Goal: Task Accomplishment & Management: Use online tool/utility

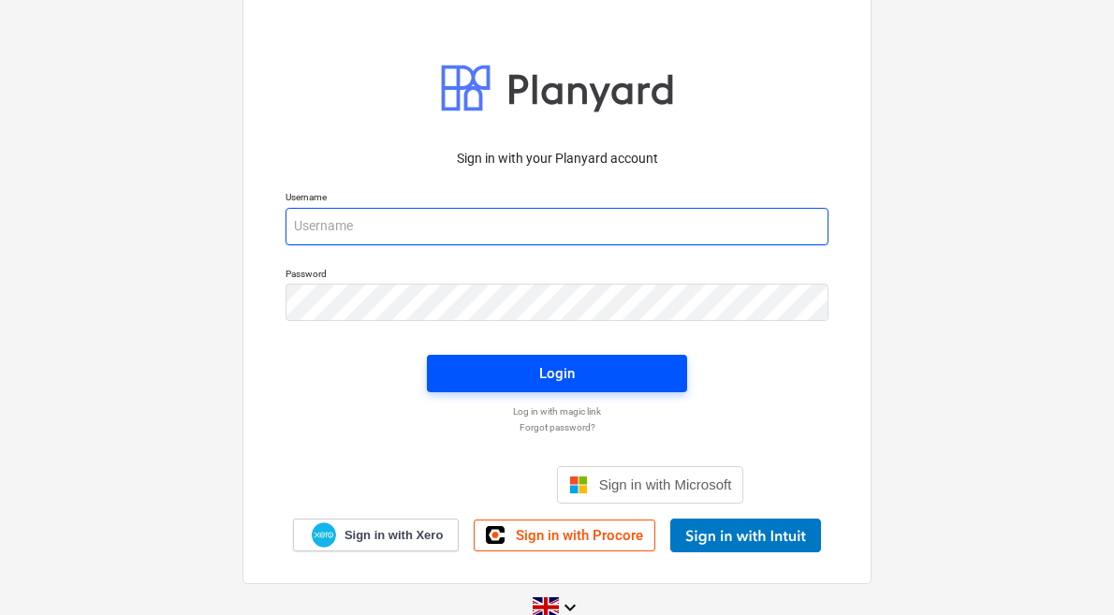
type input "[PERSON_NAME][EMAIL_ADDRESS][DOMAIN_NAME]"
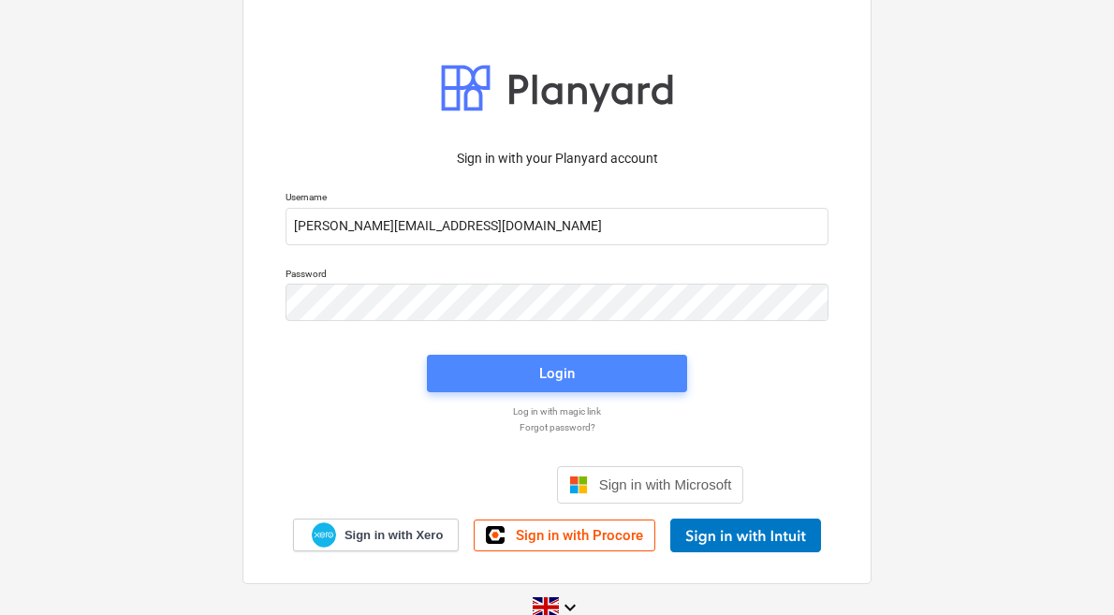
click at [535, 374] on span "Login" at bounding box center [556, 373] width 215 height 24
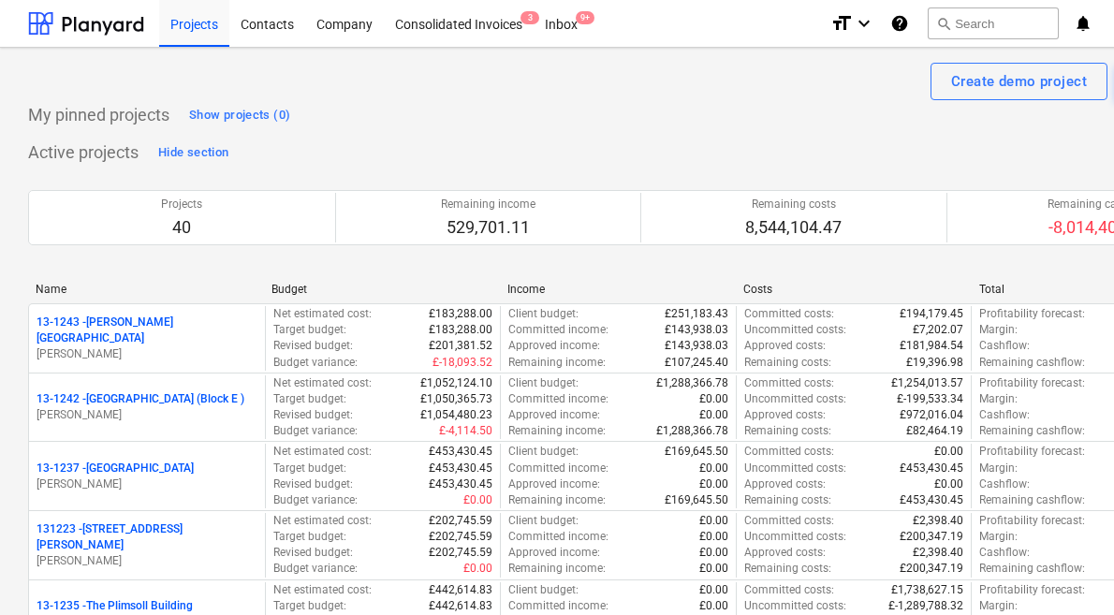
drag, startPoint x: 631, startPoint y: 82, endPoint x: 635, endPoint y: 99, distance: 17.3
click at [633, 94] on div "Create demo project Create Project" at bounding box center [640, 81] width 1224 height 37
click at [987, 19] on button "search Search" at bounding box center [993, 23] width 131 height 32
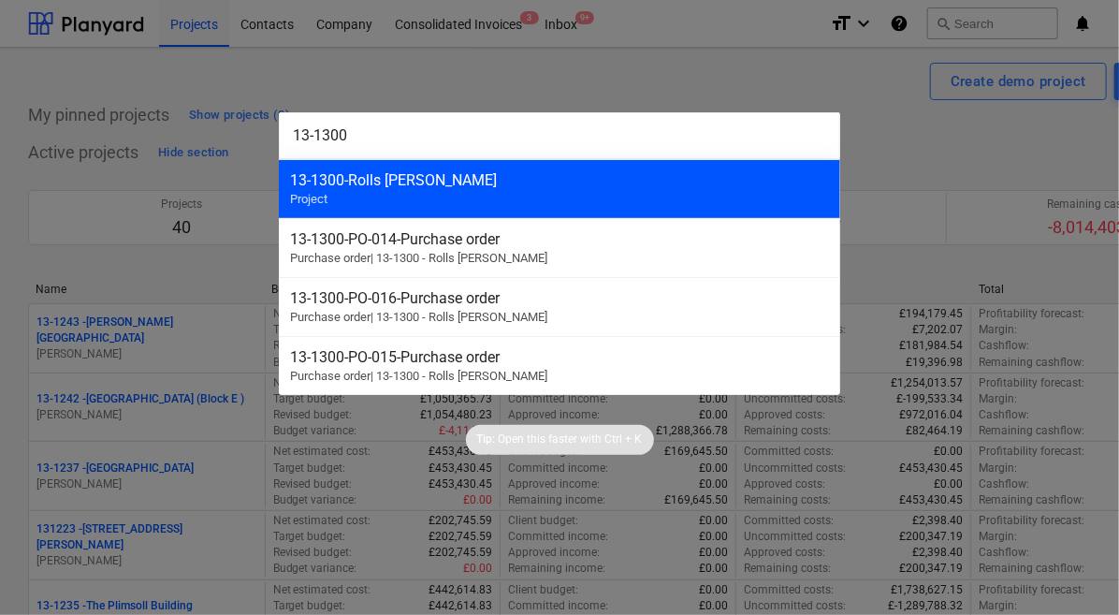
type input "13-1300"
click at [636, 173] on div "13-1300 - Rolls Royce Chichester" at bounding box center [559, 180] width 539 height 18
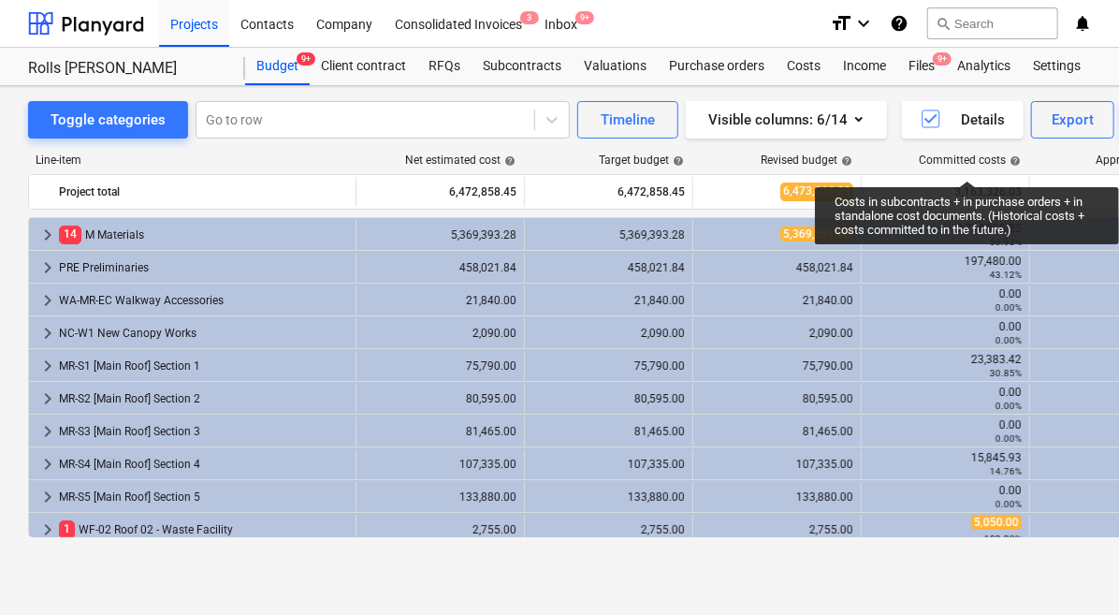
click at [256, 576] on div "Toggle categories Go to row Timeline Visible columns : 6/14 Details Export Add …" at bounding box center [640, 350] width 1280 height 529
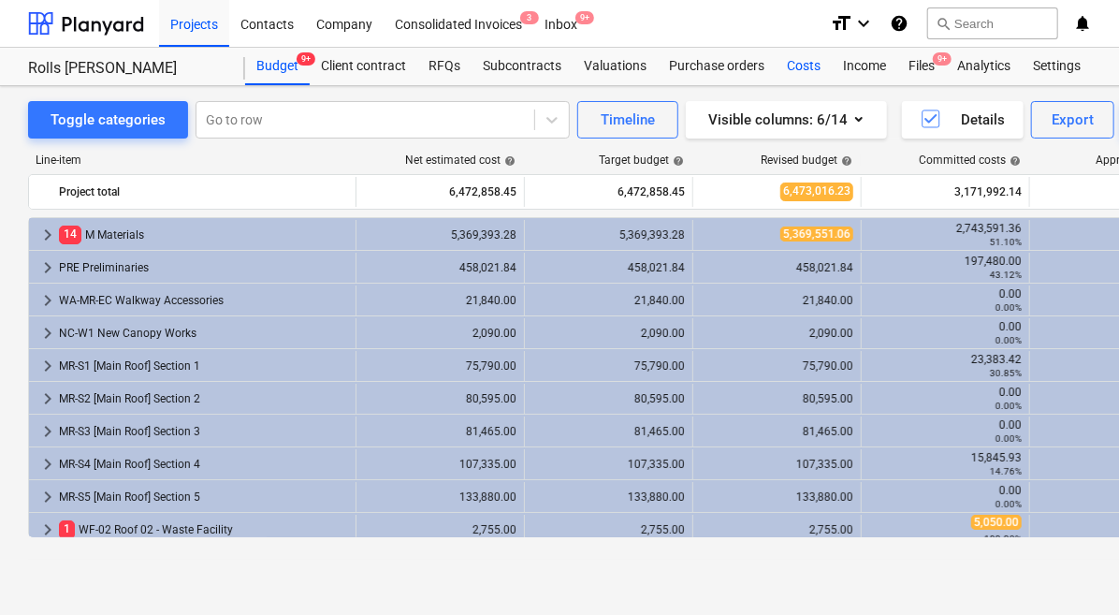
click at [798, 70] on div "Costs" at bounding box center [804, 66] width 56 height 37
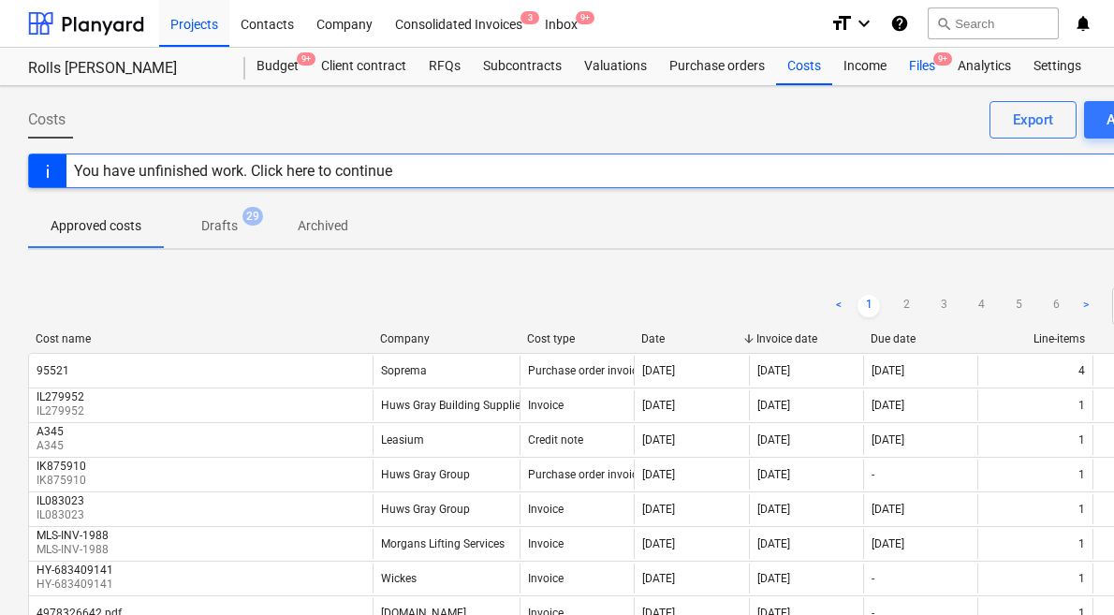
click at [903, 74] on div "Files 9+" at bounding box center [922, 66] width 49 height 37
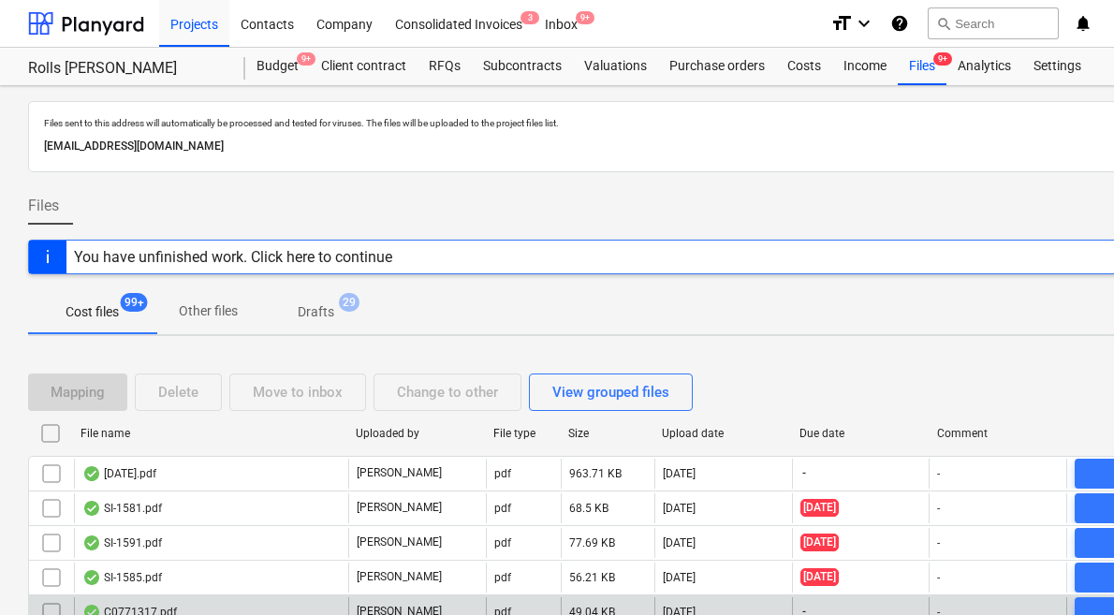
scroll to position [169, 0]
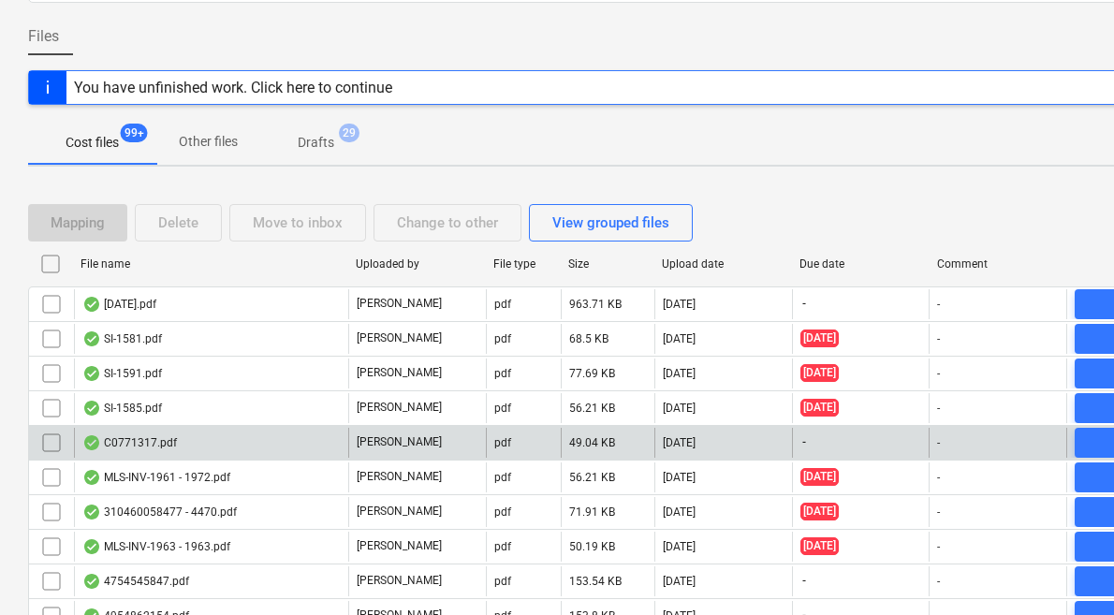
click at [252, 440] on div "C0771317.pdf" at bounding box center [211, 443] width 274 height 30
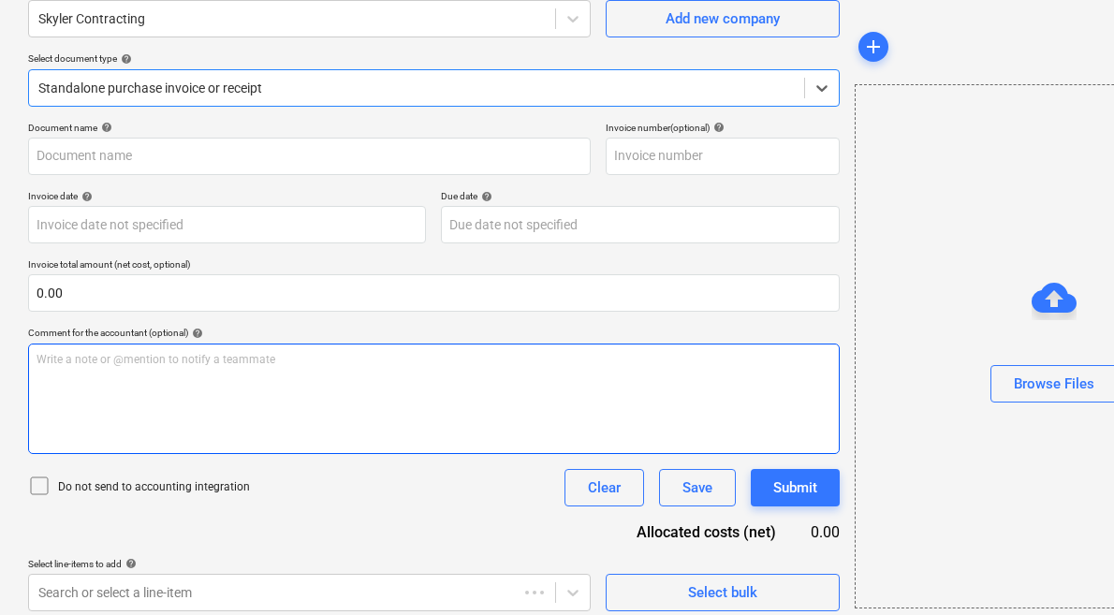
type input "C0771317"
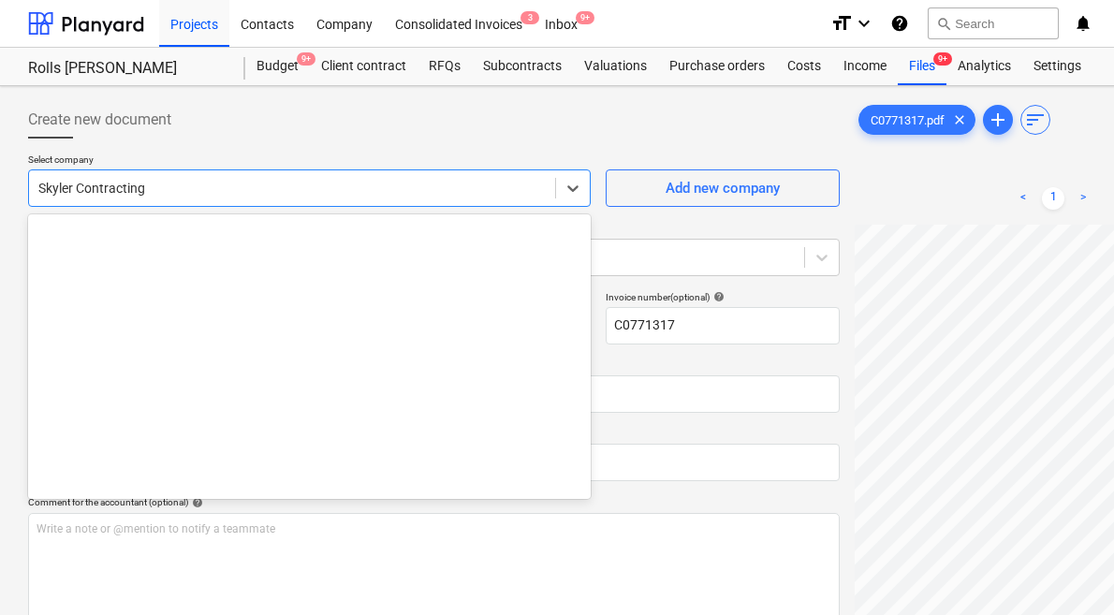
click at [178, 194] on div at bounding box center [291, 188] width 507 height 19
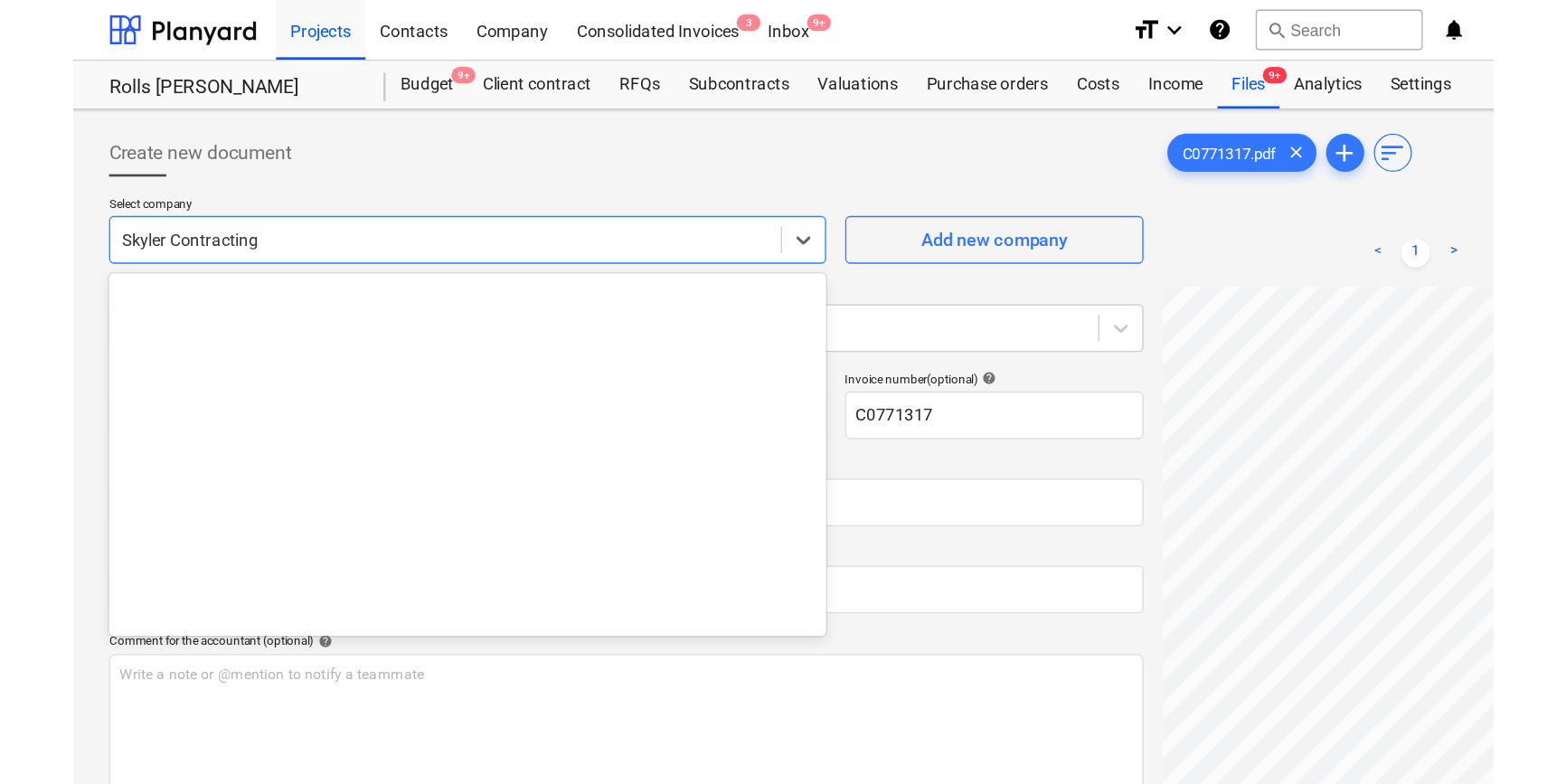
scroll to position [30809, 0]
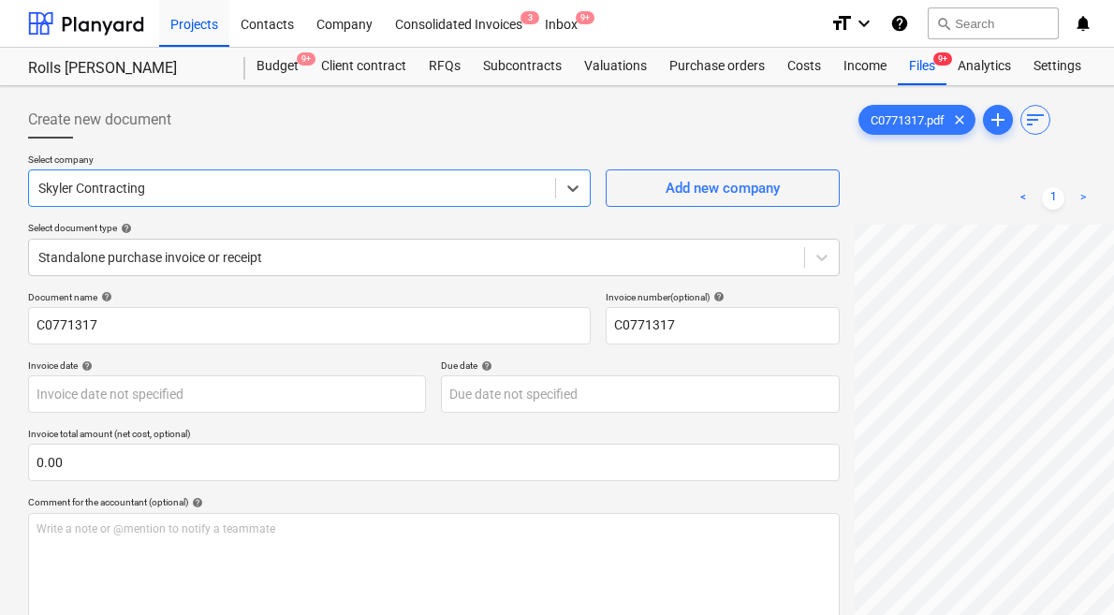
click at [159, 173] on div "Skyler Contracting" at bounding box center [309, 187] width 563 height 37
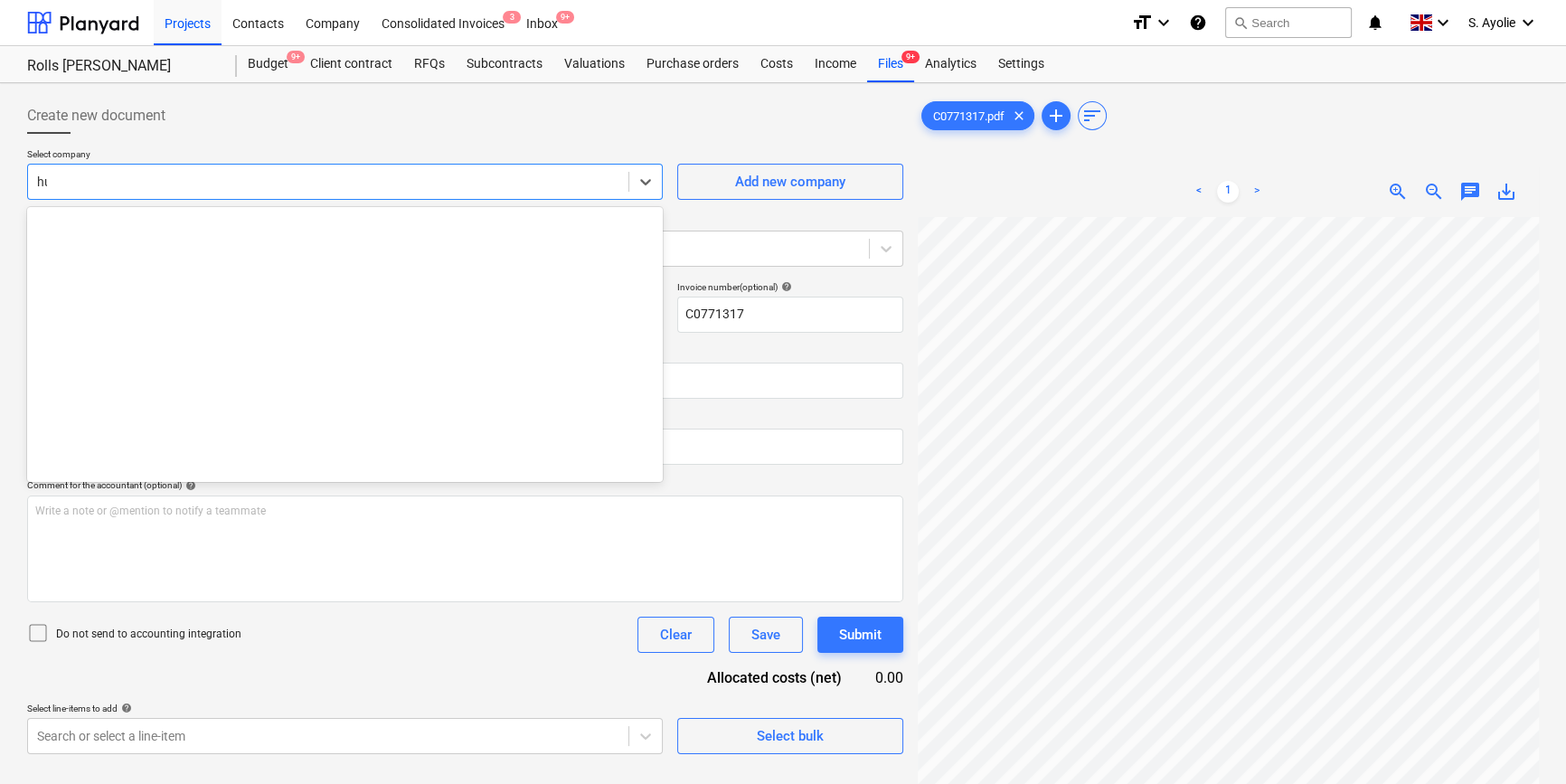
scroll to position [0, 0]
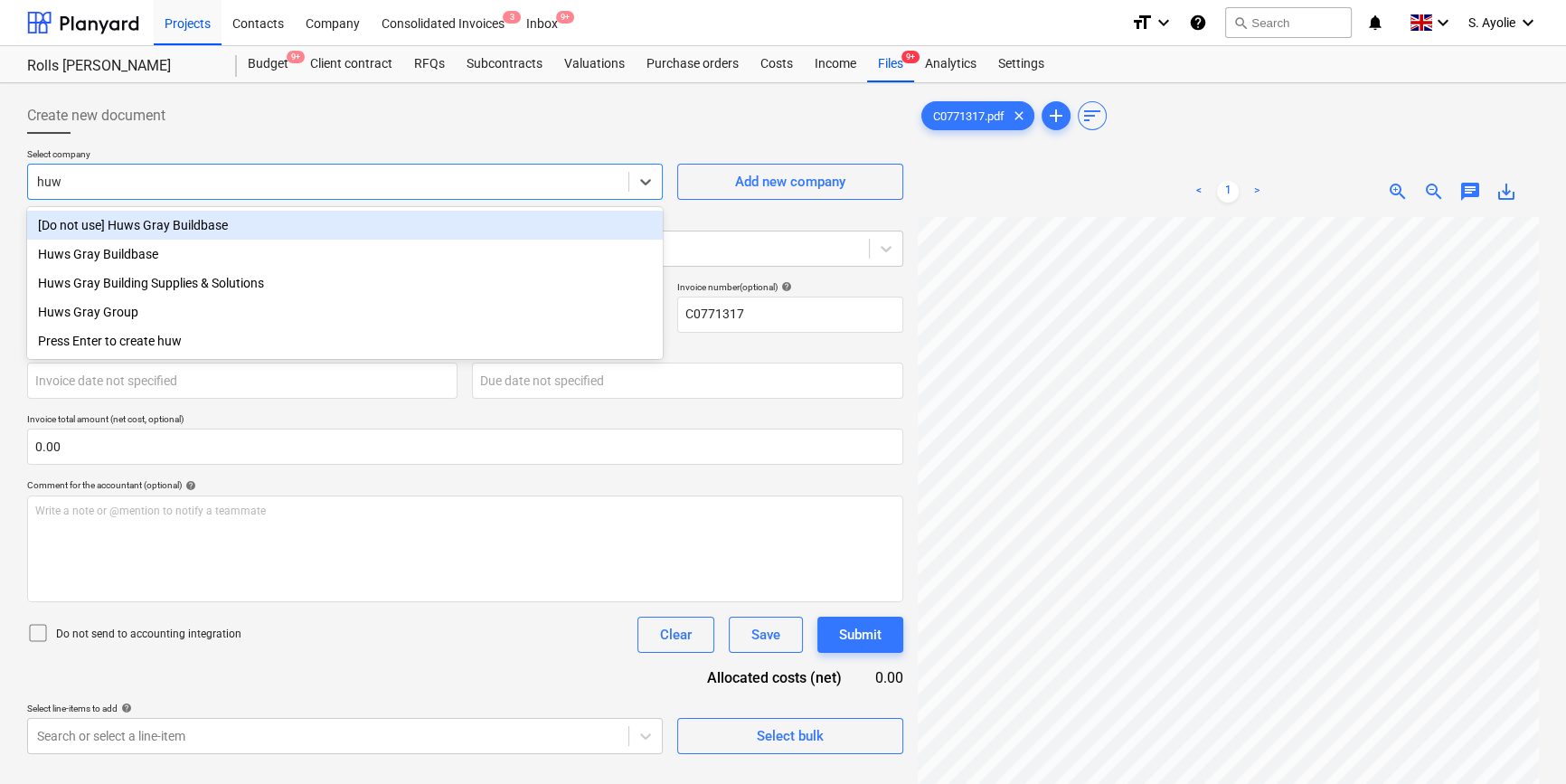
type input "huws"
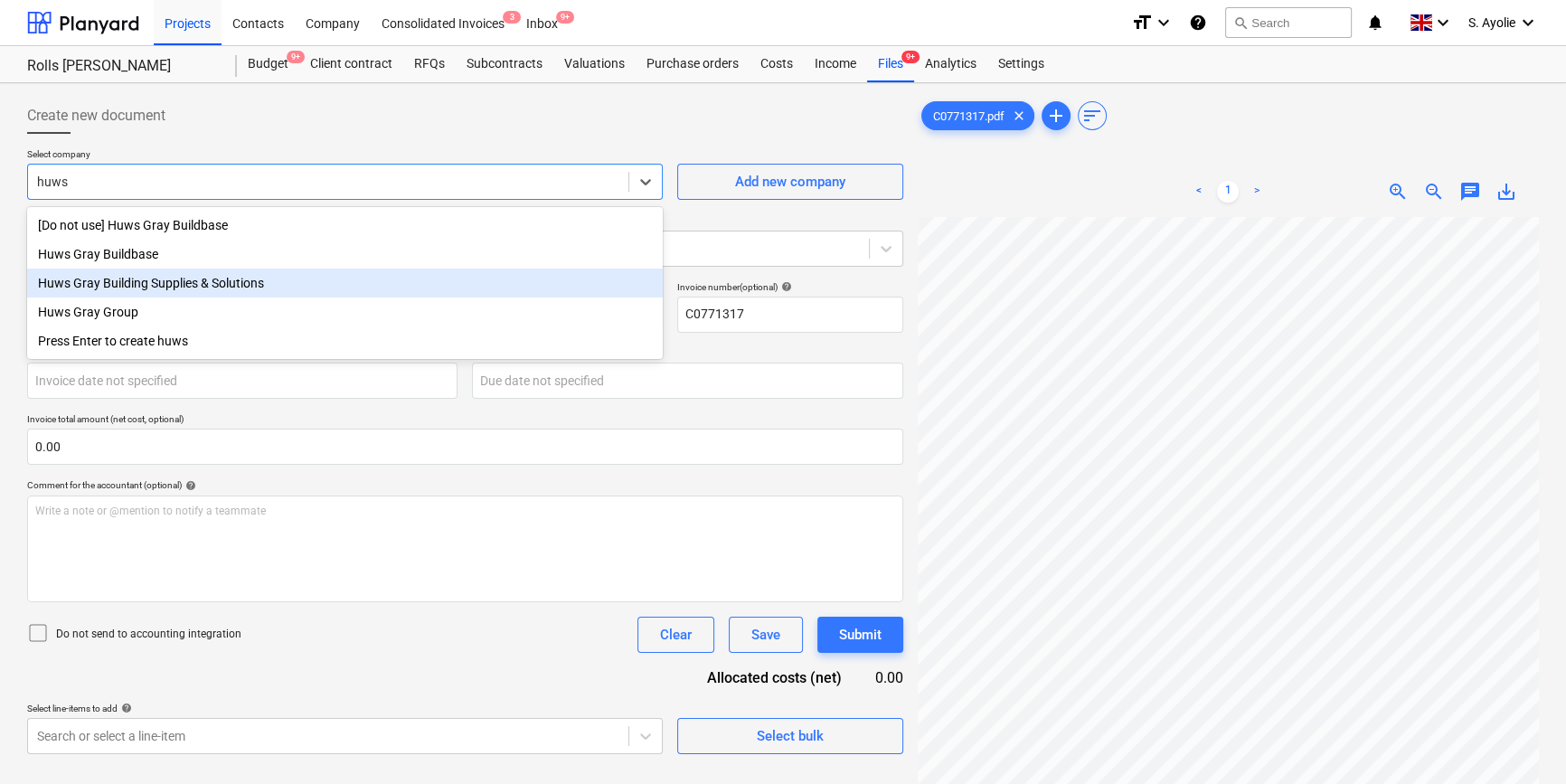
click at [207, 292] on div "Huws Gray Building Supplies & Solutions" at bounding box center [345, 283] width 636 height 29
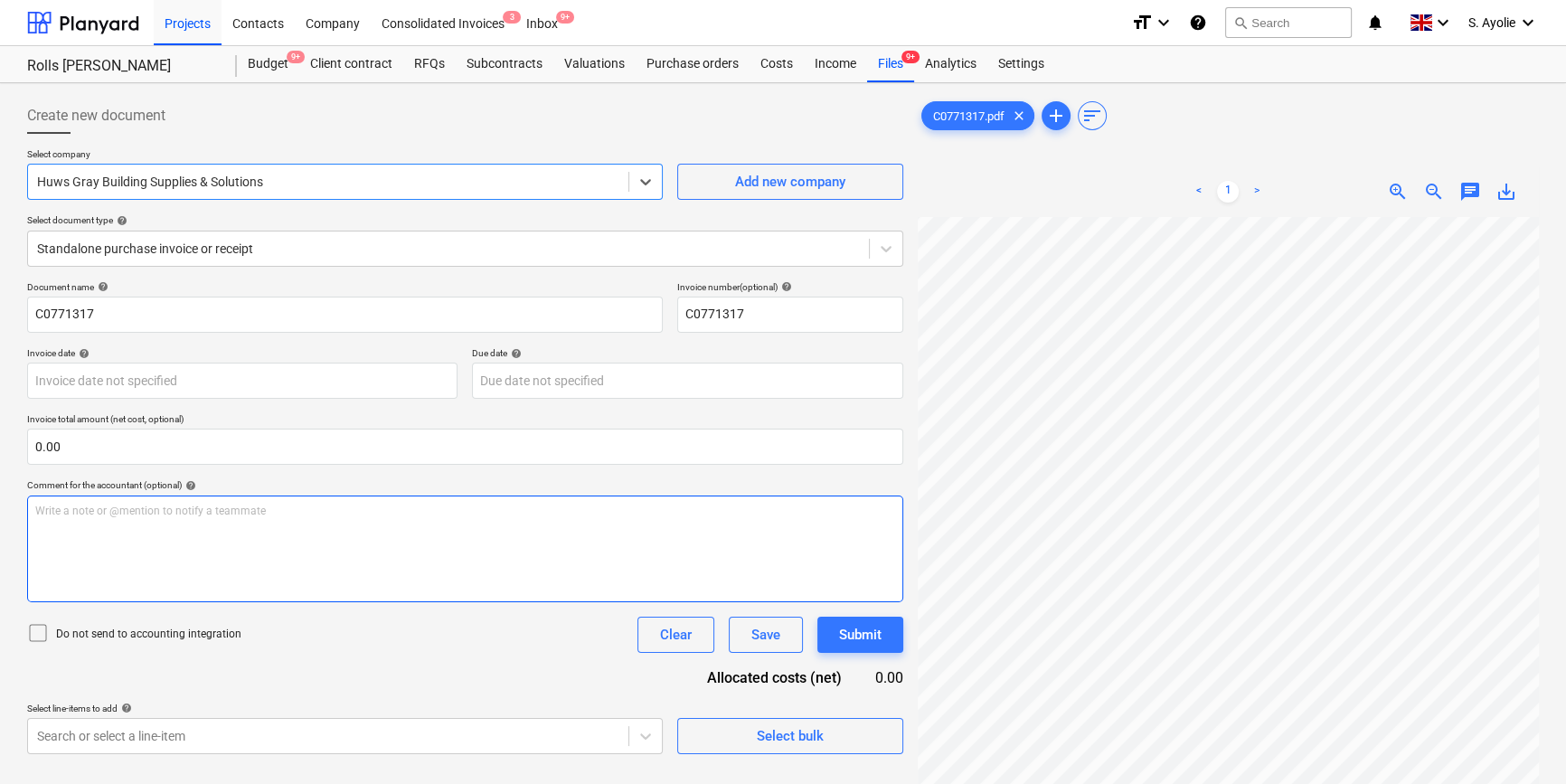
scroll to position [657, 0]
click at [1081, 190] on span "zoom_out" at bounding box center [1434, 191] width 21 height 21
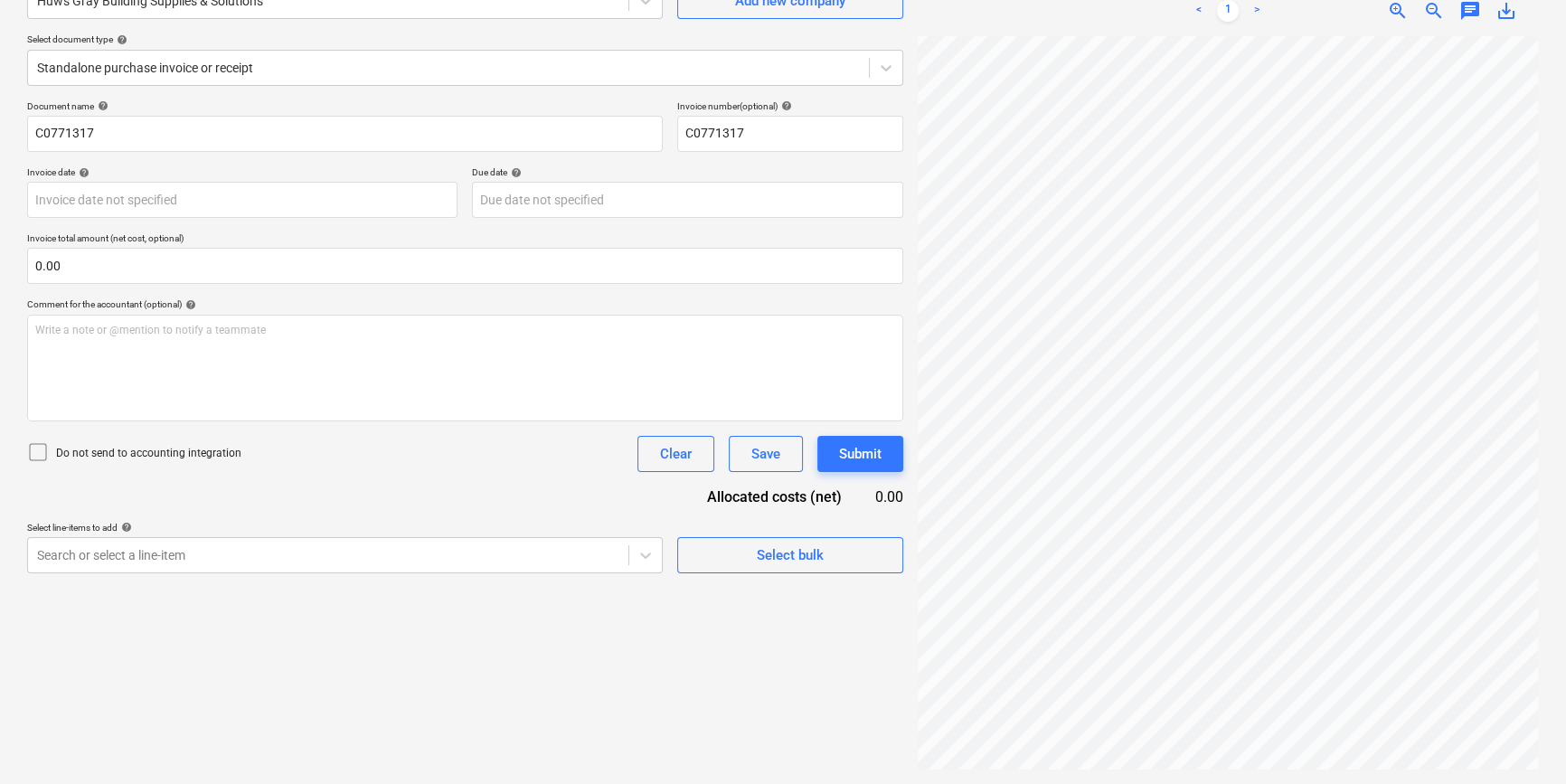
scroll to position [0, 195]
click at [346, 593] on div "Create new document Select company Huws Gray Building Supplies & Solutions Add …" at bounding box center [466, 343] width 891 height 867
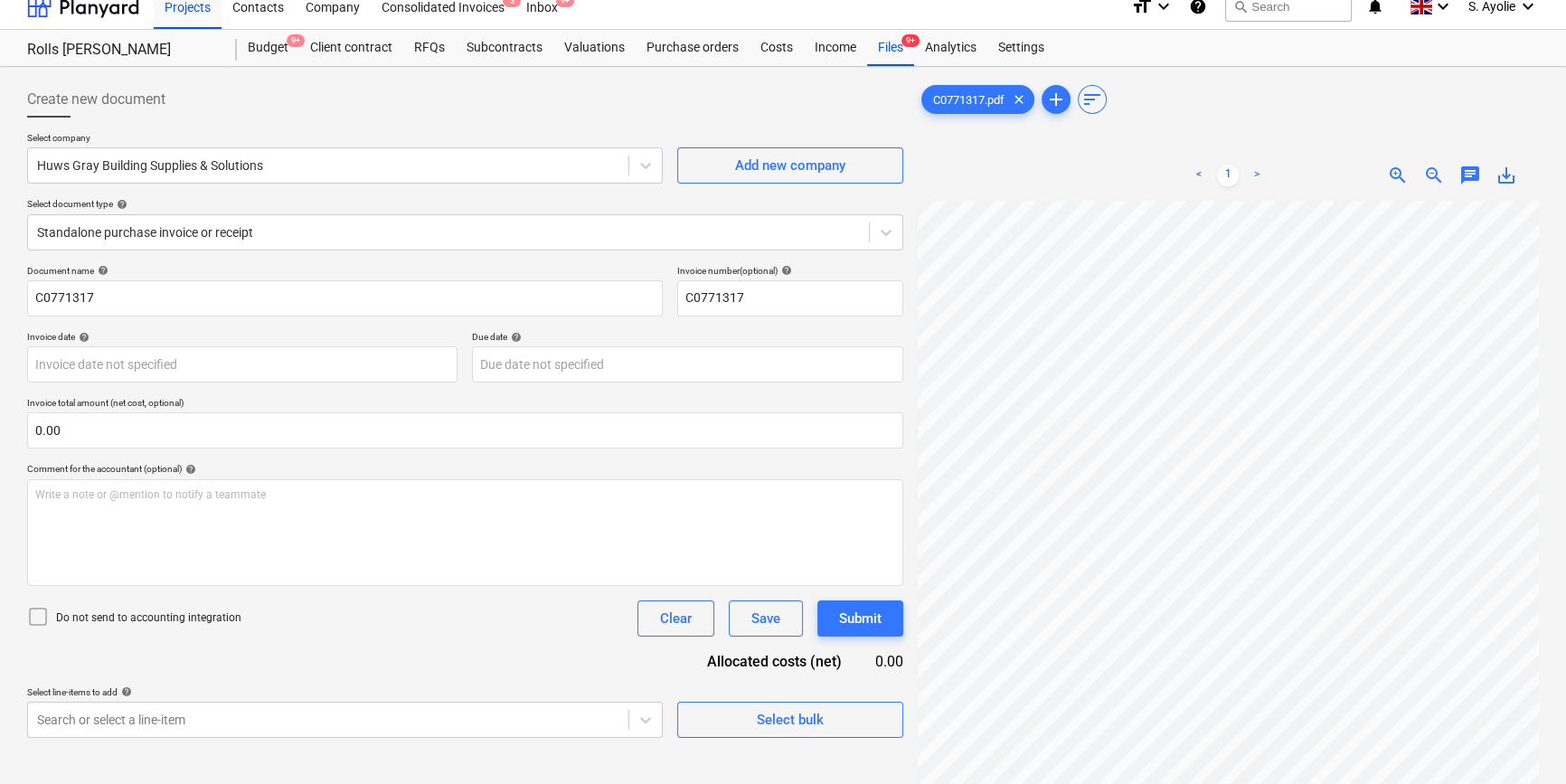
scroll to position [138, 62]
click at [1081, 593] on html "Projects Contacts Company Consolidated Invoices 3 Inbox 9+ format_size keyboard…" at bounding box center [783, 376] width 1566 height 784
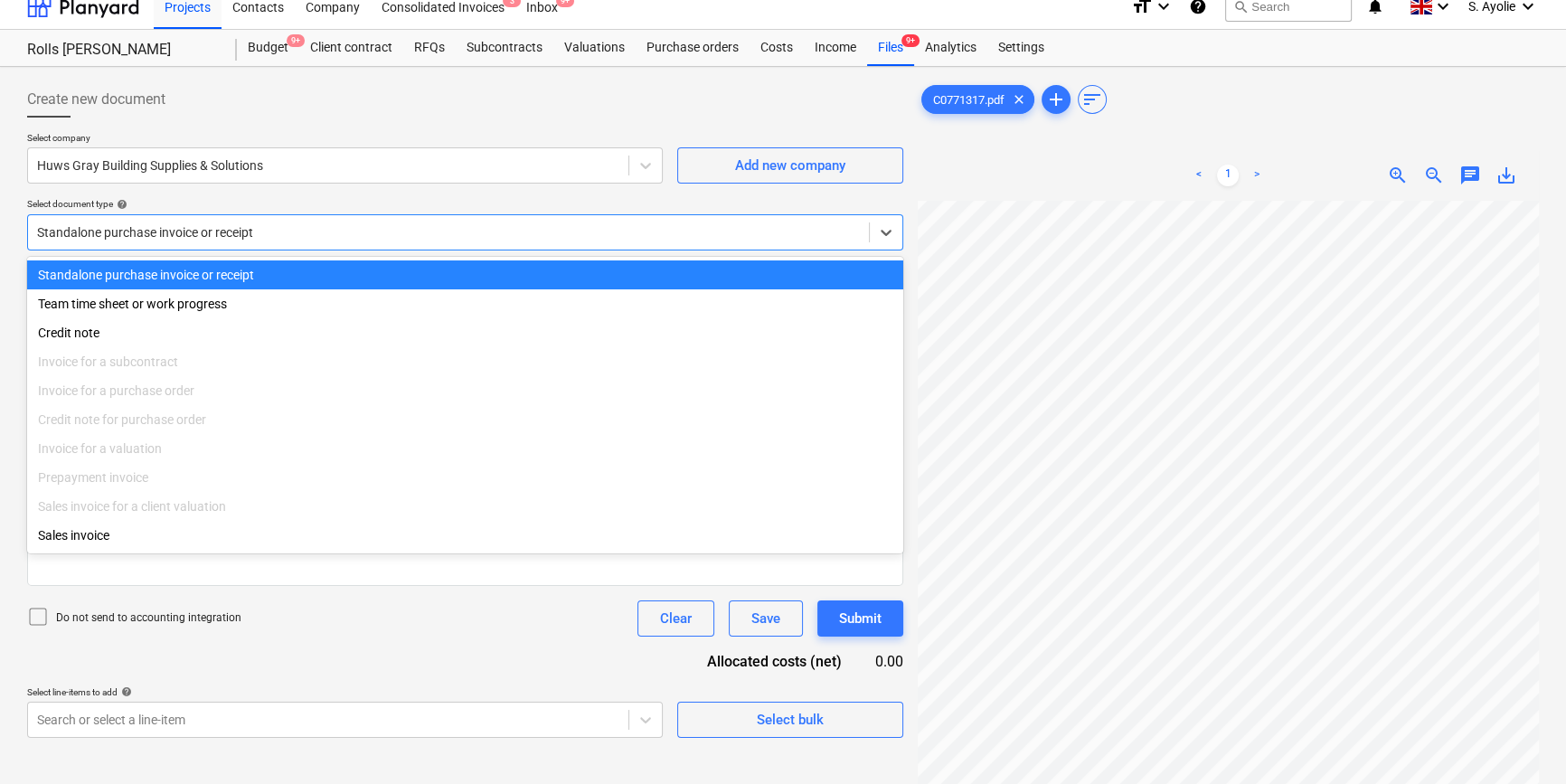
click at [354, 235] on div at bounding box center [448, 232] width 823 height 18
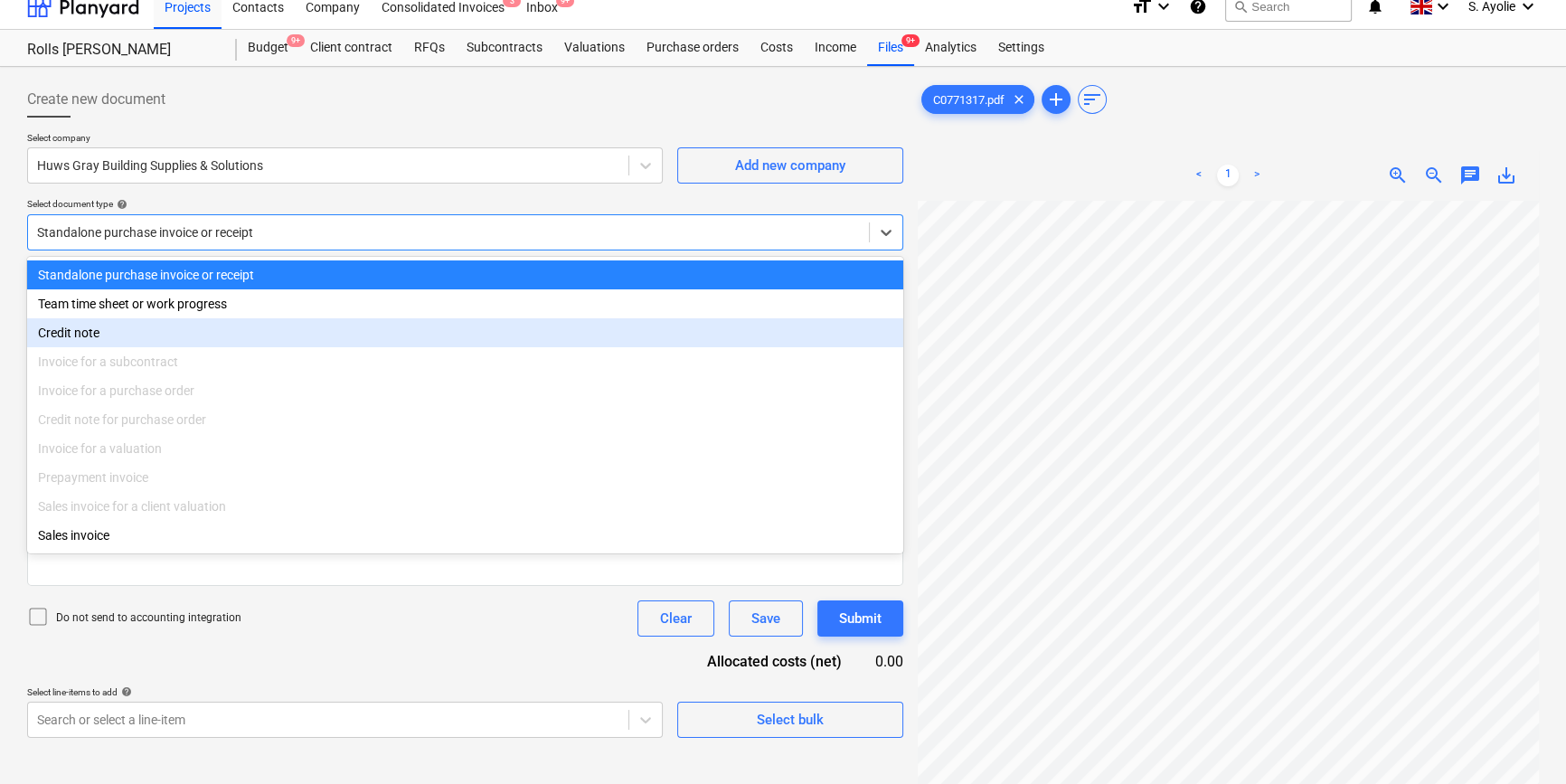
click at [212, 325] on div "Credit note" at bounding box center [465, 332] width 876 height 29
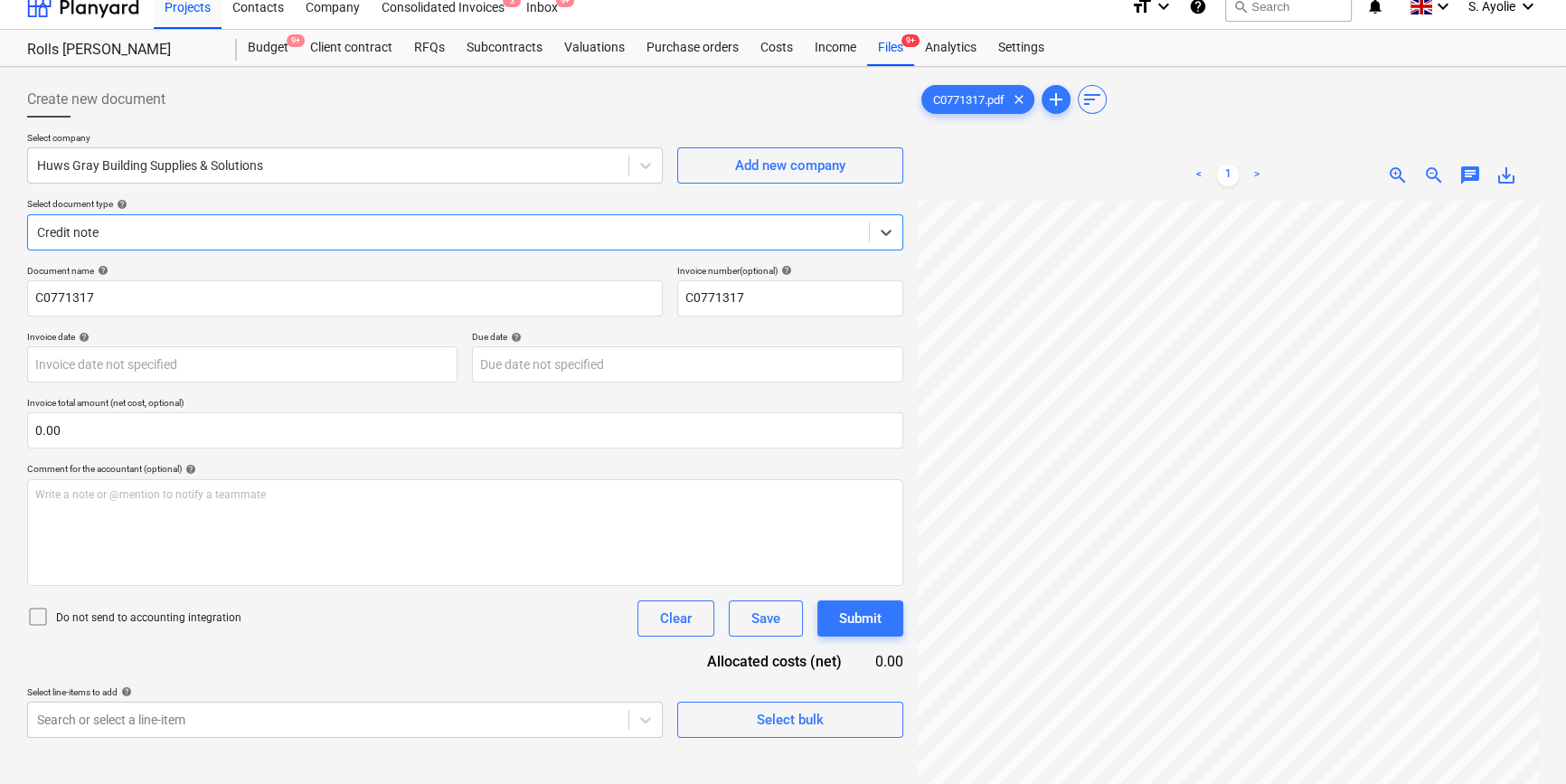
click at [95, 593] on p "Do not send to accounting integration" at bounding box center [149, 618] width 185 height 15
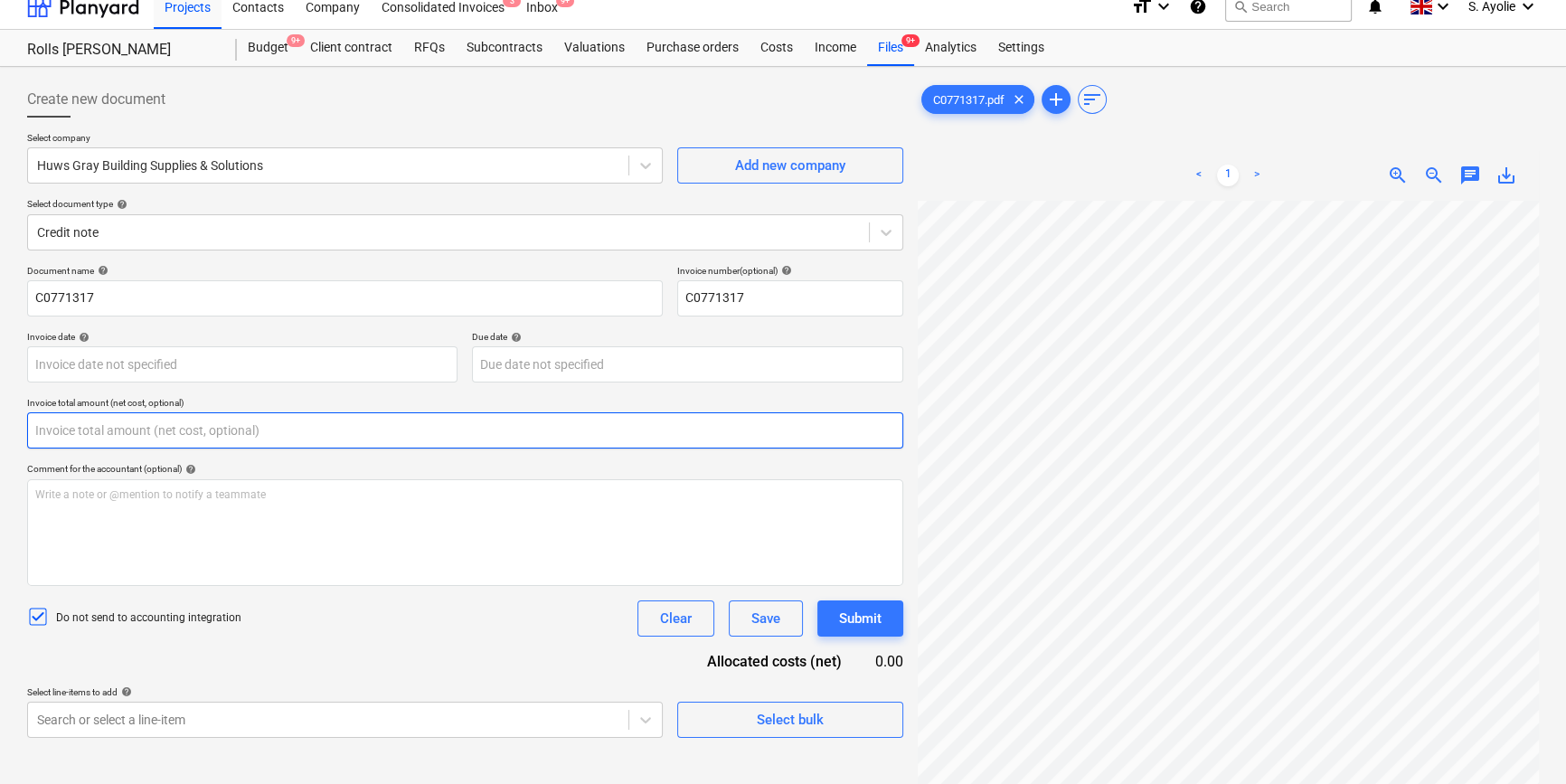
click at [147, 439] on input "text" at bounding box center [465, 430] width 876 height 36
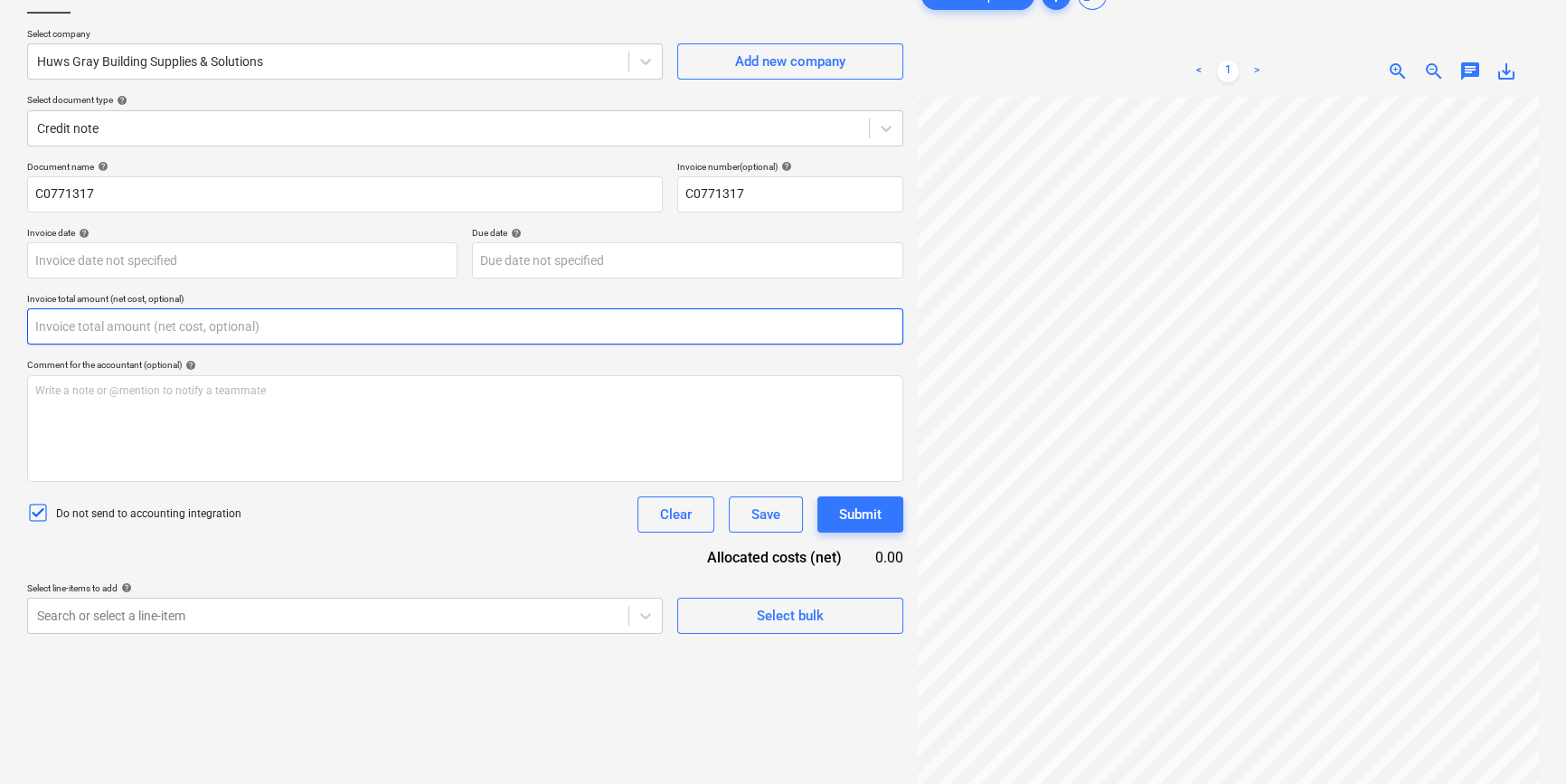
scroll to position [181, 0]
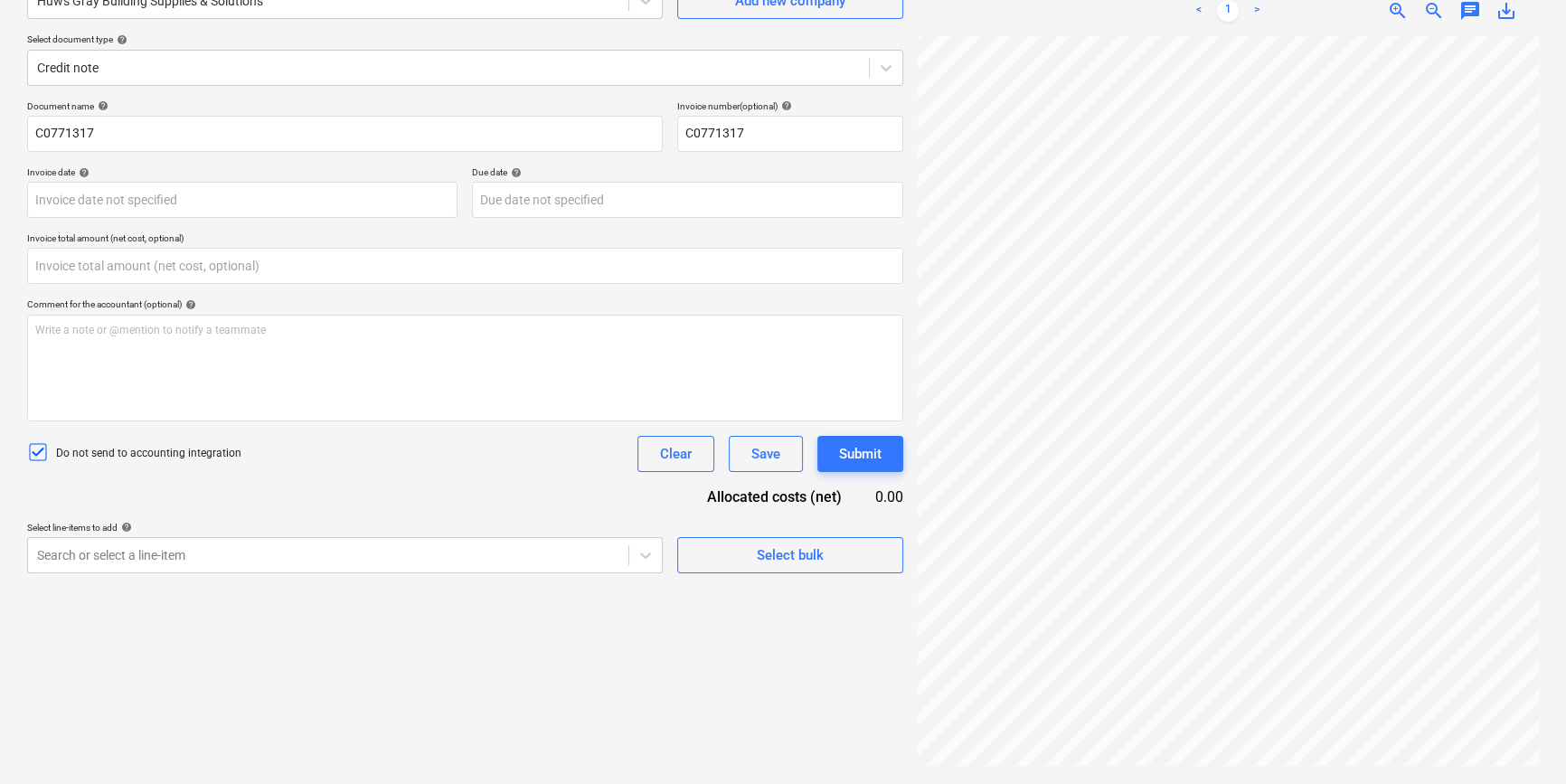
type input "0.00"
click at [200, 271] on input "text" at bounding box center [465, 265] width 876 height 36
type input "3"
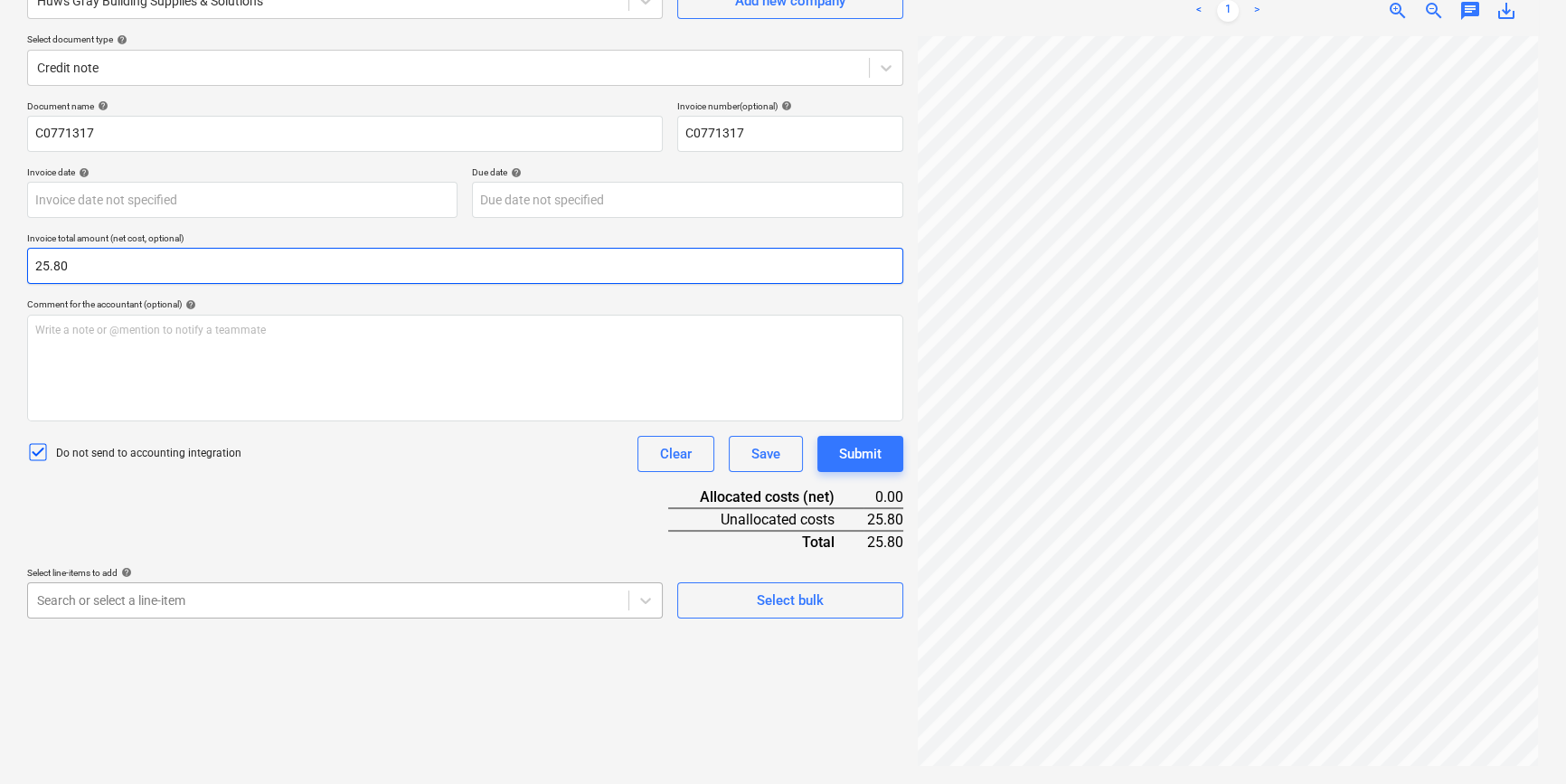
type input "25.80"
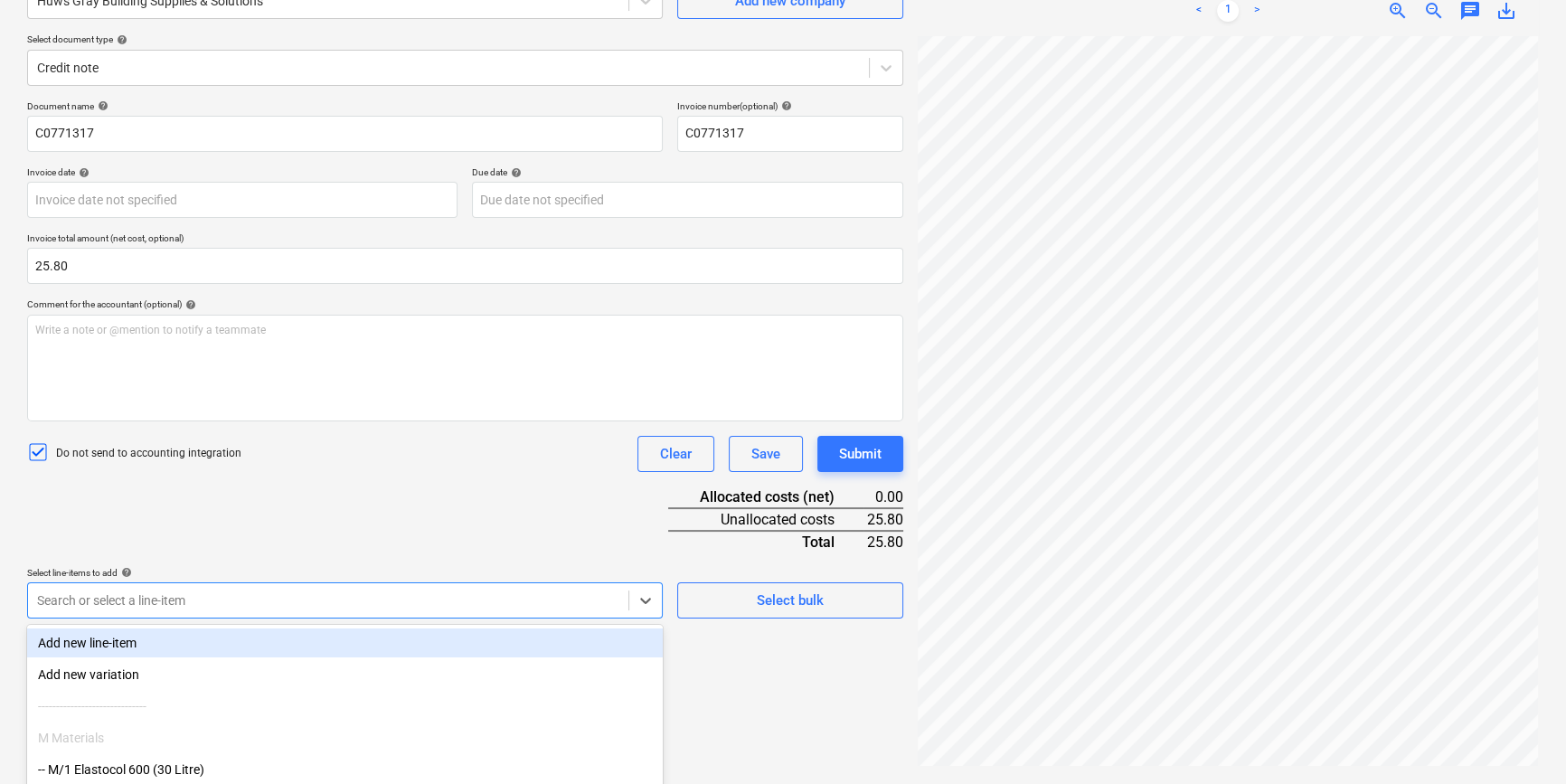
scroll to position [296, 0]
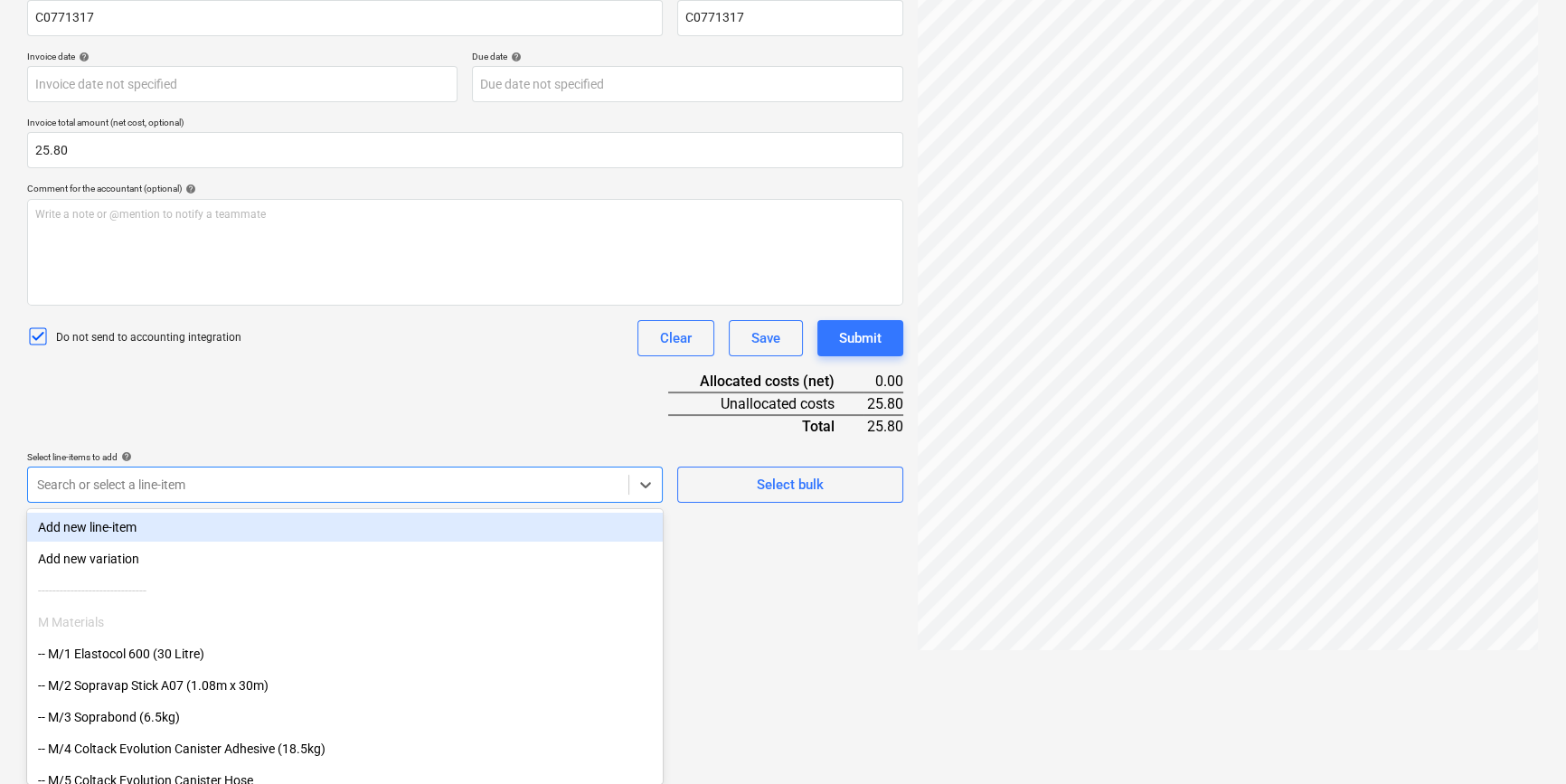
click at [212, 488] on body "Projects Contacts Company Consolidated Invoices 3 Inbox 9+ format_size keyboard…" at bounding box center [783, 96] width 1566 height 784
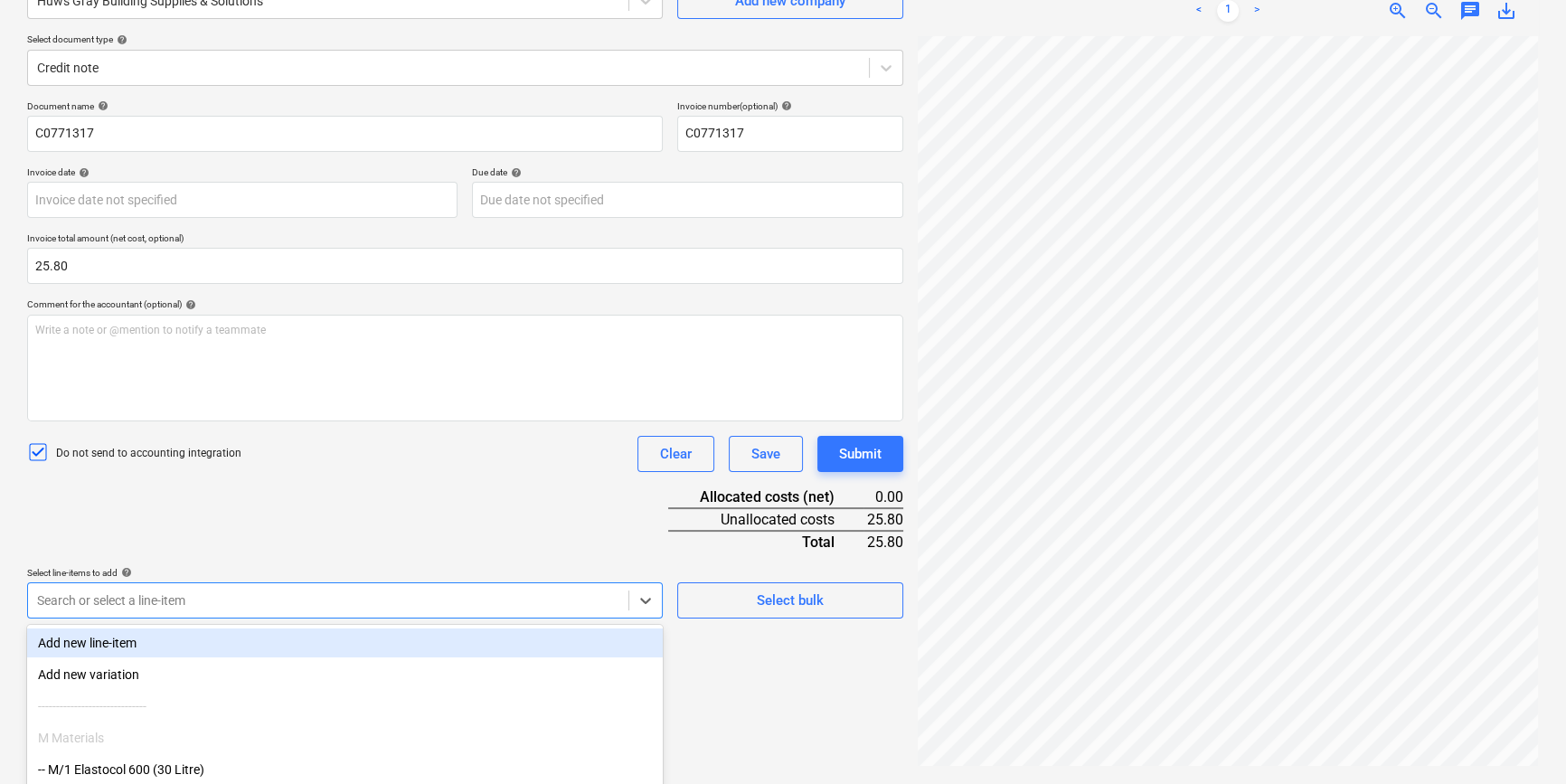
click at [796, 593] on div "Create new document Select company Huws Gray Building Supplies & Solutions Add …" at bounding box center [466, 343] width 891 height 867
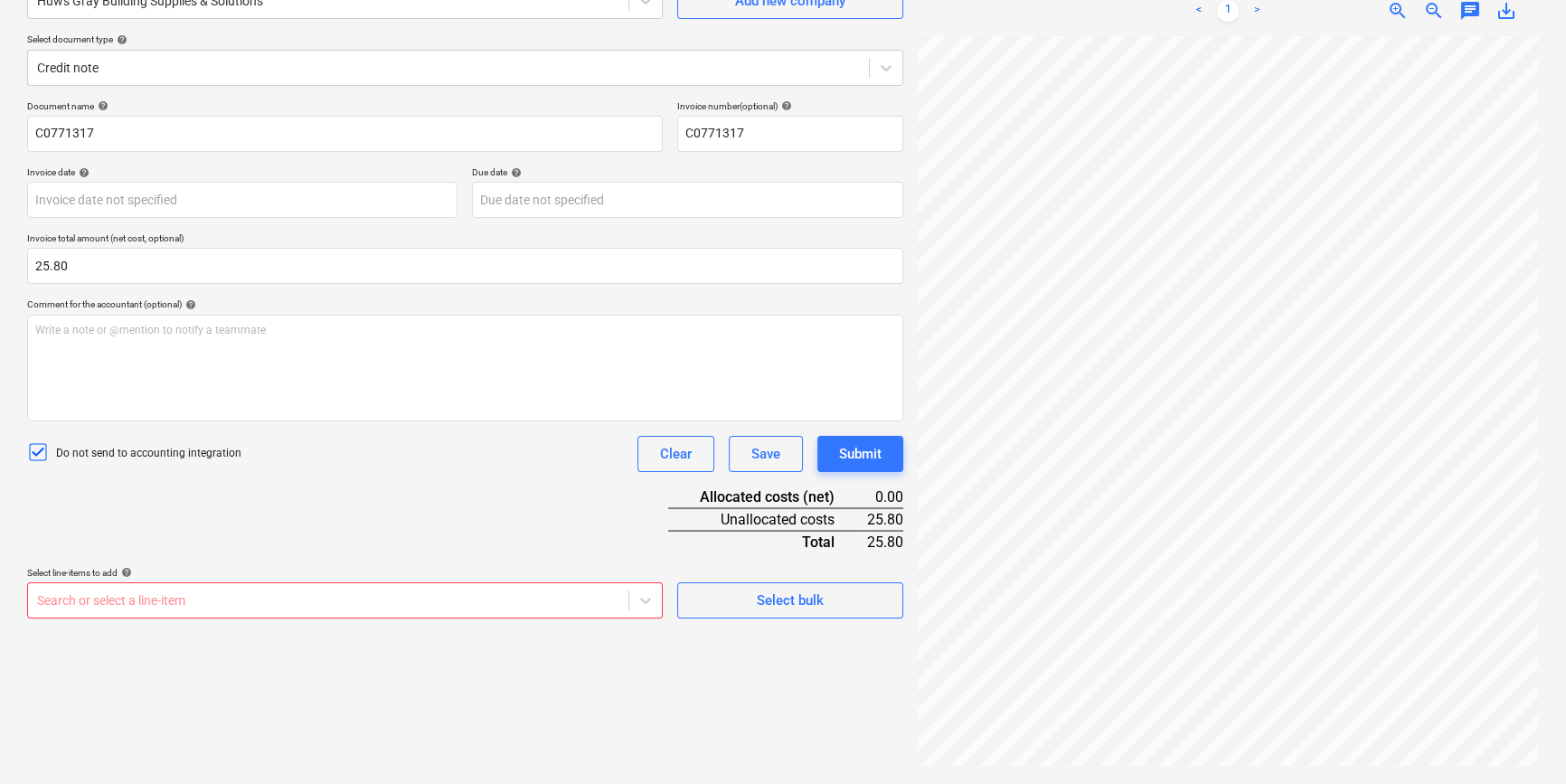
scroll to position [402, 84]
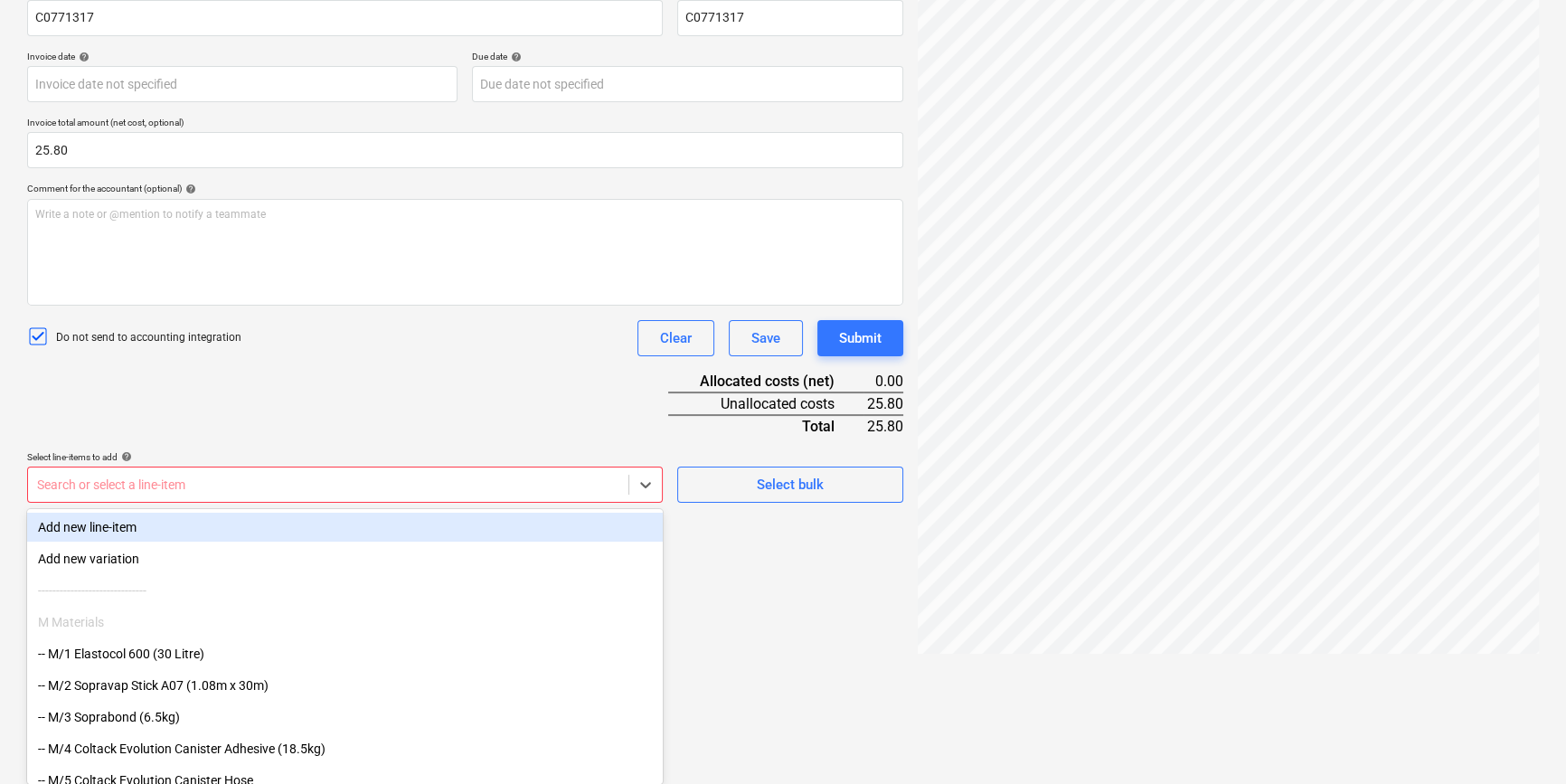
click at [367, 488] on body "Projects Contacts Company Consolidated Invoices 3 Inbox 9+ format_size keyboard…" at bounding box center [783, 96] width 1566 height 784
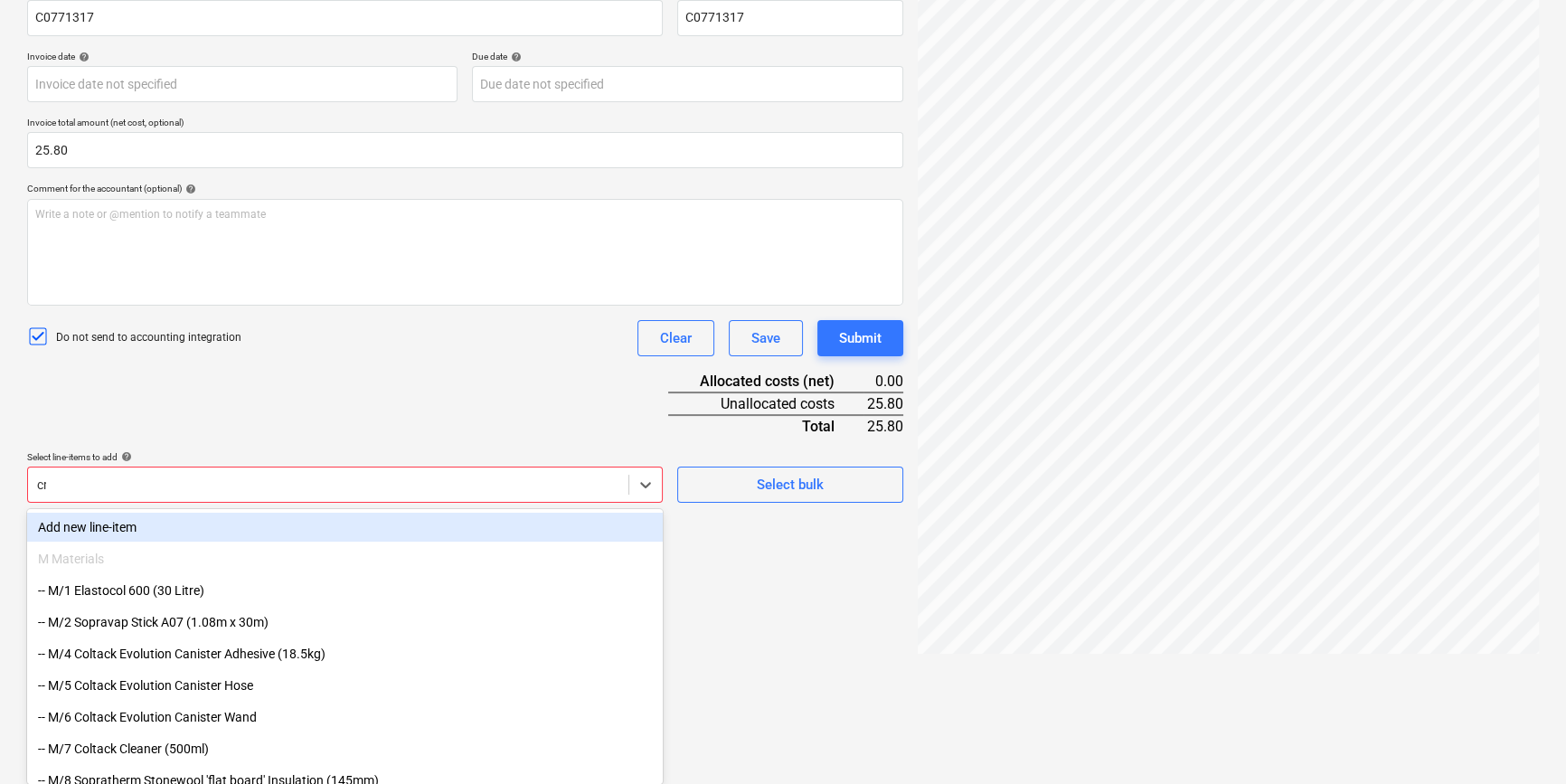
scroll to position [181, 0]
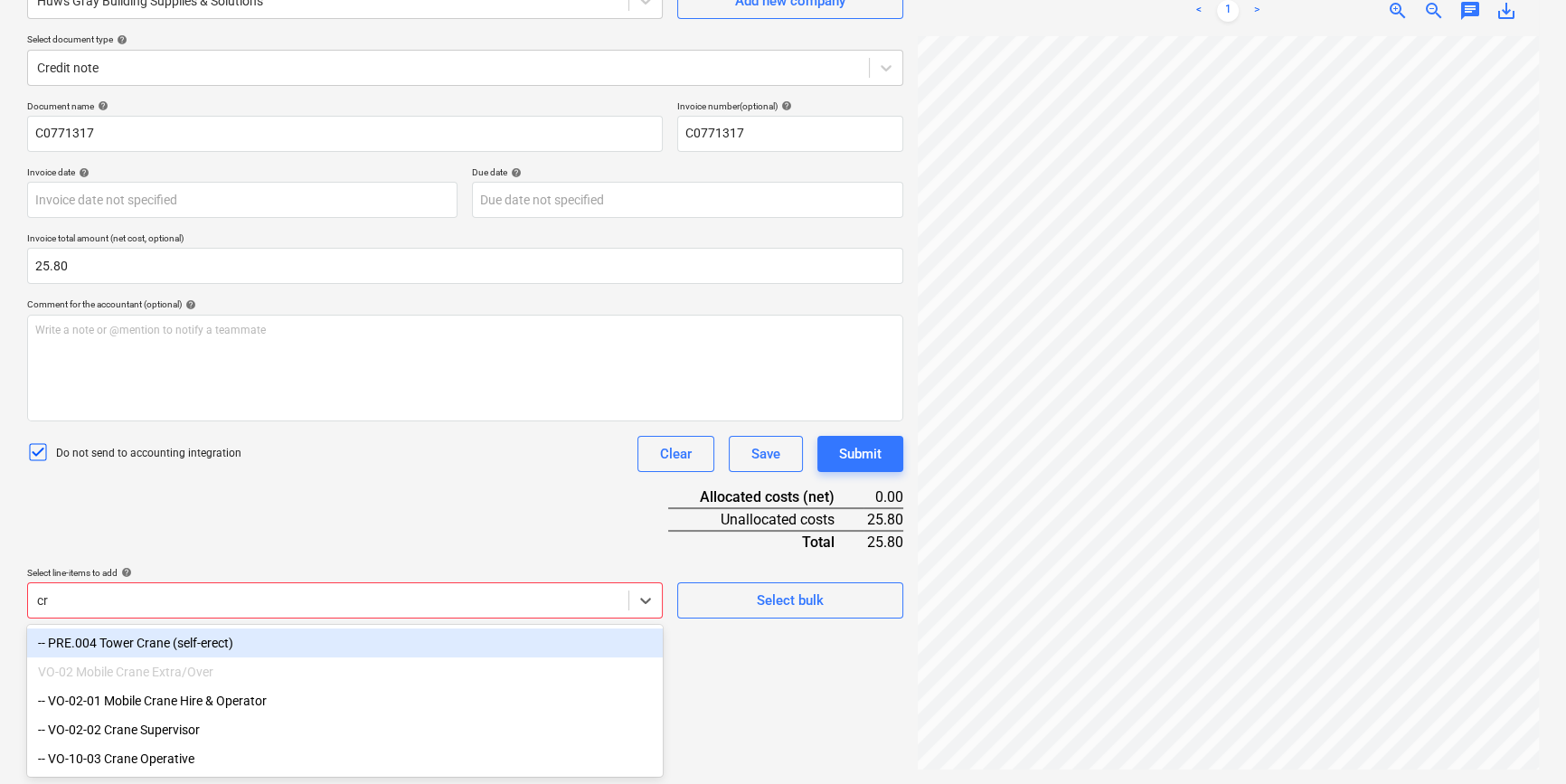
type input "cra"
click at [207, 593] on div "-- PRE.004 Tower Crane (self-erect)" at bounding box center [345, 643] width 636 height 29
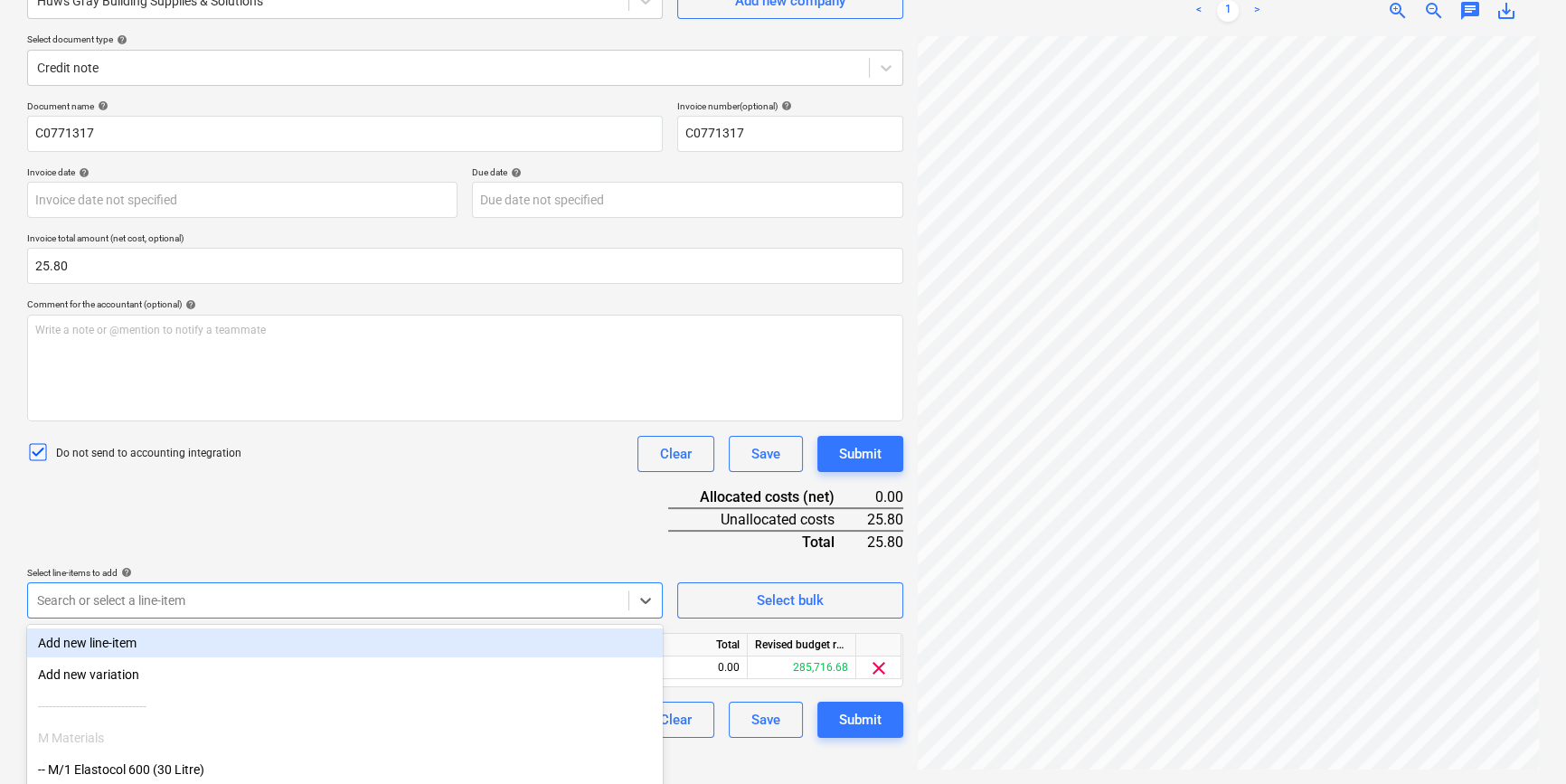
click at [556, 543] on div "Document name help C0771317 Invoice number (optional) help C0771317 Invoice dat…" at bounding box center [465, 419] width 876 height 637
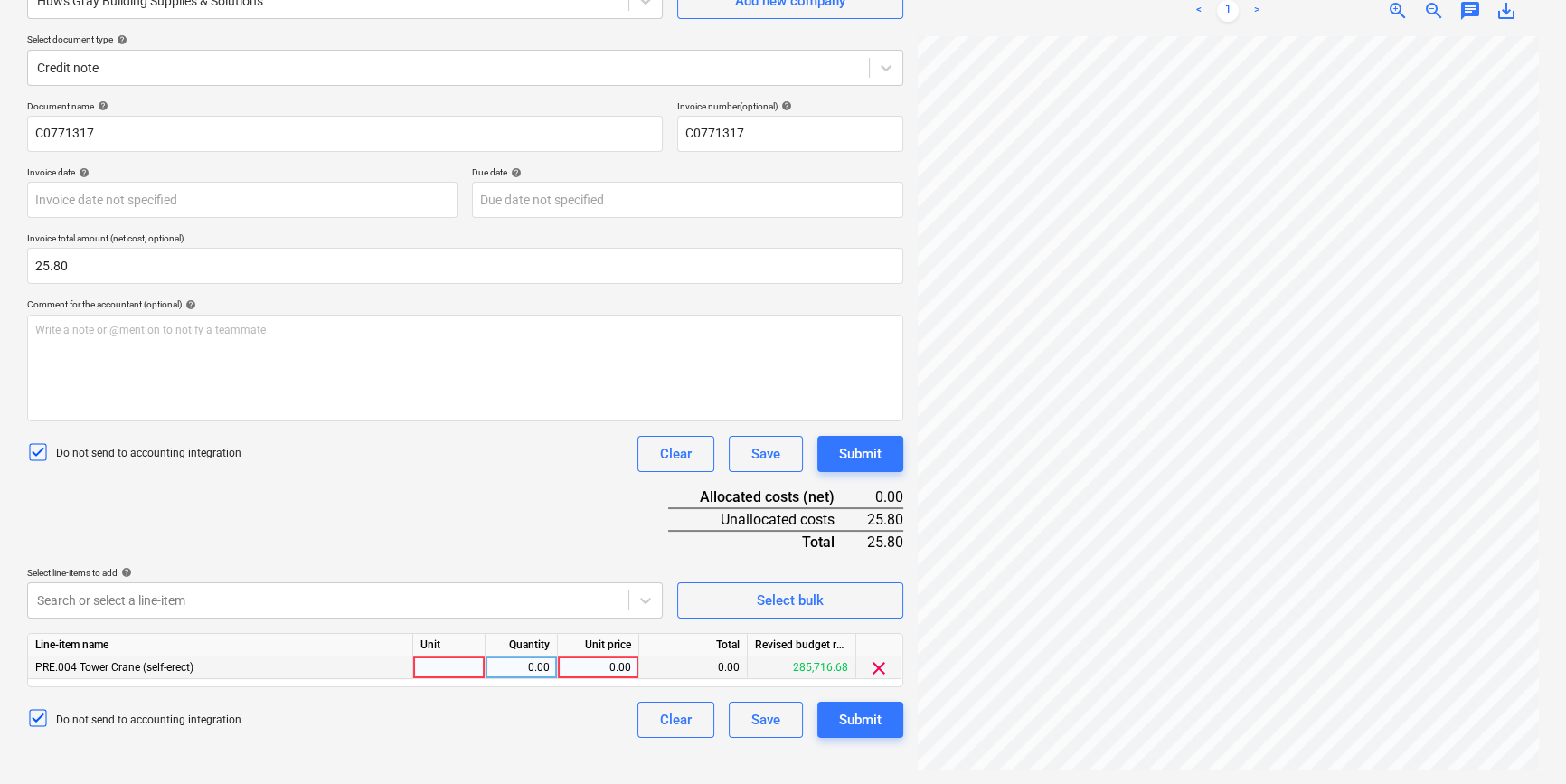
click at [457, 593] on div at bounding box center [449, 667] width 72 height 22
type input "pcs"
click at [517, 593] on div "0.00" at bounding box center [521, 667] width 57 height 22
type input "1"
click at [622, 593] on div "0.00" at bounding box center [598, 667] width 66 height 22
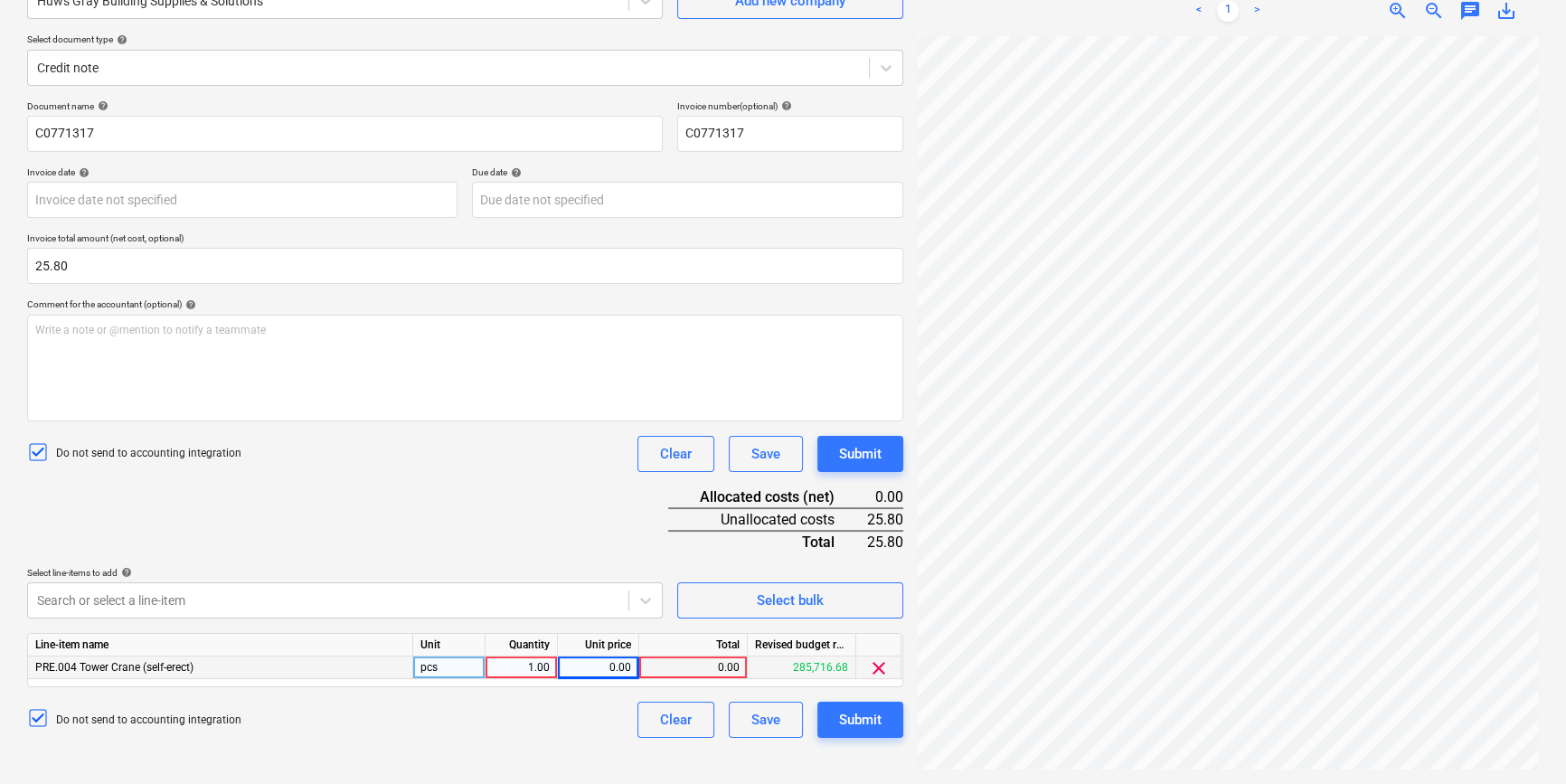
scroll to position [421, 195]
click at [612, 593] on div "0.00" at bounding box center [598, 667] width 66 height 22
type input "-25.80"
click at [603, 515] on div "Document name help C0771317 Invoice number (optional) help C0771317 Invoice dat…" at bounding box center [465, 419] width 876 height 637
click at [604, 593] on div "-25.80" at bounding box center [598, 667] width 66 height 22
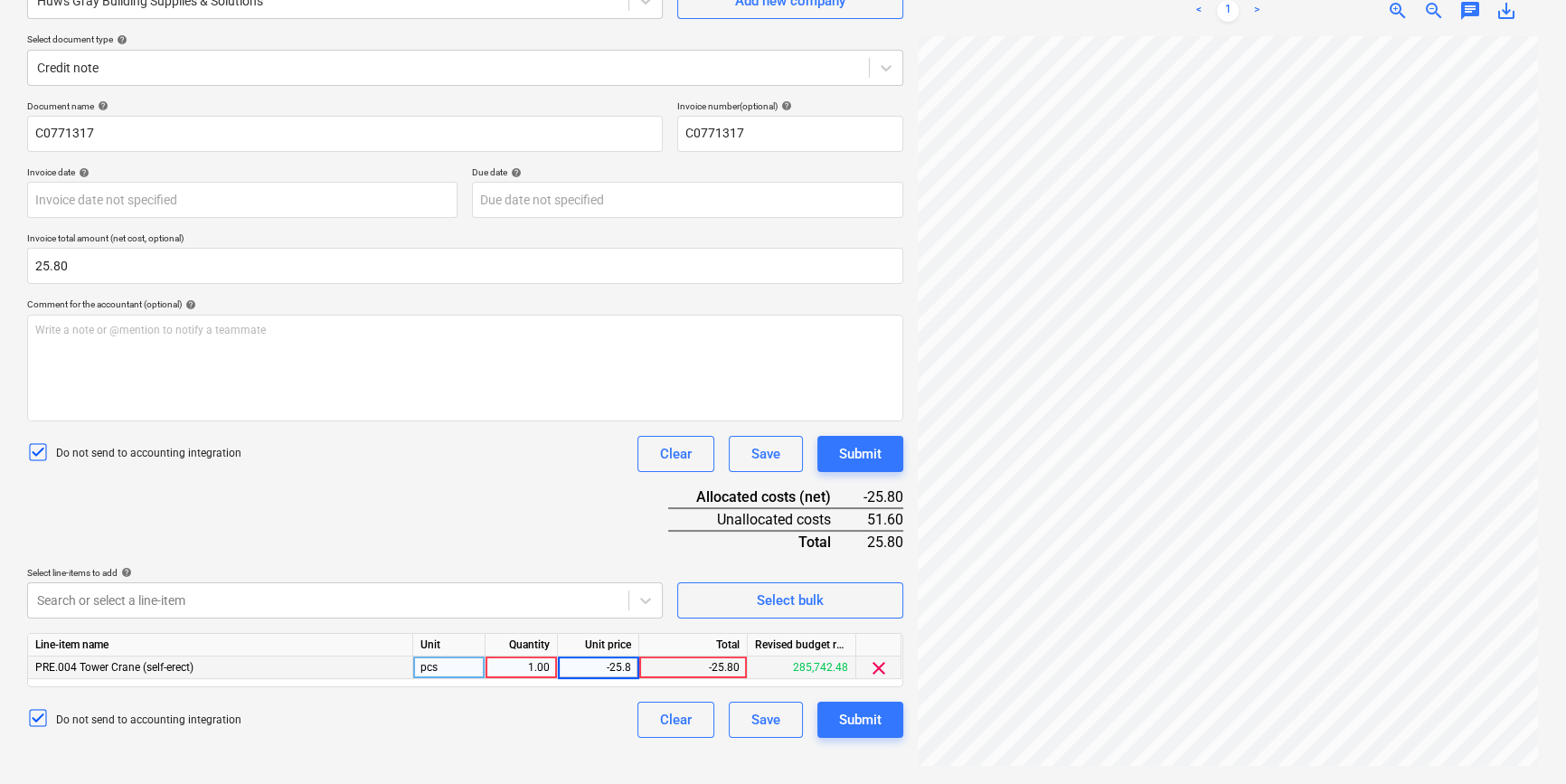
click at [612, 593] on input "-25.8" at bounding box center [598, 667] width 80 height 21
type input "25.8"
click at [526, 593] on div "1.00" at bounding box center [521, 667] width 57 height 22
click at [541, 593] on input "1" at bounding box center [522, 667] width 71 height 21
type input "-1"
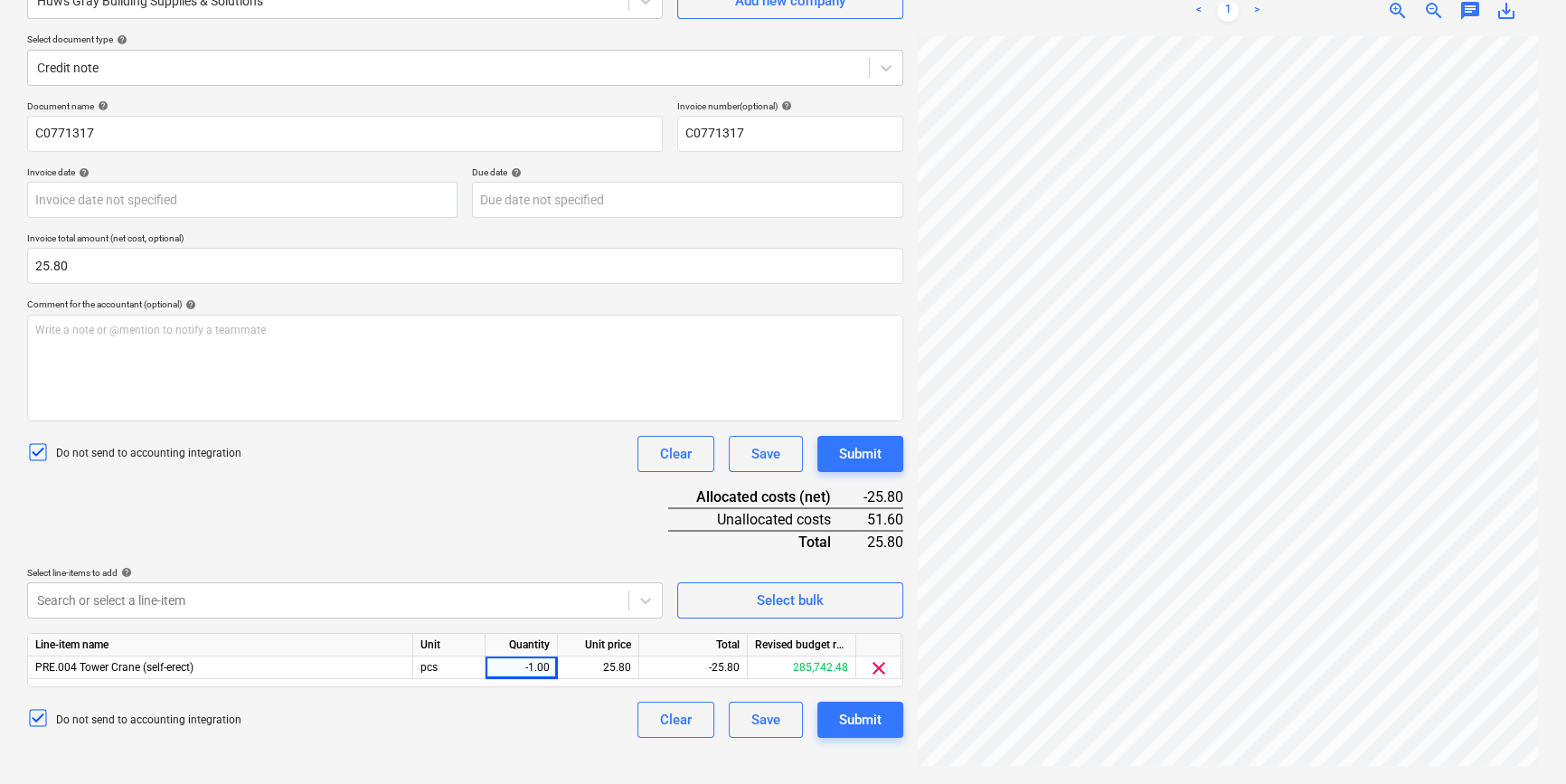
click at [547, 536] on div "Document name help C0771317 Invoice number (optional) help C0771317 Invoice dat…" at bounding box center [465, 419] width 876 height 637
click at [33, 264] on input "25.8" at bounding box center [465, 265] width 876 height 36
type input "-25.80"
click at [313, 537] on div "Document name help C0771317 Invoice number (optional) help C0771317 Invoice dat…" at bounding box center [465, 419] width 876 height 637
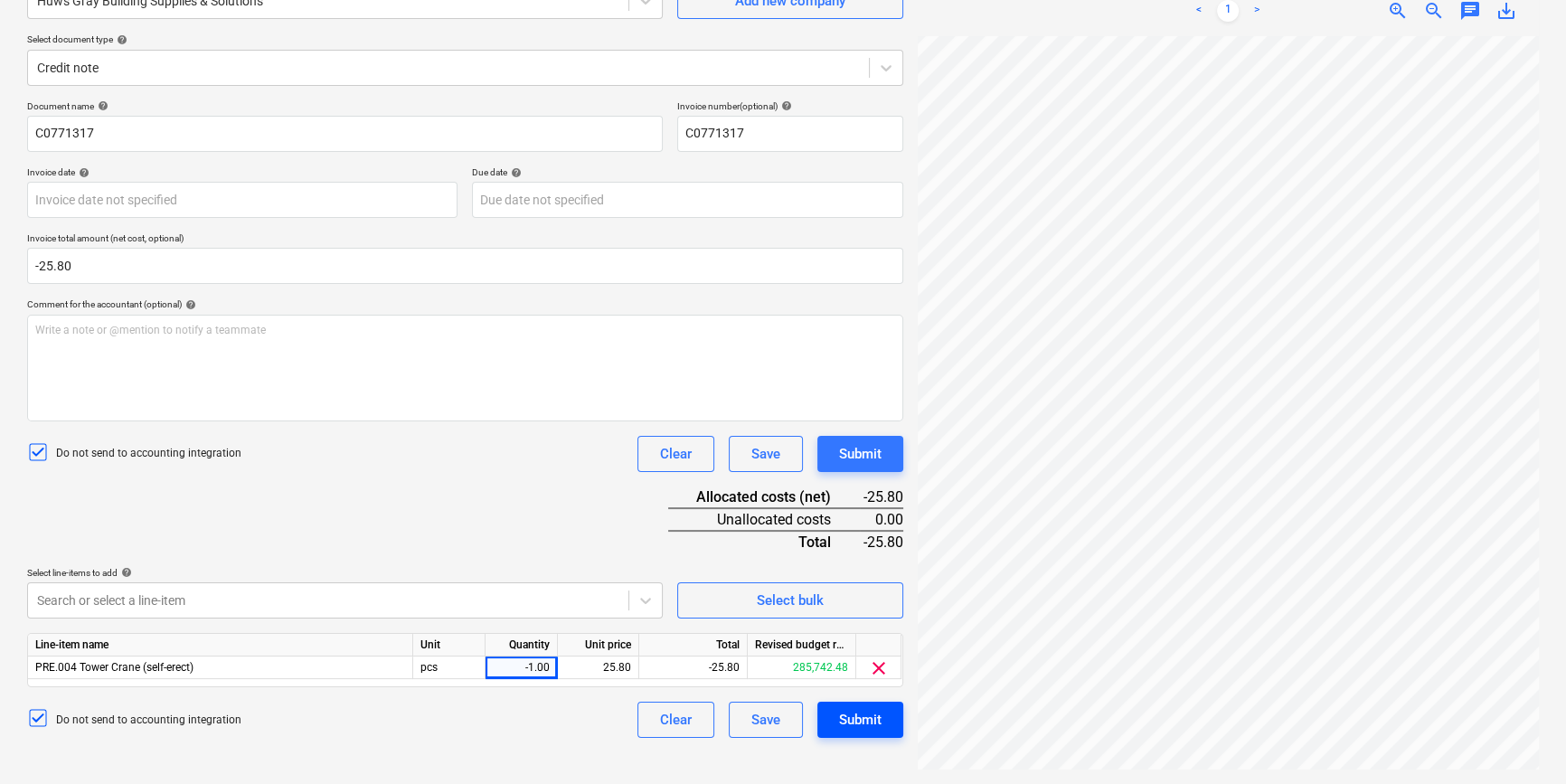
click at [864, 593] on div "Submit" at bounding box center [861, 719] width 43 height 23
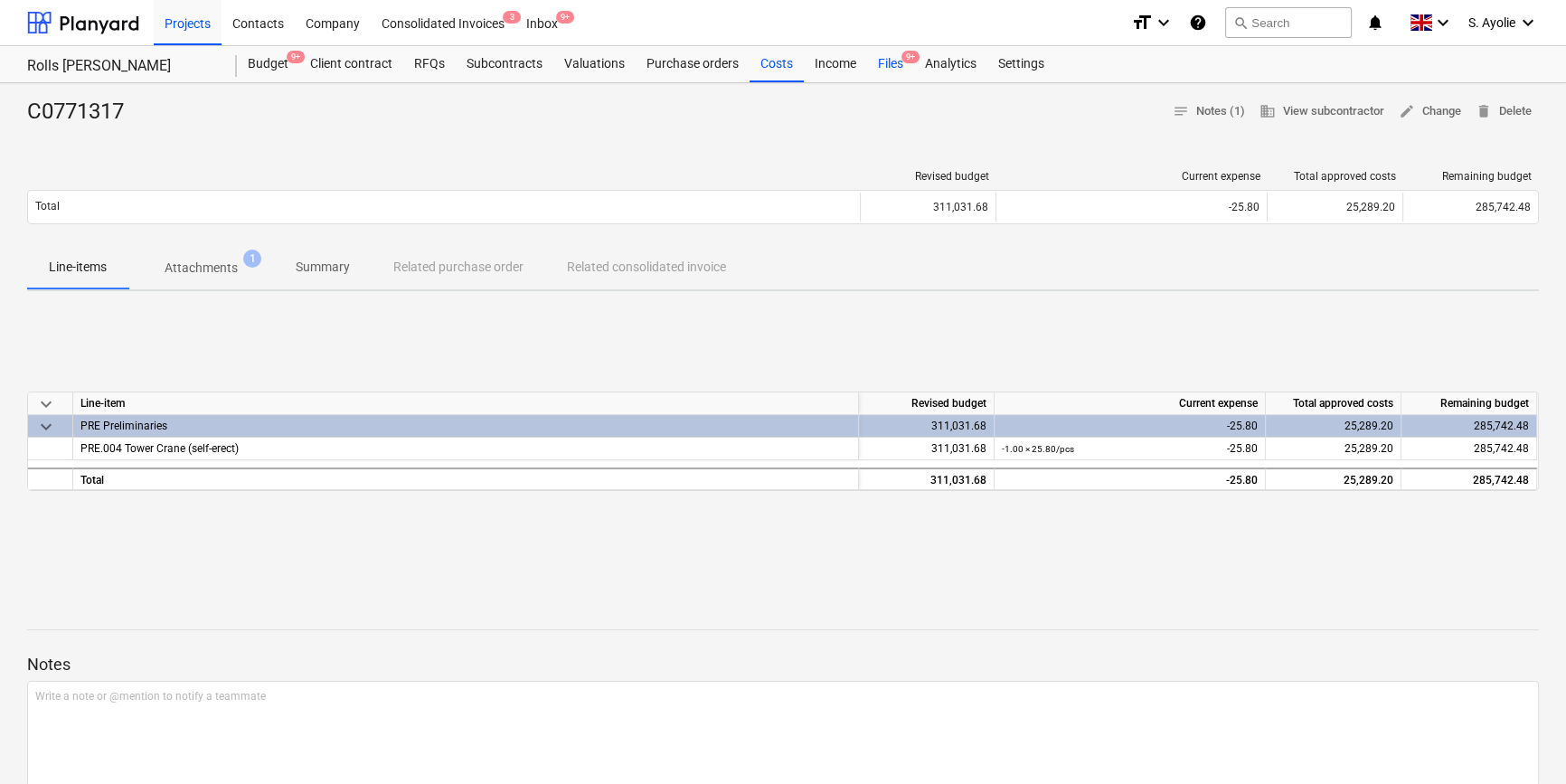
click at [898, 71] on div "Files 9+" at bounding box center [891, 64] width 47 height 36
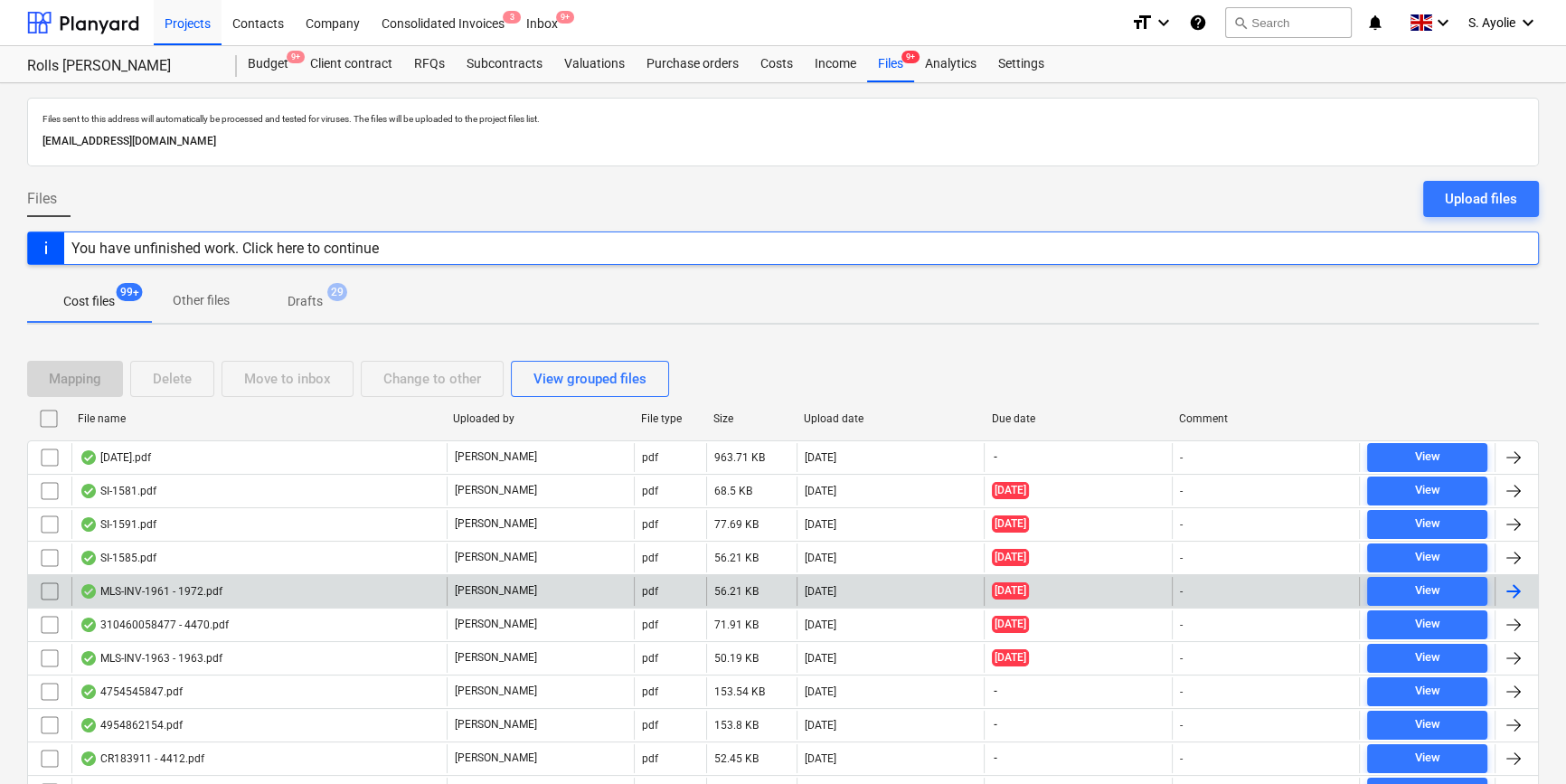
click at [202, 584] on div "MLS-INV-1961 - 1972.pdf" at bounding box center [151, 591] width 143 height 14
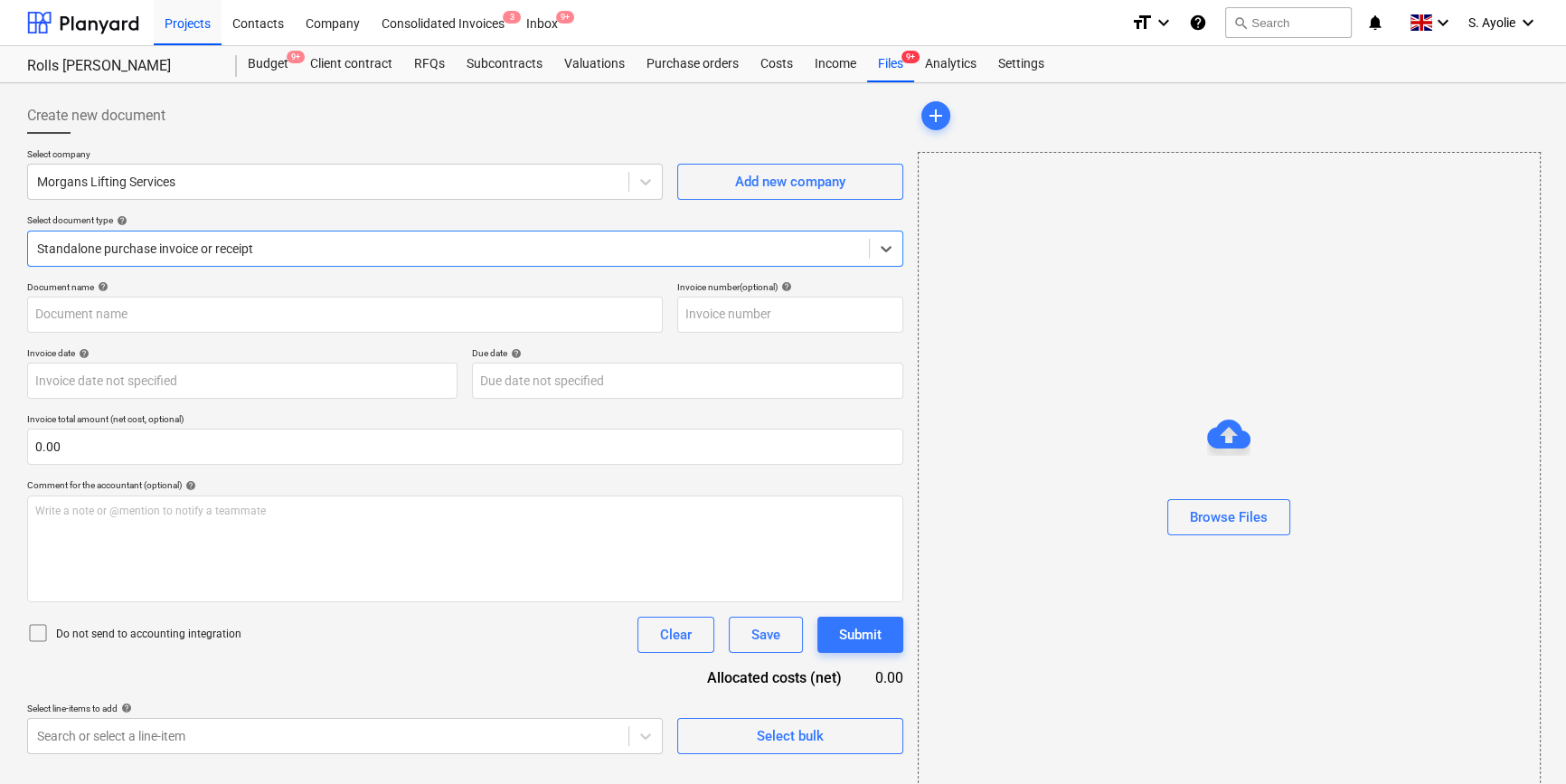
type input "MLS-INV-1961"
type input "11 Jul 2025"
type input "10 Aug 2025"
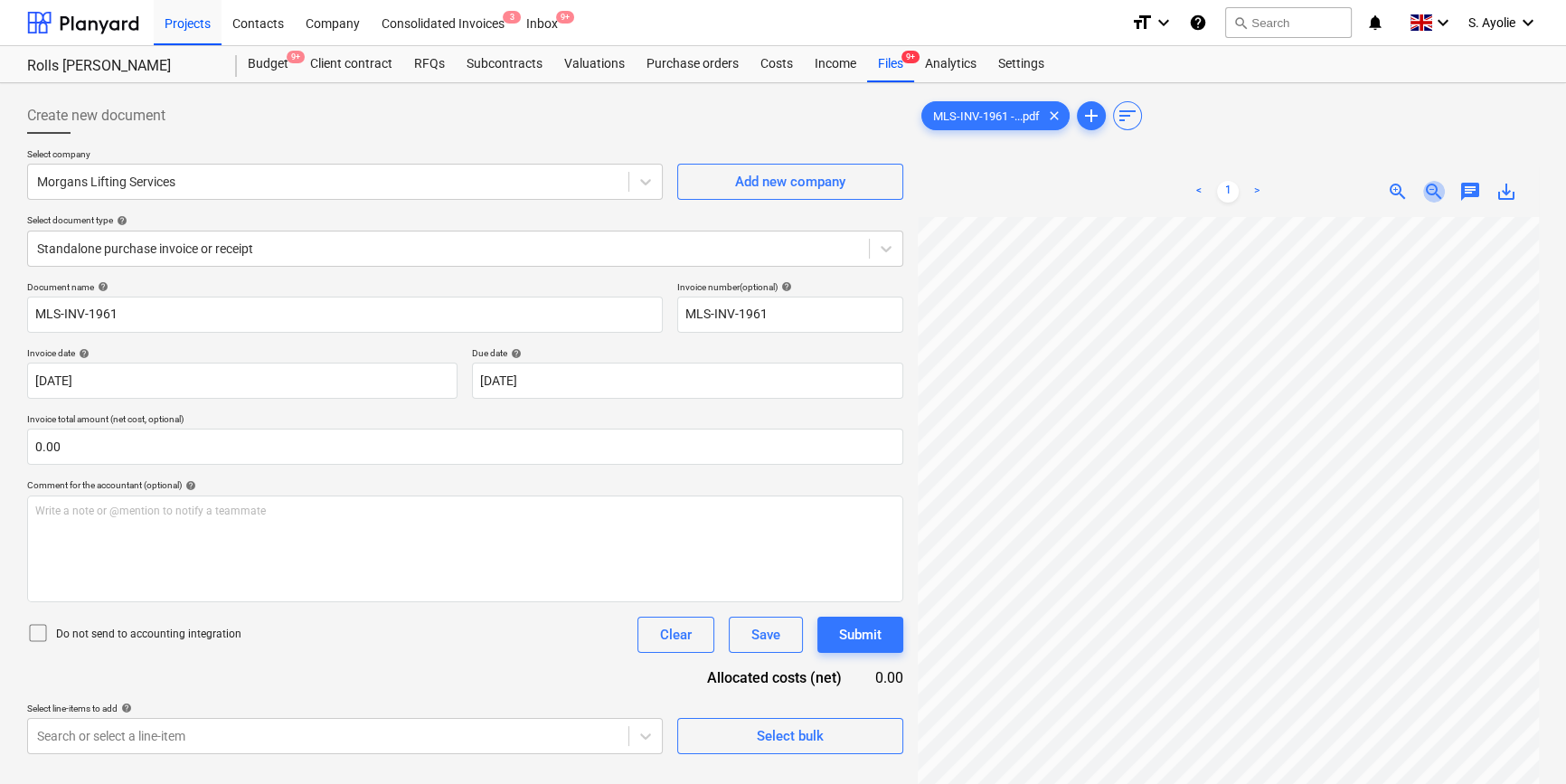
click at [1081, 185] on span "zoom_out" at bounding box center [1434, 191] width 21 height 21
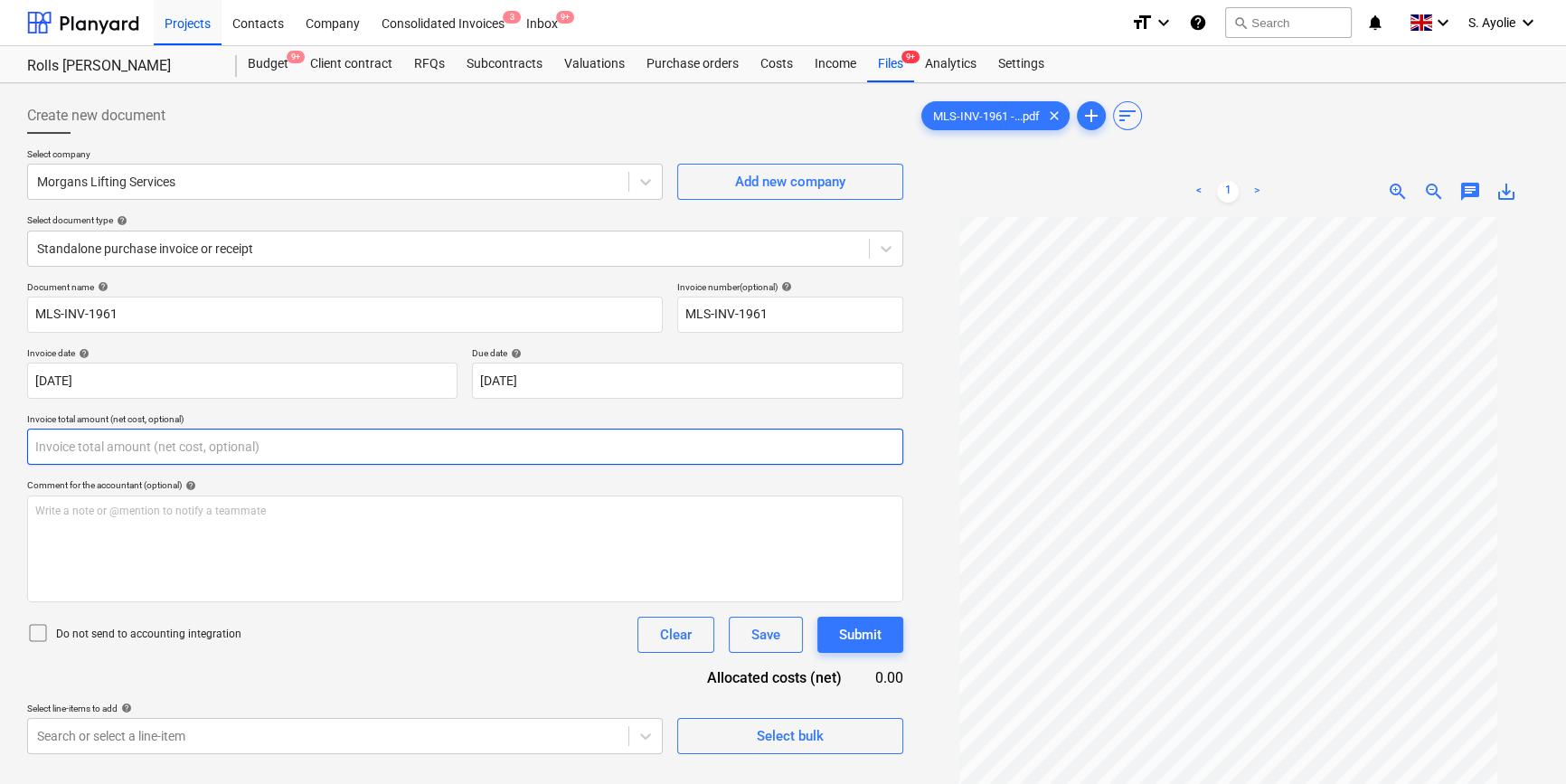
click at [188, 458] on input "text" at bounding box center [465, 446] width 876 height 36
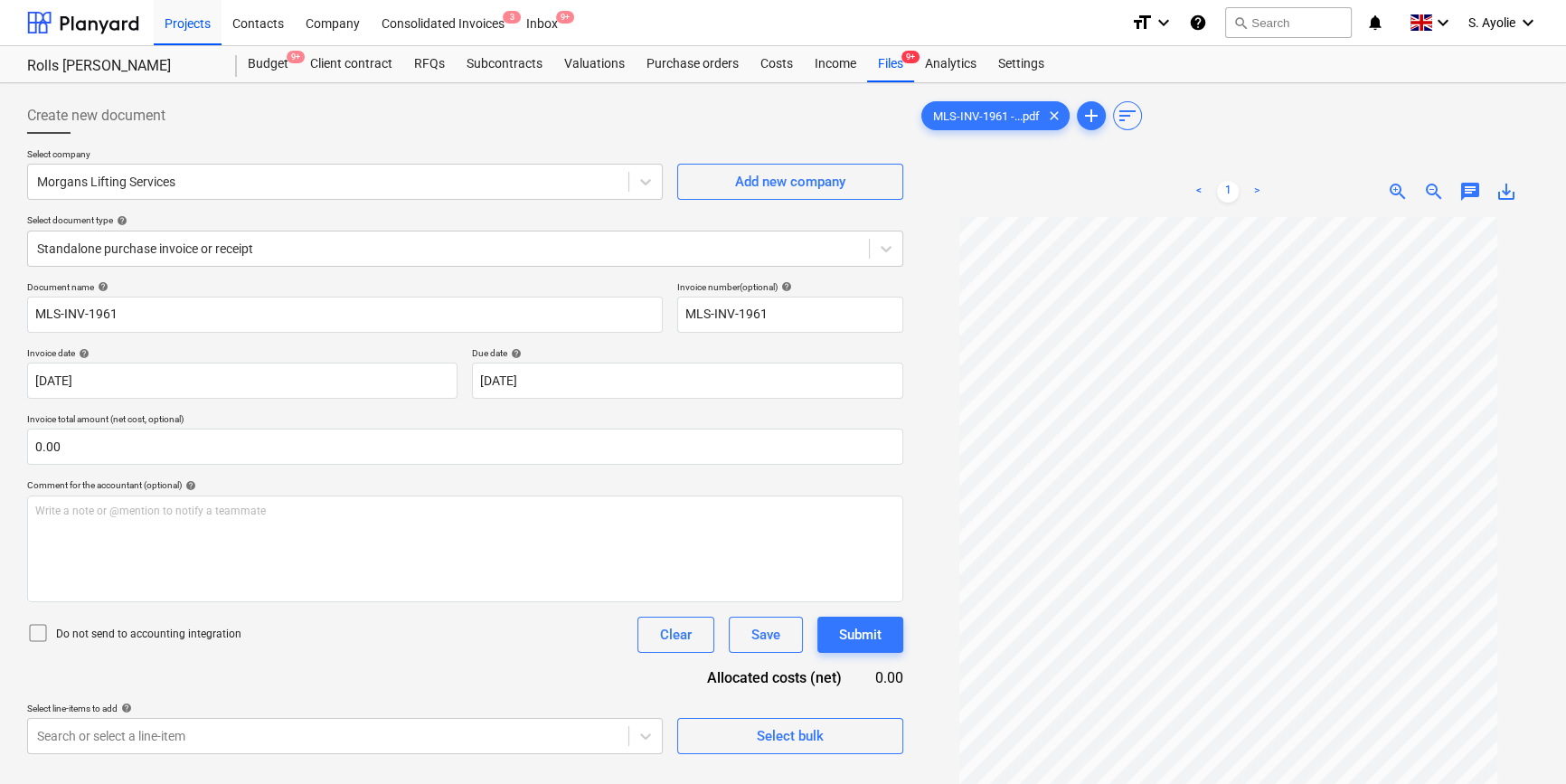
type input "0.00"
click at [909, 356] on div "Create new document Select company Morgans Lifting Services Add new company Sel…" at bounding box center [466, 524] width 891 height 867
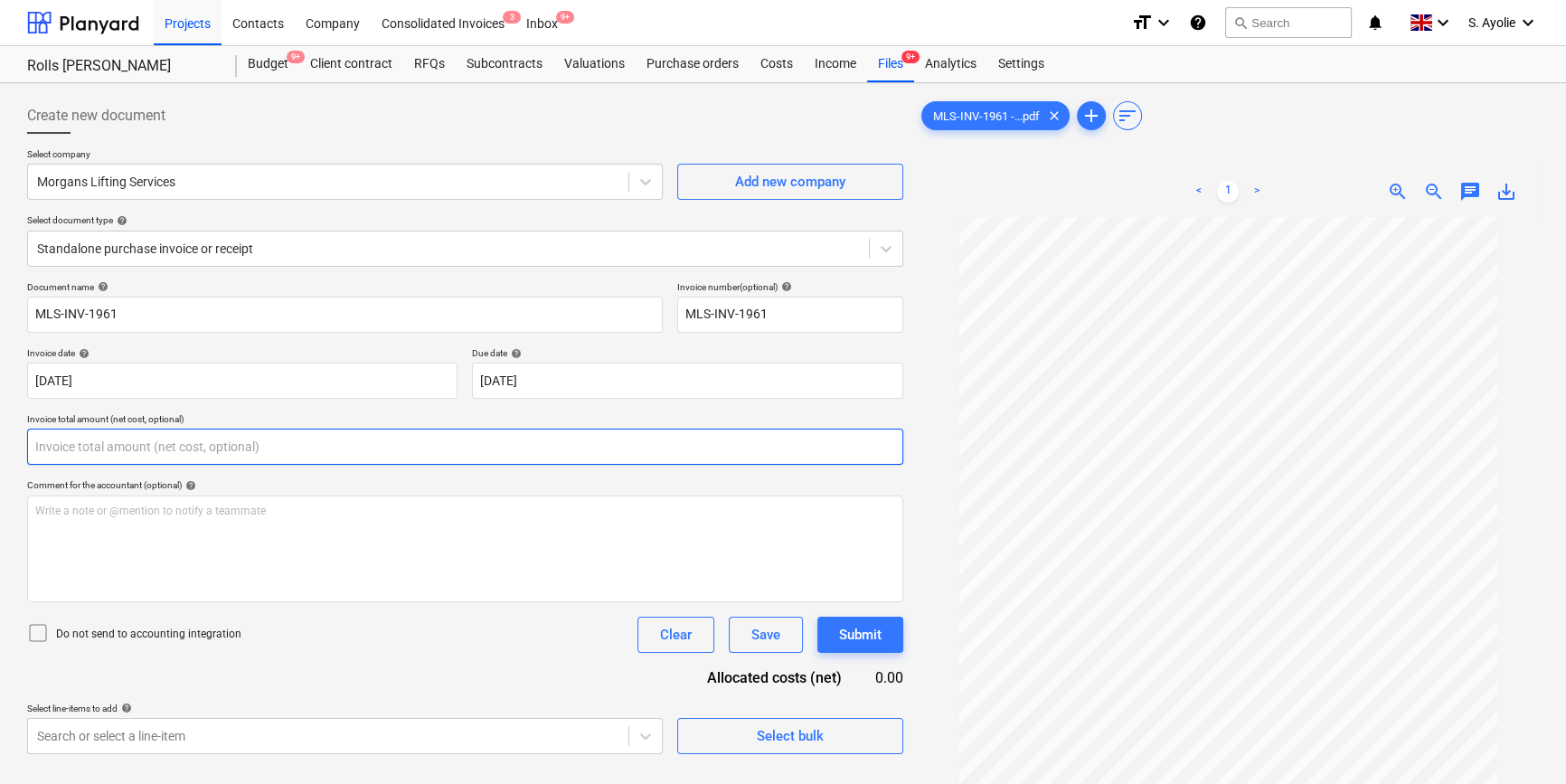
click at [247, 462] on input "text" at bounding box center [465, 446] width 876 height 36
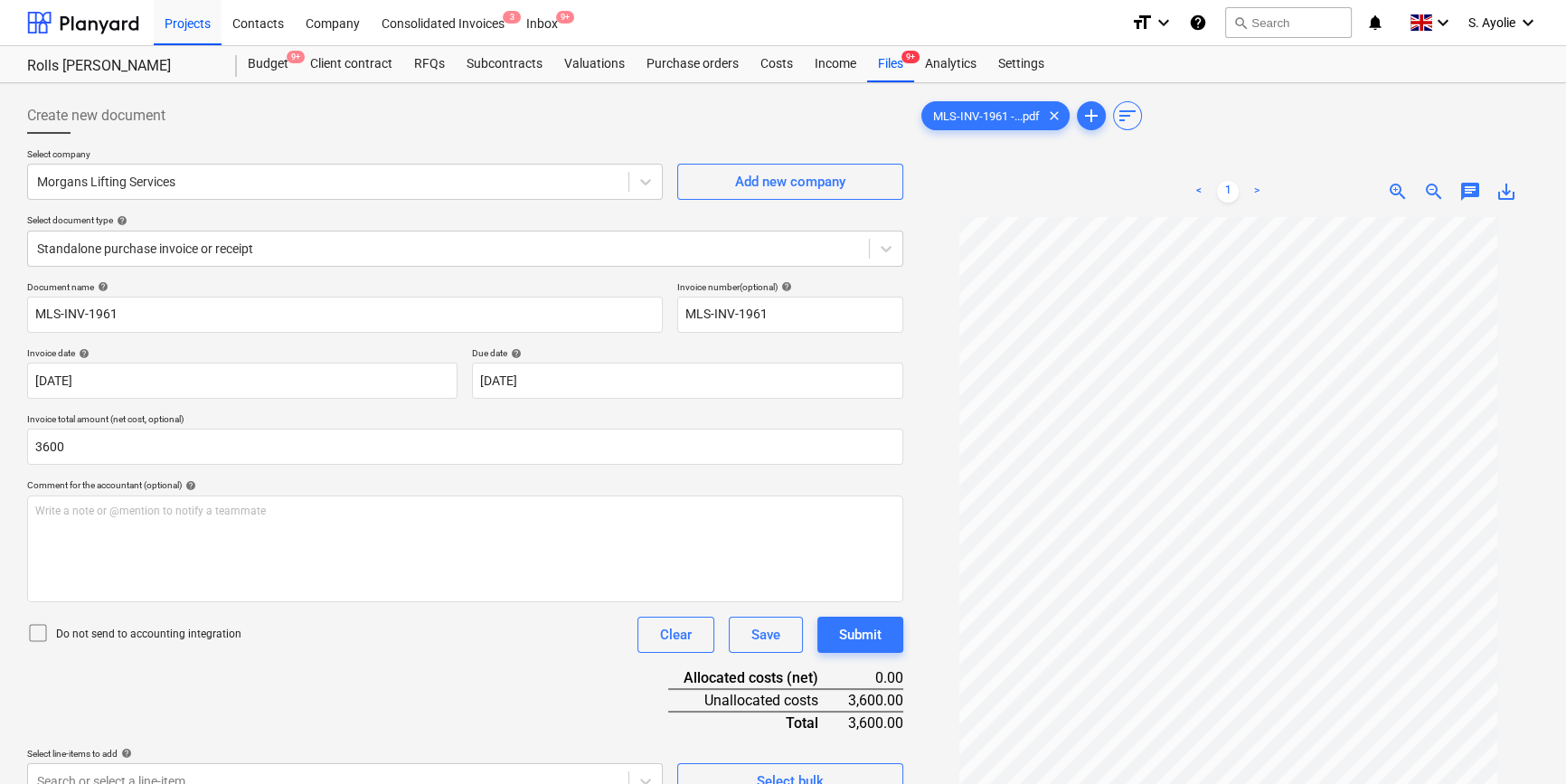
type input "3,600.00"
click at [374, 593] on div "Document name help MLS-INV-1961 Invoice number (optional) help MLS-INV-1961 Inv…" at bounding box center [465, 540] width 876 height 518
click at [550, 341] on div "Document name help MLS-INV-1961 Invoice number (optional) help MLS-INV-1961 Inv…" at bounding box center [465, 540] width 876 height 518
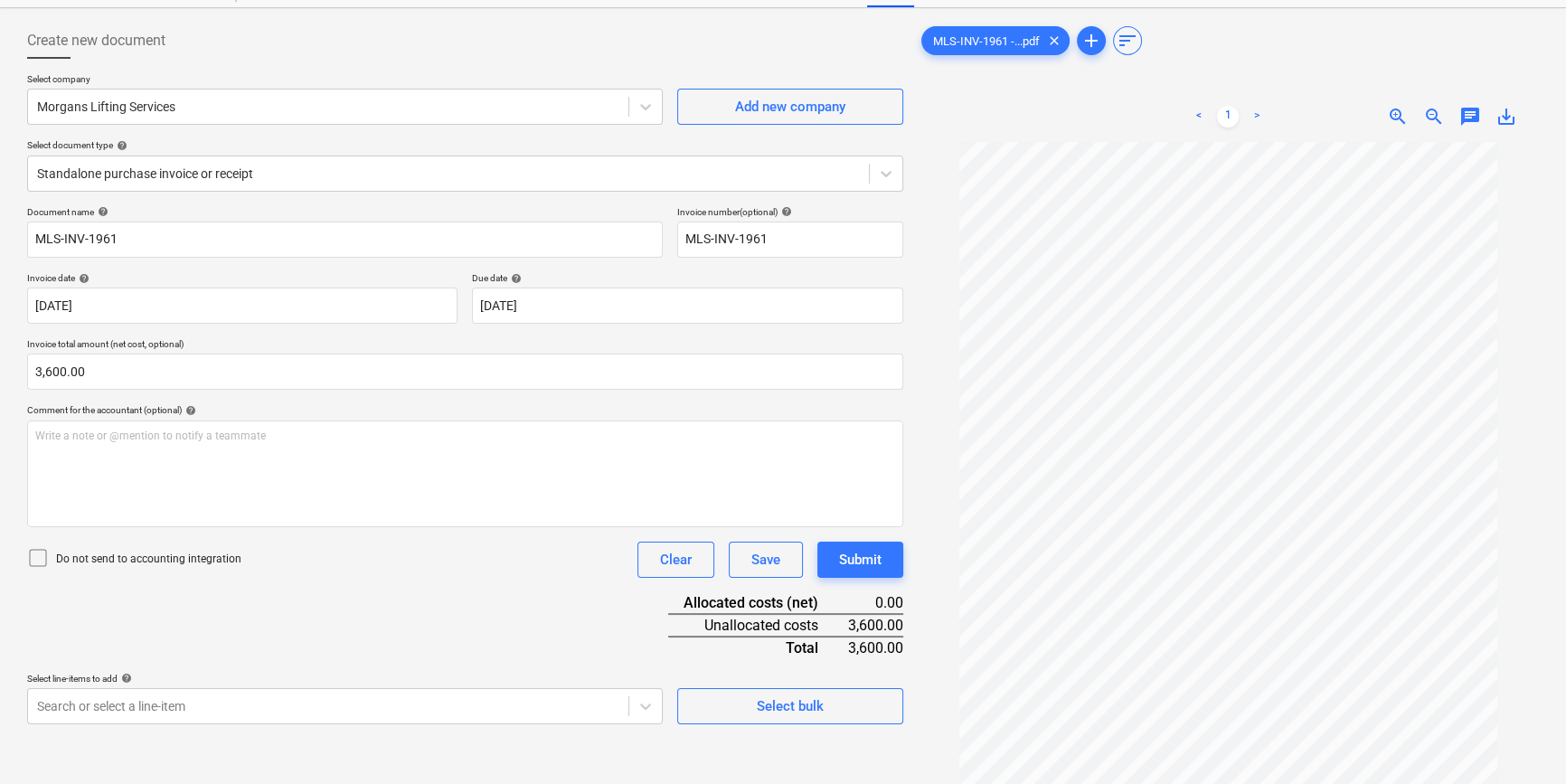
scroll to position [163, 0]
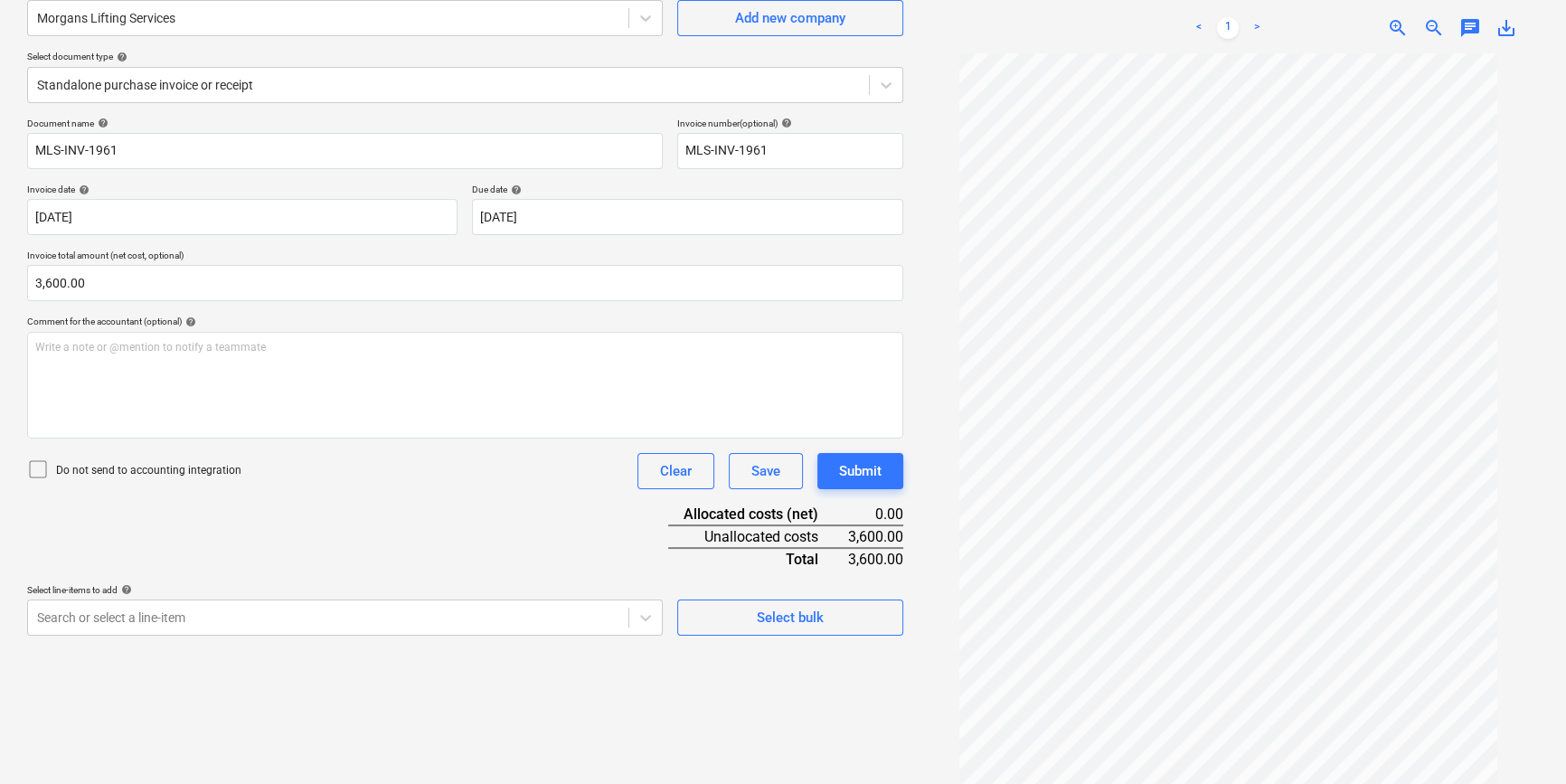
click at [42, 469] on icon at bounding box center [38, 469] width 21 height 21
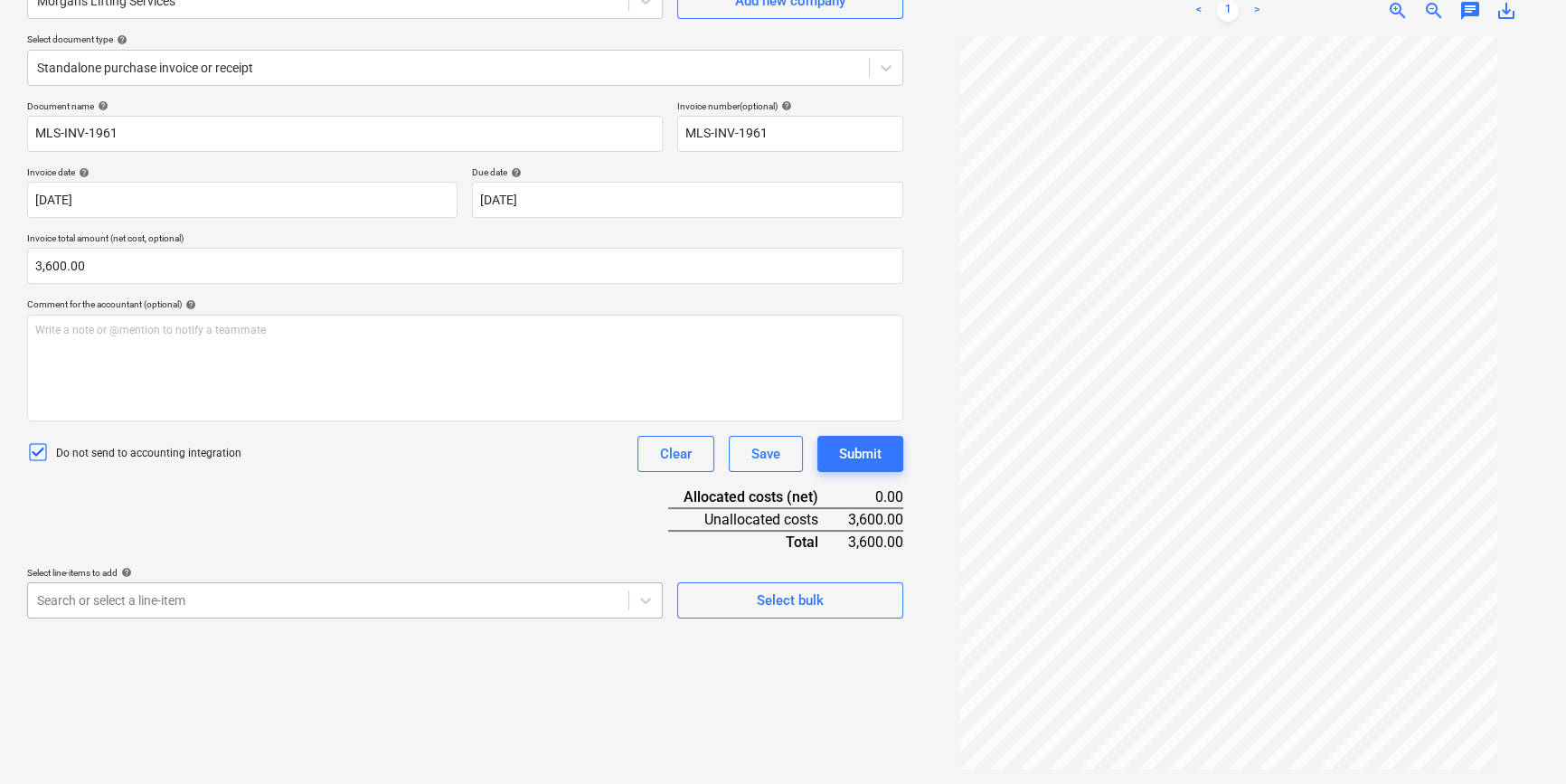
click at [253, 593] on body "Projects Contacts Company Consolidated Invoices 3 Inbox 9+ format_size keyboard…" at bounding box center [783, 211] width 1566 height 784
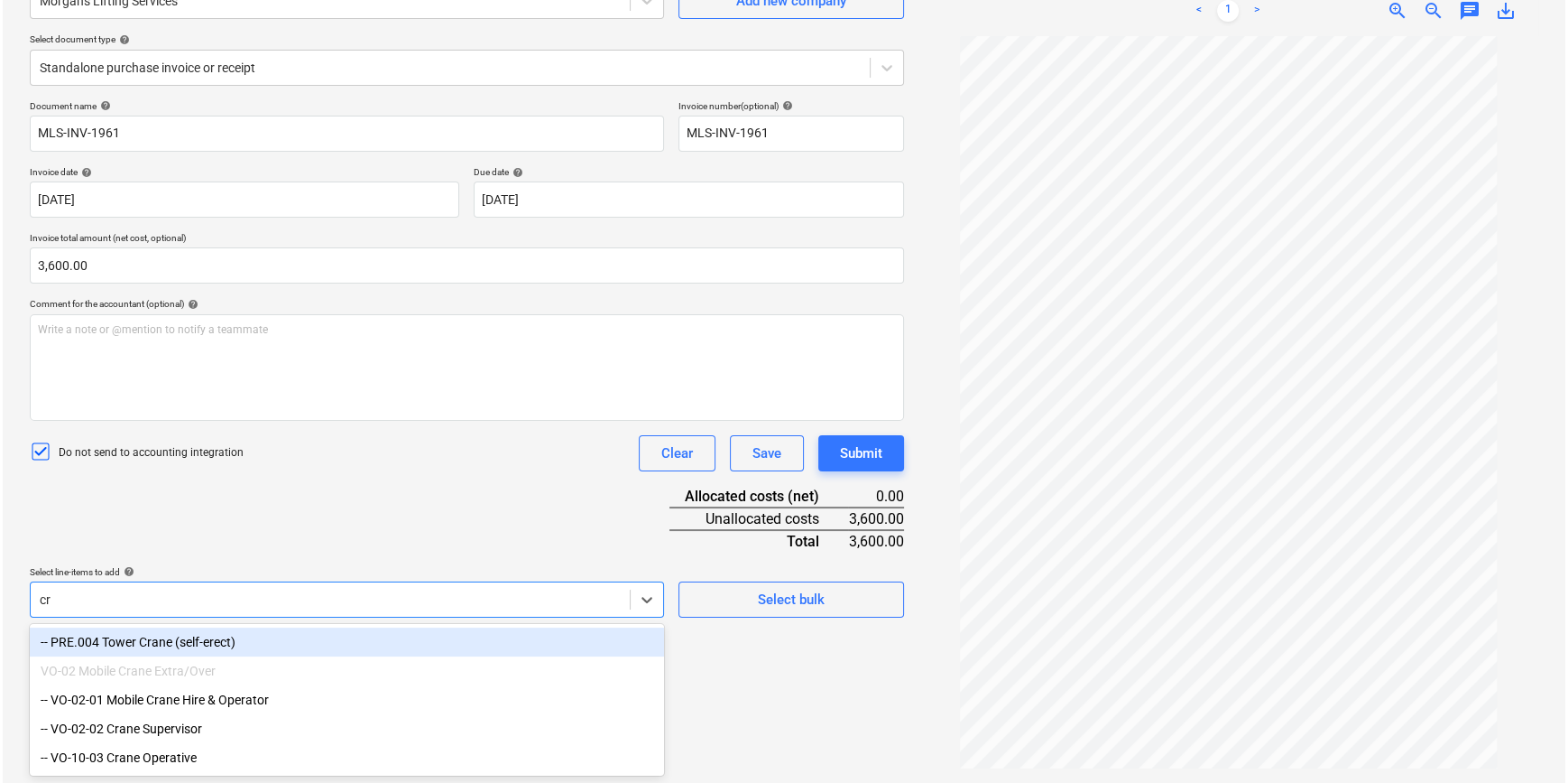
scroll to position [180, 0]
type input "cra"
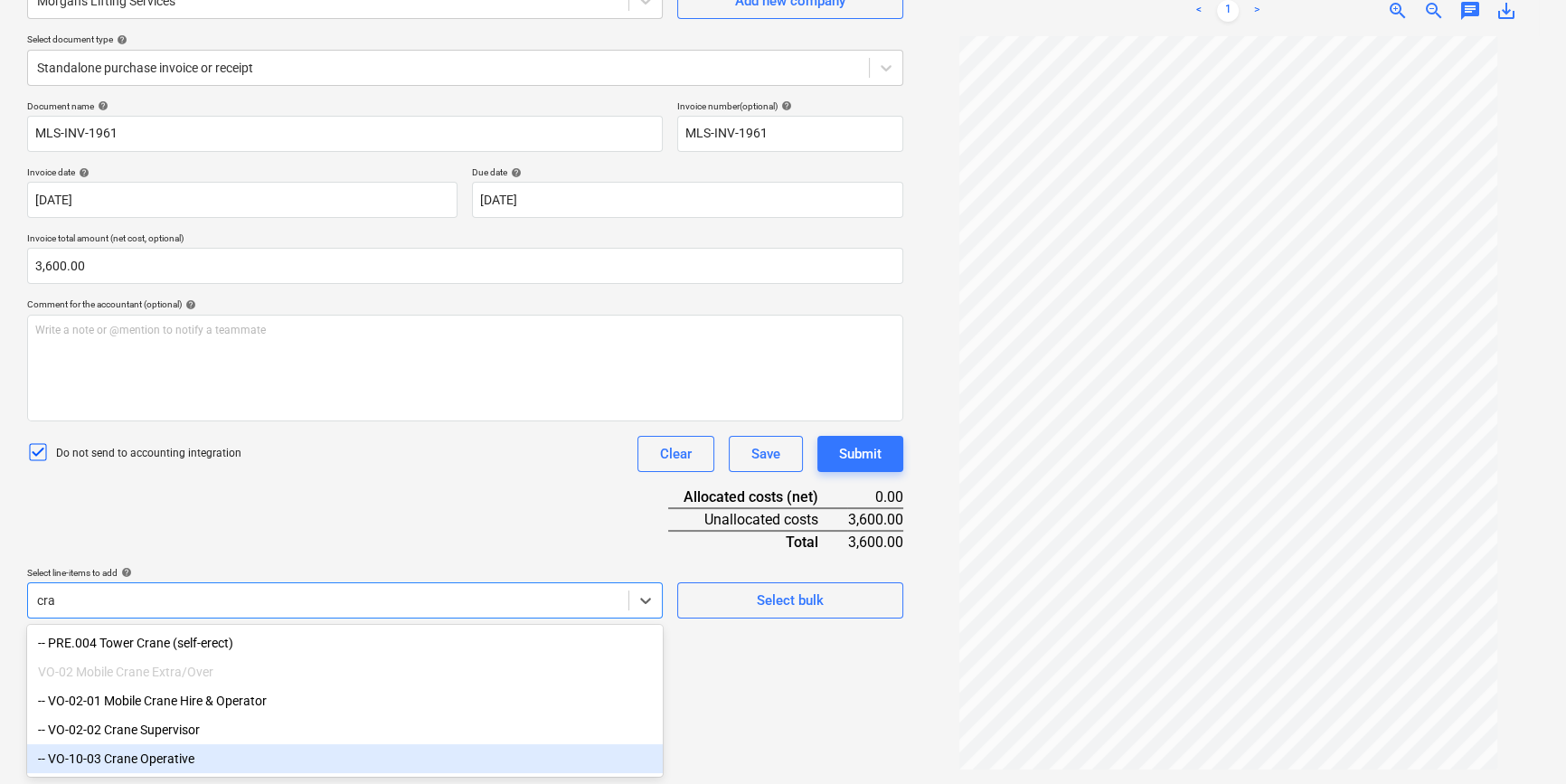
click at [239, 593] on div "-- VO-10-03 Crane Operative" at bounding box center [345, 758] width 636 height 29
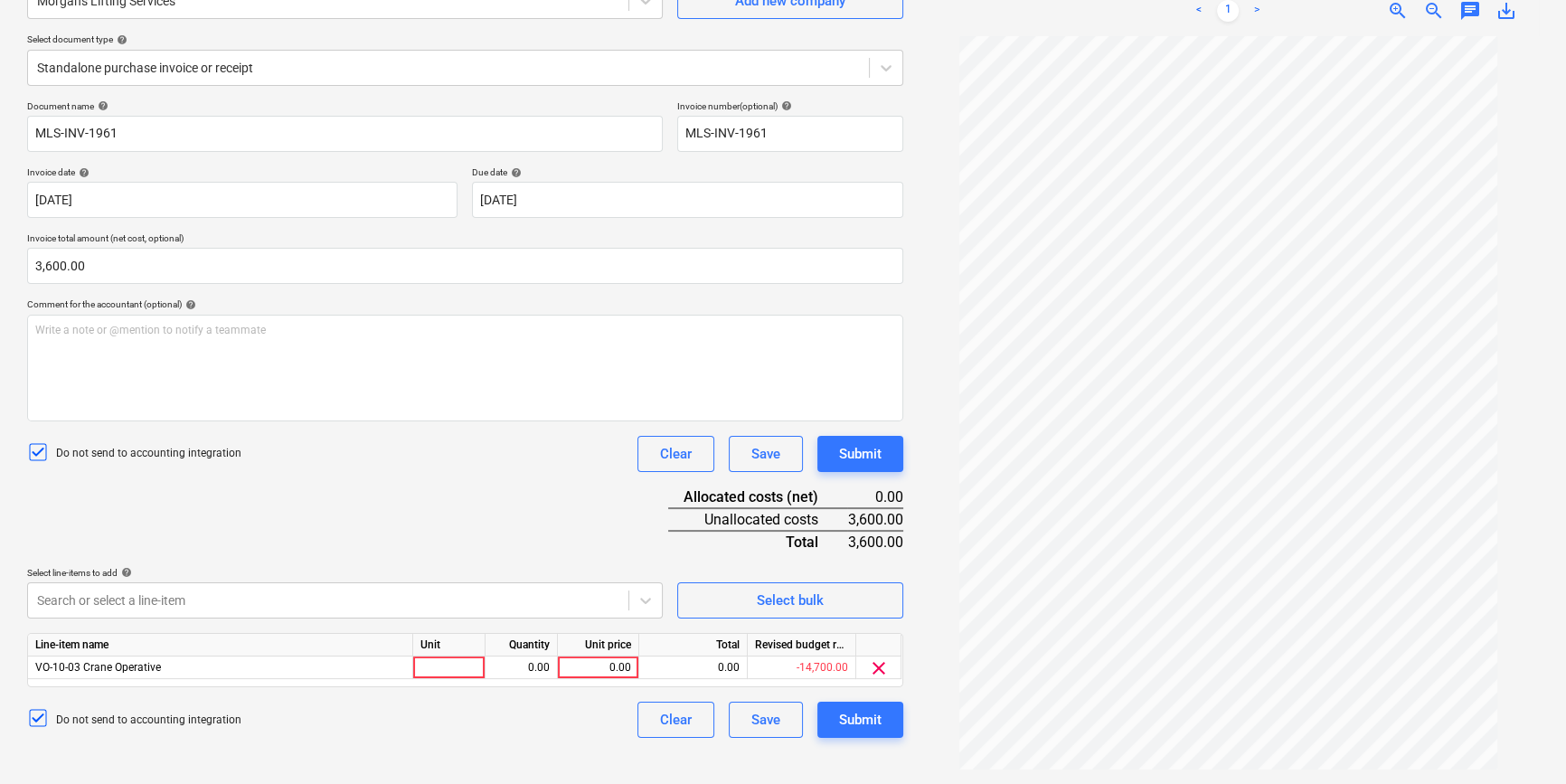
click at [665, 568] on div "Select line-items to add help Search or select a line-item Select bulk" at bounding box center [465, 592] width 876 height 51
click at [462, 593] on div at bounding box center [449, 667] width 72 height 22
type input "pcs"
click at [546, 593] on div "0.00" at bounding box center [521, 667] width 57 height 22
type input "1"
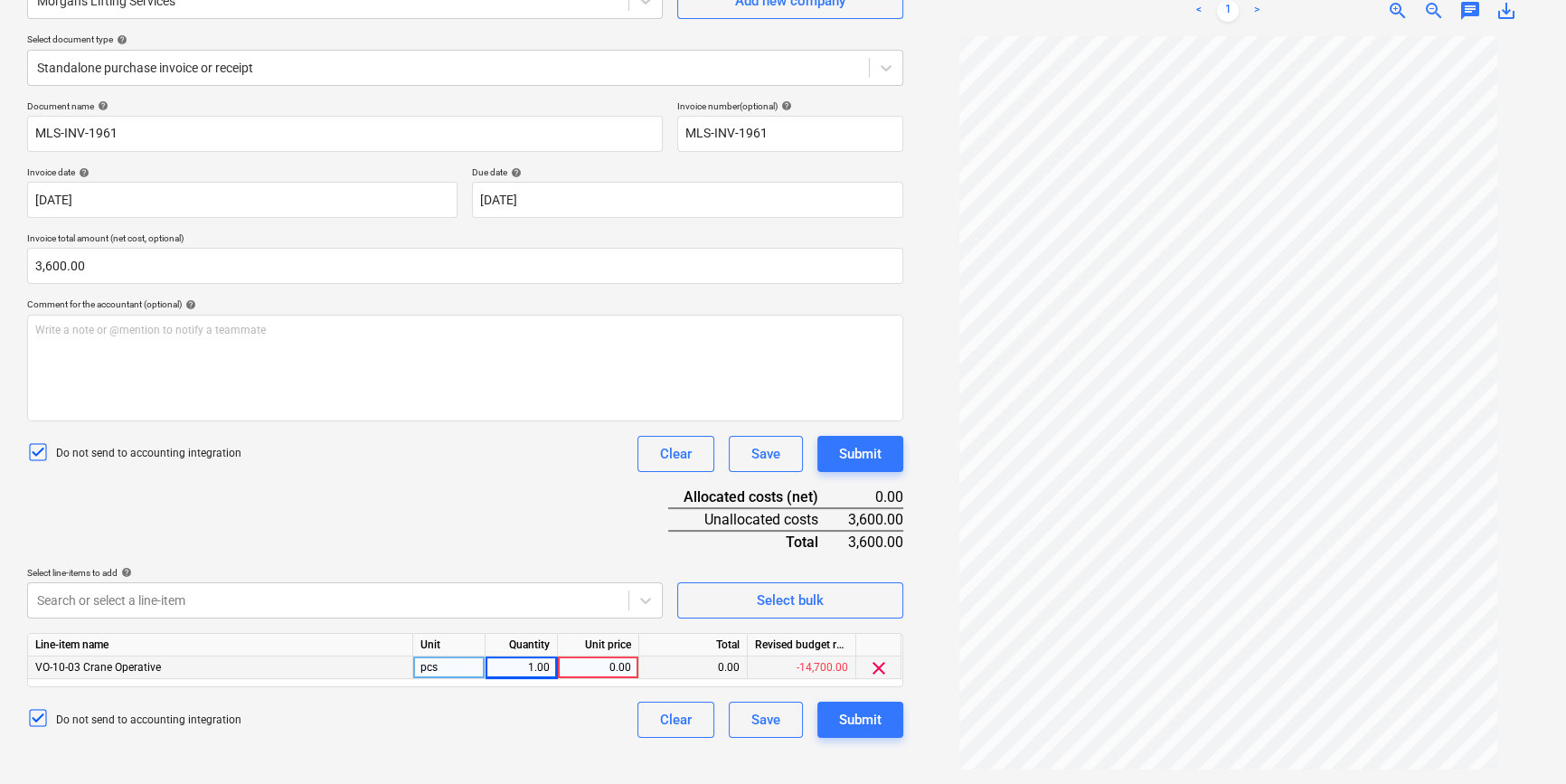
click at [612, 593] on div "0.00" at bounding box center [598, 667] width 66 height 22
type input "3600"
click at [614, 593] on div "Create new document Select company Morgans Lifting Services Add new company Sel…" at bounding box center [466, 343] width 891 height 867
click at [837, 593] on button "Submit" at bounding box center [860, 718] width 86 height 36
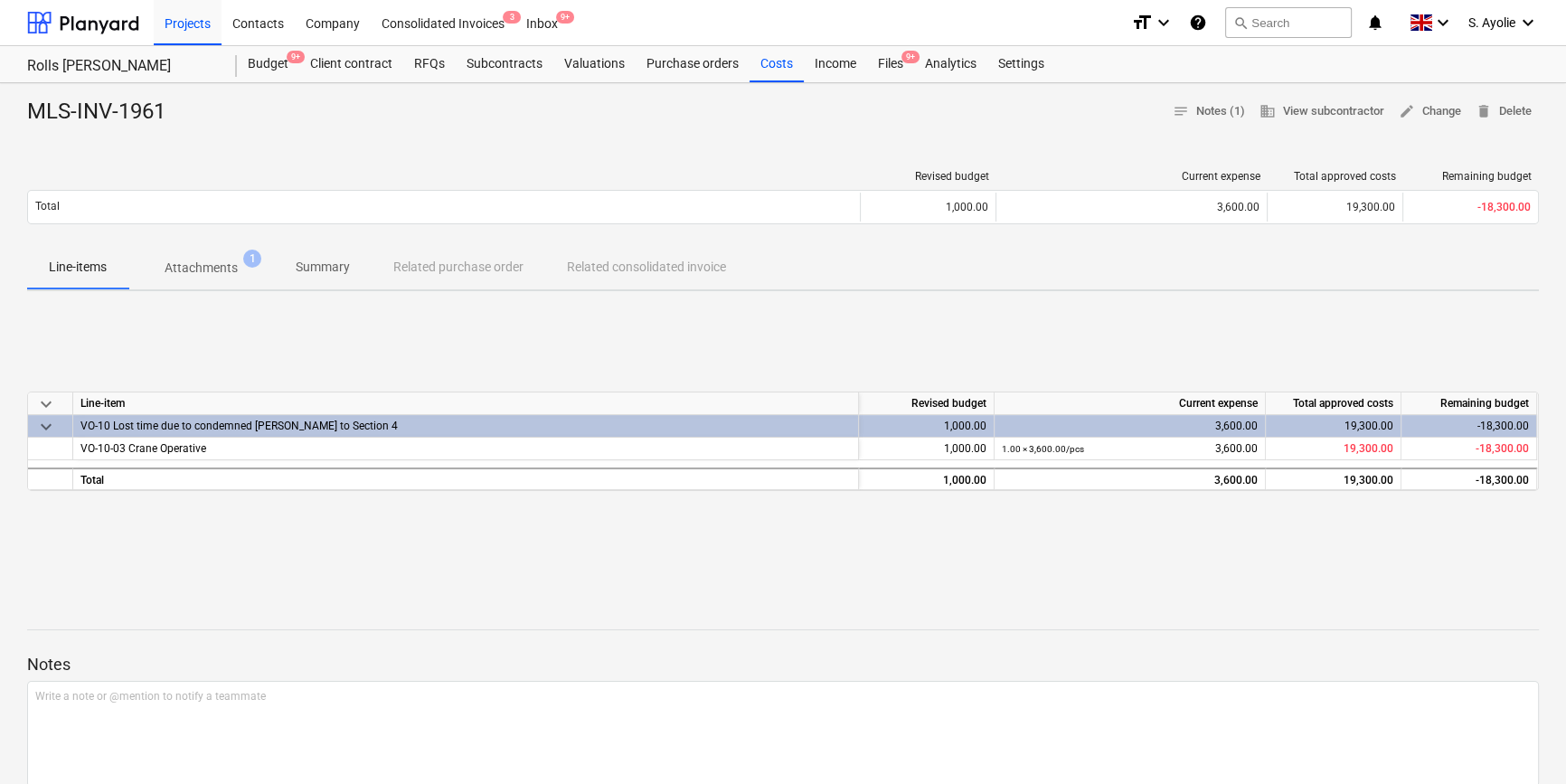
drag, startPoint x: 365, startPoint y: 333, endPoint x: 359, endPoint y: 348, distance: 16.2
click at [361, 341] on div "keyboard_arrow_down Line-item Revised budget Current expense Total approved cos…" at bounding box center [783, 440] width 1512 height 271
click at [869, 64] on div "Files 9+" at bounding box center [891, 64] width 47 height 36
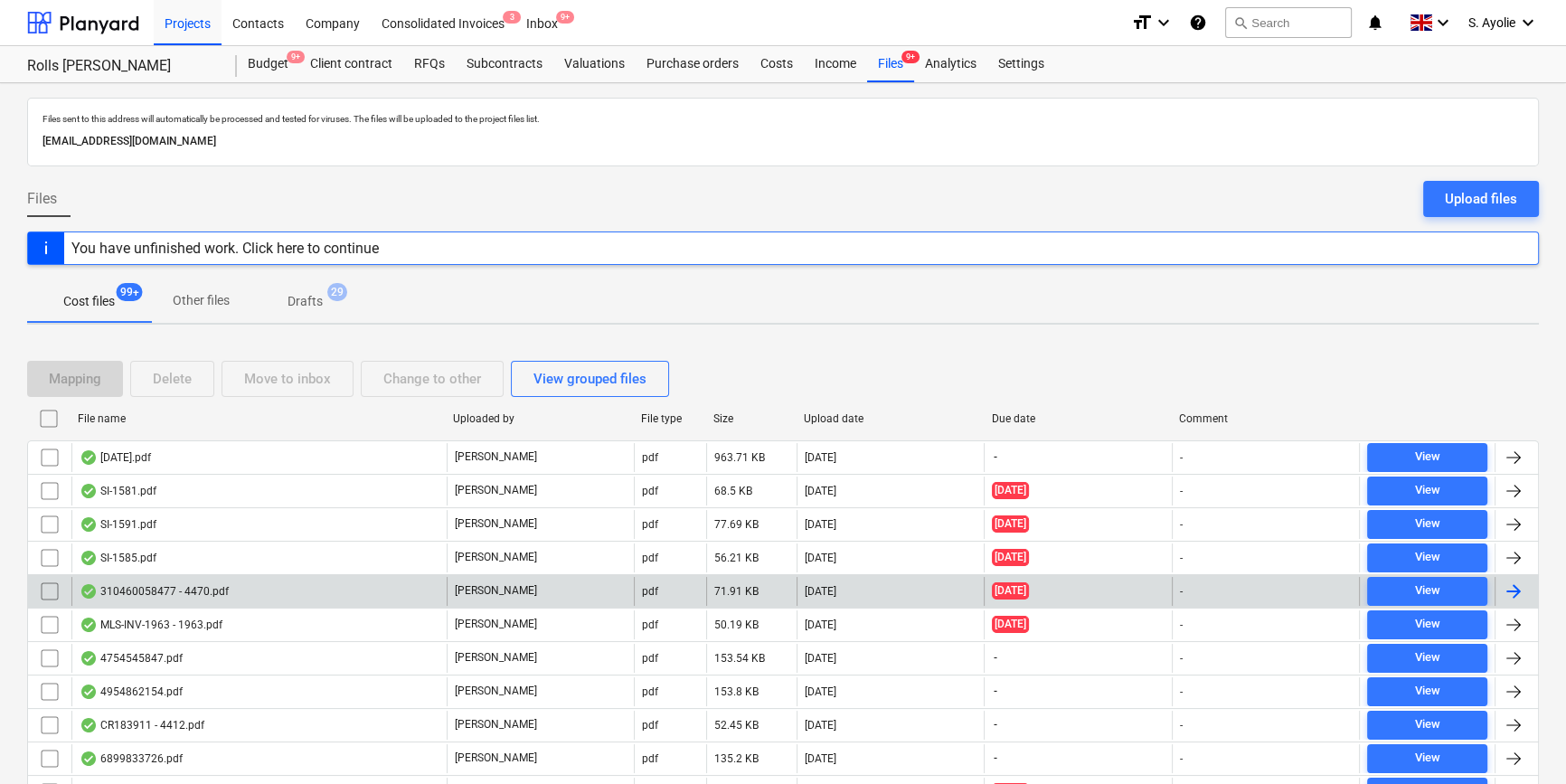
click at [284, 593] on div "310460058477 - 4470.pdf" at bounding box center [259, 591] width 375 height 29
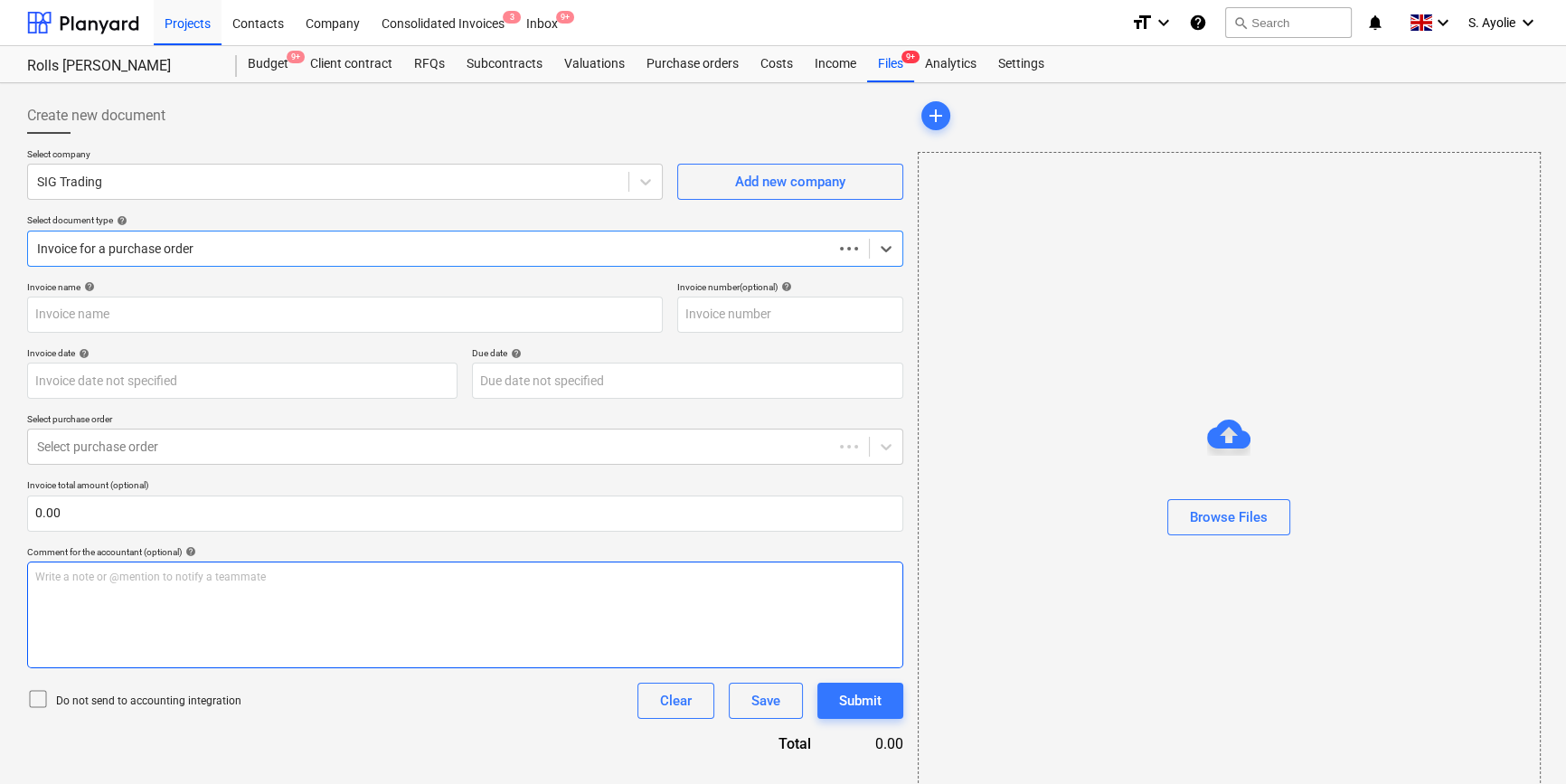
type input "310460058477"
type input "15 Jul 2025"
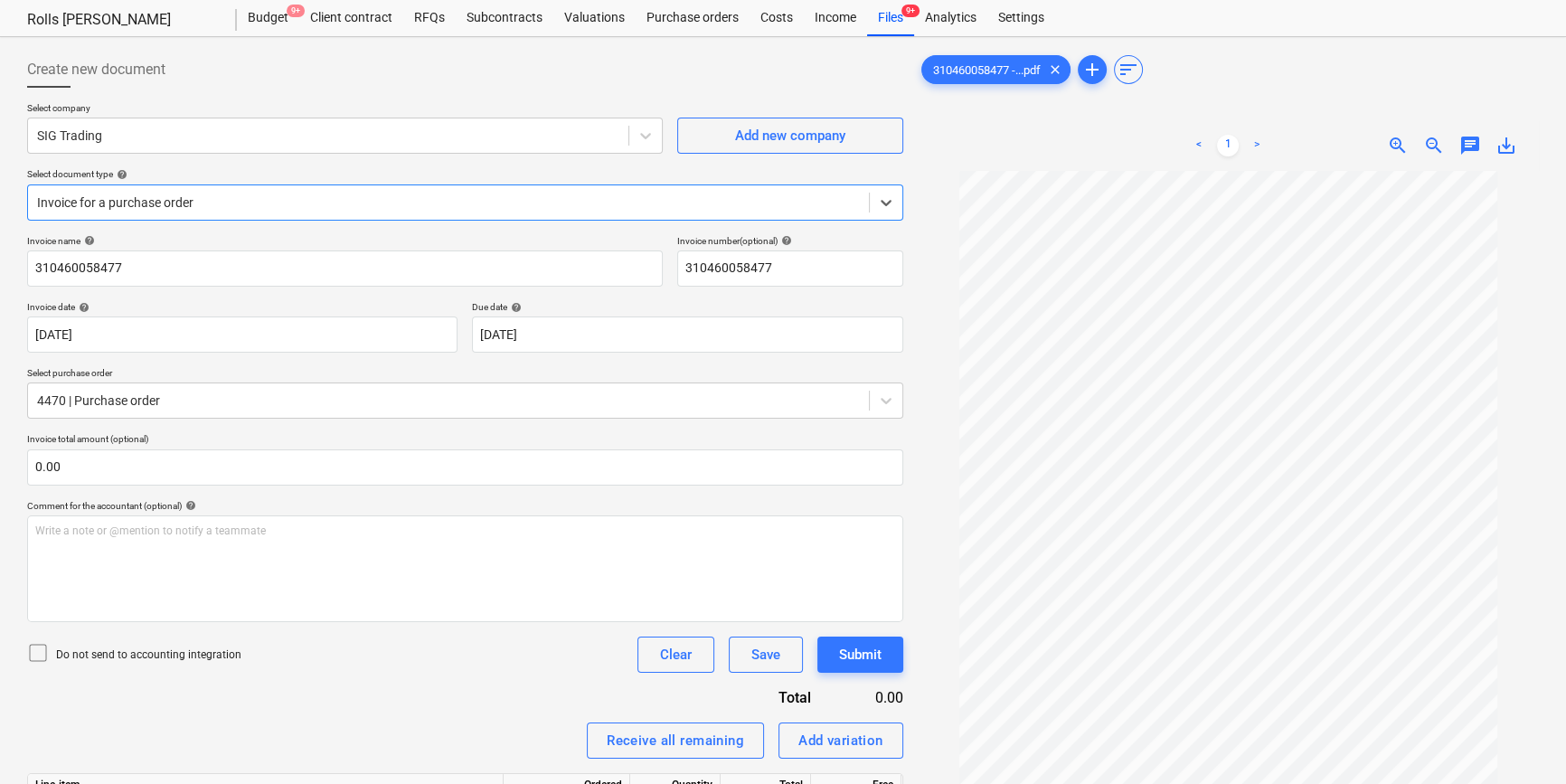
scroll to position [39, 0]
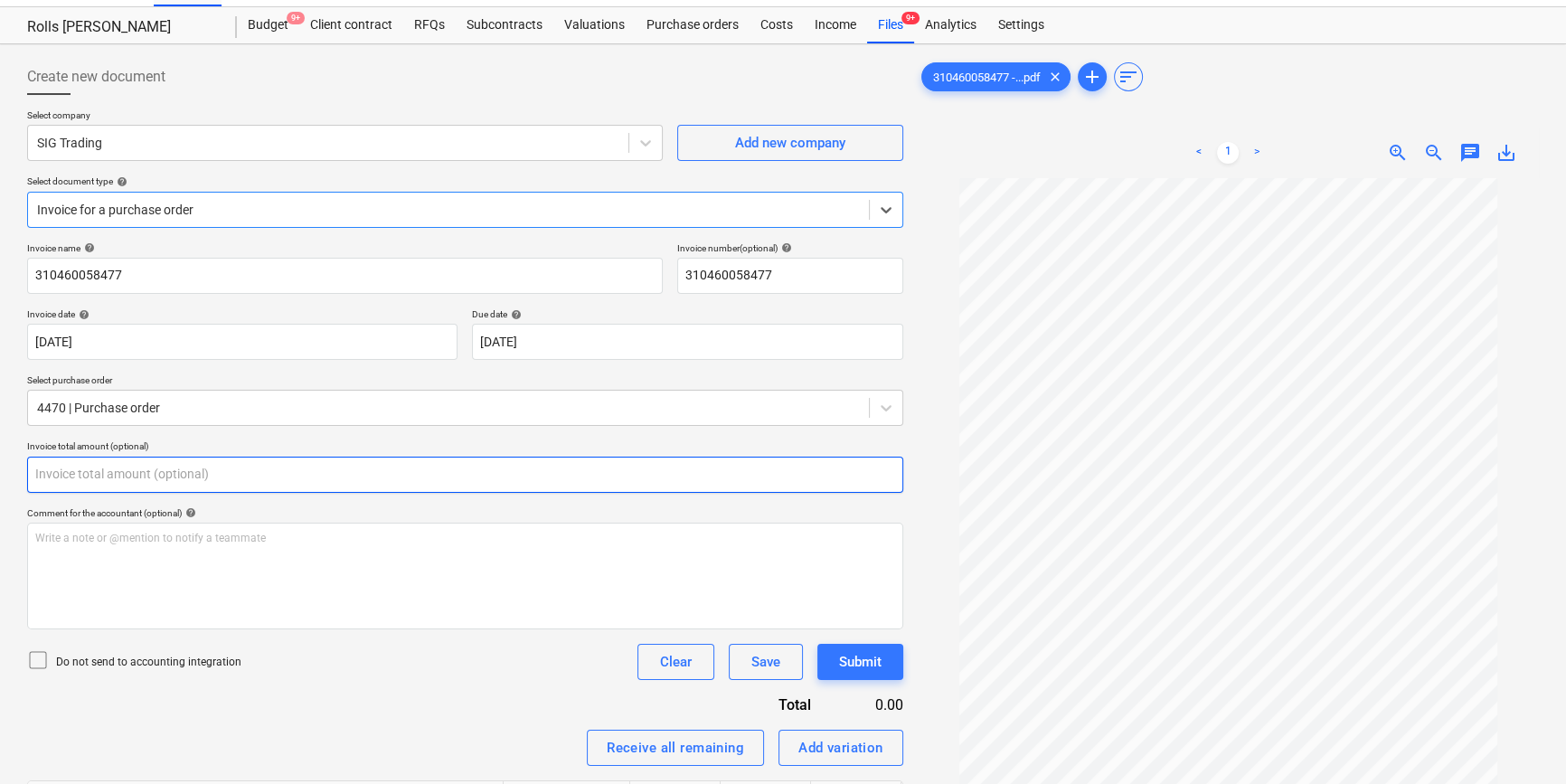
click at [305, 473] on input "text" at bounding box center [465, 474] width 876 height 36
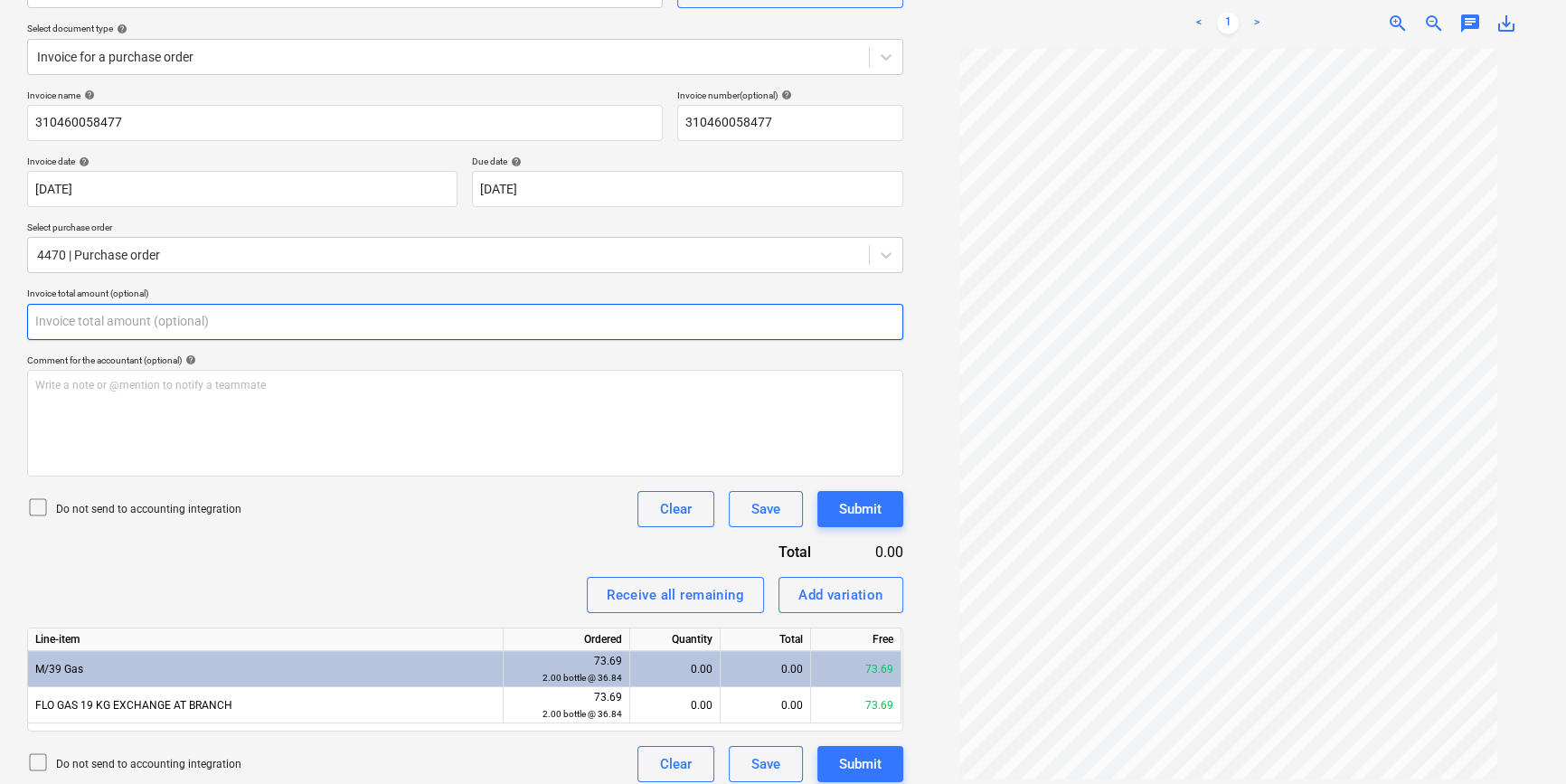
scroll to position [204, 0]
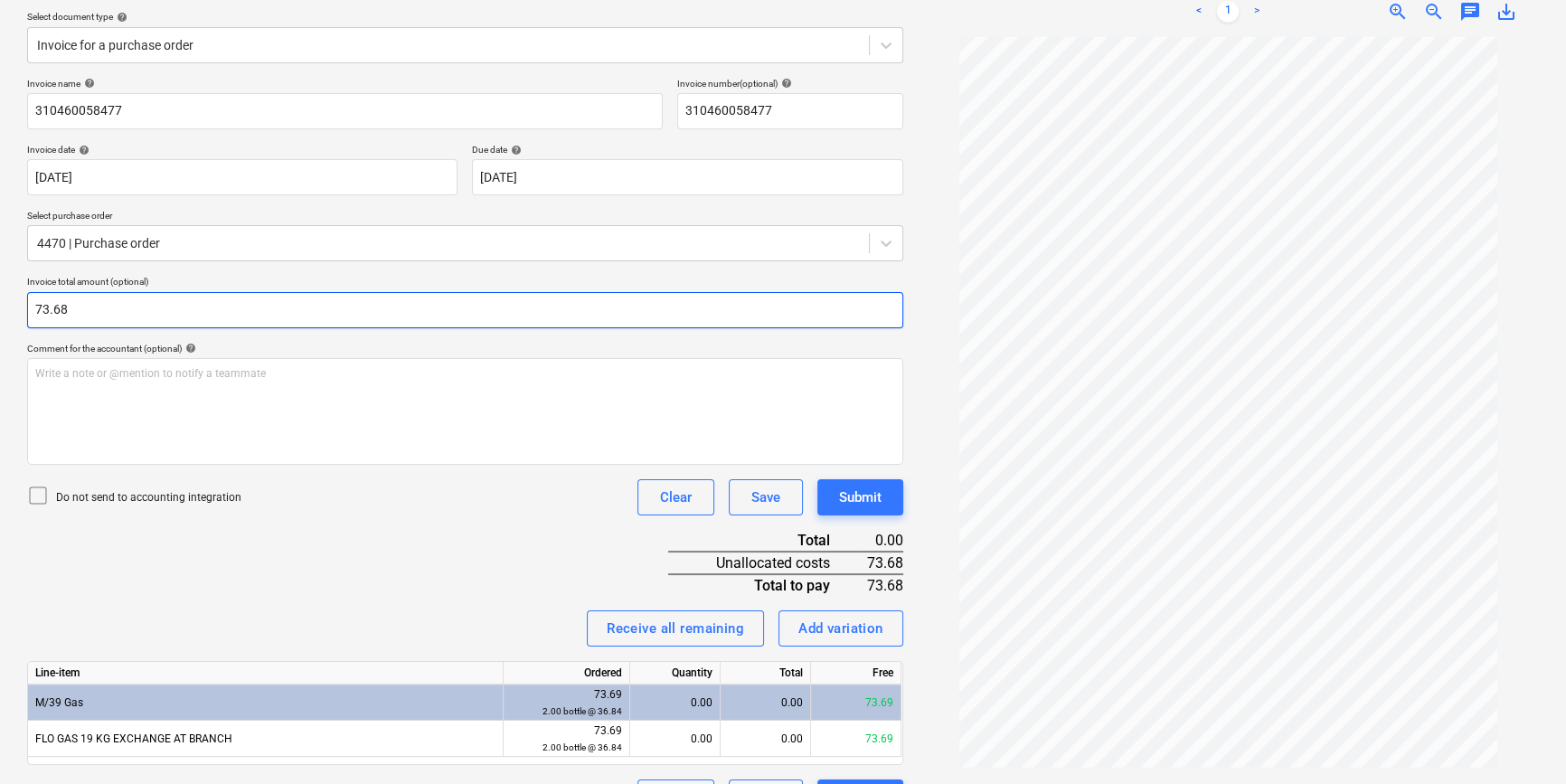
type input "73.68"
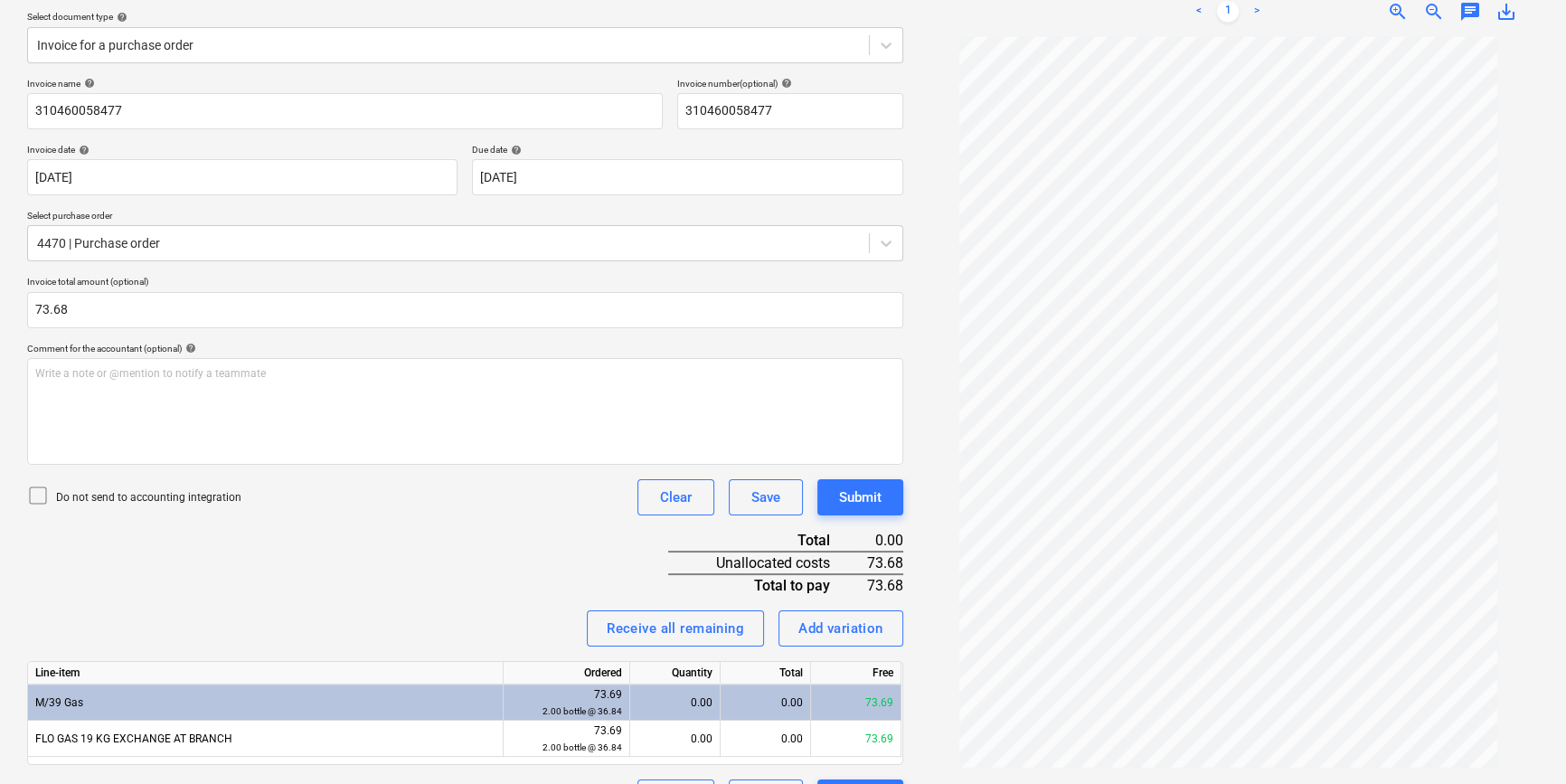
click at [585, 564] on div "Invoice name help 310460058477 Invoice number (optional) help 310460058477 Invo…" at bounding box center [465, 446] width 876 height 738
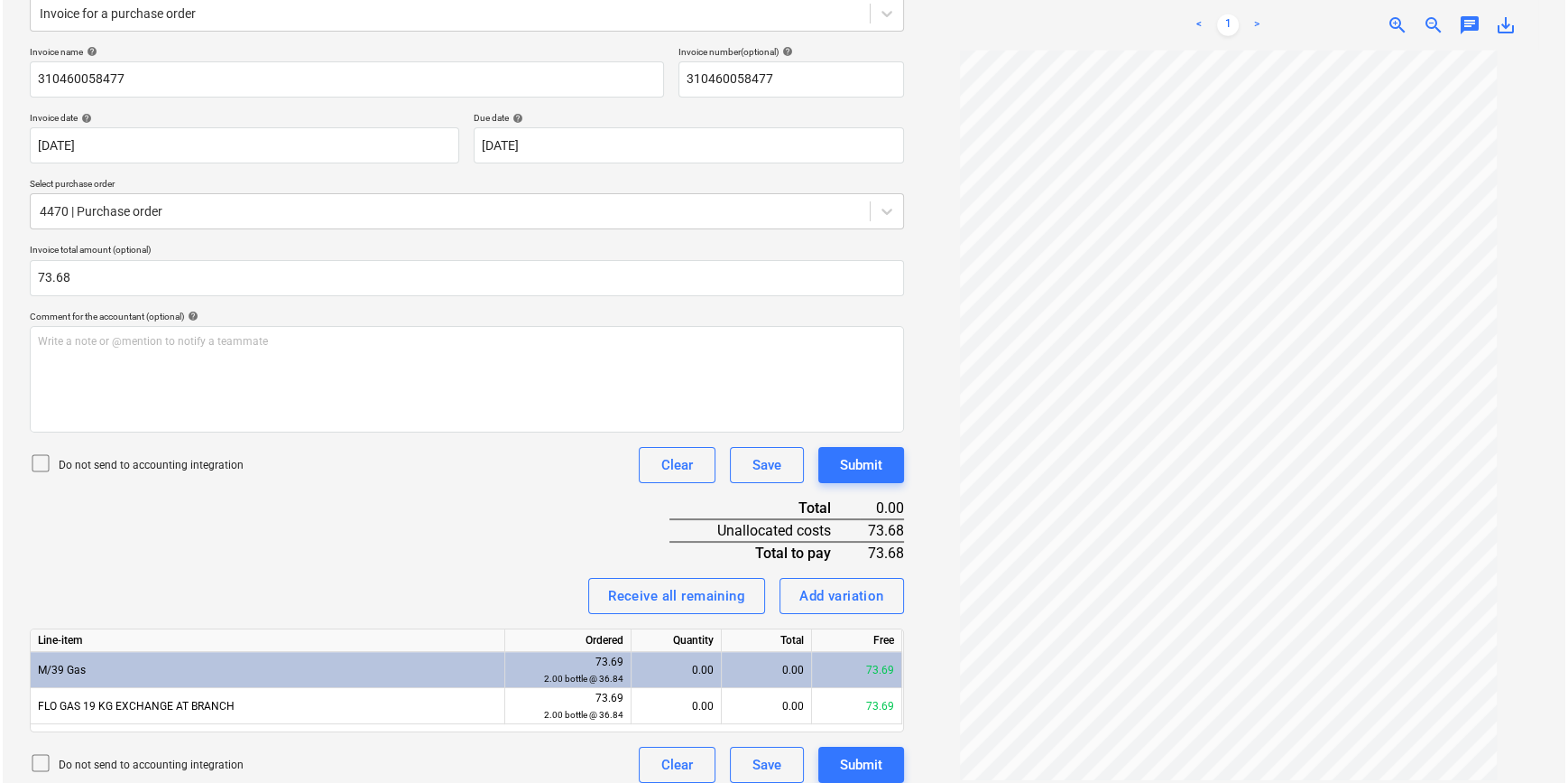
scroll to position [248, 0]
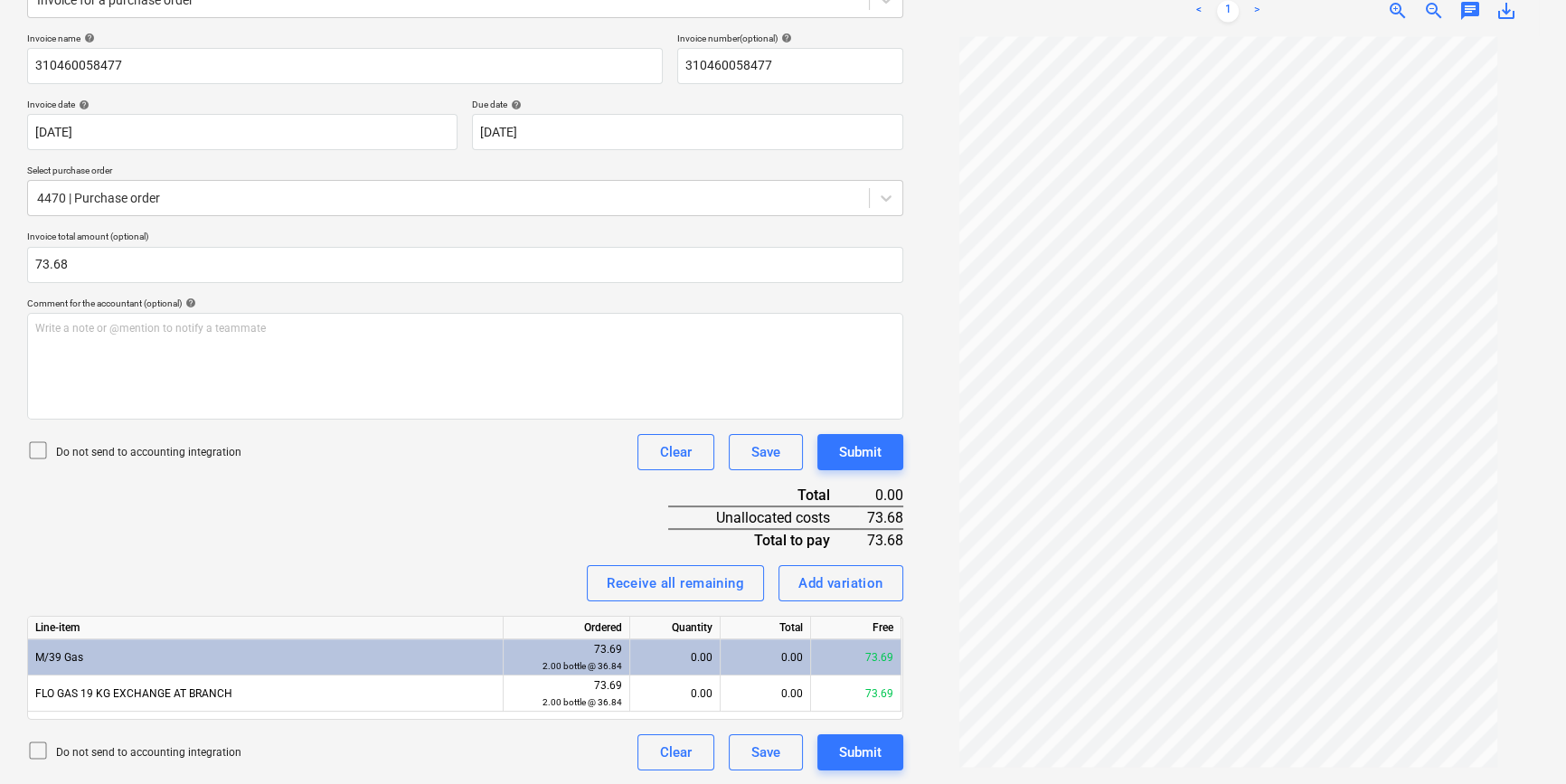
click at [804, 593] on div "0.00" at bounding box center [766, 657] width 91 height 36
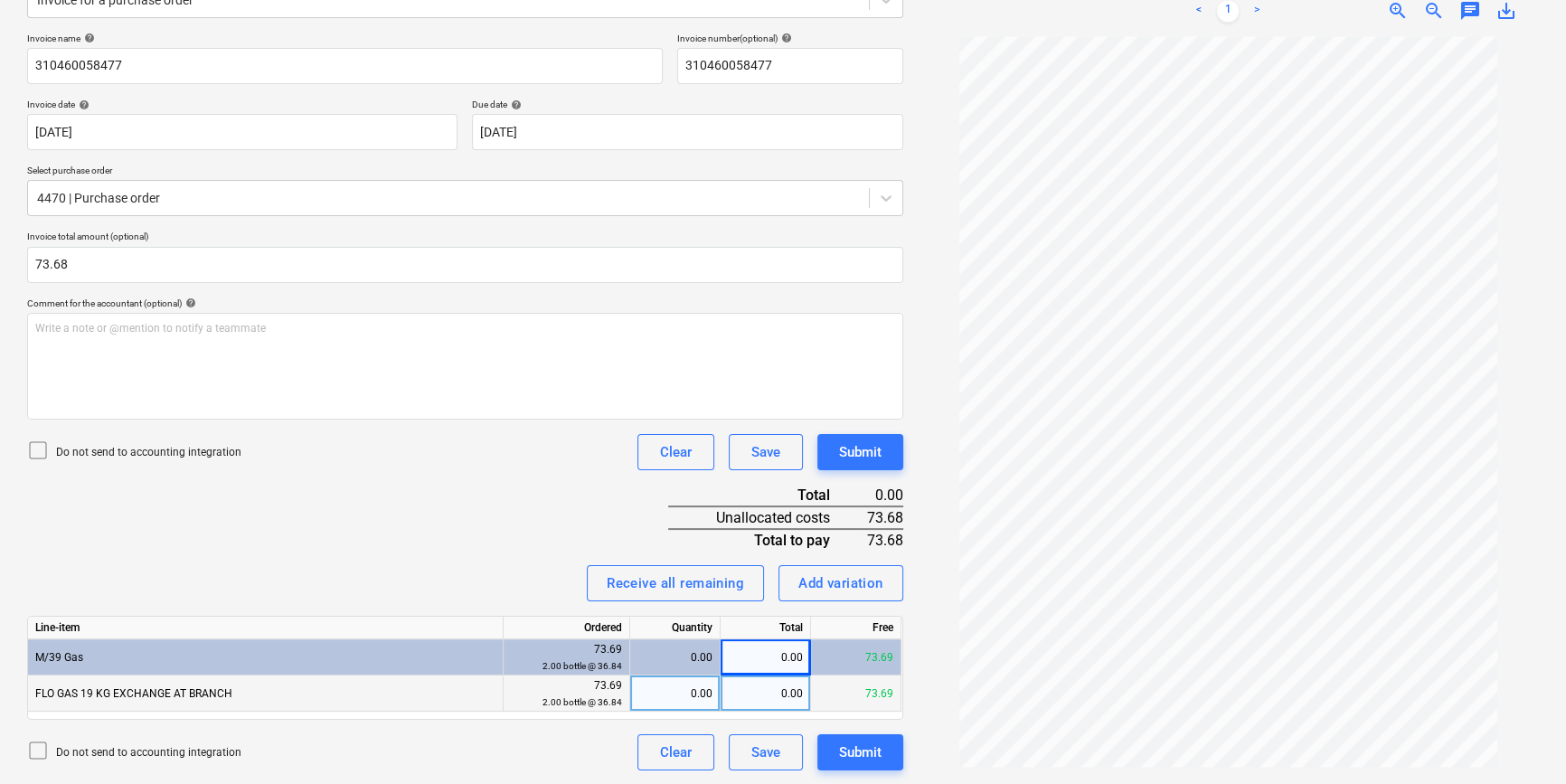
click at [786, 593] on div "0.00" at bounding box center [766, 692] width 91 height 36
type input "73.68"
click at [478, 593] on div "Do not send to accounting integration Clear Save Submit" at bounding box center [465, 751] width 876 height 36
click at [38, 449] on icon at bounding box center [38, 450] width 21 height 21
click at [840, 593] on div "Submit" at bounding box center [861, 752] width 43 height 23
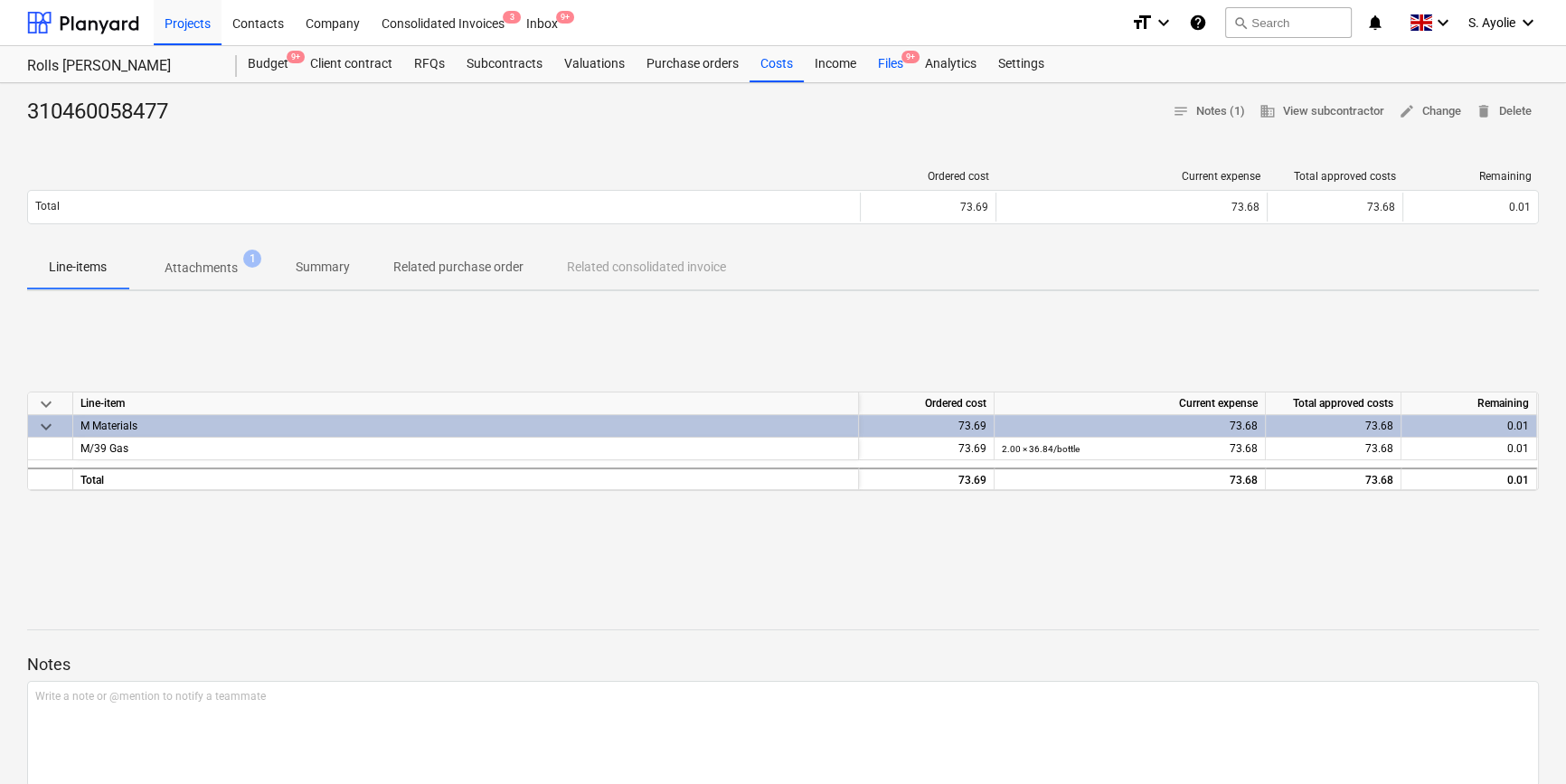
click at [884, 70] on div "Files 9+" at bounding box center [891, 64] width 47 height 36
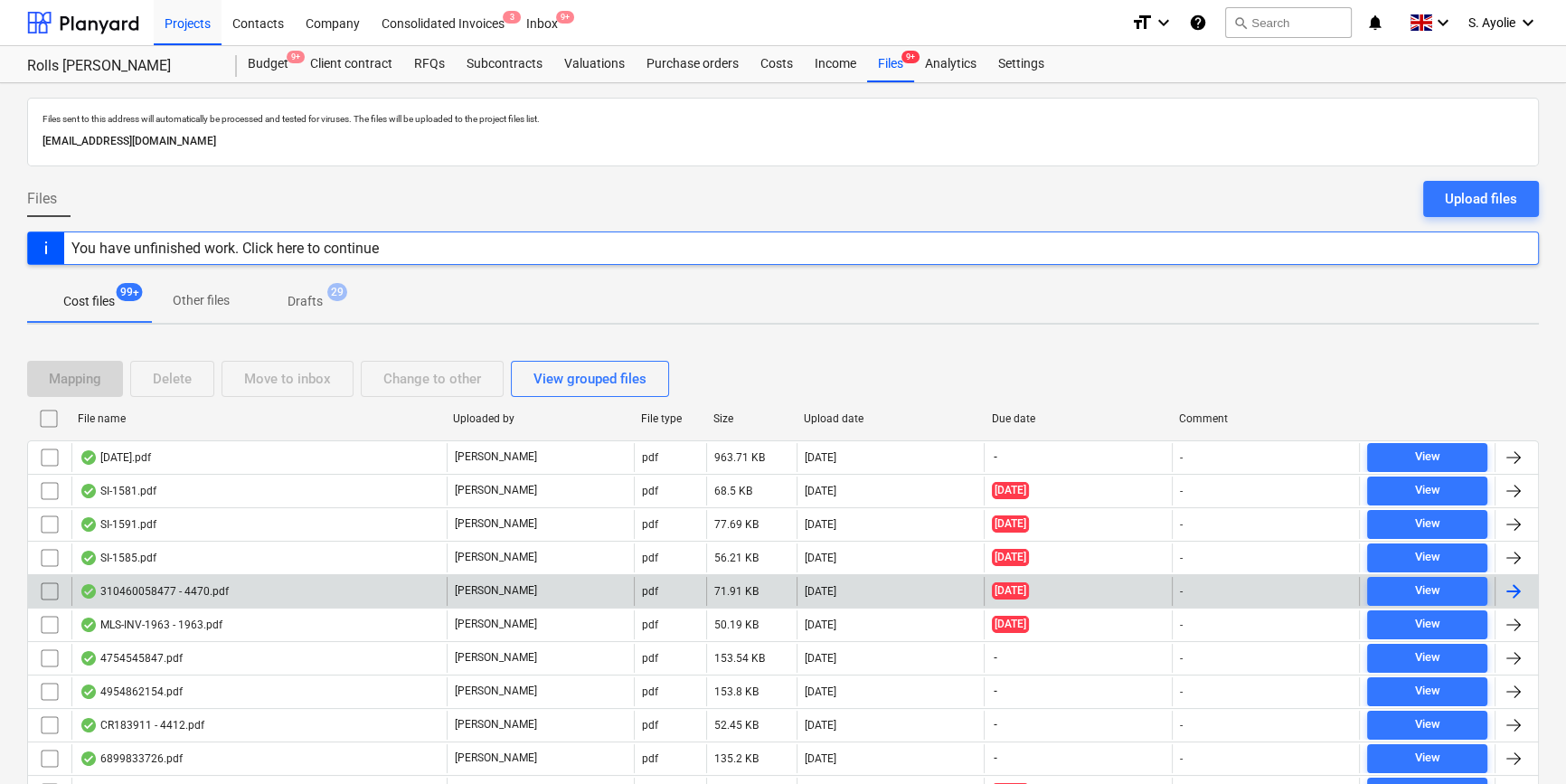
click at [354, 587] on div "310460058477 - 4470.pdf" at bounding box center [259, 591] width 375 height 29
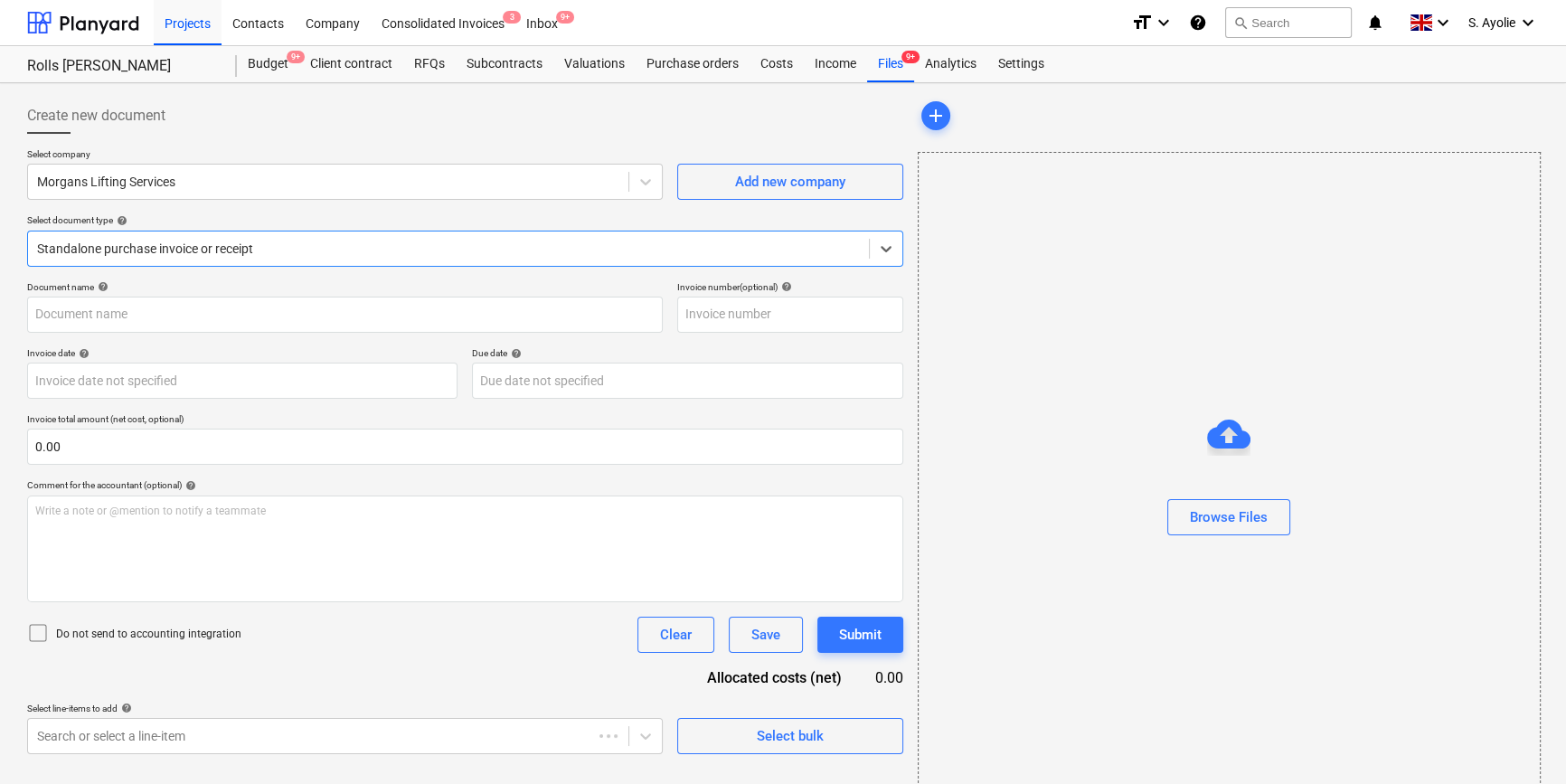
type input "MLS-INV-1963"
type input "22 Jul 2025"
type input "21 Aug 2025"
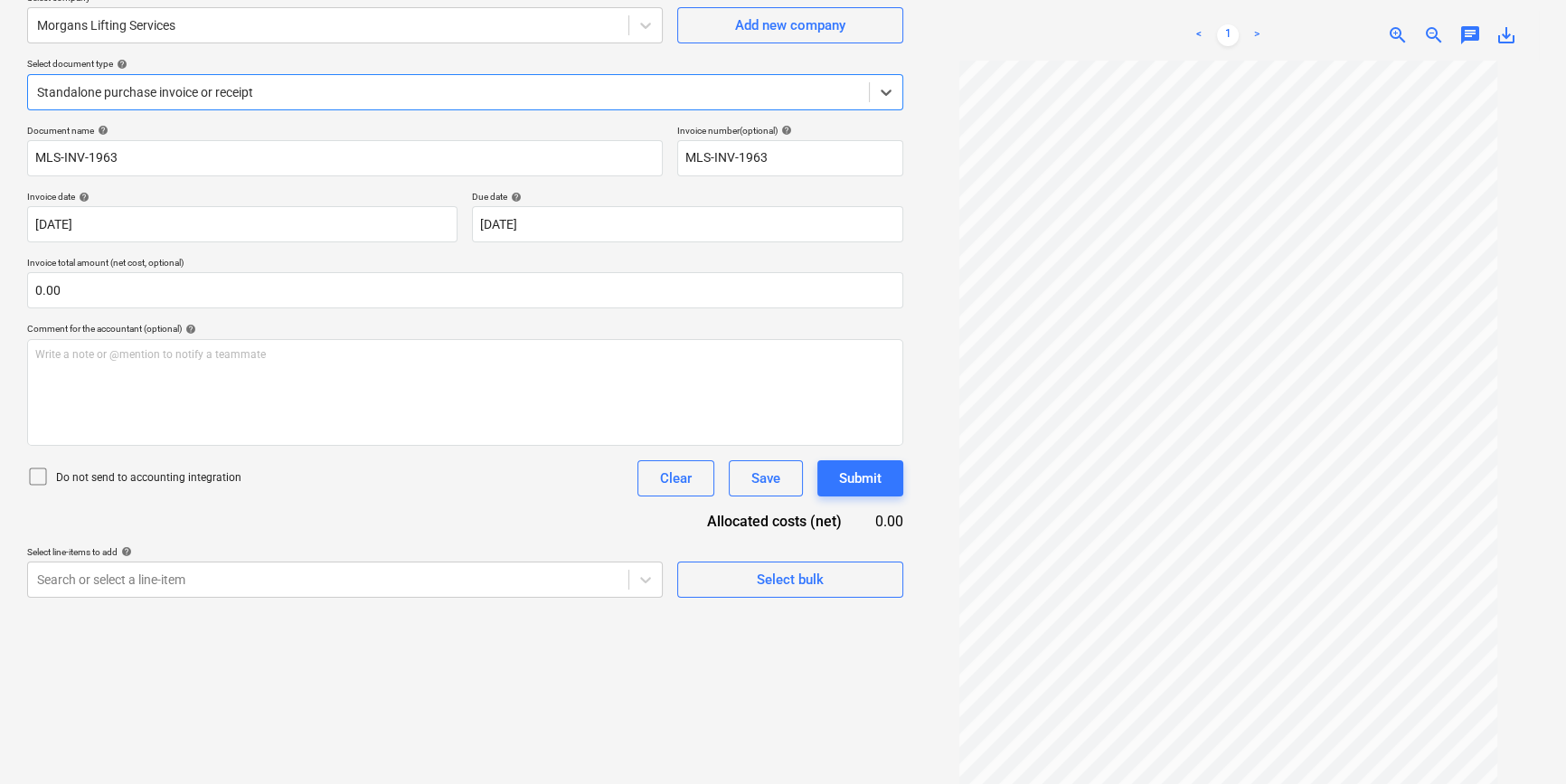
scroll to position [181, 0]
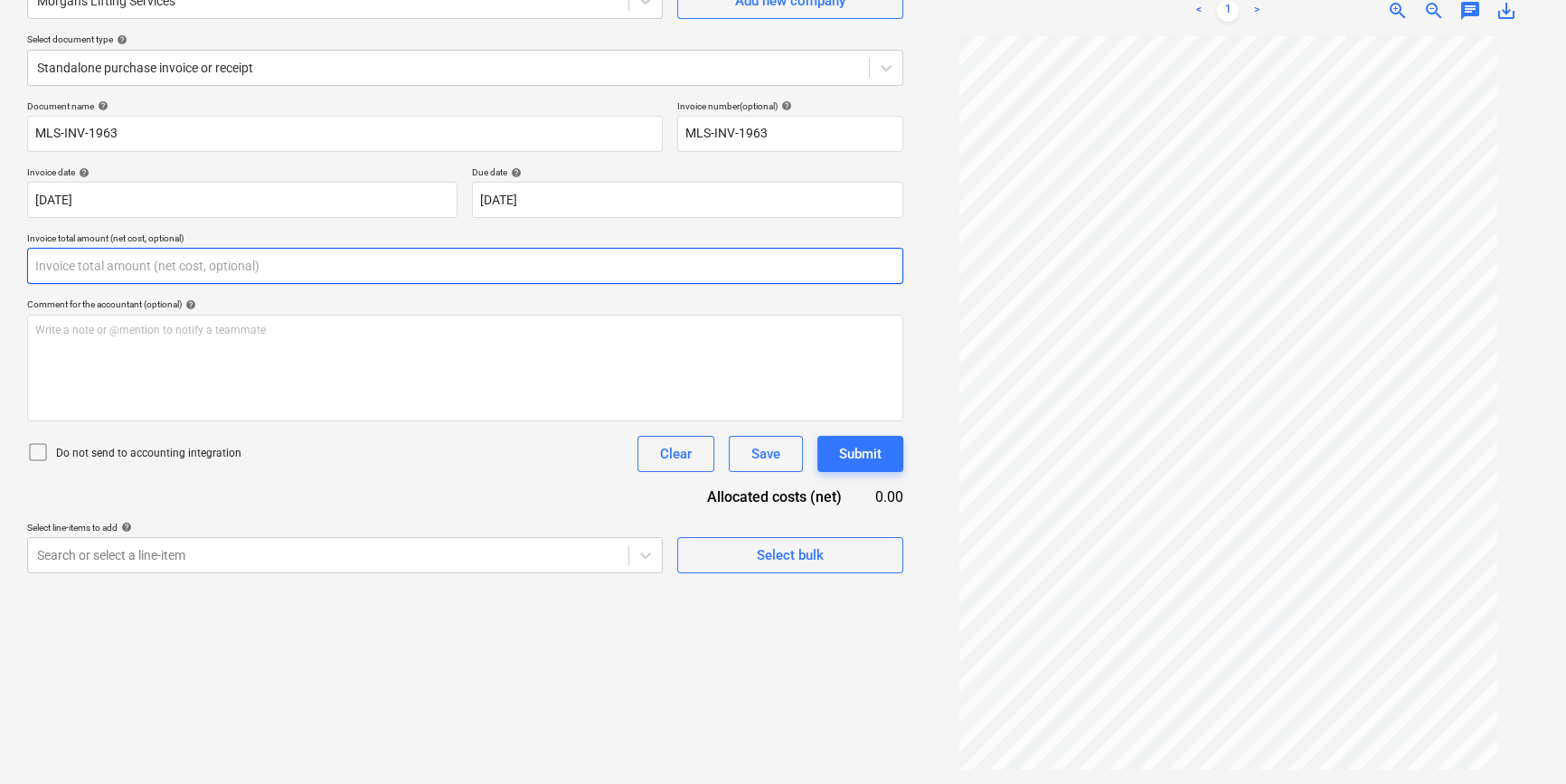
click at [185, 269] on input "text" at bounding box center [465, 265] width 876 height 36
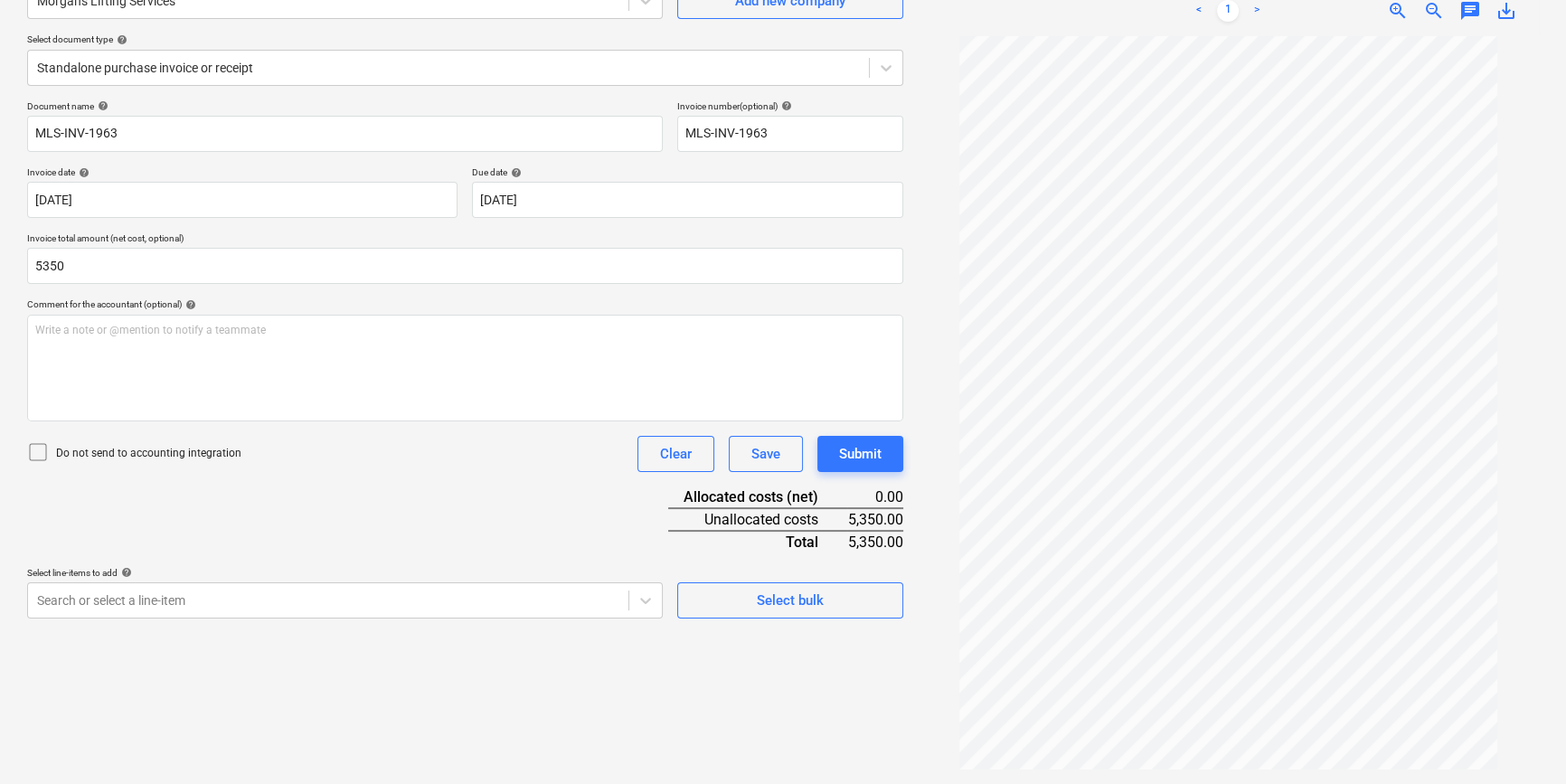
type input "5,350.00"
click at [151, 451] on p "Do not send to accounting integration" at bounding box center [149, 453] width 185 height 15
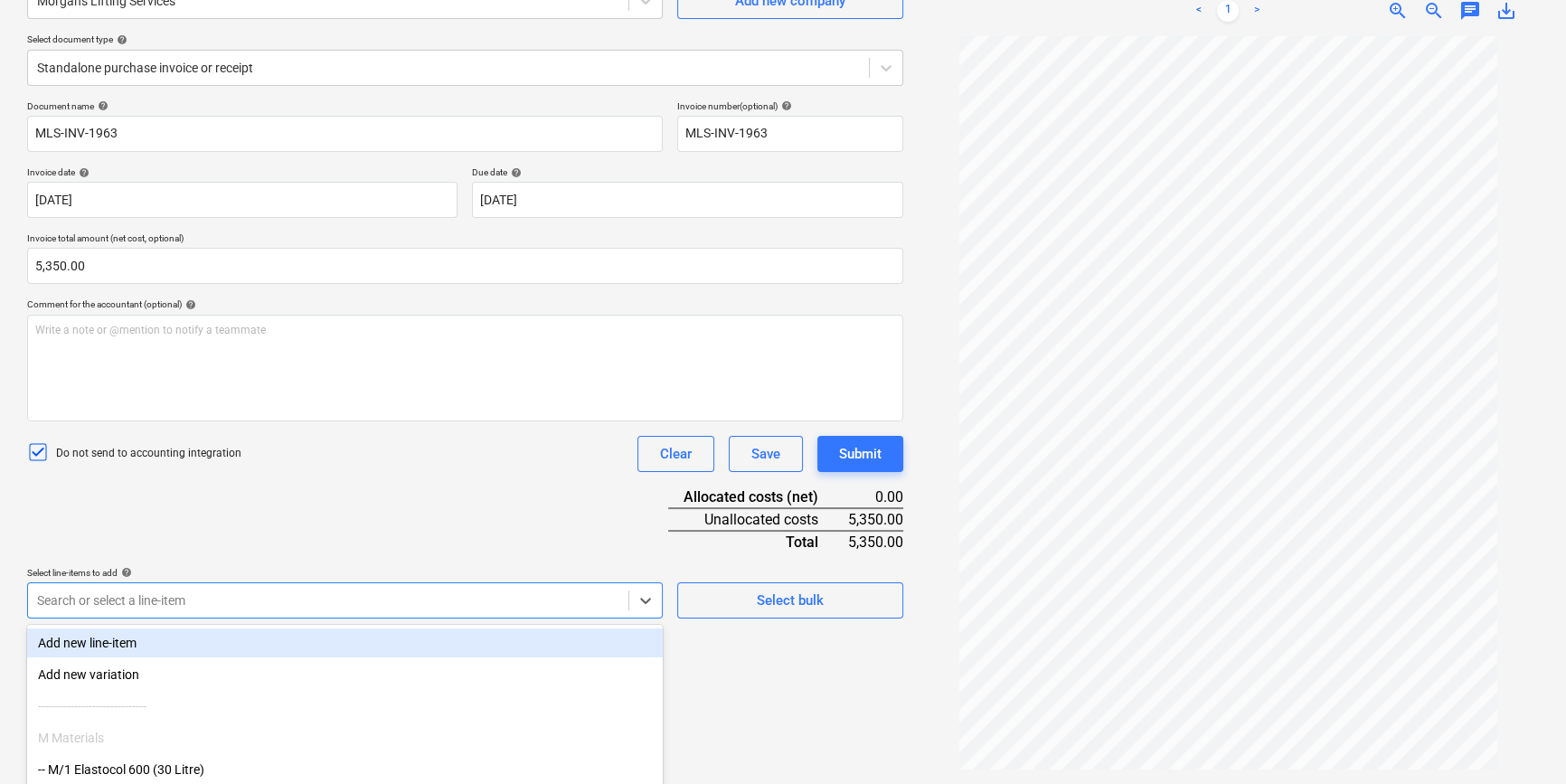
scroll to position [296, 0]
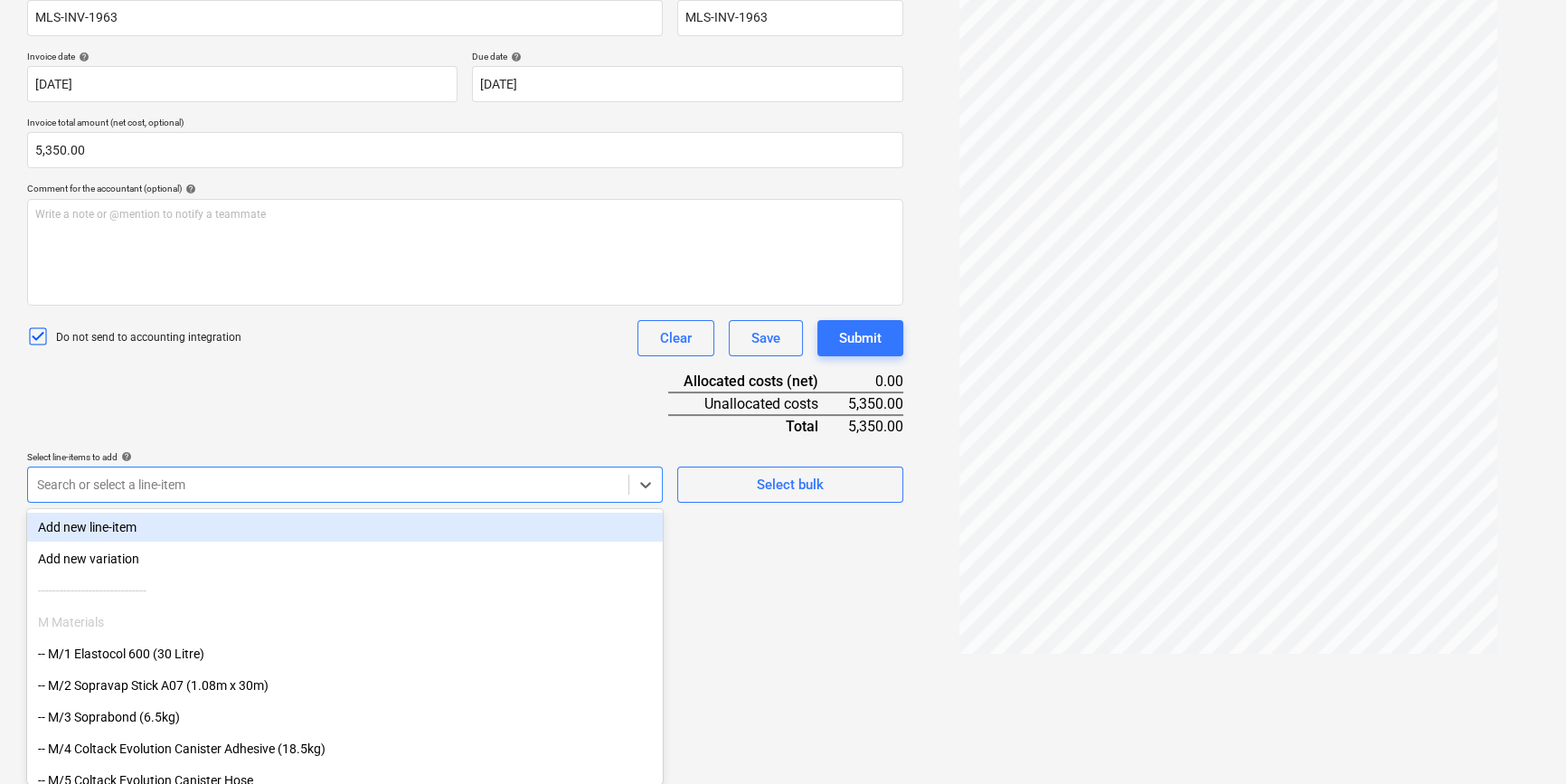
click at [154, 488] on body "Projects Contacts Company Consolidated Invoices 3 Inbox 9+ format_size keyboard…" at bounding box center [783, 96] width 1566 height 784
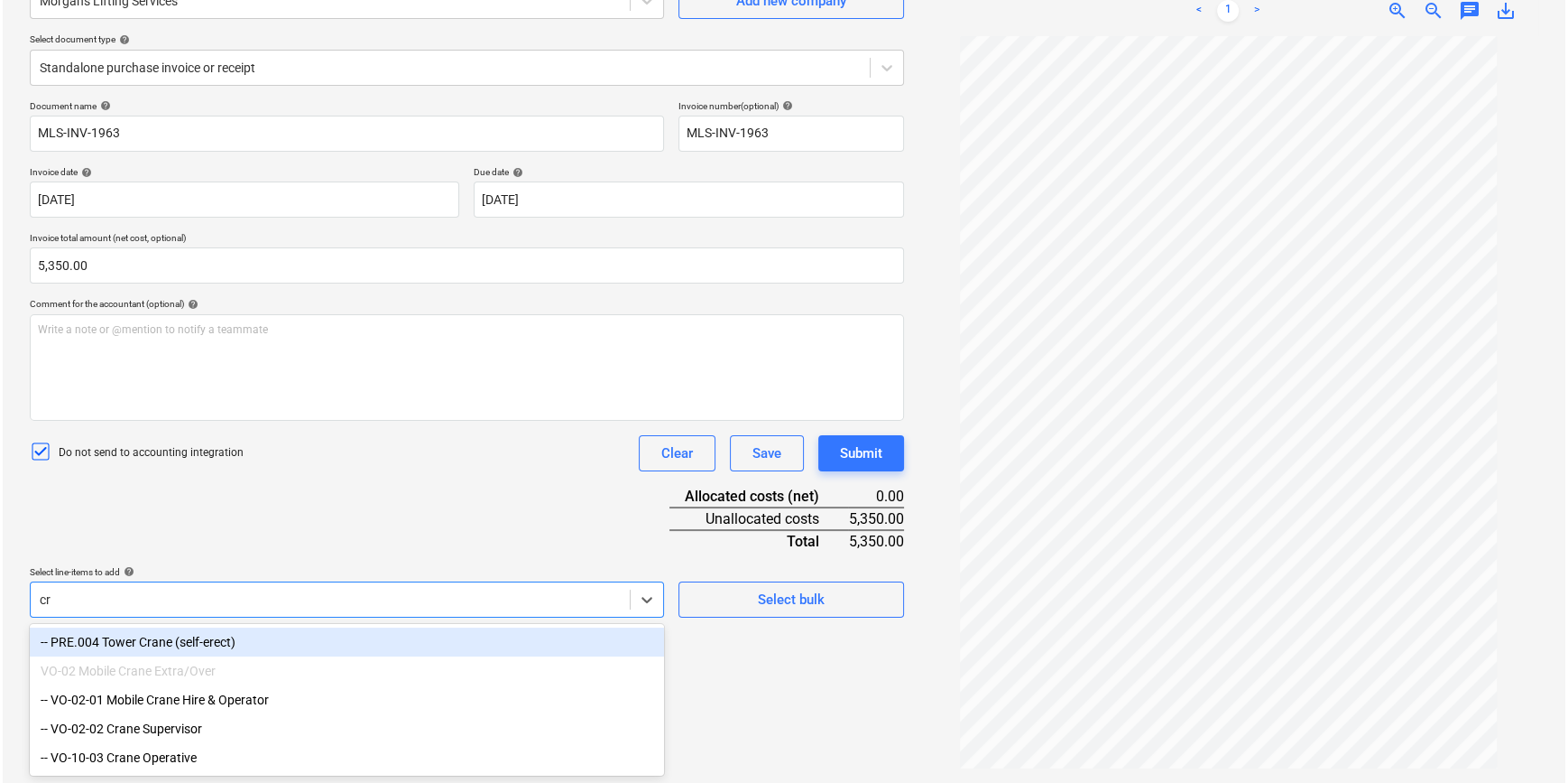
scroll to position [180, 0]
type input "crane"
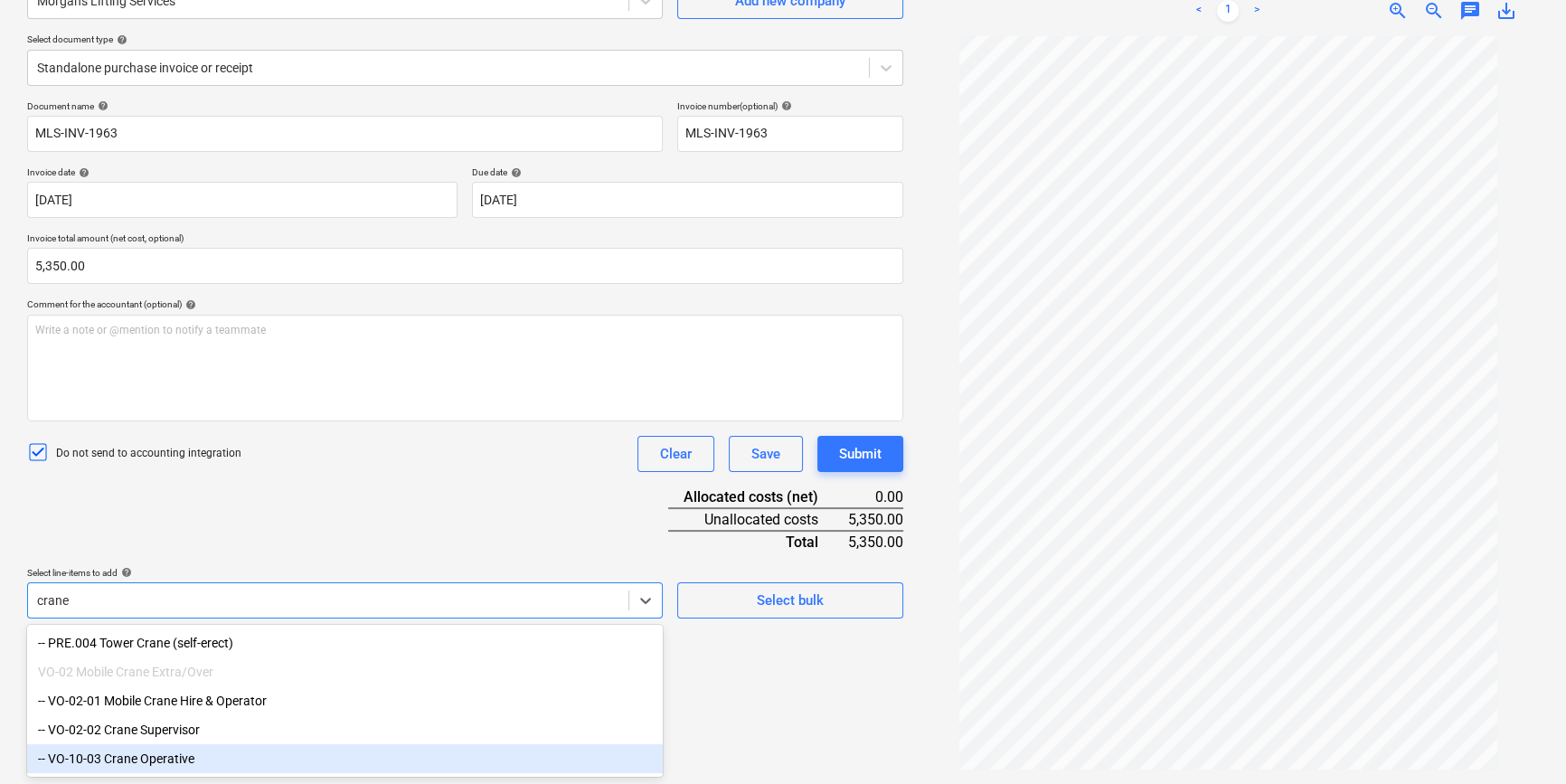
click at [165, 593] on div "-- VO-10-03 Crane Operative" at bounding box center [345, 758] width 636 height 29
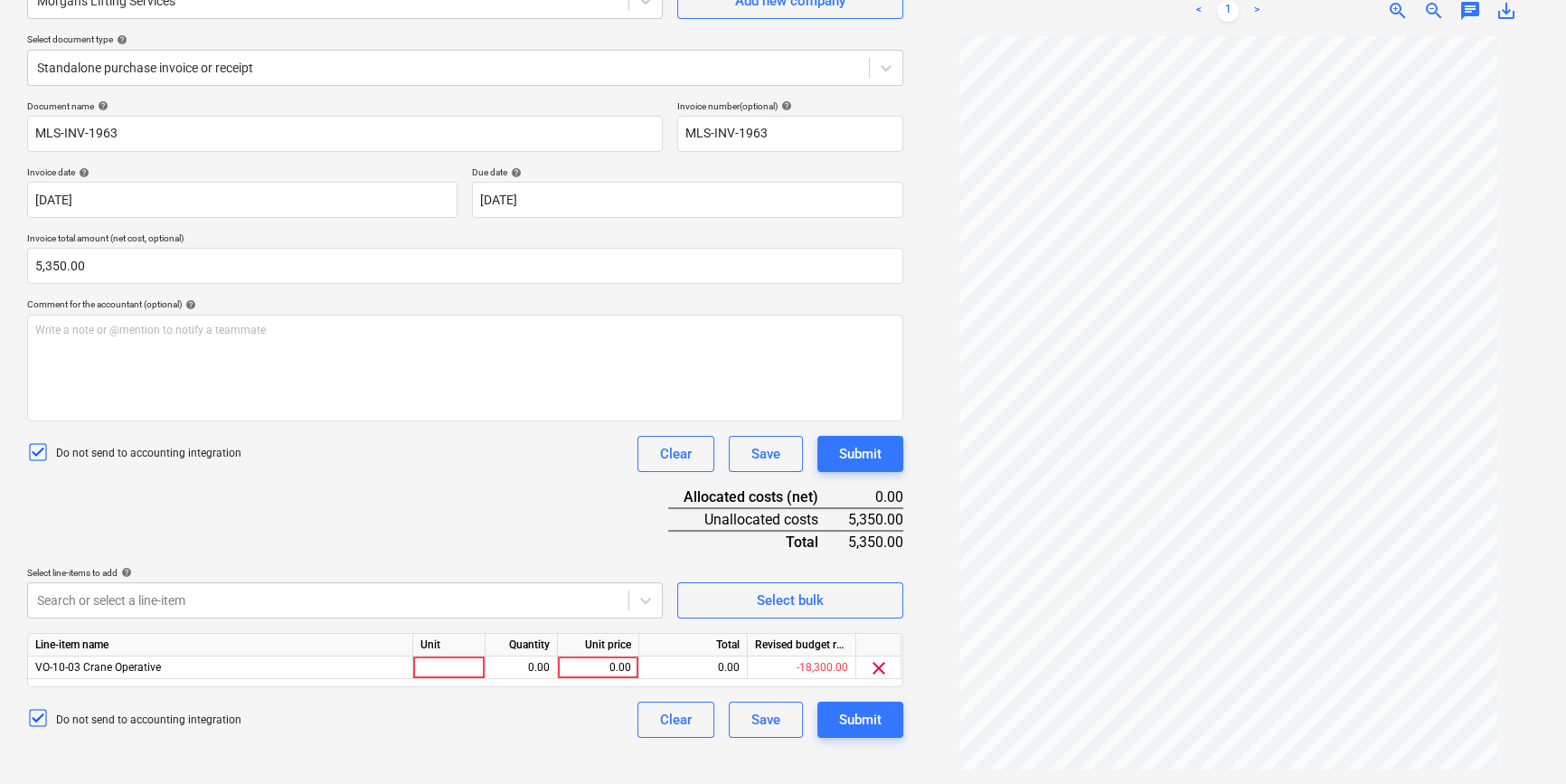
click at [478, 484] on div "Document name help MLS-INV-1963 Invoice number (optional) help MLS-INV-1963 Inv…" at bounding box center [465, 419] width 876 height 637
click at [481, 593] on div at bounding box center [449, 667] width 72 height 22
type input "pcs"
click at [524, 593] on div "0.00" at bounding box center [521, 667] width 57 height 22
click at [542, 593] on div "0.00" at bounding box center [521, 667] width 57 height 22
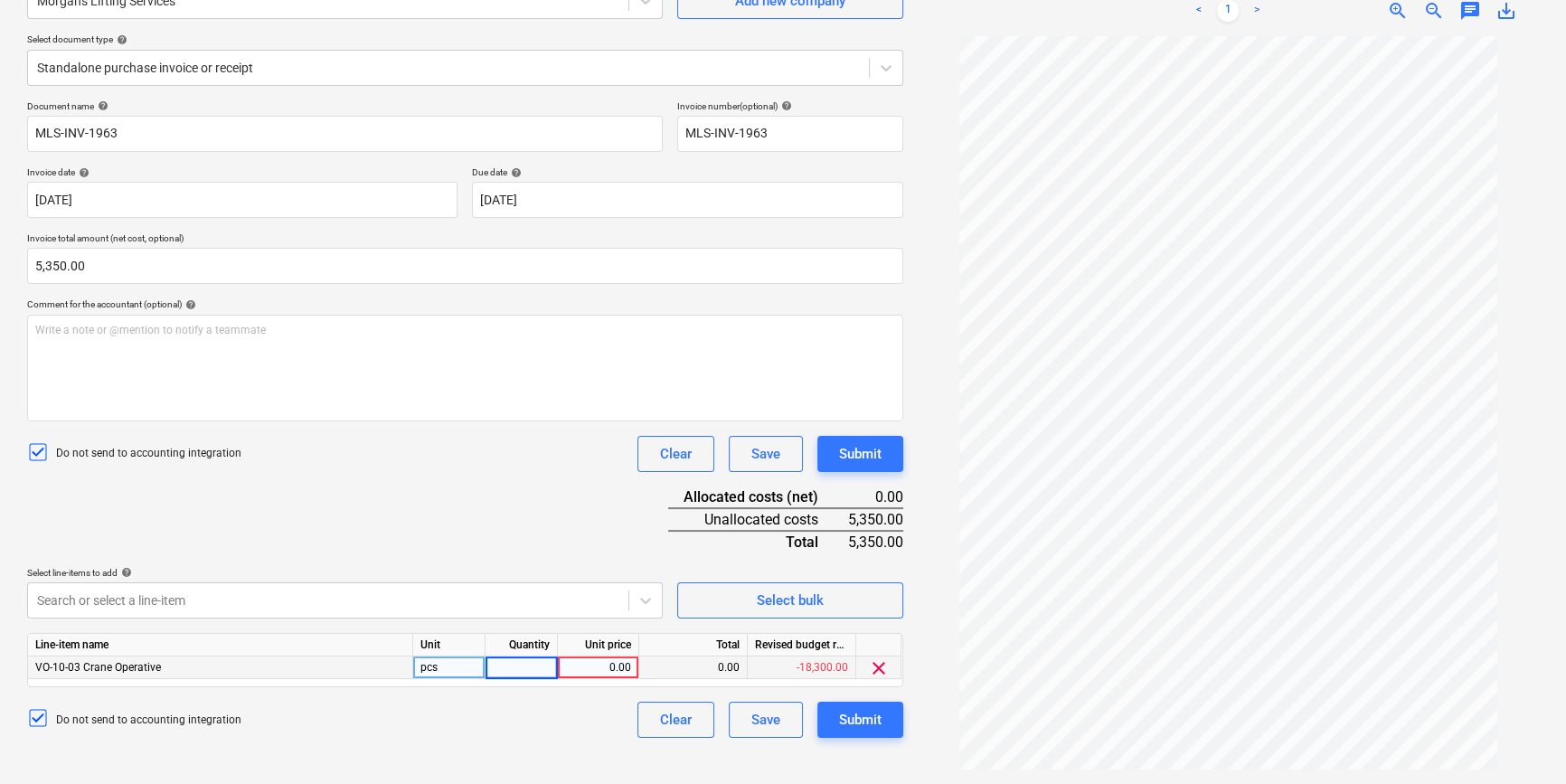
type input "1"
click at [590, 593] on div "0.00" at bounding box center [598, 667] width 66 height 22
type input "5350"
click at [611, 593] on div "Create new document Select company Morgans Lifting Services Add new company Sel…" at bounding box center [466, 343] width 891 height 867
click at [830, 593] on button "Submit" at bounding box center [860, 718] width 86 height 36
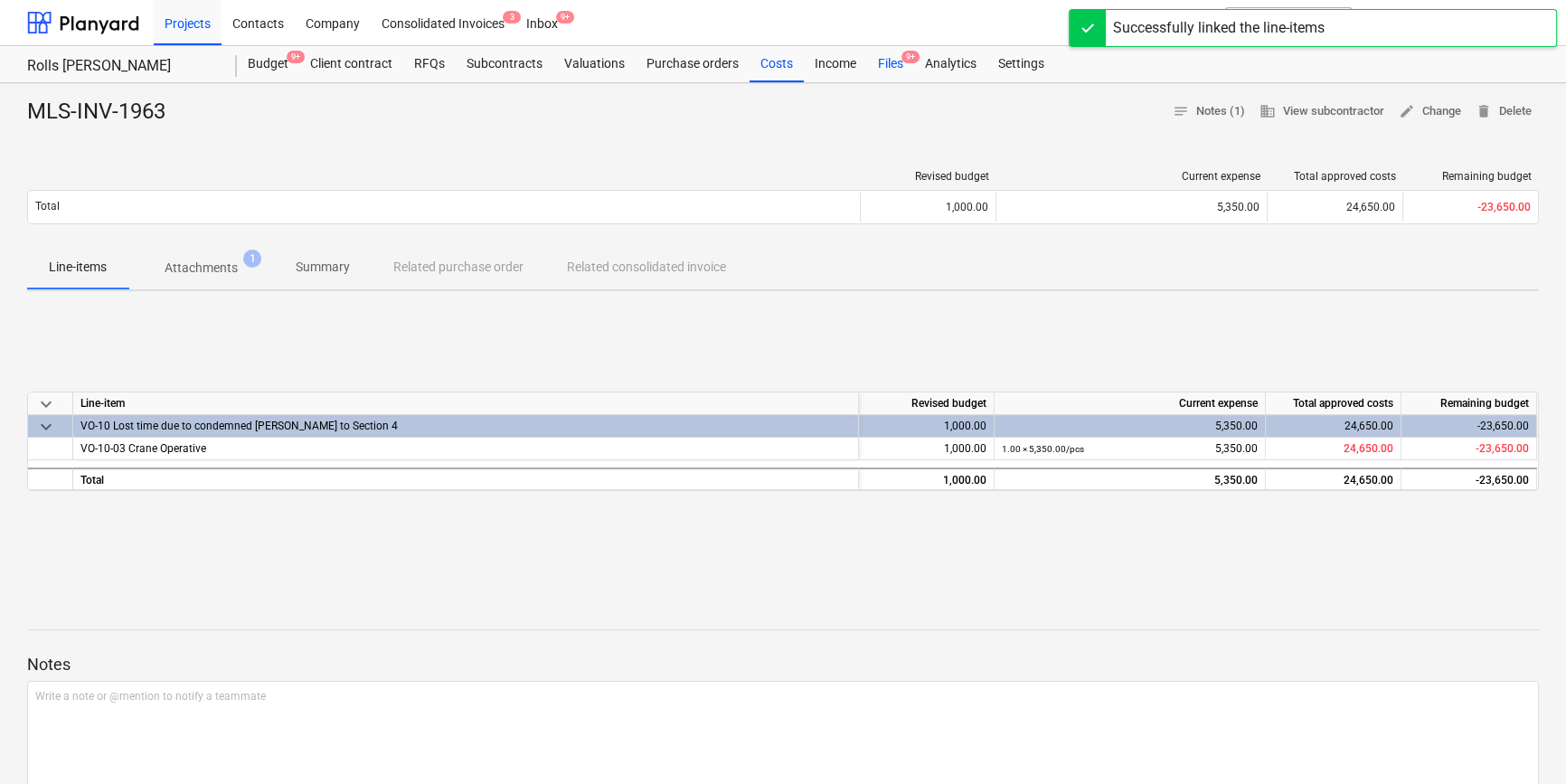
click at [879, 65] on div "Files 9+" at bounding box center [891, 64] width 47 height 36
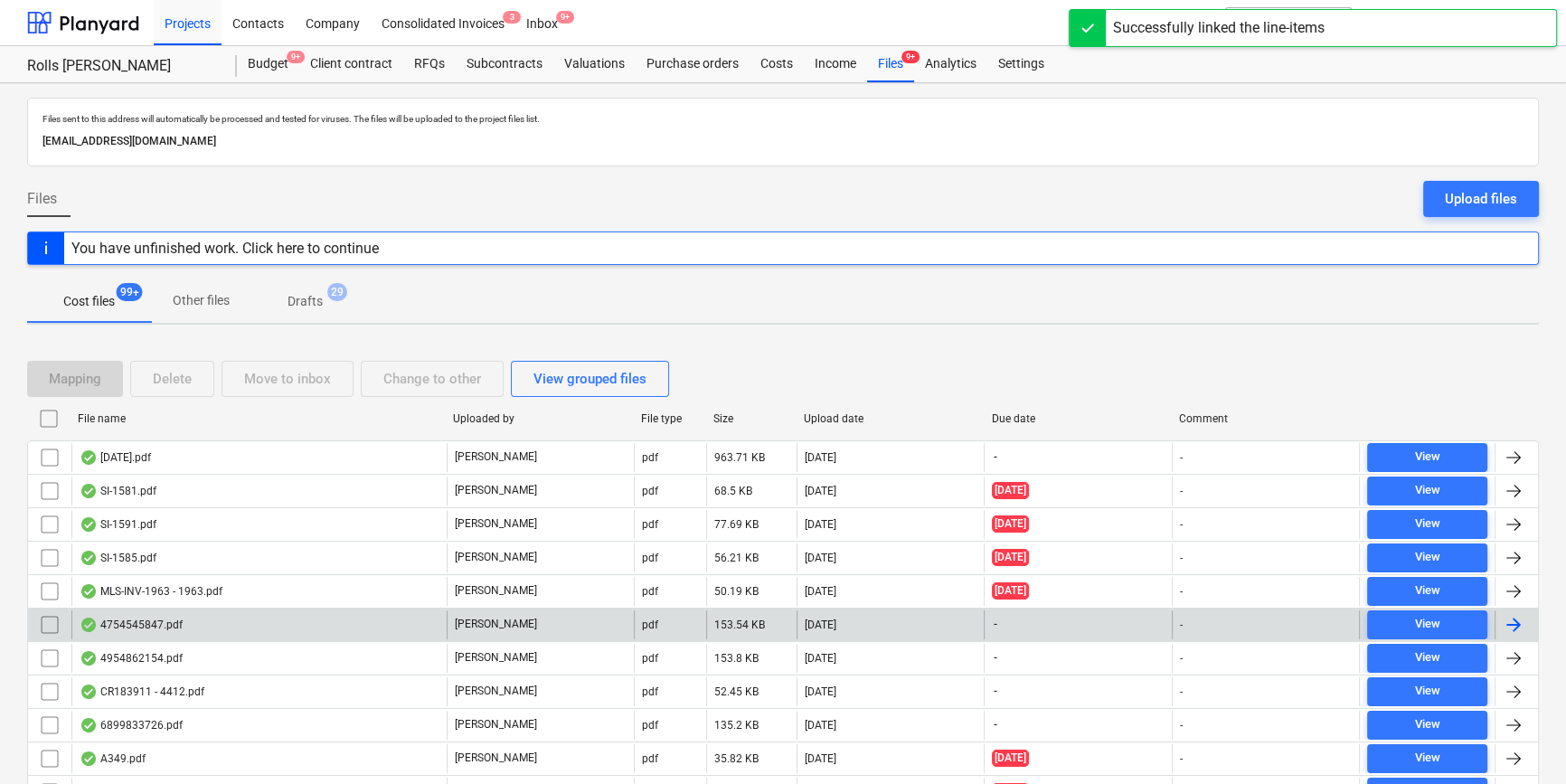
click at [326, 593] on div "MLS-INV-1963 - 1963.pdf G. Collins pdf 50.19 KB 01.10.2025 21.08.2025 - View" at bounding box center [783, 590] width 1512 height 34
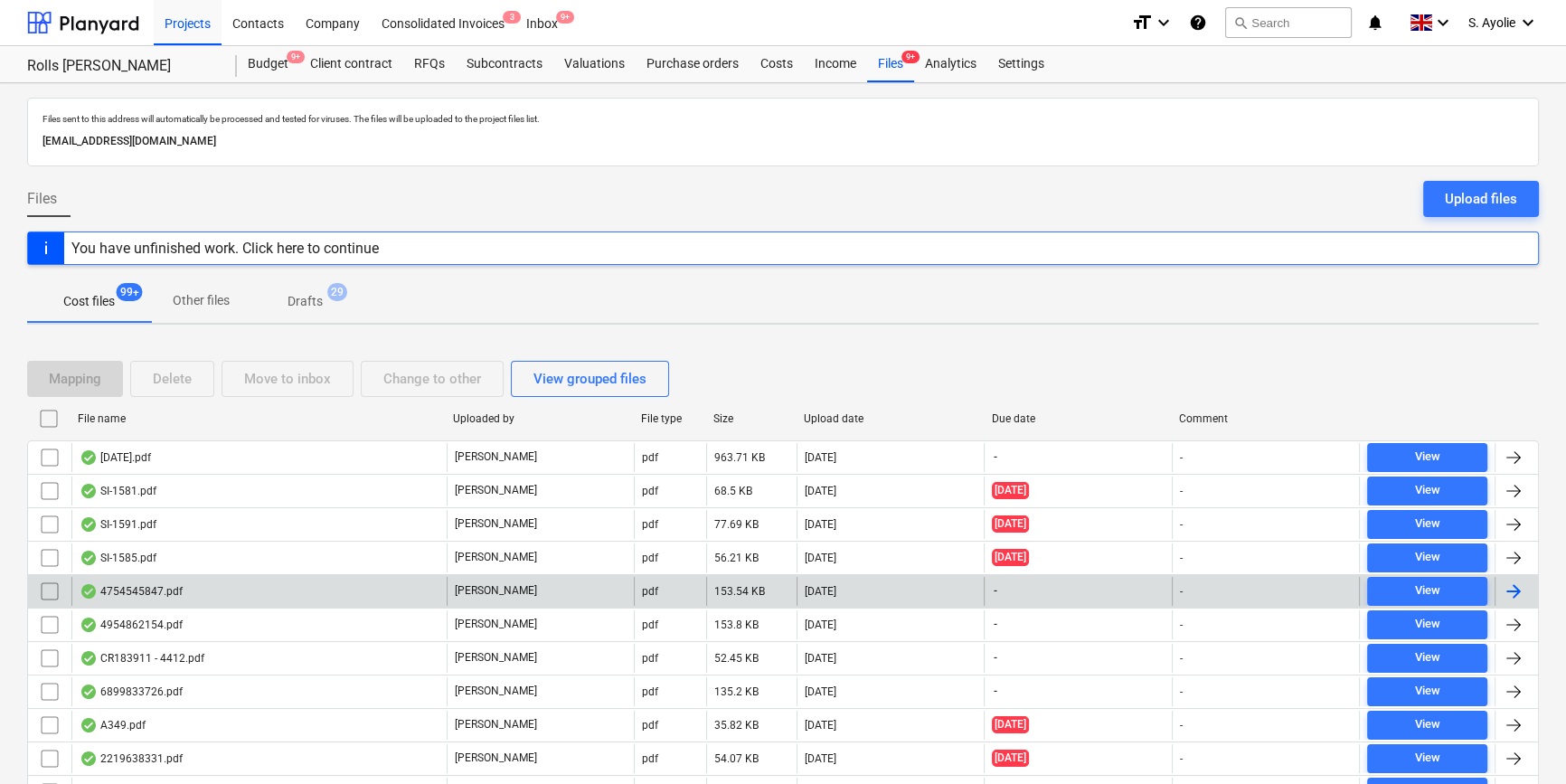
click at [200, 585] on div "4754545847.pdf" at bounding box center [259, 591] width 375 height 29
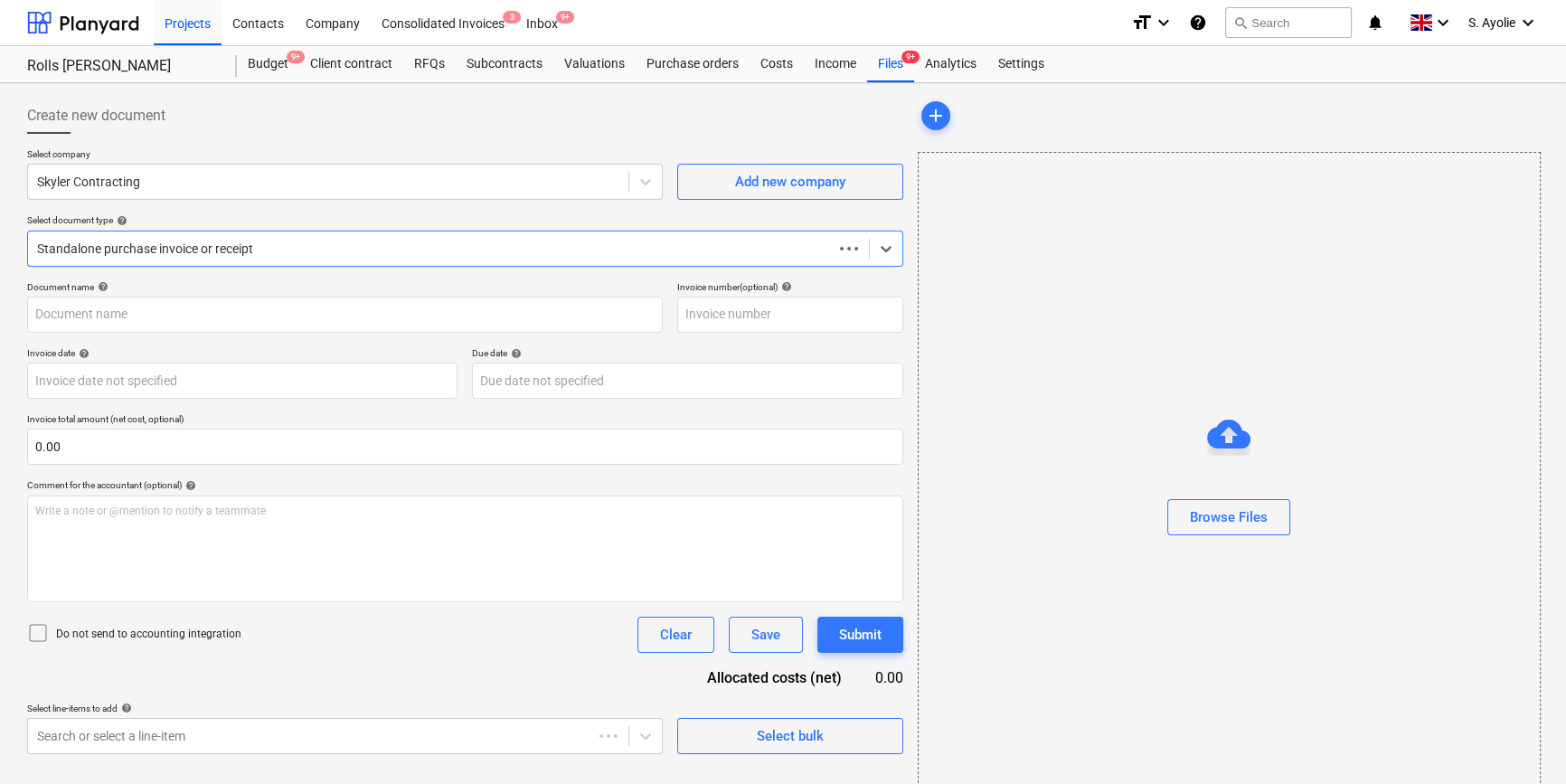
type input "4754545847.pdf"
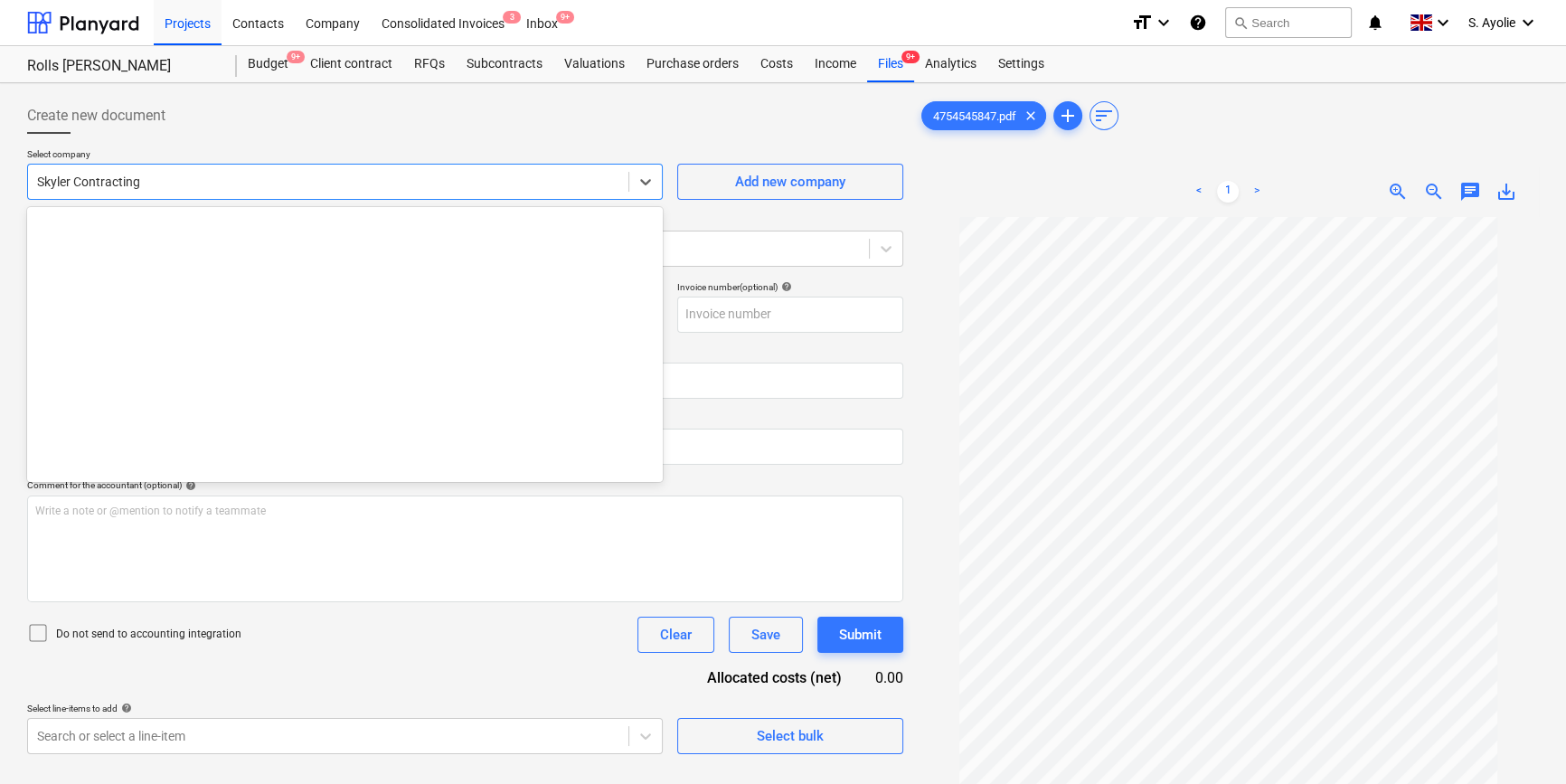
click at [240, 186] on div at bounding box center [327, 182] width 583 height 18
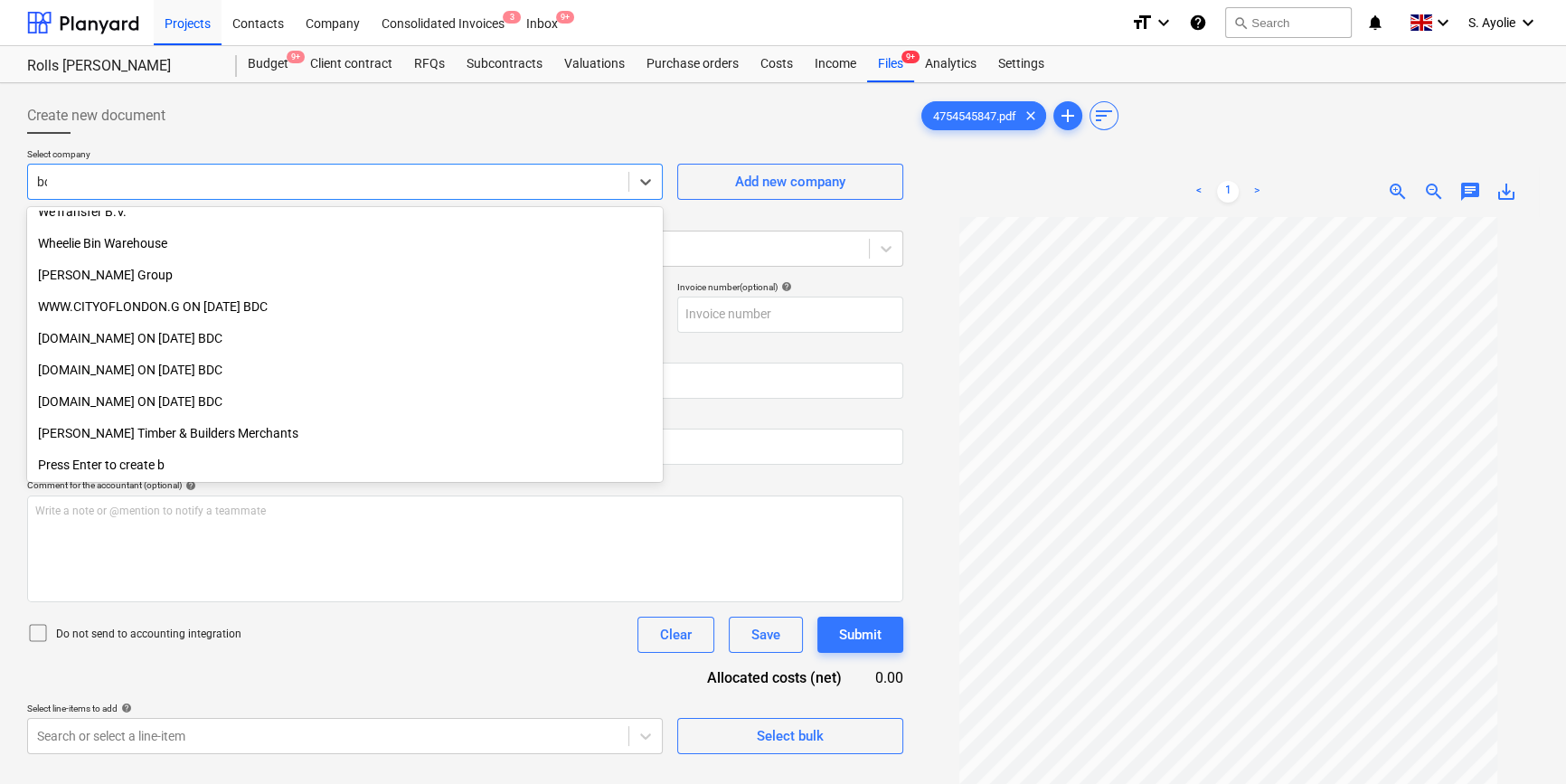
scroll to position [678, 0]
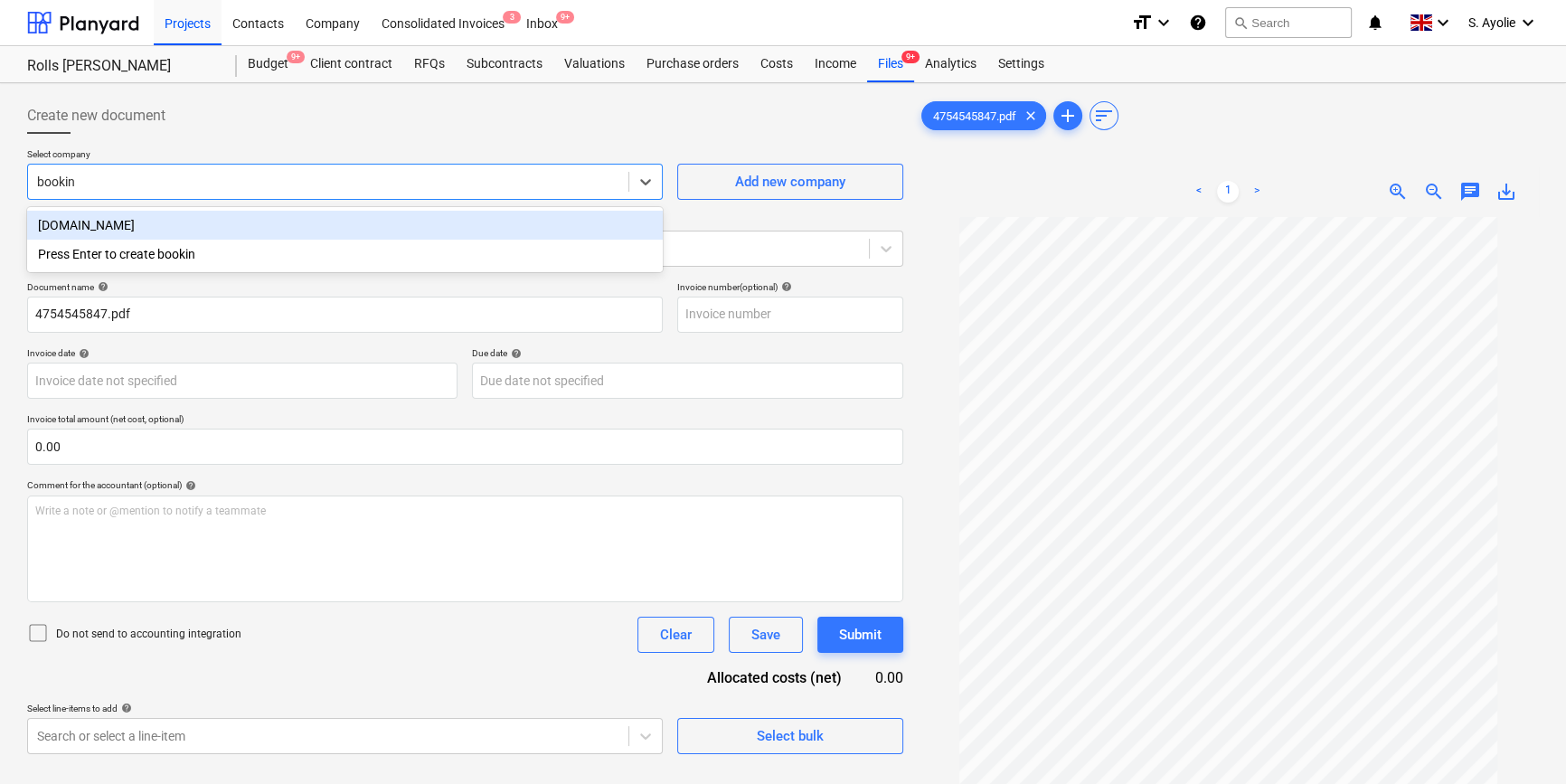
type input "booking"
click at [195, 218] on div "Booking.com" at bounding box center [345, 225] width 636 height 29
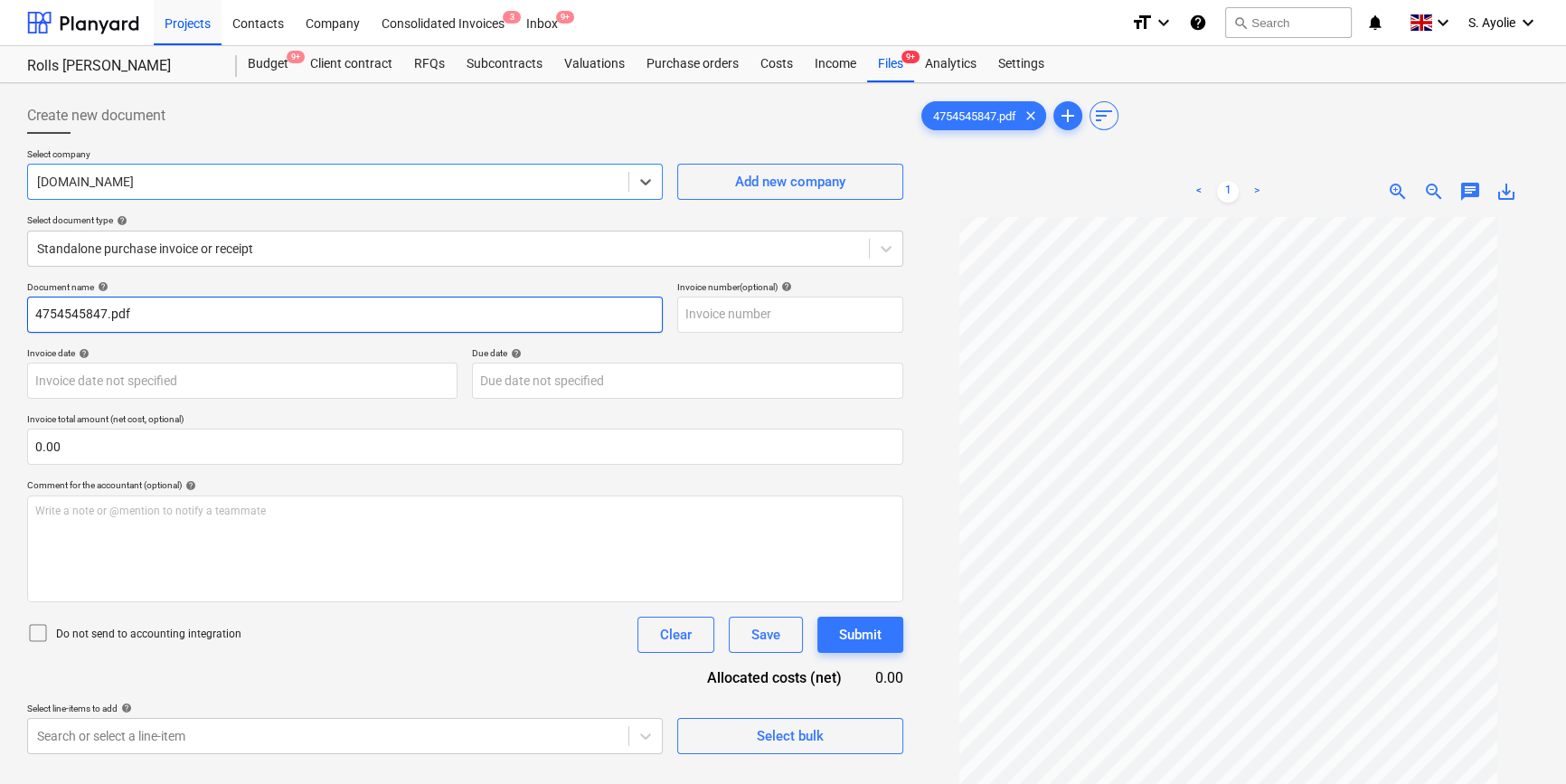
click at [228, 314] on input "4754545847.pdf" at bounding box center [345, 314] width 636 height 36
type input "4754545847"
click at [1081, 186] on span "zoom_in" at bounding box center [1398, 191] width 21 height 21
click at [1081, 185] on span "zoom_in" at bounding box center [1398, 191] width 21 height 21
click at [1081, 187] on span "zoom_in" at bounding box center [1398, 191] width 21 height 21
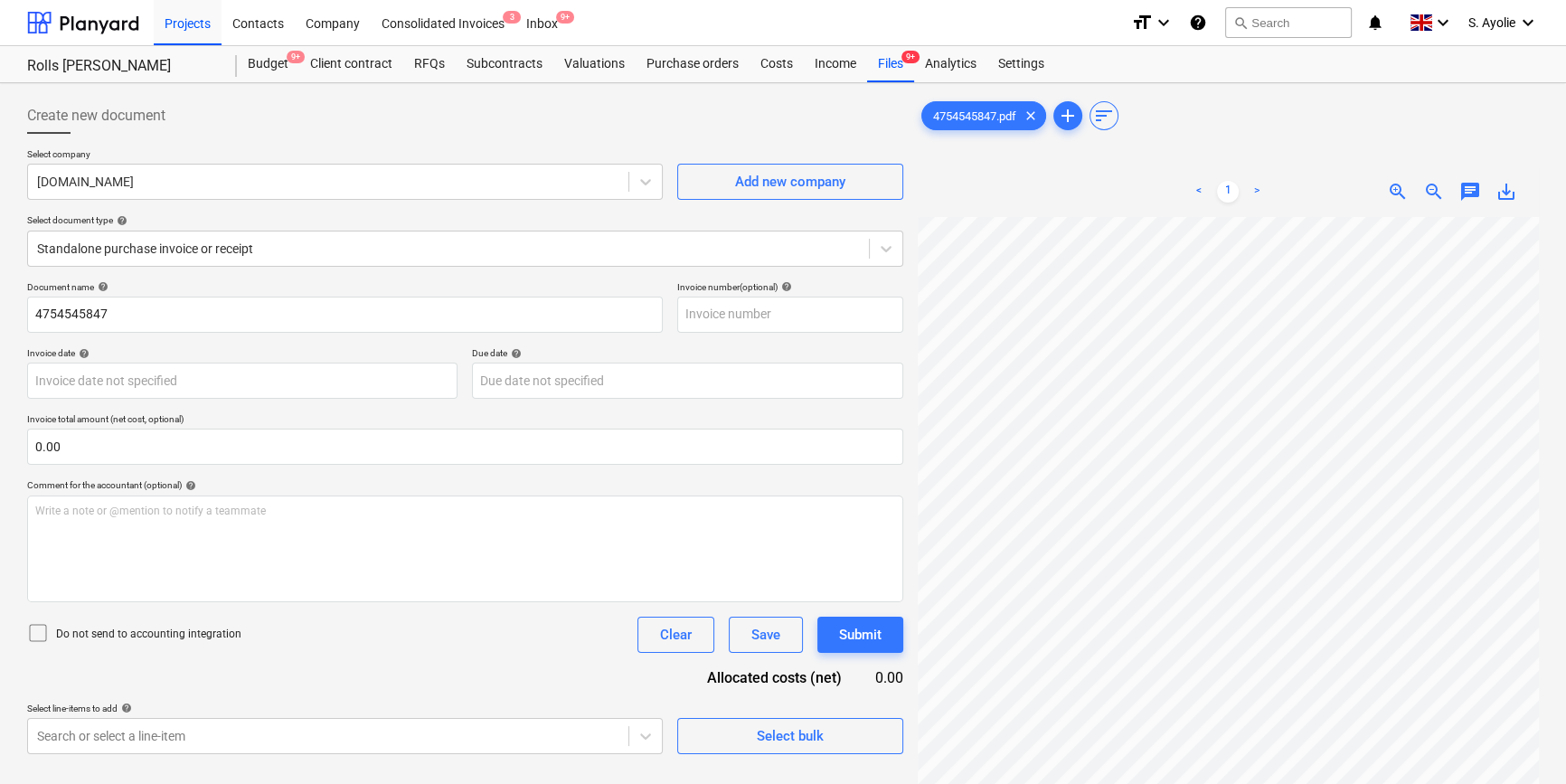
click at [1081, 187] on span "zoom_in" at bounding box center [1398, 191] width 21 height 21
click at [1081, 190] on span "zoom_in" at bounding box center [1398, 191] width 21 height 21
click at [969, 150] on div "4754545847.pdf clear add sort < 1 > zoom_in zoom_out chat 0 save_alt" at bounding box center [1228, 523] width 621 height 853
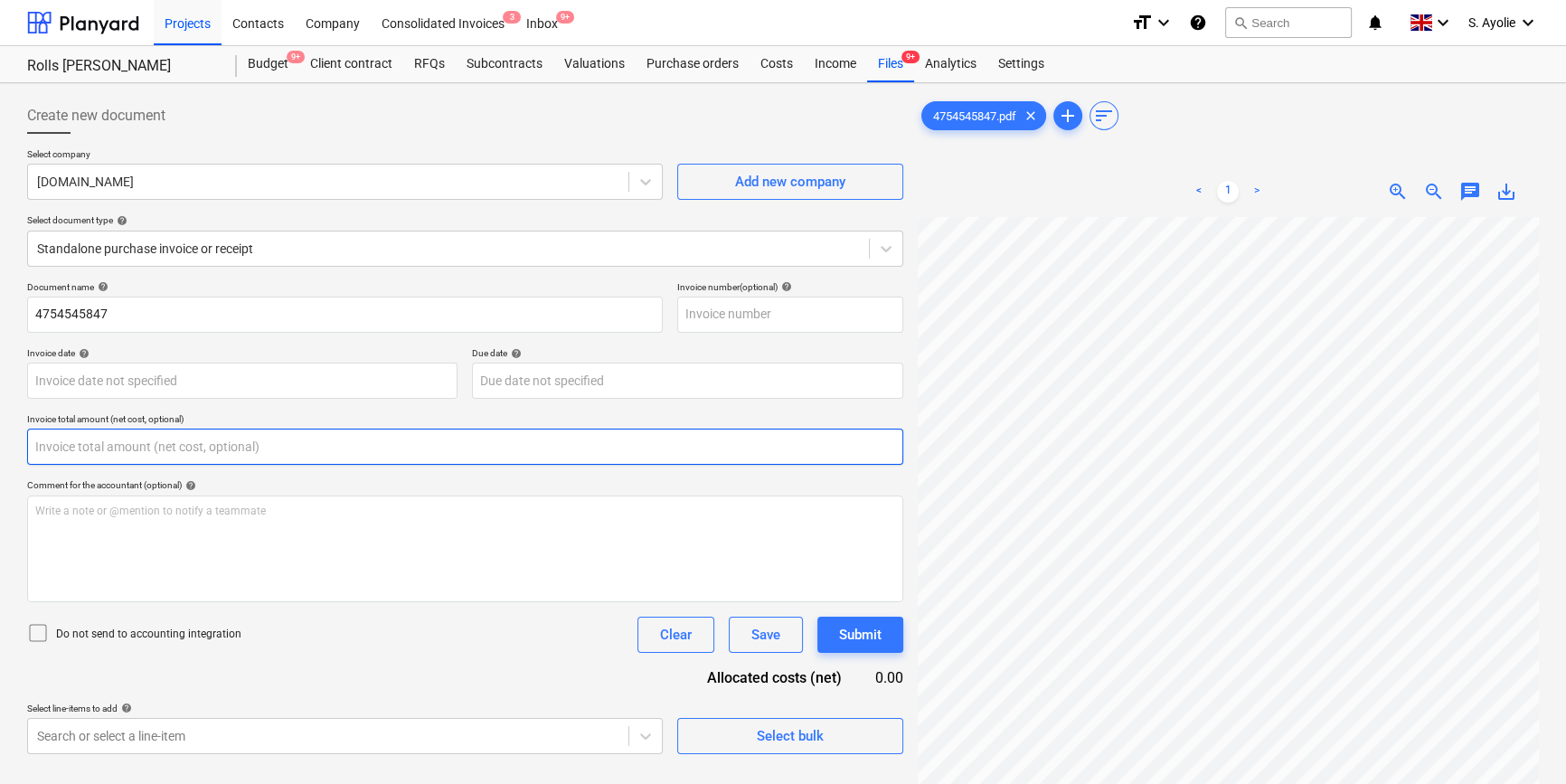
click at [191, 445] on input "text" at bounding box center [465, 446] width 876 height 36
type input "0.00"
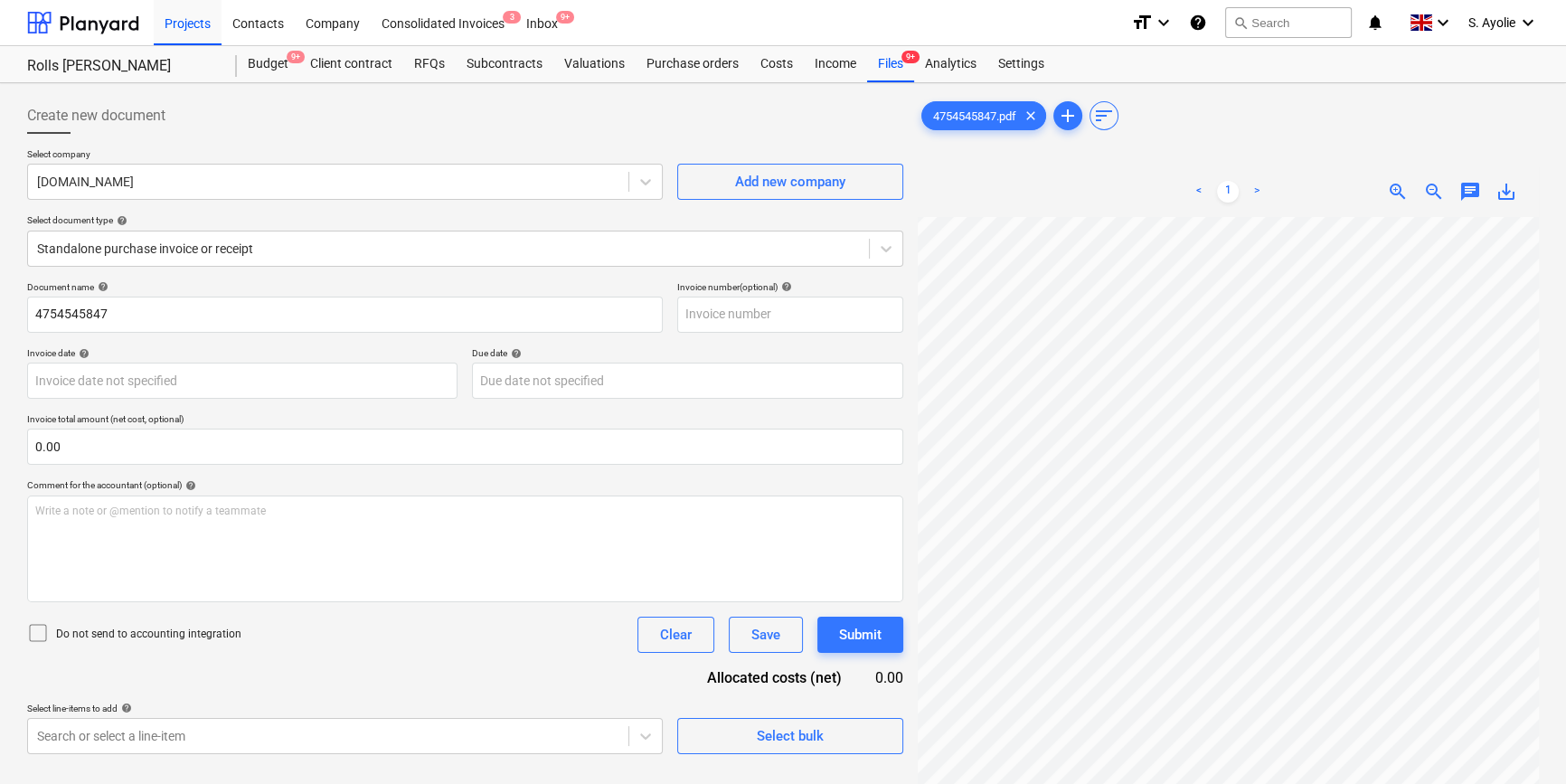
scroll to position [859, 523]
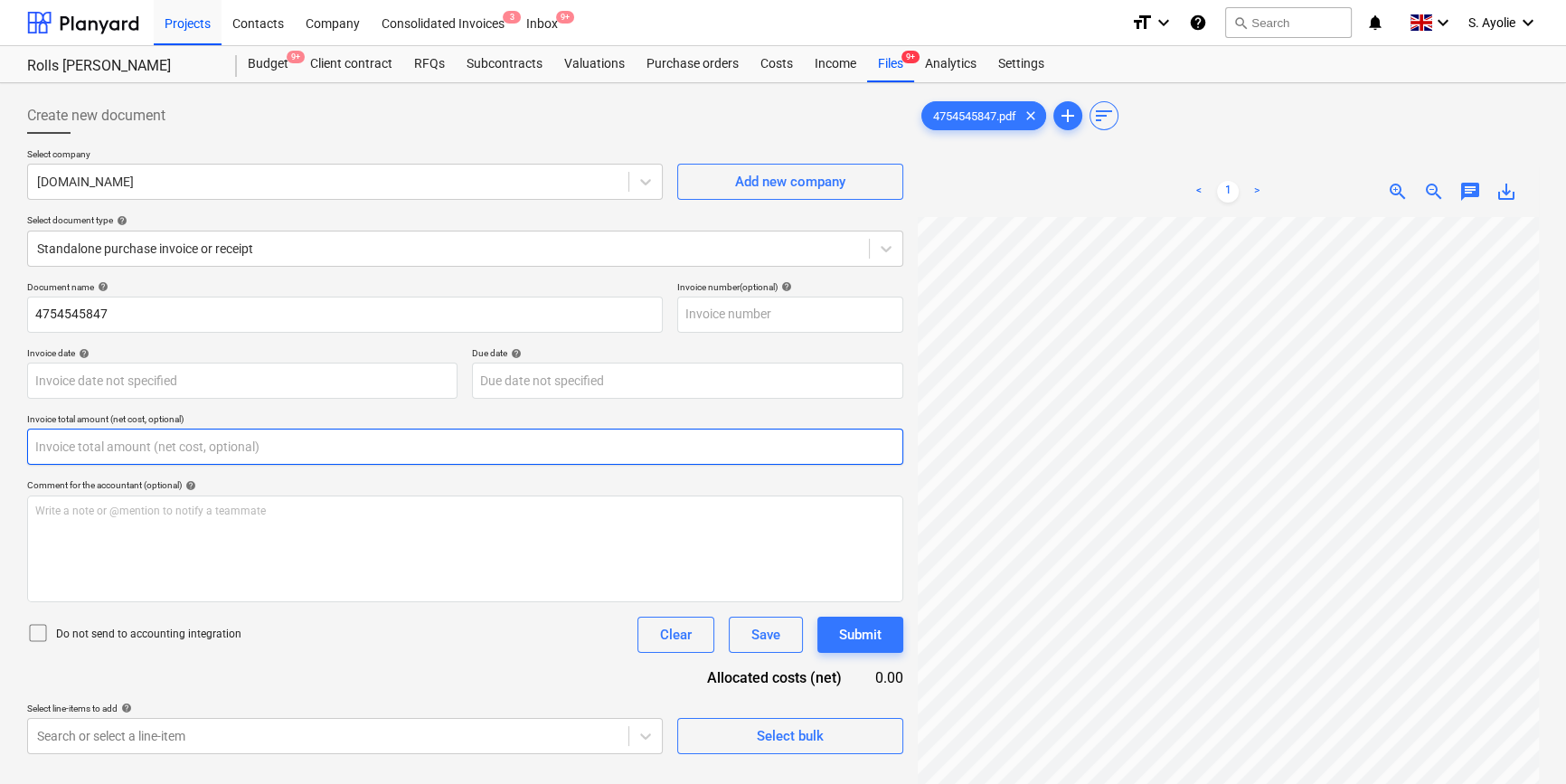
click at [280, 442] on input "text" at bounding box center [465, 446] width 876 height 36
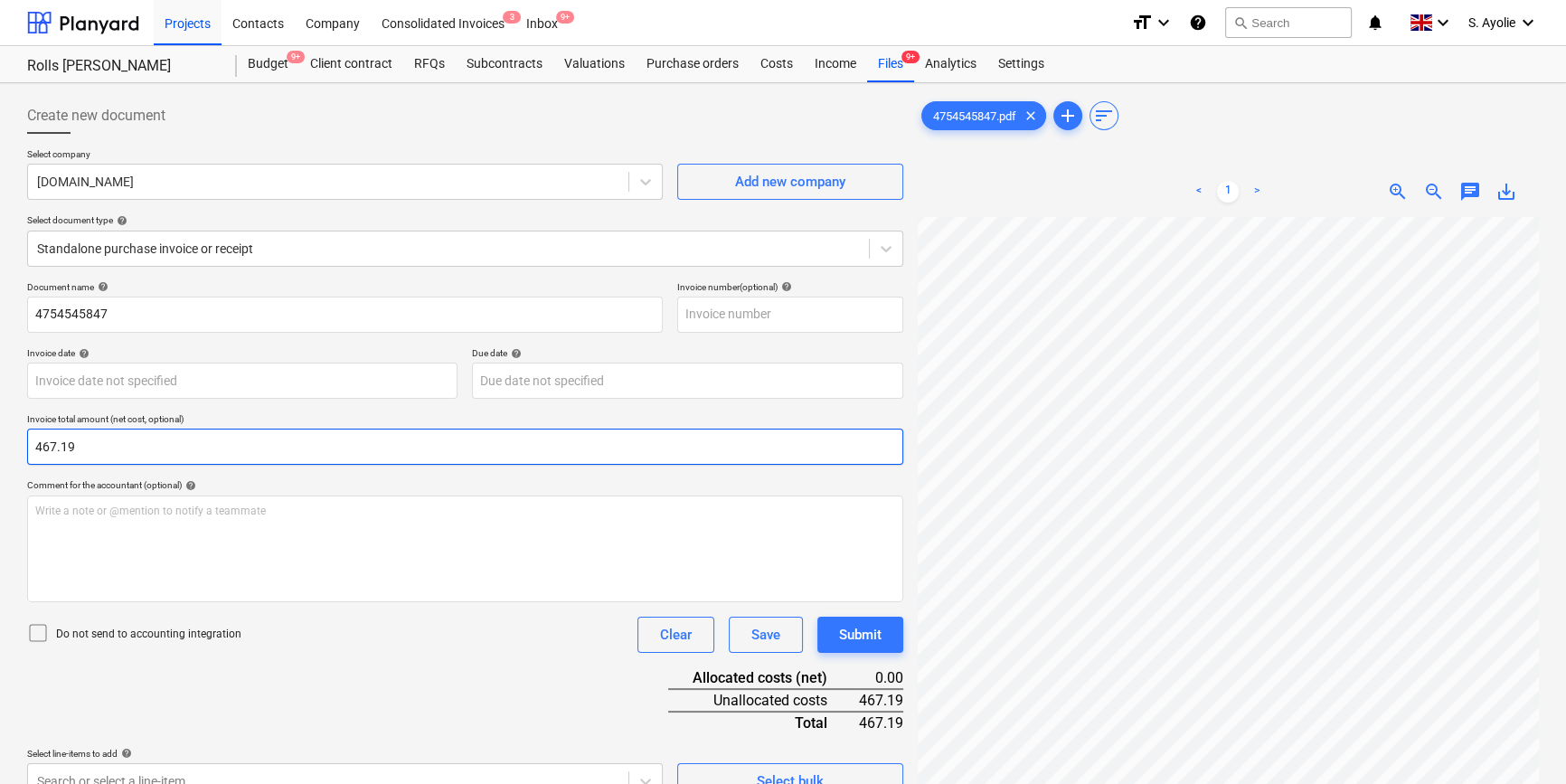
type input "467.19"
click at [285, 593] on div "Document name help 4754545847 Invoice number (optional) help Invoice date help …" at bounding box center [465, 540] width 876 height 518
click at [206, 593] on p "Do not send to accounting integration" at bounding box center [149, 634] width 185 height 15
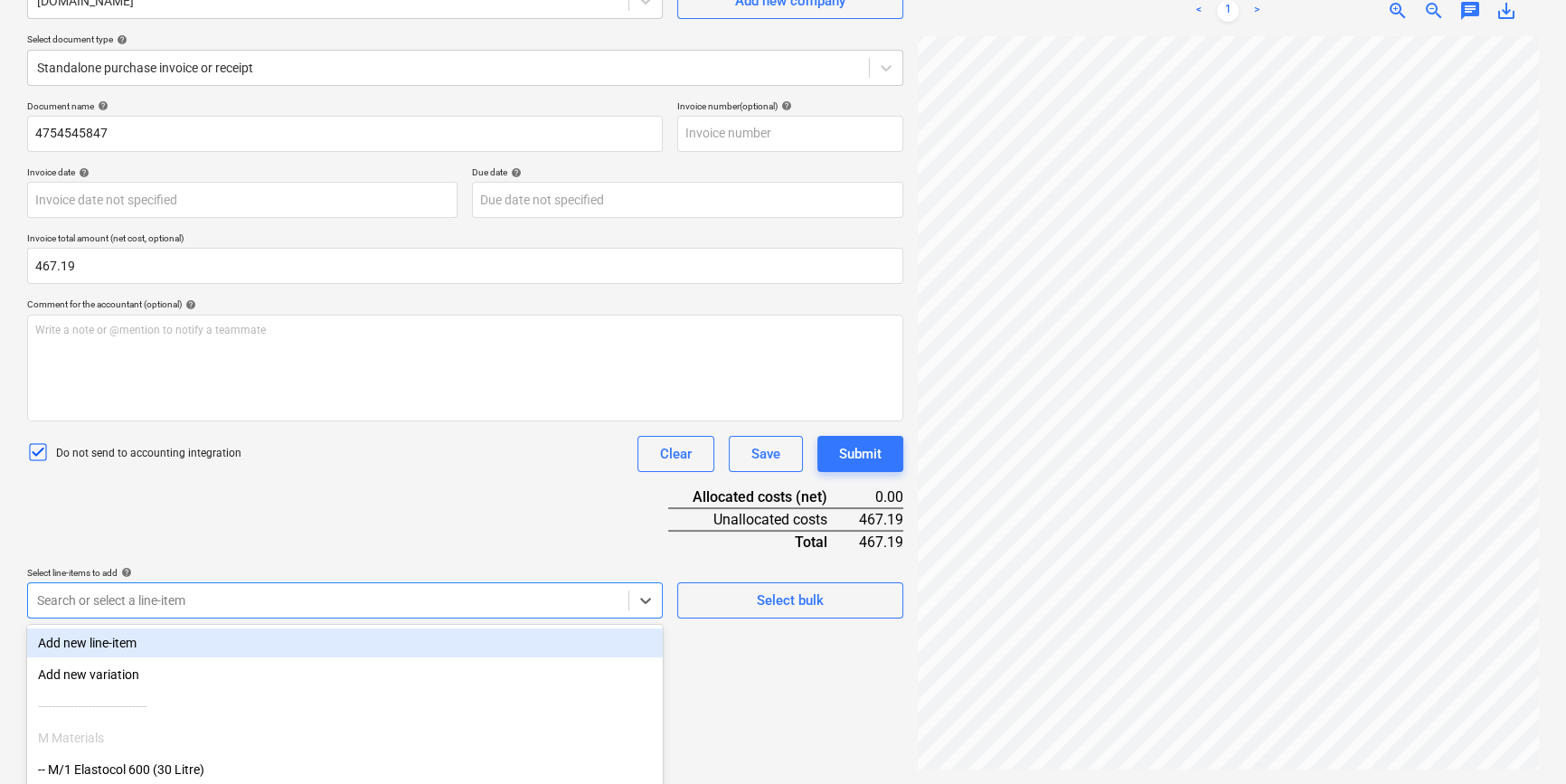
scroll to position [296, 0]
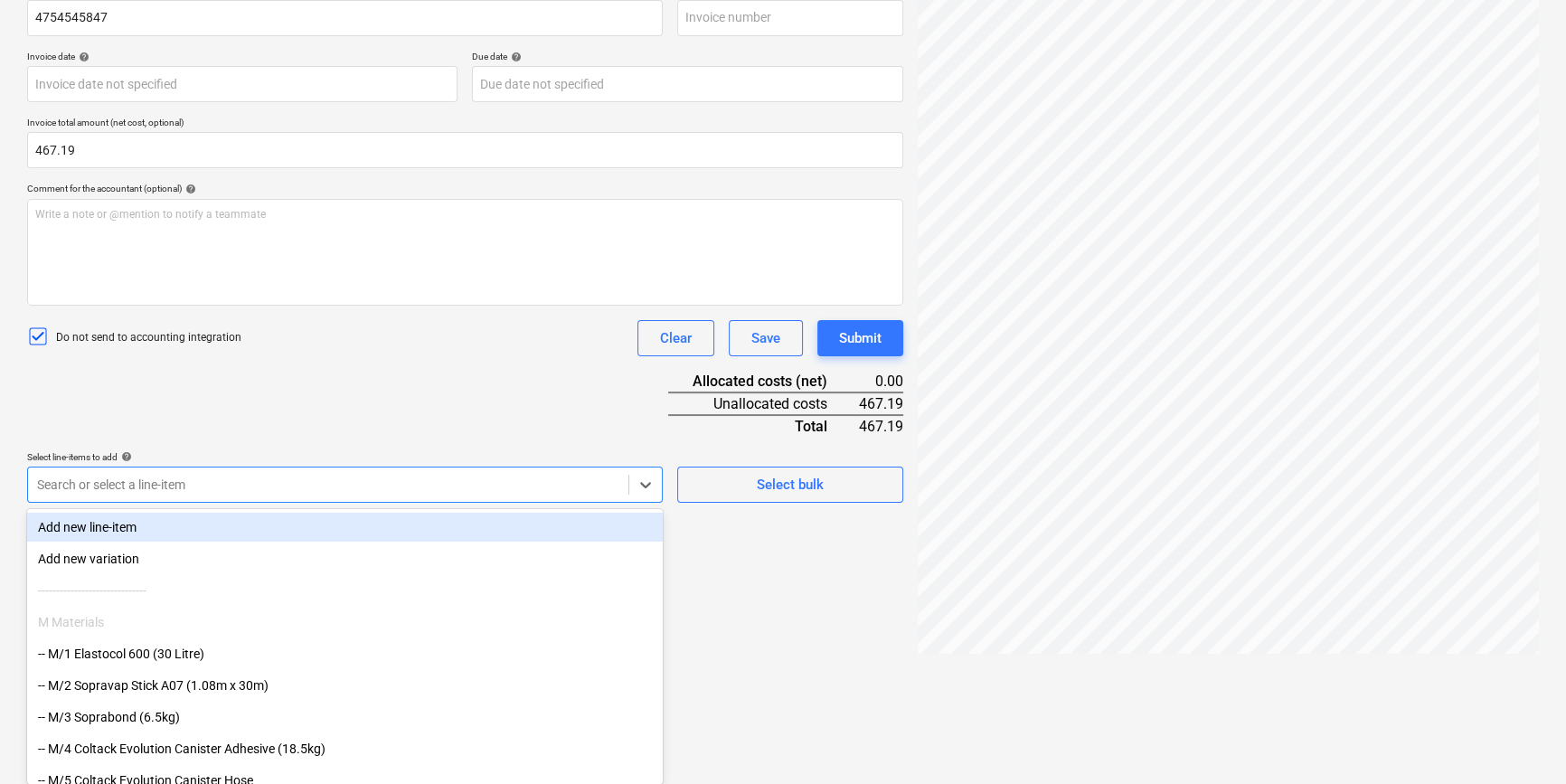
click at [496, 488] on body "Projects Contacts Company Consolidated Invoices 3 Inbox 9+ format_size keyboard…" at bounding box center [783, 96] width 1566 height 784
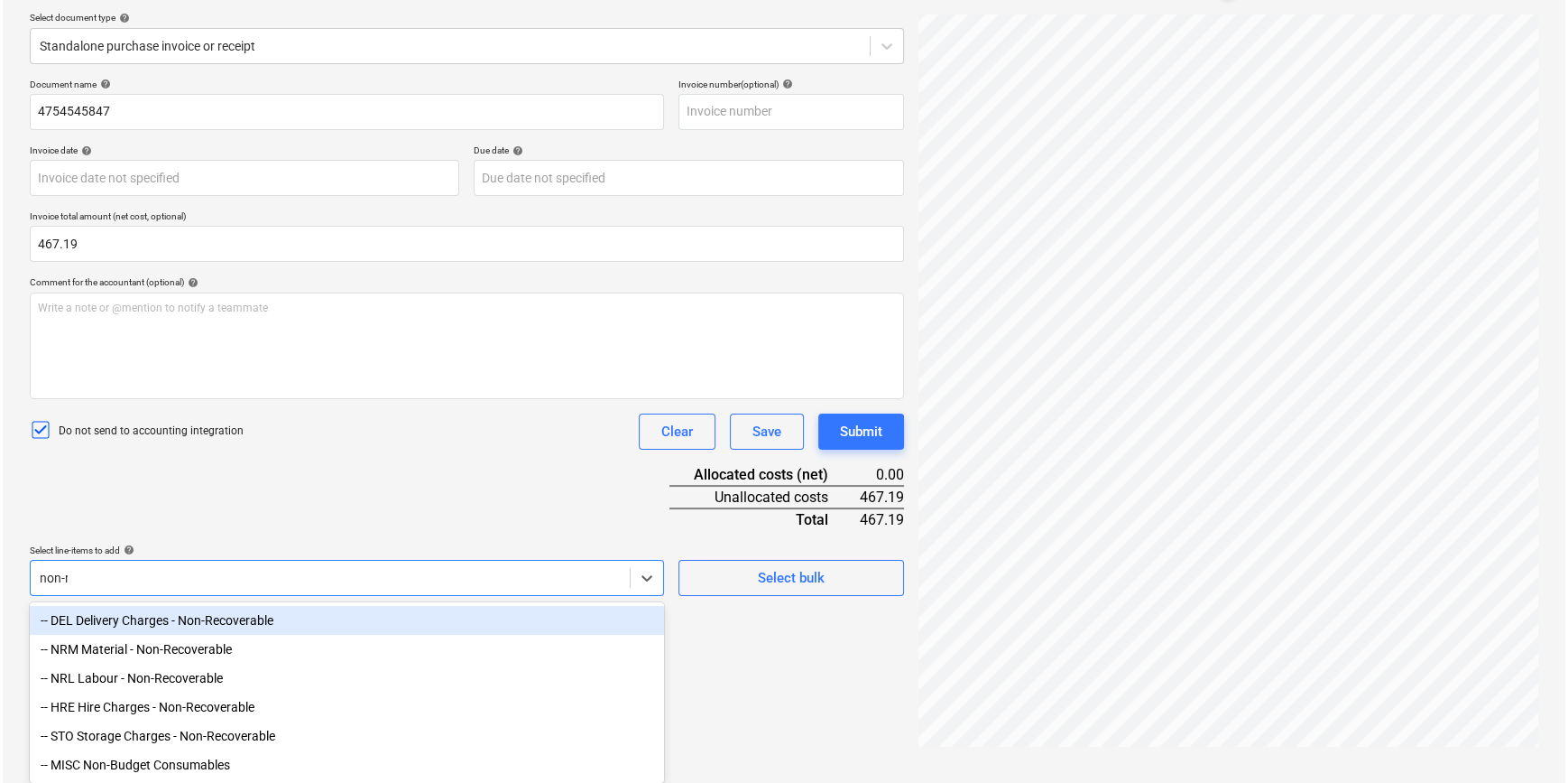
scroll to position [180, 0]
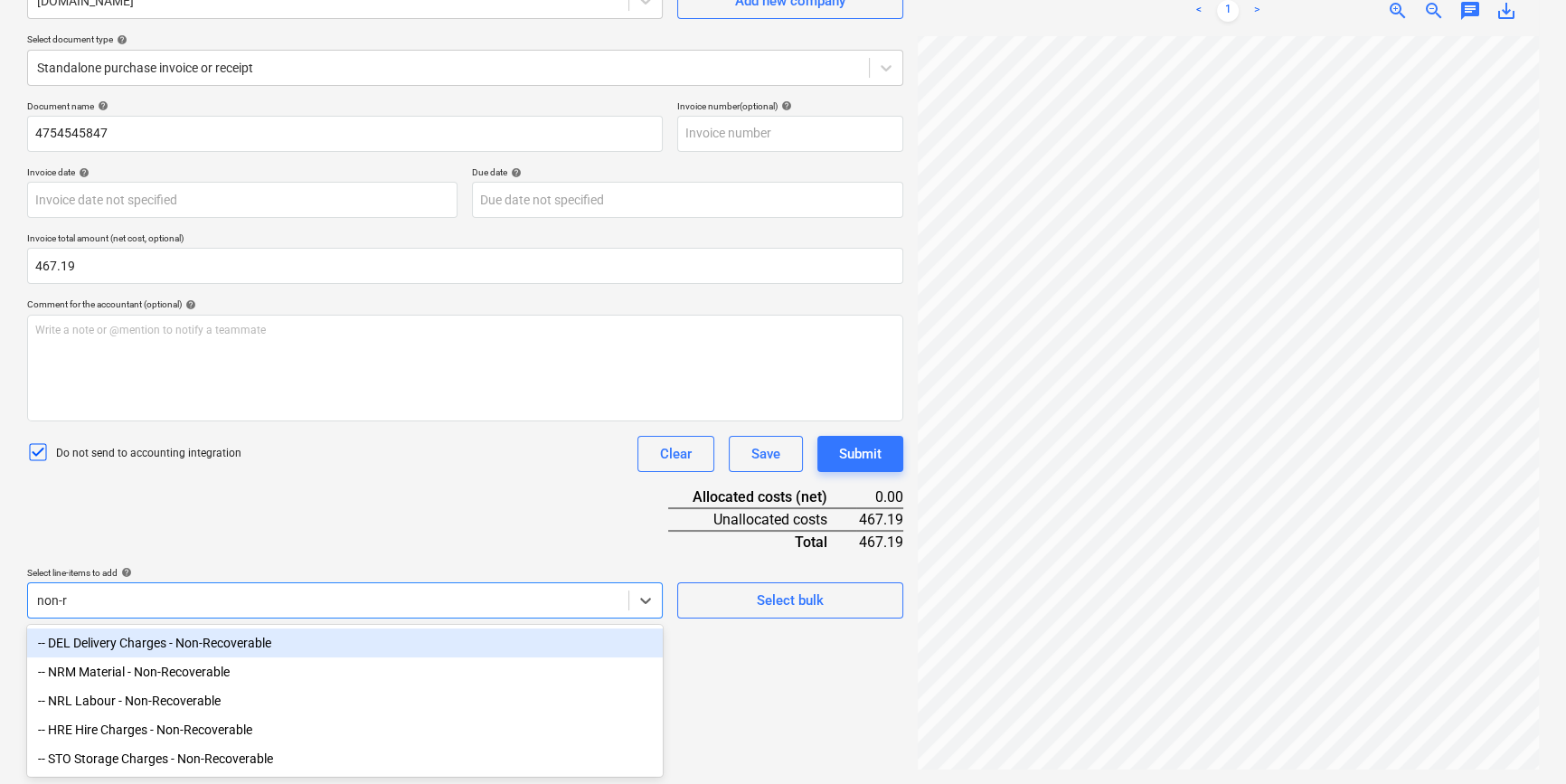
type input "non-re"
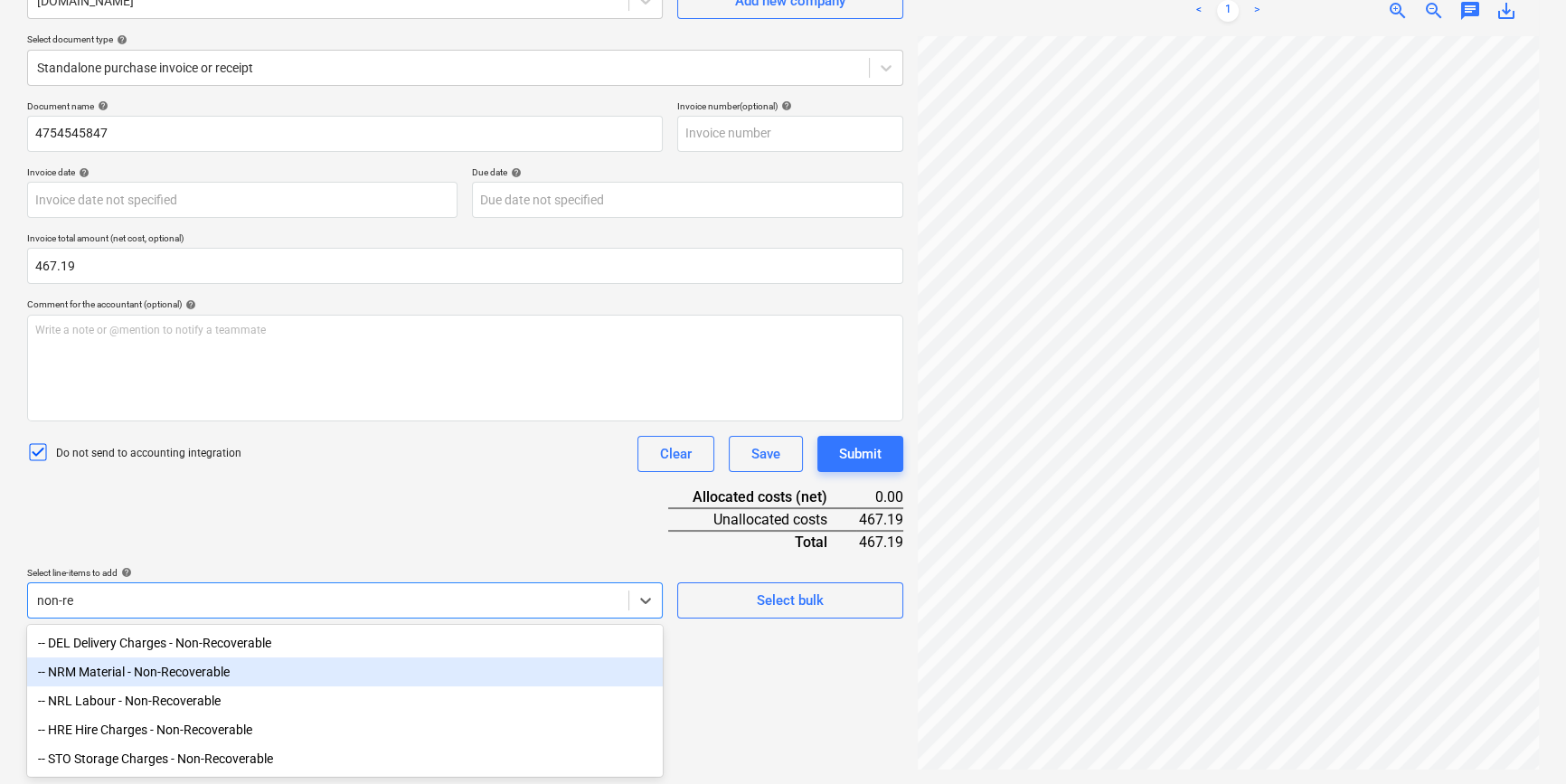
click at [206, 593] on div "-- NRM Material - Non-Recoverable" at bounding box center [345, 671] width 636 height 29
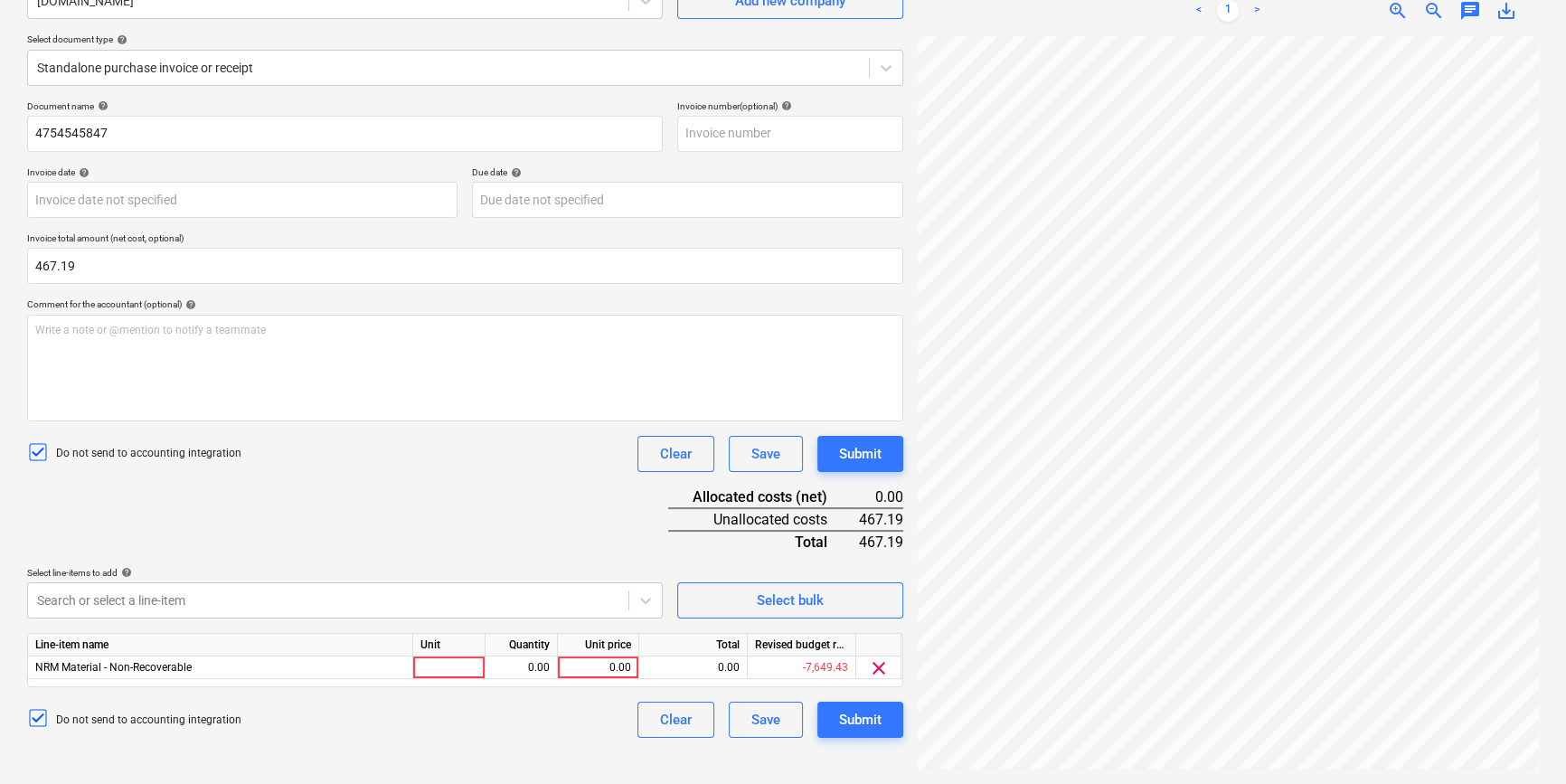
click at [247, 501] on div "Document name help 4754545847 Invoice number (optional) help Invoice date help …" at bounding box center [465, 419] width 876 height 637
click at [460, 593] on div at bounding box center [449, 667] width 72 height 22
type input "pcs"
click at [498, 593] on div "0.00" at bounding box center [521, 667] width 57 height 22
type input "1"
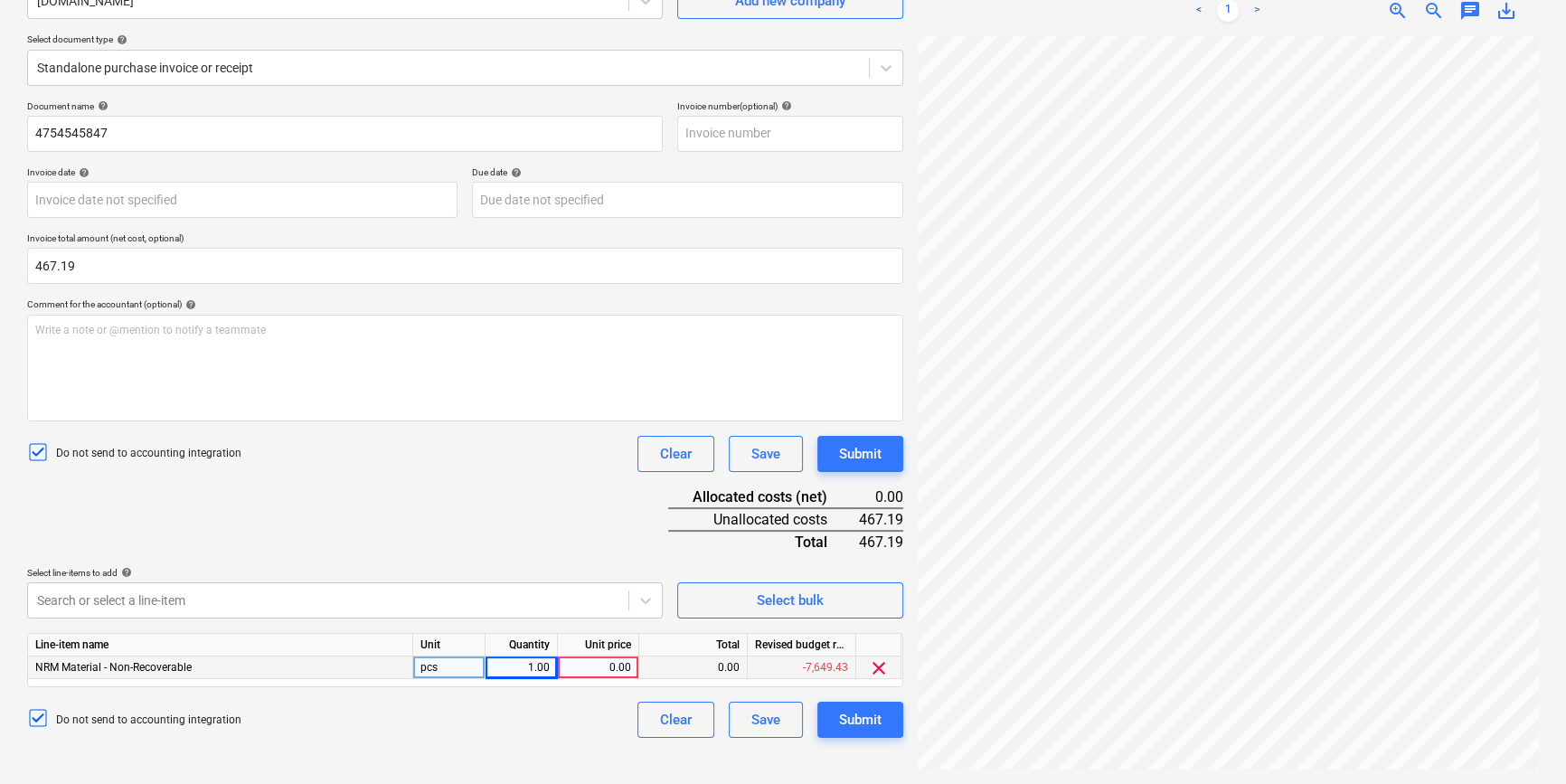
click at [613, 593] on div "Document name help 4754545847 Invoice number (optional) help Invoice date help …" at bounding box center [465, 419] width 876 height 637
click at [612, 593] on div "0.00" at bounding box center [598, 667] width 66 height 22
type input "467.19"
click at [582, 453] on div "Do not send to accounting integration Clear Save Submit" at bounding box center [465, 453] width 876 height 36
click at [864, 593] on div "Submit" at bounding box center [861, 719] width 43 height 23
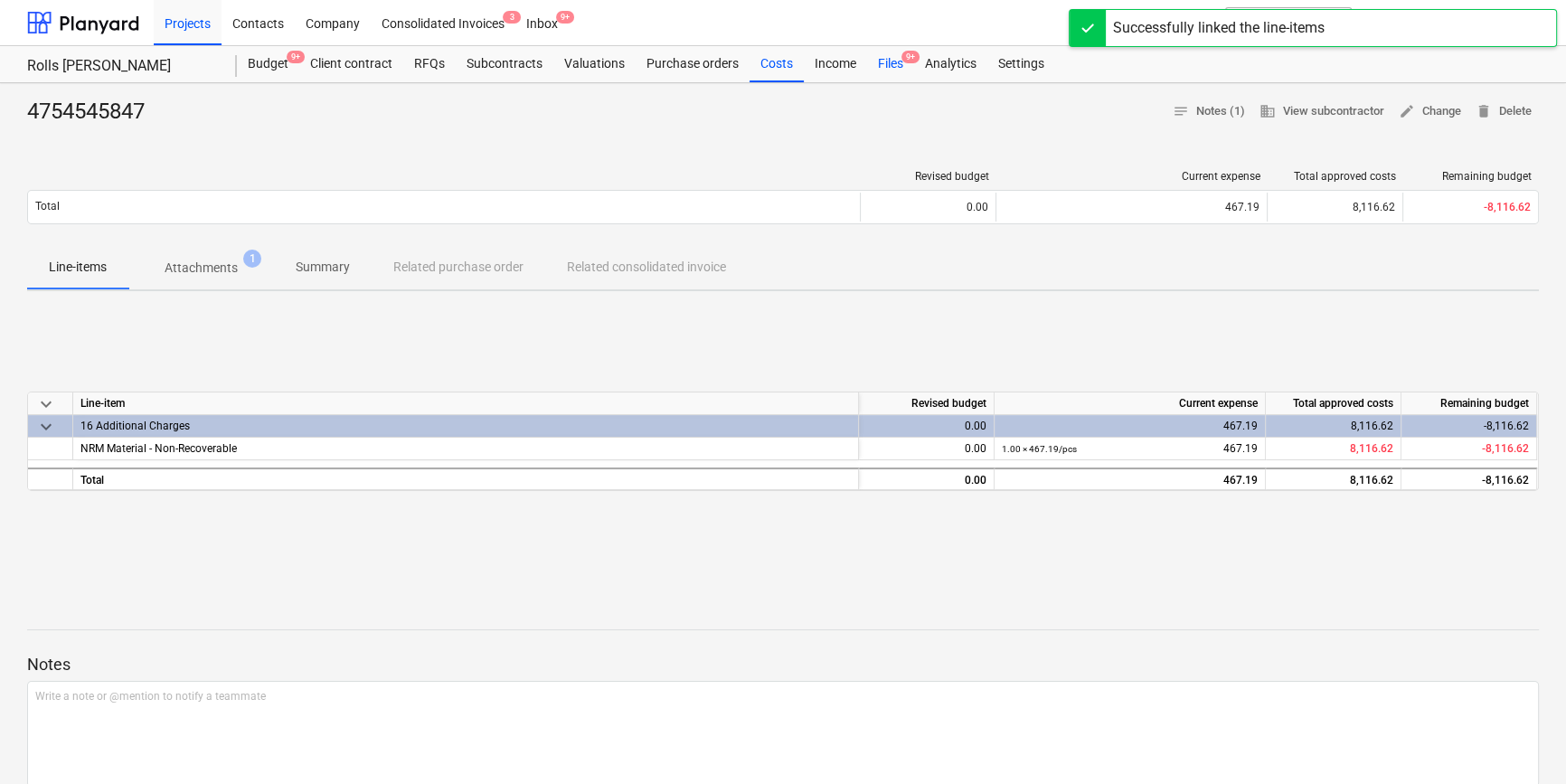
click at [885, 73] on div "Files 9+" at bounding box center [891, 64] width 47 height 36
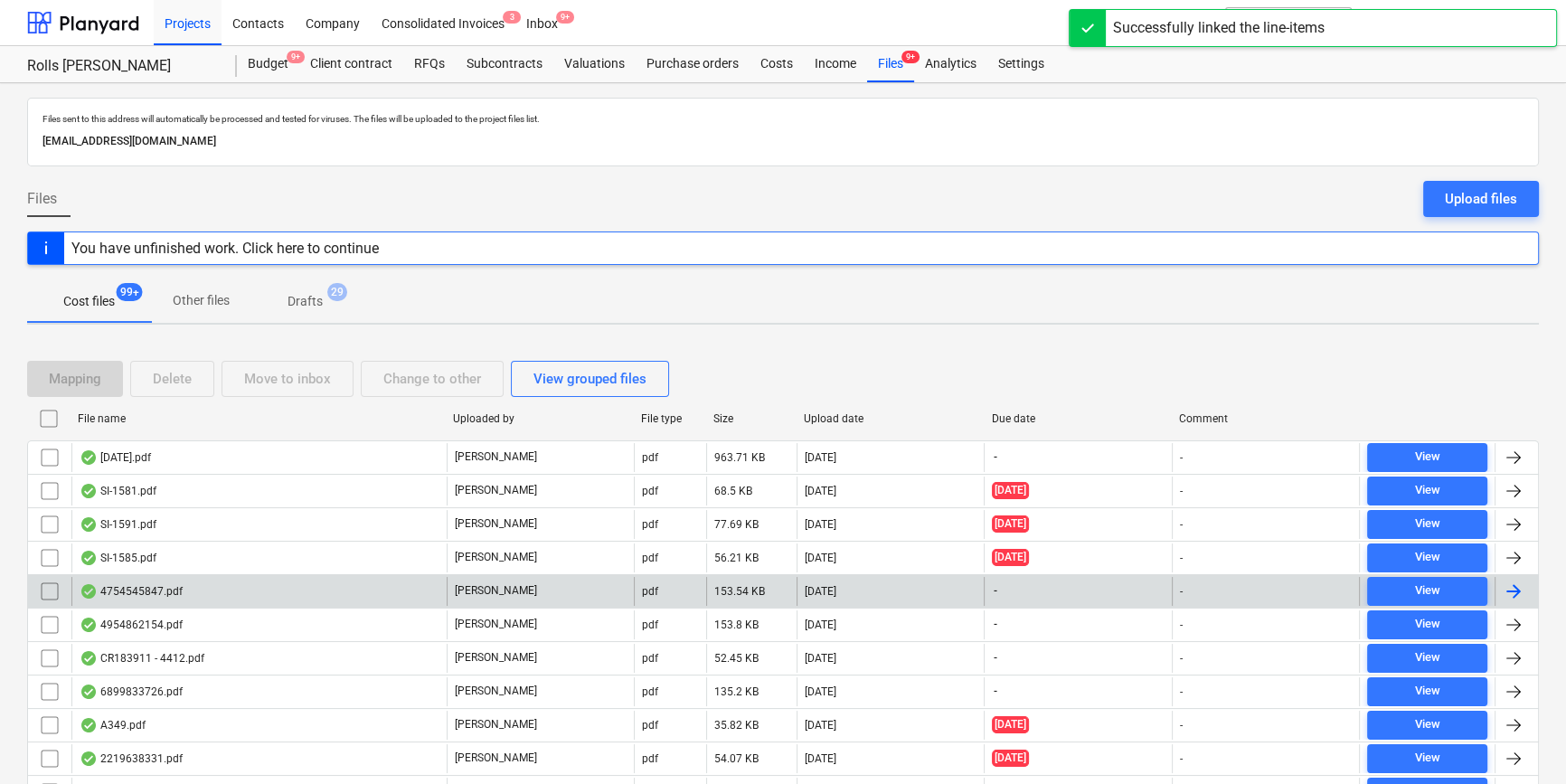
click at [350, 580] on div "4754545847.pdf" at bounding box center [259, 591] width 375 height 29
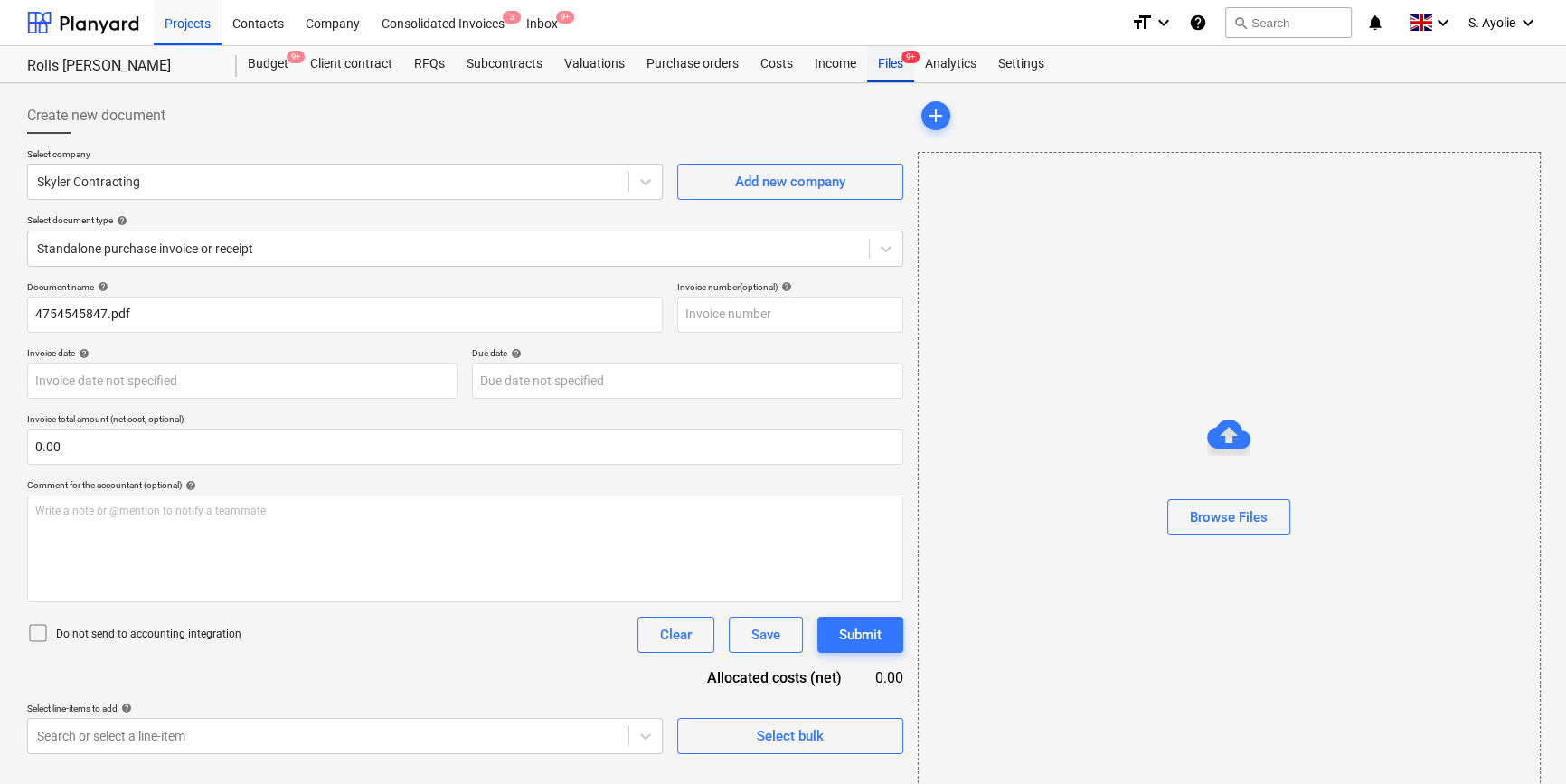
click at [887, 59] on div "Files 9+" at bounding box center [891, 64] width 47 height 36
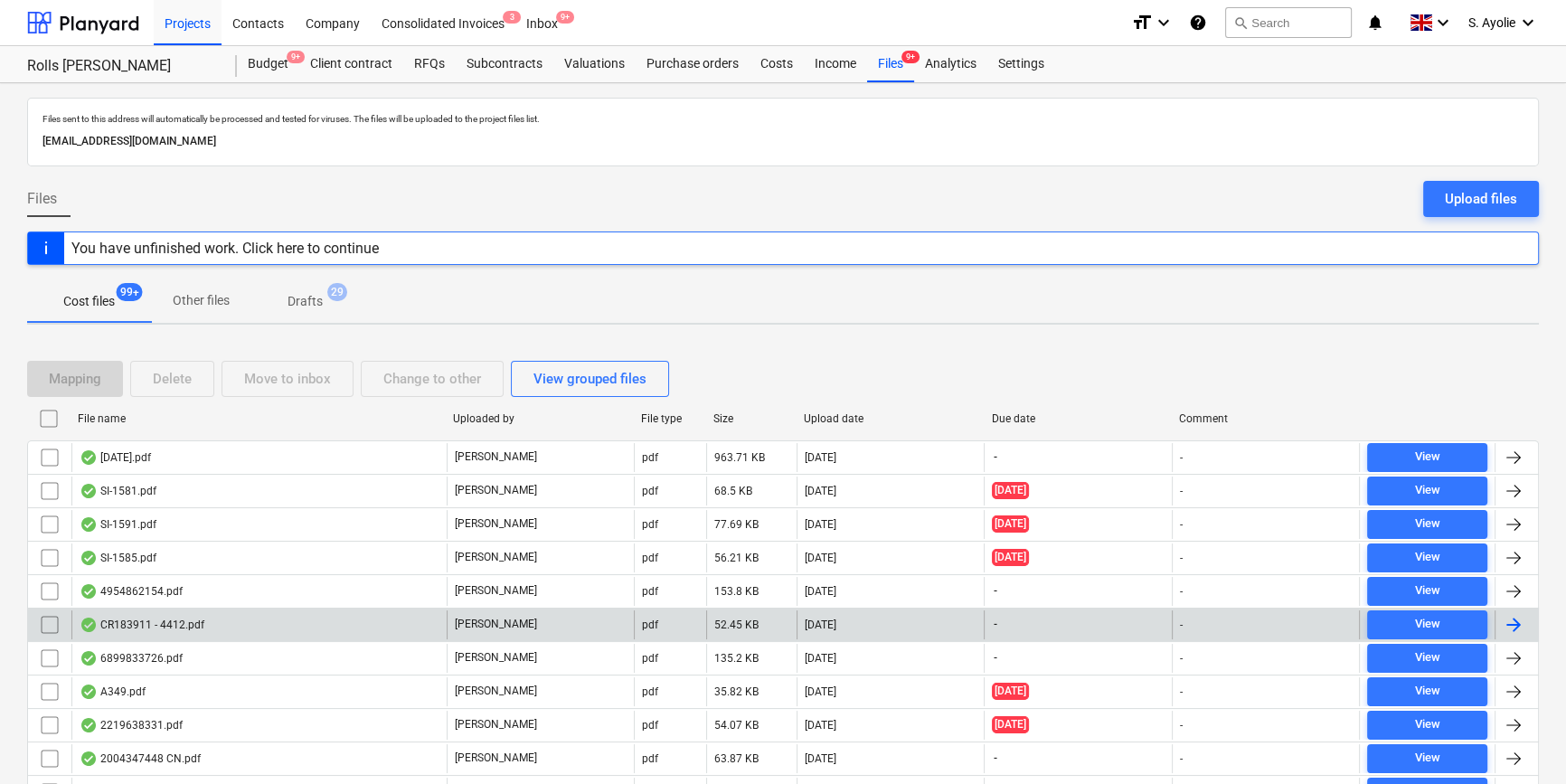
click at [219, 593] on div "CR183911 - 4412.pdf" at bounding box center [259, 625] width 375 height 29
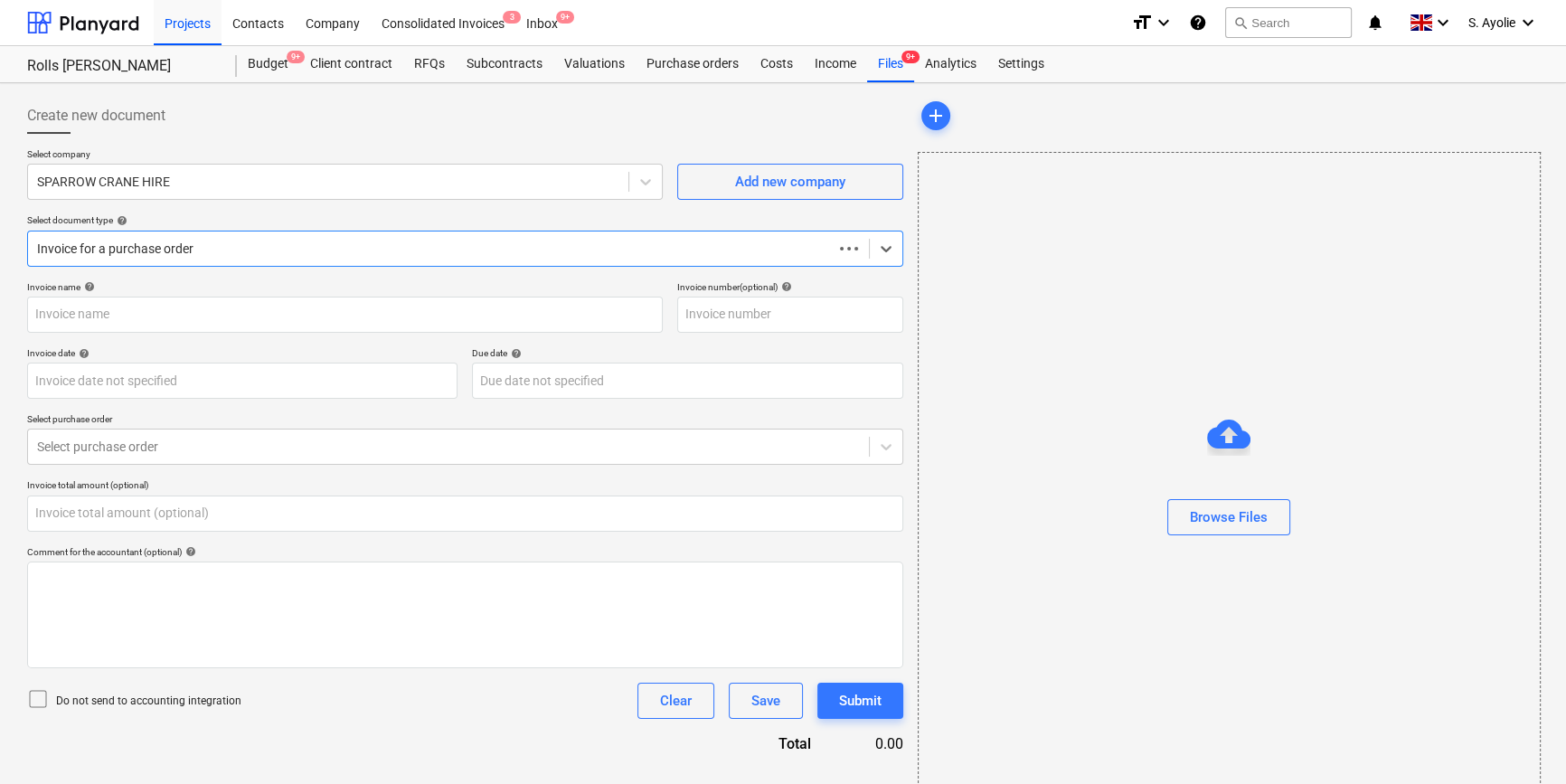
type input "0.00"
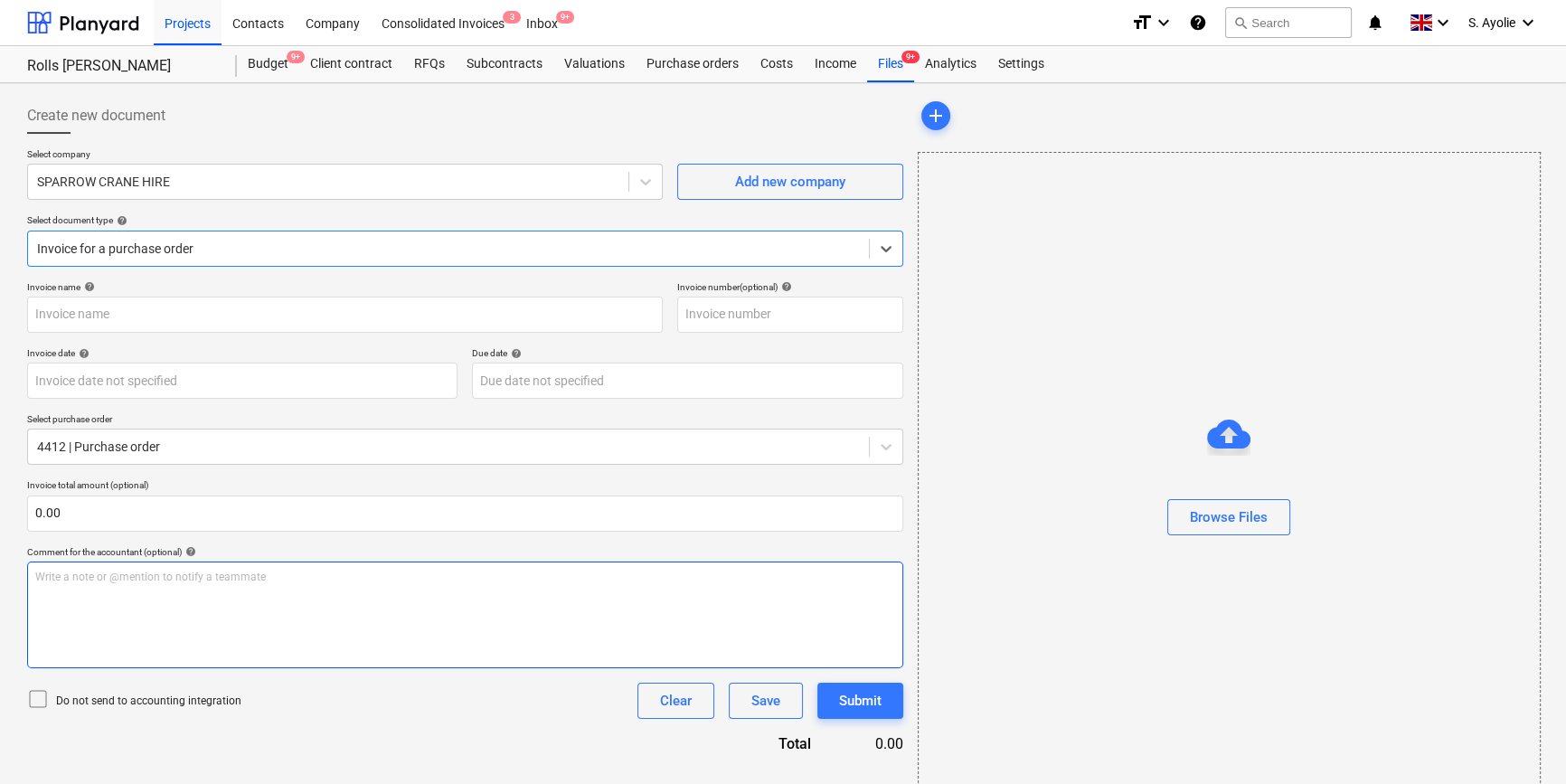
type input "CR183911"
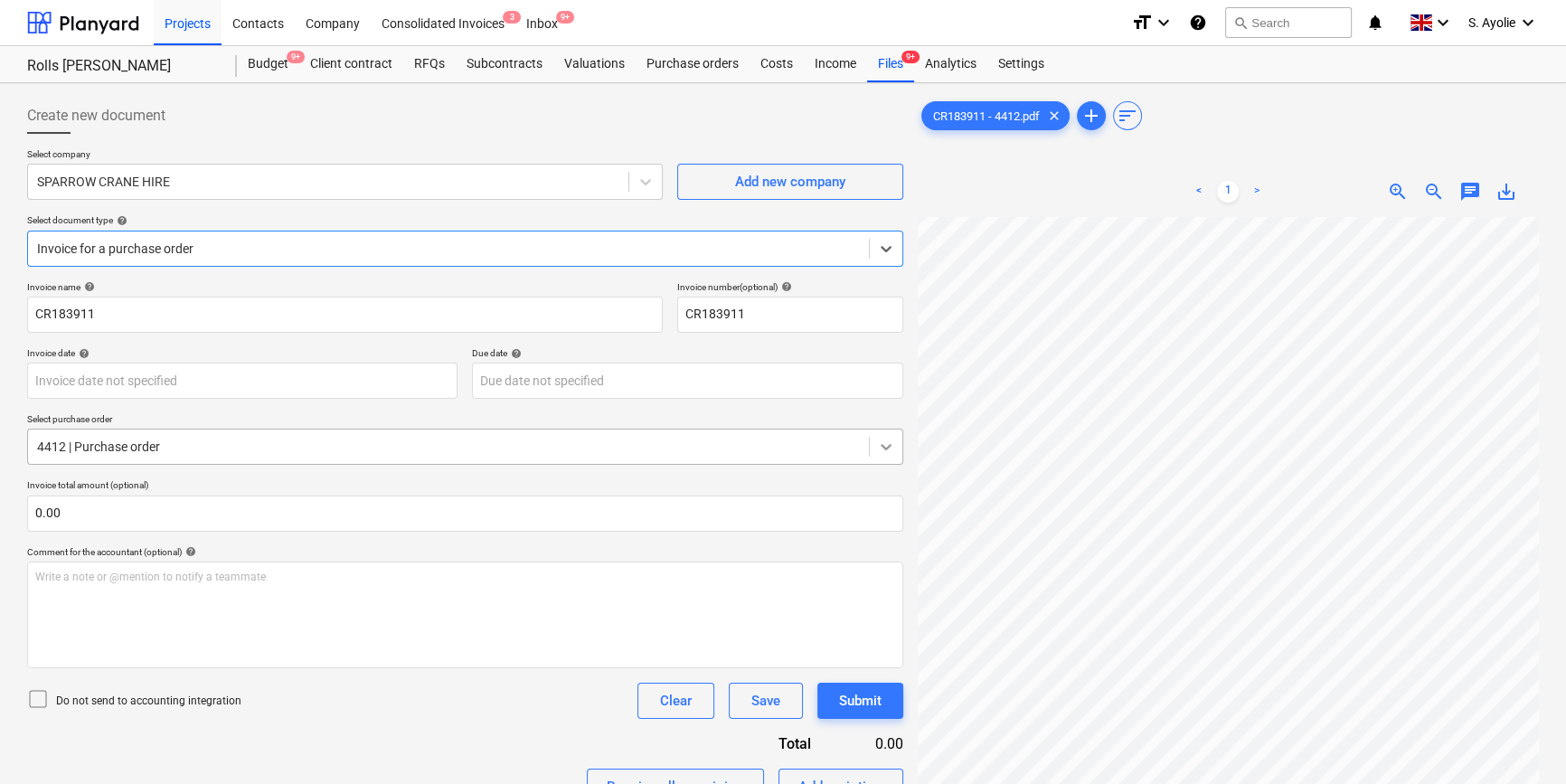
scroll to position [246, 0]
click at [1081, 181] on div "zoom_out" at bounding box center [1434, 191] width 36 height 21
click at [1081, 191] on span "zoom_out" at bounding box center [1434, 191] width 21 height 21
click at [1081, 192] on span "zoom_out" at bounding box center [1434, 191] width 21 height 21
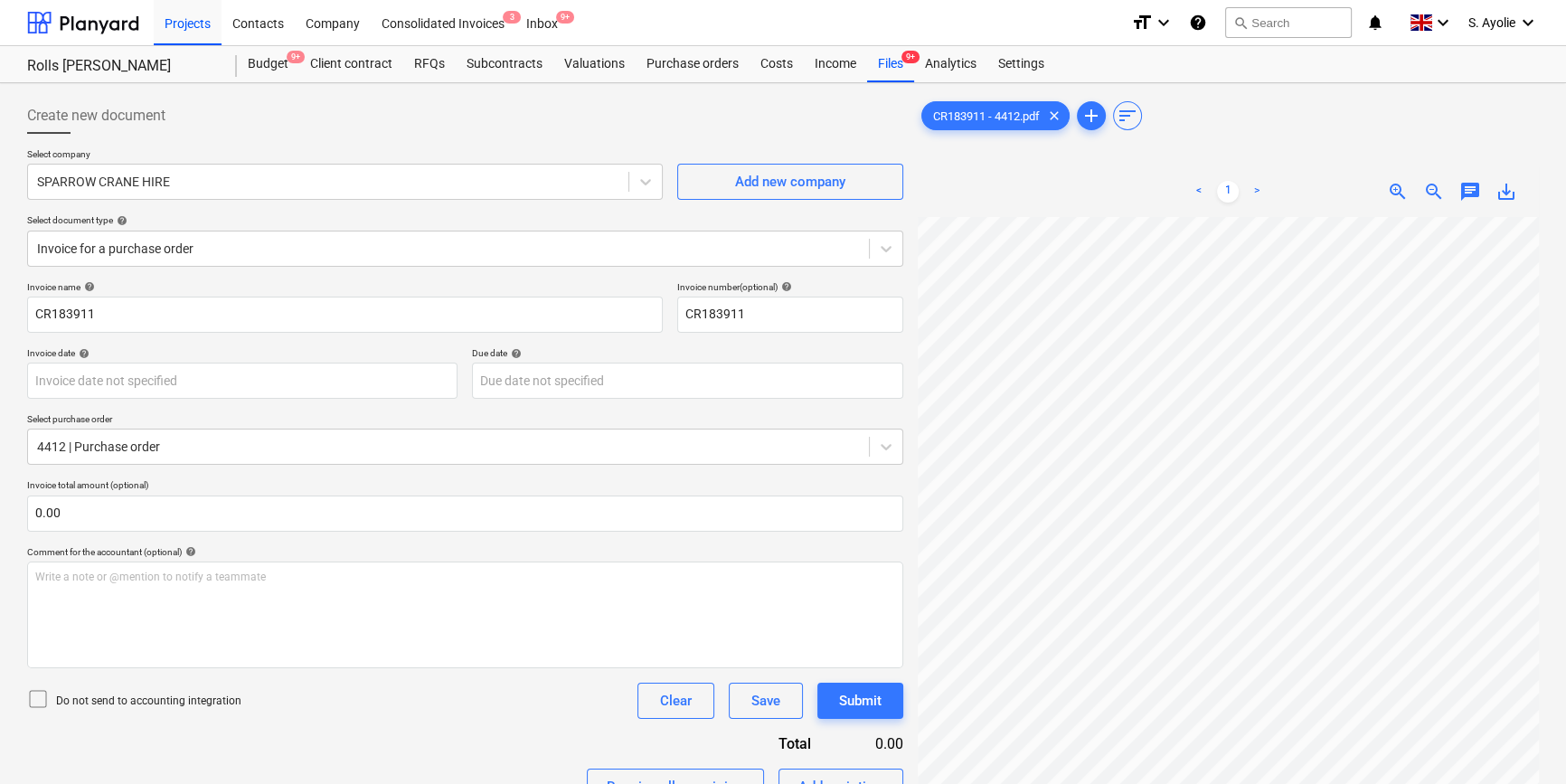
click at [1081, 193] on span "zoom_out" at bounding box center [1434, 191] width 21 height 21
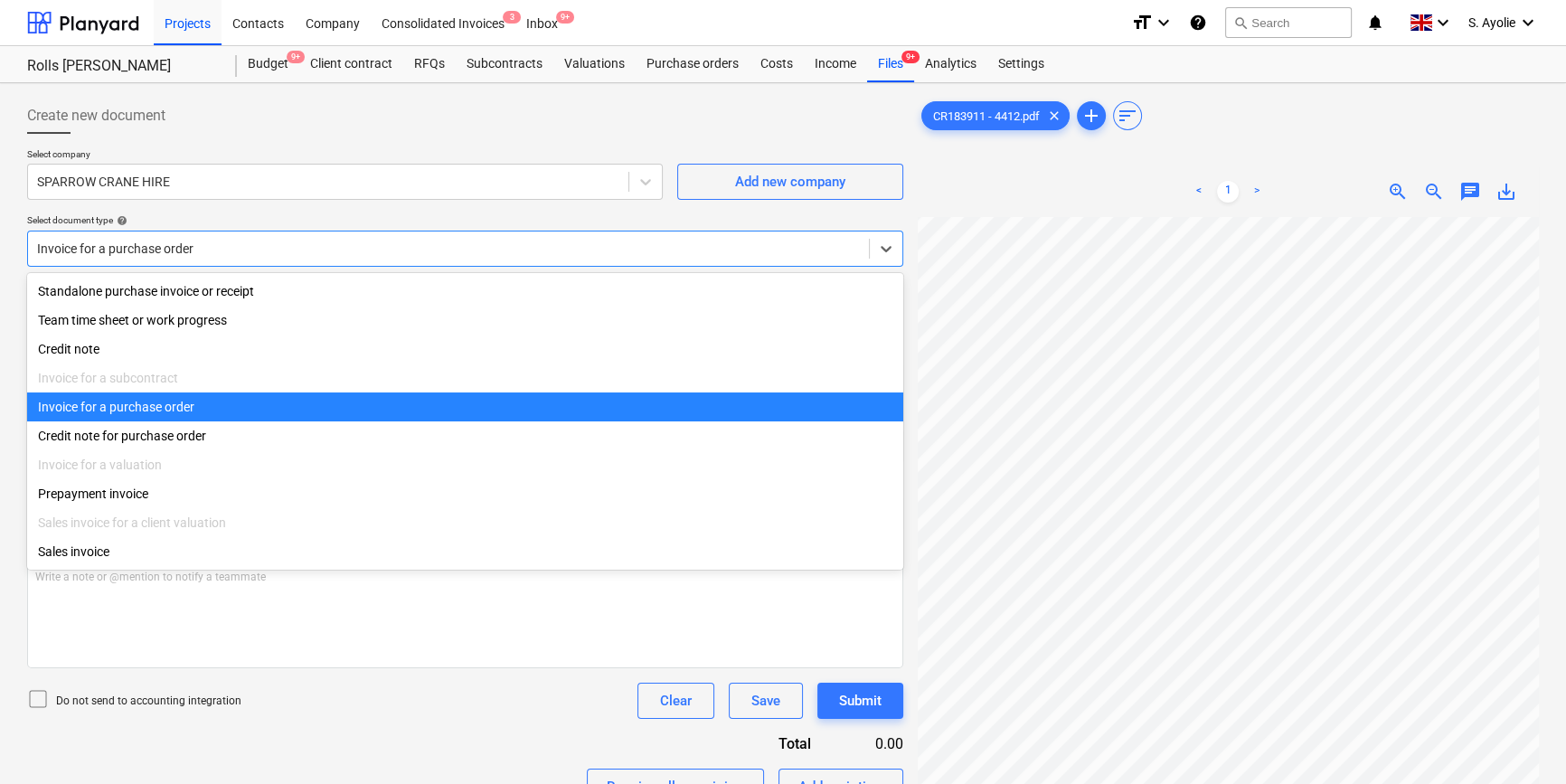
click at [307, 253] on div at bounding box center [448, 248] width 823 height 18
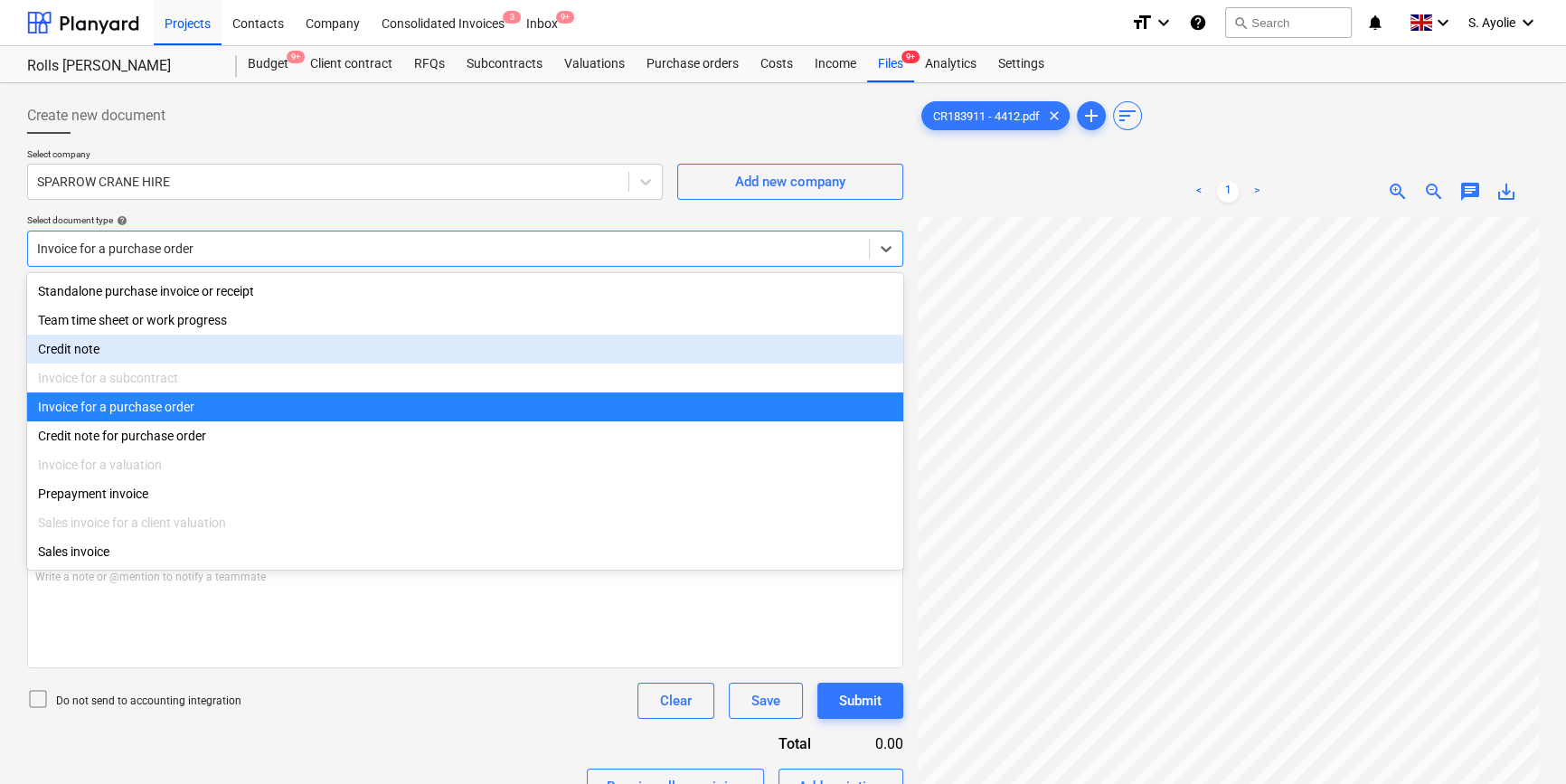
click at [270, 351] on div "Credit note" at bounding box center [465, 349] width 876 height 29
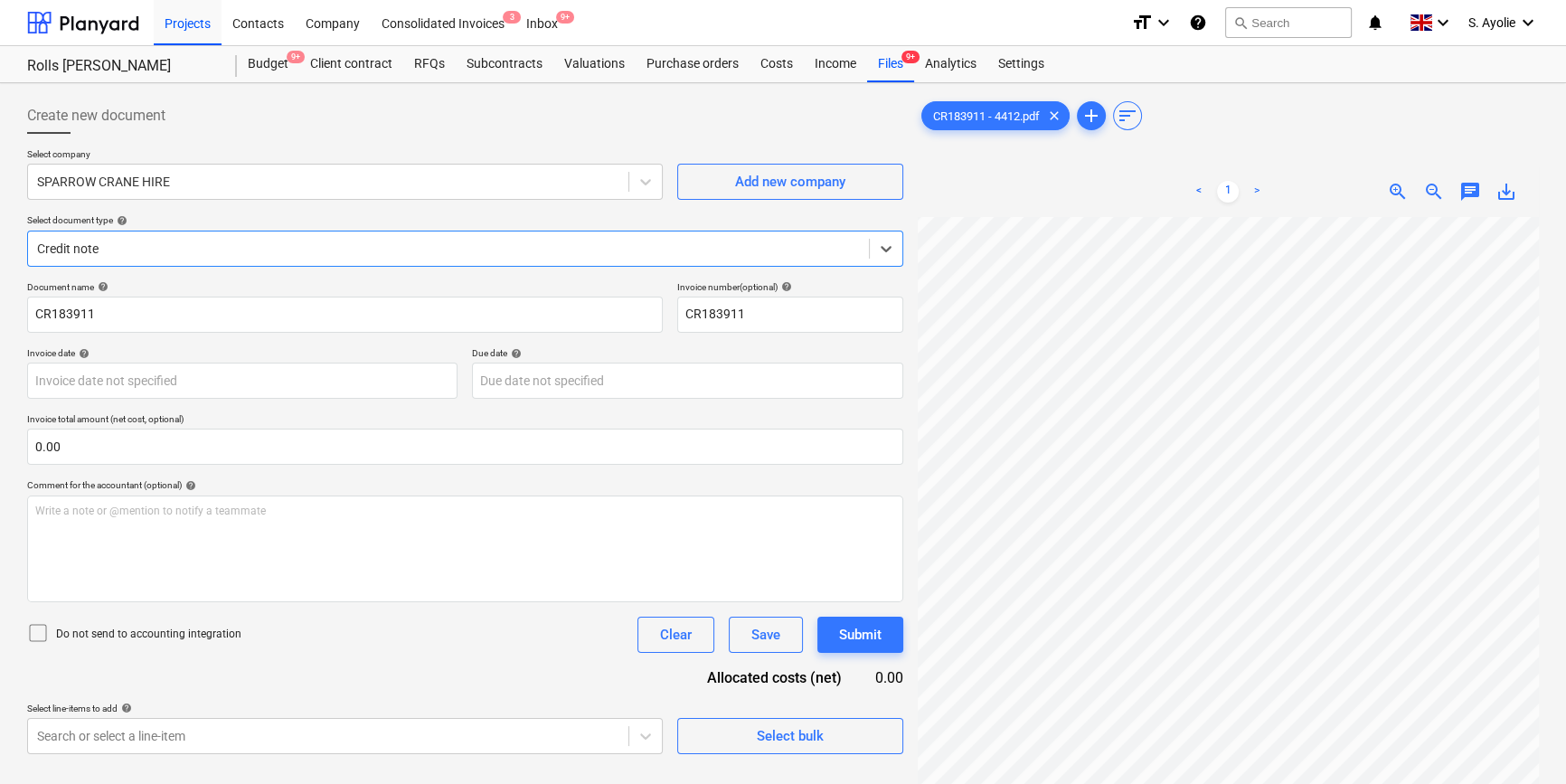
click at [1081, 187] on span "zoom_out" at bounding box center [1434, 191] width 21 height 21
click at [1081, 188] on span "zoom_out" at bounding box center [1434, 191] width 21 height 21
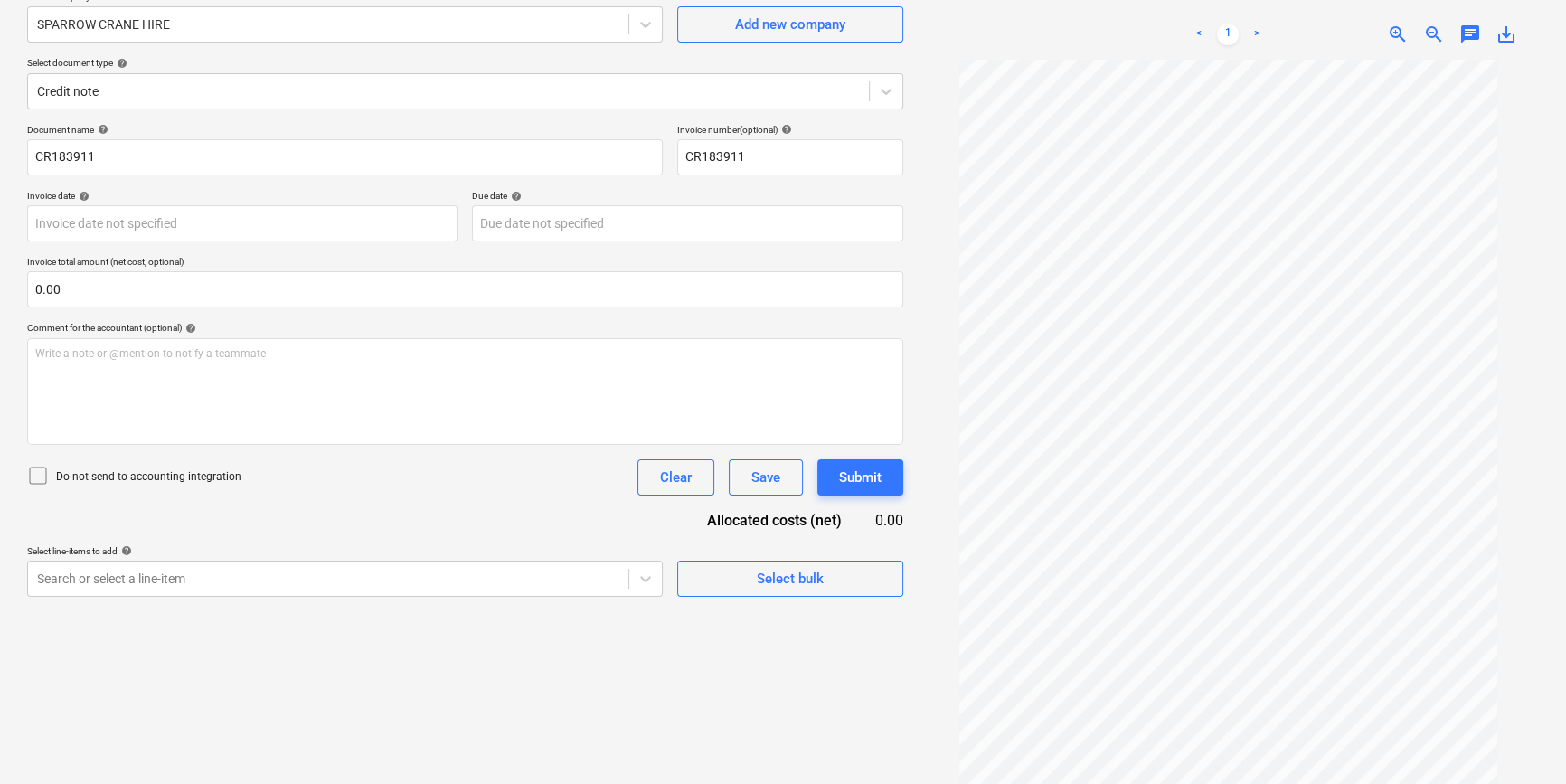
scroll to position [163, 0]
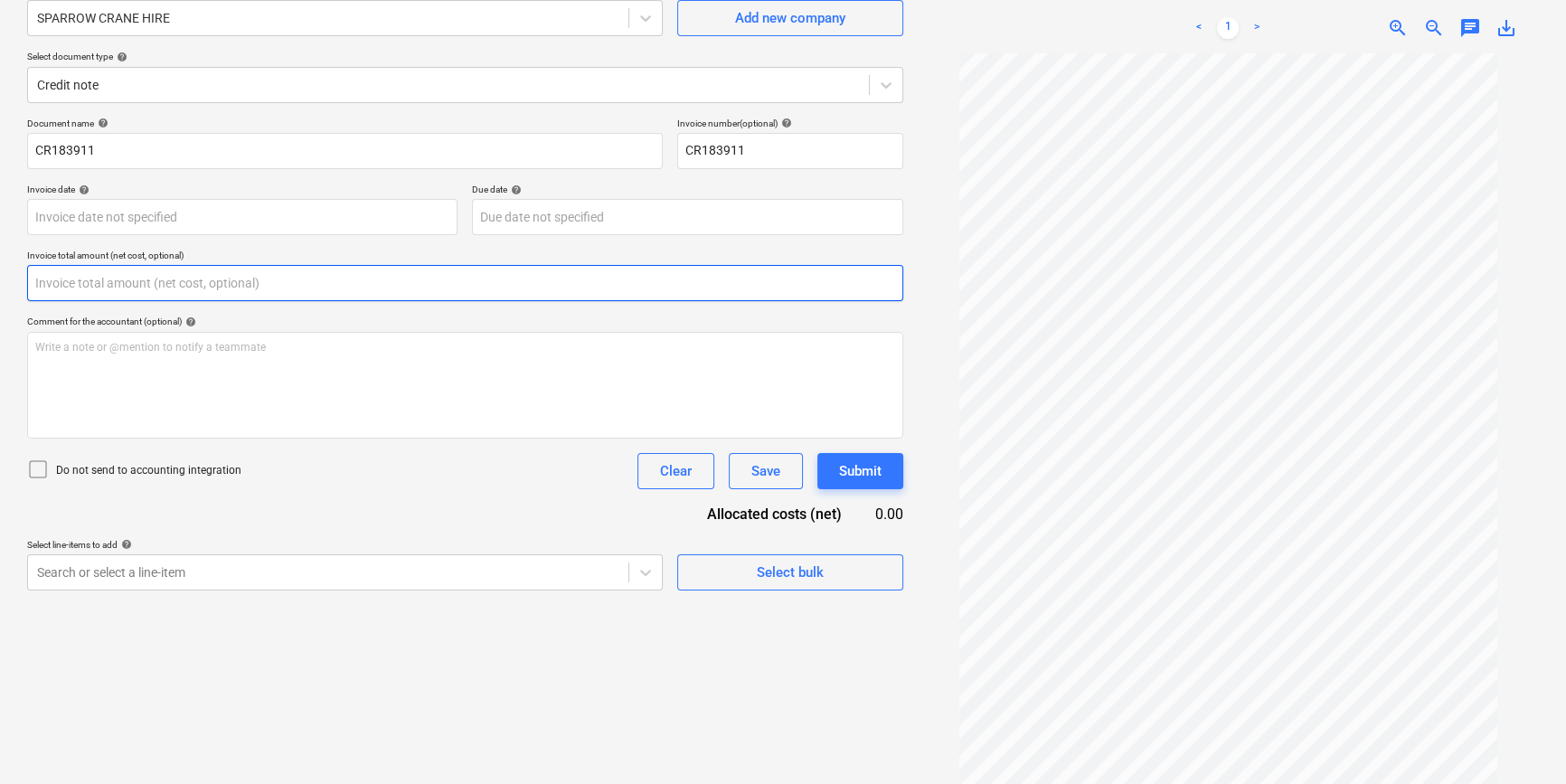
drag, startPoint x: 229, startPoint y: 295, endPoint x: 236, endPoint y: 281, distance: 15.7
click at [236, 282] on input "text" at bounding box center [465, 282] width 876 height 36
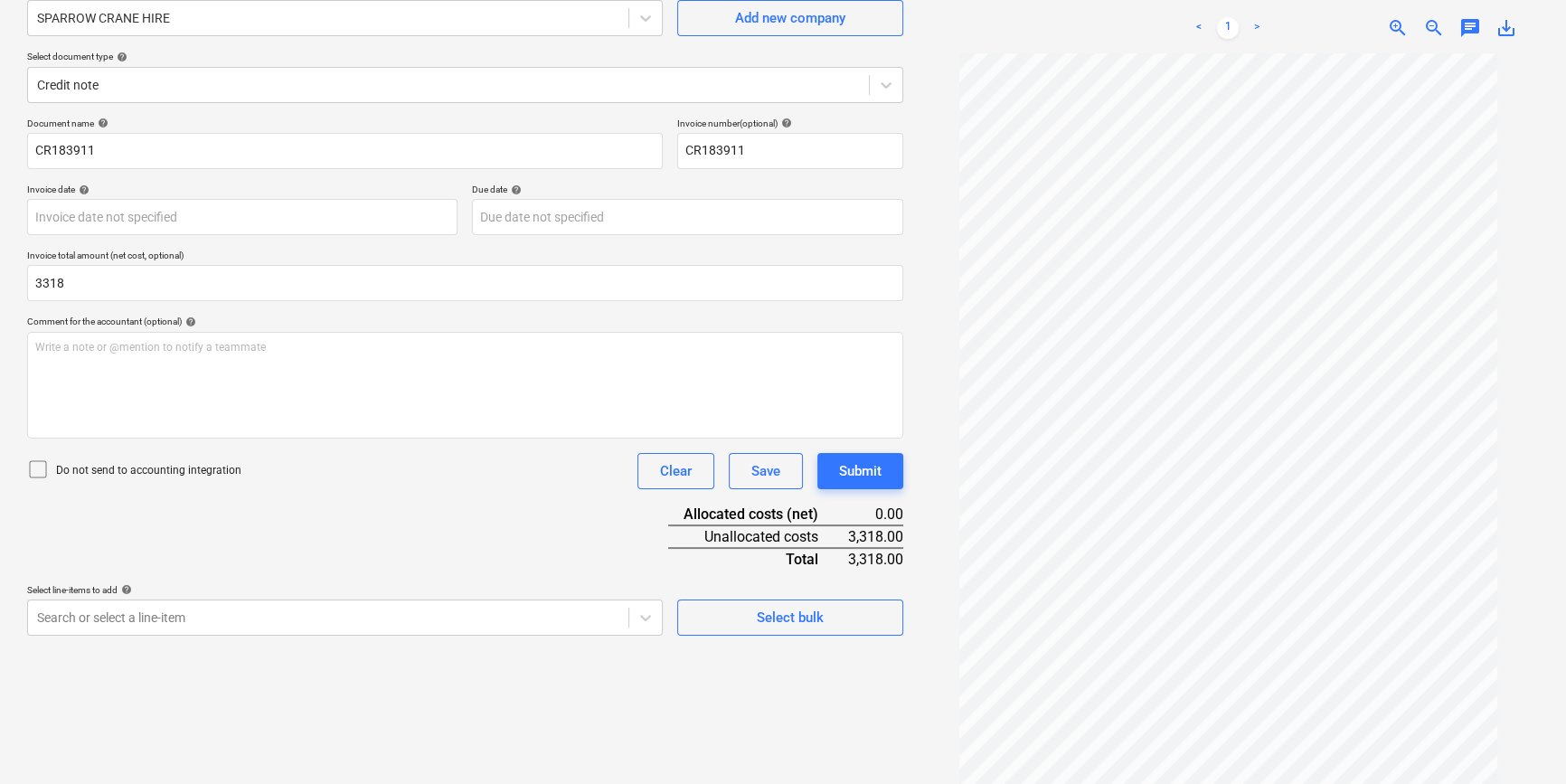
type input "3,318.00"
click at [91, 470] on p "Do not send to accounting integration" at bounding box center [149, 470] width 185 height 15
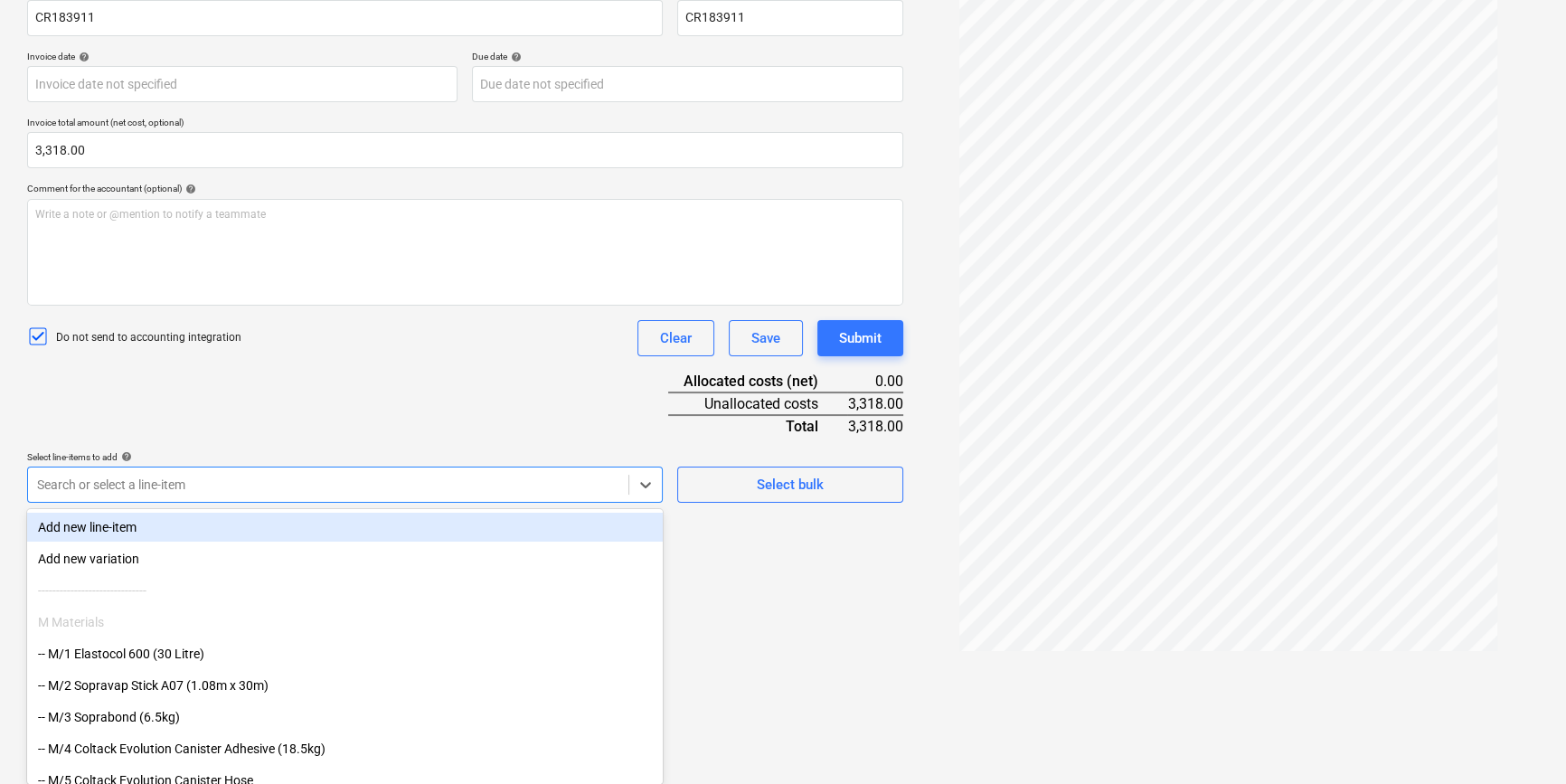
click at [163, 488] on body "Projects Contacts Company Consolidated Invoices 3 Inbox 9+ format_size keyboard…" at bounding box center [783, 96] width 1566 height 784
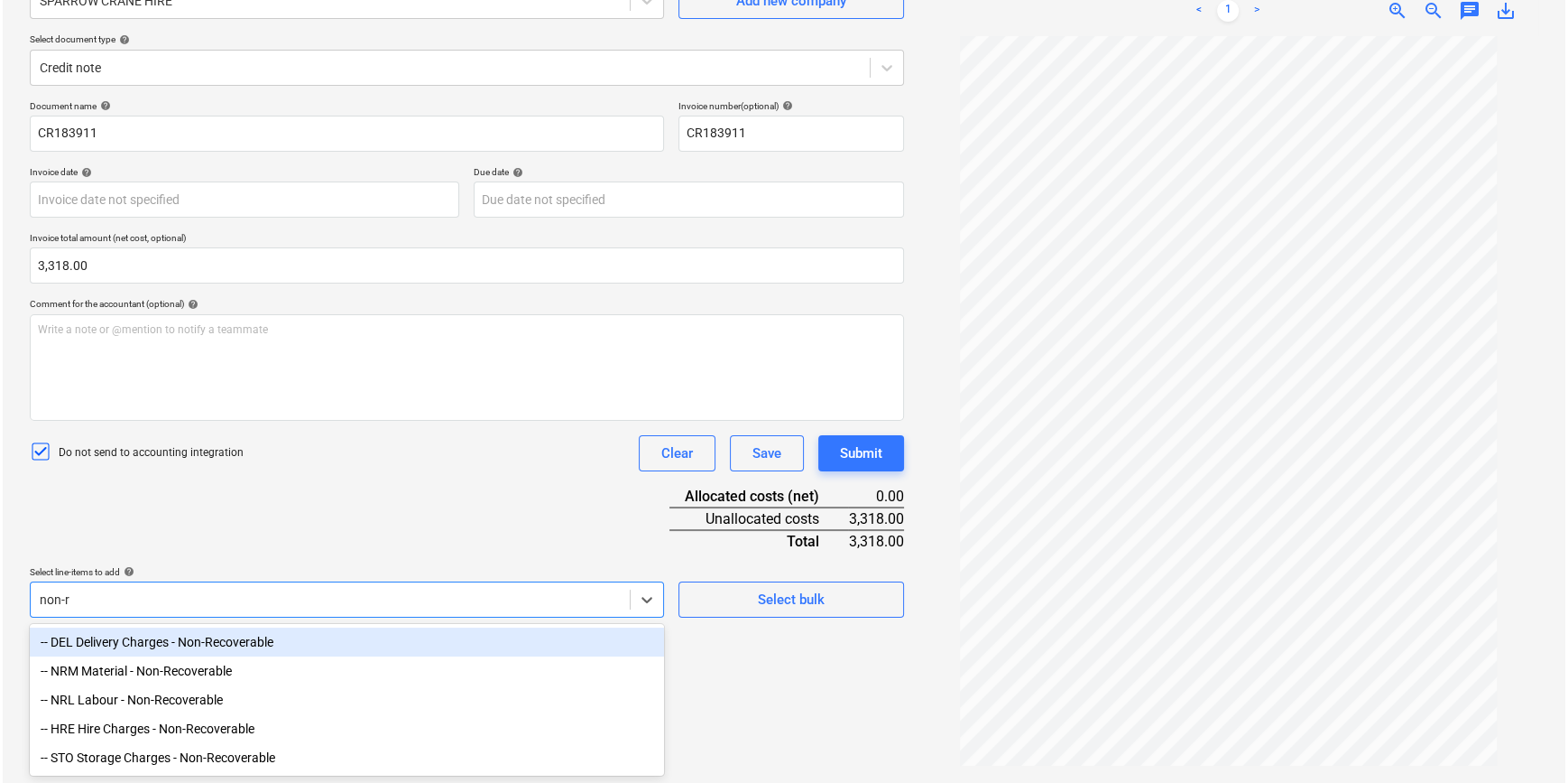
scroll to position [180, 0]
type input "non-rec"
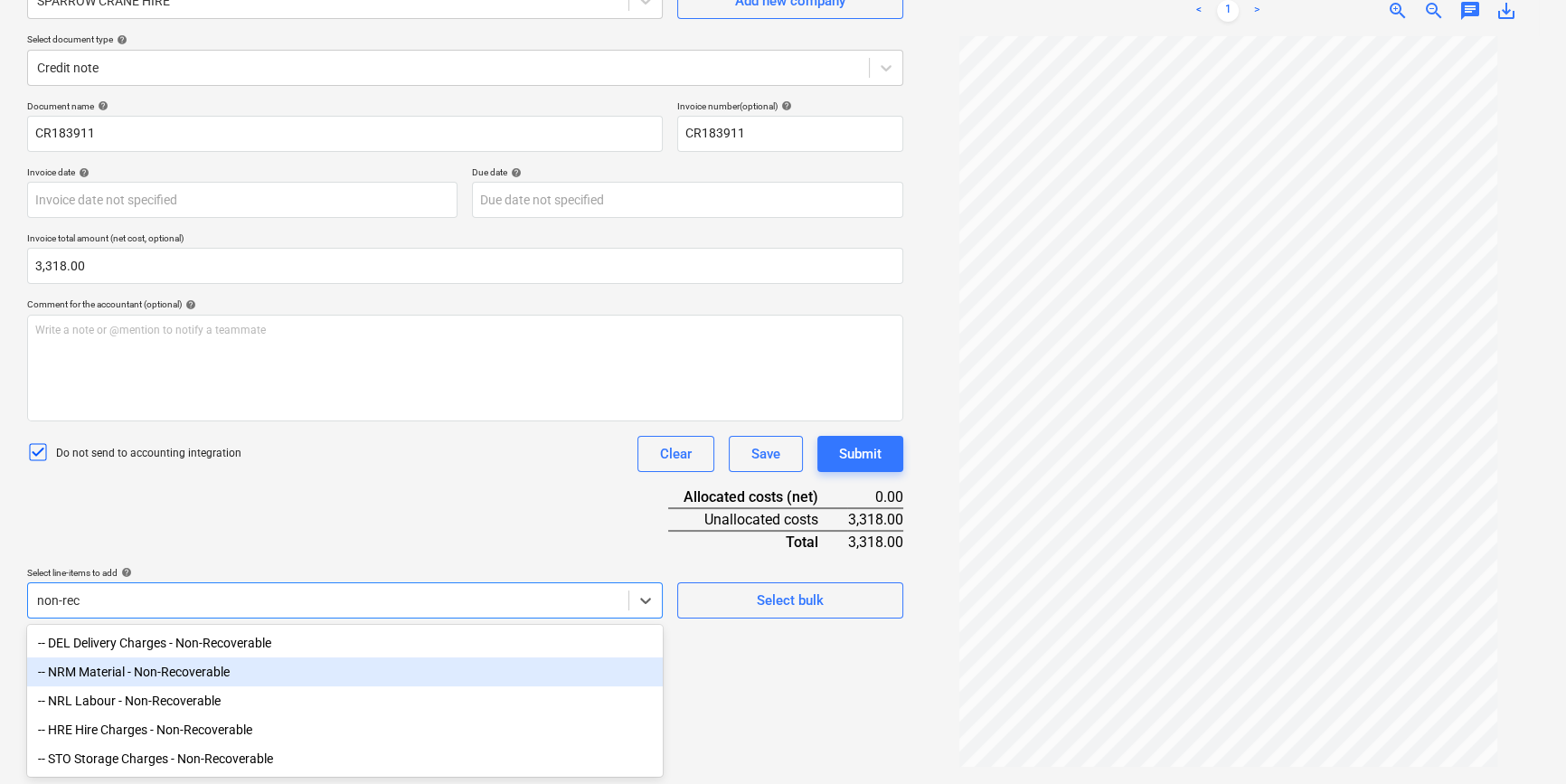
click at [159, 593] on div "-- NRM Material - Non-Recoverable" at bounding box center [345, 671] width 636 height 29
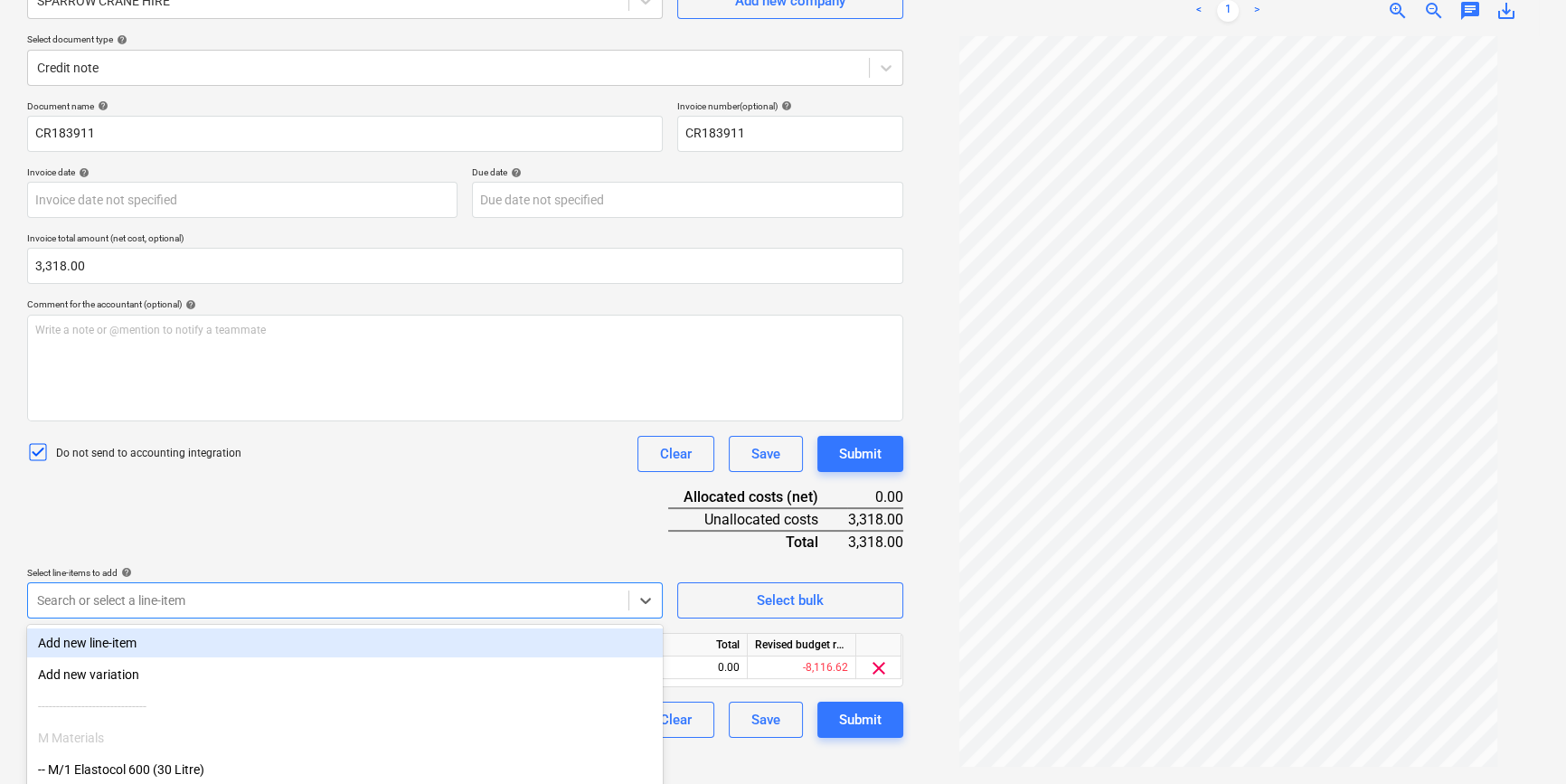
click at [191, 505] on div "Document name help CR183911 Invoice number (optional) help CR183911 Invoice dat…" at bounding box center [465, 419] width 876 height 637
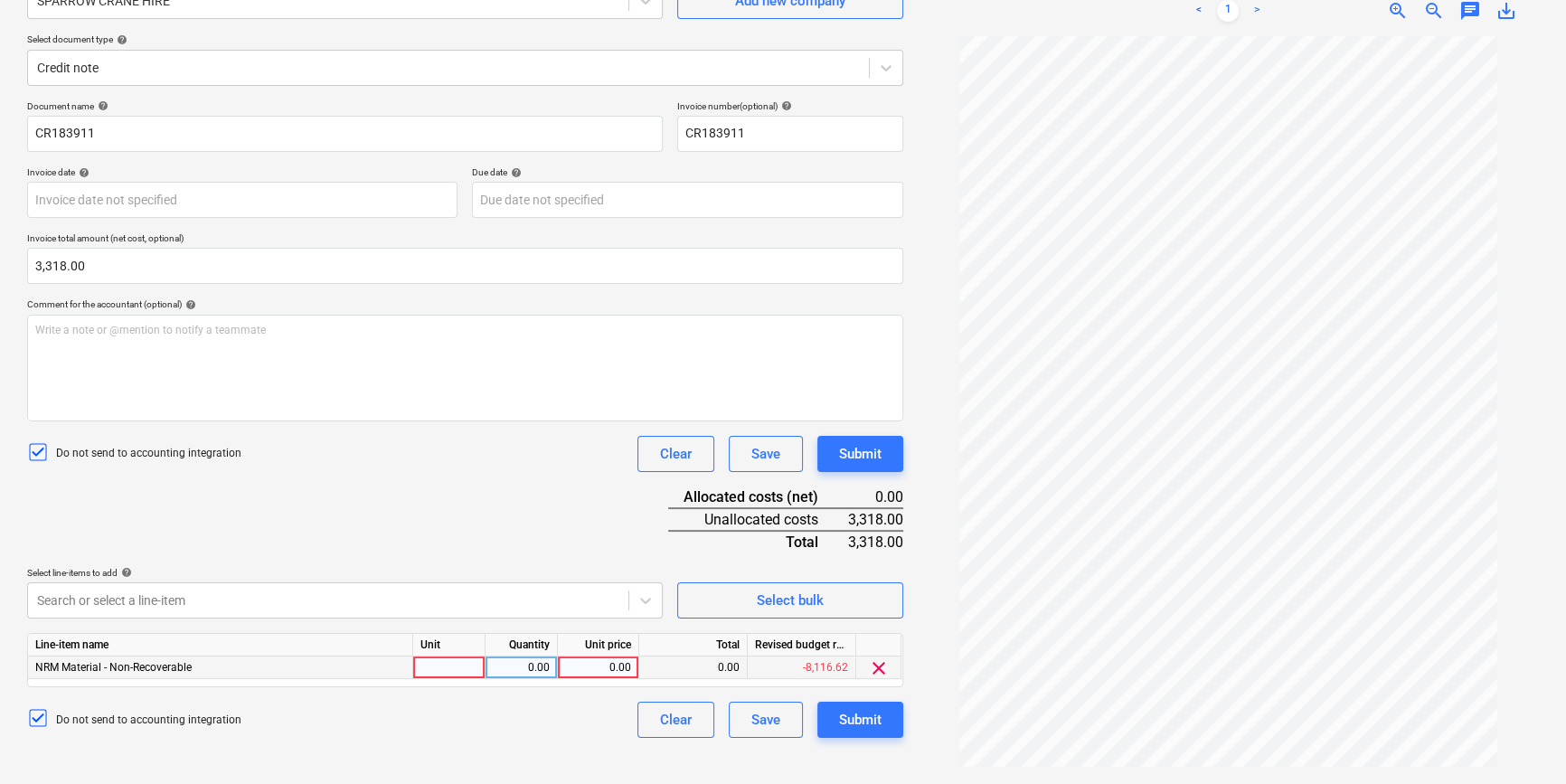
click at [447, 593] on div at bounding box center [449, 667] width 72 height 22
type input "pcs"
click at [516, 593] on div "0.00" at bounding box center [521, 667] width 57 height 22
type input "1"
click at [587, 593] on div "0.00" at bounding box center [598, 667] width 66 height 22
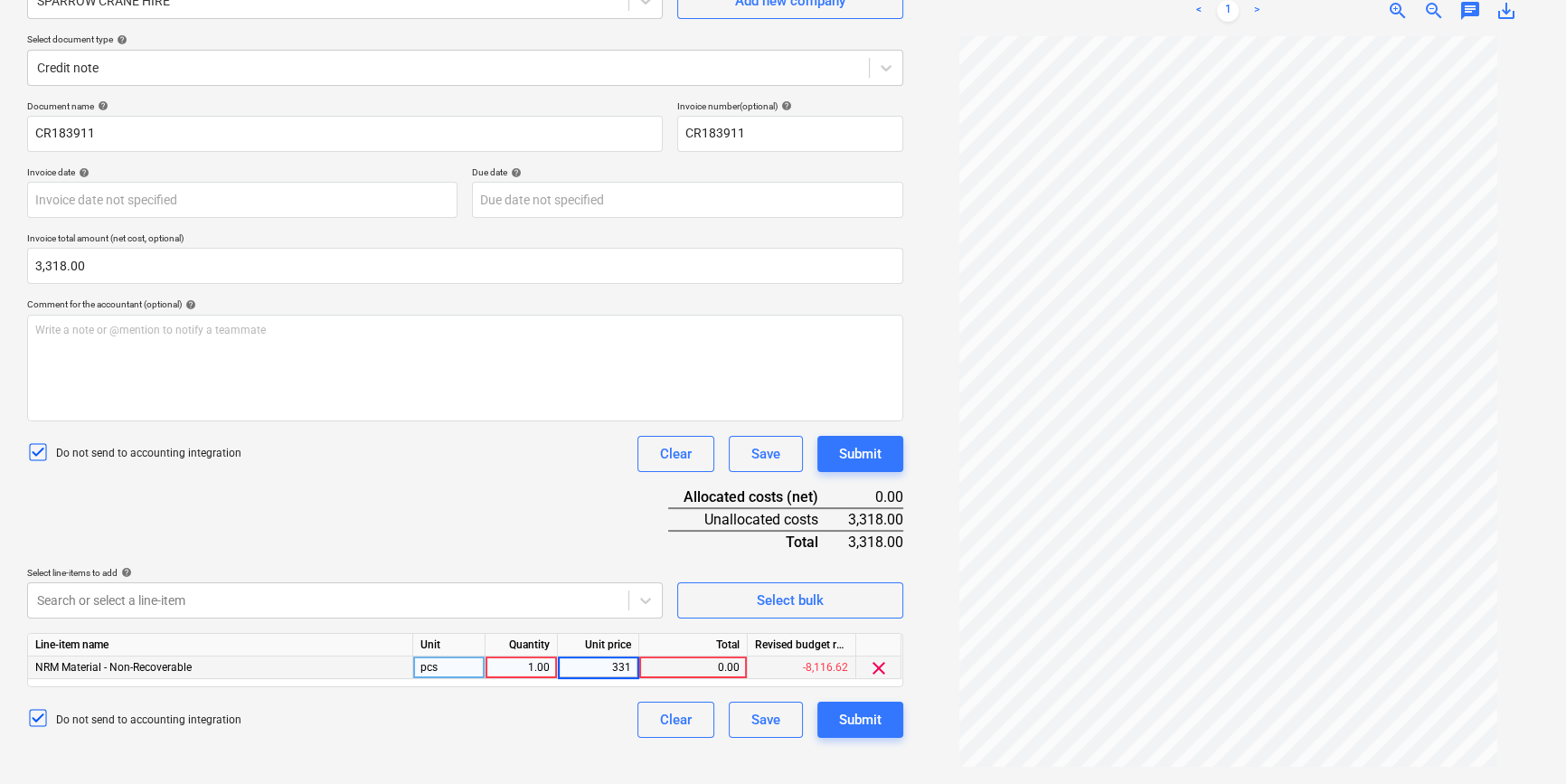
type input "3318"
click at [548, 593] on div "Do not send to accounting integration Clear Save Submit" at bounding box center [465, 718] width 876 height 36
click at [525, 593] on div "1.00" at bounding box center [521, 667] width 57 height 22
click at [526, 593] on input "1" at bounding box center [522, 667] width 71 height 21
type input "-1"
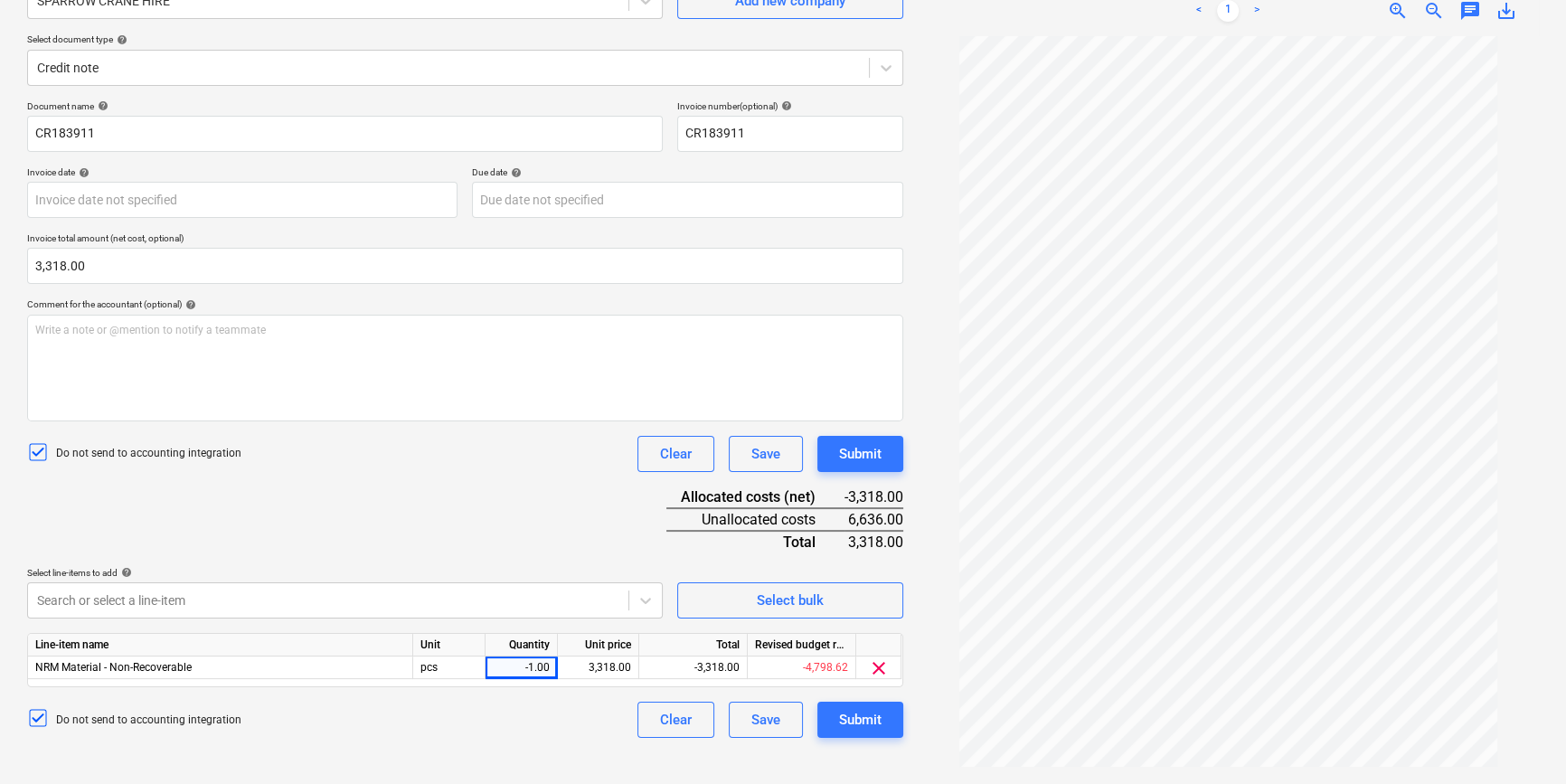
click at [520, 593] on div "Create new document Select company SPARROW CRANE HIRE Add new company Select do…" at bounding box center [466, 343] width 891 height 867
click at [31, 270] on input "3318" at bounding box center [465, 265] width 876 height 36
type input "-3,318.00"
click at [276, 516] on div "Document name help CR183911 Invoice number (optional) help CR183911 Invoice dat…" at bounding box center [465, 419] width 876 height 637
click at [413, 534] on div "Document name help CR183911 Invoice number (optional) help CR183911 Invoice dat…" at bounding box center [465, 419] width 876 height 637
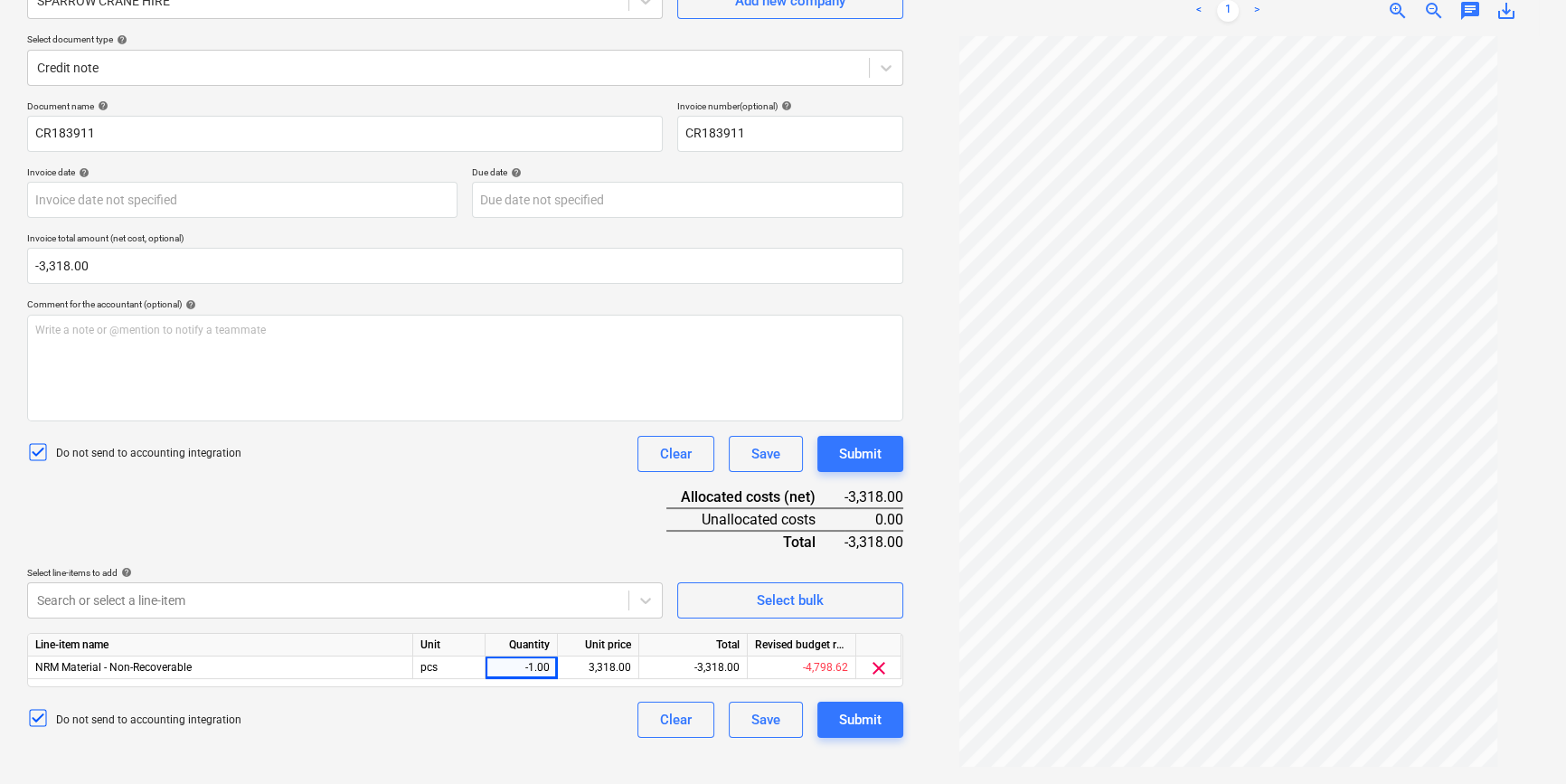
click at [524, 593] on div "Create new document Select company SPARROW CRANE HIRE Add new company Select do…" at bounding box center [466, 343] width 891 height 867
click at [852, 593] on div "Submit" at bounding box center [861, 719] width 43 height 23
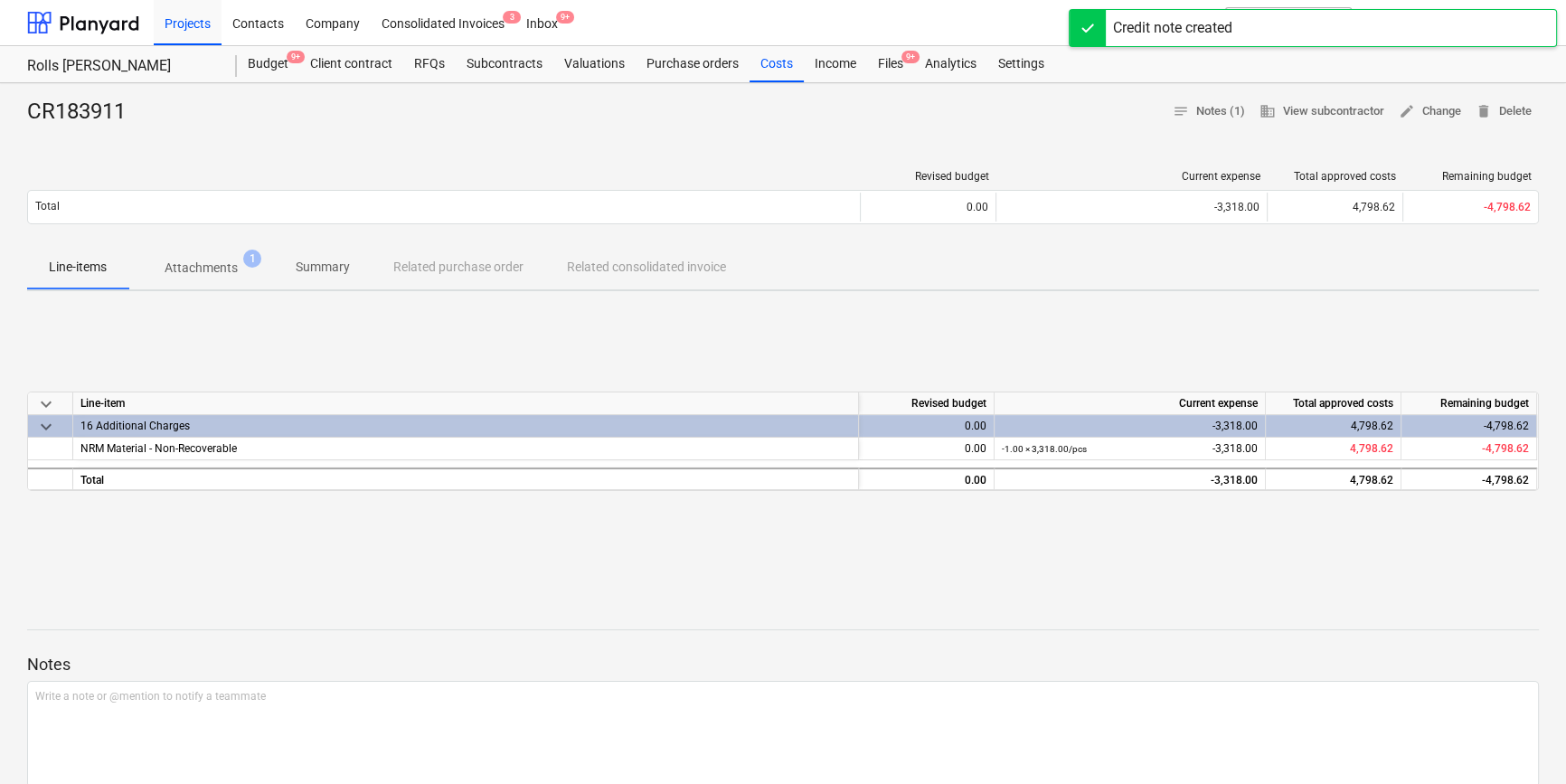
click at [386, 583] on div "CR183911 notes Notes (1) business View subcontractor edit Change delete Delete …" at bounding box center [783, 571] width 1566 height 975
click at [907, 68] on div "Files 9+" at bounding box center [891, 64] width 47 height 36
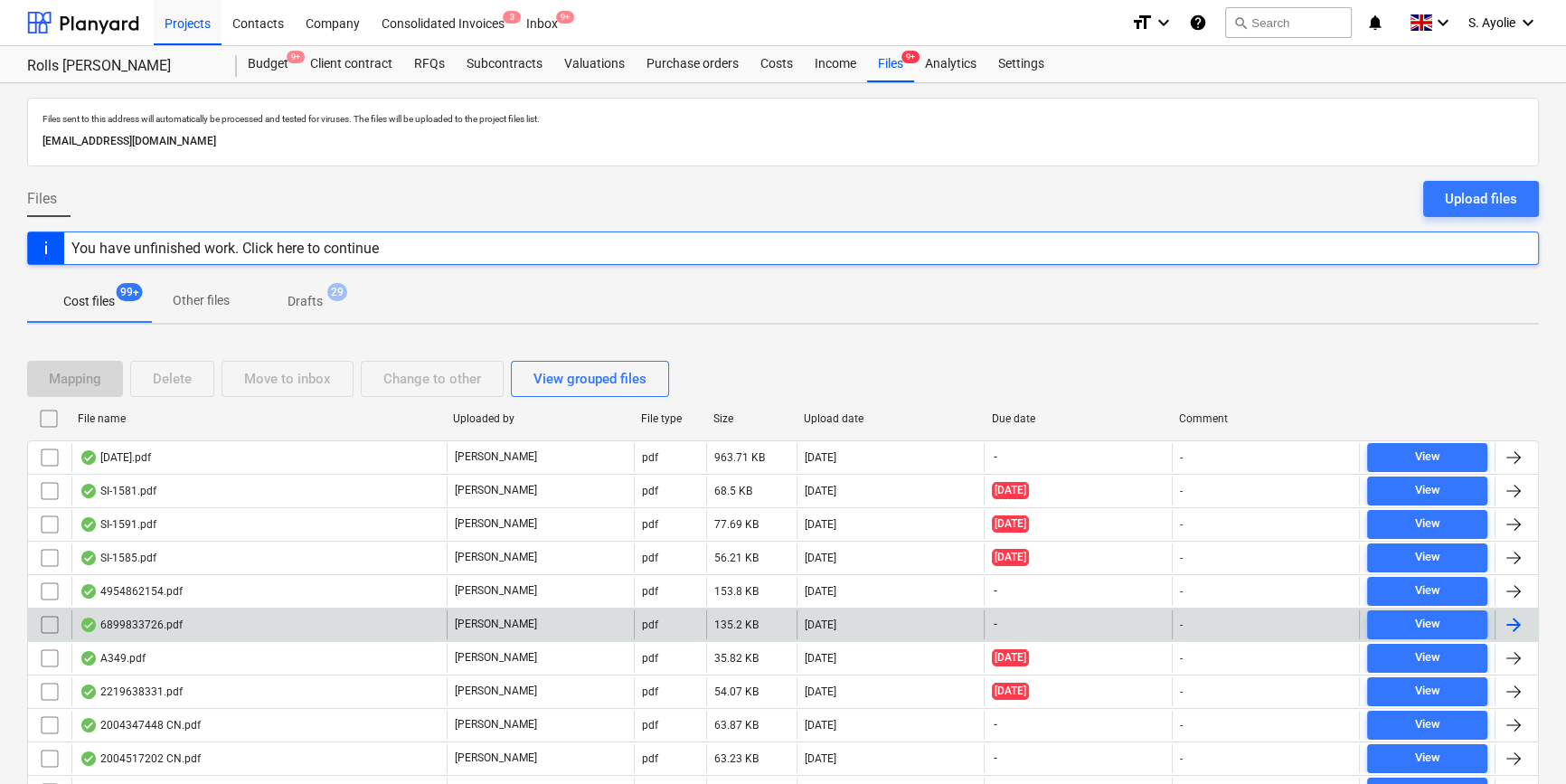
click at [214, 593] on div "6899833726.pdf" at bounding box center [259, 625] width 375 height 29
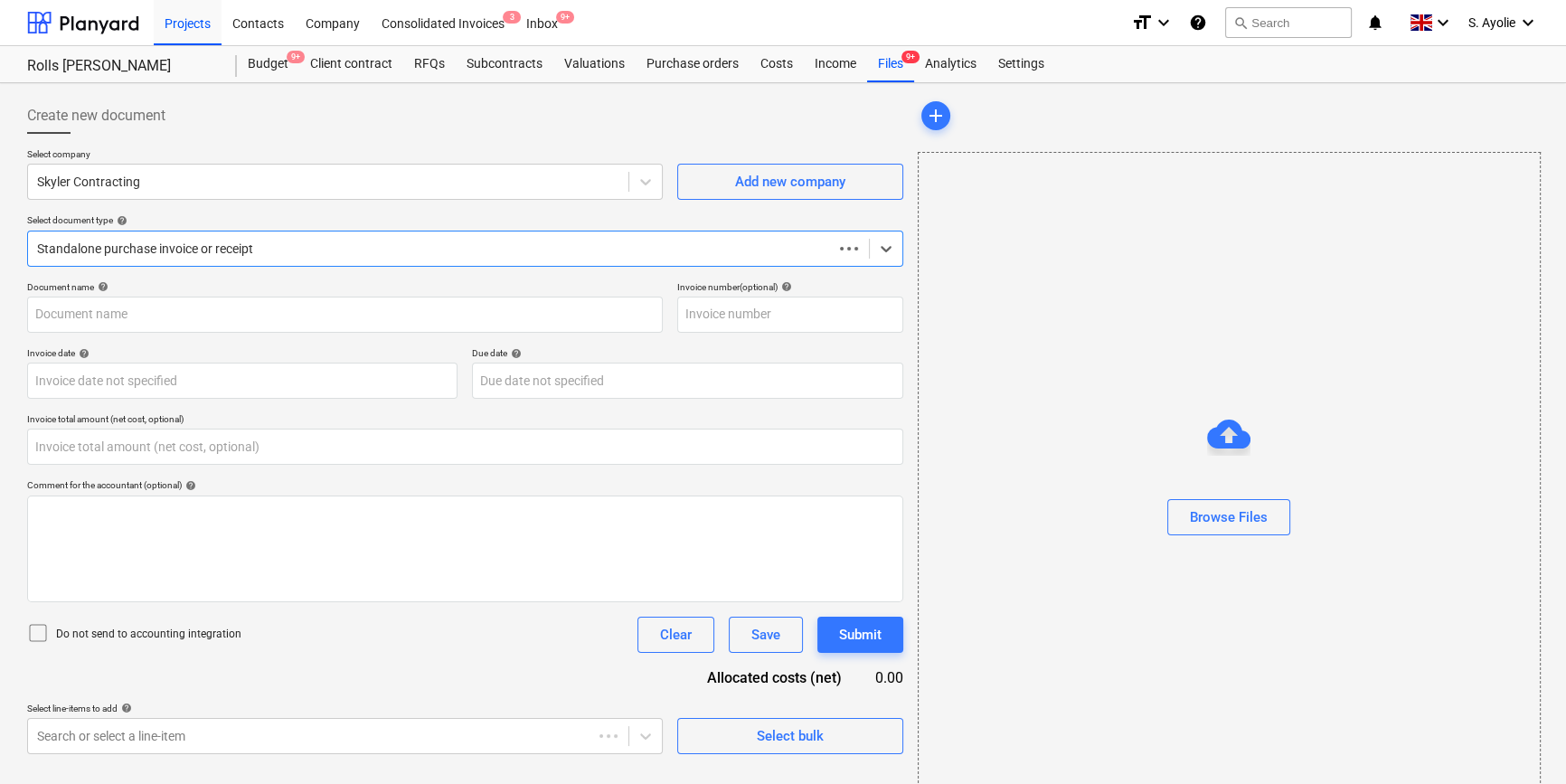
type input "0.00"
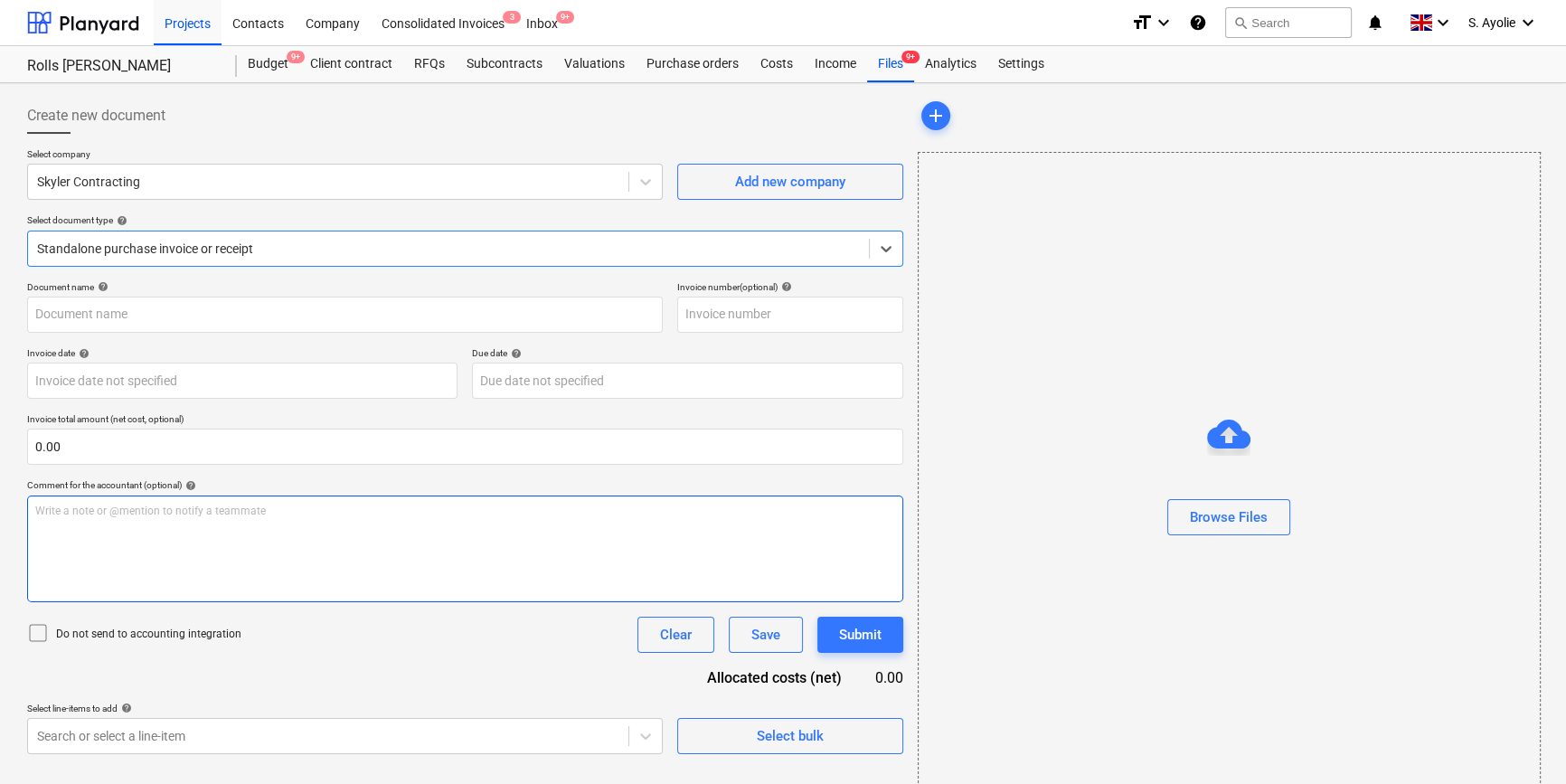
type input "6899833726.pdf"
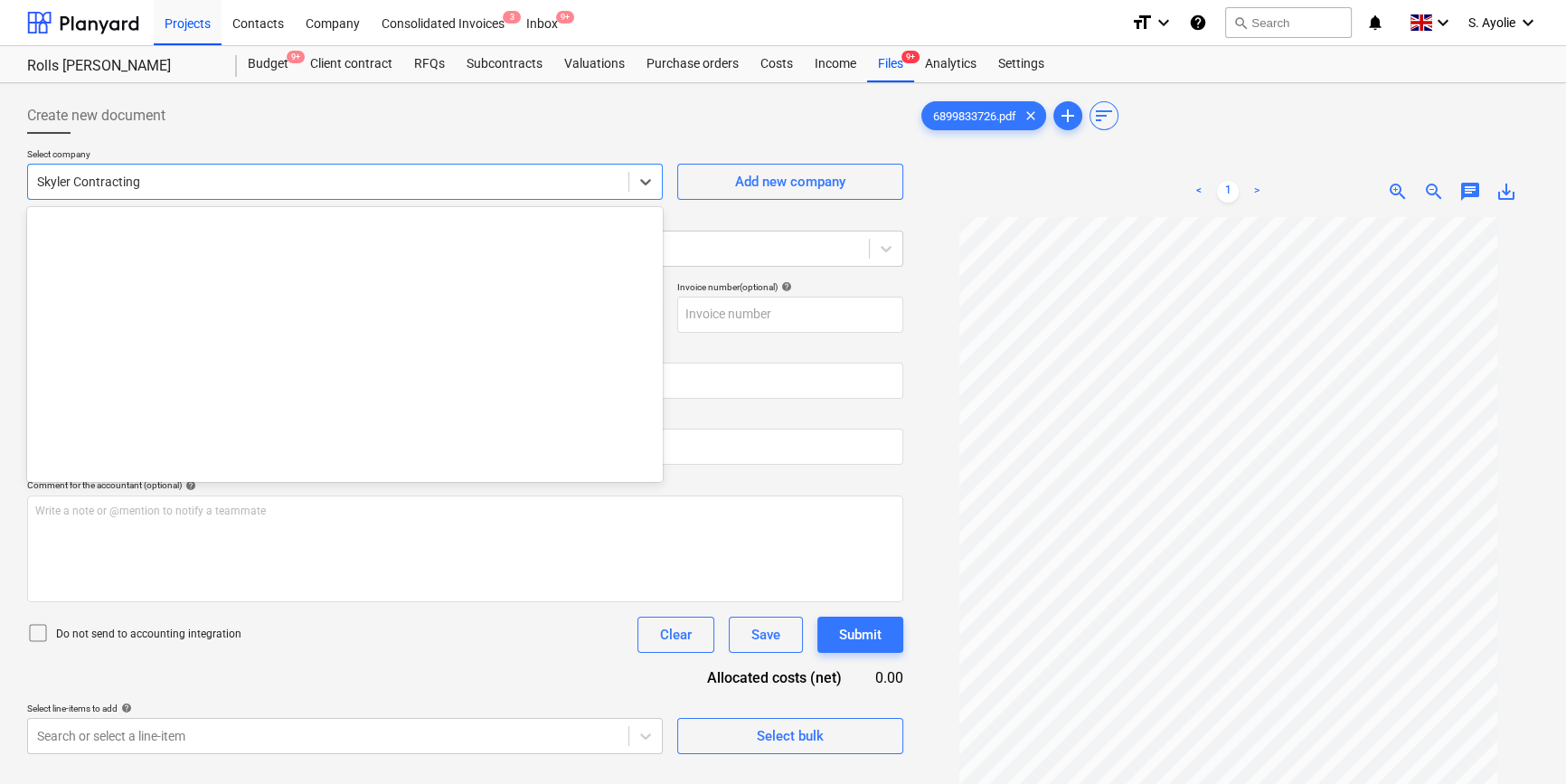
click at [300, 180] on div at bounding box center [327, 182] width 583 height 18
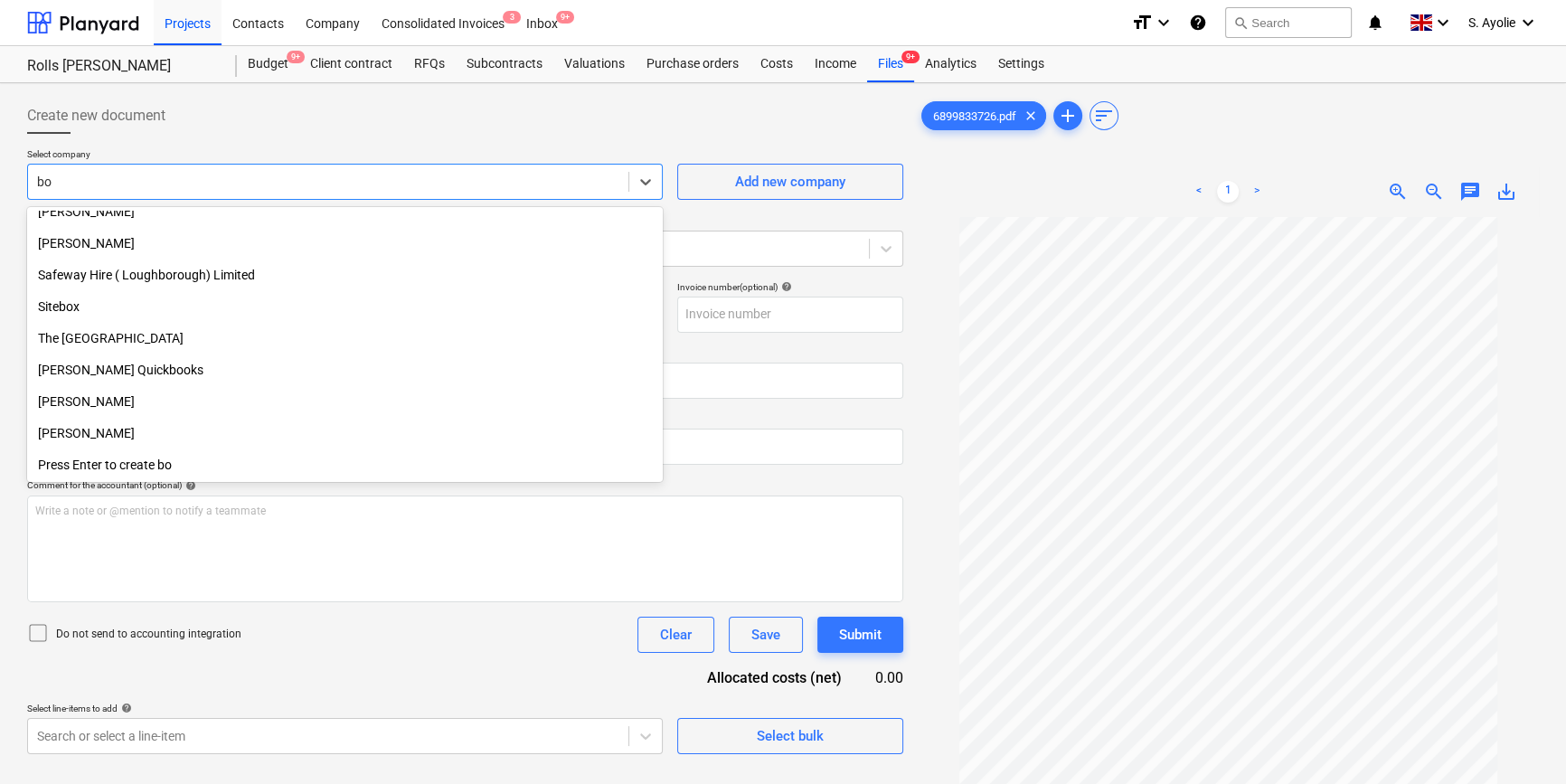
scroll to position [678, 0]
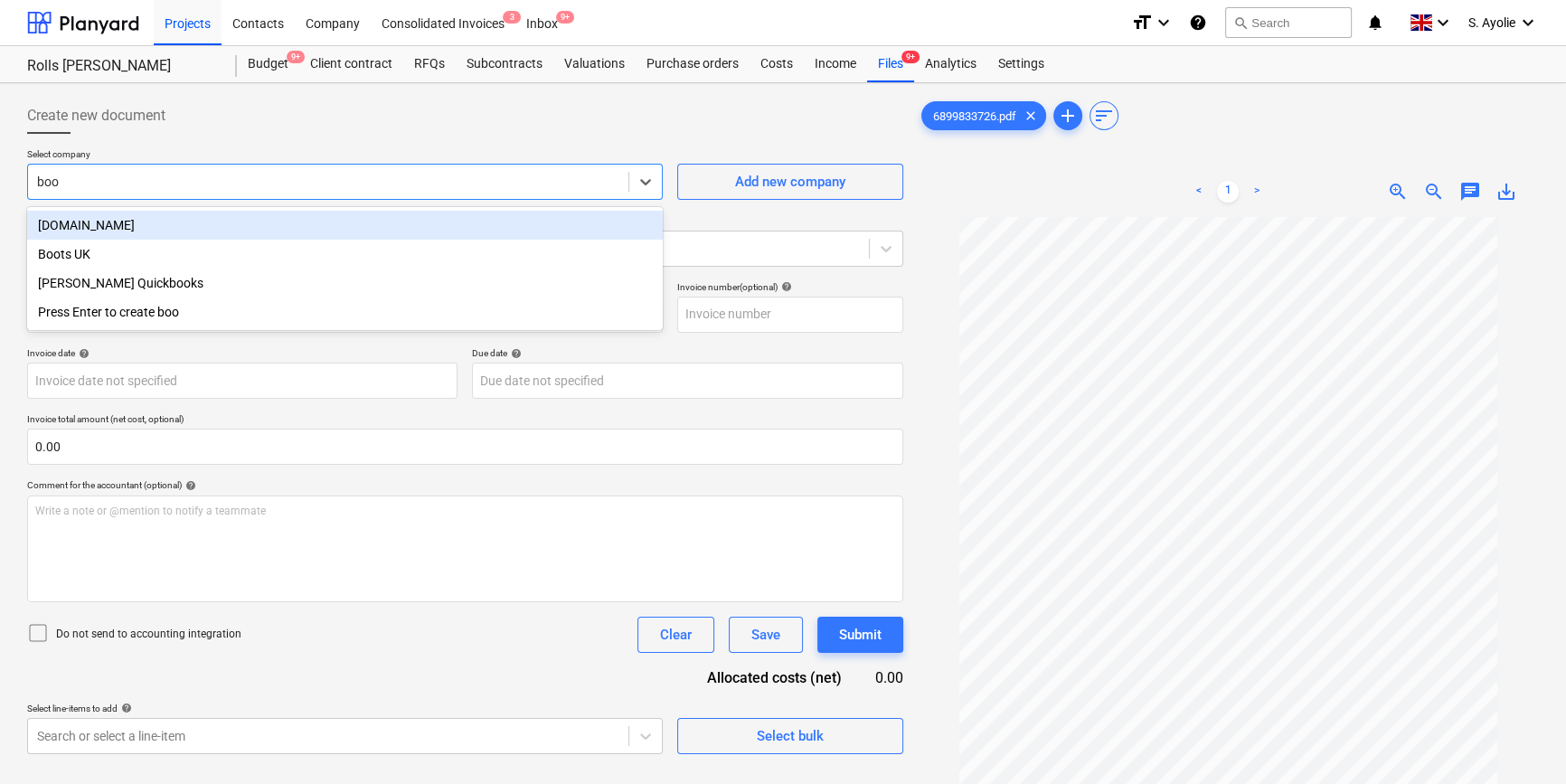
type input "book"
click at [226, 225] on div "Booking.com" at bounding box center [345, 225] width 636 height 29
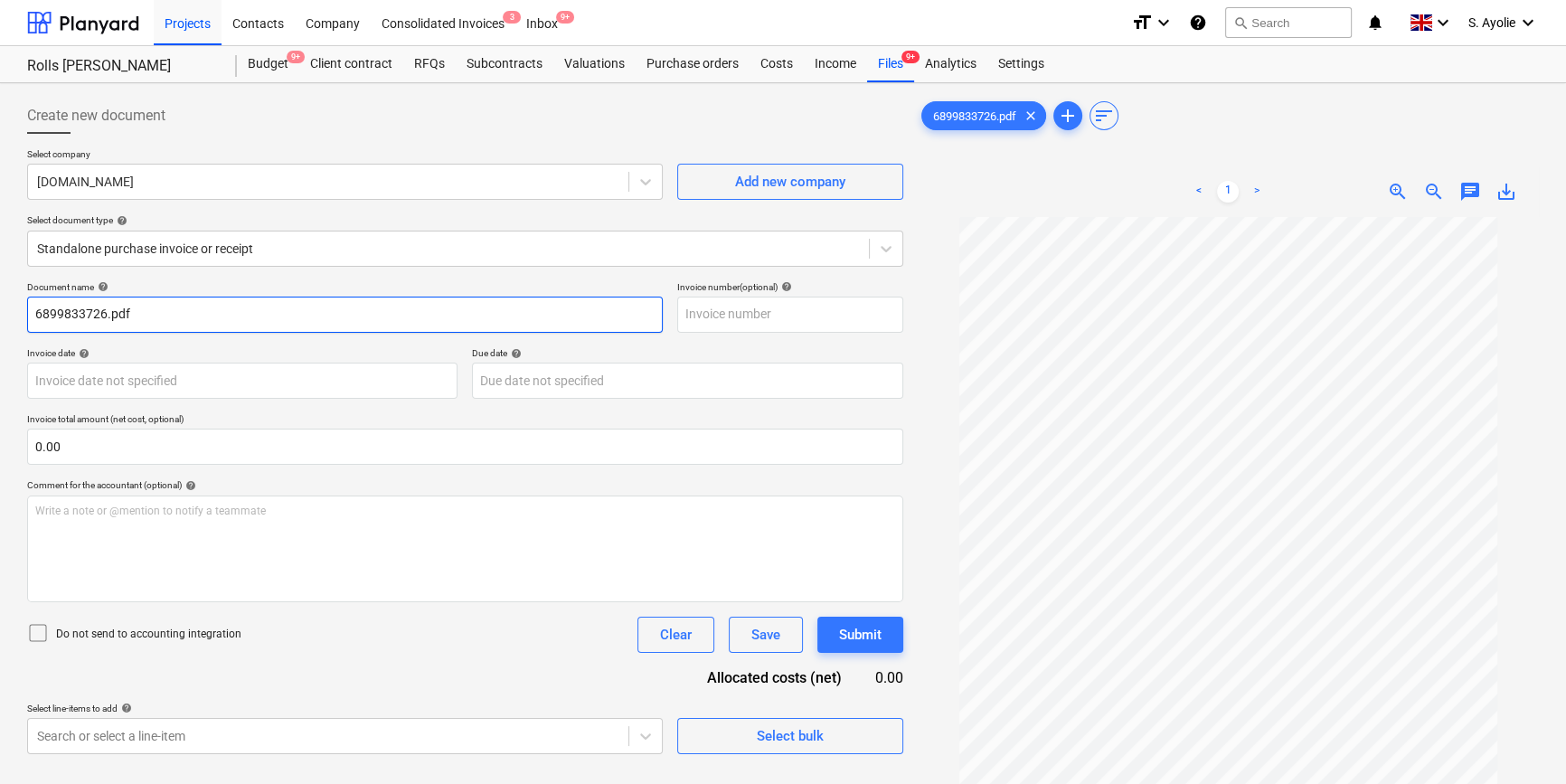
click at [256, 317] on input "6899833726.pdf" at bounding box center [345, 314] width 636 height 36
type input "6899833726"
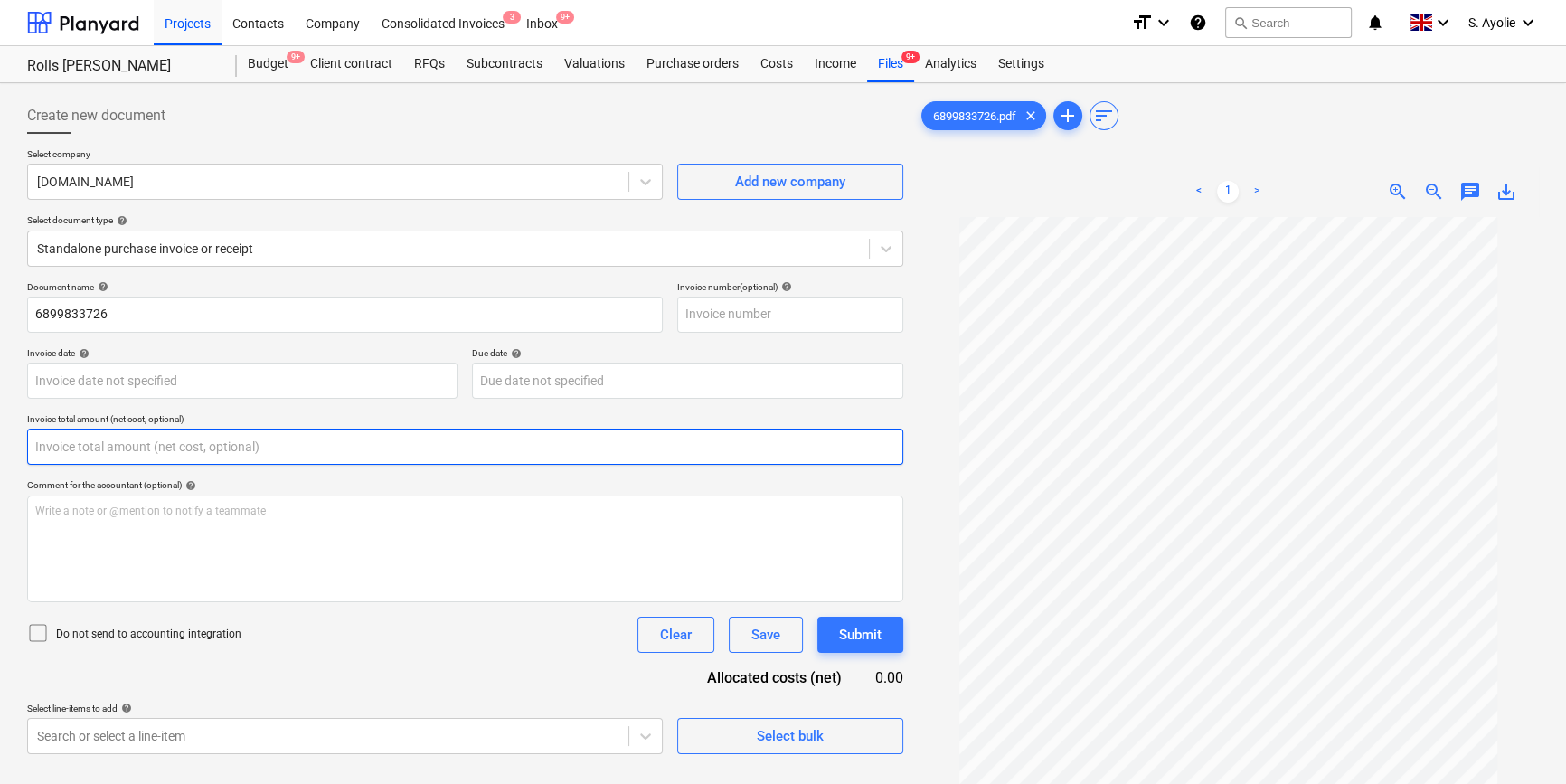
click at [226, 449] on input "text" at bounding box center [465, 446] width 876 height 36
type input "0.00"
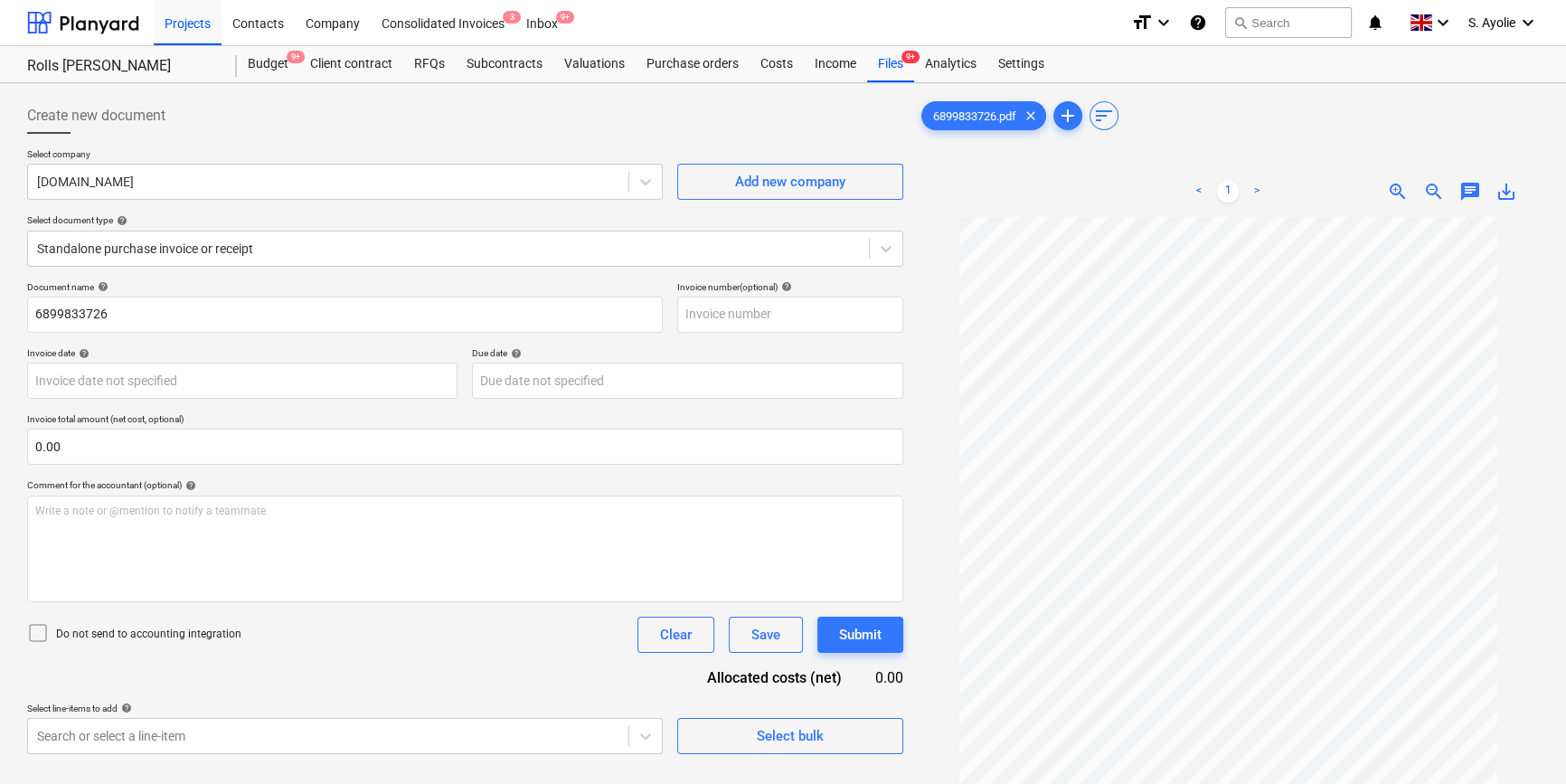
click at [1081, 190] on span "zoom_in" at bounding box center [1398, 191] width 21 height 21
click at [1081, 191] on span "zoom_in" at bounding box center [1398, 191] width 21 height 21
click at [1081, 194] on span "zoom_in" at bounding box center [1398, 191] width 21 height 21
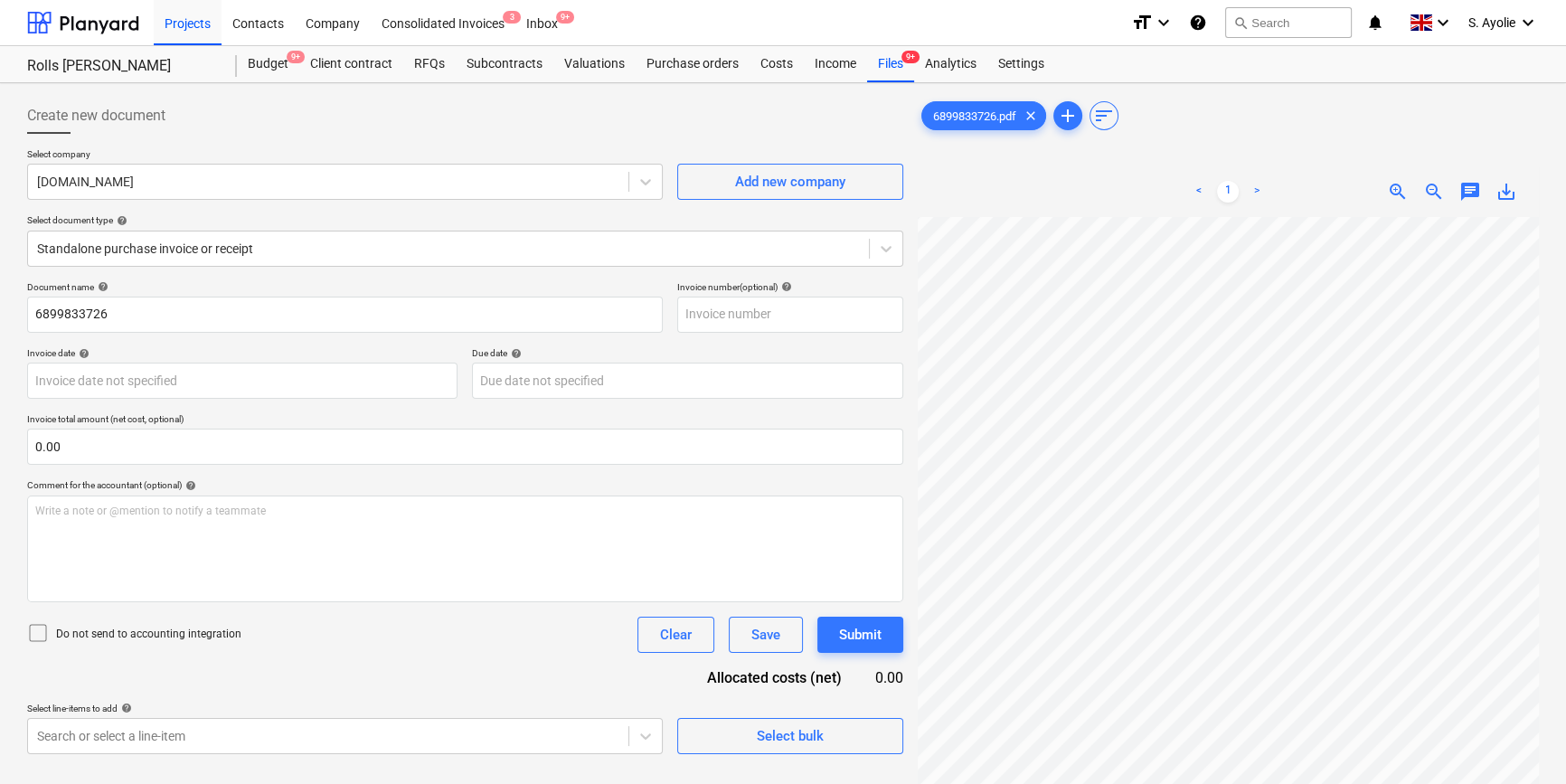
click at [978, 0] on html "Projects Contacts Company Consolidated Invoices 3 Inbox 9+ format_size keyboard…" at bounding box center [783, 392] width 1566 height 784
click at [826, 4] on div "Projects Contacts Company Consolidated Invoices 3 Inbox 9+ format_size keyboard…" at bounding box center [783, 482] width 1566 height 965
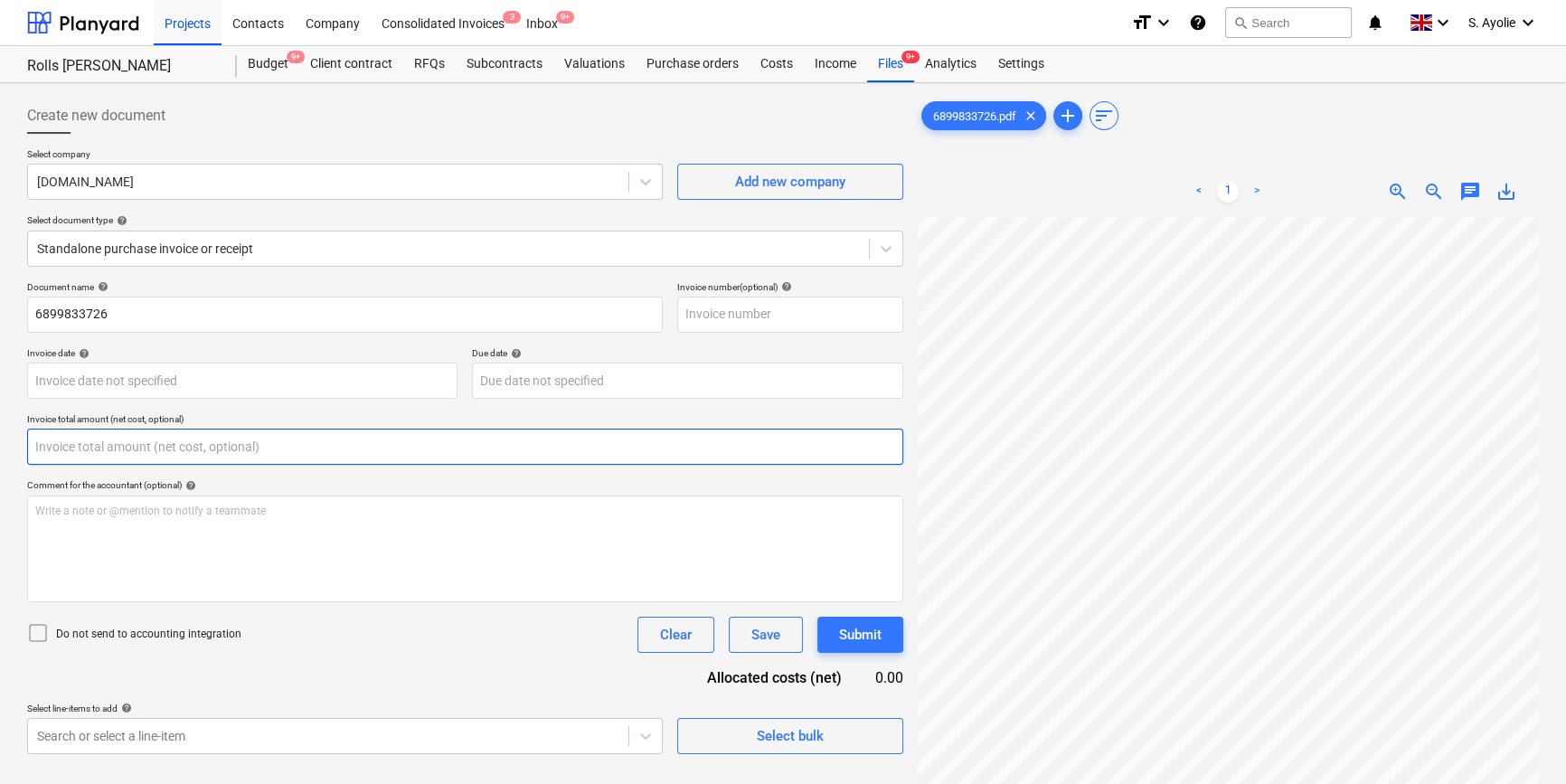
click at [75, 449] on input "text" at bounding box center [465, 446] width 876 height 36
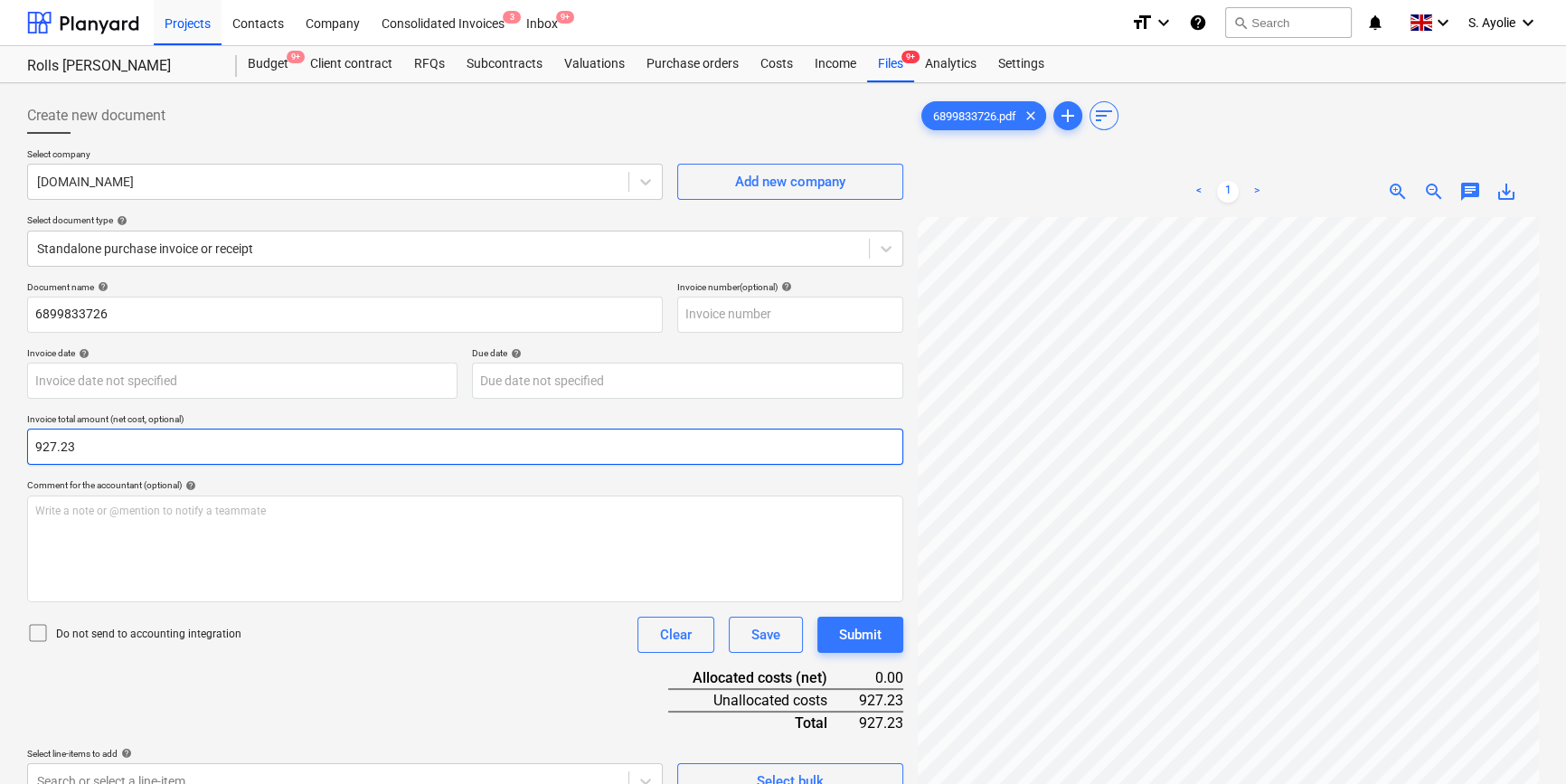
type input "927.23"
click at [48, 593] on icon at bounding box center [38, 632] width 21 height 21
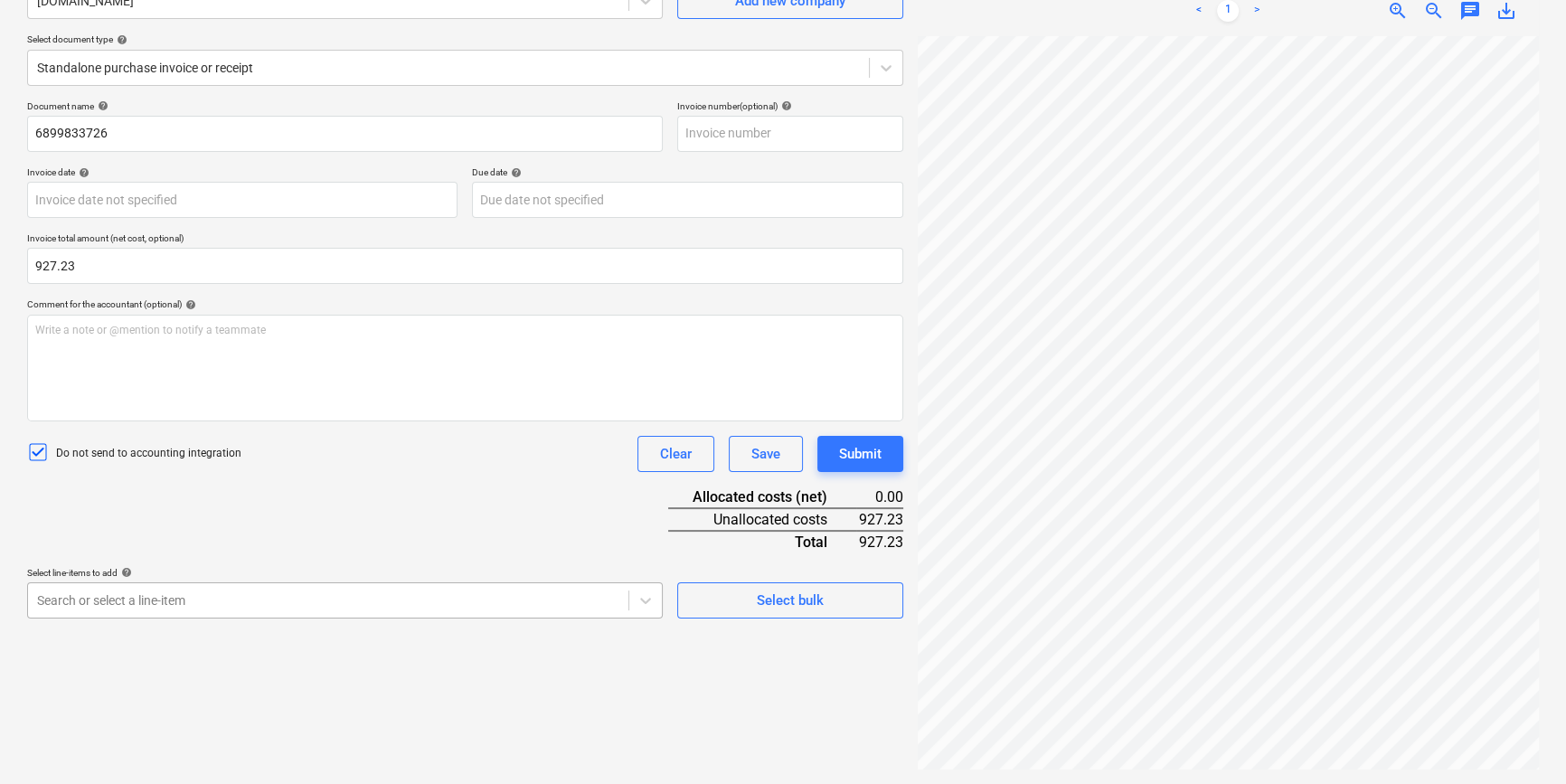
scroll to position [296, 0]
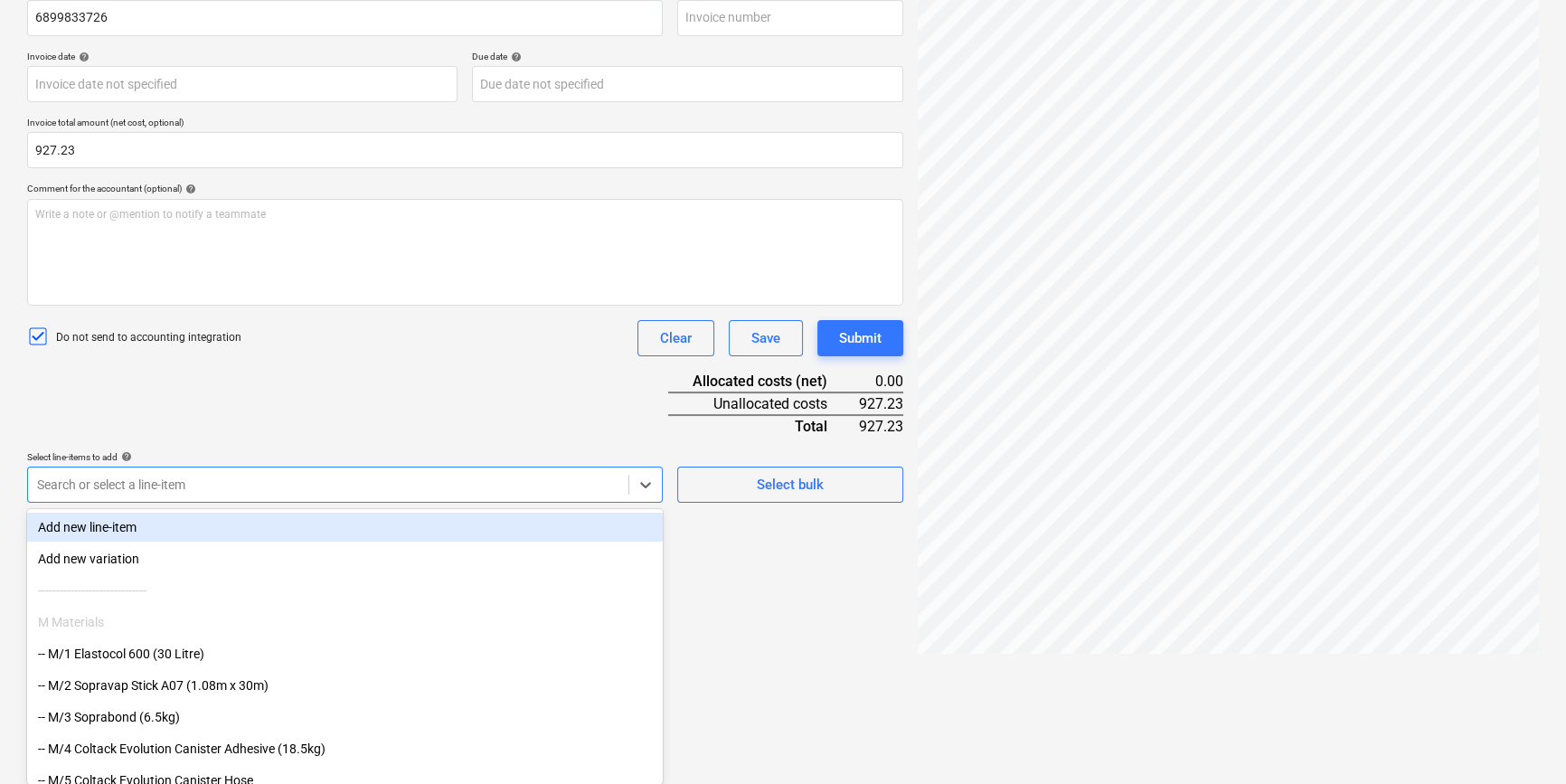
click at [128, 488] on body "Projects Contacts Company Consolidated Invoices 3 Inbox 9+ format_size keyboard…" at bounding box center [783, 96] width 1566 height 784
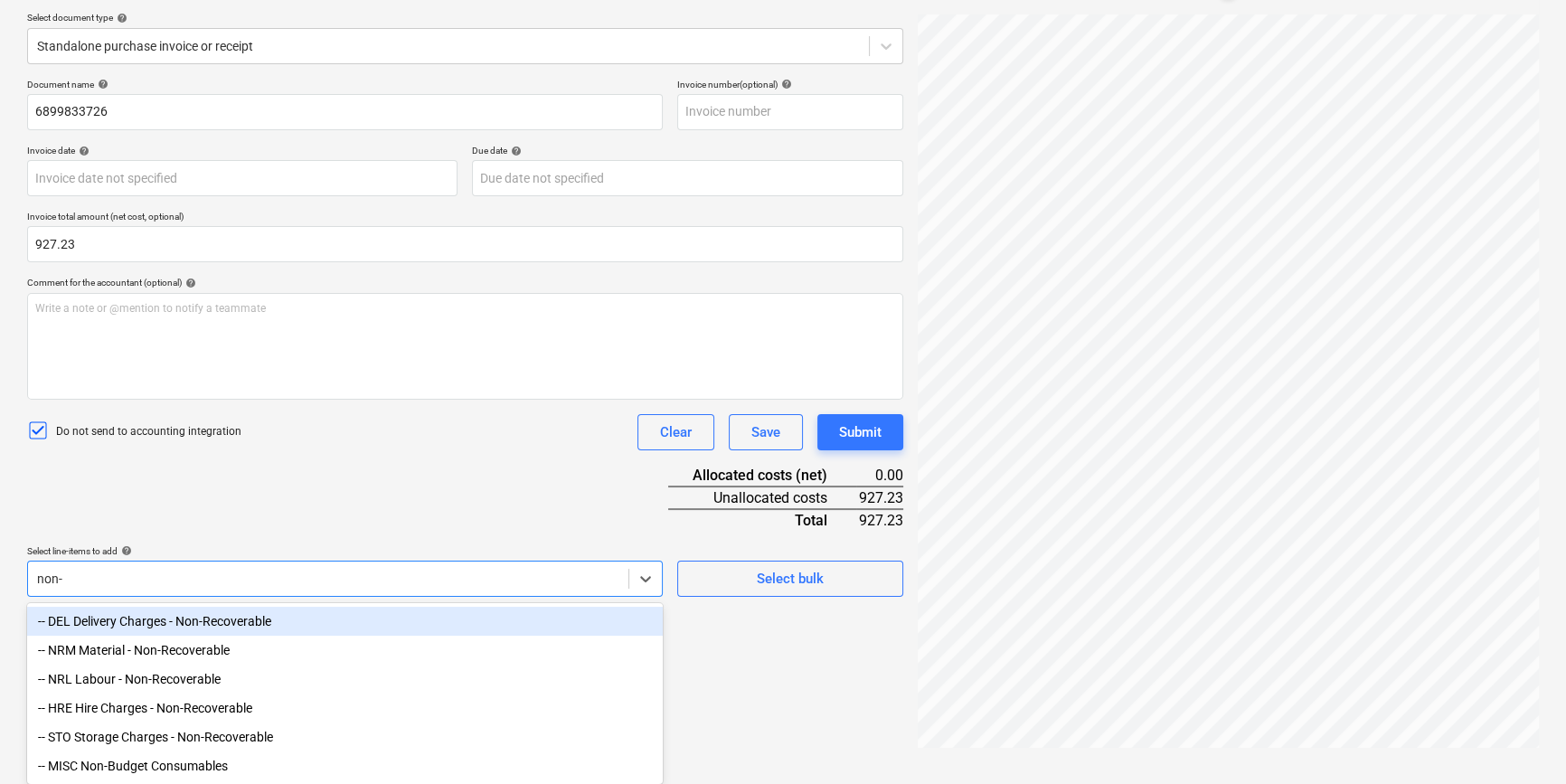
type input "non-r"
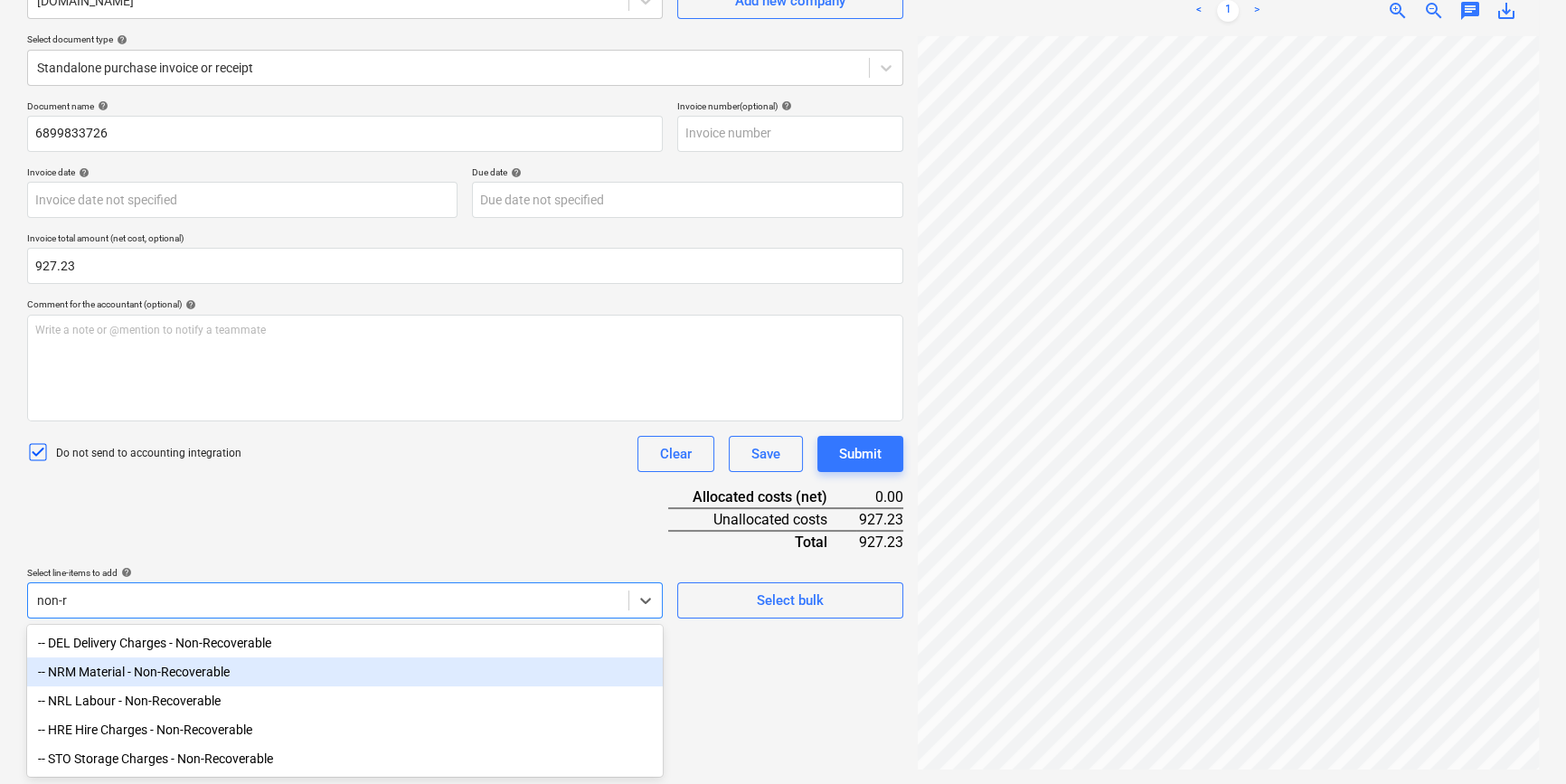
click at [157, 593] on div "-- NRM Material - Non-Recoverable" at bounding box center [345, 671] width 636 height 29
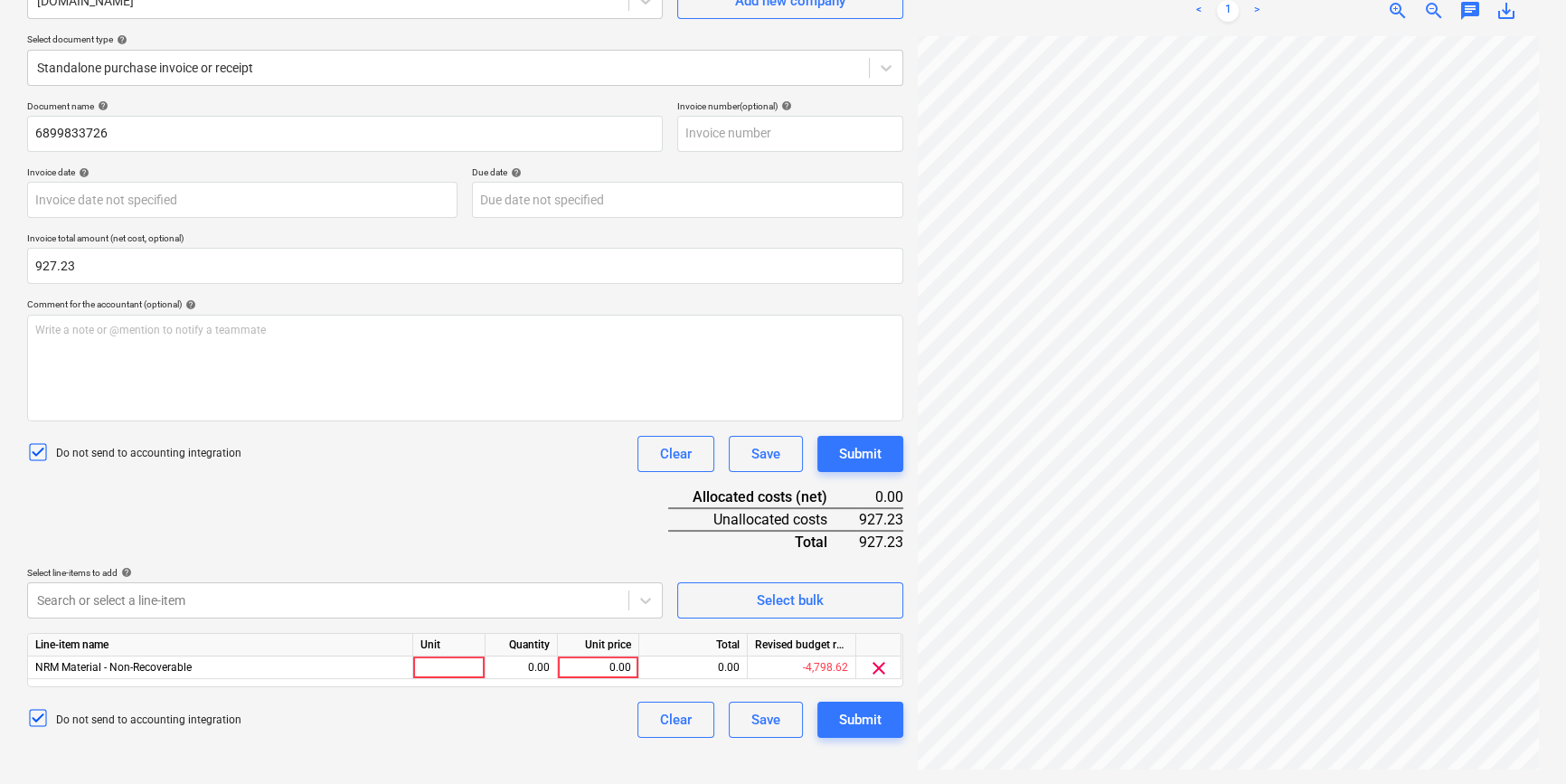
click at [237, 537] on div "Document name help 6899833726 Invoice number (optional) help Invoice date help …" at bounding box center [465, 419] width 876 height 637
click at [439, 593] on div at bounding box center [449, 667] width 72 height 22
type input "pcs"
click at [518, 593] on div "0.00" at bounding box center [521, 667] width 57 height 22
type input "1"
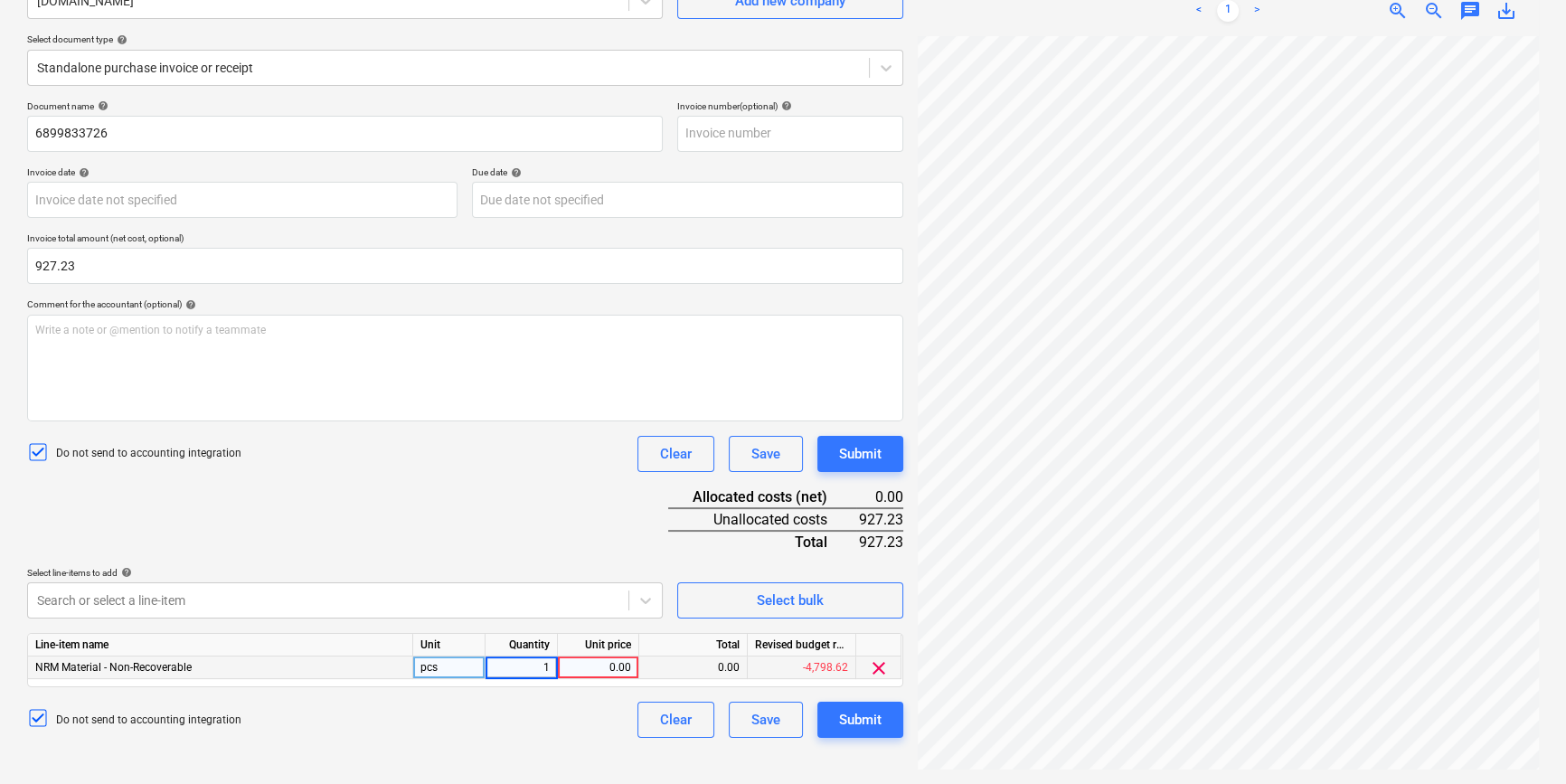
click at [587, 593] on div "0.00" at bounding box center [598, 667] width 66 height 22
type input "927.23"
click at [587, 469] on div "Do not send to accounting integration Clear Save Submit" at bounding box center [465, 453] width 876 height 36
click at [826, 593] on button "Submit" at bounding box center [860, 718] width 86 height 36
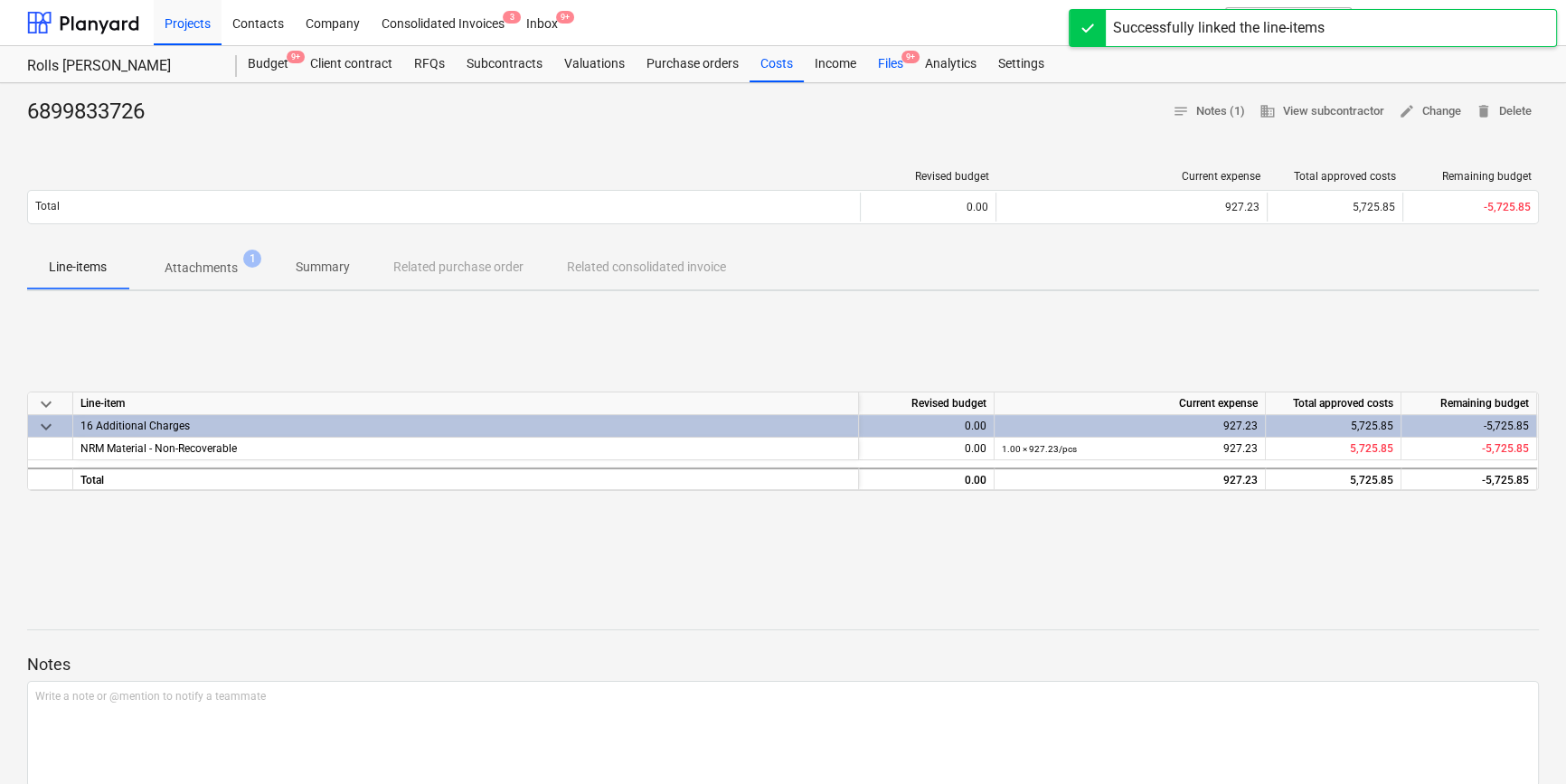
click at [885, 66] on div "Files 9+" at bounding box center [891, 64] width 47 height 36
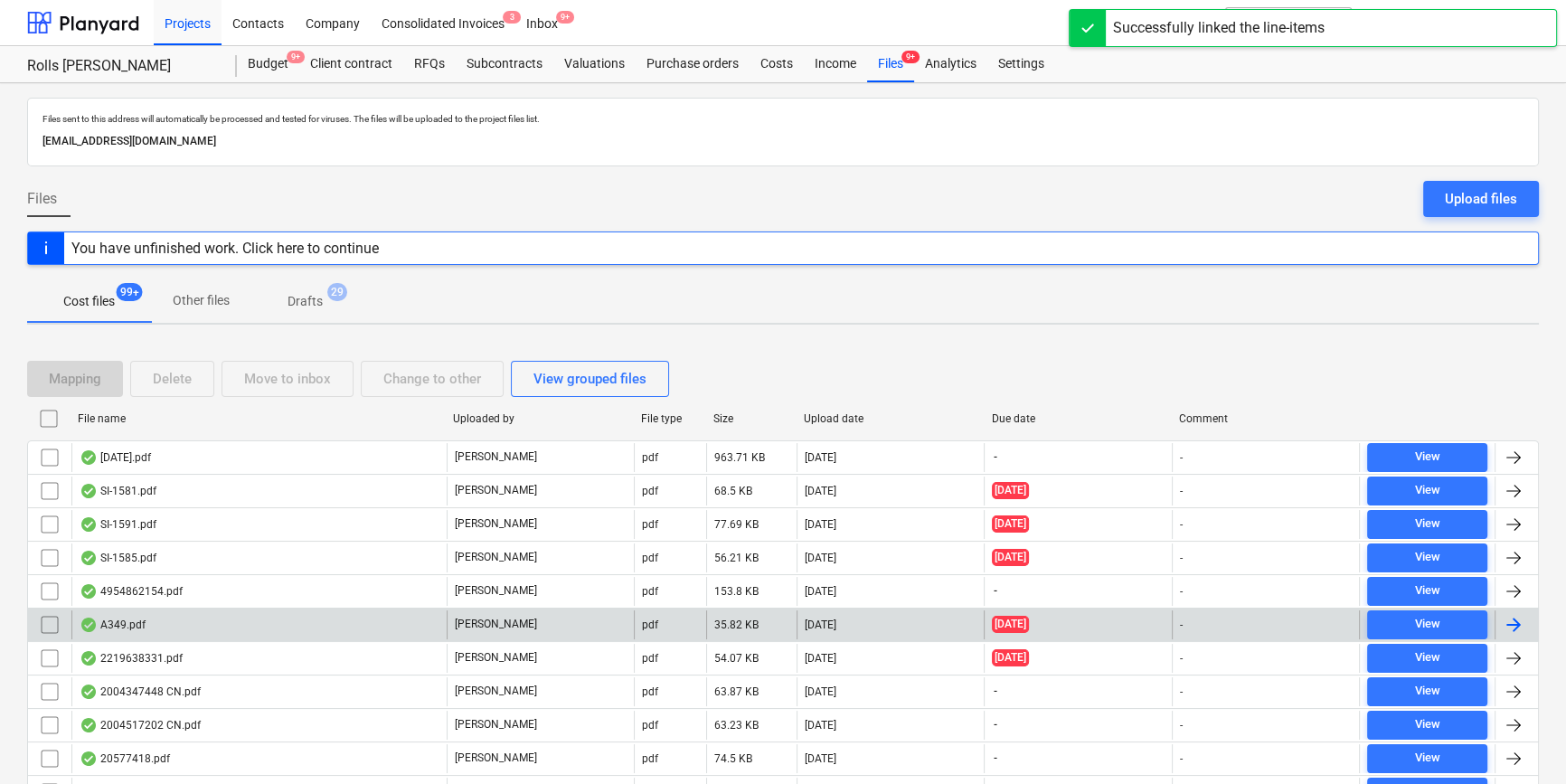
click at [276, 593] on div "A349.pdf" at bounding box center [259, 625] width 375 height 29
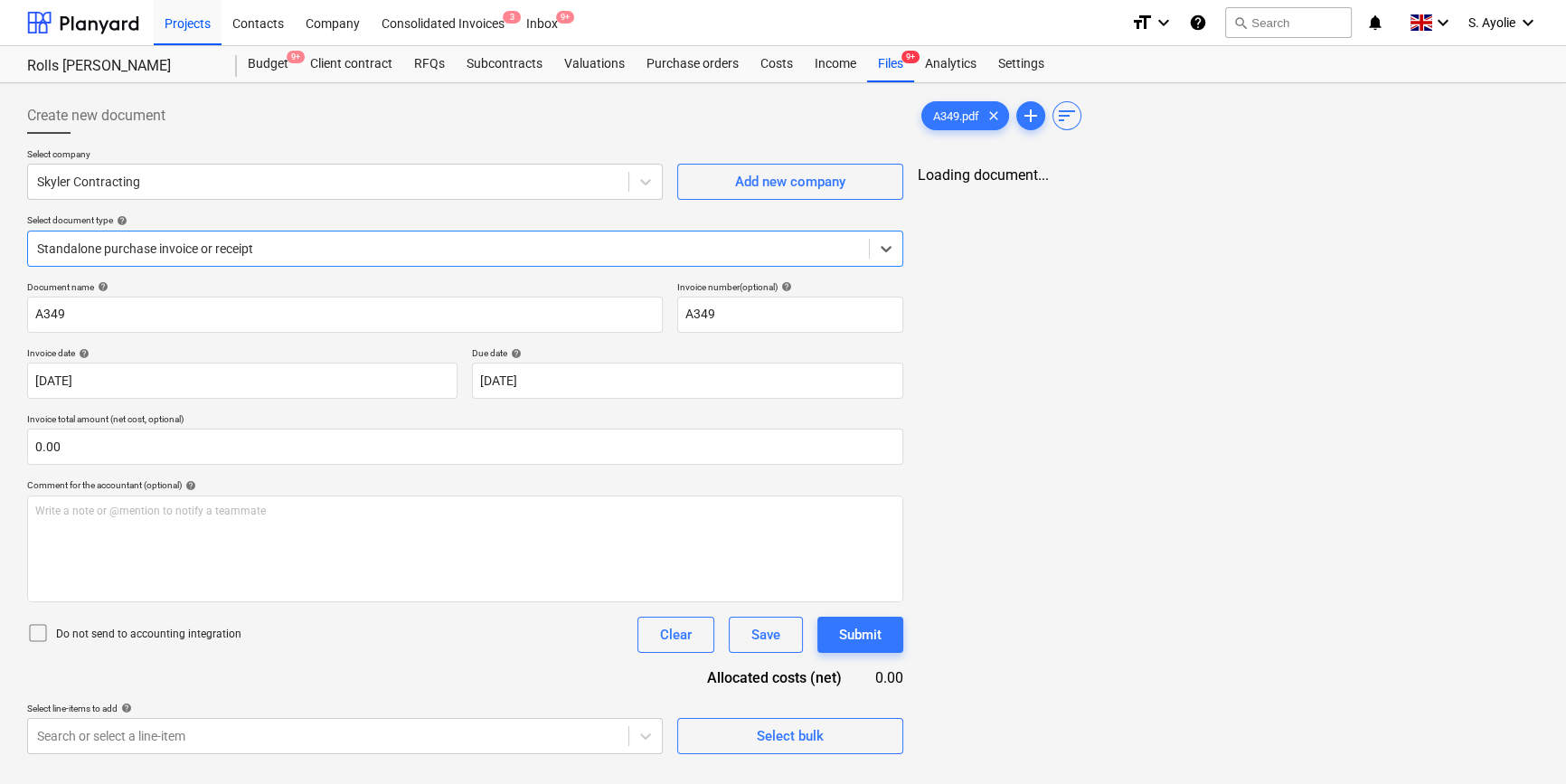
type input "A349"
type input "14 Aug 2025"
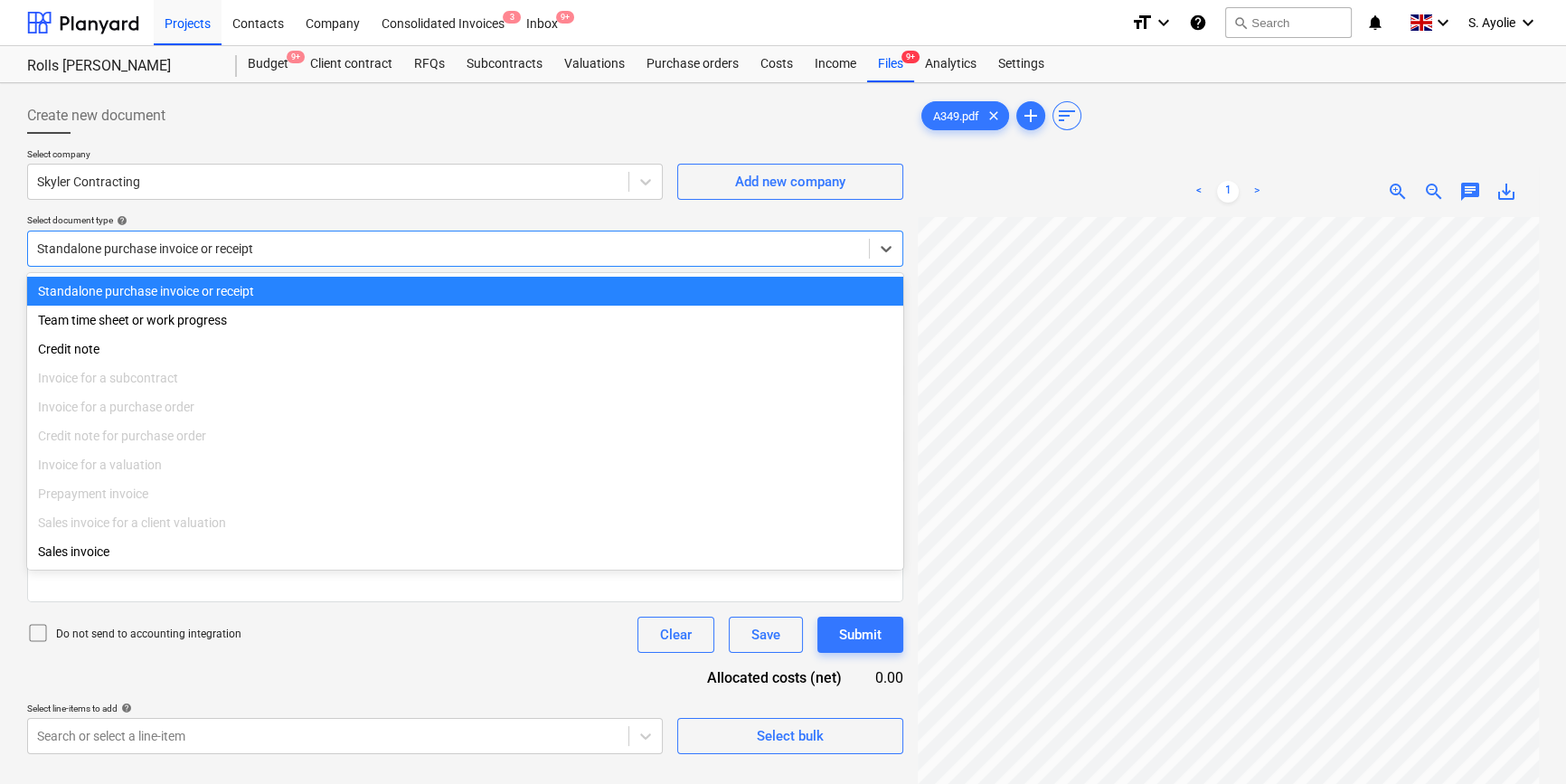
click at [273, 242] on div at bounding box center [448, 248] width 823 height 18
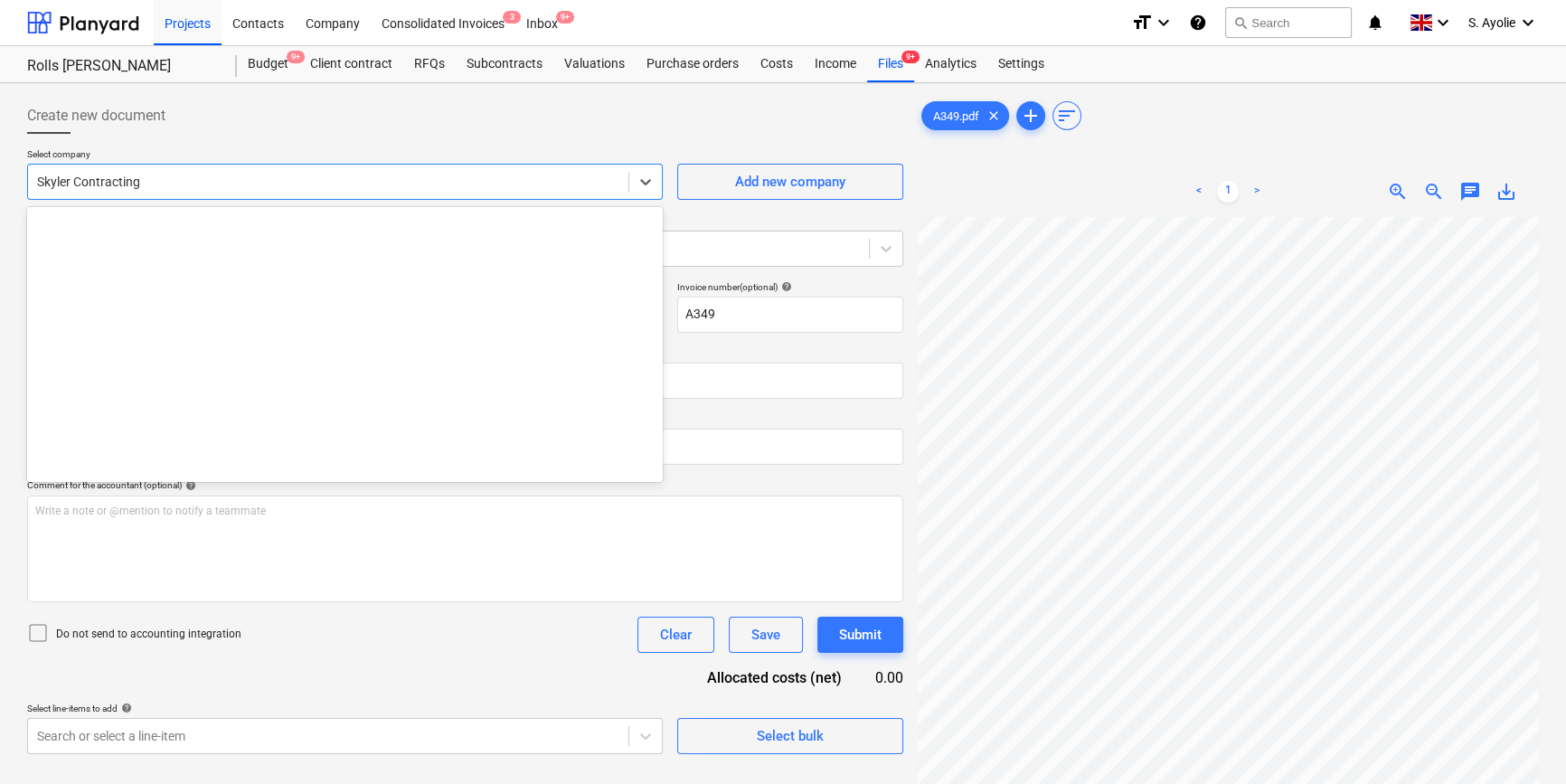
click at [290, 183] on div at bounding box center [327, 182] width 583 height 18
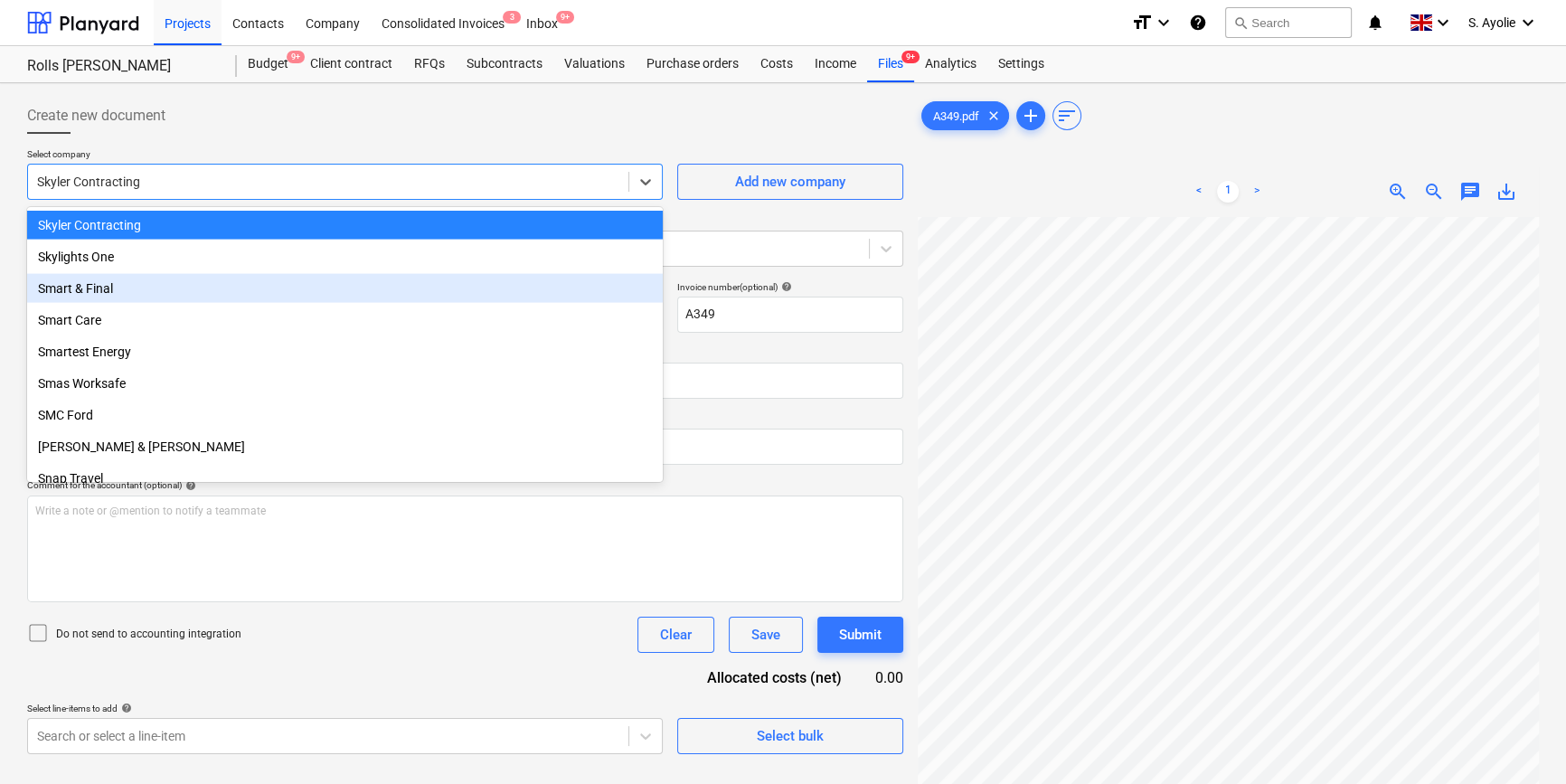
scroll to position [163, 0]
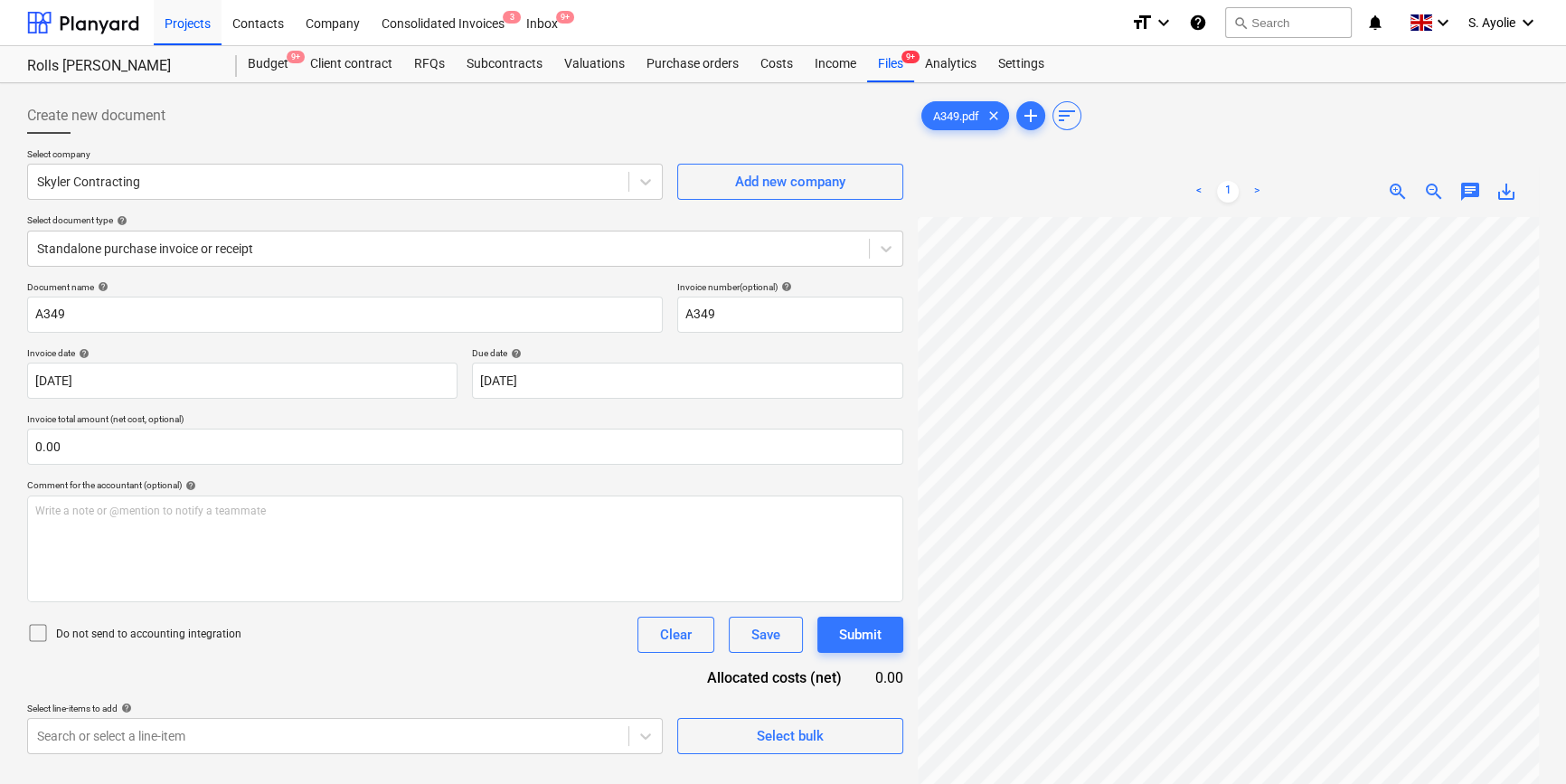
click at [1081, 190] on div "zoom_out" at bounding box center [1434, 191] width 36 height 21
click at [1081, 190] on span "zoom_out" at bounding box center [1434, 191] width 21 height 21
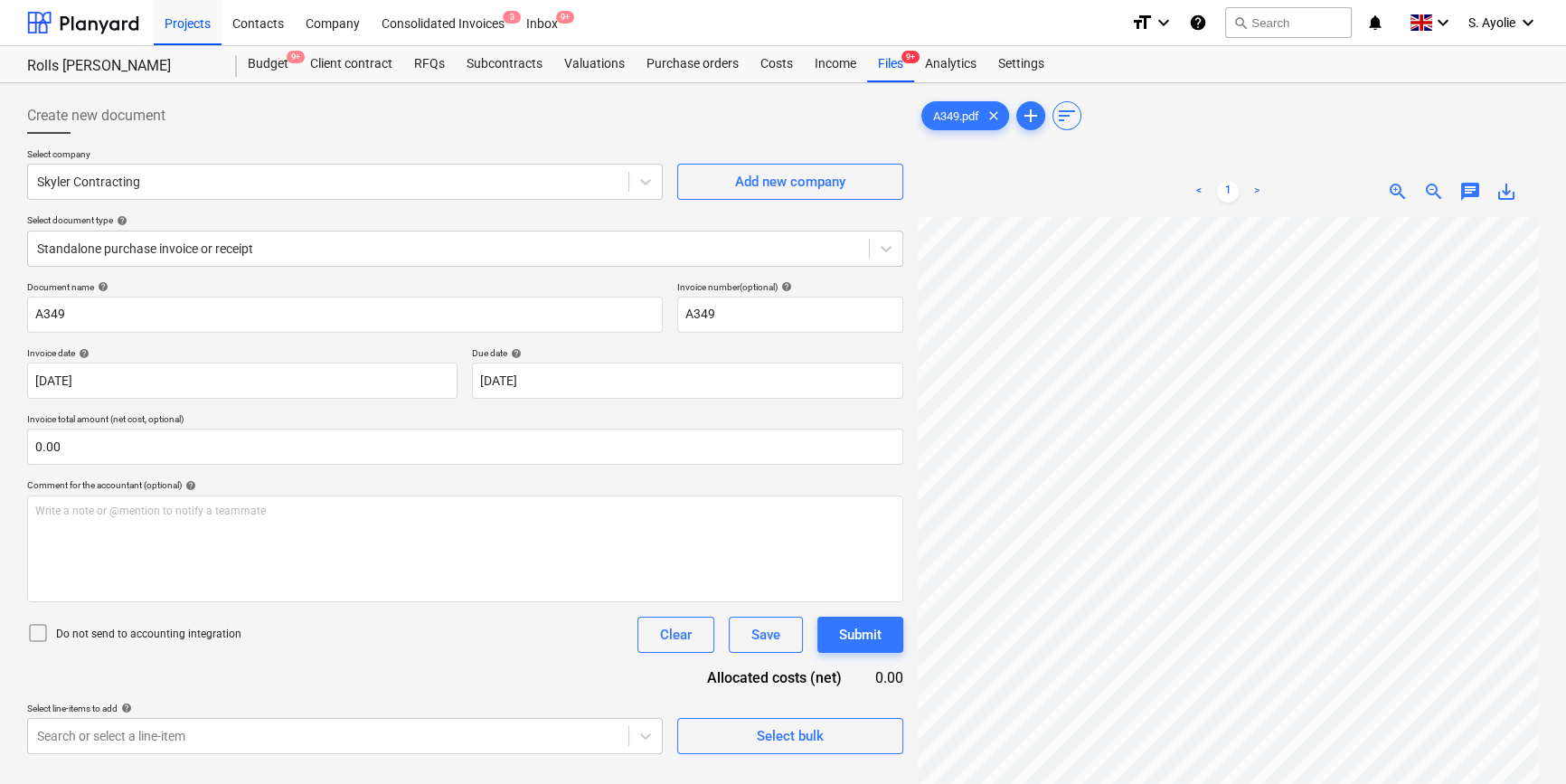
click at [1081, 190] on span "zoom_out" at bounding box center [1434, 191] width 21 height 21
click at [273, 186] on div at bounding box center [327, 182] width 583 height 18
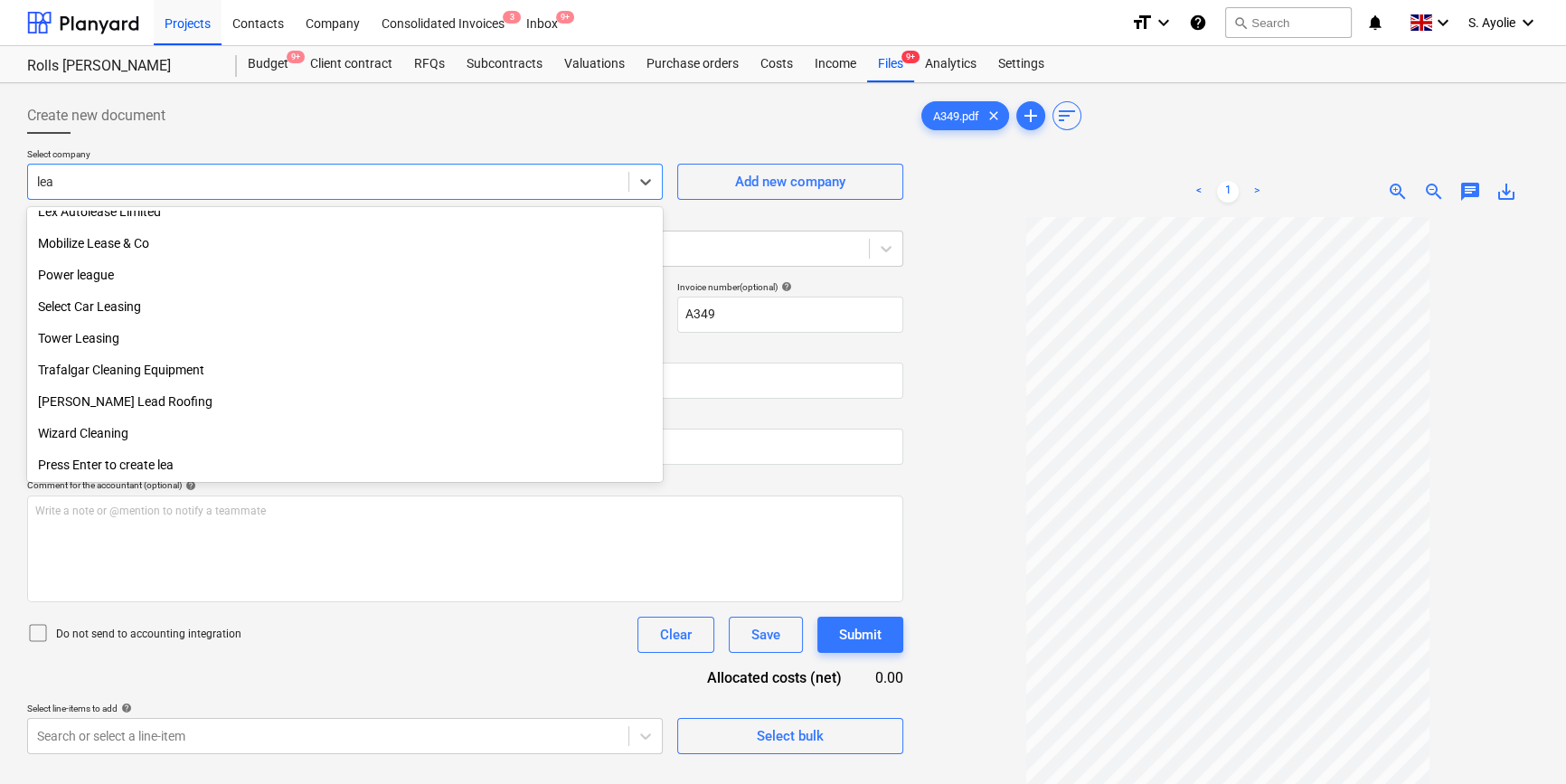
scroll to position [393, 0]
type input "leas"
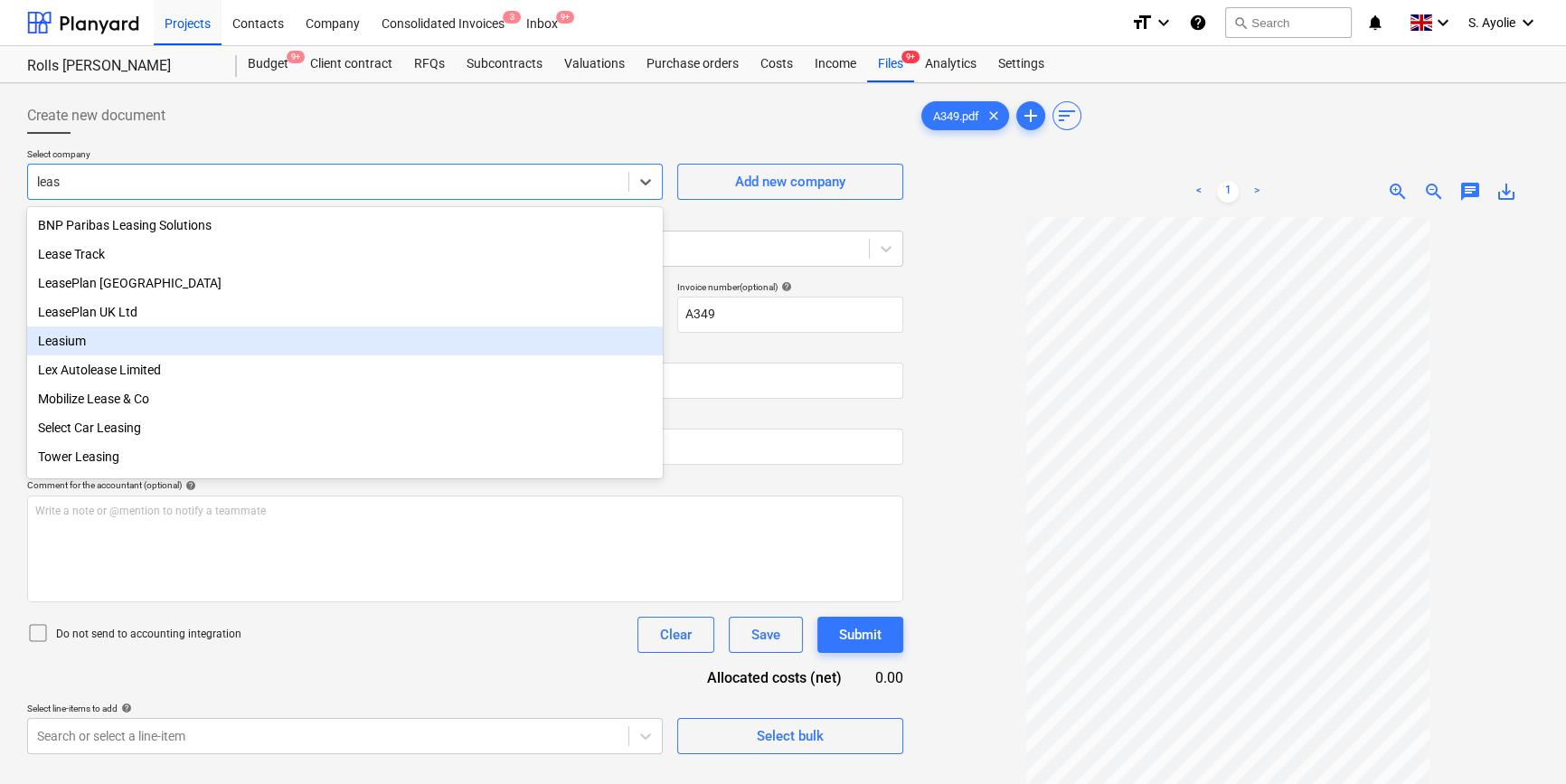
click at [117, 343] on div "Leasium" at bounding box center [345, 341] width 636 height 29
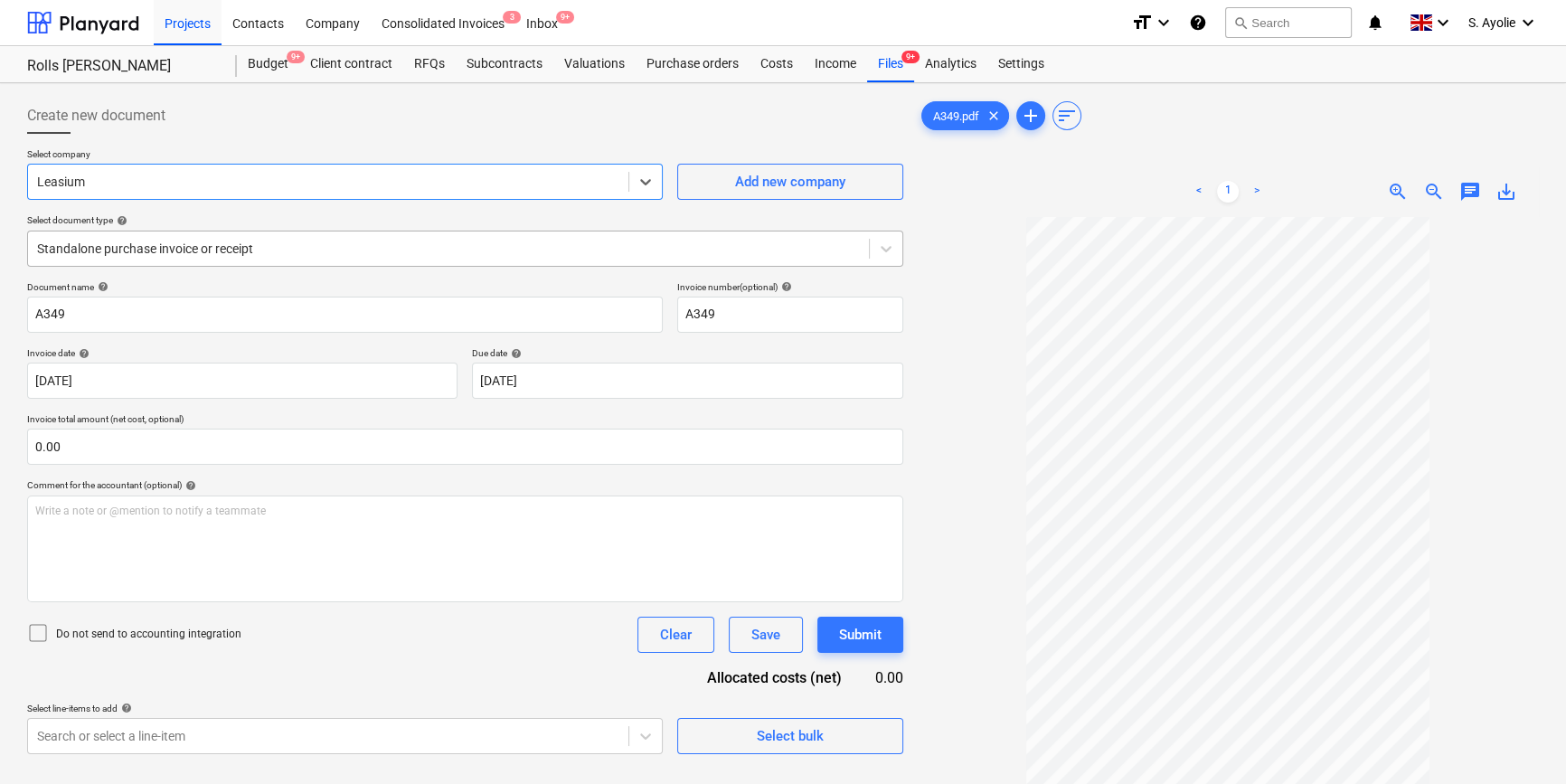
click at [158, 262] on div "Standalone purchase invoice or receipt" at bounding box center [465, 248] width 876 height 36
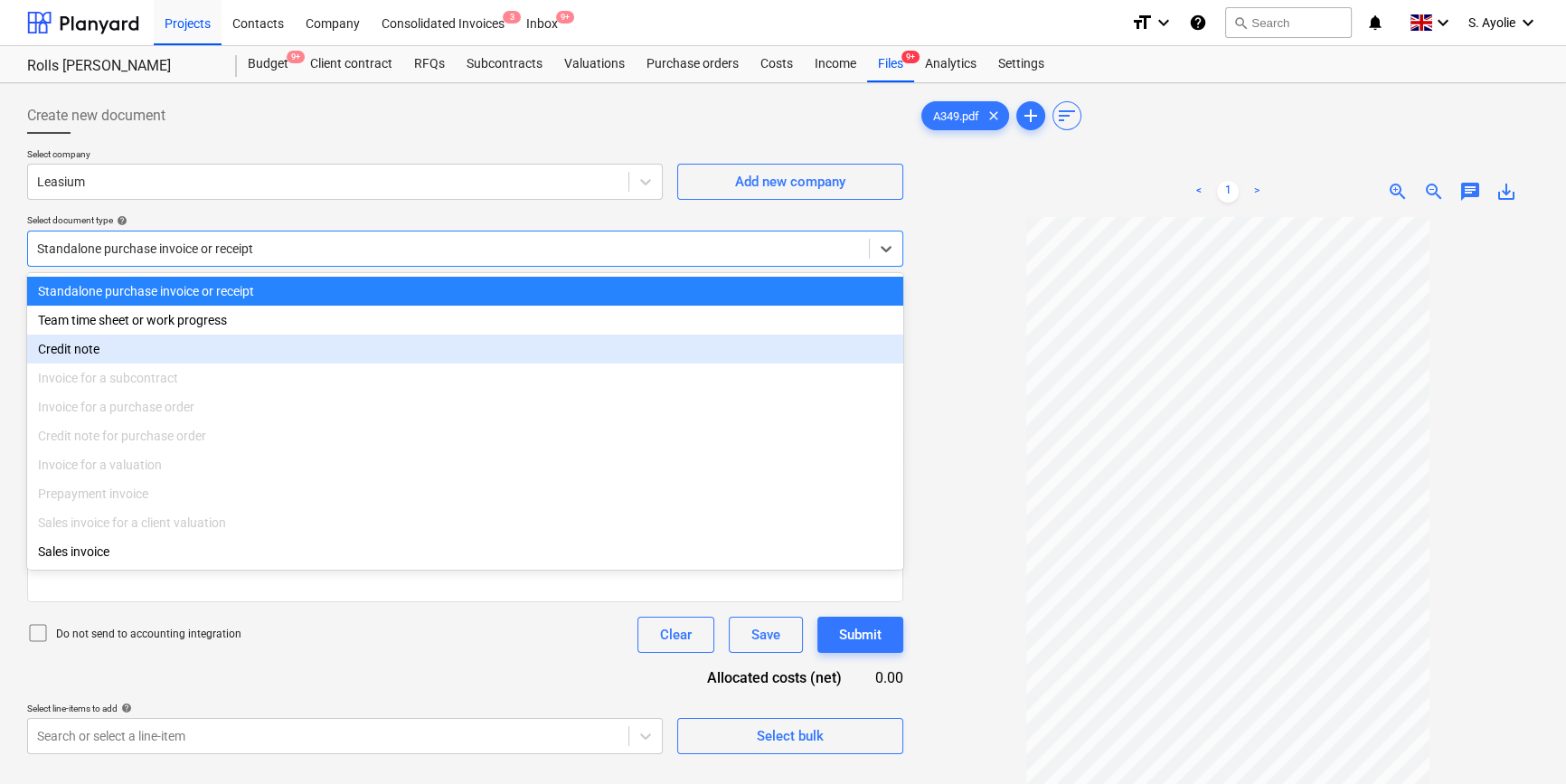
click at [151, 350] on div "Credit note" at bounding box center [465, 349] width 876 height 29
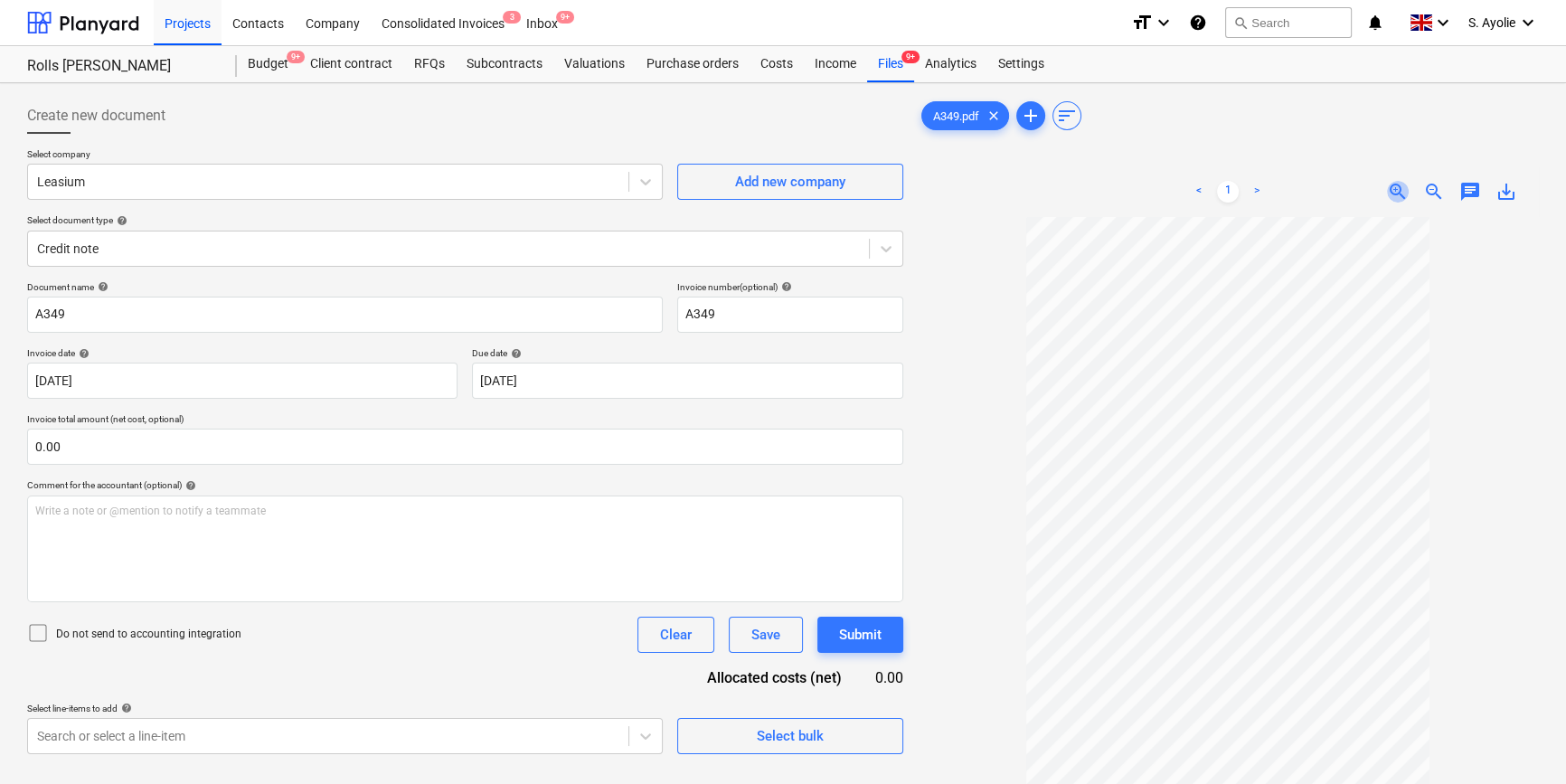
click at [1081, 190] on span "zoom_in" at bounding box center [1398, 191] width 21 height 21
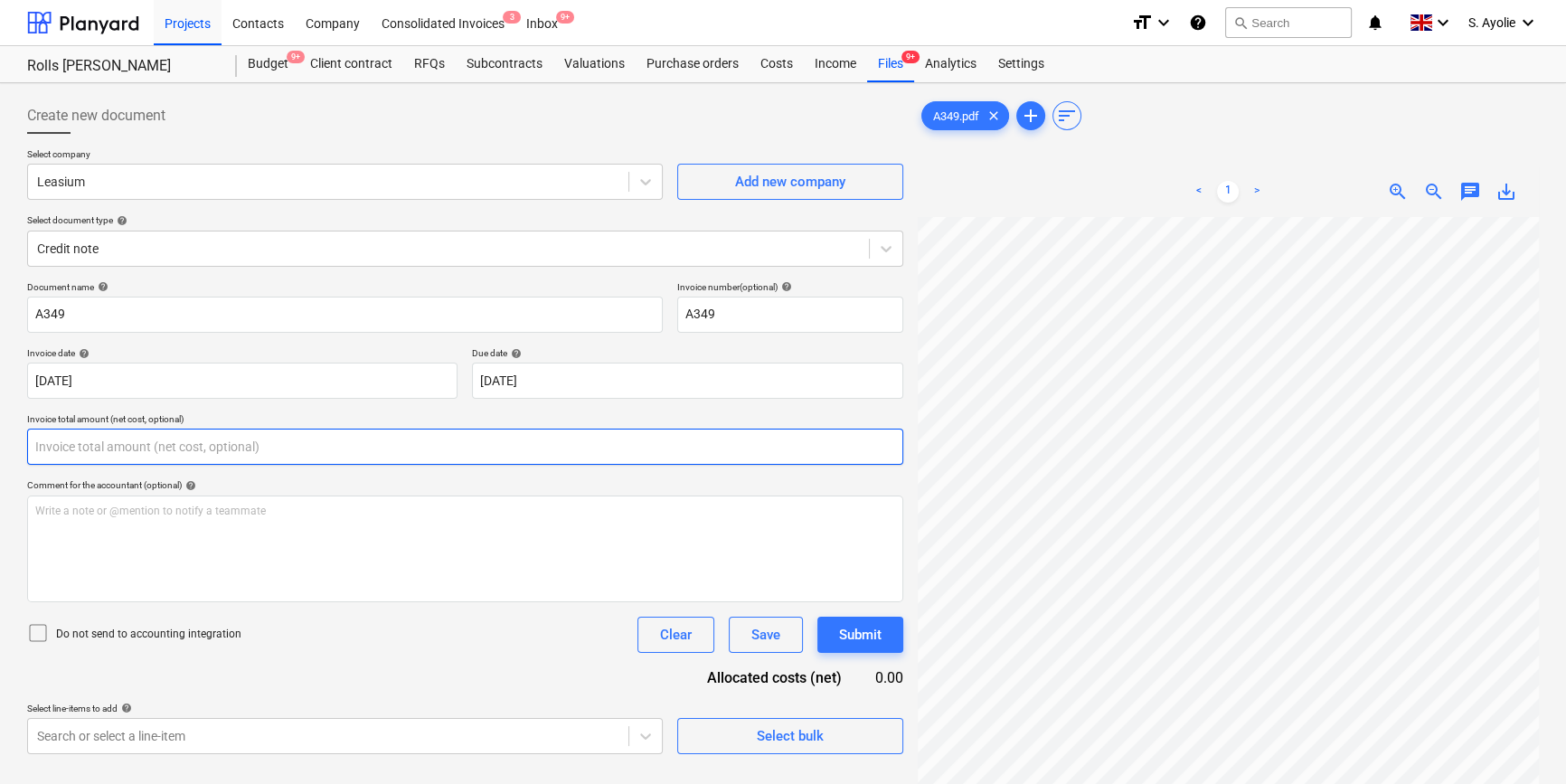
click at [123, 455] on input "text" at bounding box center [465, 446] width 876 height 36
type input "0.00"
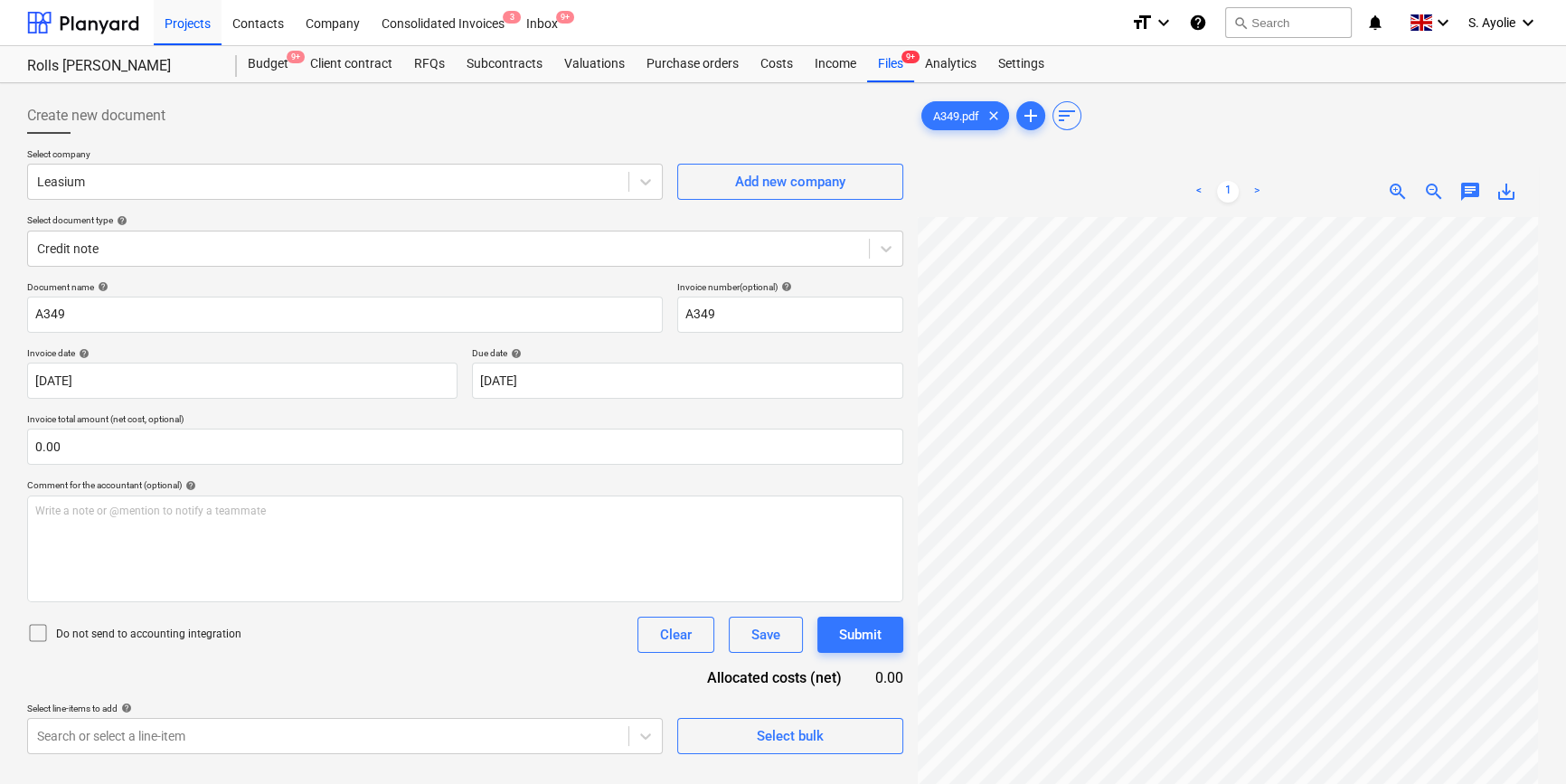
scroll to position [172, 186]
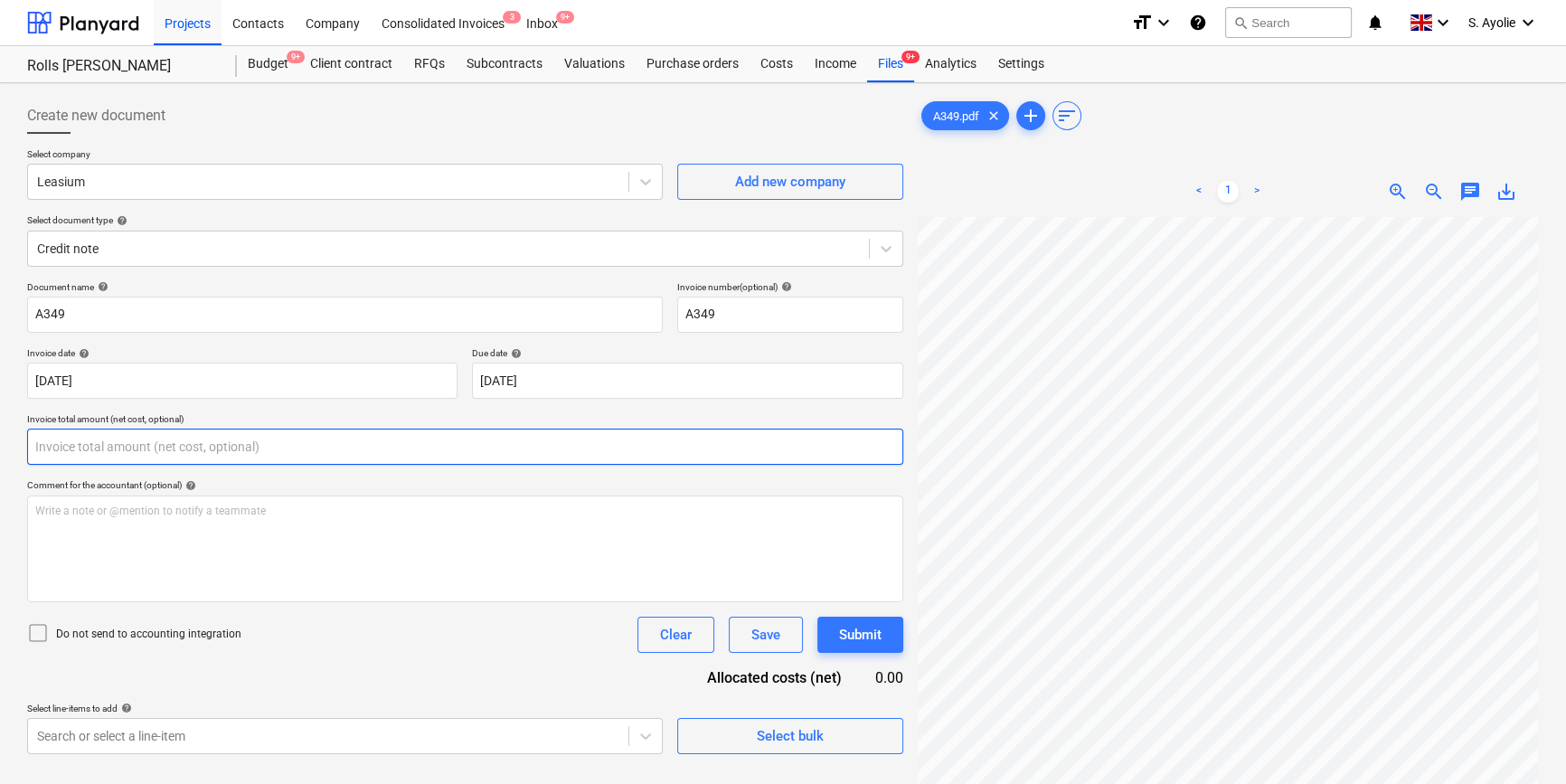
click at [146, 452] on input "text" at bounding box center [465, 446] width 876 height 36
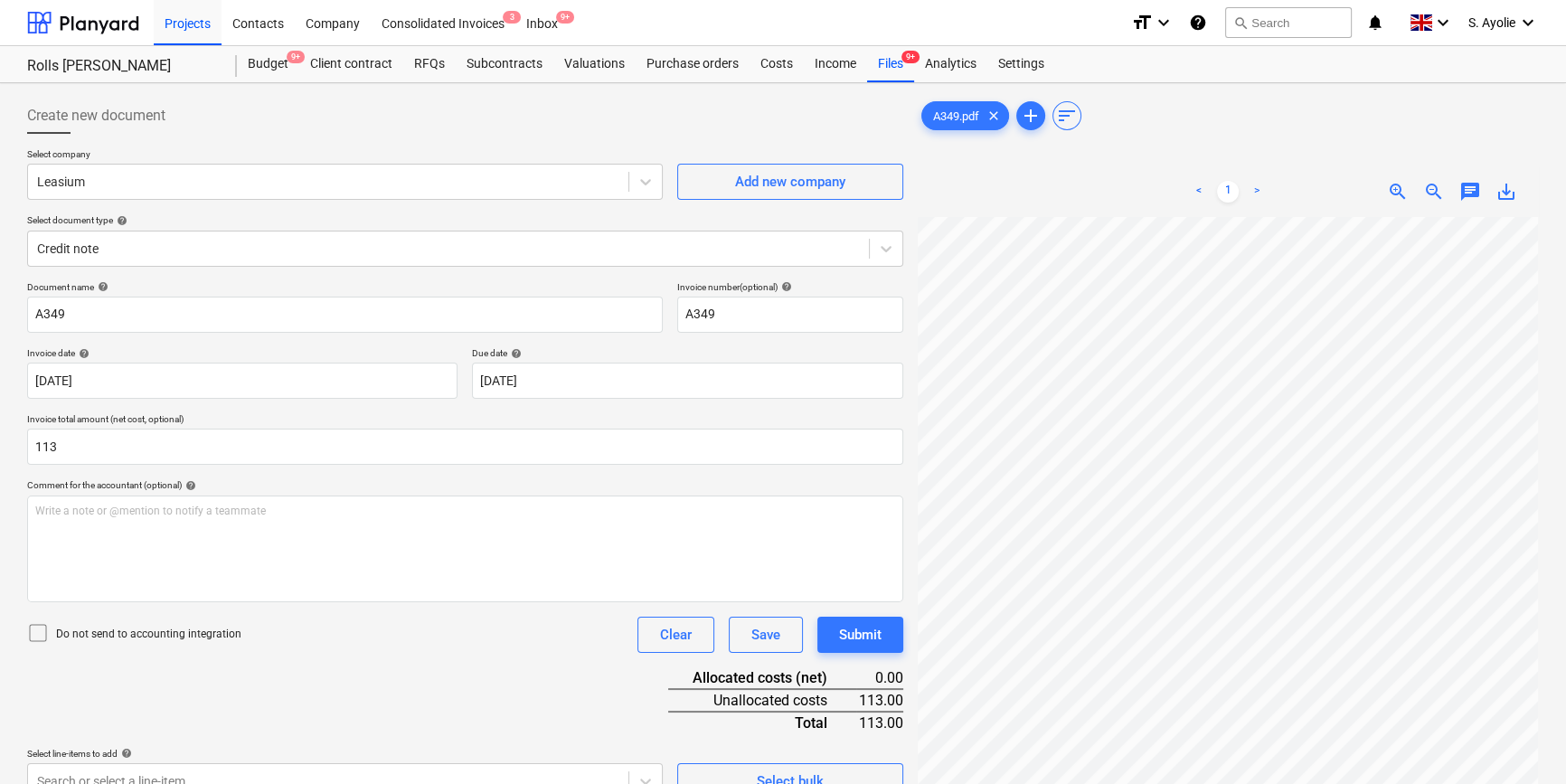
type input "113.00"
click at [42, 593] on icon at bounding box center [38, 632] width 21 height 21
click at [91, 593] on div "Document name help A349 Invoice number (optional) help A349 Invoice date help 1…" at bounding box center [465, 540] width 876 height 518
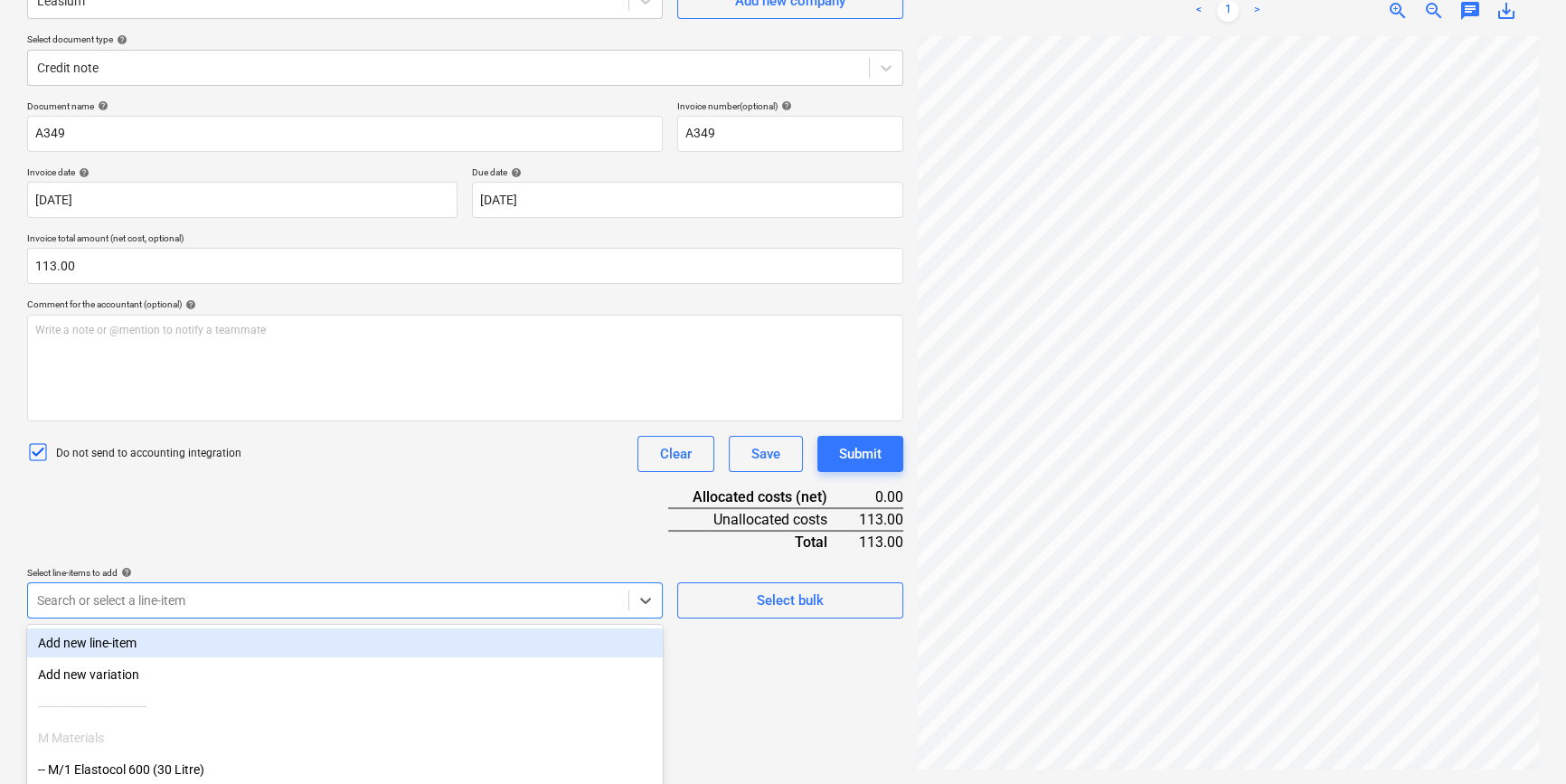
scroll to position [296, 0]
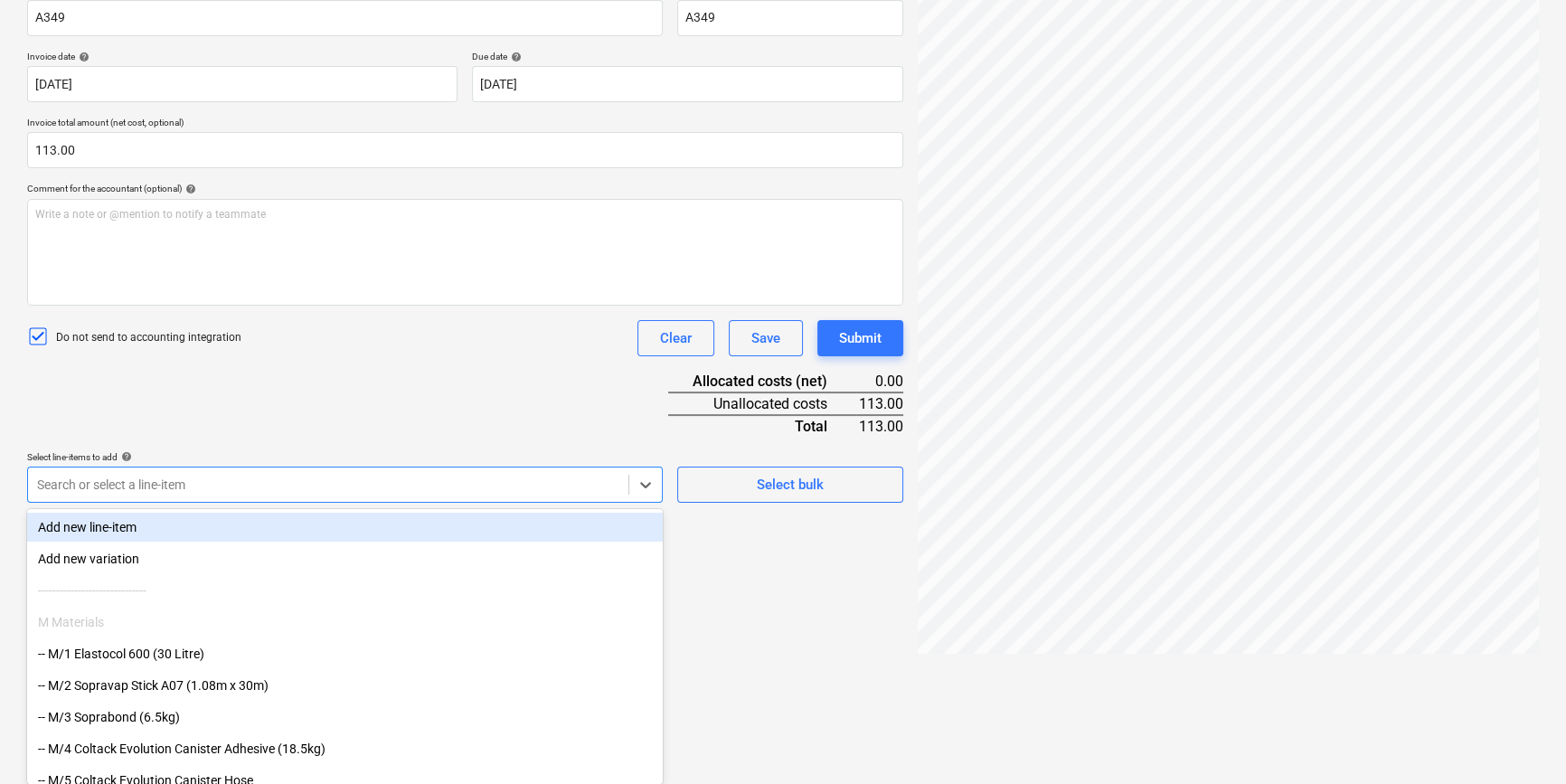
click at [422, 488] on body "Projects Contacts Company Consolidated Invoices 3 Inbox 9+ format_size keyboard…" at bounding box center [783, 96] width 1566 height 784
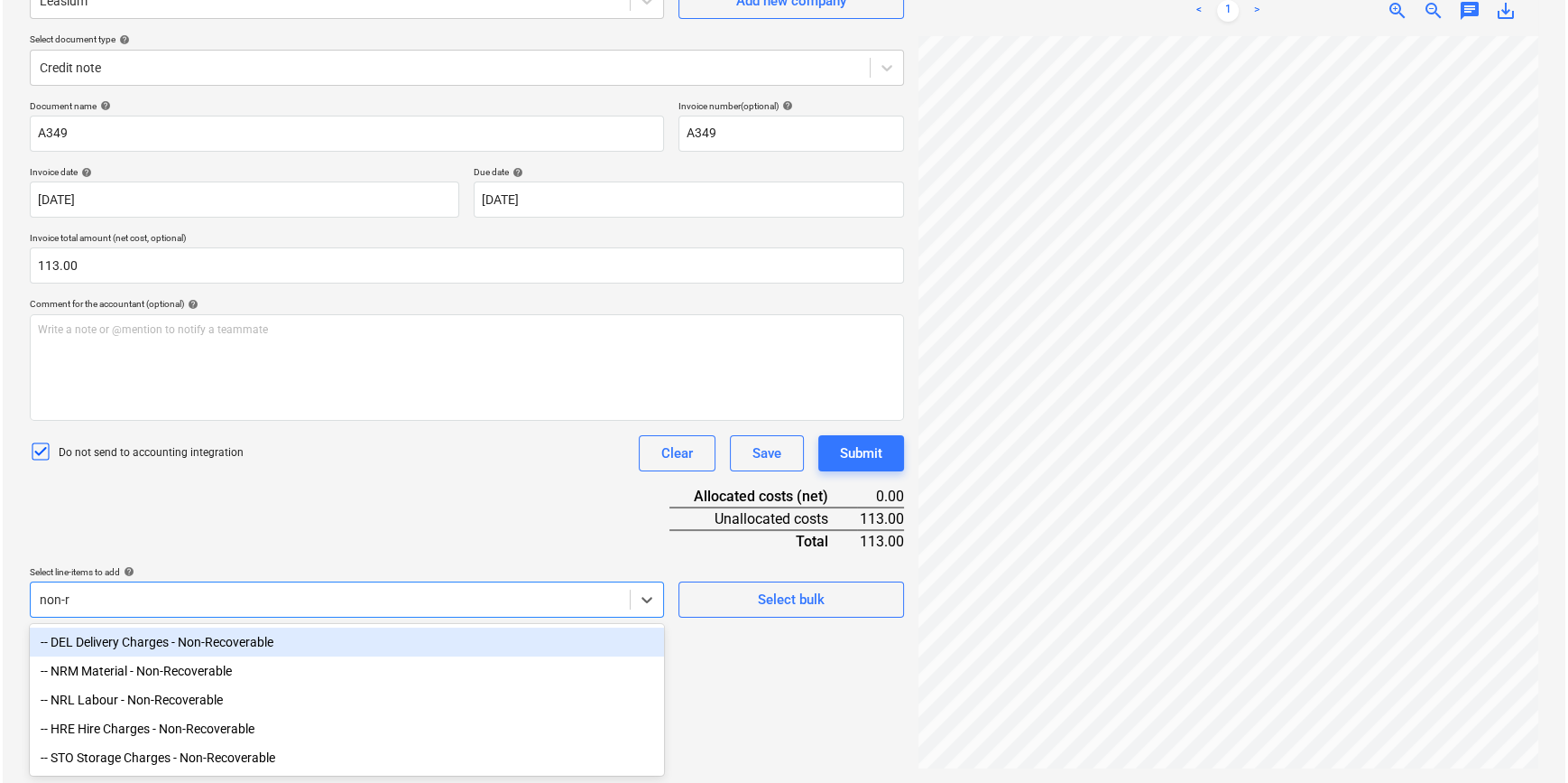
scroll to position [180, 0]
type input "non-re"
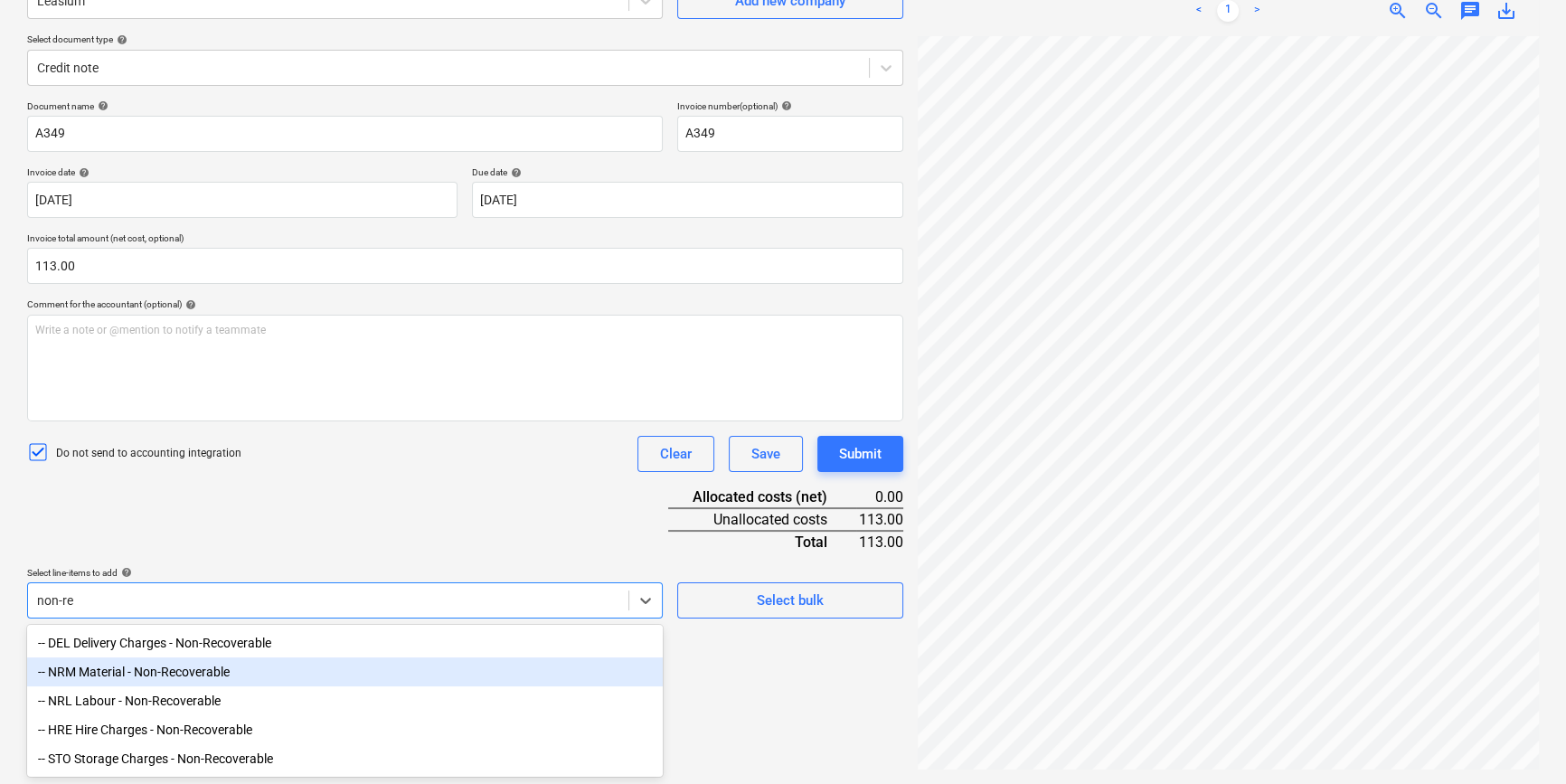
click at [171, 593] on div "-- NRM Material - Non-Recoverable" at bounding box center [345, 671] width 636 height 29
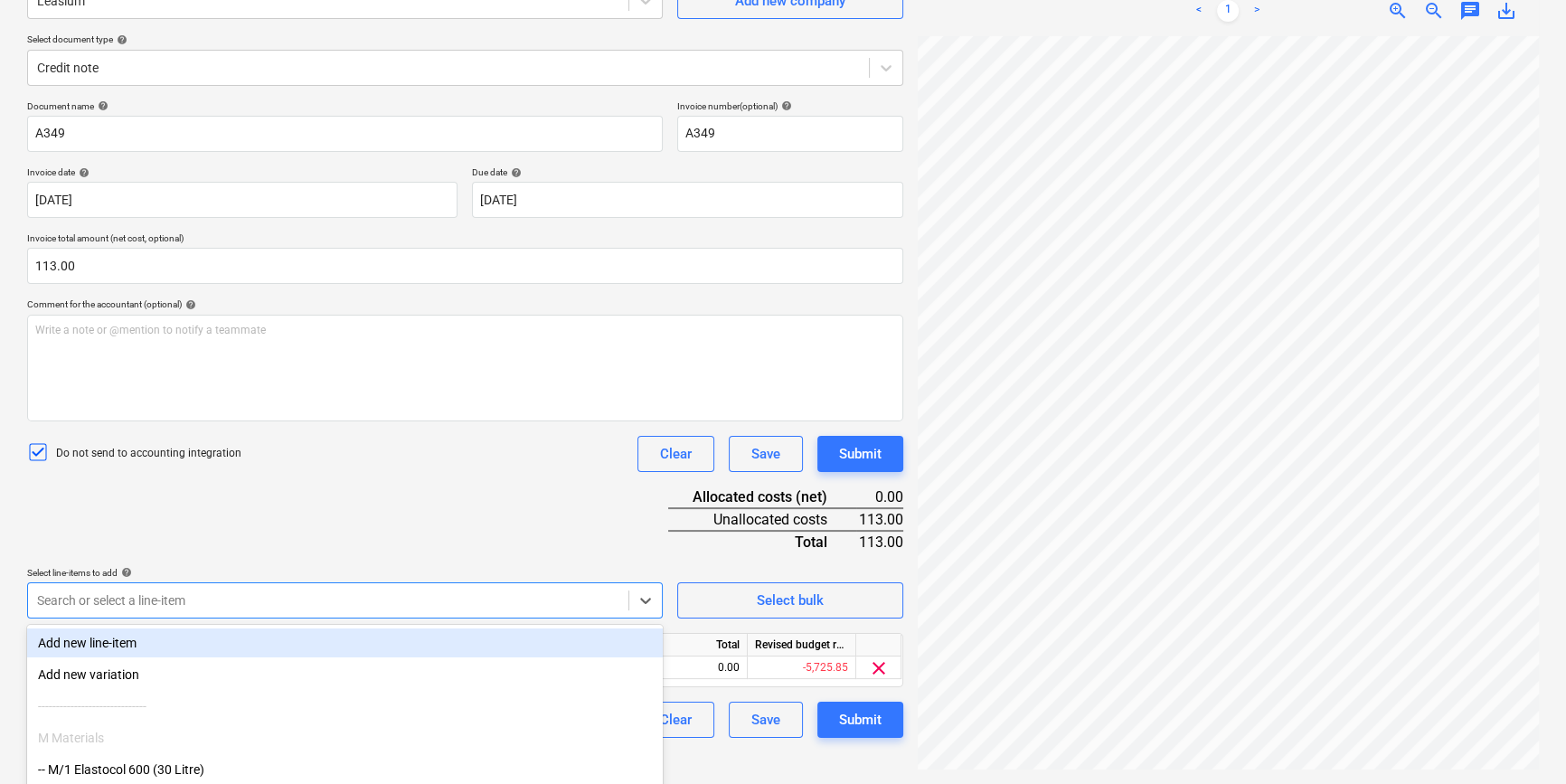
click at [356, 516] on div "Document name help A349 Invoice number (optional) help A349 Invoice date help 1…" at bounding box center [465, 419] width 876 height 637
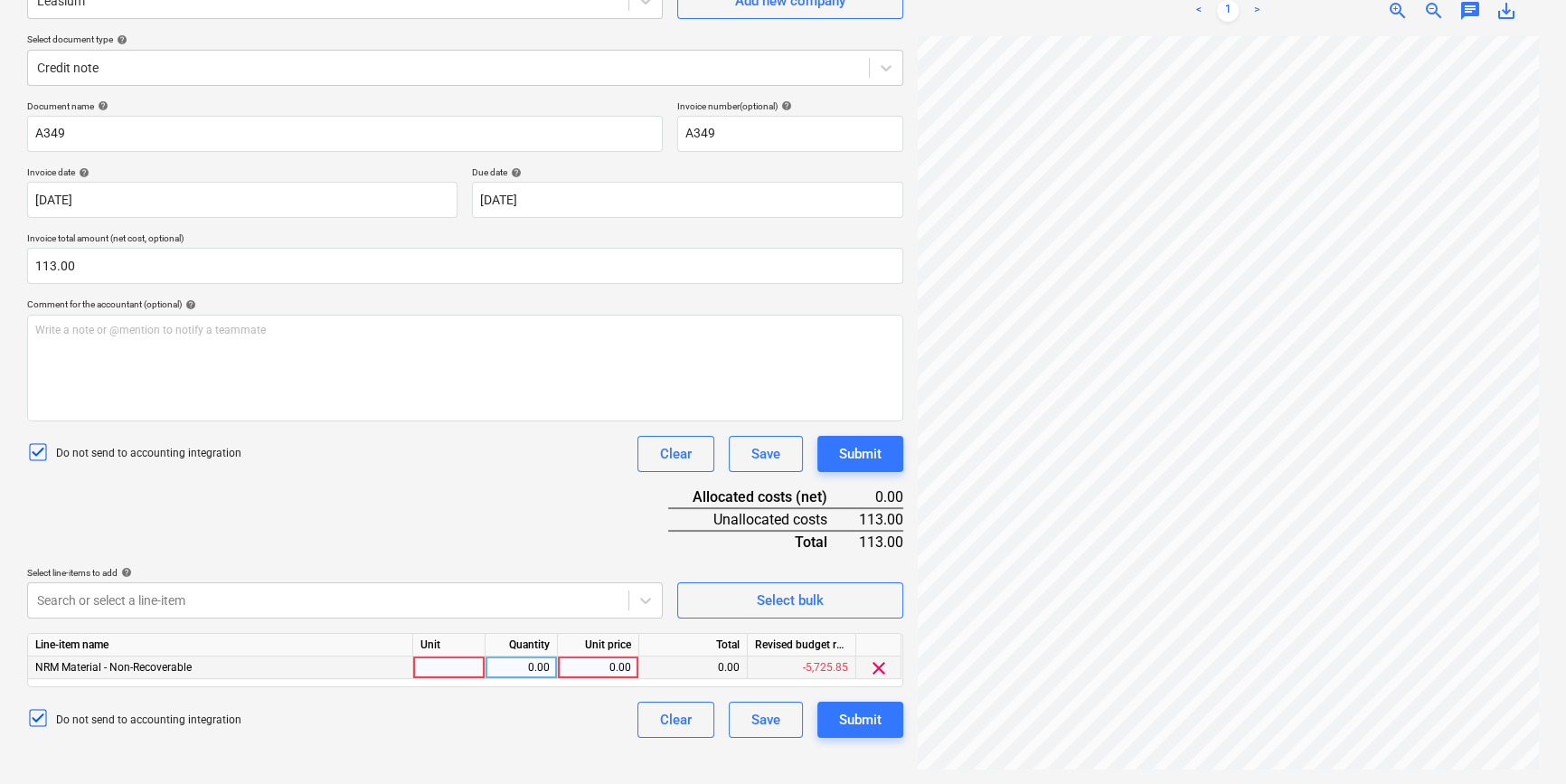
click at [470, 593] on div at bounding box center [449, 667] width 72 height 22
type input "pcs"
click at [519, 593] on div "0.00" at bounding box center [521, 667] width 57 height 22
type input "1"
click at [582, 593] on div "0.00" at bounding box center [598, 667] width 66 height 22
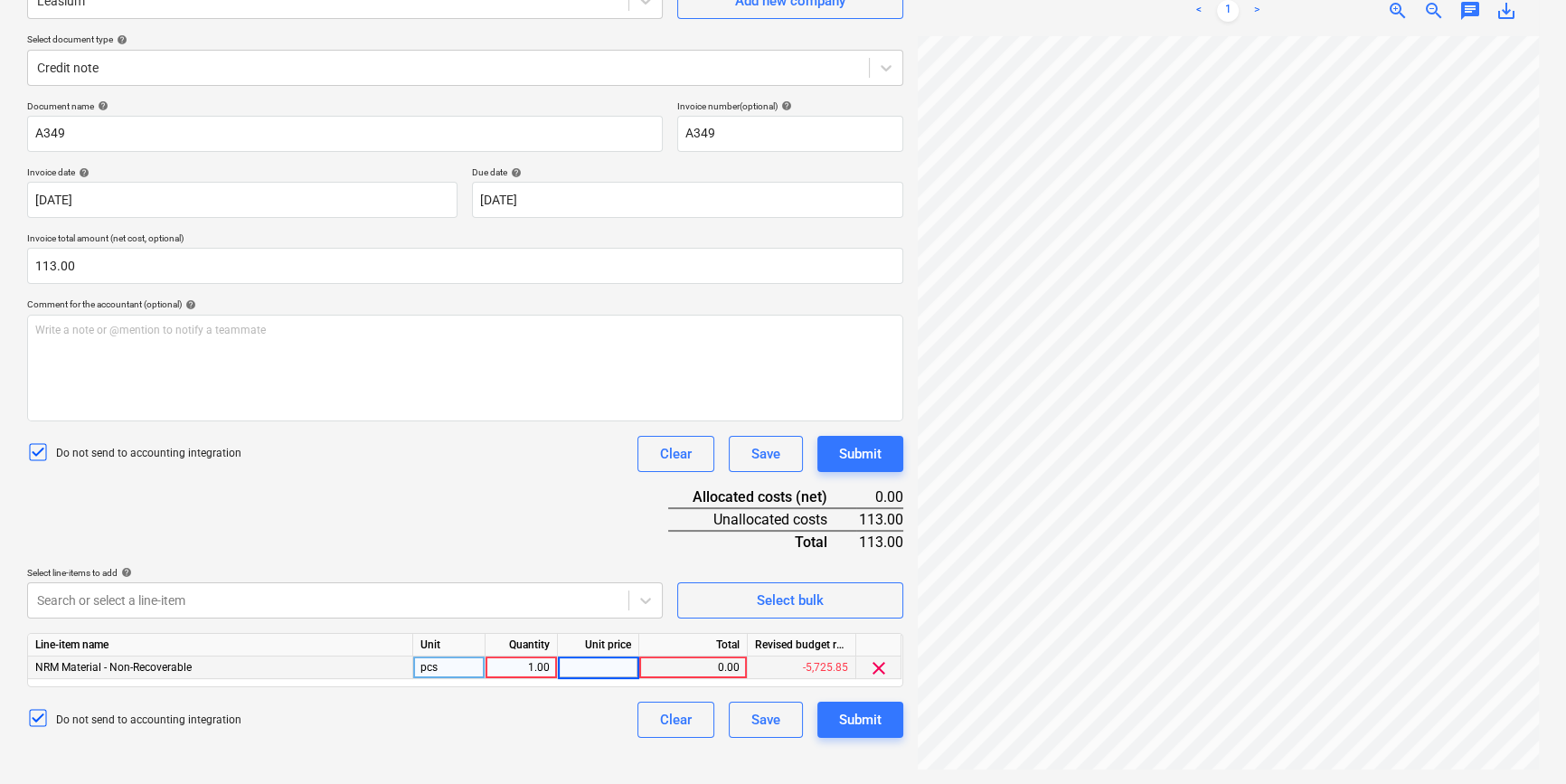
click at [528, 593] on div "1.00" at bounding box center [521, 667] width 57 height 22
type input "-1"
click at [612, 593] on div "0.00" at bounding box center [598, 667] width 66 height 22
type input "113"
click at [580, 532] on div "Document name help A349 Invoice number (optional) help A349 Invoice date help 1…" at bounding box center [465, 419] width 876 height 637
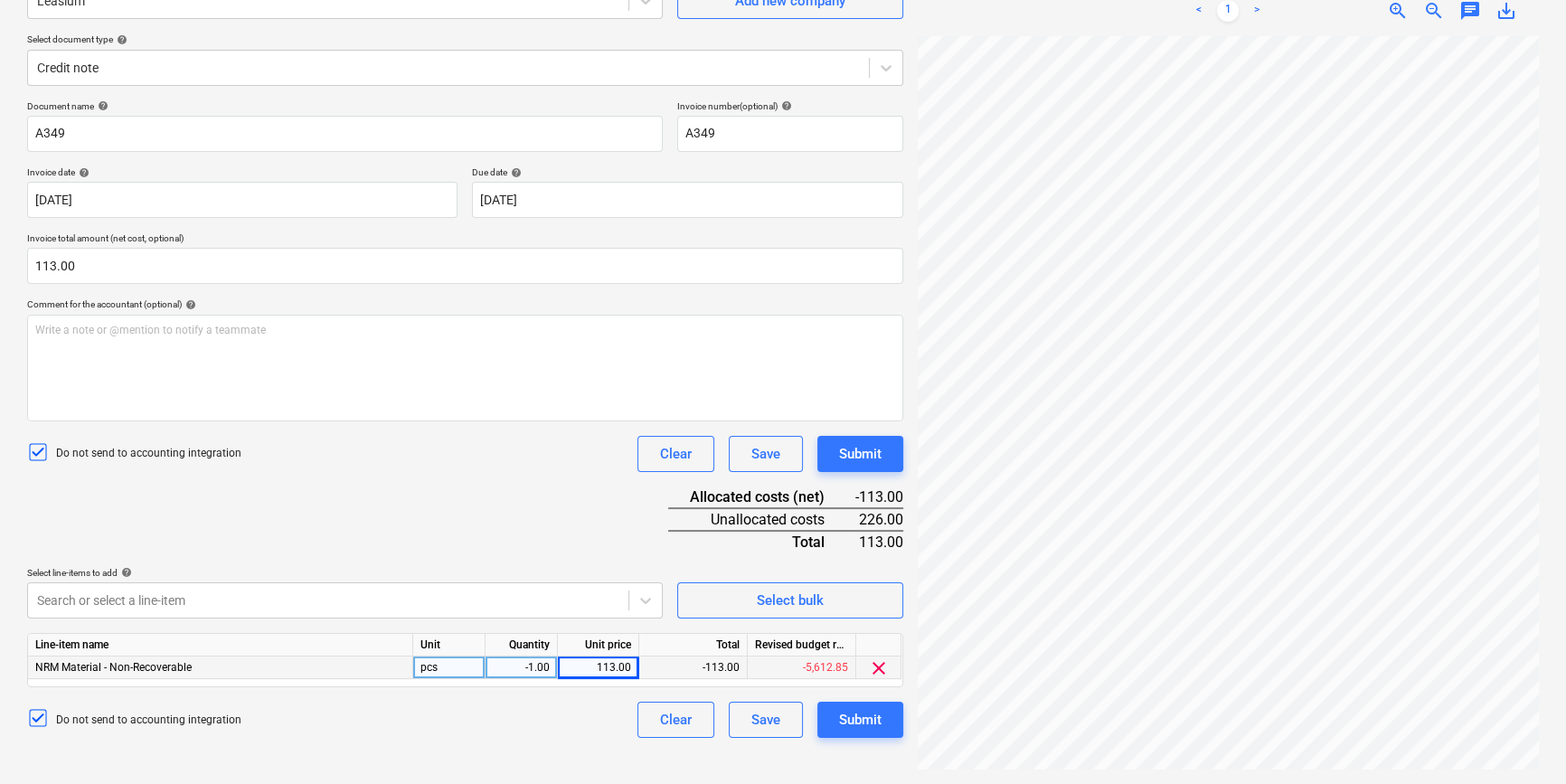
click at [581, 593] on div "Do not send to accounting integration Clear Save Submit" at bounding box center [465, 718] width 876 height 36
click at [532, 593] on div "-1.00" at bounding box center [521, 667] width 57 height 22
type input "1"
click at [597, 593] on div "113.00" at bounding box center [598, 667] width 66 height 22
click at [597, 593] on input "113" at bounding box center [598, 667] width 80 height 21
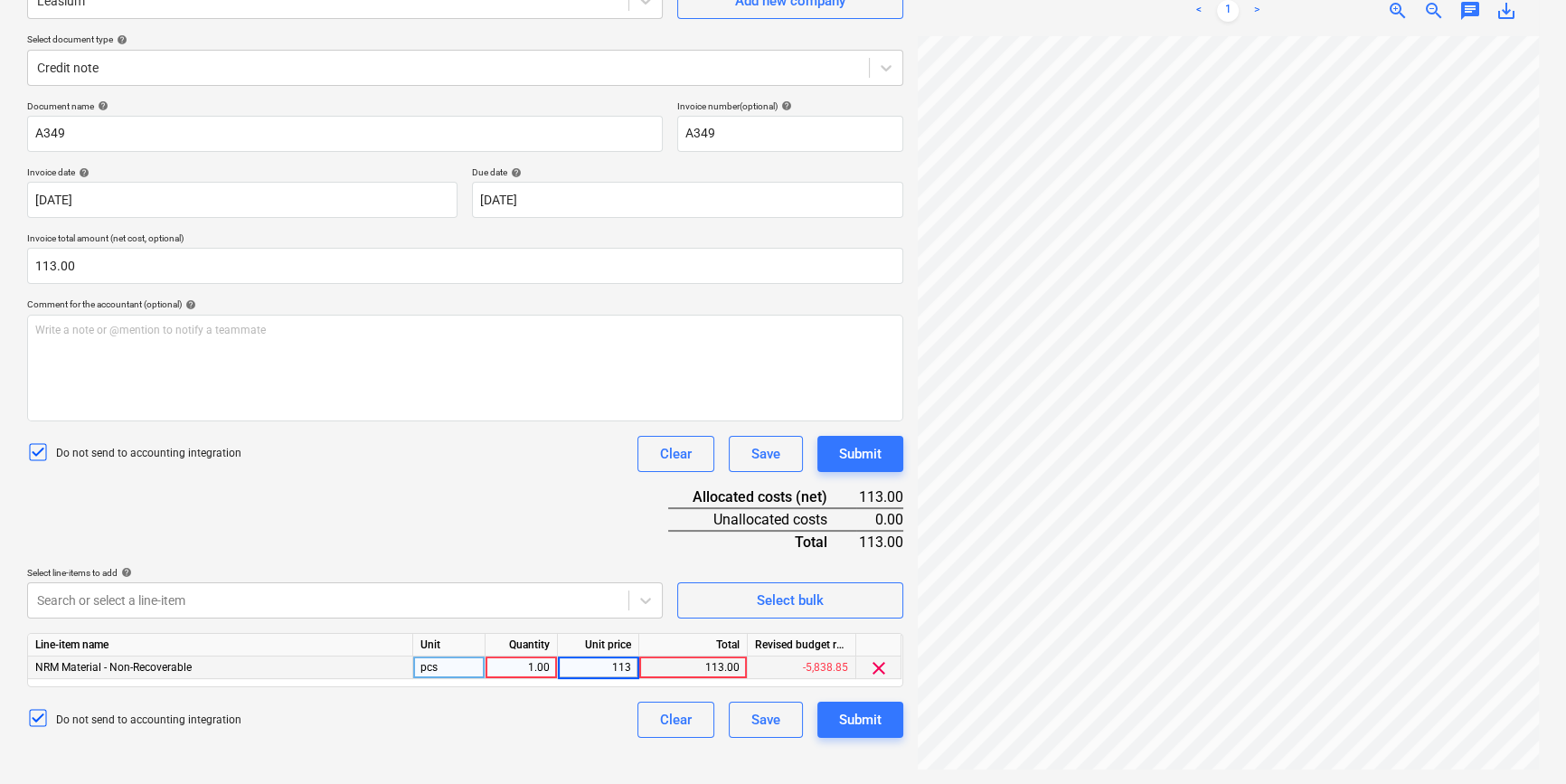
type input "-113"
click at [553, 593] on div "Do not send to accounting integration Clear Save Submit" at bounding box center [465, 718] width 876 height 36
click at [581, 593] on div "-113.00" at bounding box center [598, 667] width 66 height 22
type input "113"
click at [526, 593] on div "1.00" at bounding box center [521, 667] width 57 height 22
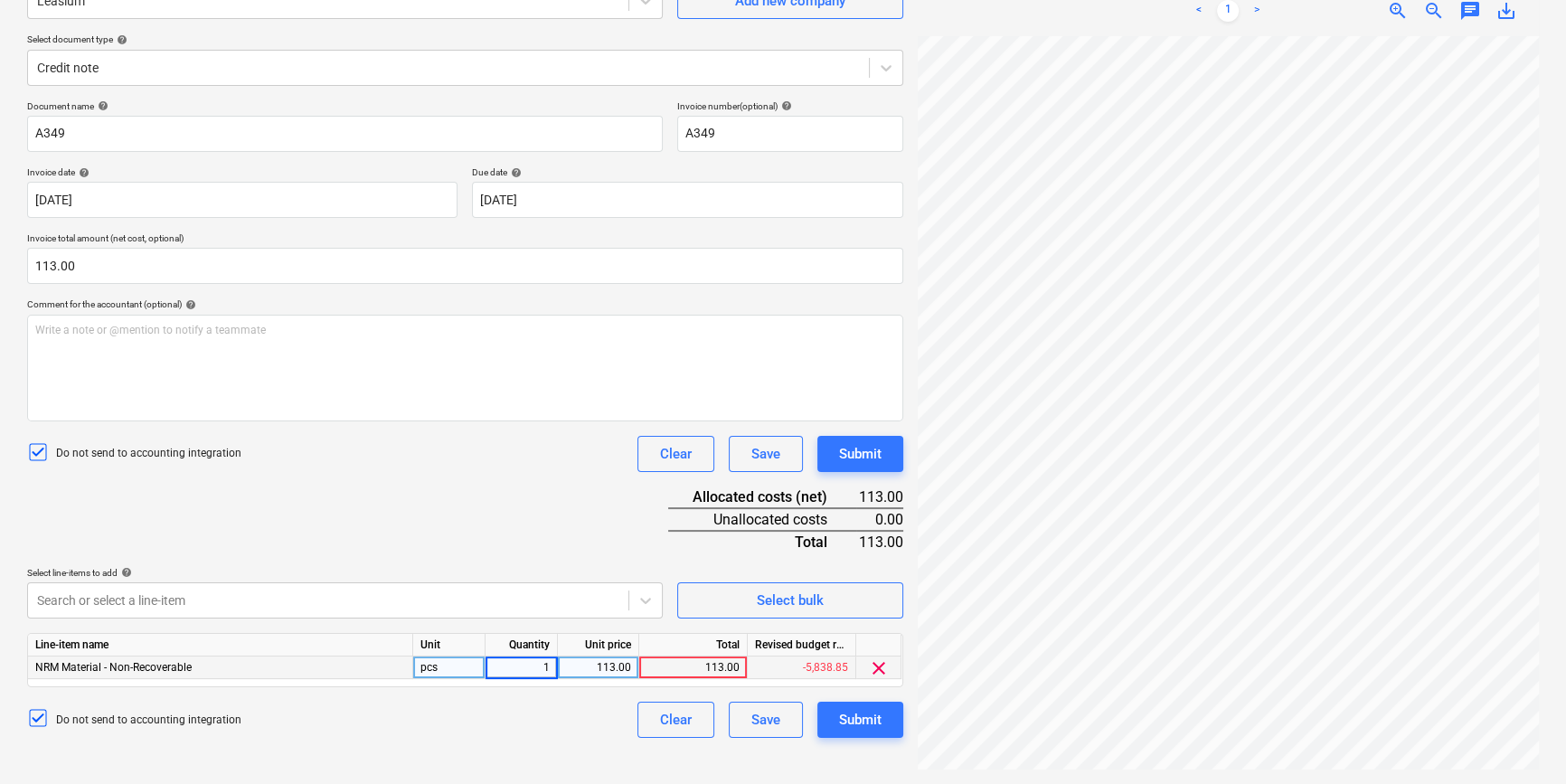
click at [526, 593] on input "1" at bounding box center [522, 667] width 71 height 21
type input "-1"
click at [553, 593] on div "Create new document Select company Leasium Add new company Select document type…" at bounding box center [466, 343] width 891 height 867
click at [532, 593] on div "-1.00" at bounding box center [521, 667] width 57 height 22
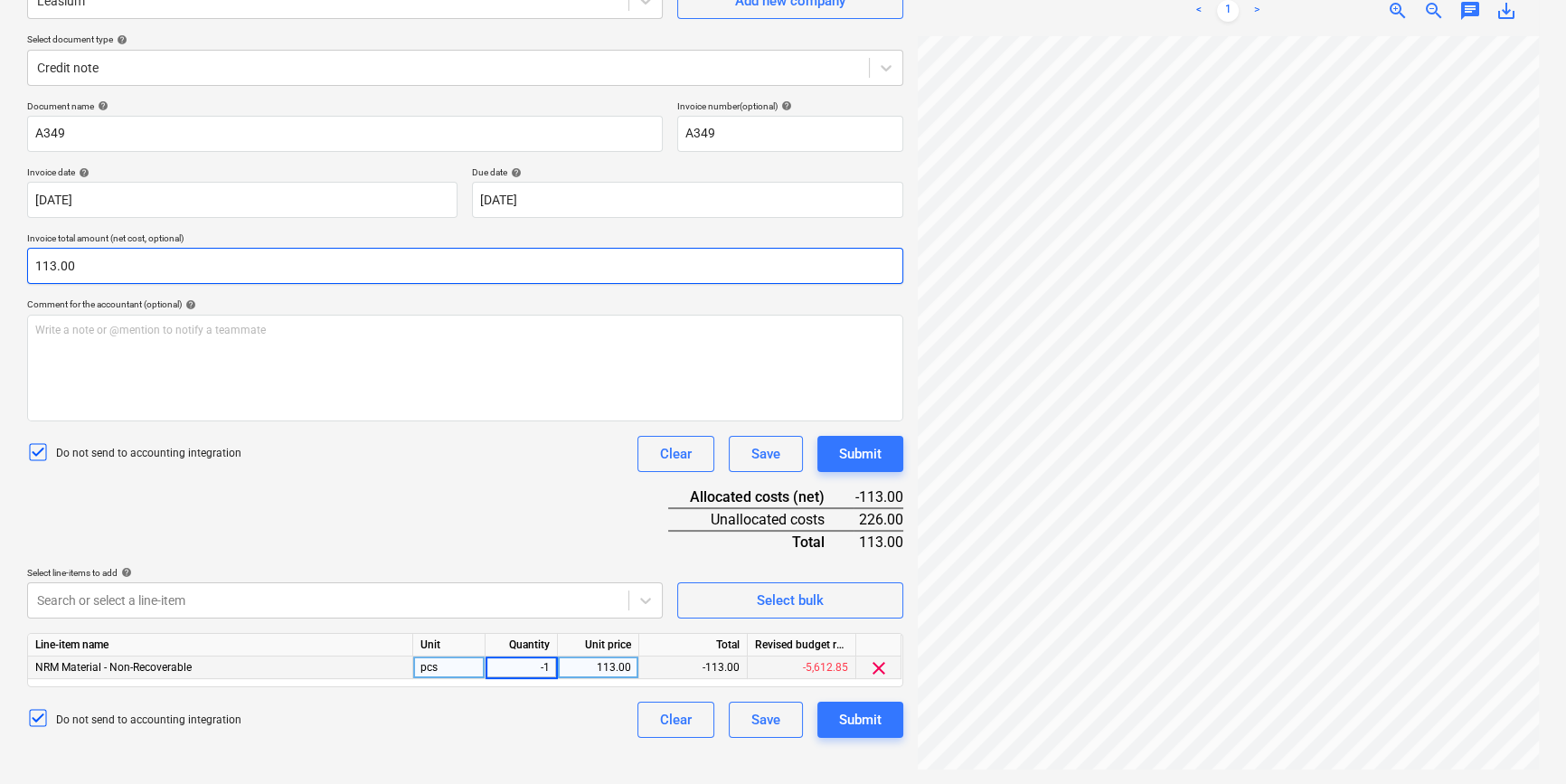
click at [36, 270] on input "113.00" at bounding box center [465, 265] width 876 height 36
click at [30, 264] on input "113" at bounding box center [465, 265] width 876 height 36
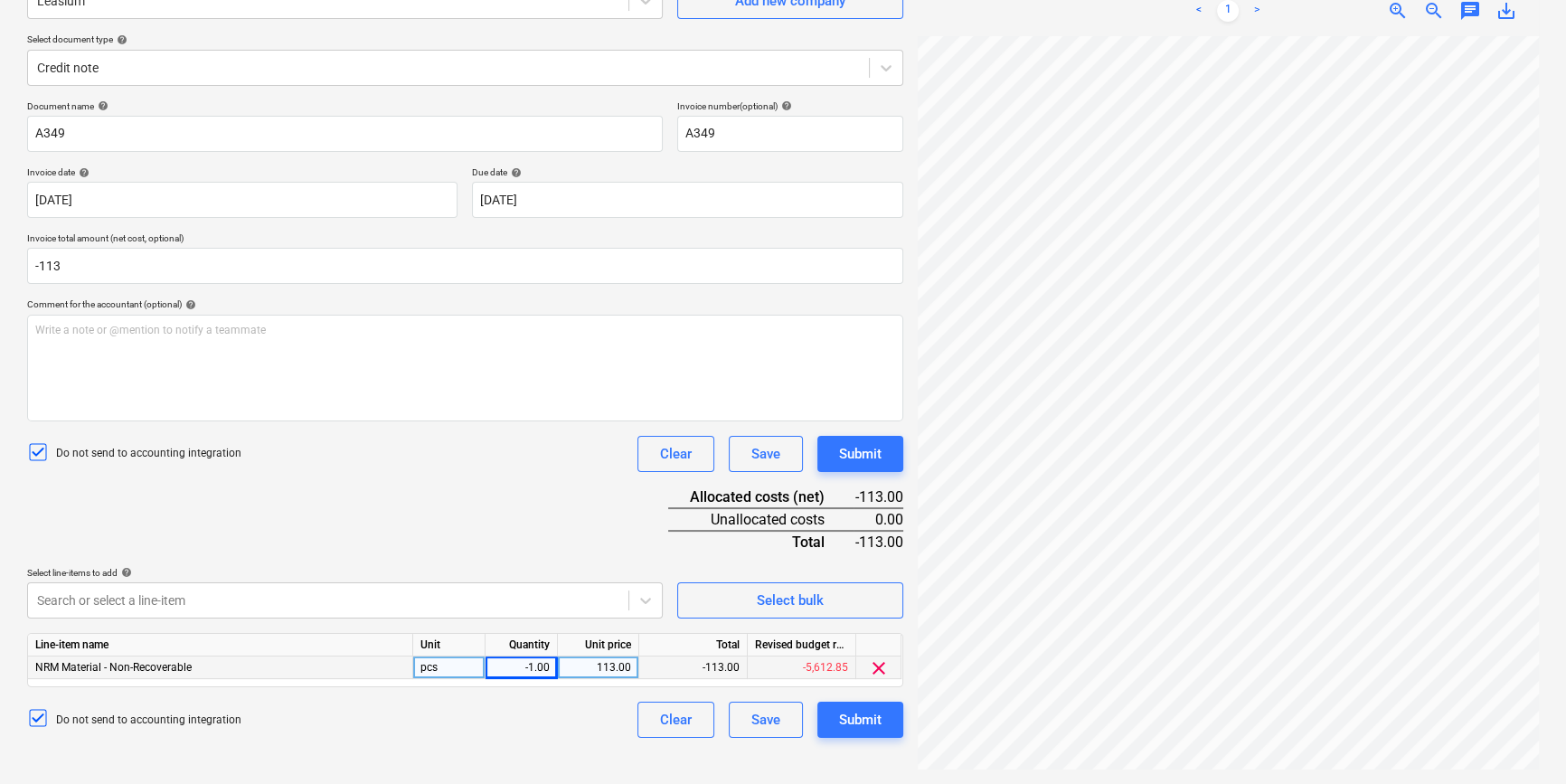
type input "-113.00"
click at [542, 541] on div "Document name help A349 Invoice number (optional) help A349 Invoice date help 1…" at bounding box center [465, 419] width 876 height 637
click at [856, 593] on div "Submit" at bounding box center [861, 719] width 43 height 23
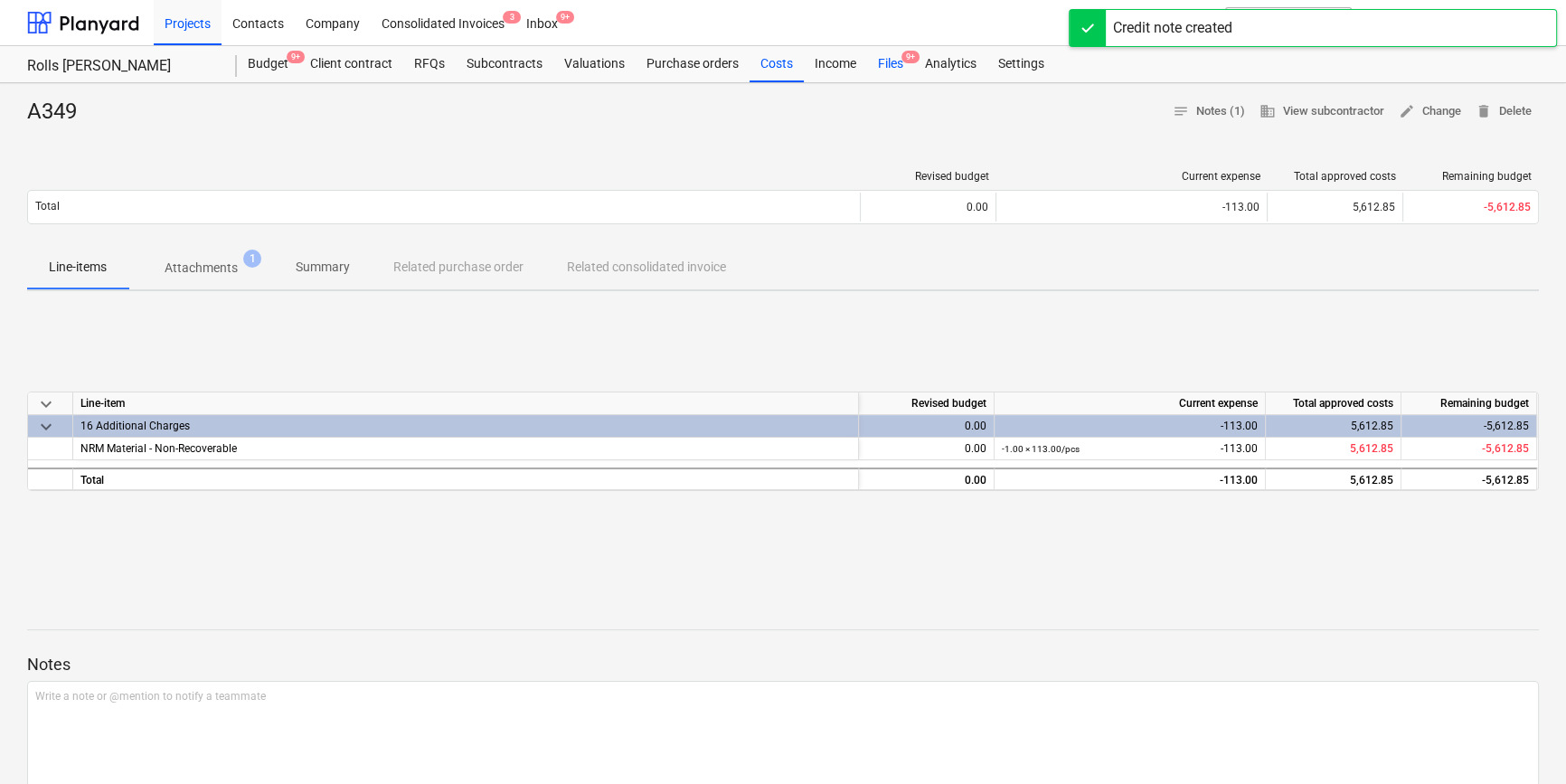
click at [895, 66] on div "Files 9+" at bounding box center [891, 64] width 47 height 36
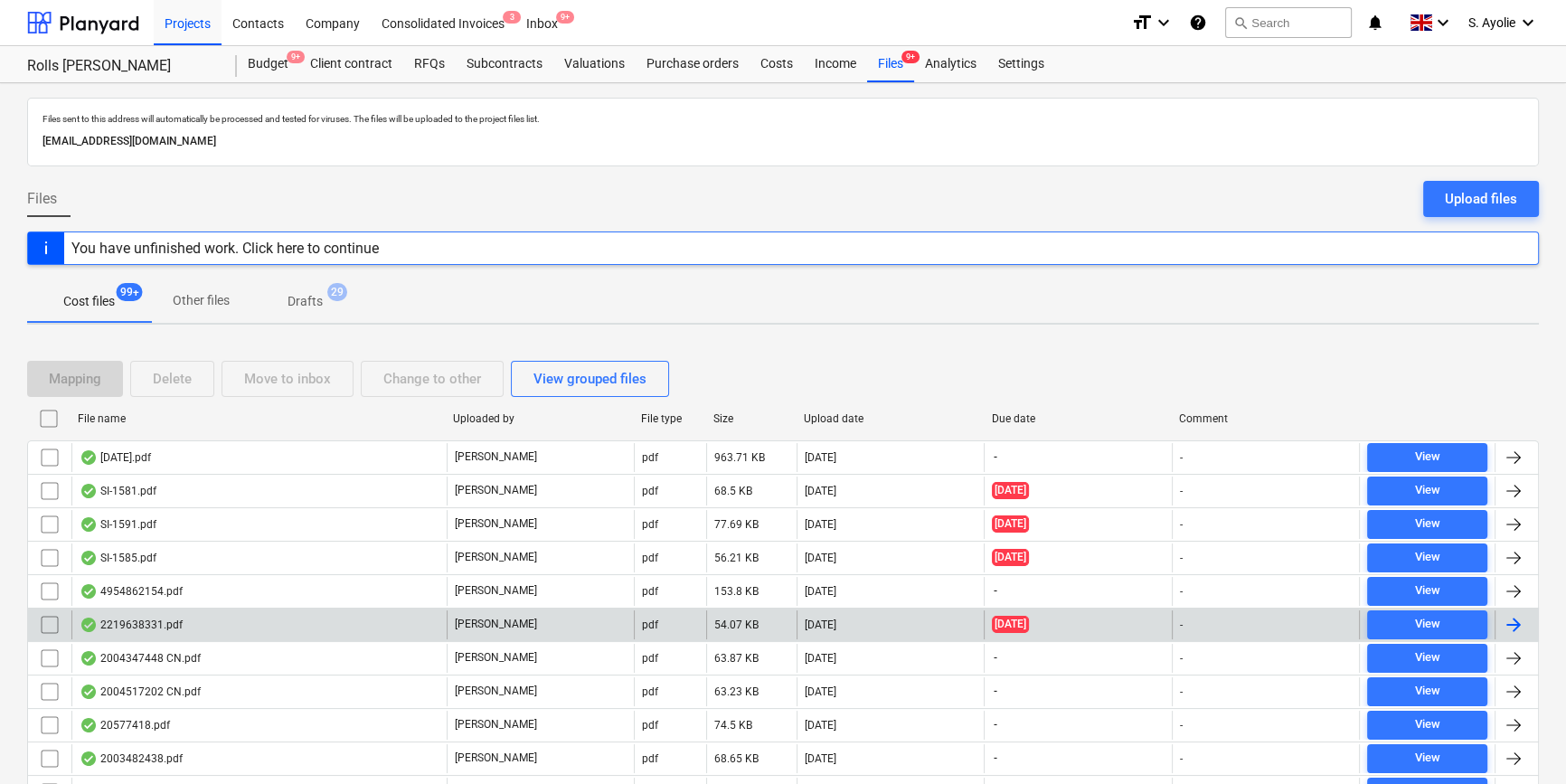
click at [199, 593] on div "2219638331.pdf" at bounding box center [259, 625] width 375 height 29
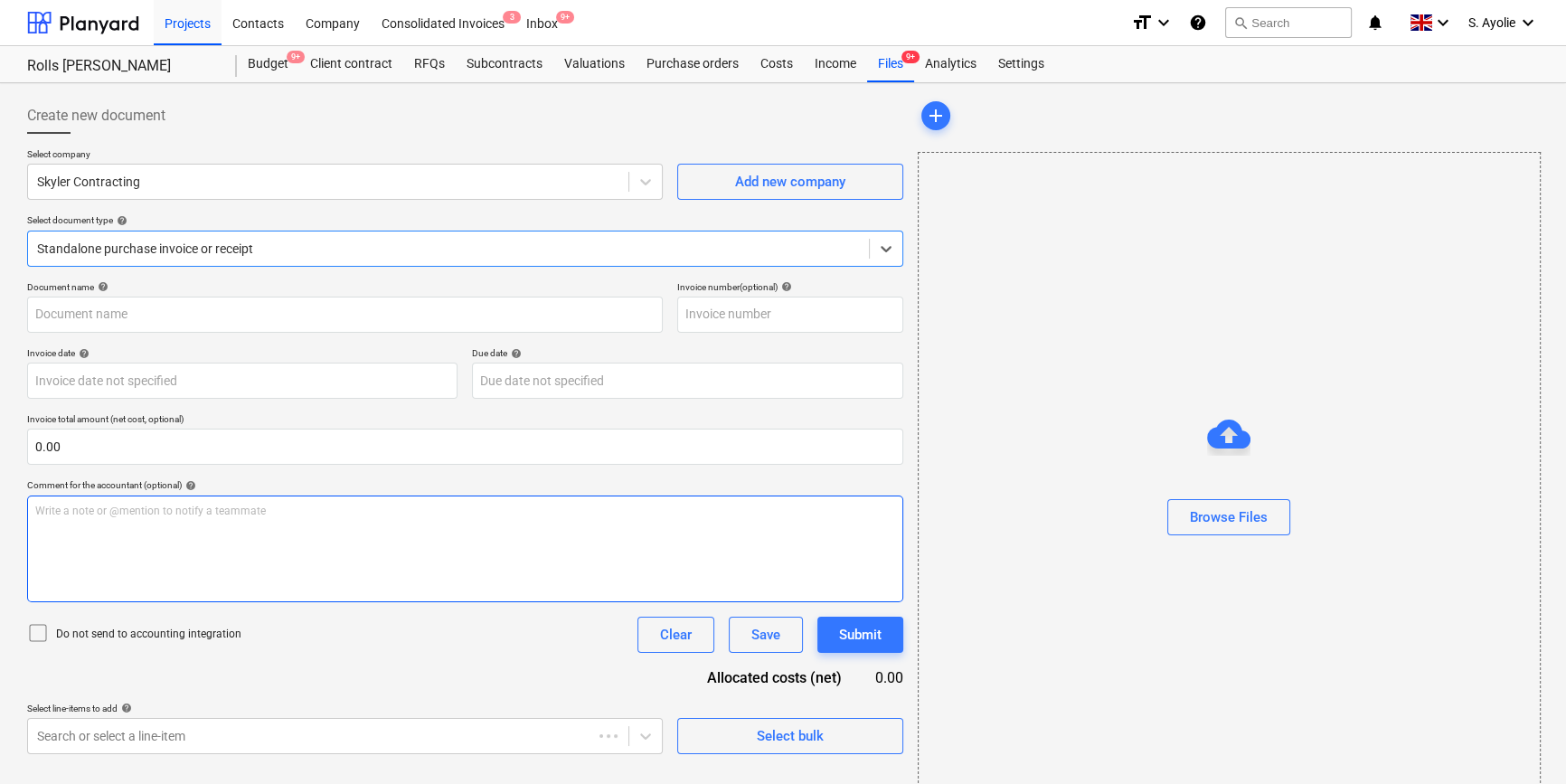
type input "2219638331"
type input "28 Aug 2025"
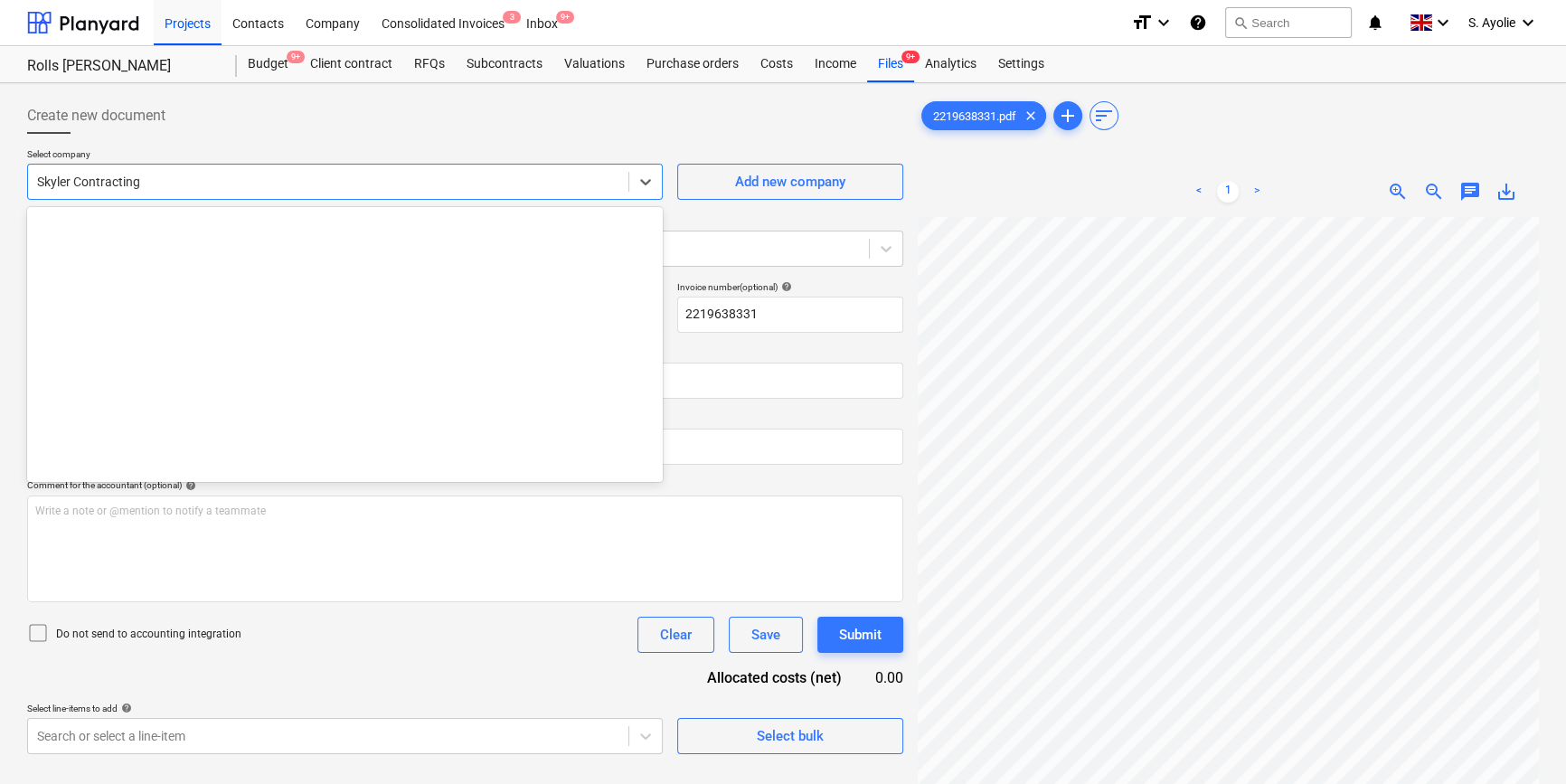
click at [340, 186] on div at bounding box center [327, 182] width 583 height 18
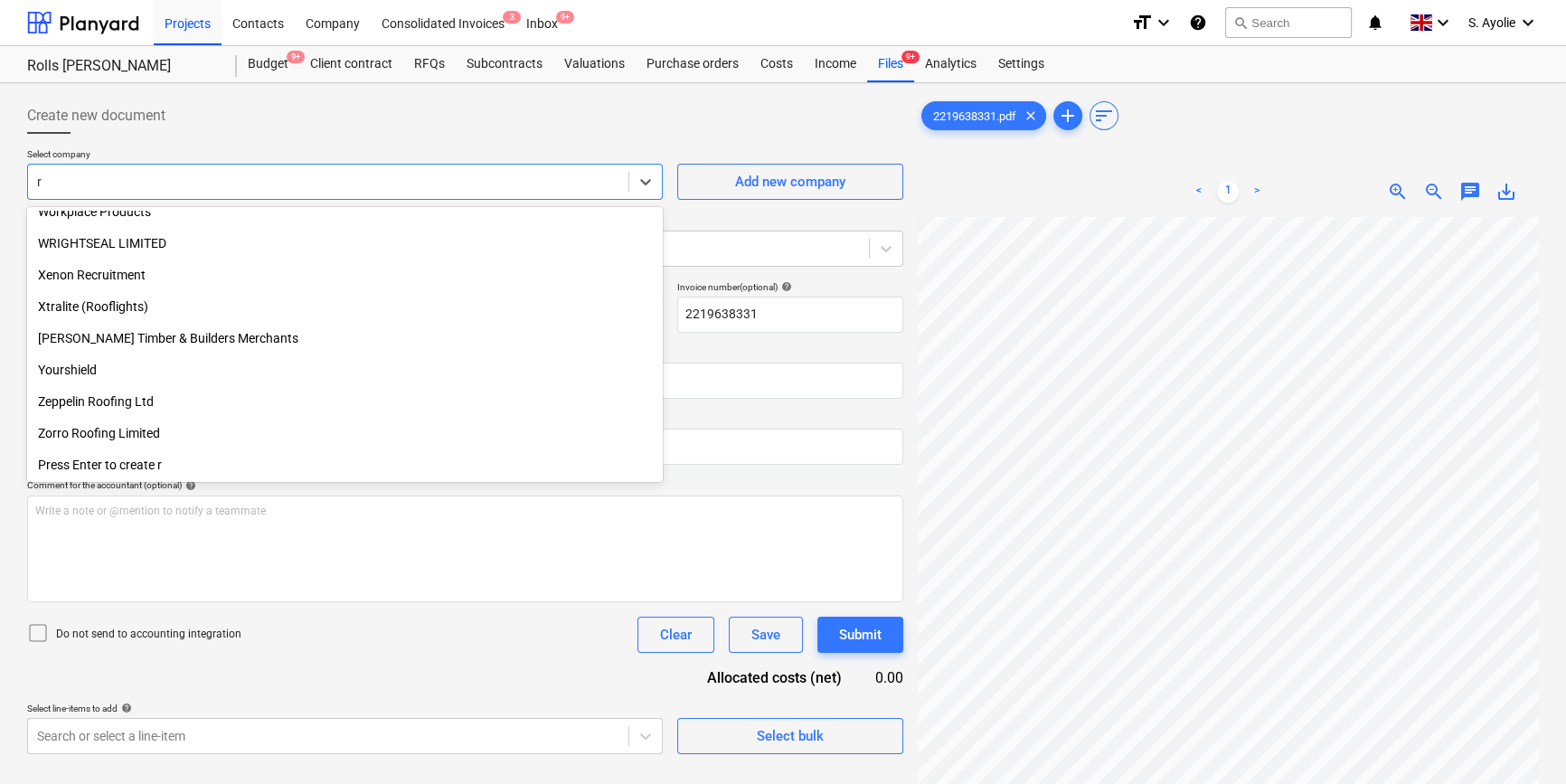
type input "rs"
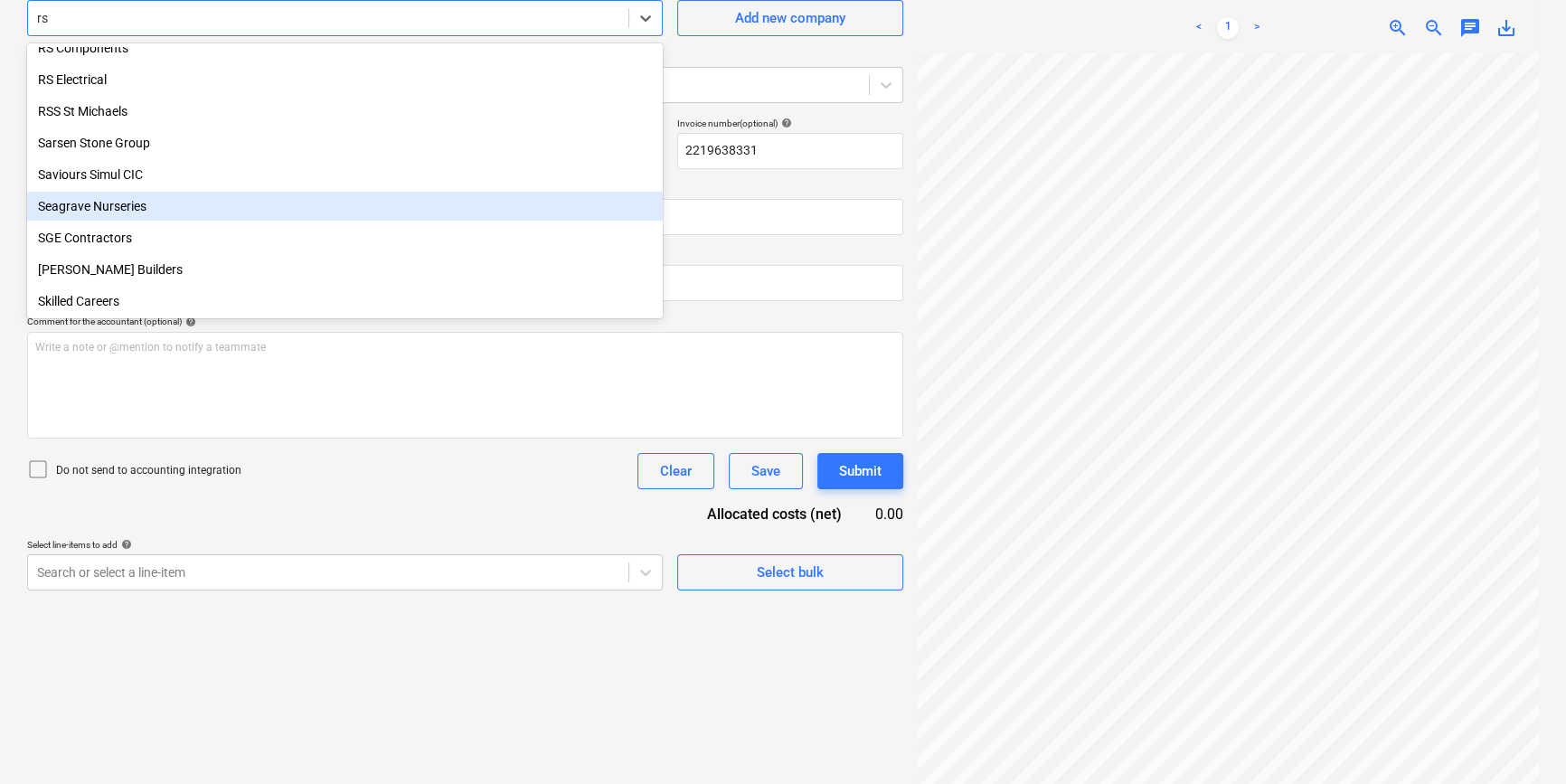
scroll to position [1419, 0]
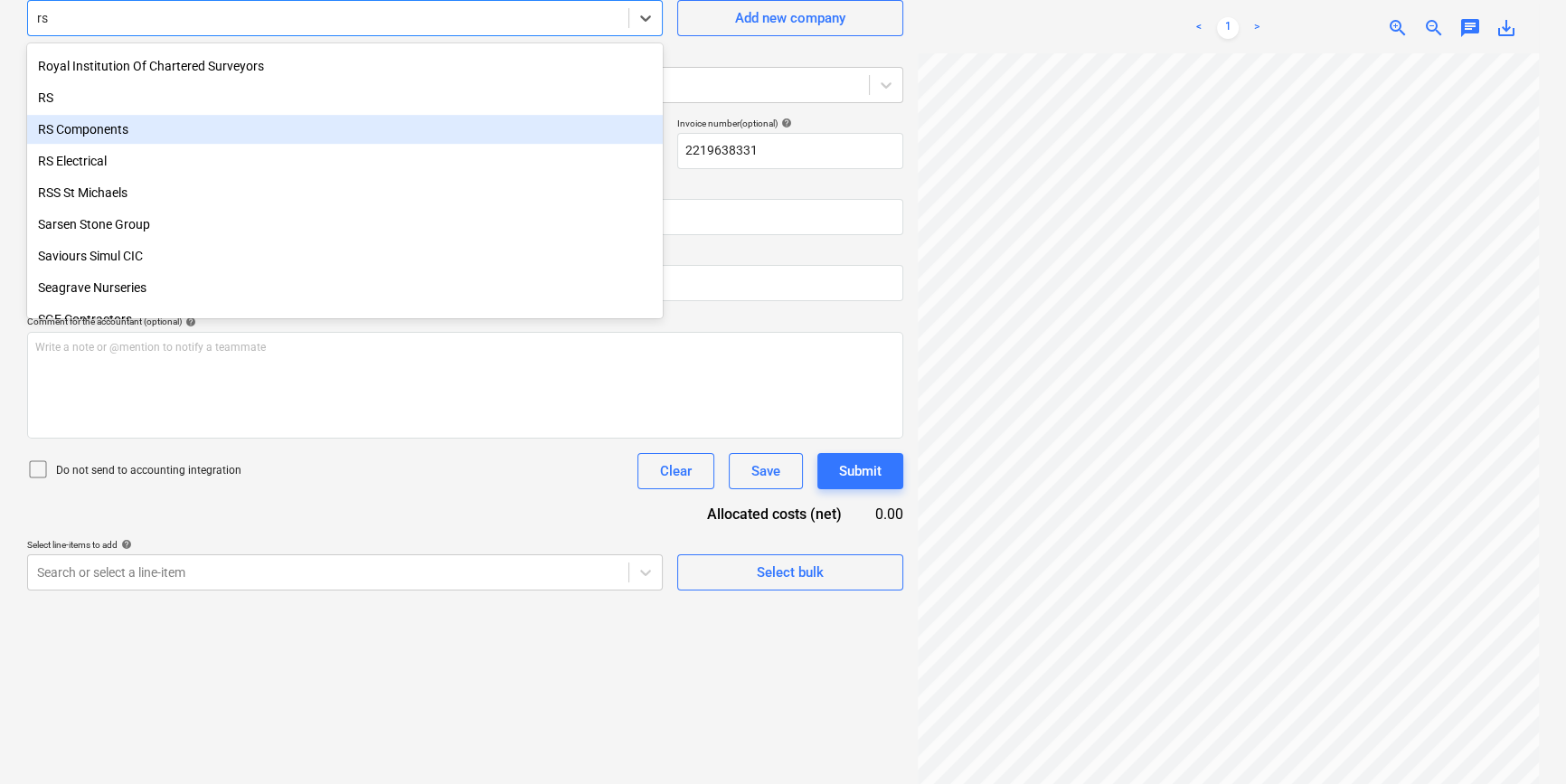
click at [162, 133] on div "RS Components" at bounding box center [345, 129] width 636 height 29
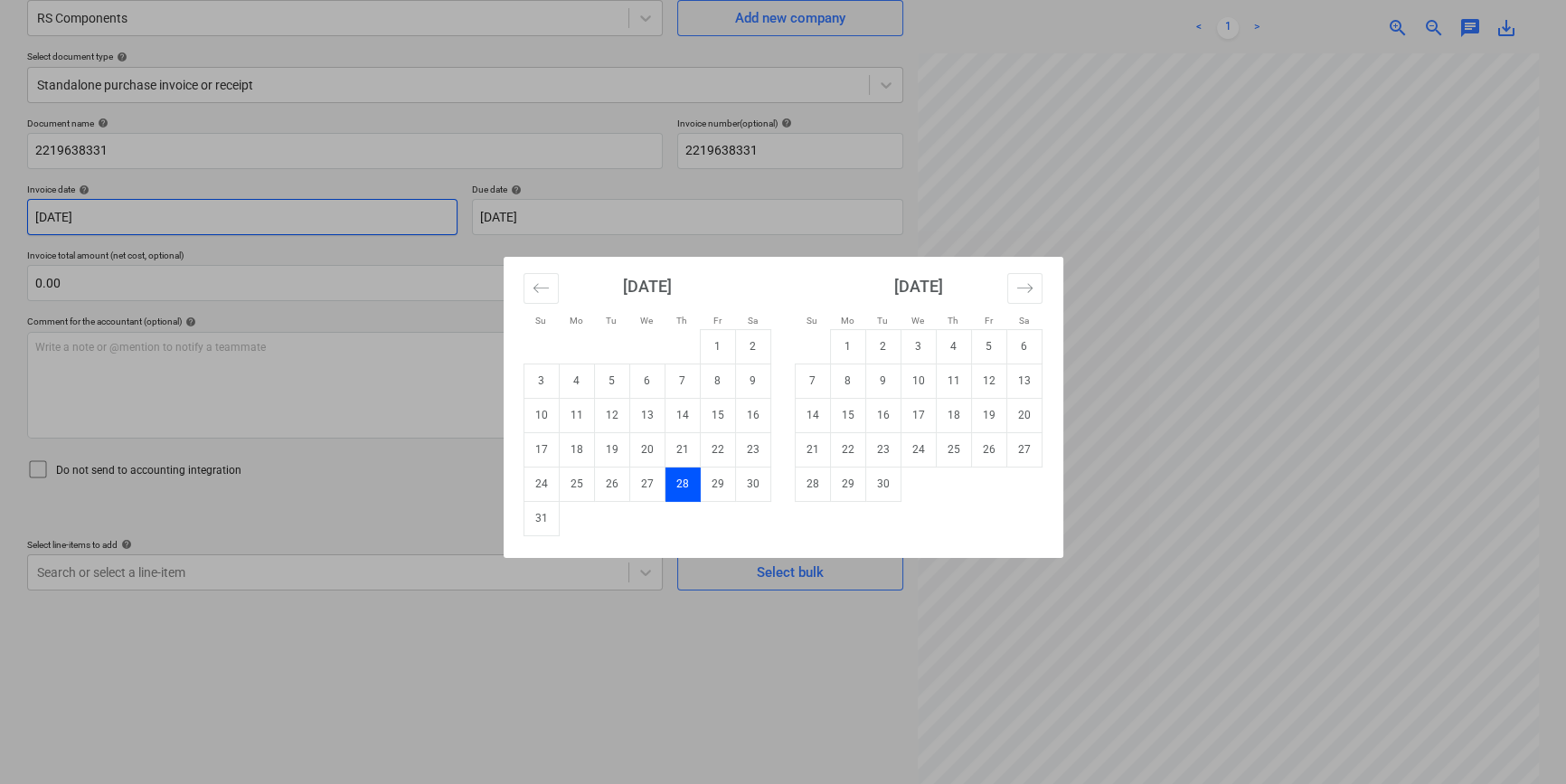
click at [158, 253] on body "Projects Contacts Company Consolidated Invoices 3 Inbox 9+ format_size keyboard…" at bounding box center [783, 229] width 1566 height 784
click at [204, 187] on div "Su Mo Tu We Th Fr Sa Su Mo Tu We Th Fr Sa July 2025 1 2 3 4 5 6 7 8 9 10 11 12 …" at bounding box center [783, 392] width 1566 height 784
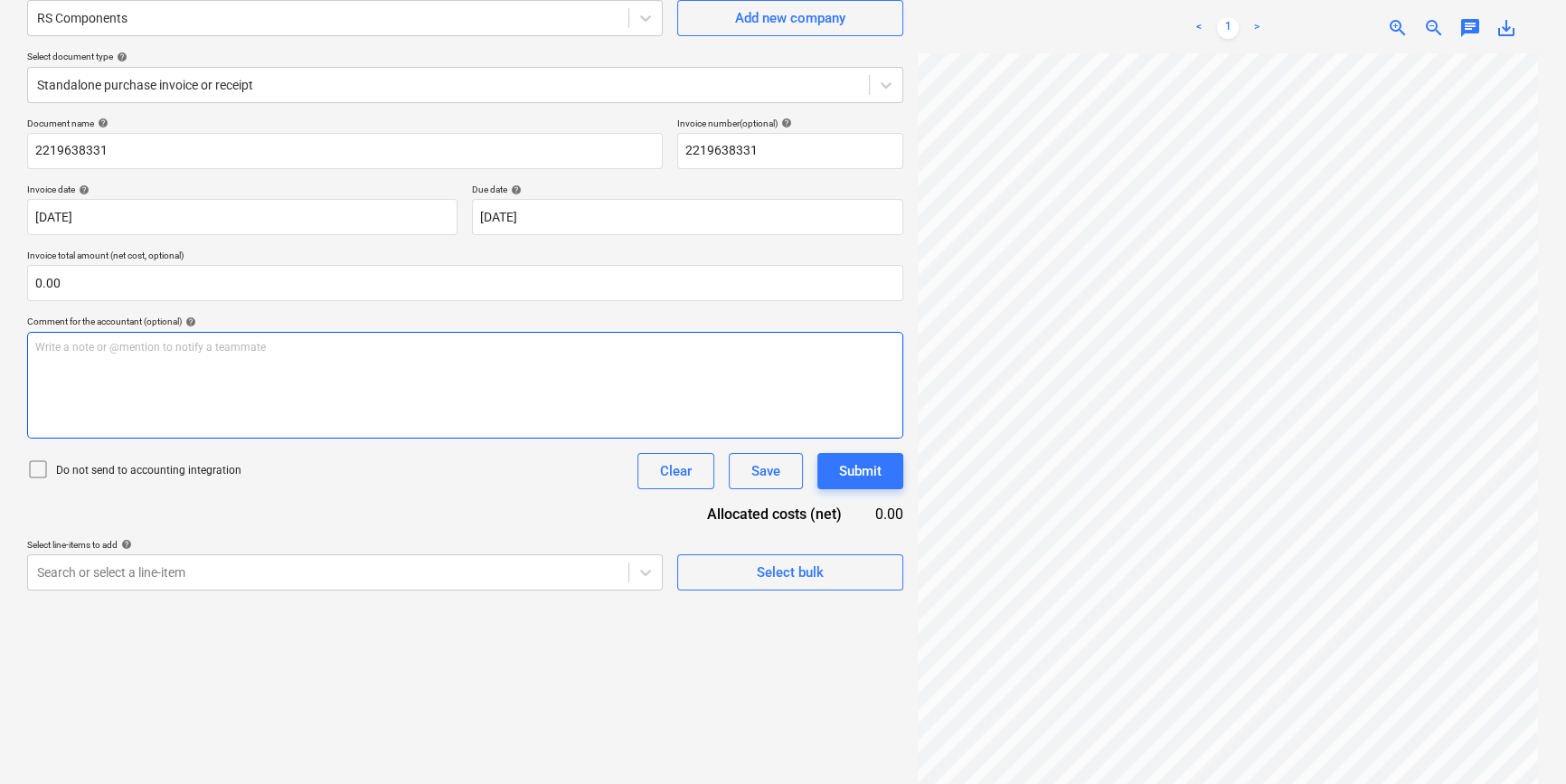
scroll to position [66, 195]
click at [814, 437] on div "Create new document Select company RS Components Add new company Select documen…" at bounding box center [783, 360] width 1526 height 867
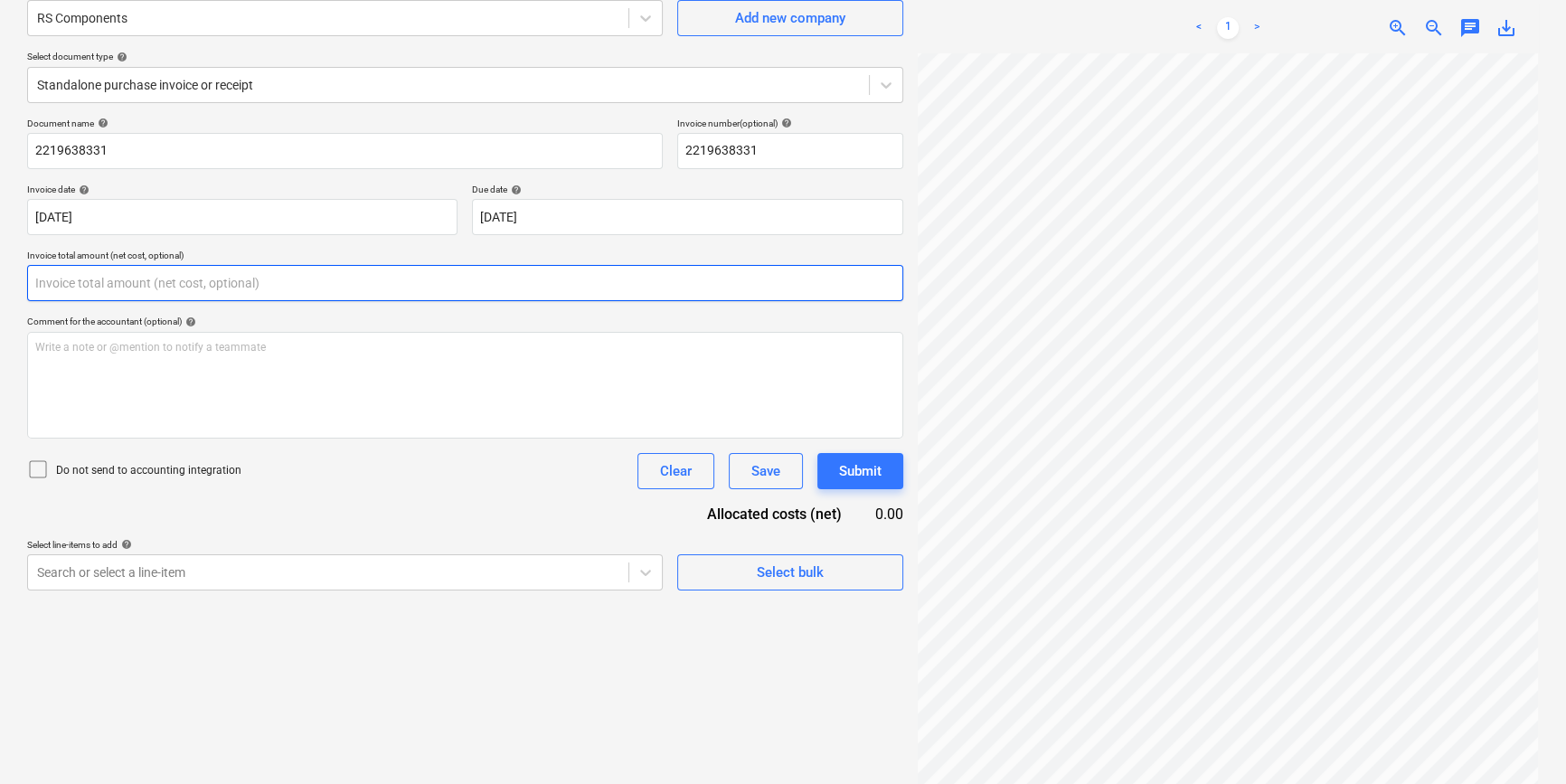
click at [280, 293] on input "text" at bounding box center [465, 282] width 876 height 36
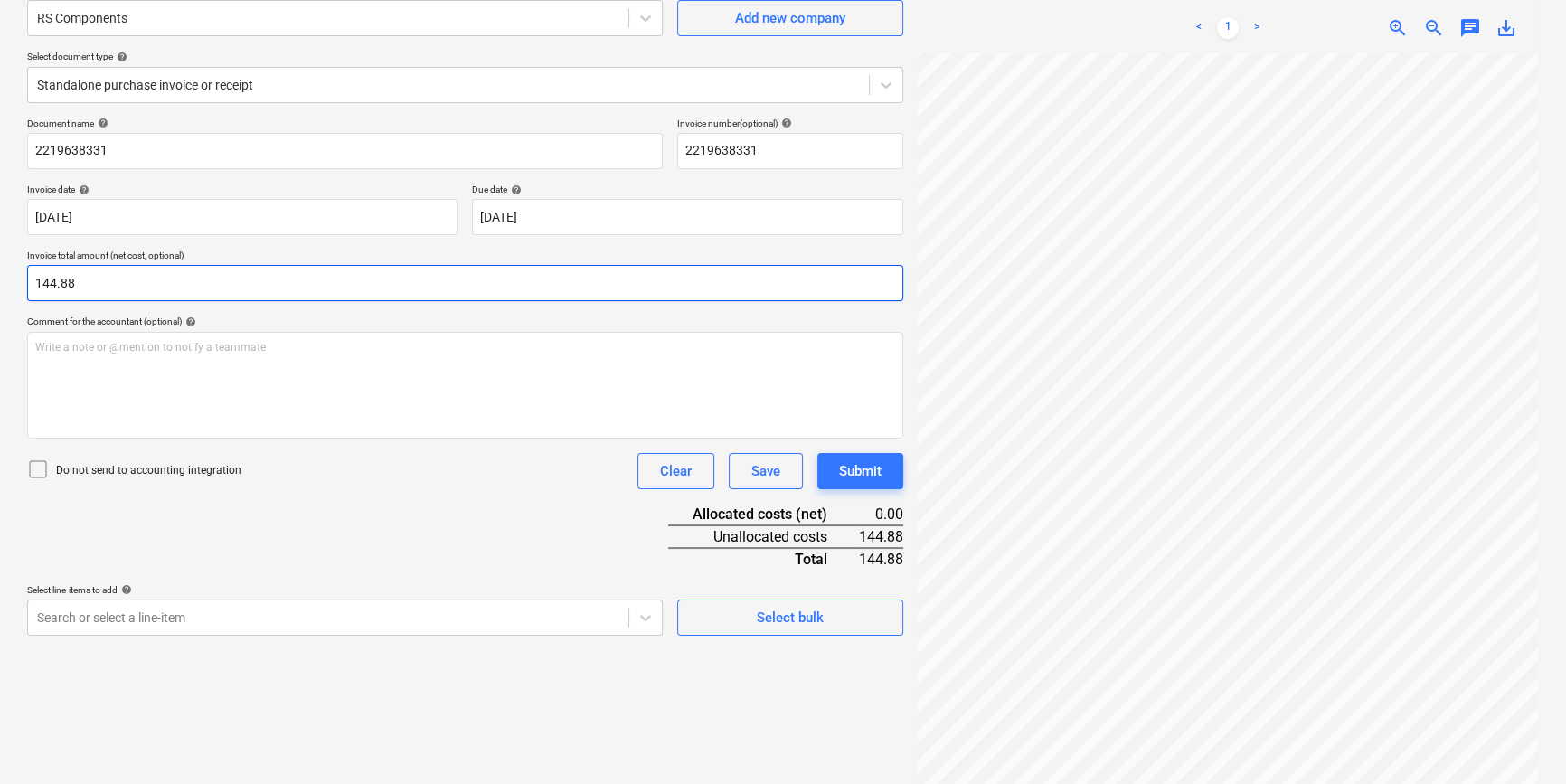
type input "144.88"
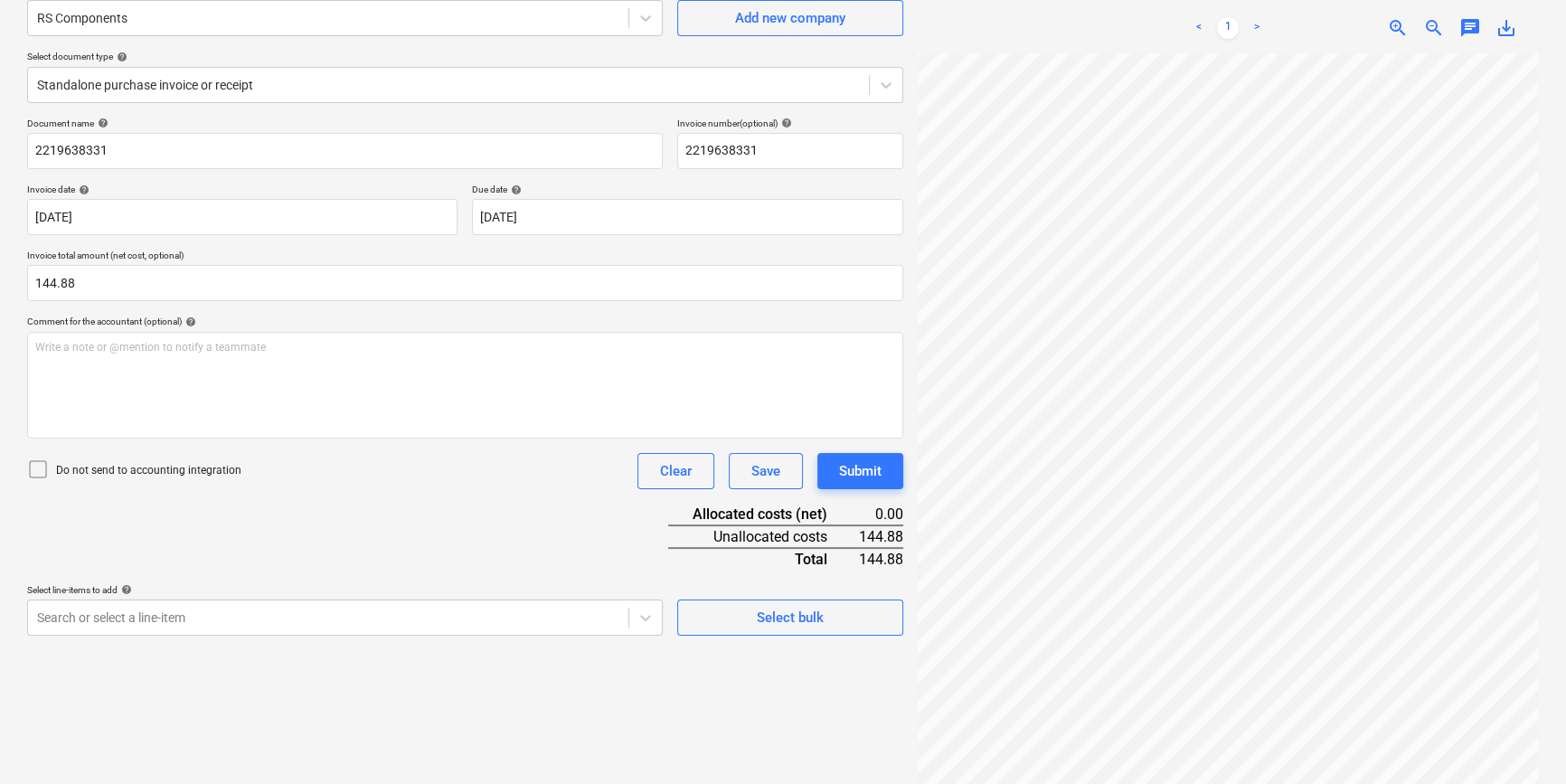
click at [36, 464] on icon at bounding box center [38, 469] width 21 height 21
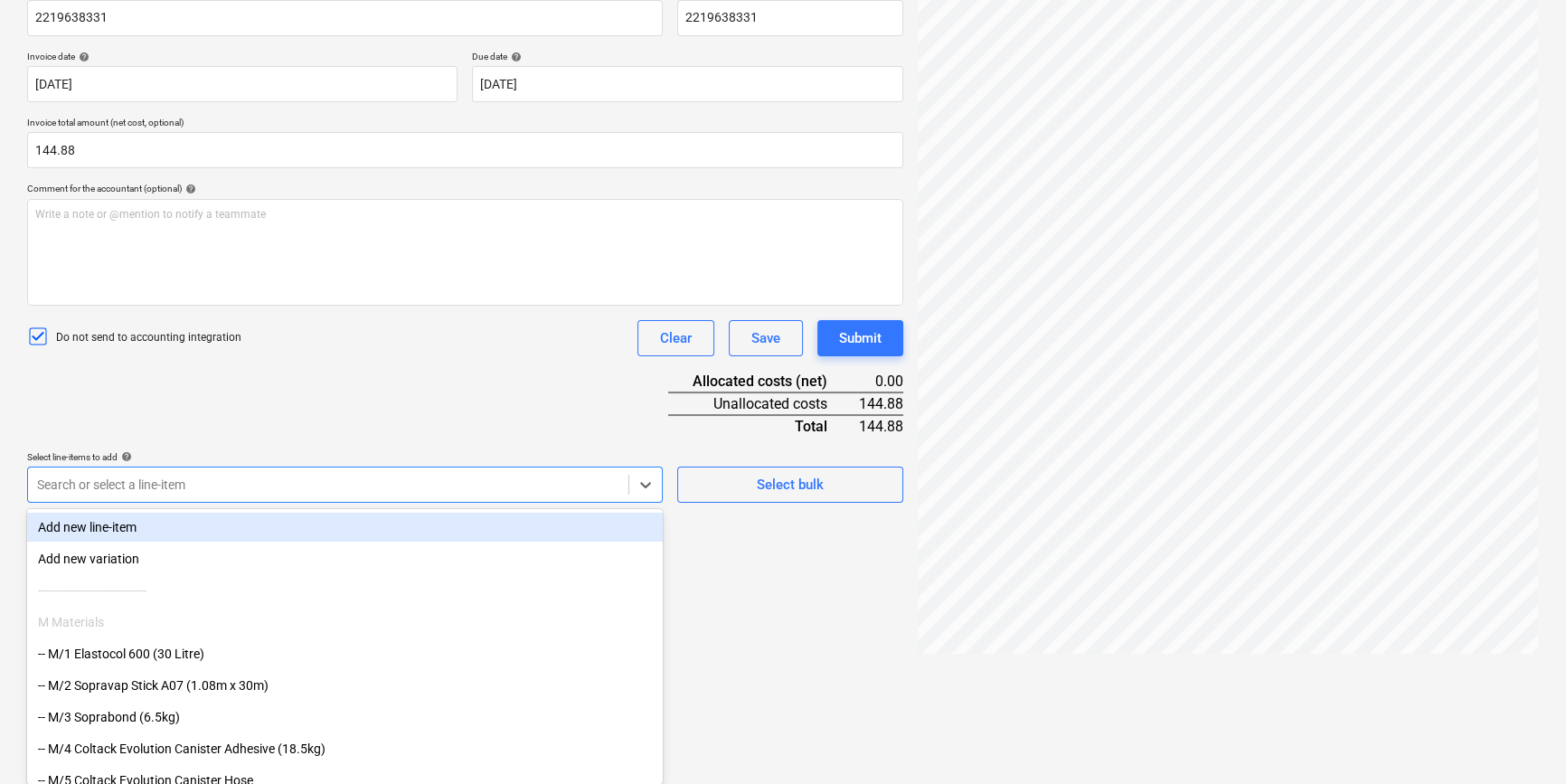
click at [213, 488] on body "Projects Contacts Company Consolidated Invoices 3 Inbox 9+ format_size keyboard…" at bounding box center [783, 96] width 1566 height 784
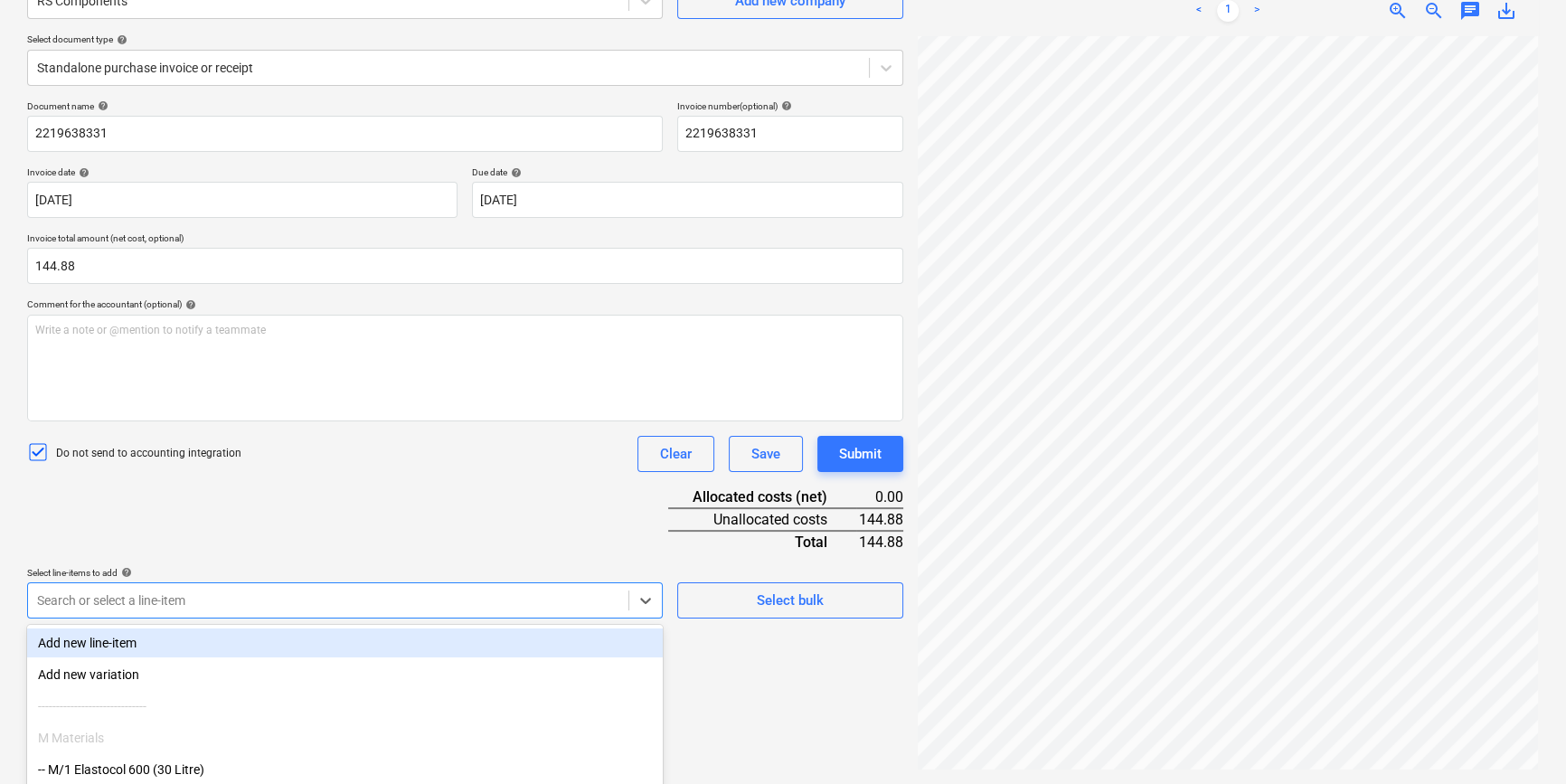
click at [400, 429] on div "Document name help 2219638331 Invoice number (optional) help 2219638331 Invoice…" at bounding box center [465, 359] width 876 height 518
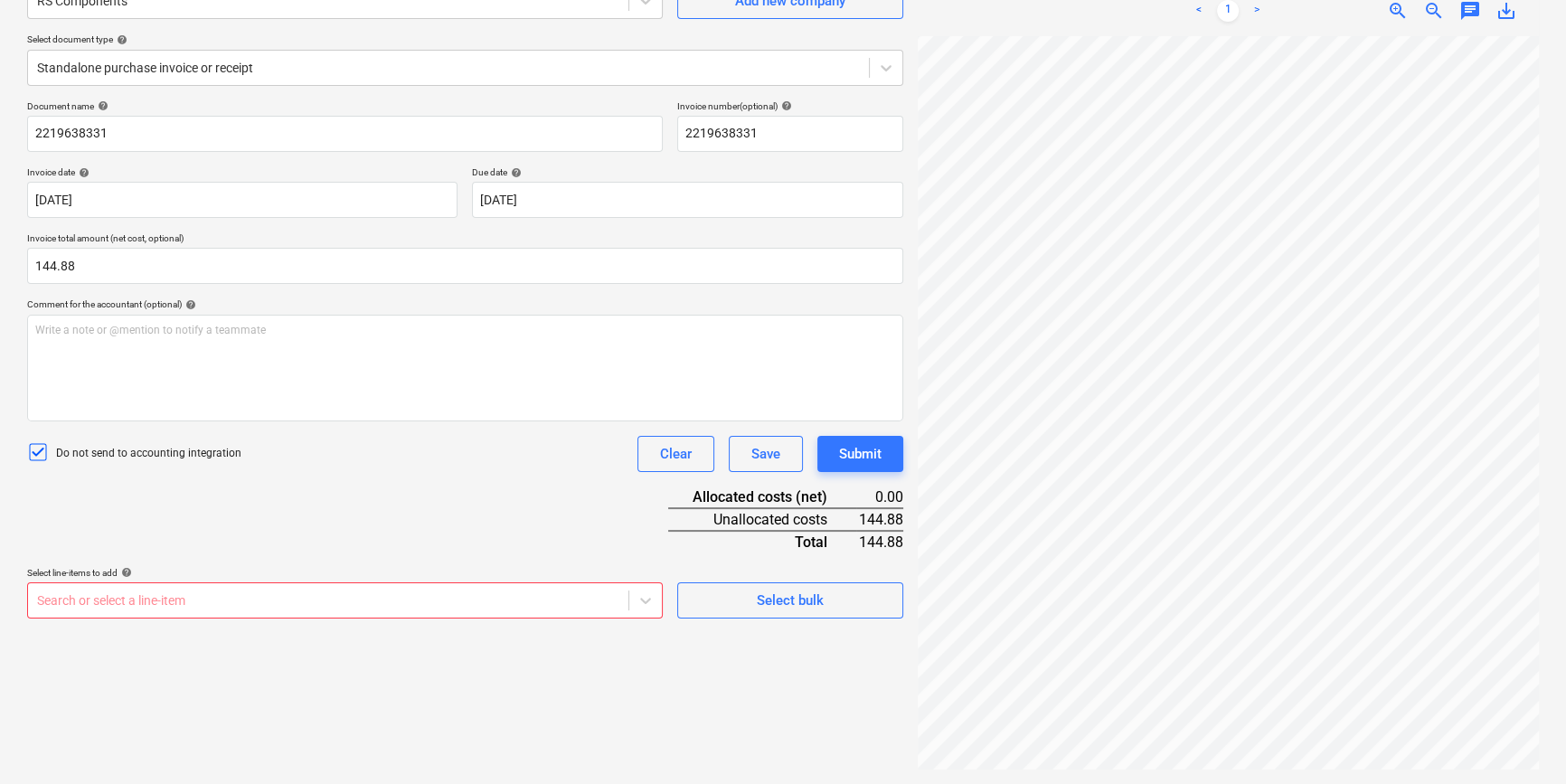
scroll to position [296, 0]
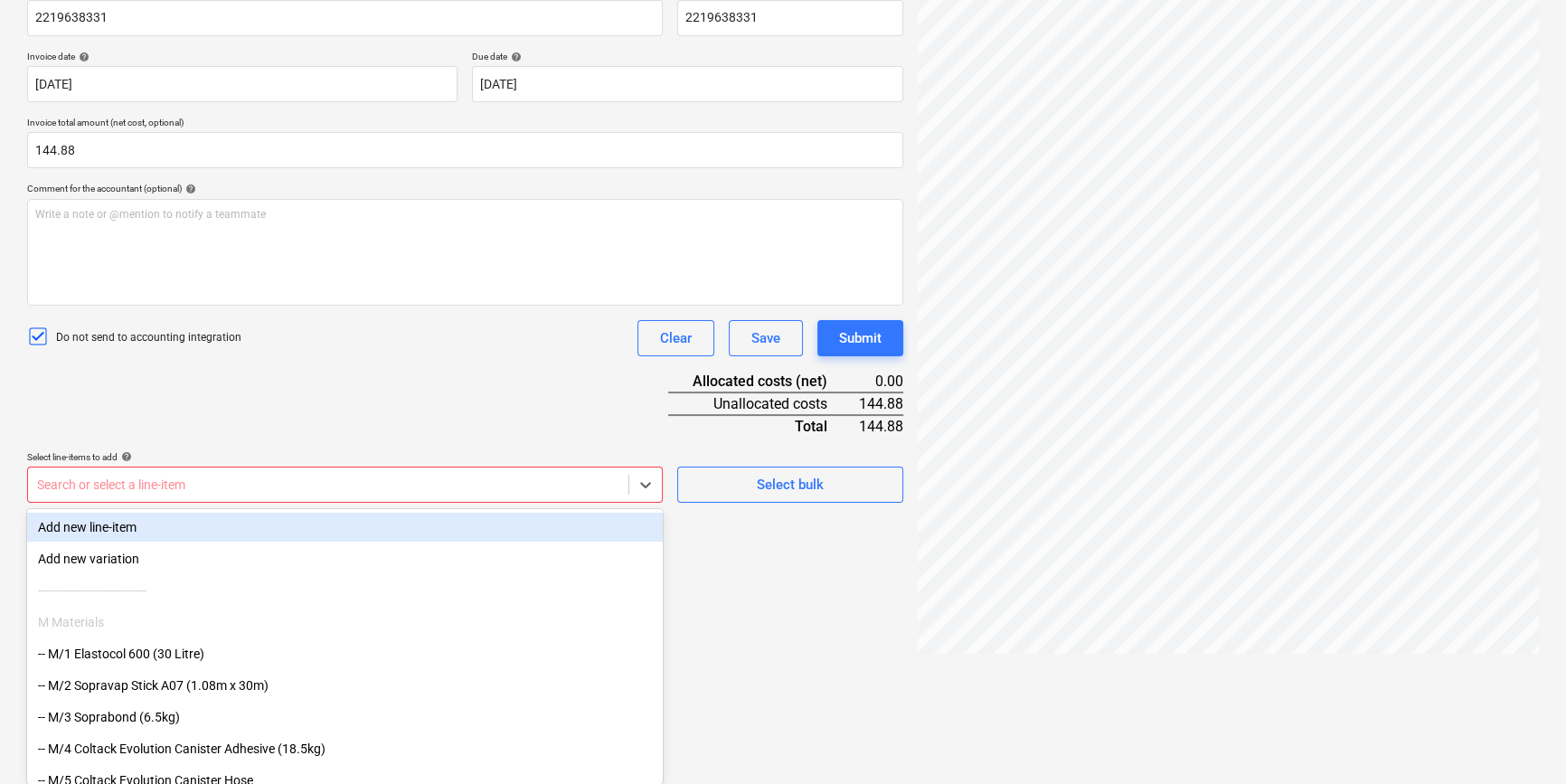
click at [244, 488] on body "Projects Contacts Company Consolidated Invoices 3 Inbox 9+ format_size keyboard…" at bounding box center [783, 96] width 1566 height 784
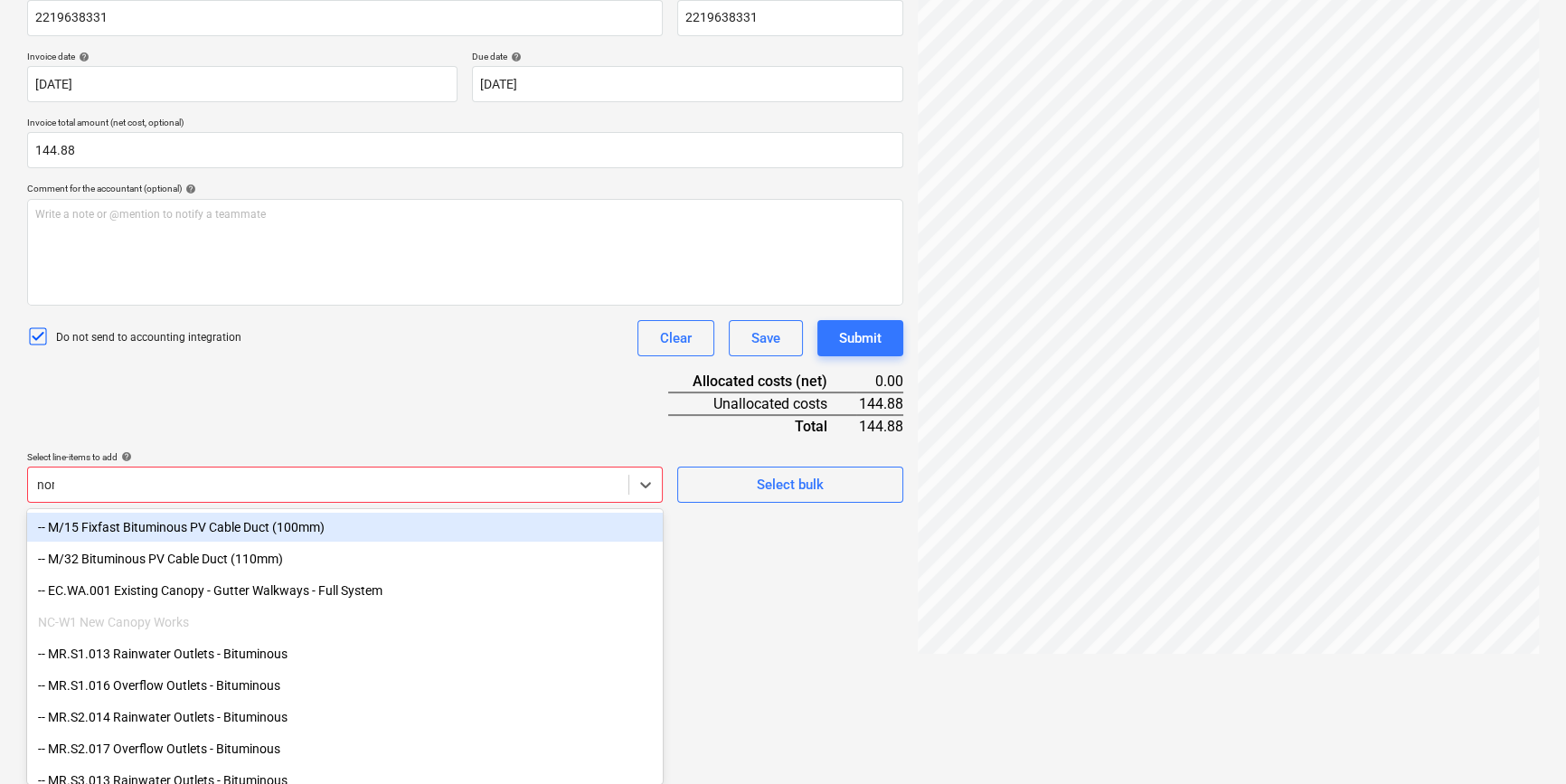
scroll to position [209, 0]
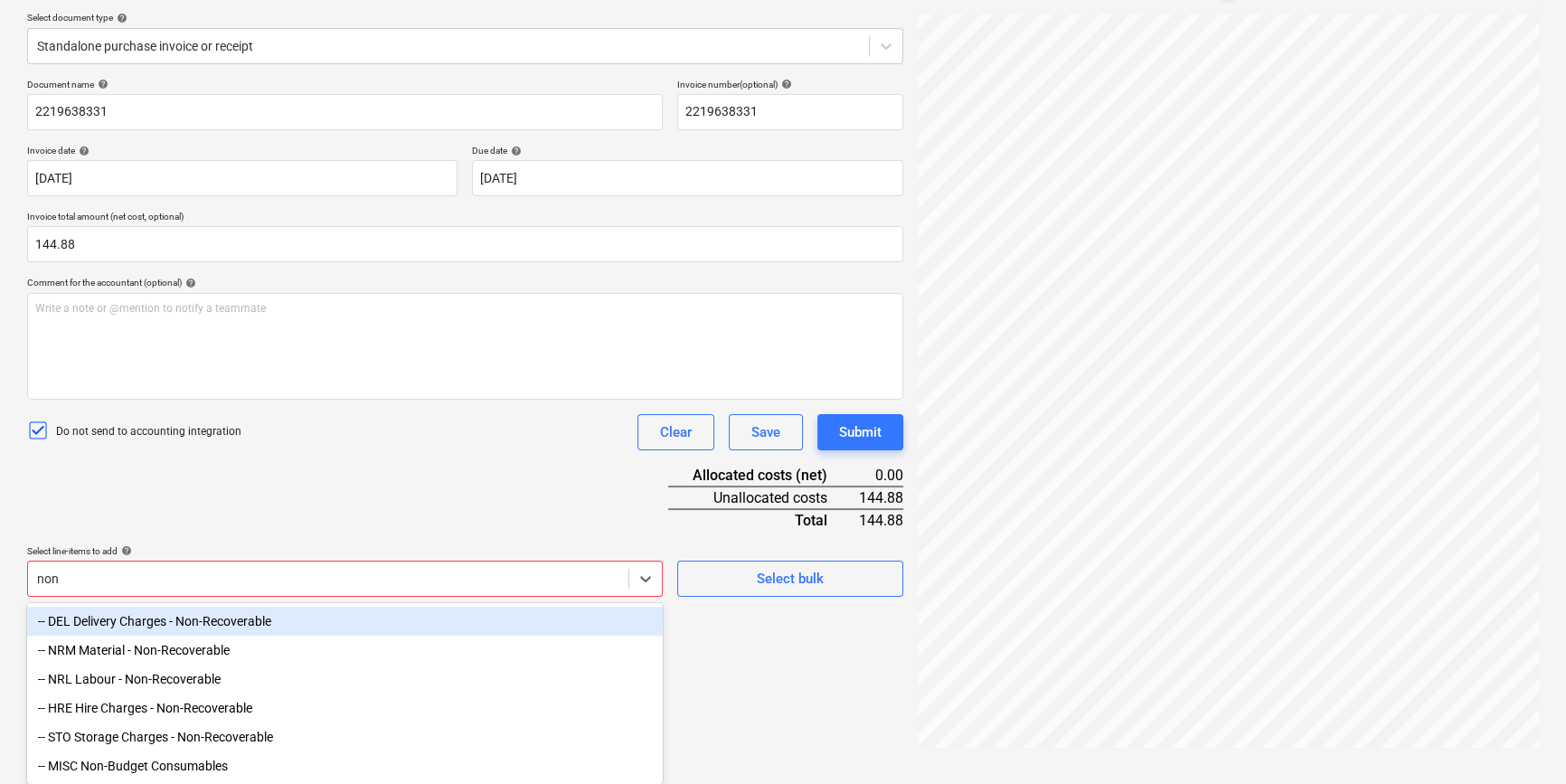
type input "non-"
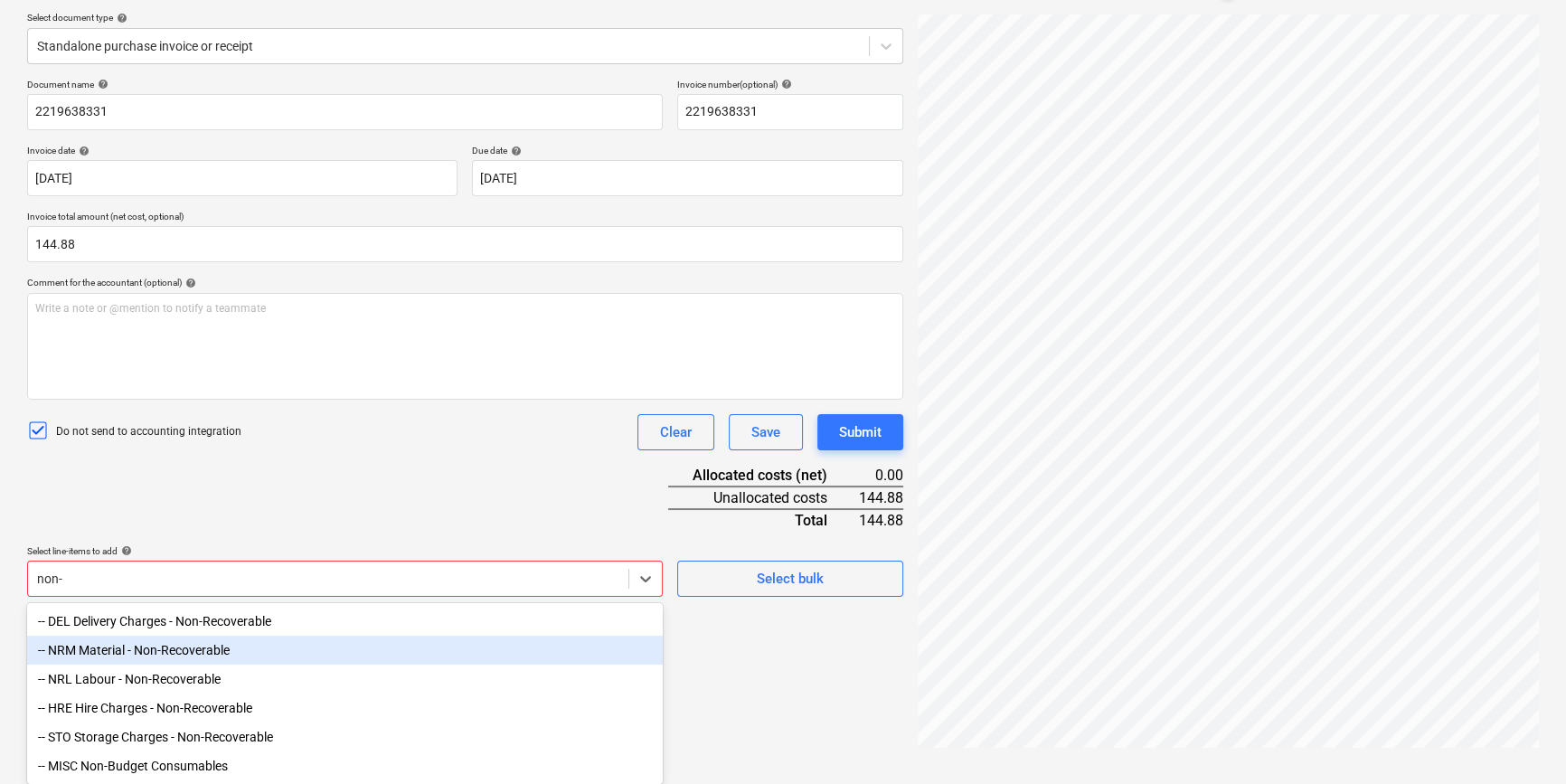
click at [199, 593] on div "-- NRM Material - Non-Recoverable" at bounding box center [345, 650] width 636 height 29
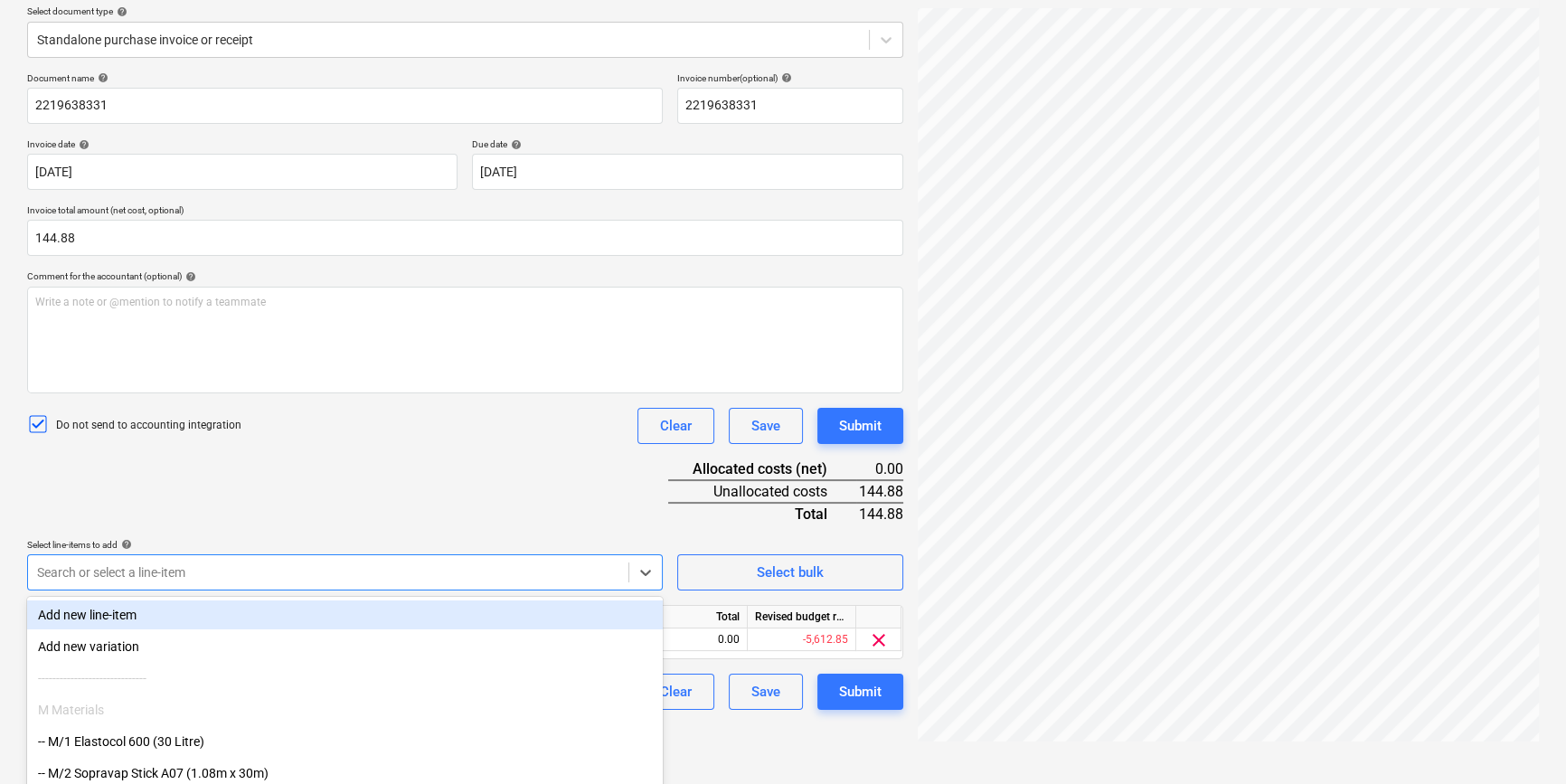
click at [624, 511] on div "Document name help 2219638331 Invoice number (optional) help 2219638331 Invoice…" at bounding box center [465, 391] width 876 height 637
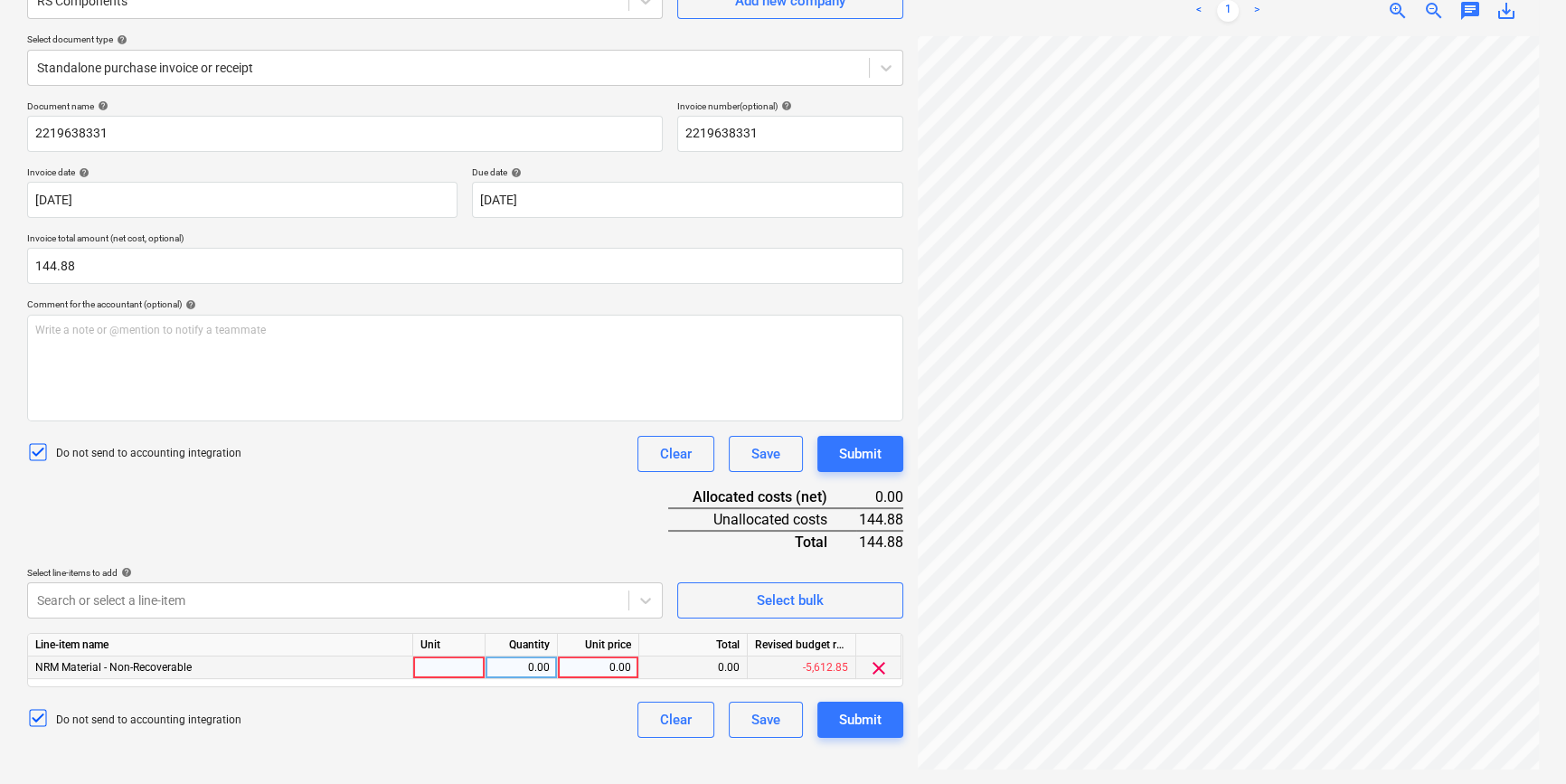
click at [441, 593] on div at bounding box center [449, 667] width 72 height 22
type input "pcs"
click at [501, 593] on div "0.00" at bounding box center [521, 667] width 57 height 22
type input "1"
click at [613, 593] on div "0.00" at bounding box center [598, 667] width 66 height 22
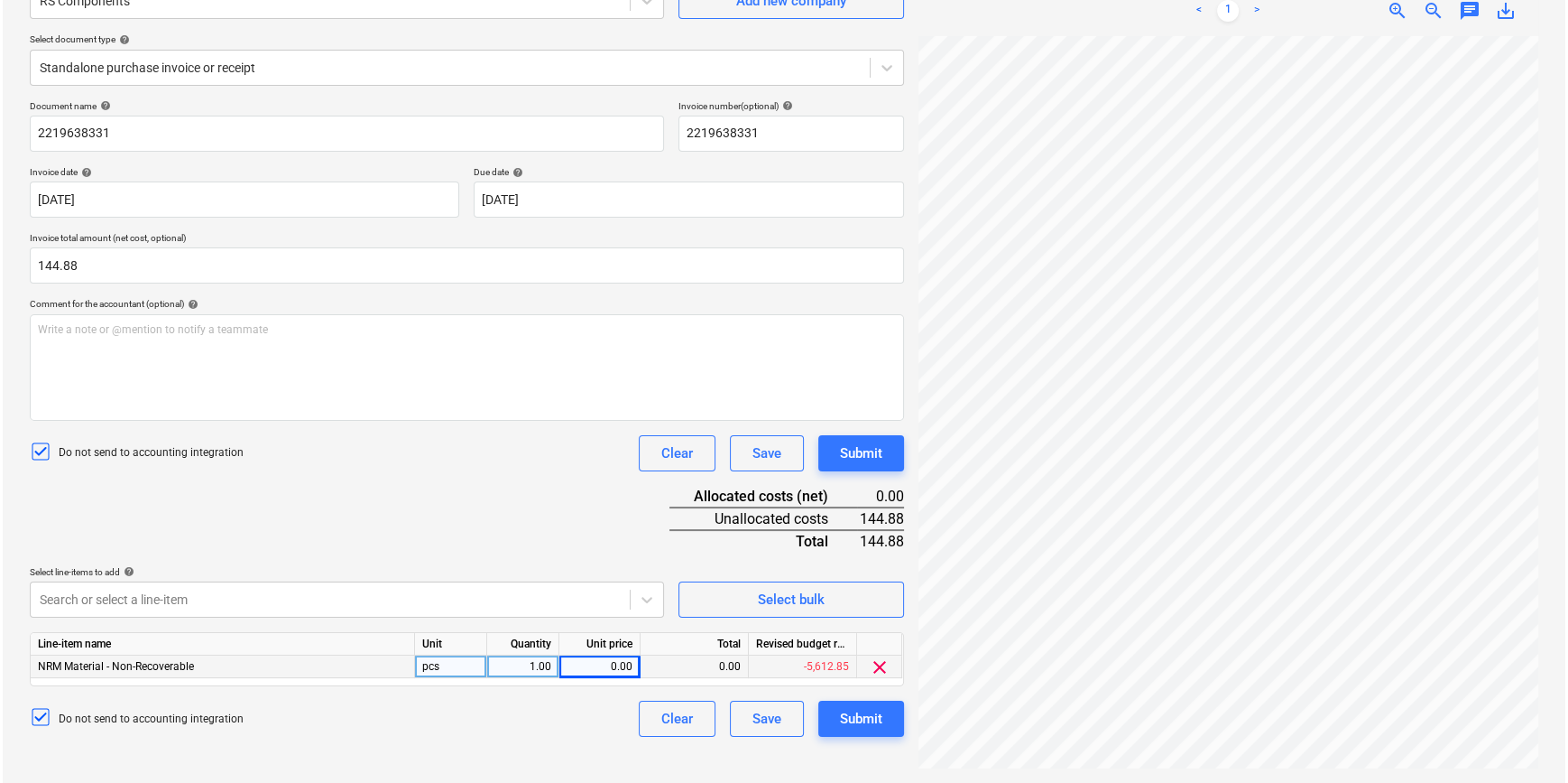
scroll to position [188, 195]
type input "144.88"
click at [558, 592] on div "Do not send to accounting integration Clear Save Submit" at bounding box center [464, 717] width 874 height 36
click at [837, 592] on div "Submit" at bounding box center [859, 718] width 42 height 23
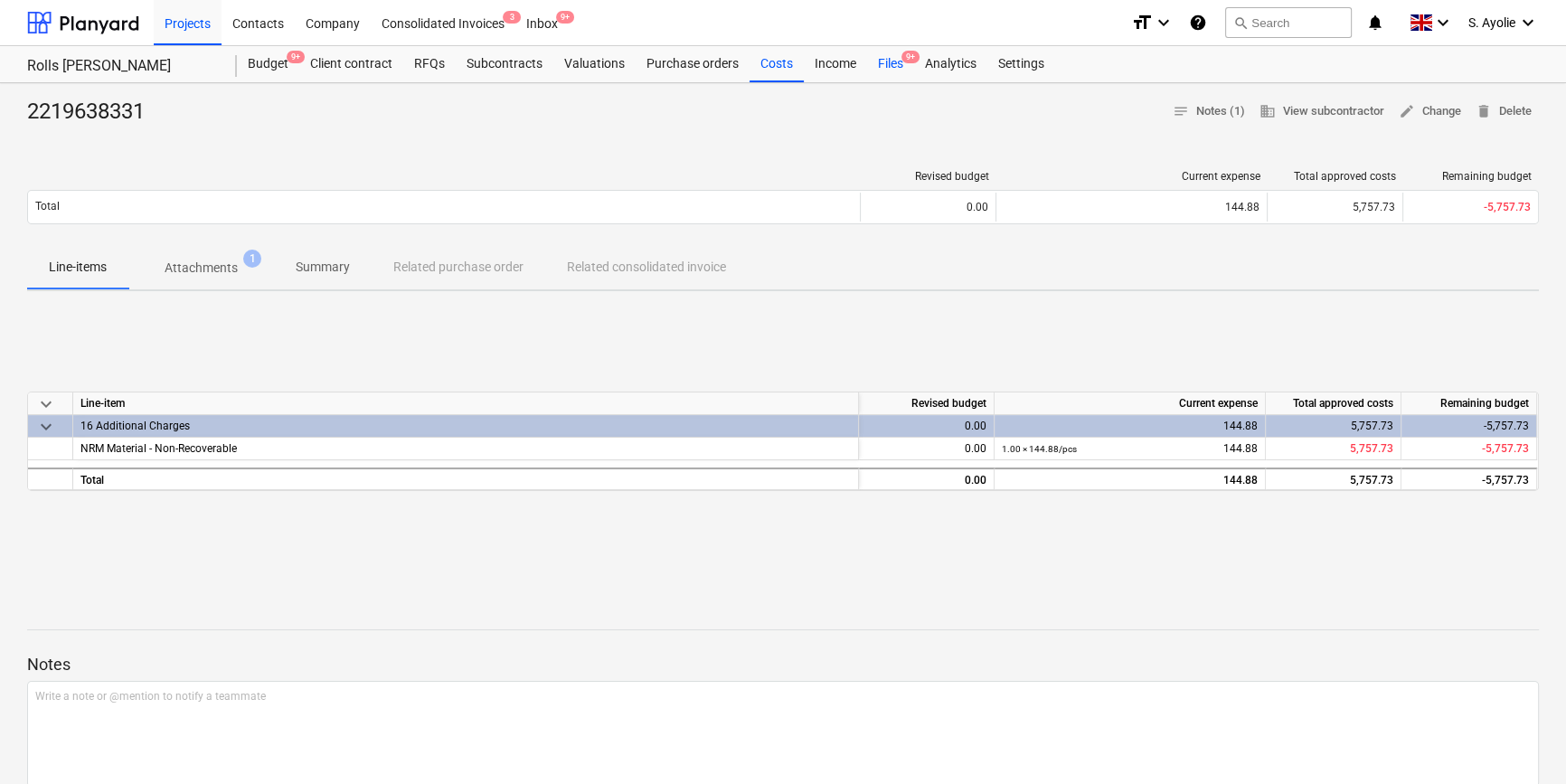
click at [895, 63] on div "Files 9+" at bounding box center [891, 64] width 47 height 36
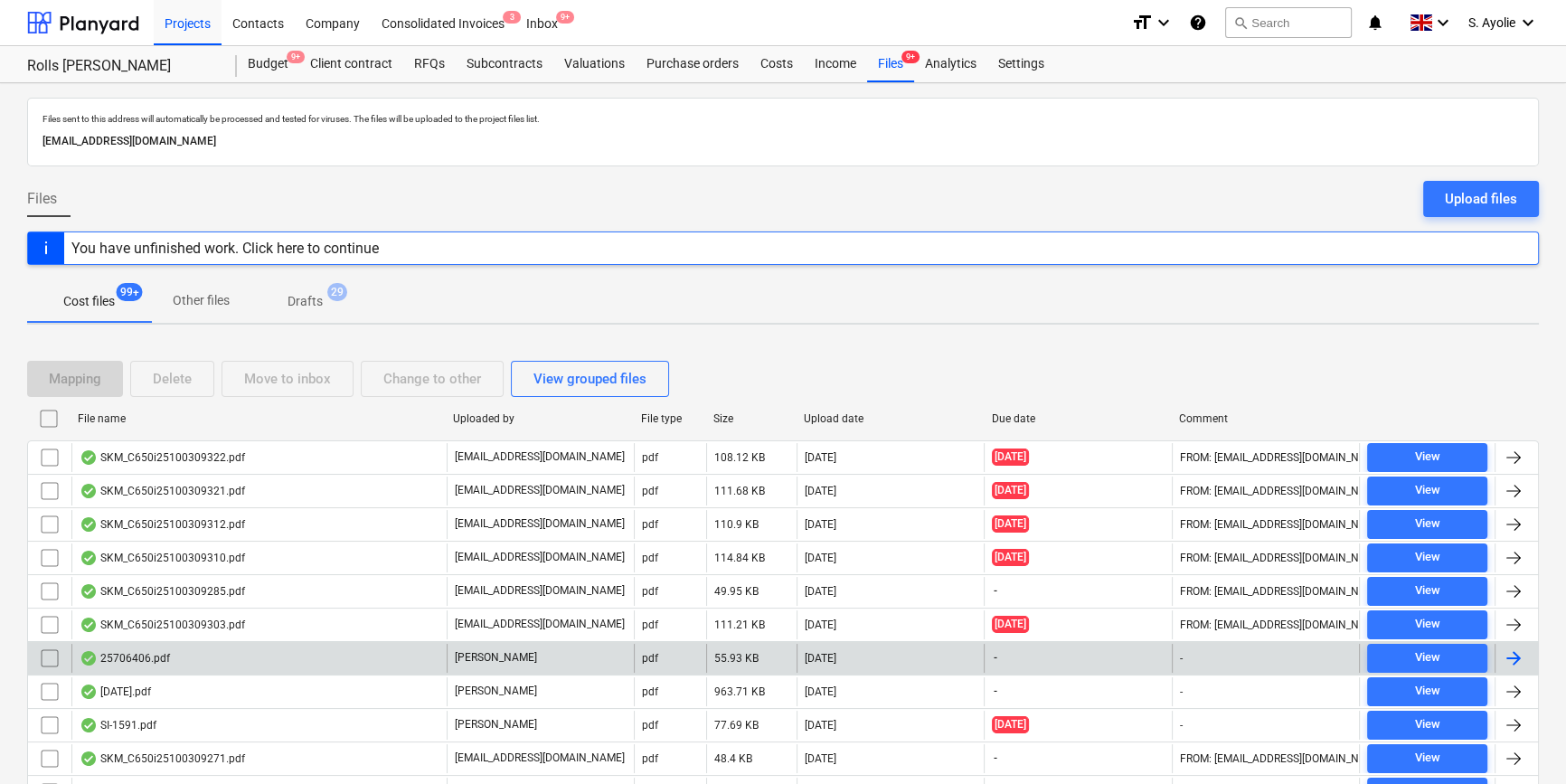
click at [409, 593] on div "25706406.pdf" at bounding box center [259, 658] width 375 height 29
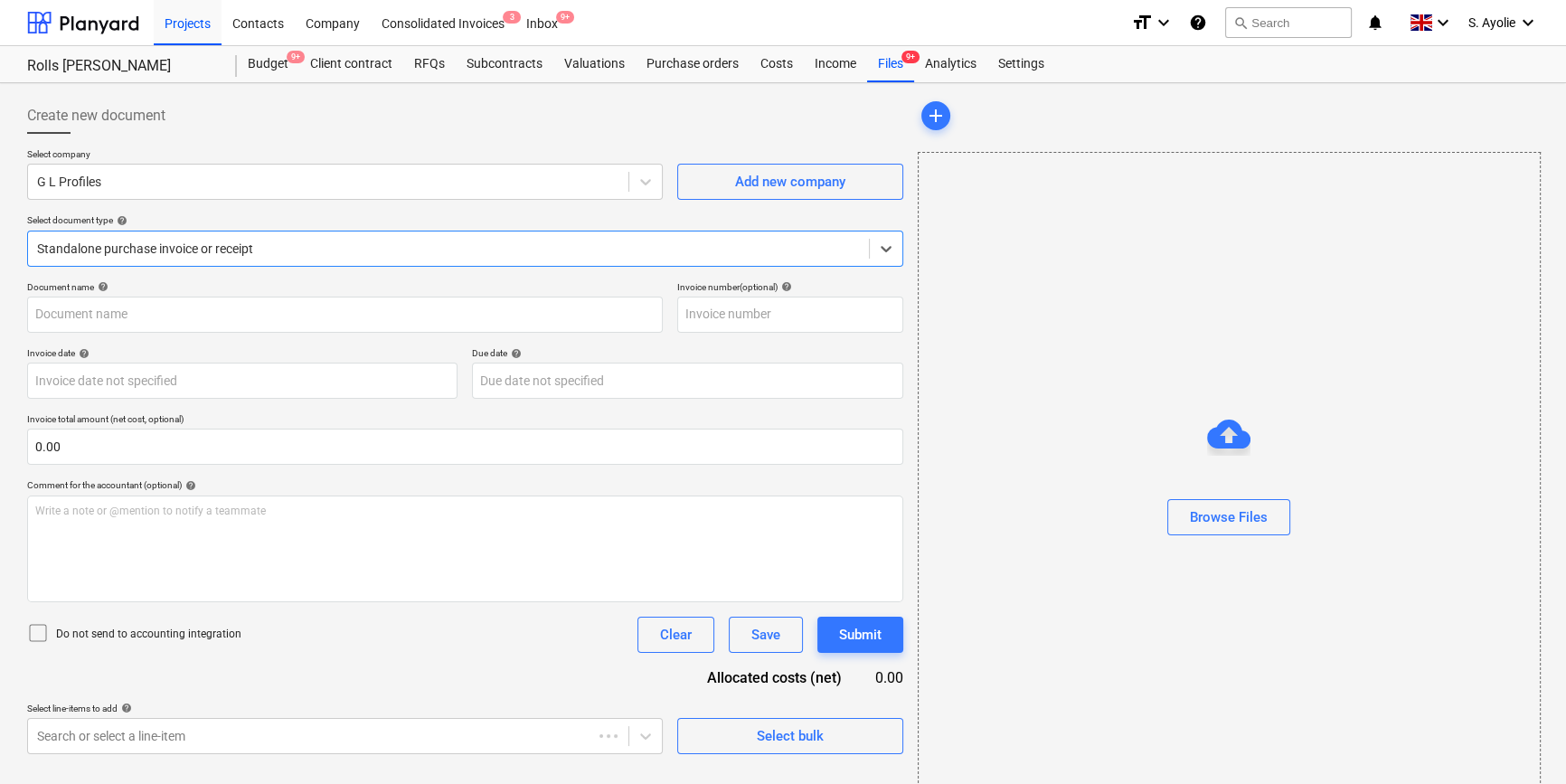
type input "25706406"
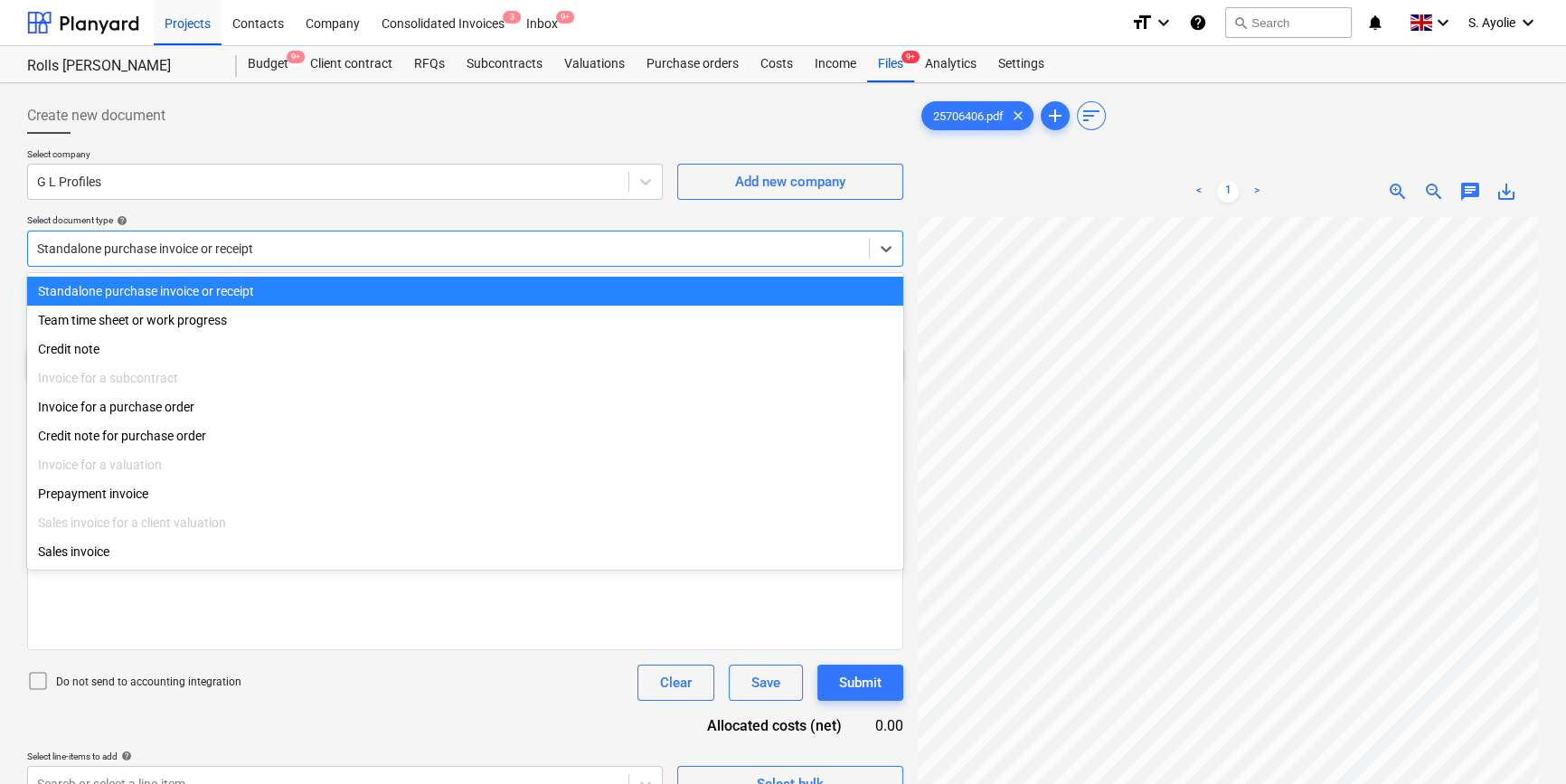
click at [385, 253] on div at bounding box center [448, 248] width 823 height 18
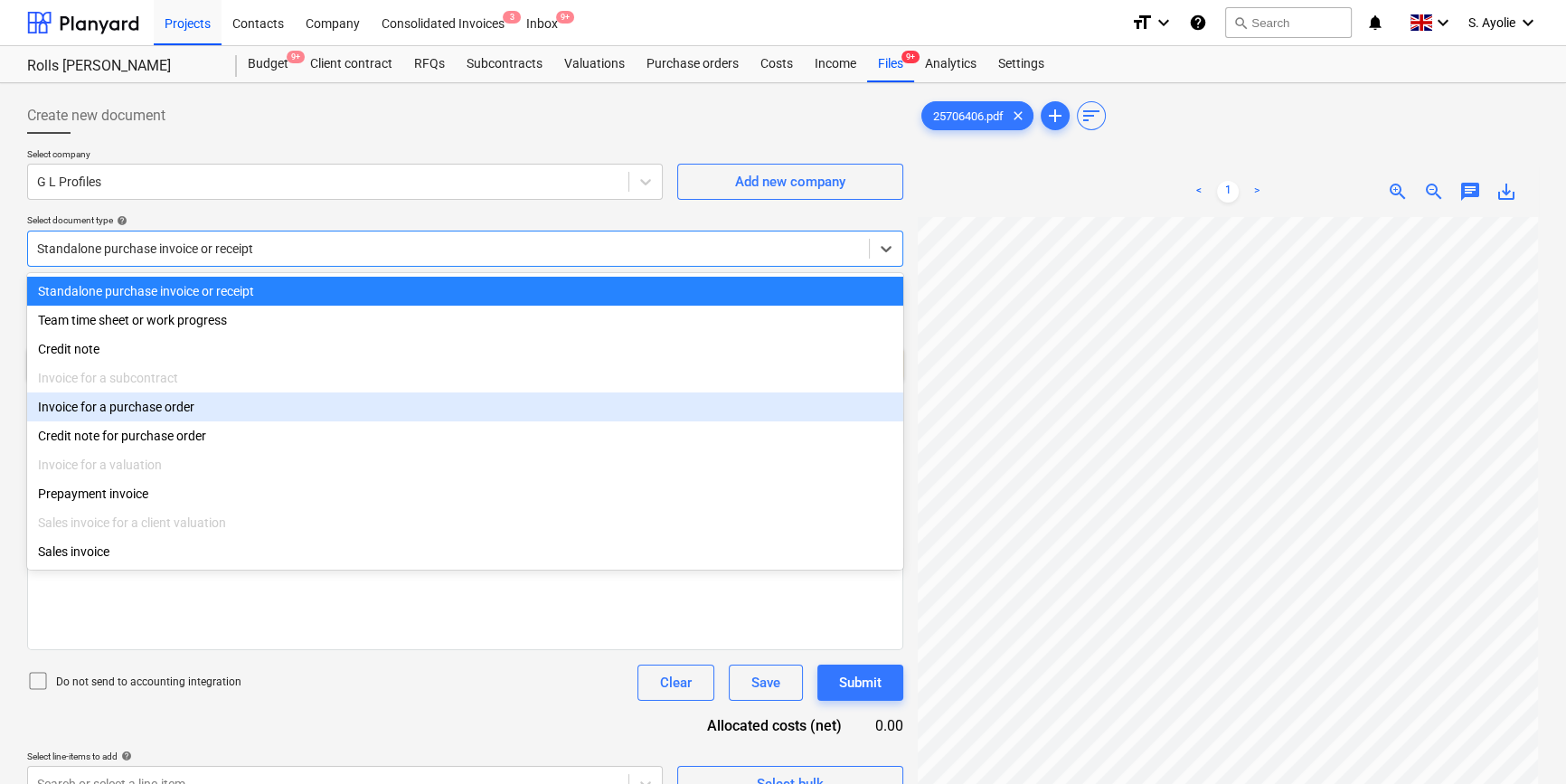
click at [274, 413] on div "Invoice for a purchase order" at bounding box center [465, 406] width 876 height 29
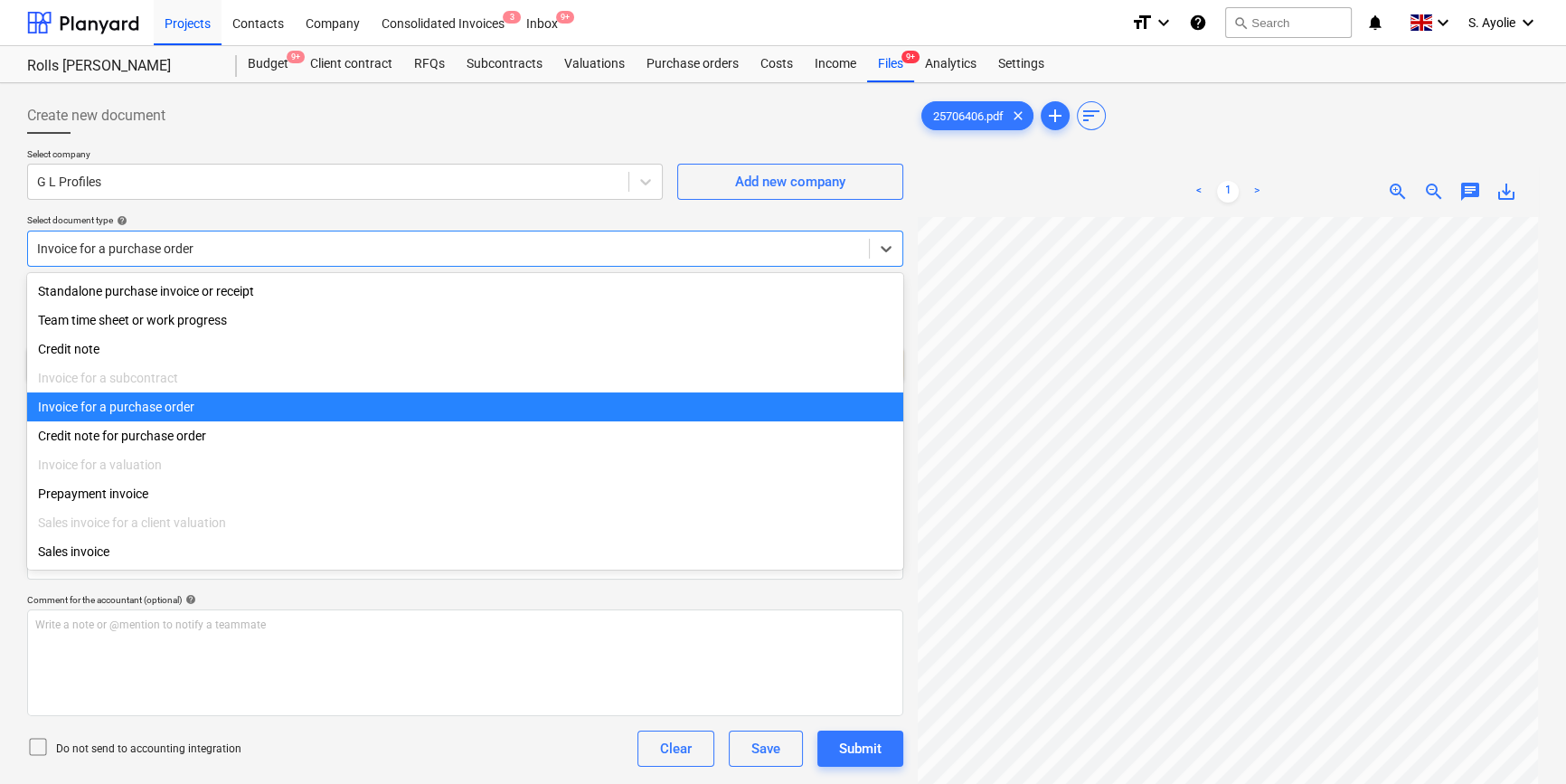
click at [298, 261] on div "Invoice for a purchase order" at bounding box center [448, 248] width 841 height 25
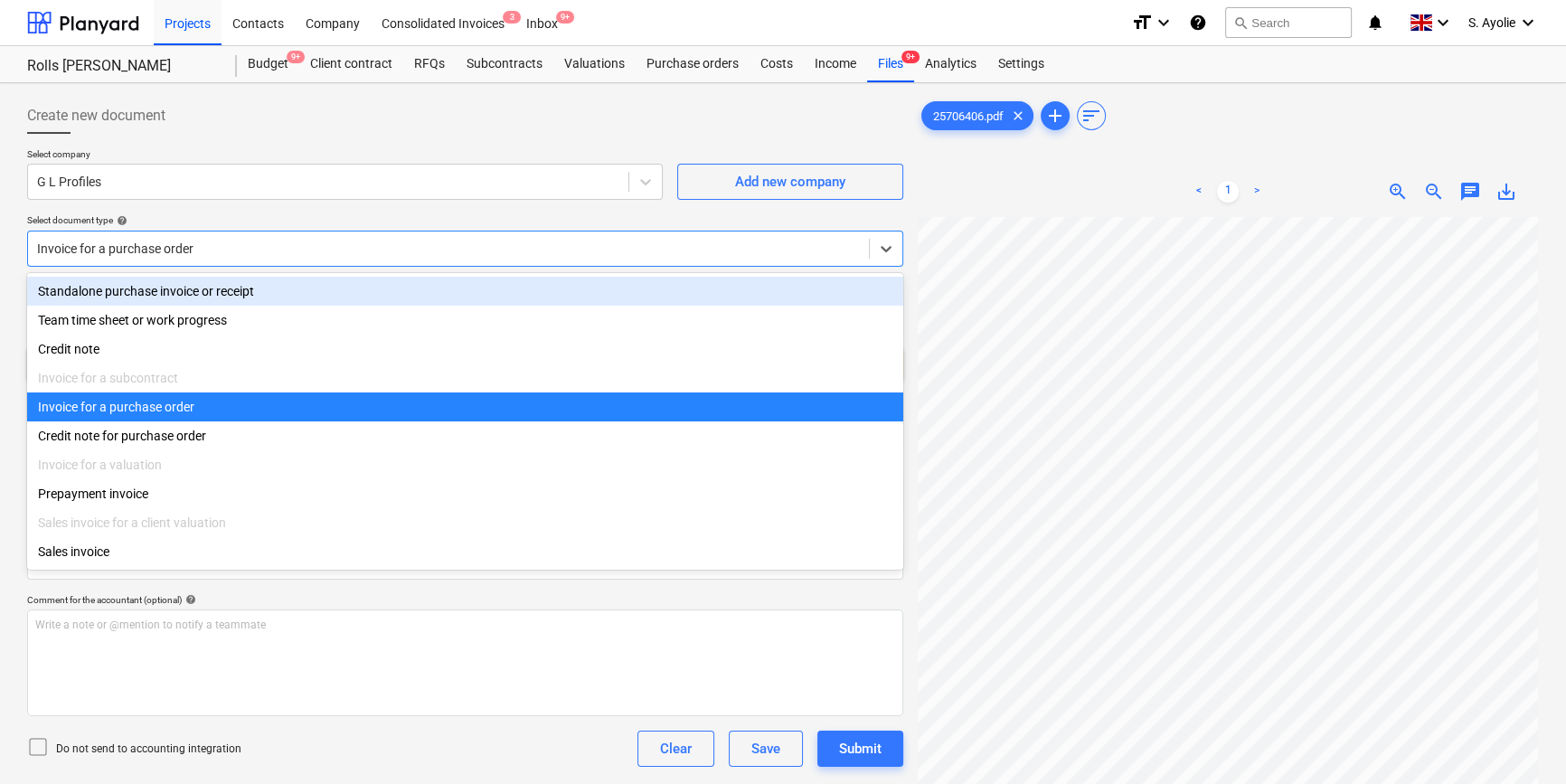
click at [268, 294] on div "Standalone purchase invoice or receipt" at bounding box center [465, 291] width 876 height 29
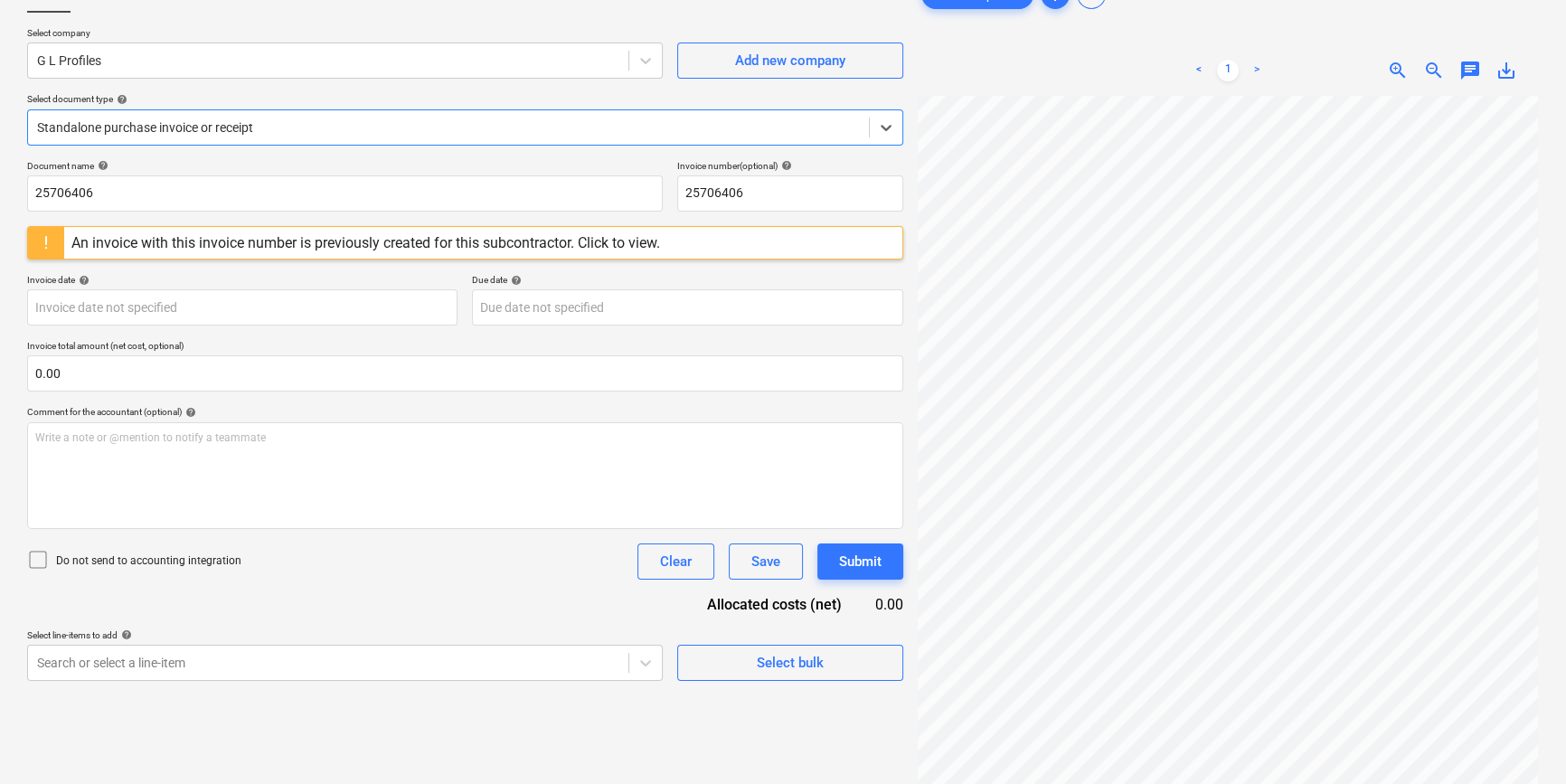
scroll to position [16, 0]
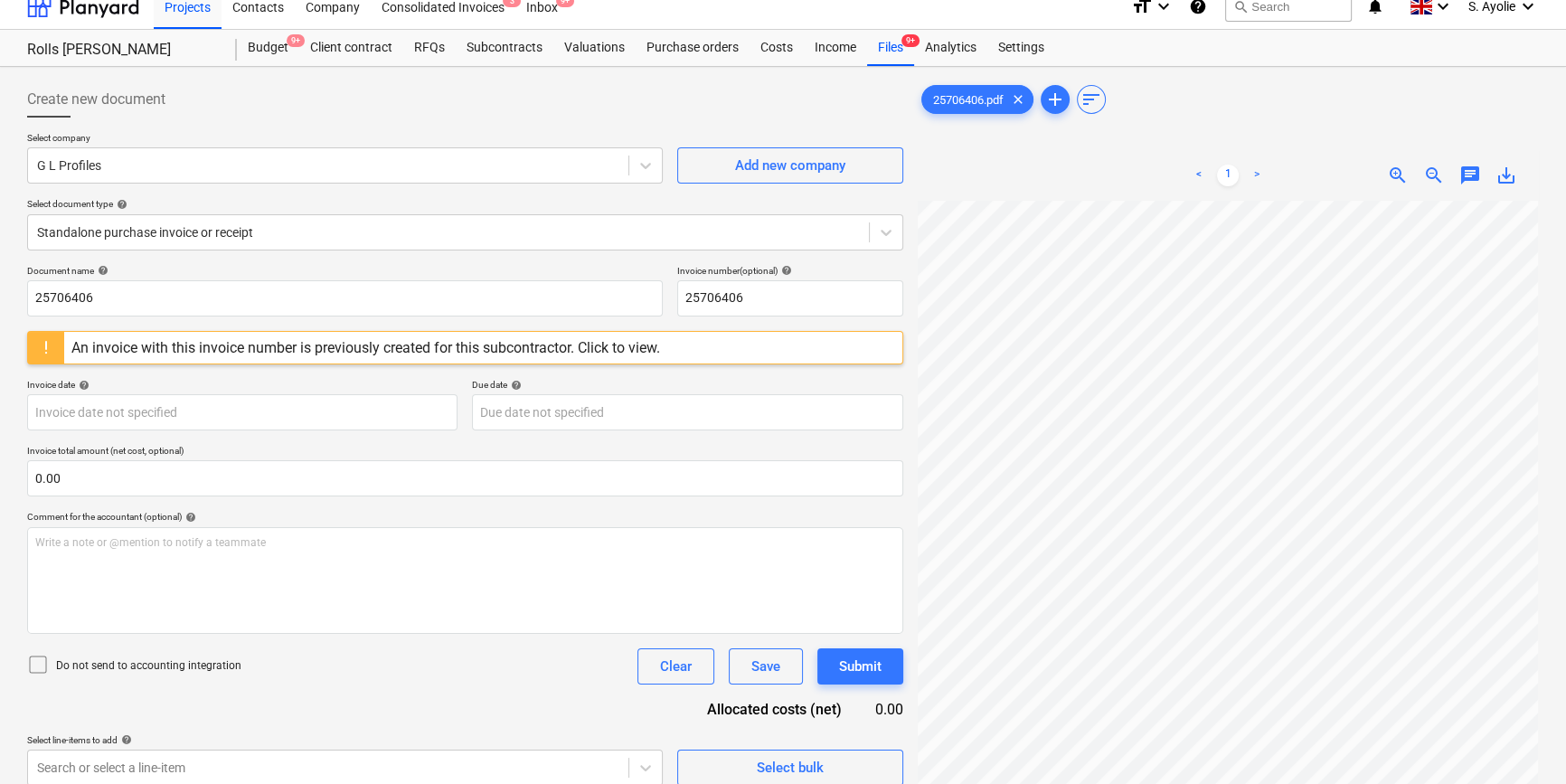
click at [382, 351] on div "An invoice with this invoice number is previously created for this subcontracto…" at bounding box center [365, 348] width 588 height 17
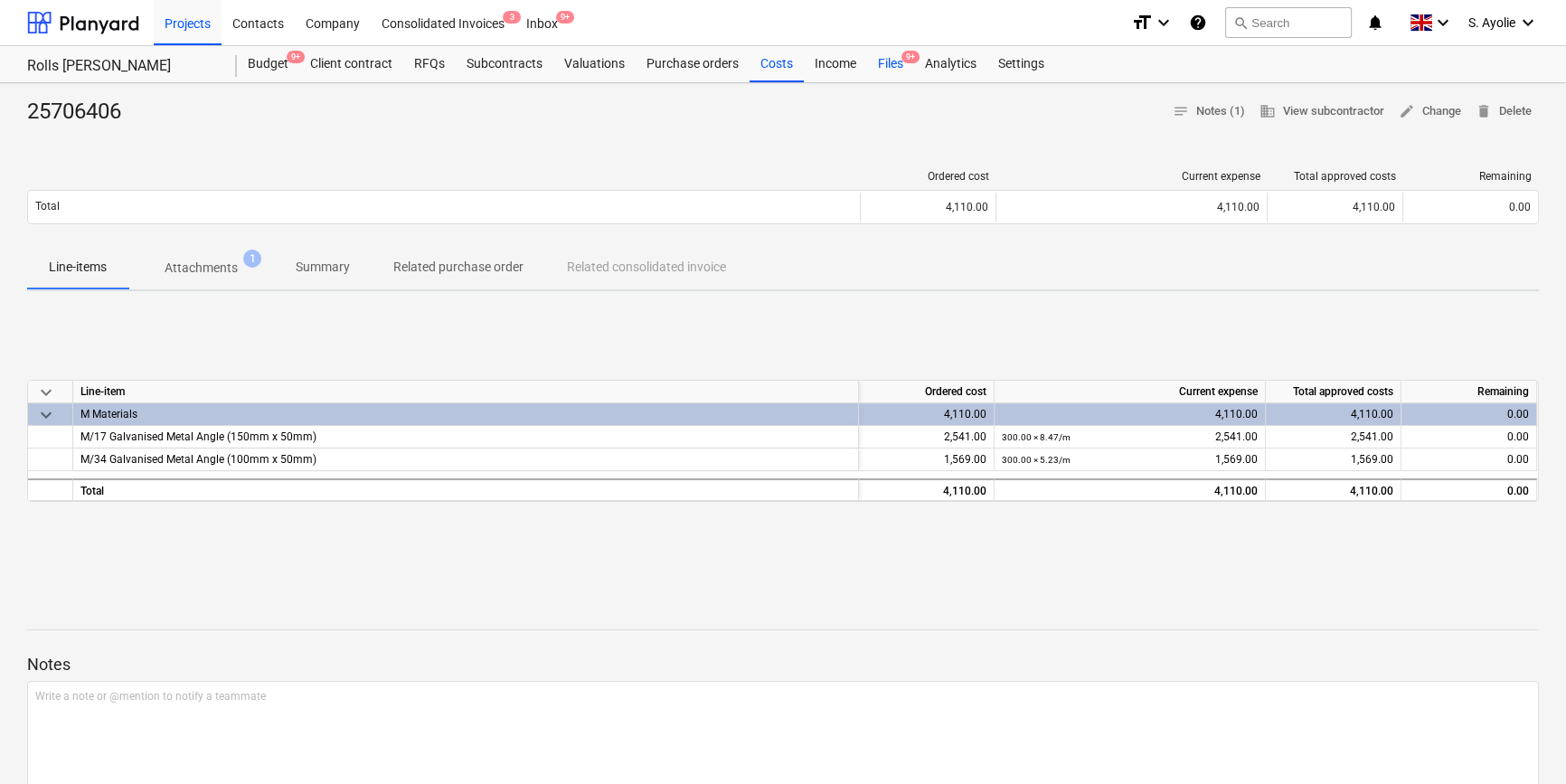
click at [902, 69] on div "Files 9+" at bounding box center [891, 64] width 47 height 36
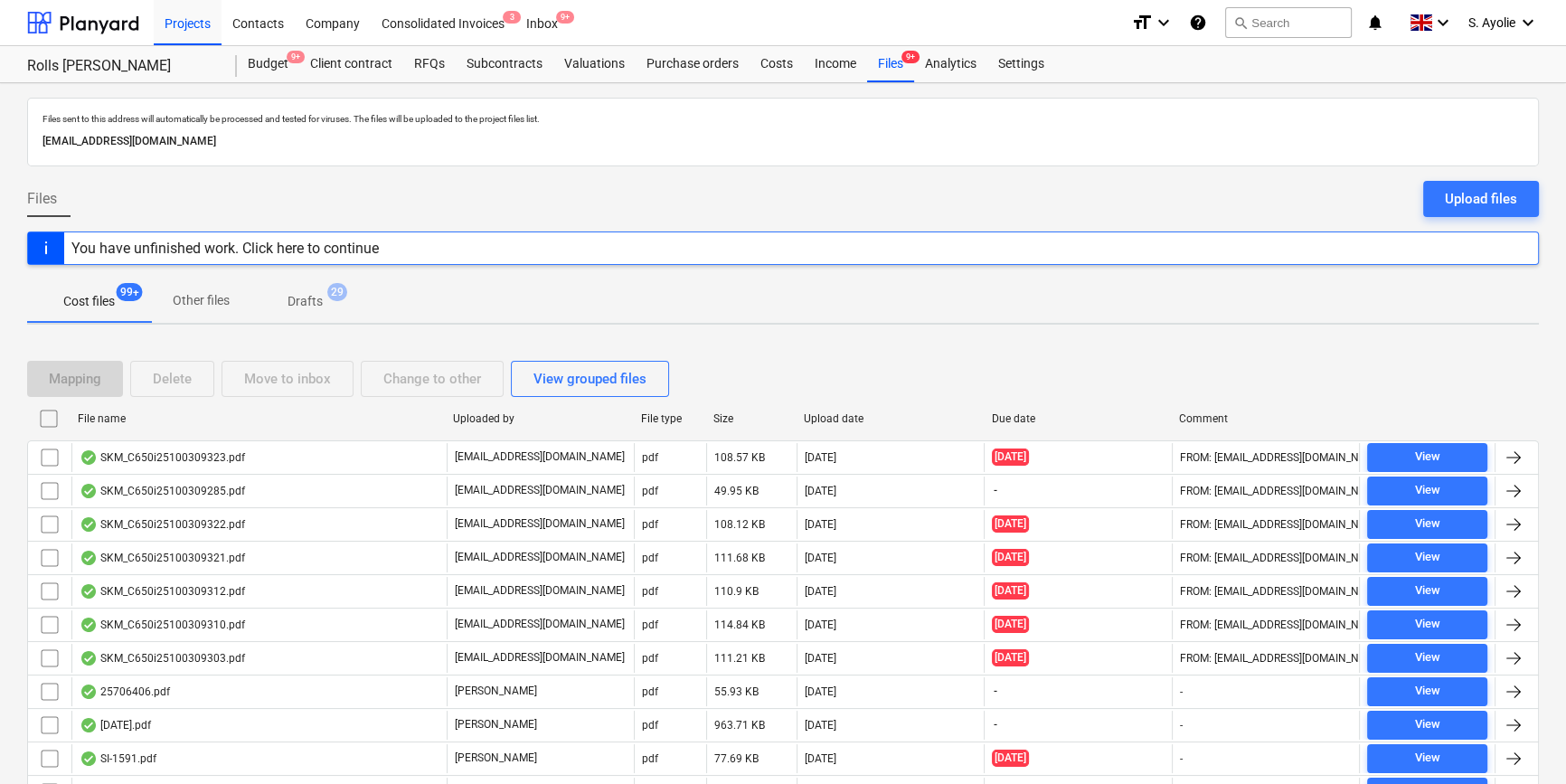
scroll to position [163, 0]
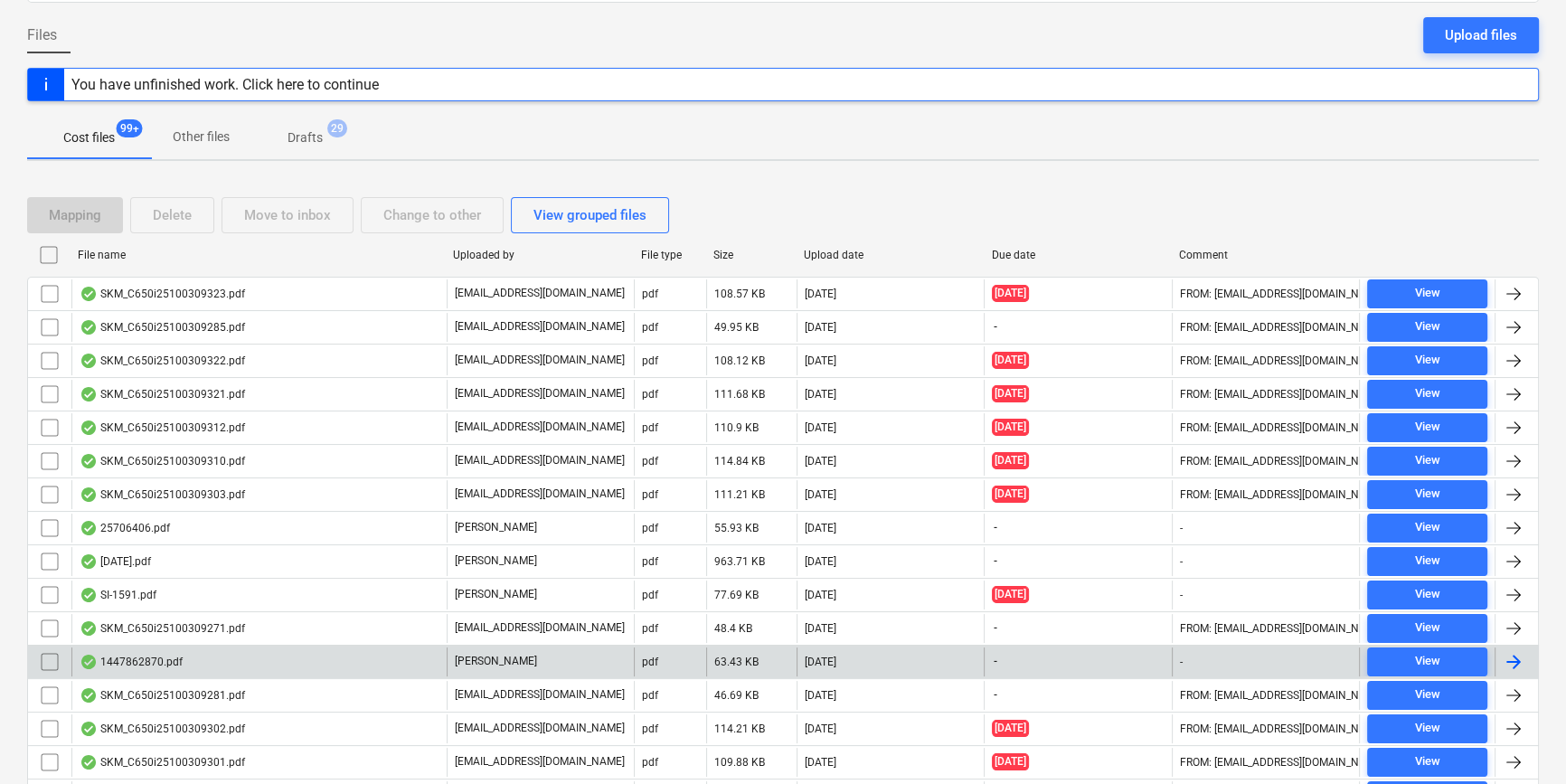
click at [527, 593] on div "[PERSON_NAME]" at bounding box center [540, 661] width 187 height 29
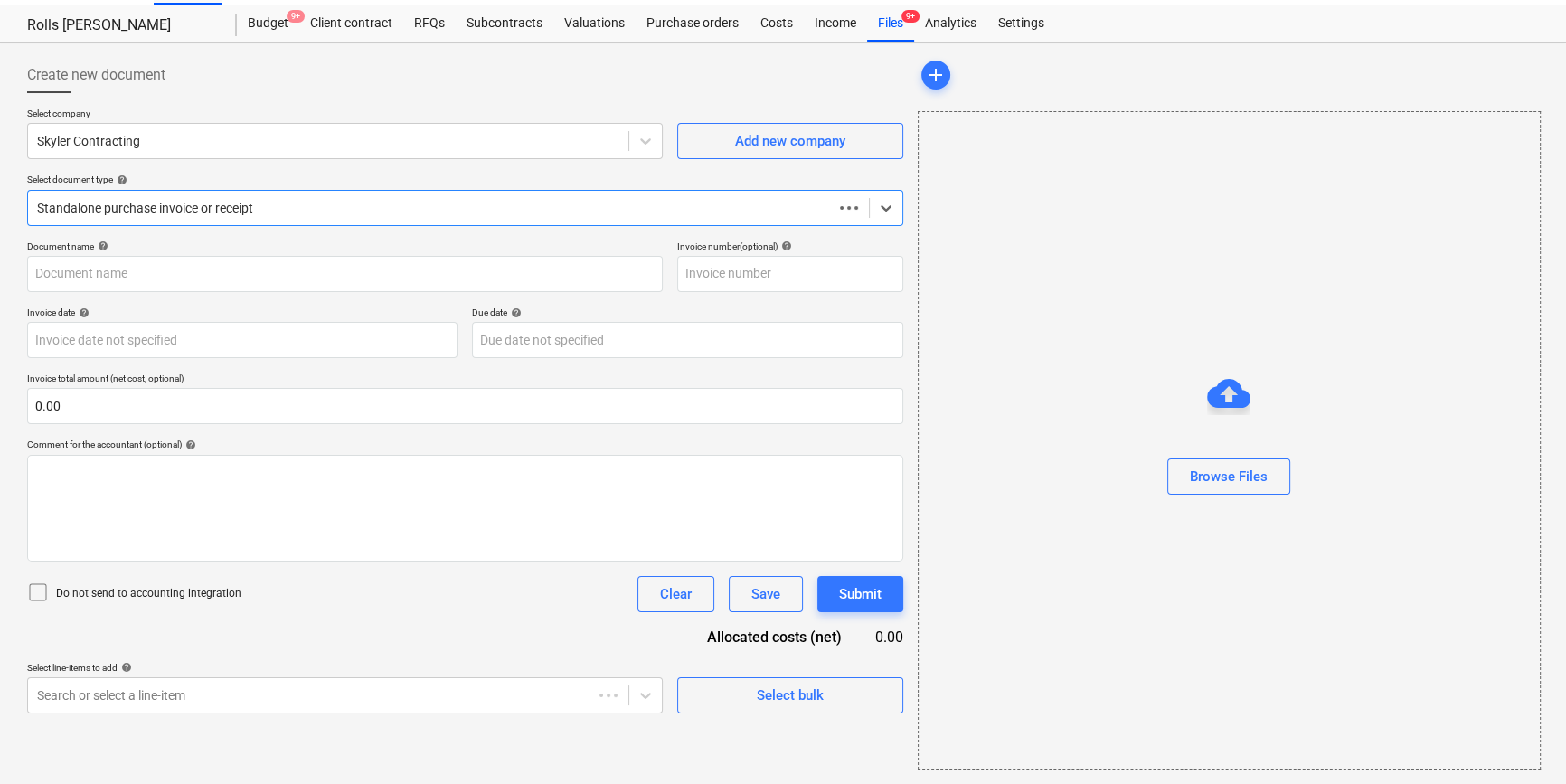
scroll to position [39, 0]
type input "1447862870"
type input "09 Apr 2025"
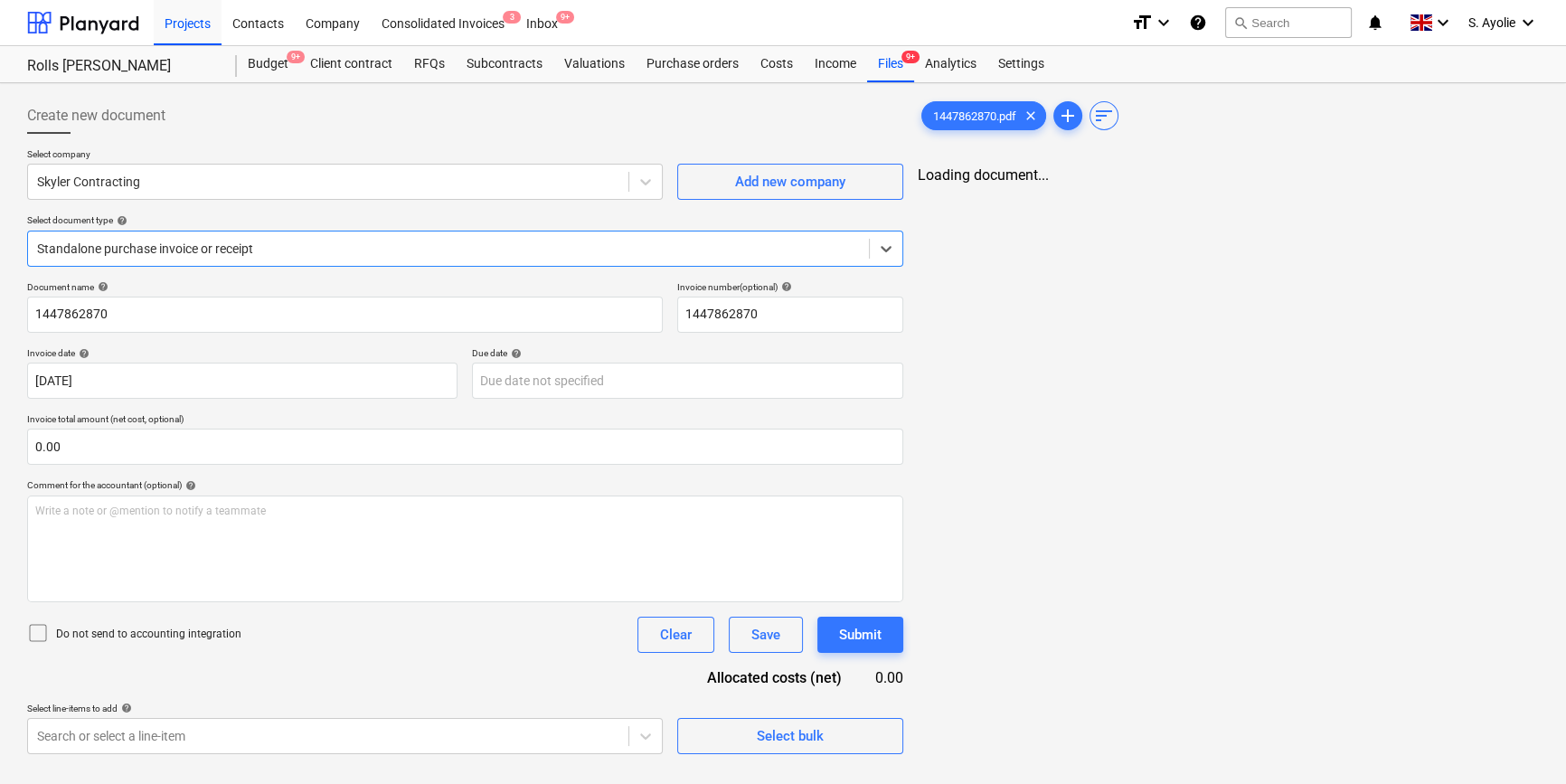
scroll to position [0, 0]
click at [262, 186] on div at bounding box center [327, 182] width 583 height 18
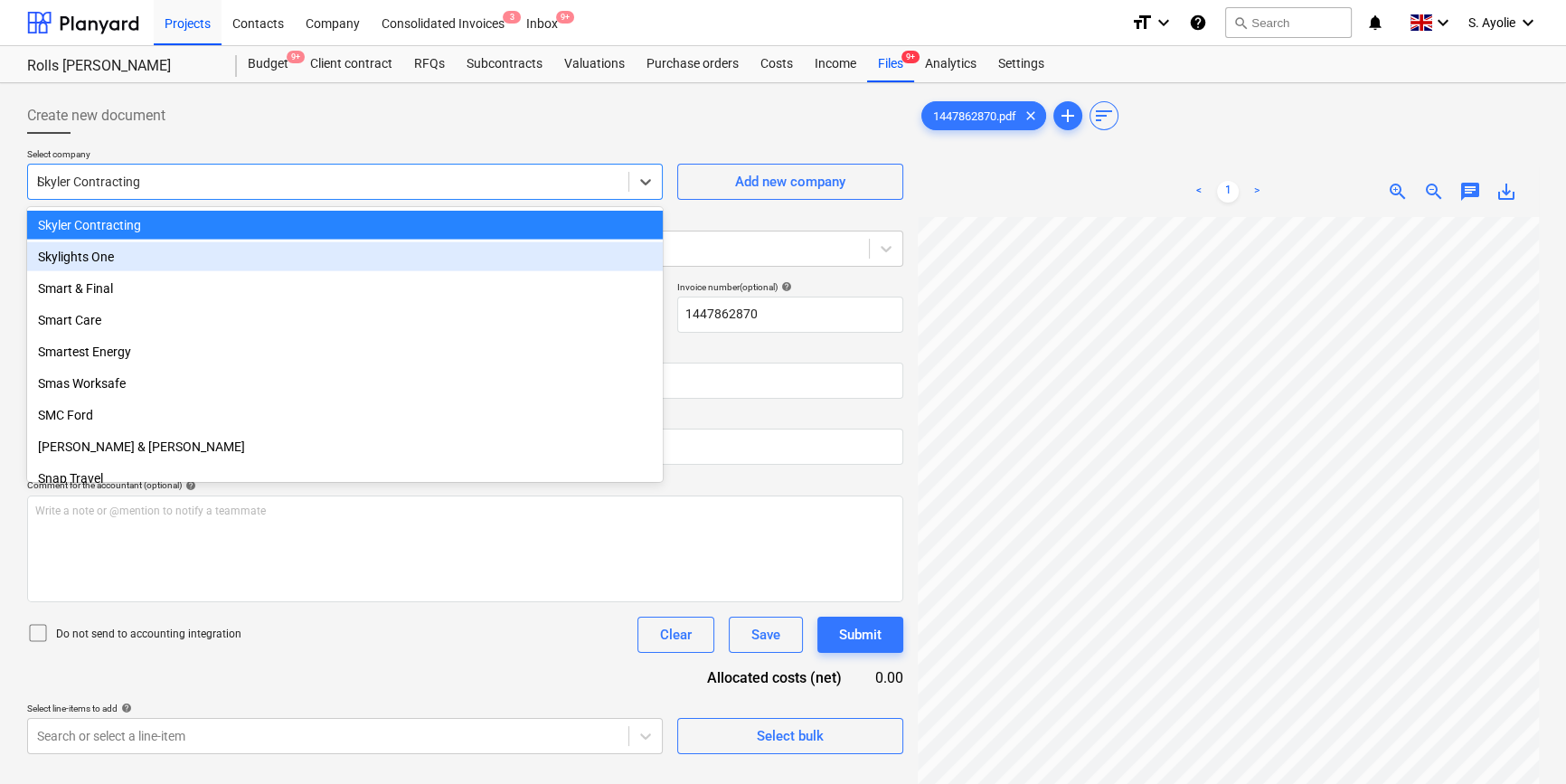
scroll to position [2259, 0]
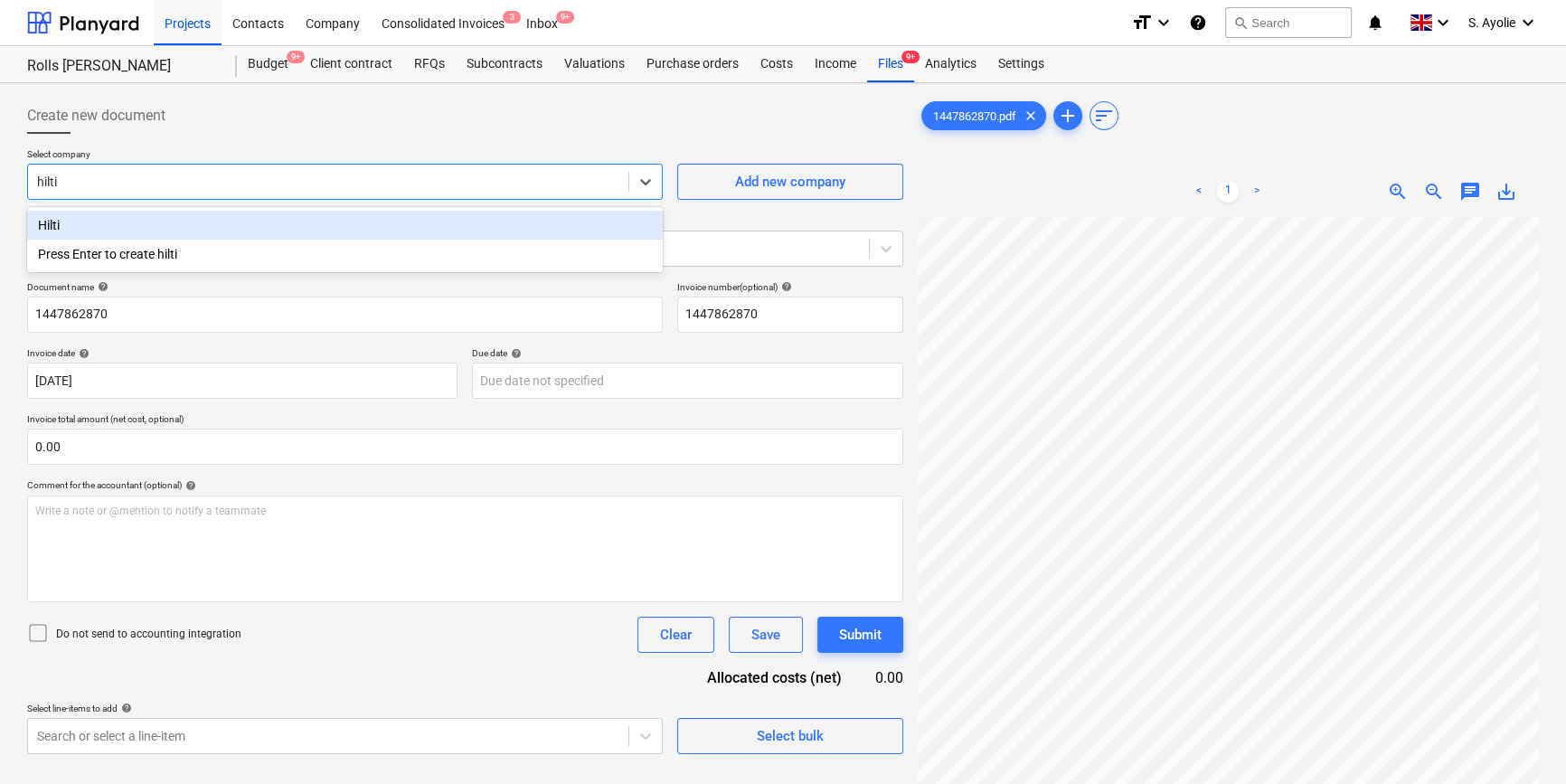
type input "hilti"
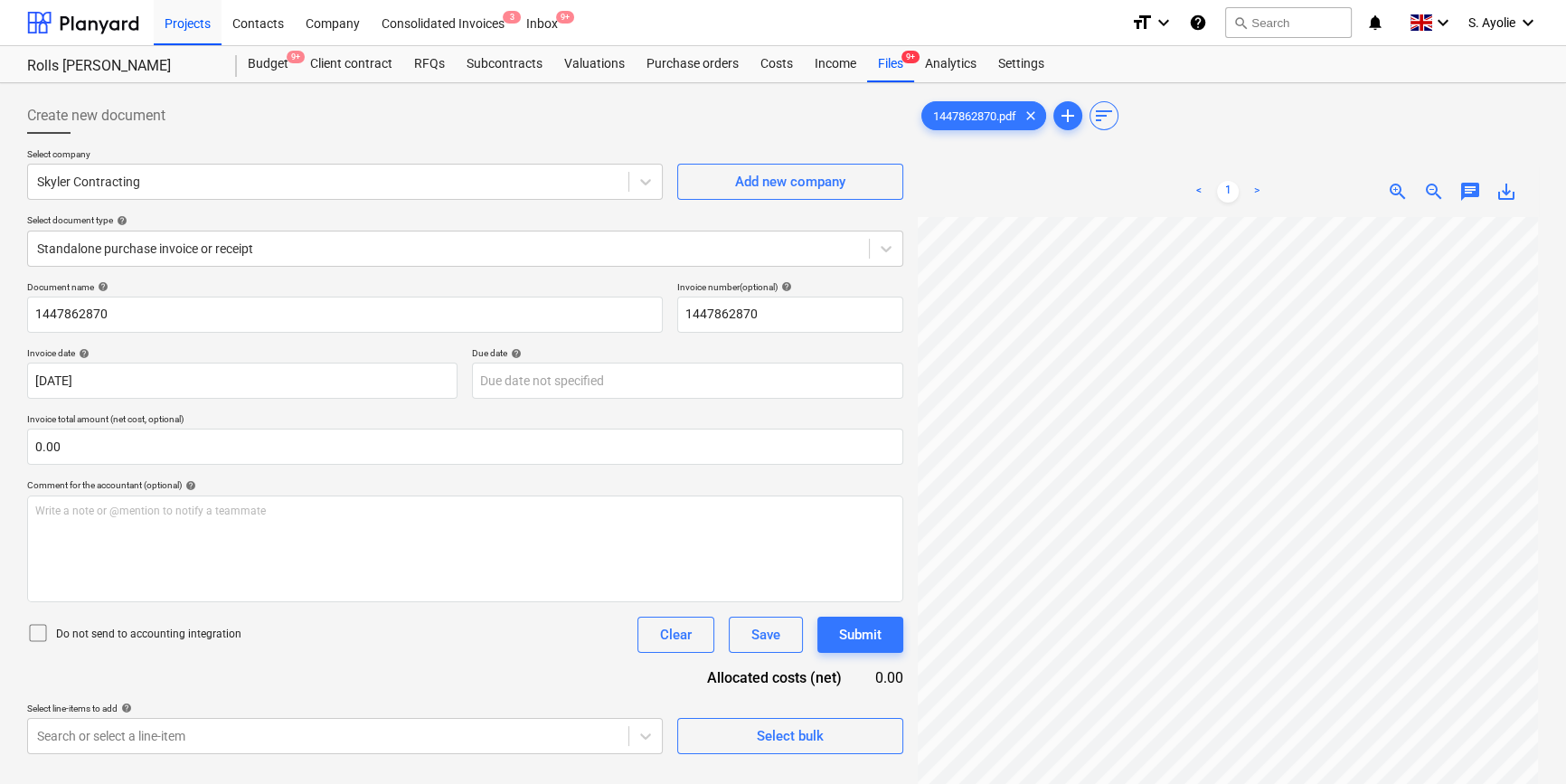
scroll to position [351, 195]
click at [701, 241] on div "Create new document Select company Skyler Contracting Add new company Select do…" at bounding box center [783, 524] width 1526 height 867
click at [905, 221] on div "Create new document Select company Skyler Contracting Add new company Select do…" at bounding box center [783, 524] width 1526 height 867
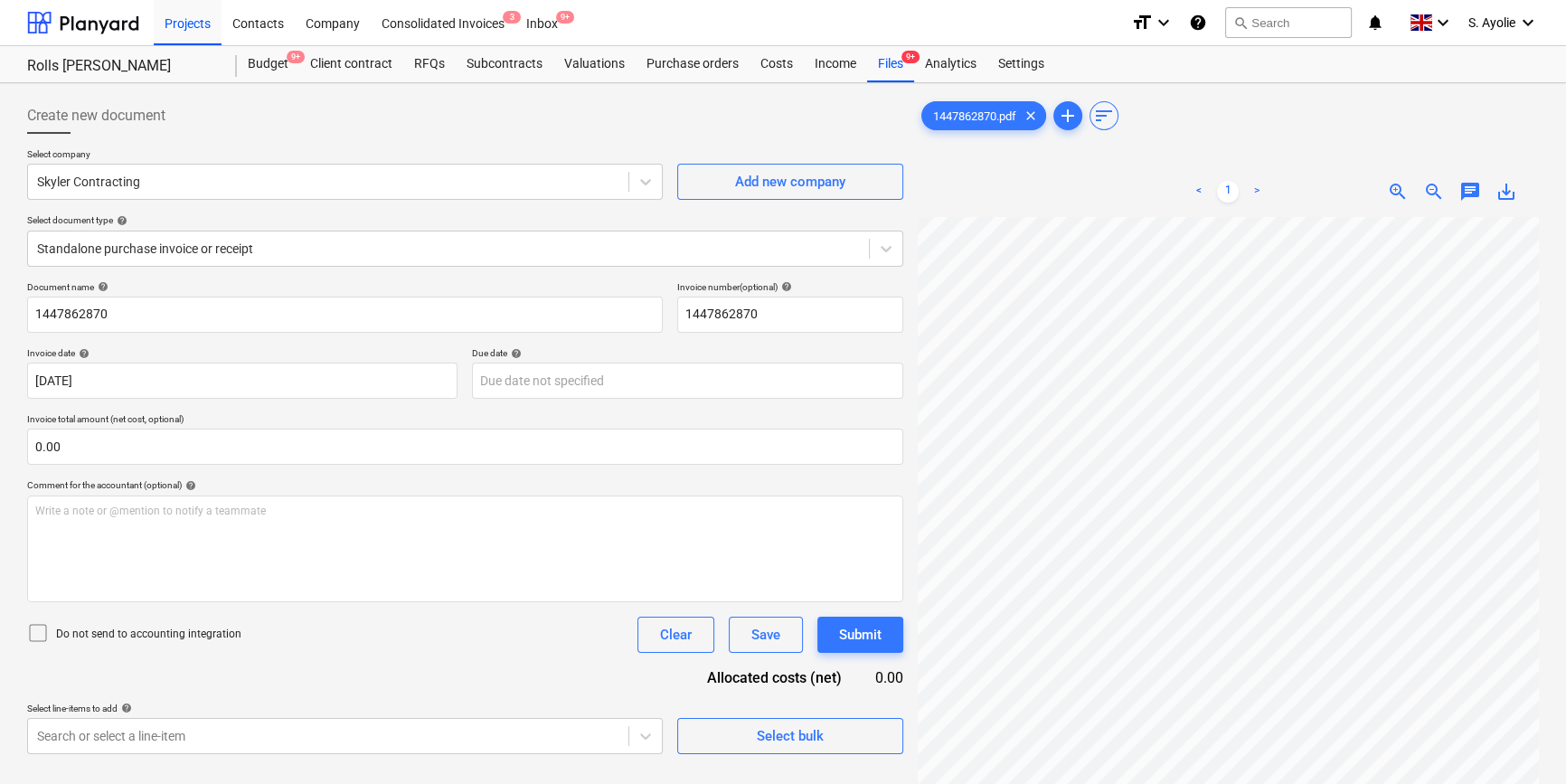
click at [1081, 593] on html "Projects Contacts Company Consolidated Invoices 3 Inbox 9+ format_size keyboard…" at bounding box center [783, 392] width 1566 height 784
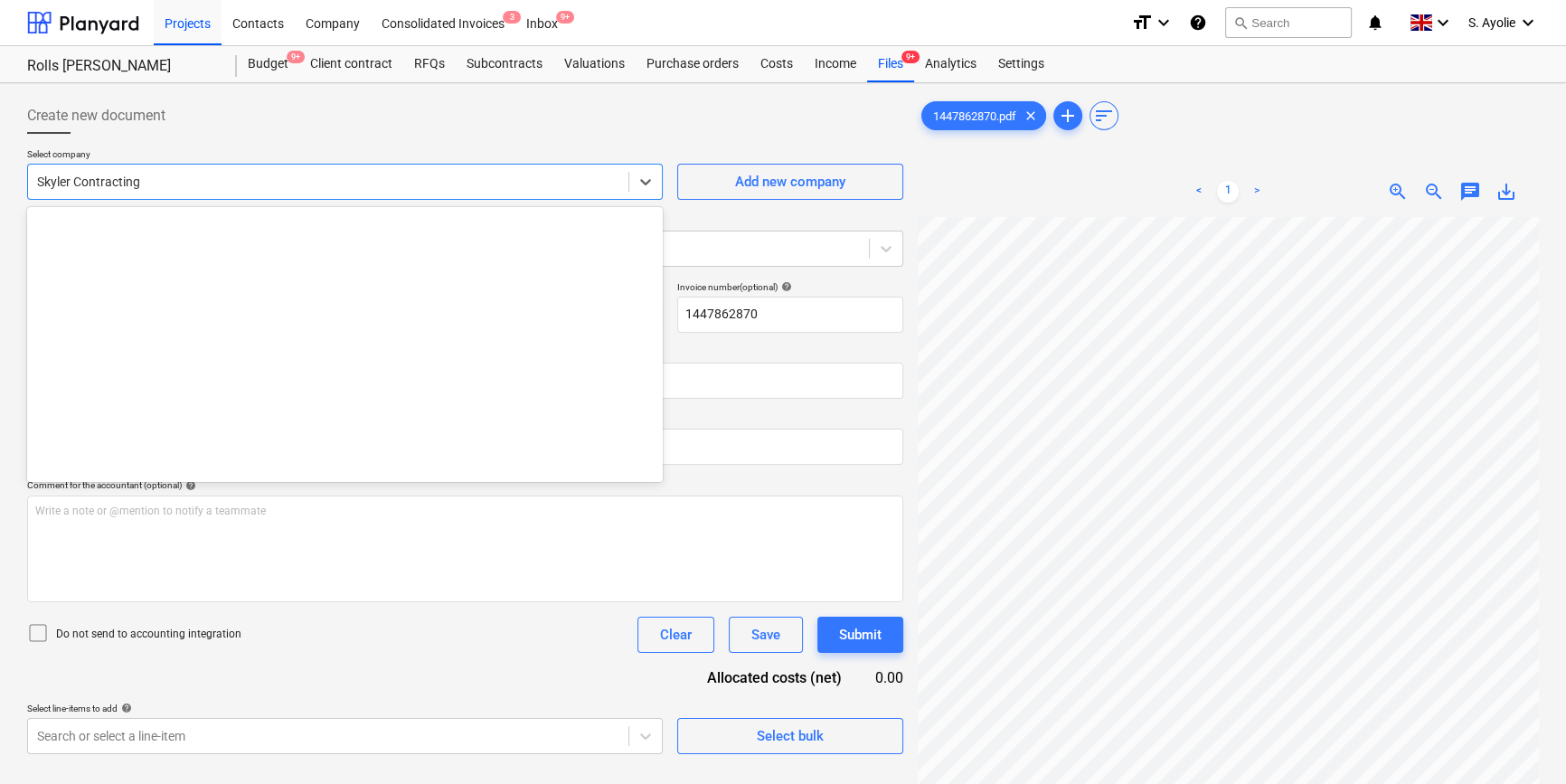
click at [292, 177] on div at bounding box center [327, 182] width 583 height 18
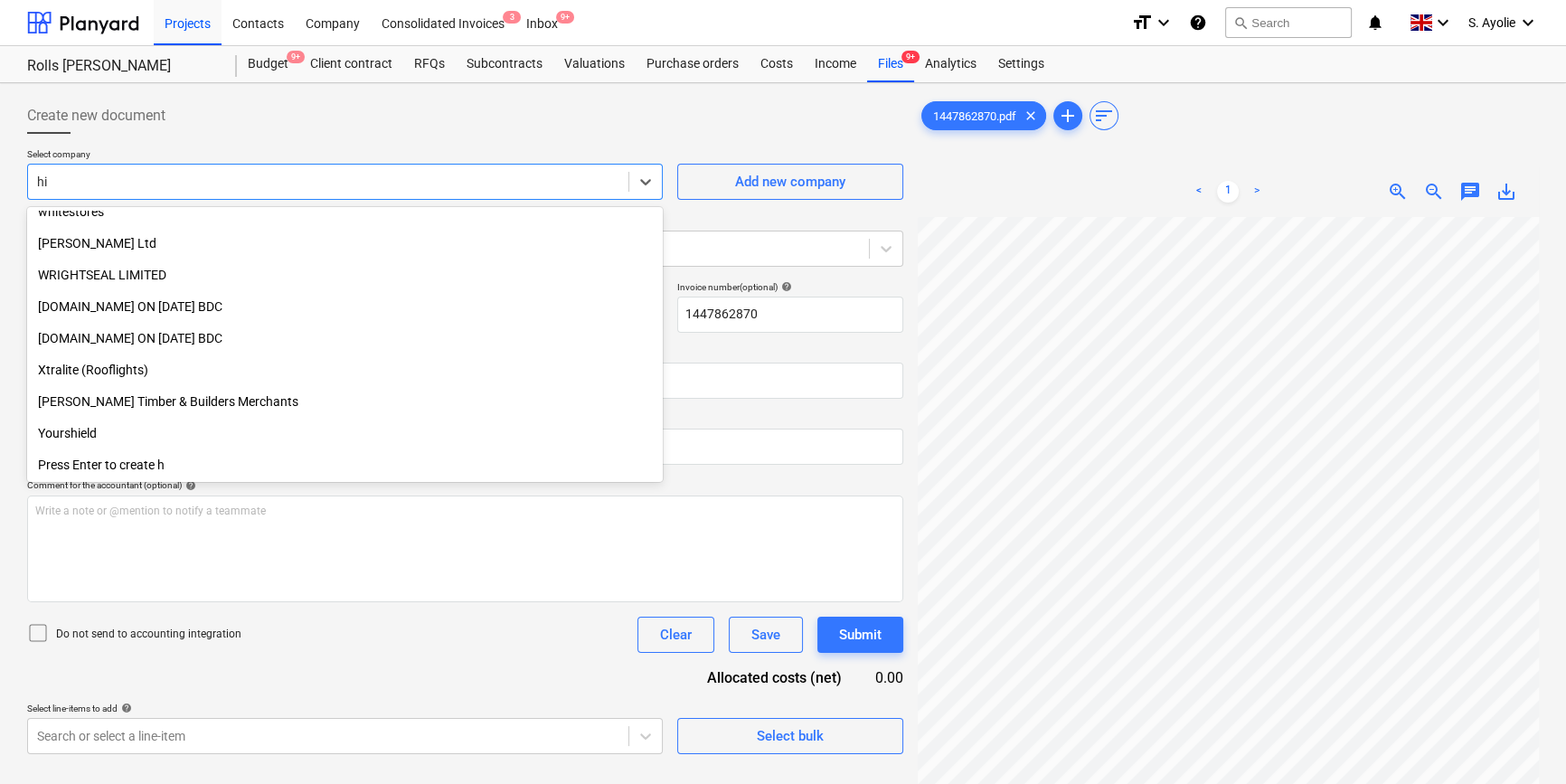
scroll to position [2259, 0]
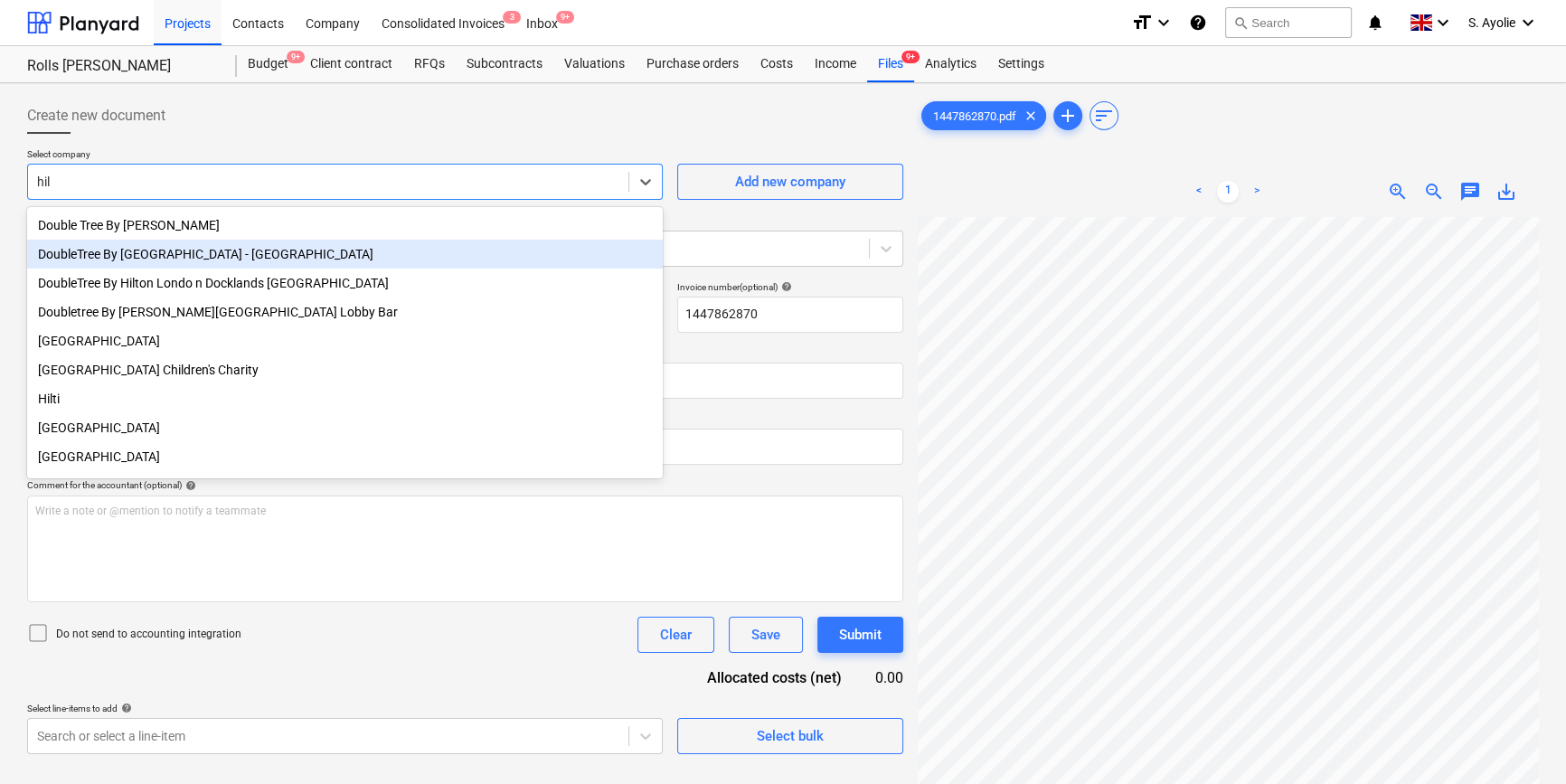
type input "hilt"
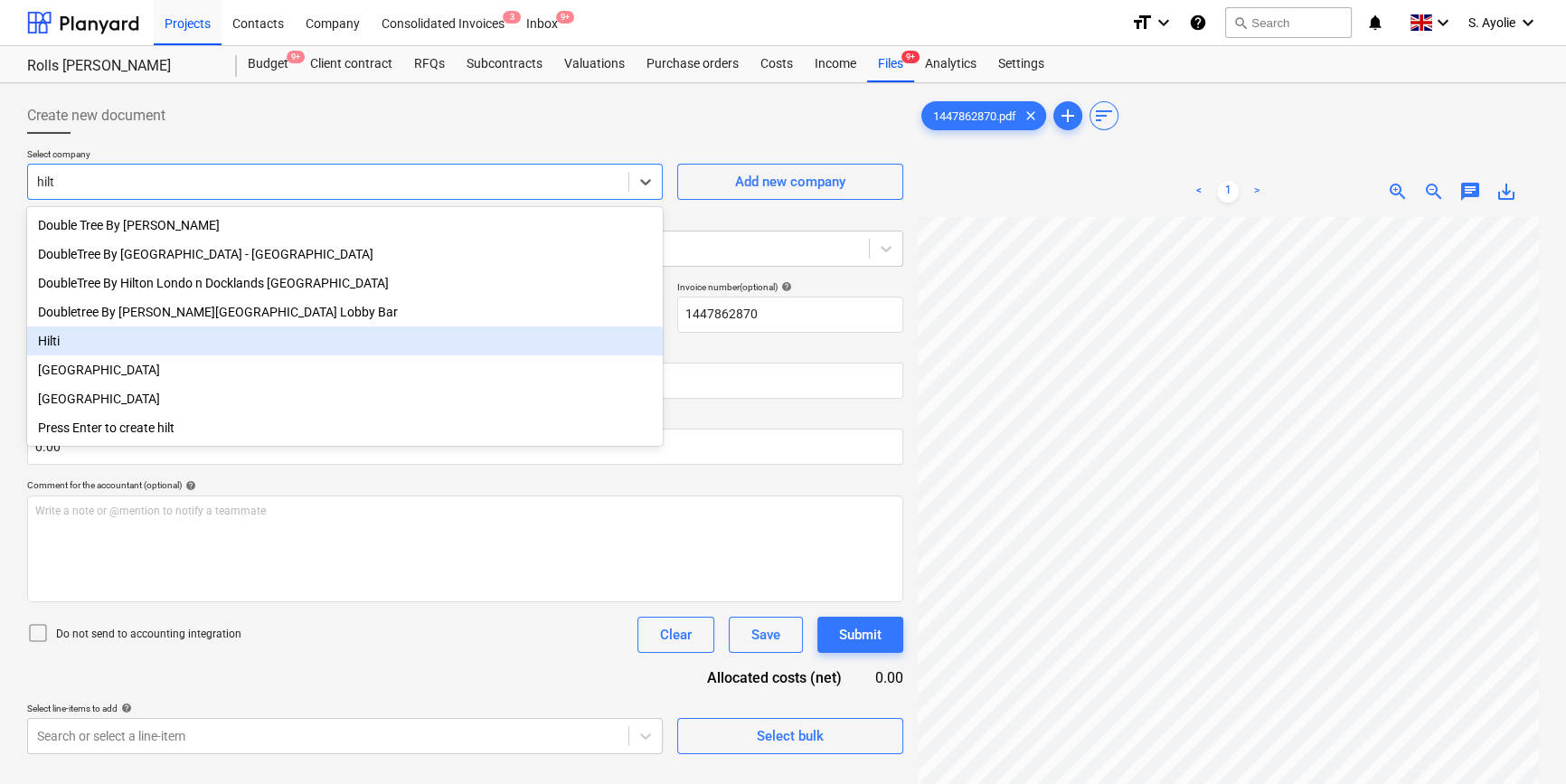
click at [98, 350] on div "Hilti" at bounding box center [345, 341] width 636 height 29
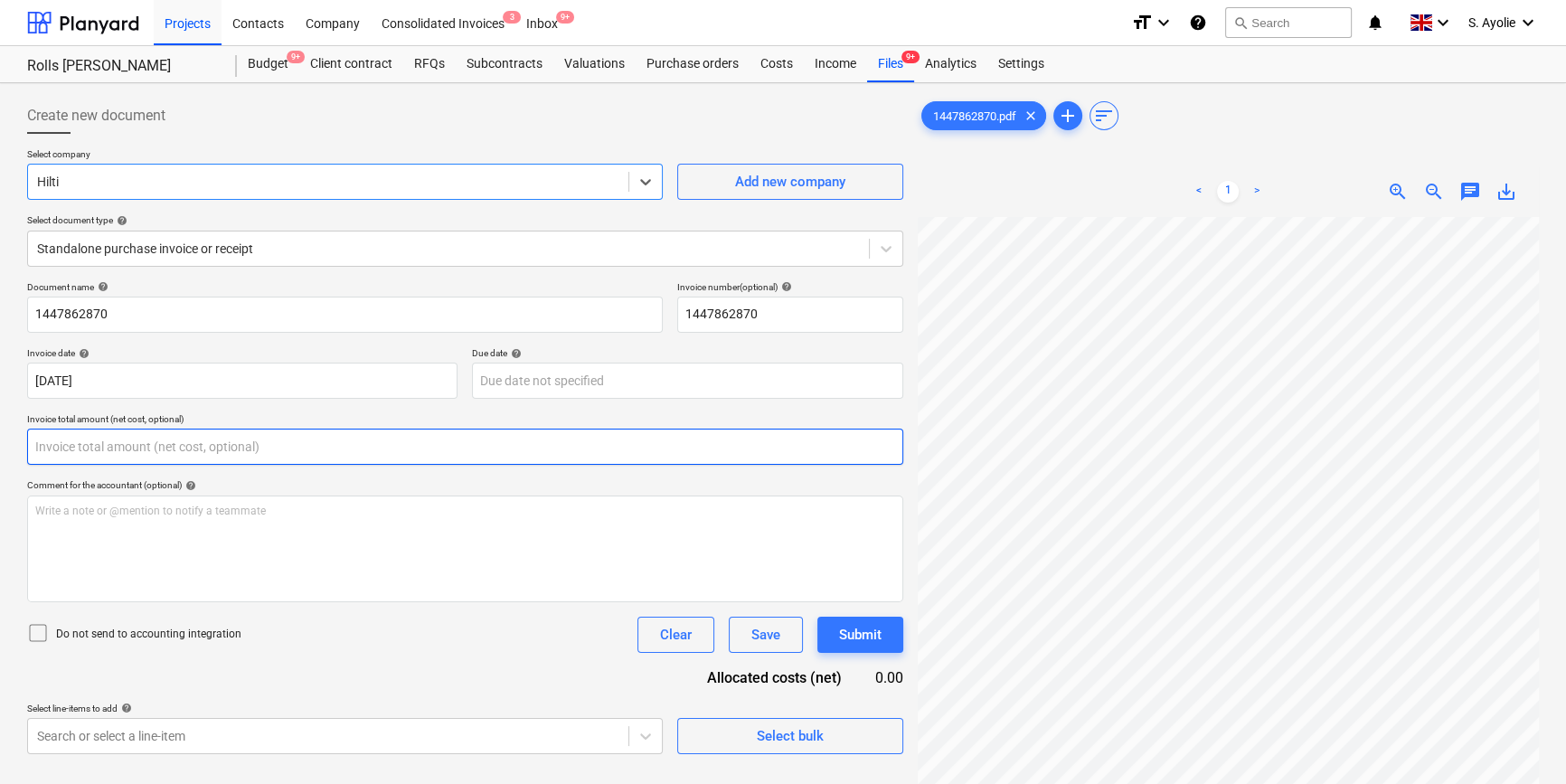
click at [141, 456] on input "text" at bounding box center [465, 446] width 876 height 36
type input "0.00"
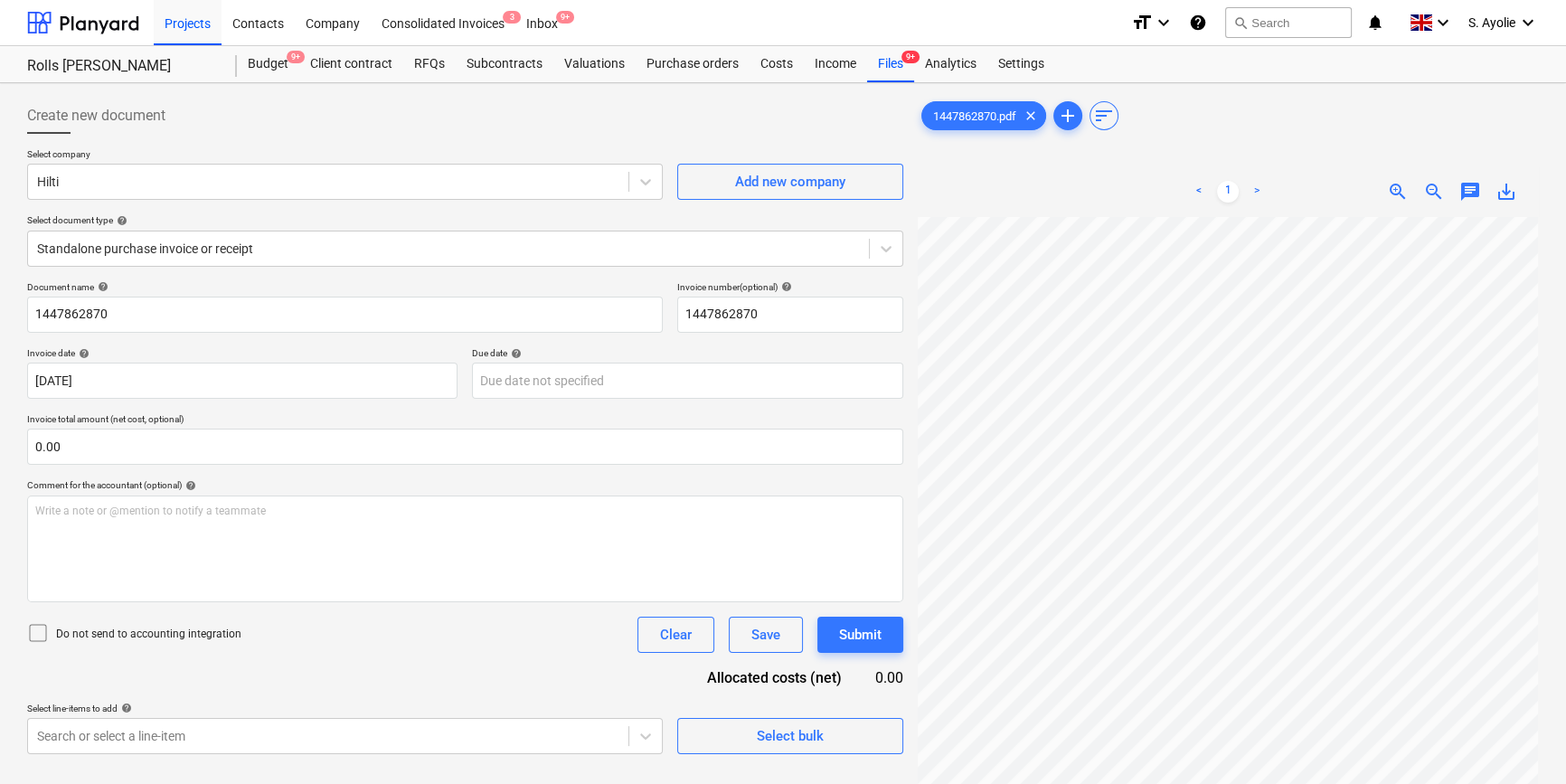
scroll to position [324, 195]
click at [846, 273] on div "Create new document Select company Hilti Add new company Select document type h…" at bounding box center [783, 524] width 1526 height 867
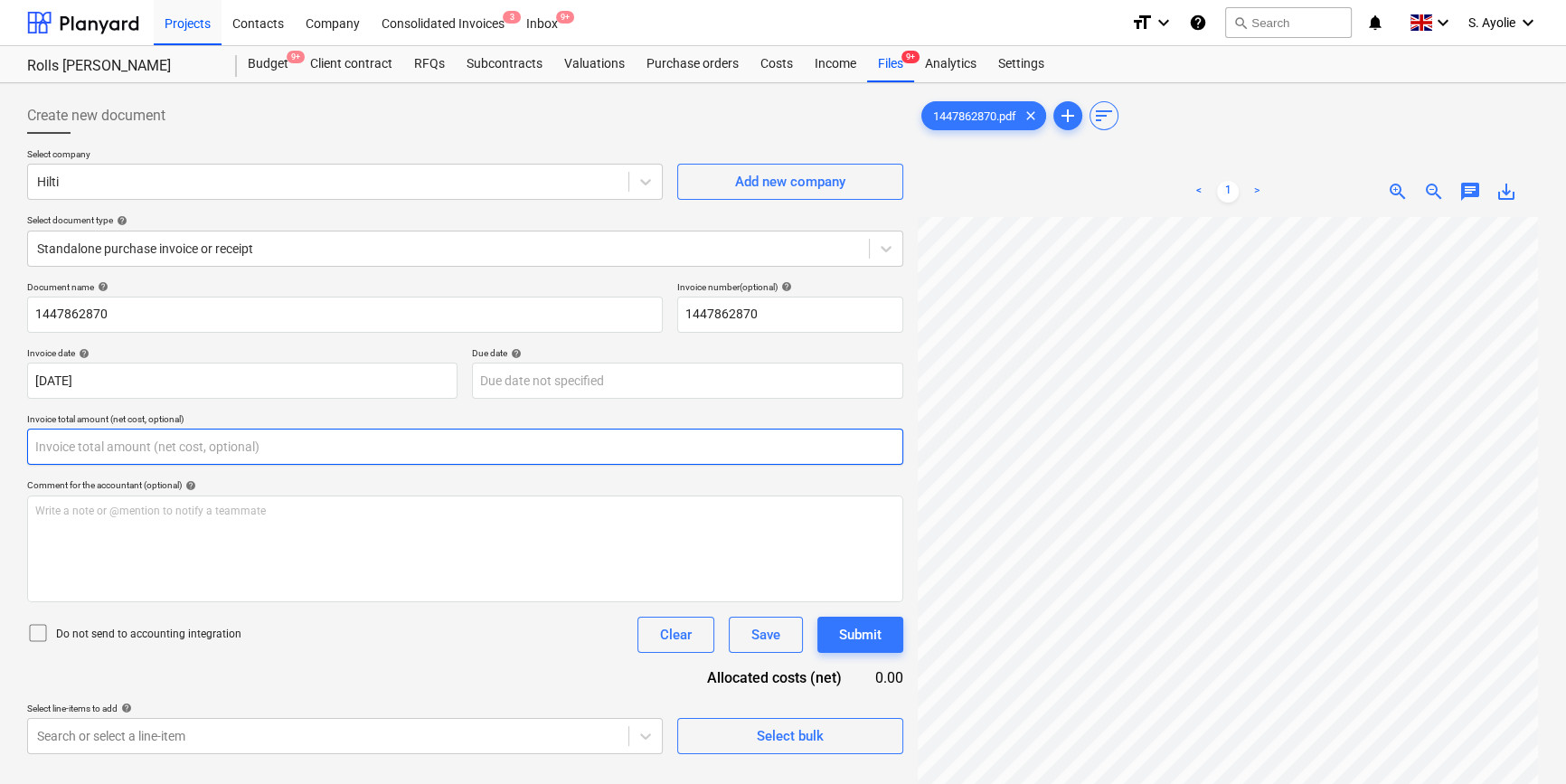
click at [596, 448] on input "text" at bounding box center [465, 446] width 876 height 36
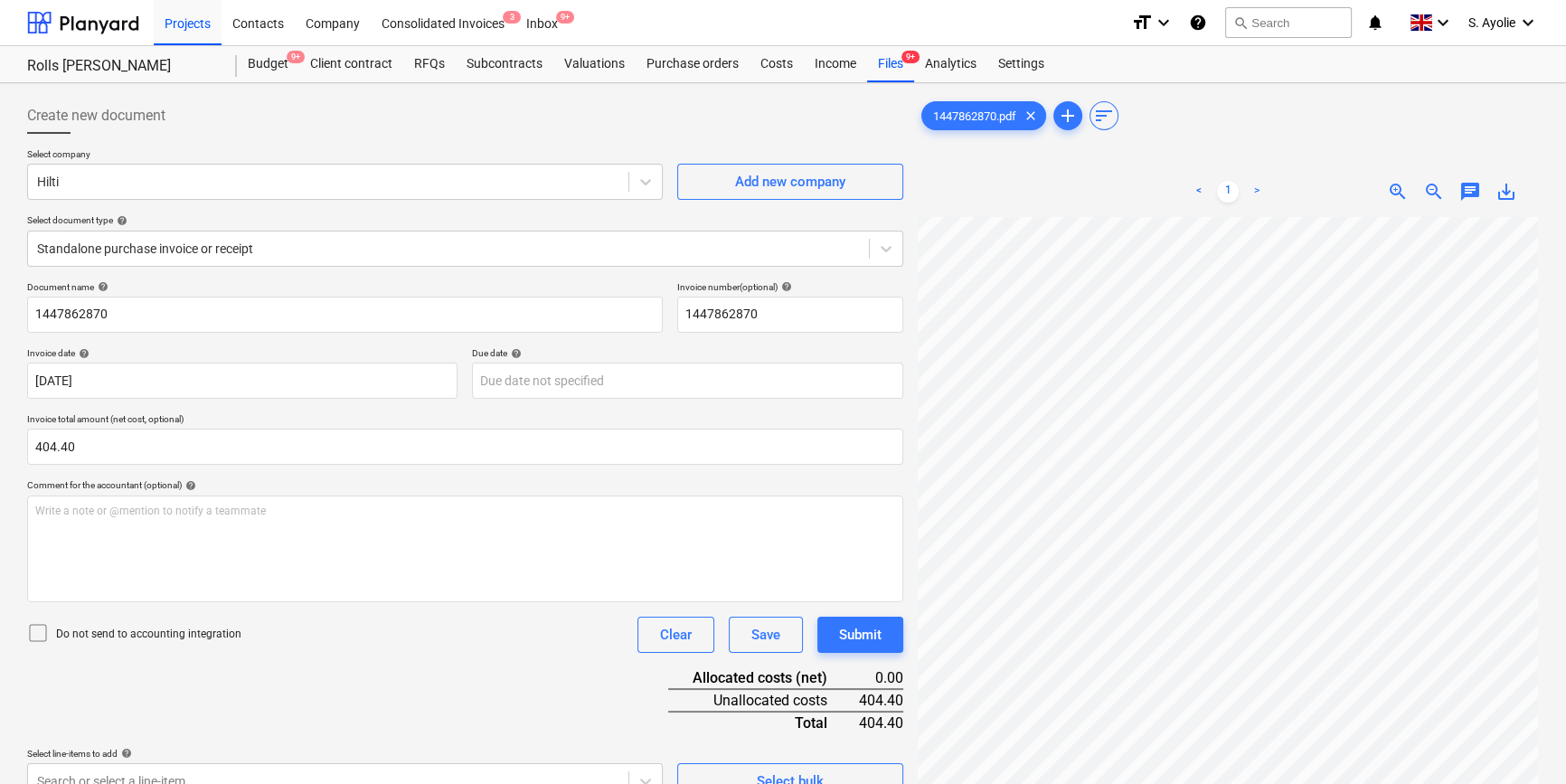
click at [44, 593] on icon at bounding box center [38, 632] width 21 height 21
drag, startPoint x: 94, startPoint y: 452, endPoint x: -79, endPoint y: 441, distance: 173.3
click at [0, 441] on html "Projects Contacts Company Consolidated Invoices 3 Inbox 9+ format_size keyboard…" at bounding box center [783, 392] width 1566 height 784
type input "337.00"
click at [415, 593] on div "Document name help 1447862870 Invoice number (optional) help 1447862870 Invoice…" at bounding box center [465, 540] width 876 height 518
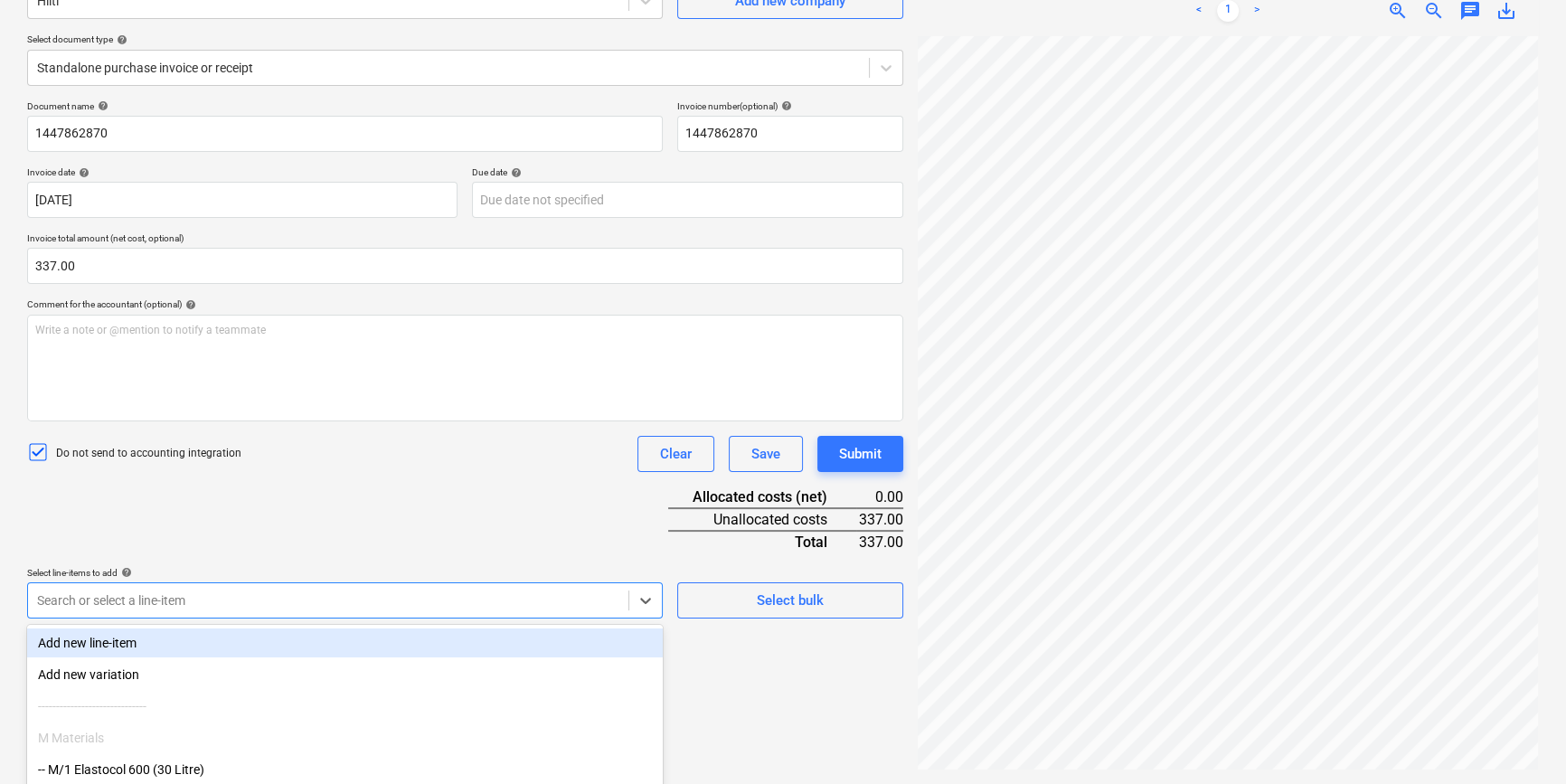
scroll to position [296, 0]
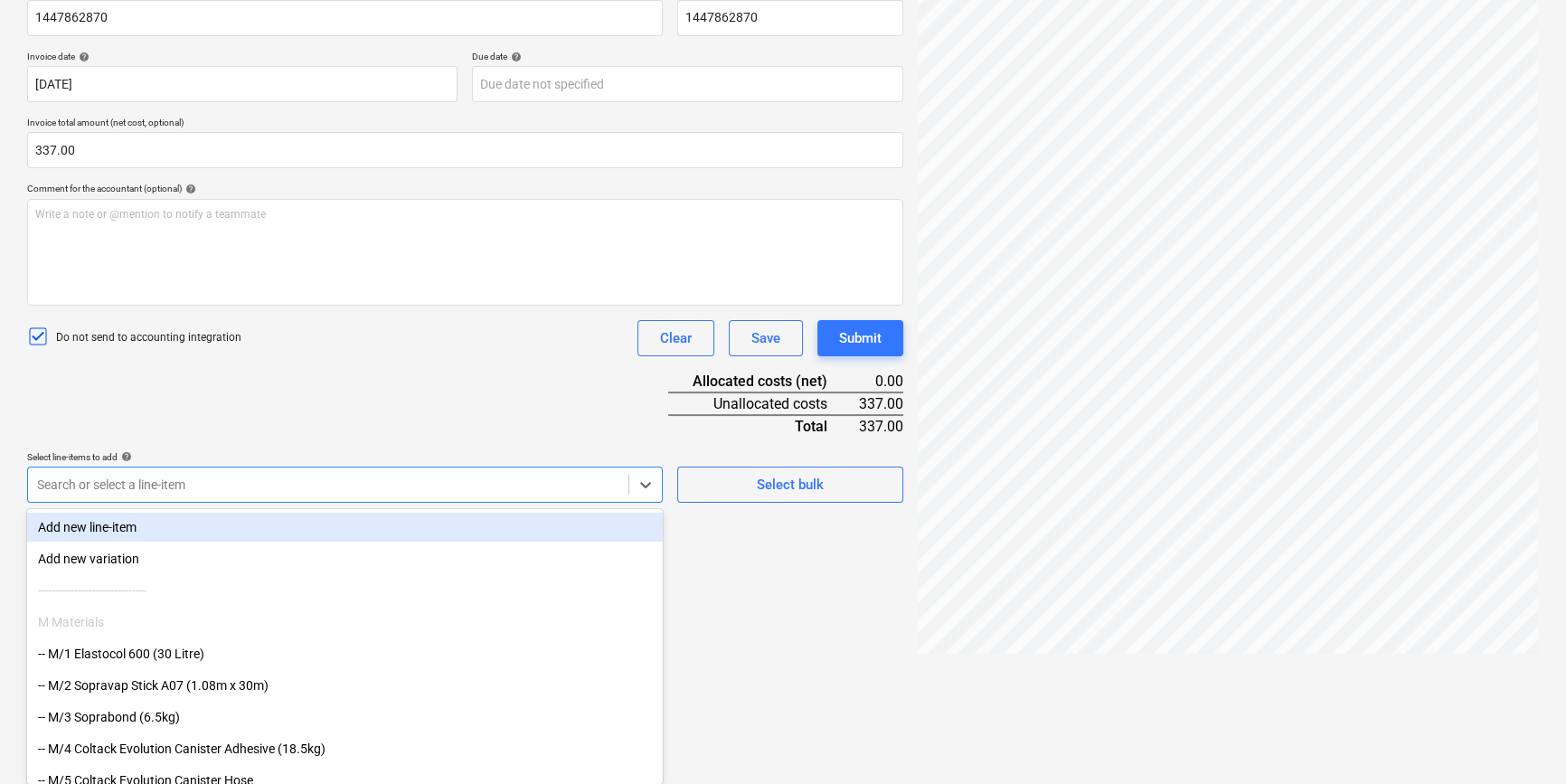
click at [255, 488] on body "Projects Contacts Company Consolidated Invoices 3 Inbox 9+ format_size keyboard…" at bounding box center [783, 96] width 1566 height 784
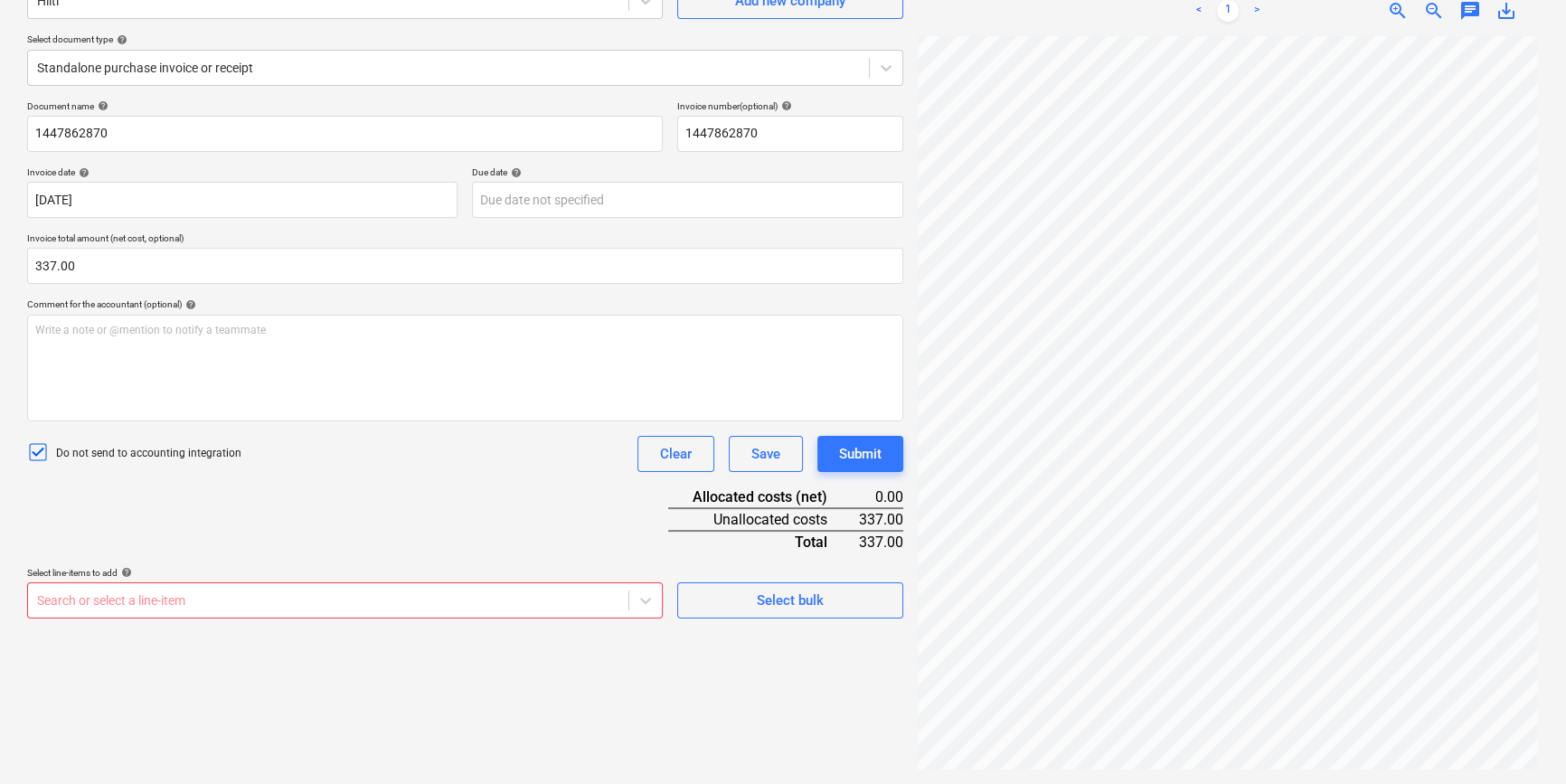
click at [438, 593] on body "Projects Contacts Company Consolidated Invoices 3 Inbox 9+ format_size keyboard…" at bounding box center [783, 211] width 1566 height 784
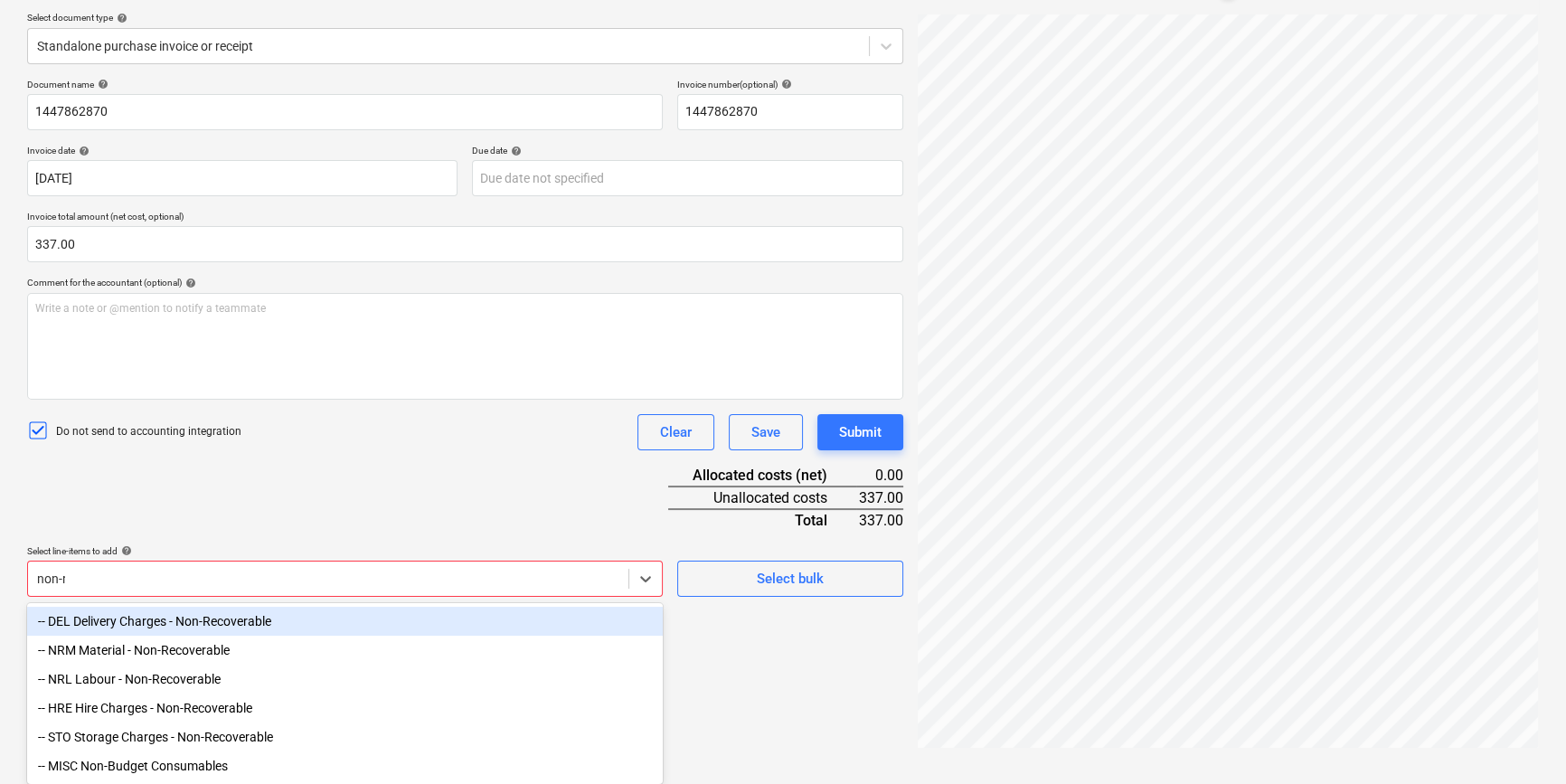
scroll to position [181, 0]
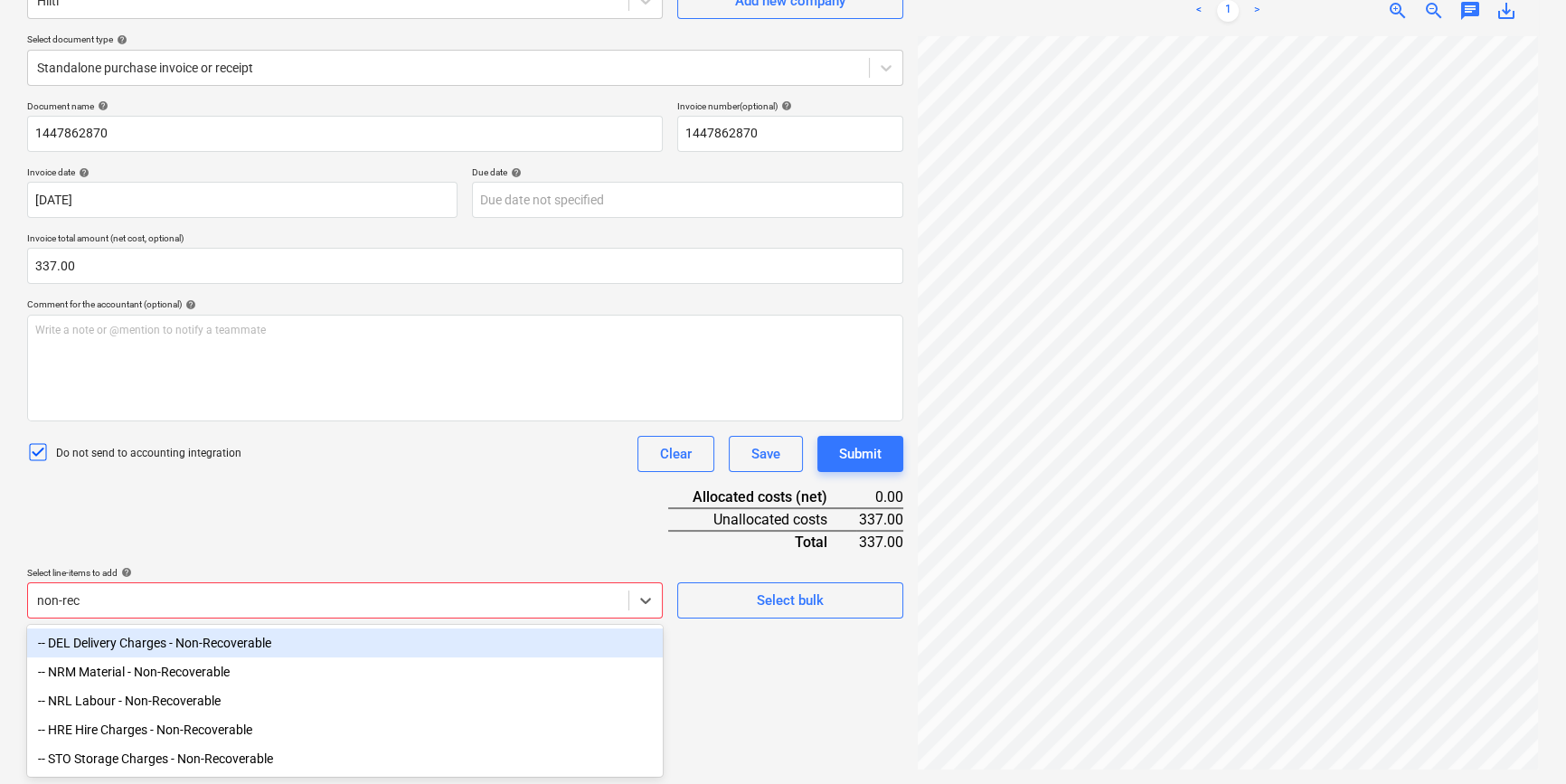
type input "non-reco"
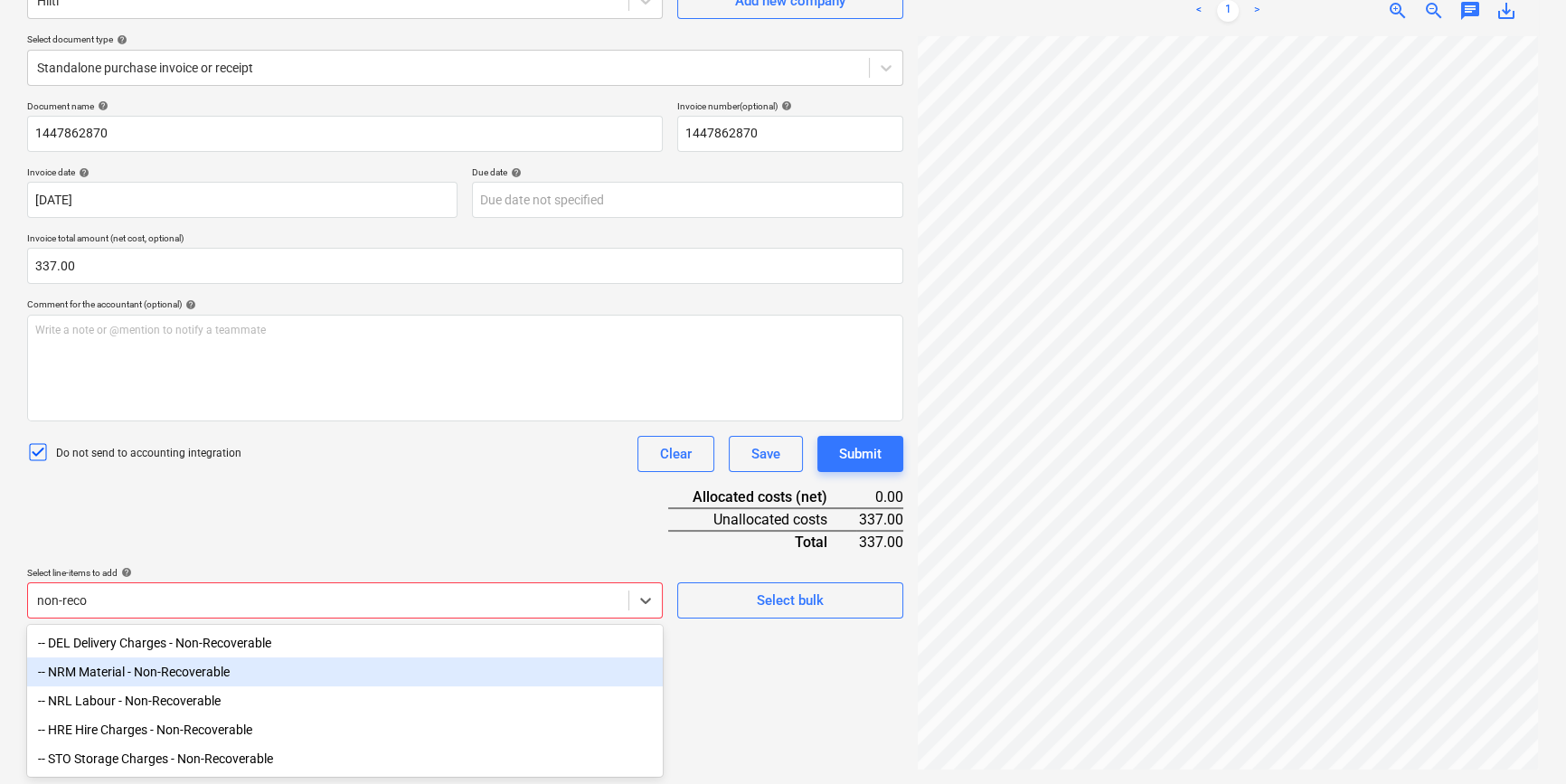
click at [210, 593] on div "-- NRM Material - Non-Recoverable" at bounding box center [345, 671] width 636 height 29
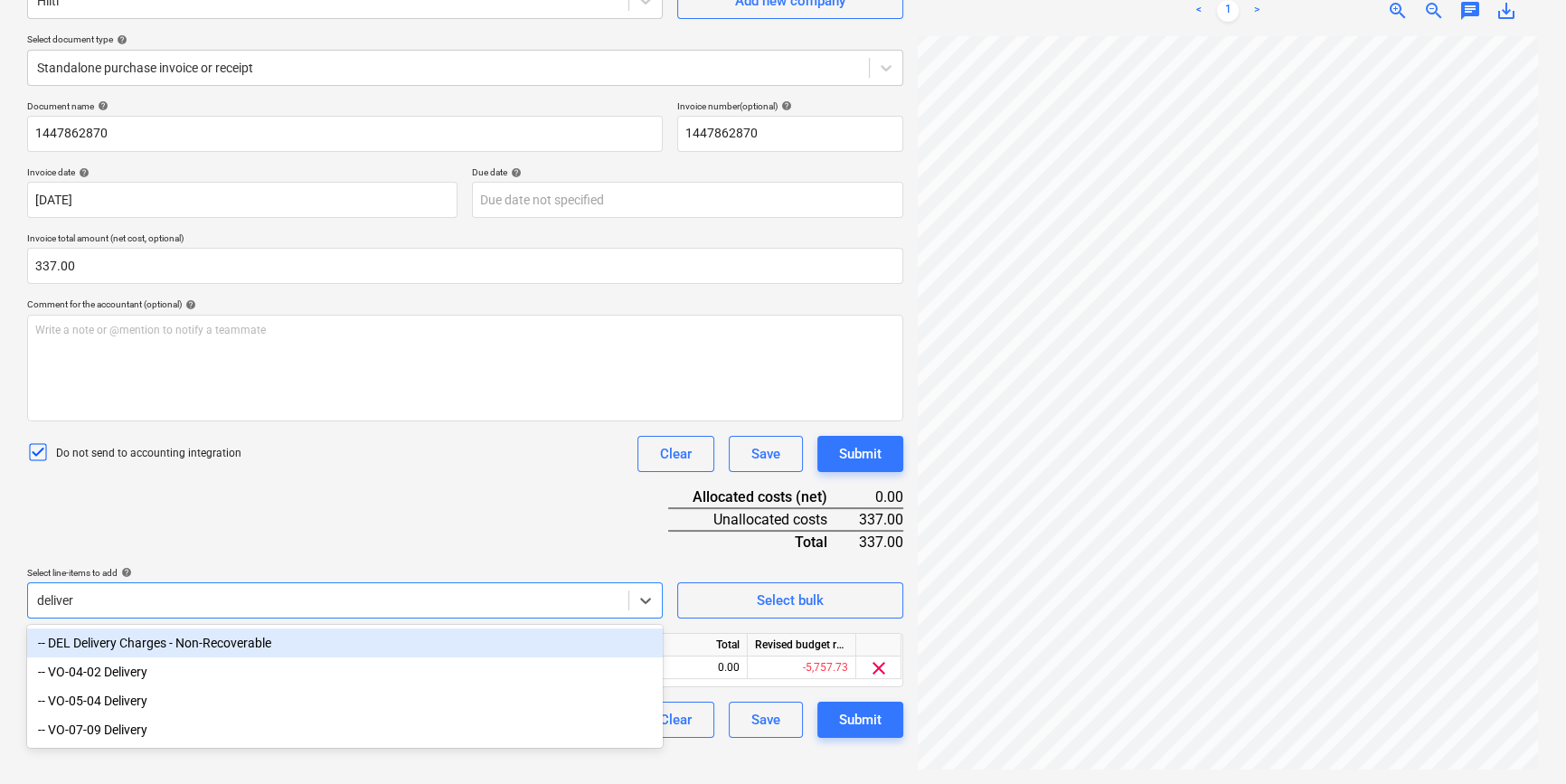
type input "delivery"
click at [228, 593] on div "-- DEL Delivery Charges - Non-Recoverable" at bounding box center [345, 643] width 636 height 29
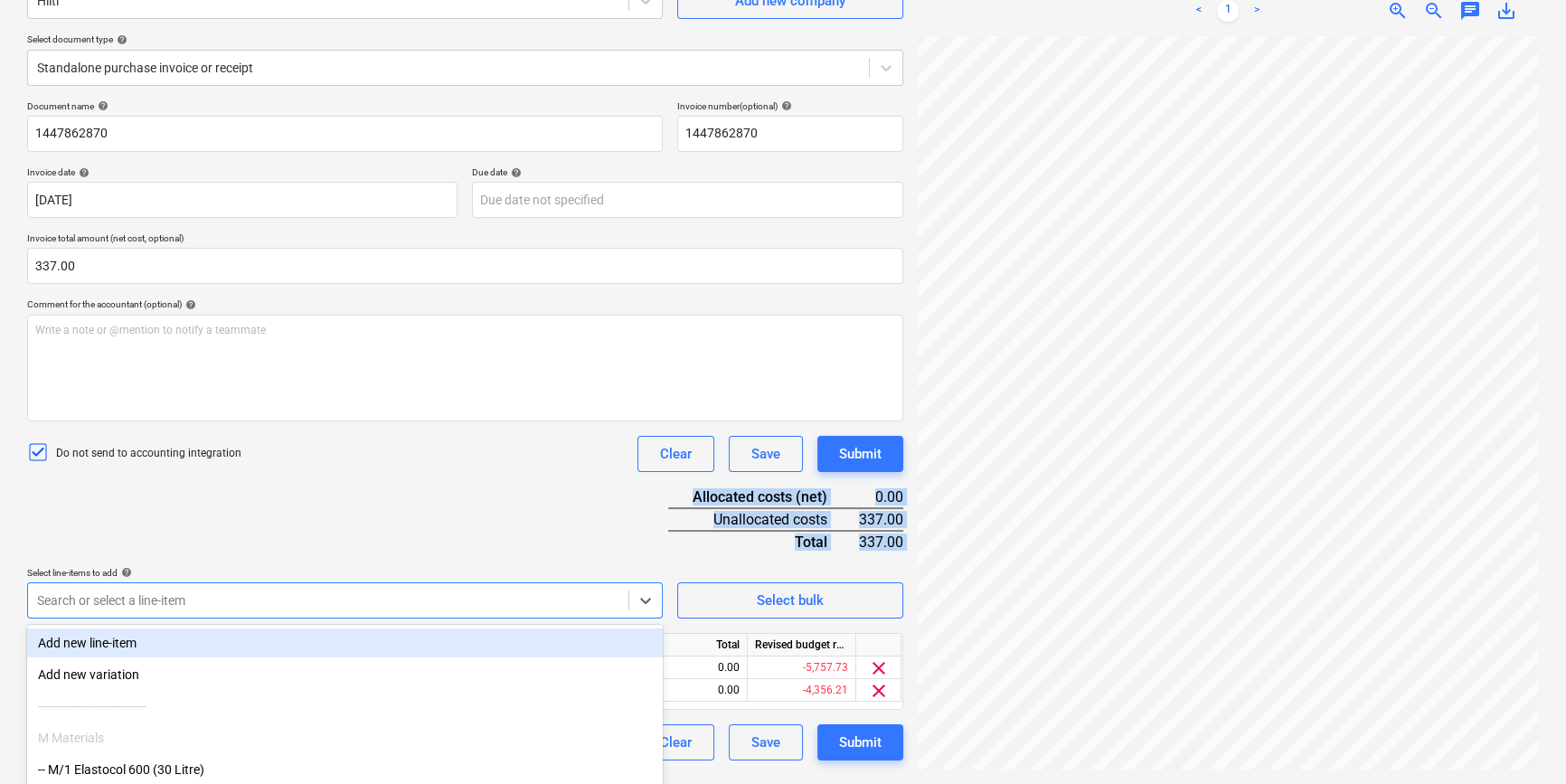
click at [343, 518] on div "Document name help 1447862870 Invoice number (optional) help 1447862870 Invoice…" at bounding box center [465, 430] width 876 height 659
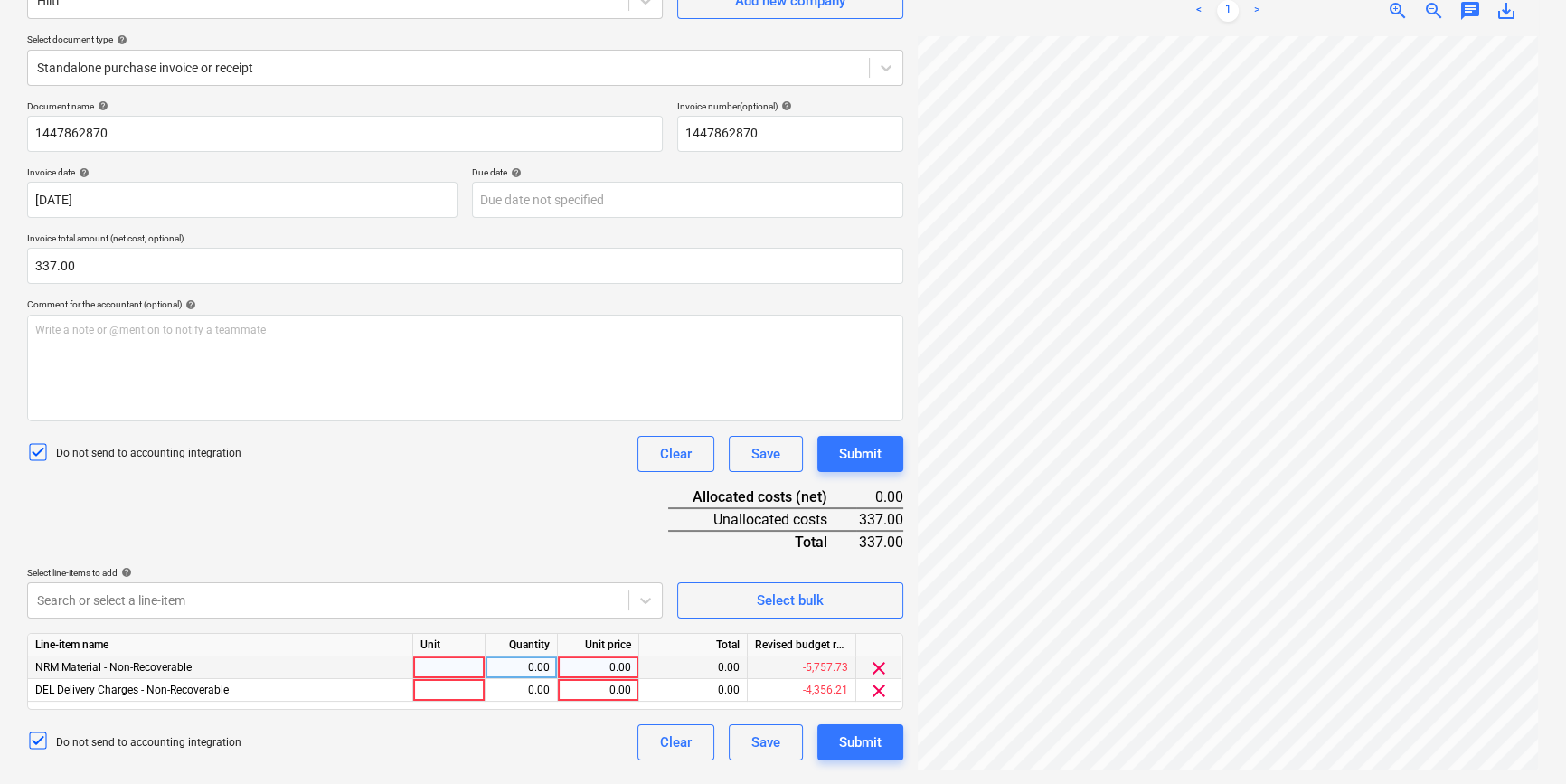
click at [470, 593] on div at bounding box center [449, 667] width 72 height 22
type input "pcs"
click at [444, 593] on div at bounding box center [449, 689] width 72 height 22
type input "pcs"
click at [524, 593] on div "0.00" at bounding box center [521, 667] width 57 height 22
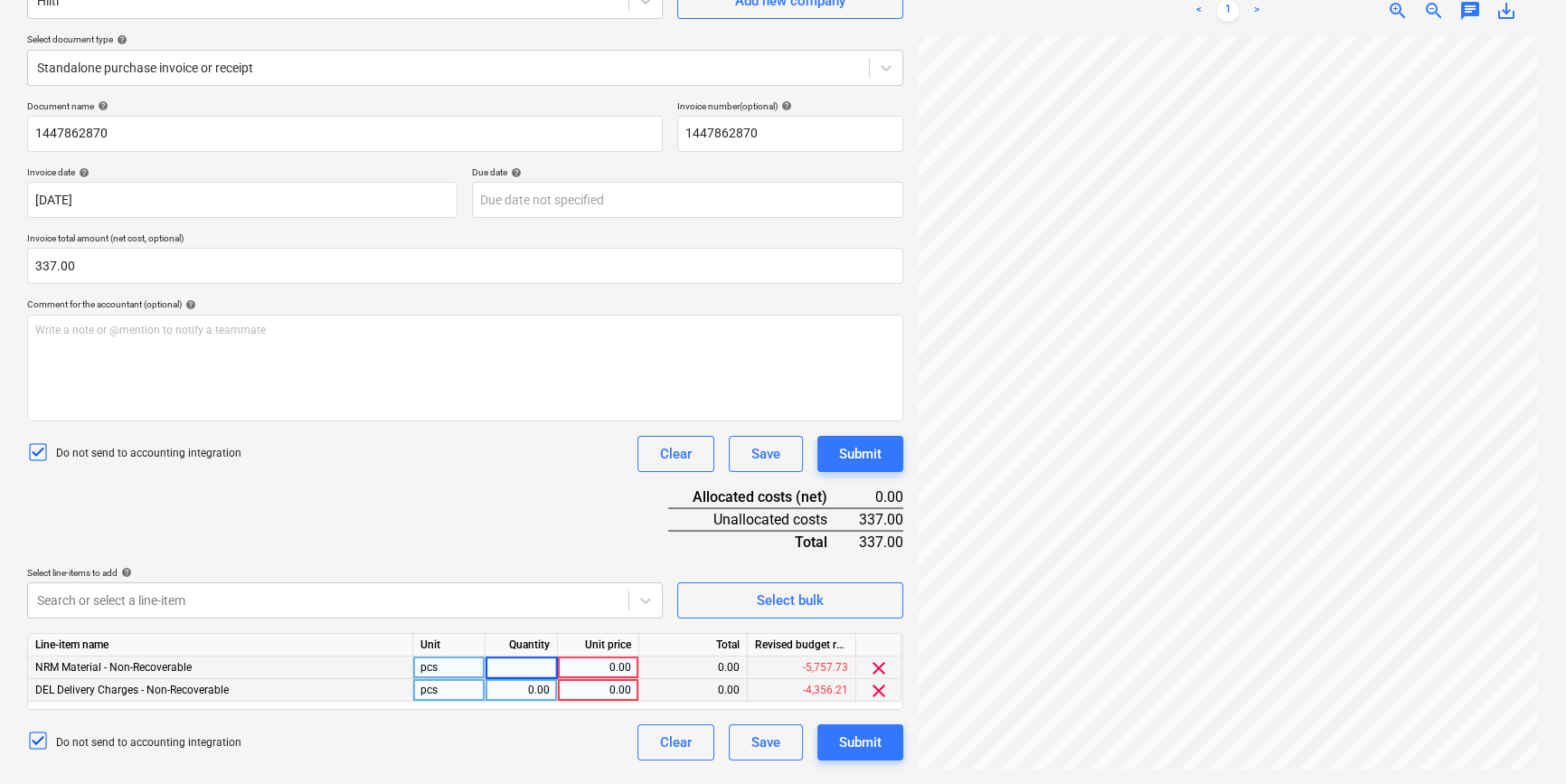
type input "1"
click at [606, 593] on div "0.00" at bounding box center [598, 667] width 66 height 22
type input "318"
click at [622, 593] on div "0.00" at bounding box center [598, 689] width 66 height 22
click at [540, 593] on div "0.00" at bounding box center [521, 689] width 57 height 22
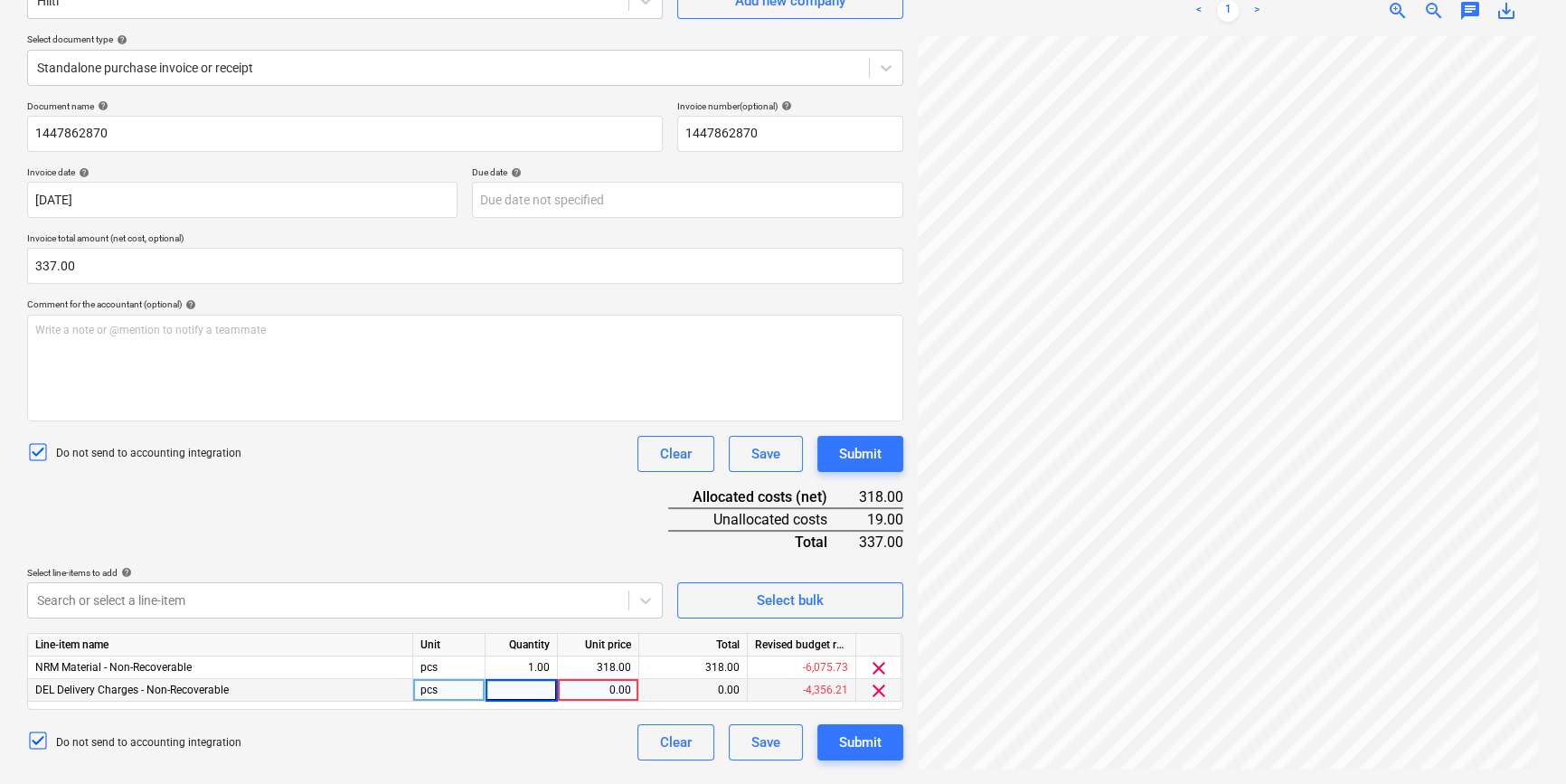
type input "1"
click at [623, 593] on div "0.00" at bounding box center [598, 689] width 66 height 22
type input "19"
click at [536, 593] on div "Do not send to accounting integration Clear Save Submit" at bounding box center [465, 742] width 876 height 36
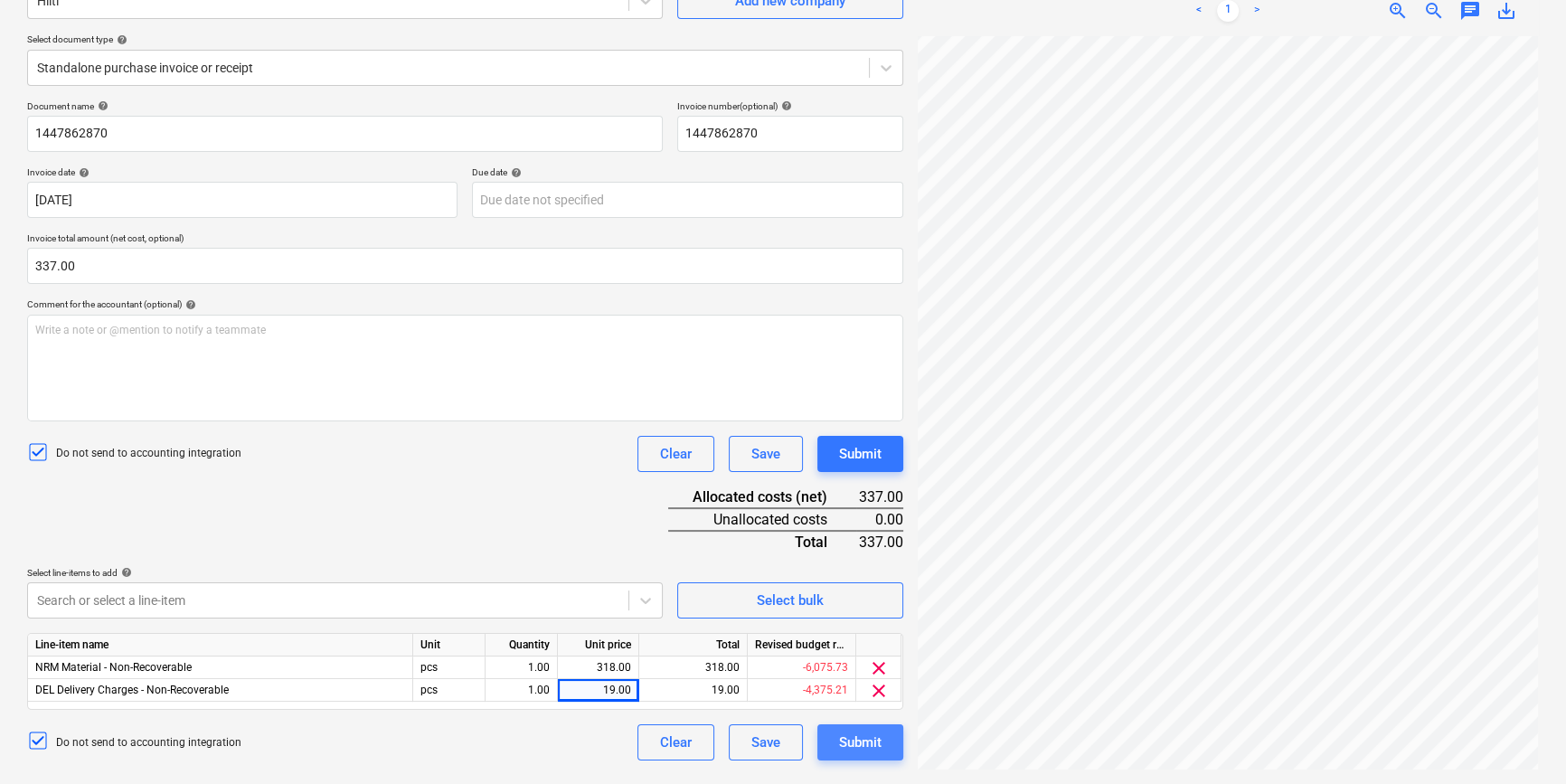
click at [877, 593] on div "Submit" at bounding box center [861, 742] width 43 height 23
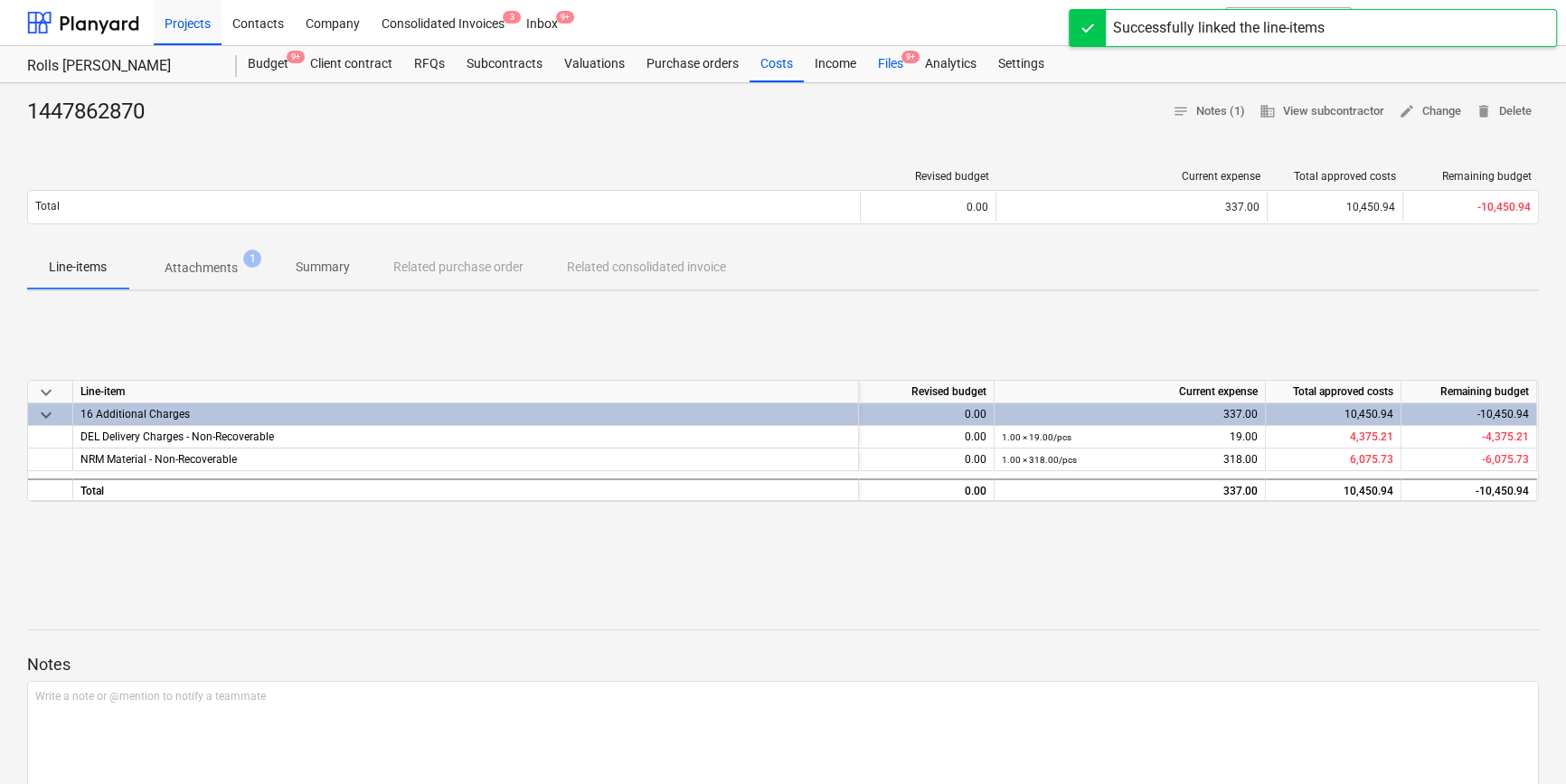
click at [893, 70] on div "Files 9+" at bounding box center [891, 64] width 47 height 36
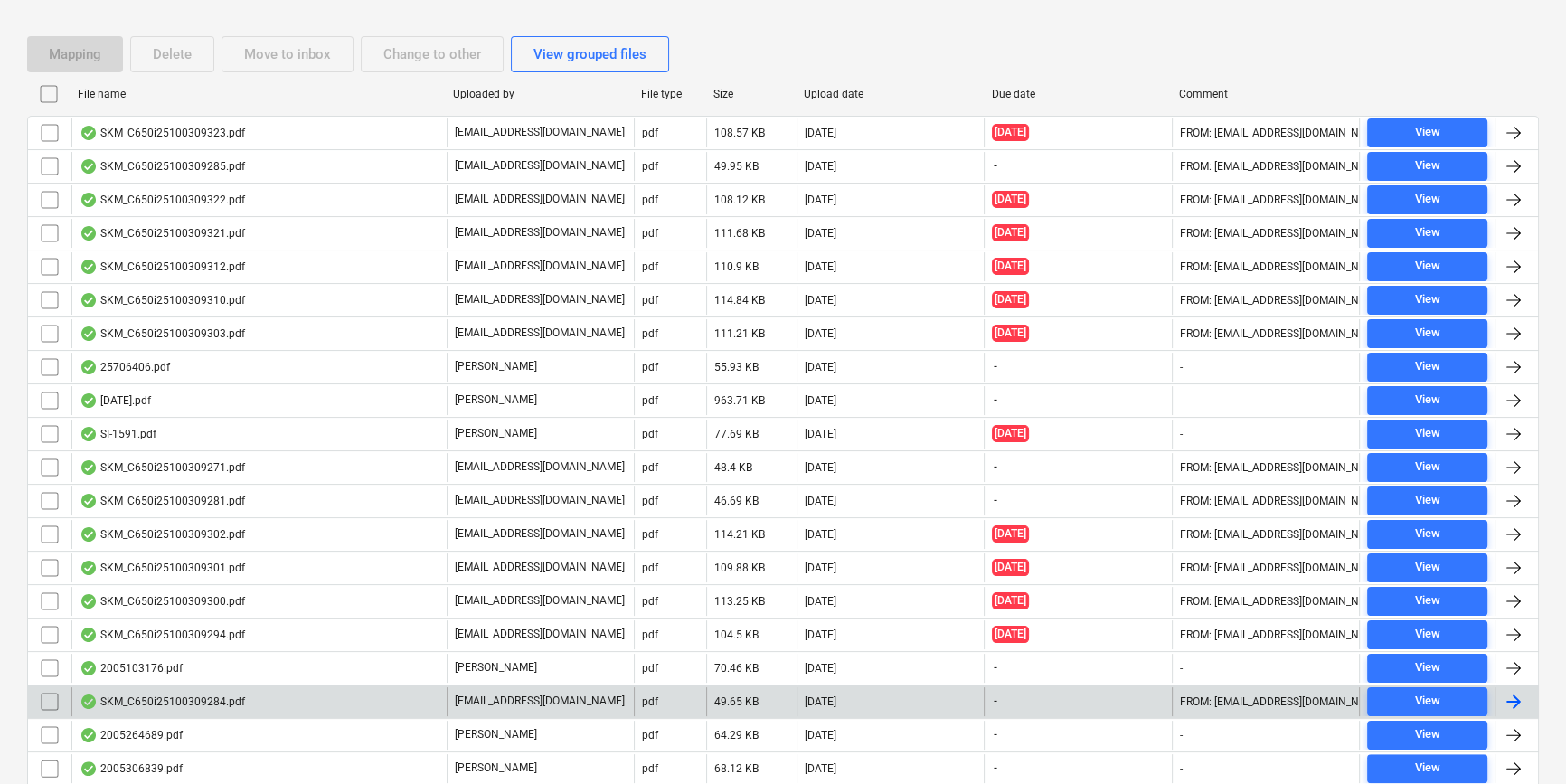
scroll to position [328, 0]
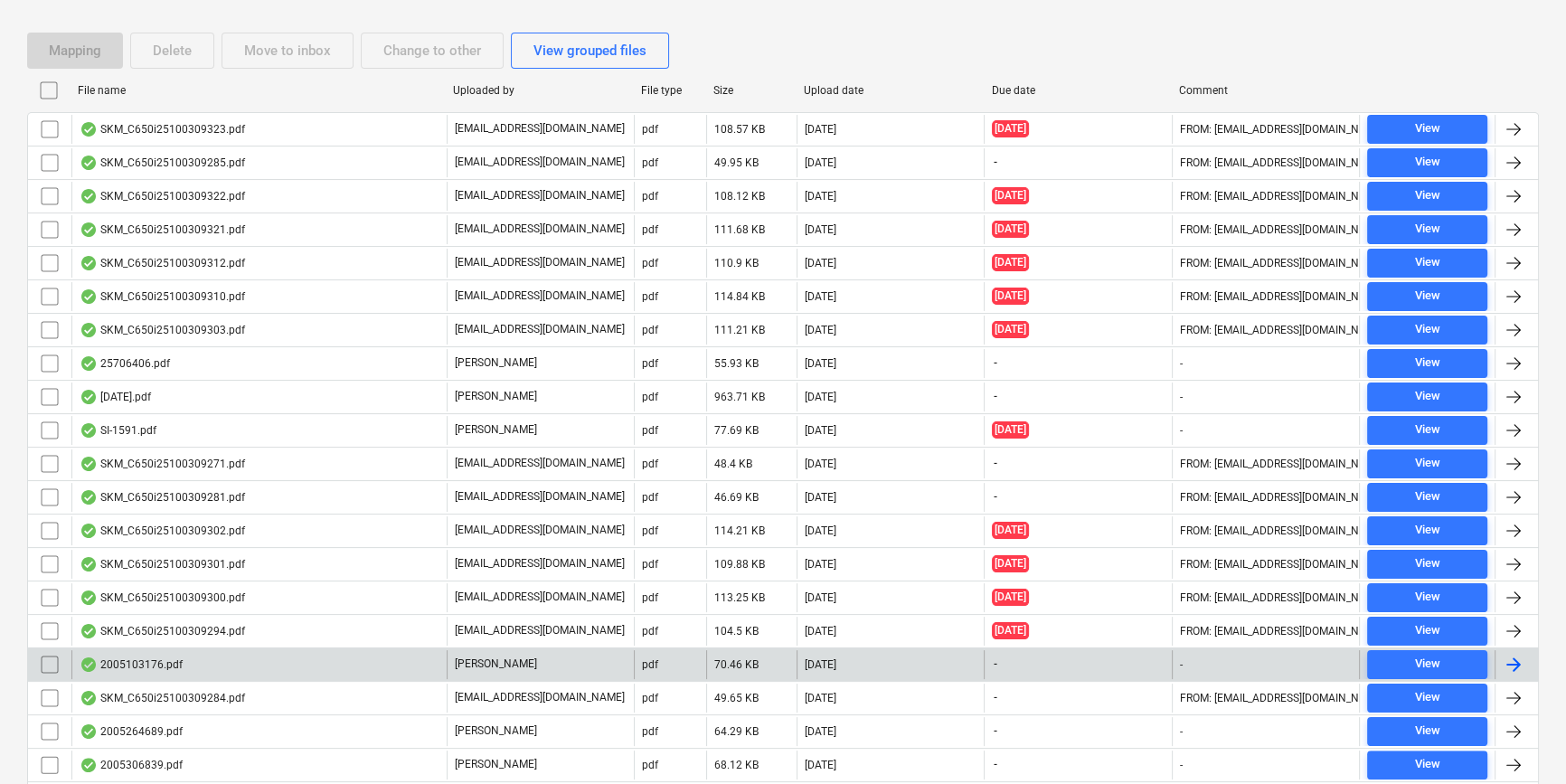
click at [586, 593] on div "[PERSON_NAME]" at bounding box center [540, 664] width 187 height 29
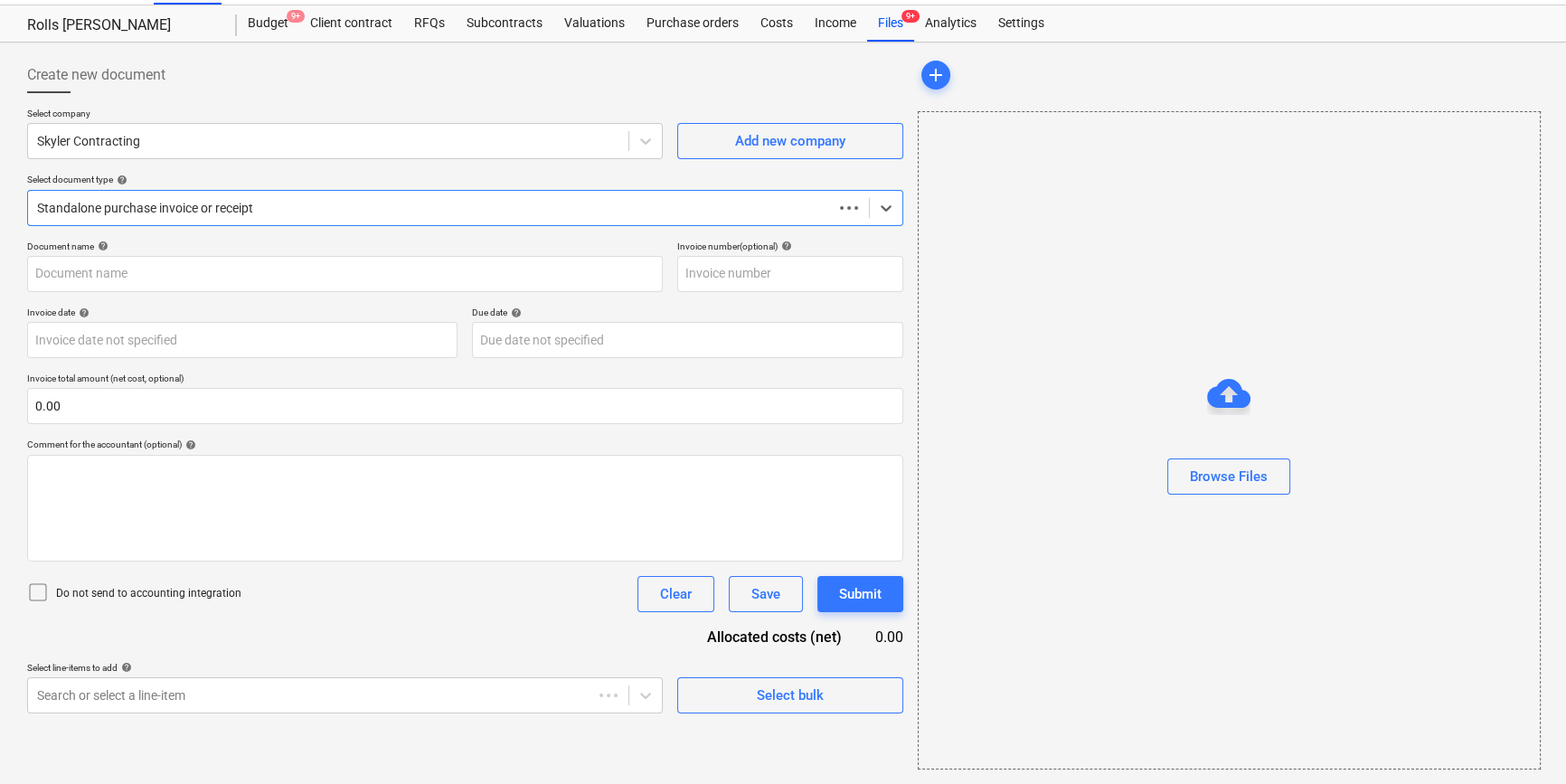
scroll to position [39, 0]
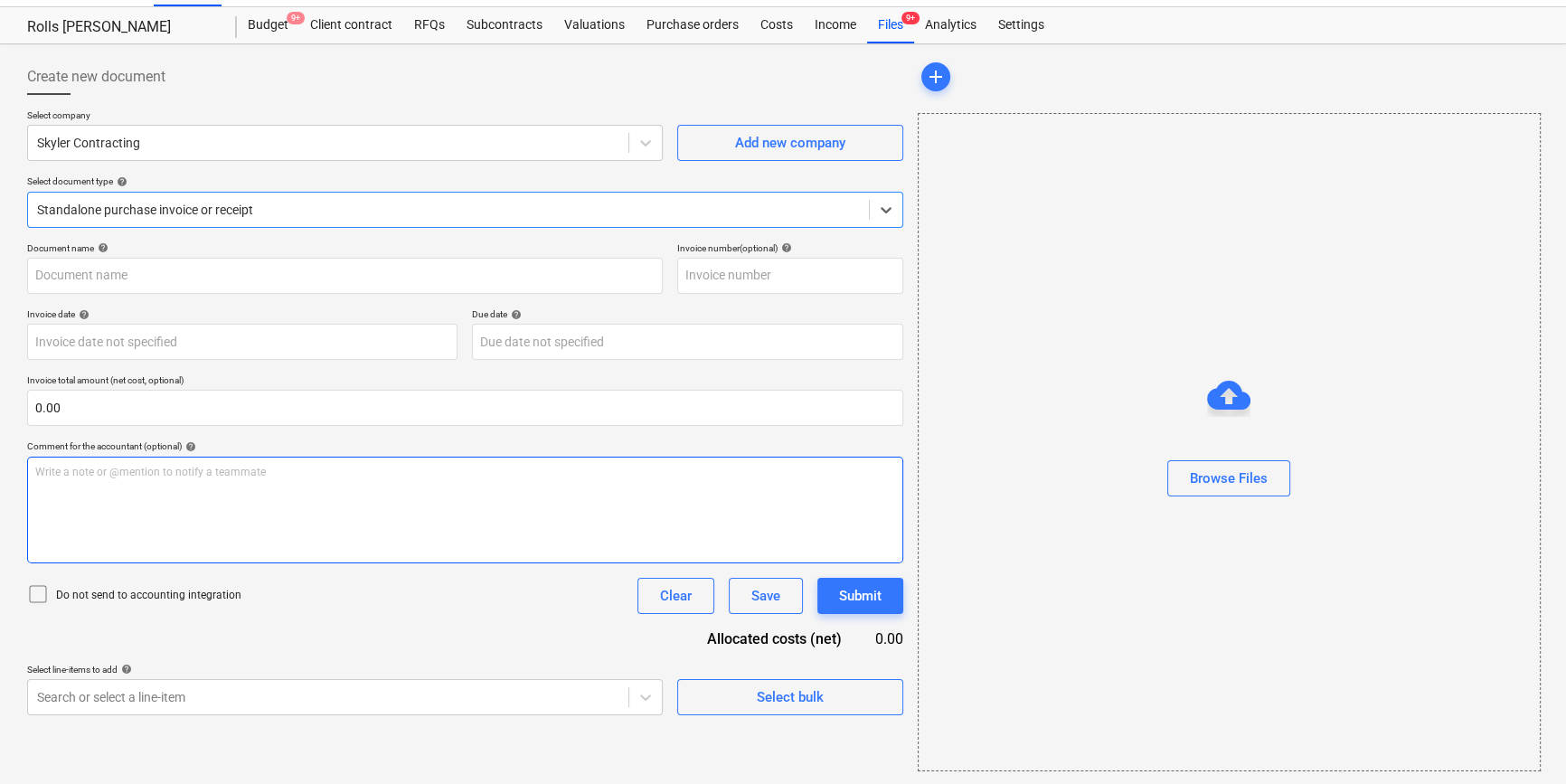
type input "2005103176"
type input "19 Jun 2025"
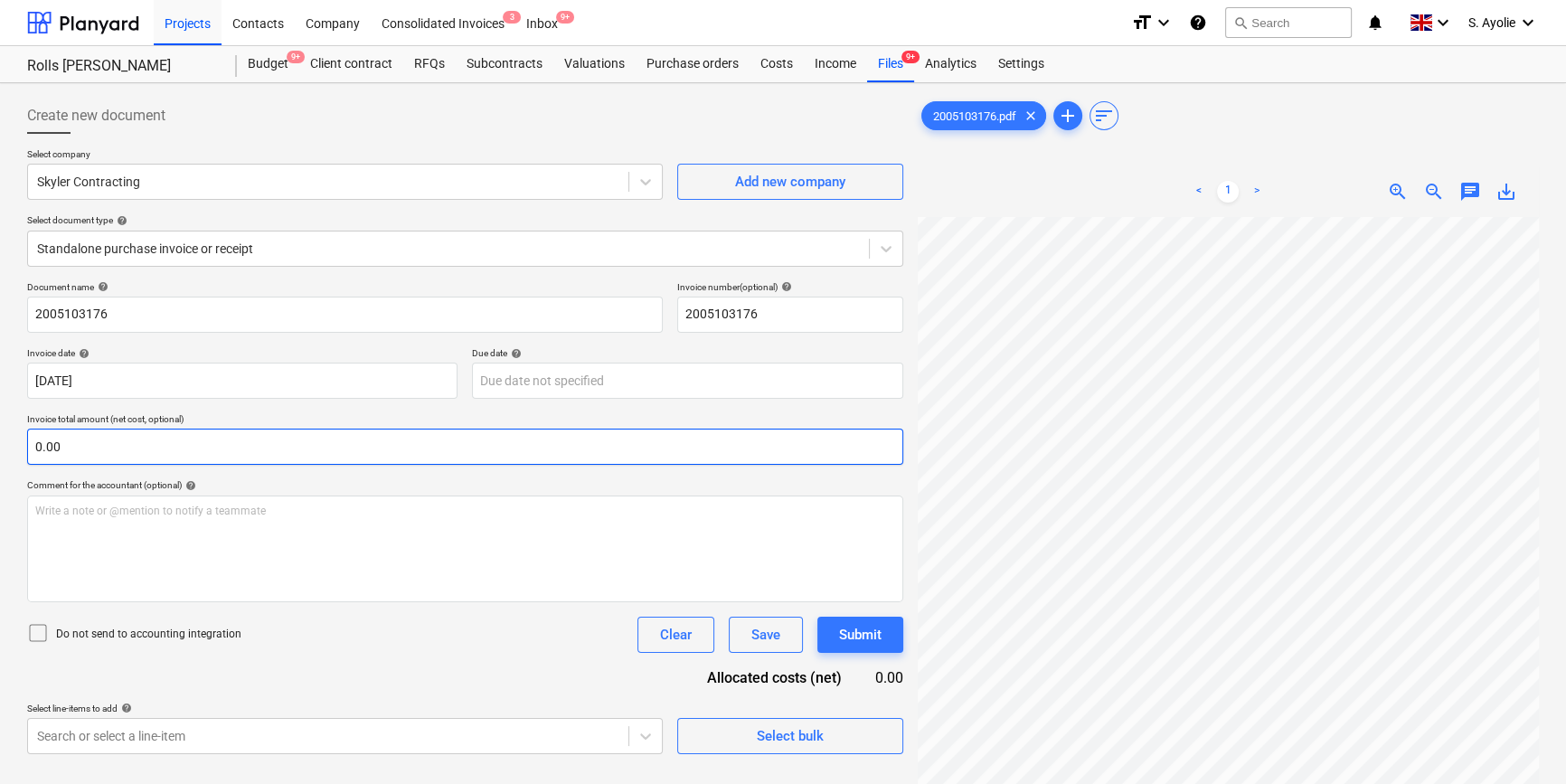
scroll to position [0, 0]
click at [406, 190] on div at bounding box center [327, 182] width 583 height 18
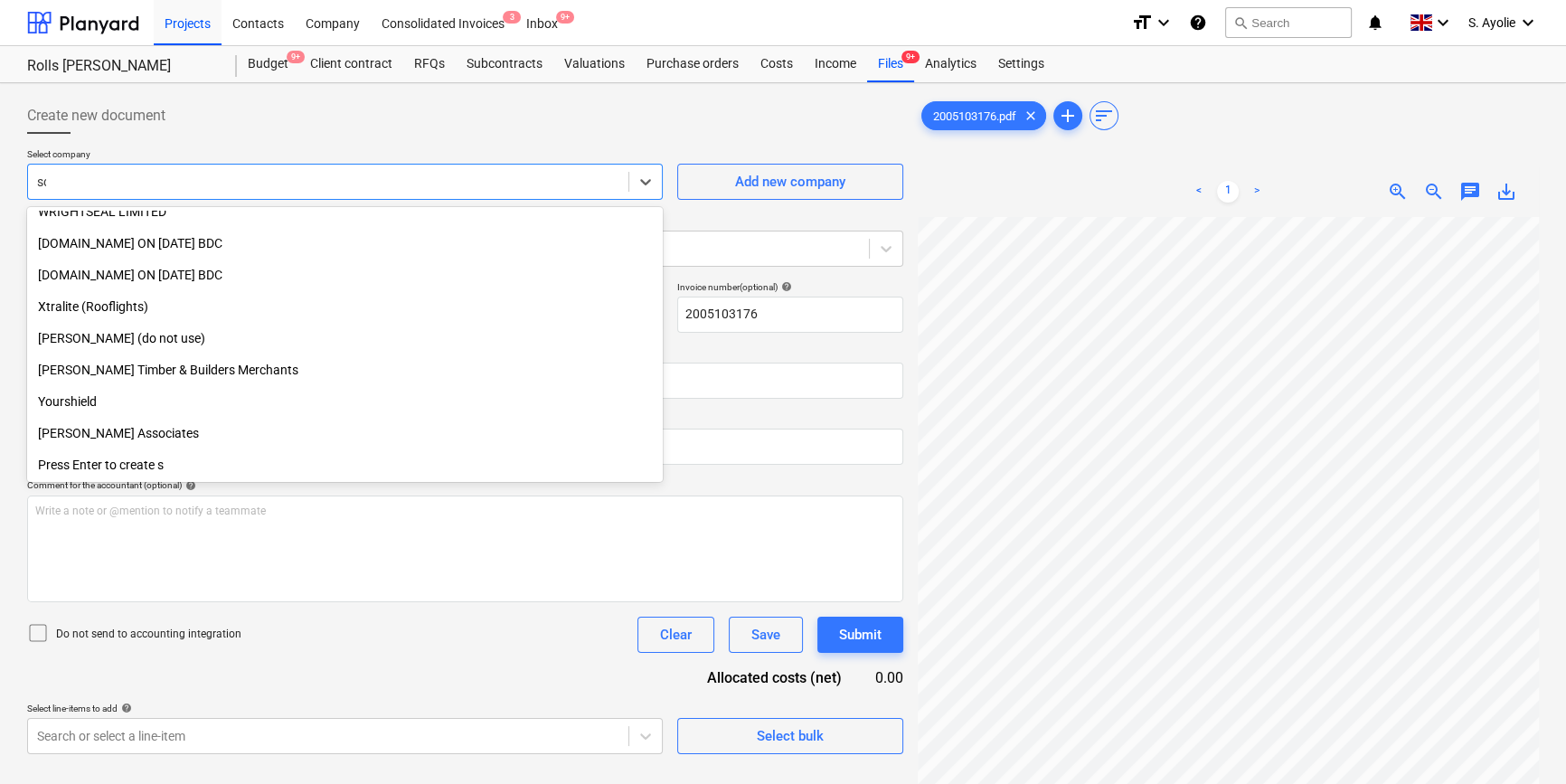
scroll to position [614, 0]
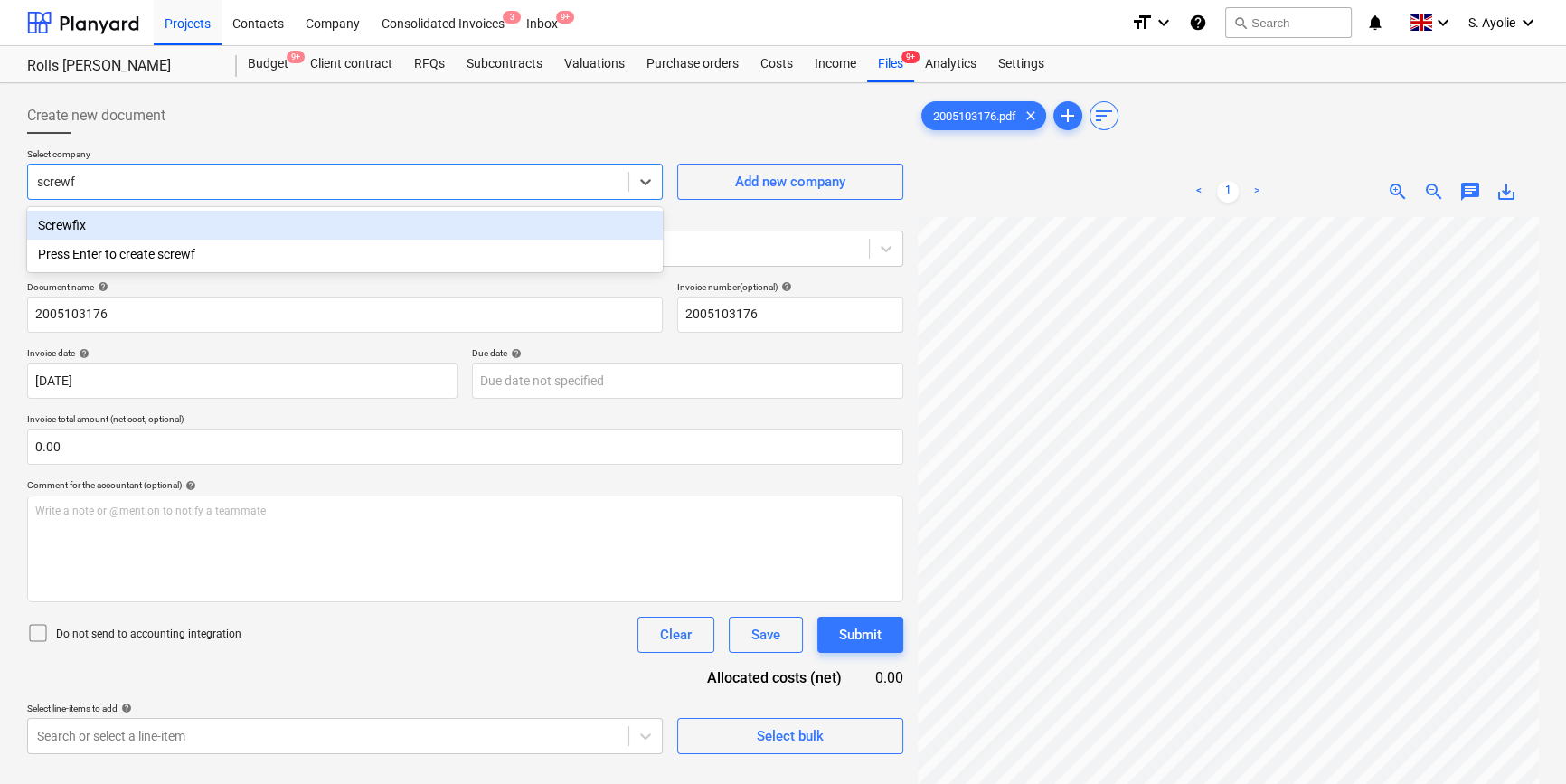
type input "screwfi"
click at [243, 235] on div "Screwfix" at bounding box center [345, 225] width 636 height 29
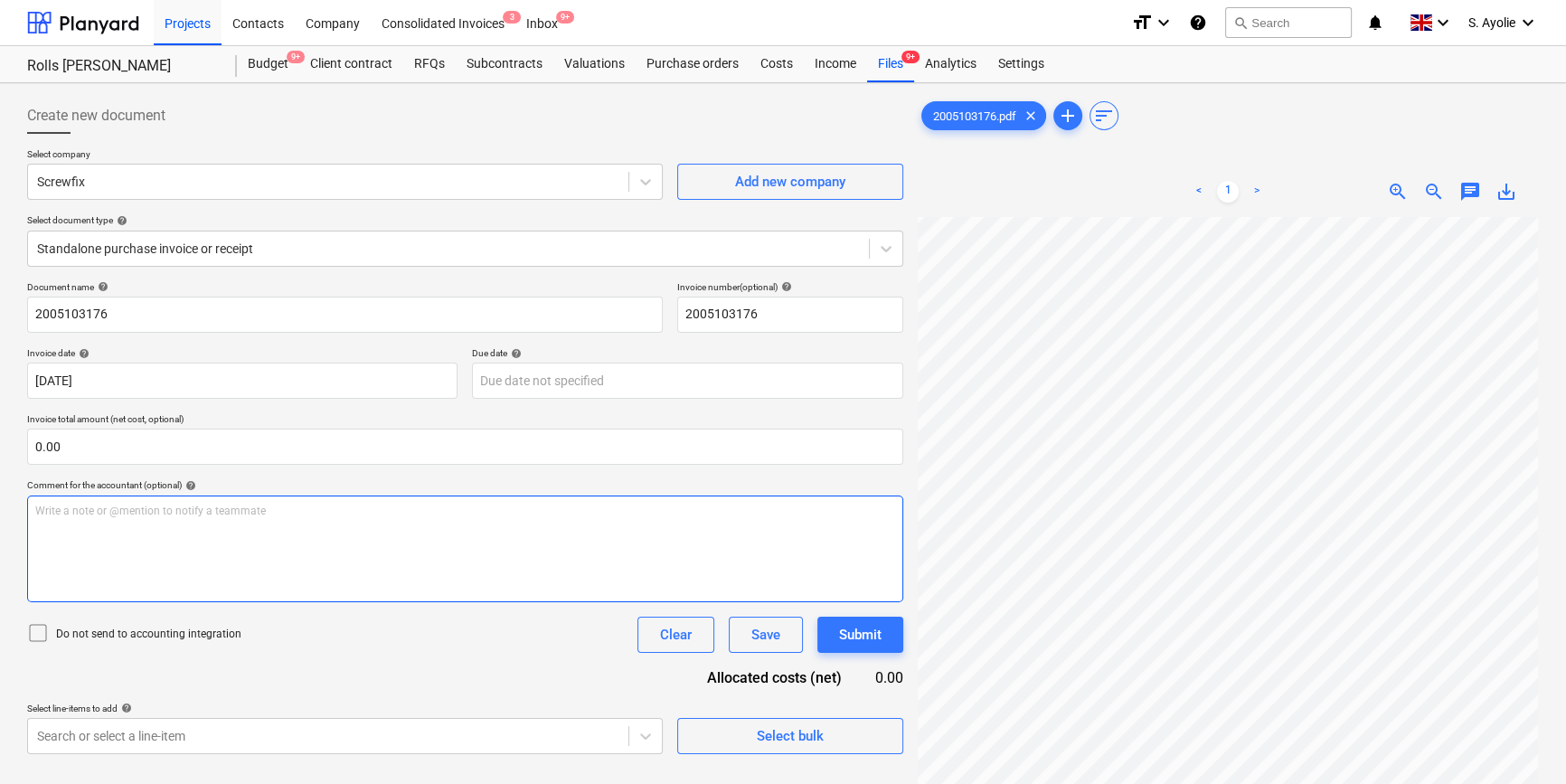
scroll to position [361, 195]
click at [827, 221] on div "Create new document Select company Screwfix Add new company Select document typ…" at bounding box center [783, 524] width 1526 height 867
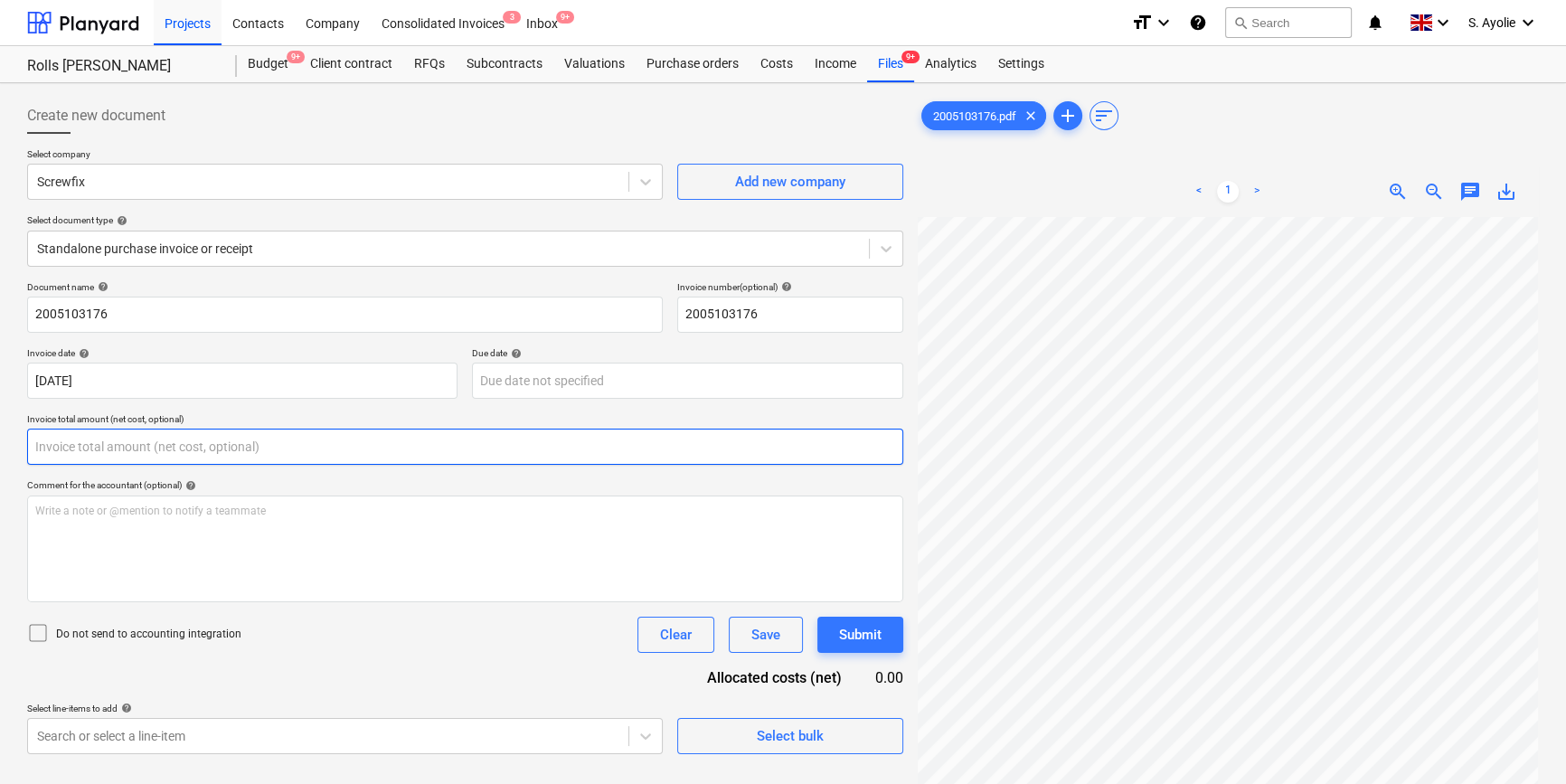
click at [95, 450] on input "text" at bounding box center [465, 446] width 876 height 36
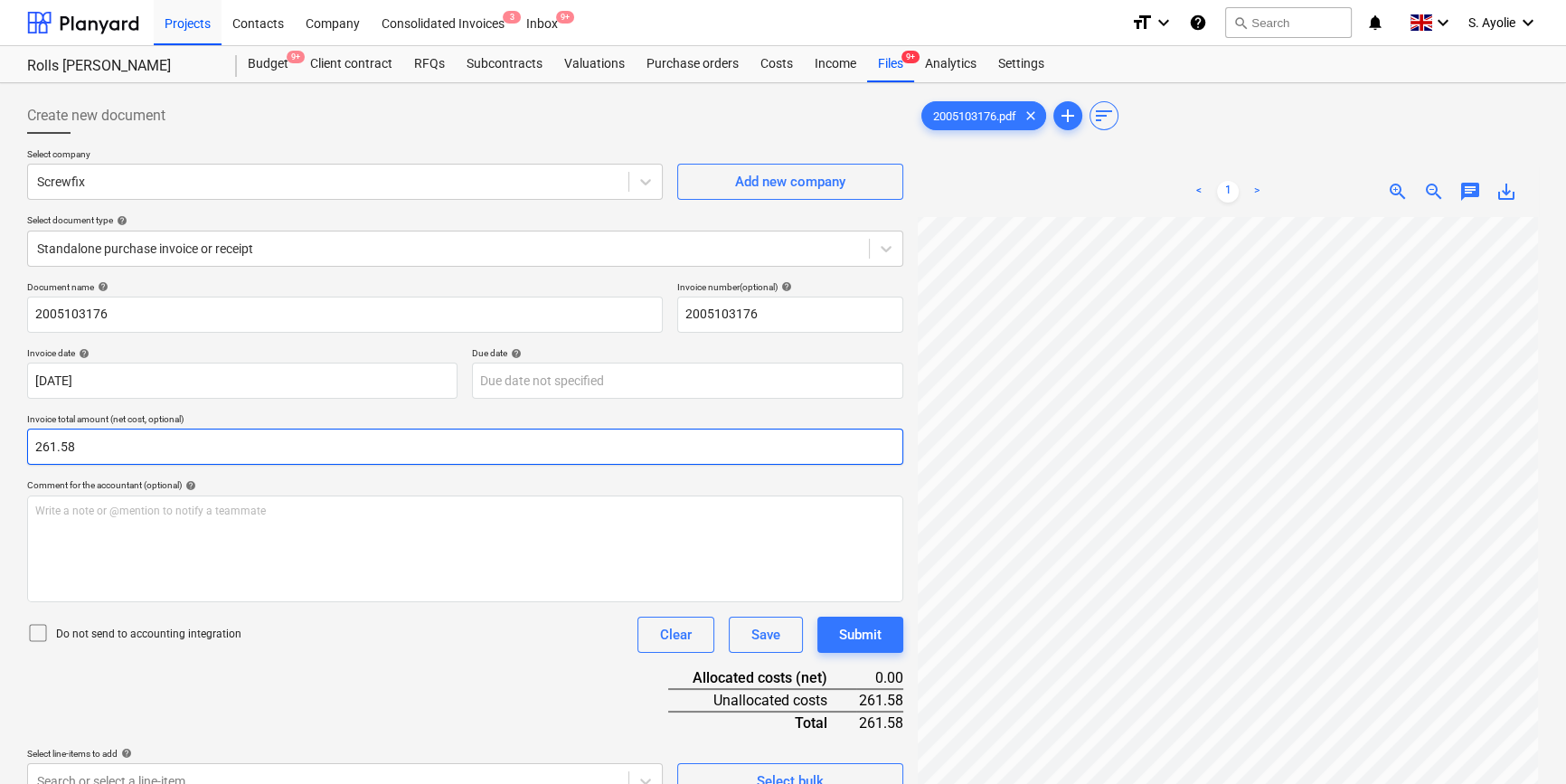
type input "261.58"
click at [118, 593] on p "Do not send to accounting integration" at bounding box center [149, 634] width 185 height 15
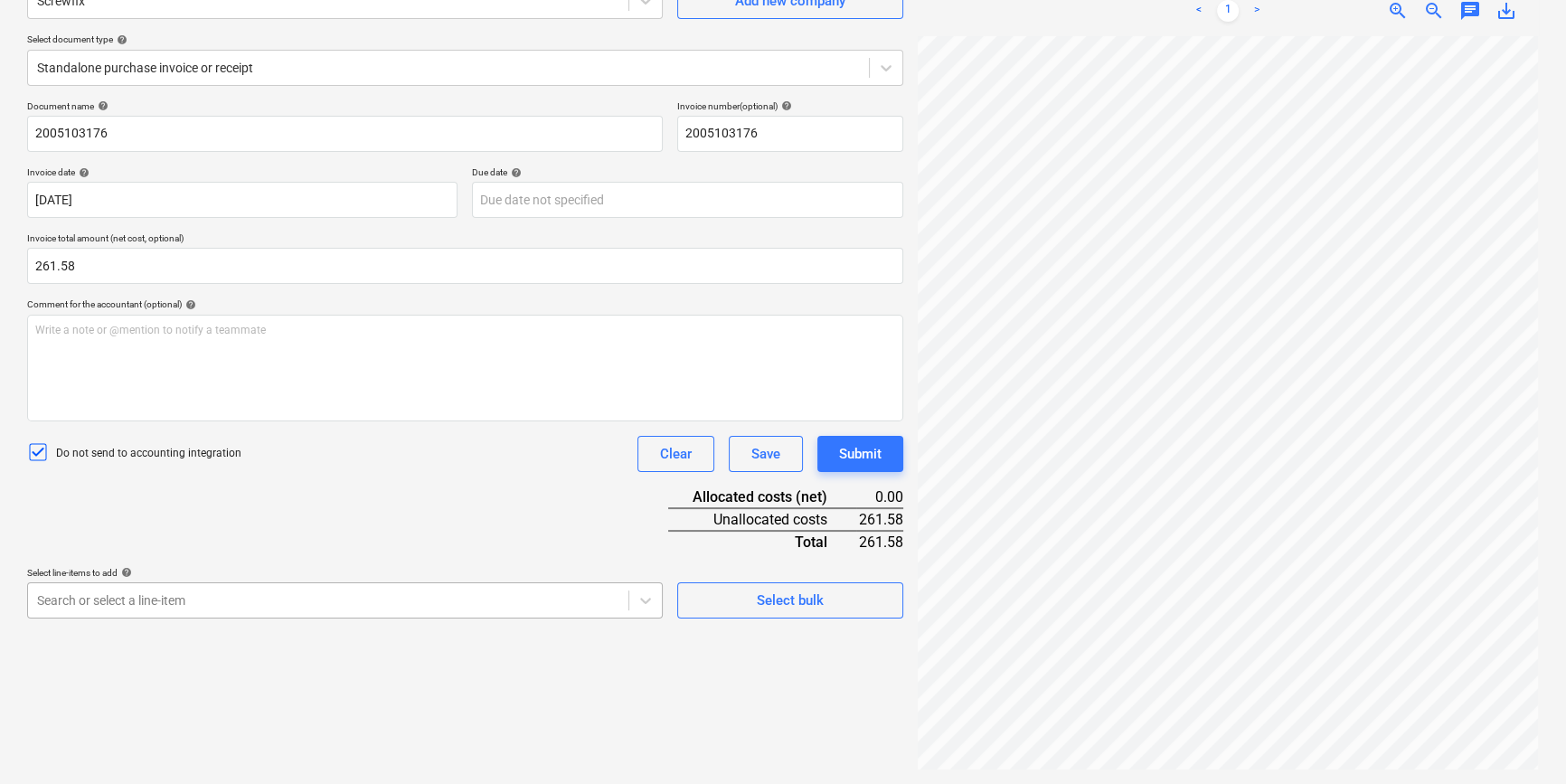
click at [256, 593] on body "Projects Contacts Company Consolidated Invoices 3 Inbox 9+ format_size keyboard…" at bounding box center [783, 211] width 1566 height 784
click at [296, 479] on div "Document name help 2005103176 Invoice number (optional) help 2005103176 Invoice…" at bounding box center [465, 359] width 876 height 518
click at [482, 537] on div "Document name help 2005103176 Invoice number (optional) help 2005103176 Invoice…" at bounding box center [465, 359] width 876 height 518
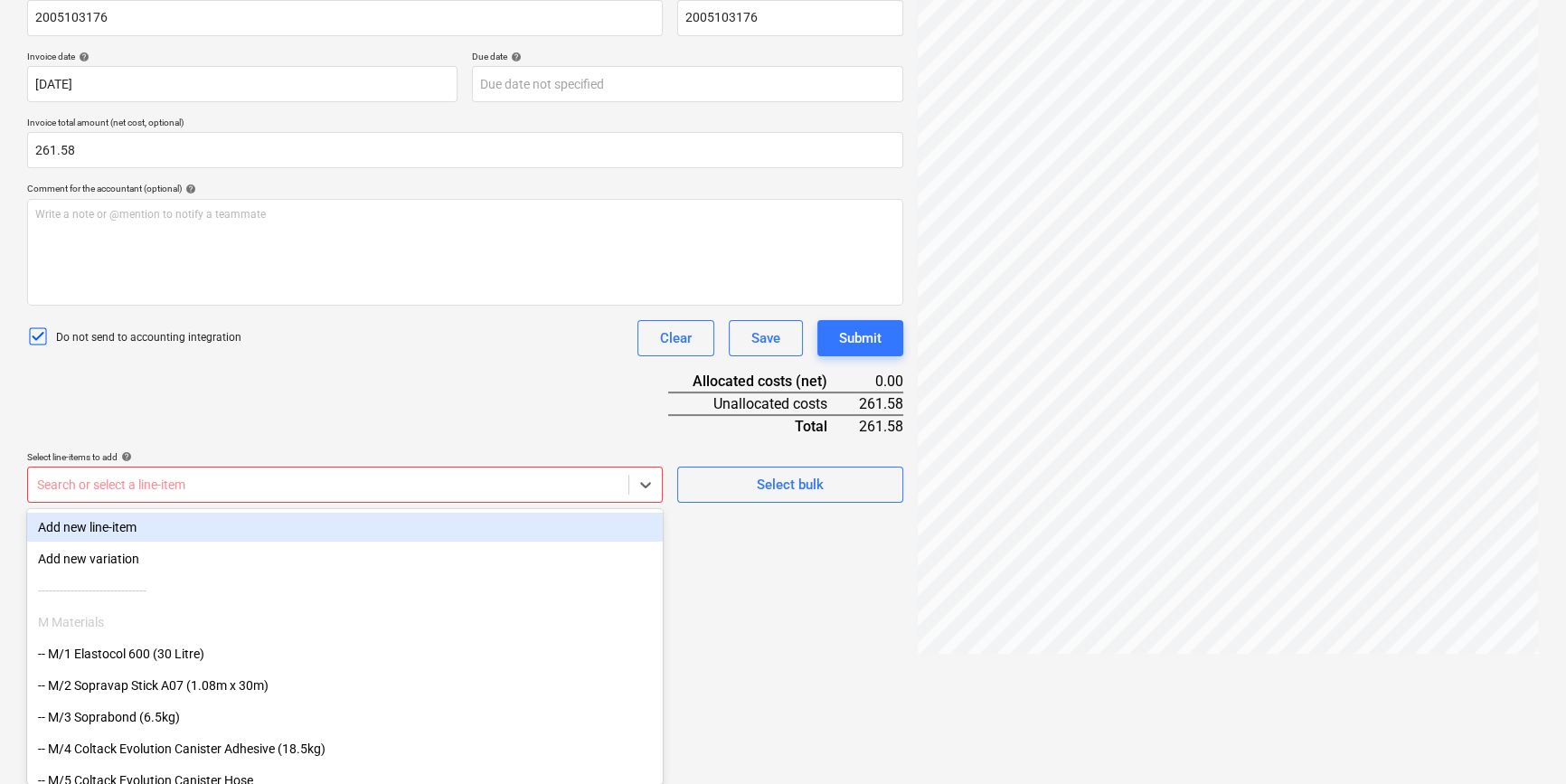
click at [349, 488] on body "Projects Contacts Company Consolidated Invoices 3 Inbox 9+ format_size keyboard…" at bounding box center [783, 96] width 1566 height 784
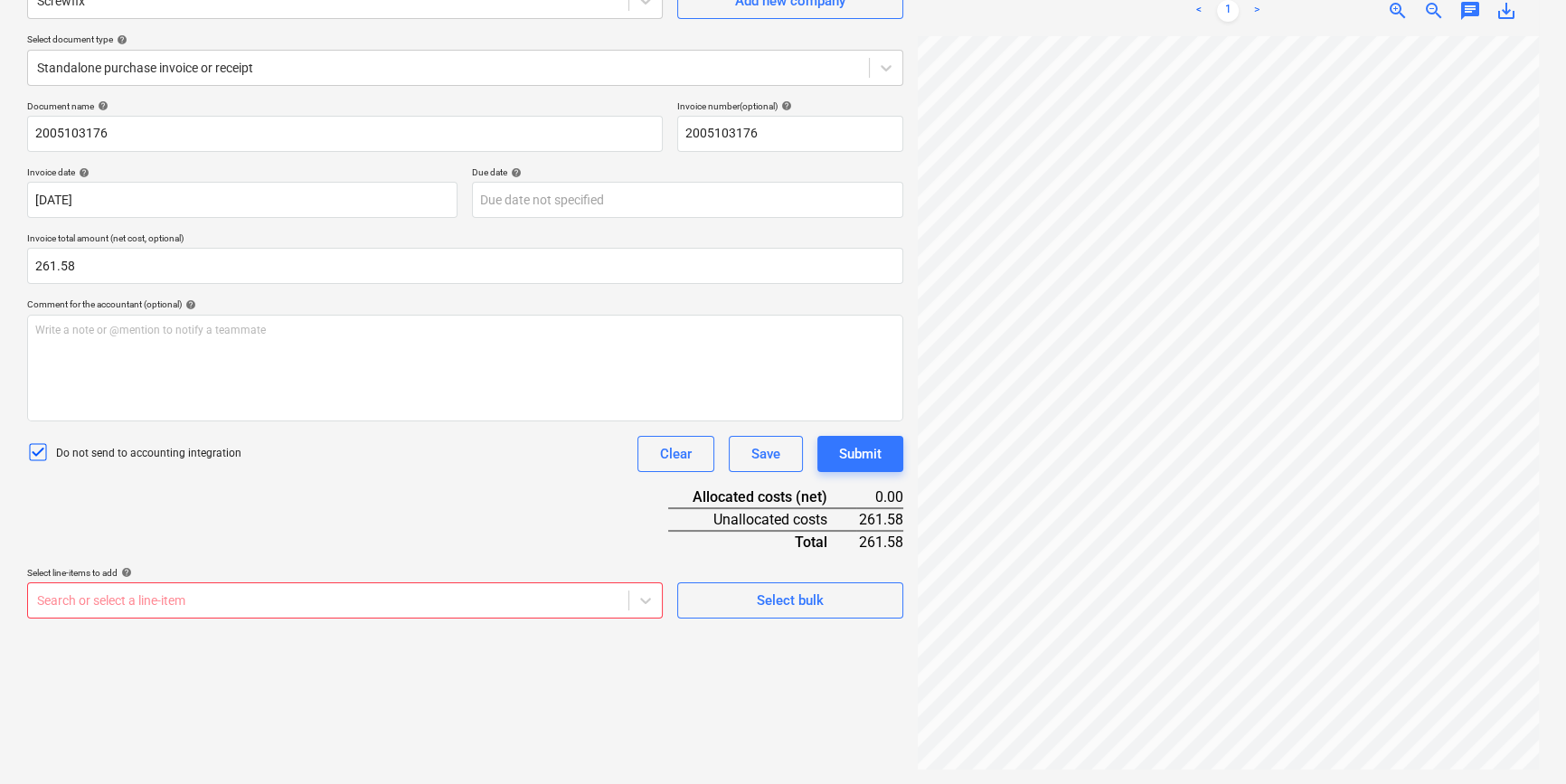
scroll to position [23, 165]
click at [157, 593] on div "Create new document Select company Screwfix Add new company Select document typ…" at bounding box center [466, 343] width 891 height 867
click at [170, 593] on body "Projects Contacts Company Consolidated Invoices 3 Inbox 9+ format_size keyboard…" at bounding box center [783, 211] width 1566 height 784
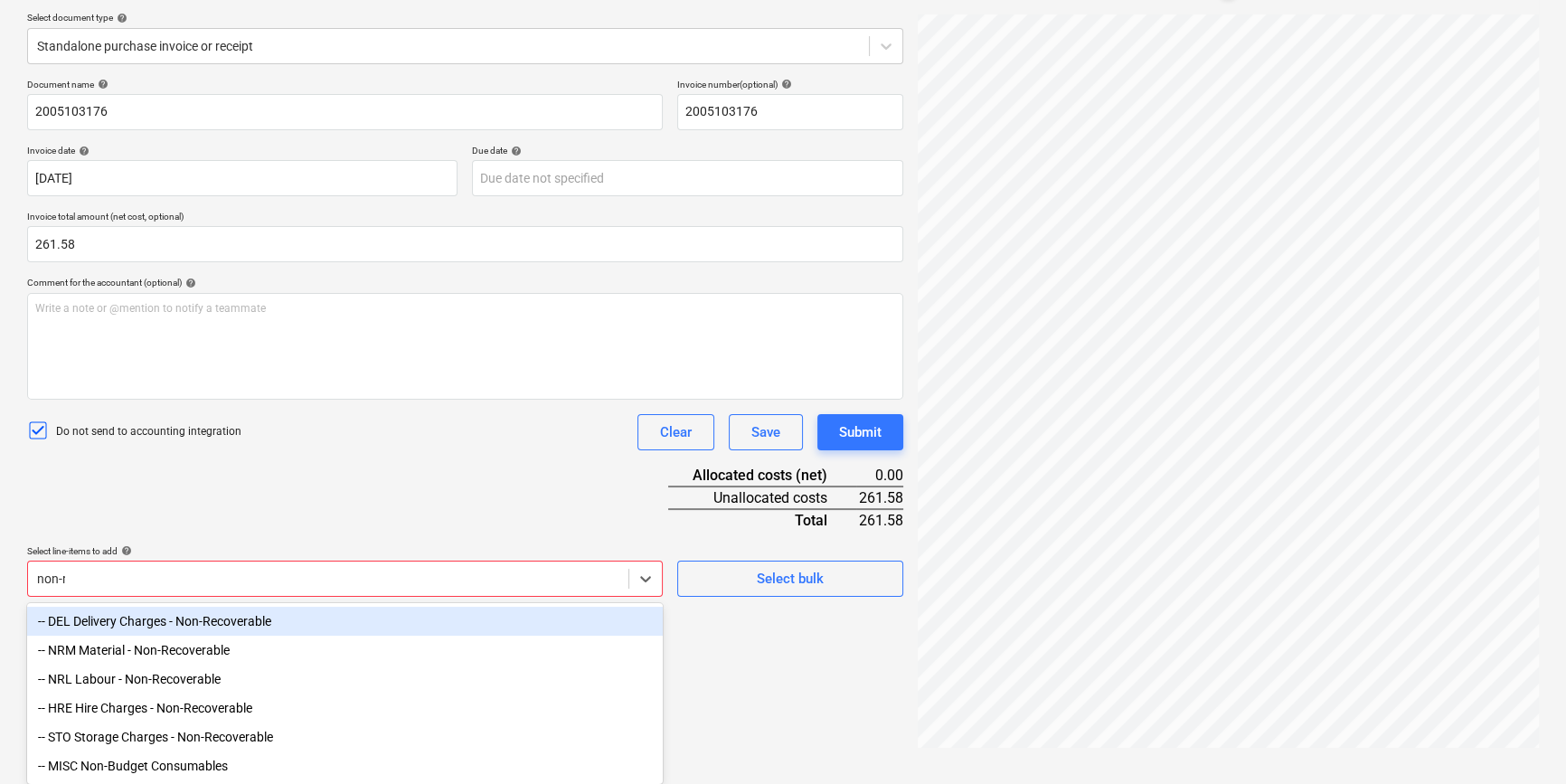
scroll to position [181, 0]
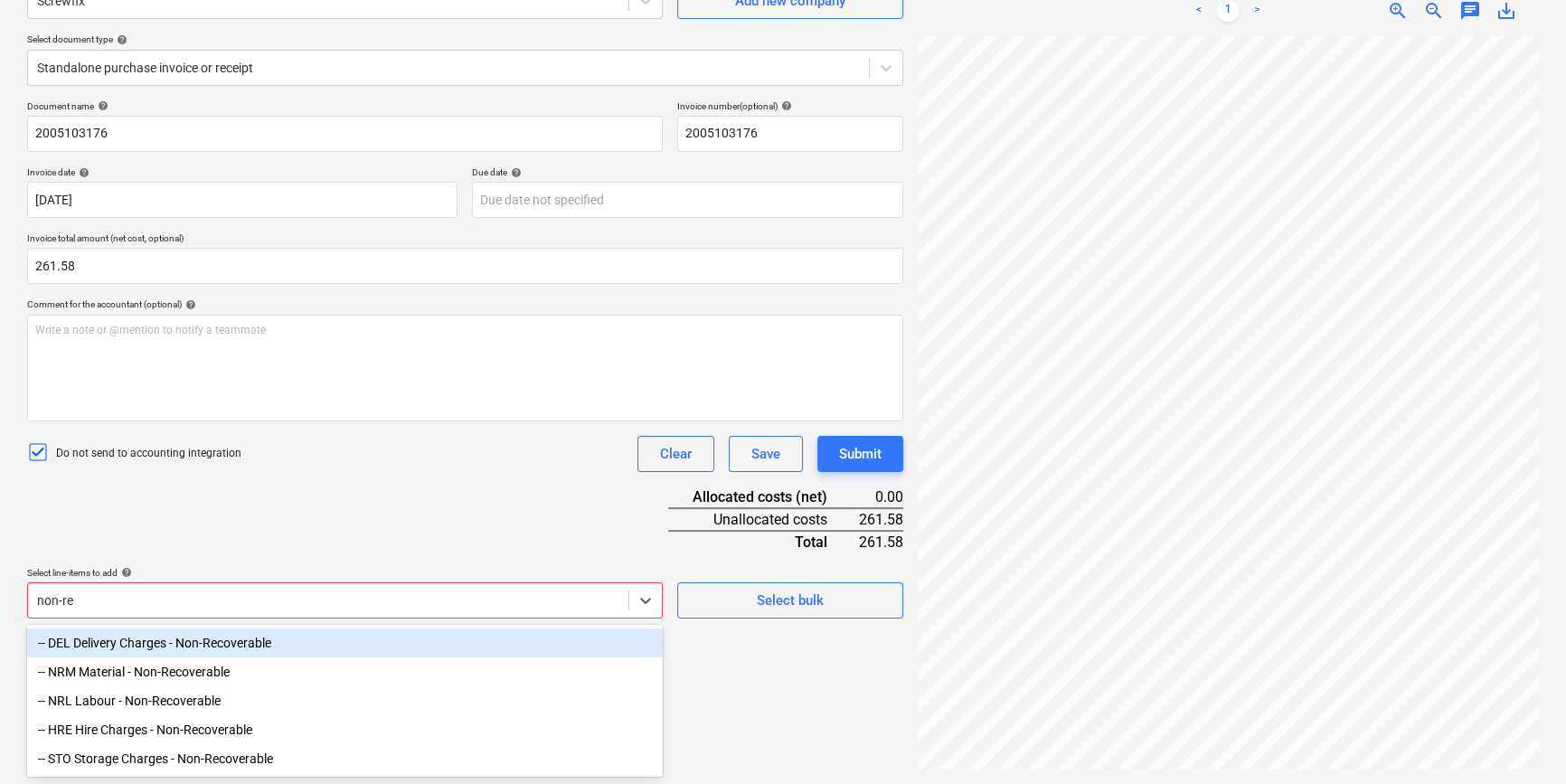
type input "non-rec"
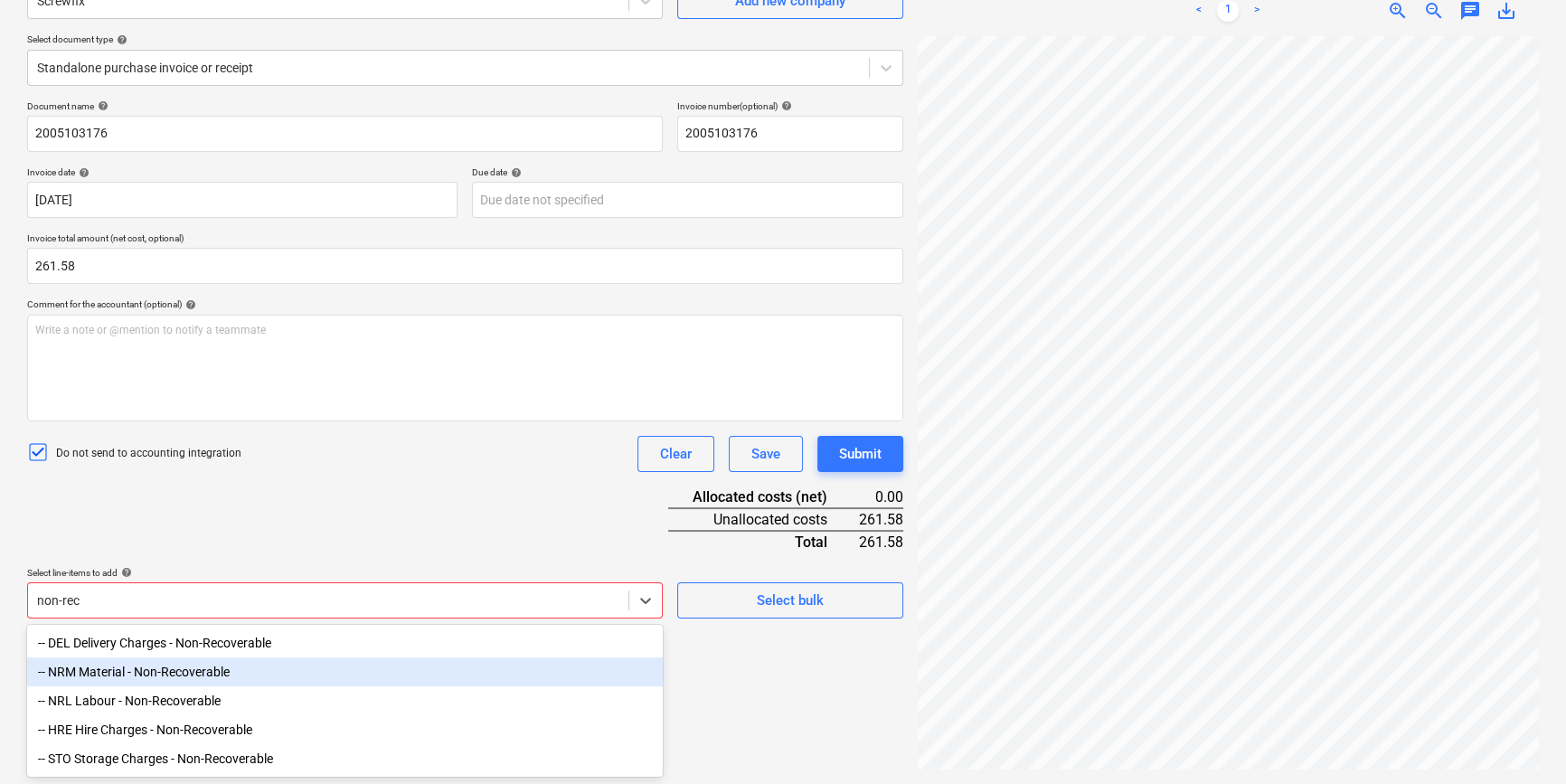
click at [224, 593] on div "-- NRM Material - Non-Recoverable" at bounding box center [345, 671] width 636 height 29
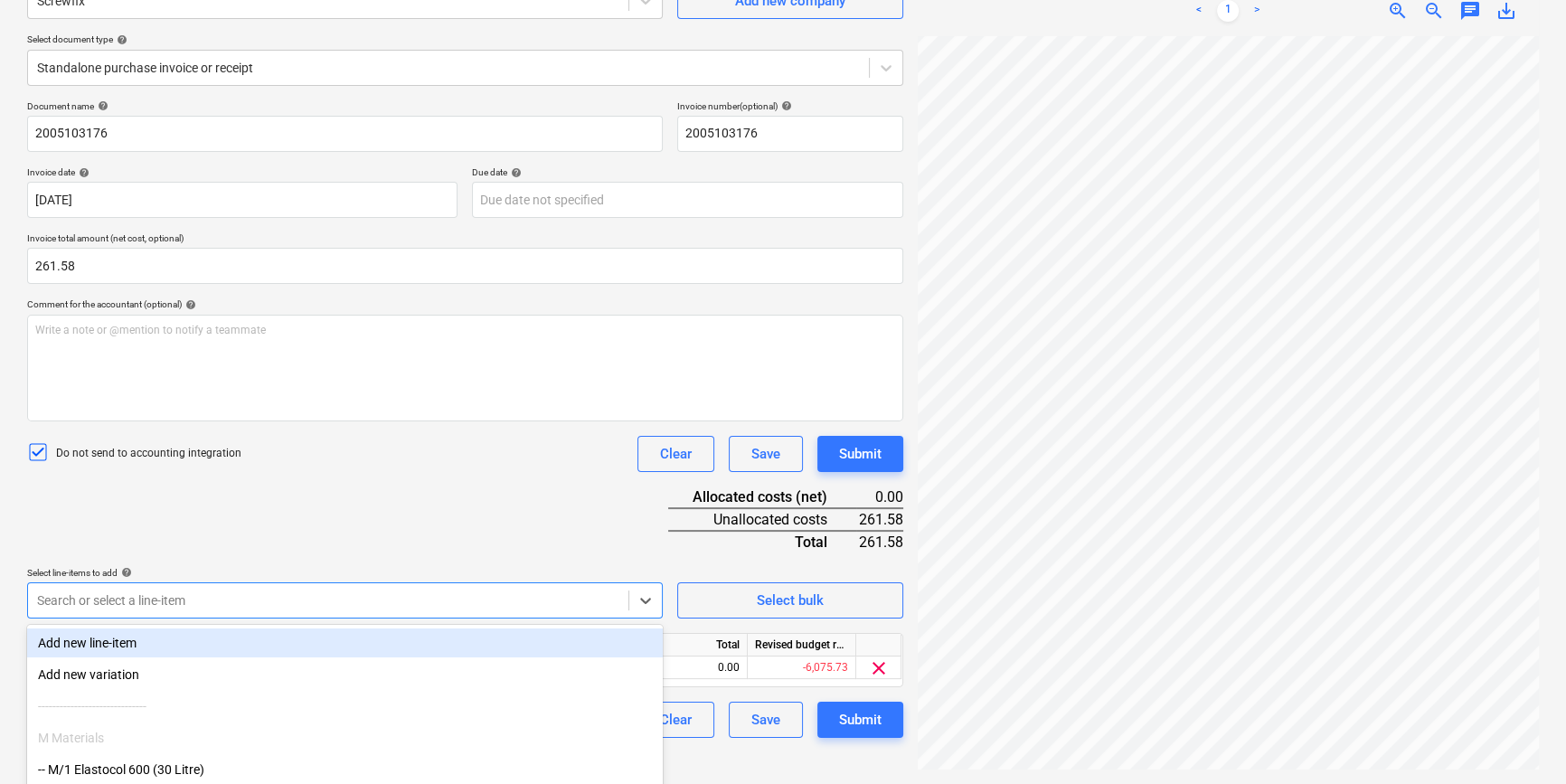
click at [582, 540] on div "Document name help 2005103176 Invoice number (optional) help 2005103176 Invoice…" at bounding box center [465, 419] width 876 height 637
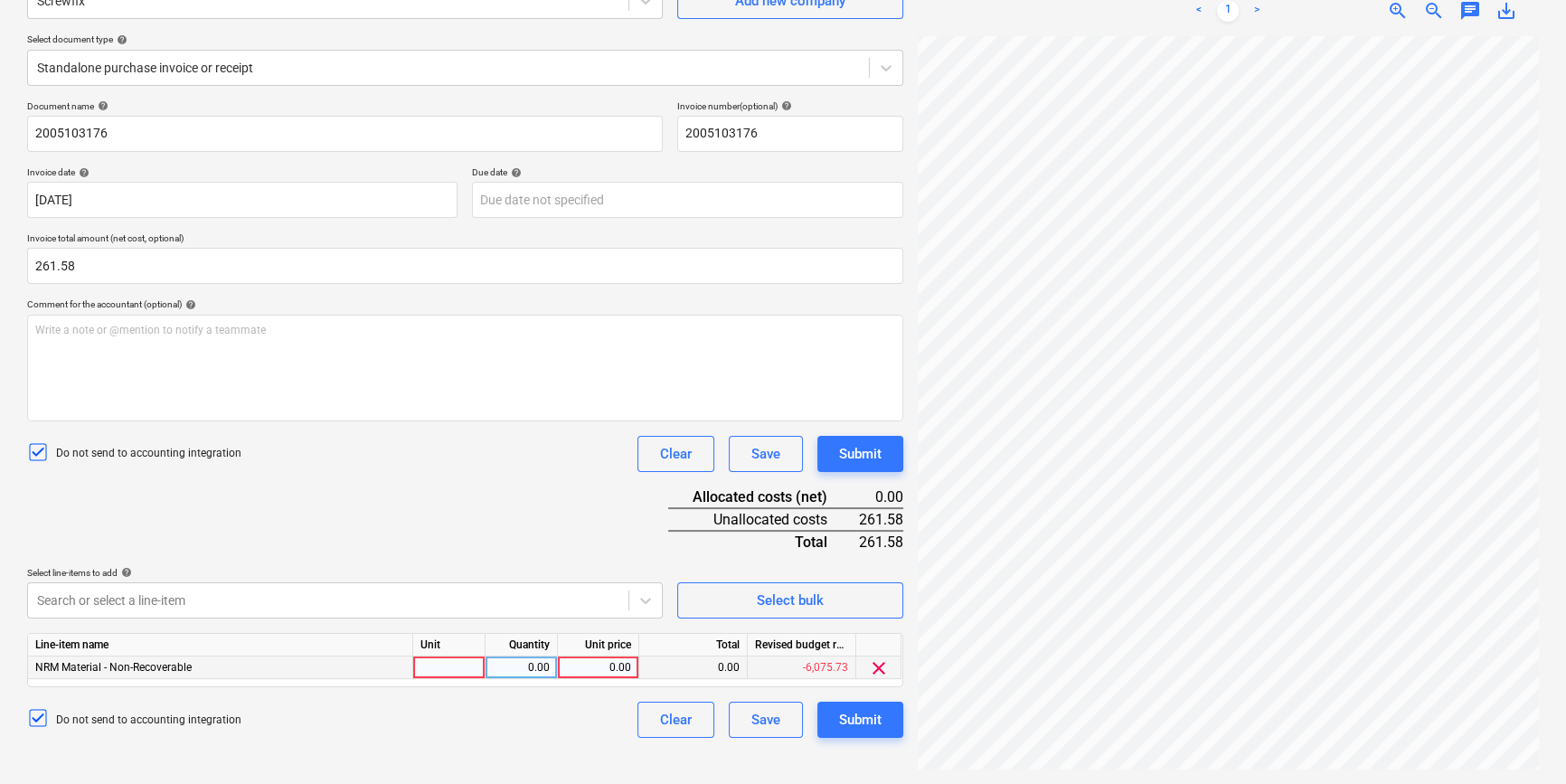
click at [462, 593] on div at bounding box center [449, 667] width 72 height 22
type input "pcs"
click at [525, 593] on div "0.00" at bounding box center [521, 667] width 57 height 22
type input "1"
click at [613, 593] on div "0.00" at bounding box center [598, 667] width 66 height 22
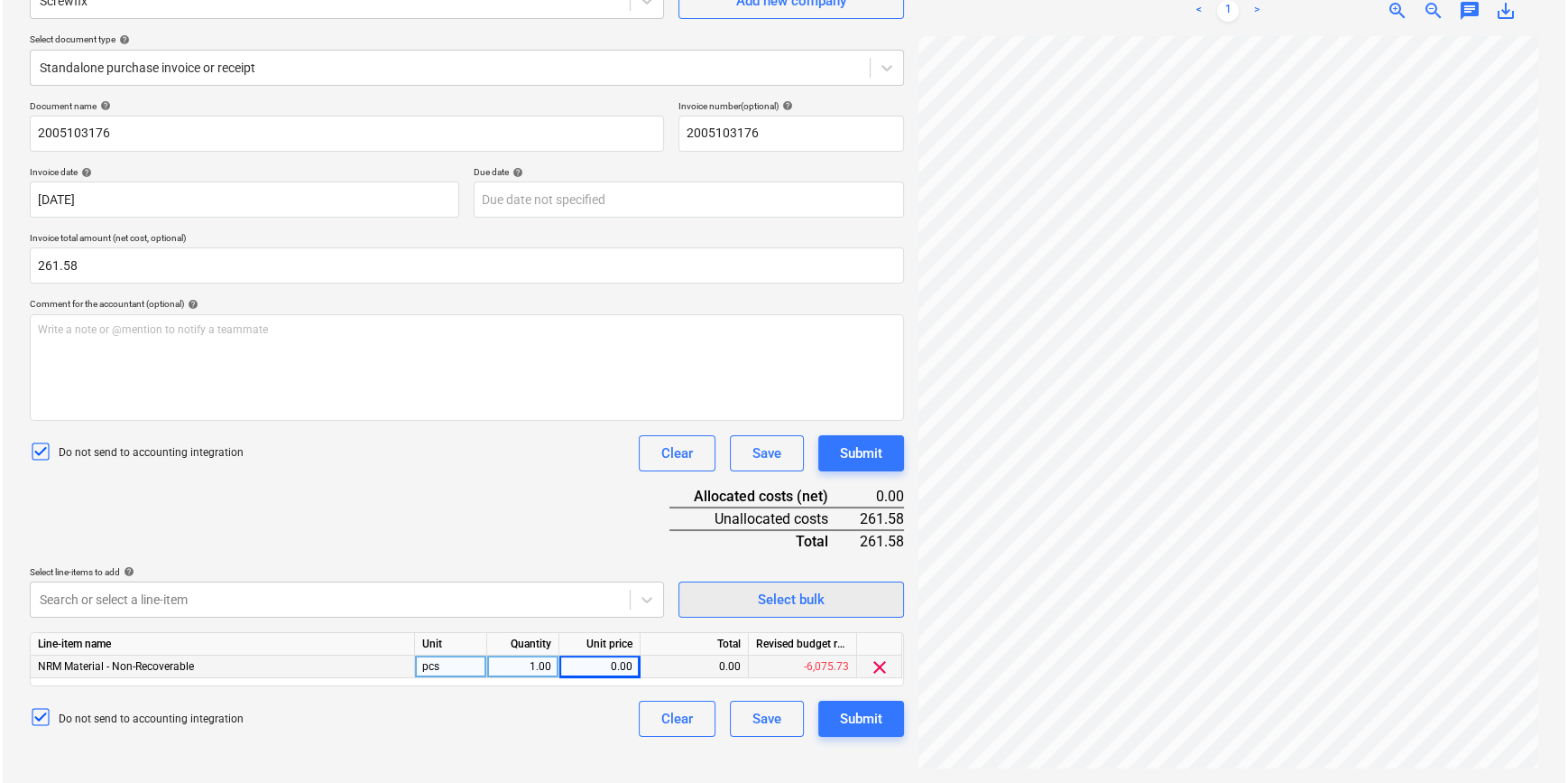
scroll to position [249, 195]
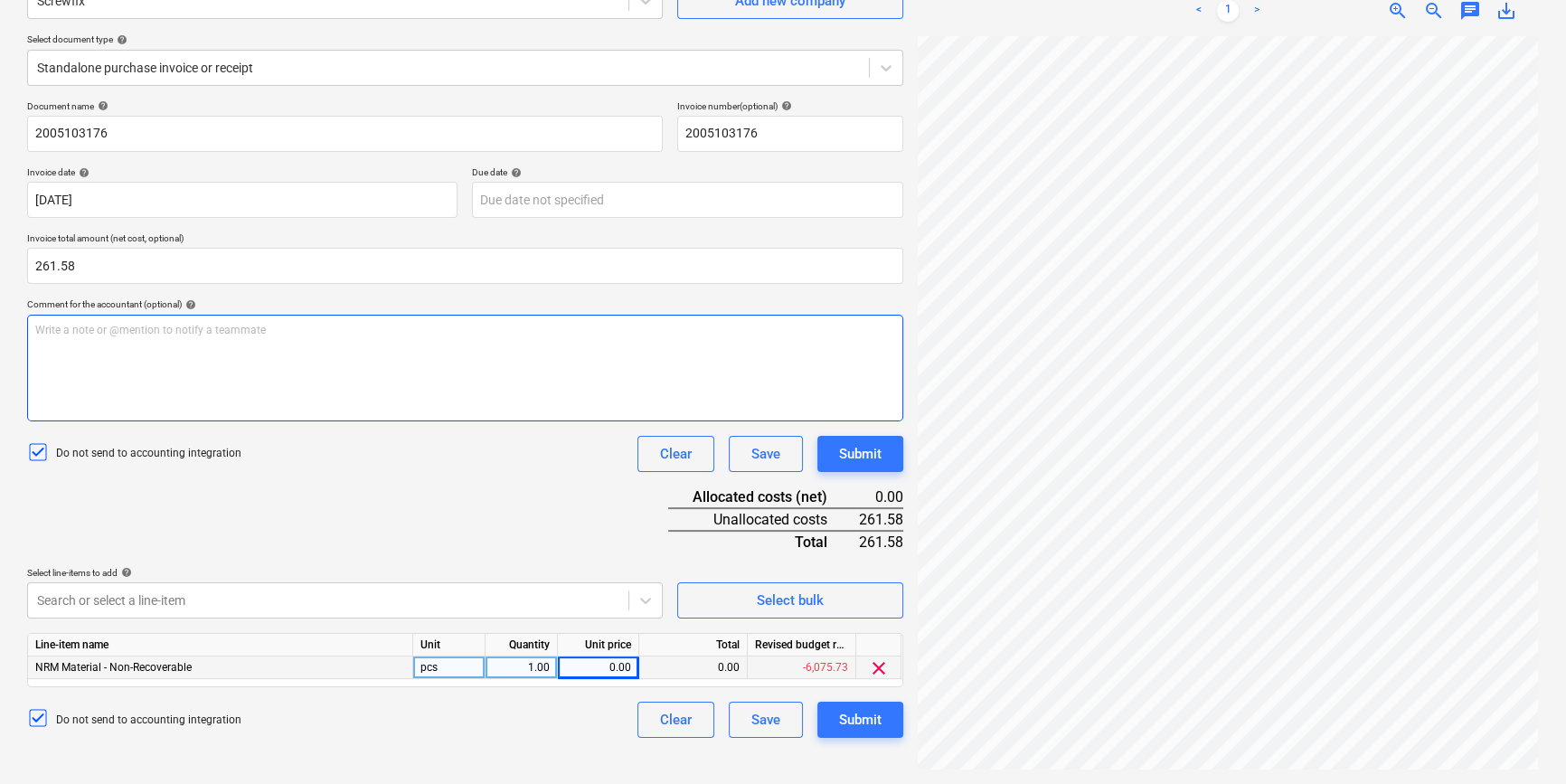
click at [814, 360] on div "Create new document Select company Screwfix Add new company Select document typ…" at bounding box center [783, 343] width 1526 height 867
type input "261.58"
click at [571, 593] on div "Do not send to accounting integration Clear Save Submit" at bounding box center [465, 718] width 876 height 36
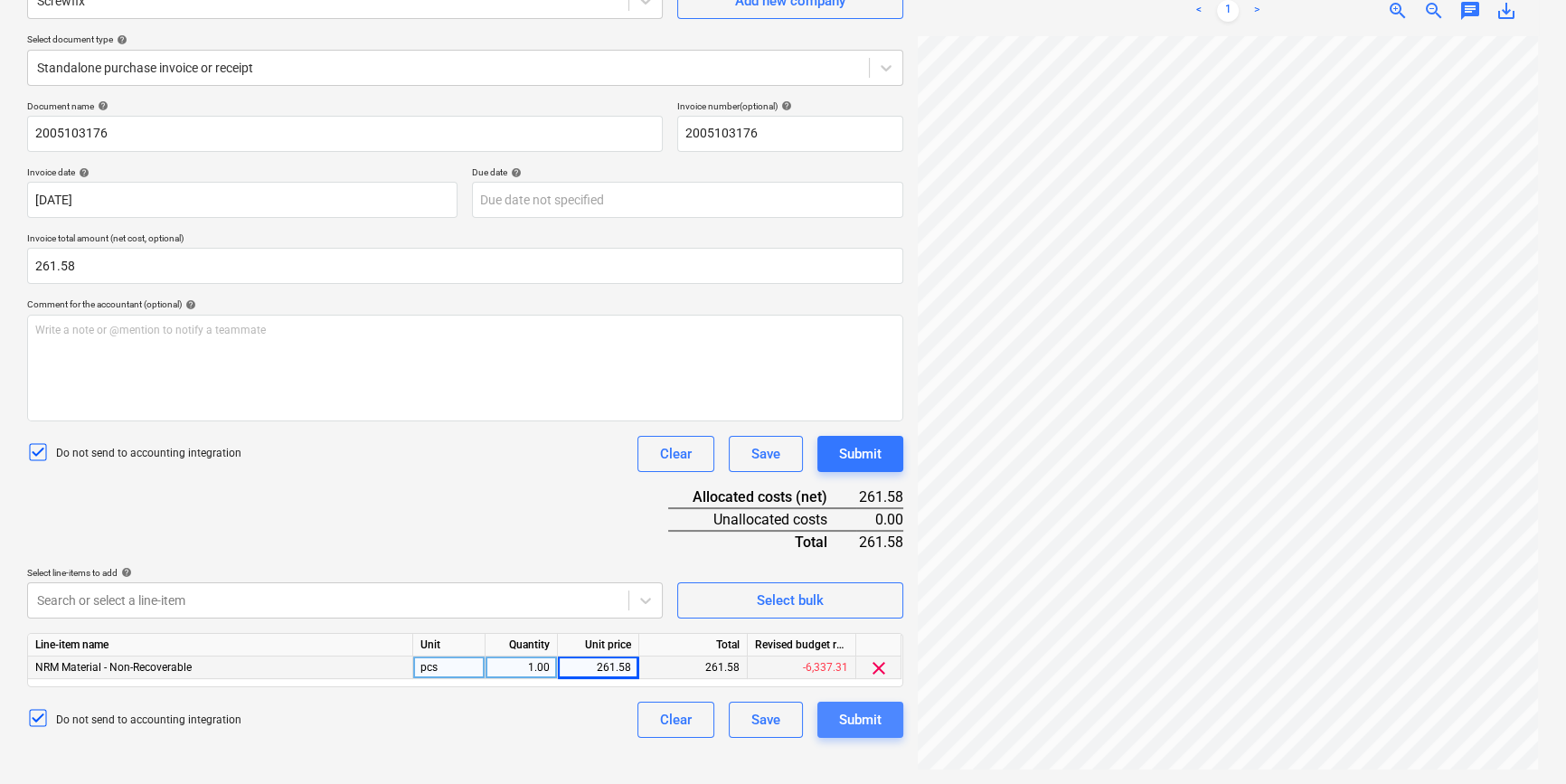
click at [840, 593] on div "Submit" at bounding box center [861, 719] width 43 height 23
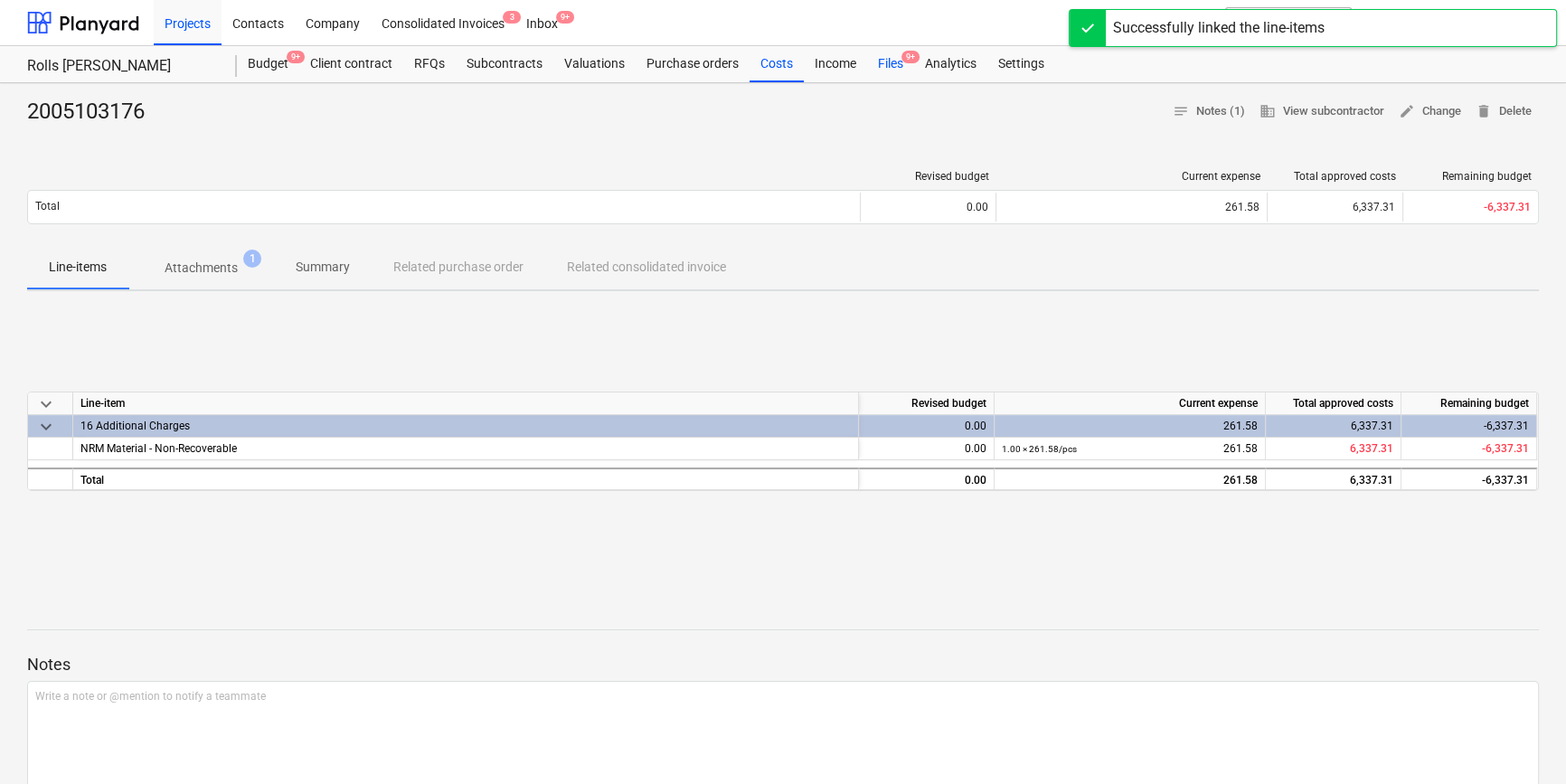
click at [901, 70] on div "Files 9+" at bounding box center [891, 64] width 47 height 36
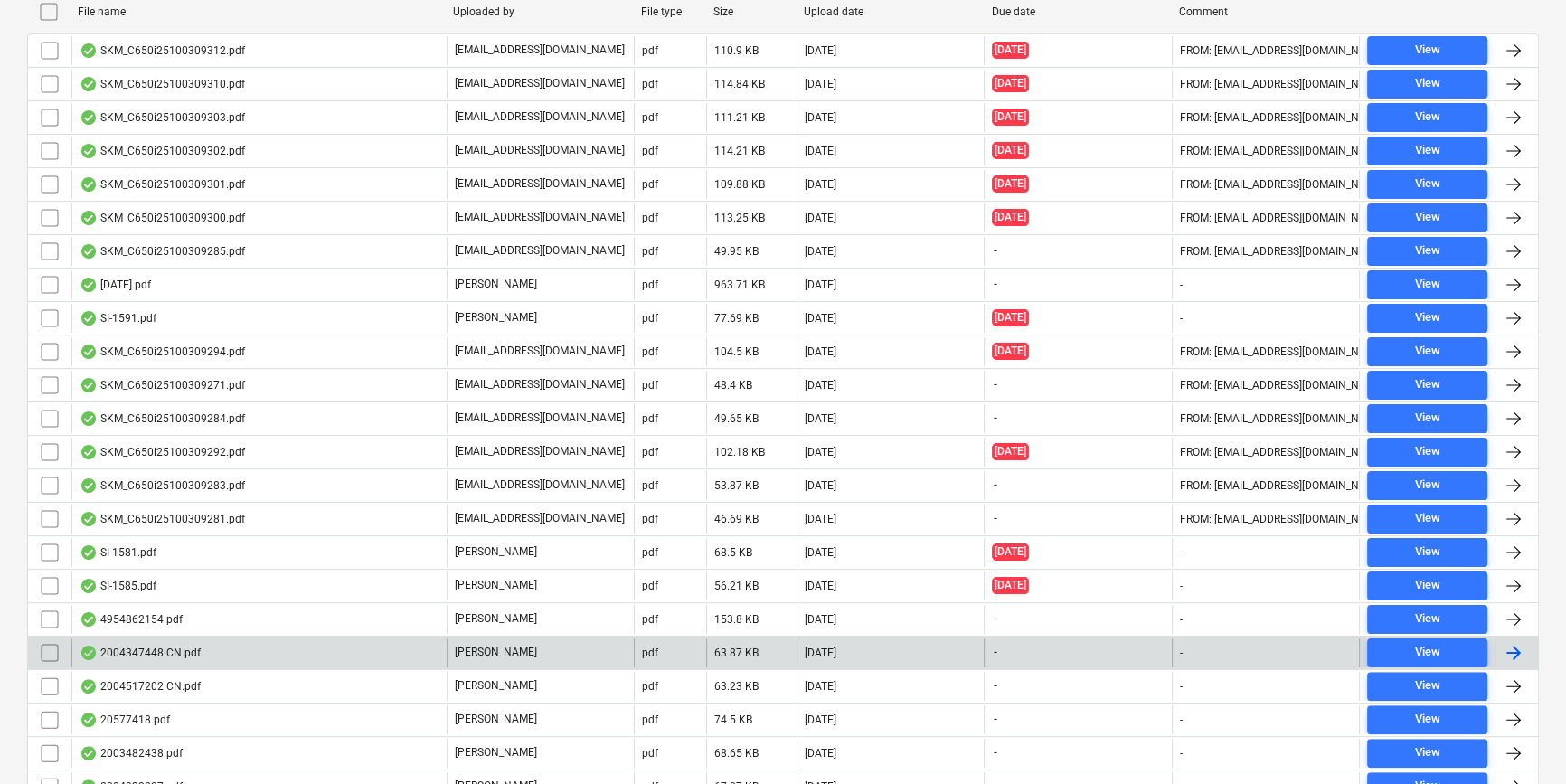
scroll to position [410, 0]
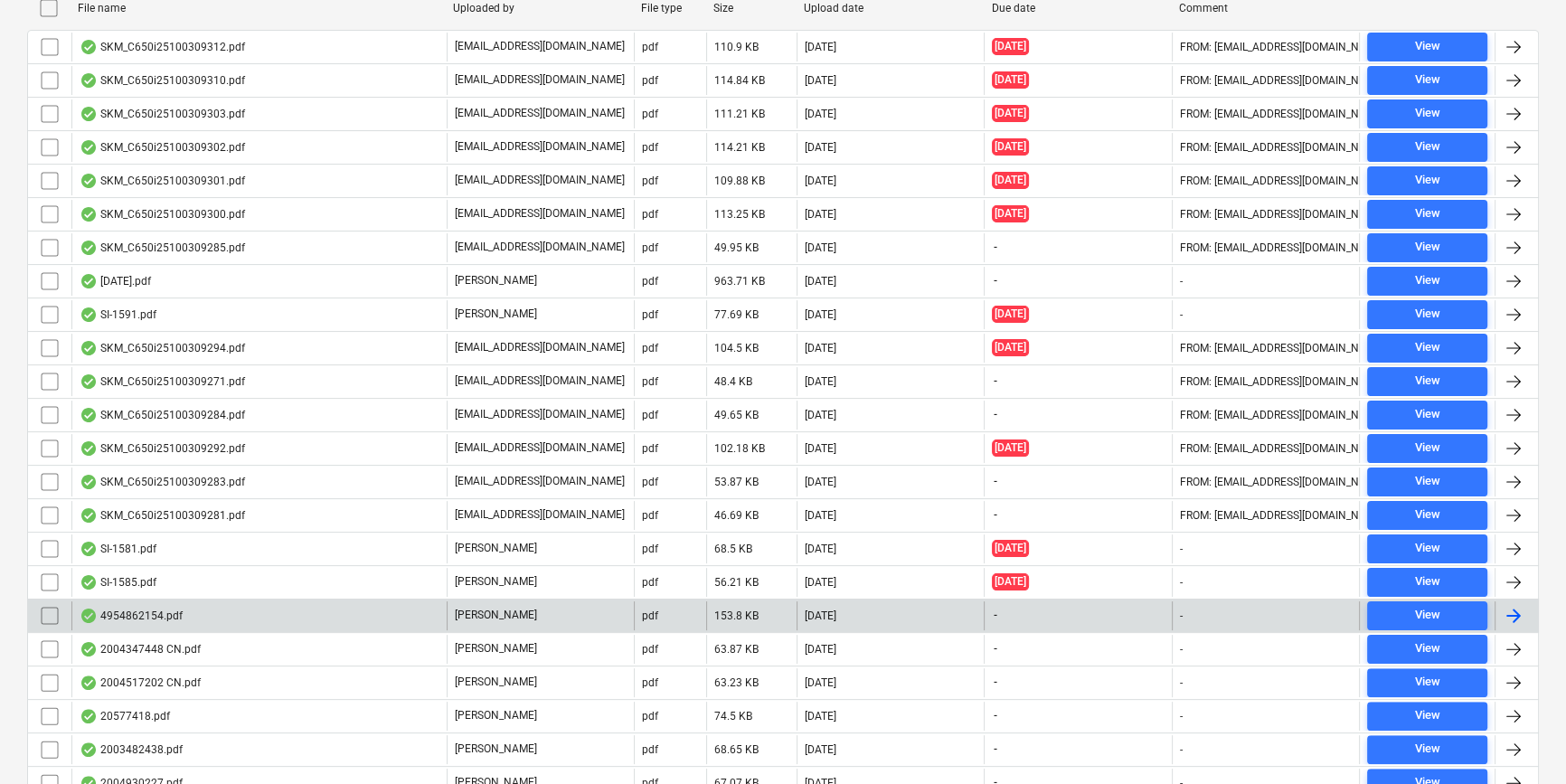
click at [562, 593] on div "[PERSON_NAME]" at bounding box center [540, 615] width 187 height 29
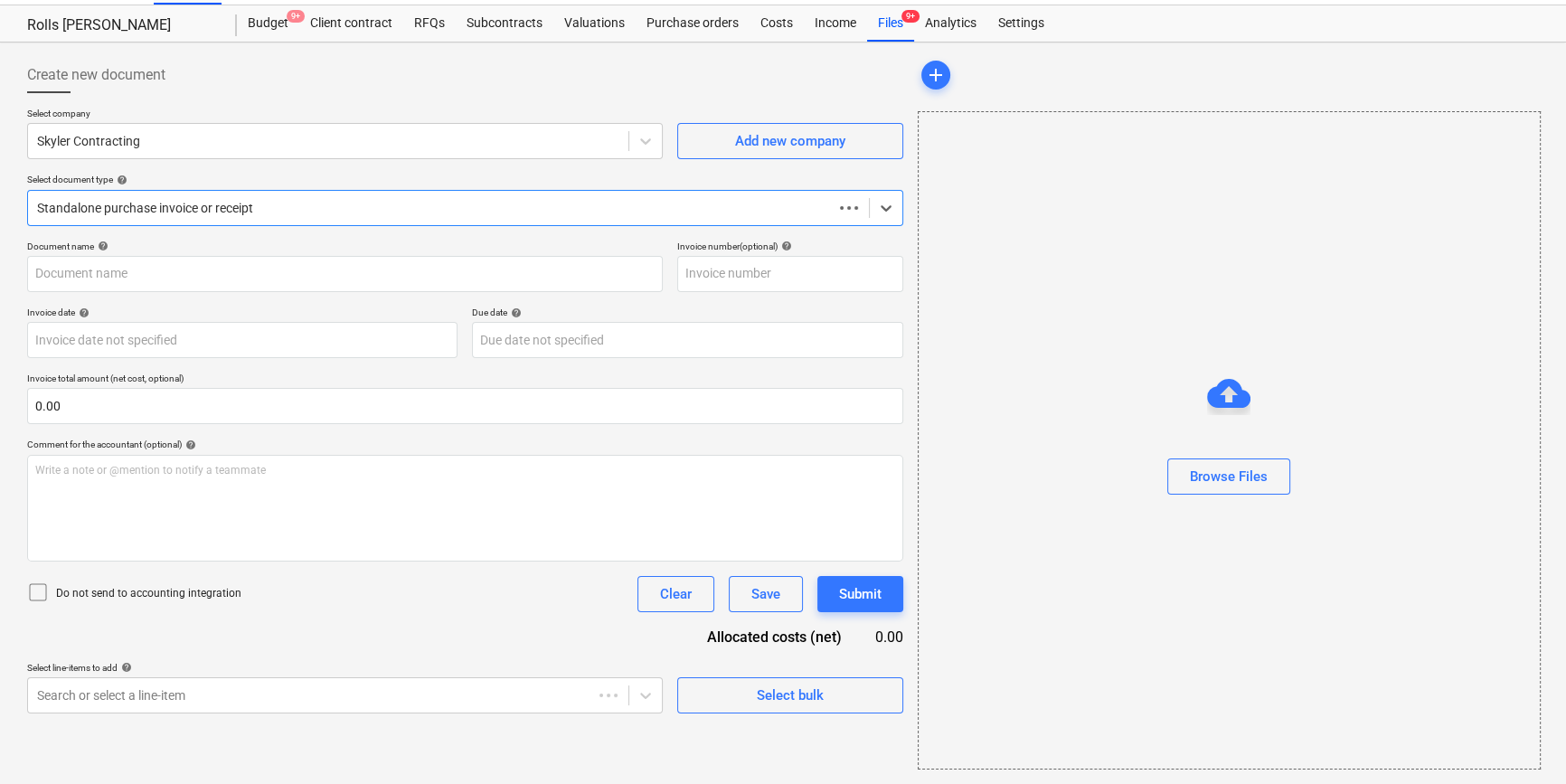
scroll to position [39, 0]
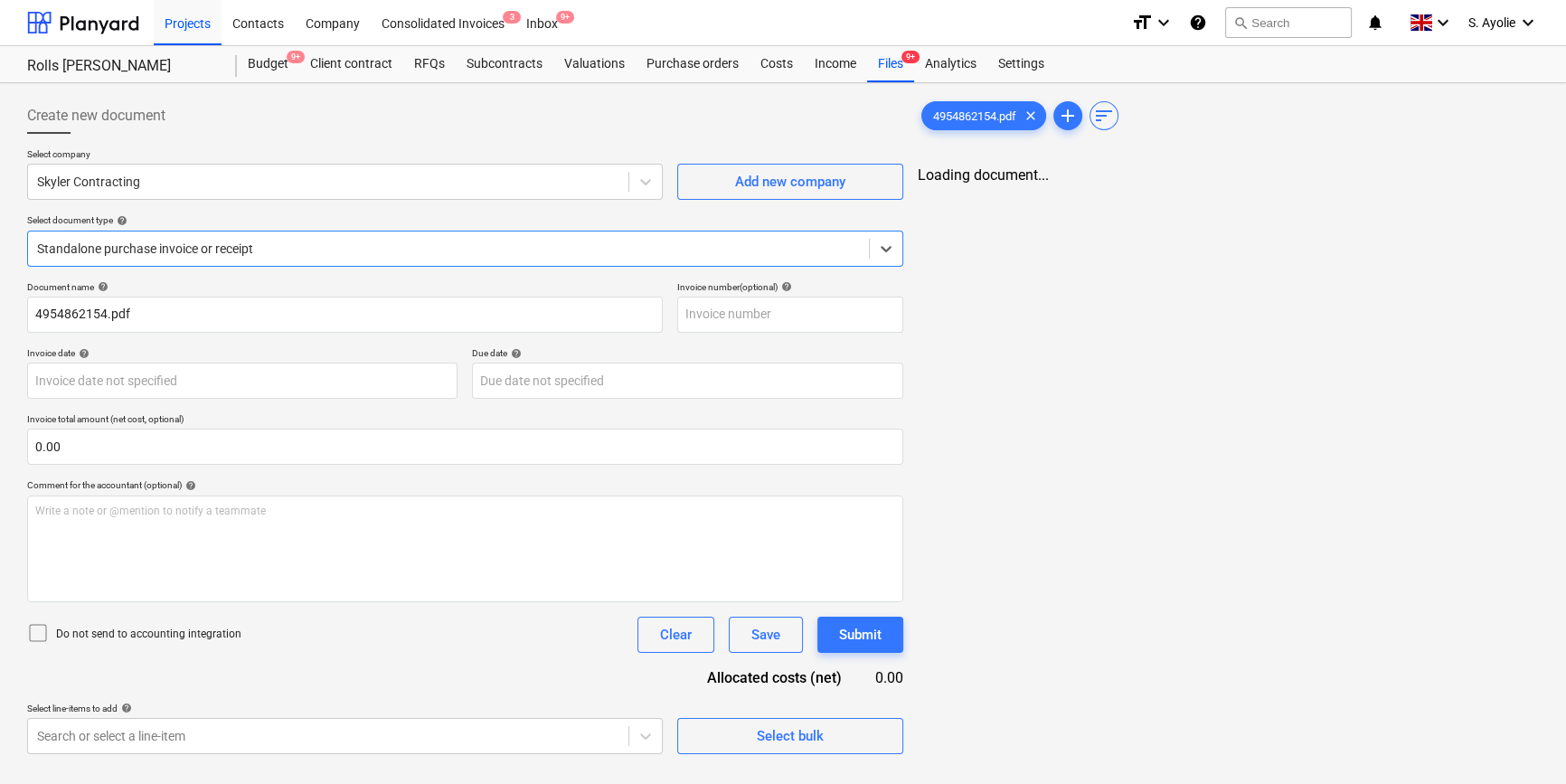
type input "4954862154.pdf"
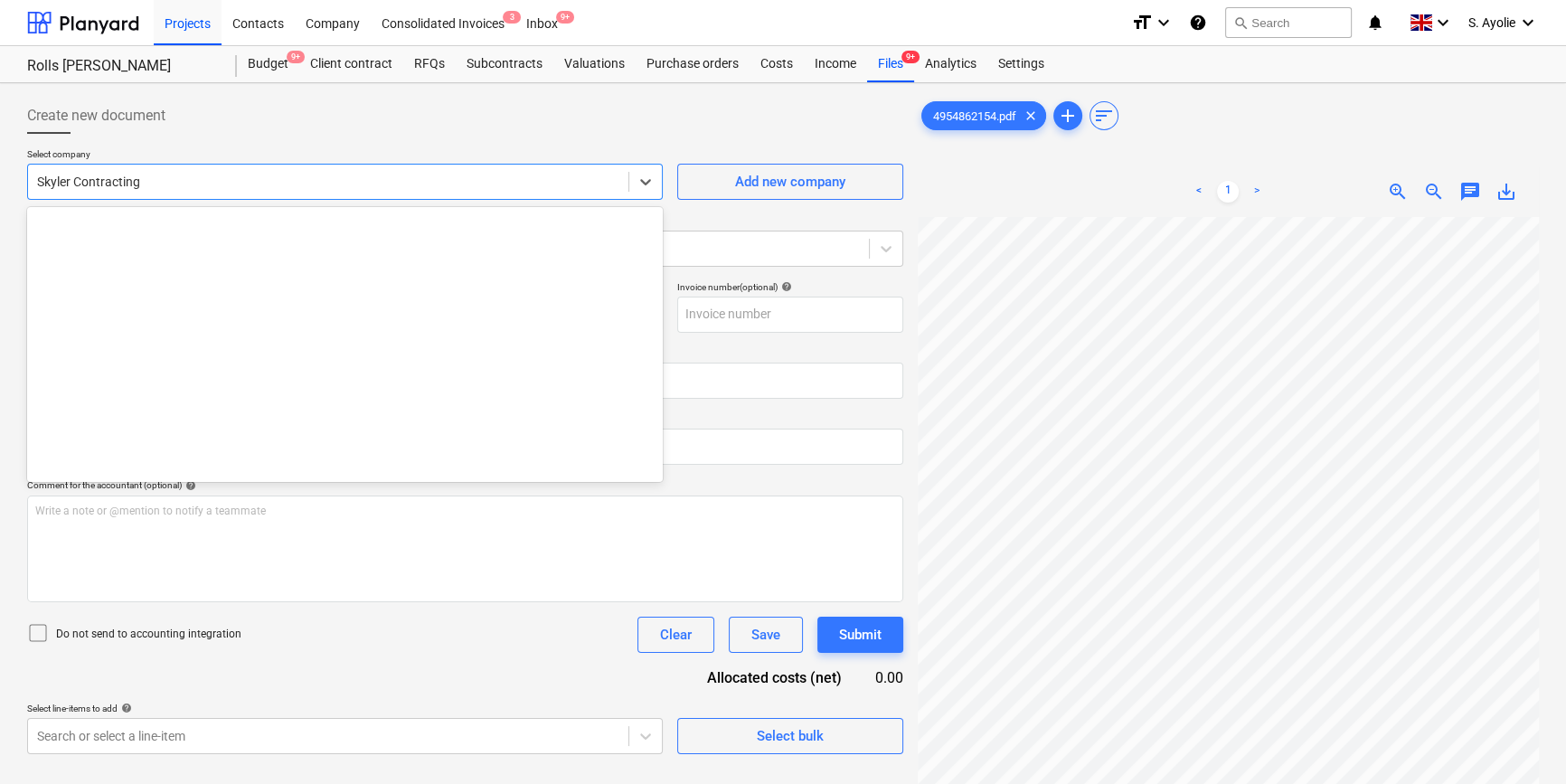
click at [185, 178] on div at bounding box center [327, 182] width 583 height 18
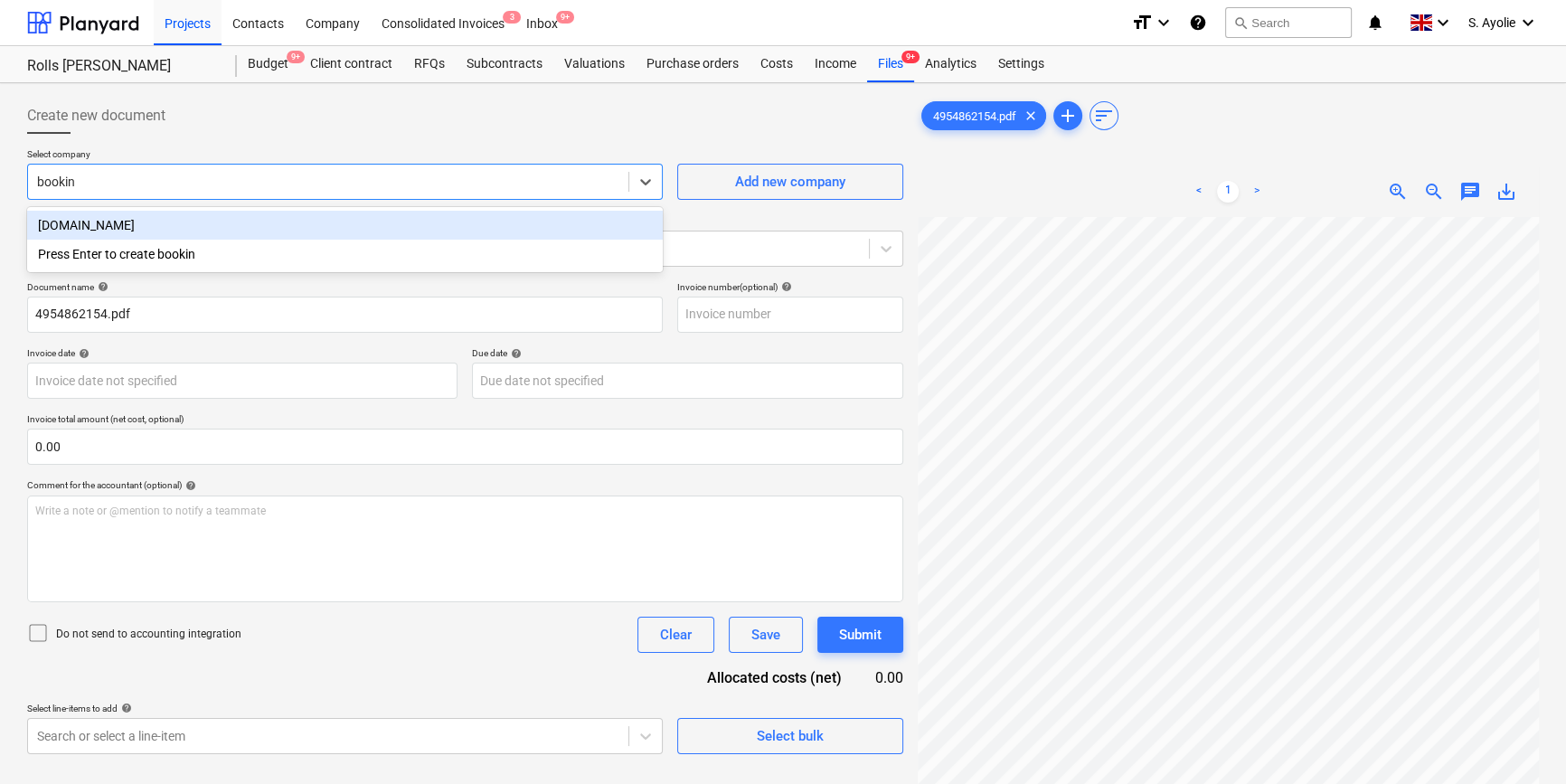
type input "booking"
click at [178, 218] on div "Booking.com" at bounding box center [345, 225] width 636 height 29
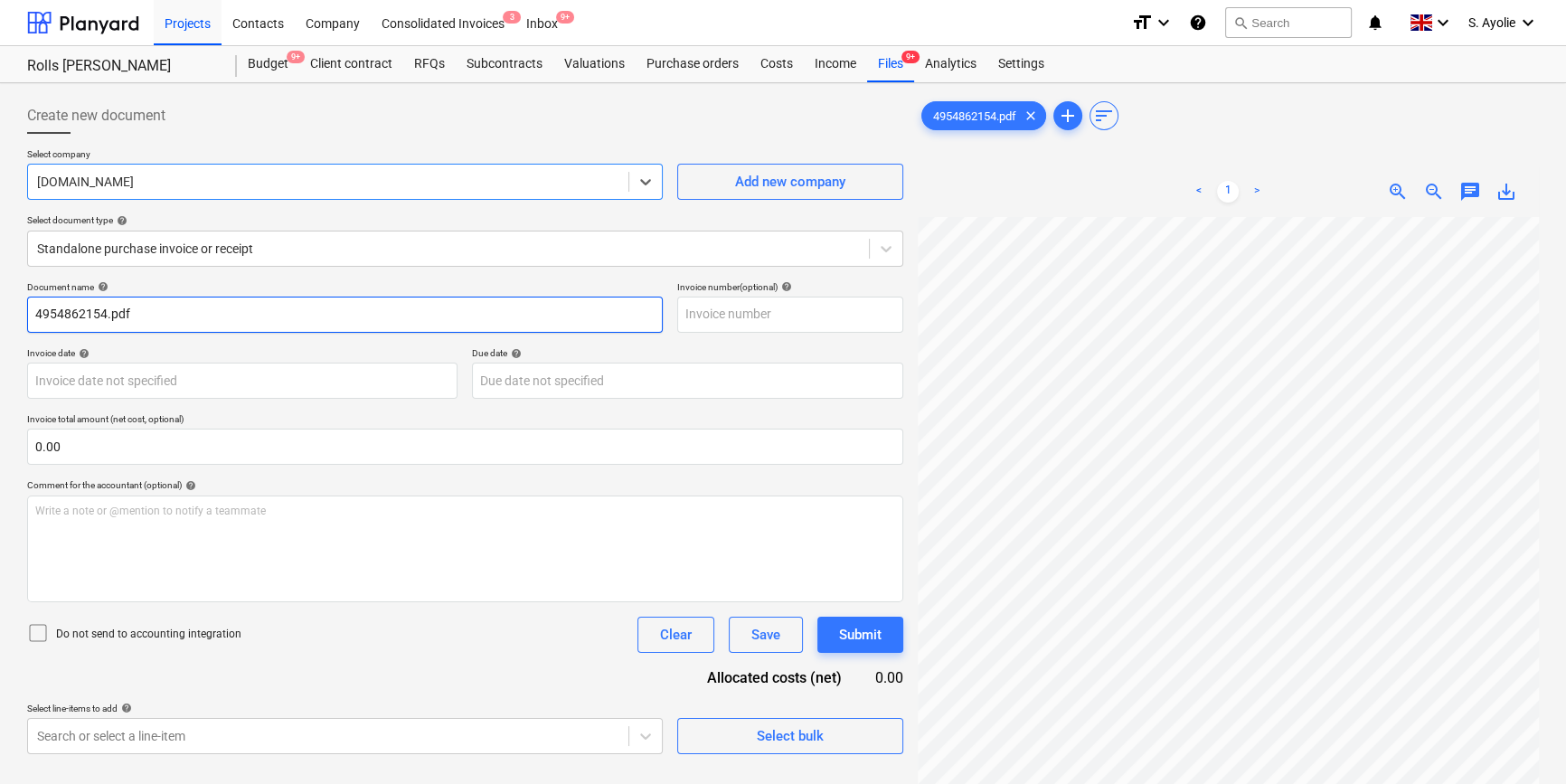
click at [252, 322] on input "4954862154.pdf" at bounding box center [345, 314] width 636 height 36
type input "4954862154"
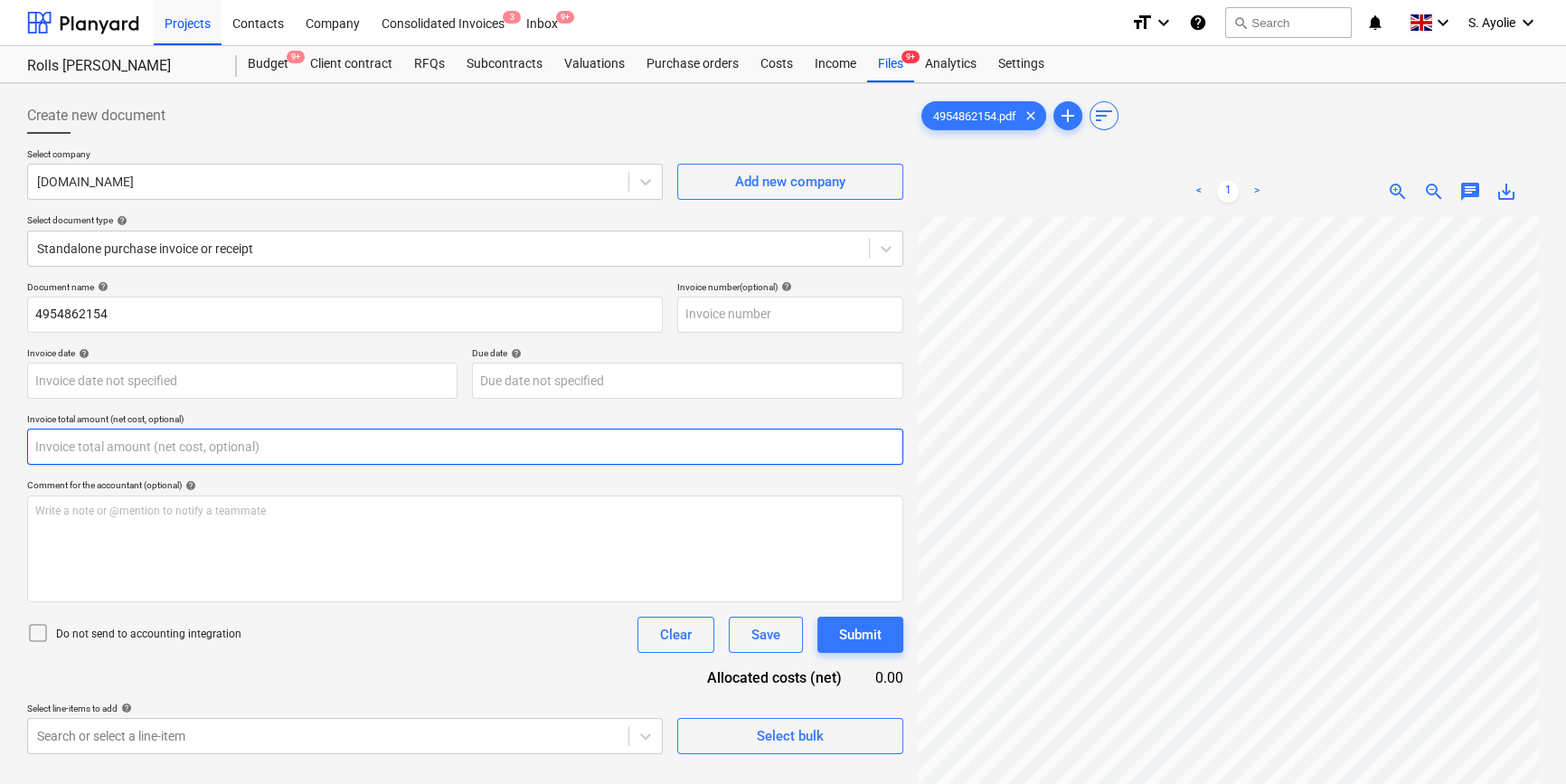
click at [207, 450] on input "text" at bounding box center [465, 446] width 876 height 36
type input "0.00"
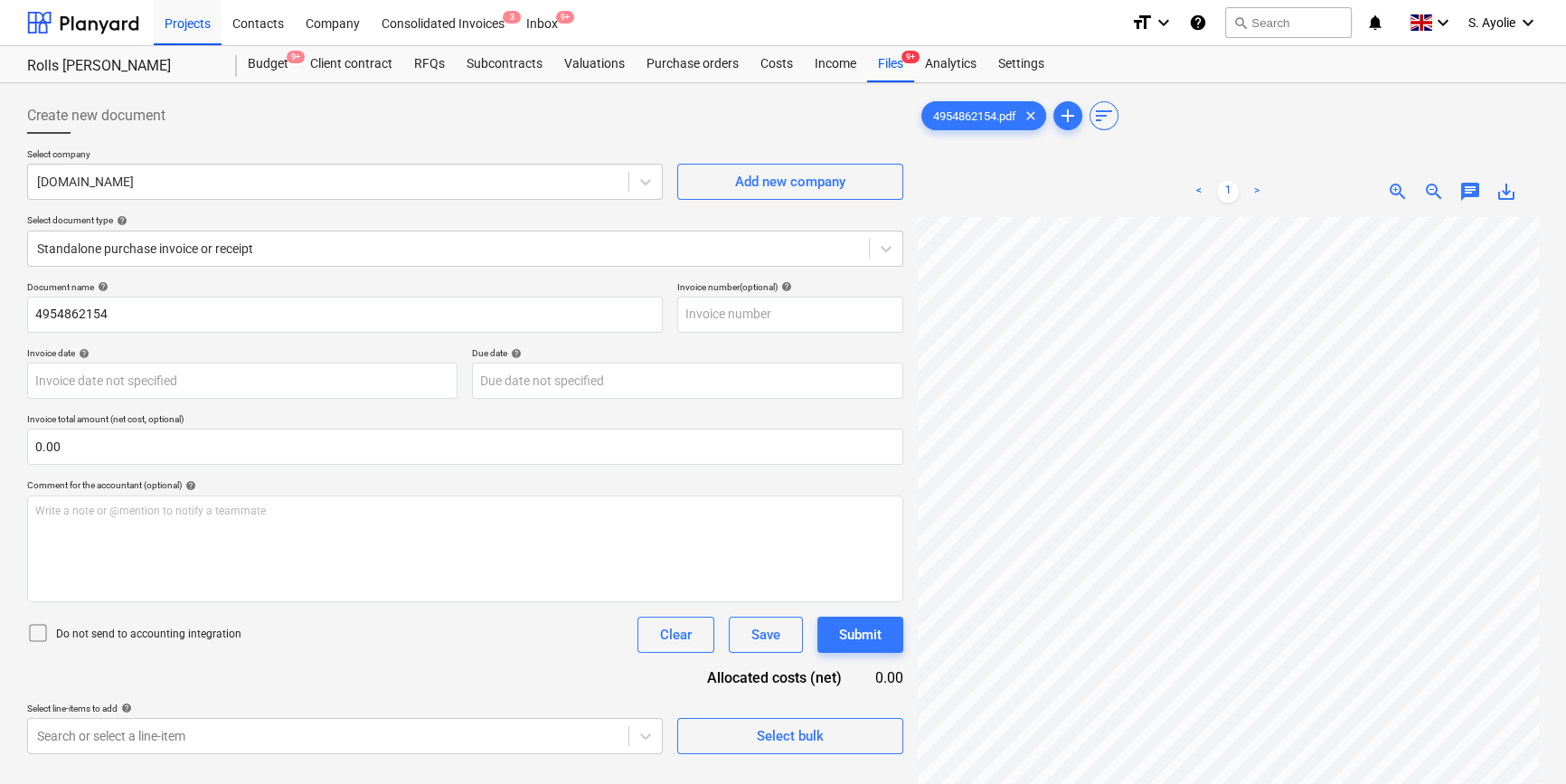
click at [1081, 197] on span "zoom_in" at bounding box center [1398, 191] width 21 height 21
click at [1081, 199] on span "zoom_in" at bounding box center [1398, 191] width 21 height 21
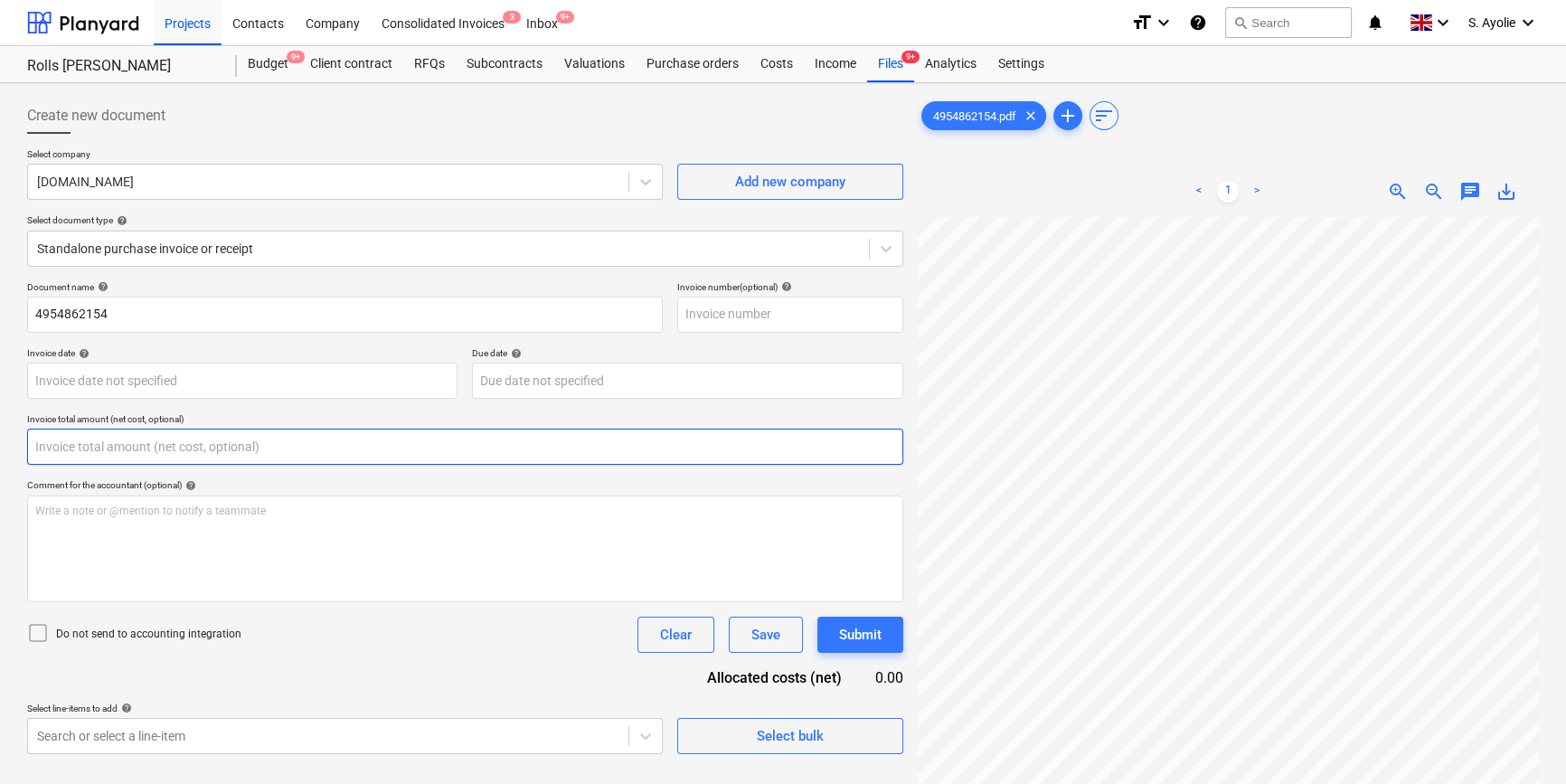
click at [169, 437] on input "text" at bounding box center [465, 446] width 876 height 36
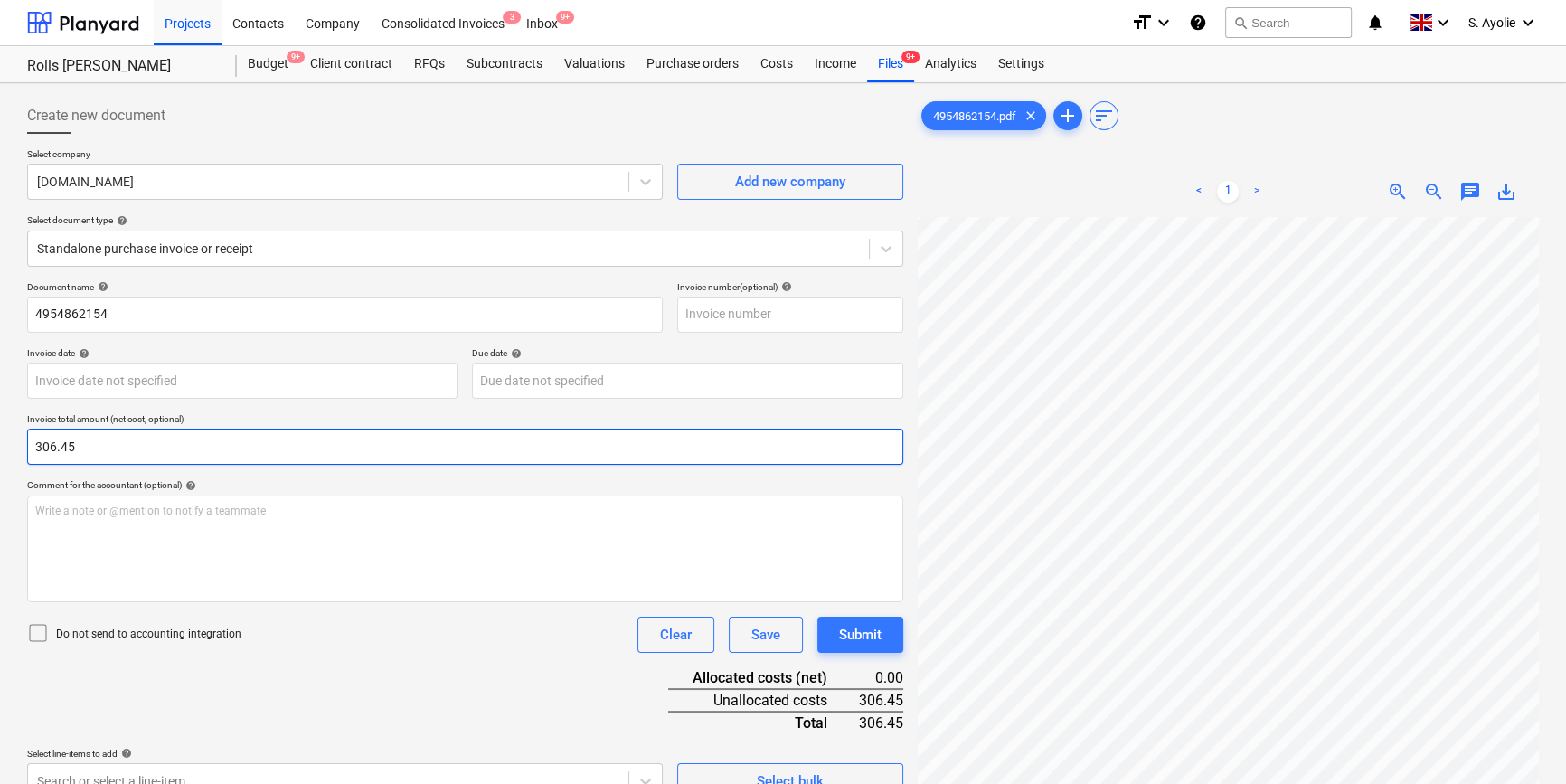
type input "306.45"
click at [510, 593] on div "Document name help 4954862154 Invoice number (optional) help Invoice date help …" at bounding box center [465, 540] width 876 height 518
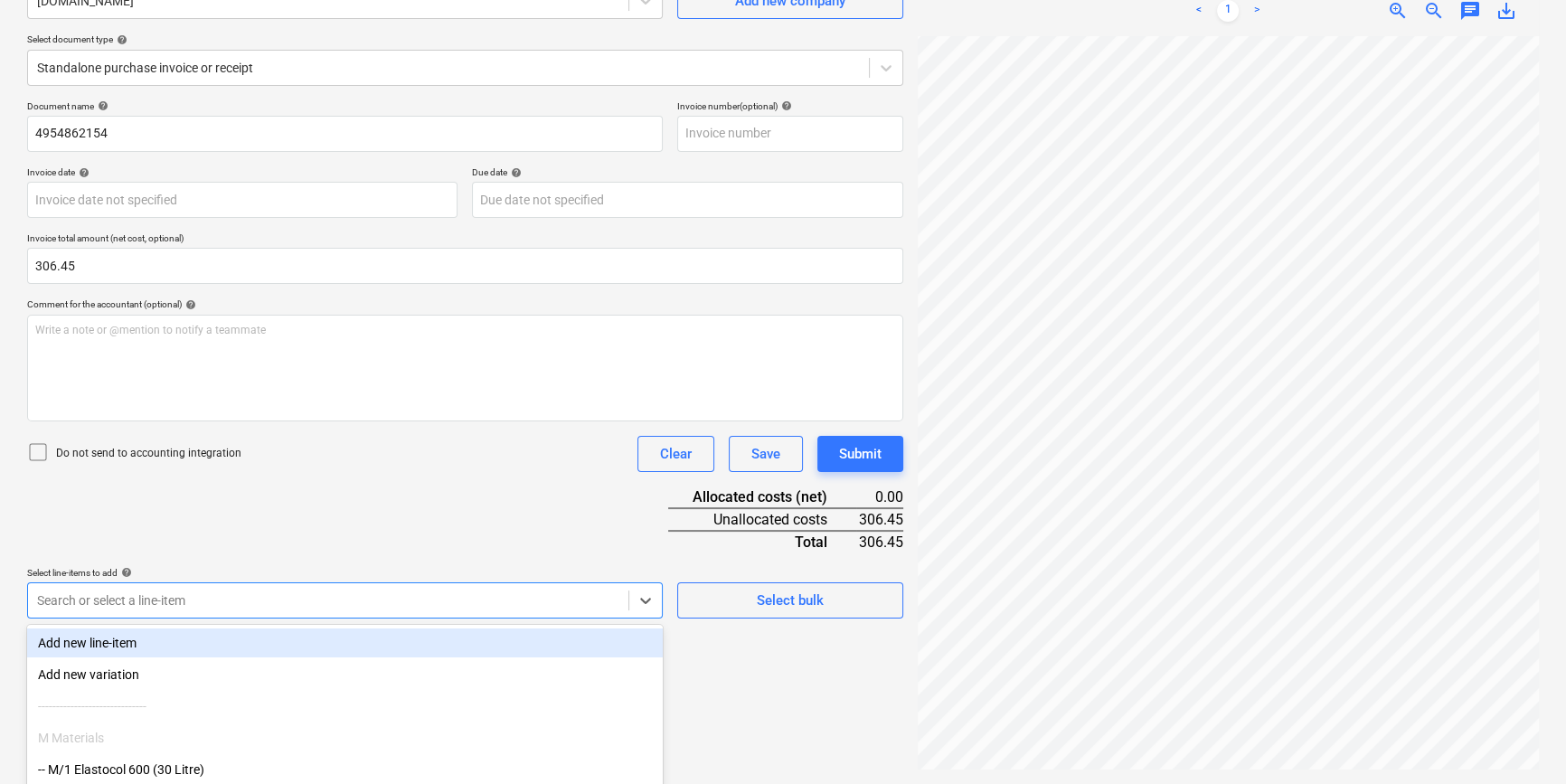
scroll to position [296, 0]
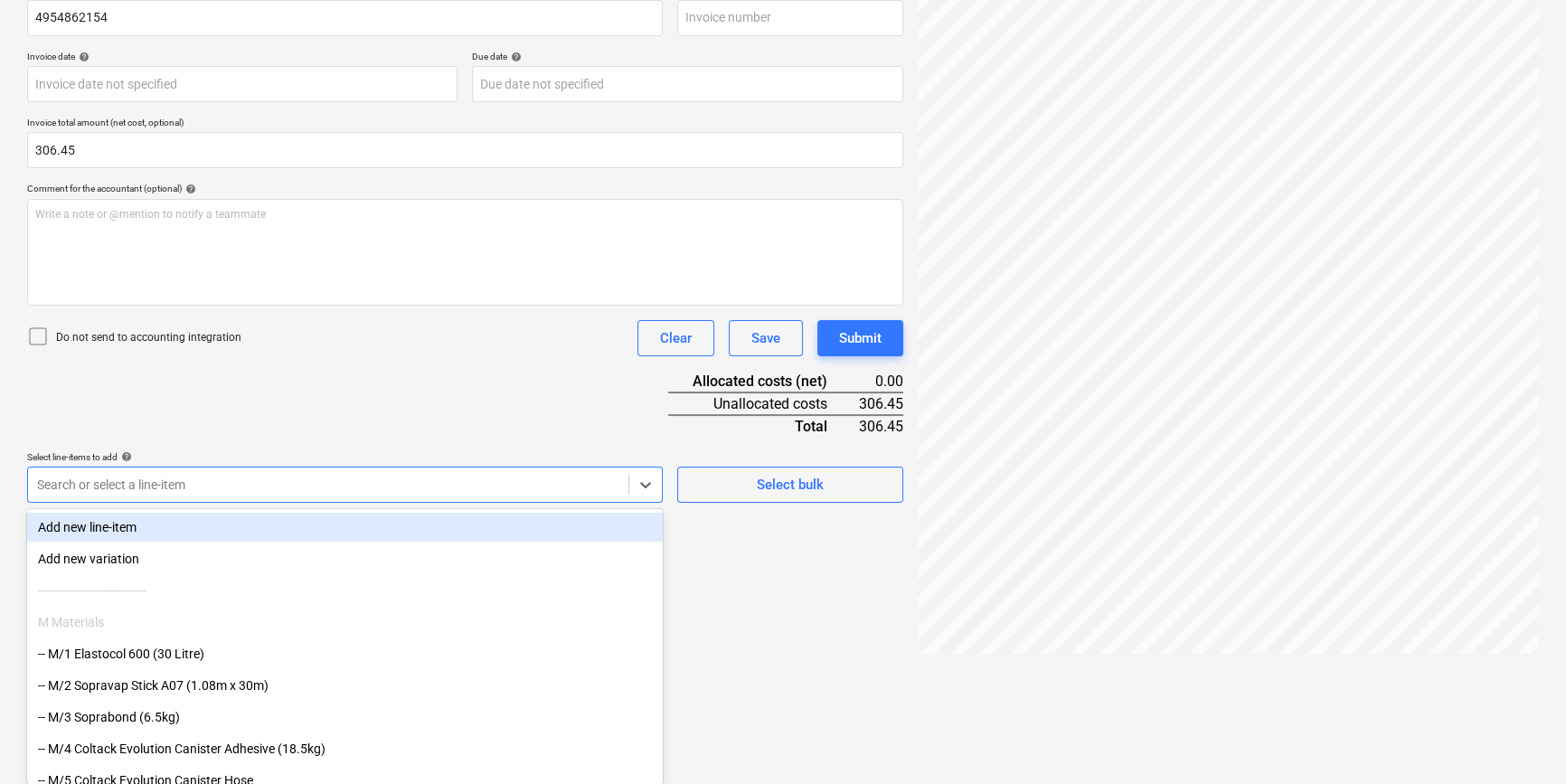
click at [583, 488] on body "Projects Contacts Company Consolidated Invoices 3 Inbox 9+ format_size keyboard…" at bounding box center [783, 96] width 1566 height 784
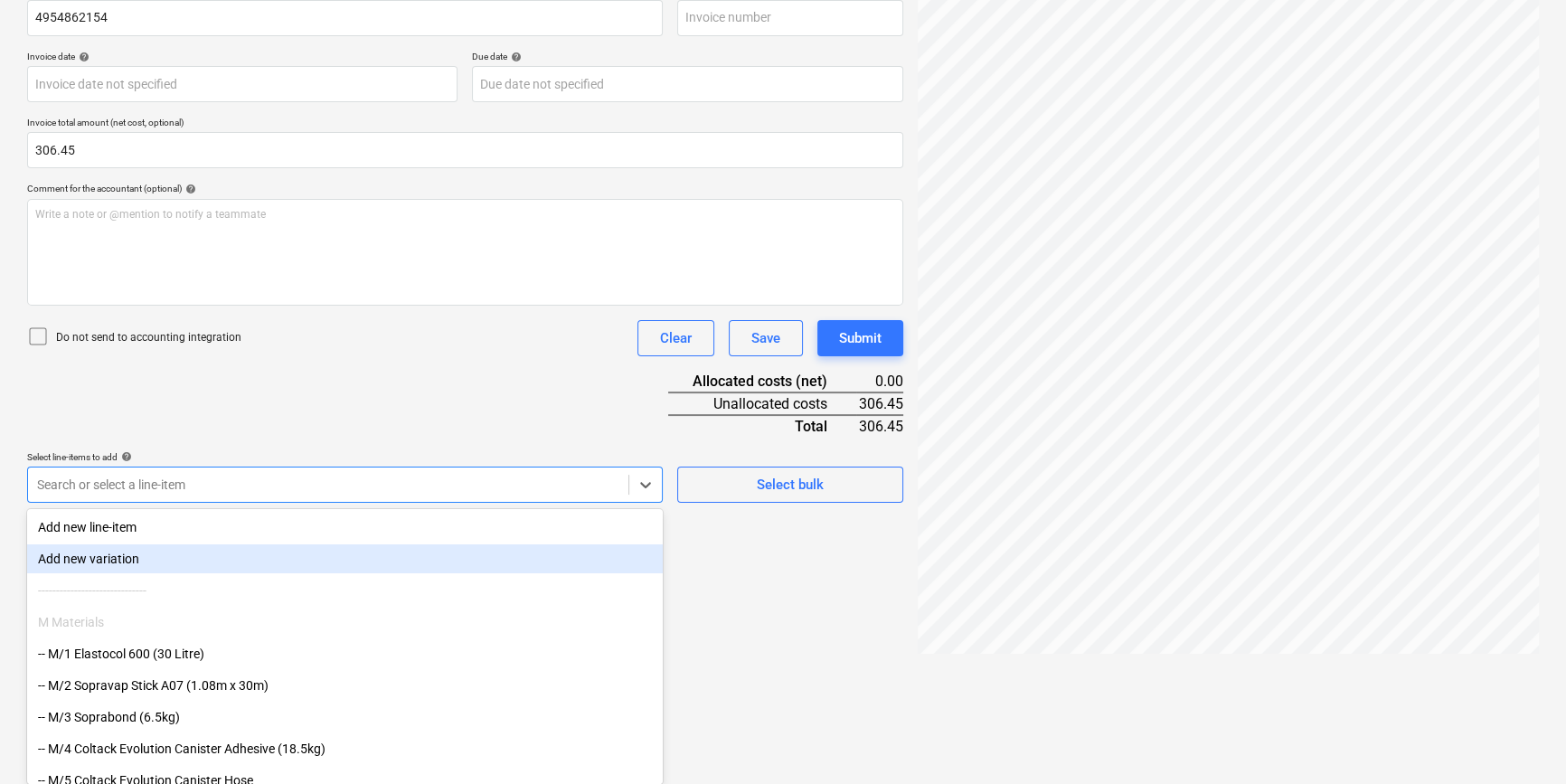
scroll to position [181, 0]
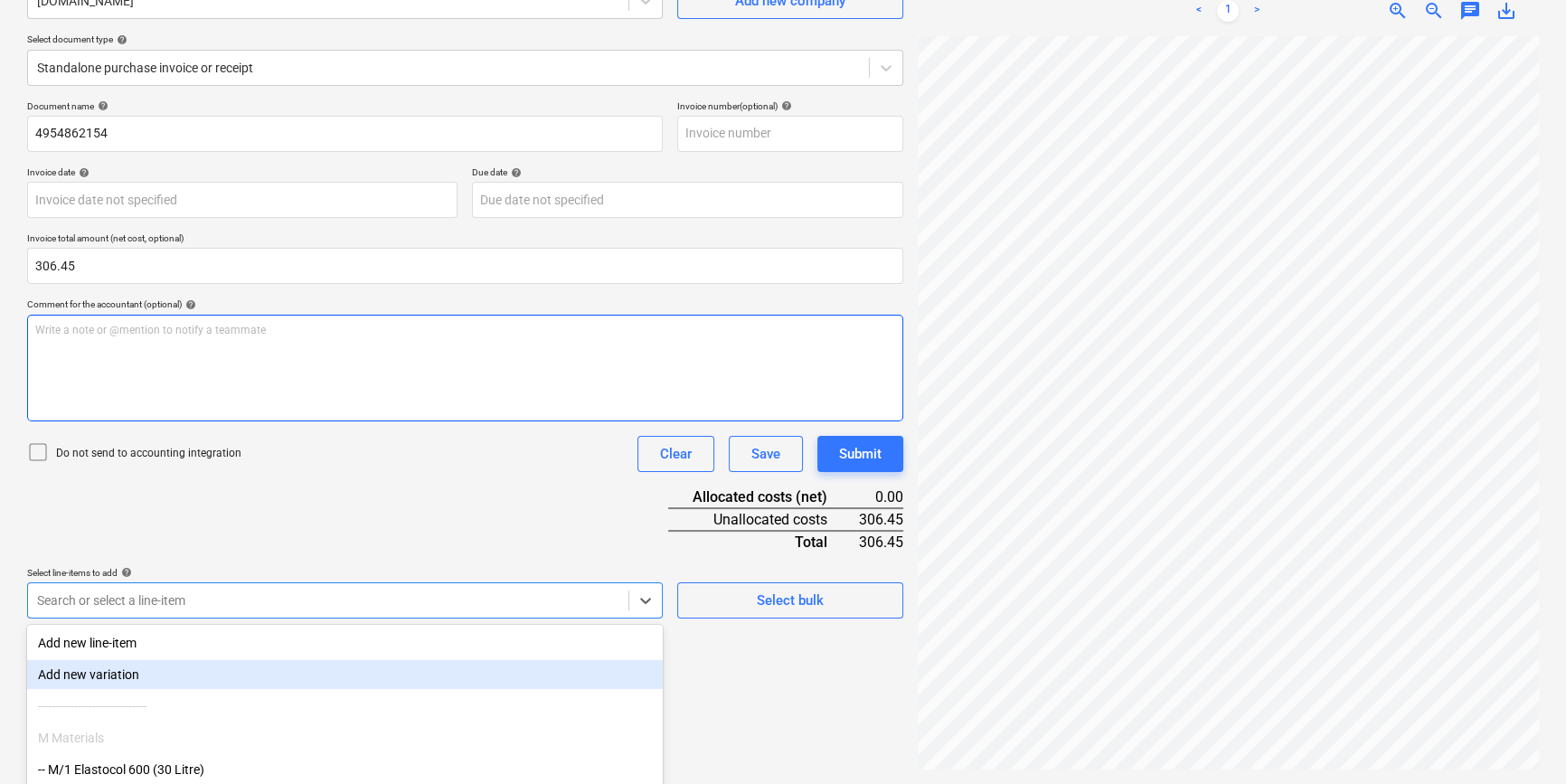
click at [247, 422] on div "Document name help 4954862154 Invoice number (optional) help Invoice date help …" at bounding box center [465, 359] width 876 height 518
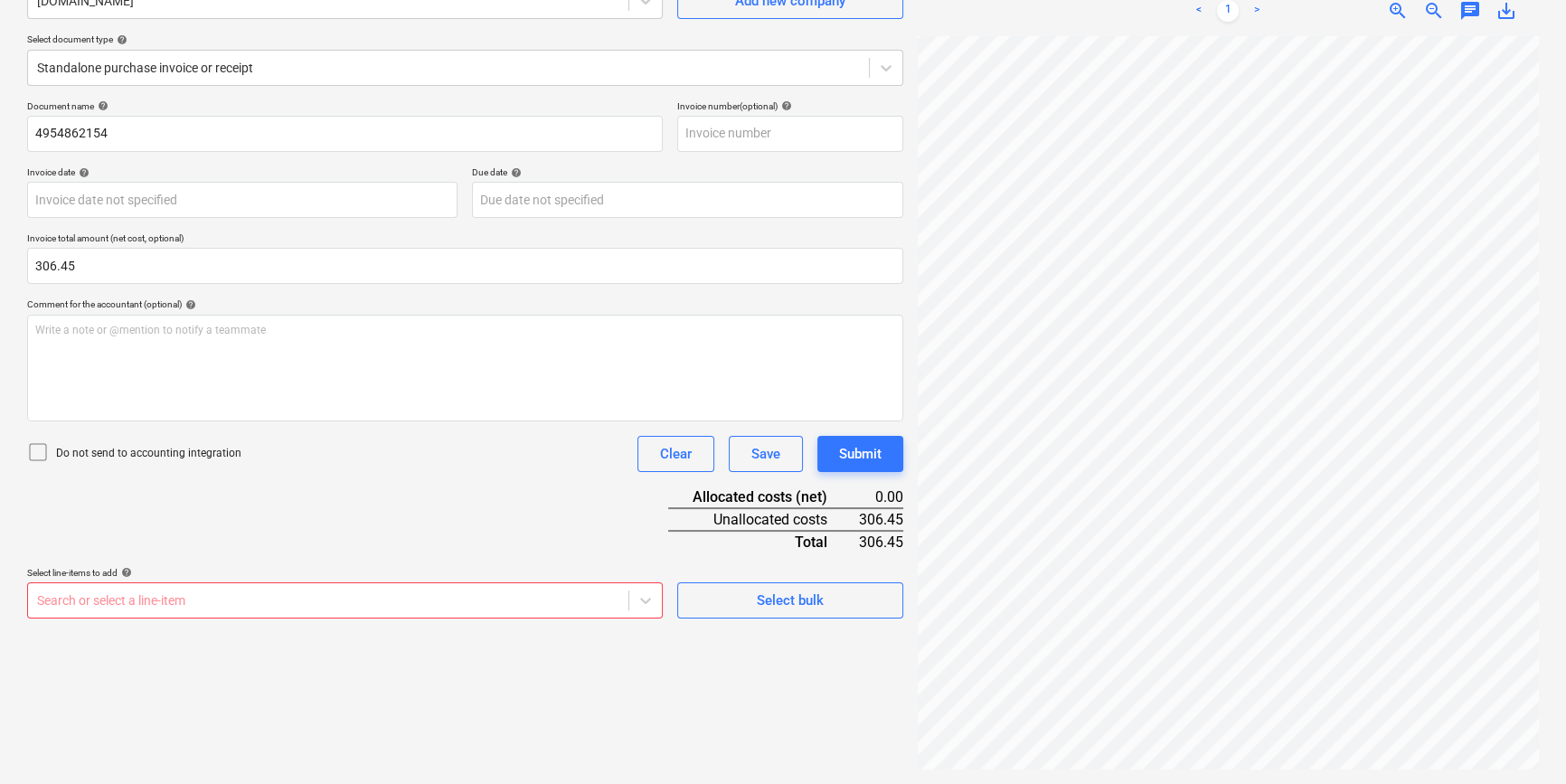
scroll to position [296, 0]
click at [277, 593] on body "Projects Contacts Company Consolidated Invoices 3 Inbox 9+ format_size keyboard…" at bounding box center [783, 211] width 1566 height 784
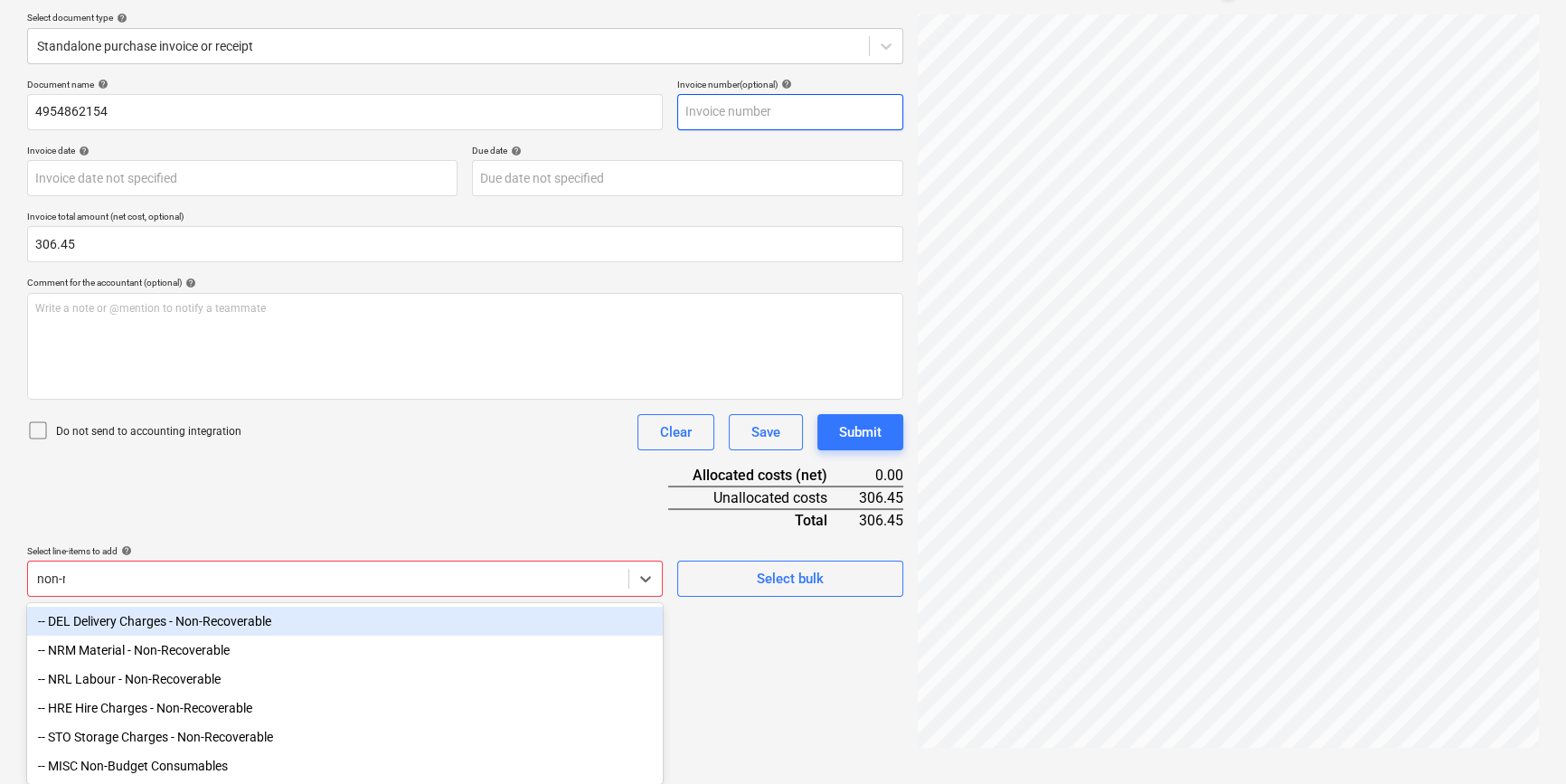
scroll to position [181, 0]
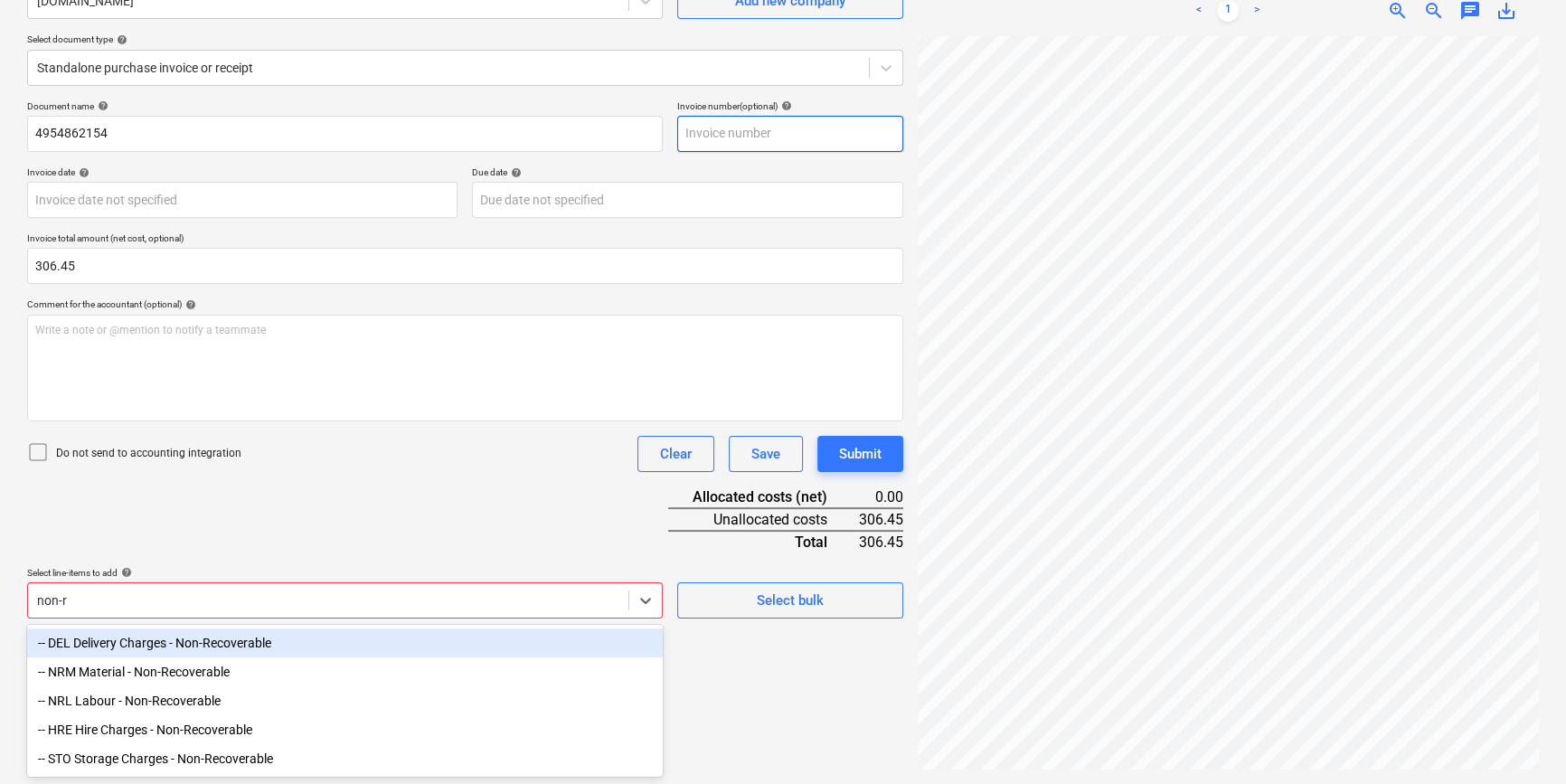
type input "non-re"
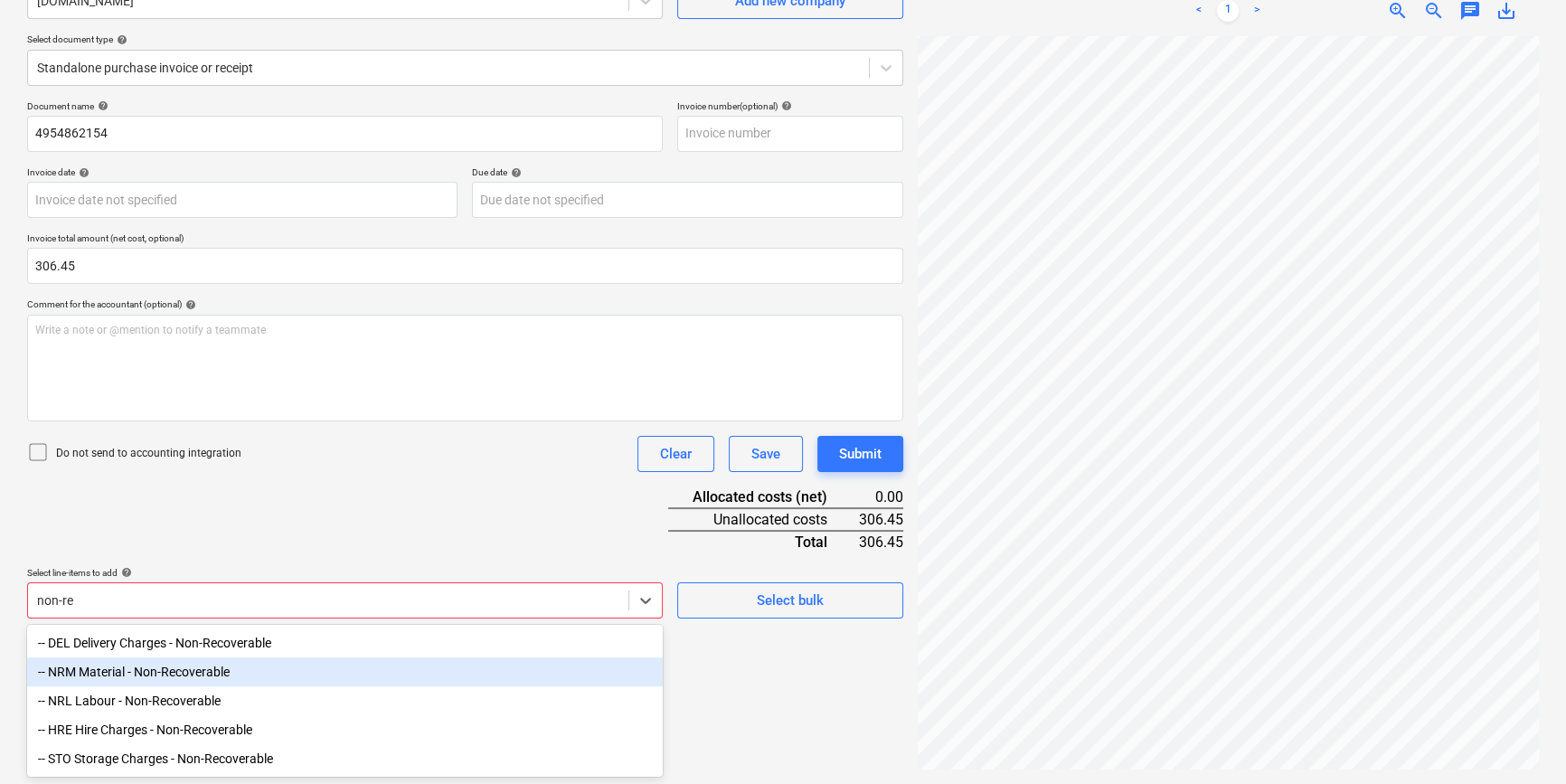
click at [132, 593] on div "-- NRM Material - Non-Recoverable" at bounding box center [345, 671] width 636 height 29
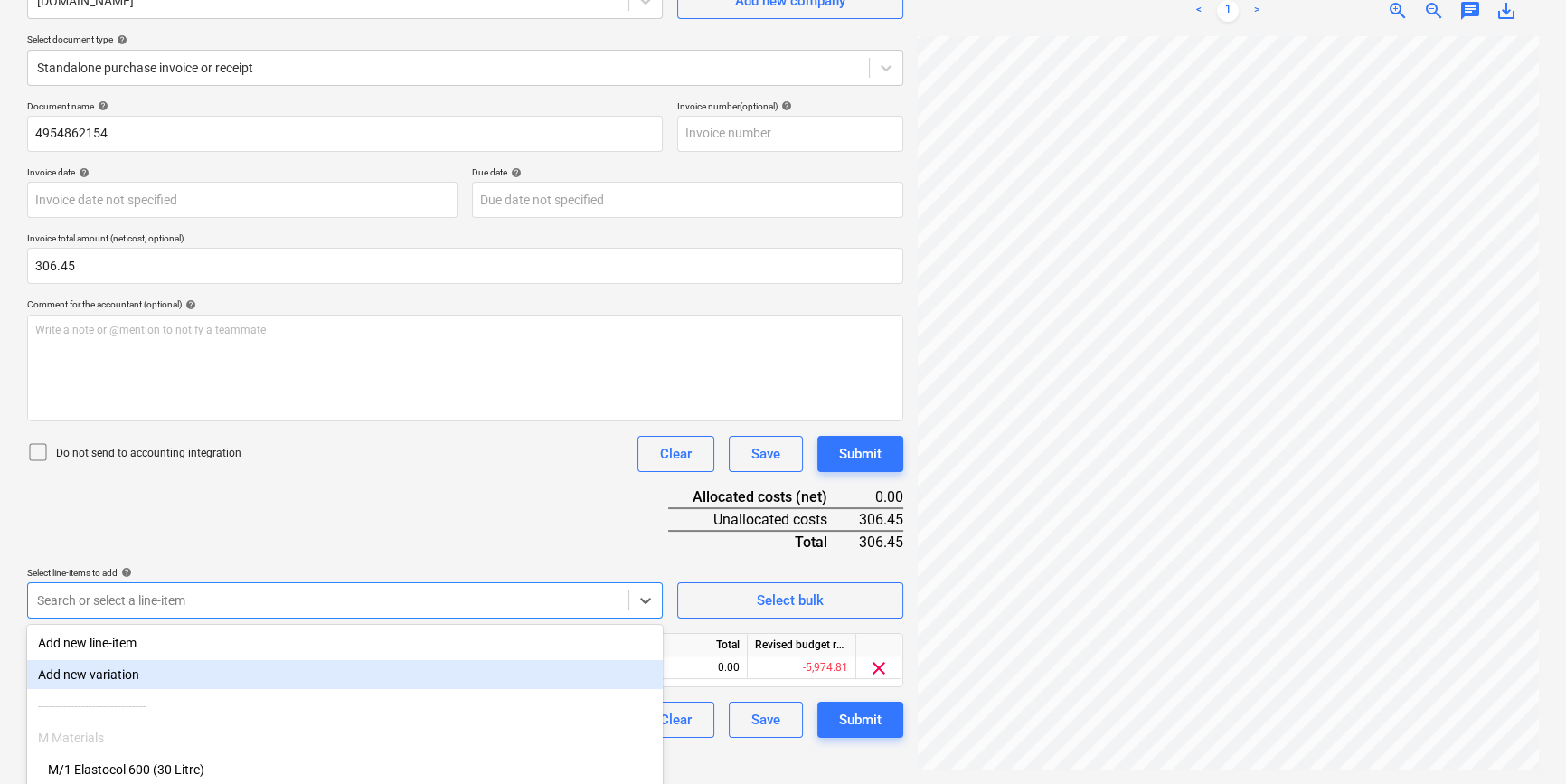
click at [393, 529] on div "Document name help 4954862154 Invoice number (optional) help Invoice date help …" at bounding box center [465, 419] width 876 height 637
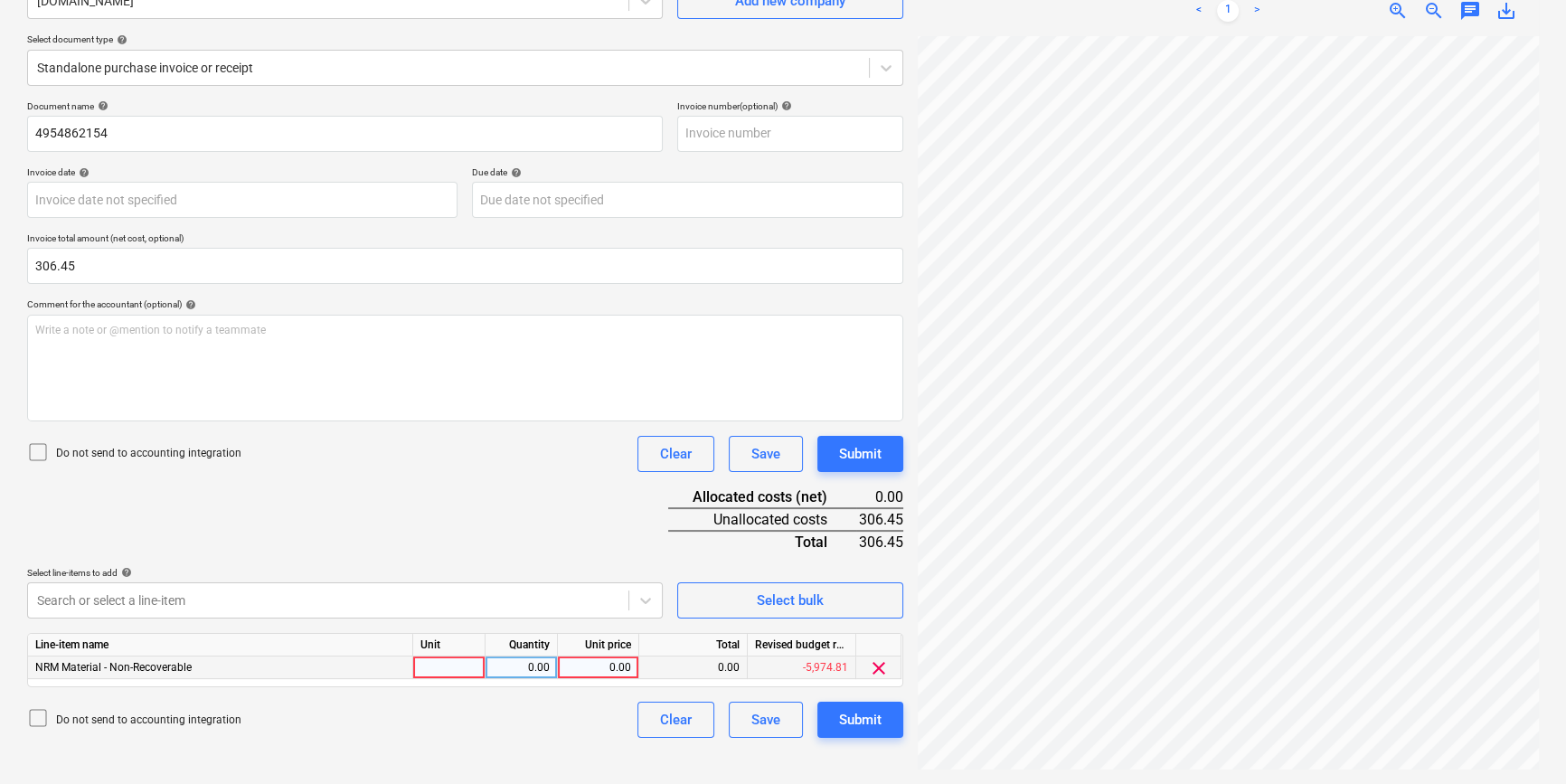
click at [459, 593] on div at bounding box center [449, 667] width 72 height 22
type input "pcs"
click at [519, 593] on div "0.00" at bounding box center [521, 667] width 57 height 22
type input "1"
click at [606, 593] on div "0.00" at bounding box center [598, 667] width 66 height 22
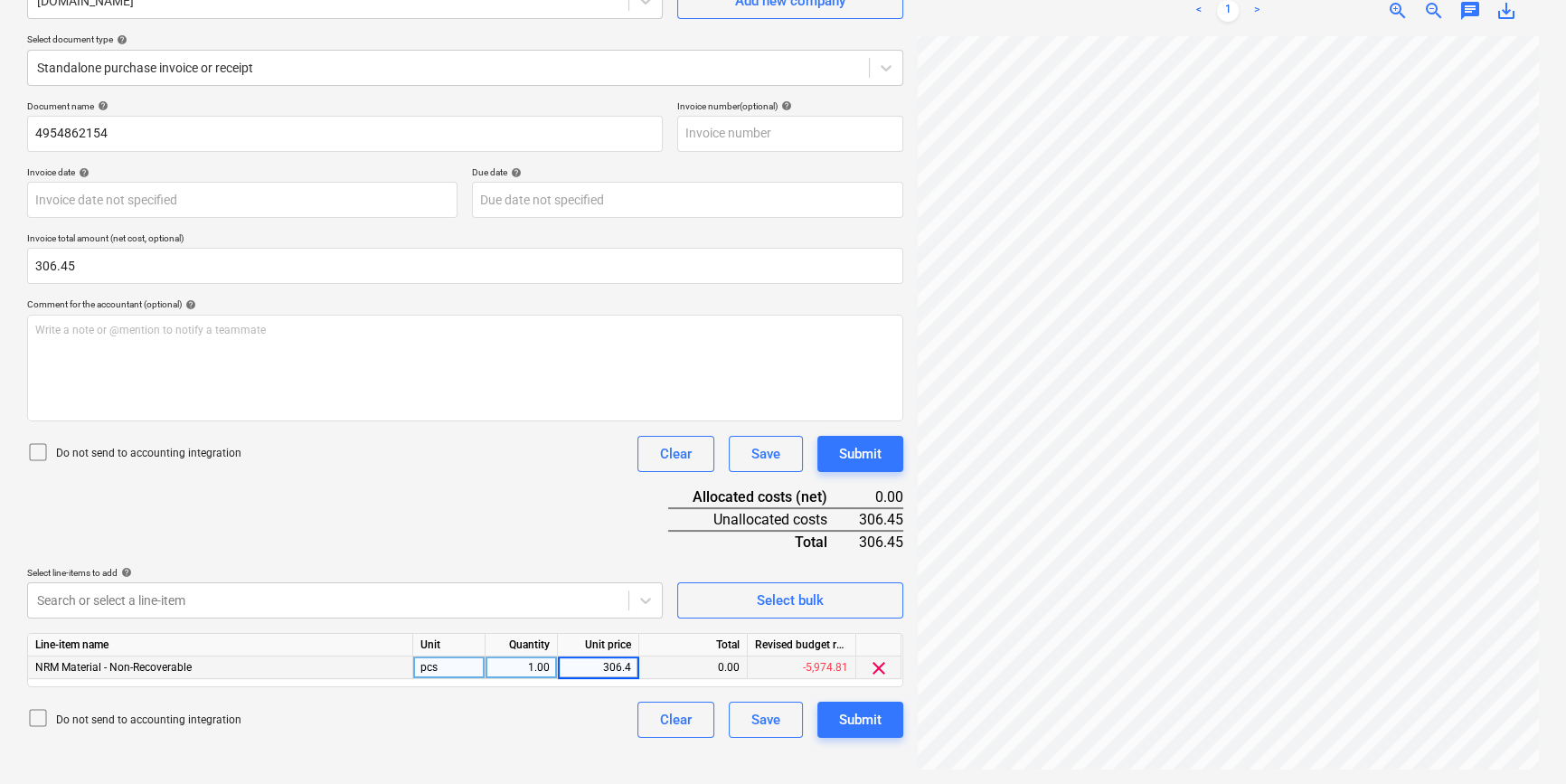
type input "306.45"
click at [555, 442] on div "Do not send to accounting integration Clear Save Submit" at bounding box center [465, 453] width 876 height 36
click at [848, 593] on div "Submit" at bounding box center [861, 719] width 43 height 23
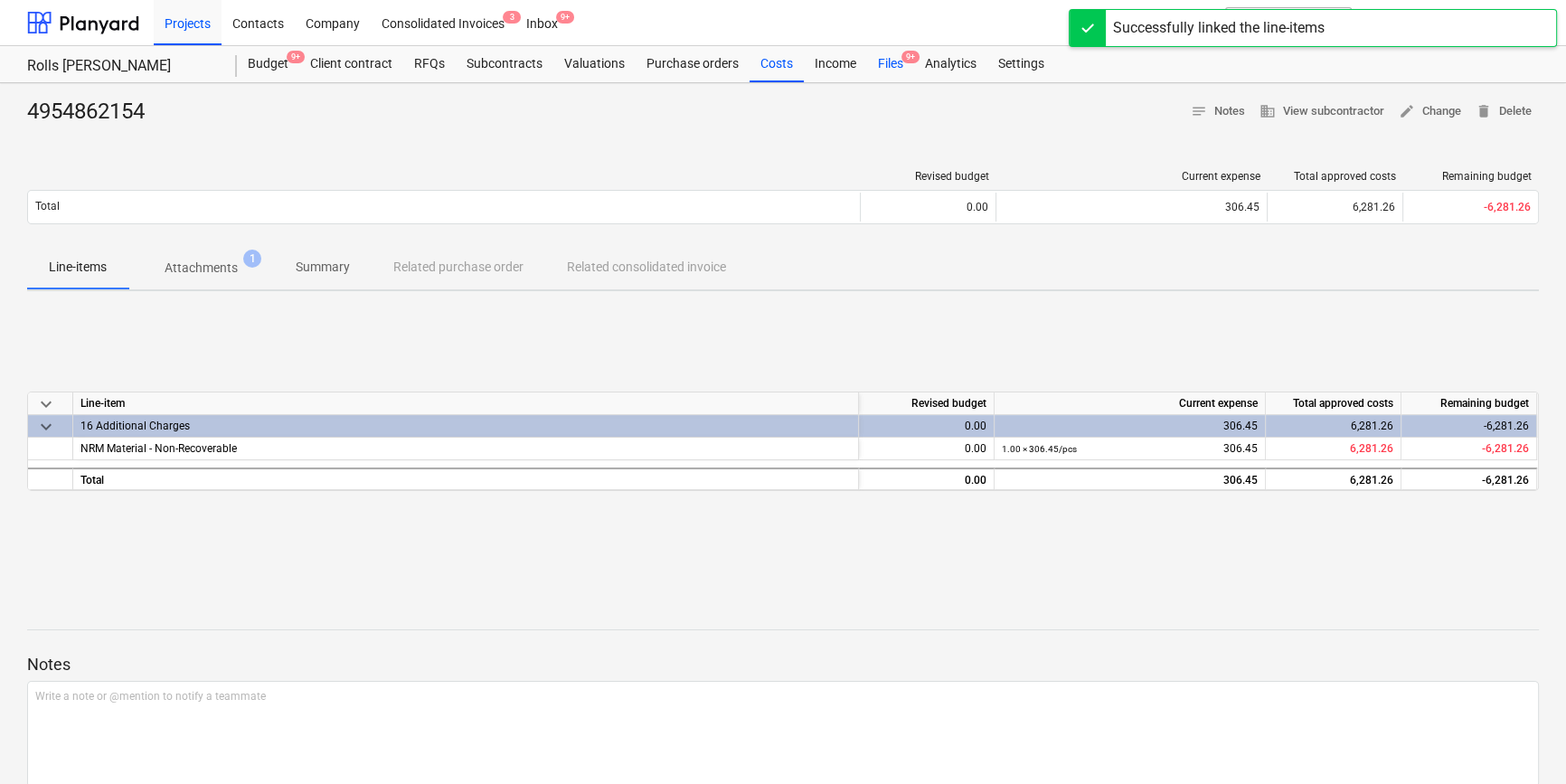
click at [885, 63] on div "Files 9+" at bounding box center [891, 64] width 47 height 36
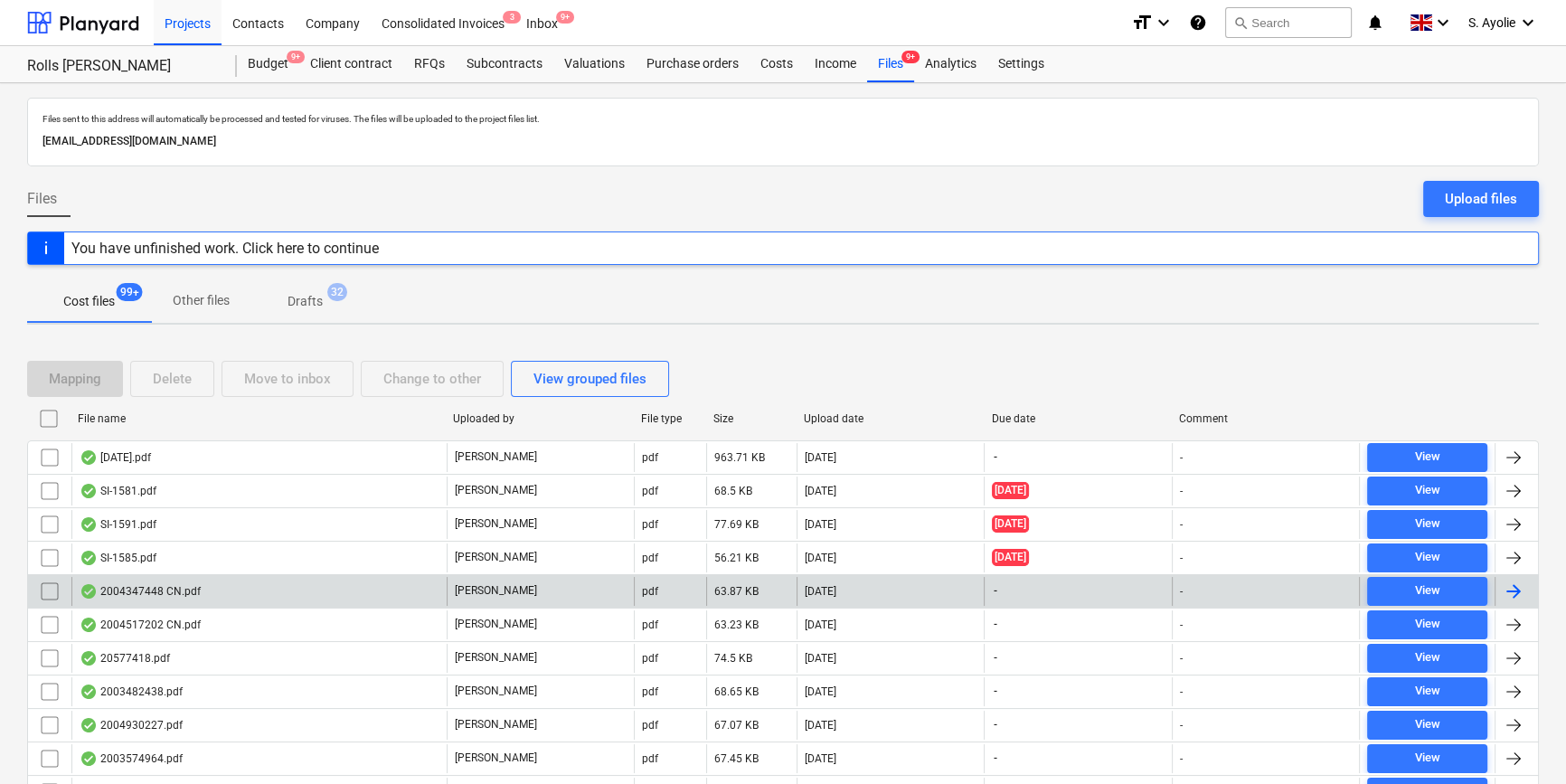
click at [597, 593] on div "[PERSON_NAME]" at bounding box center [540, 591] width 187 height 29
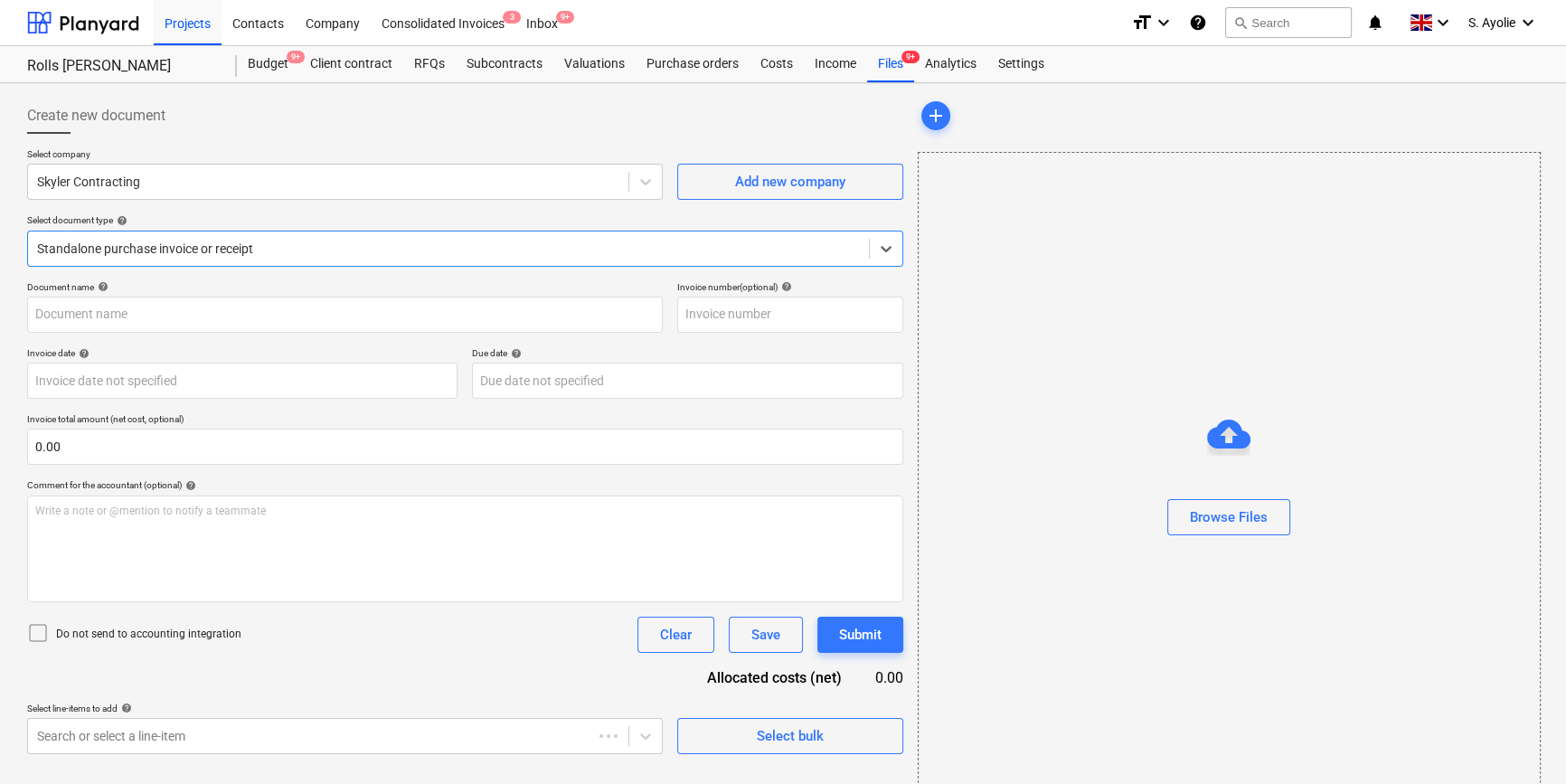
type input "2004347448"
type input "19 May 2025"
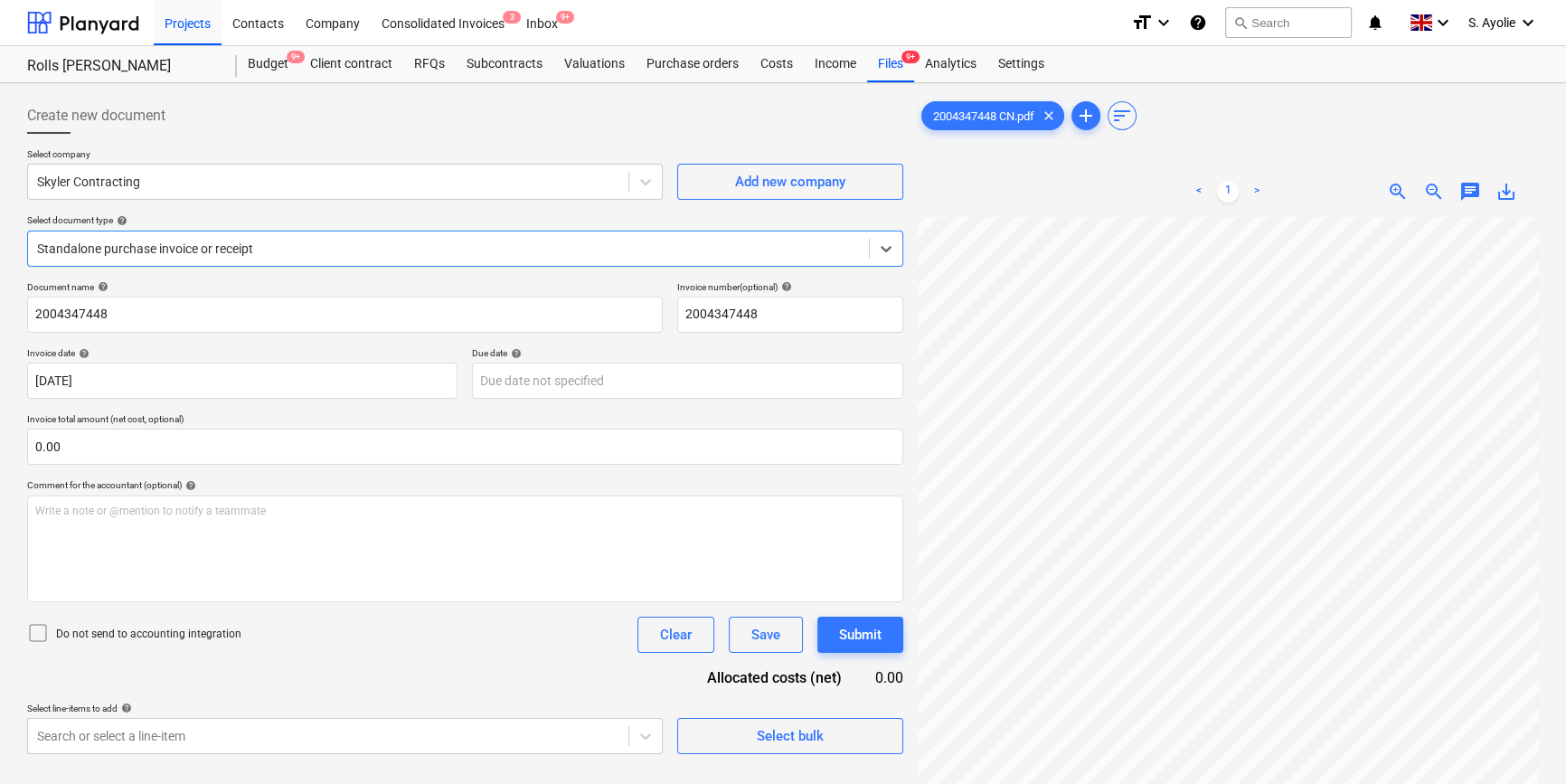
scroll to position [328, 0]
click at [1081, 191] on span "zoom_out" at bounding box center [1434, 191] width 21 height 21
click at [1081, 192] on span "zoom_out" at bounding box center [1434, 191] width 21 height 21
click at [1081, 193] on span "zoom_out" at bounding box center [1434, 191] width 21 height 21
click at [1081, 196] on span "zoom_out" at bounding box center [1434, 191] width 21 height 21
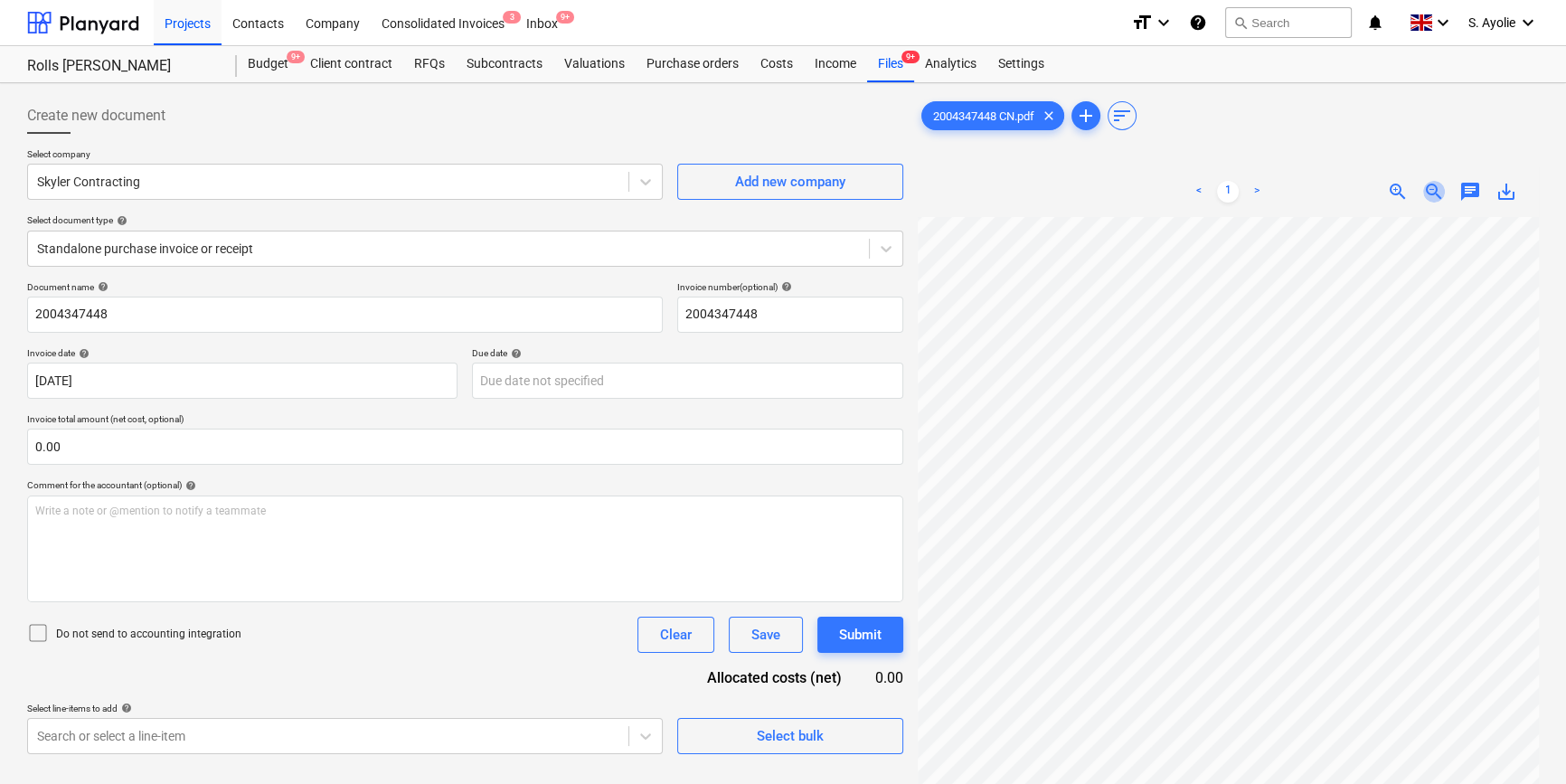
click at [1081, 195] on span "zoom_out" at bounding box center [1434, 191] width 21 height 21
click at [220, 173] on div at bounding box center [327, 182] width 583 height 18
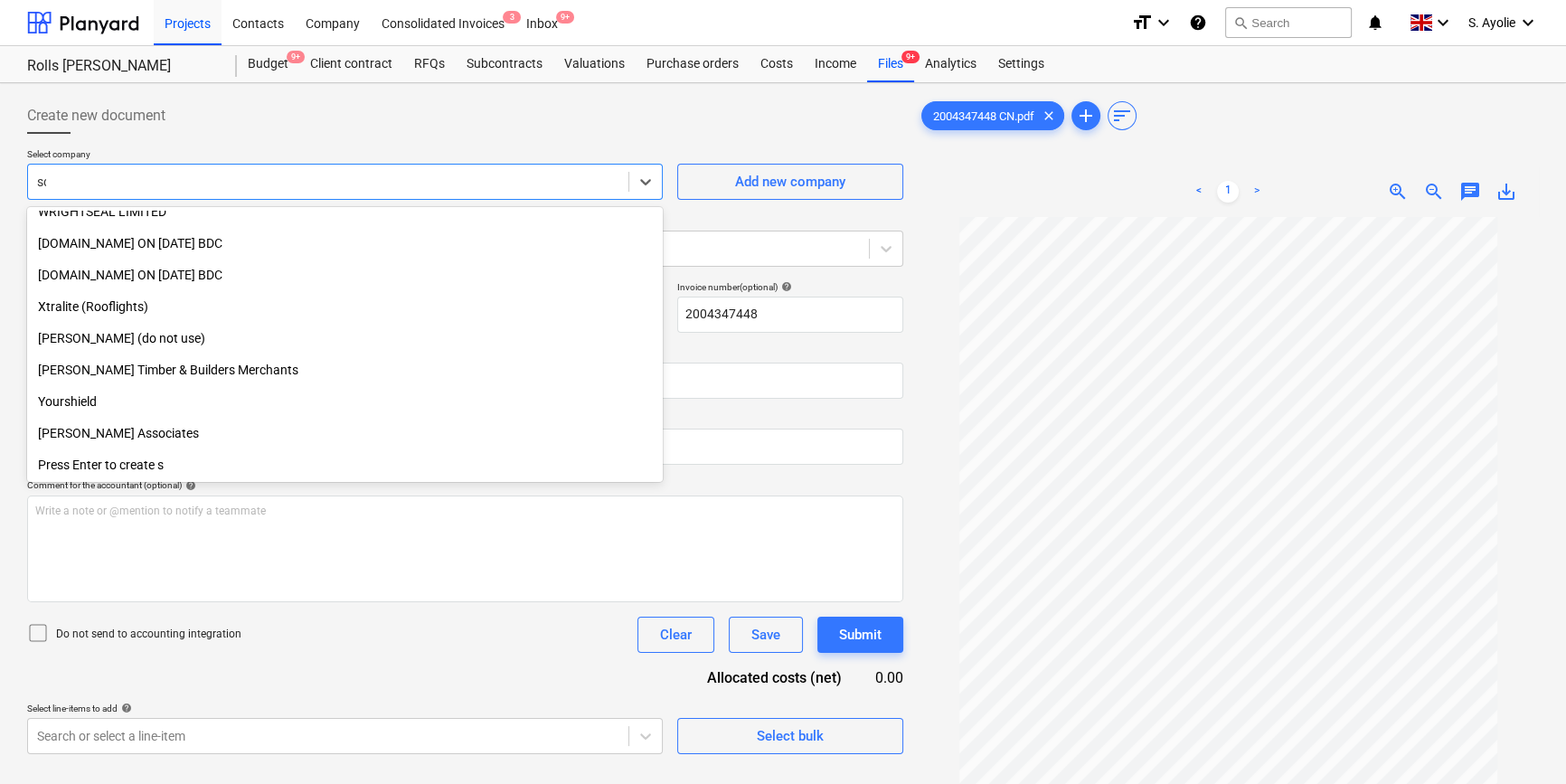
scroll to position [614, 0]
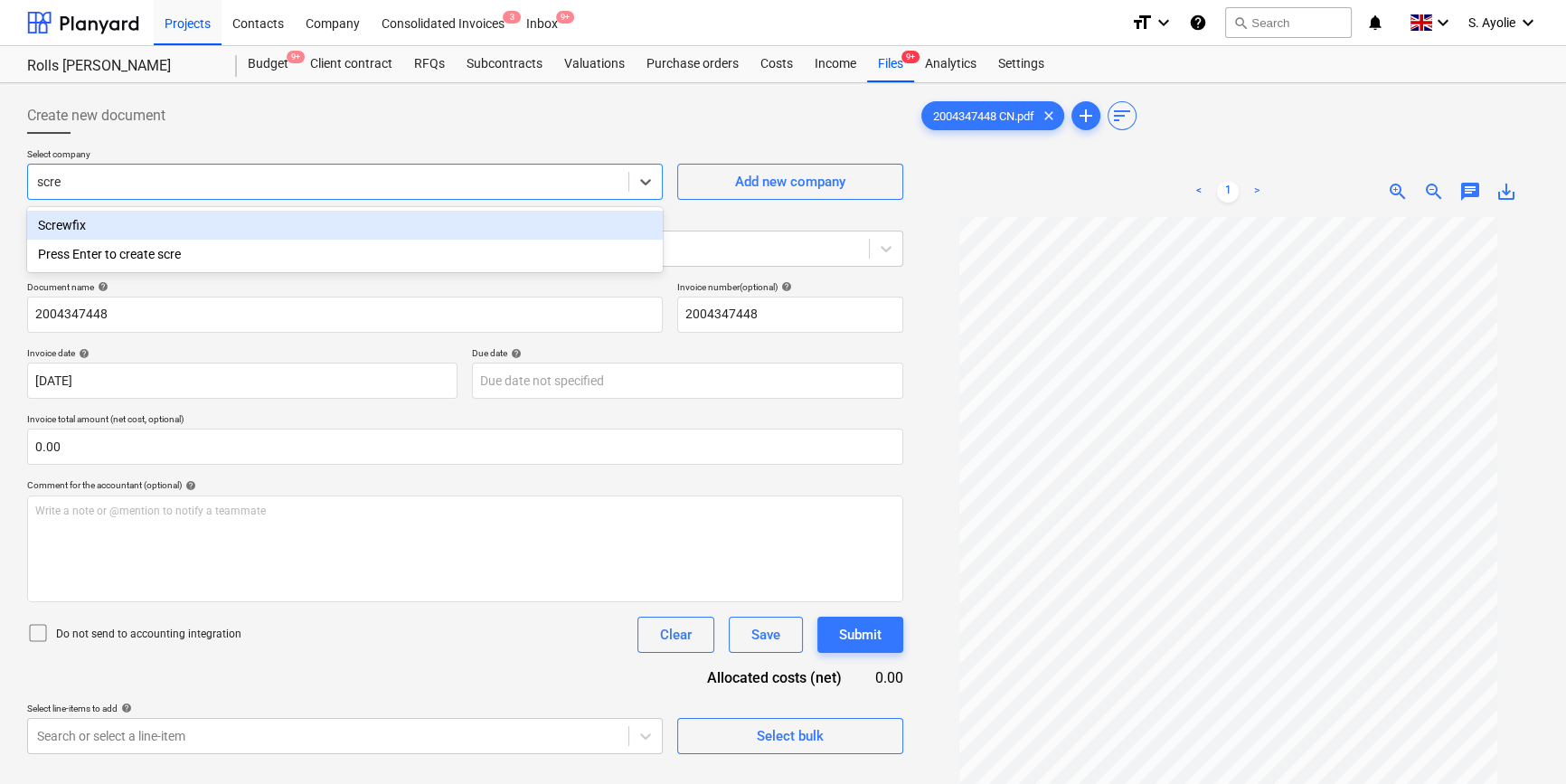
type input "screw"
click at [163, 224] on div "Screwfix" at bounding box center [345, 225] width 636 height 29
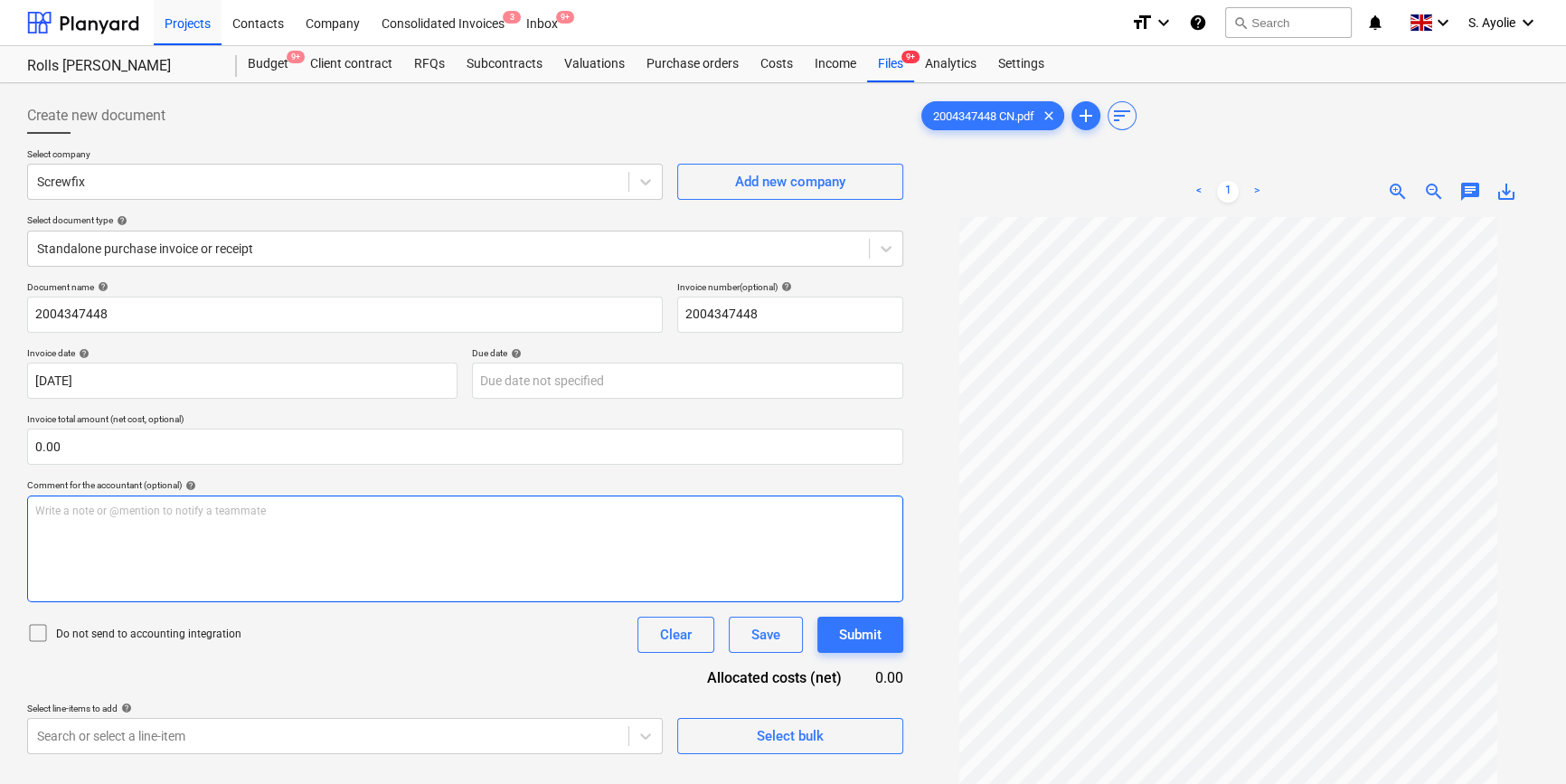
click at [191, 533] on div "Write a note or @mention to notify a teammate ﻿" at bounding box center [465, 548] width 876 height 106
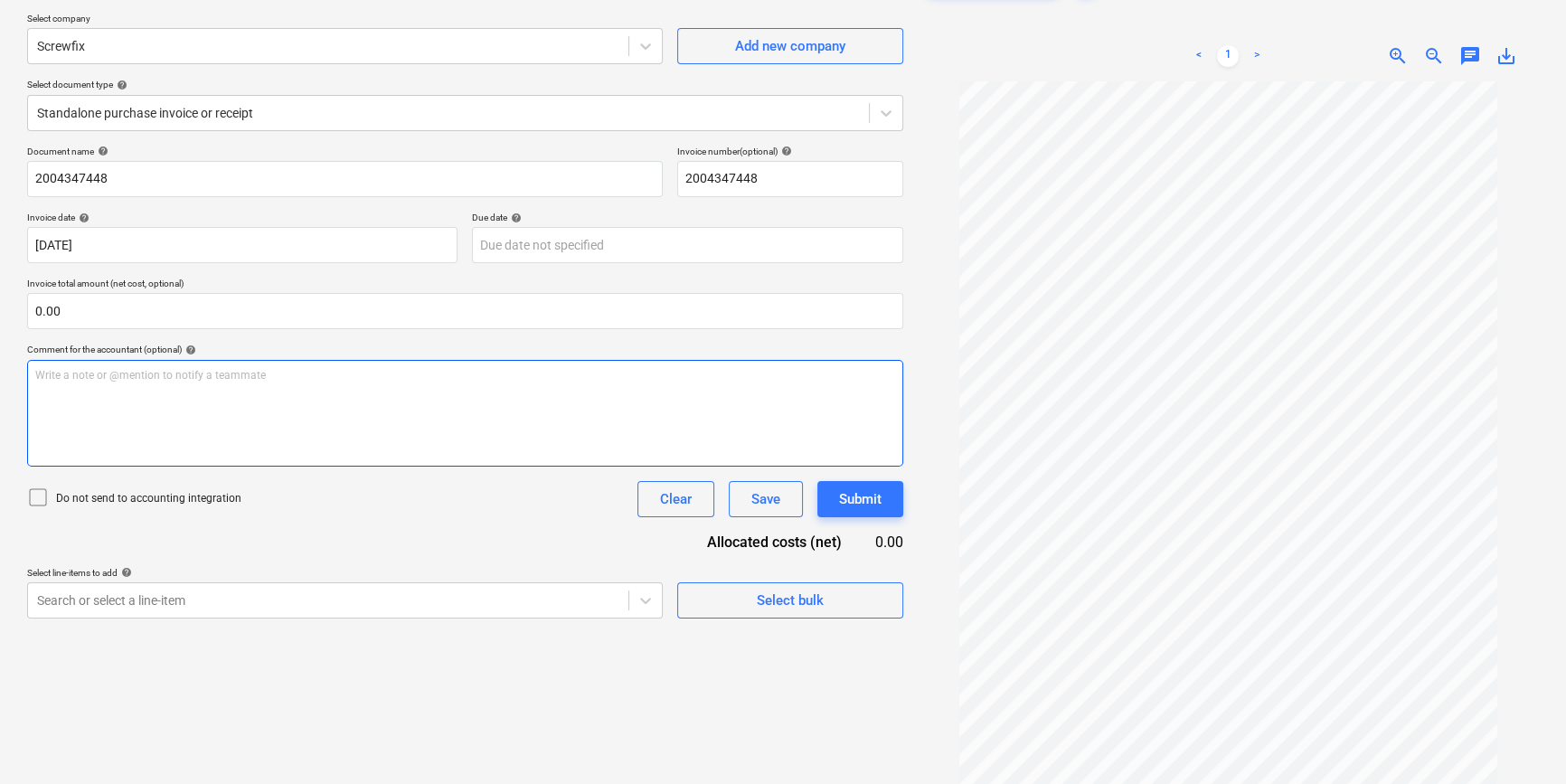
scroll to position [181, 0]
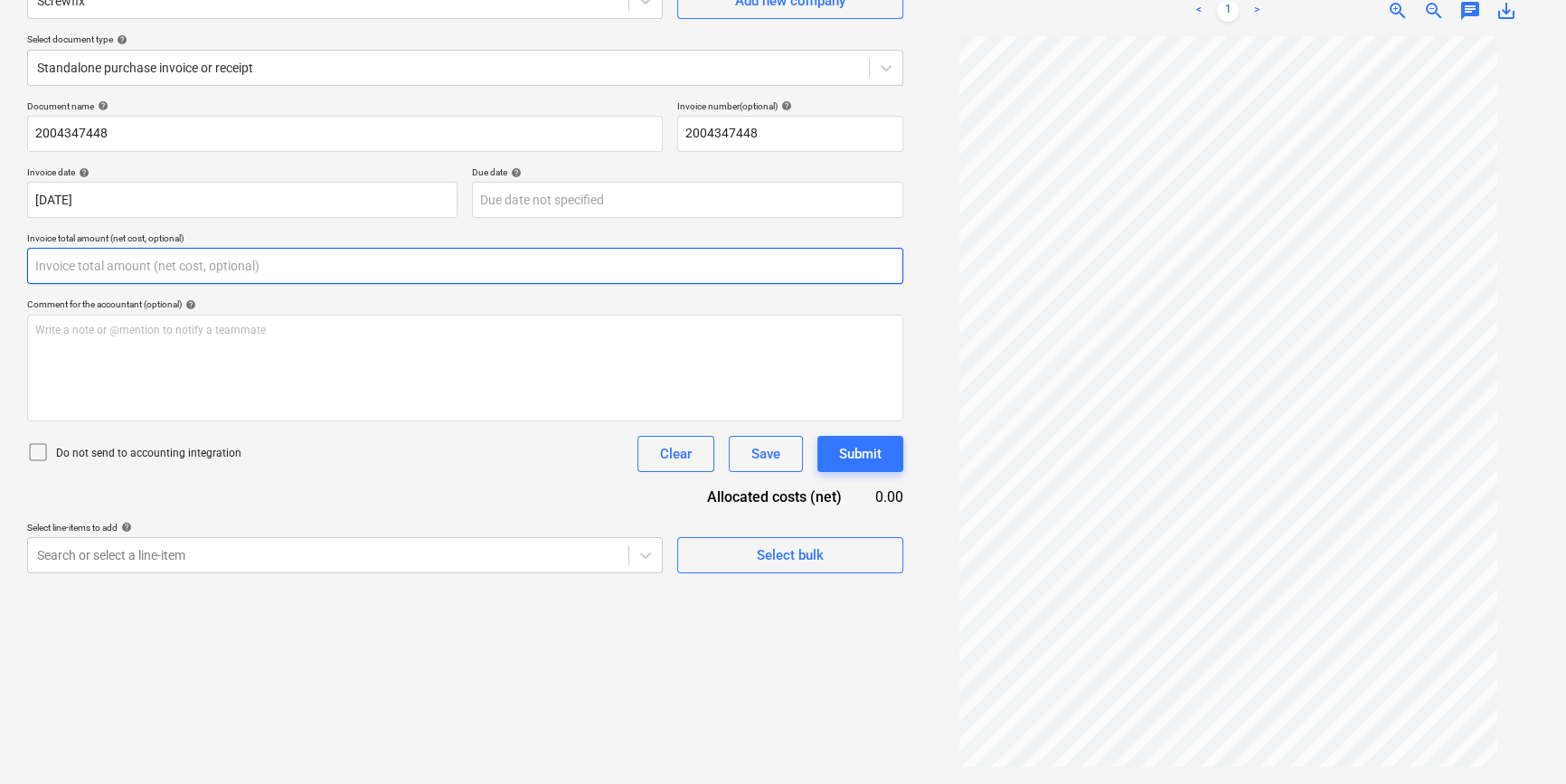
click at [230, 276] on input "text" at bounding box center [465, 265] width 876 height 36
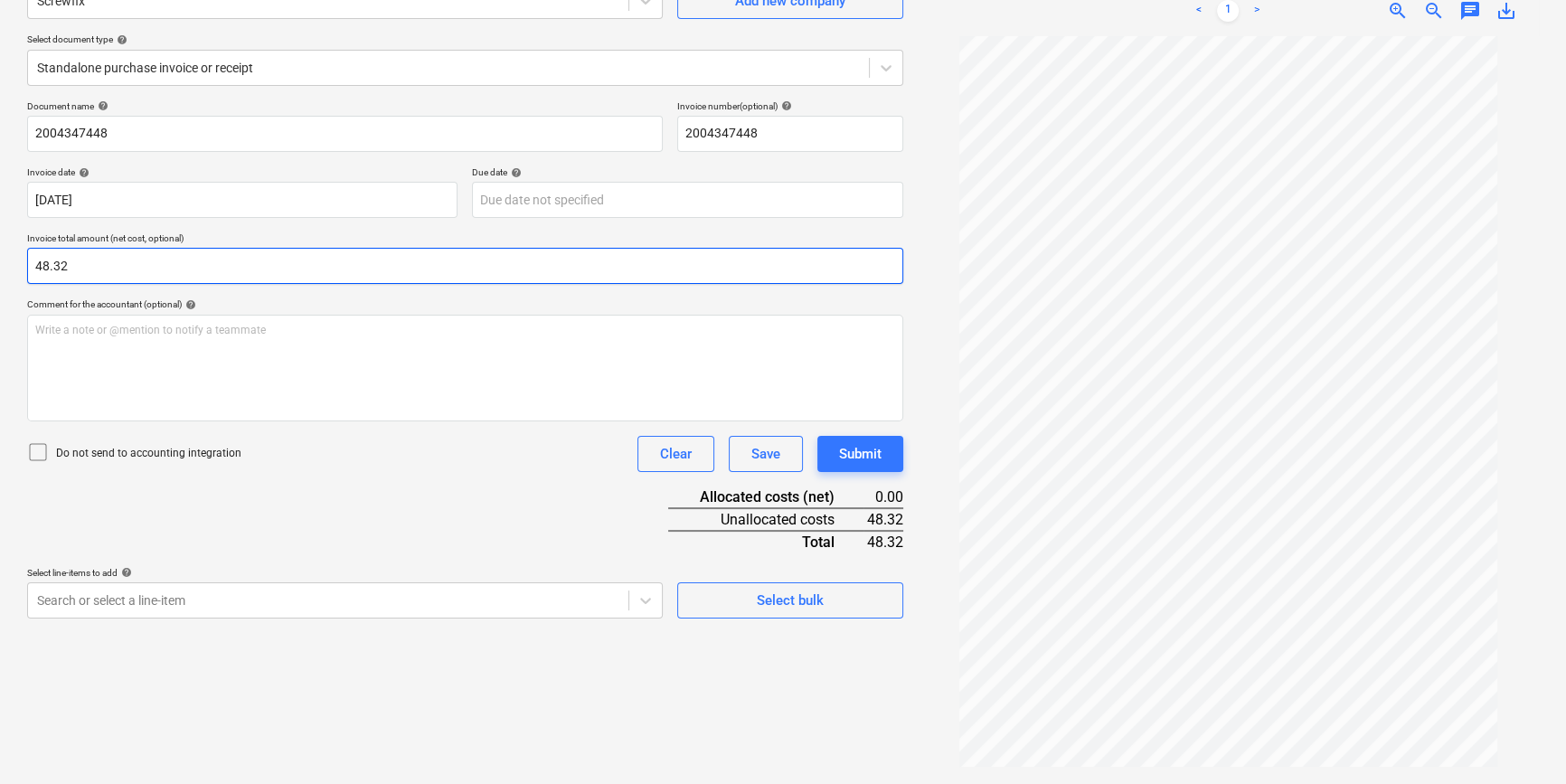
type input "48.32"
click at [157, 459] on p "Do not send to accounting integration" at bounding box center [149, 453] width 185 height 15
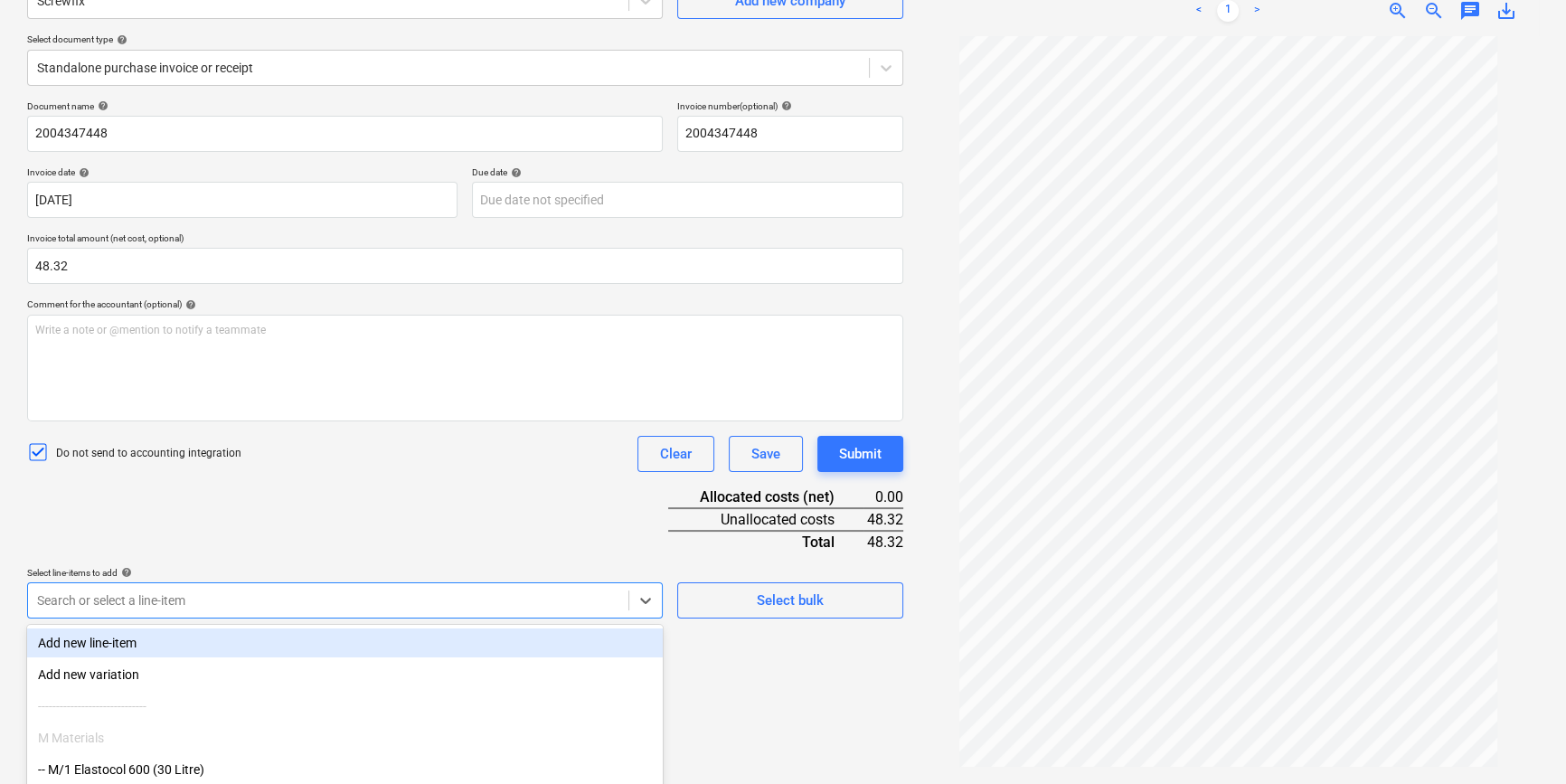
scroll to position [296, 0]
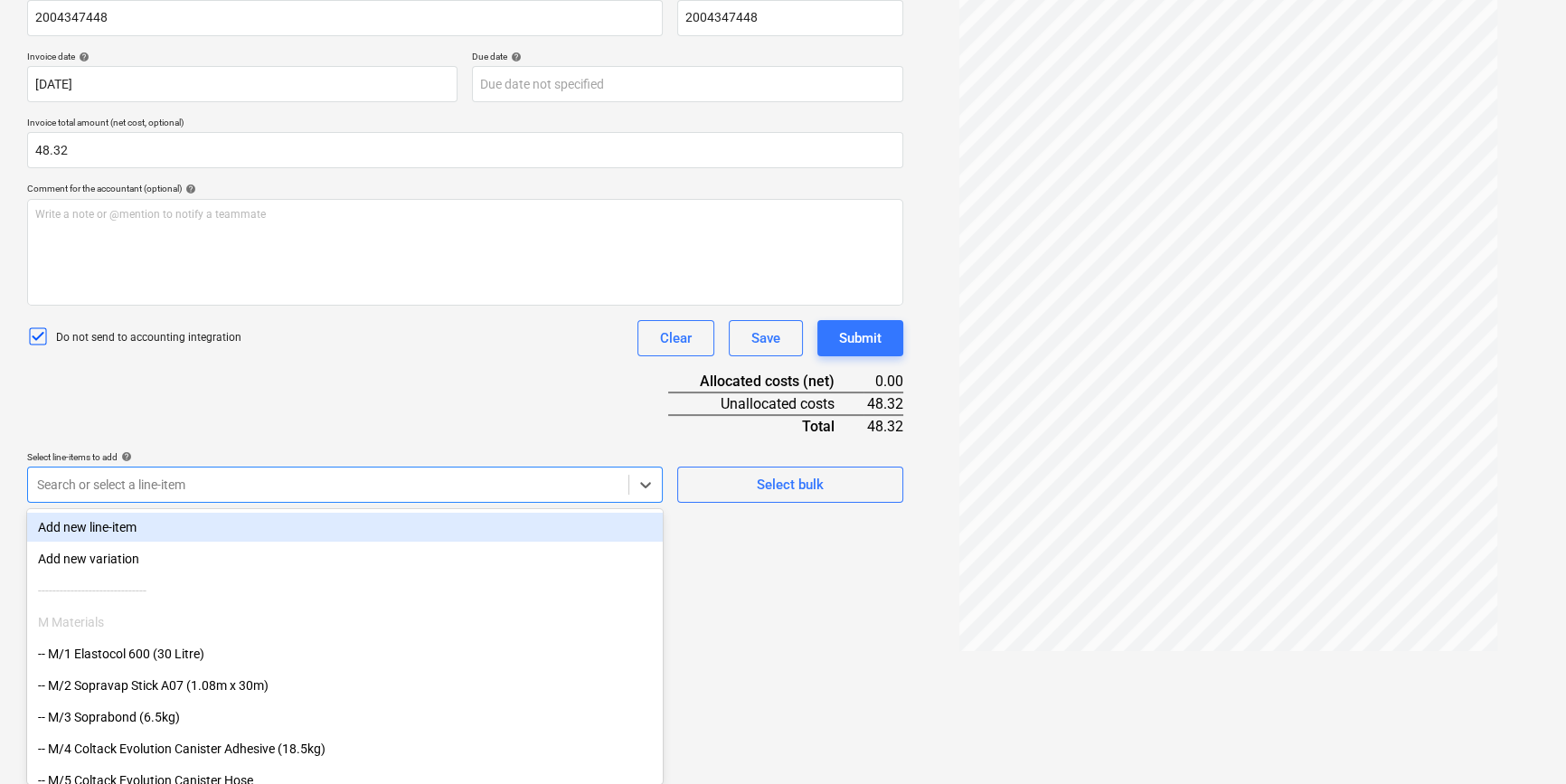
click at [353, 488] on body "Projects Contacts Company Consolidated Invoices 3 Inbox 9+ format_size keyboard…" at bounding box center [783, 96] width 1566 height 784
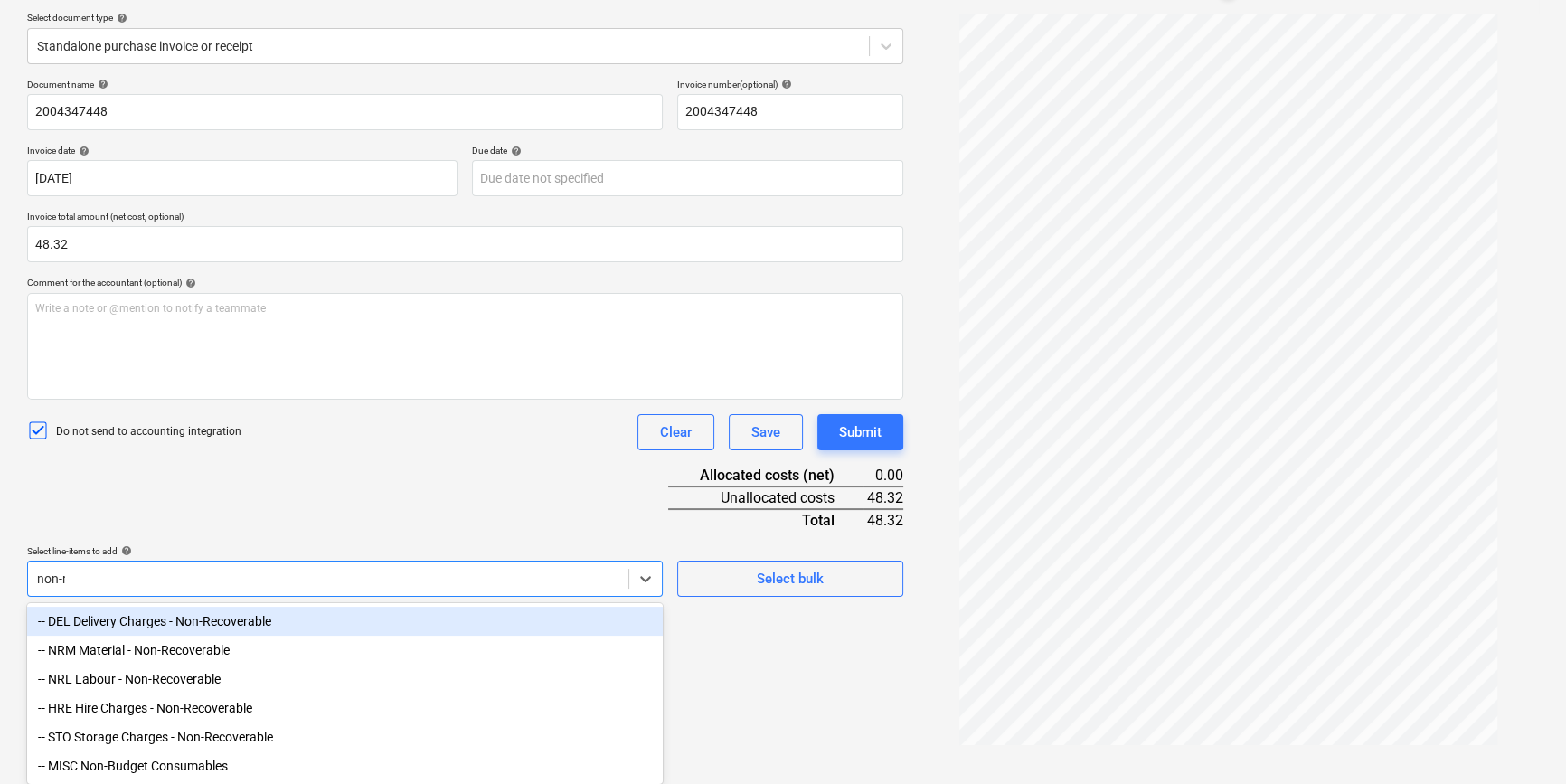
scroll to position [181, 0]
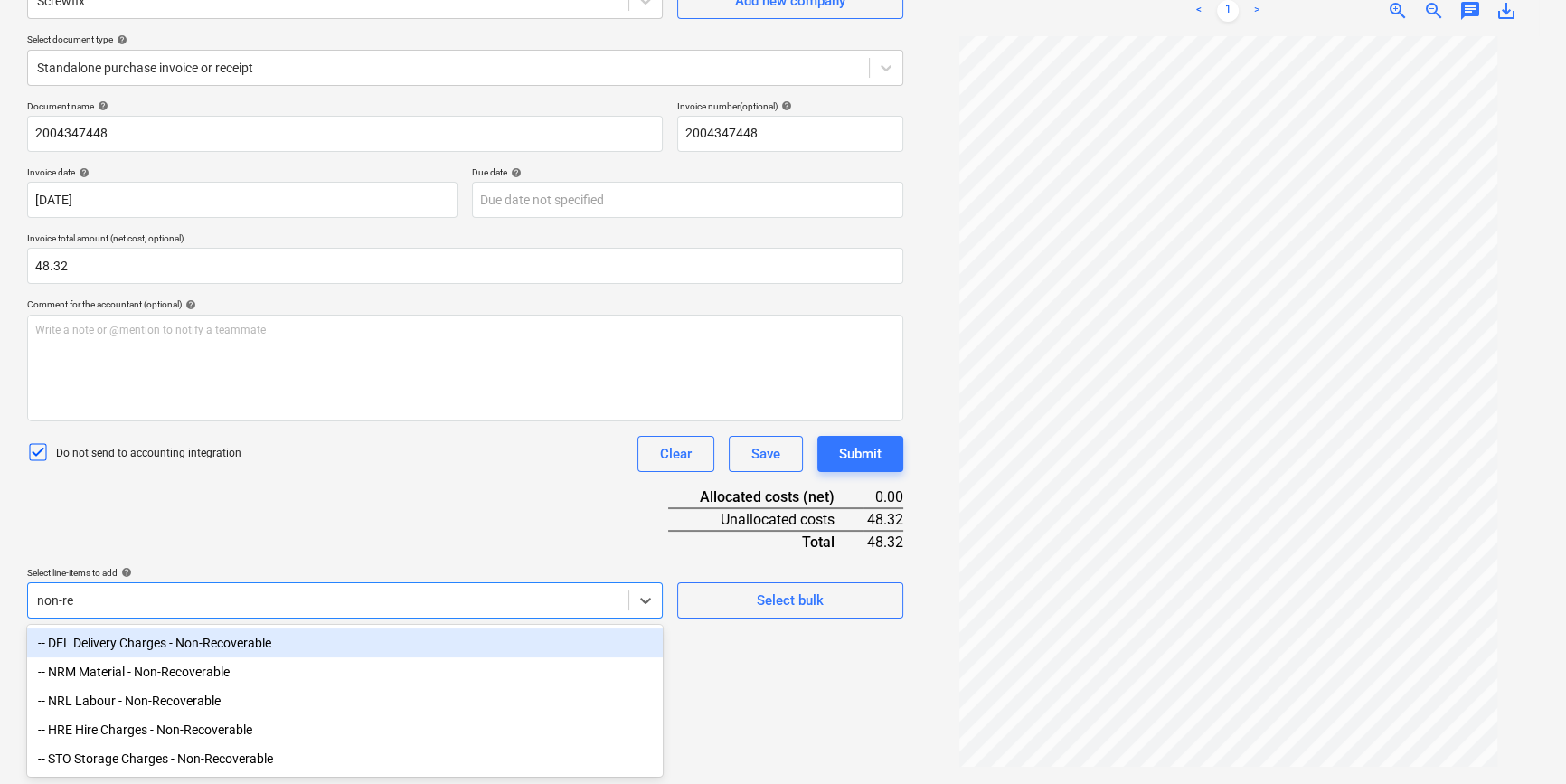
type input "non-rec"
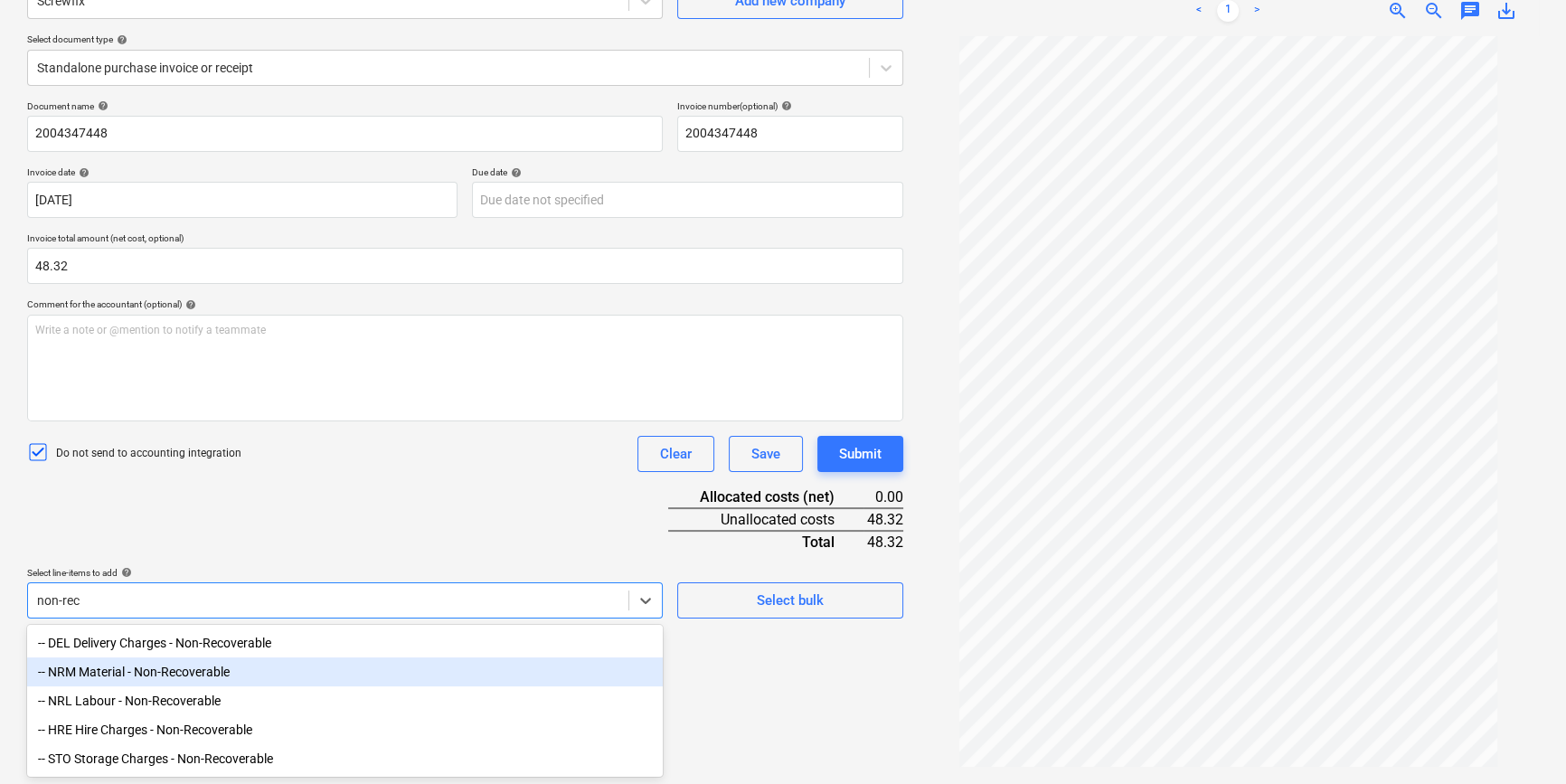
click at [219, 593] on div "-- NRM Material - Non-Recoverable" at bounding box center [345, 671] width 636 height 29
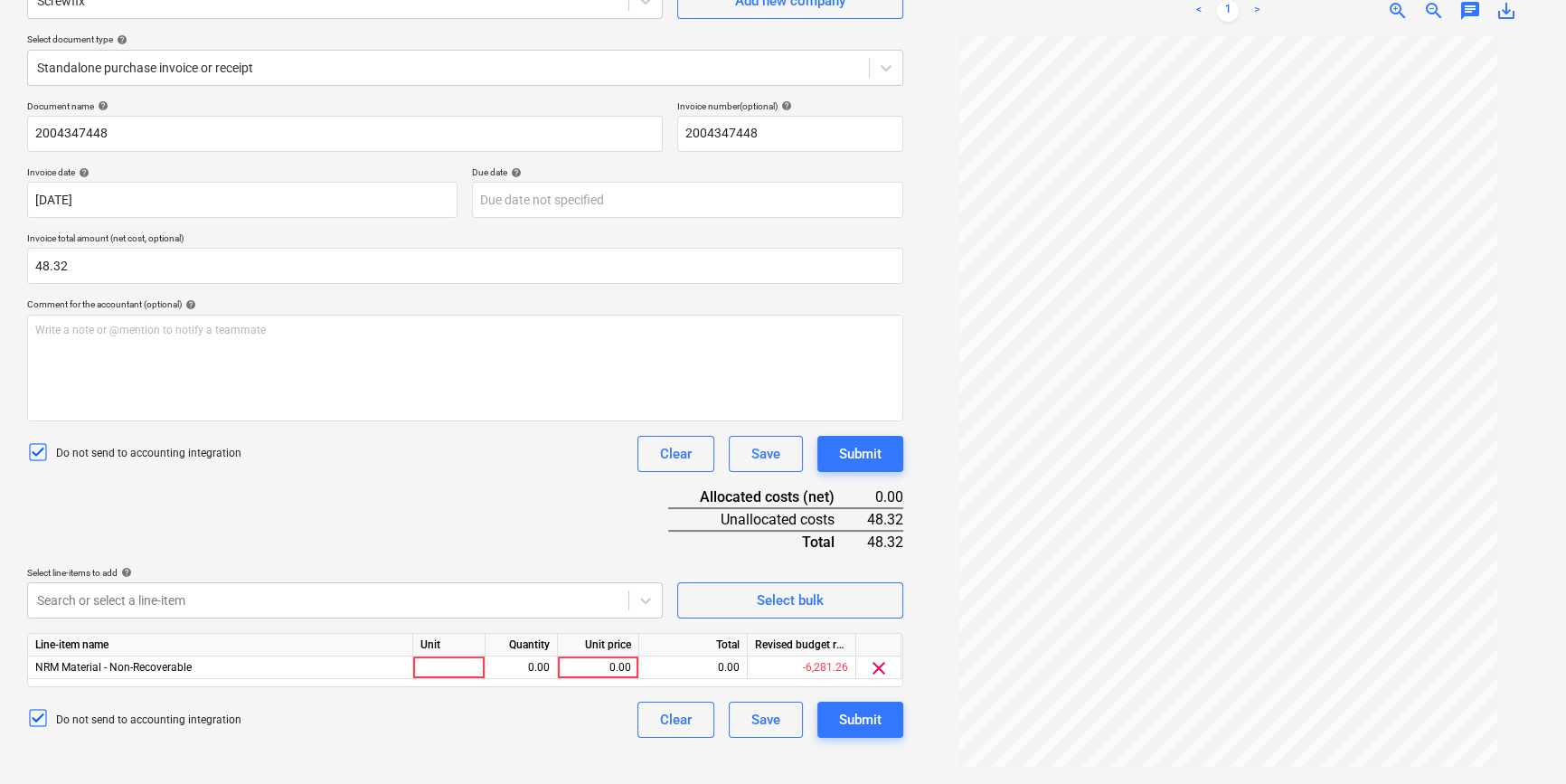
click at [376, 539] on div "Document name help 2004347448 Invoice number (optional) help 2004347448 Invoice…" at bounding box center [465, 419] width 876 height 637
click at [470, 593] on div at bounding box center [449, 667] width 72 height 22
type input "pcs"
click at [528, 593] on div "0.00" at bounding box center [521, 667] width 57 height 22
type input "1"
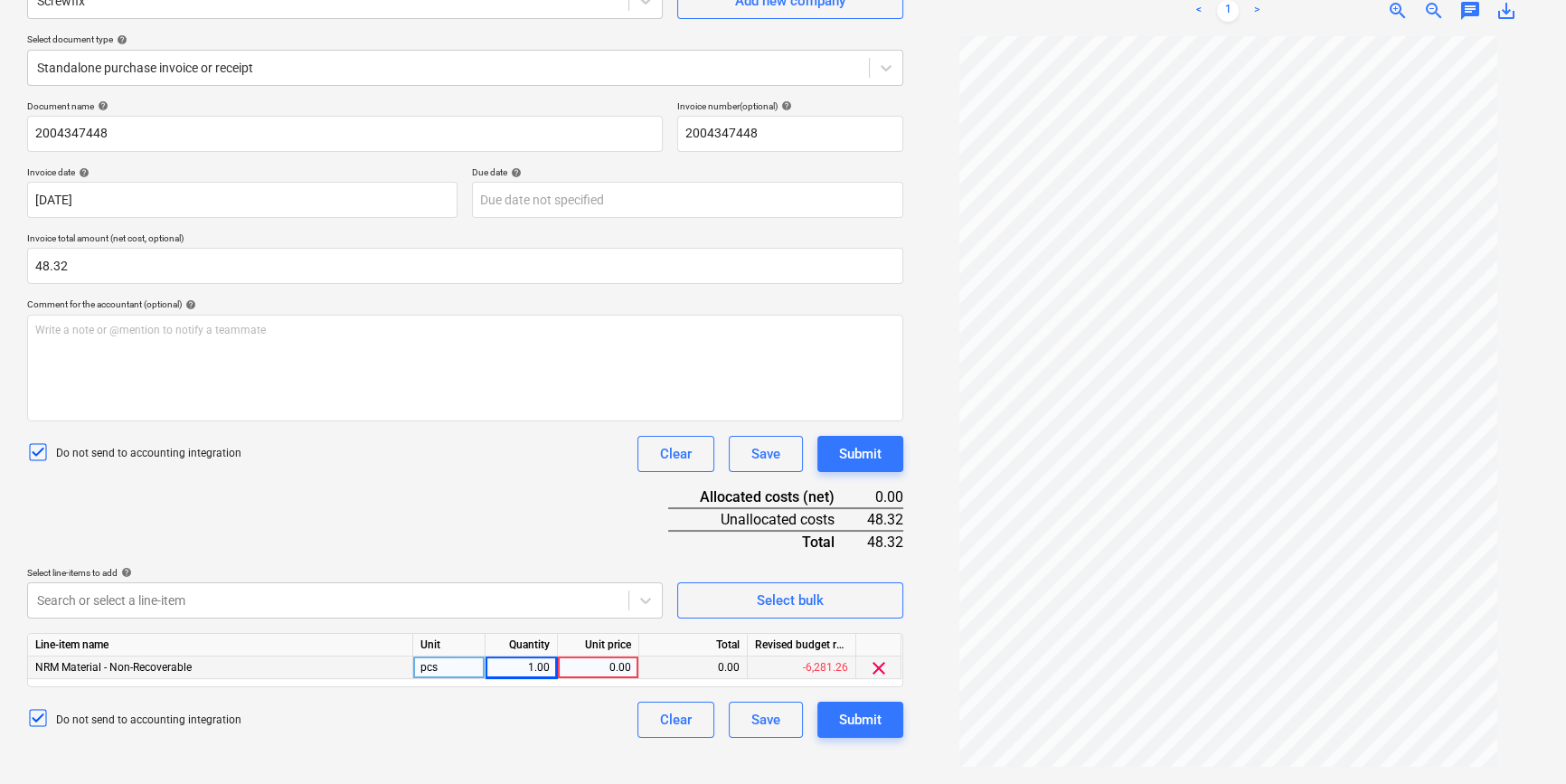
click at [585, 593] on div "0.00" at bounding box center [598, 667] width 66 height 22
click at [127, 77] on div "Standalone purchase invoice or receipt" at bounding box center [448, 68] width 841 height 25
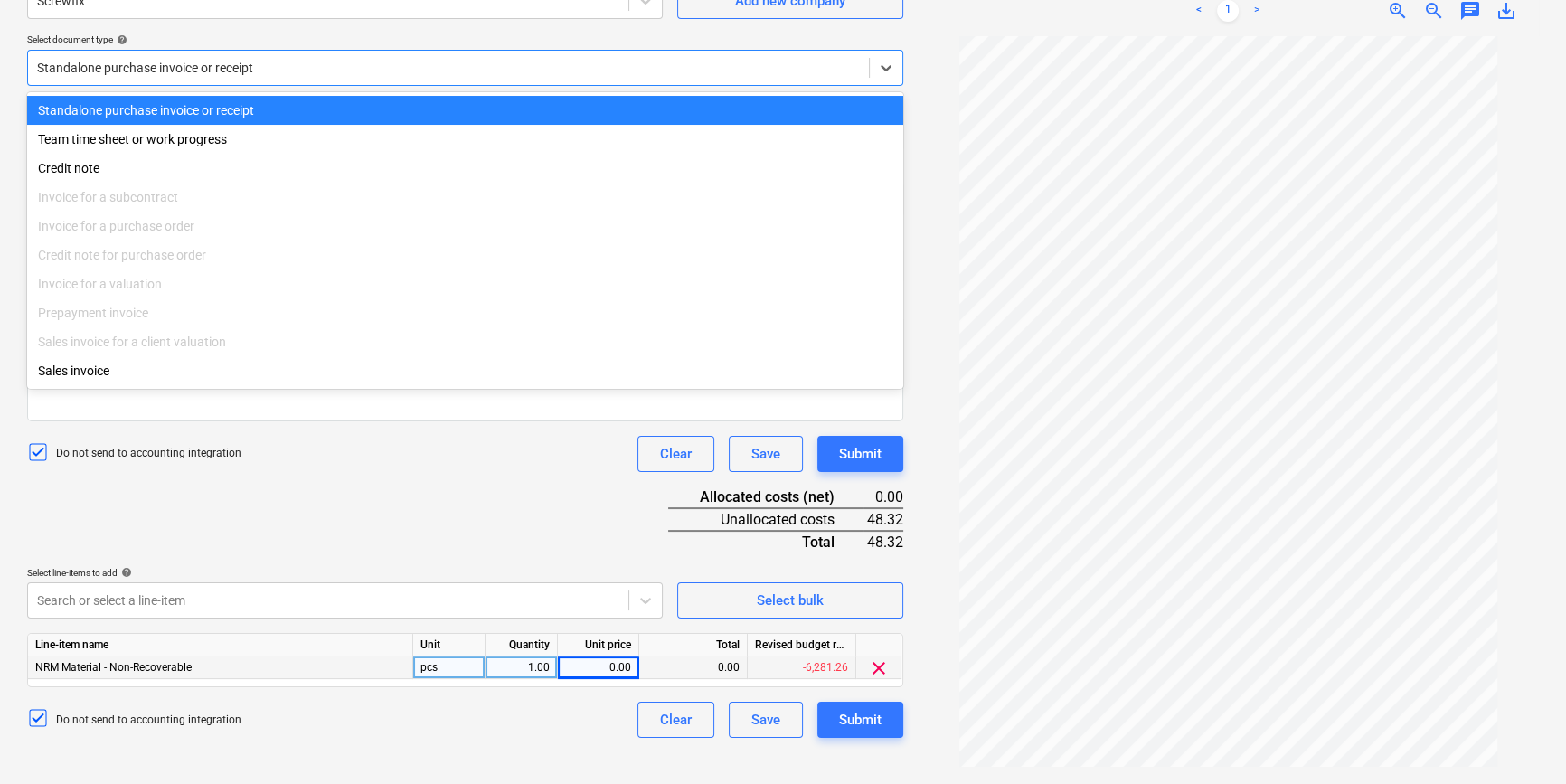
click at [144, 70] on div at bounding box center [448, 68] width 823 height 18
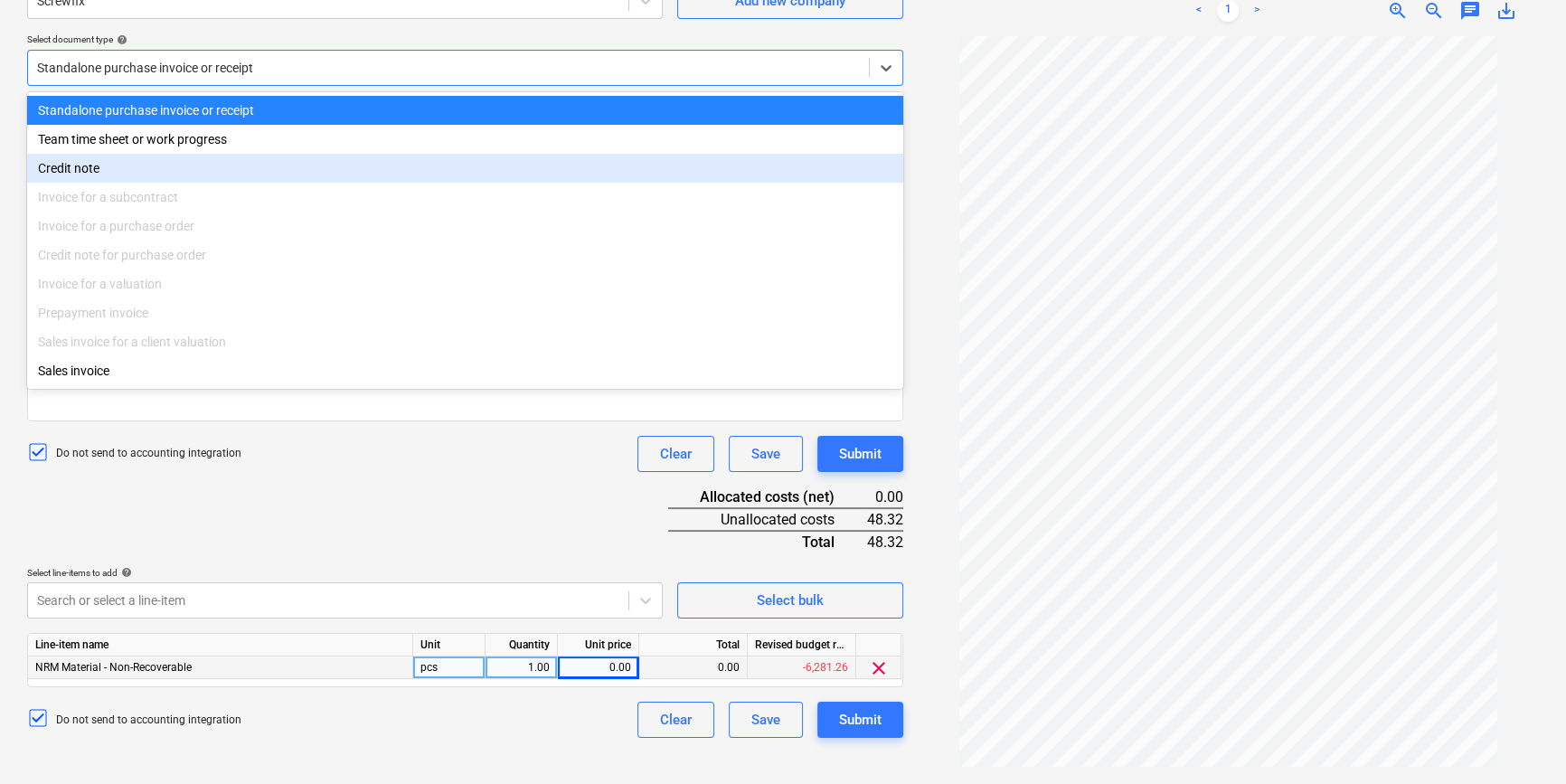
click at [162, 177] on div "Credit note" at bounding box center [465, 168] width 876 height 29
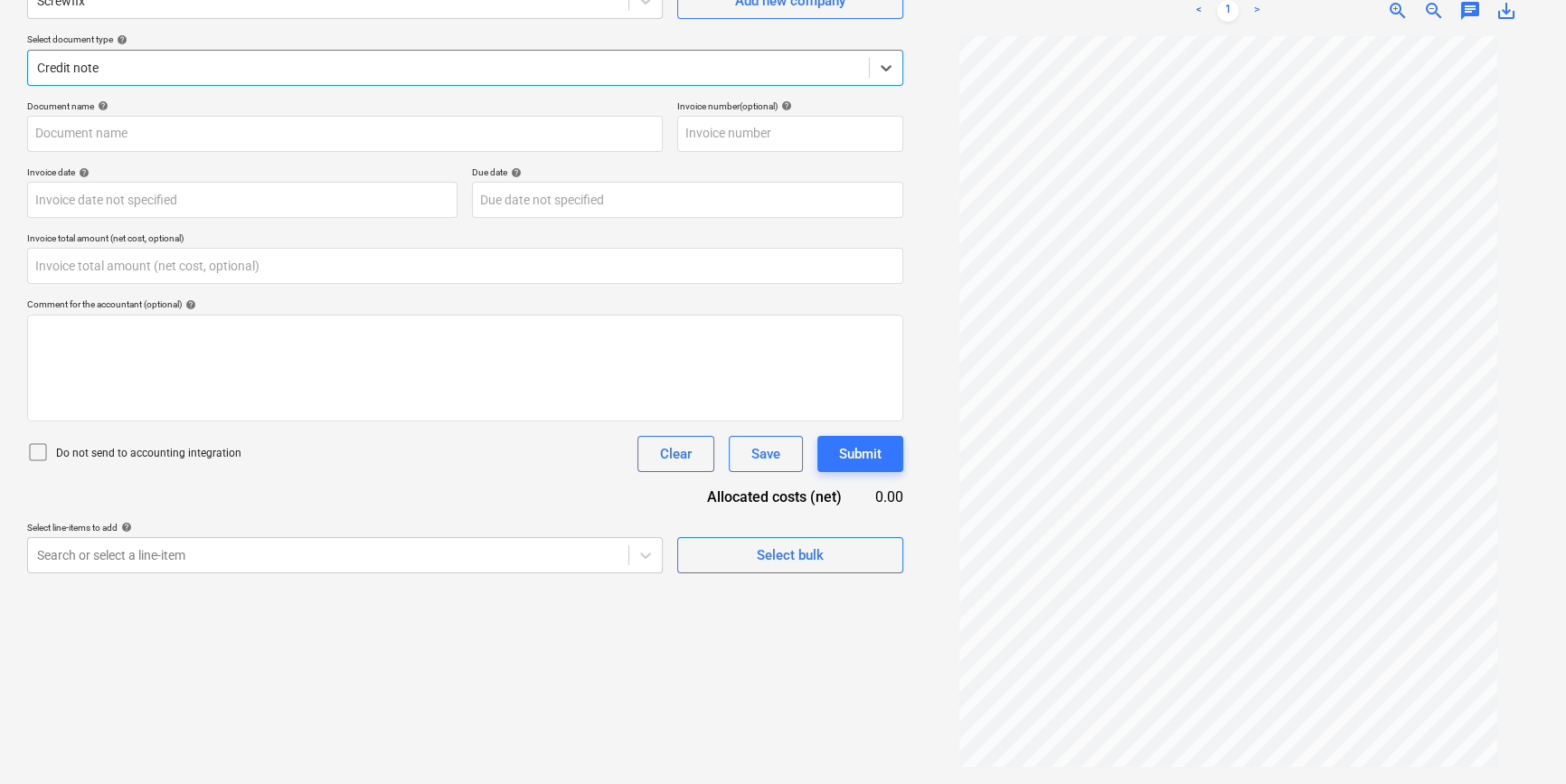
type input "2004347448"
type input "19 May 2025"
type input "0.00"
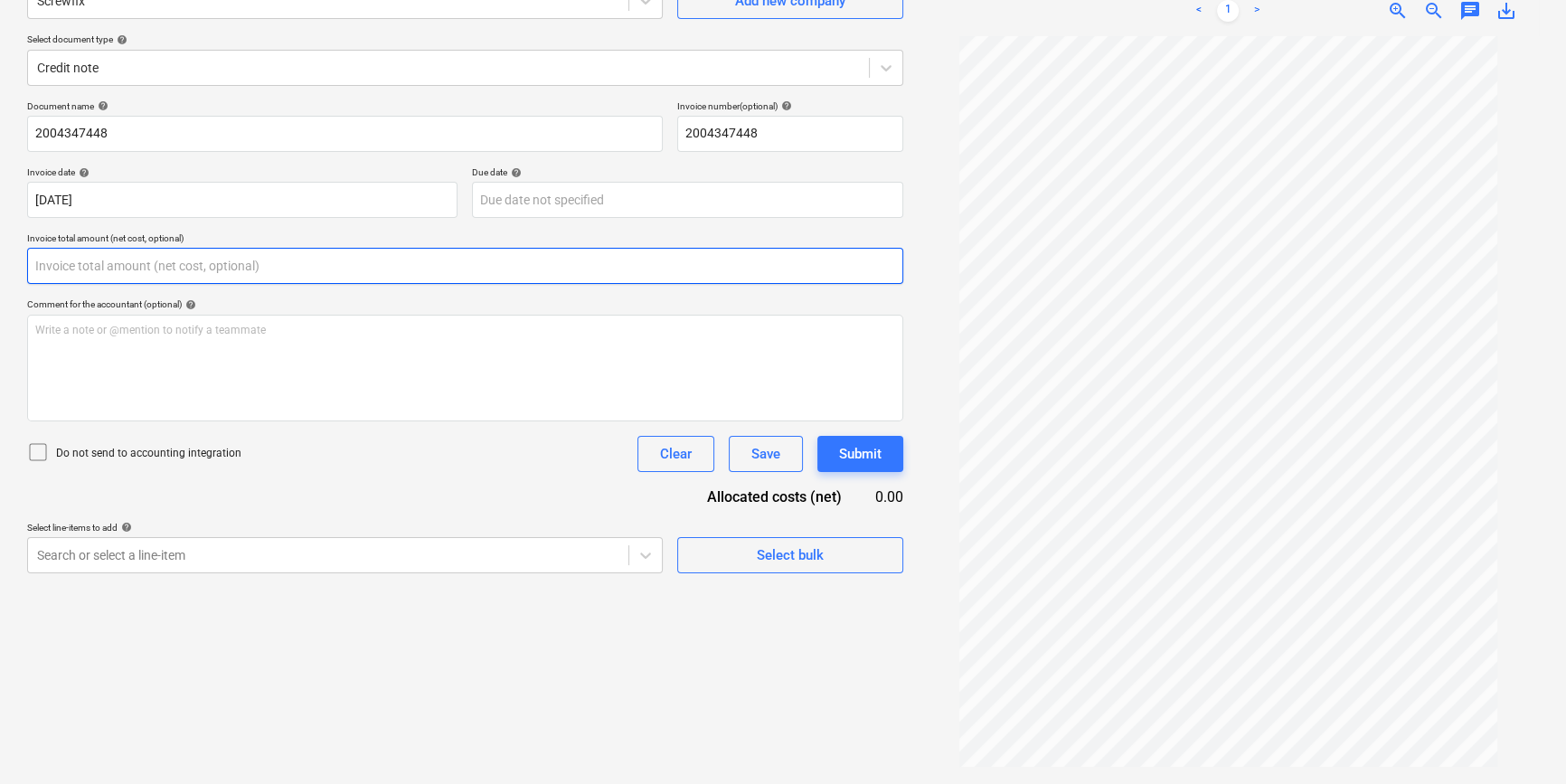
click at [150, 266] on input "text" at bounding box center [465, 265] width 876 height 36
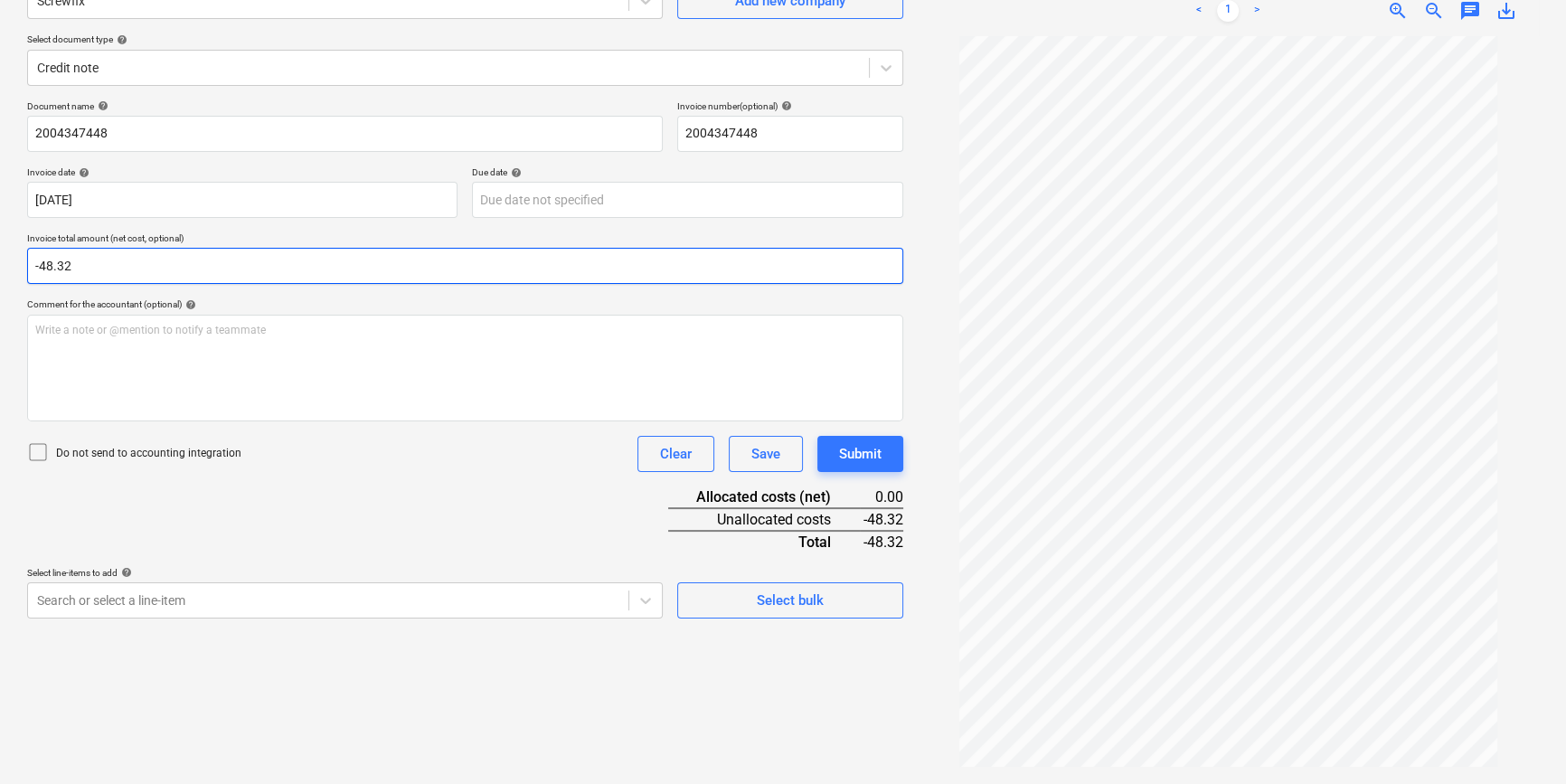
type input "-48.32"
click at [1081, 8] on span "zoom_in" at bounding box center [1398, 11] width 21 height 21
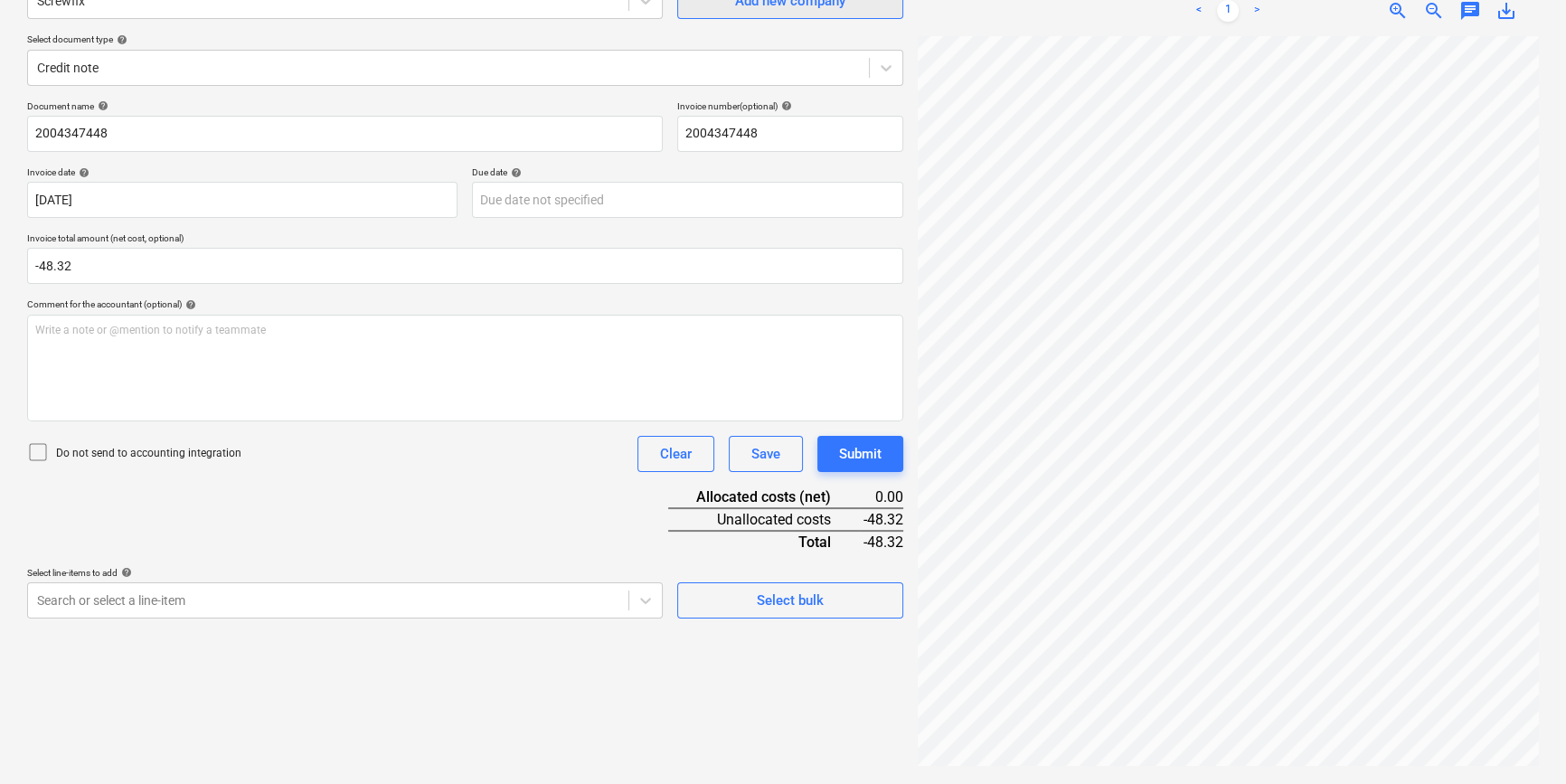
click at [862, 7] on div "Create new document Select company Screwfix Add new company Select document typ…" at bounding box center [783, 343] width 1526 height 867
click at [38, 451] on icon at bounding box center [38, 452] width 21 height 21
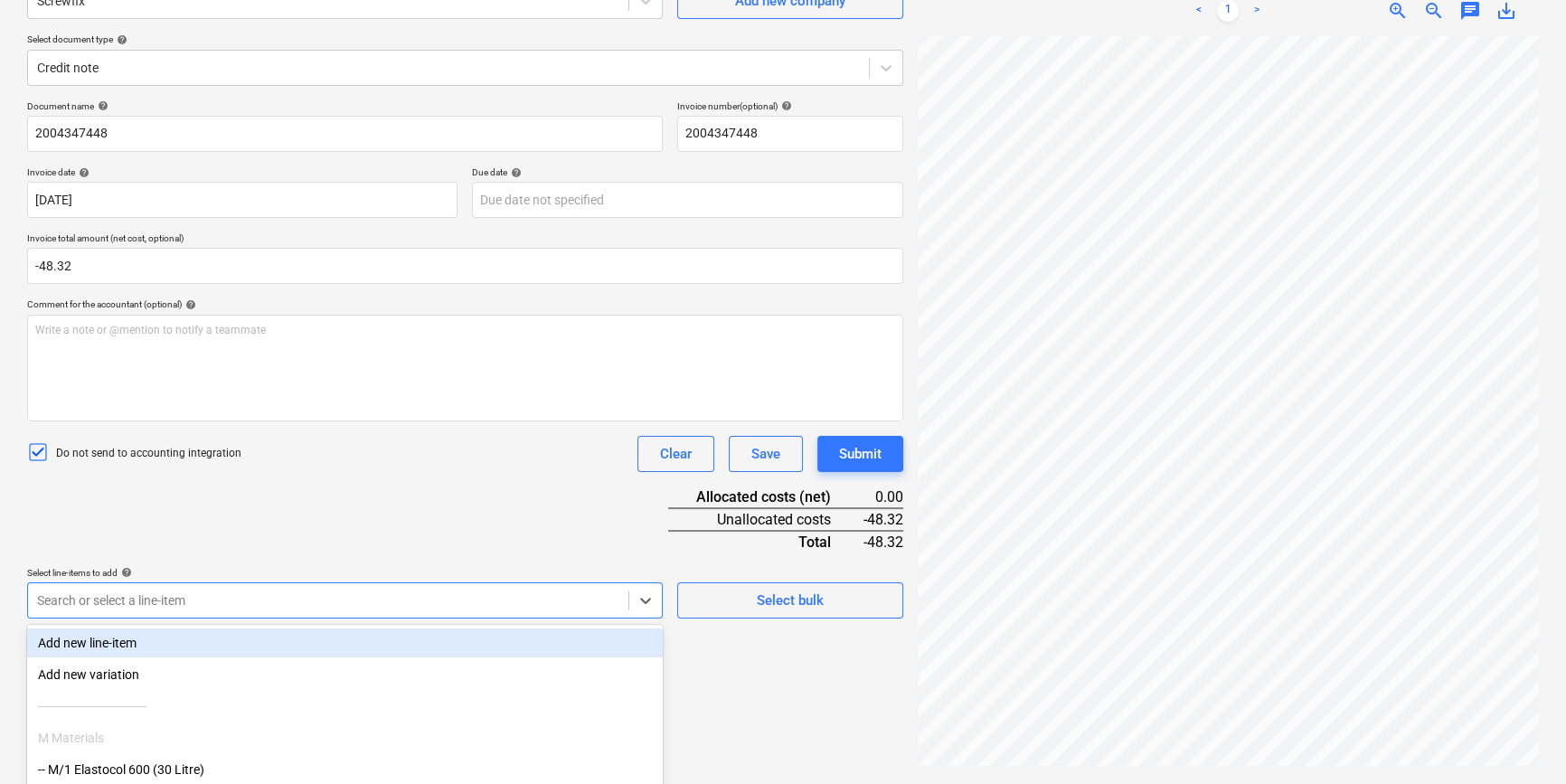
click at [135, 593] on body "Projects Contacts Company Consolidated Invoices 3 Inbox 9+ format_size keyboard…" at bounding box center [783, 211] width 1566 height 784
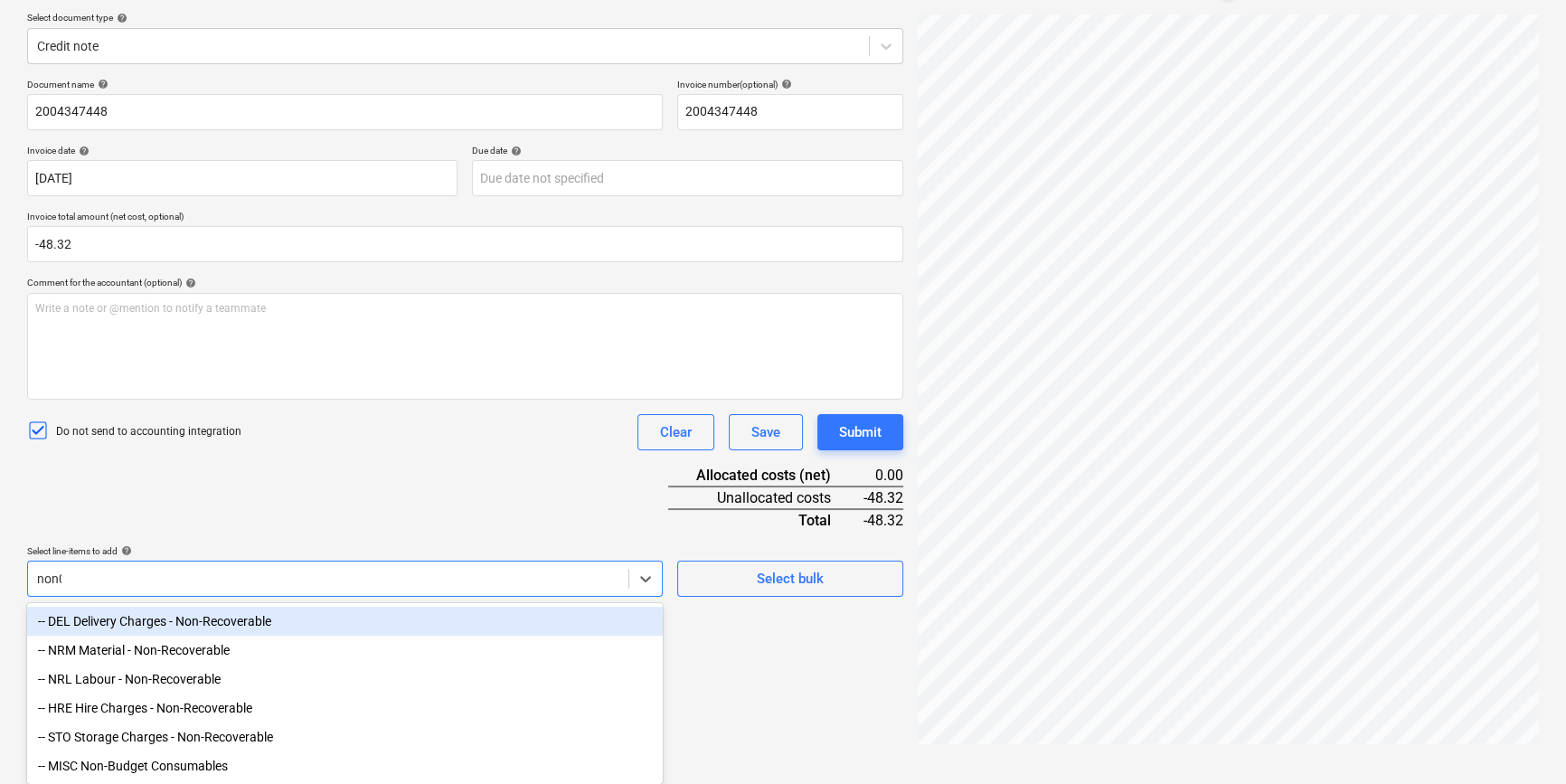
scroll to position [181, 0]
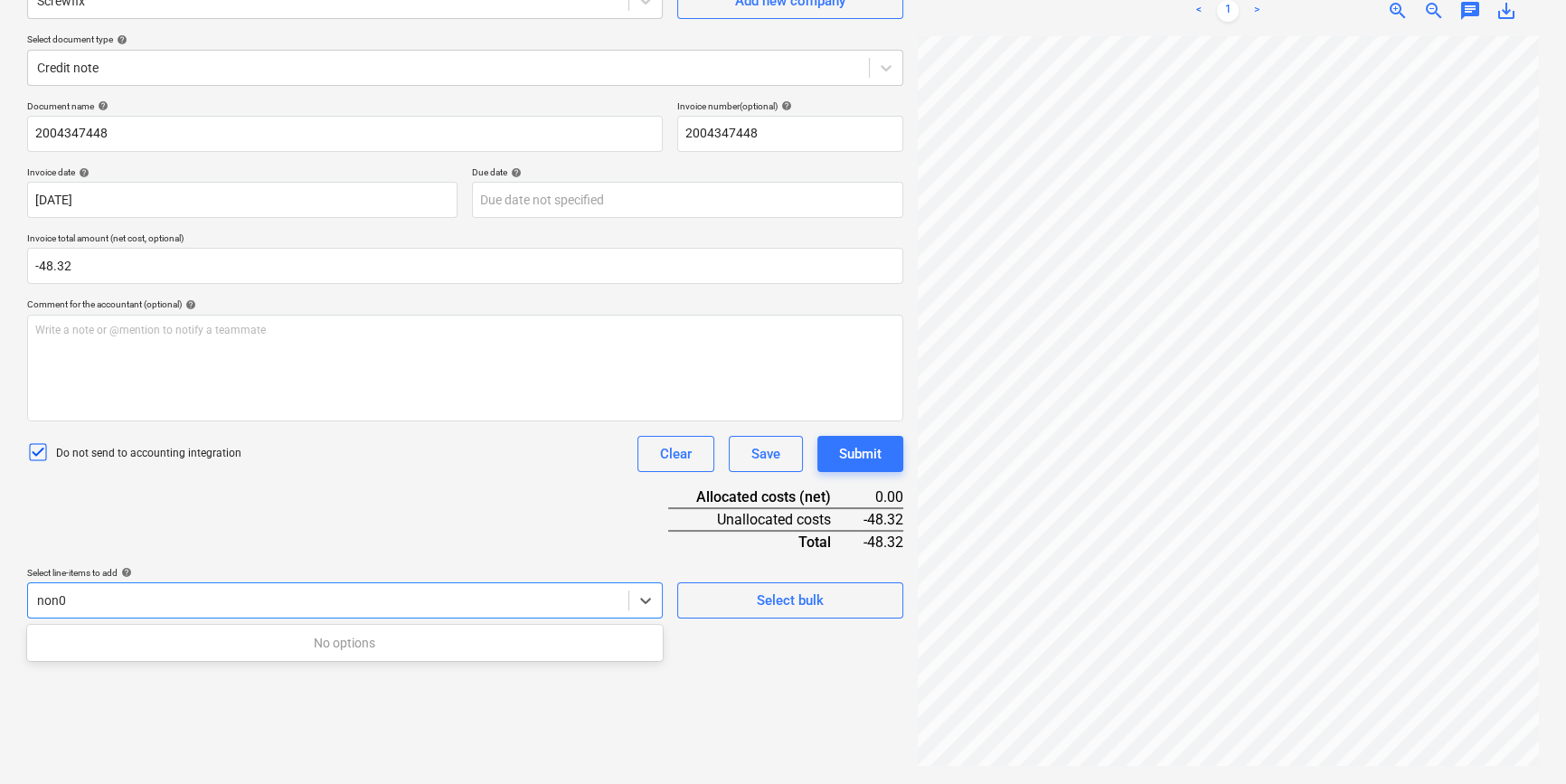
type input "non"
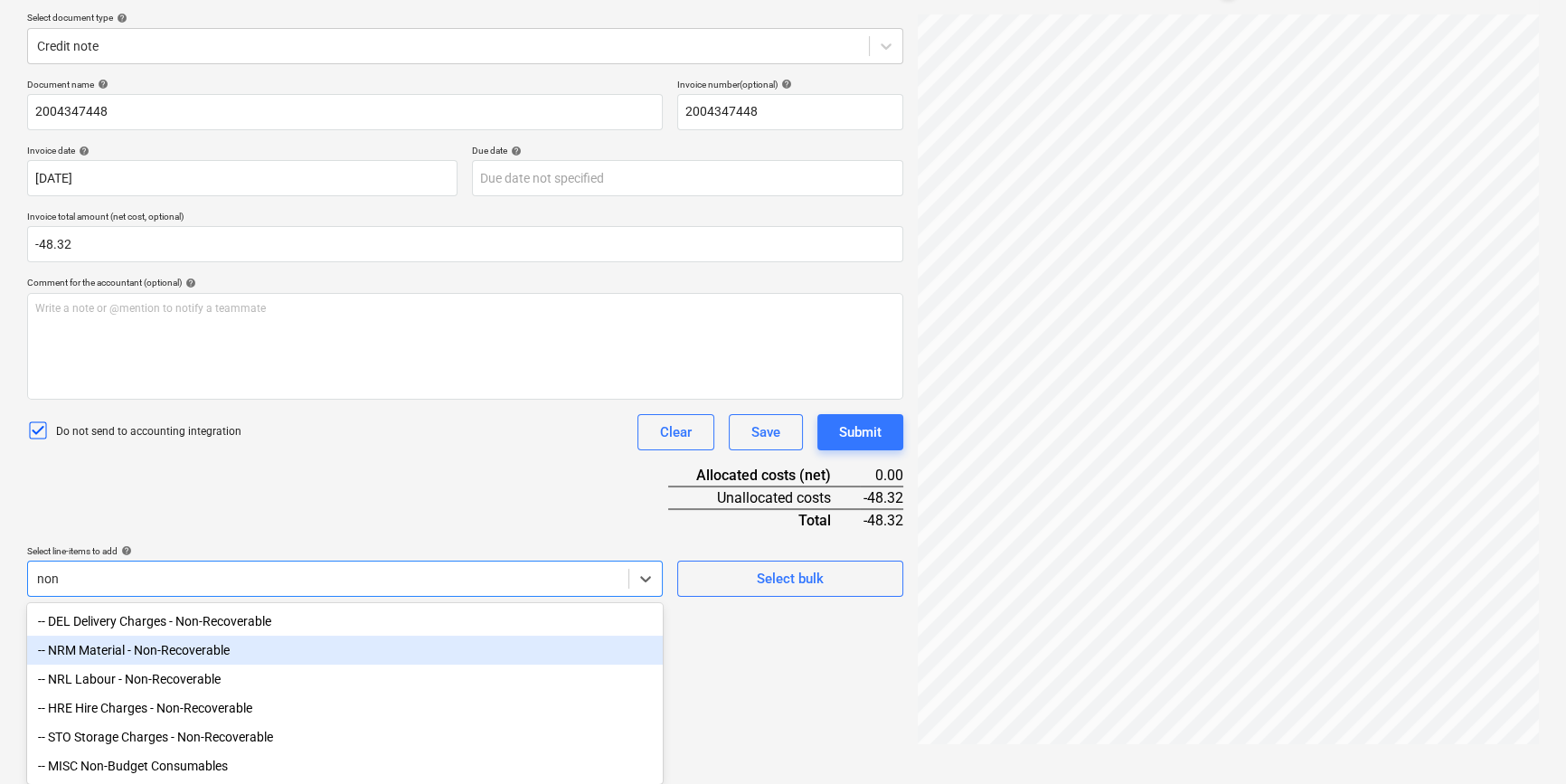
click at [176, 593] on div "-- NRM Material - Non-Recoverable" at bounding box center [345, 650] width 636 height 29
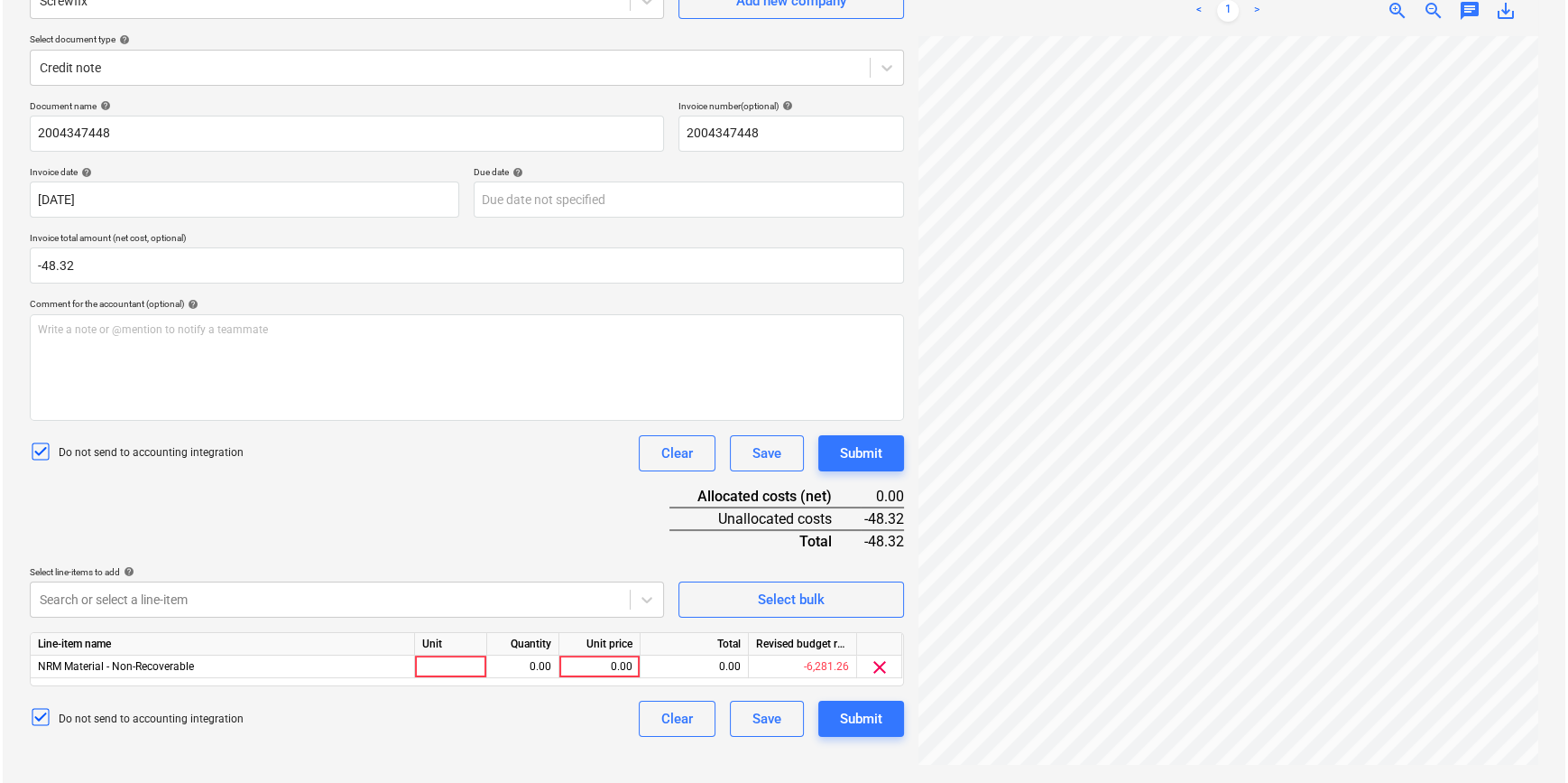
scroll to position [180, 0]
drag, startPoint x: 328, startPoint y: 479, endPoint x: 404, endPoint y: 576, distance: 123.2
click at [329, 479] on div "Document name help 2004347448 Invoice number (optional) help 2004347448 Invoice…" at bounding box center [464, 418] width 874 height 636
click at [461, 592] on div at bounding box center [448, 666] width 72 height 22
type input "pcs"
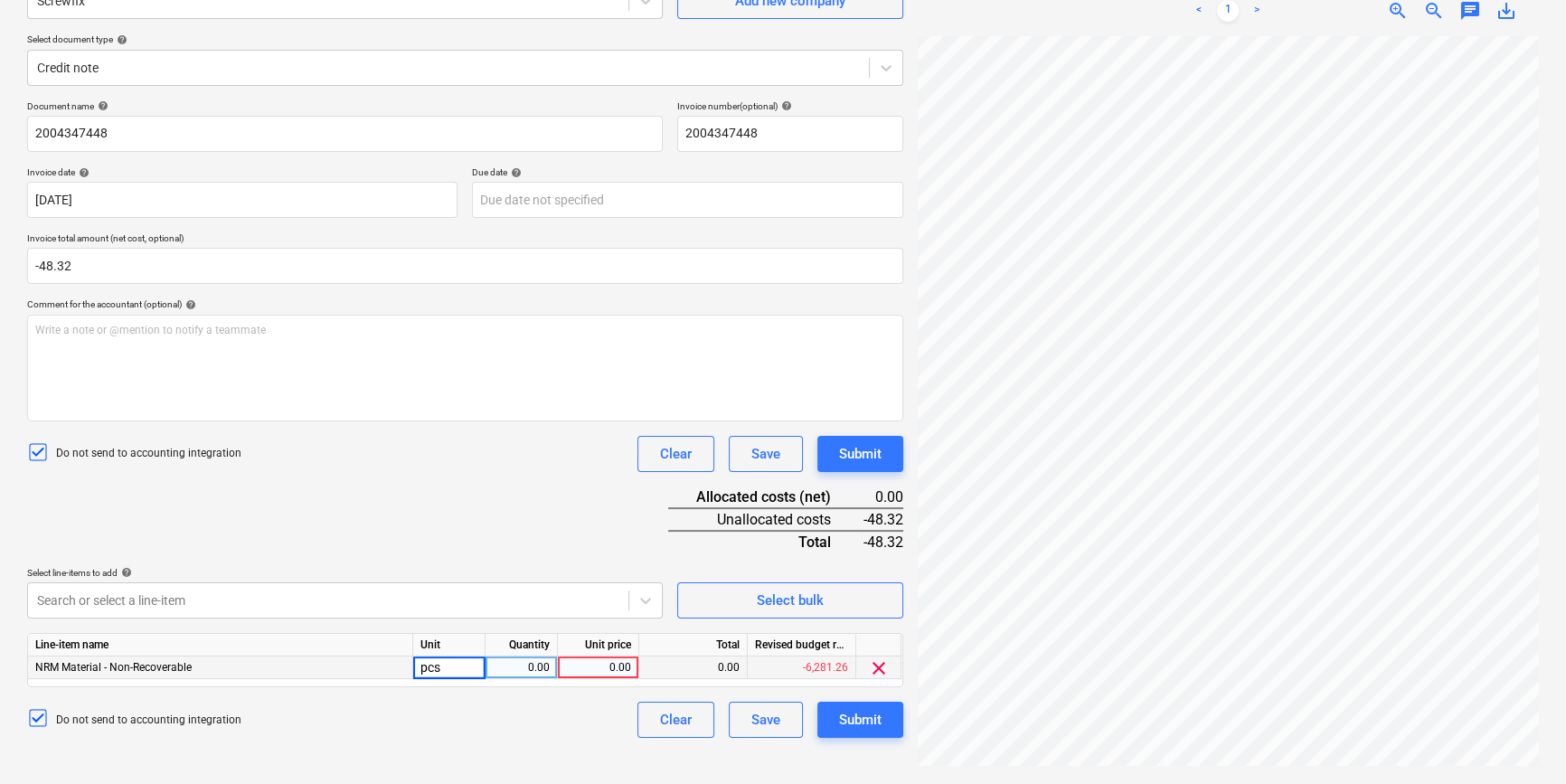
click at [512, 593] on div "0.00" at bounding box center [521, 667] width 57 height 22
type input "-1"
click at [603, 593] on div "0.00" at bounding box center [598, 667] width 66 height 22
type input "48.32"
click at [623, 593] on div "Clear Save Submit" at bounding box center [763, 718] width 280 height 36
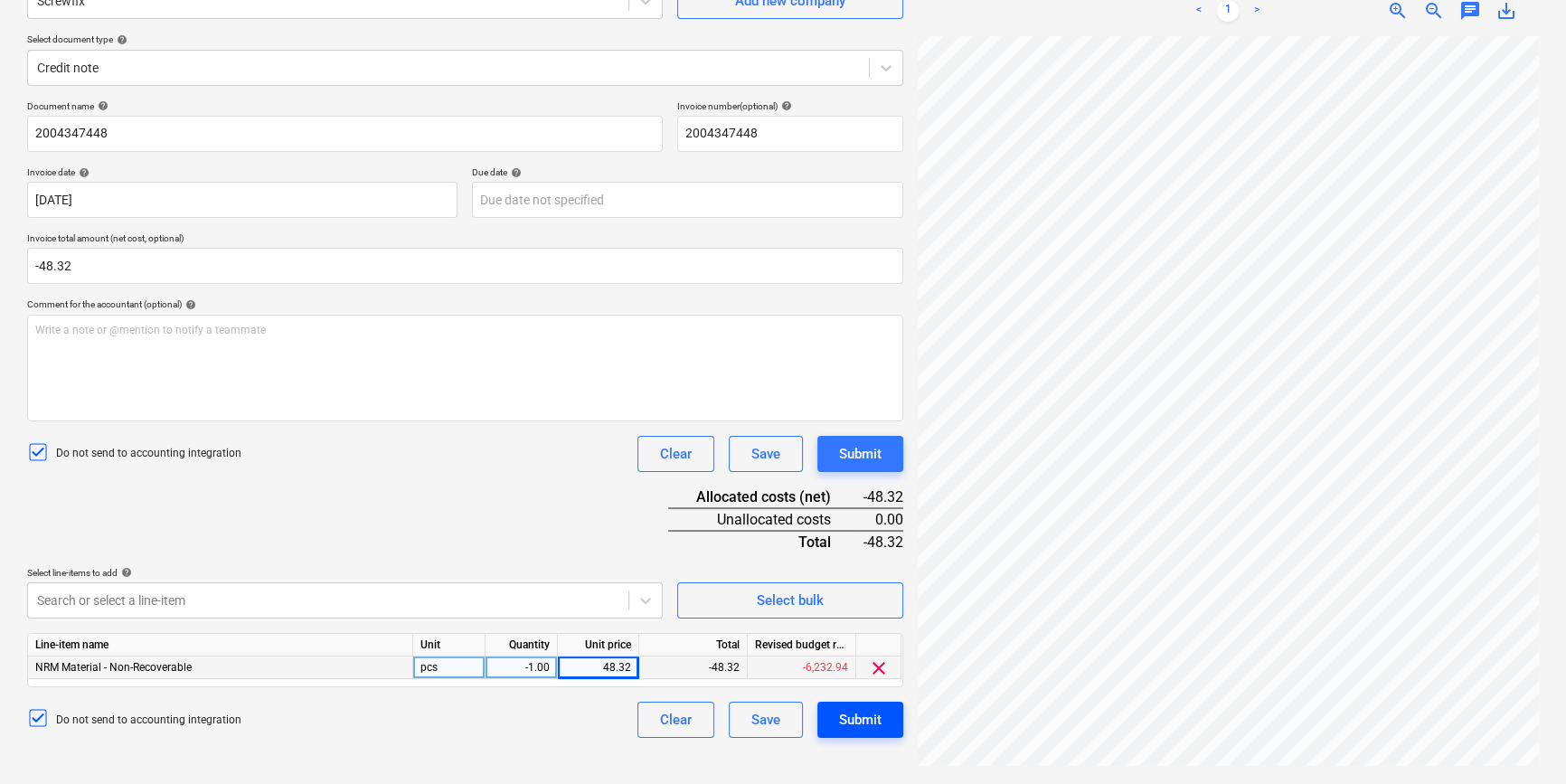
click at [861, 593] on div "Submit" at bounding box center [861, 719] width 43 height 23
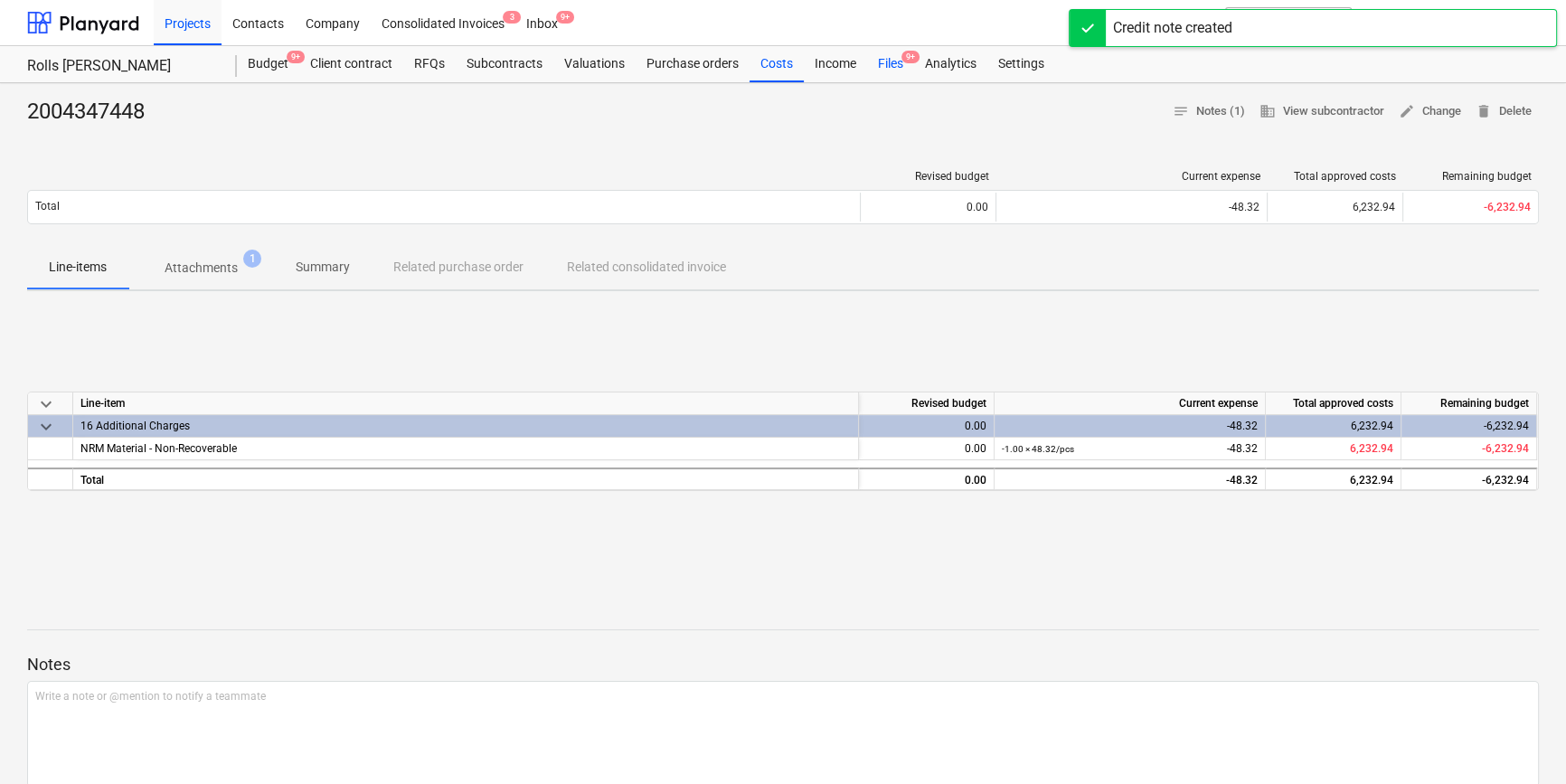
click at [882, 64] on div "Files 9+" at bounding box center [891, 64] width 47 height 36
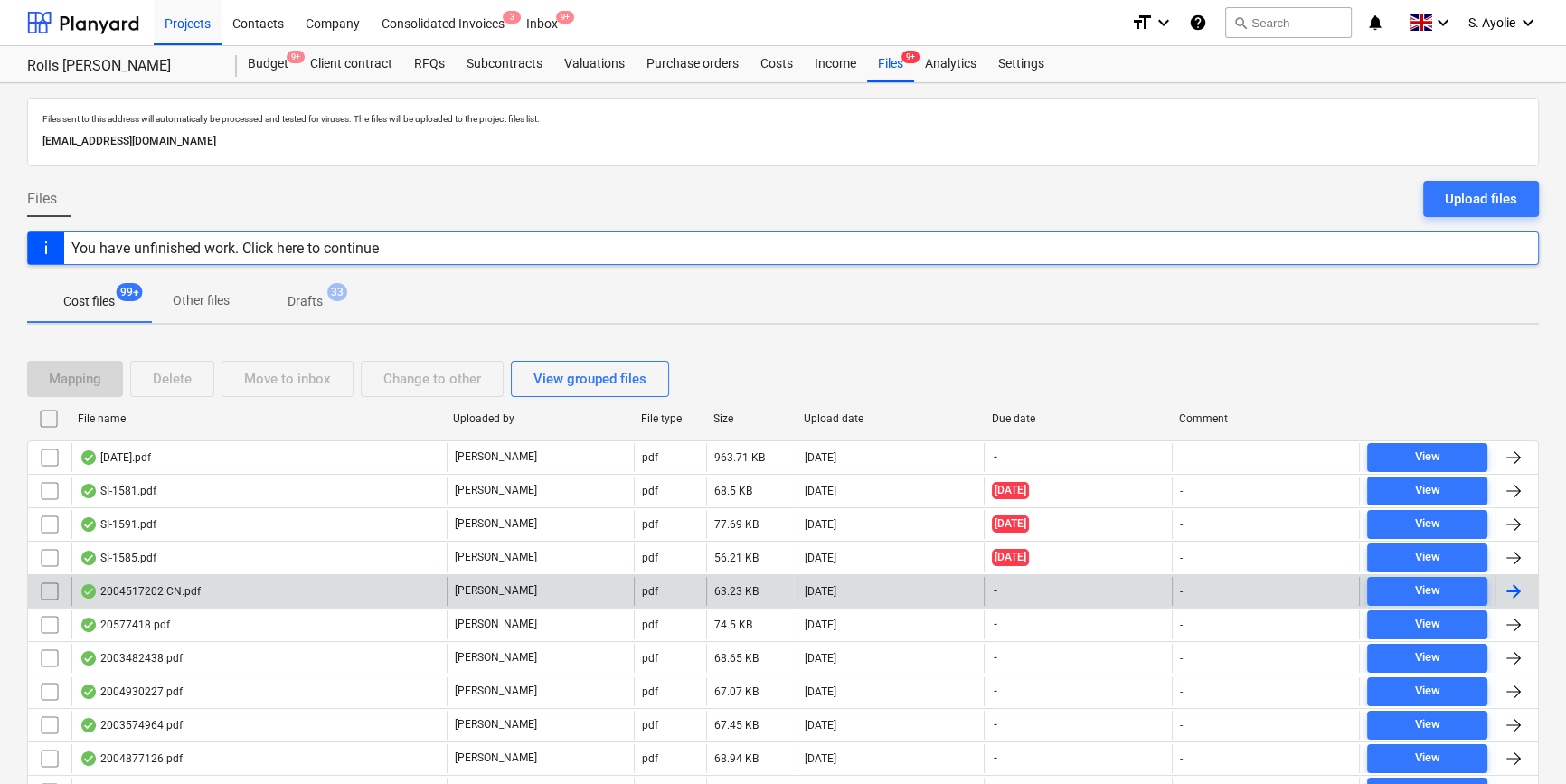
click at [503, 592] on div "[PERSON_NAME]" at bounding box center [540, 591] width 187 height 29
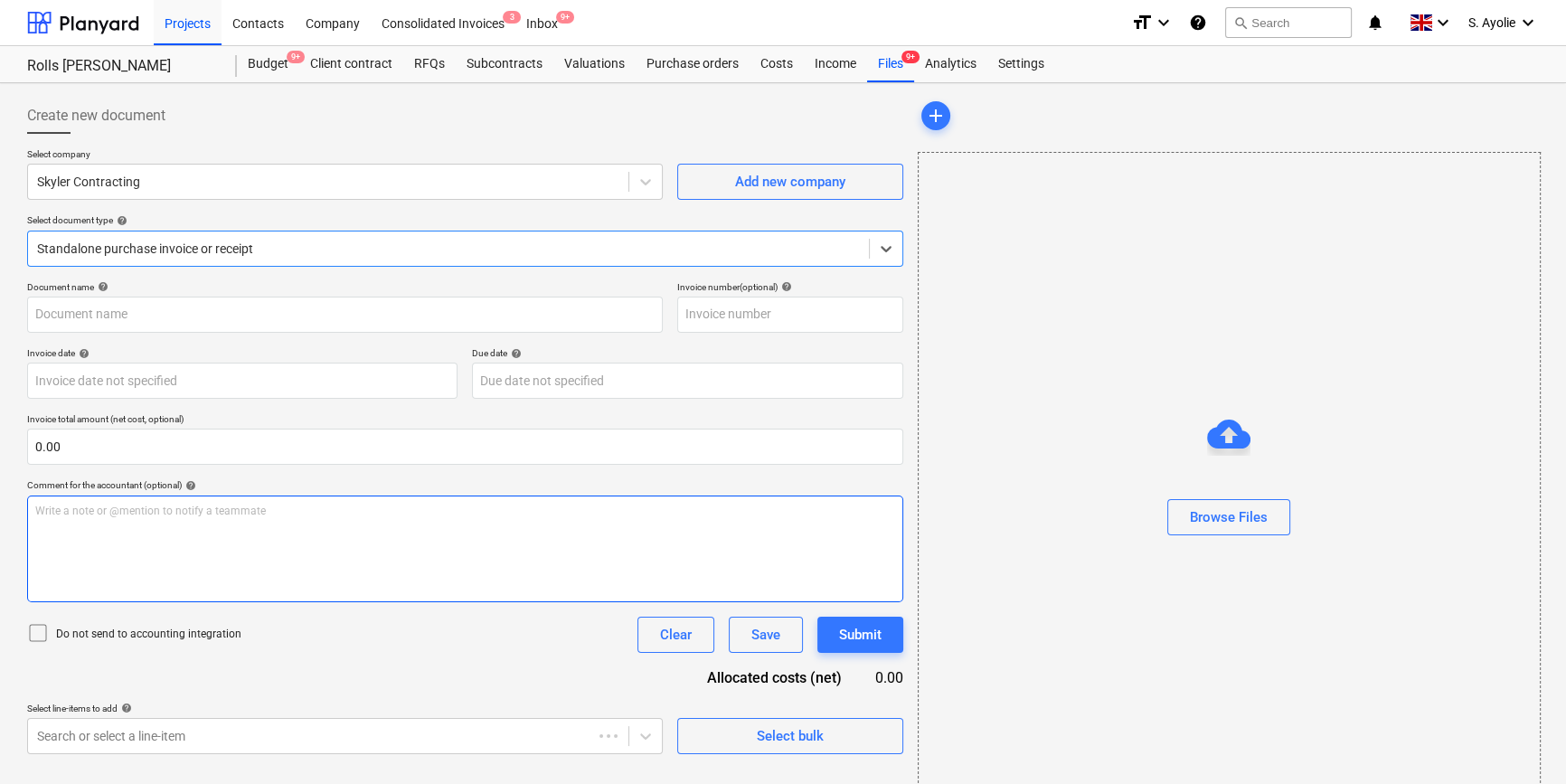
type input "2004517202"
type input "27 Jun 2025"
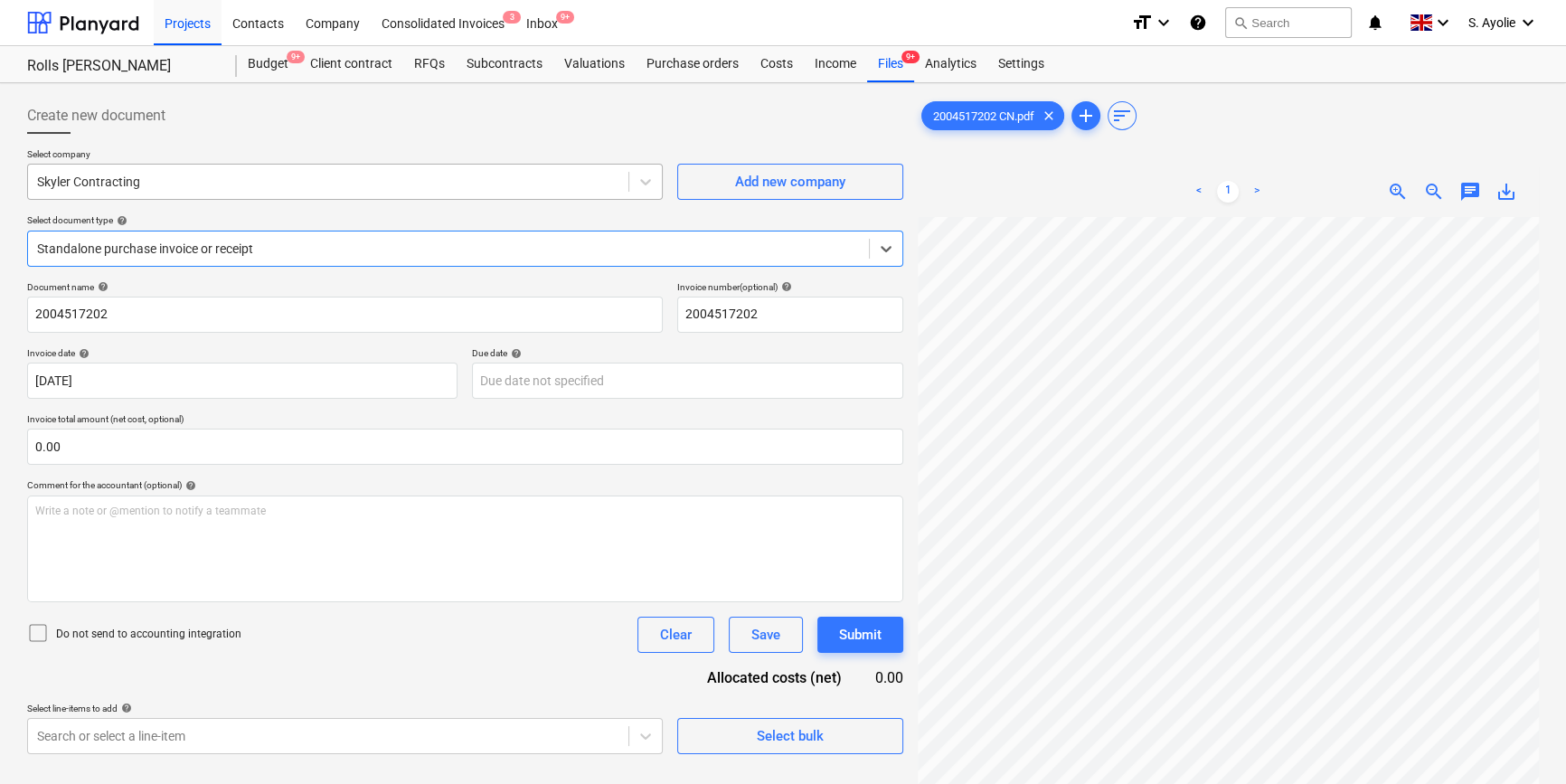
click at [391, 191] on div "Skyler Contracting" at bounding box center [328, 182] width 601 height 25
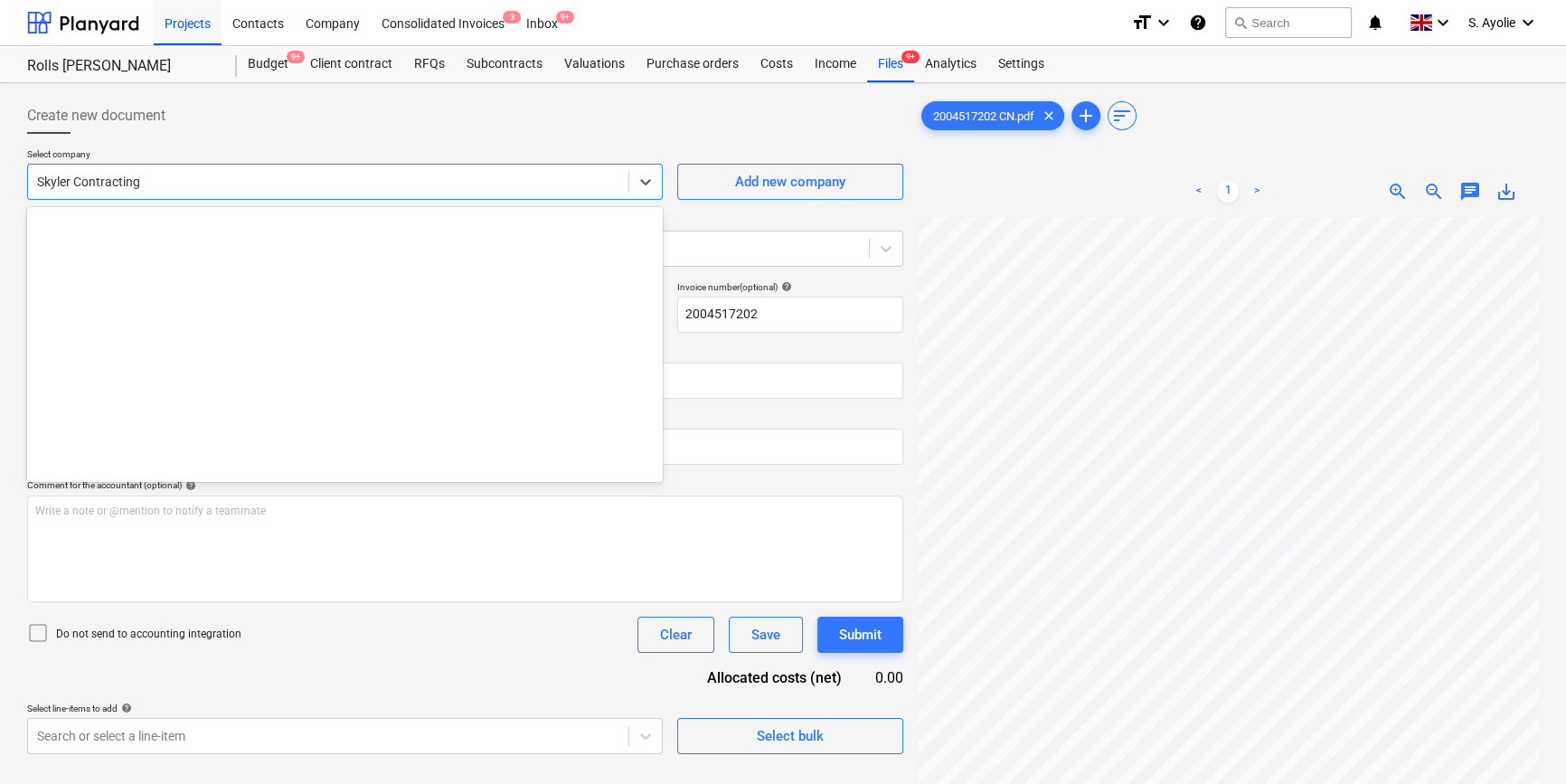
scroll to position [30809, 0]
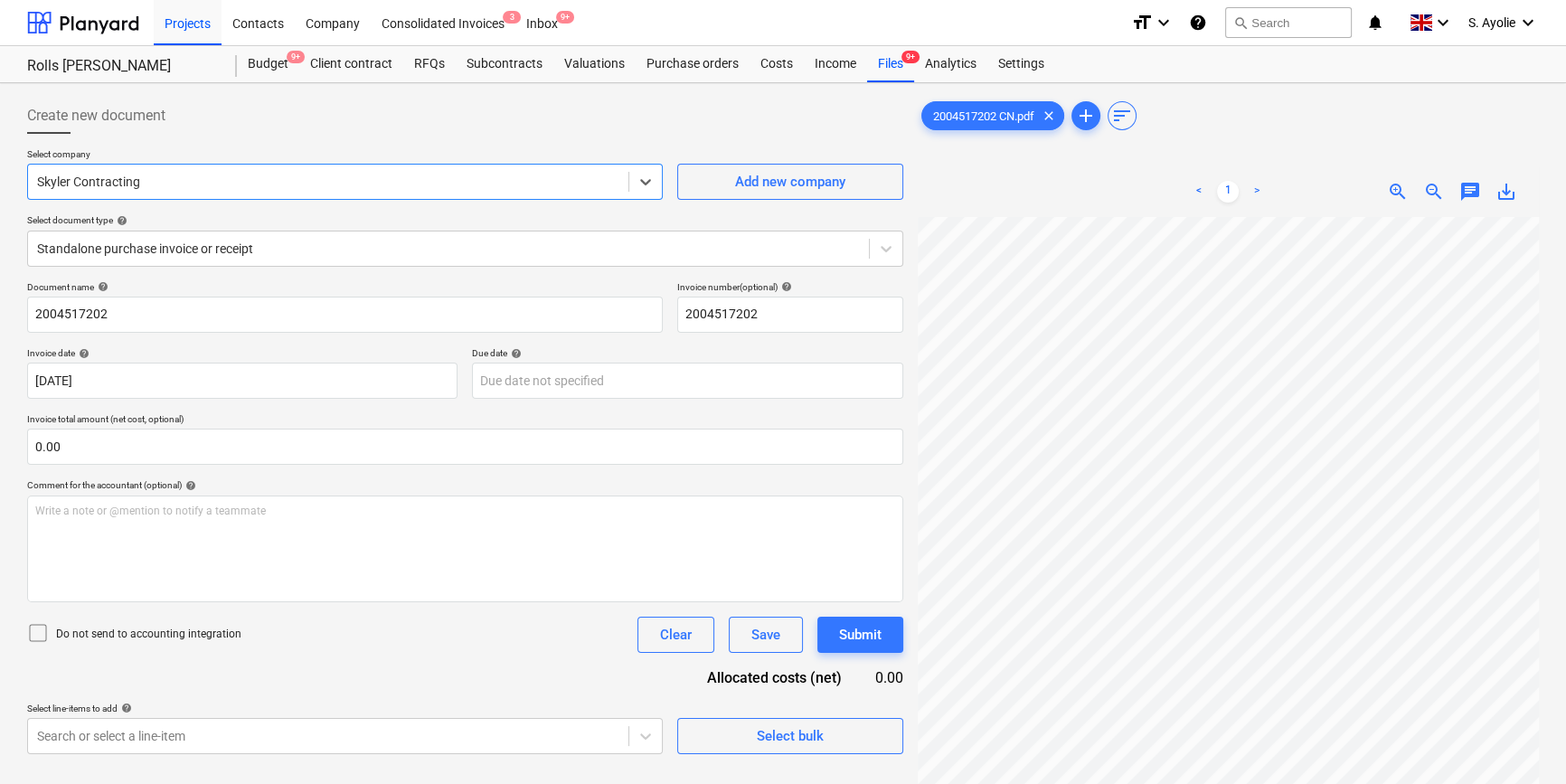
click at [390, 191] on div "Skyler Contracting" at bounding box center [328, 182] width 601 height 25
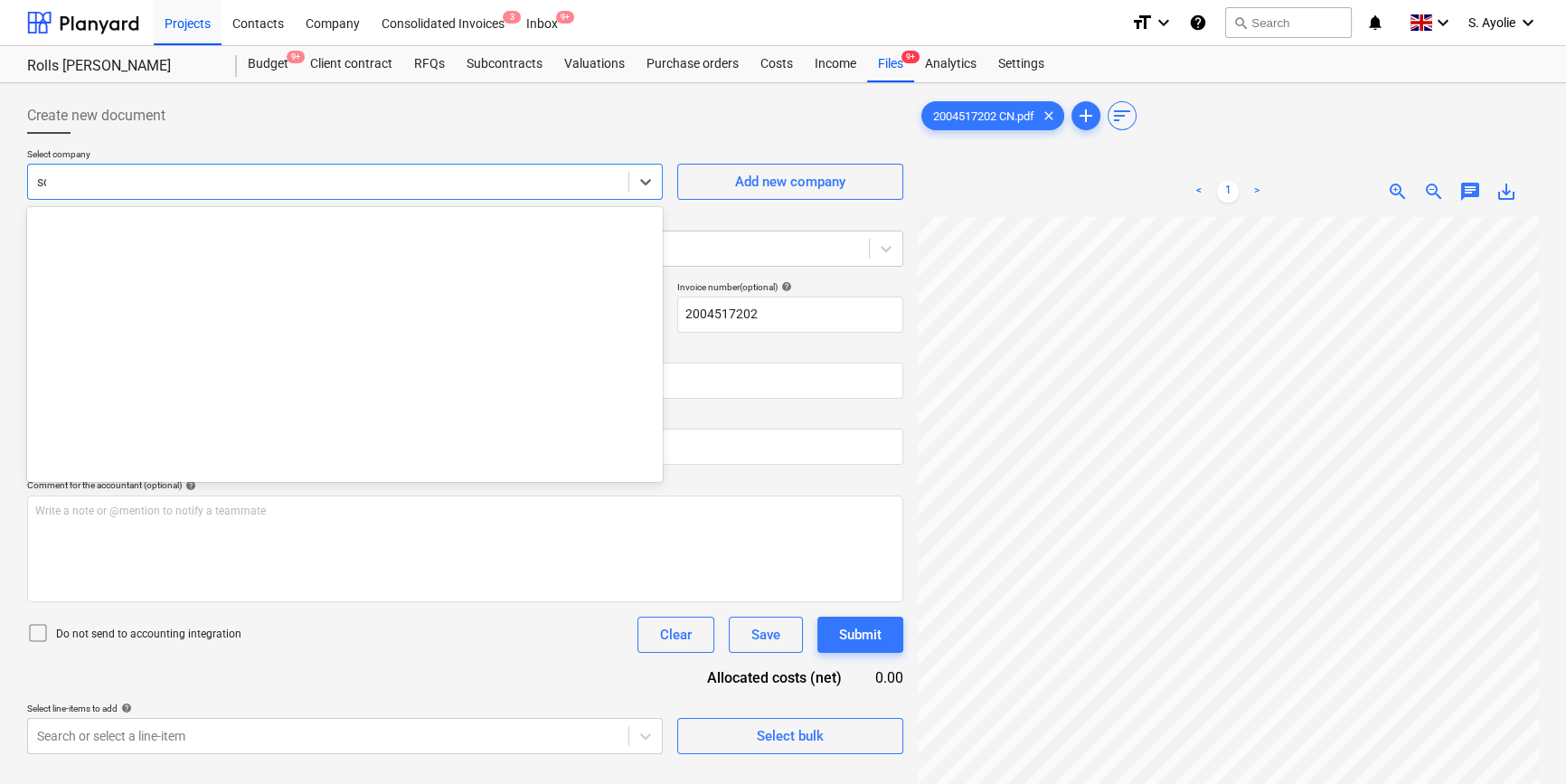
scroll to position [614, 0]
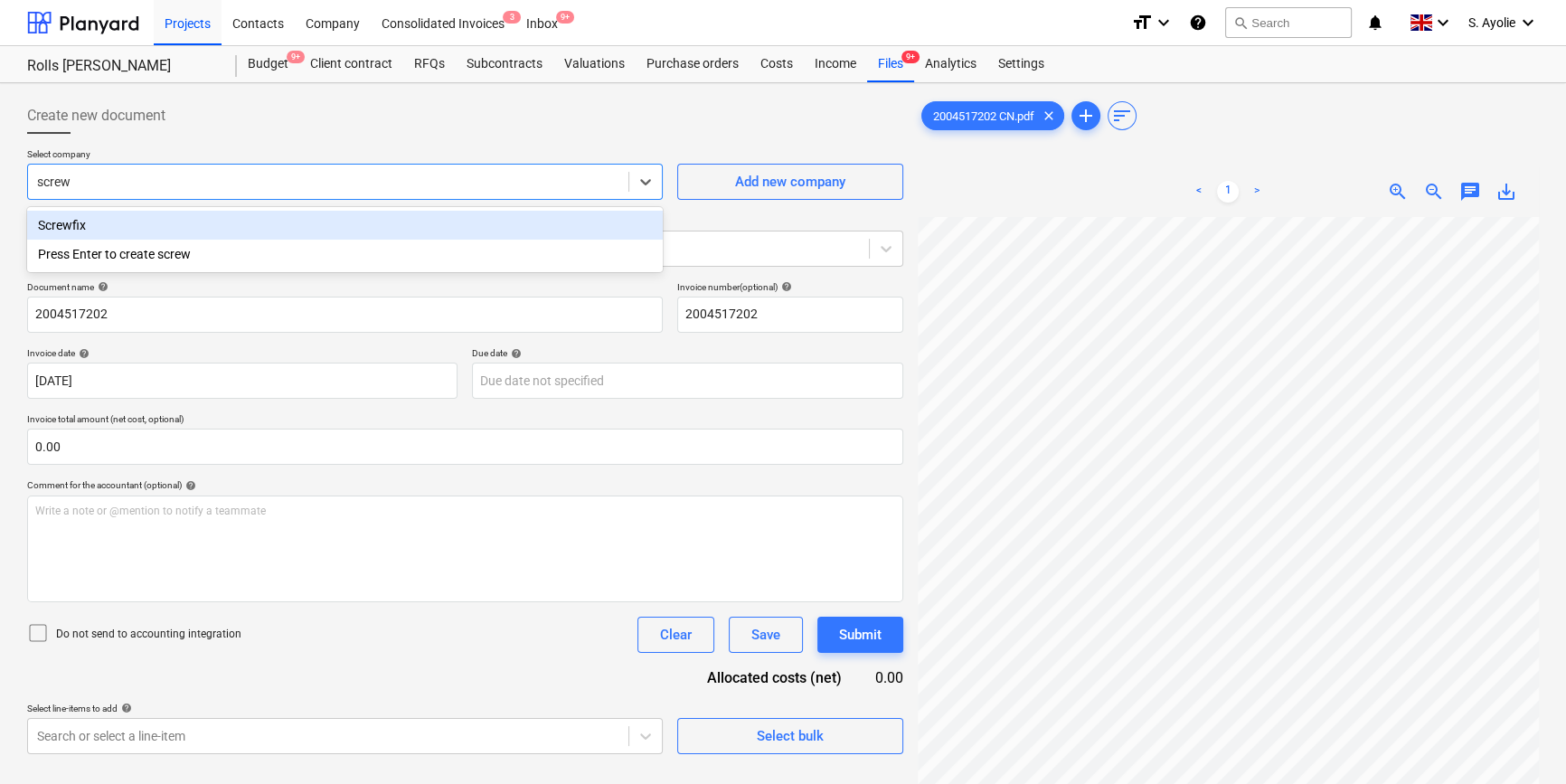
type input "screwf"
click at [203, 215] on div "Screwfix" at bounding box center [345, 225] width 636 height 29
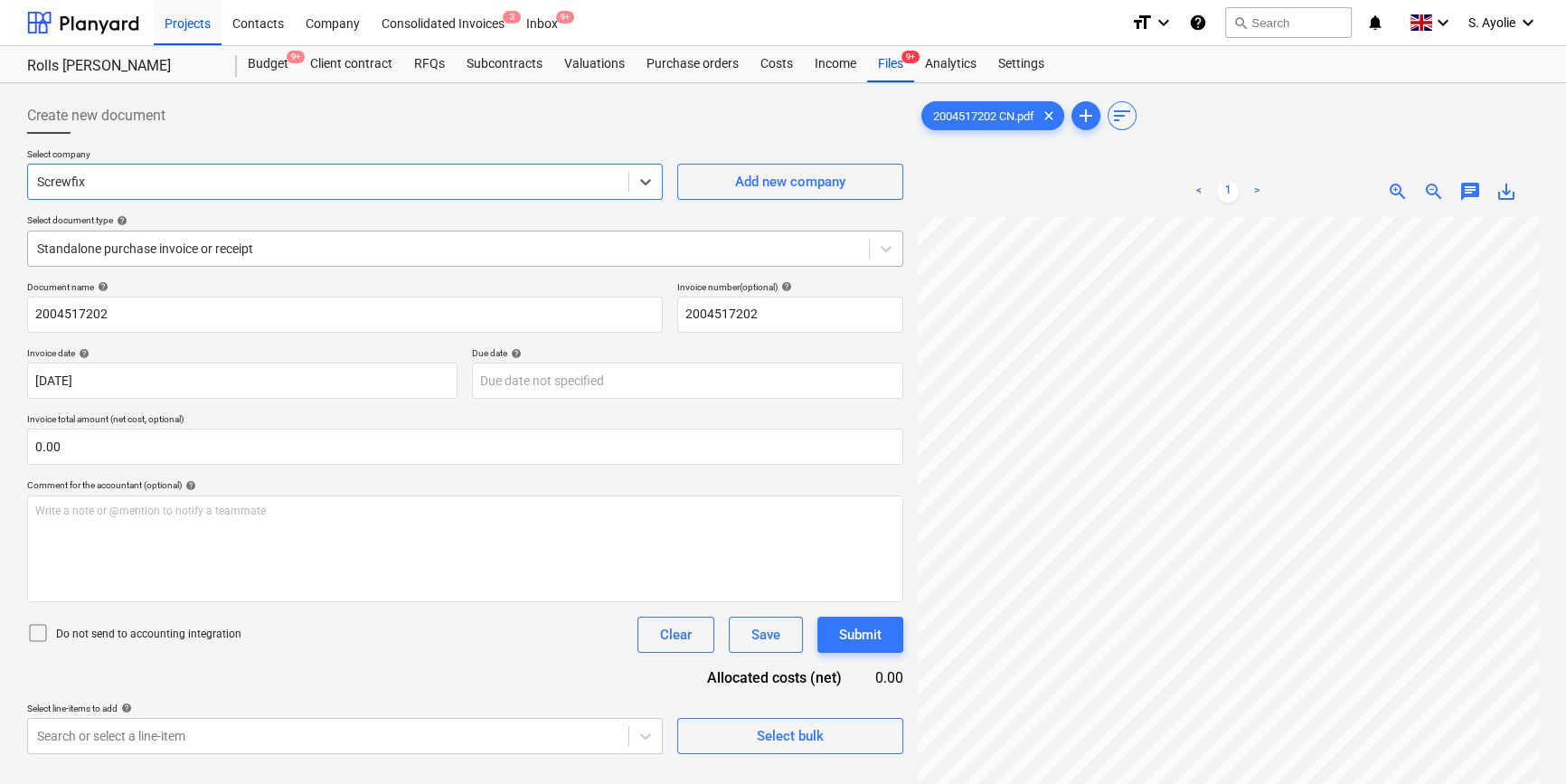
click at [198, 247] on div at bounding box center [448, 248] width 823 height 18
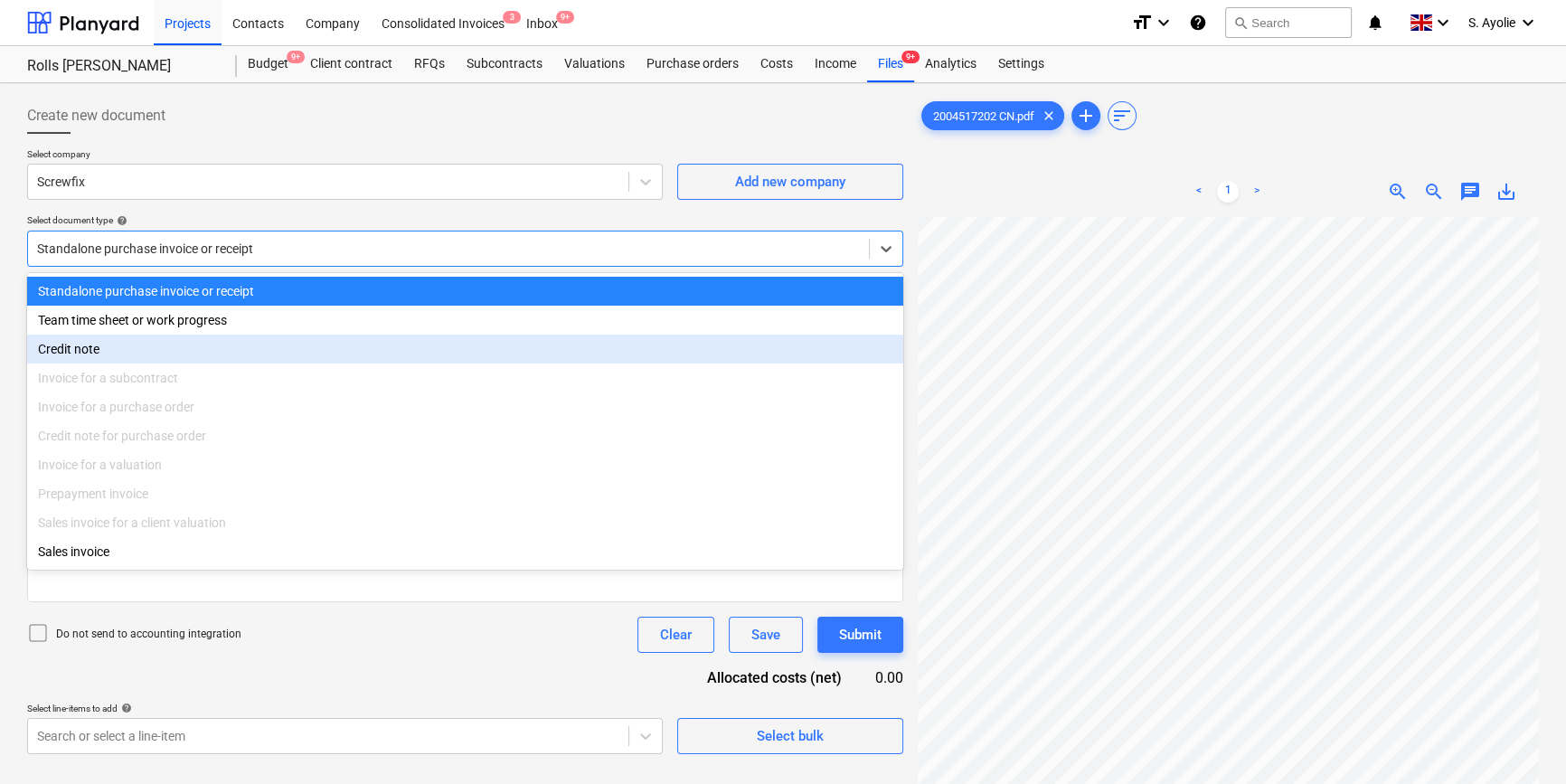
click at [173, 341] on div "Credit note" at bounding box center [465, 349] width 876 height 29
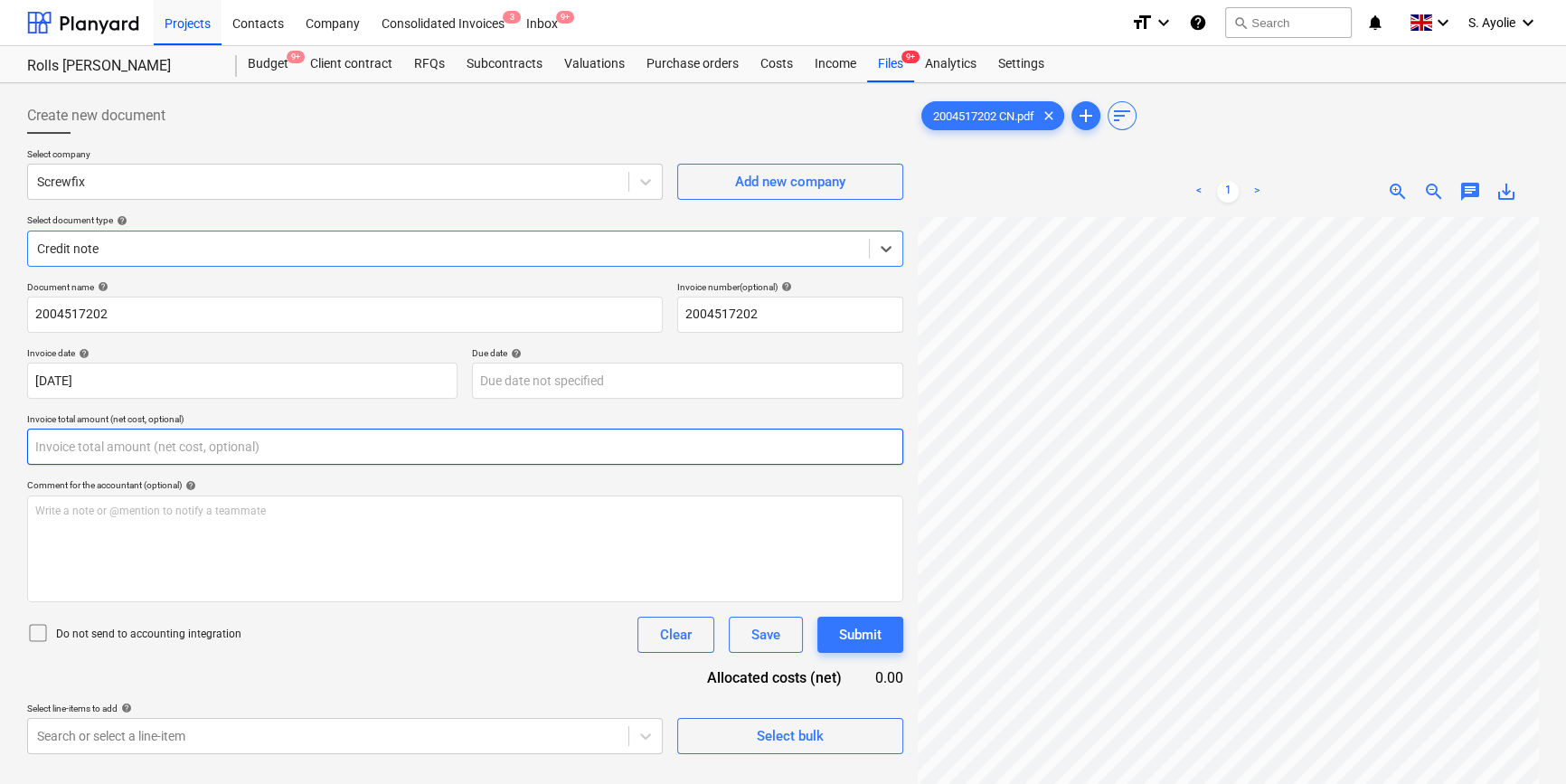
click at [261, 456] on input "text" at bounding box center [465, 446] width 876 height 36
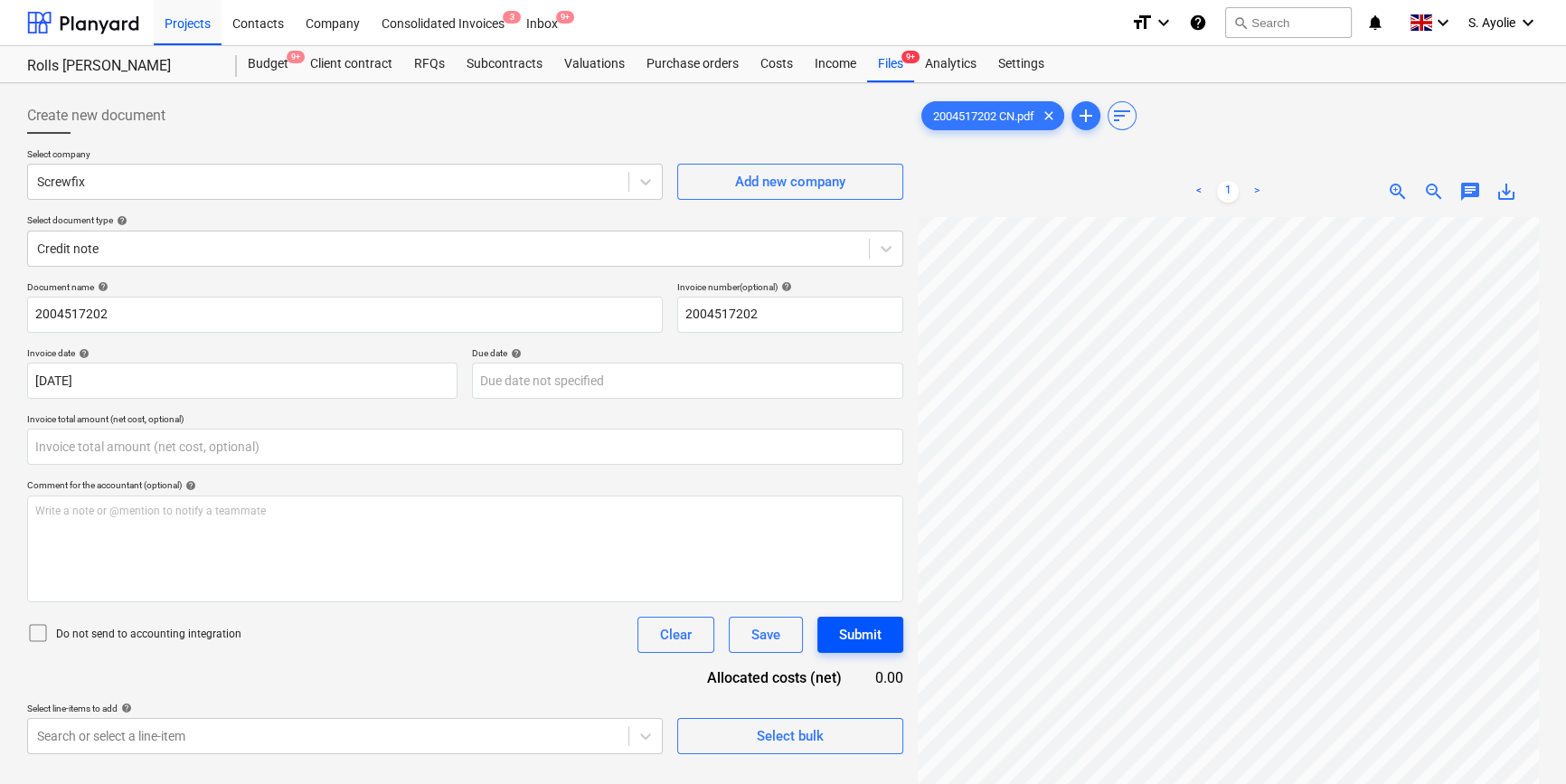
type input "0.00"
click at [575, 121] on div "Create new document Select company Screwfix Add new company Select document typ…" at bounding box center [783, 524] width 1526 height 867
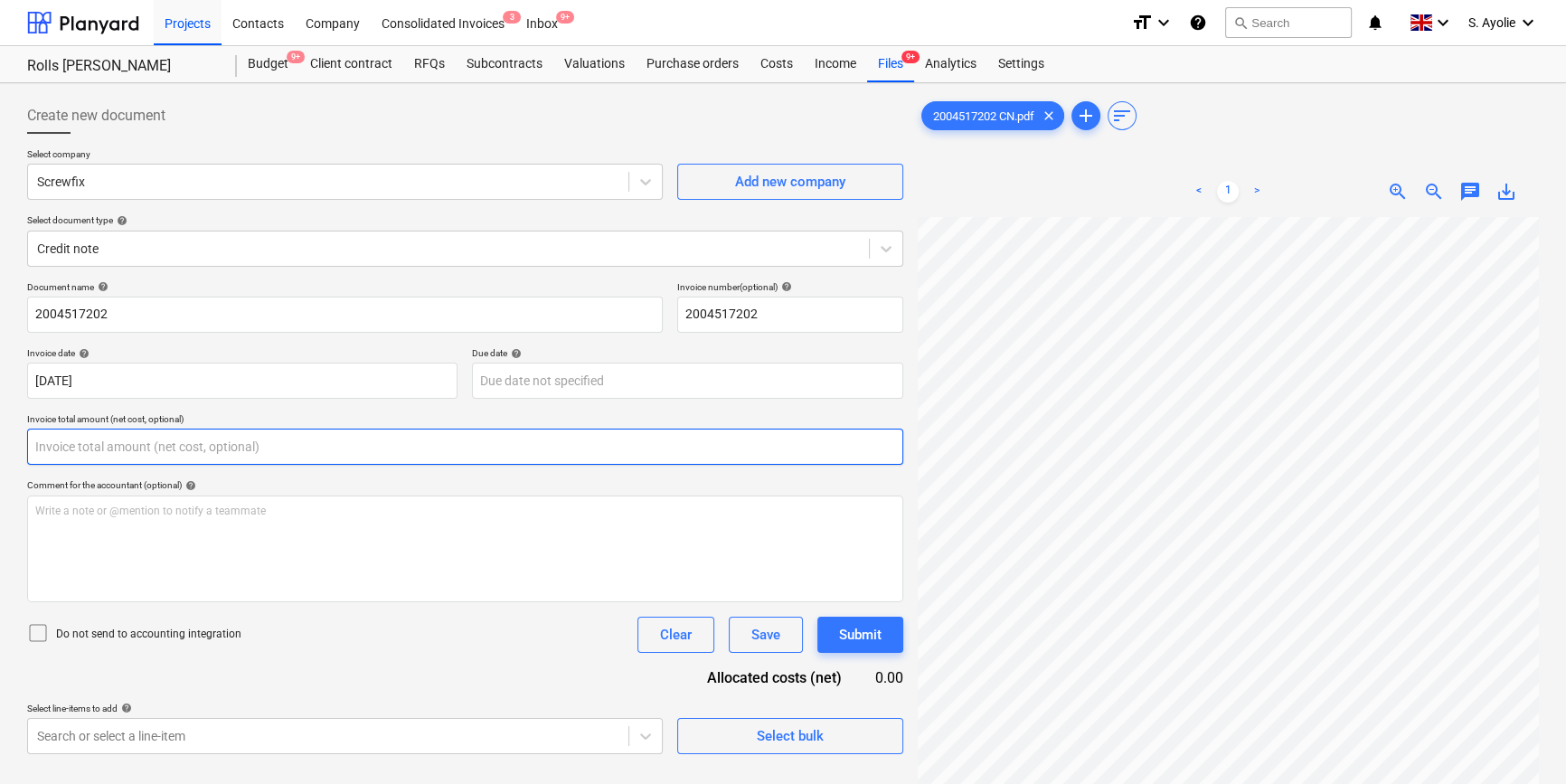
click at [90, 454] on input "text" at bounding box center [465, 446] width 876 height 36
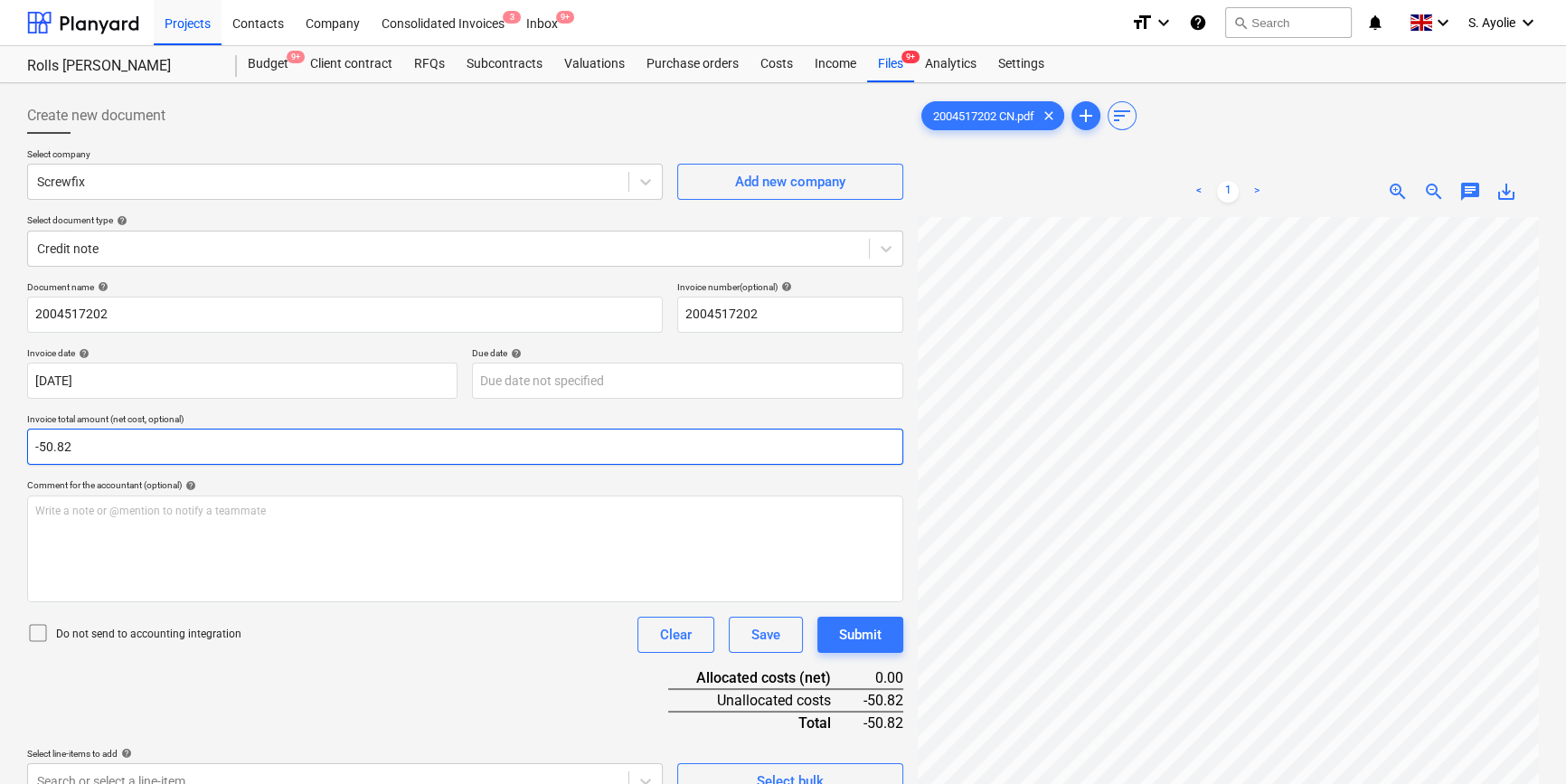
type input "-50.82"
click at [153, 629] on p "Do not send to accounting integration" at bounding box center [149, 634] width 185 height 15
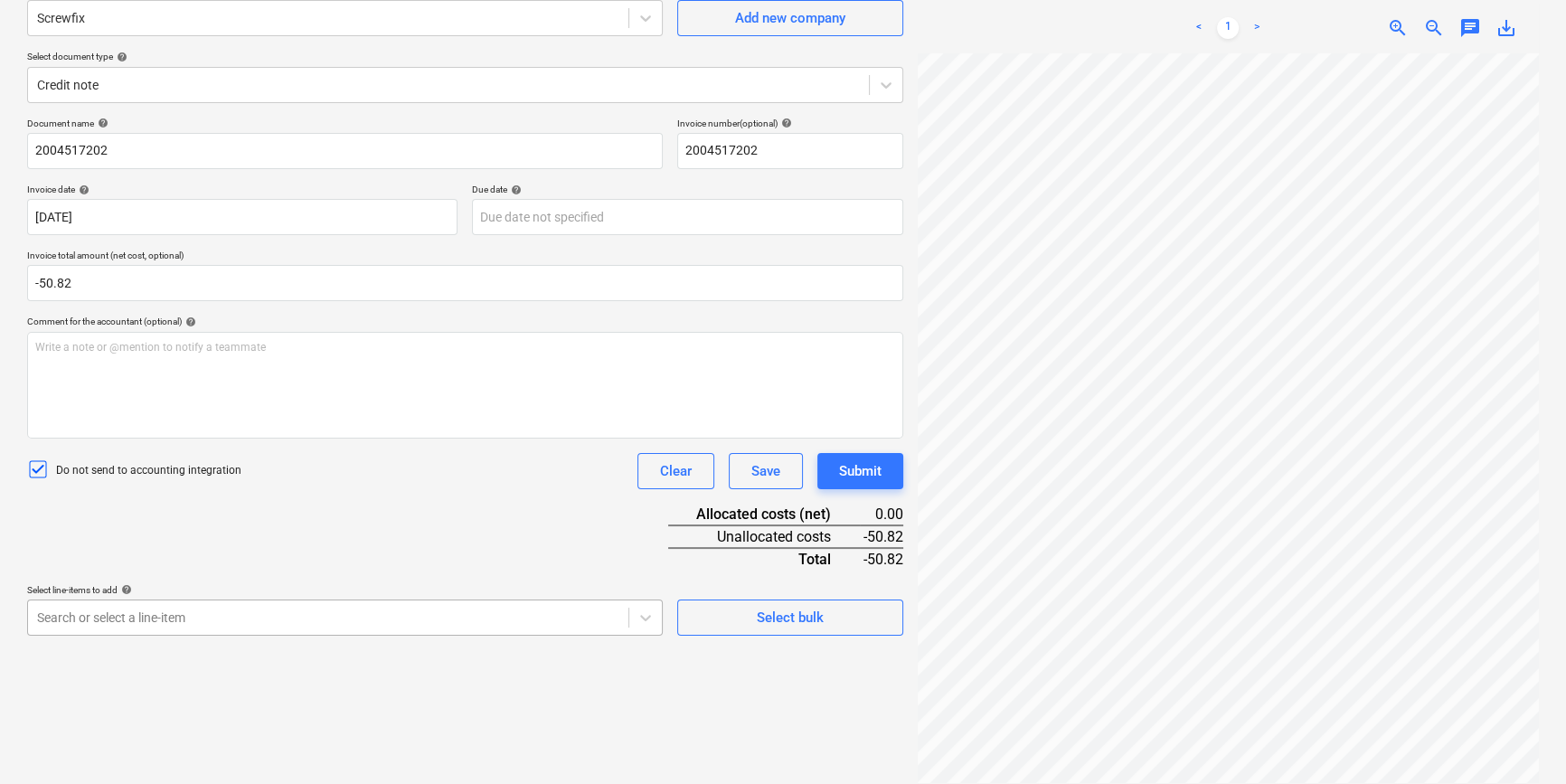
scroll to position [296, 0]
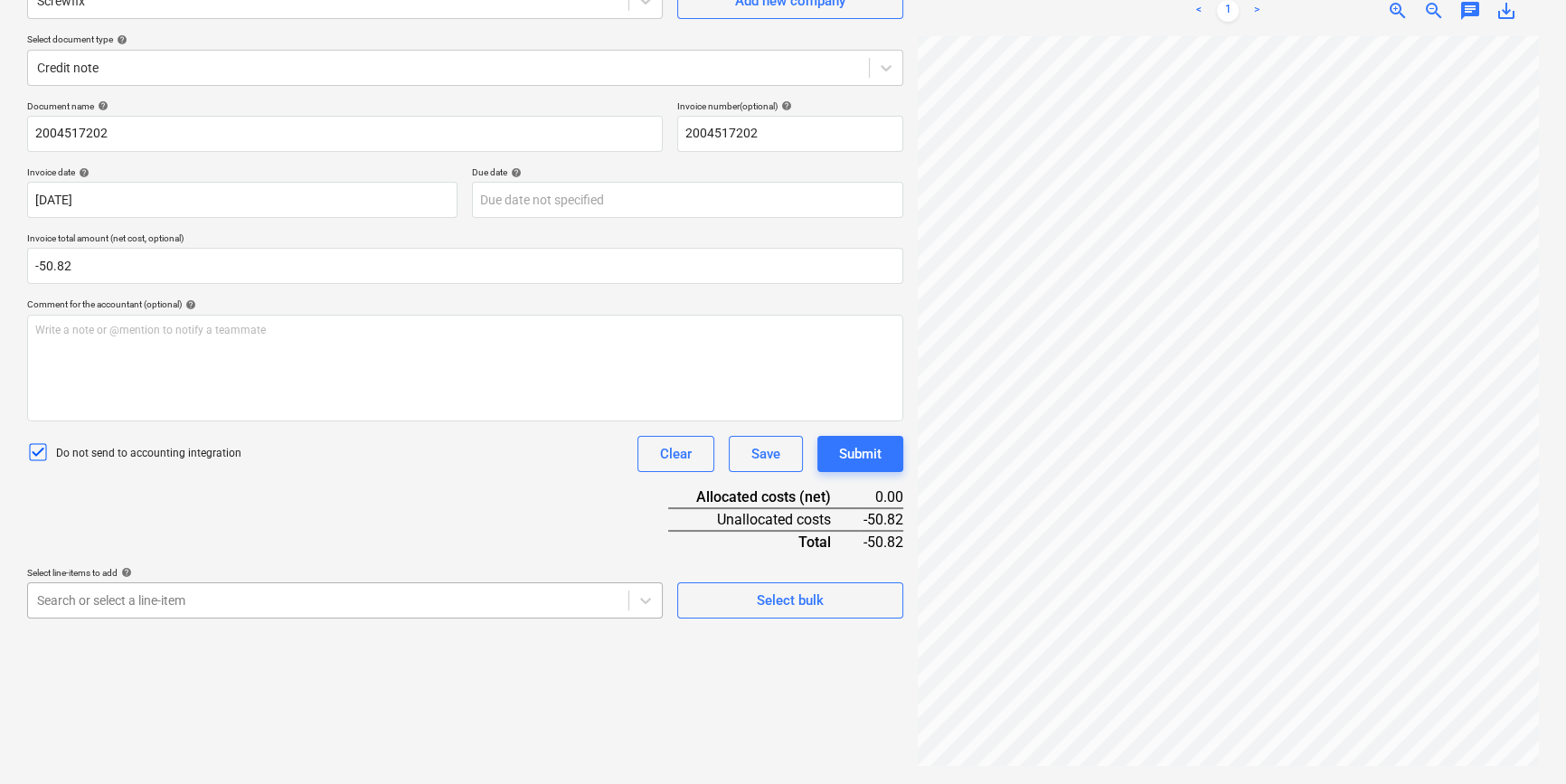
click at [173, 602] on body "Projects Contacts Company Consolidated Invoices 3 Inbox 9+ format_size keyboard…" at bounding box center [783, 211] width 1566 height 784
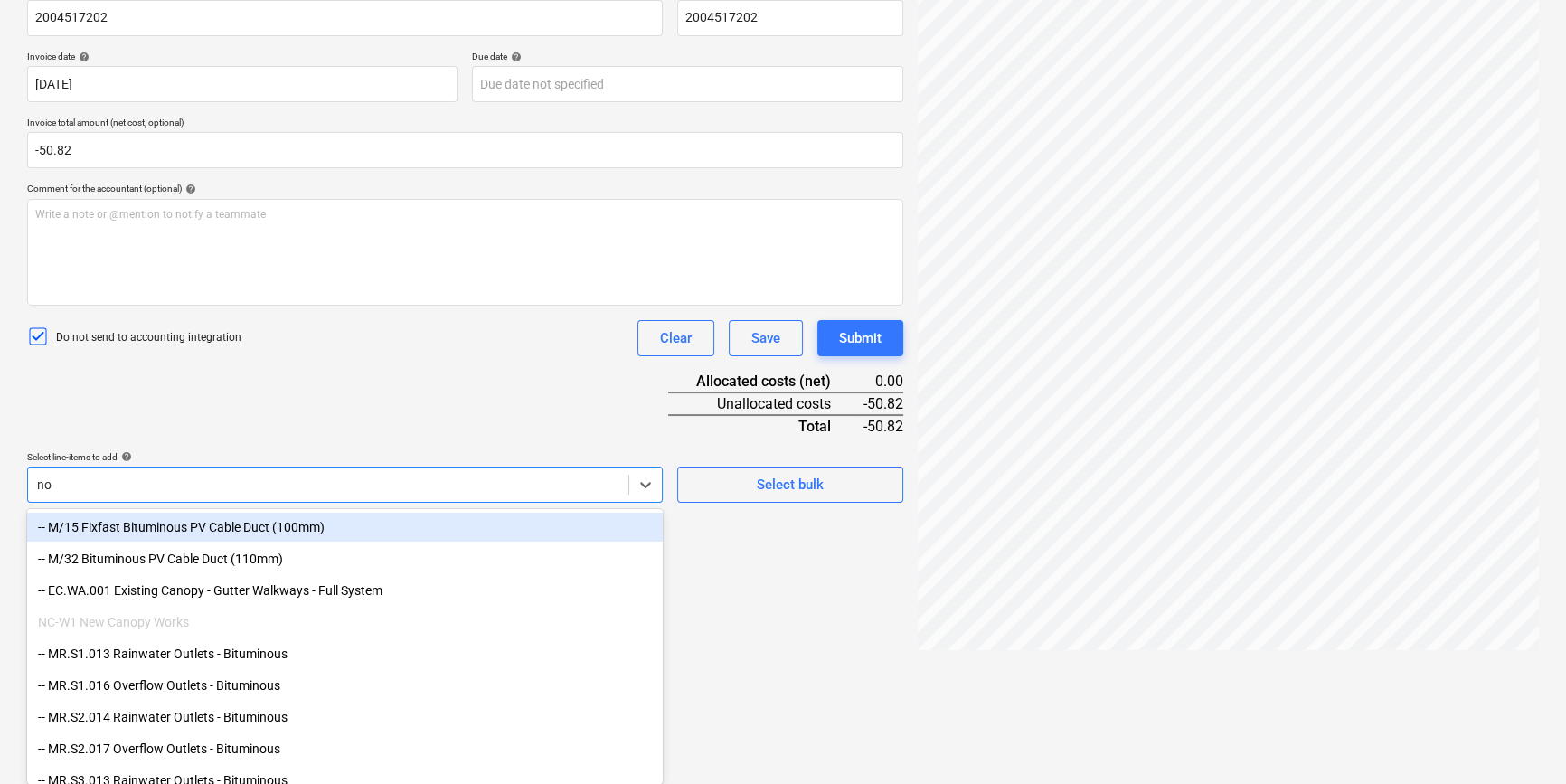
type input "non"
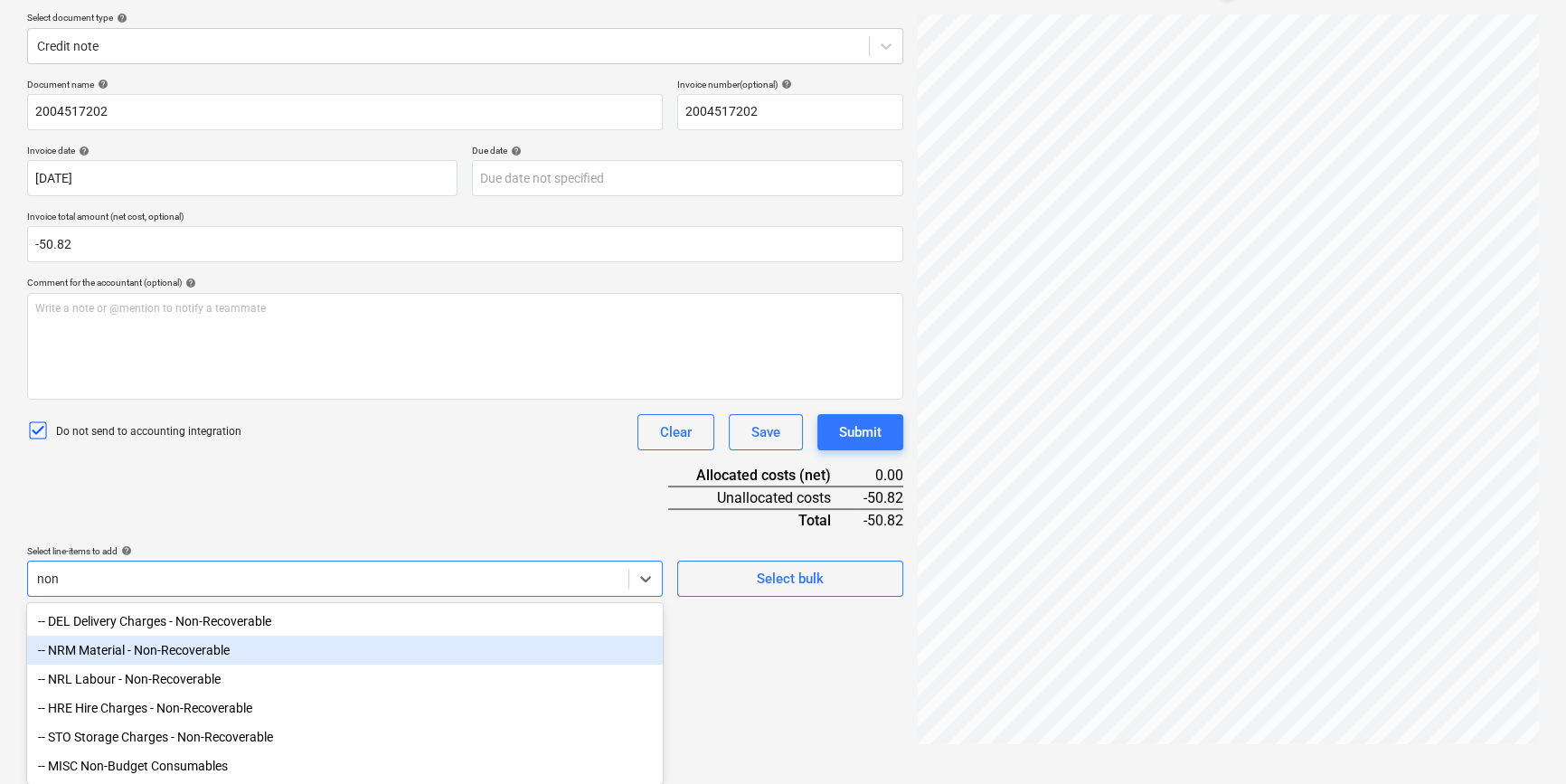
click at [149, 650] on div "-- NRM Material - Non-Recoverable" at bounding box center [345, 650] width 636 height 29
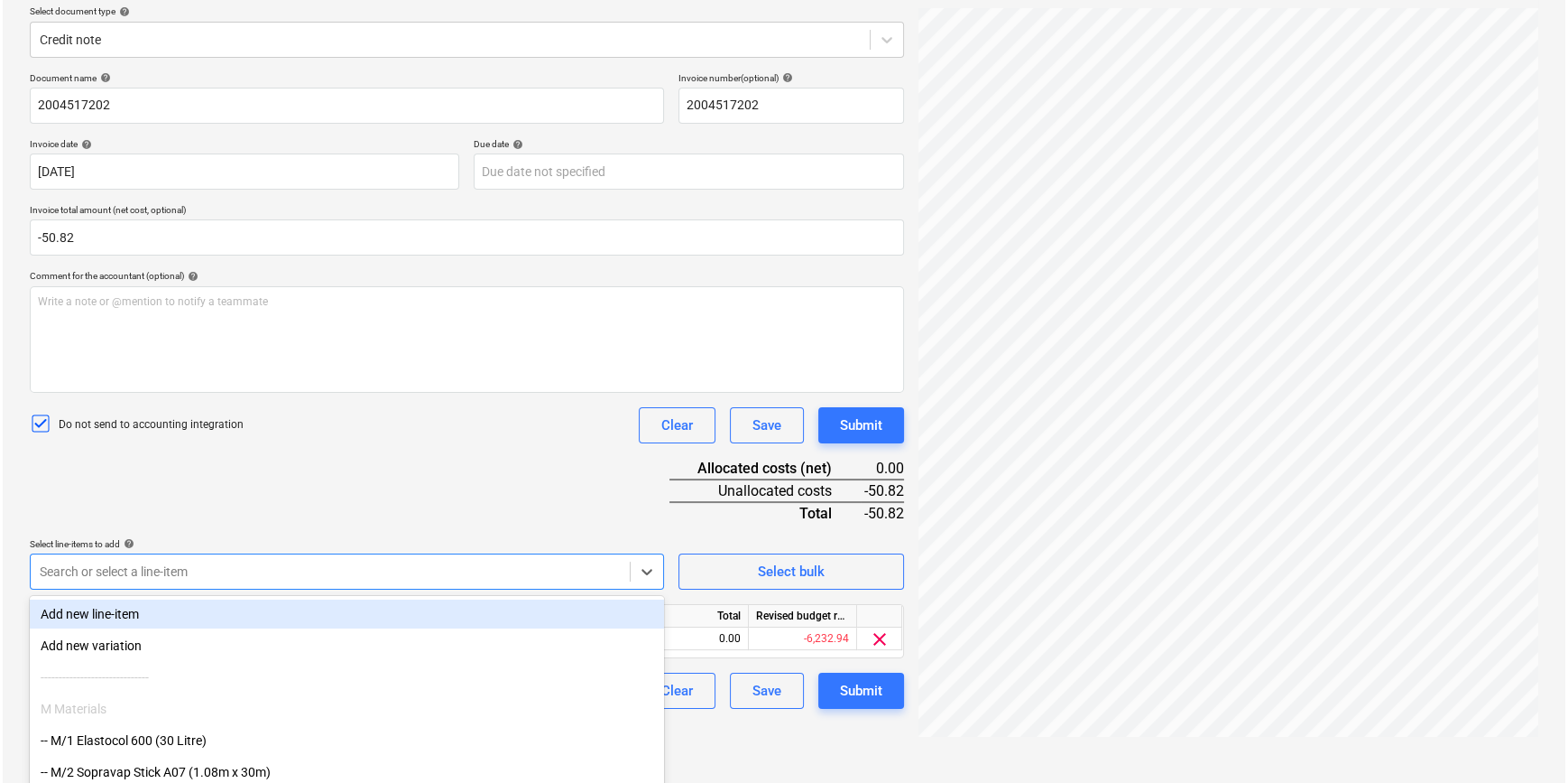
scroll to position [180, 0]
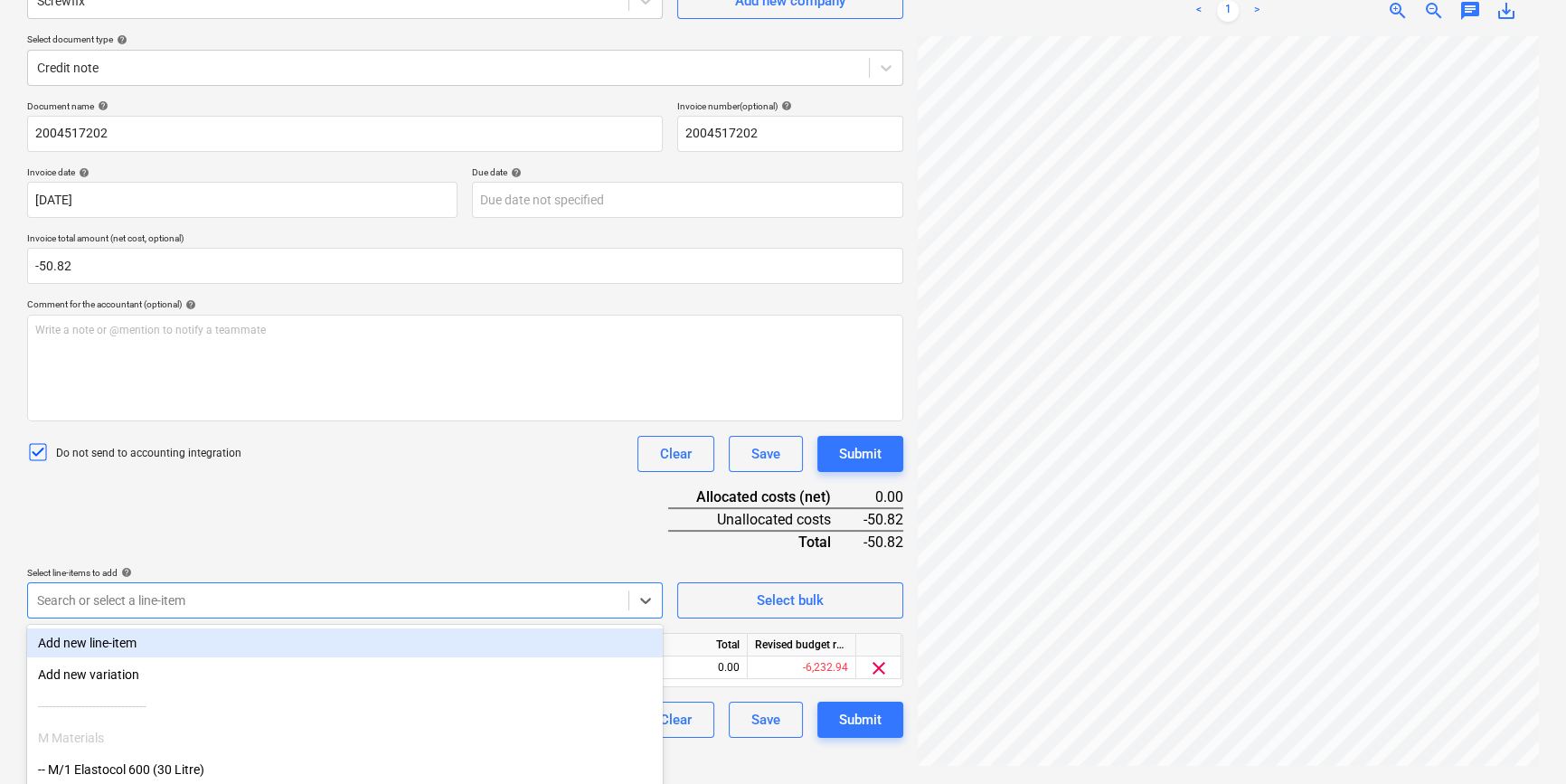
click at [511, 515] on div "Document name help 2004517202 Invoice number (optional) help 2004517202 Invoice…" at bounding box center [465, 419] width 876 height 637
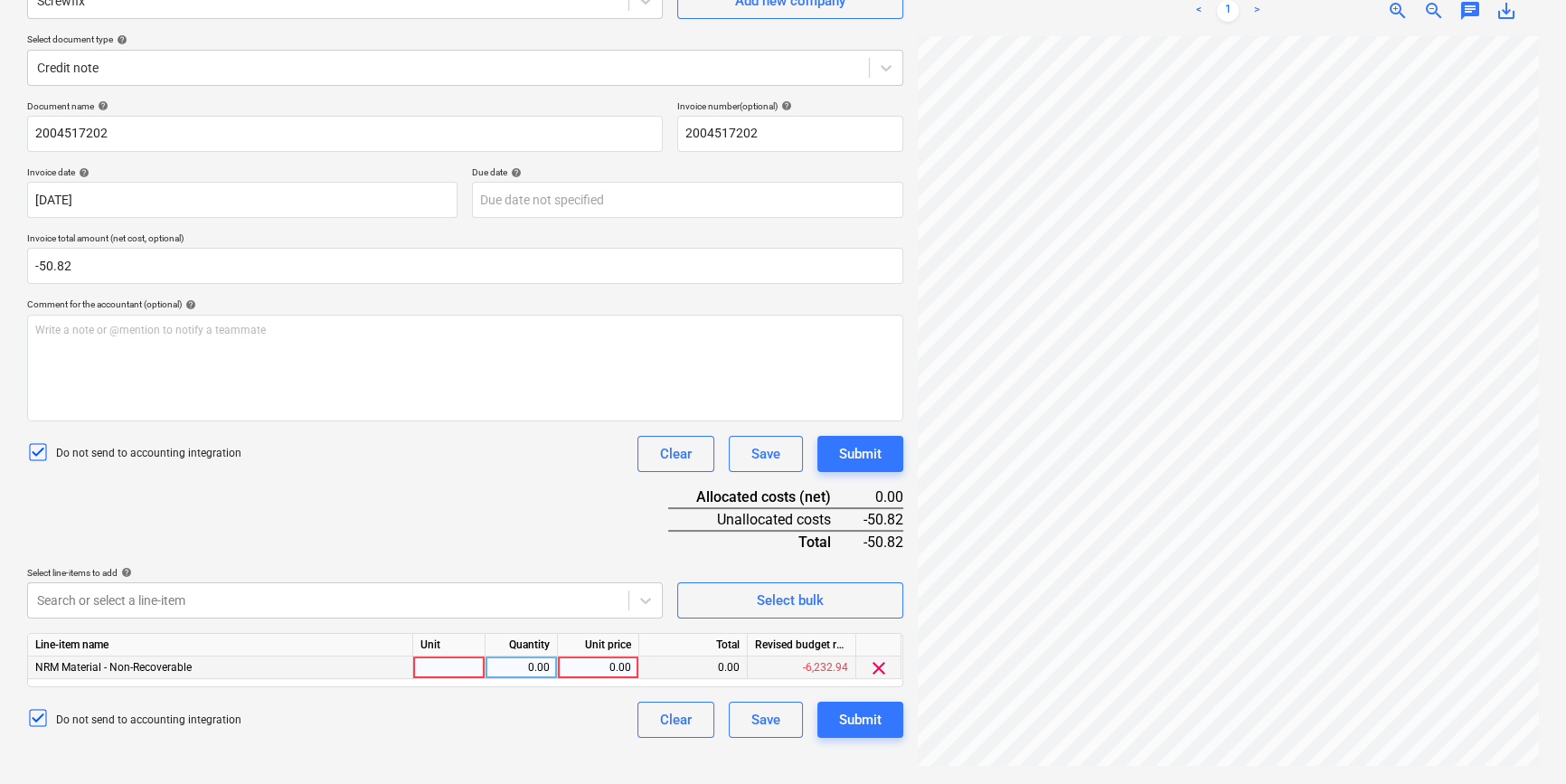
click at [475, 663] on div at bounding box center [449, 667] width 72 height 22
type input "pcs"
click at [518, 673] on div "0.00" at bounding box center [521, 667] width 57 height 22
type input "1"
click at [592, 663] on div "0.00" at bounding box center [598, 667] width 66 height 22
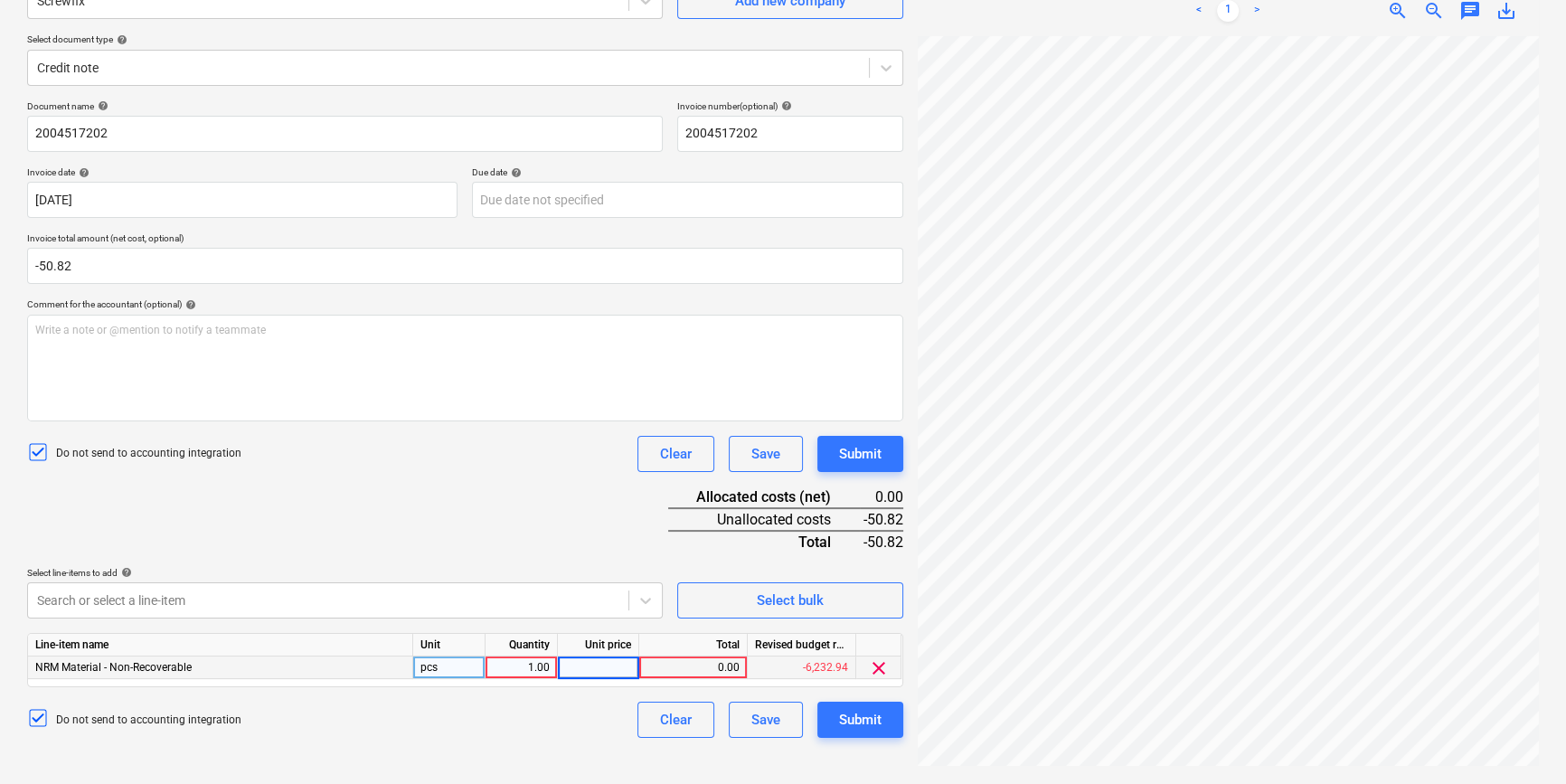
click at [525, 669] on div "1.00" at bounding box center [521, 667] width 57 height 22
type input "-1"
click at [597, 668] on div "0.00" at bounding box center [598, 667] width 66 height 22
type input "50.82"
click at [536, 526] on div "Document name help 2004517202 Invoice number (optional) help 2004517202 Invoice…" at bounding box center [465, 419] width 876 height 637
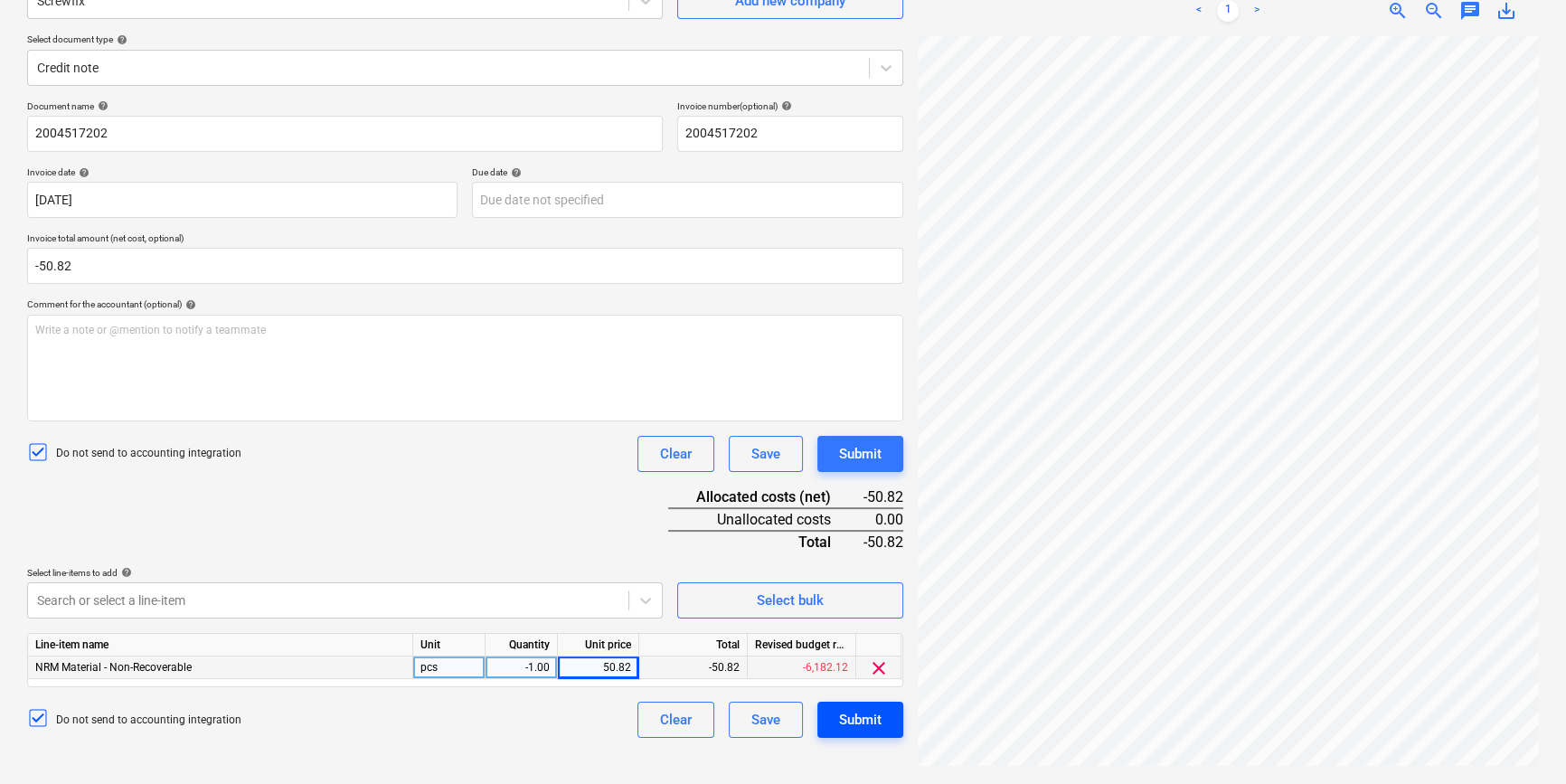
click at [827, 708] on button "Submit" at bounding box center [860, 718] width 86 height 36
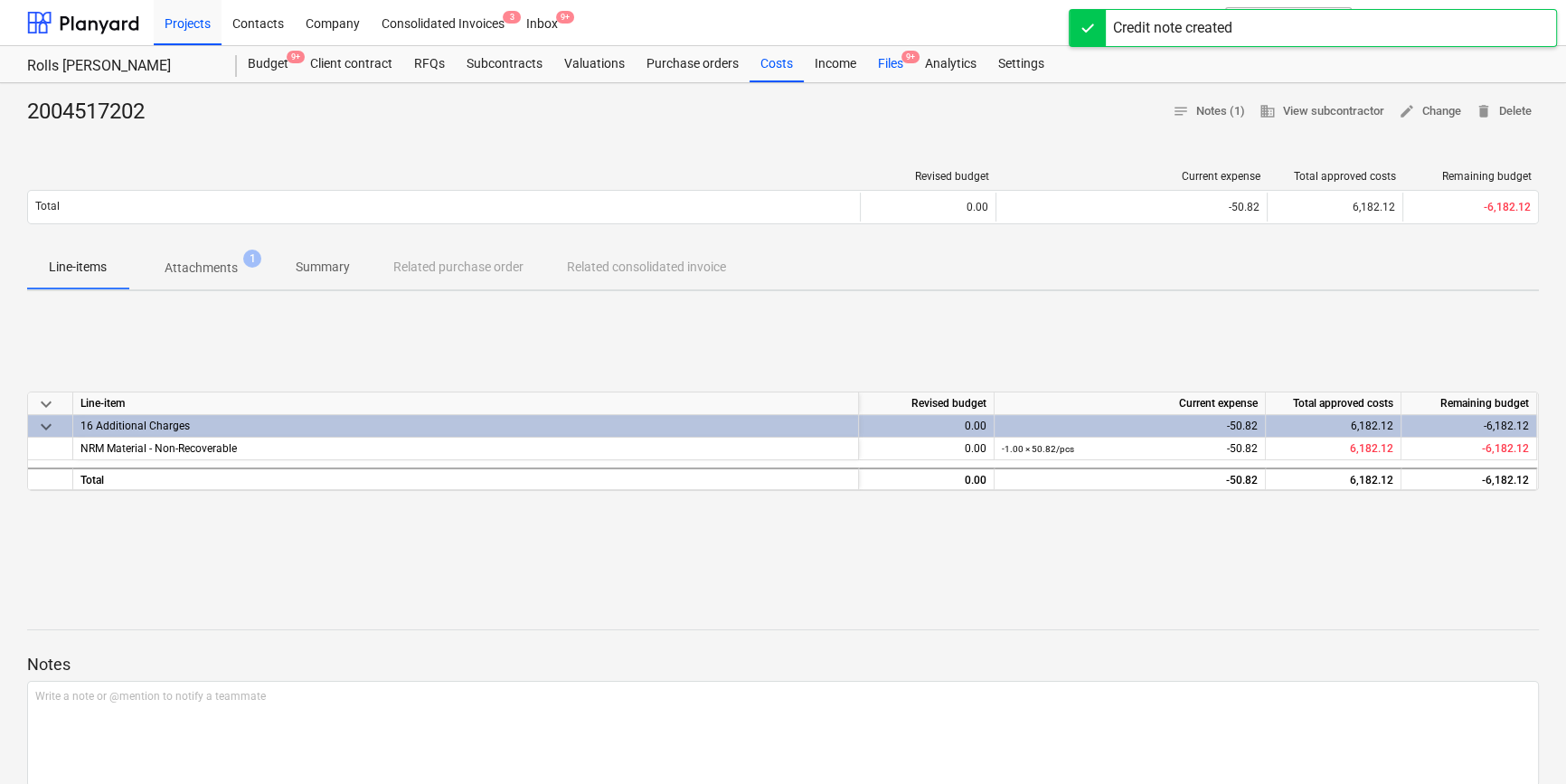
click at [884, 55] on div "Files 9+" at bounding box center [891, 64] width 47 height 36
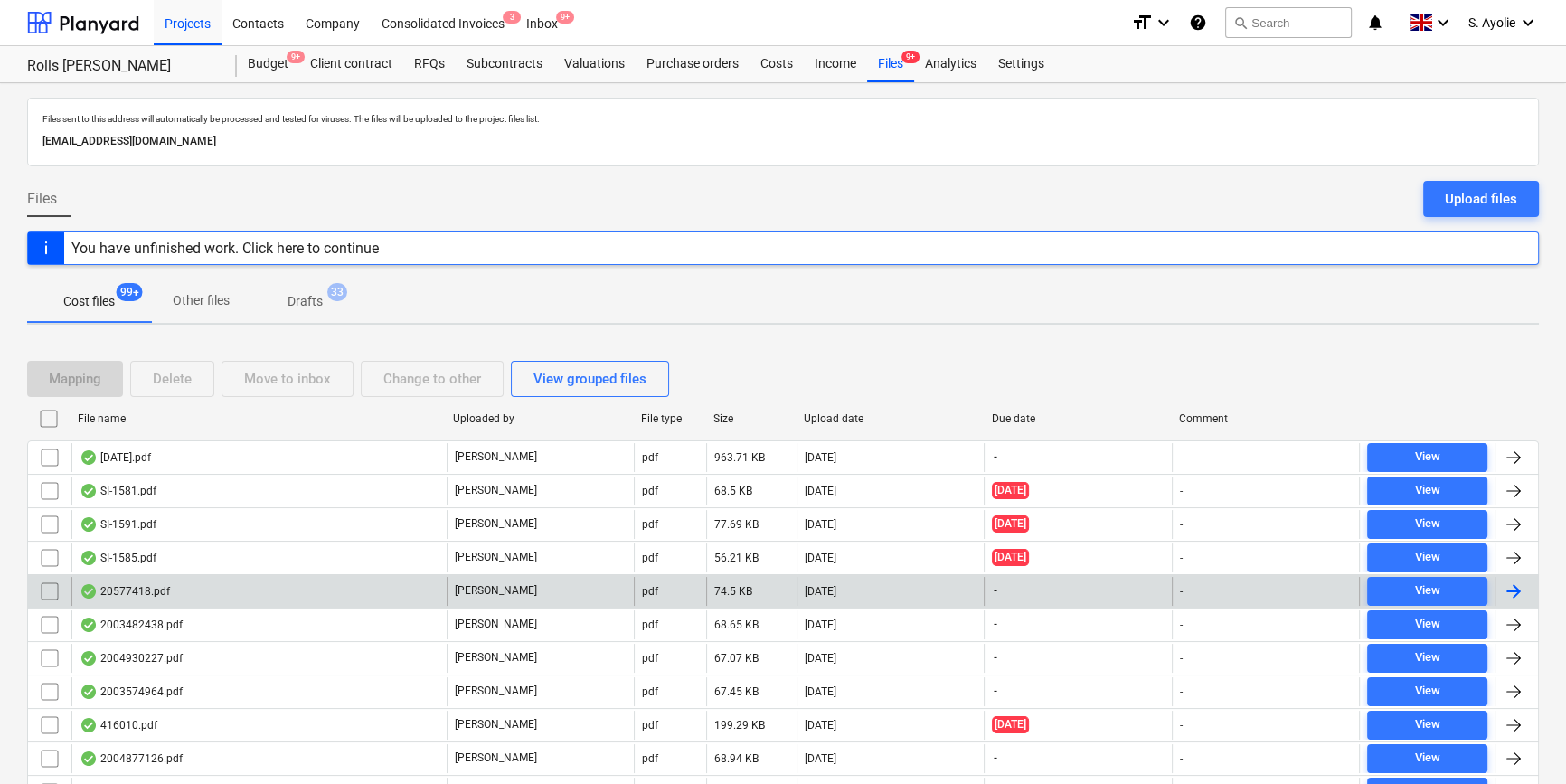
click at [563, 602] on div "[PERSON_NAME]" at bounding box center [540, 591] width 187 height 29
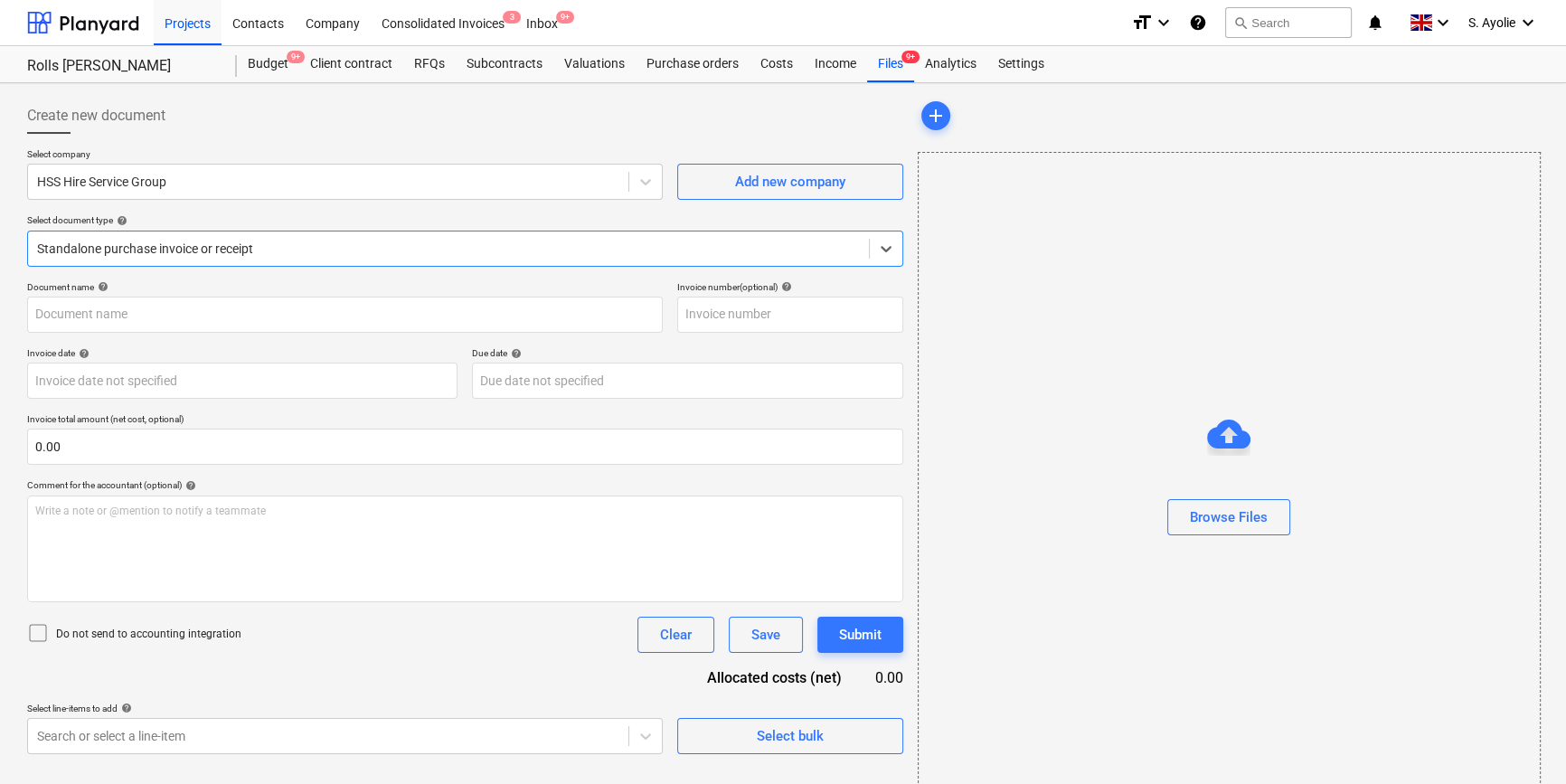
type input "20577418"
type input "20 Jul 2025"
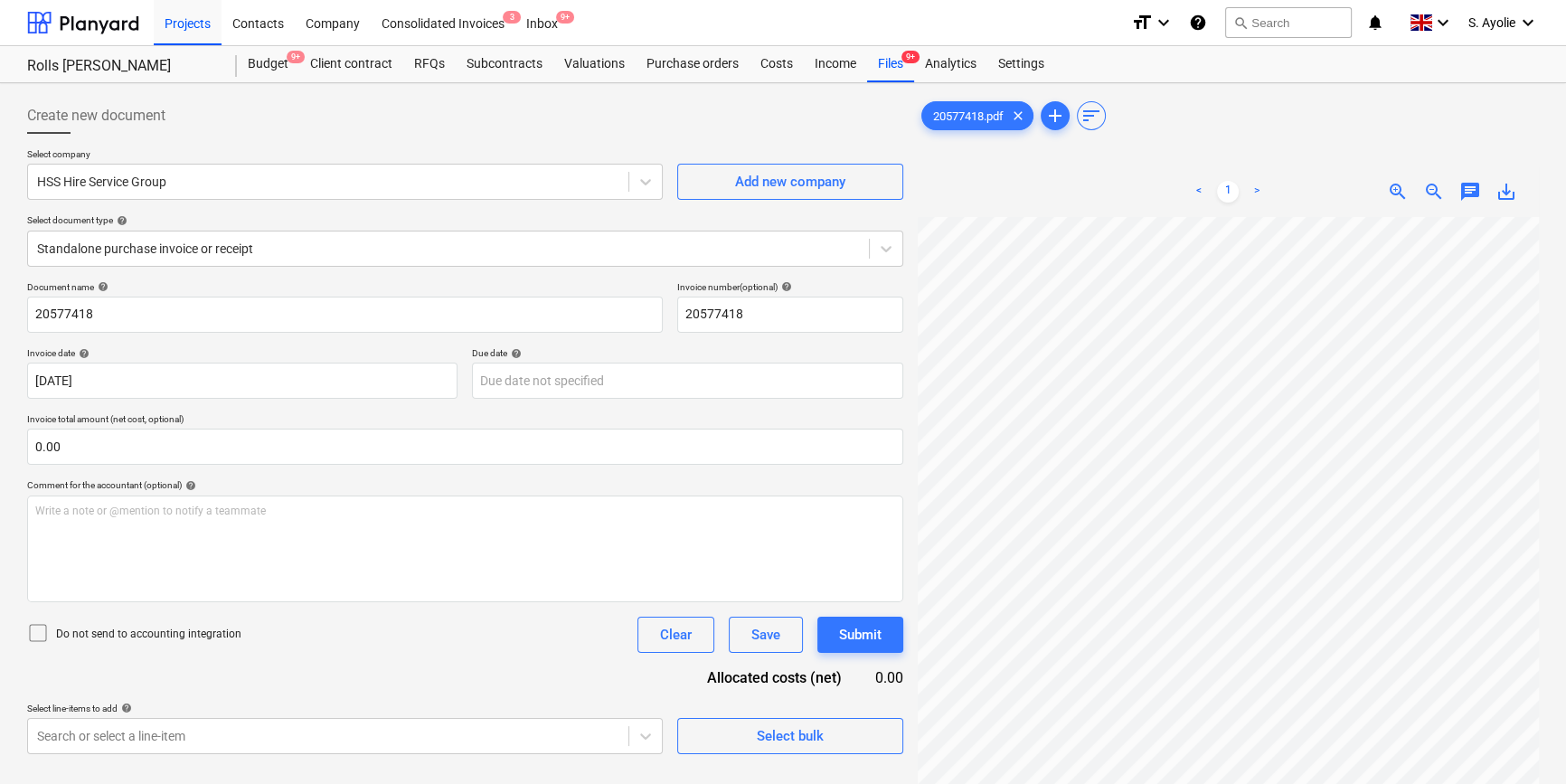
scroll to position [150, 32]
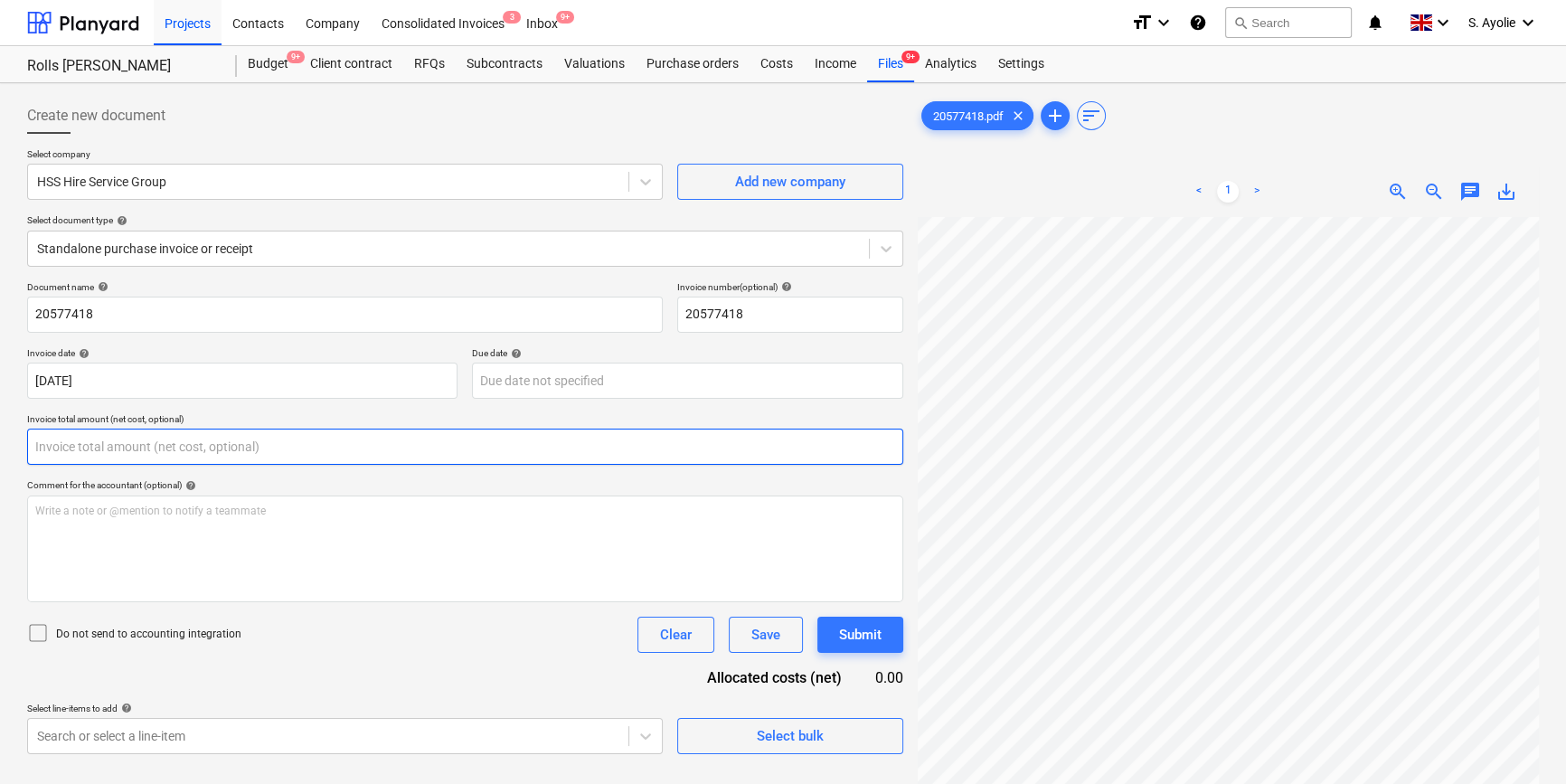
click at [382, 442] on input "text" at bounding box center [465, 446] width 876 height 36
type input "0.00"
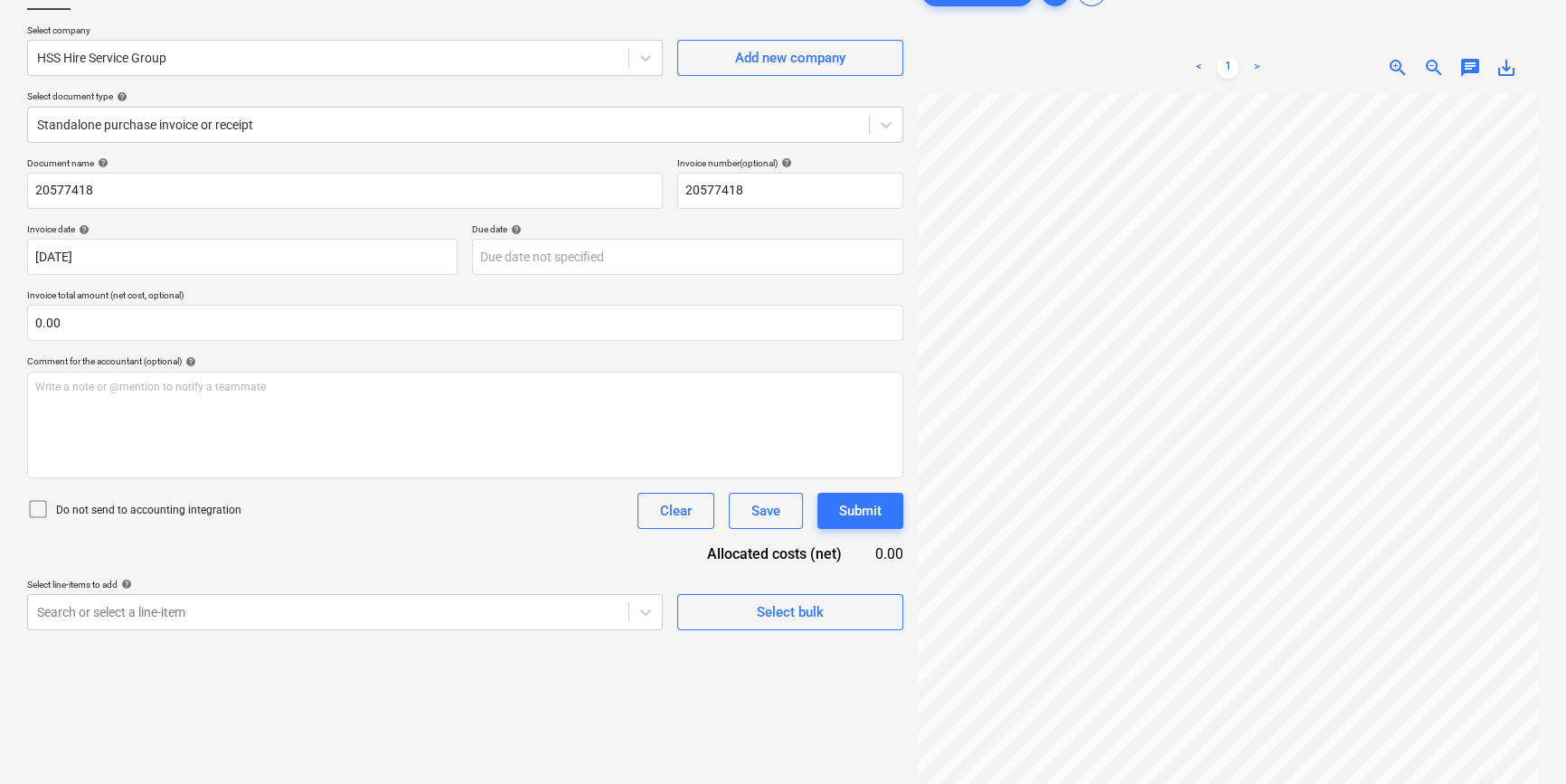
scroll to position [181, 0]
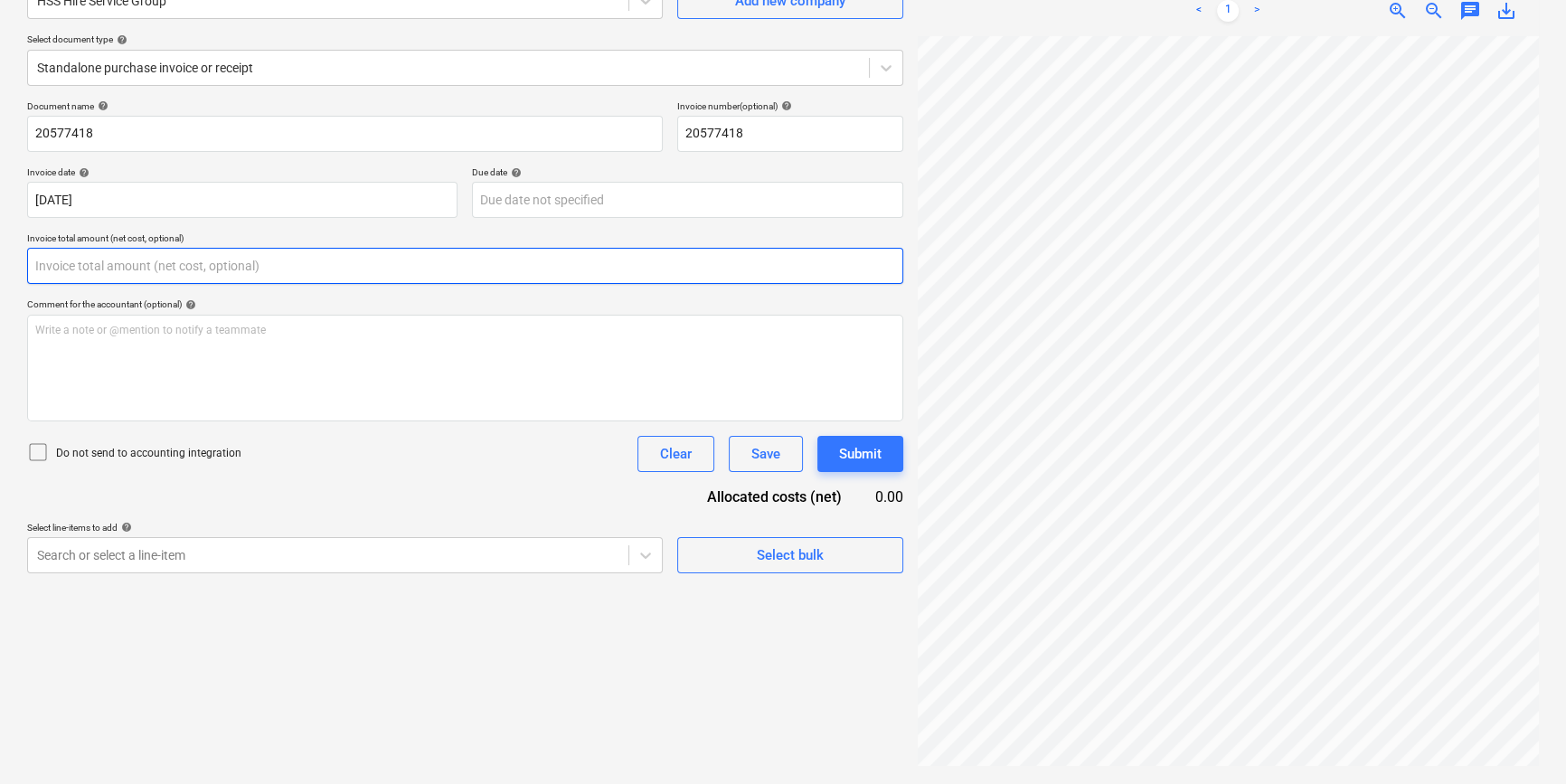
click at [169, 266] on input "text" at bounding box center [465, 265] width 876 height 36
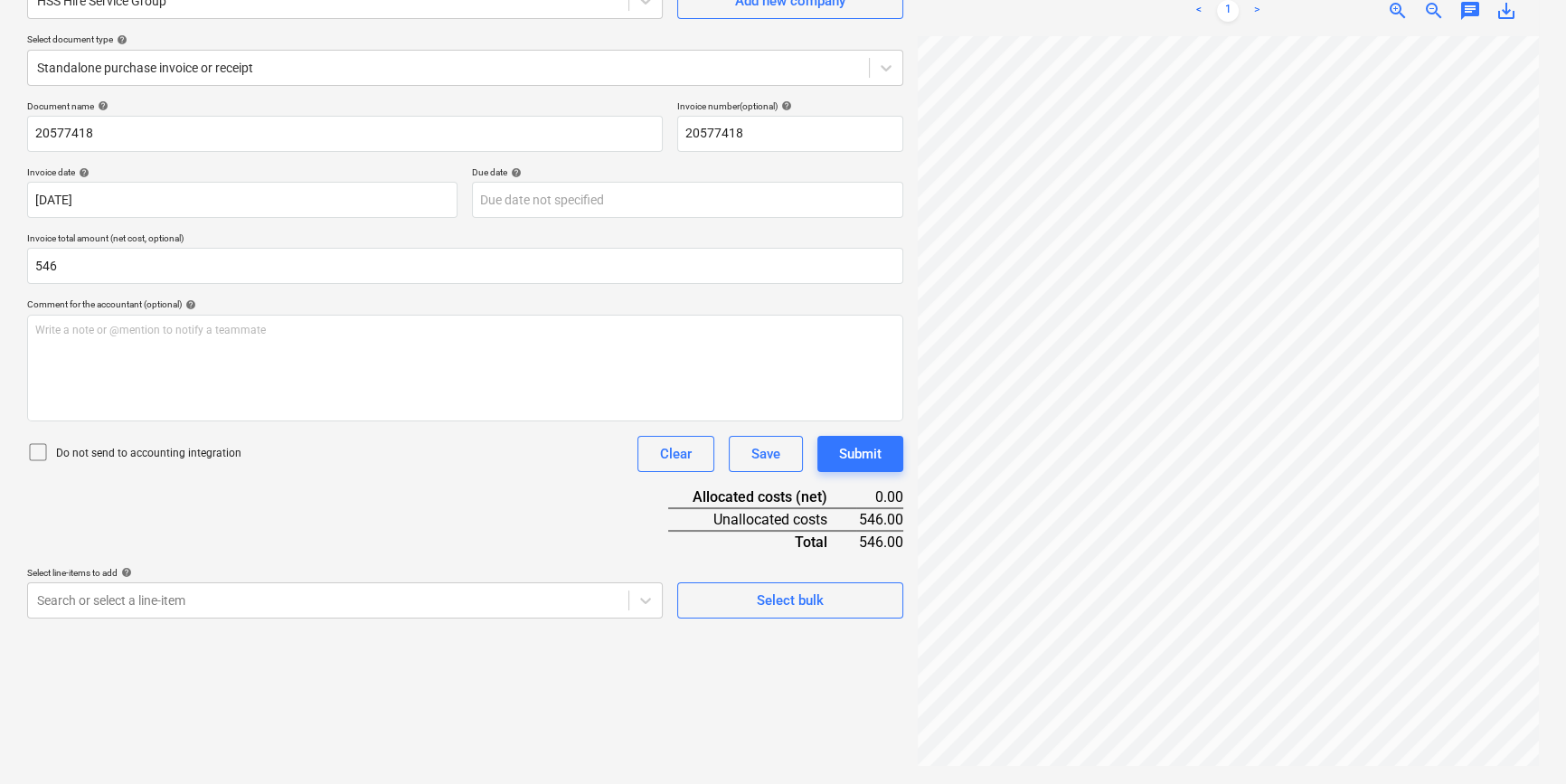
type input "546.00"
click at [52, 455] on div at bounding box center [42, 454] width 29 height 25
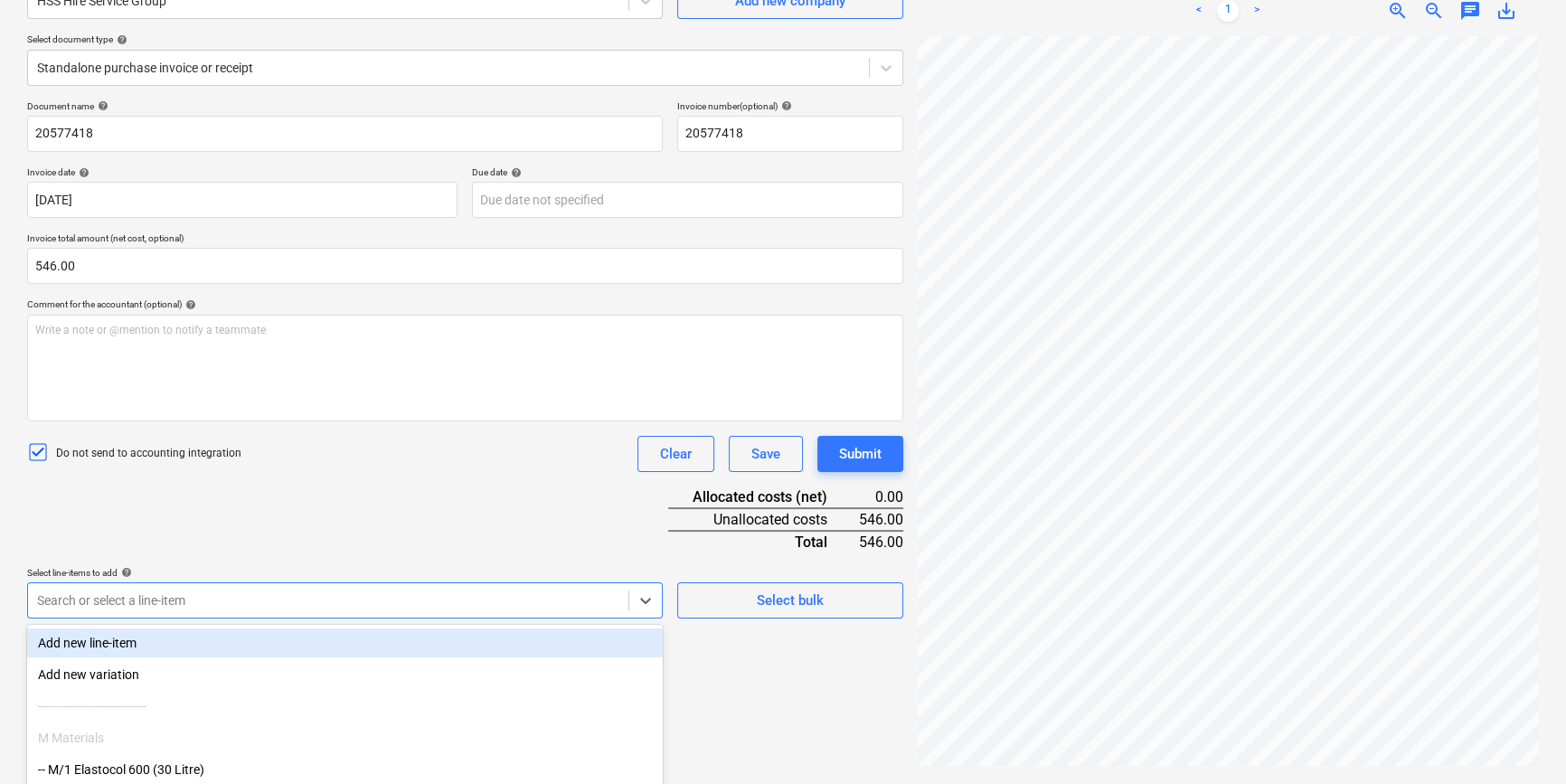
scroll to position [296, 0]
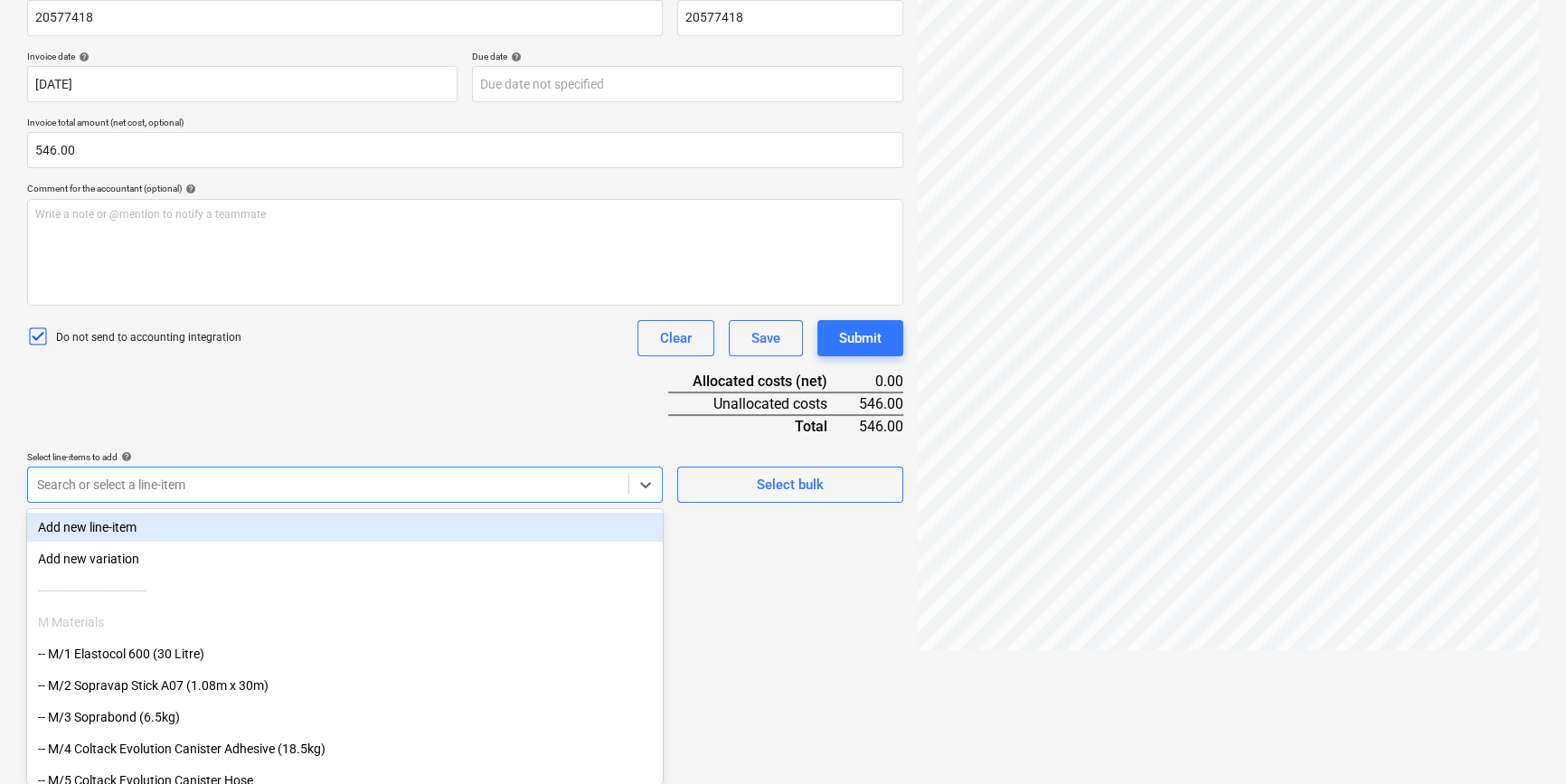
click at [113, 488] on body "Projects Contacts Company Consolidated Invoices 3 Inbox 9+ format_size keyboard…" at bounding box center [783, 96] width 1566 height 784
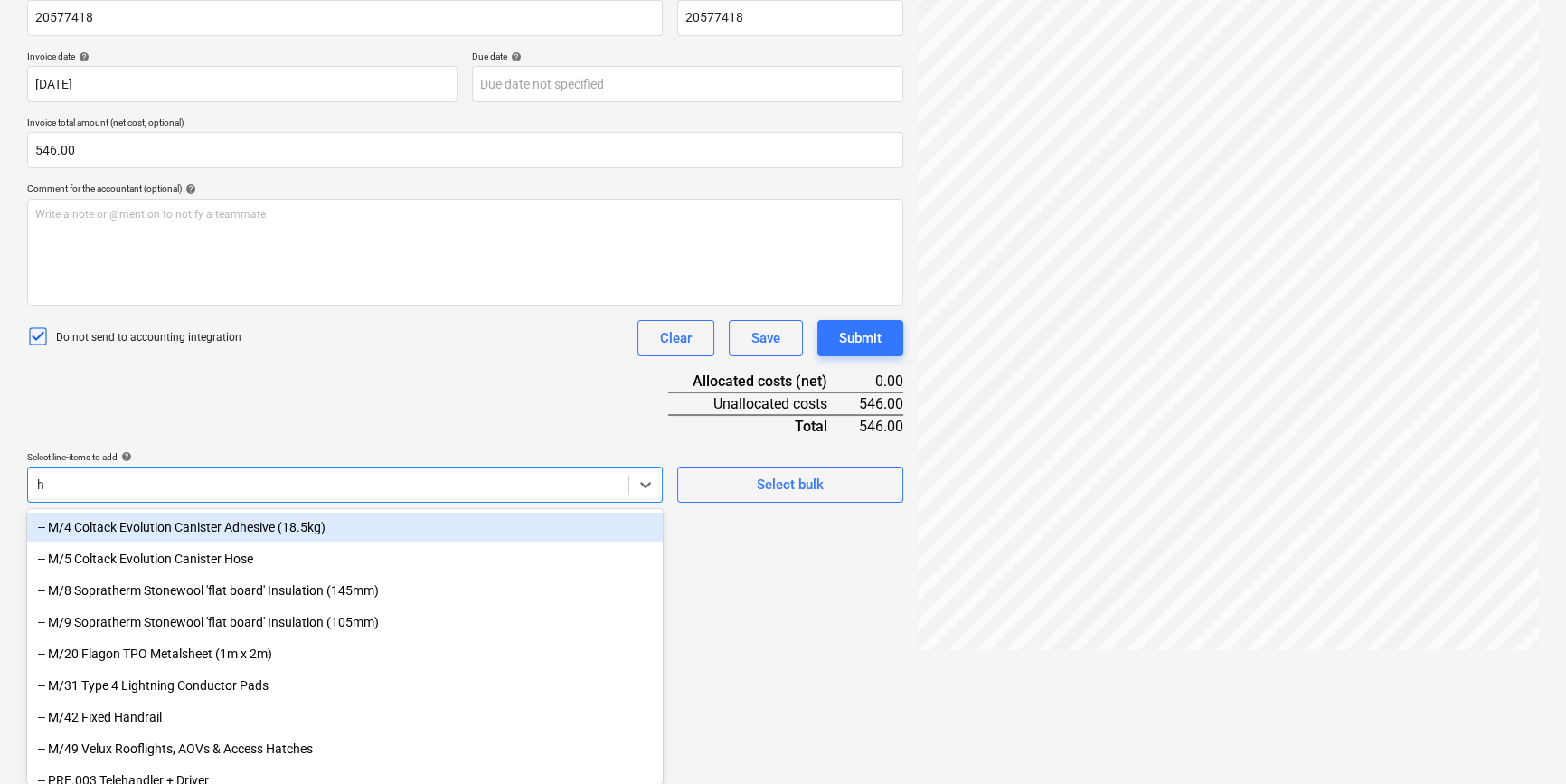
type input "hi"
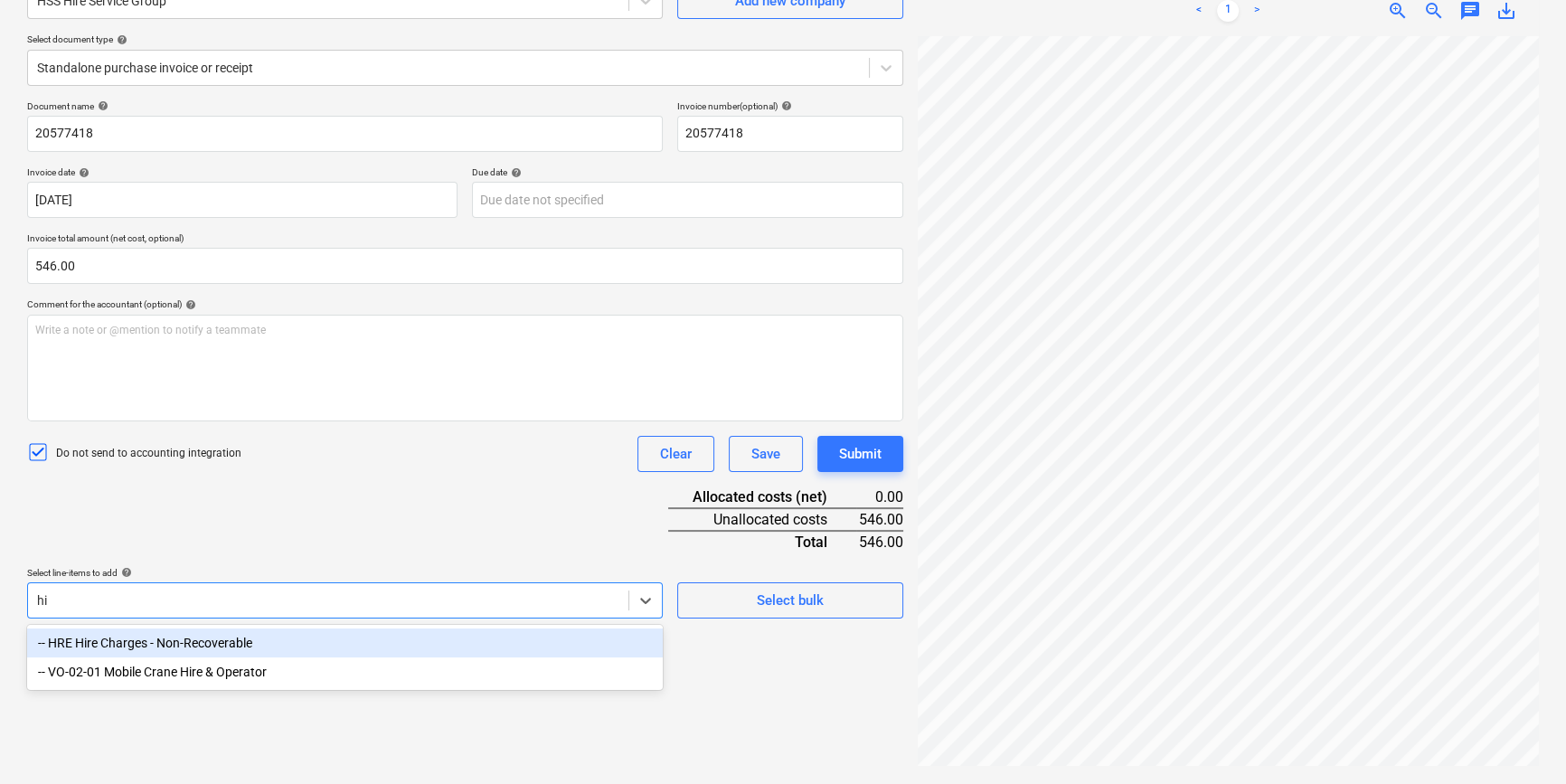
click at [133, 642] on div "-- HRE Hire Charges - Non-Recoverable" at bounding box center [345, 643] width 636 height 29
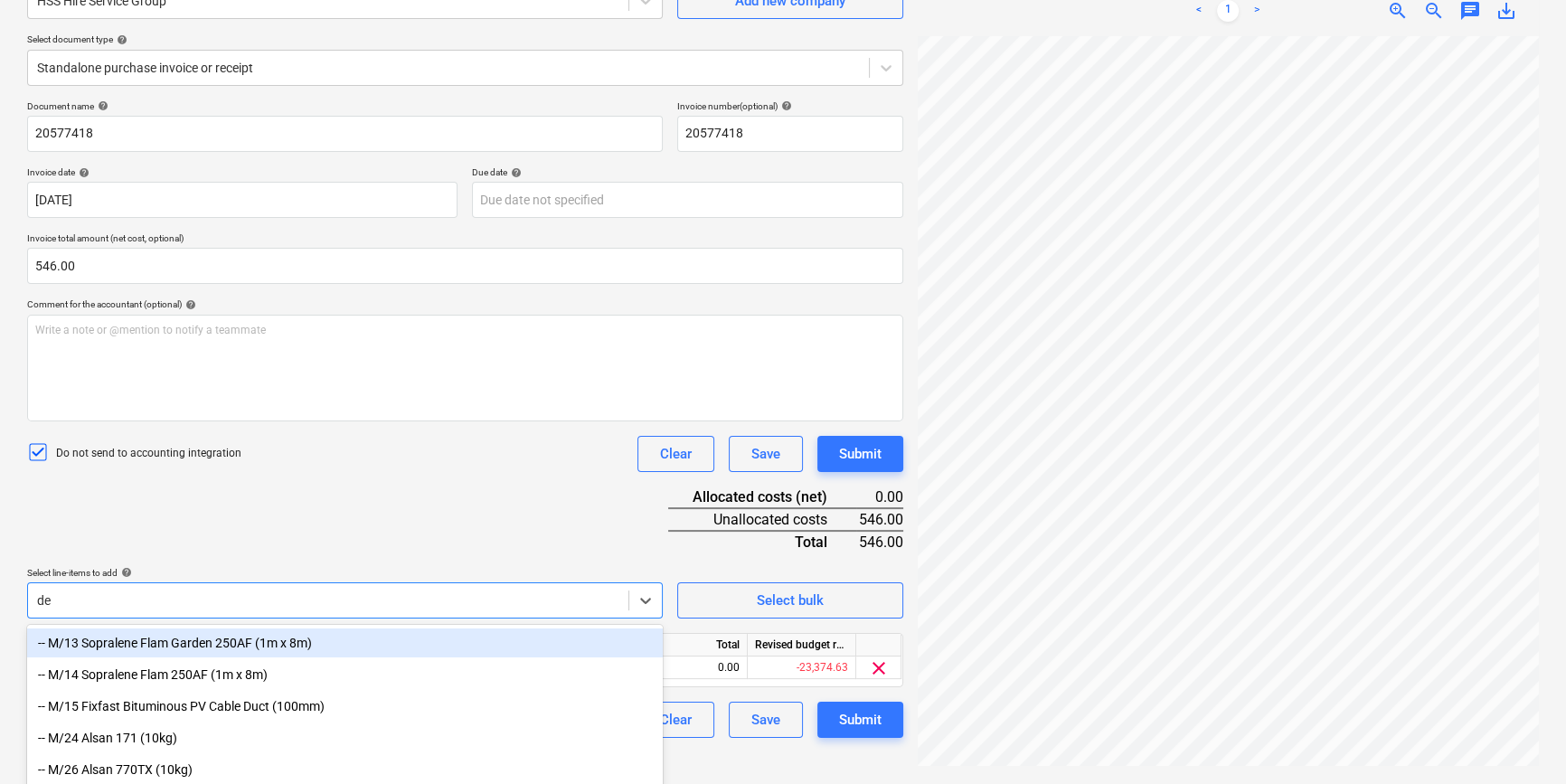
type input "del"
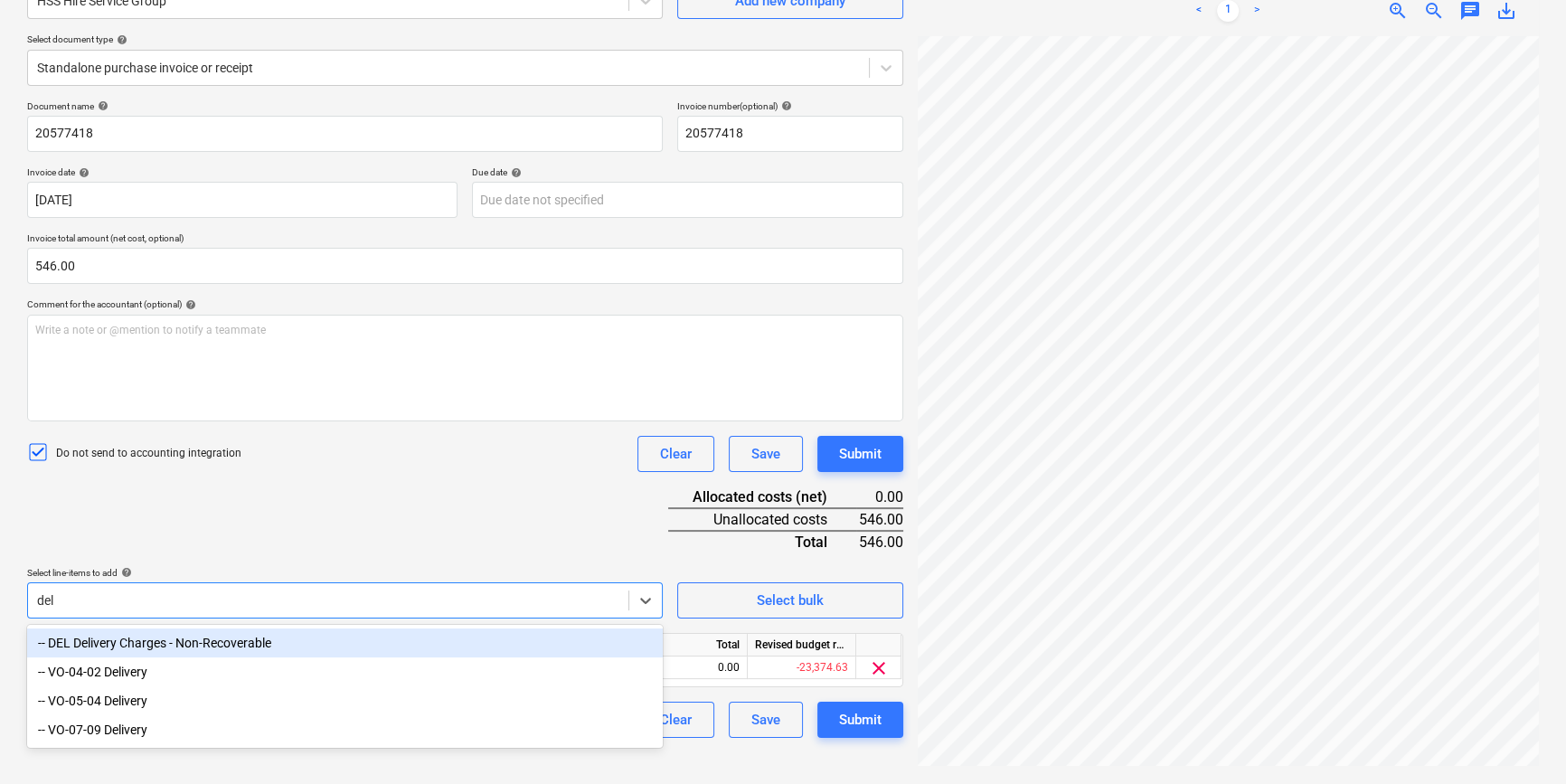
click at [230, 643] on div "-- DEL Delivery Charges - Non-Recoverable" at bounding box center [345, 643] width 636 height 29
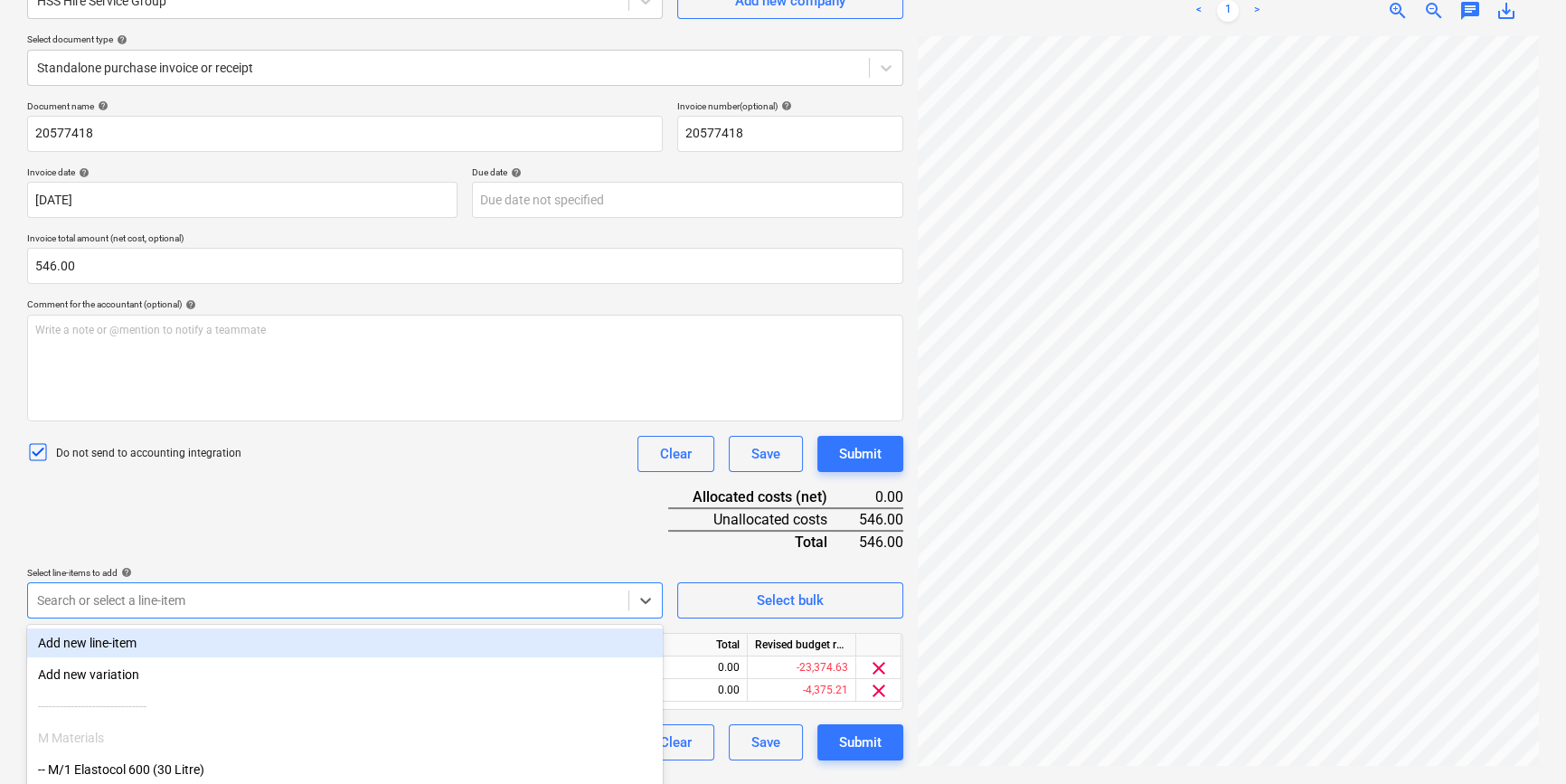
click at [241, 530] on div "Document name help 20577418 Invoice number (optional) help 20577418 Invoice dat…" at bounding box center [465, 430] width 876 height 659
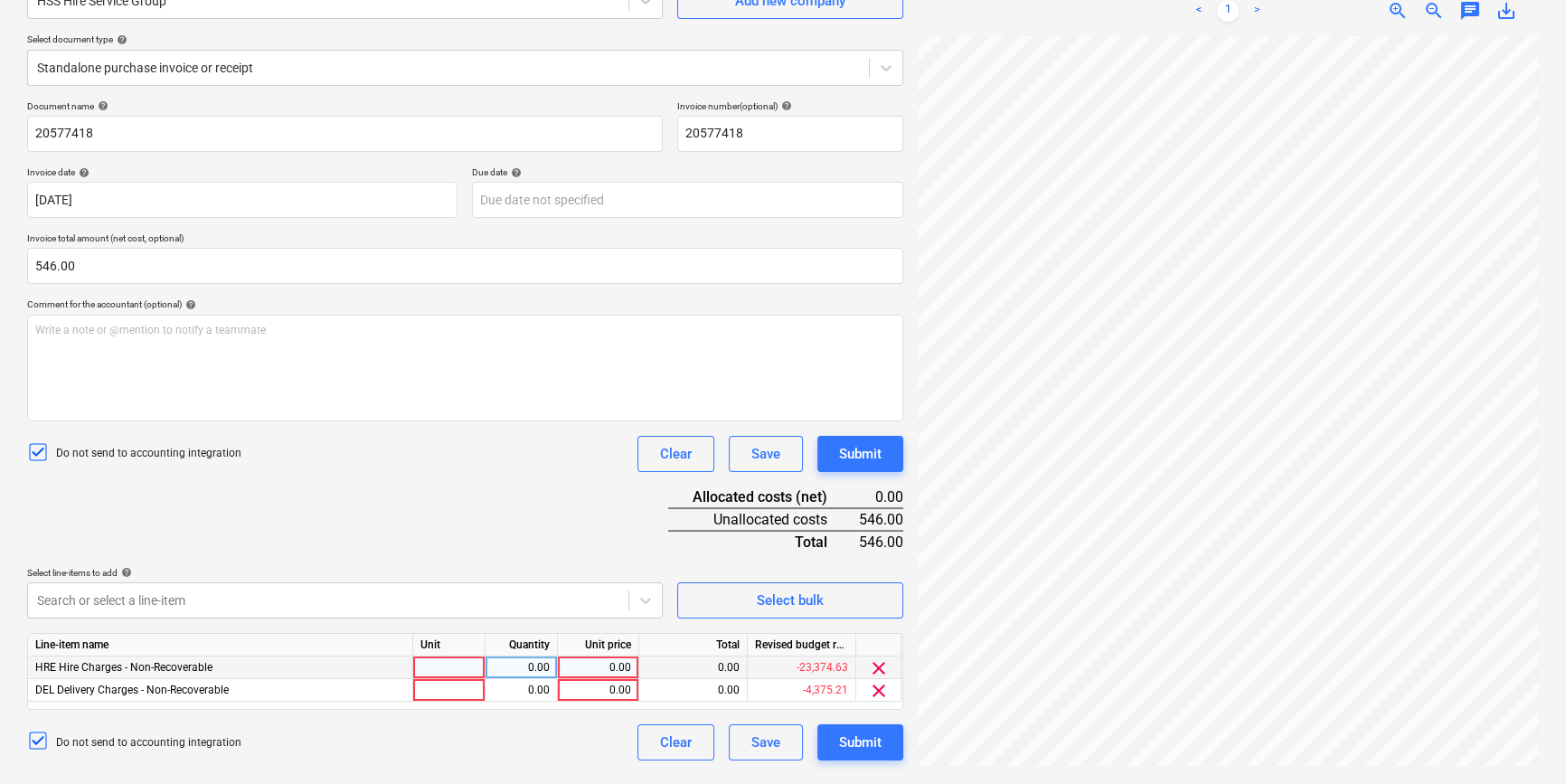
click at [454, 668] on div at bounding box center [449, 667] width 72 height 22
type input "pcs"
click at [506, 671] on div "0.00" at bounding box center [521, 667] width 57 height 22
type input "1"
click at [614, 668] on div "0.00" at bounding box center [598, 667] width 66 height 22
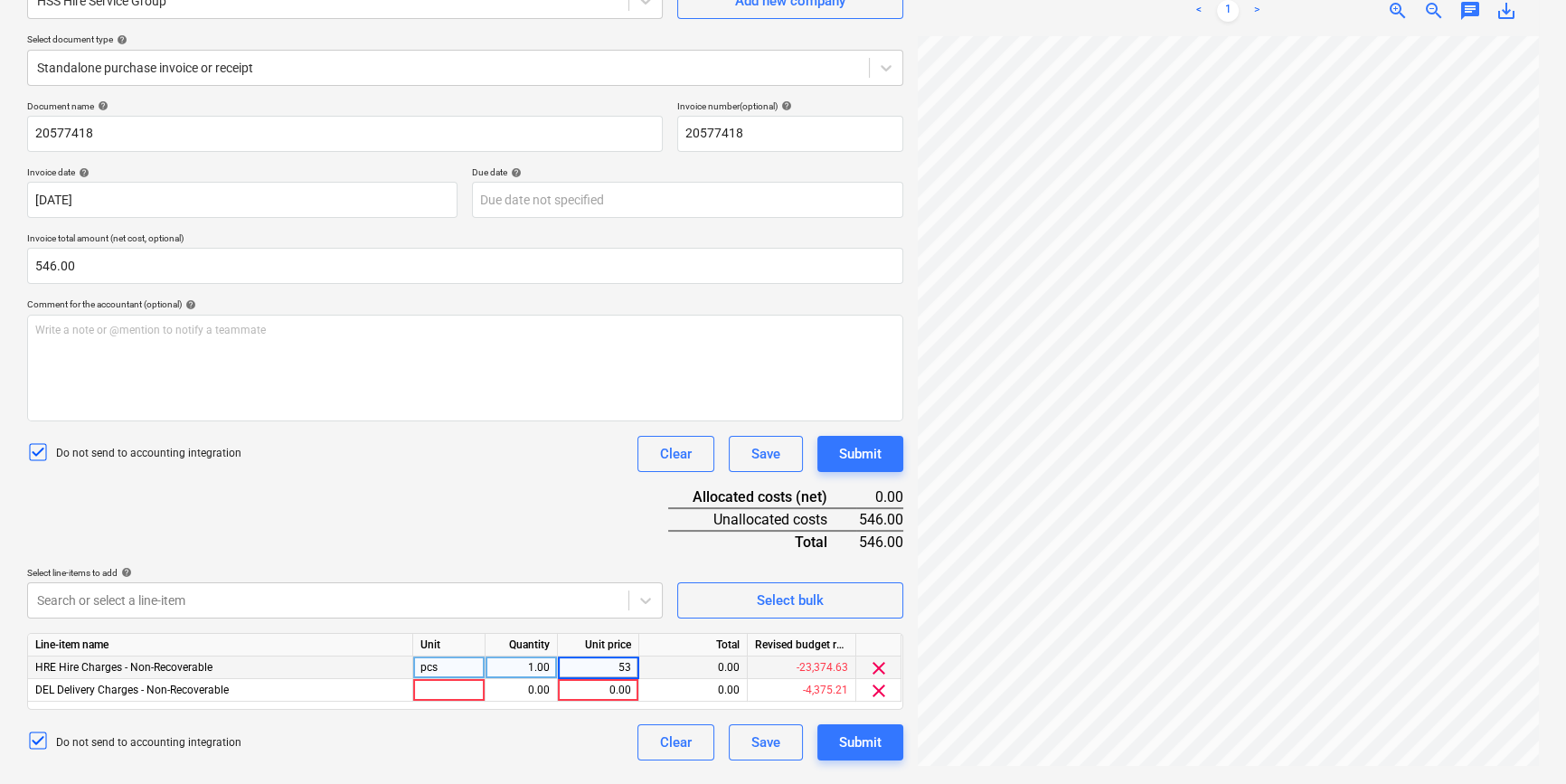
type input "534"
click at [459, 691] on div at bounding box center [449, 689] width 72 height 22
type input "pcs"
click at [539, 688] on div "0.00" at bounding box center [521, 689] width 57 height 22
type input "1"
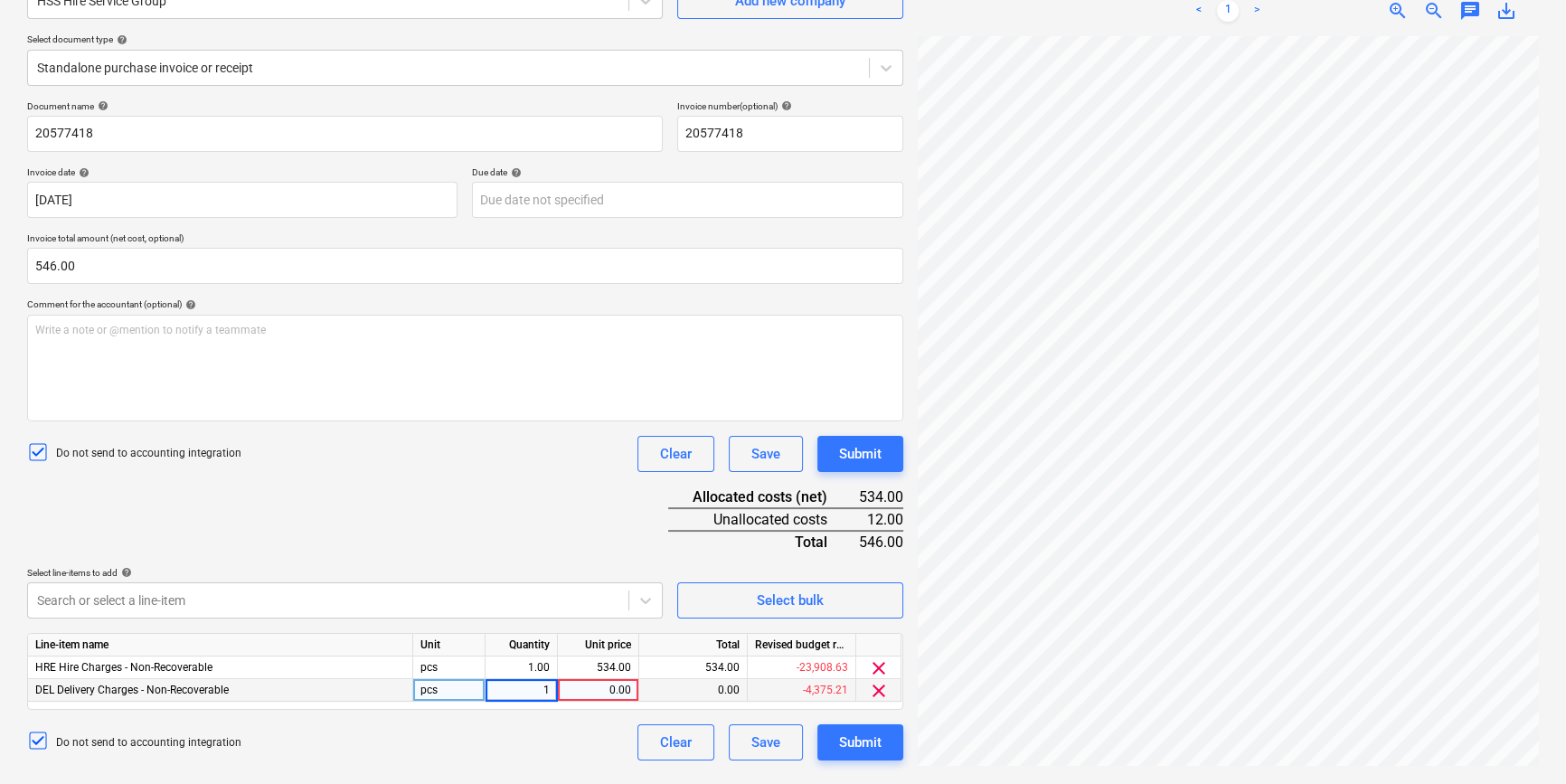
click at [618, 694] on div "0.00" at bounding box center [598, 689] width 66 height 22
type input "6"
click at [554, 745] on div "Do not send to accounting integration Clear Save Submit" at bounding box center [465, 742] width 876 height 36
click at [618, 669] on div "534.00" at bounding box center [598, 667] width 66 height 22
type input "540"
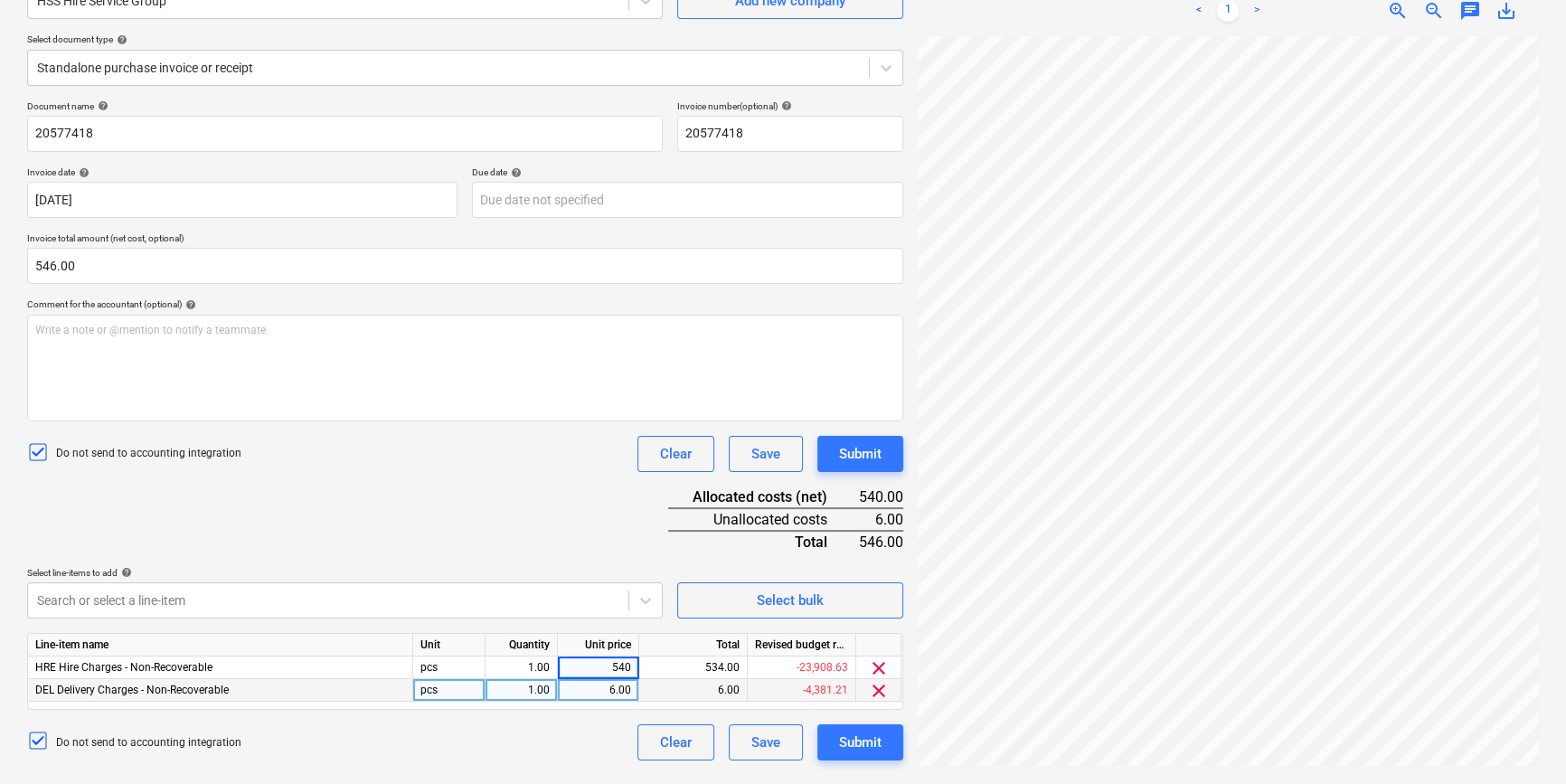
click at [555, 730] on div "Do not send to accounting integration Clear Save Submit" at bounding box center [465, 742] width 876 height 36
click at [851, 747] on div "Submit" at bounding box center [861, 742] width 43 height 23
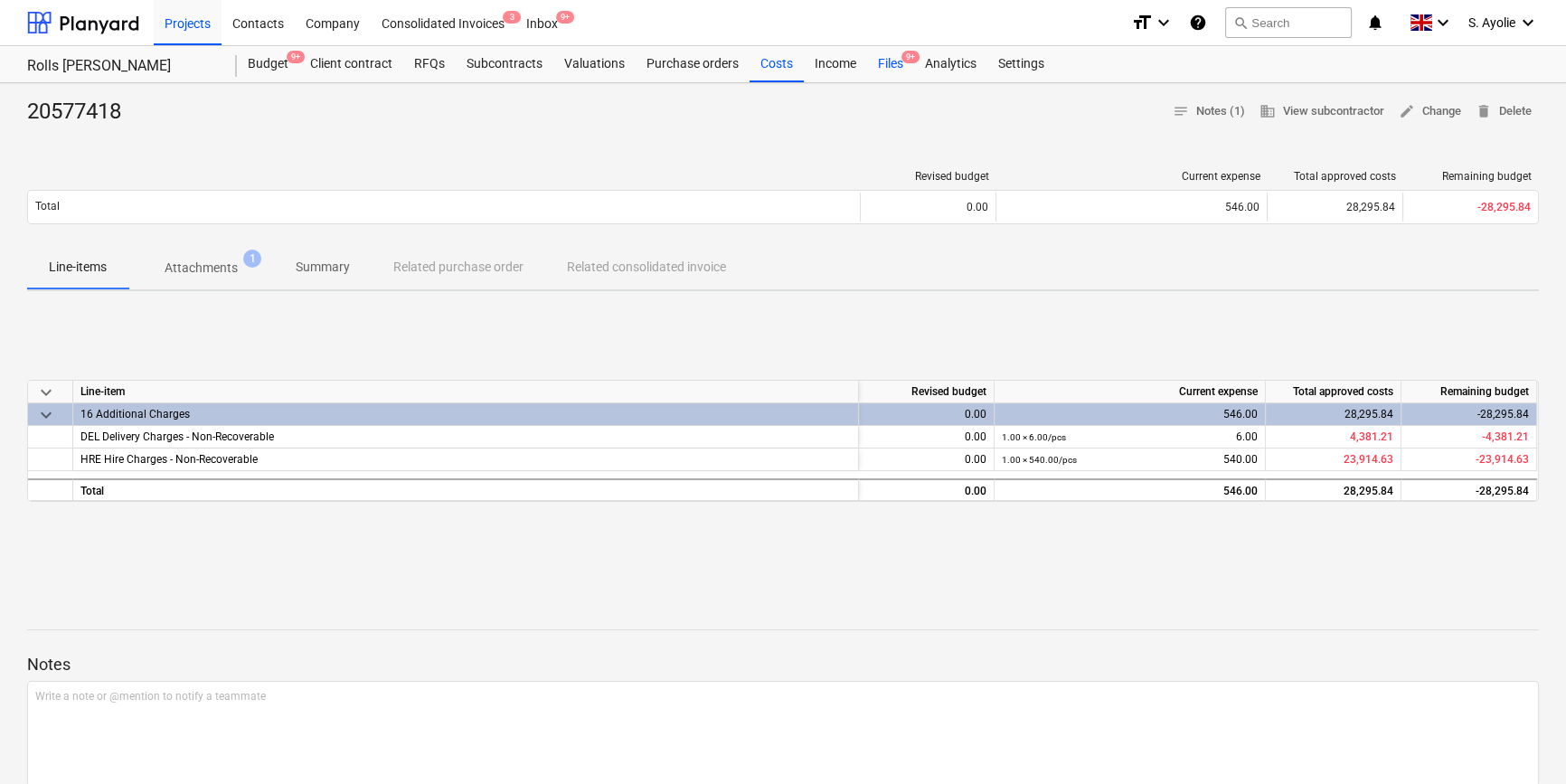
drag, startPoint x: 895, startPoint y: 70, endPoint x: 907, endPoint y: 70, distance: 12.0
click at [895, 70] on div "Files 9+" at bounding box center [891, 64] width 47 height 36
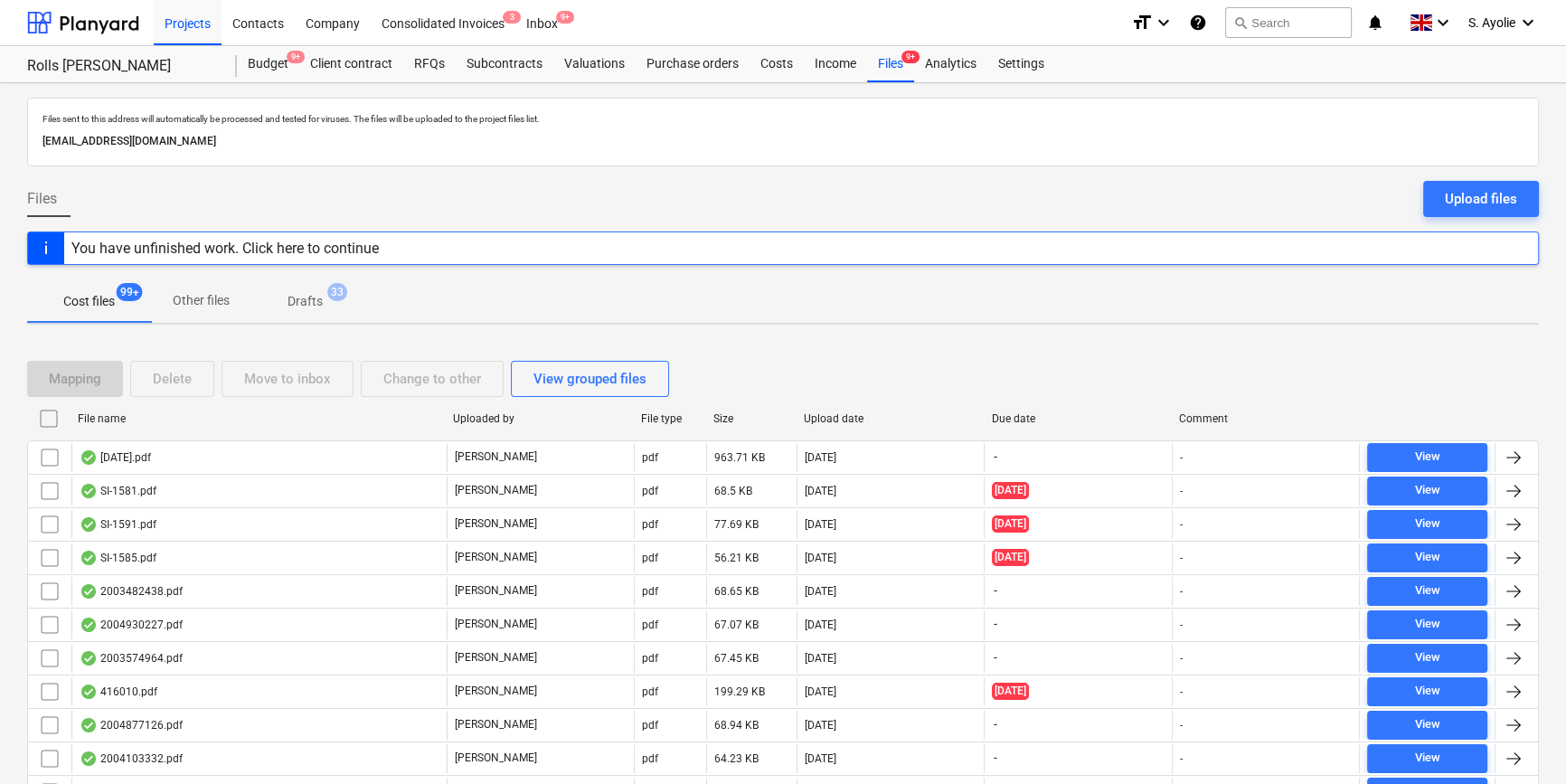
click at [865, 372] on div "Mapping Delete Move to inbox Change to other View grouped files" at bounding box center [783, 378] width 1512 height 36
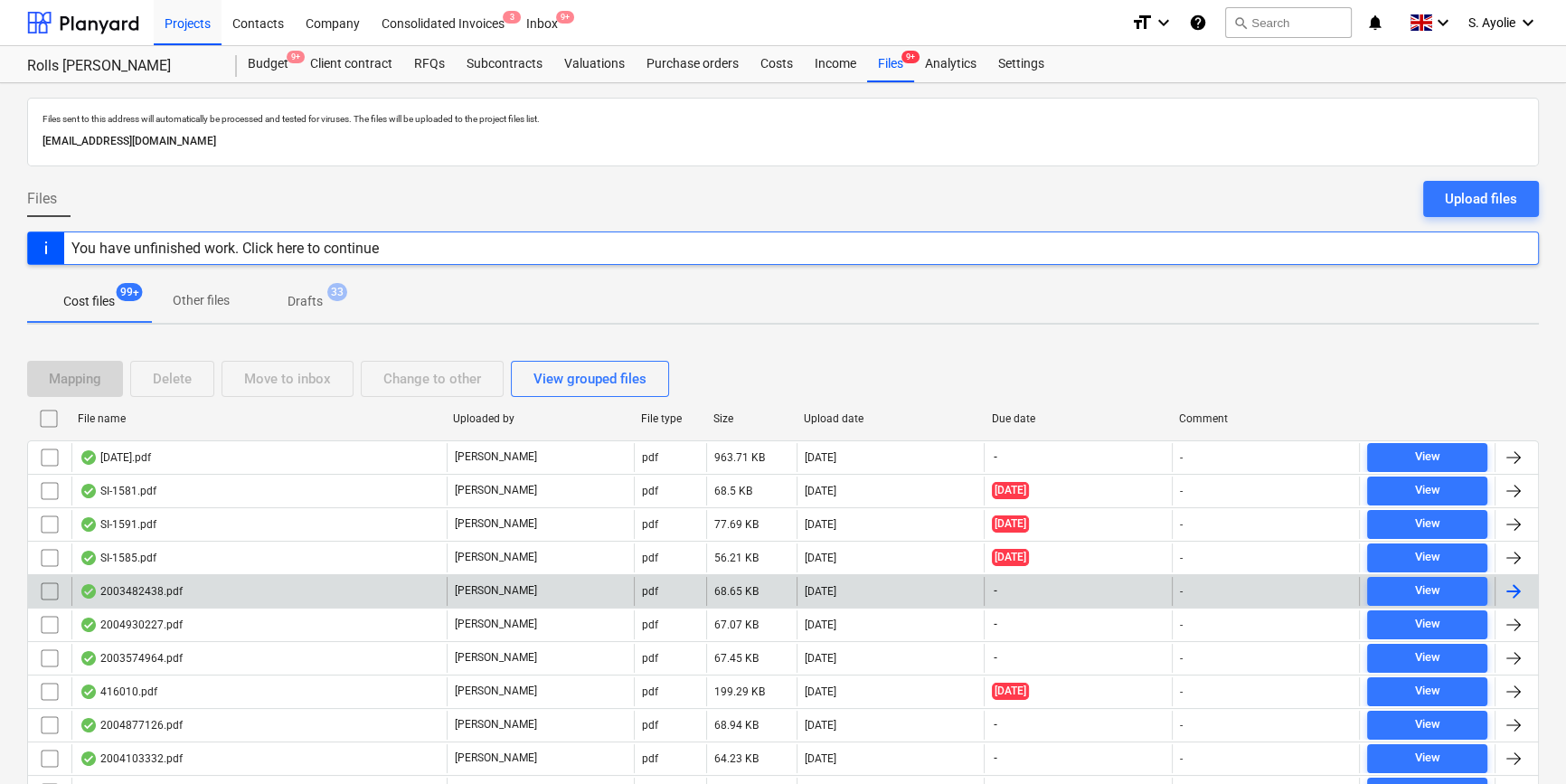
click at [415, 592] on div "2003482438.pdf" at bounding box center [259, 591] width 375 height 29
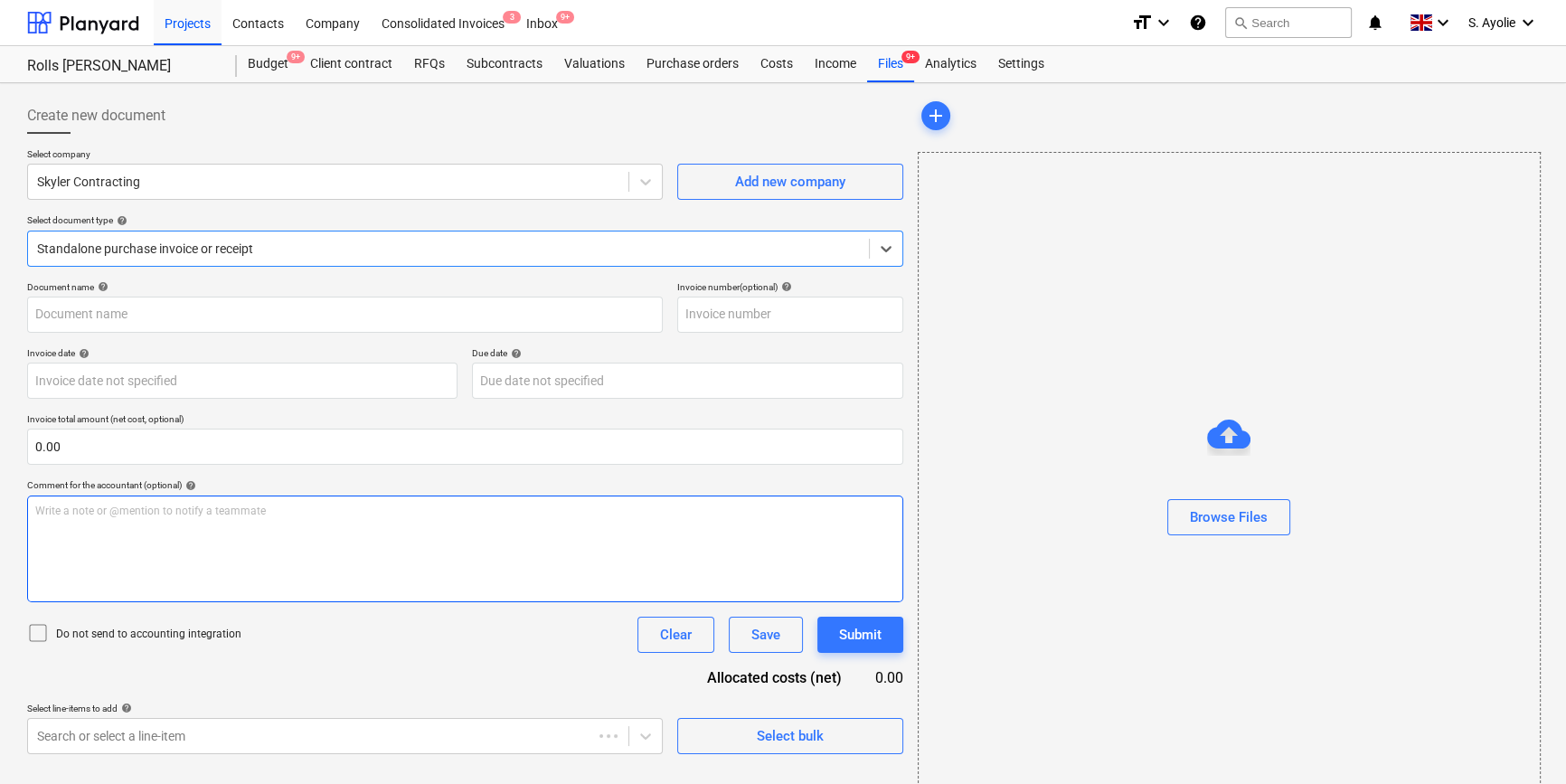
type input "2003482438"
type input "09 Apr 2025"
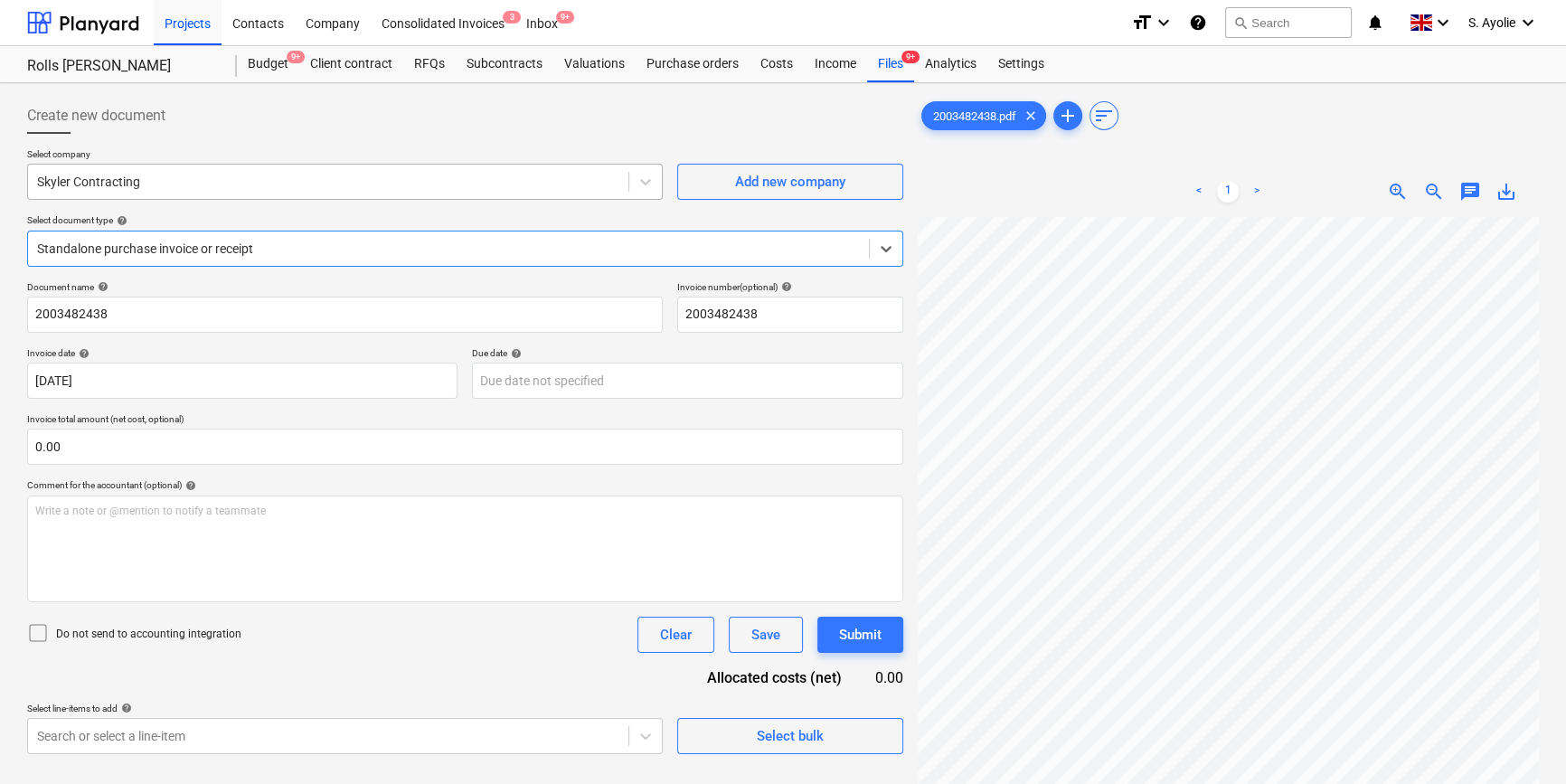
click at [117, 189] on div at bounding box center [327, 182] width 583 height 18
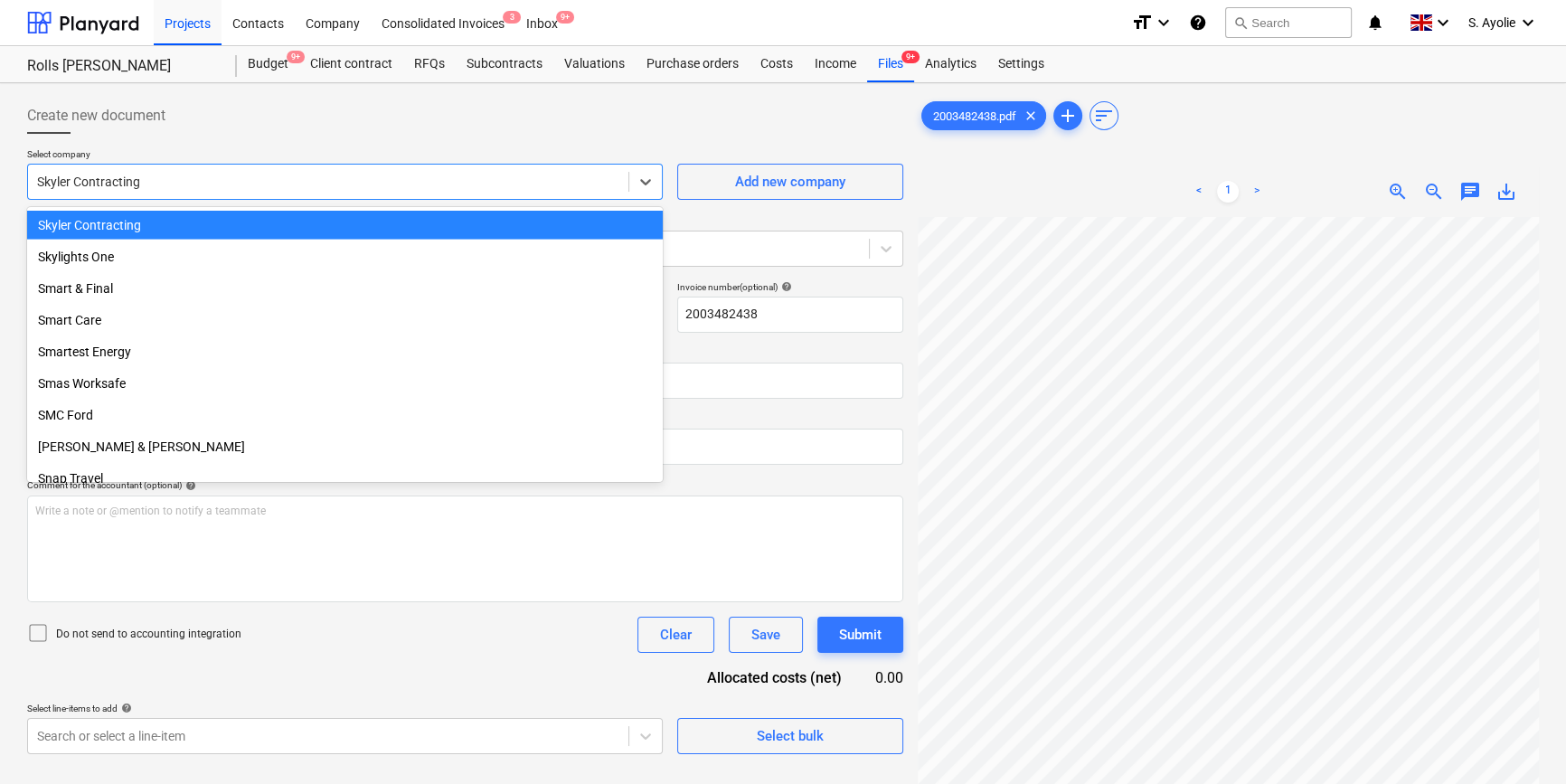
drag, startPoint x: 126, startPoint y: 225, endPoint x: 127, endPoint y: 236, distance: 11.0
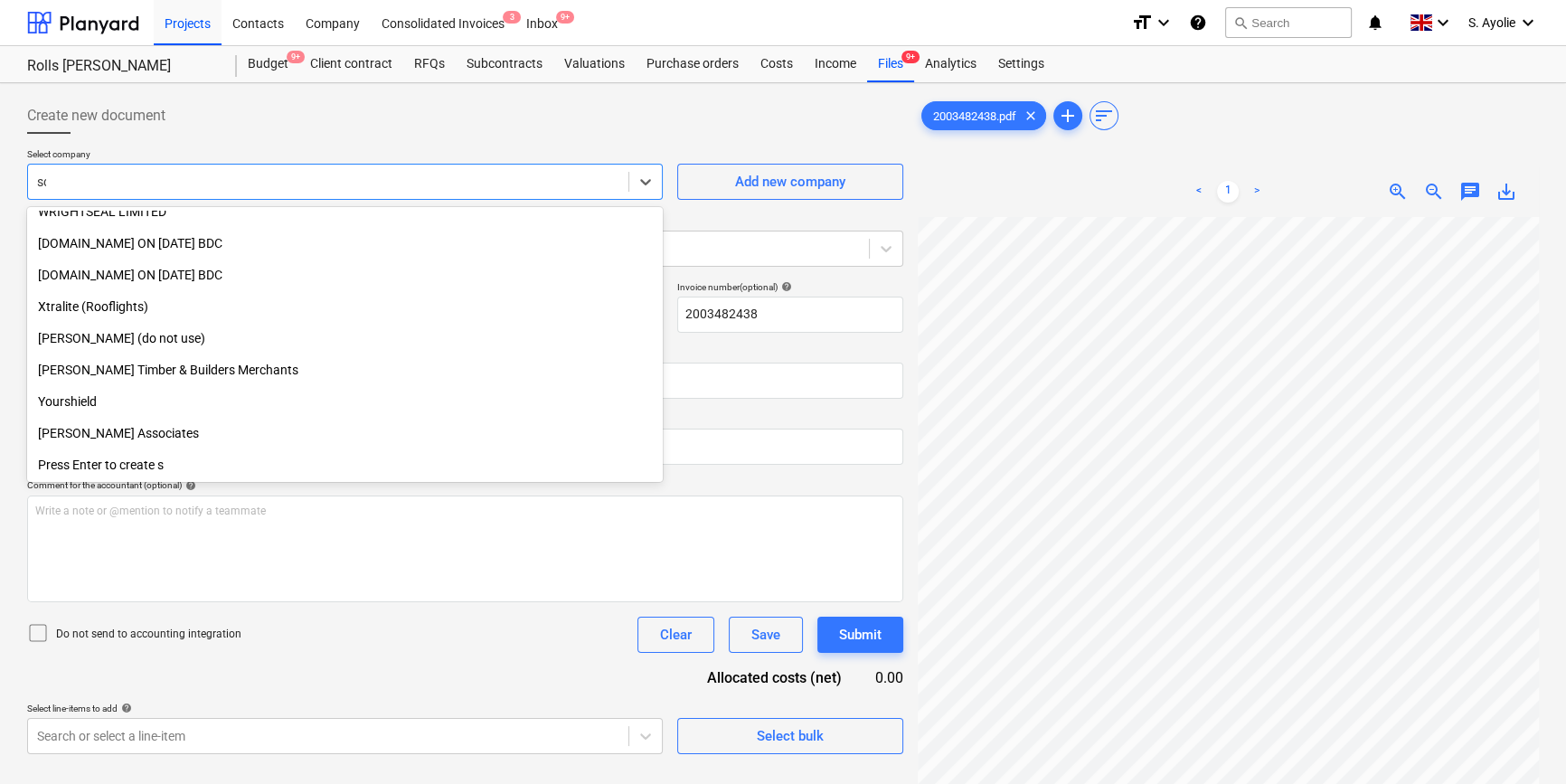
scroll to position [614, 0]
type input "scre"
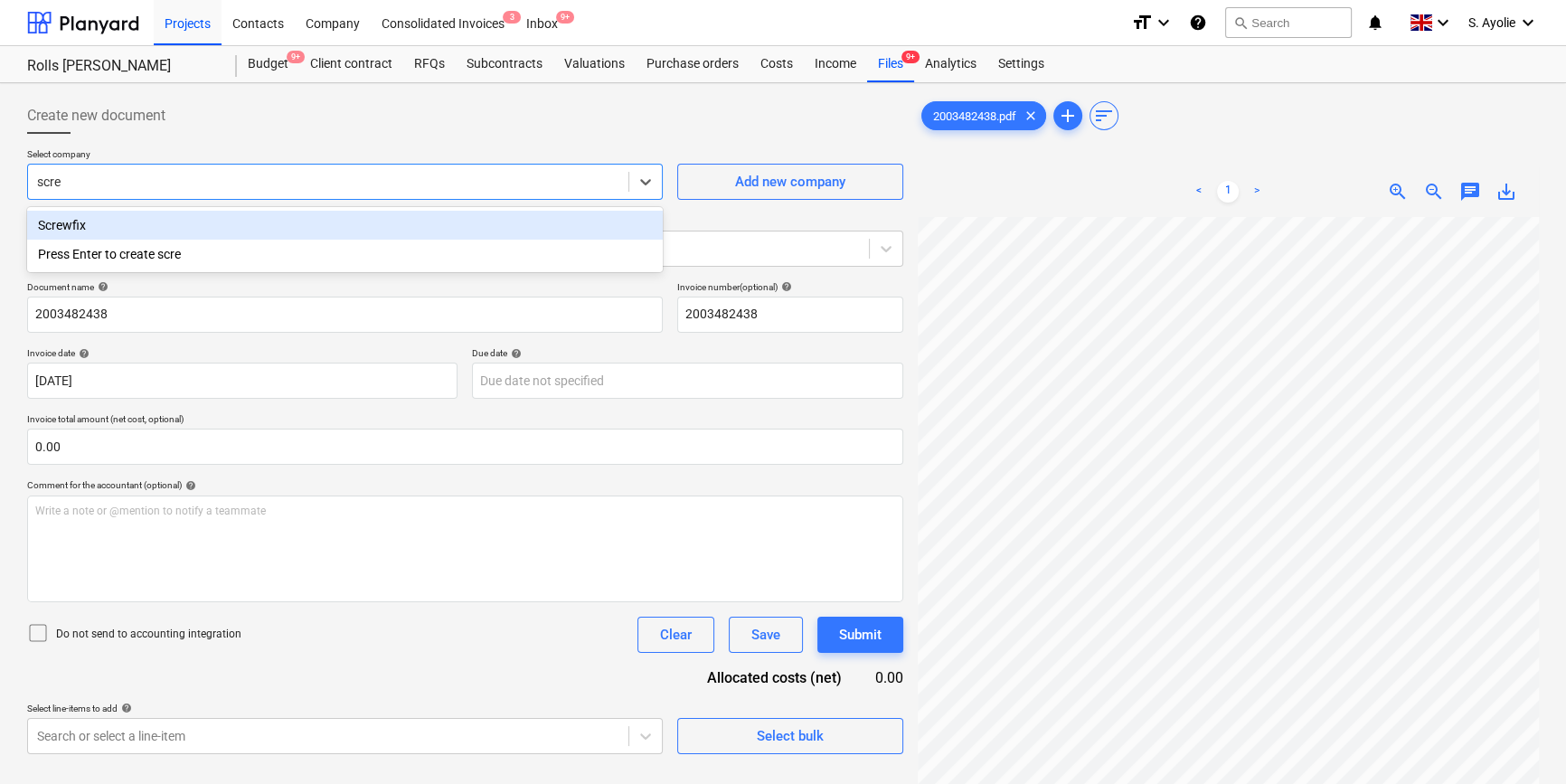
click at [109, 230] on div "Screwfix" at bounding box center [345, 225] width 636 height 29
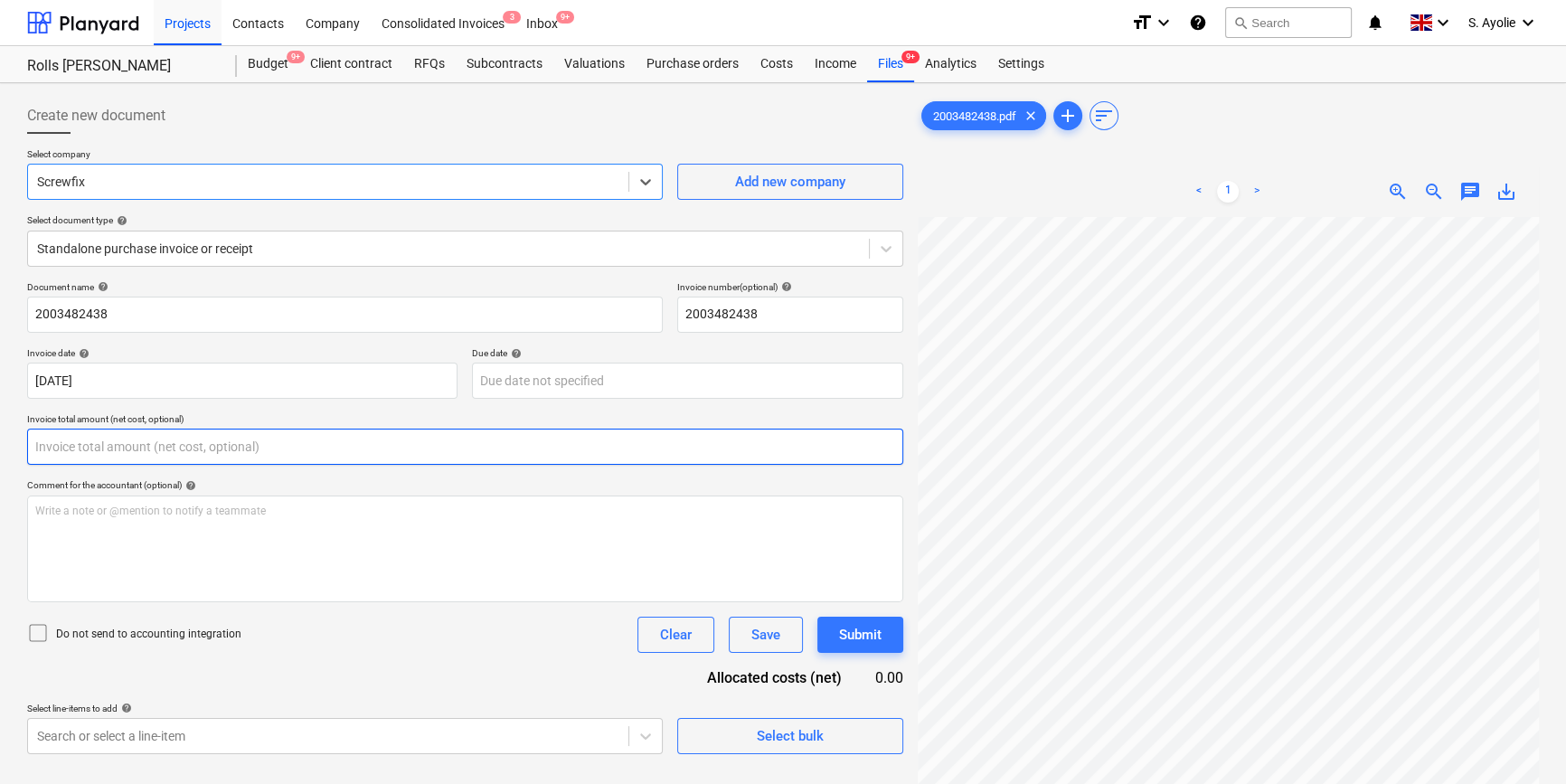
click at [216, 434] on input "text" at bounding box center [465, 446] width 876 height 36
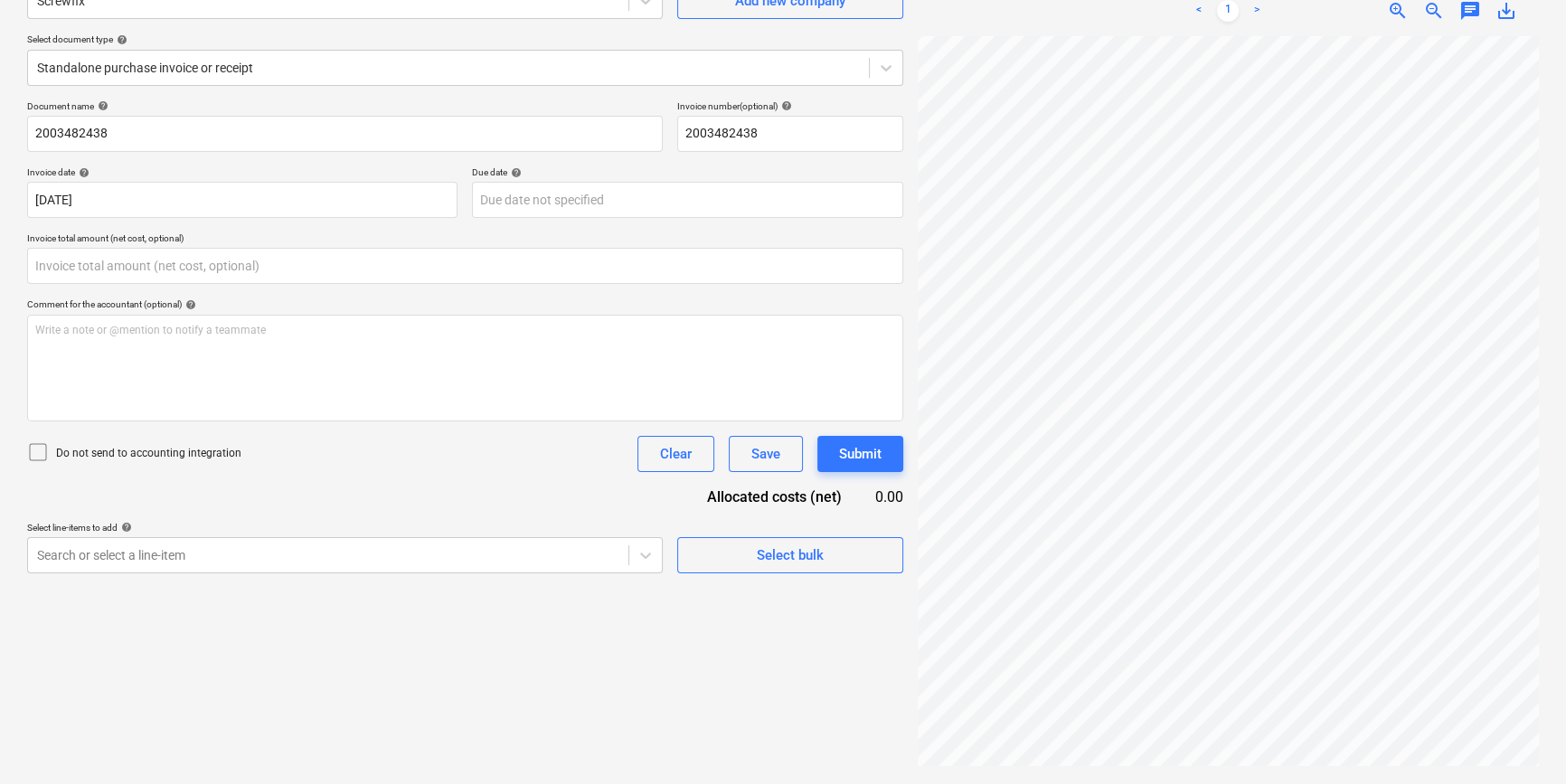
type input "0.00"
click at [53, 282] on input "text" at bounding box center [465, 265] width 876 height 36
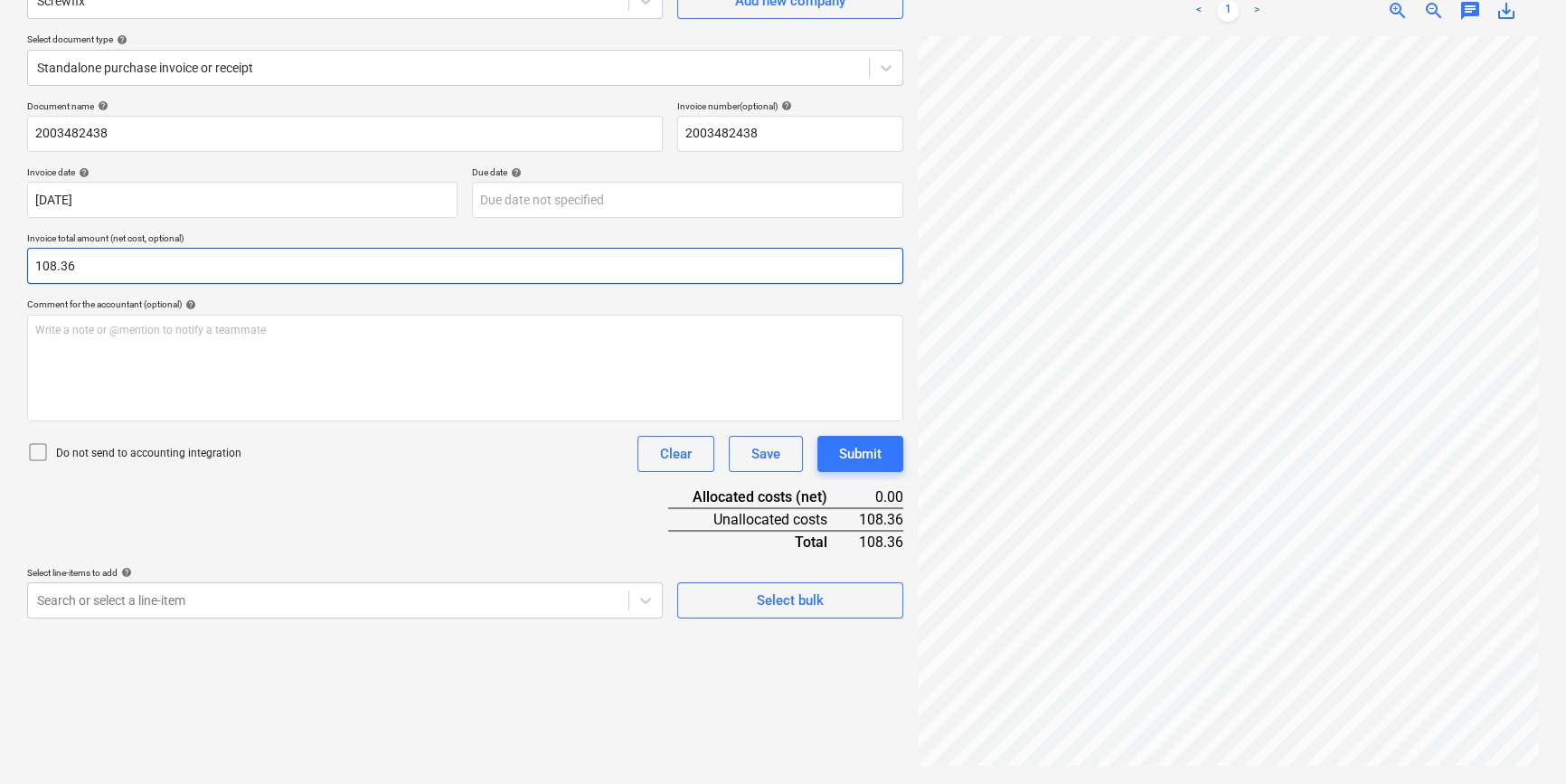
type input "108.36"
click at [263, 537] on div "Document name help 2003482438 Invoice number (optional) help 2003482438 Invoice…" at bounding box center [465, 359] width 876 height 518
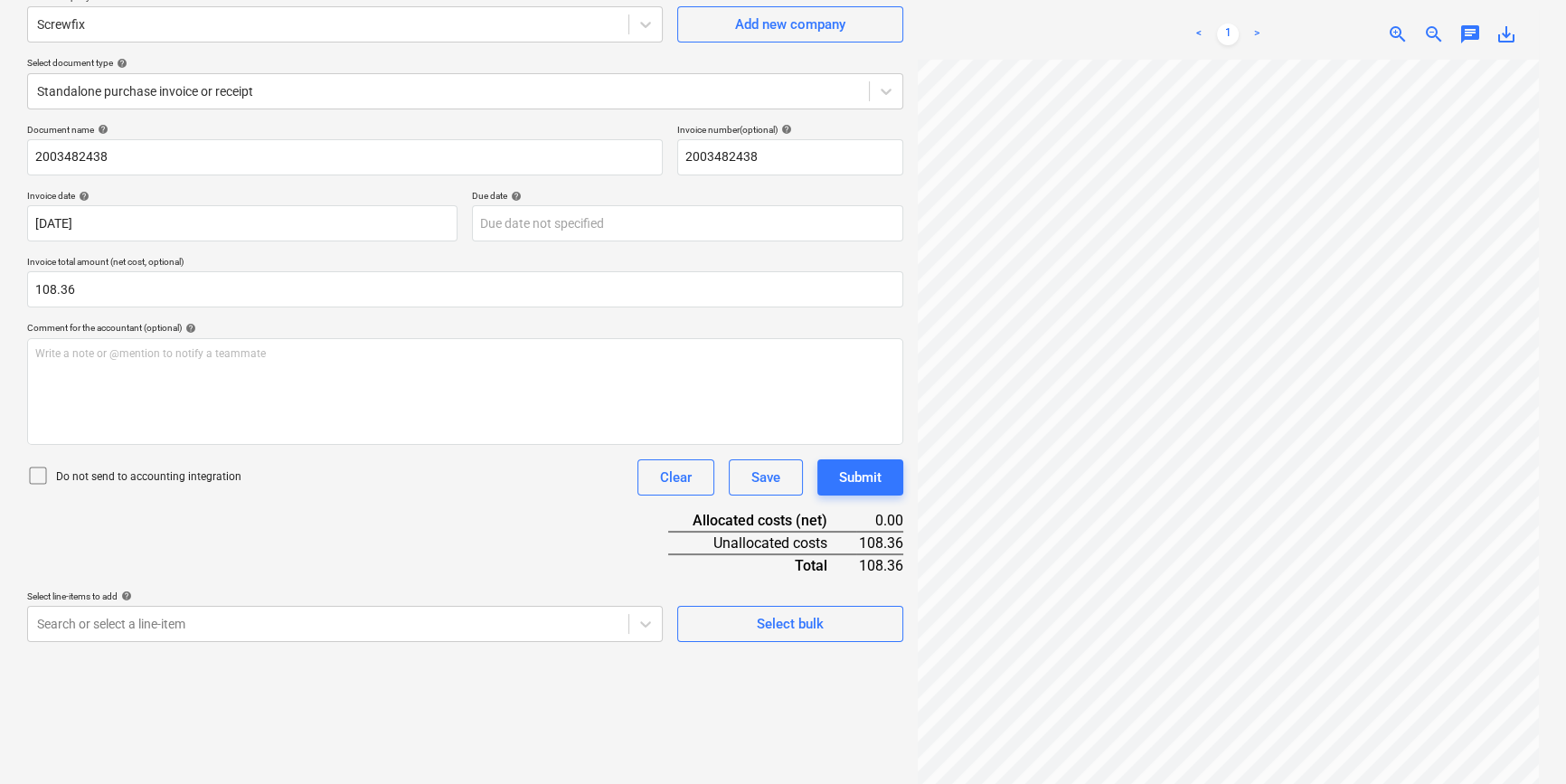
scroll to position [181, 0]
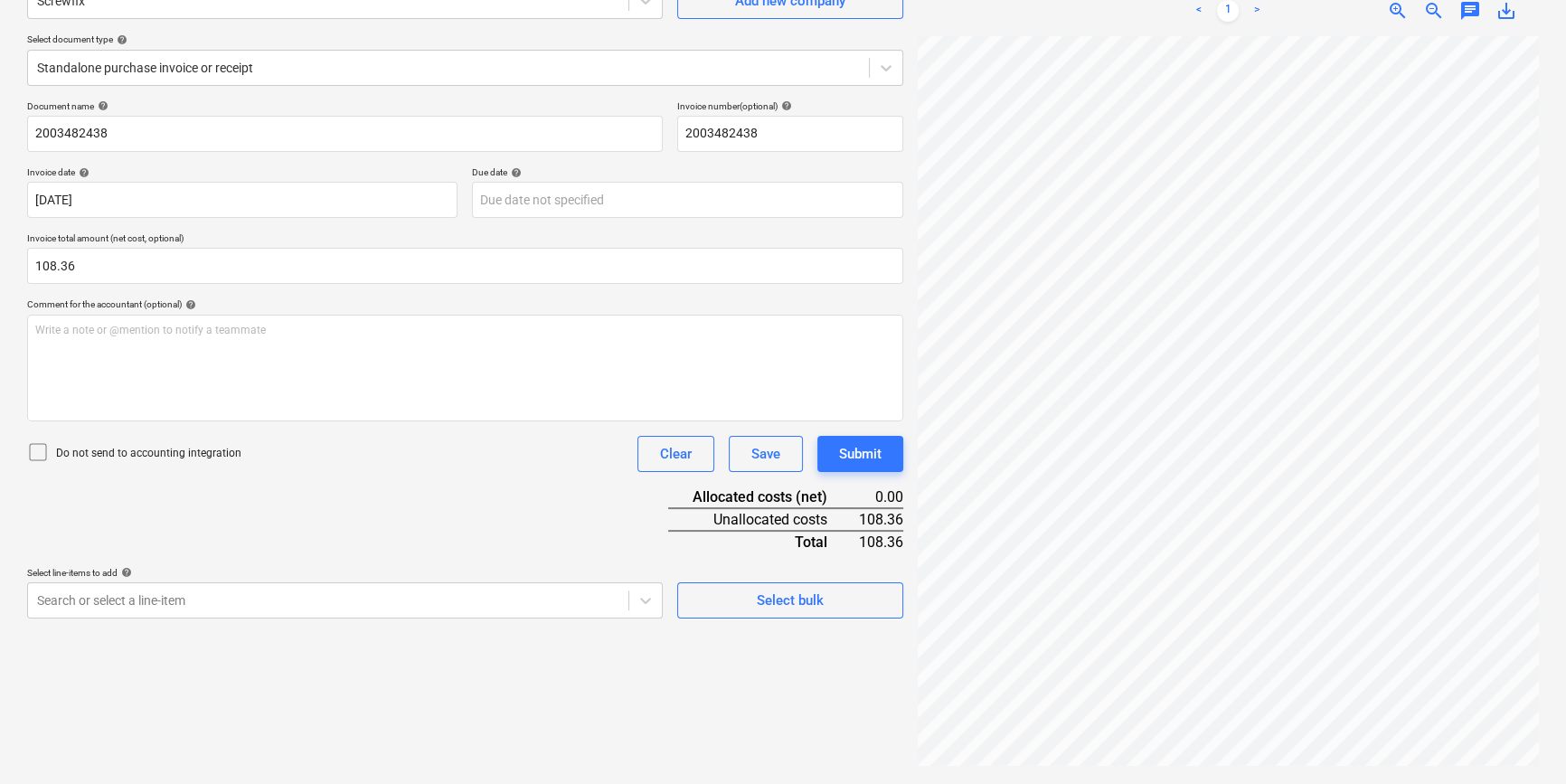
click at [46, 452] on icon at bounding box center [38, 452] width 21 height 21
click at [266, 602] on body "Projects Contacts Company Consolidated Invoices 3 Inbox 9+ format_size keyboard…" at bounding box center [783, 211] width 1566 height 784
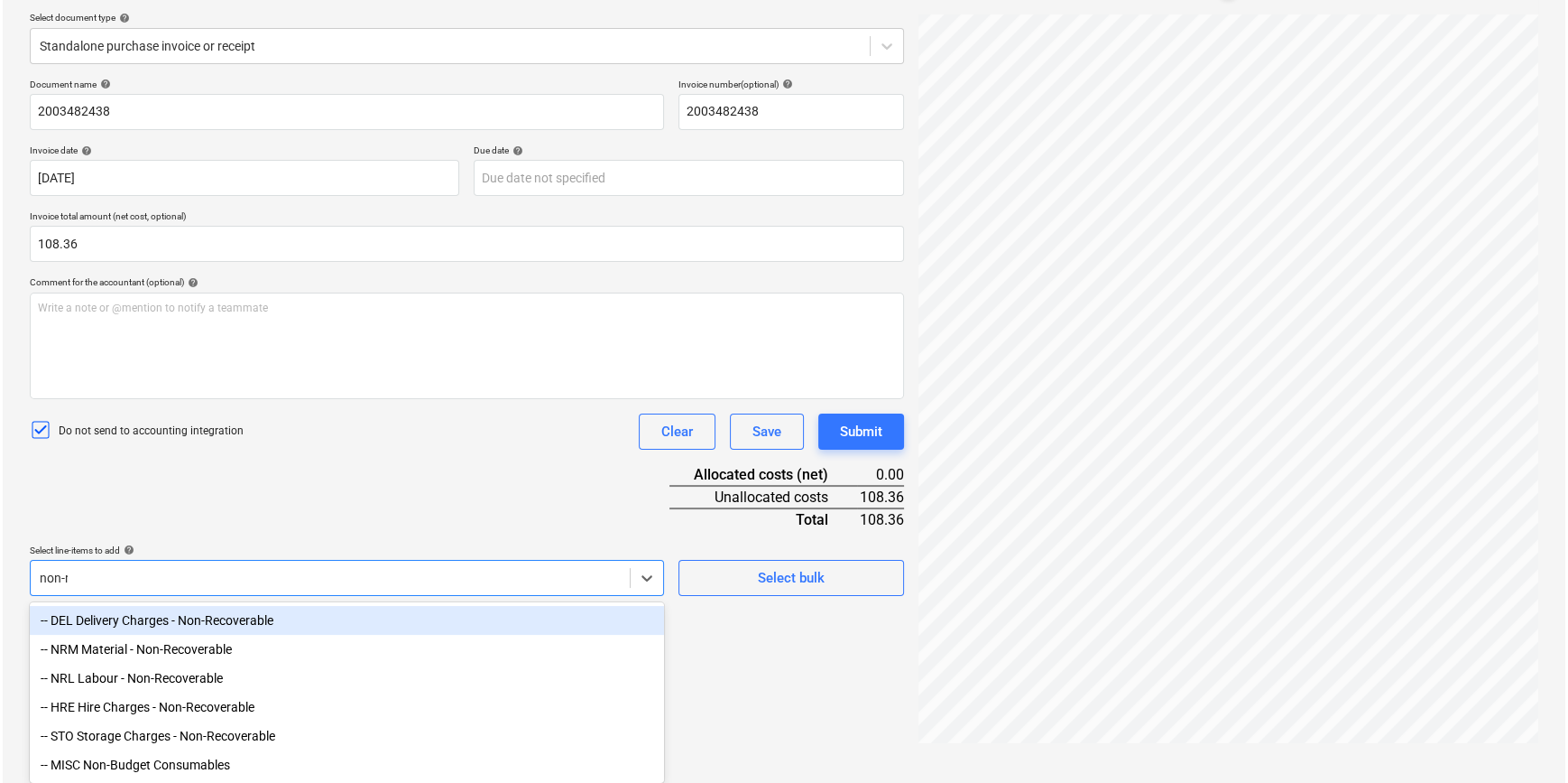
scroll to position [180, 0]
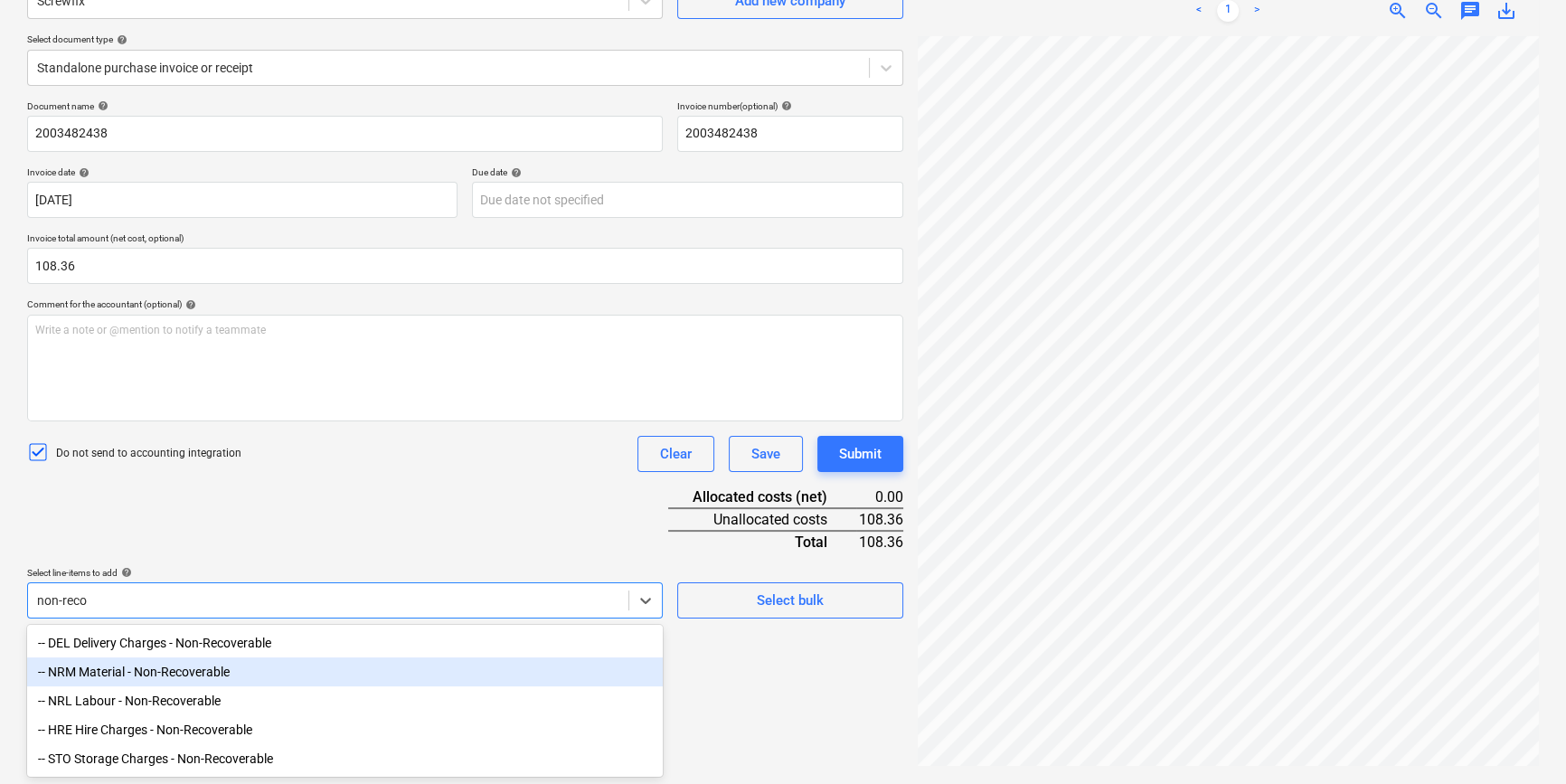
type input "non-recov"
click at [216, 671] on div "-- NRM Material - Non-Recoverable" at bounding box center [345, 671] width 636 height 29
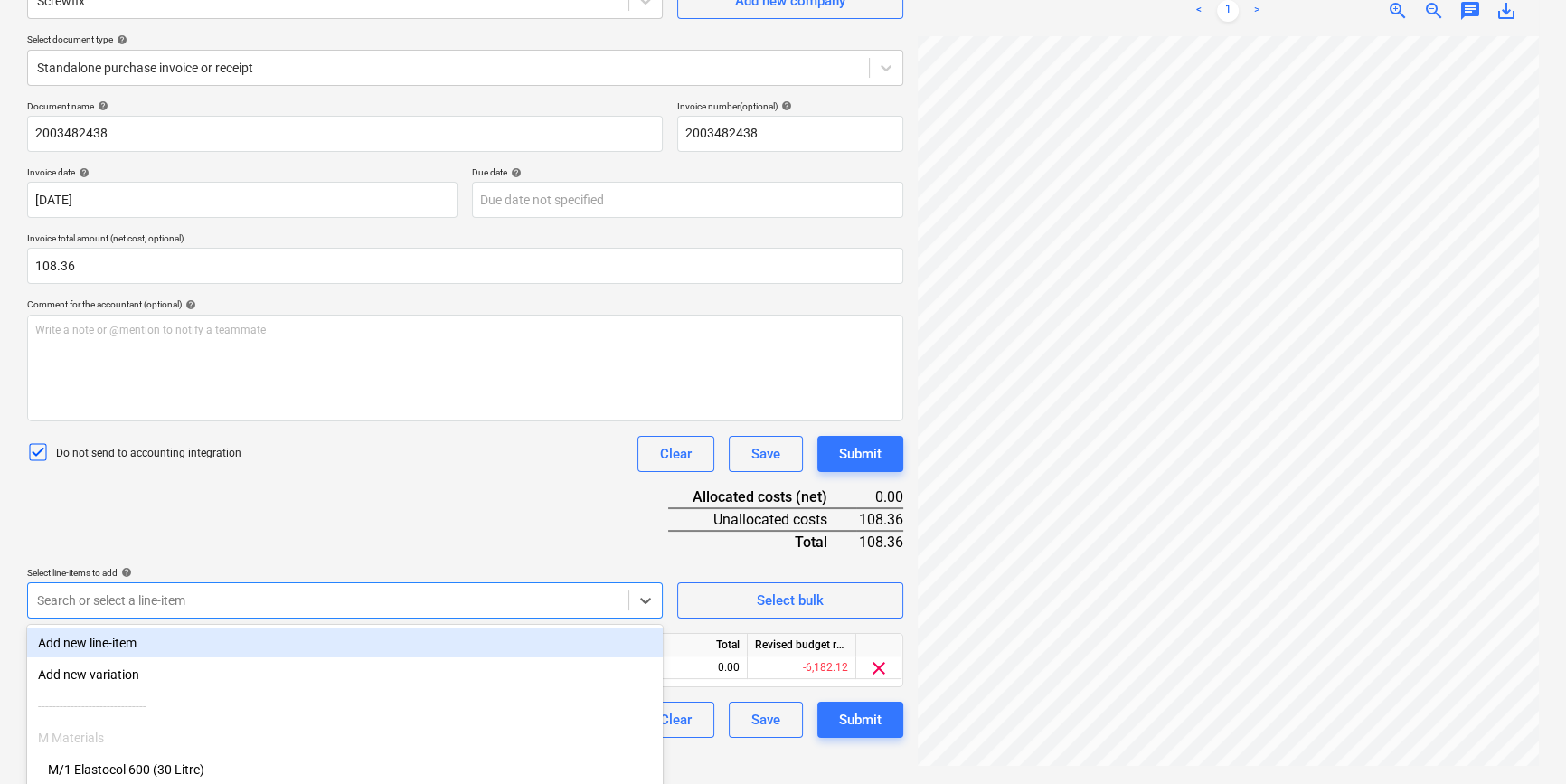
click at [280, 492] on div "Document name help 2003482438 Invoice number (optional) help 2003482438 Invoice…" at bounding box center [465, 419] width 876 height 637
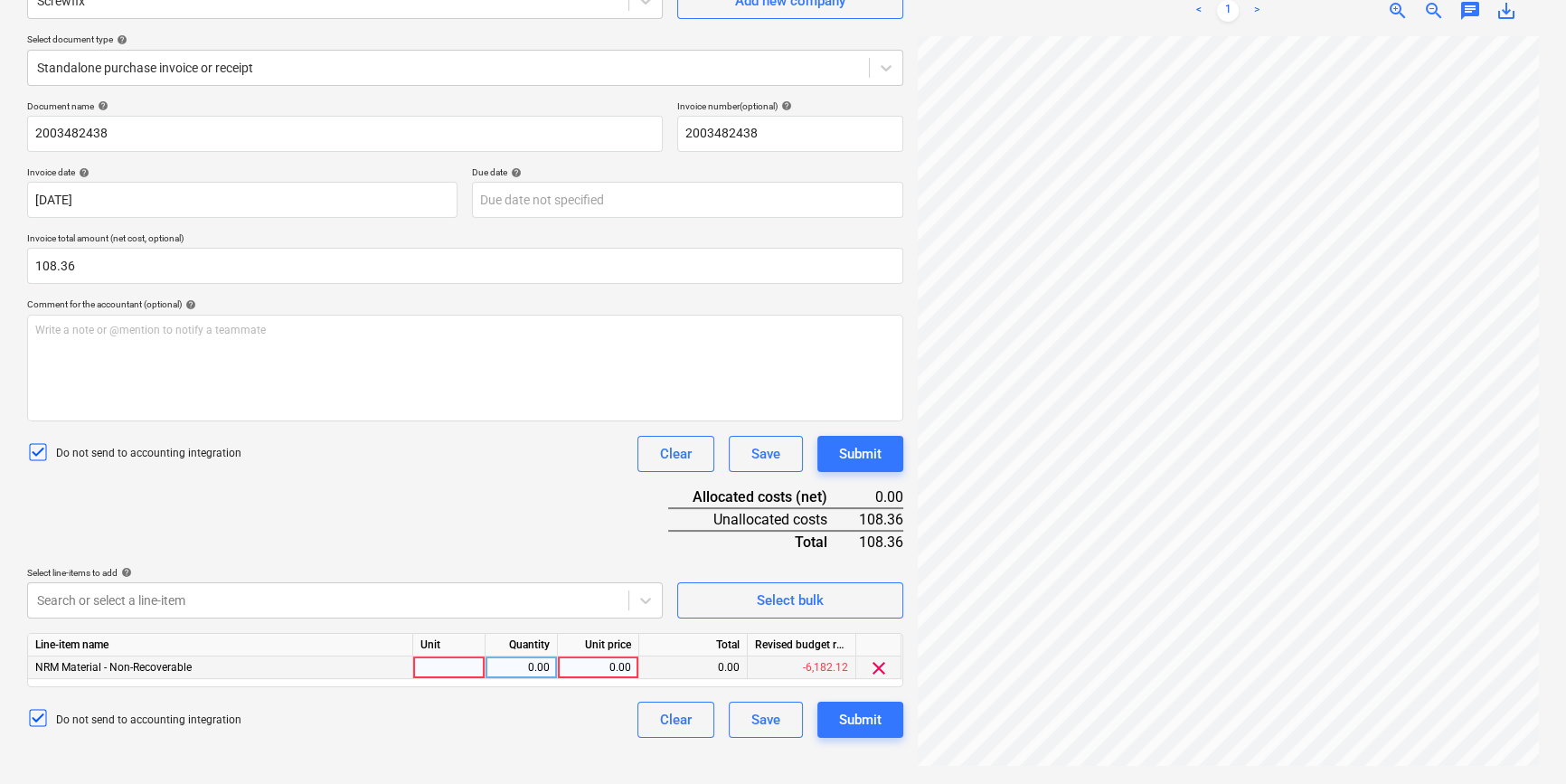
click at [431, 673] on div at bounding box center [449, 667] width 72 height 22
type input "pcs"
click at [532, 666] on div "0.00" at bounding box center [521, 667] width 57 height 22
click at [522, 675] on input at bounding box center [522, 667] width 71 height 21
type input "1"
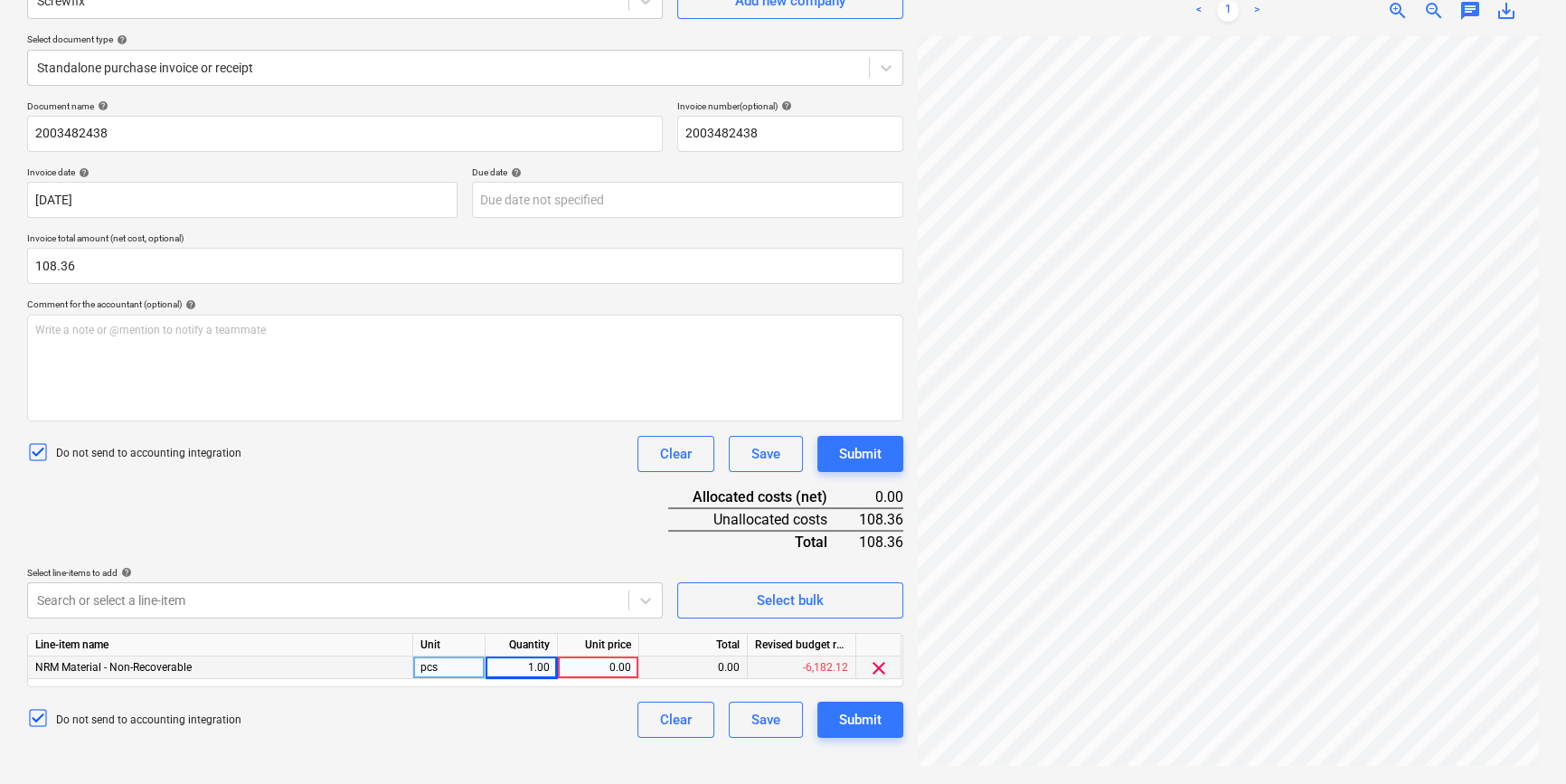
click at [584, 670] on div "0.00" at bounding box center [598, 667] width 66 height 22
type input "108.36"
click at [671, 549] on div "Total" at bounding box center [762, 541] width 188 height 21
click at [840, 720] on div "Submit" at bounding box center [861, 719] width 43 height 23
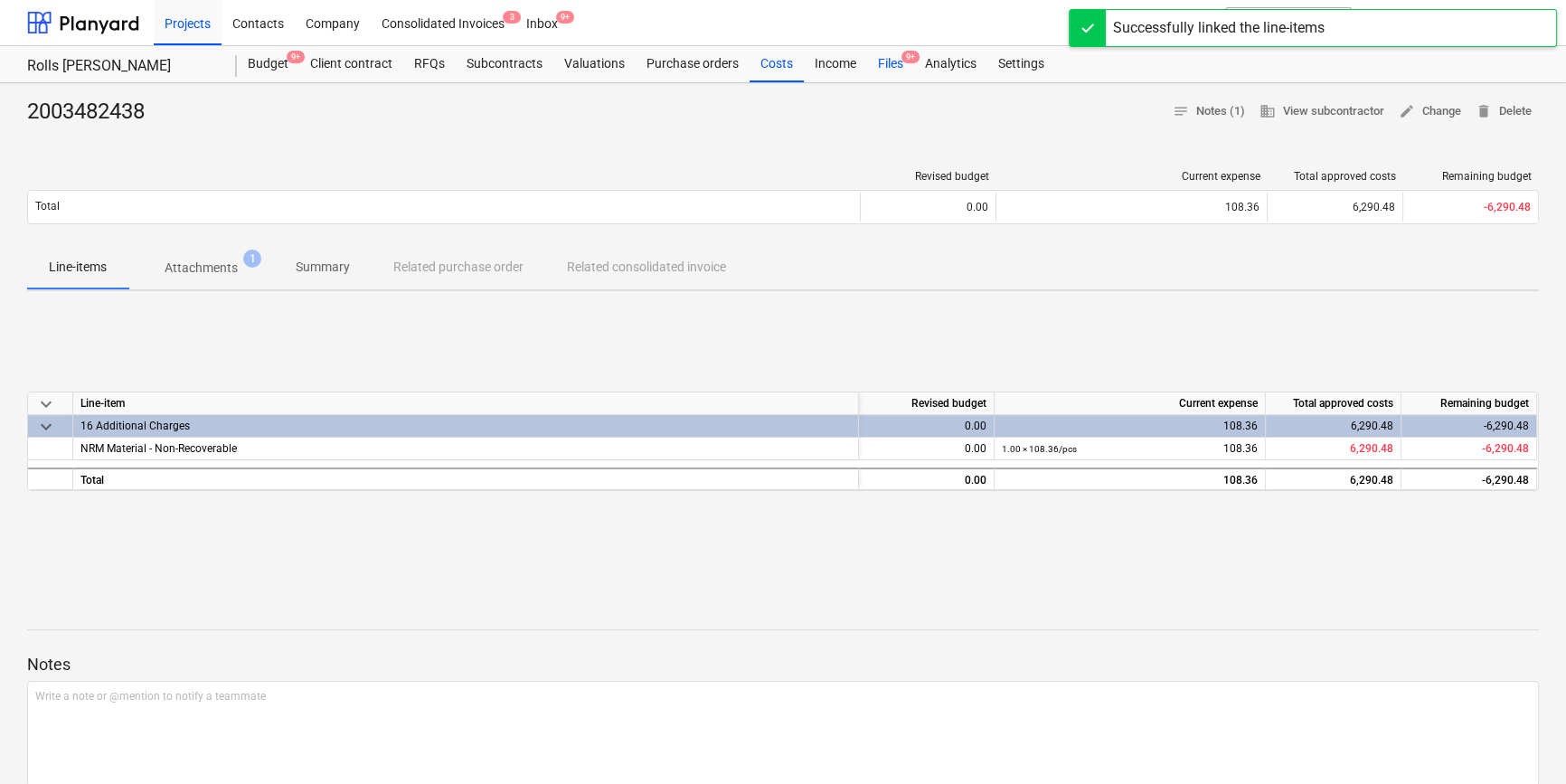
click at [899, 68] on div "Files 9+" at bounding box center [891, 64] width 47 height 36
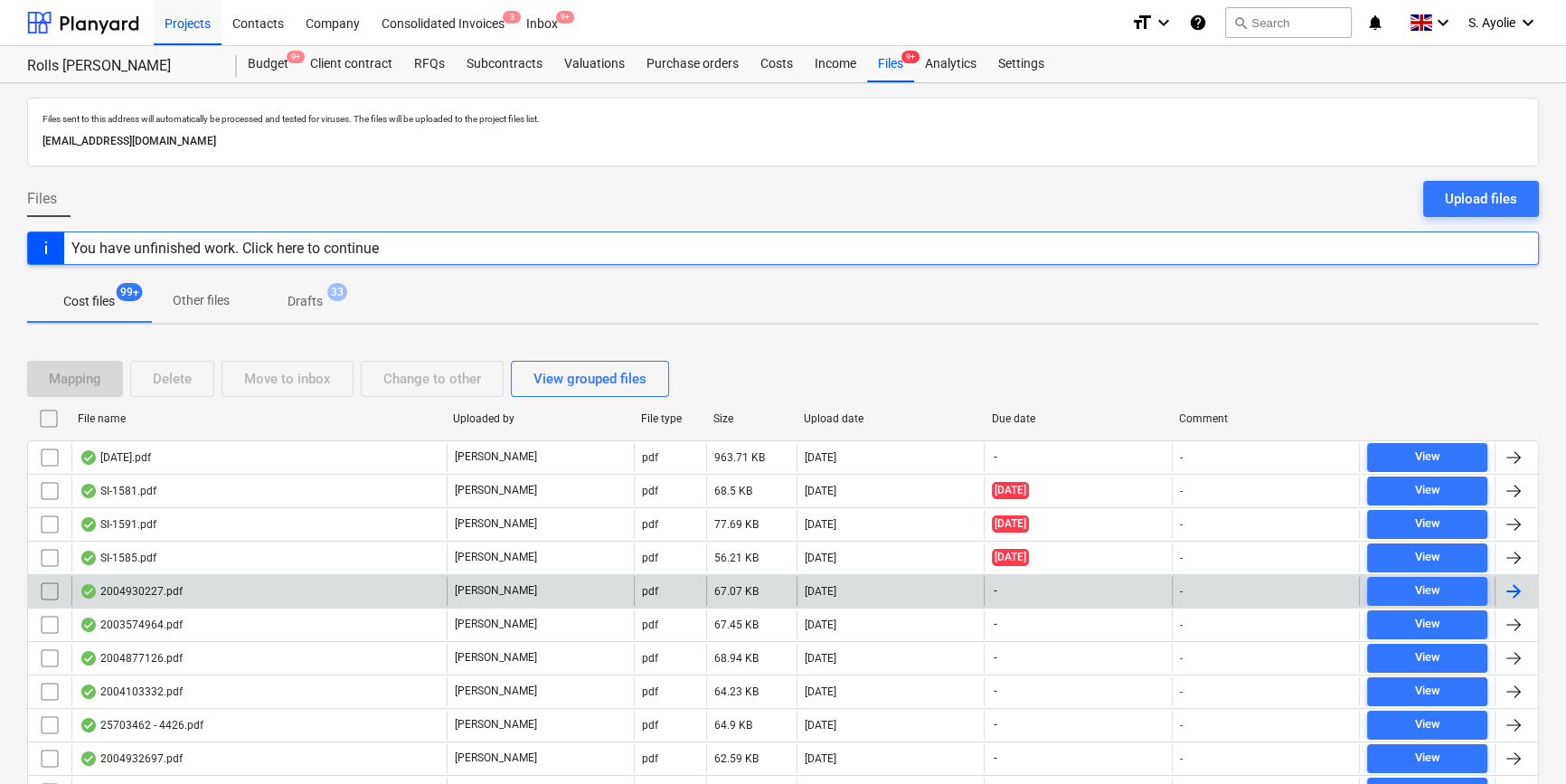
click at [349, 601] on div "2004930227.pdf" at bounding box center [259, 591] width 375 height 29
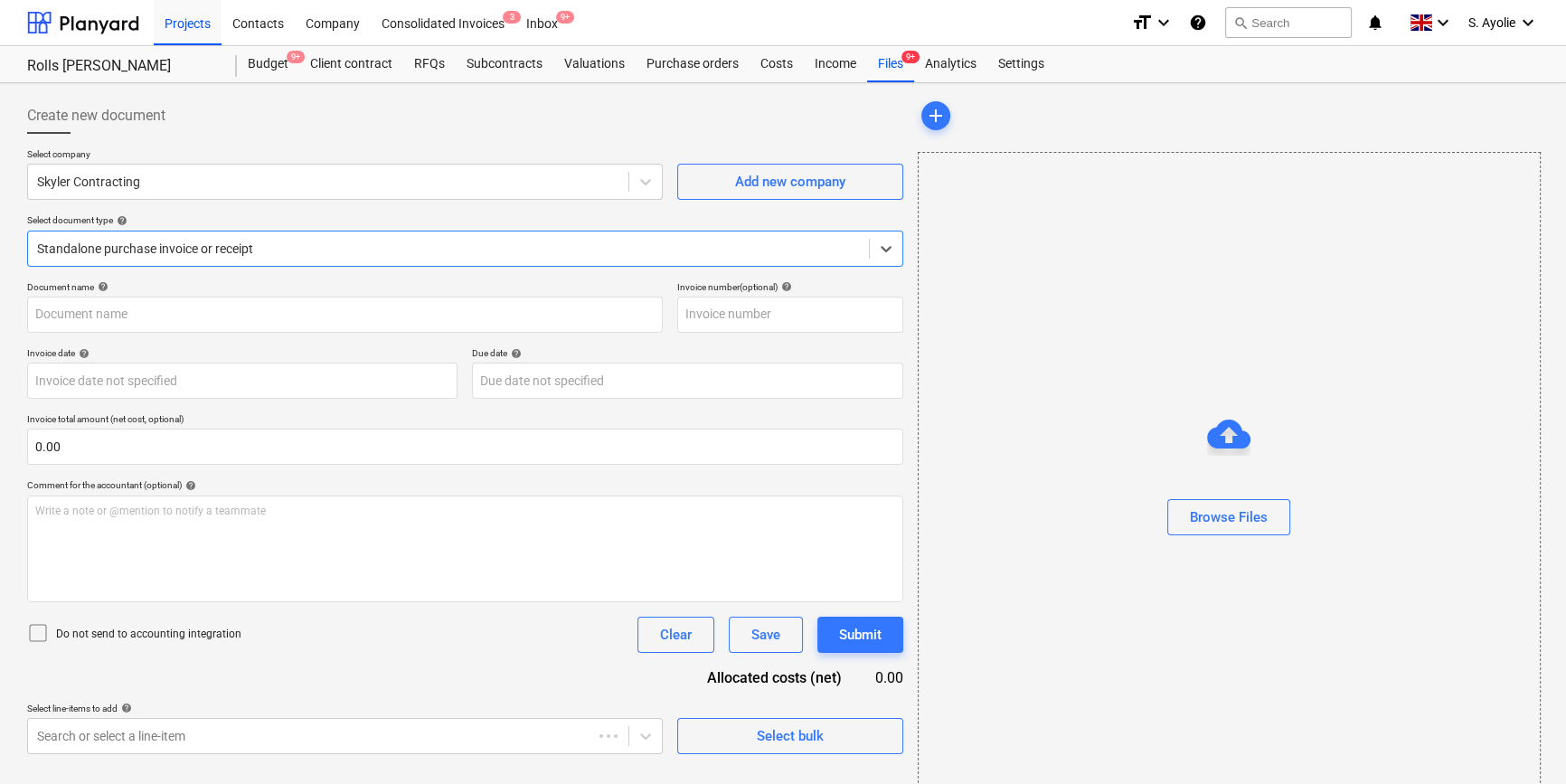
type input "2004930227"
type input "12 Jun 2025"
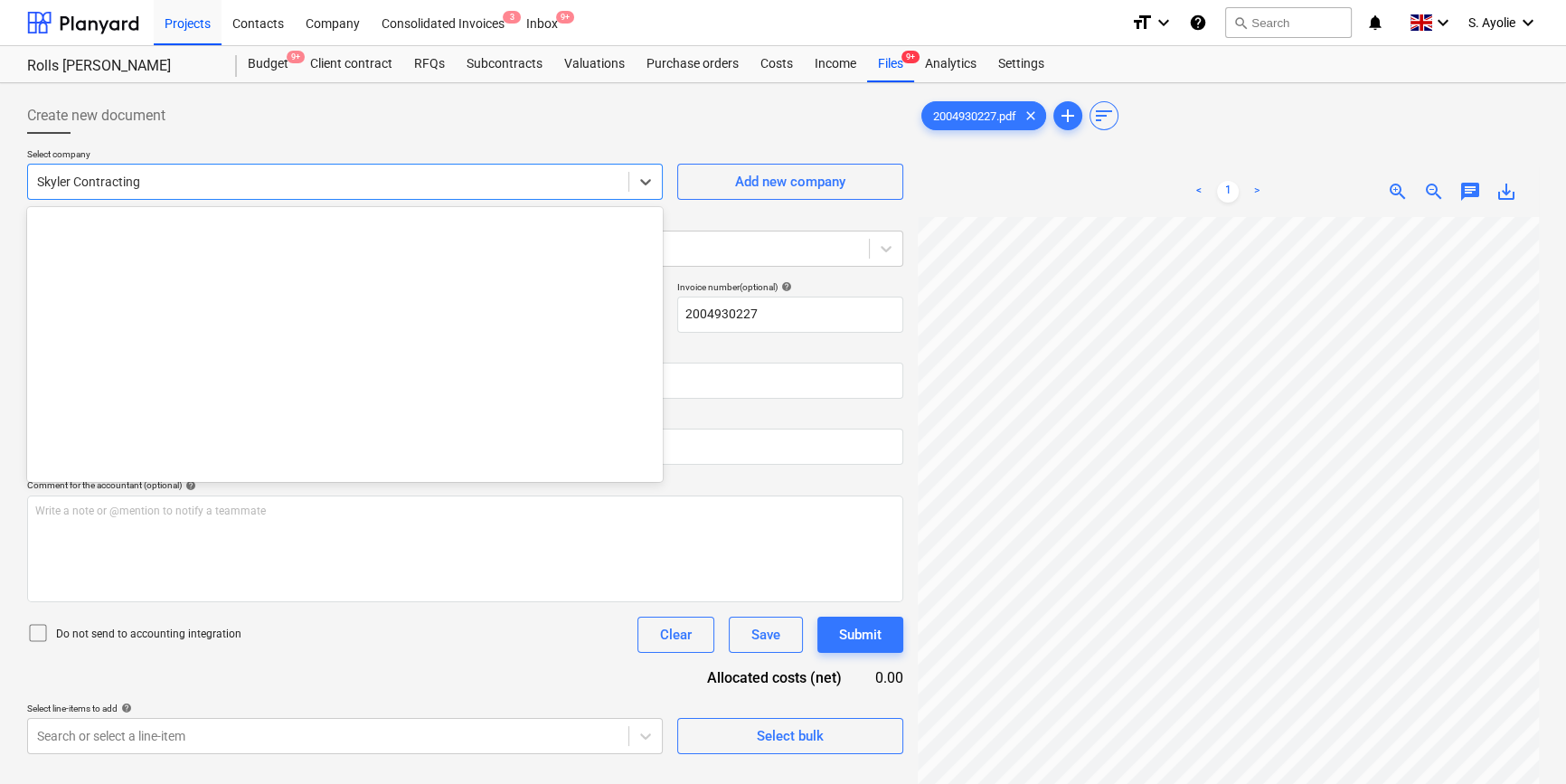
click at [345, 183] on div at bounding box center [327, 182] width 583 height 18
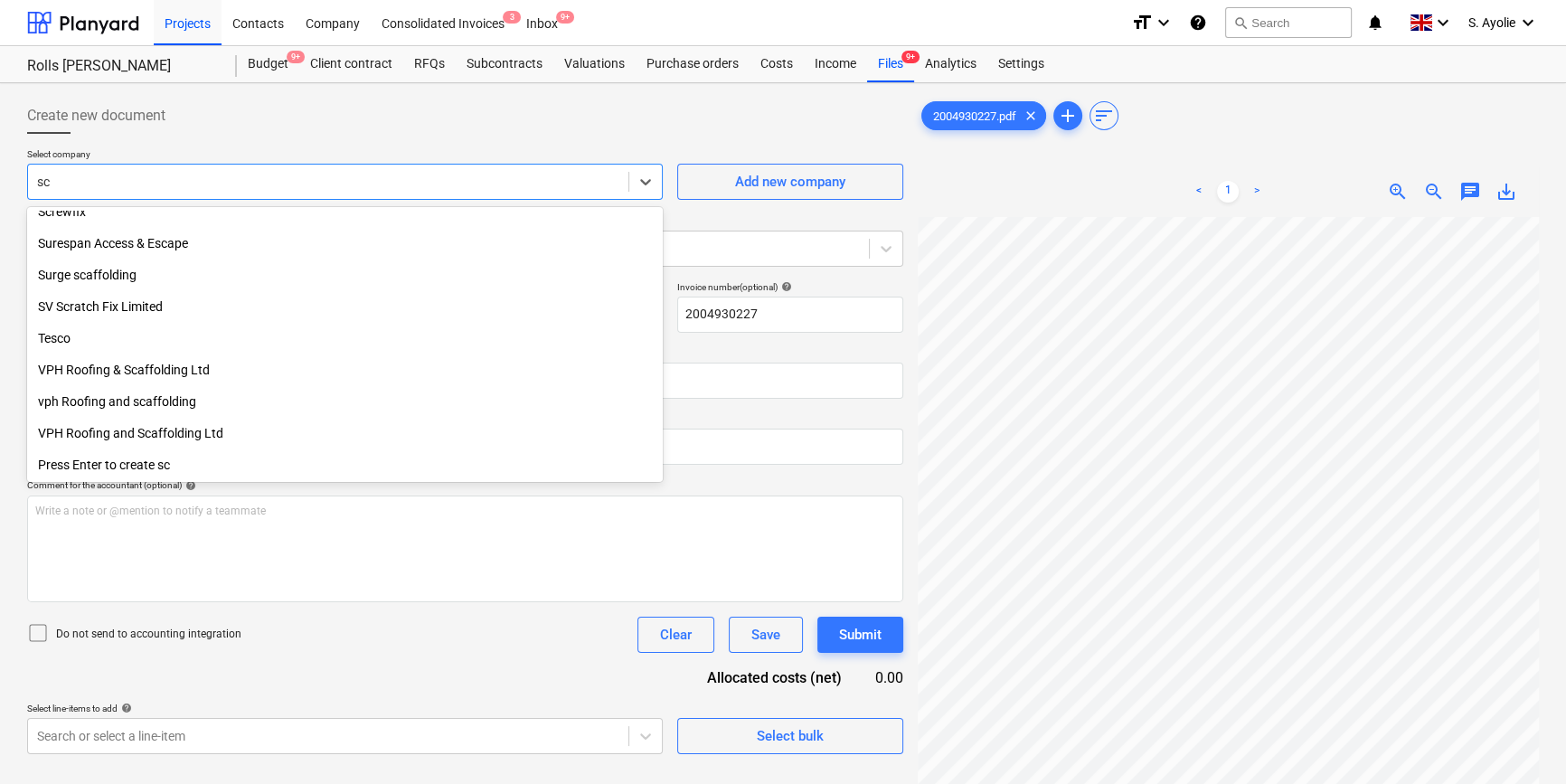
scroll to position [614, 0]
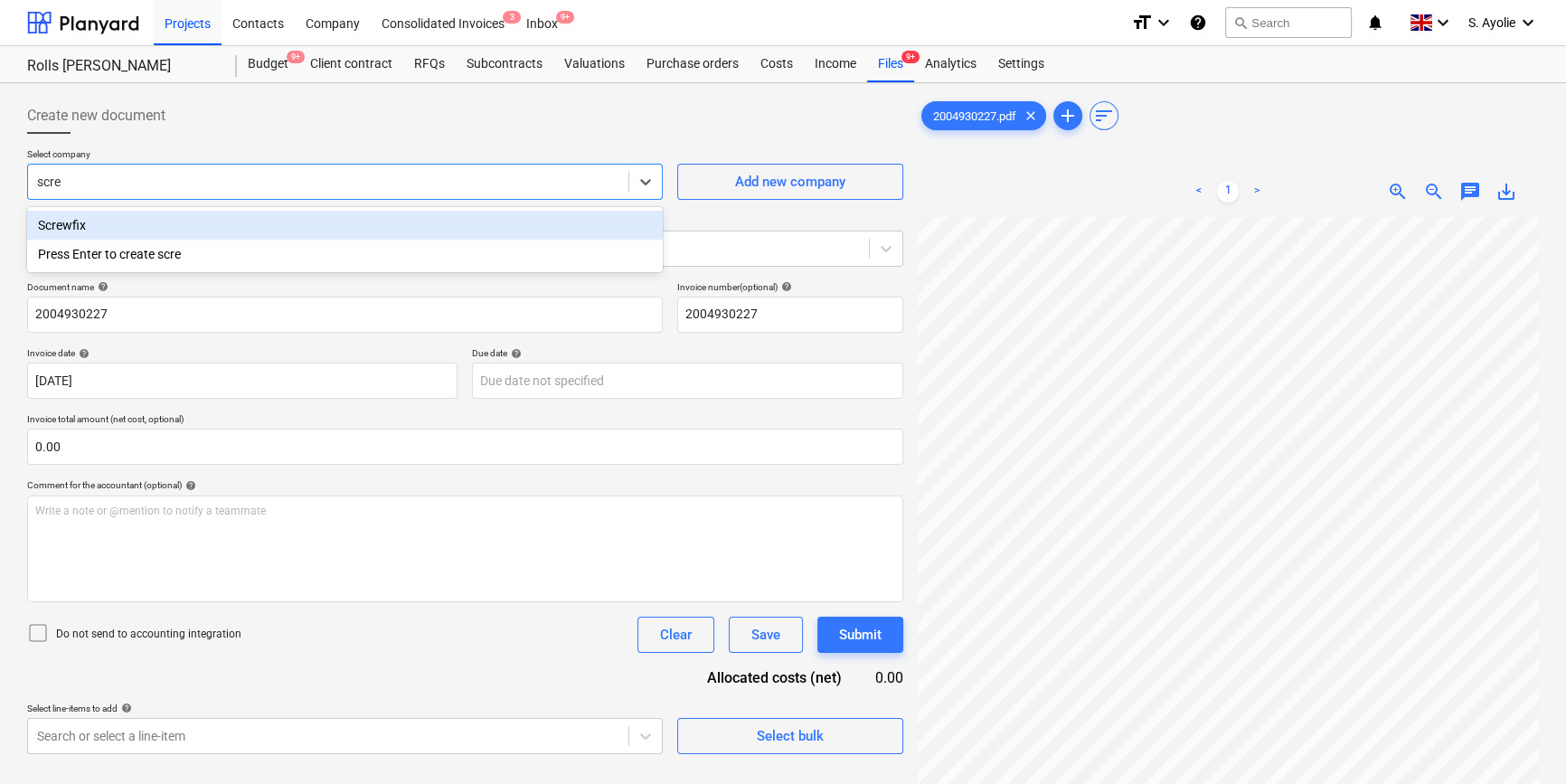
type input "screw"
click at [311, 219] on div "Screwfix" at bounding box center [345, 225] width 636 height 29
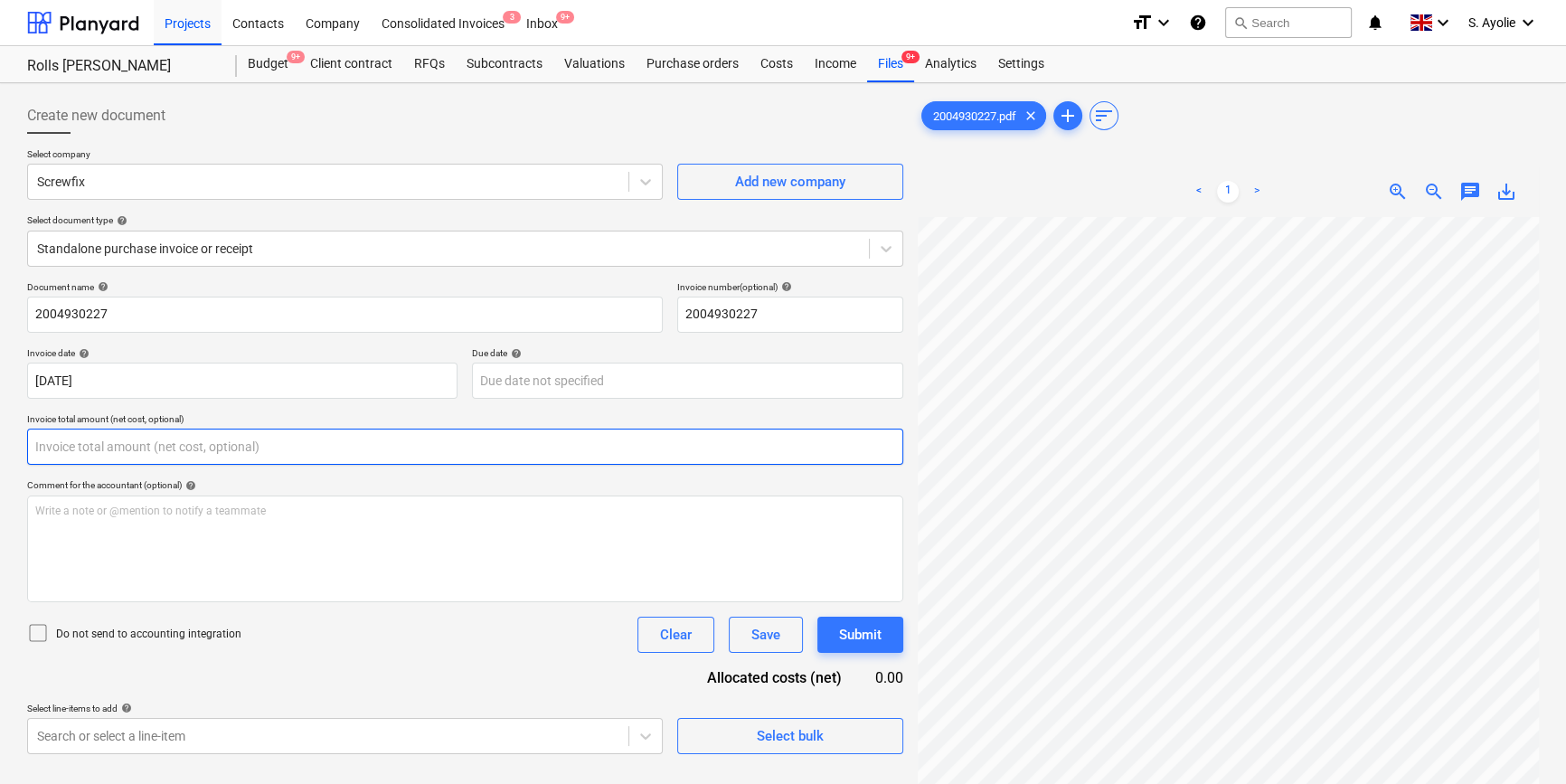
click at [254, 447] on input "text" at bounding box center [465, 446] width 876 height 36
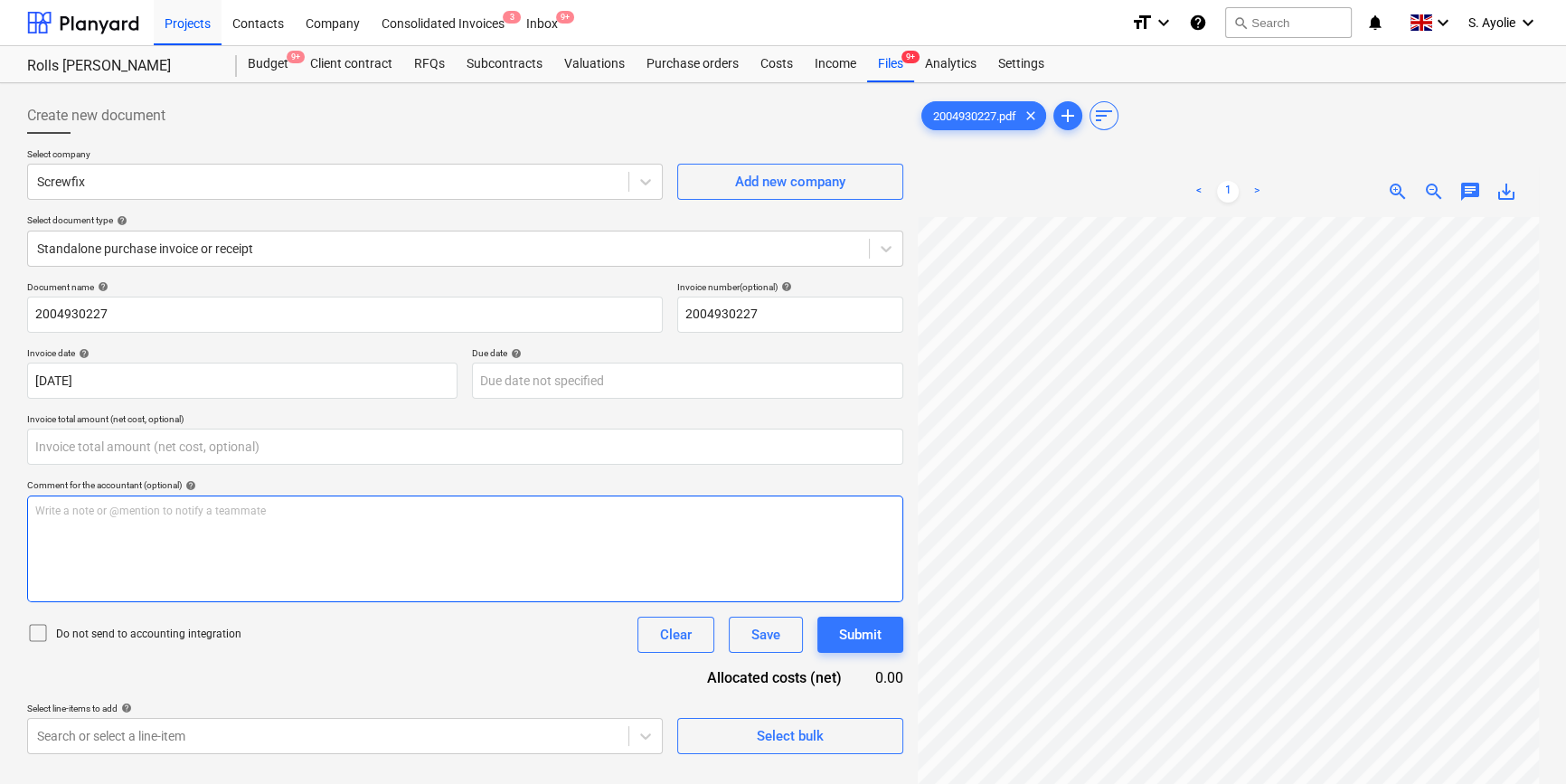
type input "0.00"
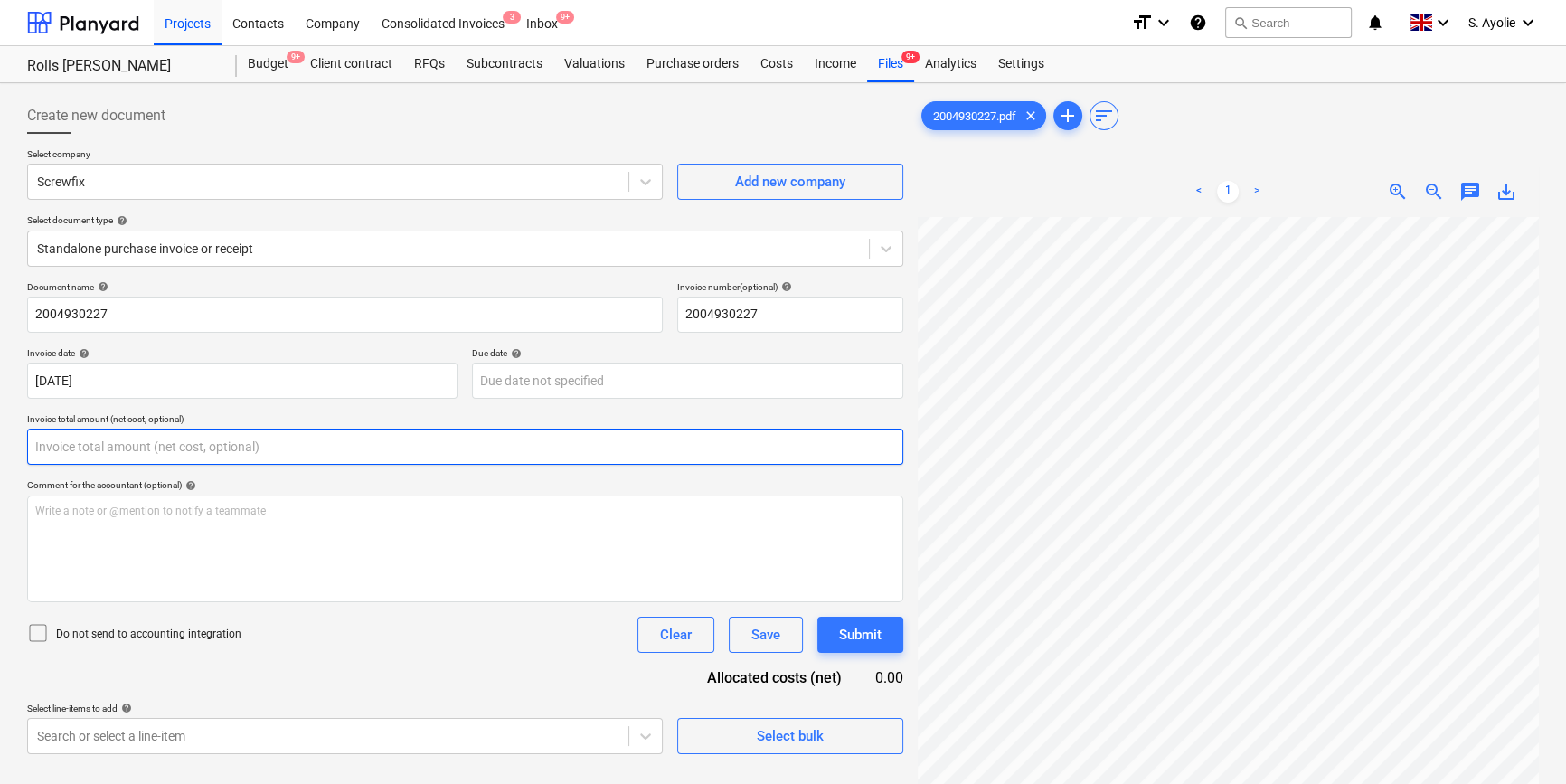
click at [98, 450] on input "text" at bounding box center [465, 446] width 876 height 36
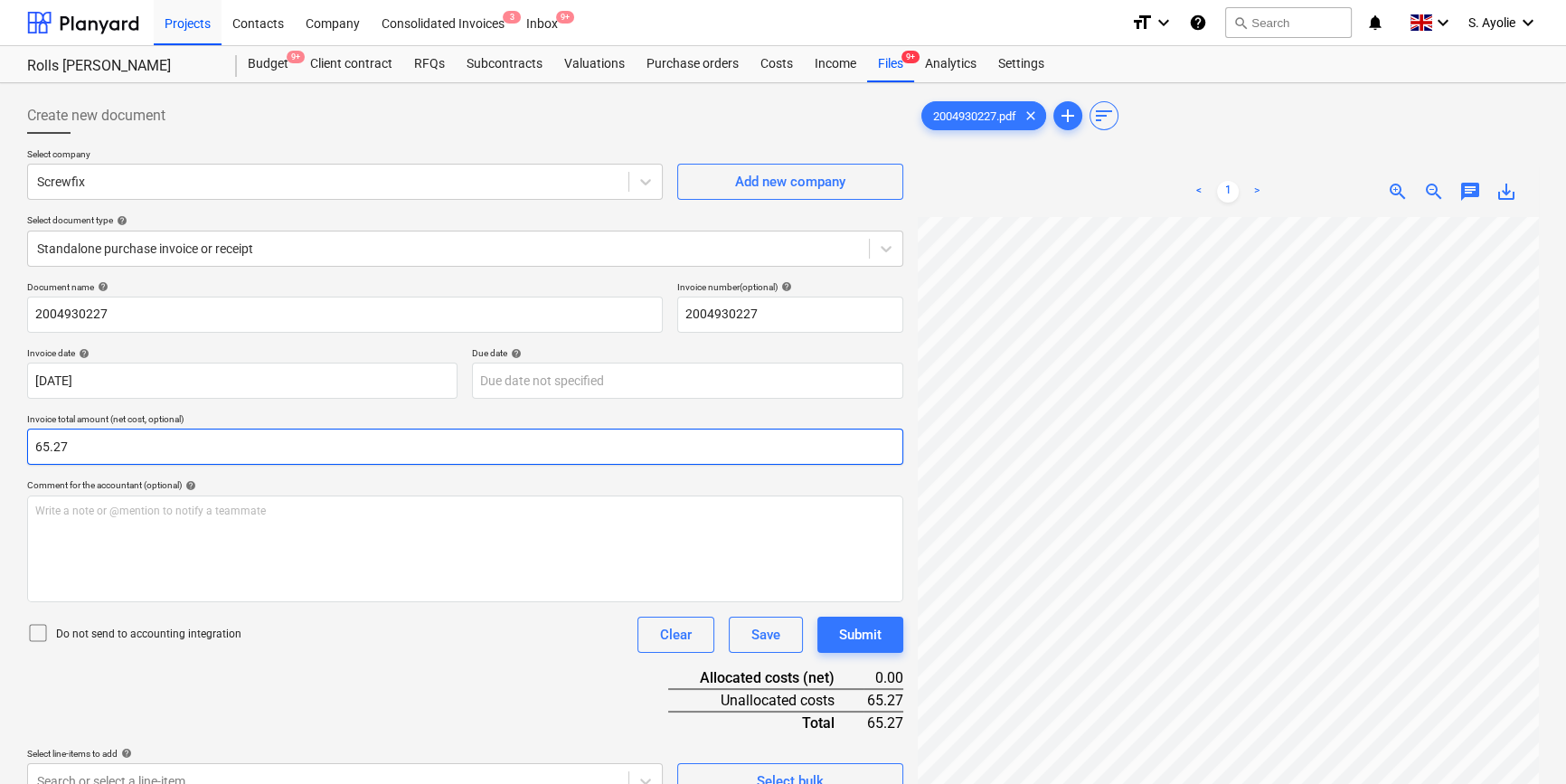
type input "65.27"
click at [106, 635] on p "Do not send to accounting integration" at bounding box center [149, 634] width 185 height 15
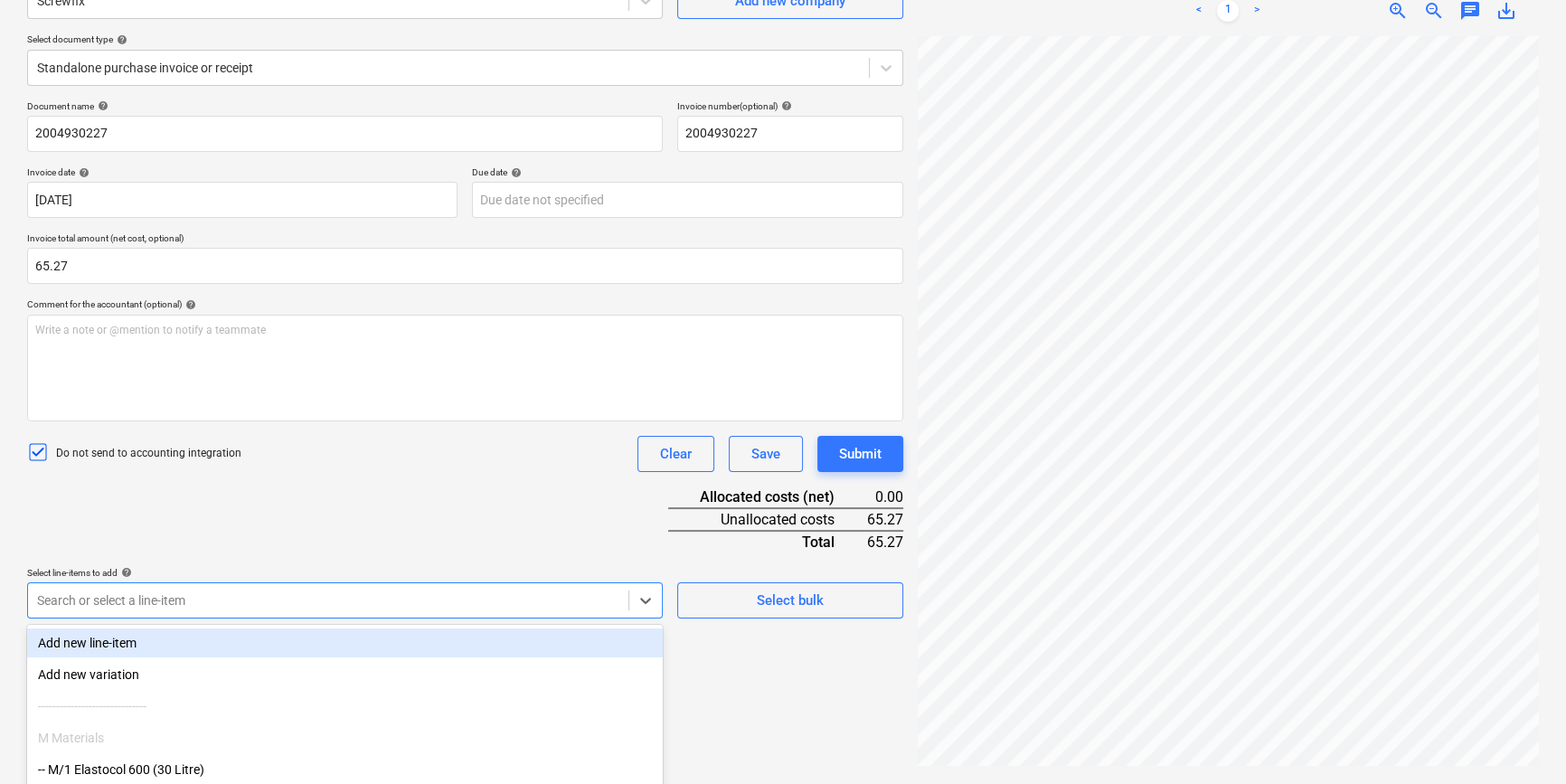
scroll to position [296, 0]
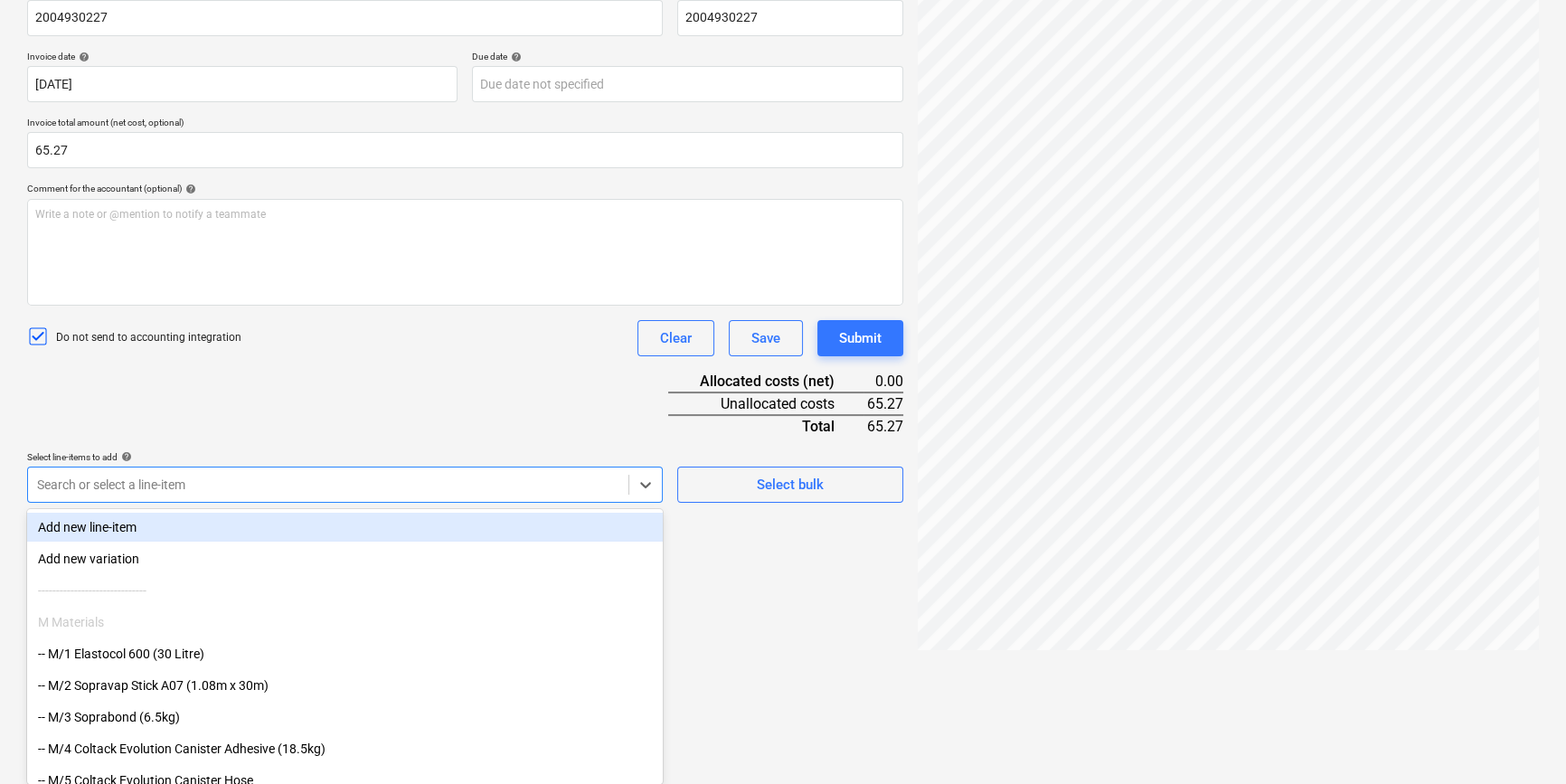
click at [213, 488] on body "Projects Contacts Company Consolidated Invoices 3 Inbox 9+ format_size keyboard…" at bounding box center [783, 96] width 1566 height 784
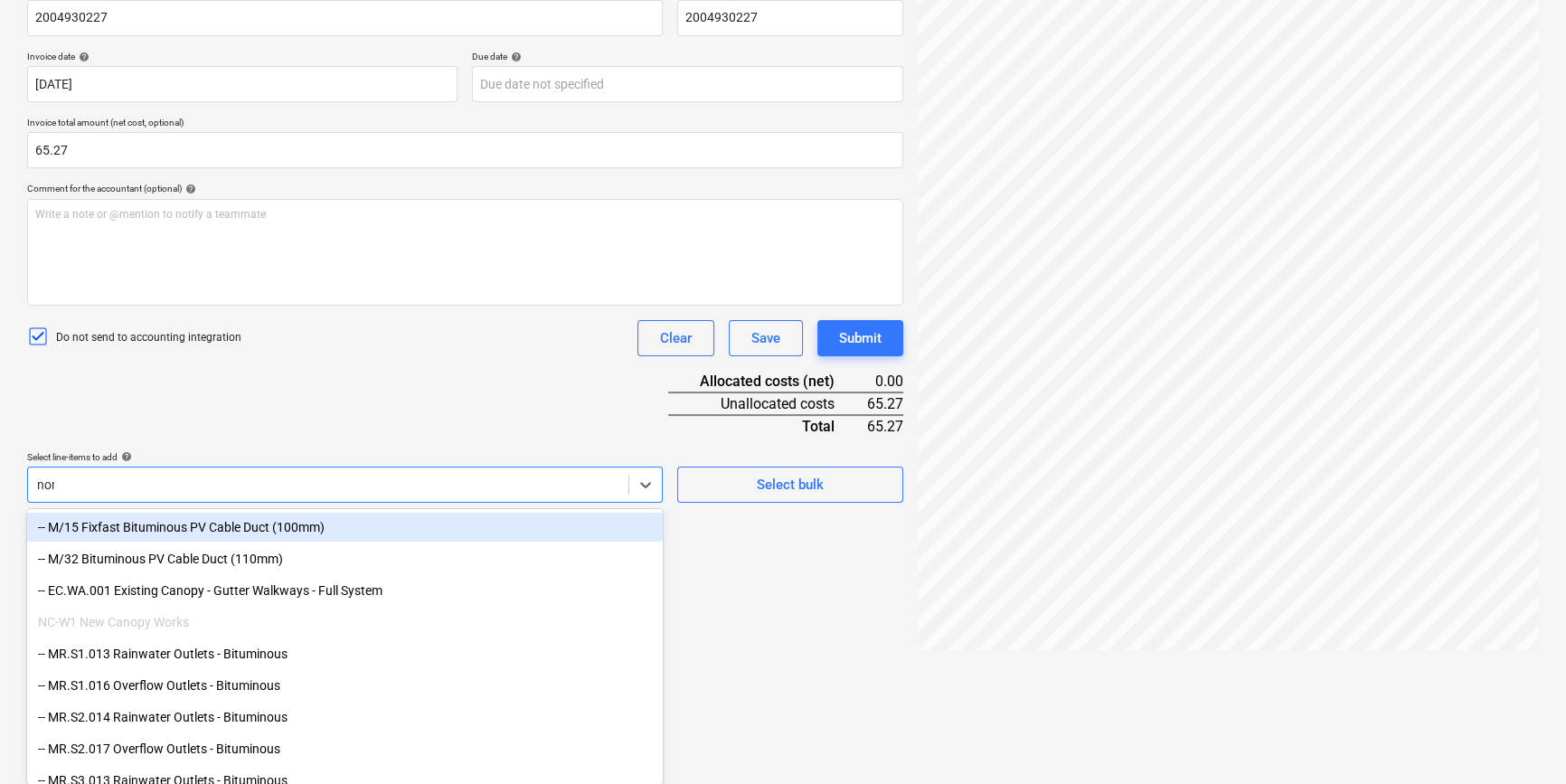
scroll to position [209, 0]
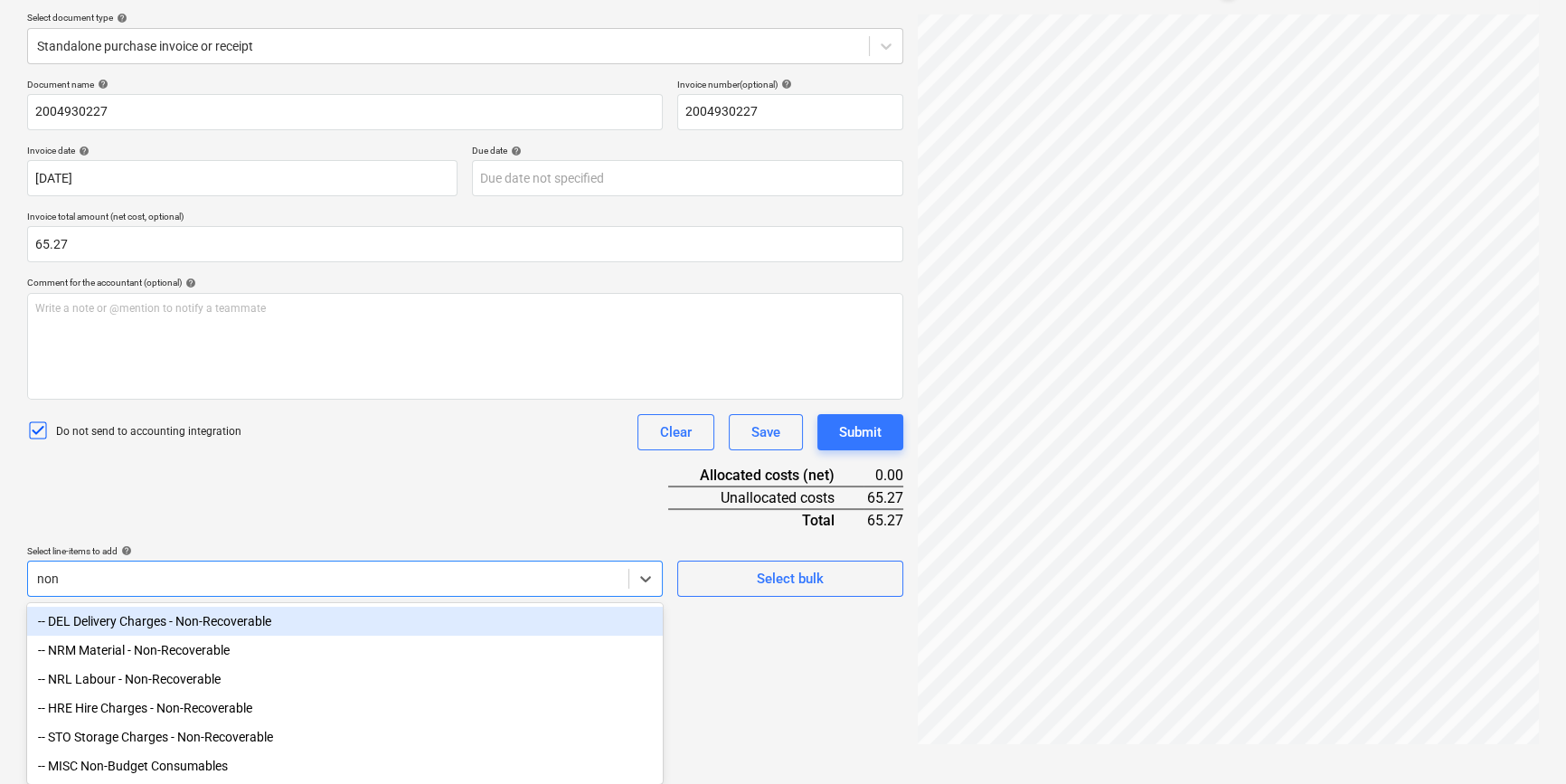
type input "non-"
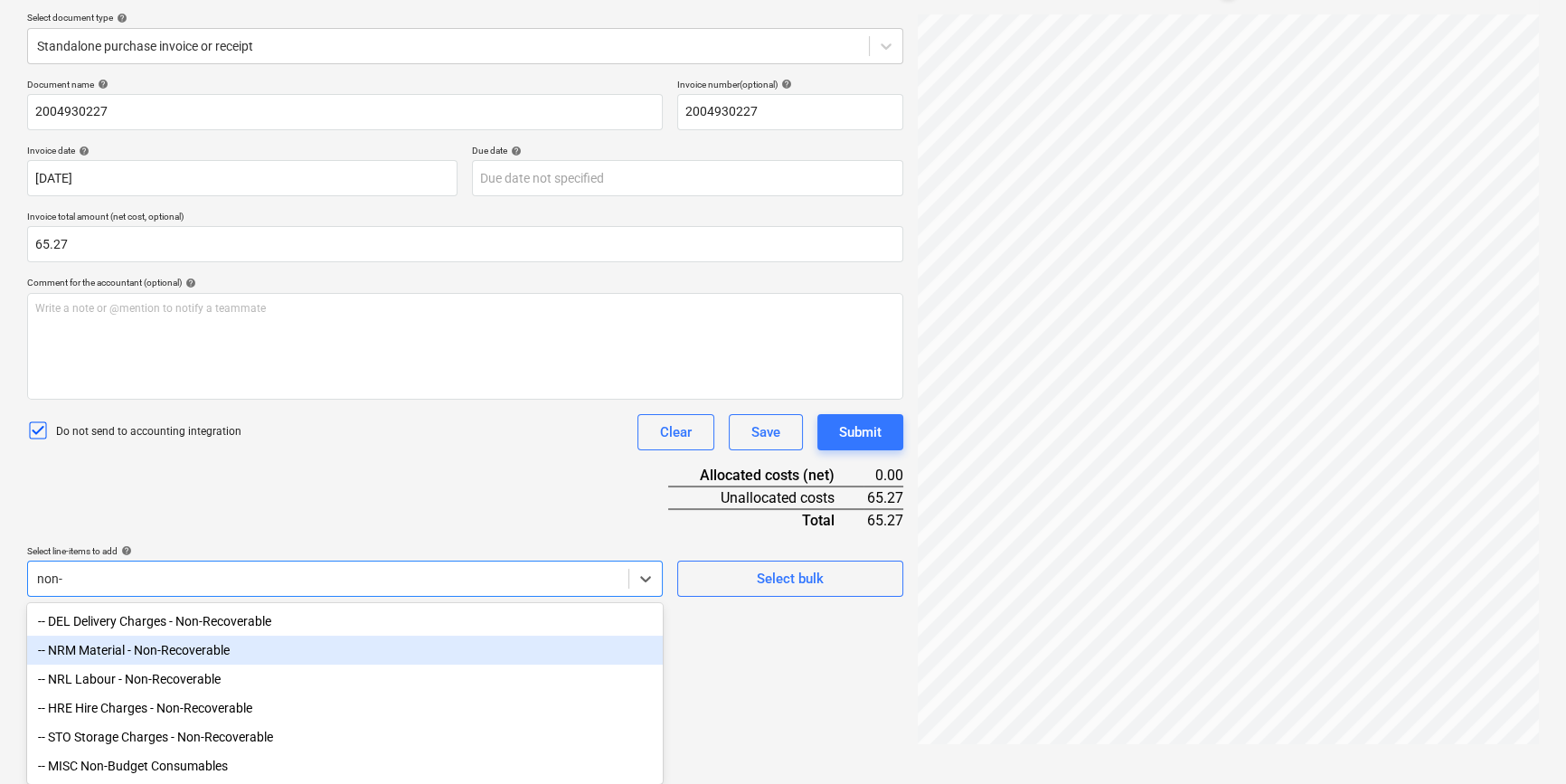
click at [202, 648] on div "-- NRM Material - Non-Recoverable" at bounding box center [345, 650] width 636 height 29
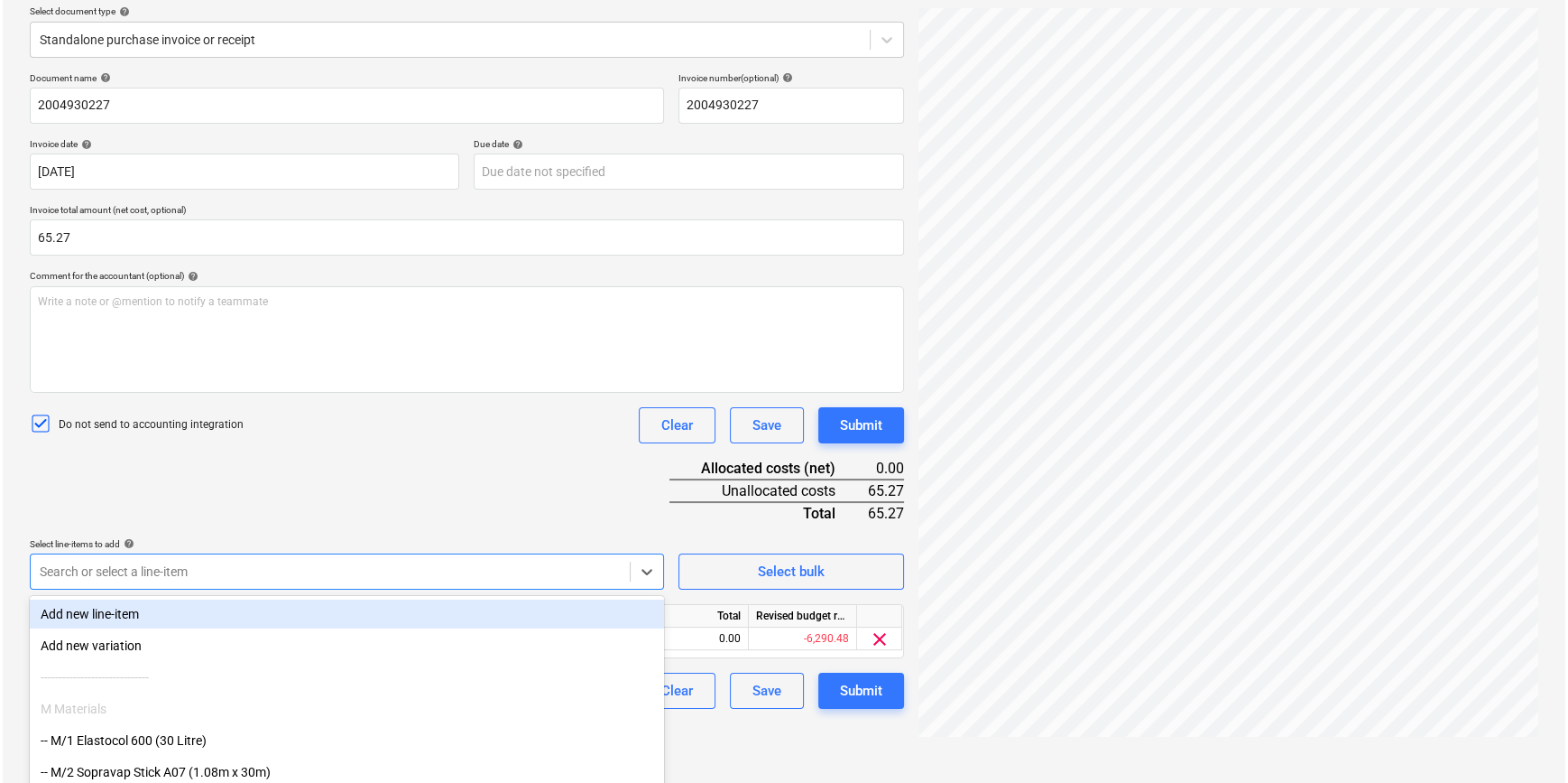
scroll to position [180, 0]
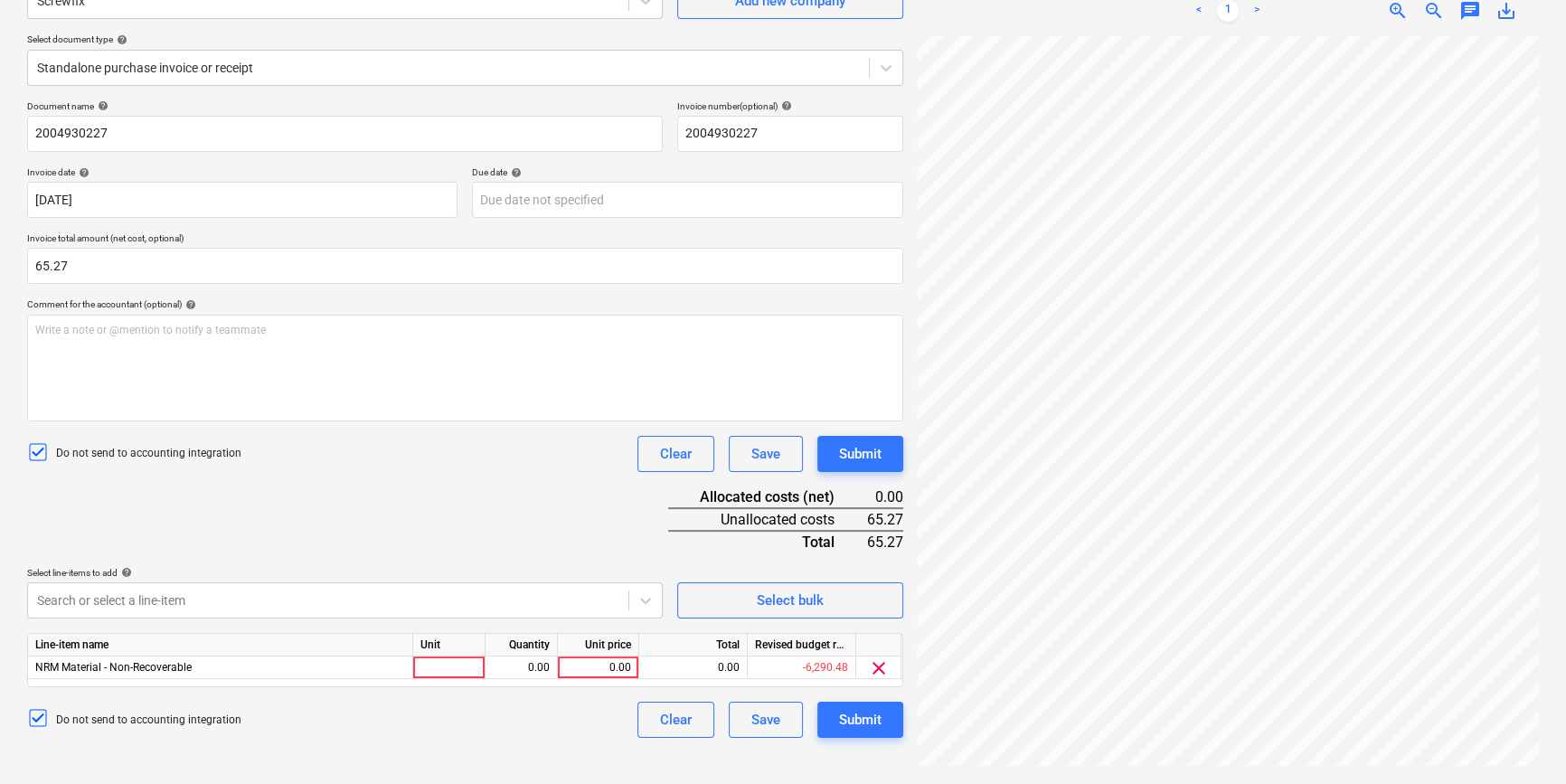
click at [305, 494] on div "Document name help 2004930227 Invoice number (optional) help 2004930227 Invoice…" at bounding box center [465, 419] width 876 height 637
click at [457, 670] on div at bounding box center [449, 667] width 72 height 22
type input "pcs"
click at [500, 670] on div "0.00" at bounding box center [521, 667] width 57 height 22
click at [500, 670] on input at bounding box center [522, 667] width 71 height 21
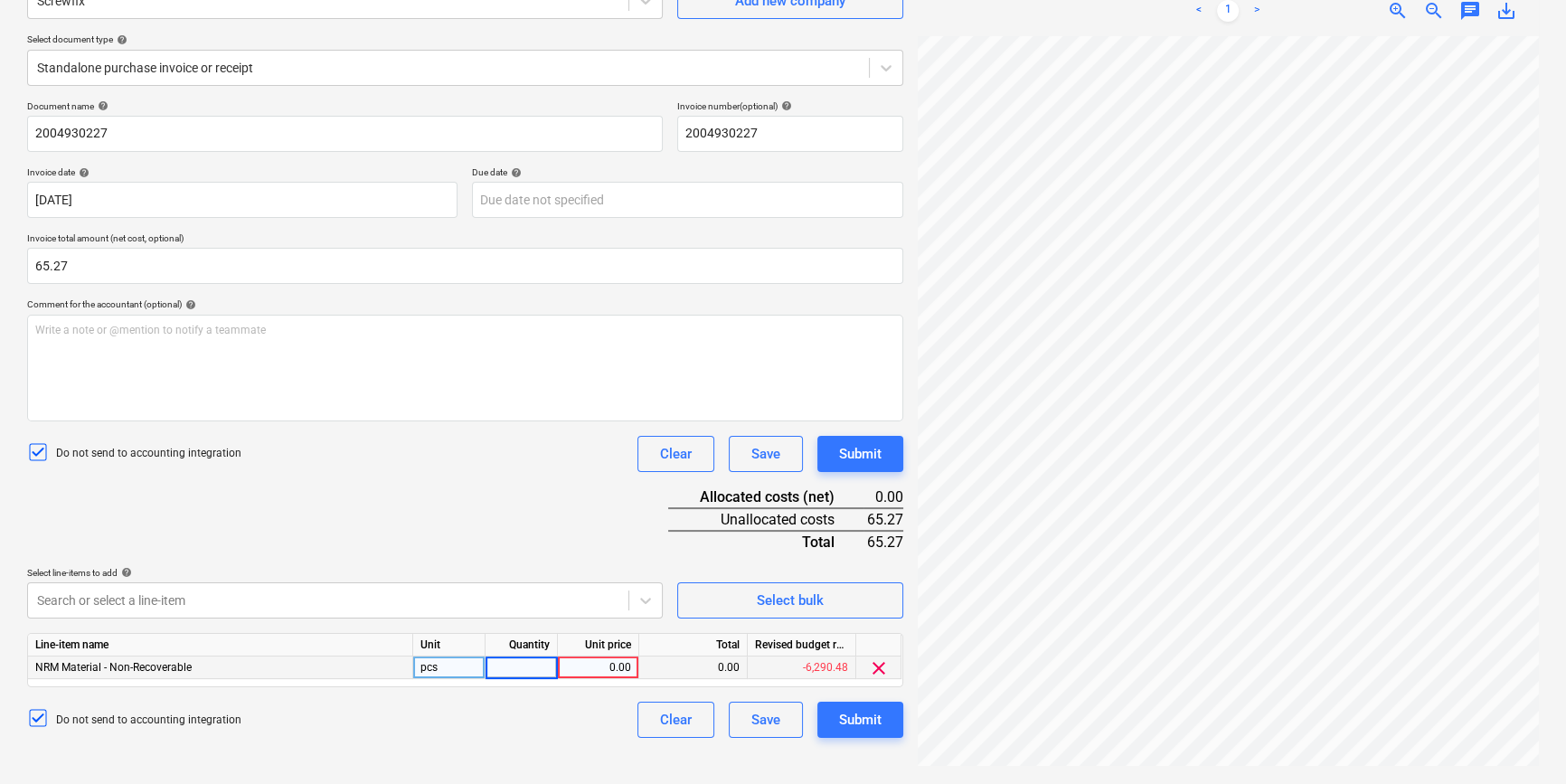
type input "1"
click at [607, 665] on div "0.00" at bounding box center [598, 667] width 66 height 22
type input "65.27"
click at [553, 533] on div "Document name help 2004930227 Invoice number (optional) help 2004930227 Invoice…" at bounding box center [465, 419] width 876 height 637
click at [849, 720] on div "Submit" at bounding box center [861, 719] width 43 height 23
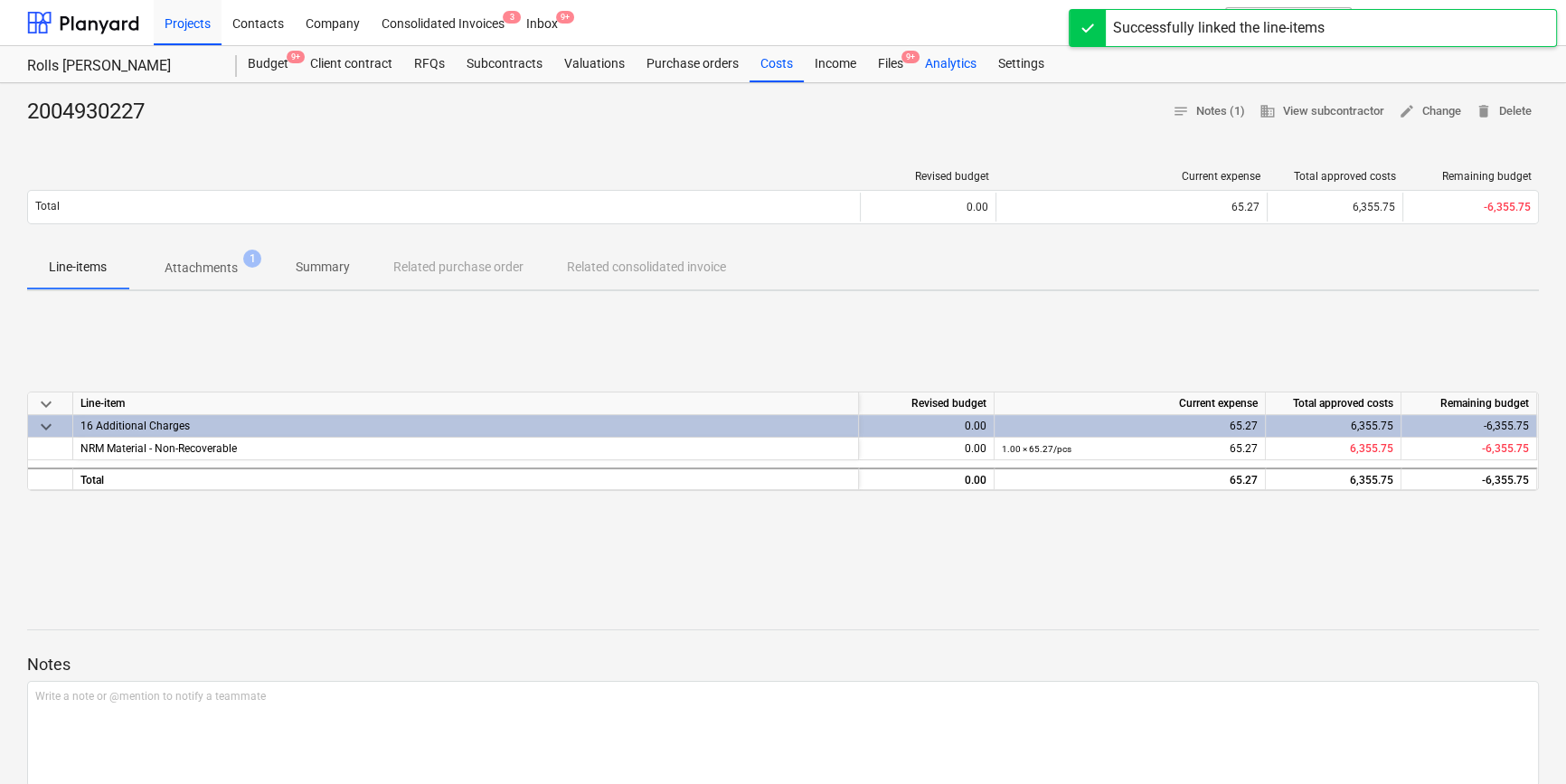
click at [931, 62] on div "Analytics" at bounding box center [951, 64] width 73 height 36
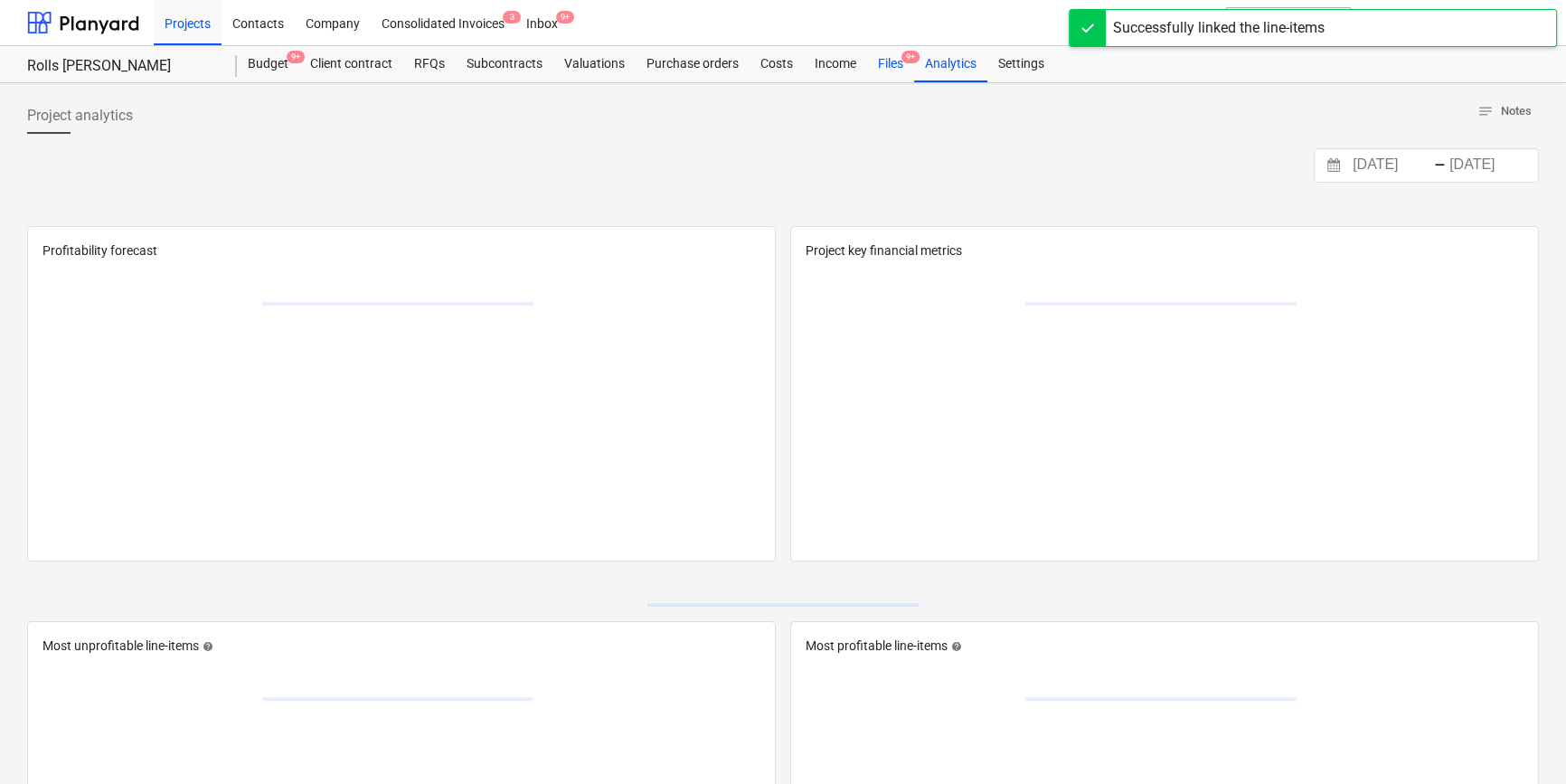
click at [902, 64] on div "Files 9+" at bounding box center [891, 64] width 47 height 36
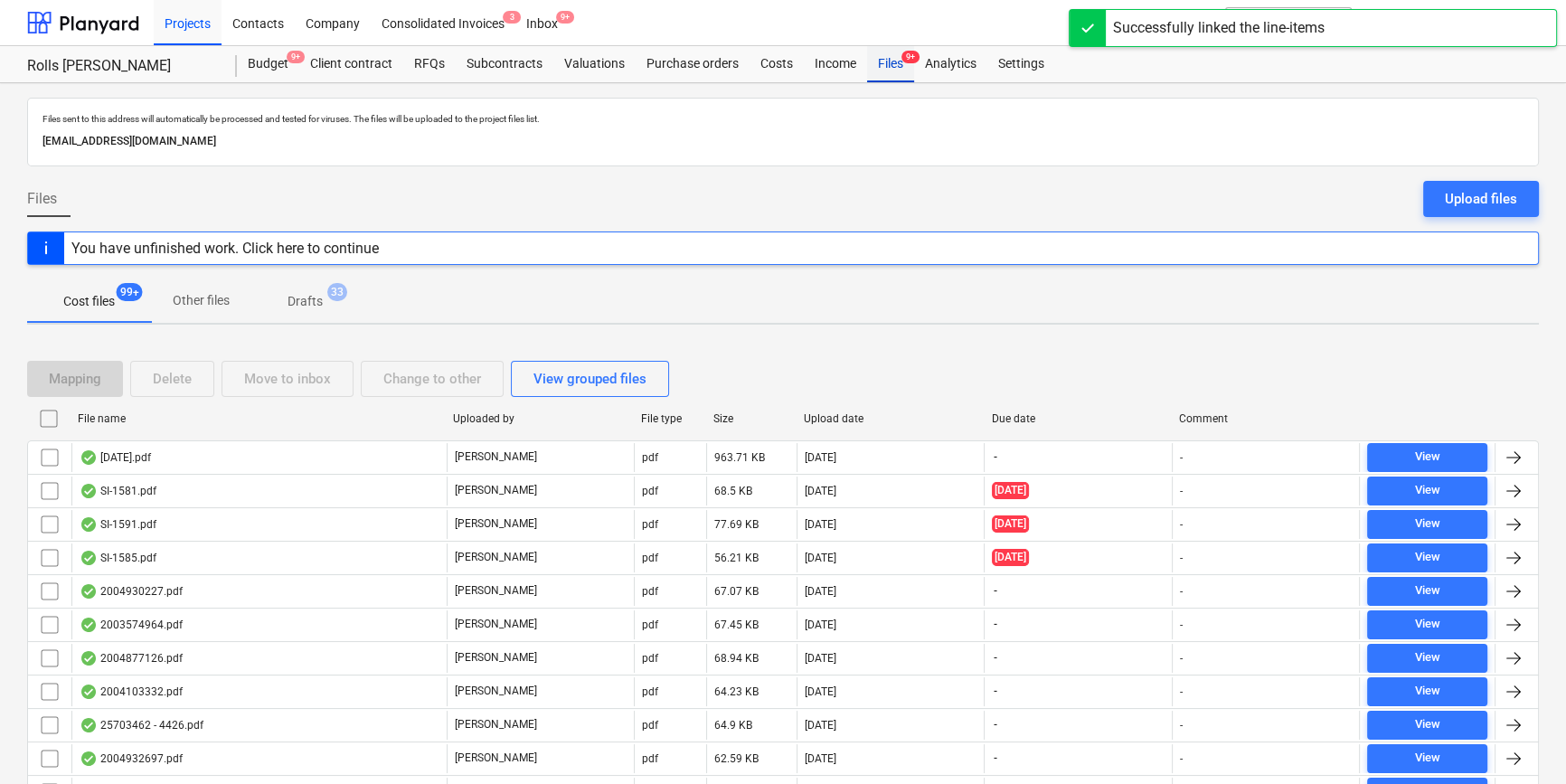
click at [895, 62] on div "Files 9+" at bounding box center [891, 64] width 47 height 36
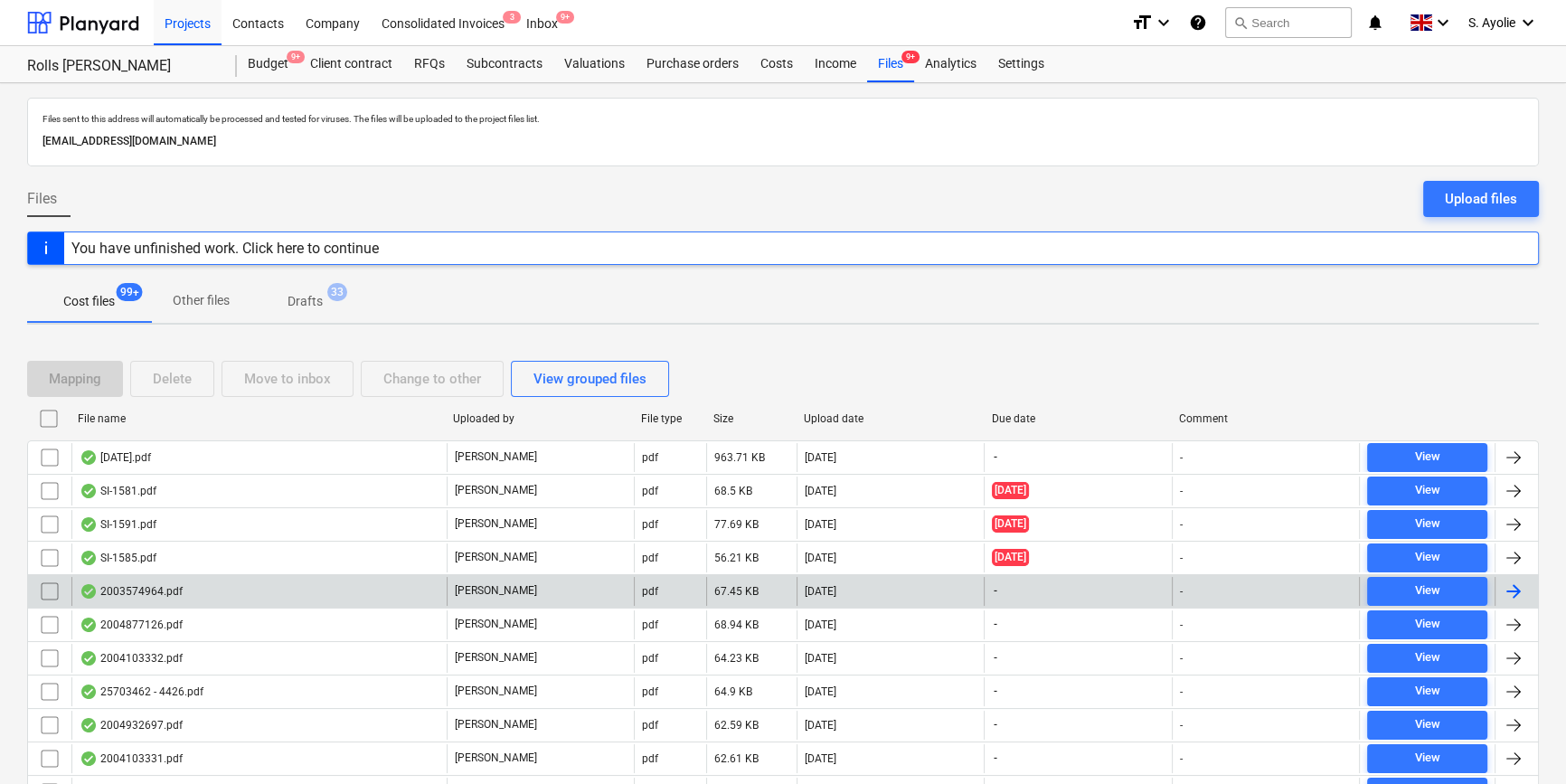
click at [244, 585] on div "2003574964.pdf" at bounding box center [259, 591] width 375 height 29
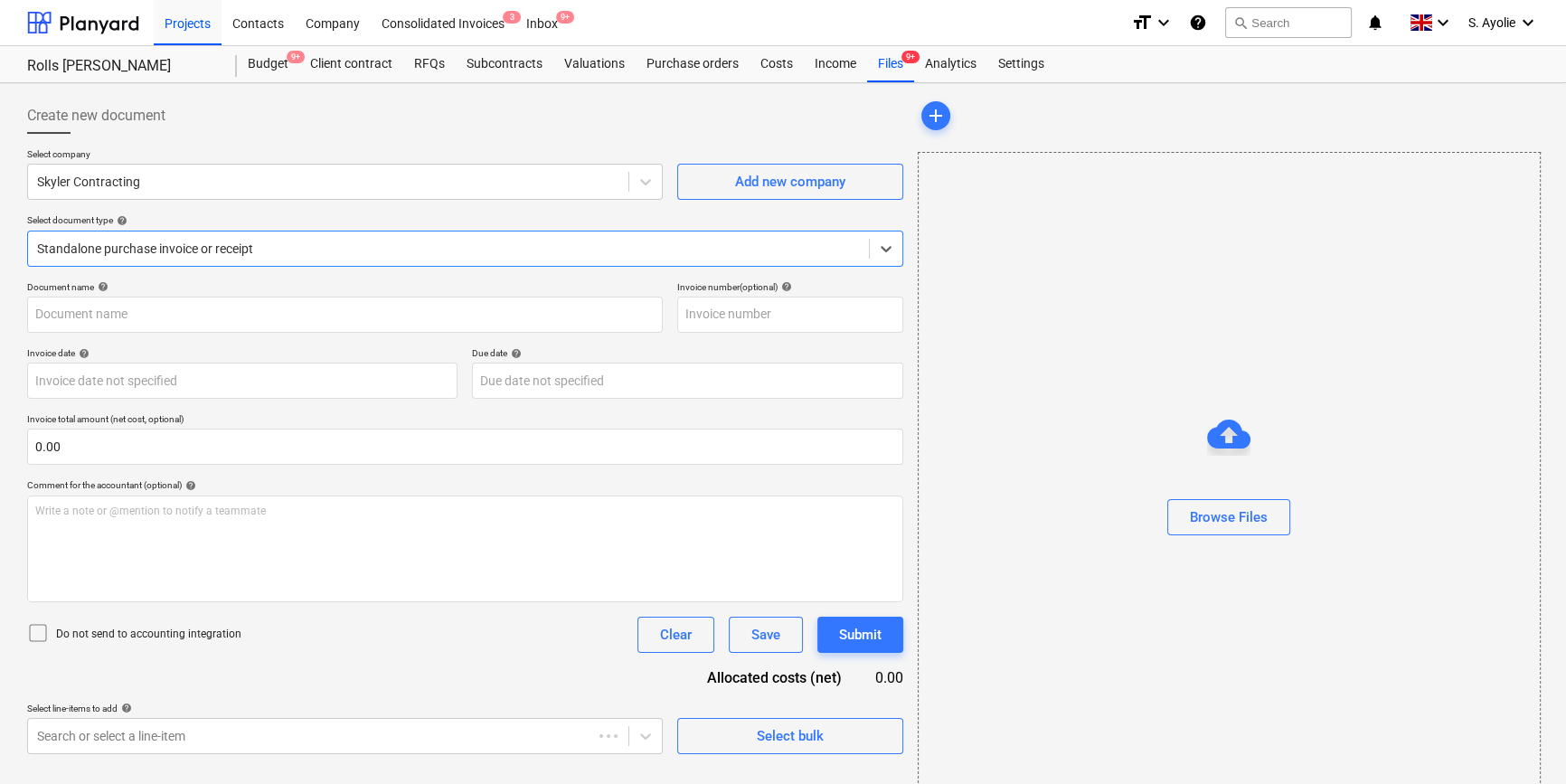
type input "2003574964"
type input "14 Apr 2025"
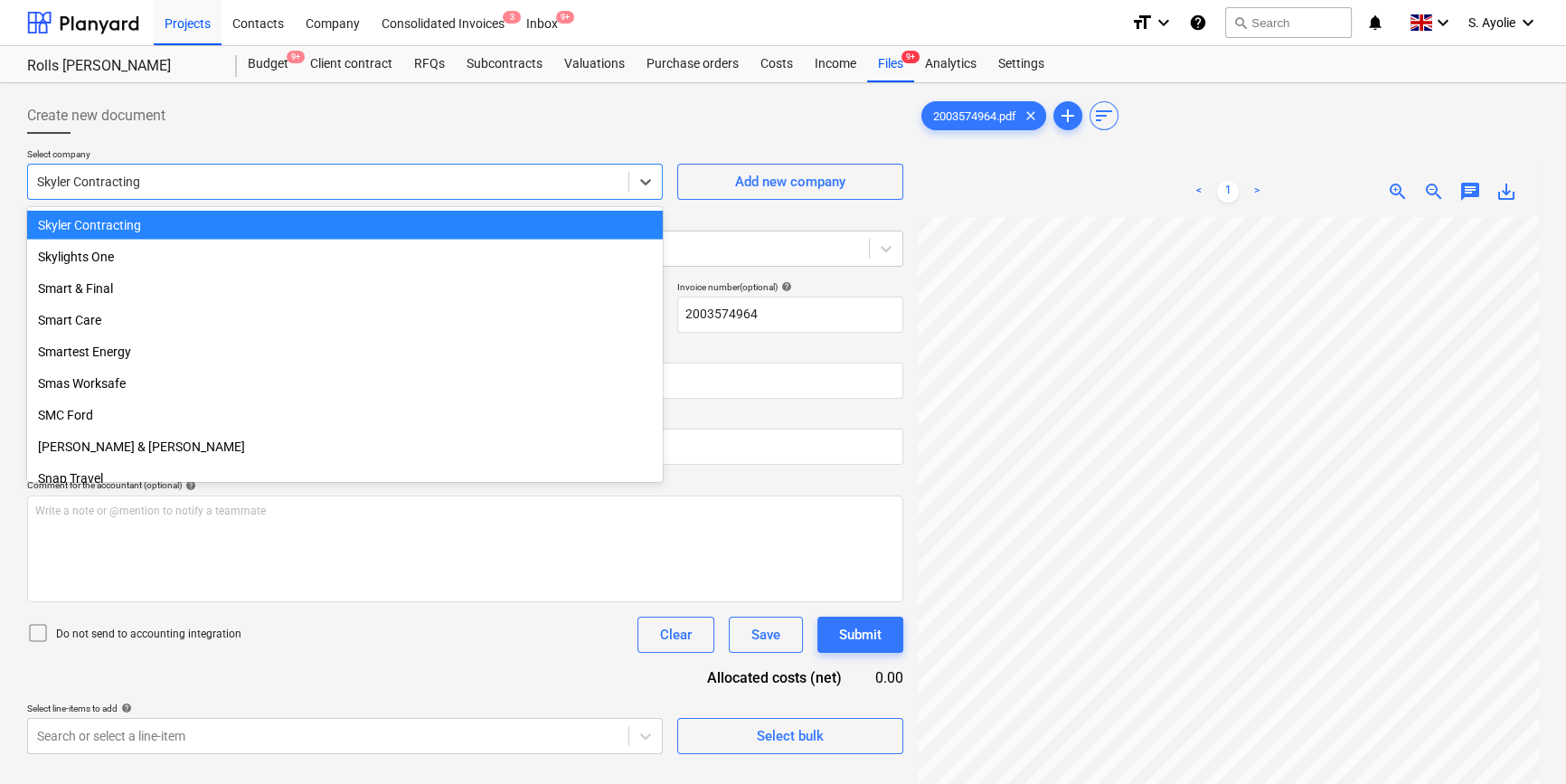
click at [317, 184] on div at bounding box center [327, 182] width 583 height 18
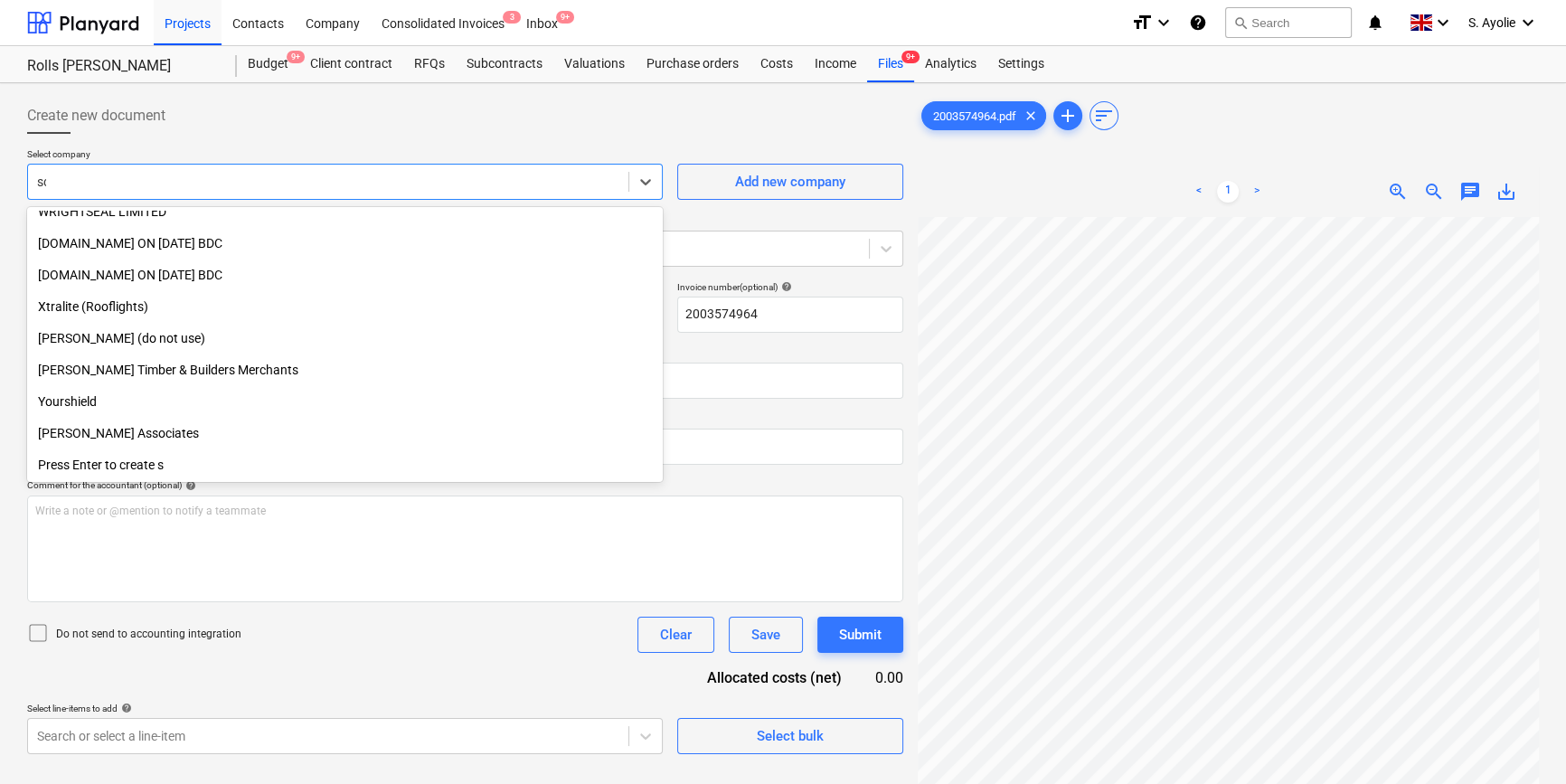
scroll to position [614, 0]
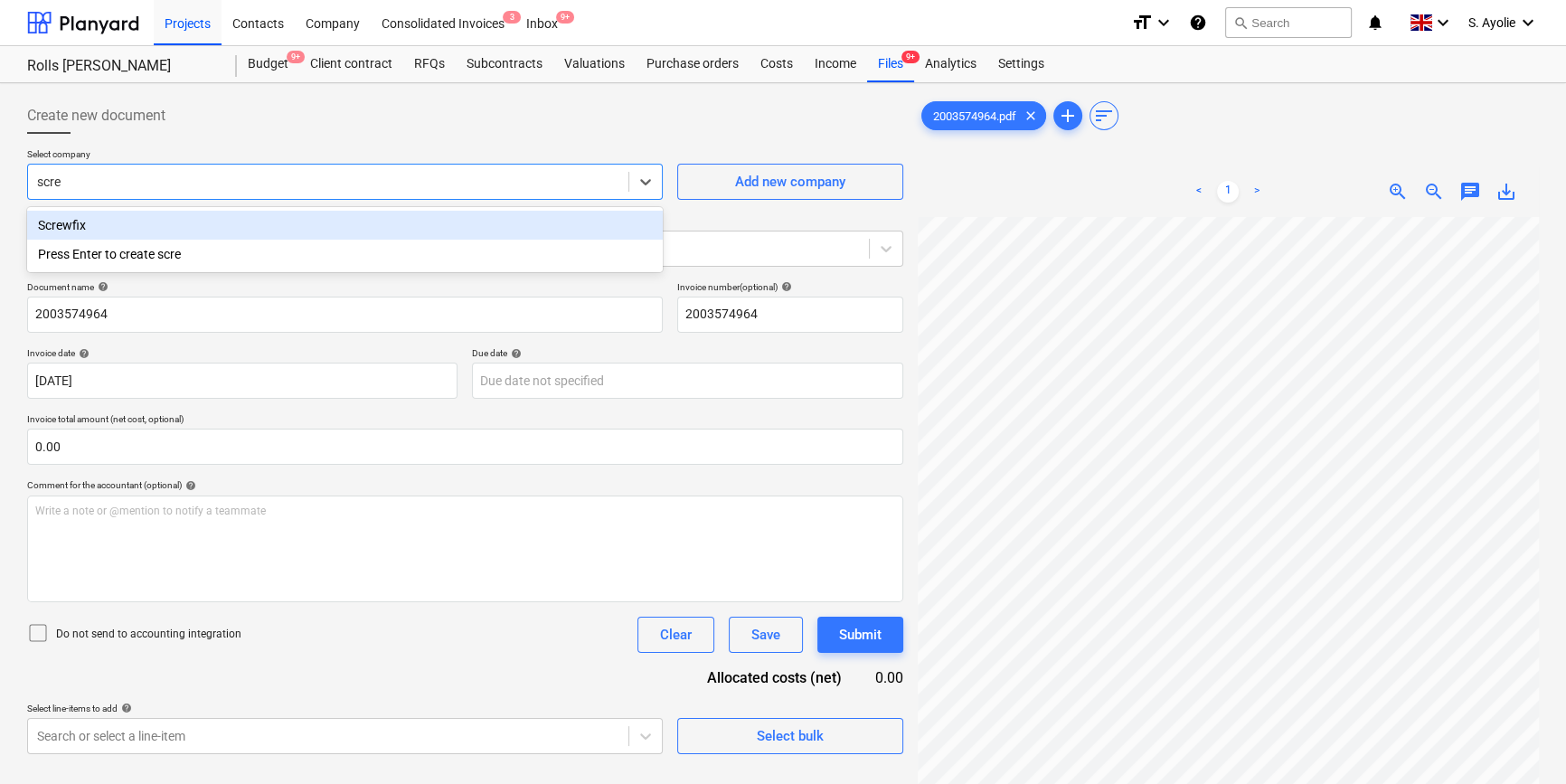
type input "screw"
click at [287, 229] on div "Screwfix" at bounding box center [345, 225] width 636 height 29
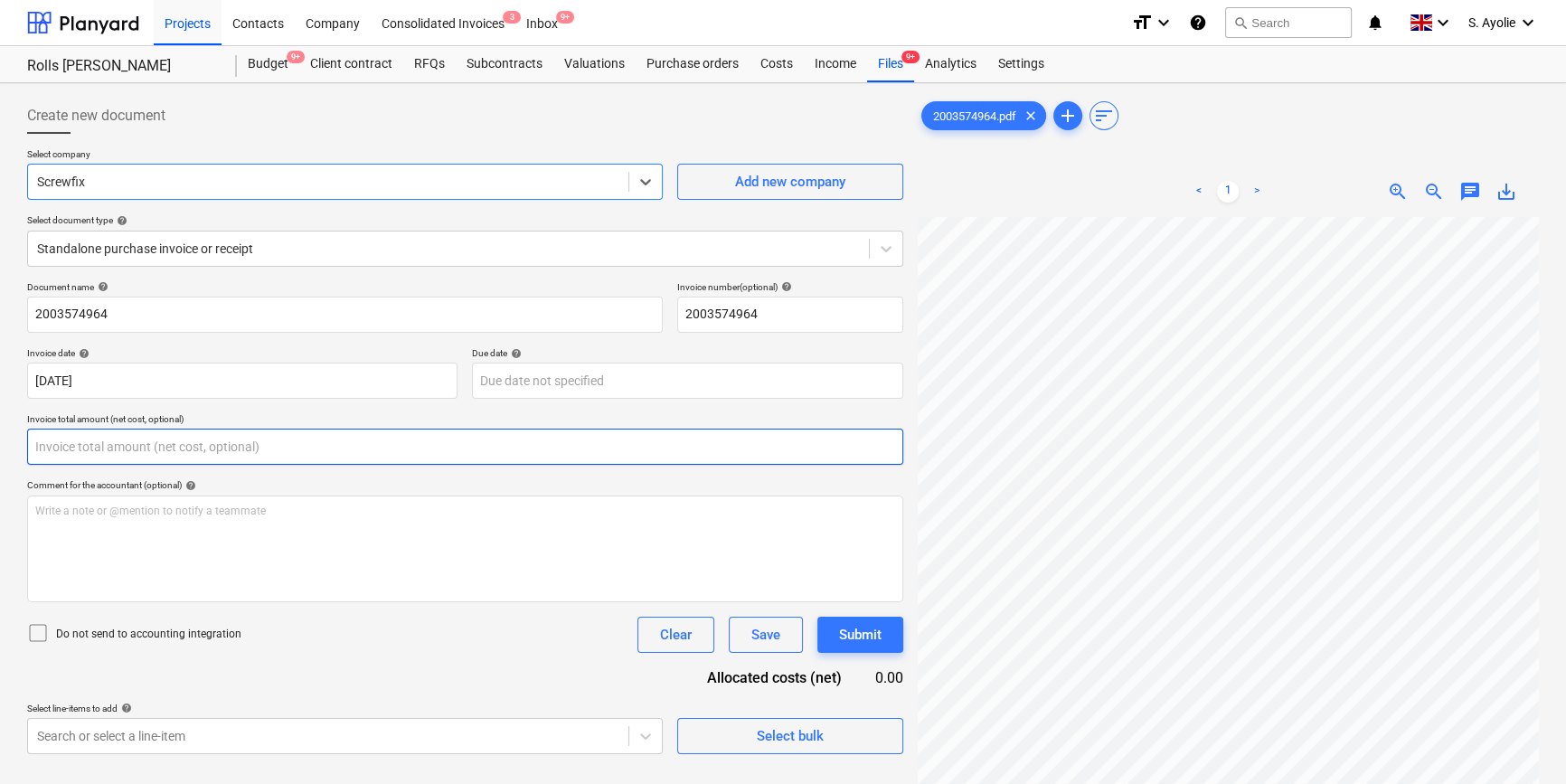
click at [194, 436] on input "text" at bounding box center [465, 446] width 876 height 36
type input "0.00"
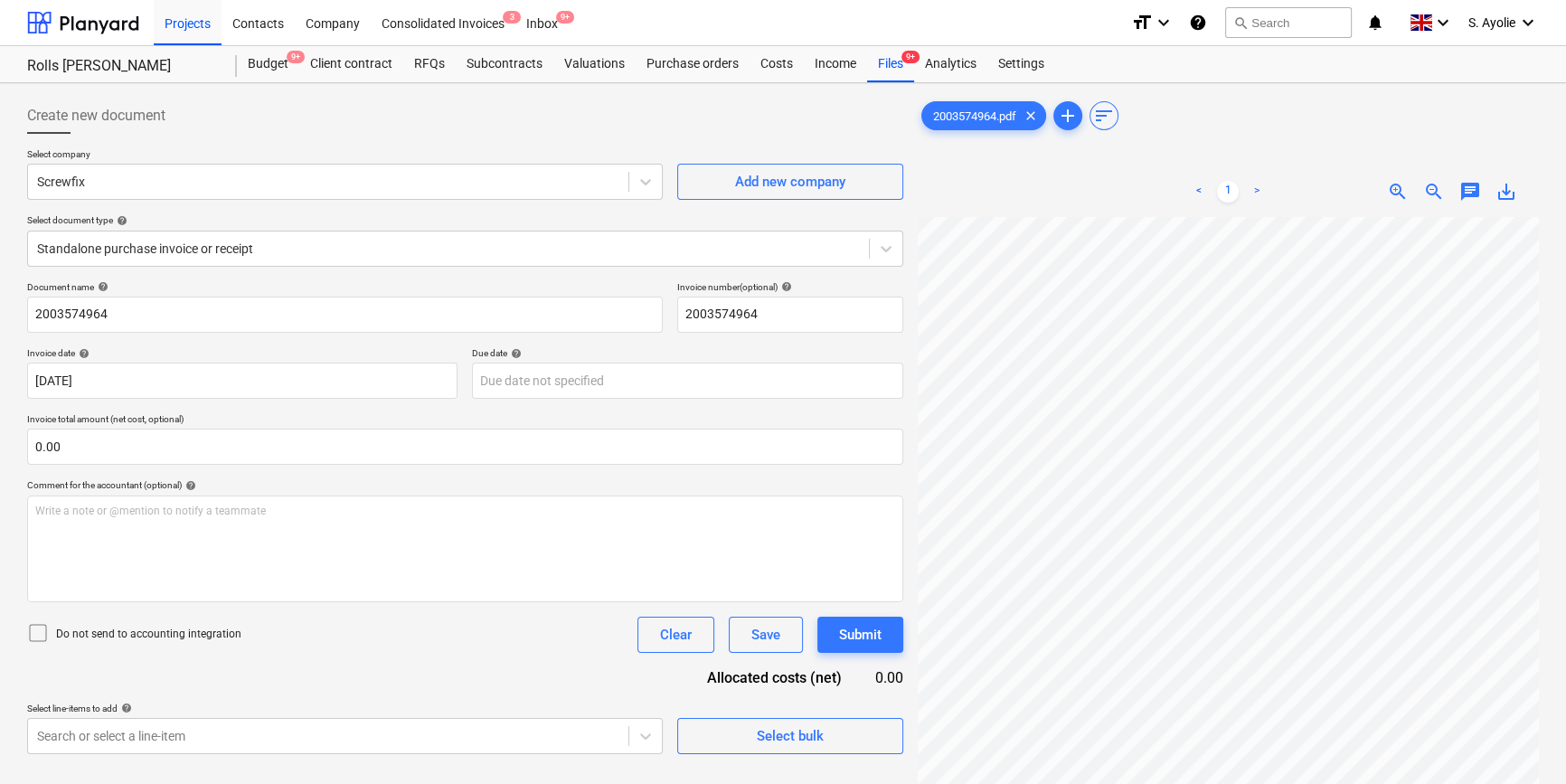
scroll to position [231, 61]
click at [565, 166] on div "Create new document Select company Screwfix Add new company Select document typ…" at bounding box center [783, 524] width 1526 height 867
click at [782, 272] on div "Create new document Select company Screwfix Add new company Select document typ…" at bounding box center [783, 524] width 1526 height 867
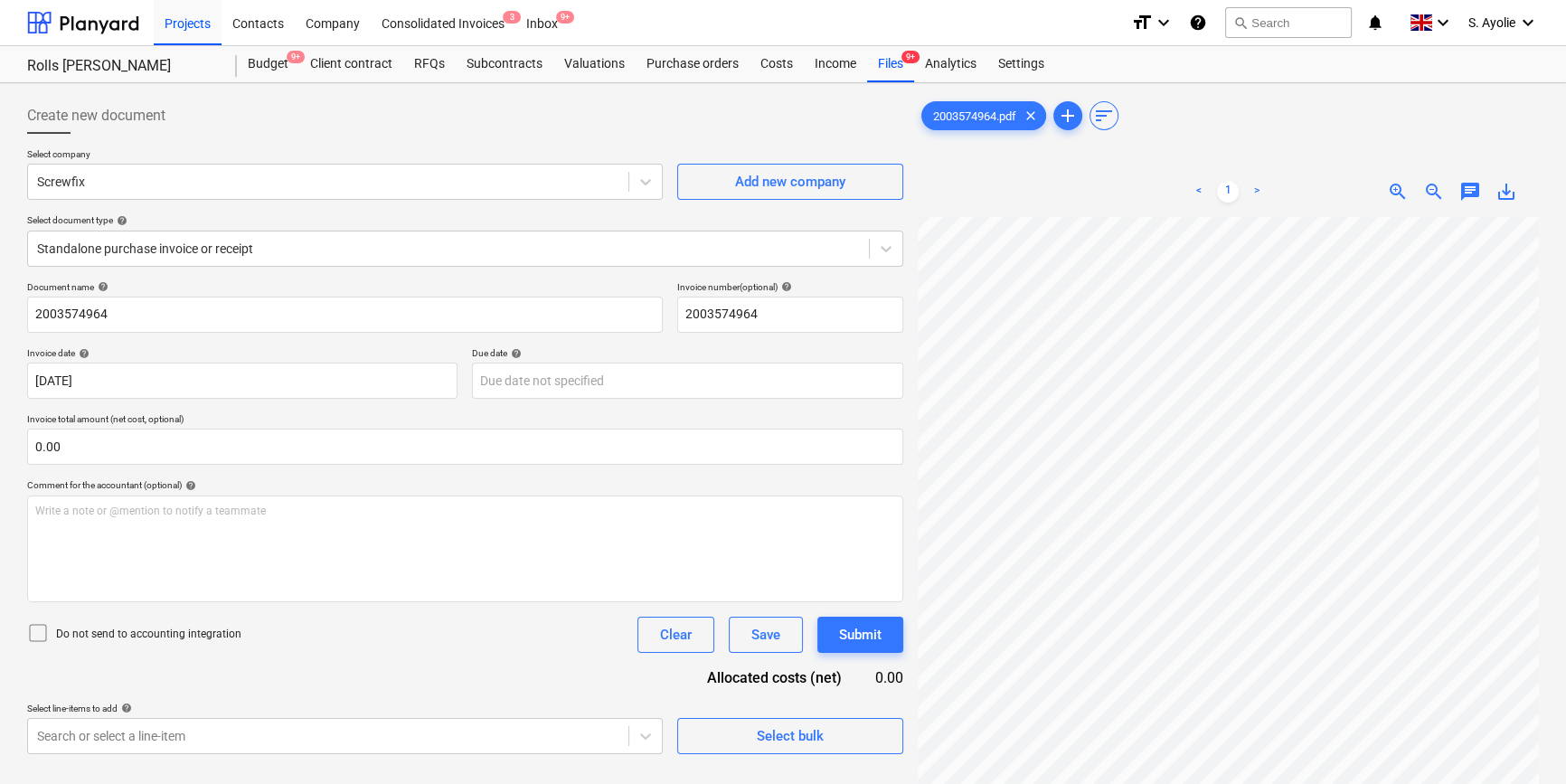
click at [902, 266] on div "Create new document Select company Screwfix Add new company Select document typ…" at bounding box center [783, 524] width 1526 height 867
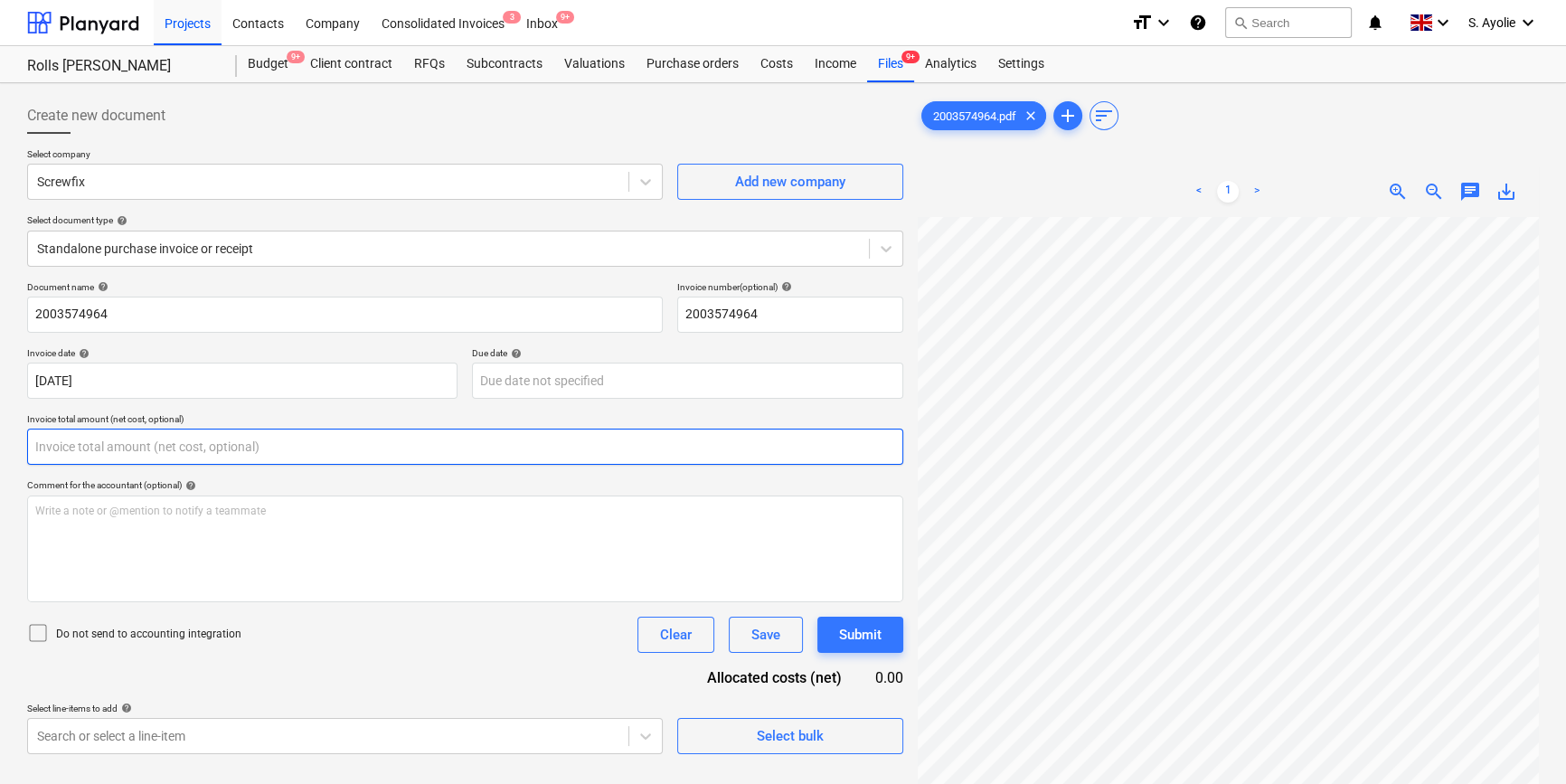
click at [94, 445] on input "text" at bounding box center [465, 446] width 876 height 36
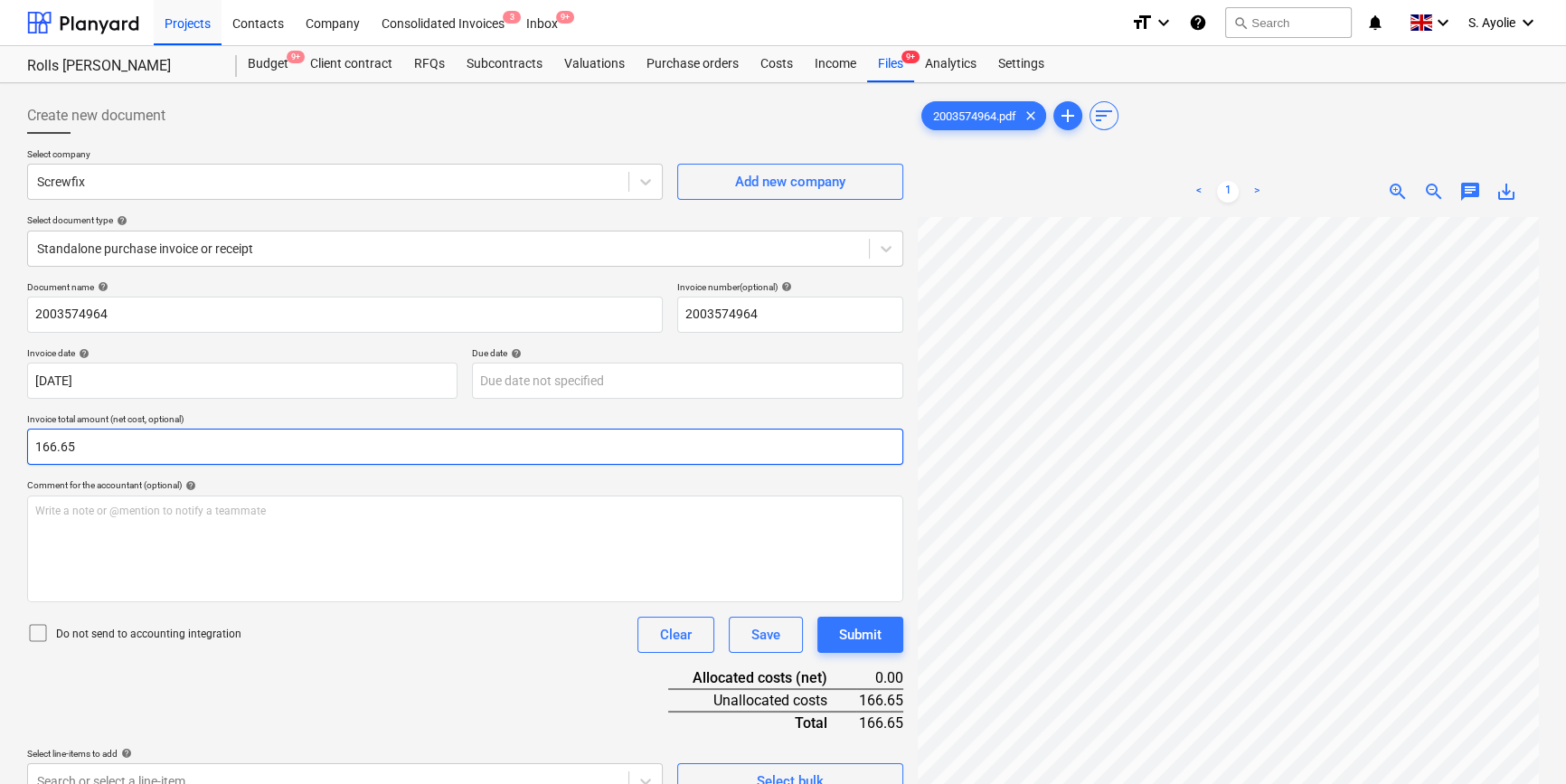
type input "166.65"
click at [77, 631] on p "Do not send to accounting integration" at bounding box center [149, 634] width 185 height 15
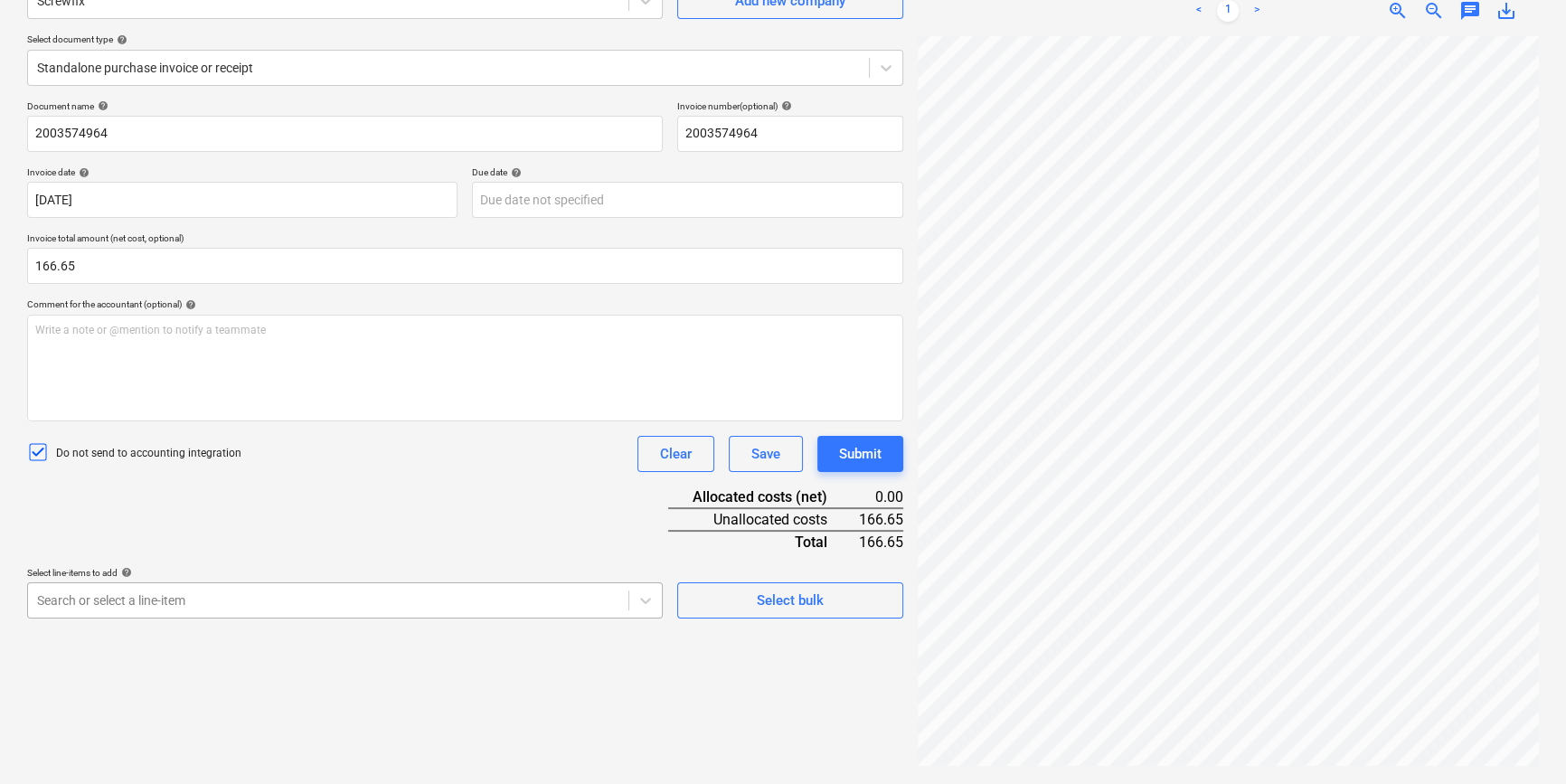
scroll to position [296, 0]
click at [246, 594] on body "Projects Contacts Company Consolidated Invoices 3 Inbox 9+ format_size keyboard…" at bounding box center [783, 211] width 1566 height 784
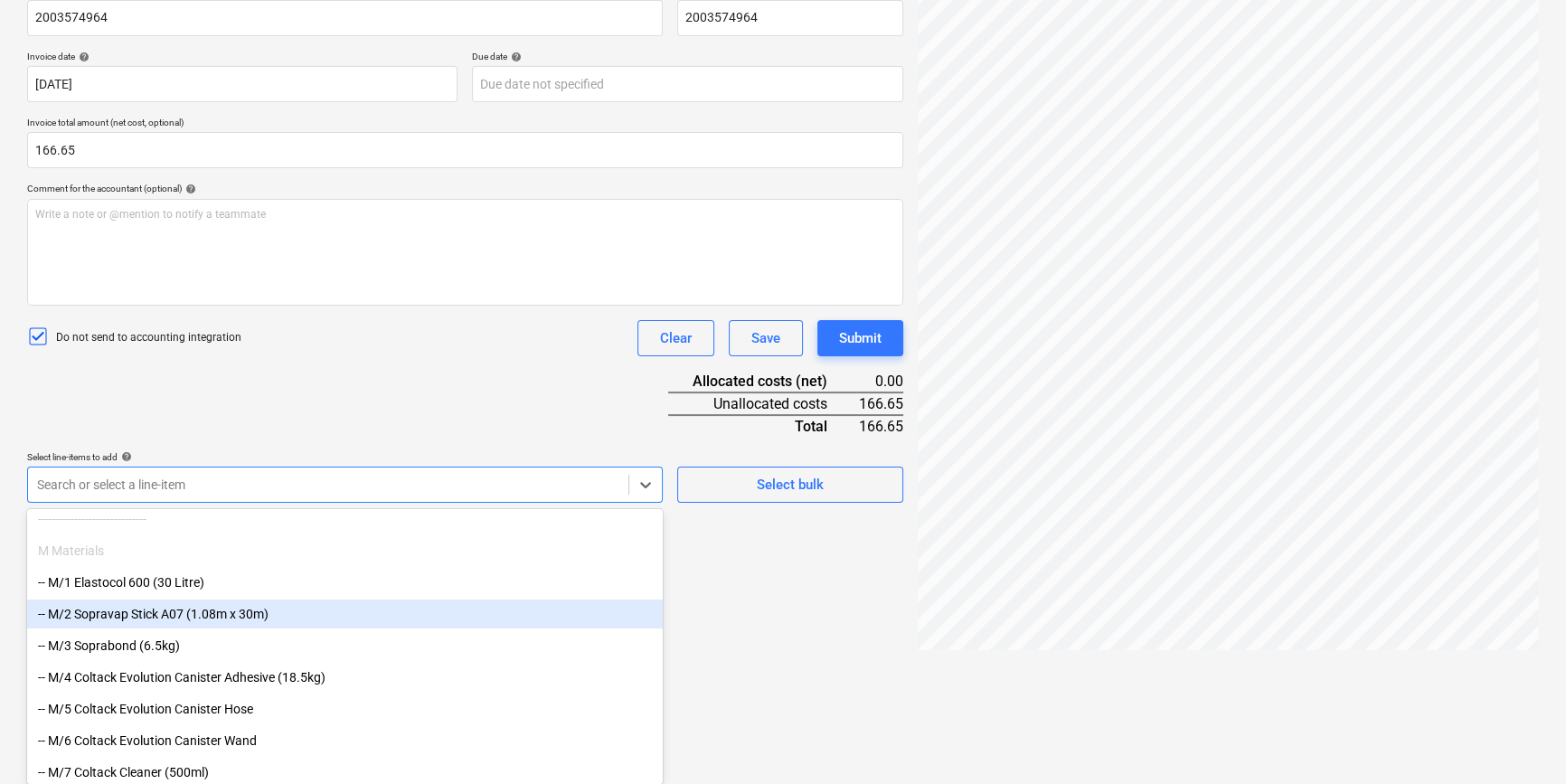
scroll to position [328, 0]
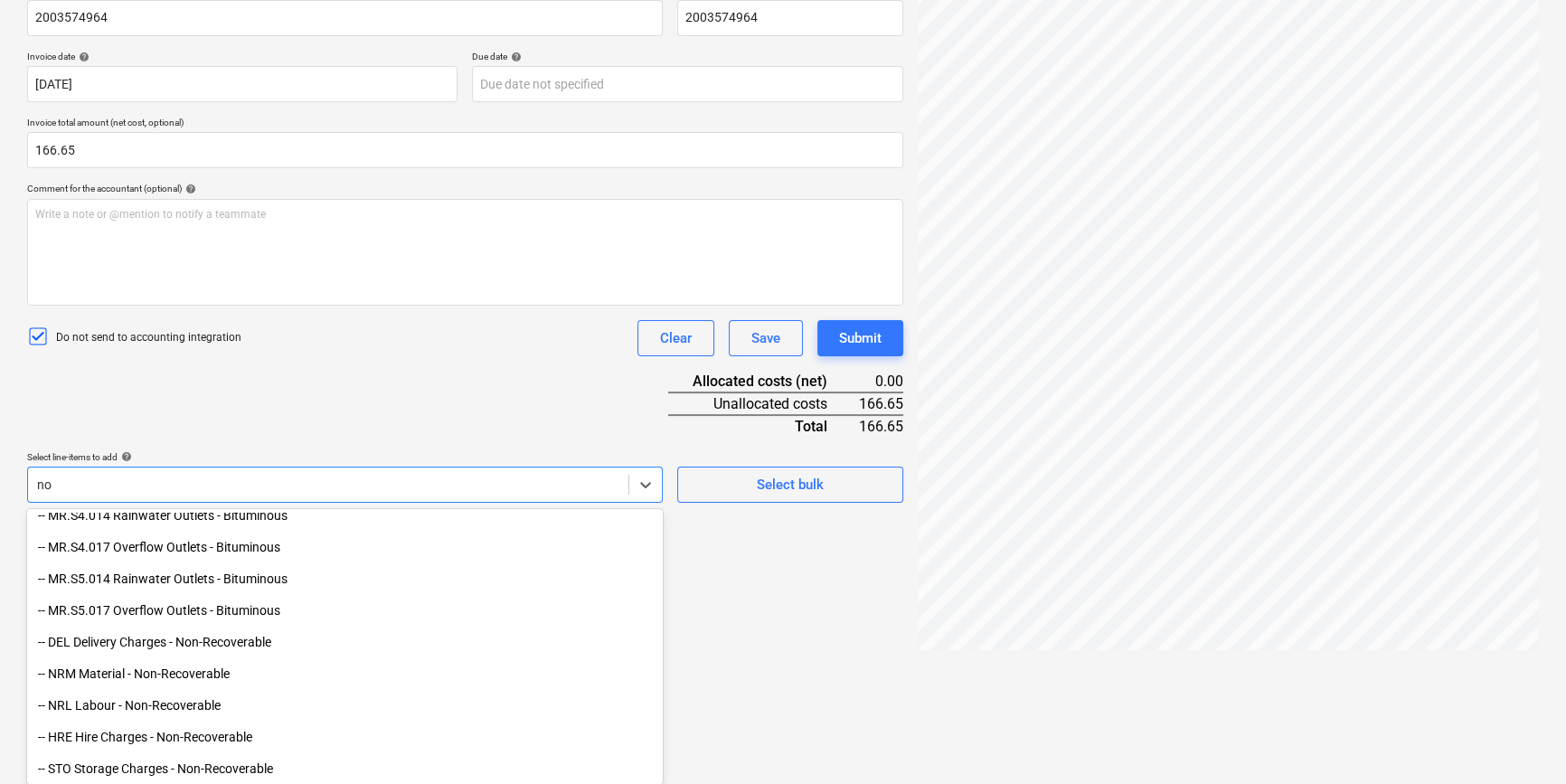
type input "non"
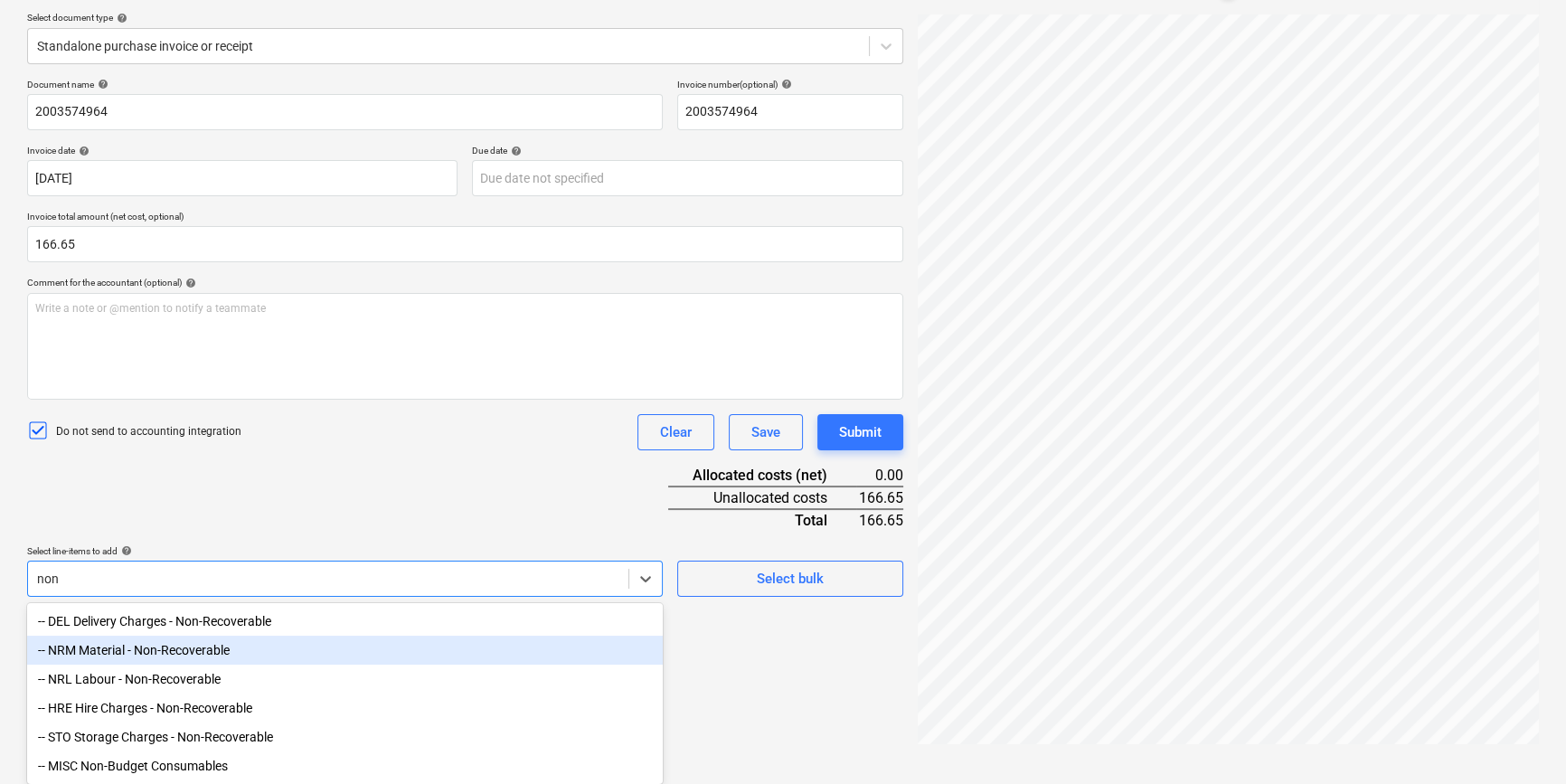
click at [162, 650] on div "-- NRM Material - Non-Recoverable" at bounding box center [345, 650] width 636 height 29
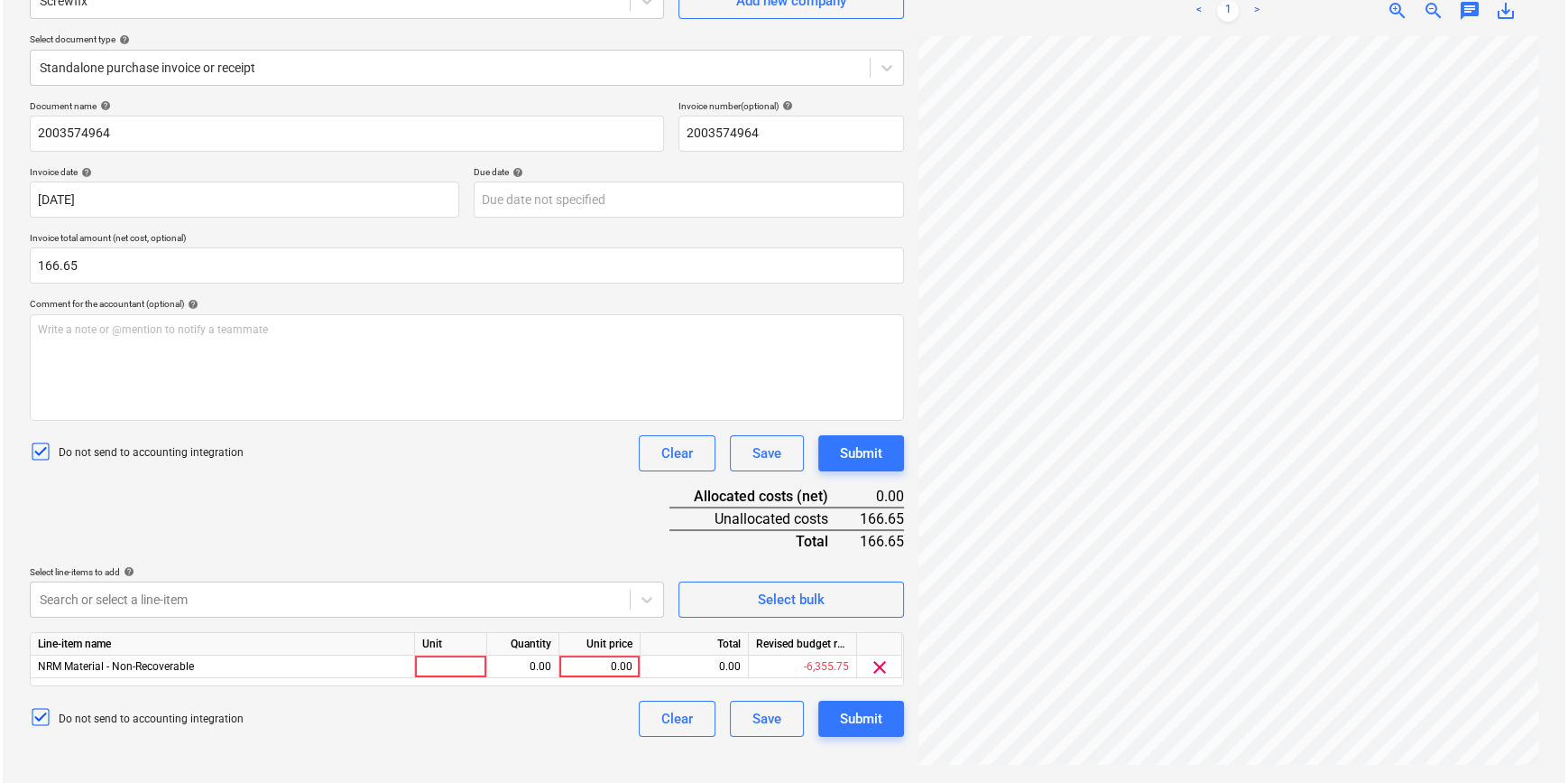
scroll to position [180, 0]
click at [362, 510] on div "Document name help 2003574964 Invoice number (optional) help 2003574964 Invoice…" at bounding box center [464, 418] width 874 height 636
click at [474, 676] on div at bounding box center [448, 666] width 72 height 22
type input "pcs"
click at [502, 670] on div "0.00" at bounding box center [519, 666] width 57 height 22
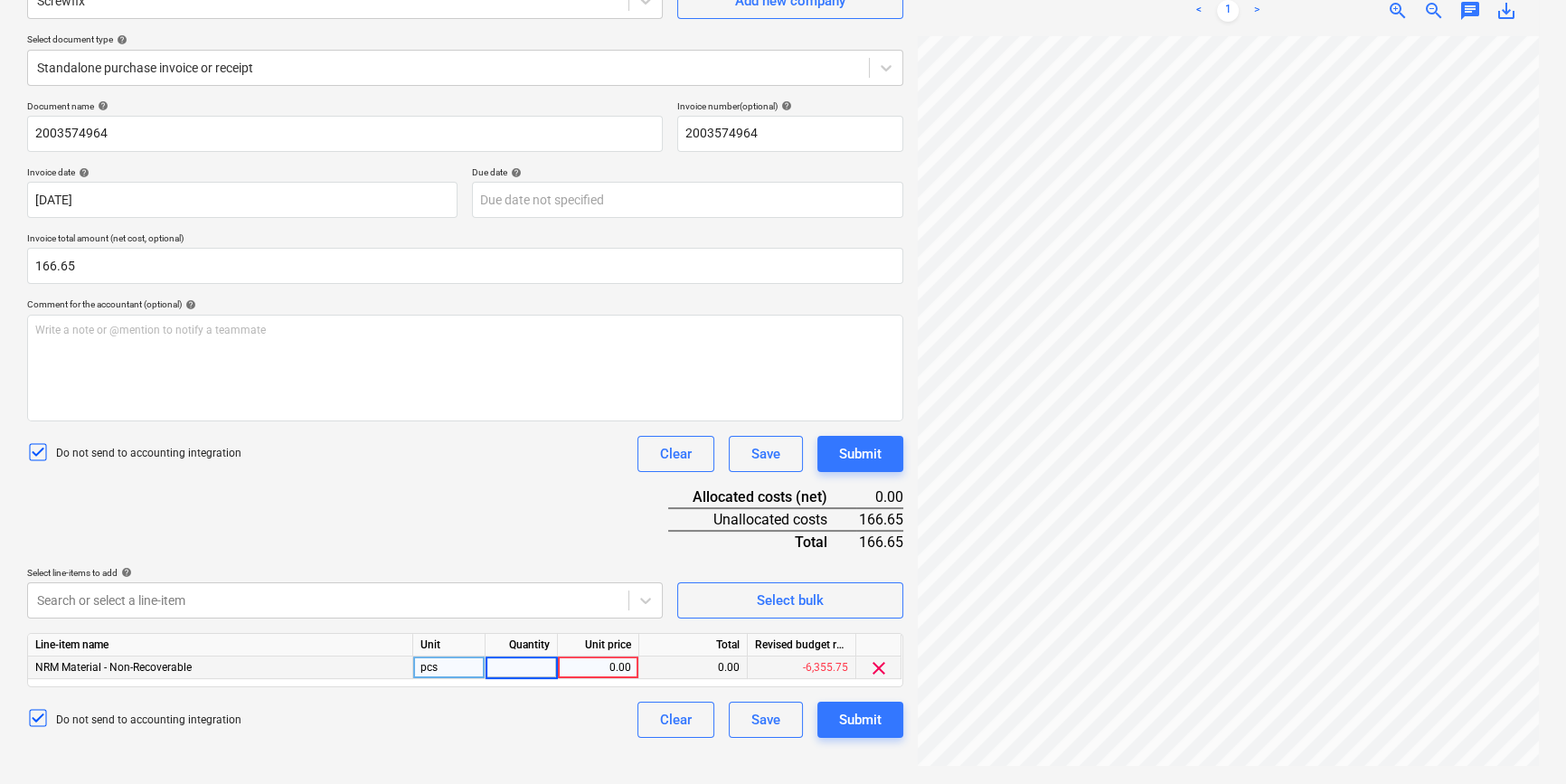
type input "1"
click at [579, 666] on div "0.00" at bounding box center [598, 667] width 66 height 22
type input "166.65"
click at [578, 525] on div "Document name help 2003574964 Invoice number (optional) help 2003574964 Invoice…" at bounding box center [465, 419] width 876 height 637
click at [868, 722] on div "Submit" at bounding box center [861, 719] width 43 height 23
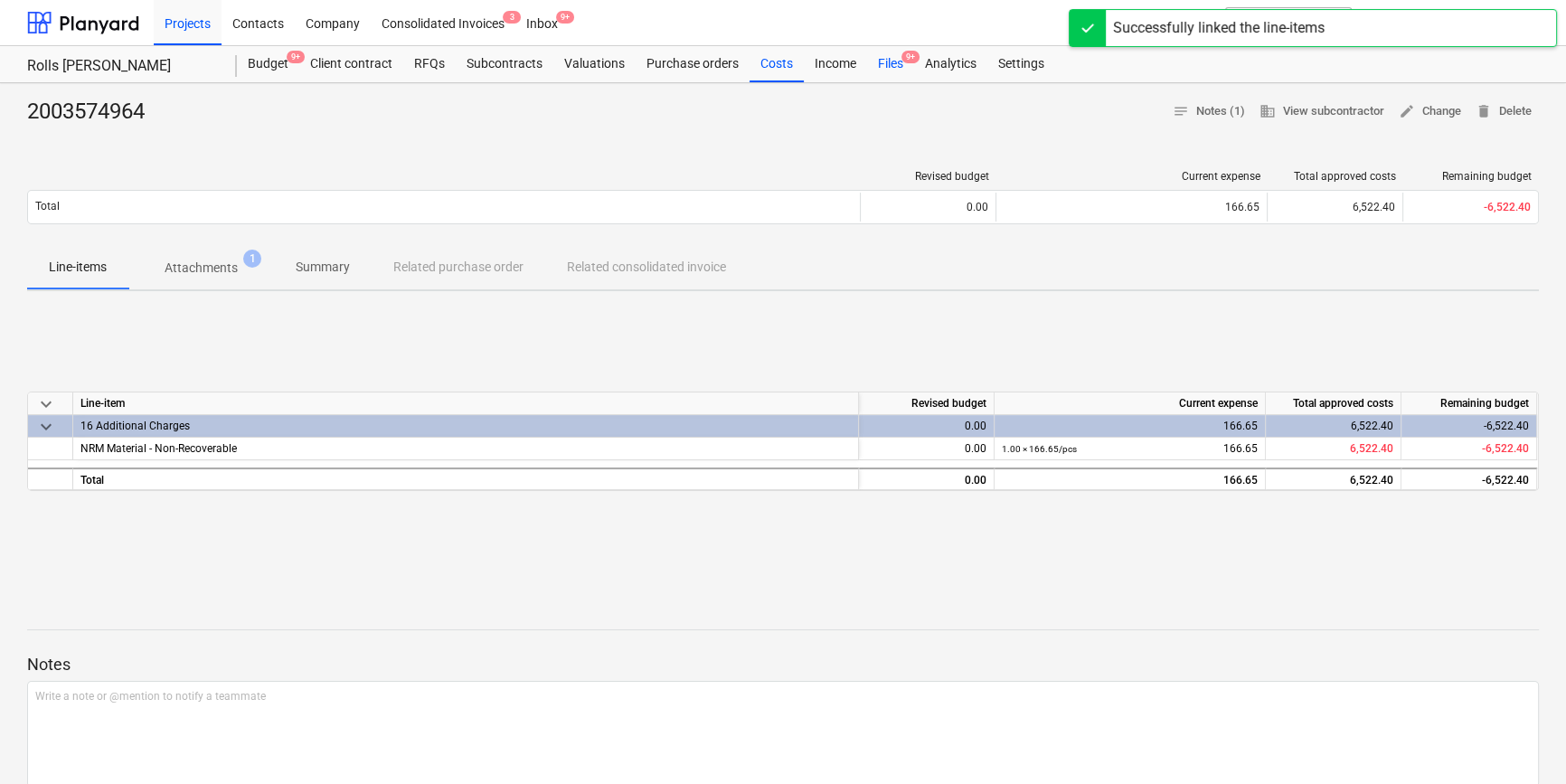
click at [885, 72] on div "Files 9+" at bounding box center [891, 64] width 47 height 36
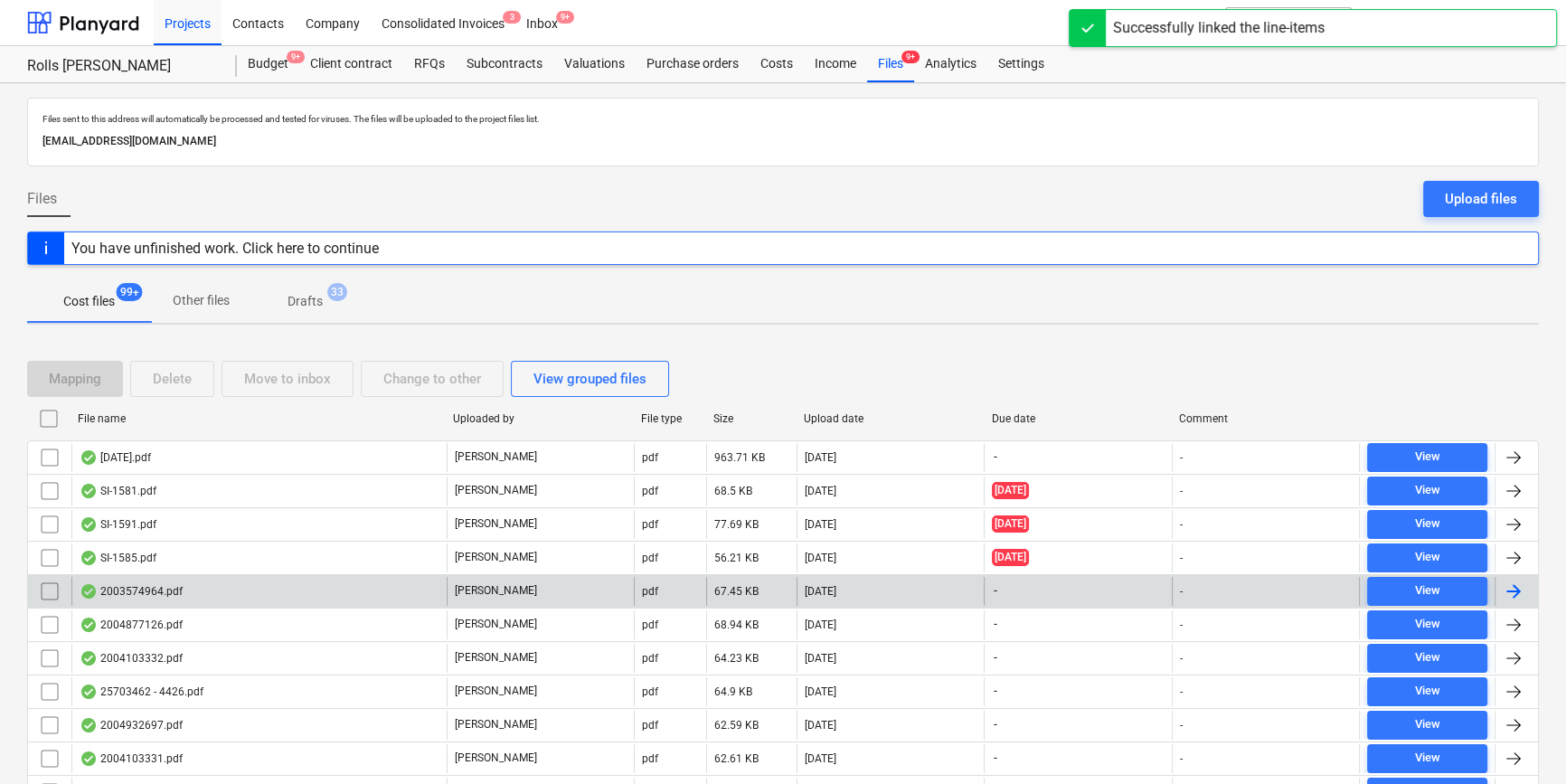
click at [312, 597] on div "2003574964.pdf" at bounding box center [259, 591] width 375 height 29
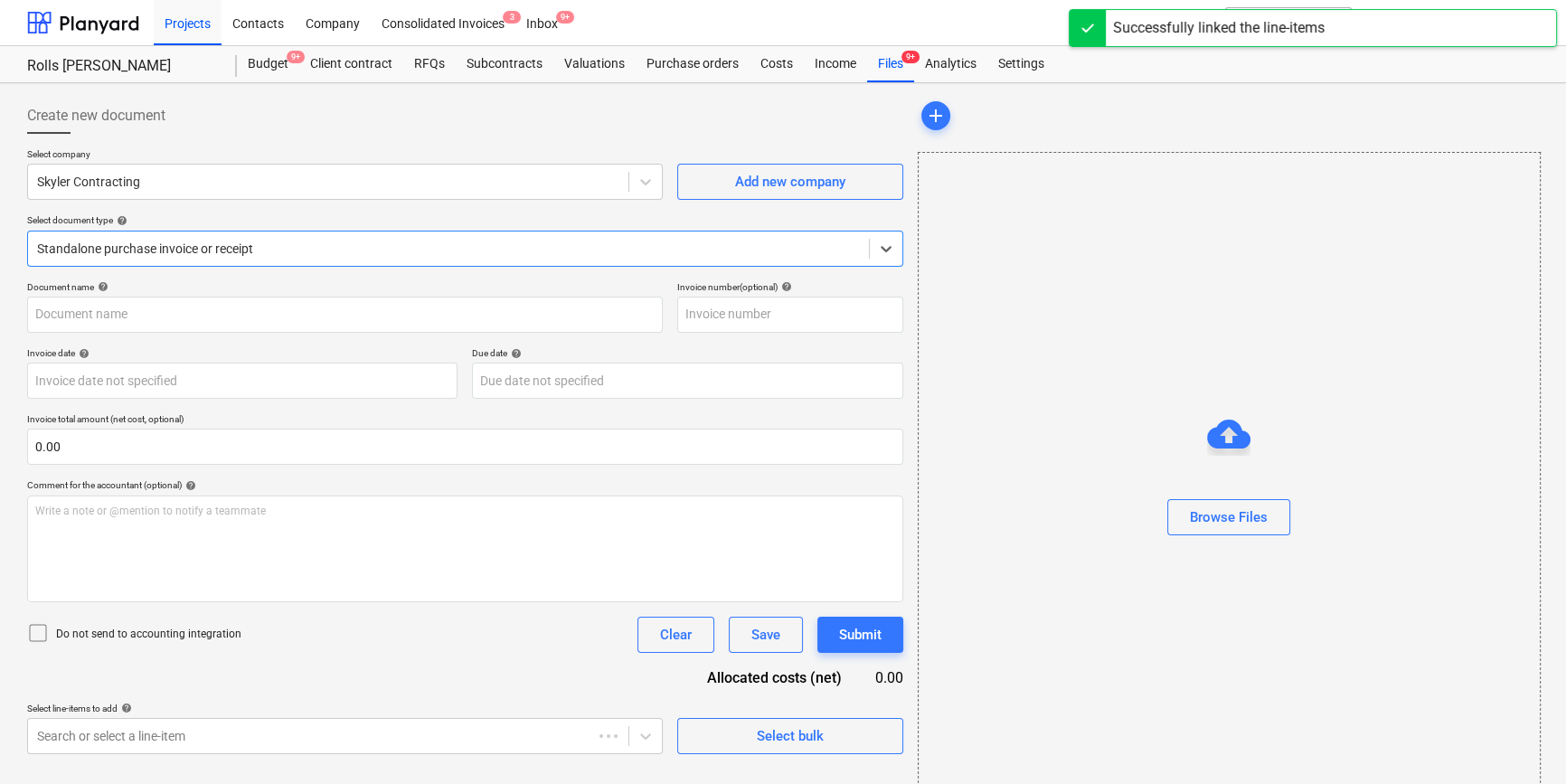
type input "2004877126"
type input "10 Jun 2025"
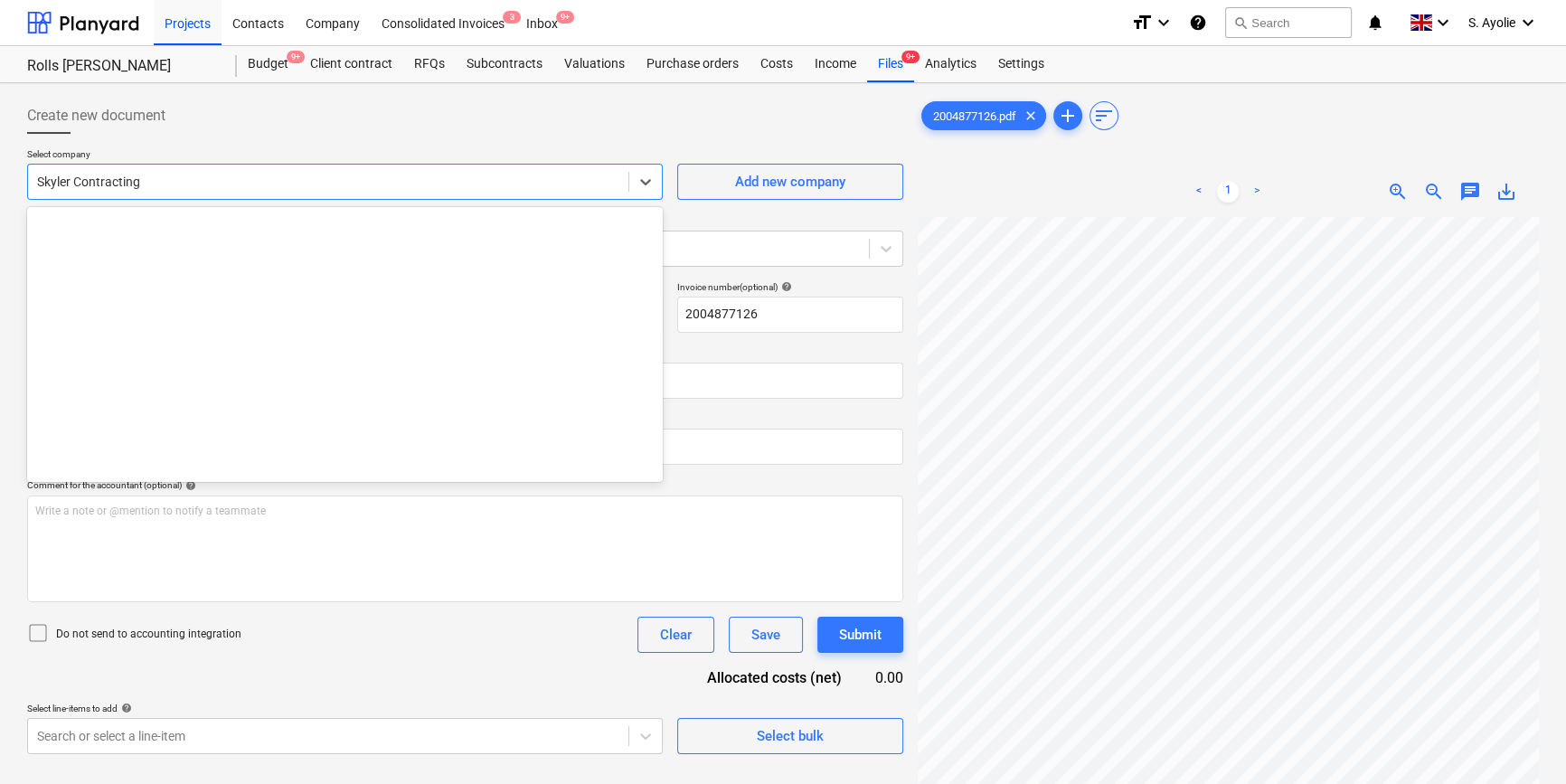
click at [349, 182] on div at bounding box center [327, 182] width 583 height 18
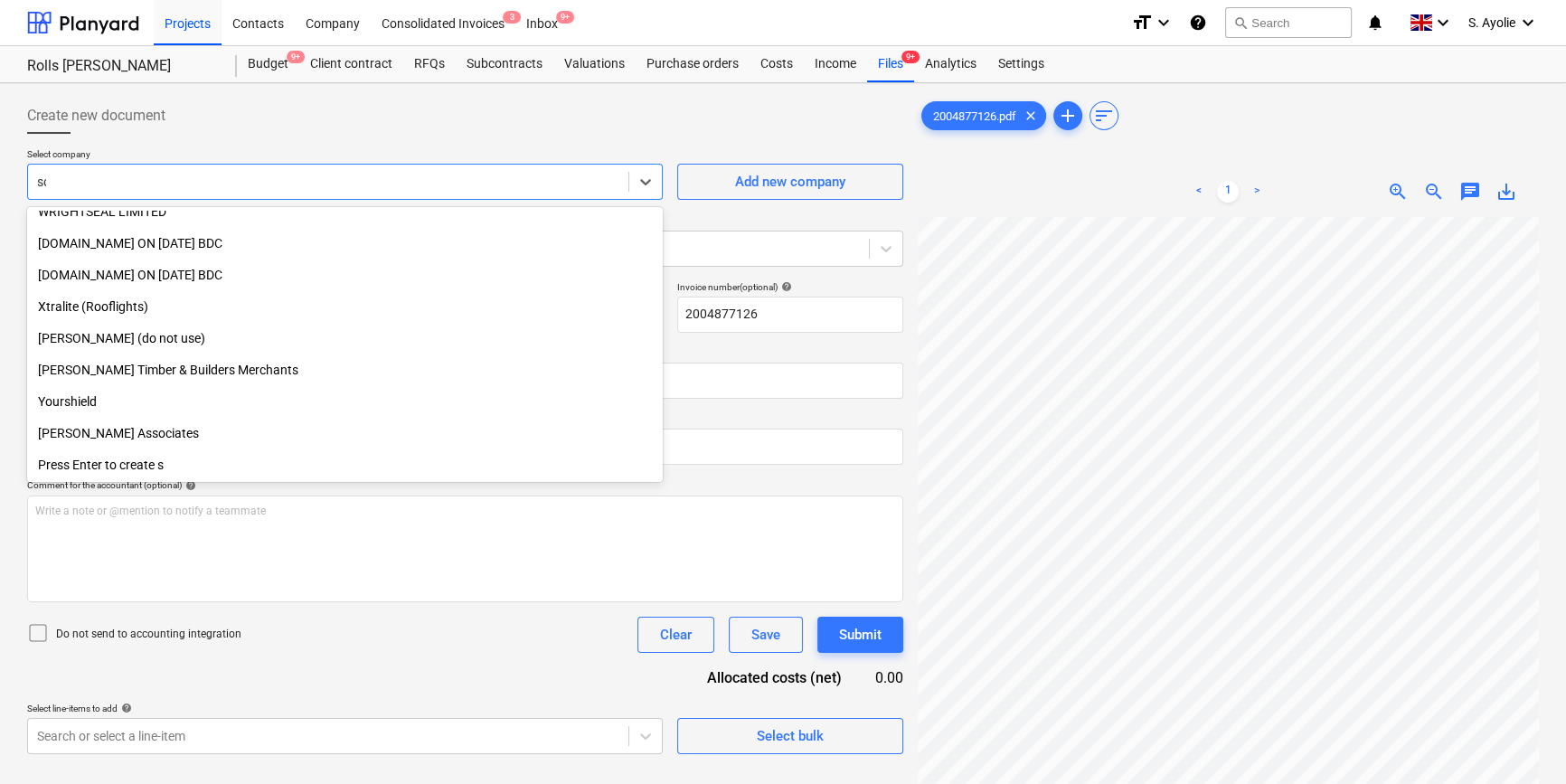
scroll to position [614, 0]
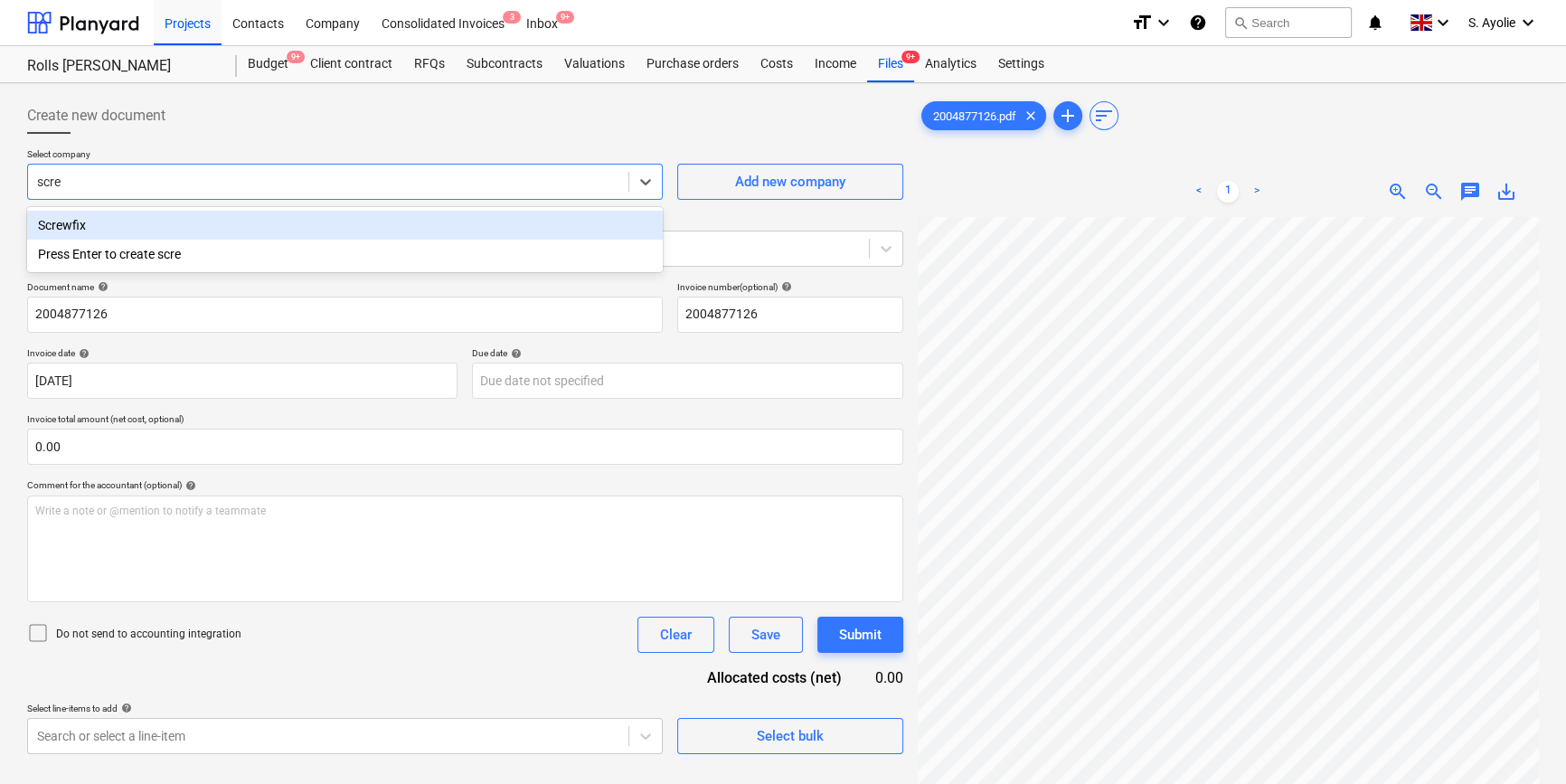
type input "screw"
click at [283, 220] on div "Screwfix" at bounding box center [345, 225] width 636 height 29
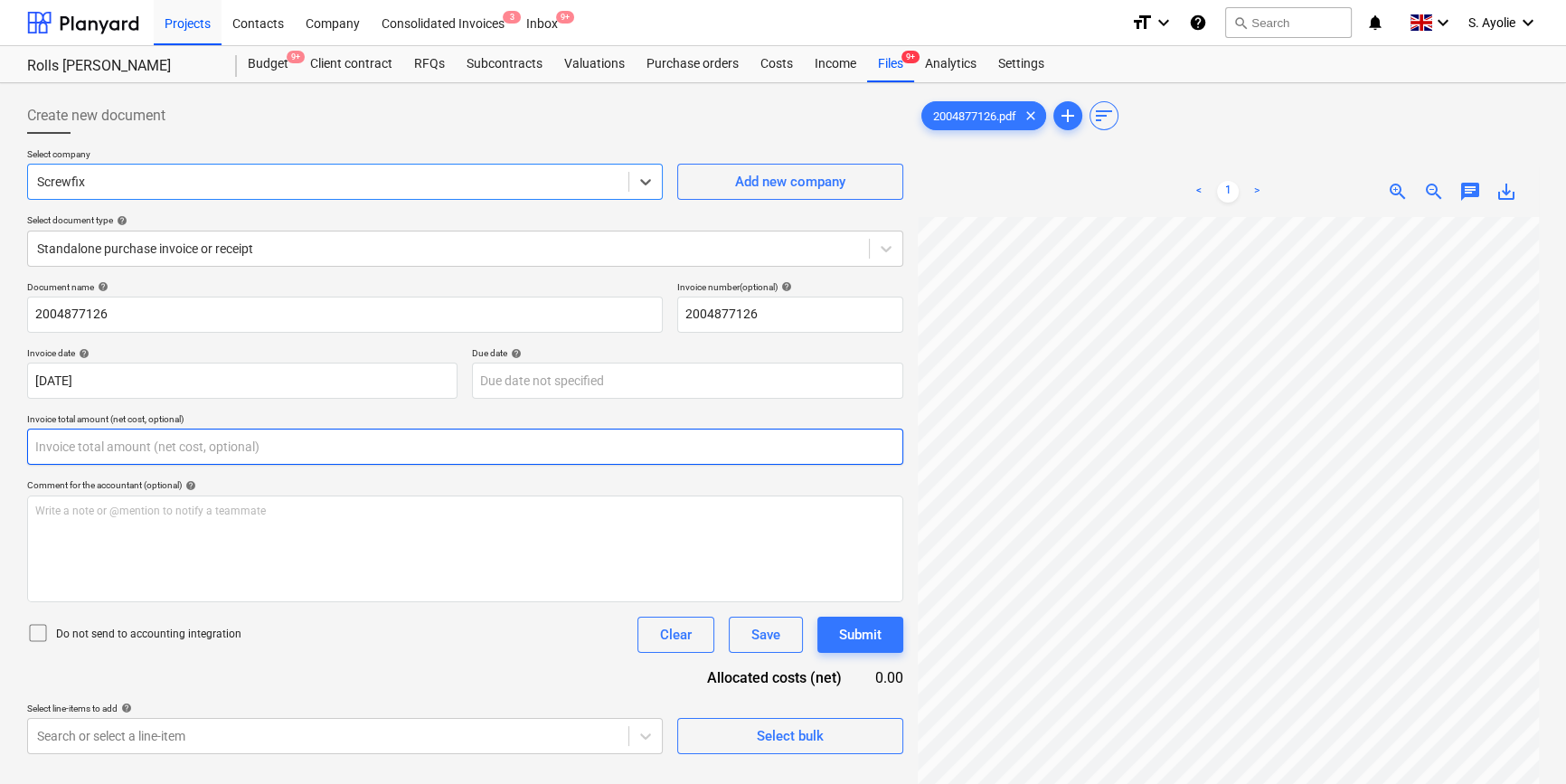
click at [168, 457] on input "text" at bounding box center [465, 446] width 876 height 36
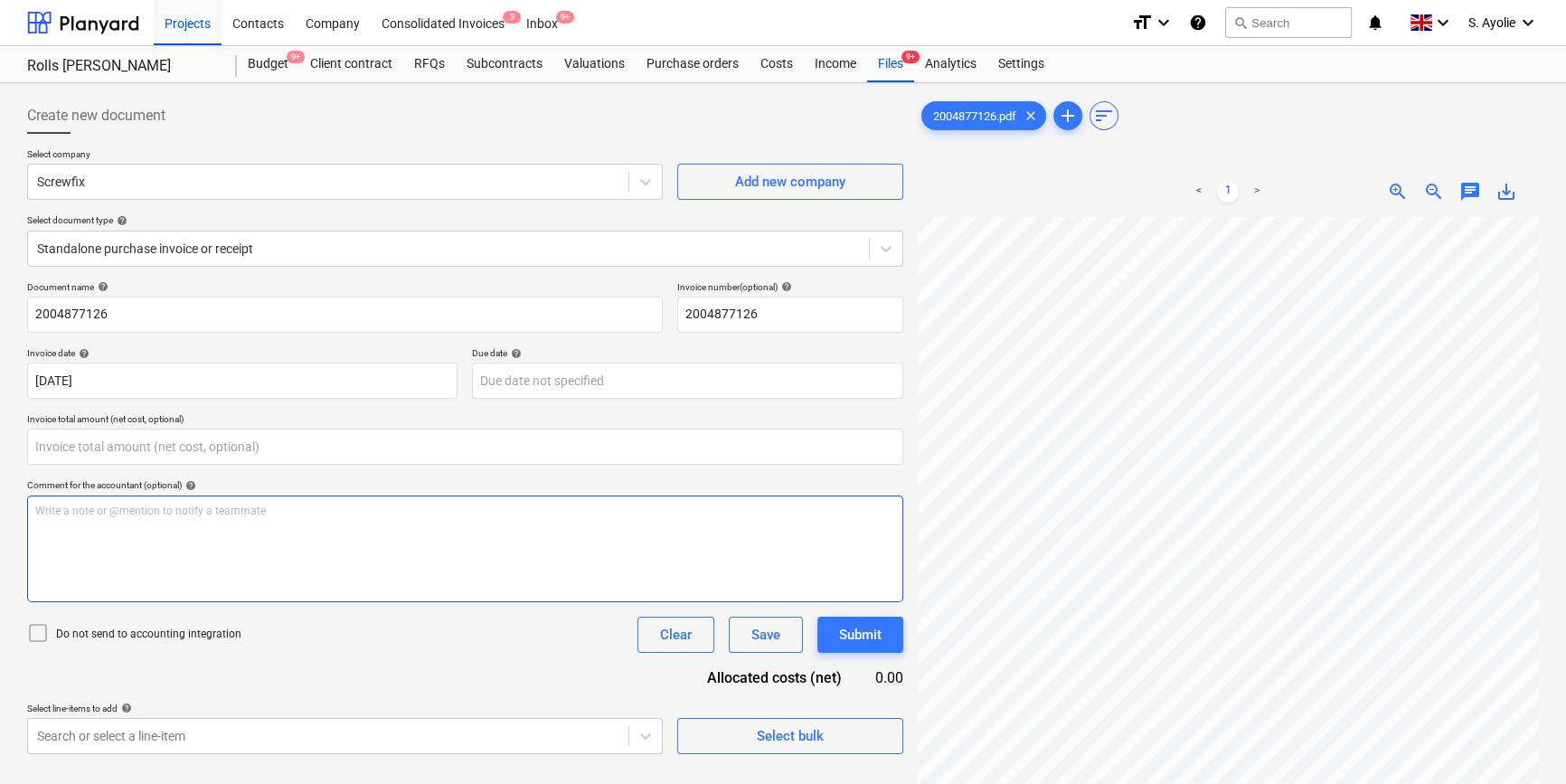
type input "0.00"
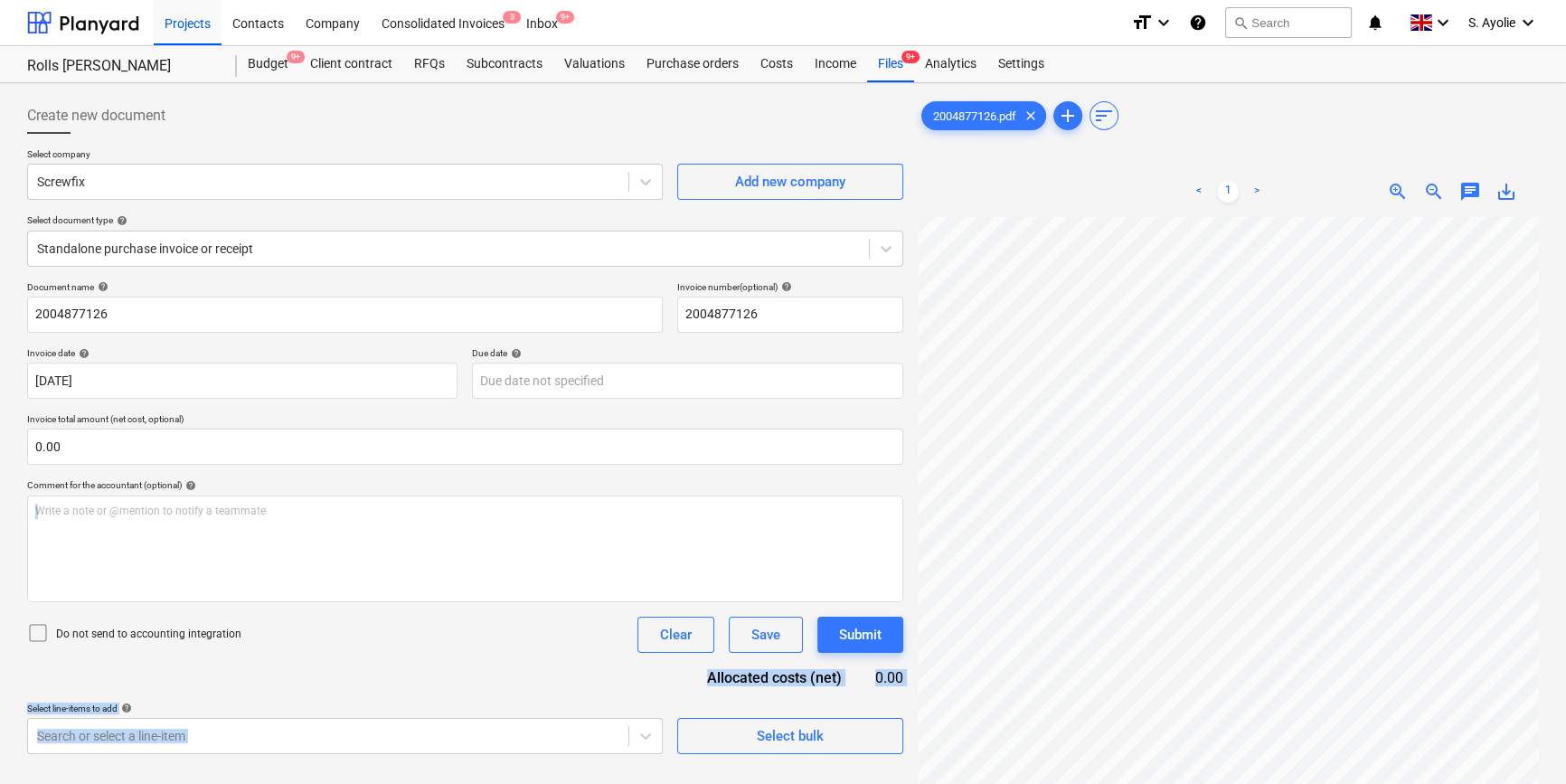
drag, startPoint x: 755, startPoint y: 513, endPoint x: 1552, endPoint y: 640, distance: 807.1
click at [1552, 640] on div "Create new document Select company Screwfix Add new company Select document typ…" at bounding box center [783, 523] width 1566 height 882
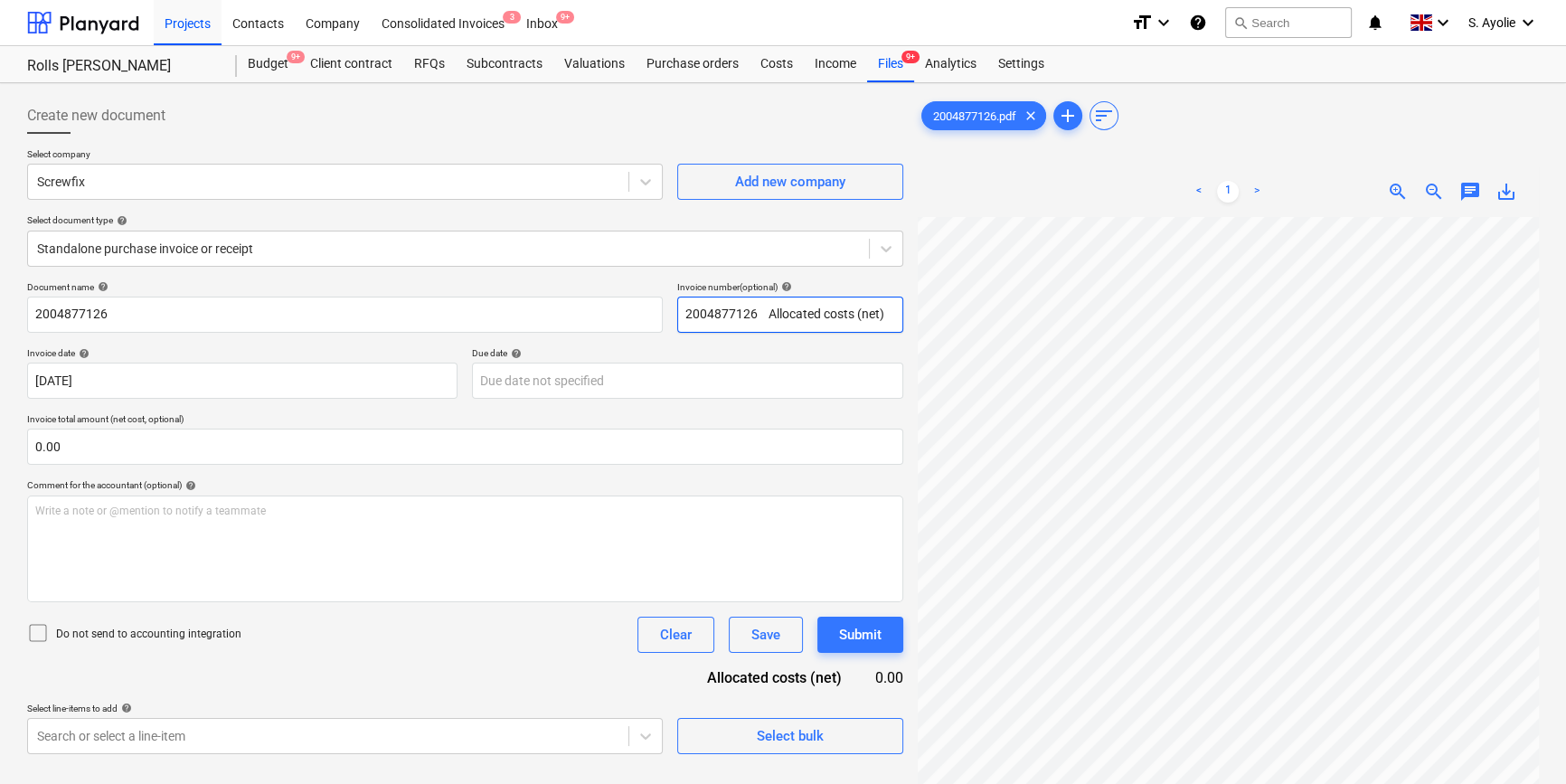
type input "2004877126 ﻿ Allocated costs (net) 0.00 Select line-items to add Search or sele…"
click at [694, 187] on div "Create new document Select company Screwfix Add new company Select document typ…" at bounding box center [783, 524] width 1526 height 867
click at [1403, 188] on span "zoom_in" at bounding box center [1398, 191] width 21 height 21
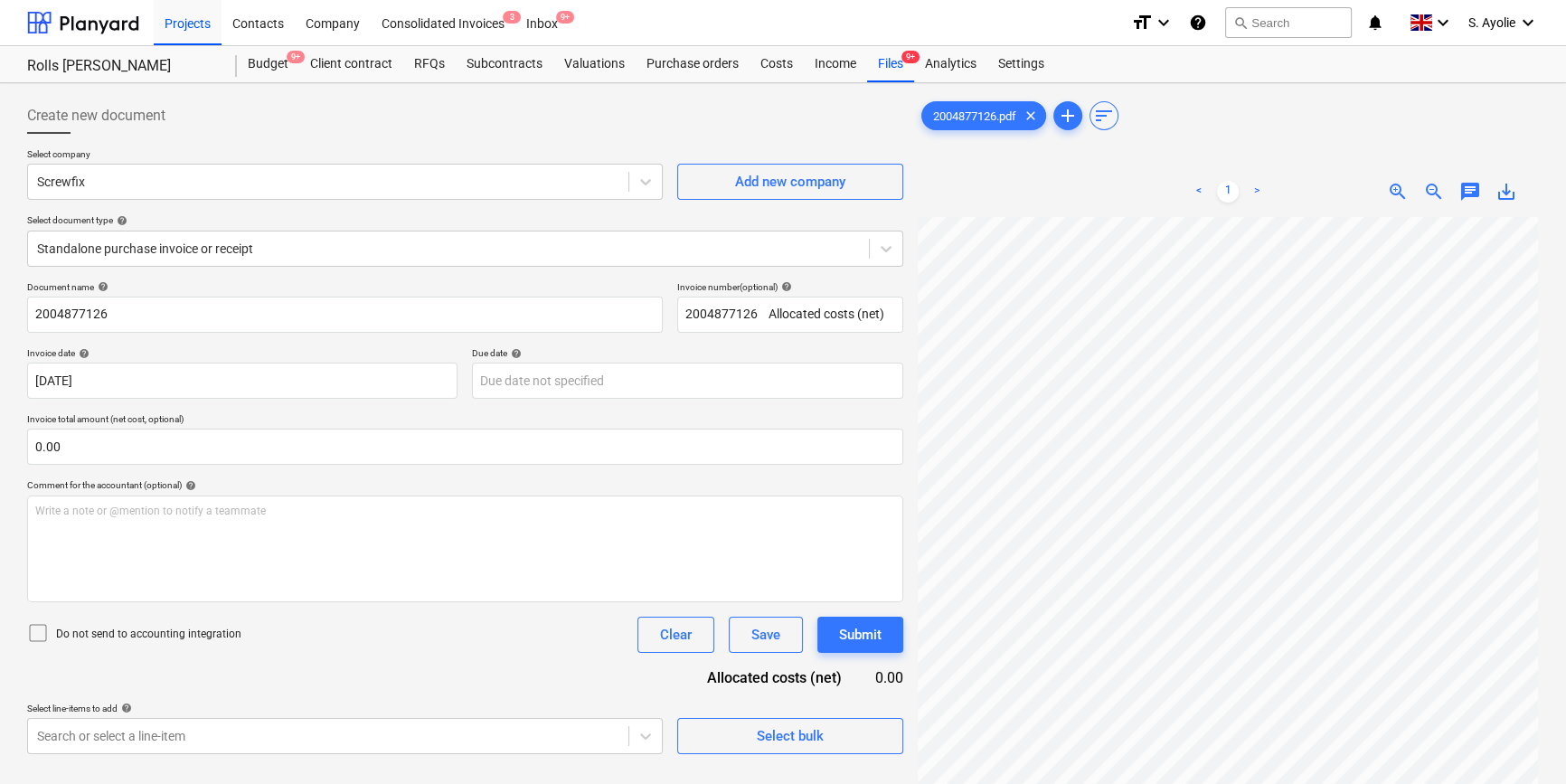
click at [986, 158] on div "2004877126.pdf clear add sort < 1 > zoom_in zoom_out chat 0 save_alt" at bounding box center [1228, 523] width 621 height 853
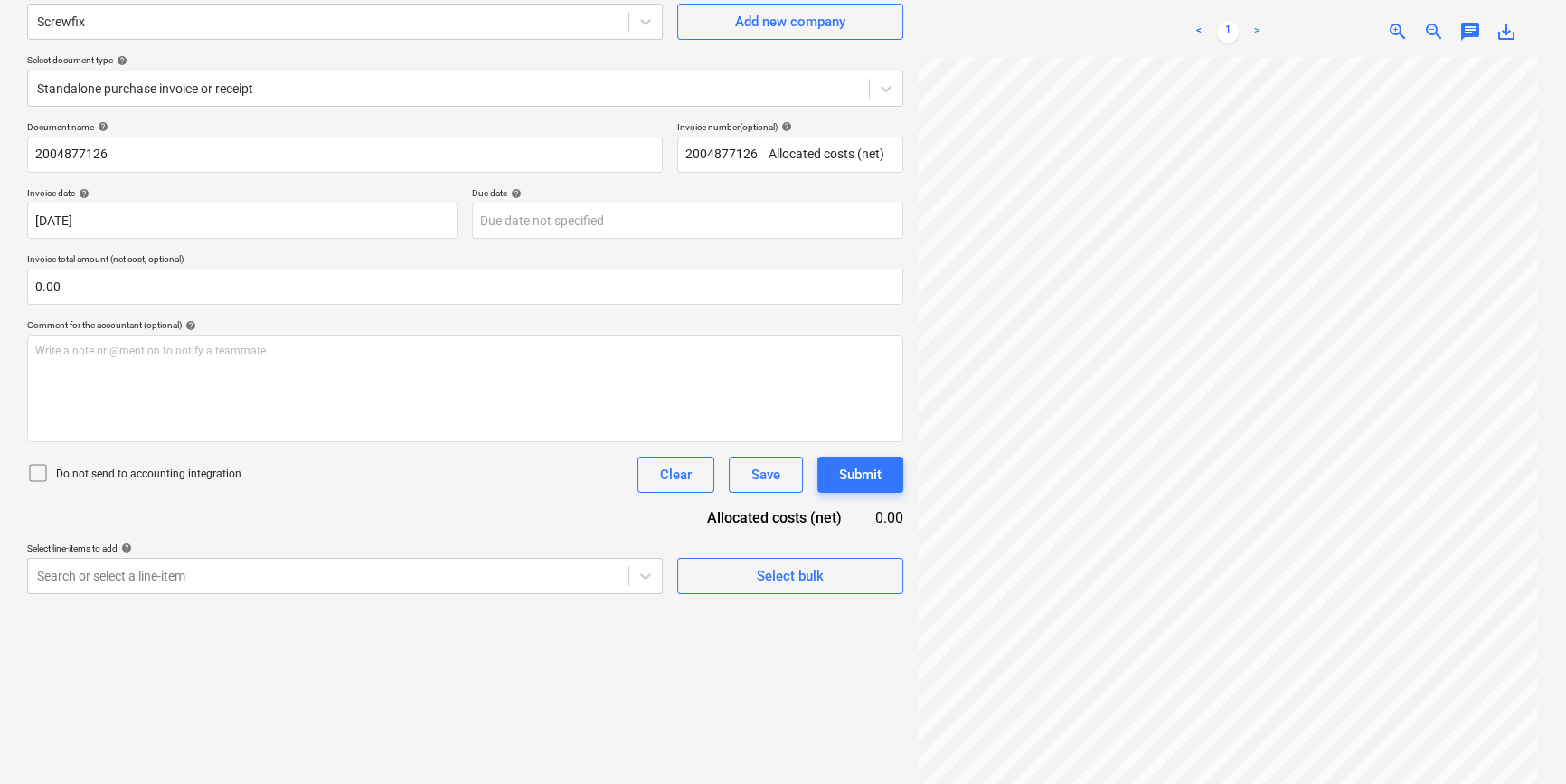
scroll to position [181, 0]
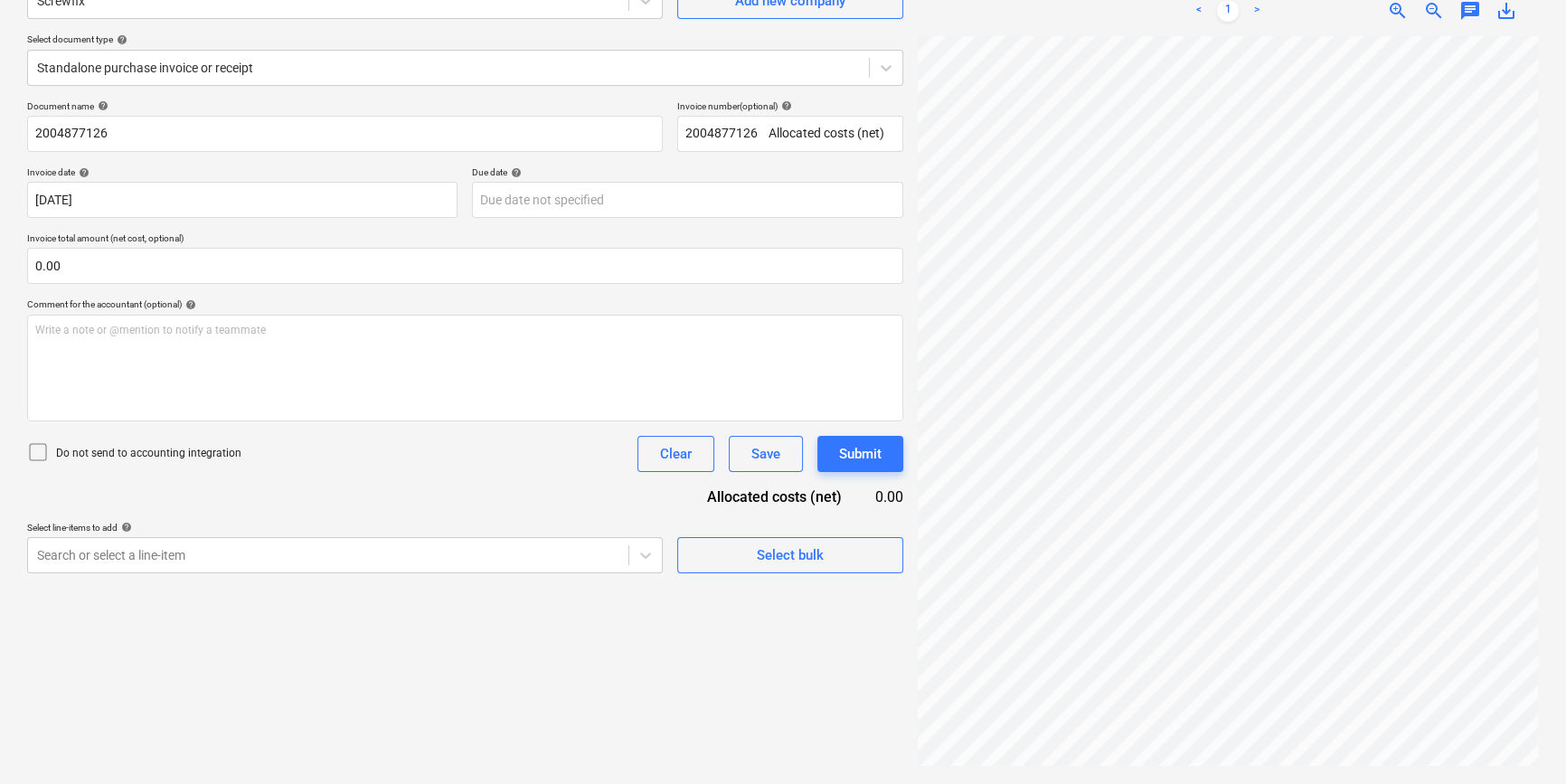
click at [1399, 12] on span "zoom_in" at bounding box center [1398, 11] width 21 height 21
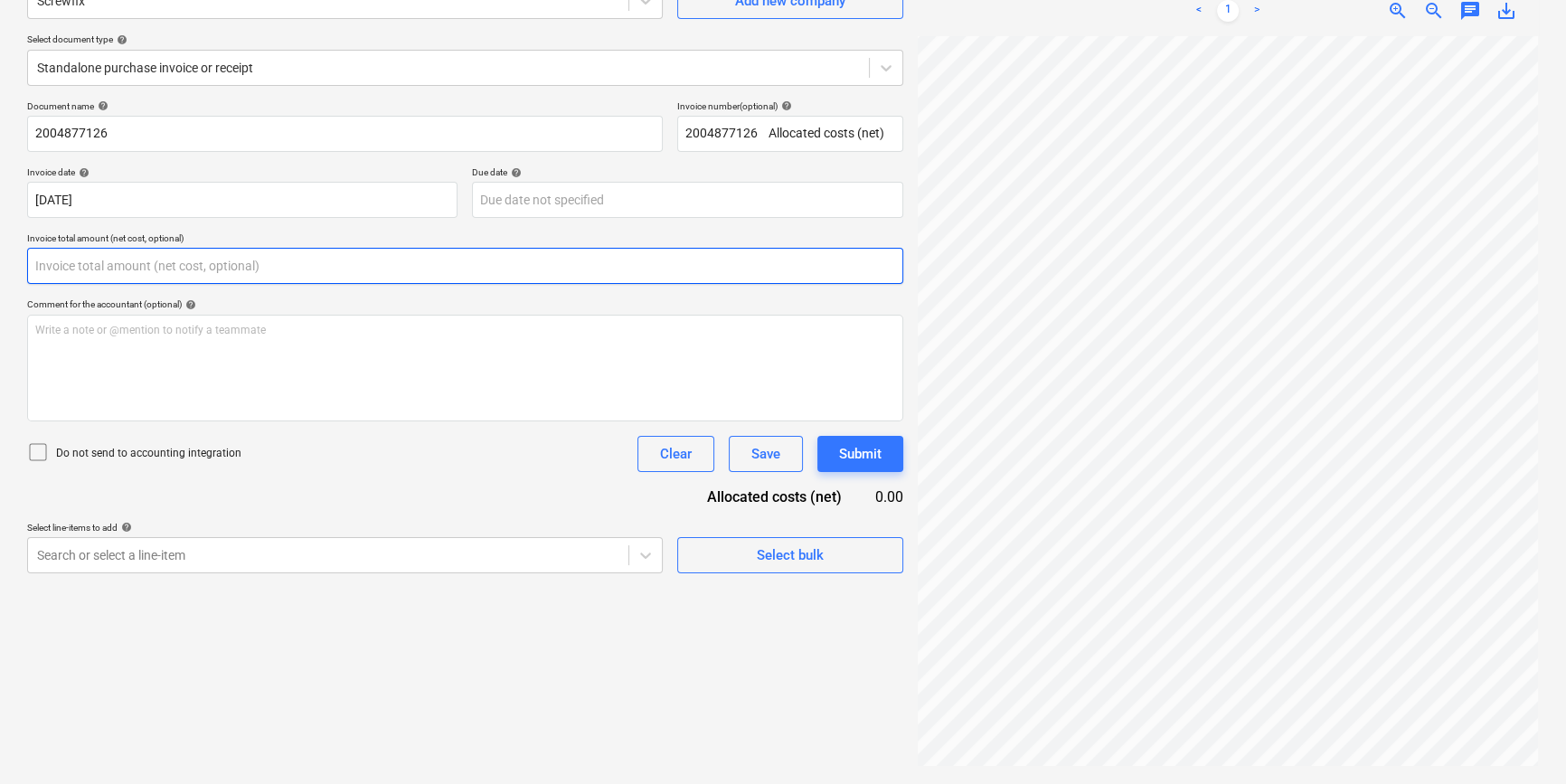
click at [182, 262] on input "text" at bounding box center [465, 265] width 876 height 36
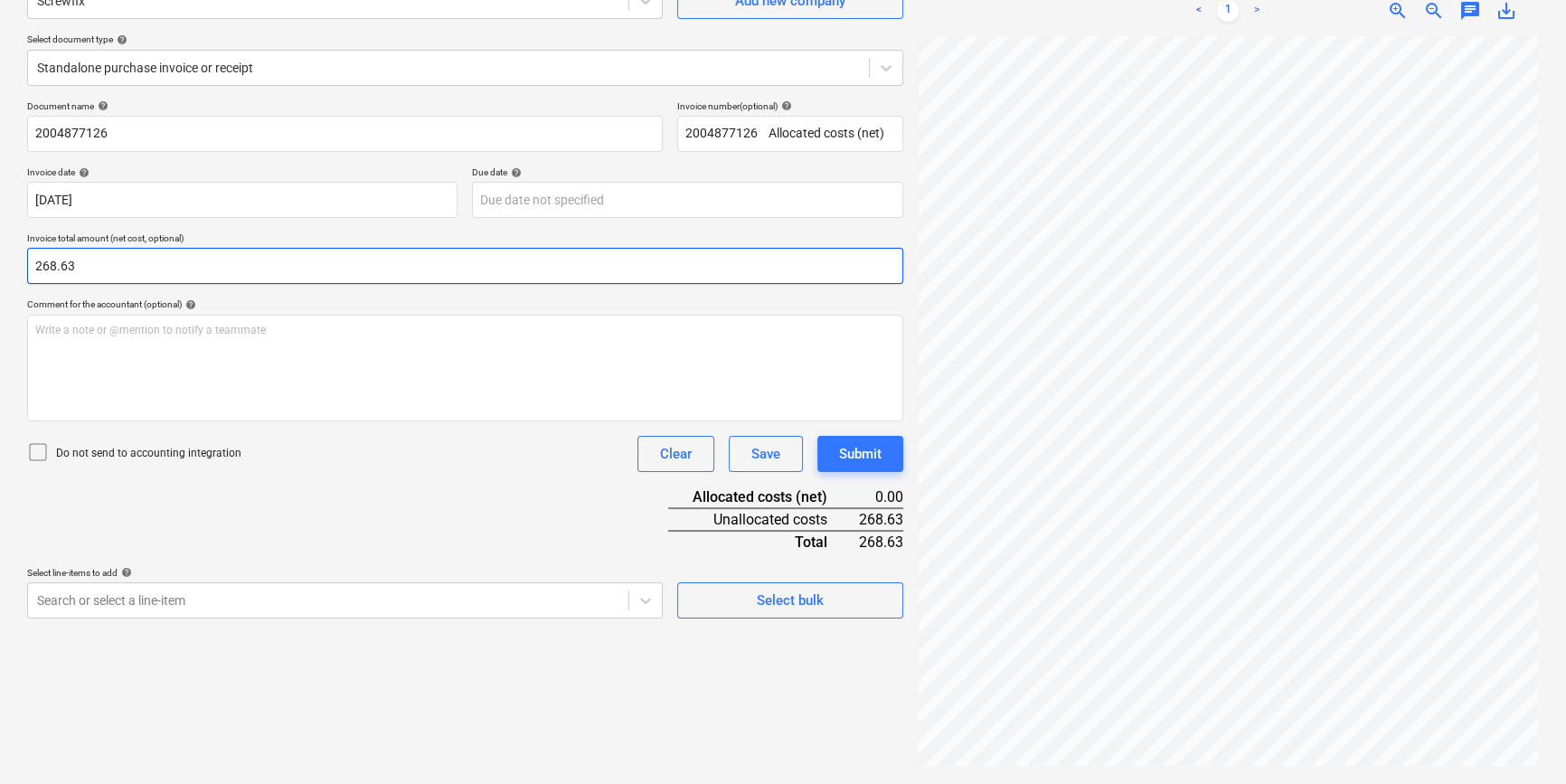
type input "268.63"
click at [95, 456] on p "Do not send to accounting integration" at bounding box center [149, 453] width 185 height 15
click at [401, 602] on body "Projects Contacts Company Consolidated Invoices 3 Inbox 9+ format_size keyboard…" at bounding box center [783, 211] width 1566 height 784
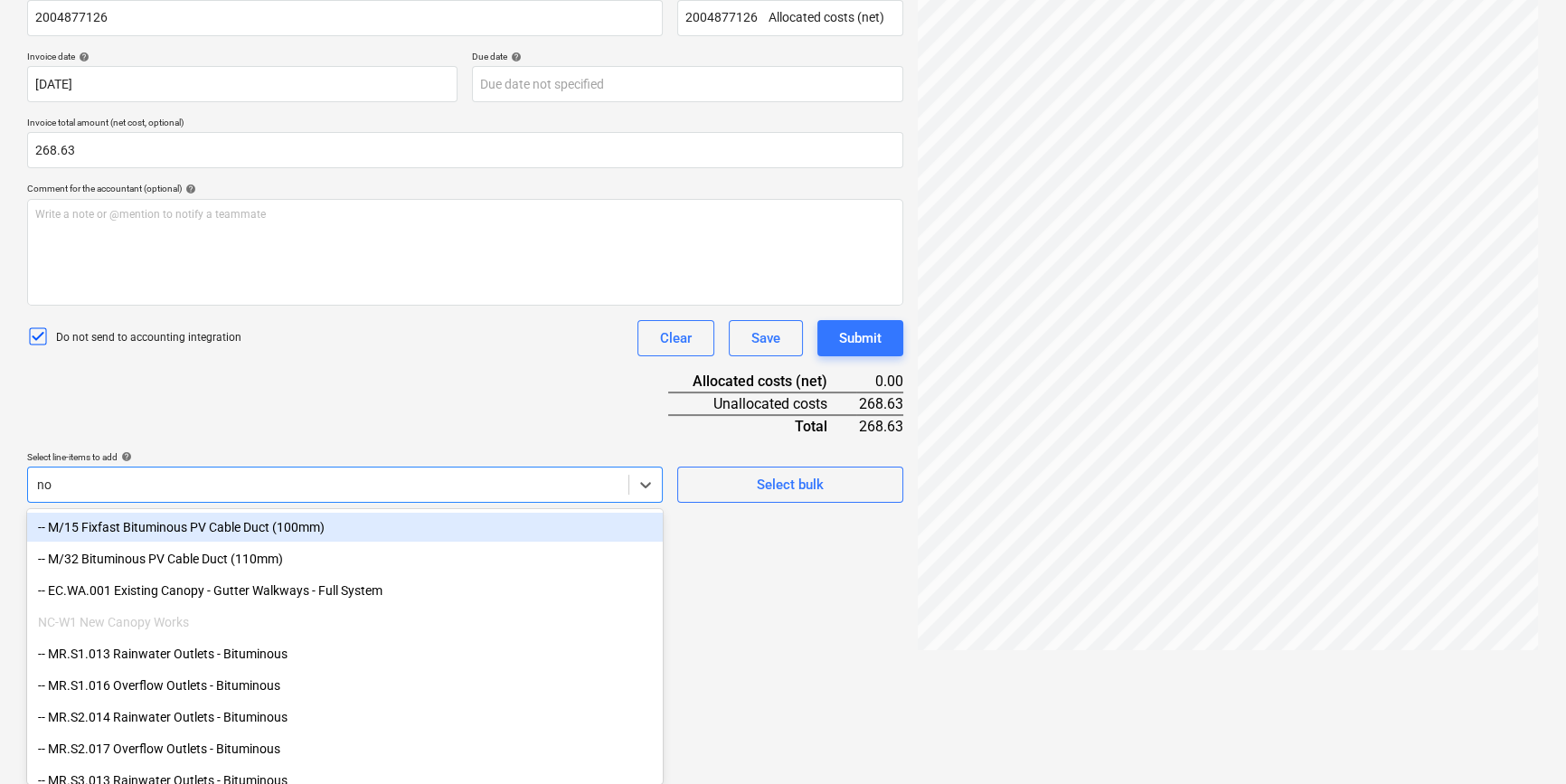
type input "non"
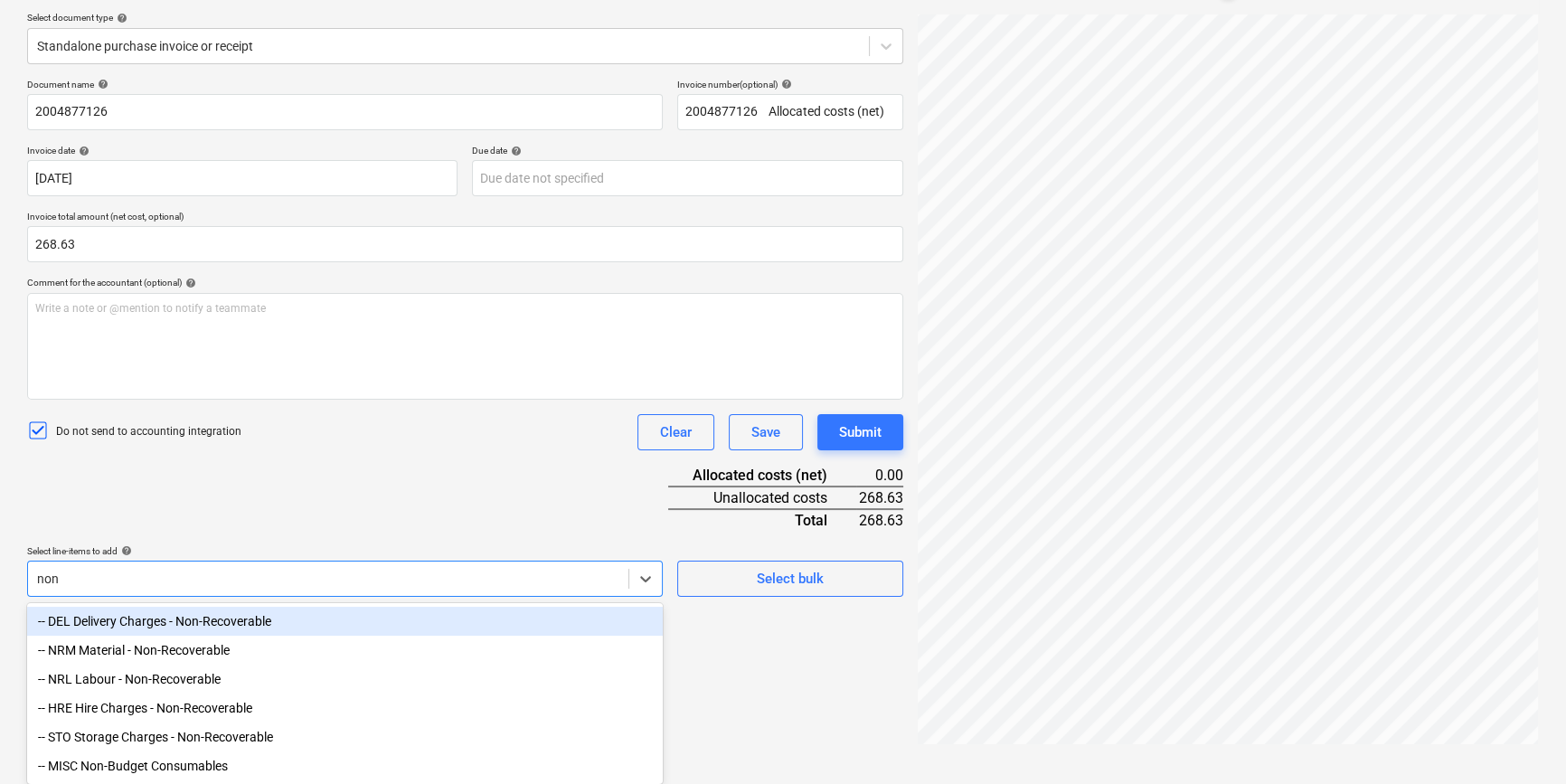
scroll to position [209, 0]
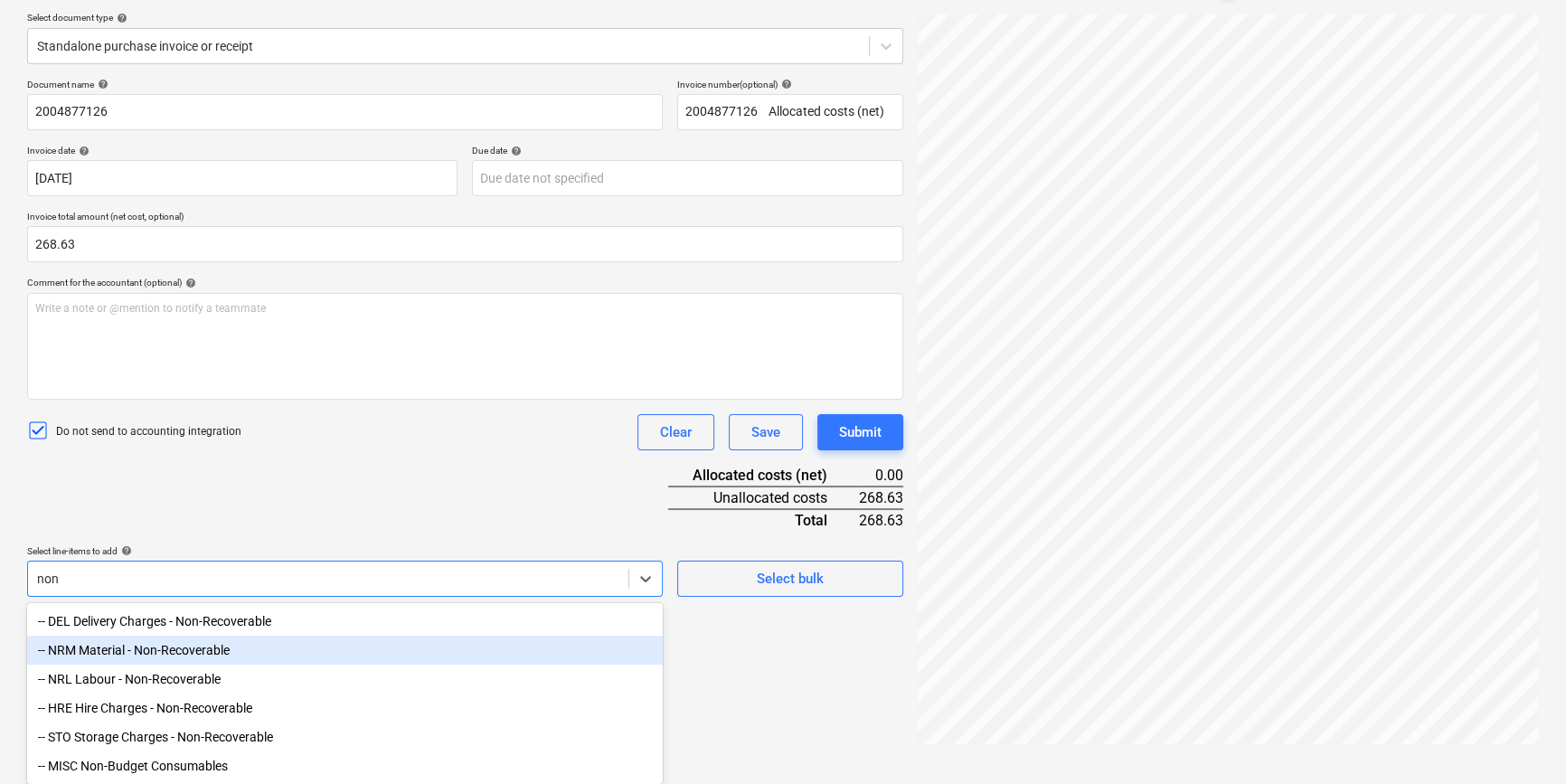
click at [139, 644] on div "-- NRM Material - Non-Recoverable" at bounding box center [345, 650] width 636 height 29
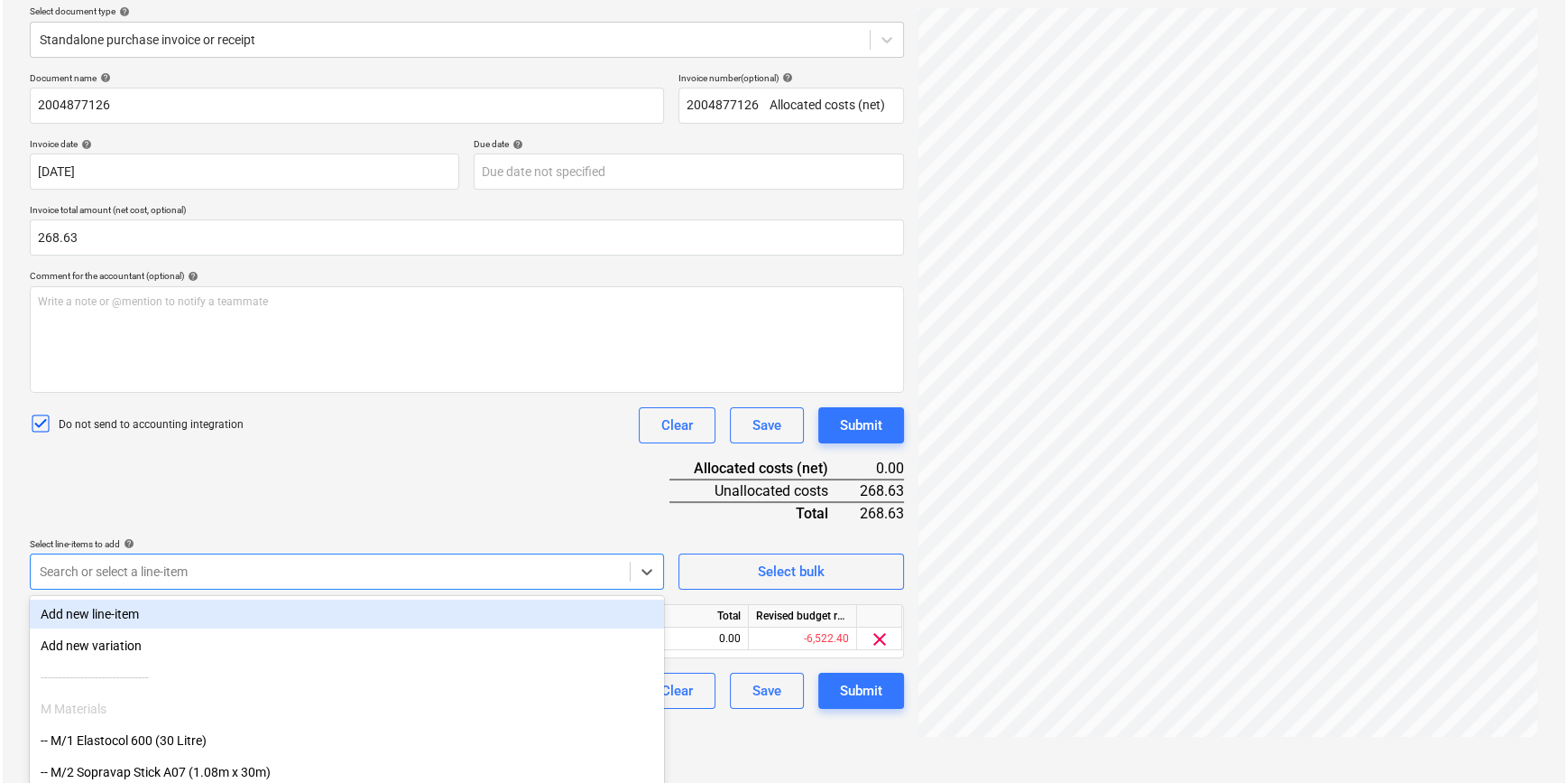
scroll to position [180, 0]
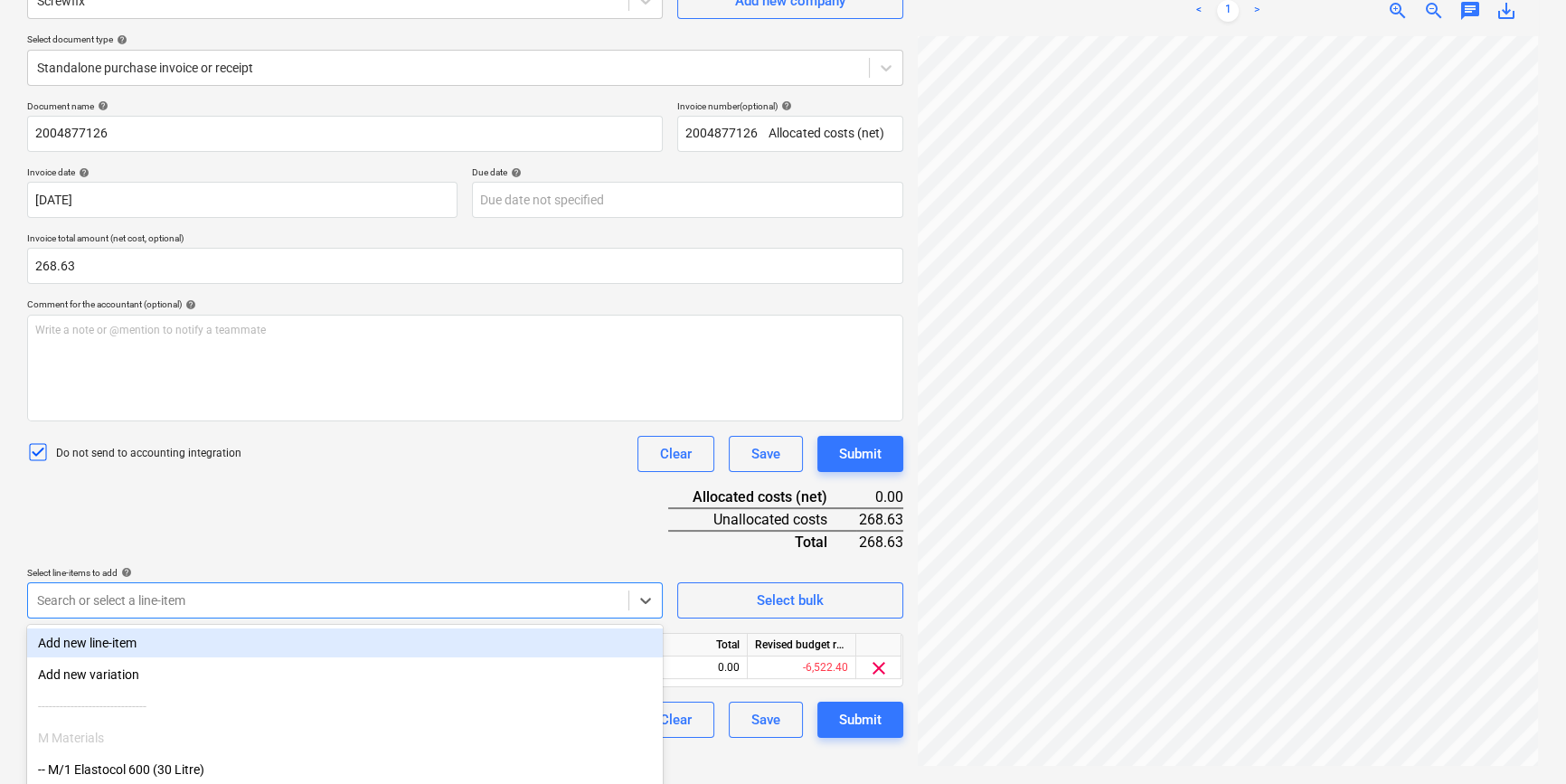
click at [341, 502] on div "Document name help 2004877126 Invoice number (optional) help 2004877126 ﻿ Alloc…" at bounding box center [465, 419] width 876 height 637
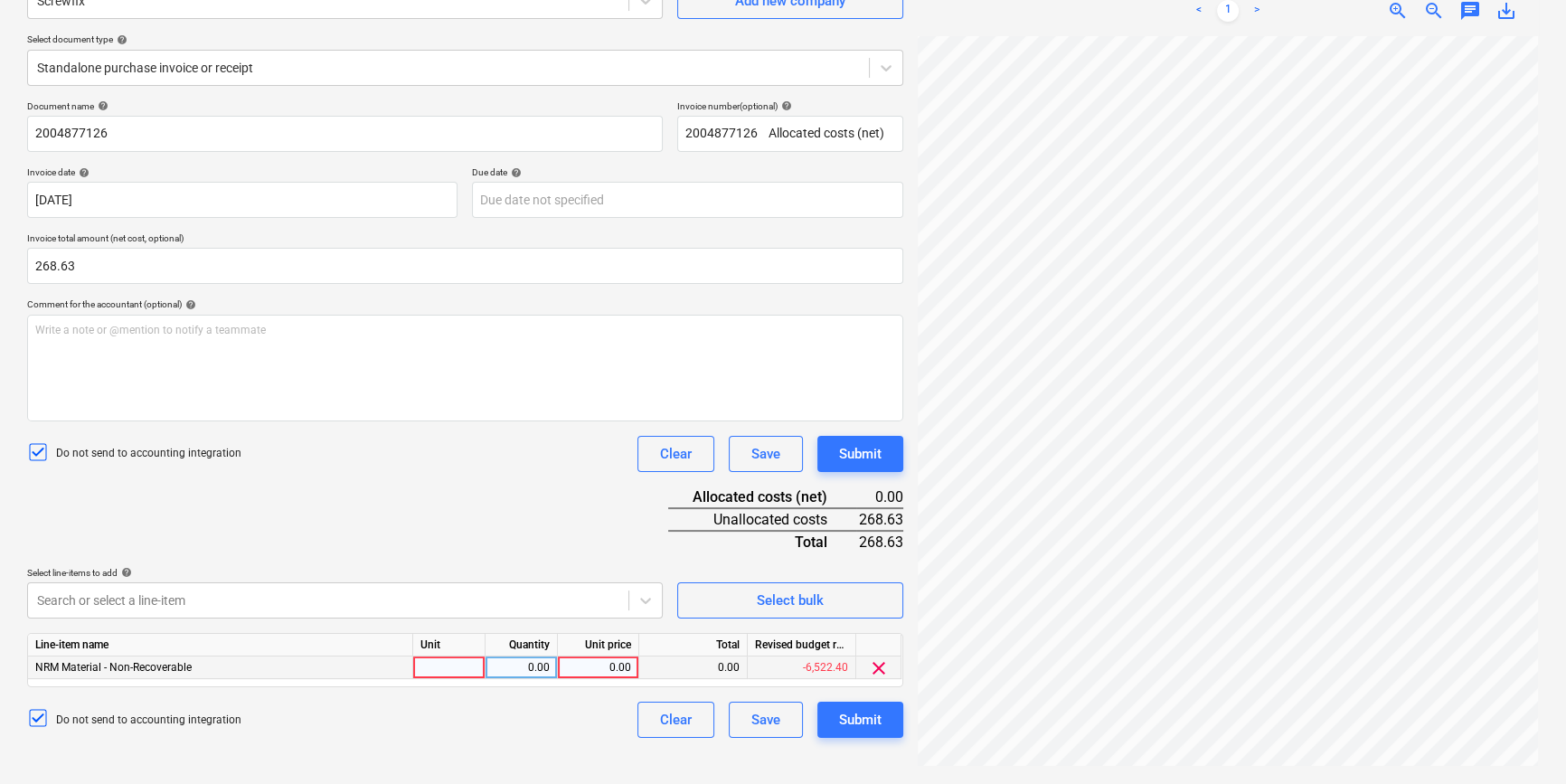
click at [465, 667] on div at bounding box center [449, 667] width 72 height 22
type input "pcs"
click at [531, 665] on div "0.00" at bounding box center [521, 667] width 57 height 22
type input "1"
click at [624, 670] on div "0.00" at bounding box center [598, 667] width 66 height 22
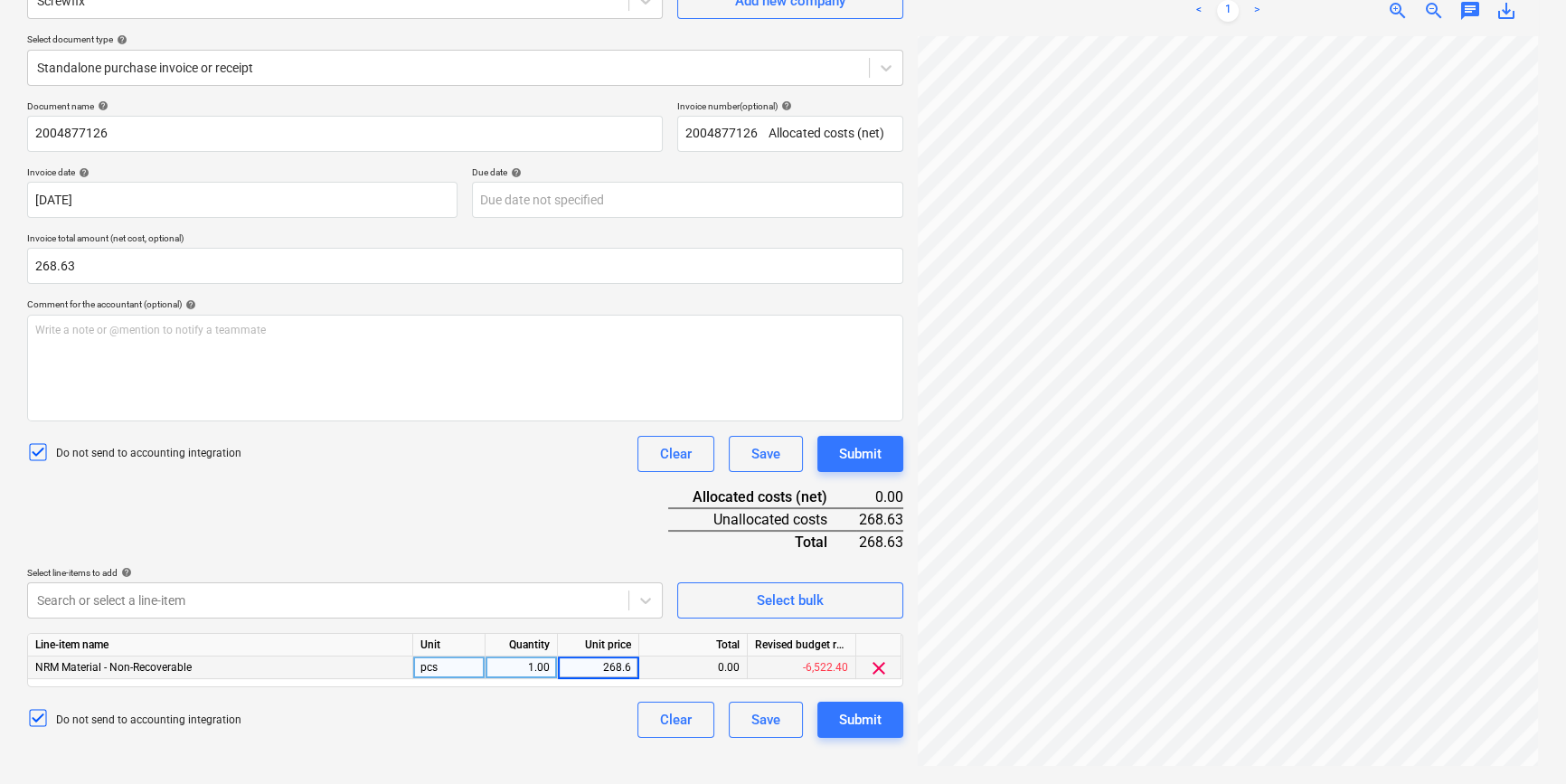
type input "268.63"
click at [592, 534] on div "Document name help 2004877126 Invoice number (optional) help 2004877126 ﻿ Alloc…" at bounding box center [465, 419] width 876 height 637
click at [850, 727] on div "Submit" at bounding box center [861, 719] width 43 height 23
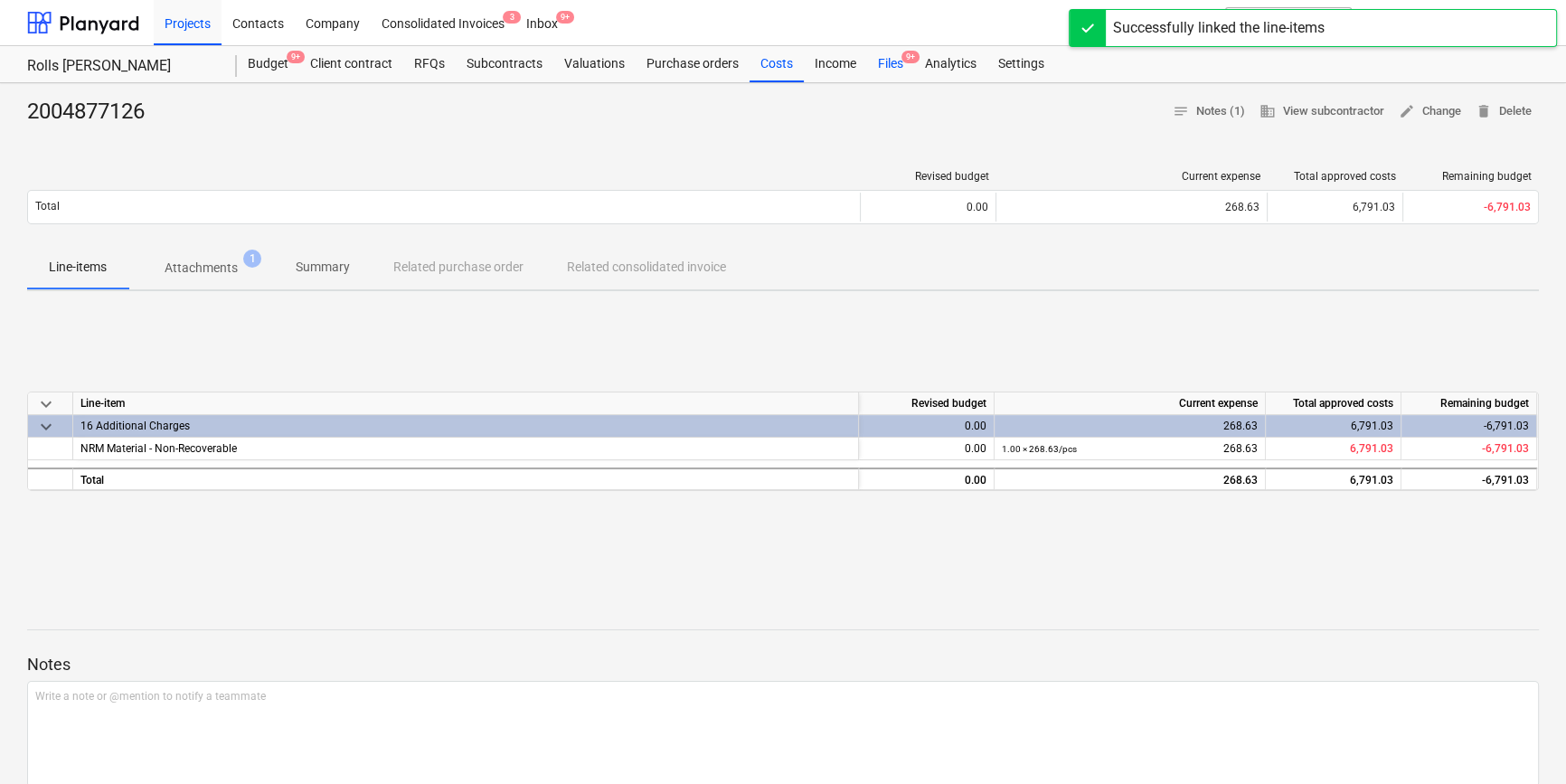
click at [892, 66] on div "Files 9+" at bounding box center [891, 64] width 47 height 36
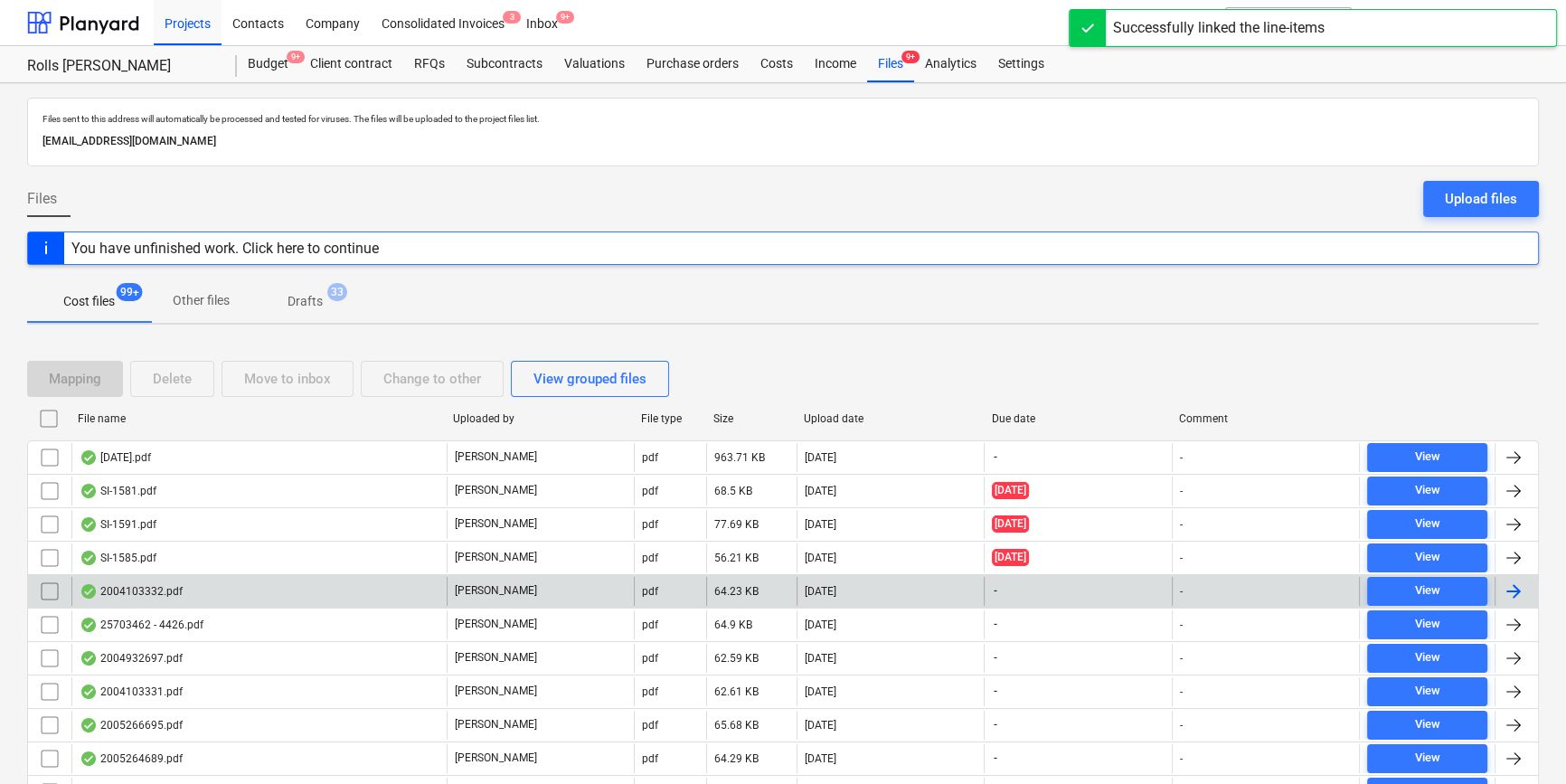
click at [572, 578] on div "[PERSON_NAME]" at bounding box center [540, 591] width 187 height 29
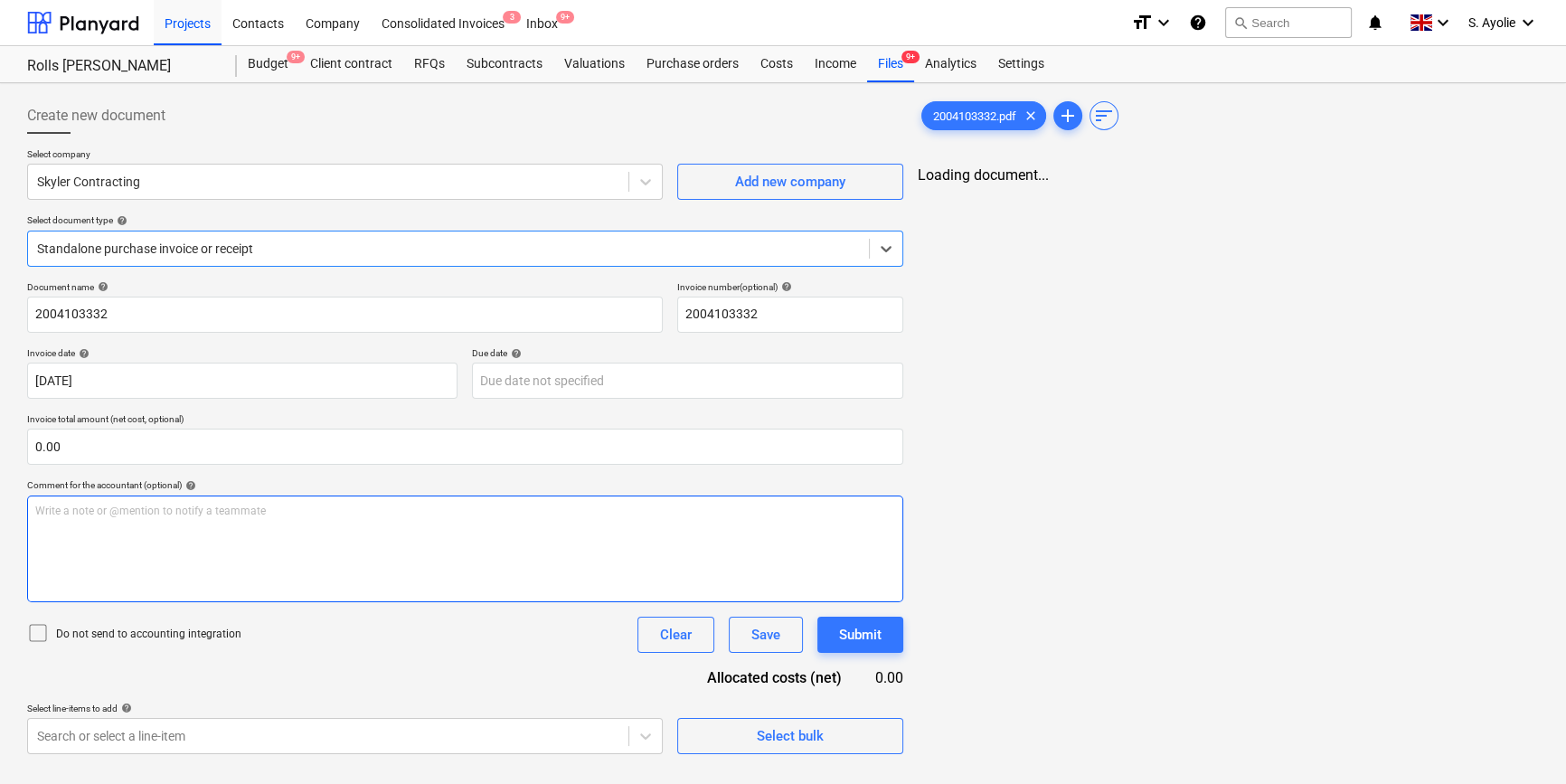
type input "2004103332"
type input "08 May 2025"
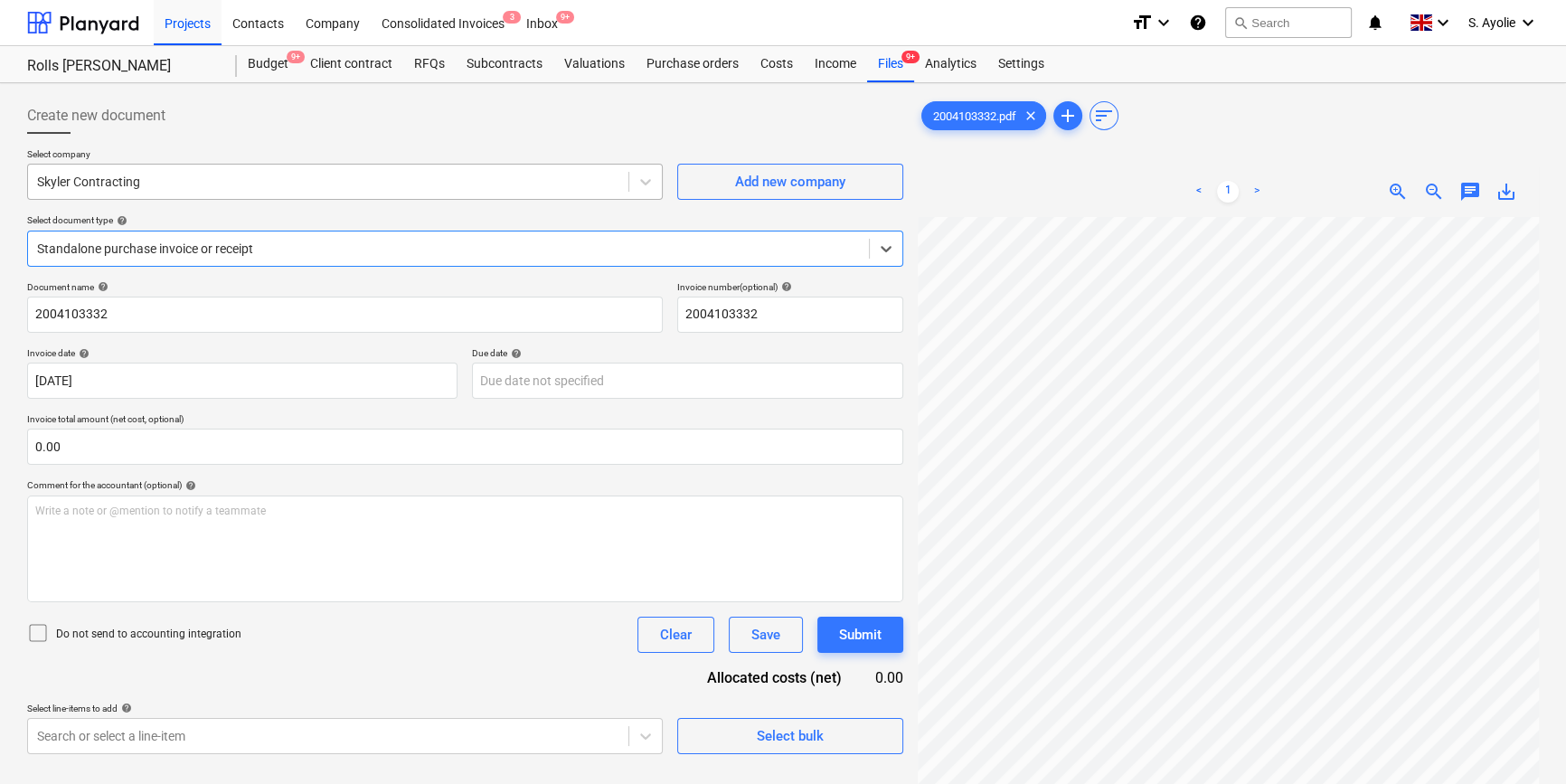
click at [403, 173] on div at bounding box center [327, 182] width 583 height 18
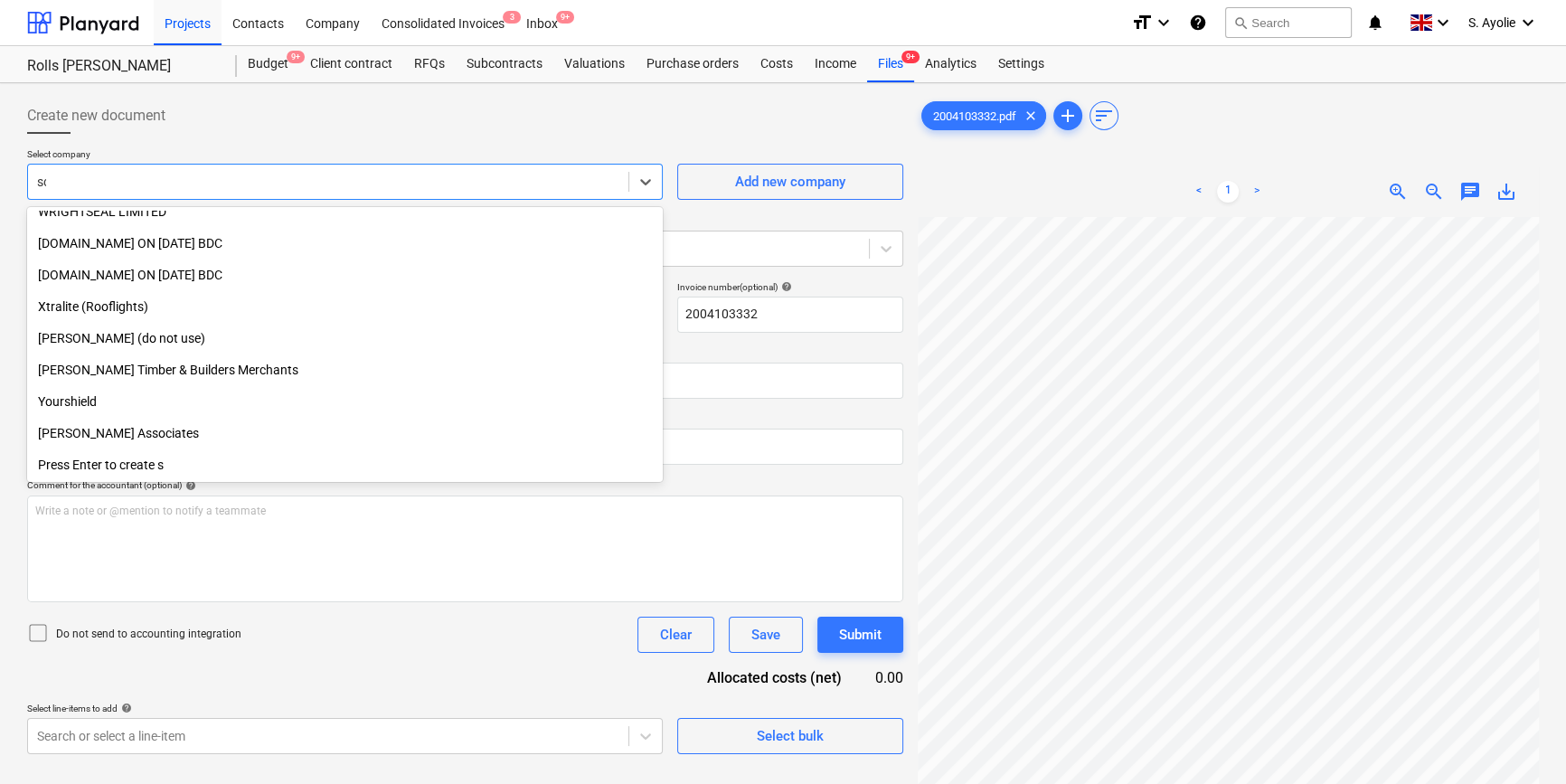
scroll to position [614, 0]
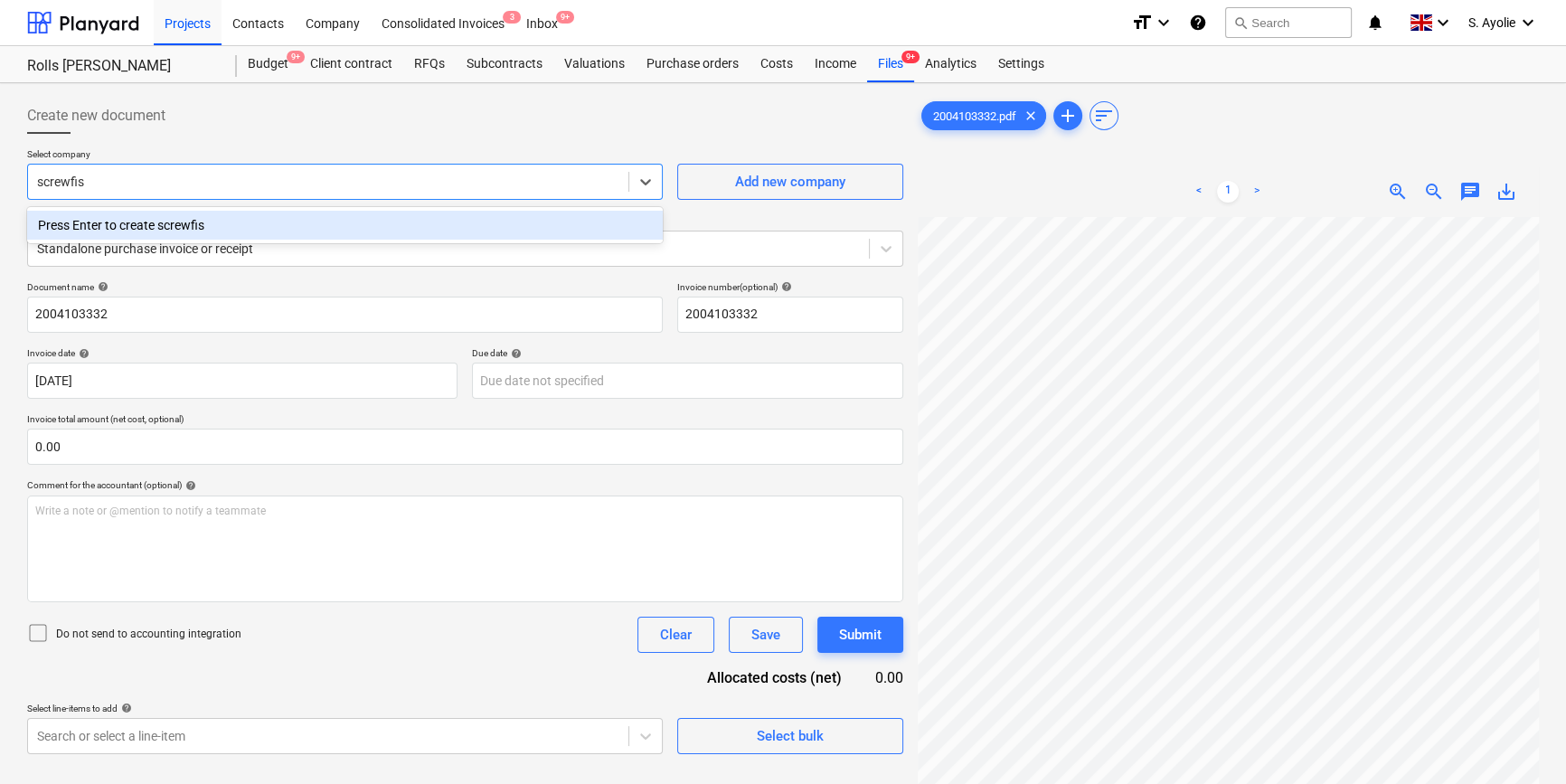
type input "screwfi"
click at [215, 227] on div "Screwfix" at bounding box center [345, 225] width 636 height 29
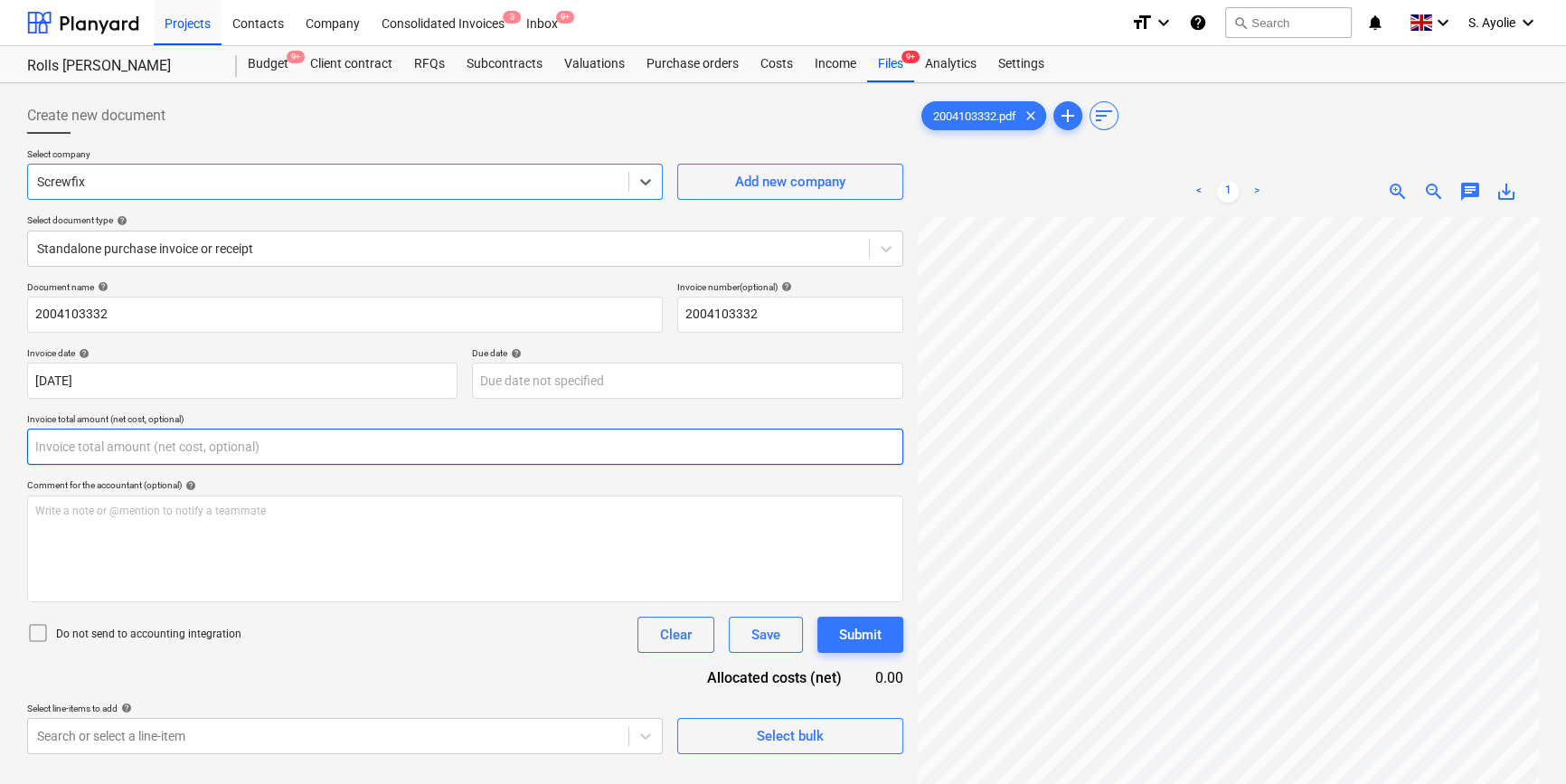
click at [353, 463] on input "text" at bounding box center [465, 446] width 876 height 36
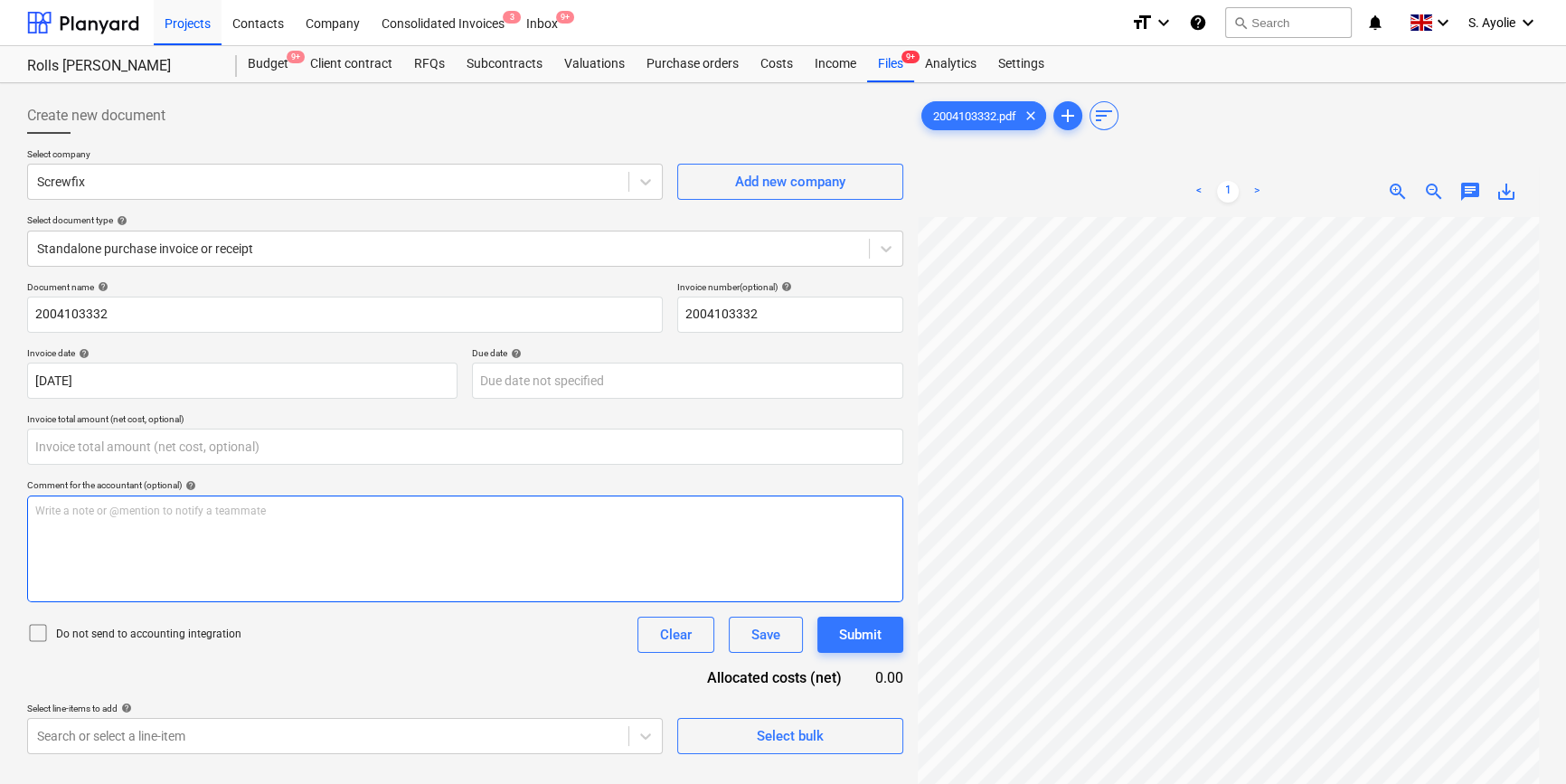
type input "0.00"
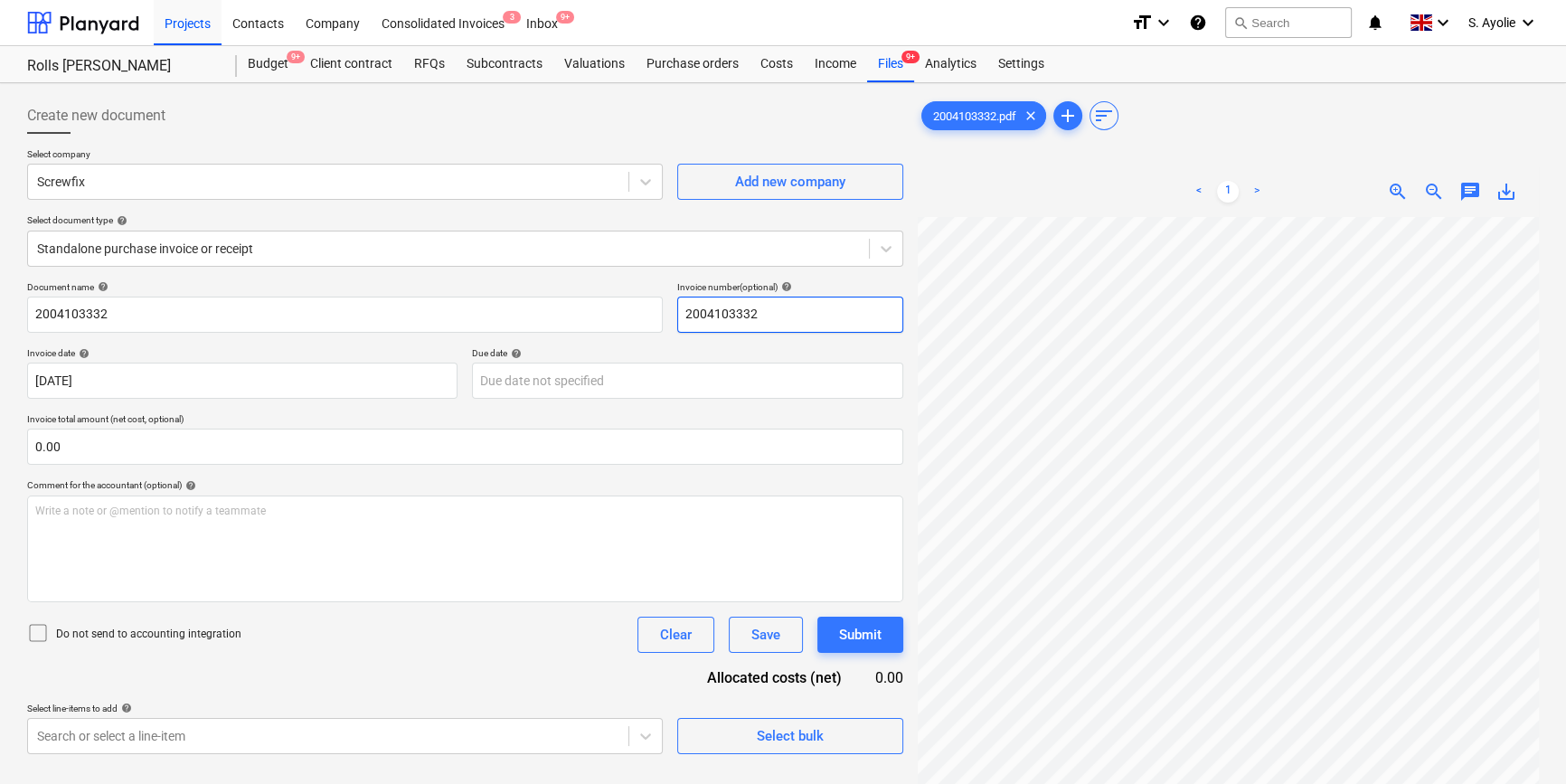
scroll to position [295, 330]
click at [693, 220] on div "Create new document Select company Screwfix Add new company Select document typ…" at bounding box center [783, 524] width 1526 height 867
click at [1282, 134] on div "2004103332.pdf clear add sort < 1 > zoom_in zoom_out chat 0 save_alt" at bounding box center [1228, 523] width 621 height 853
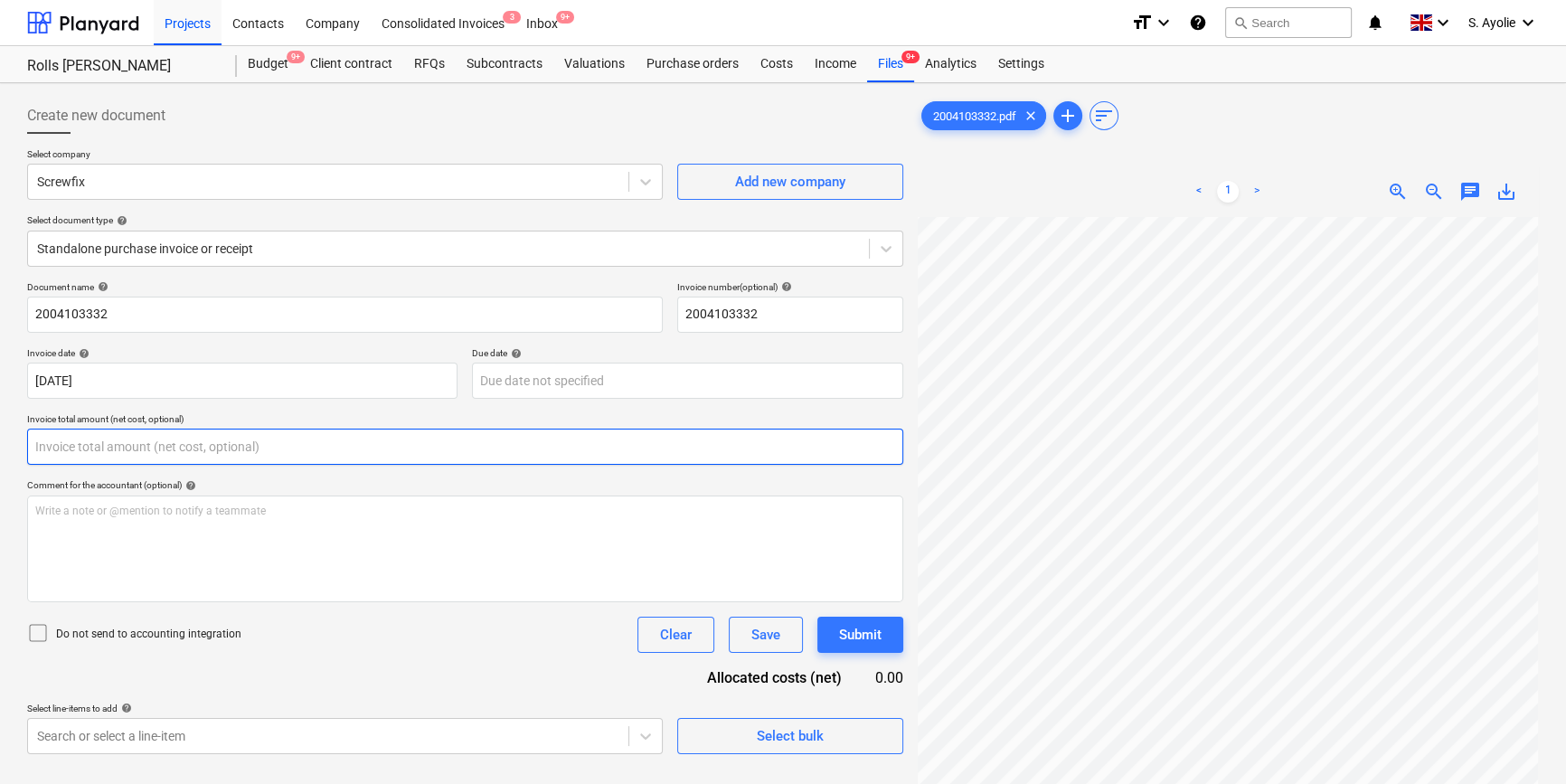
click at [177, 456] on input "text" at bounding box center [465, 446] width 876 height 36
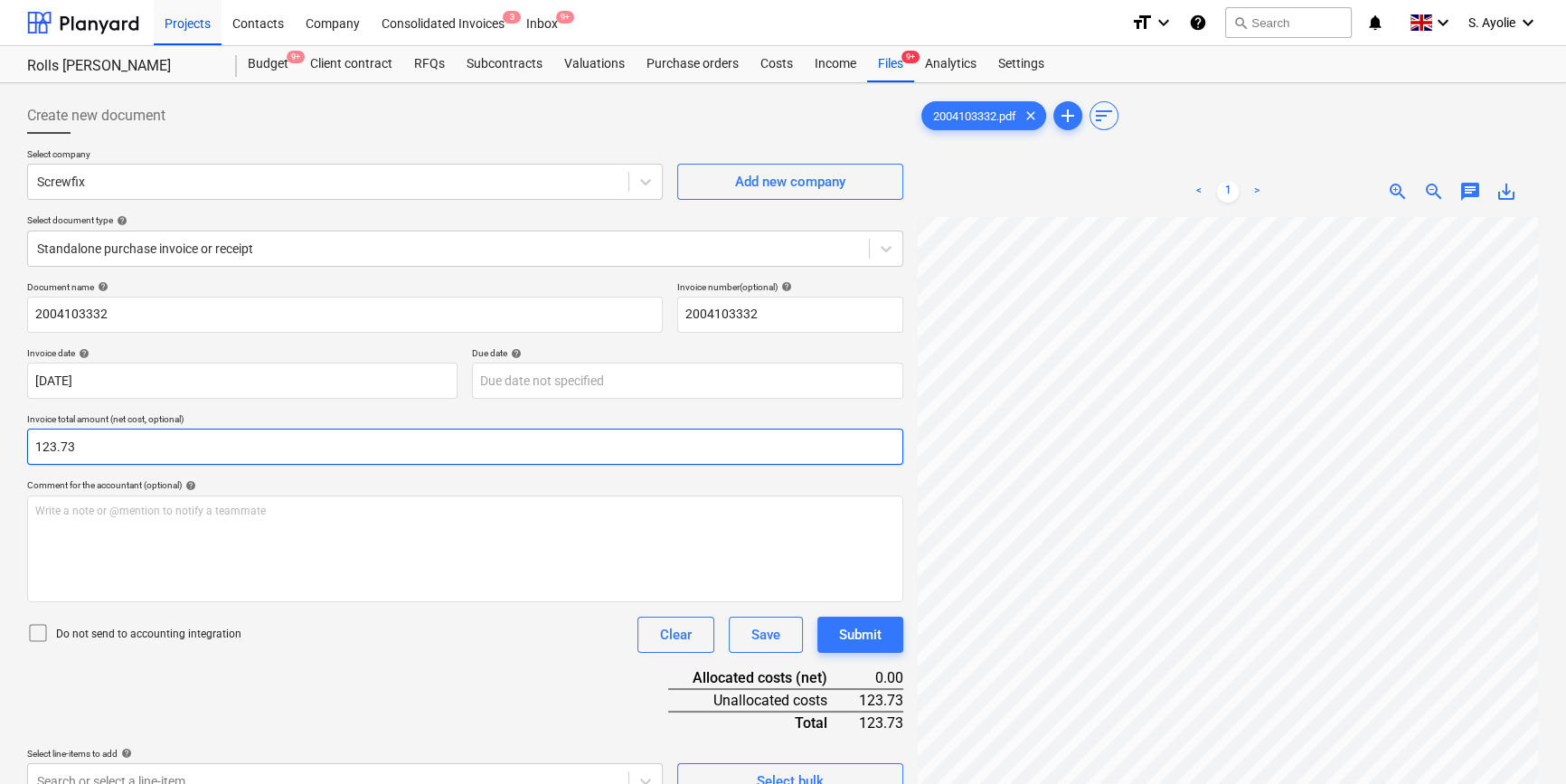
type input "123.73"
click at [167, 637] on p "Do not send to accounting integration" at bounding box center [149, 634] width 185 height 15
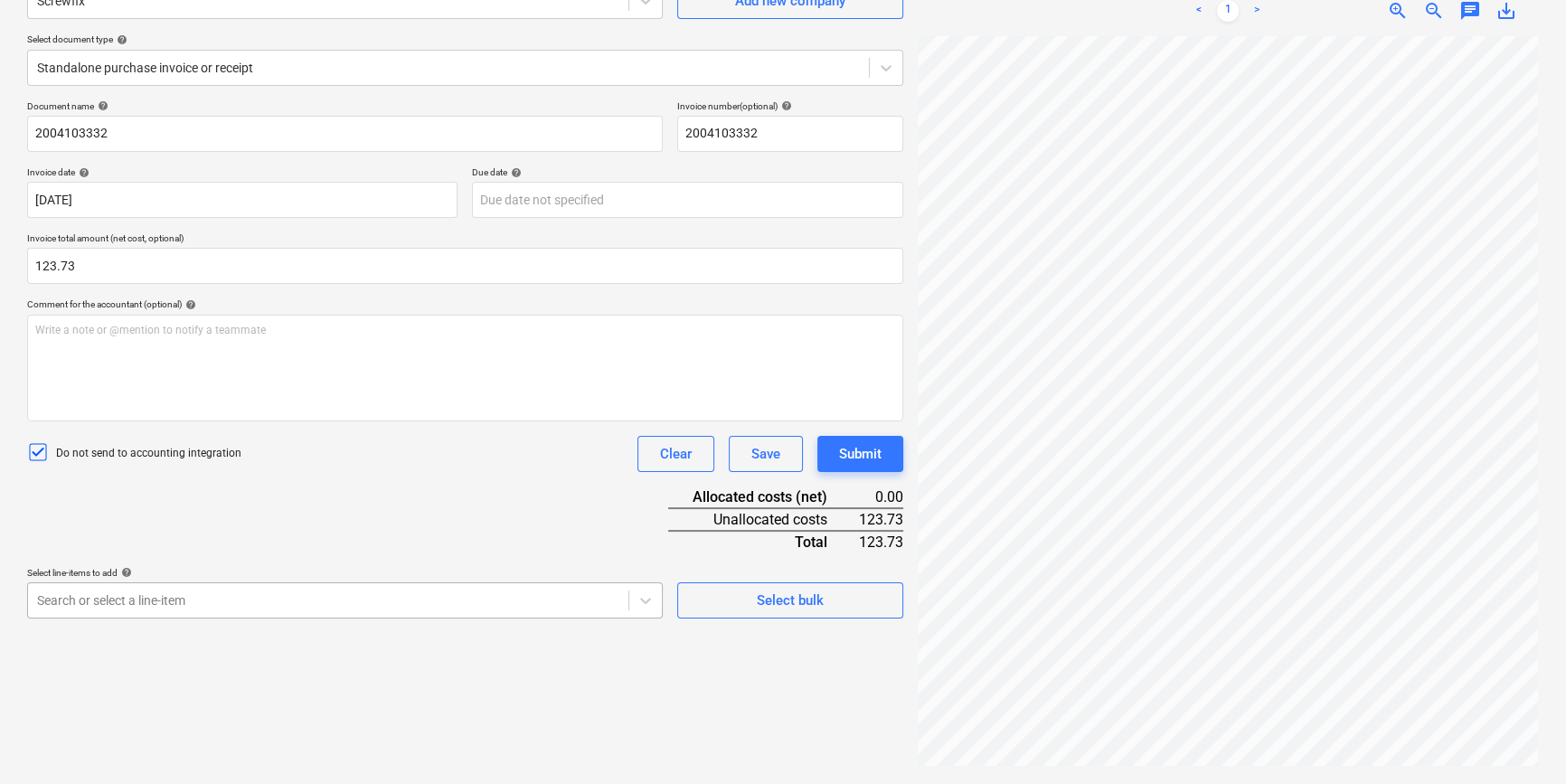
click at [343, 602] on body "Projects Contacts Company Consolidated Invoices 3 Inbox 9+ format_size keyboard…" at bounding box center [783, 211] width 1566 height 784
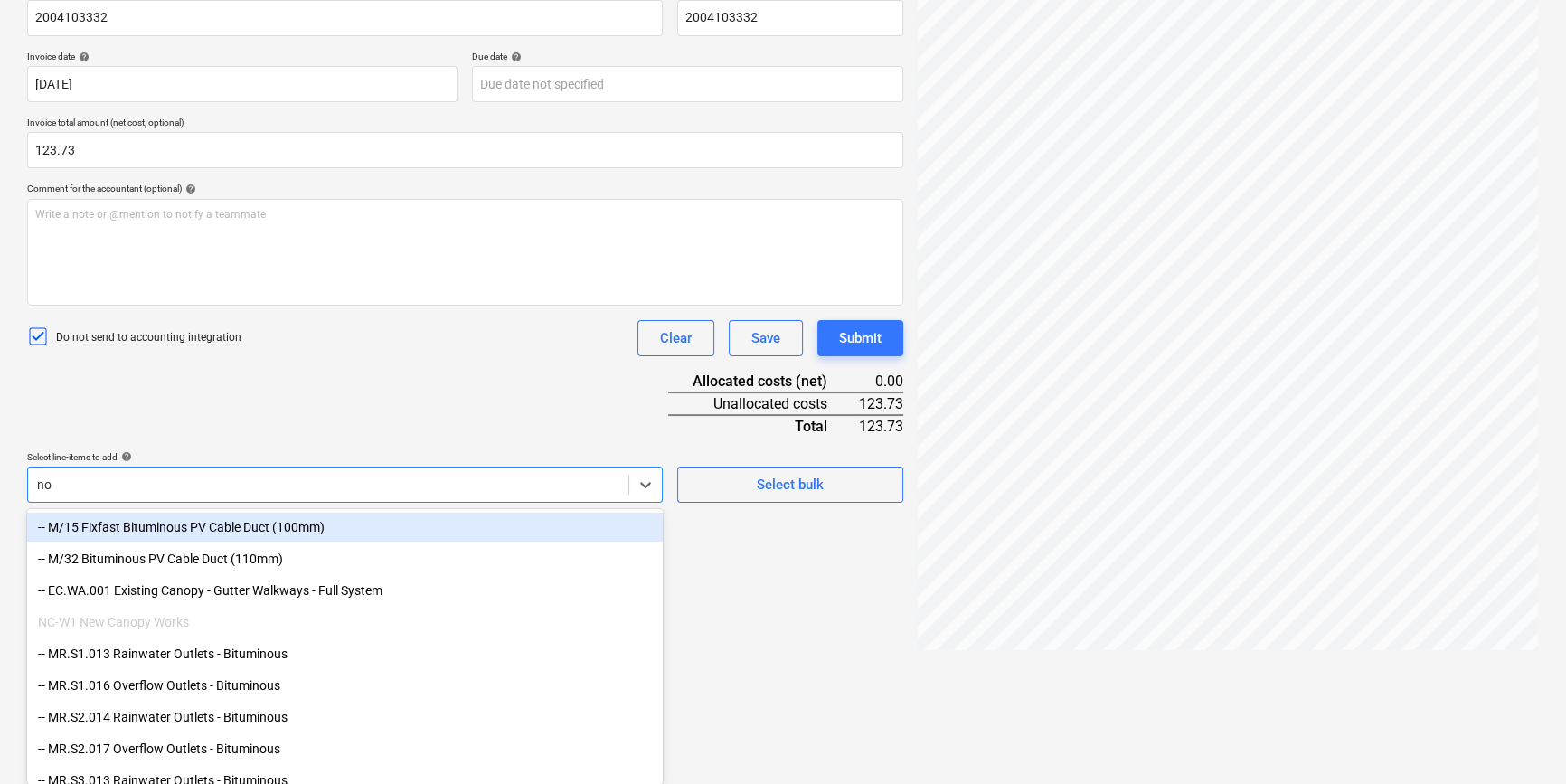
type input "non"
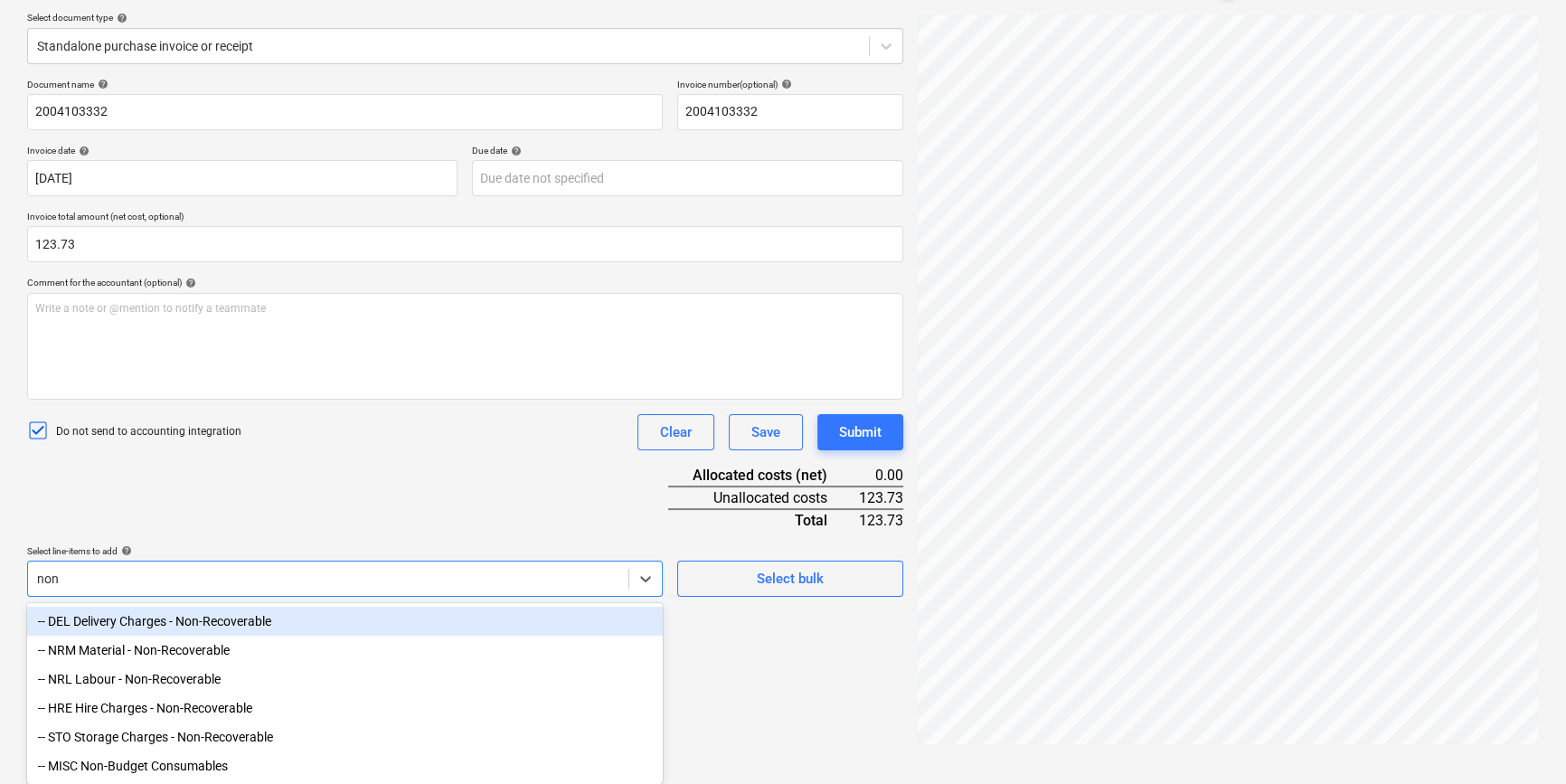
scroll to position [209, 0]
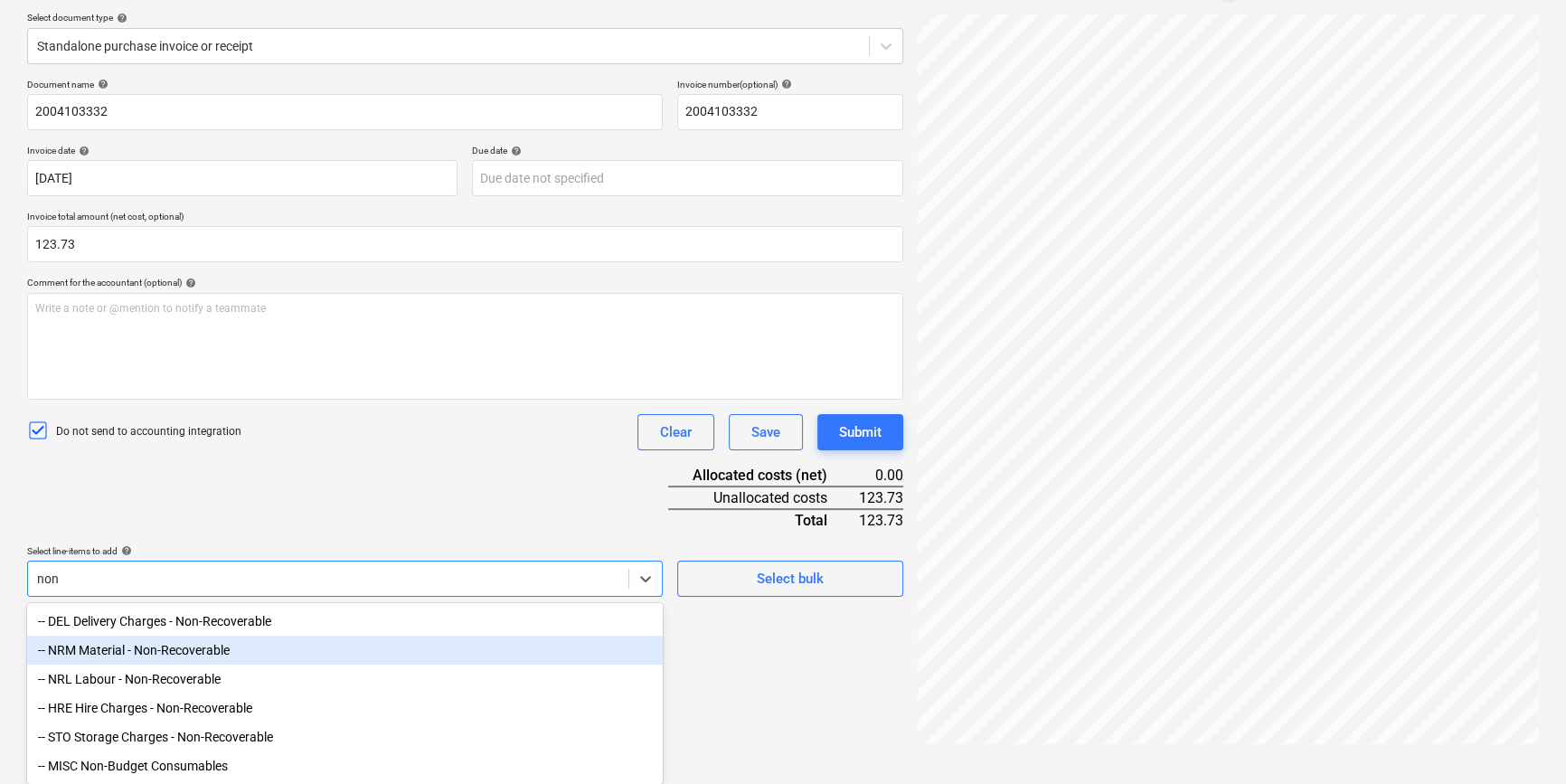
click at [192, 644] on div "-- NRM Material - Non-Recoverable" at bounding box center [345, 650] width 636 height 29
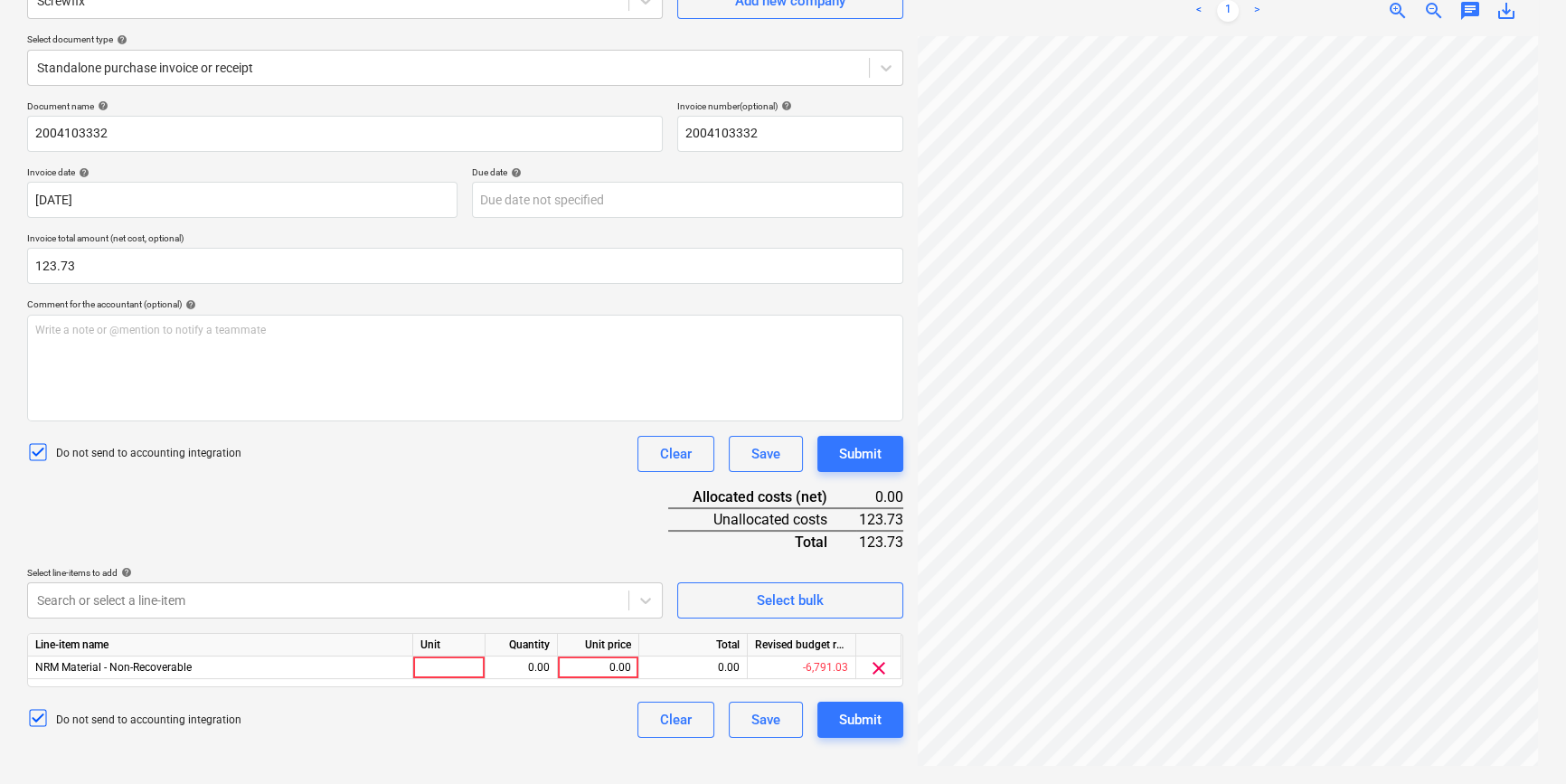
click at [583, 504] on div "Document name help 2004103332 Invoice number (optional) help 2004103332 Invoice…" at bounding box center [465, 419] width 876 height 637
click at [441, 673] on div at bounding box center [449, 667] width 72 height 22
type input "pcs"
click at [533, 669] on div "0.00" at bounding box center [521, 667] width 57 height 22
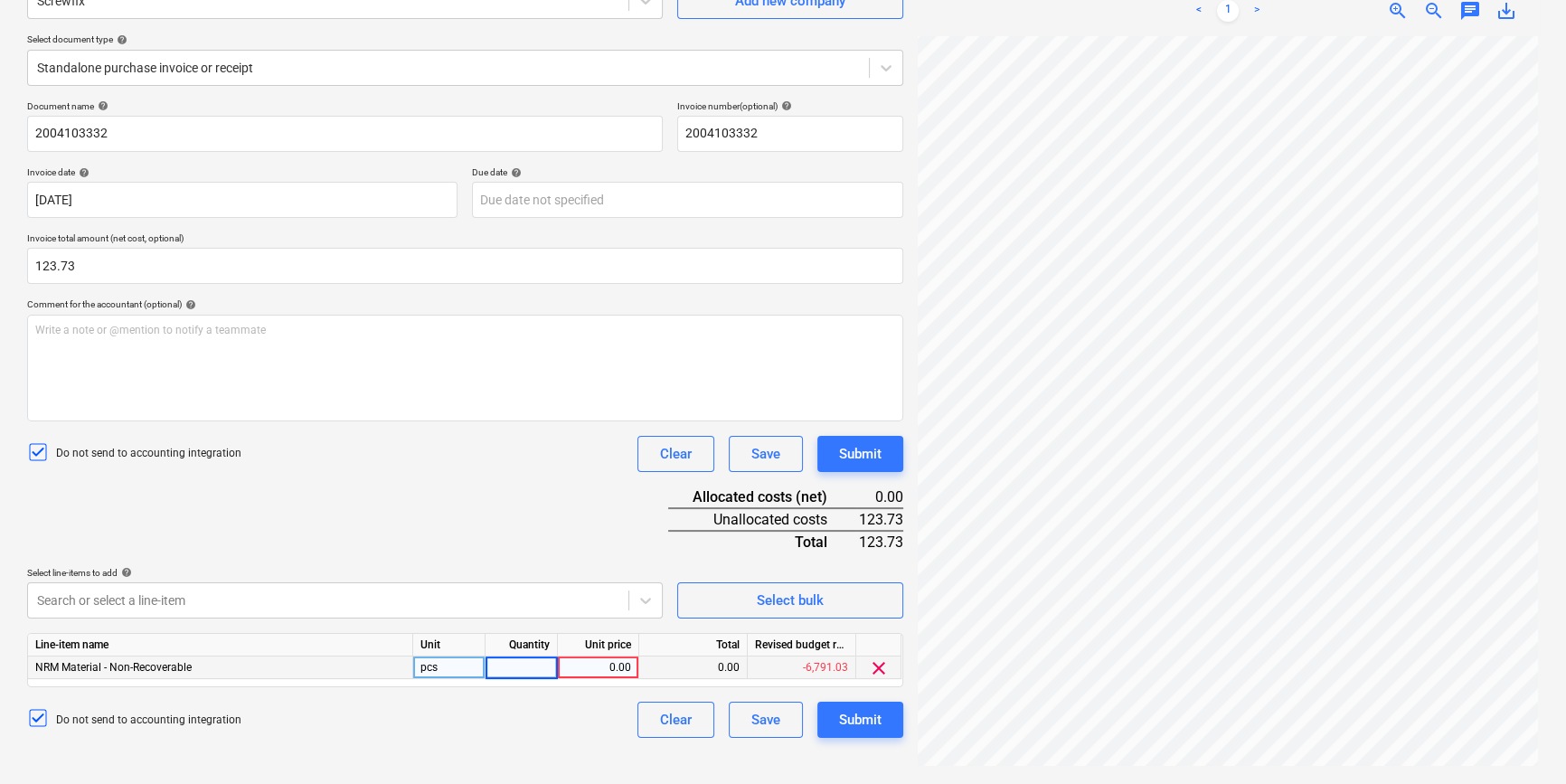
type input "1"
click at [601, 670] on div "0.00" at bounding box center [598, 667] width 66 height 22
type input "123.73"
click at [563, 727] on div "Do not send to accounting integration Clear Save Submit" at bounding box center [465, 718] width 876 height 36
click at [850, 720] on div "Submit" at bounding box center [861, 719] width 43 height 23
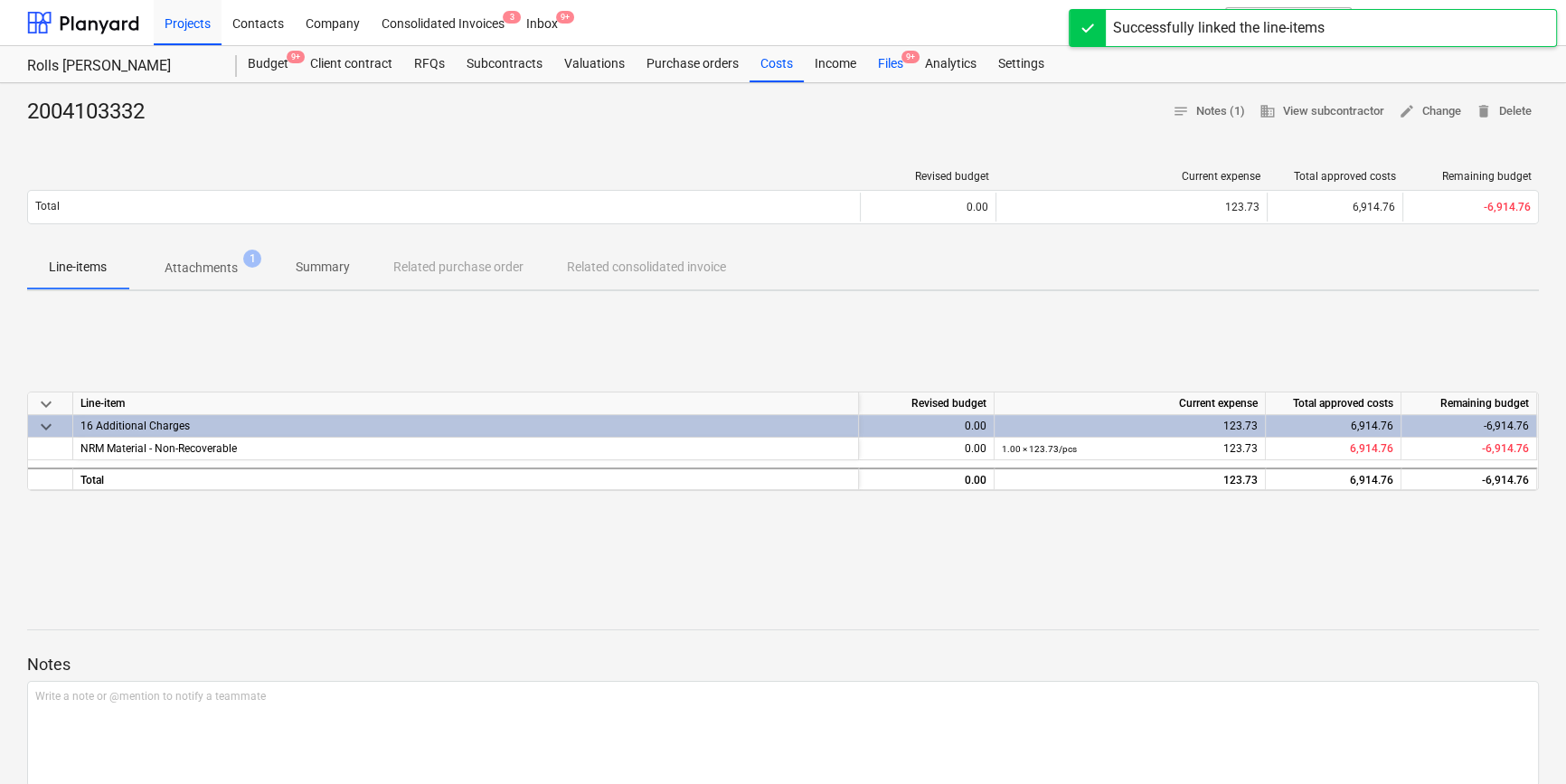
click at [905, 65] on div "Files 9+" at bounding box center [891, 64] width 47 height 36
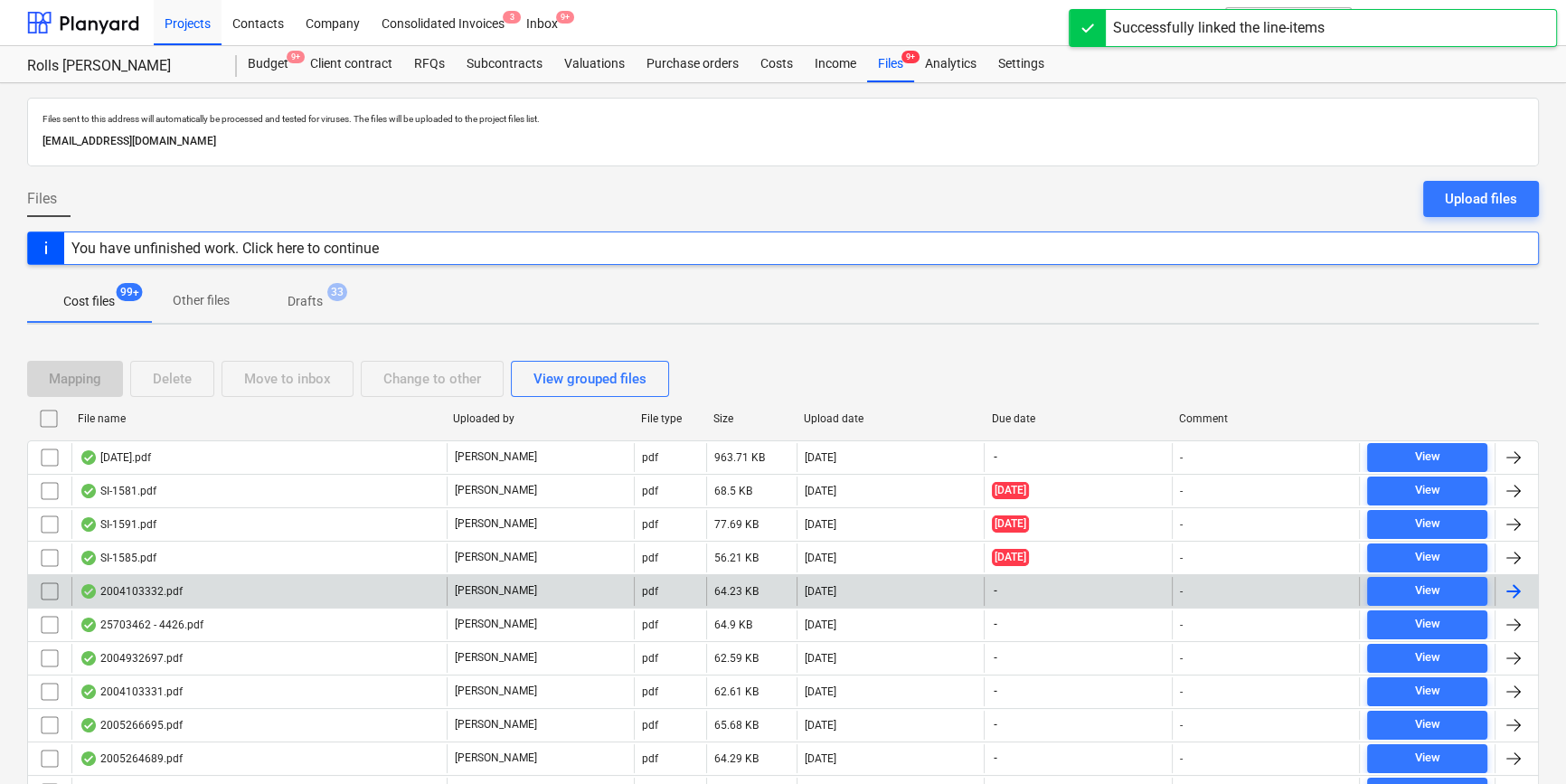
click at [354, 598] on div "2004103332.pdf" at bounding box center [259, 591] width 375 height 29
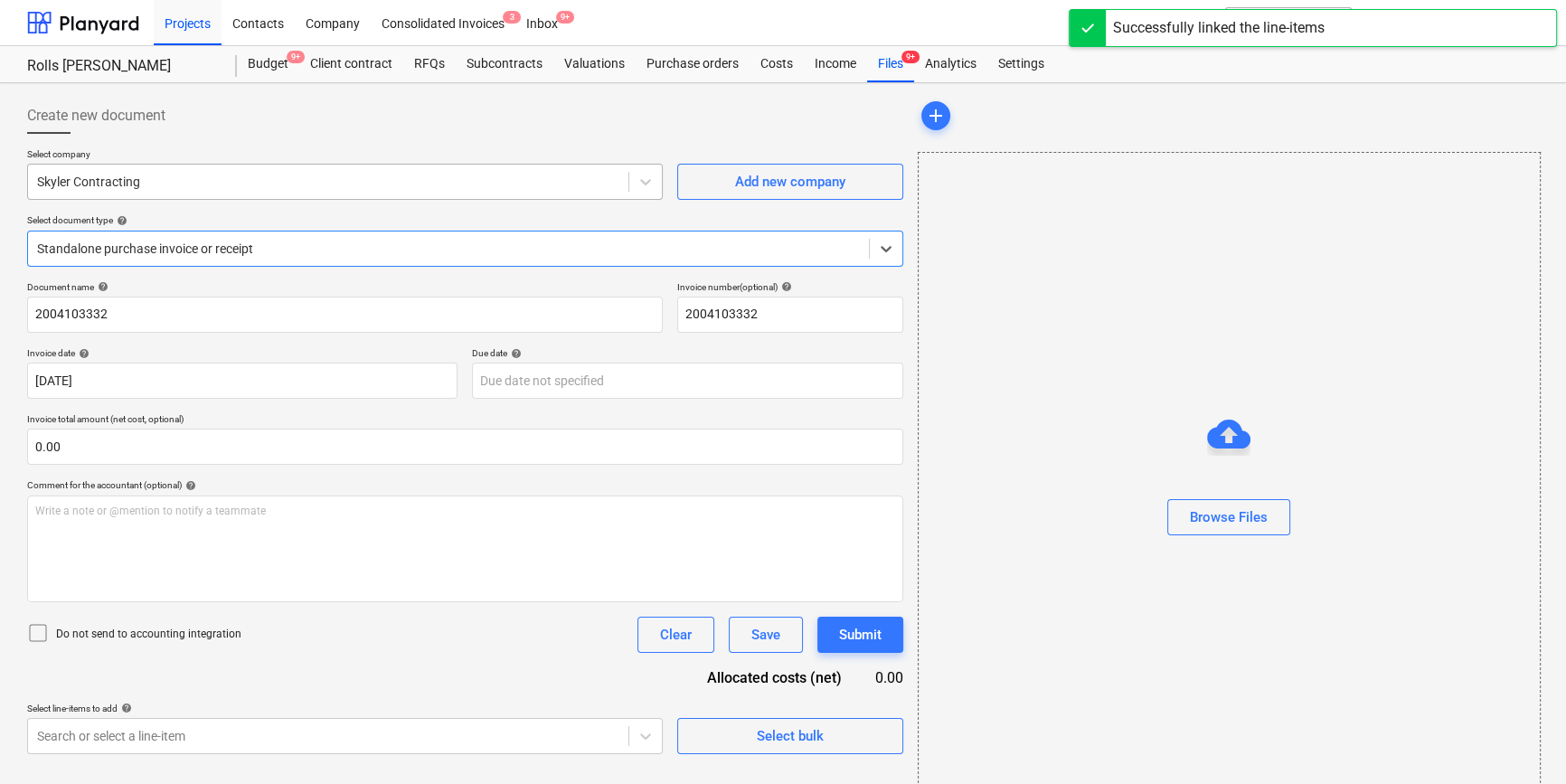
click at [461, 185] on div at bounding box center [327, 182] width 583 height 18
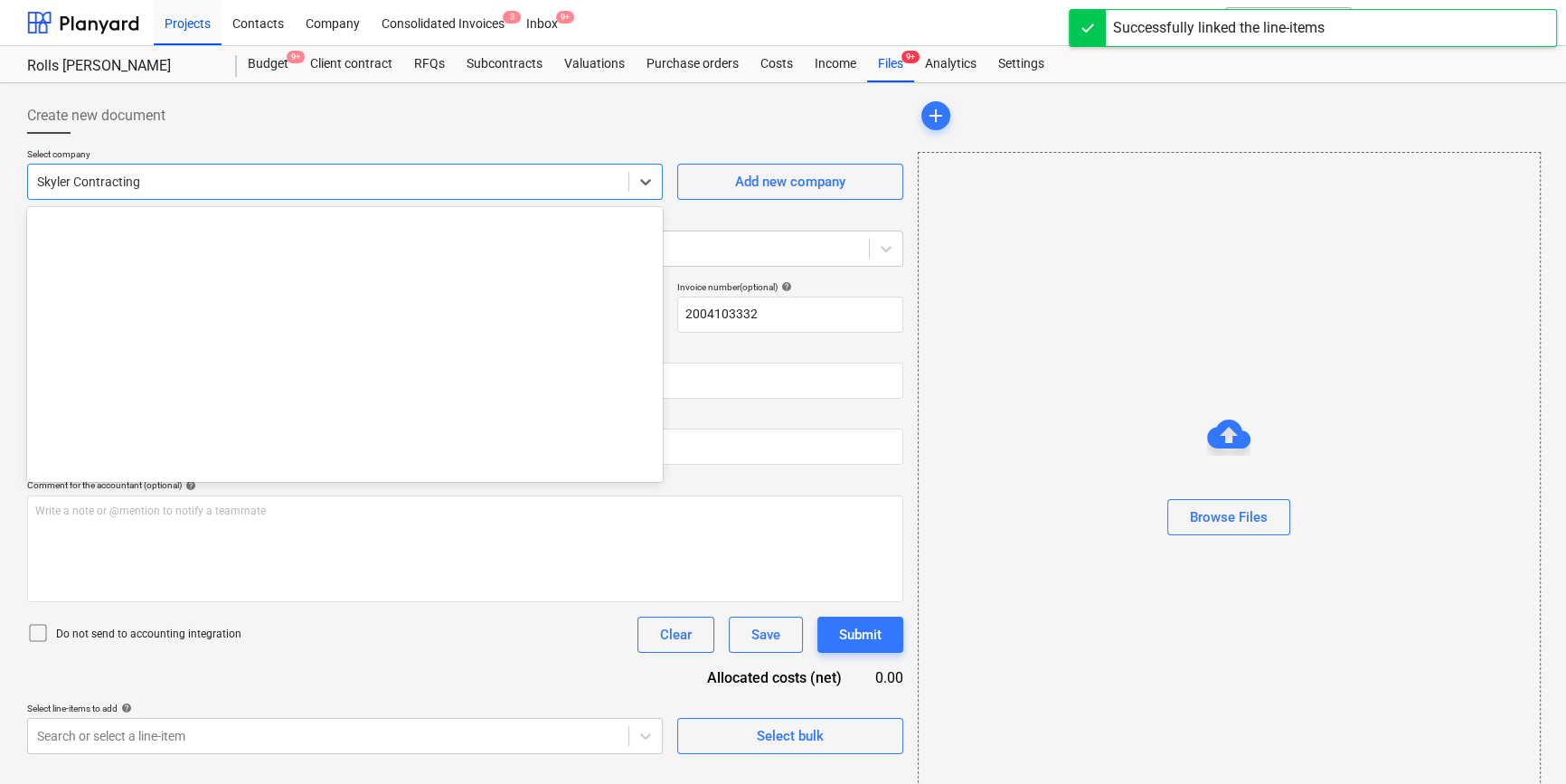
scroll to position [30809, 0]
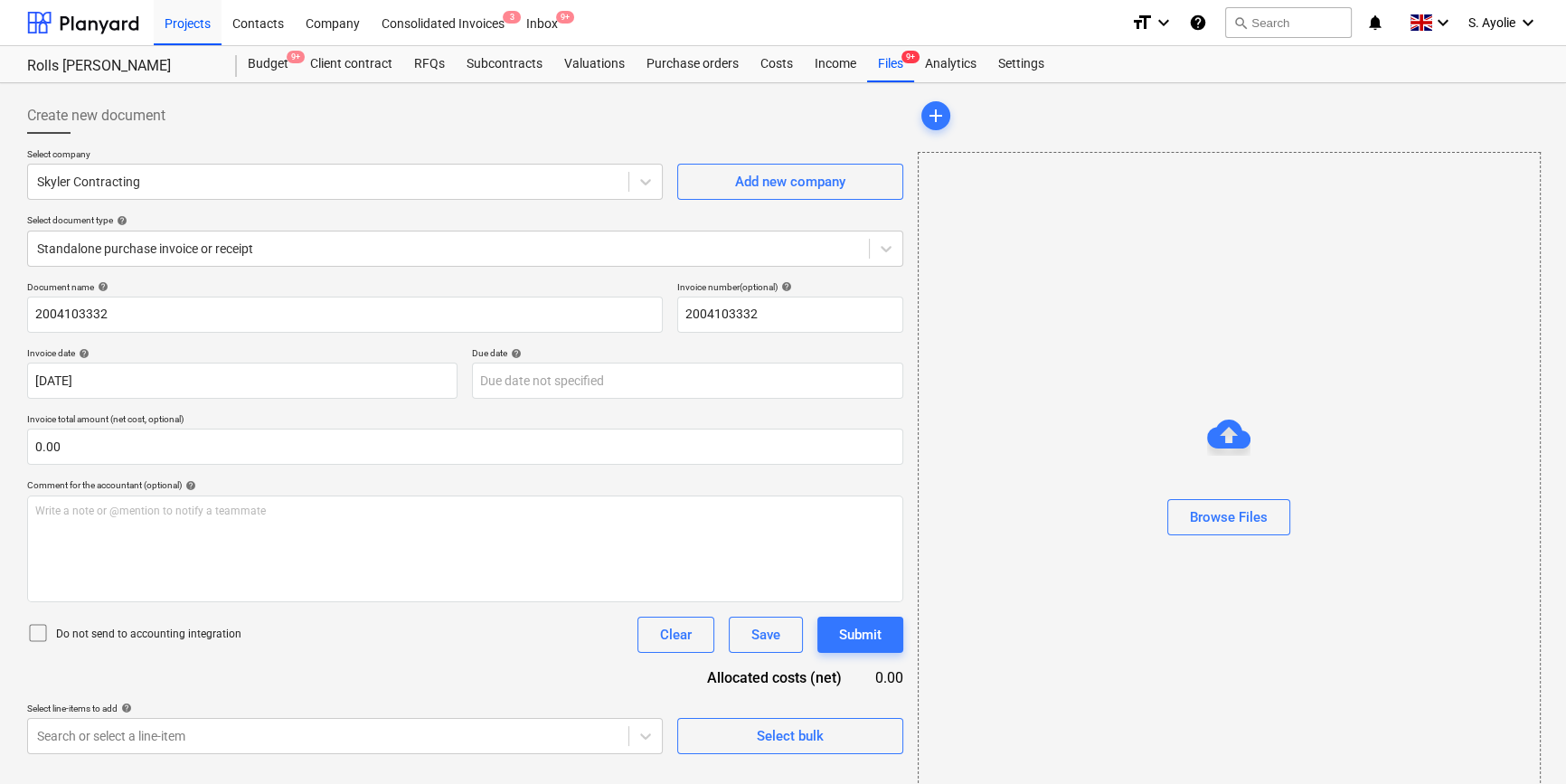
click at [539, 139] on div at bounding box center [465, 141] width 876 height 14
click at [890, 66] on div "Files 9+" at bounding box center [891, 64] width 47 height 36
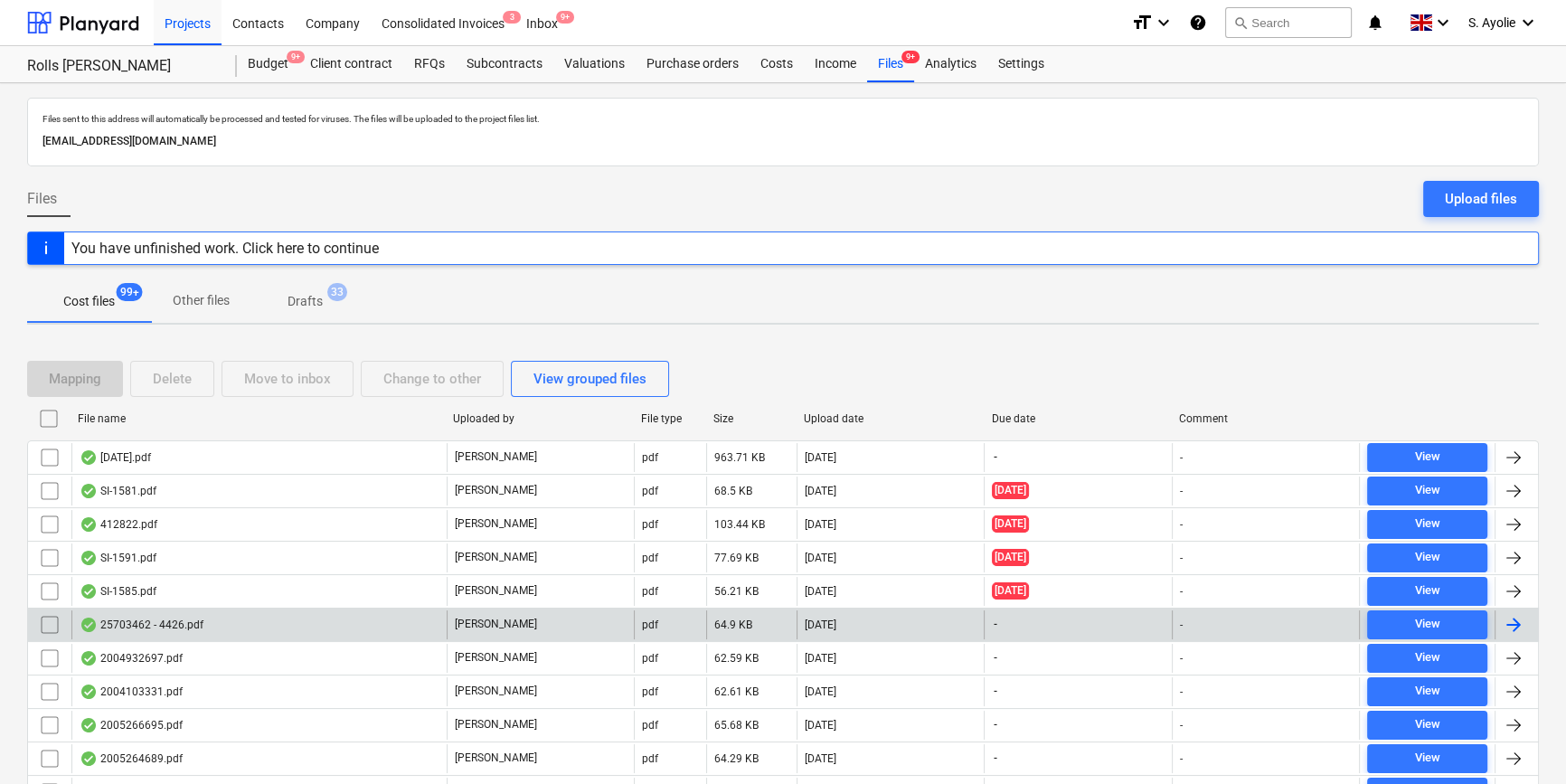
click at [235, 626] on div "25703462 - 4426.pdf" at bounding box center [259, 625] width 375 height 29
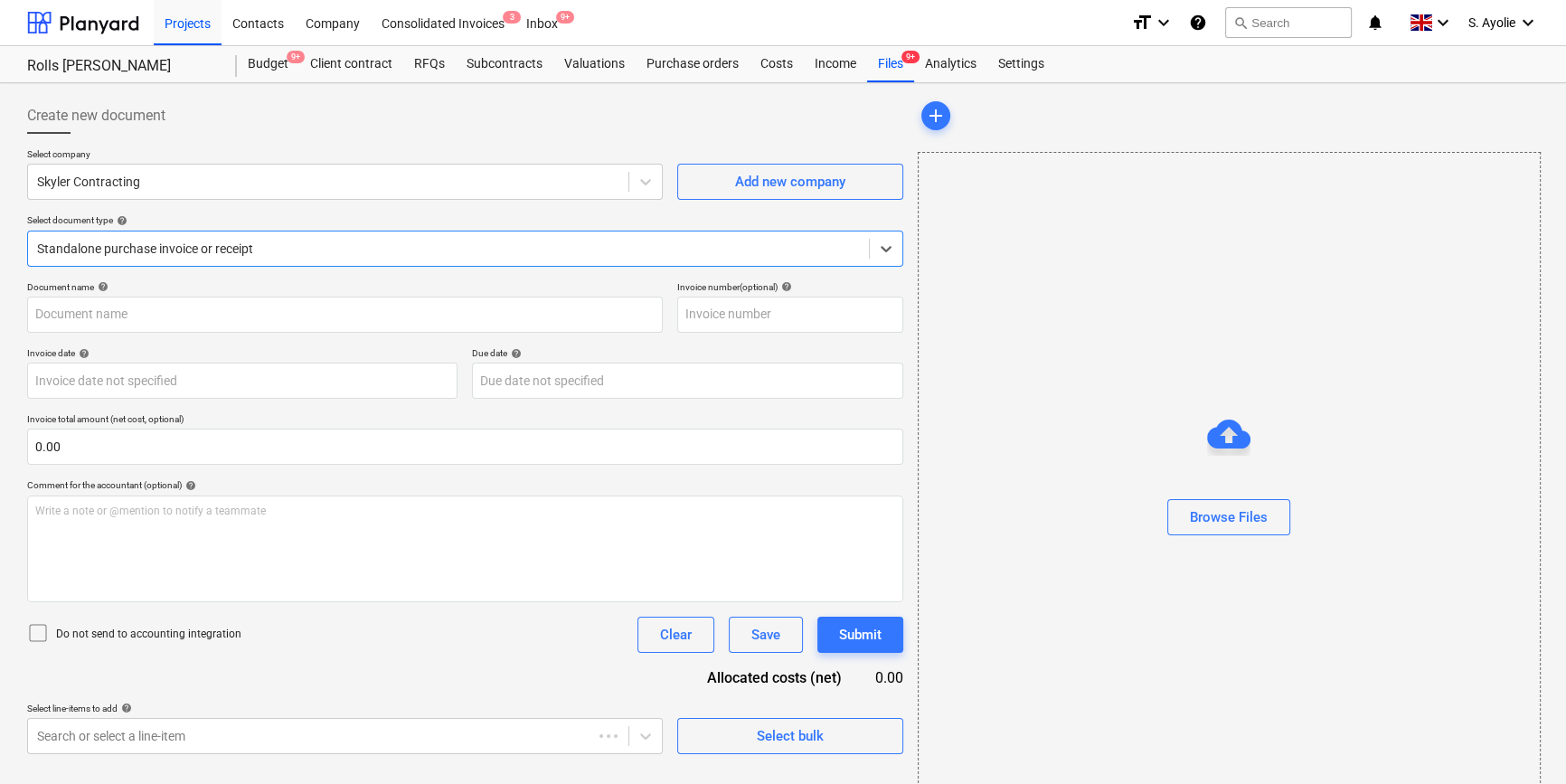
type input "25703462"
type input "14 May 2025"
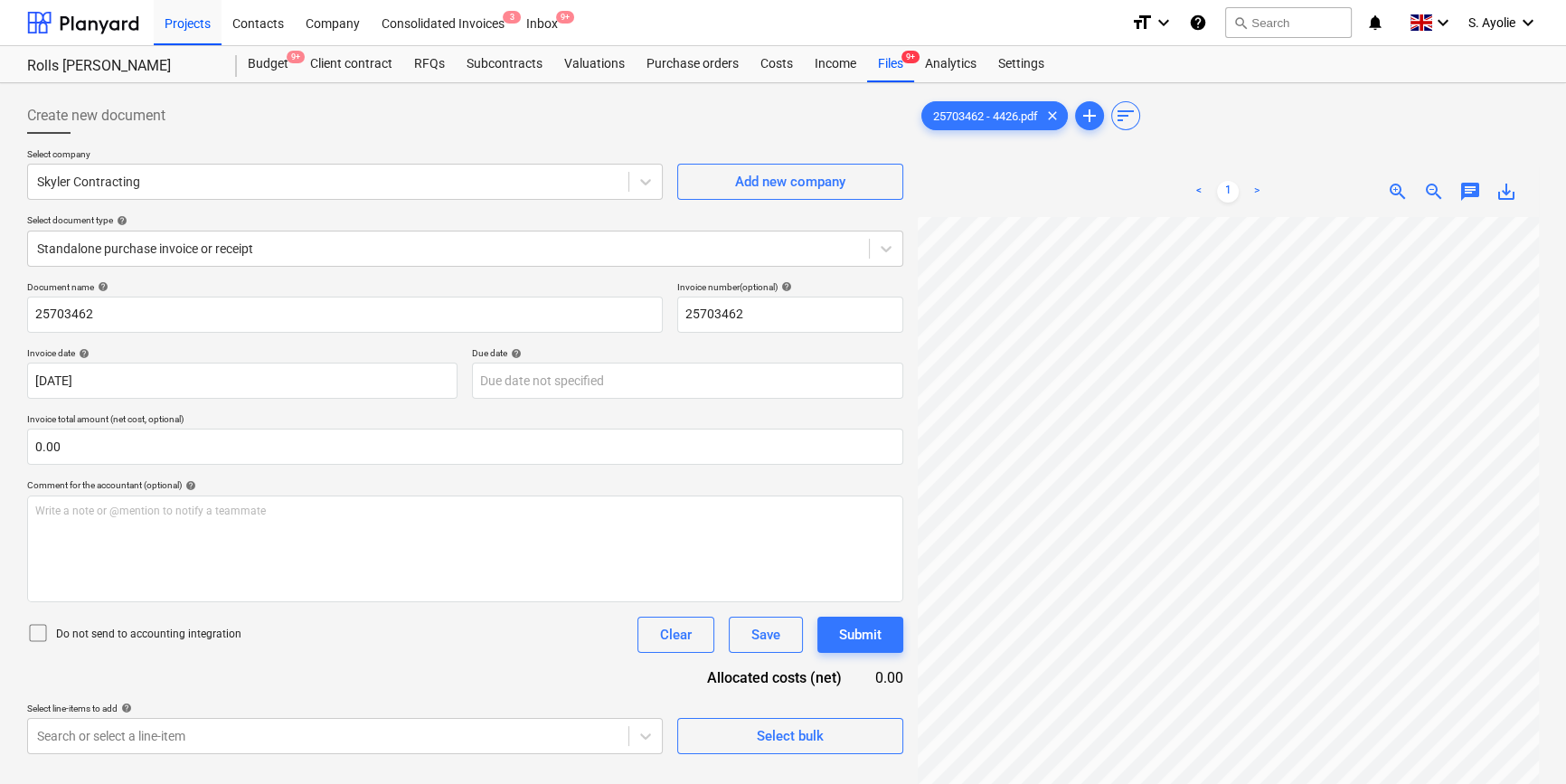
click at [1076, 73] on div "Projects Contacts Company Consolidated Invoices 3 Inbox 9+ format_size keyboard…" at bounding box center [783, 482] width 1566 height 965
click at [1489, 783] on html "Projects Contacts Company Consolidated Invoices 3 Inbox 9+ format_size keyboard…" at bounding box center [783, 392] width 1566 height 784
click at [101, 178] on div at bounding box center [327, 182] width 583 height 18
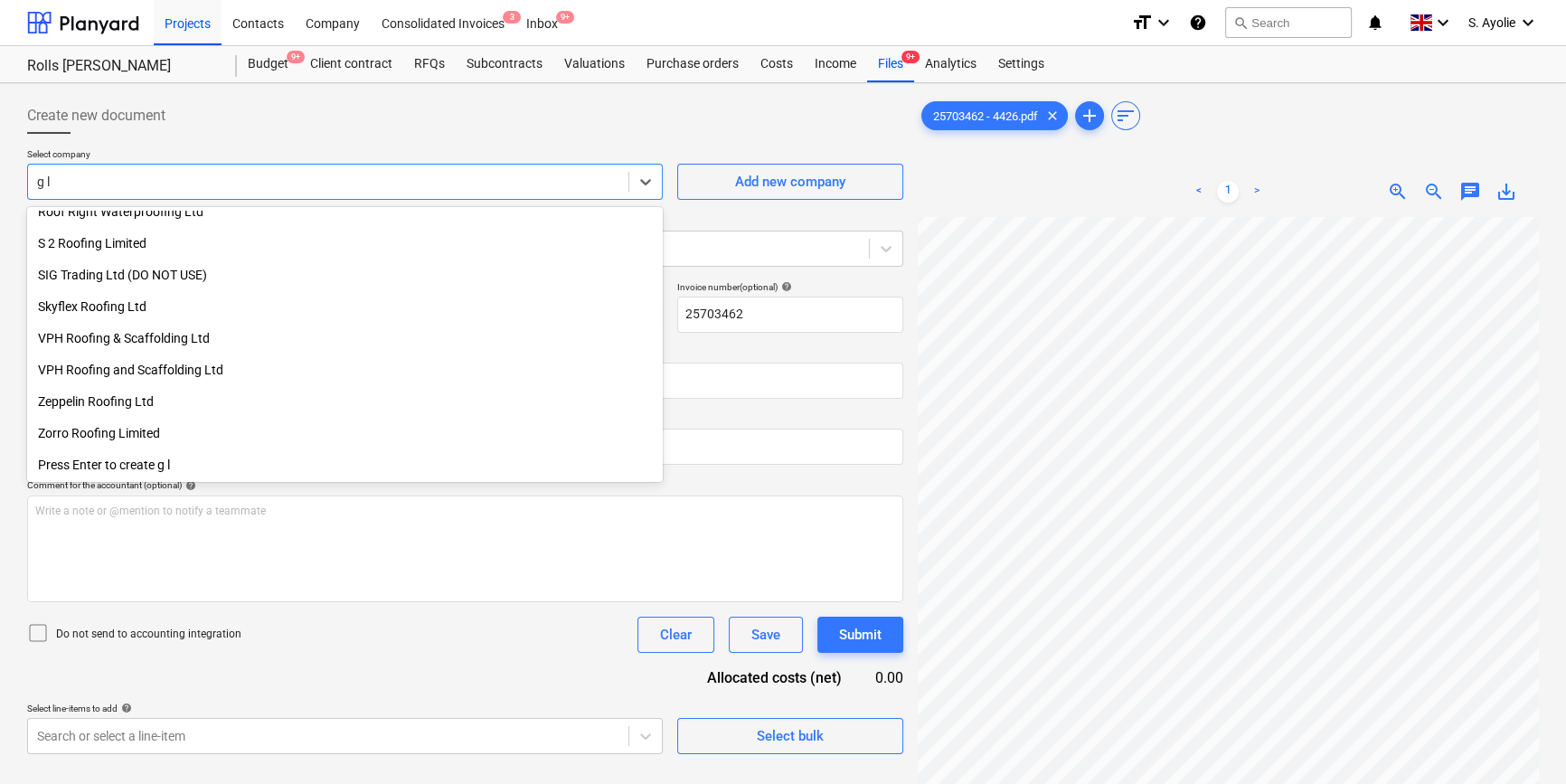
scroll to position [646, 0]
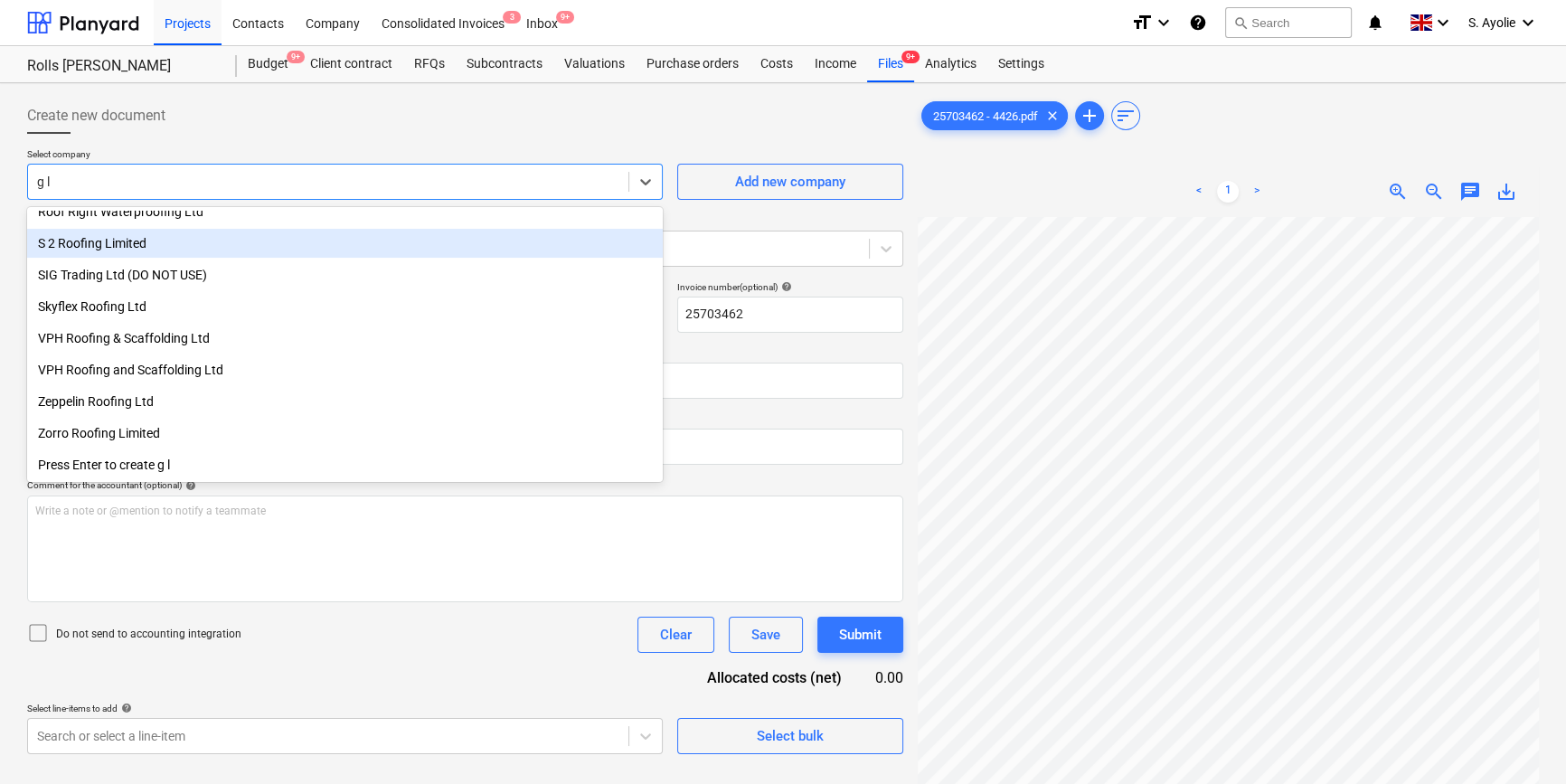
type input "g l p"
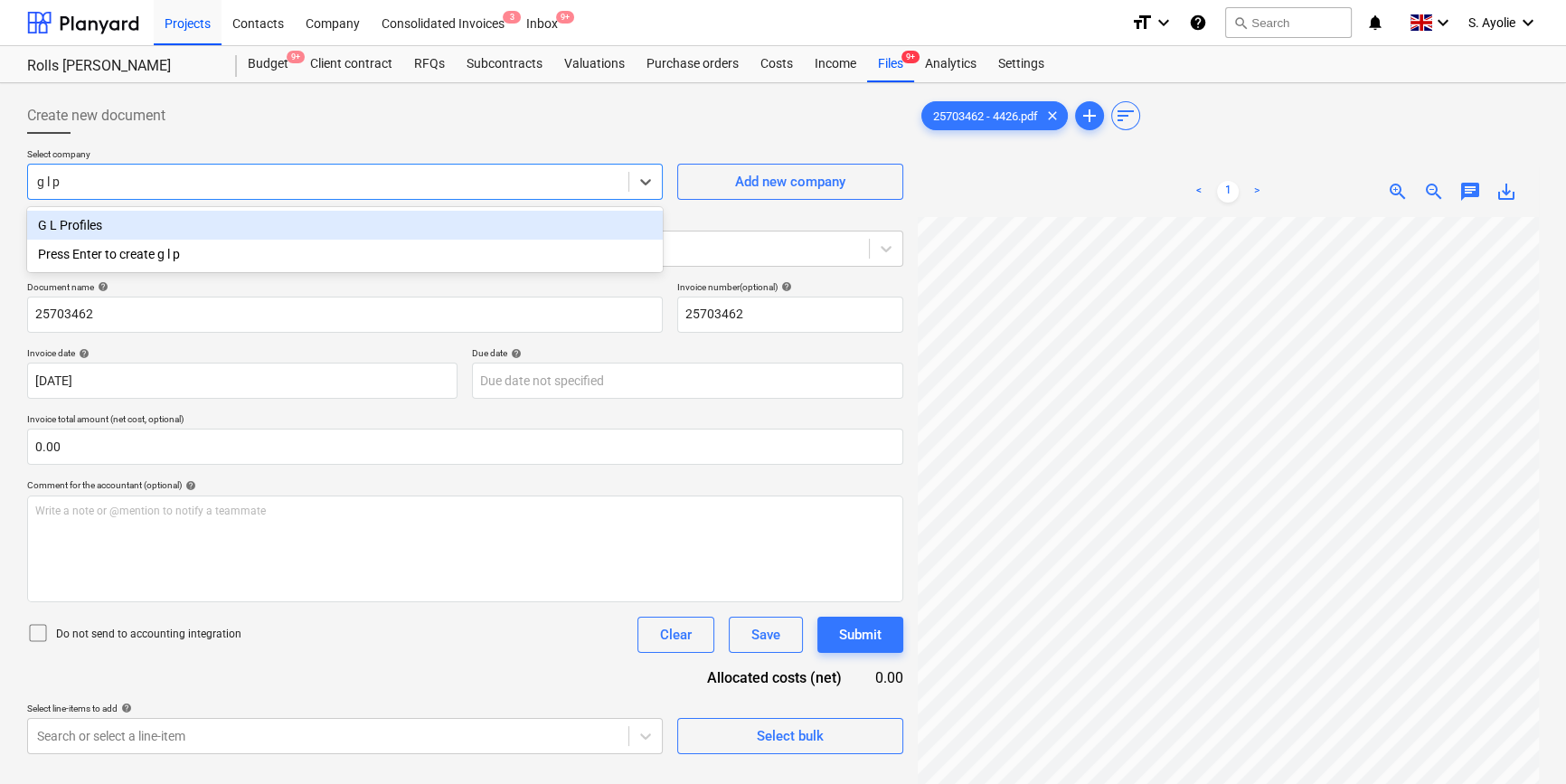
click at [97, 221] on div "G L Profiles" at bounding box center [345, 225] width 636 height 29
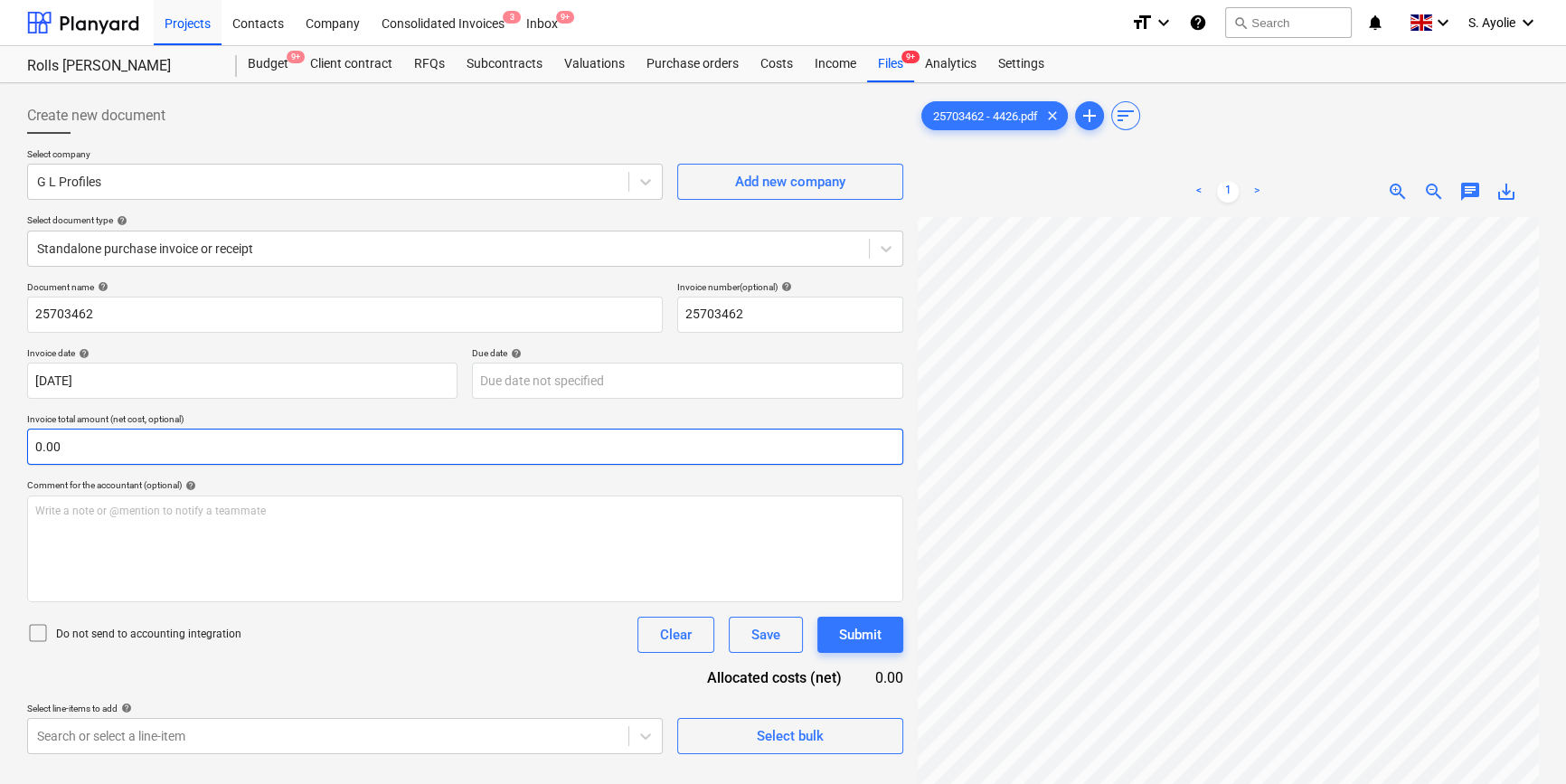
scroll to position [126, 127]
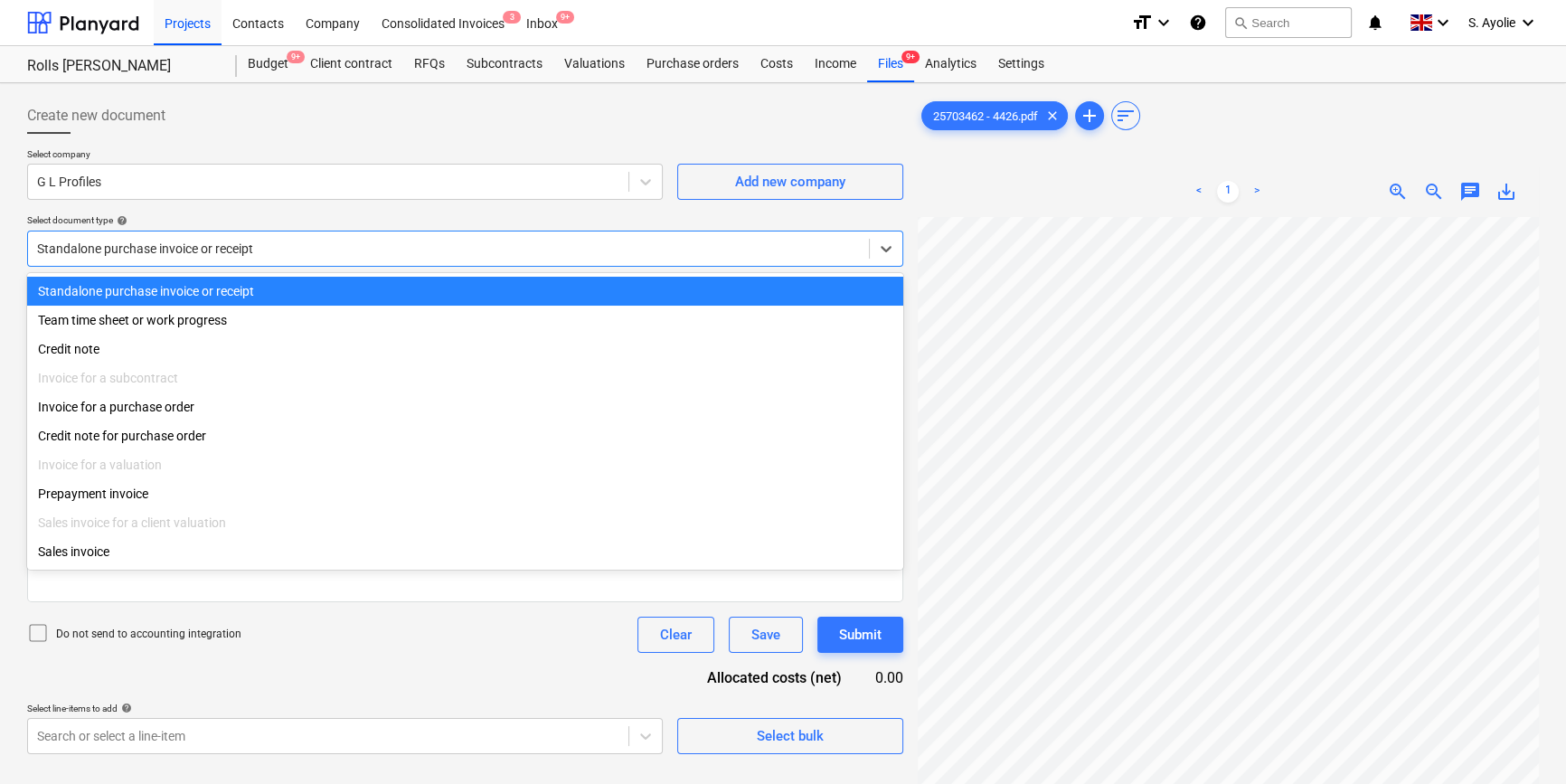
click at [304, 260] on div "Standalone purchase invoice or receipt" at bounding box center [448, 248] width 841 height 25
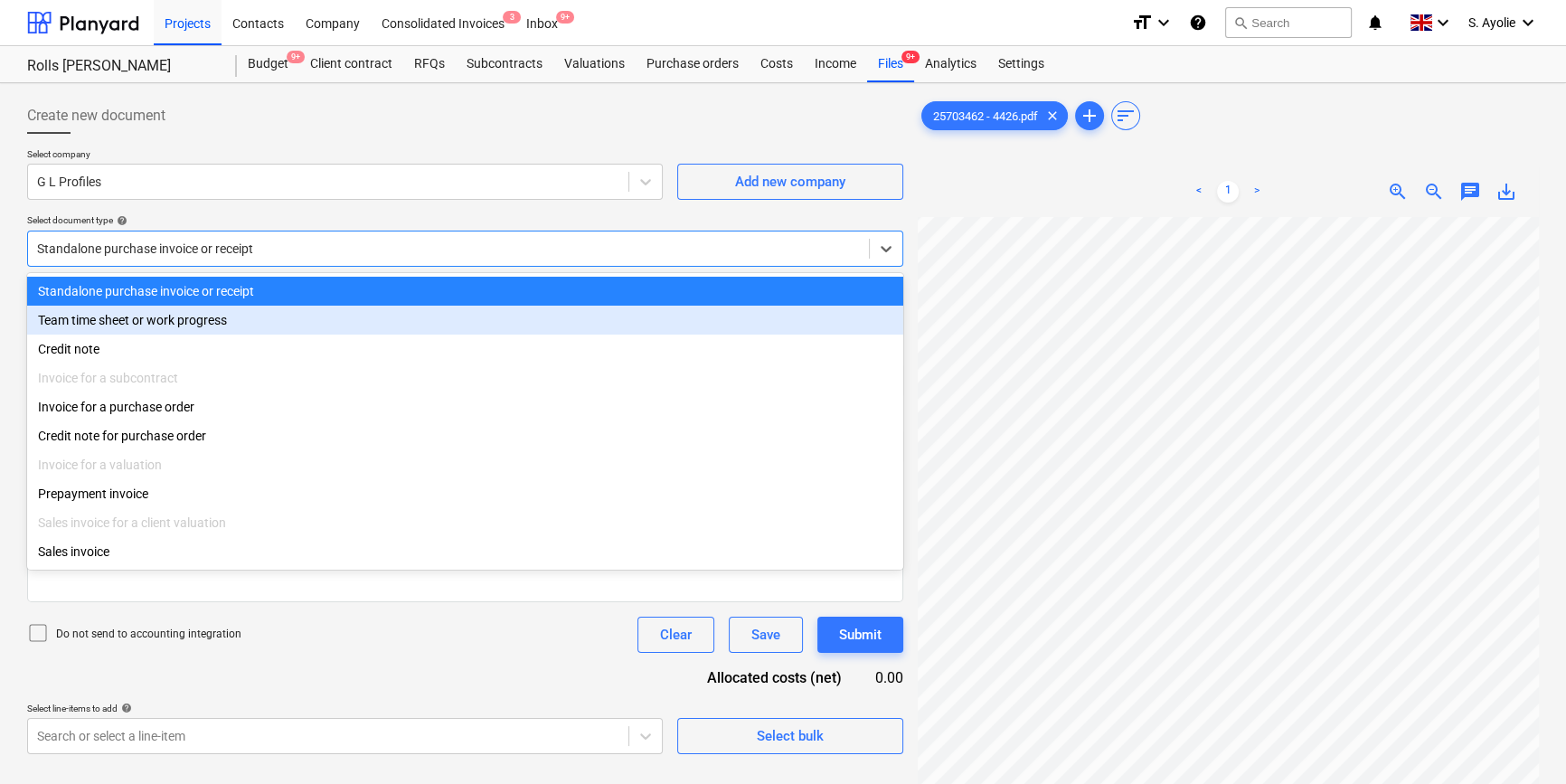
drag, startPoint x: 193, startPoint y: 306, endPoint x: 201, endPoint y: 313, distance: 10.6
click at [201, 313] on div "Team time sheet or work progress" at bounding box center [465, 320] width 876 height 29
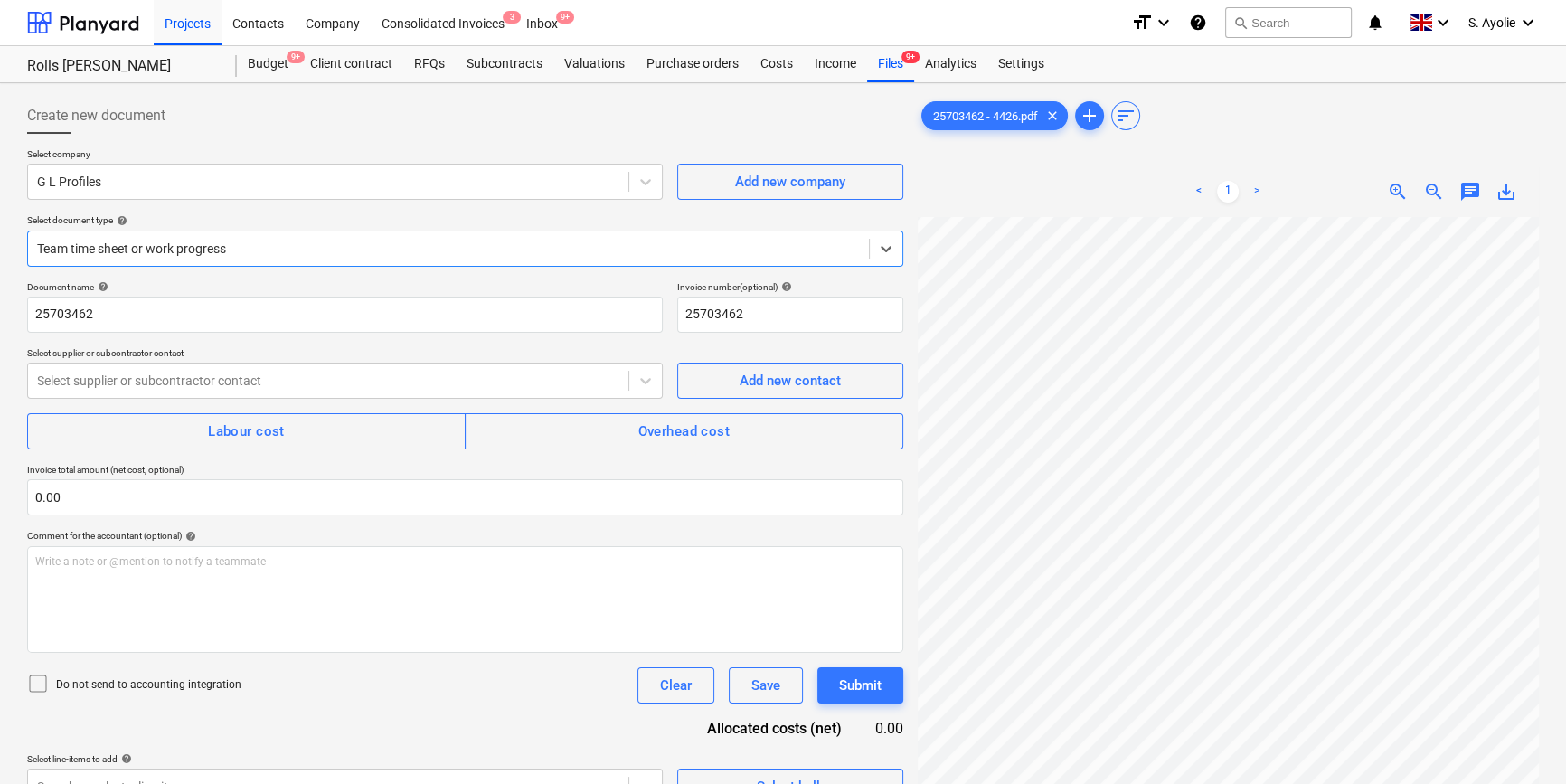
click at [163, 247] on div at bounding box center [448, 248] width 823 height 18
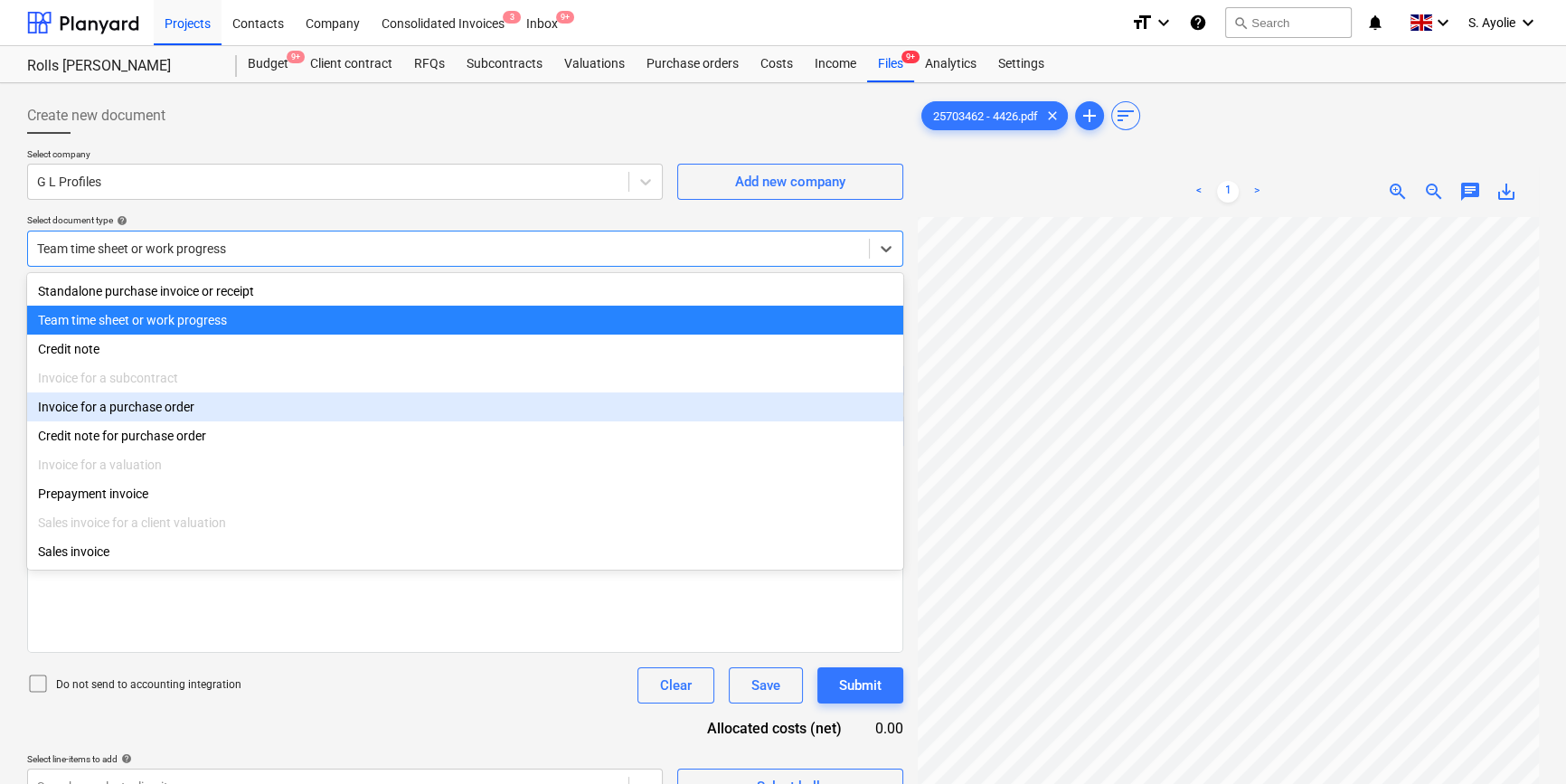
click at [181, 416] on div "Invoice for a purchase order" at bounding box center [465, 406] width 876 height 29
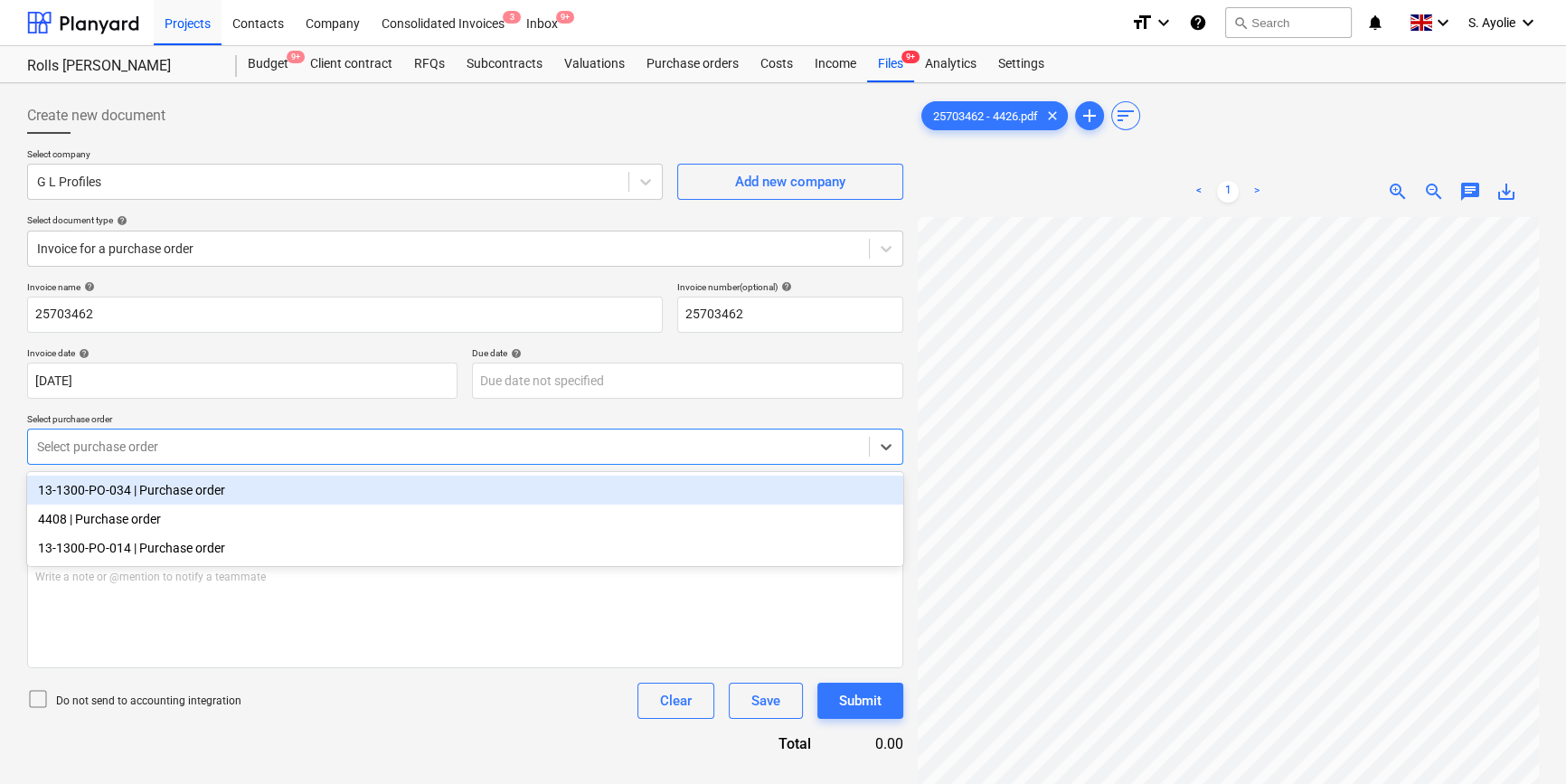
click at [156, 446] on div at bounding box center [448, 446] width 823 height 18
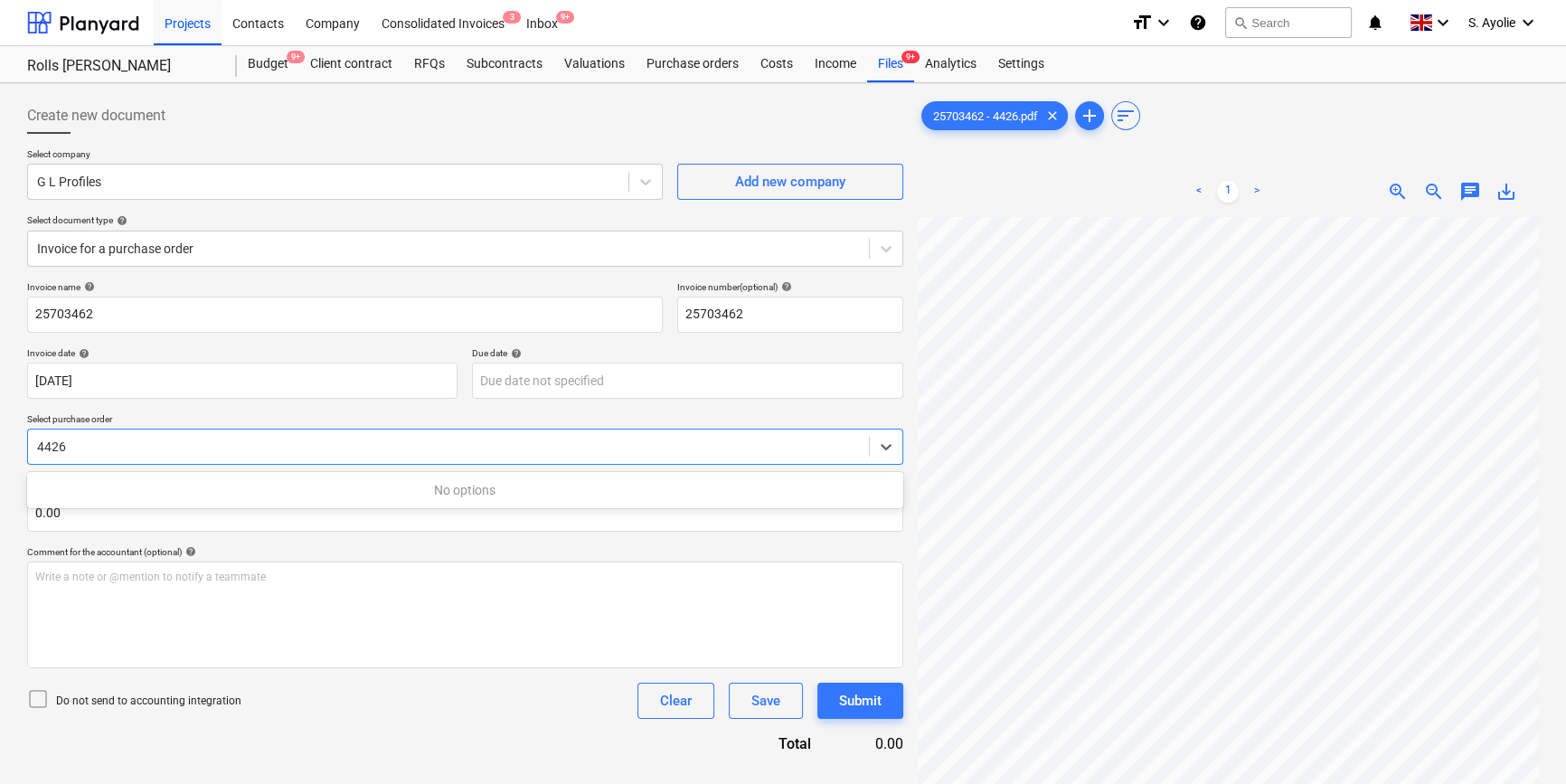
type input "4426"
click at [186, 423] on p "Select purchase order" at bounding box center [465, 421] width 876 height 15
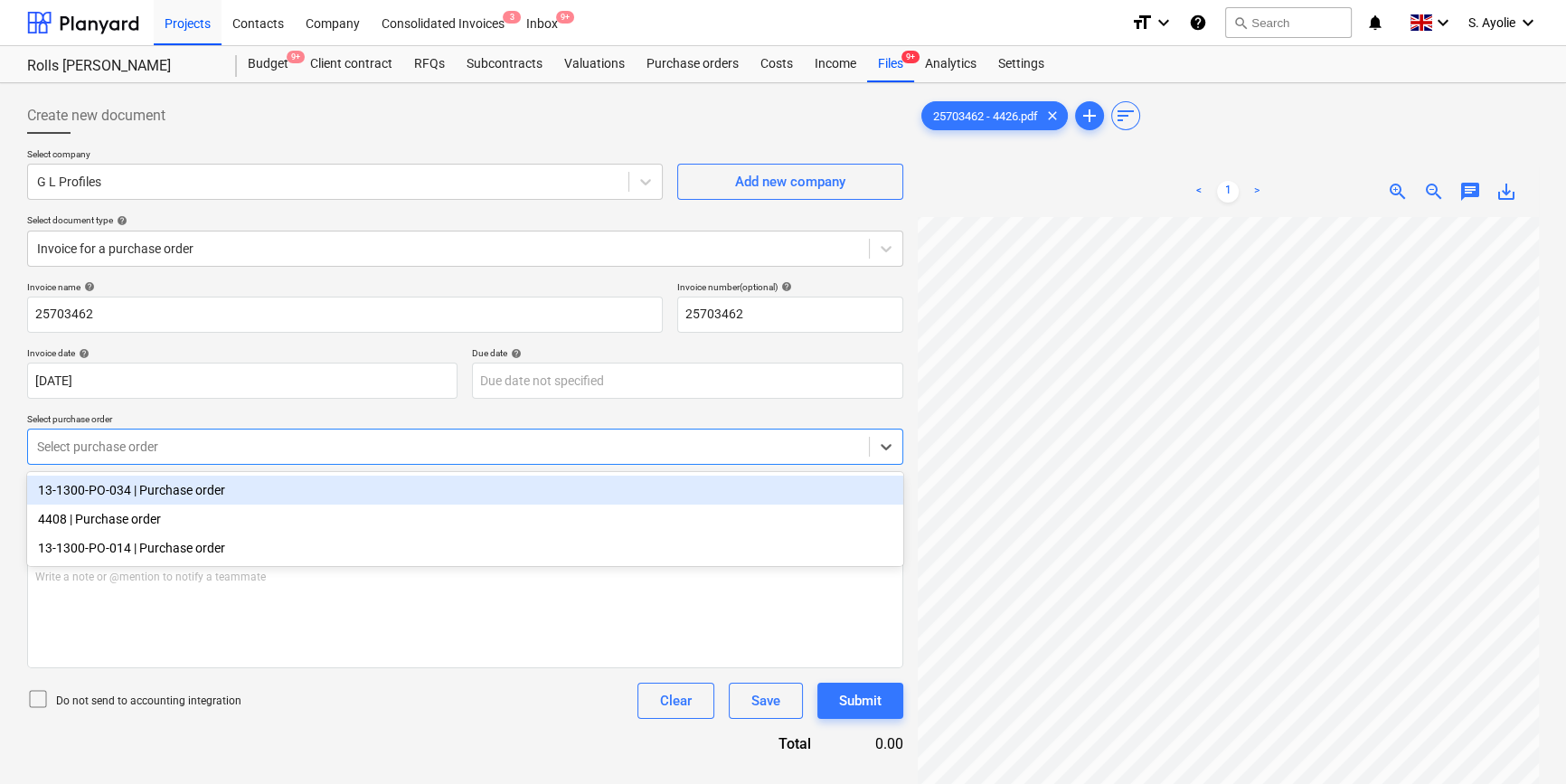
click at [166, 444] on div at bounding box center [448, 446] width 823 height 18
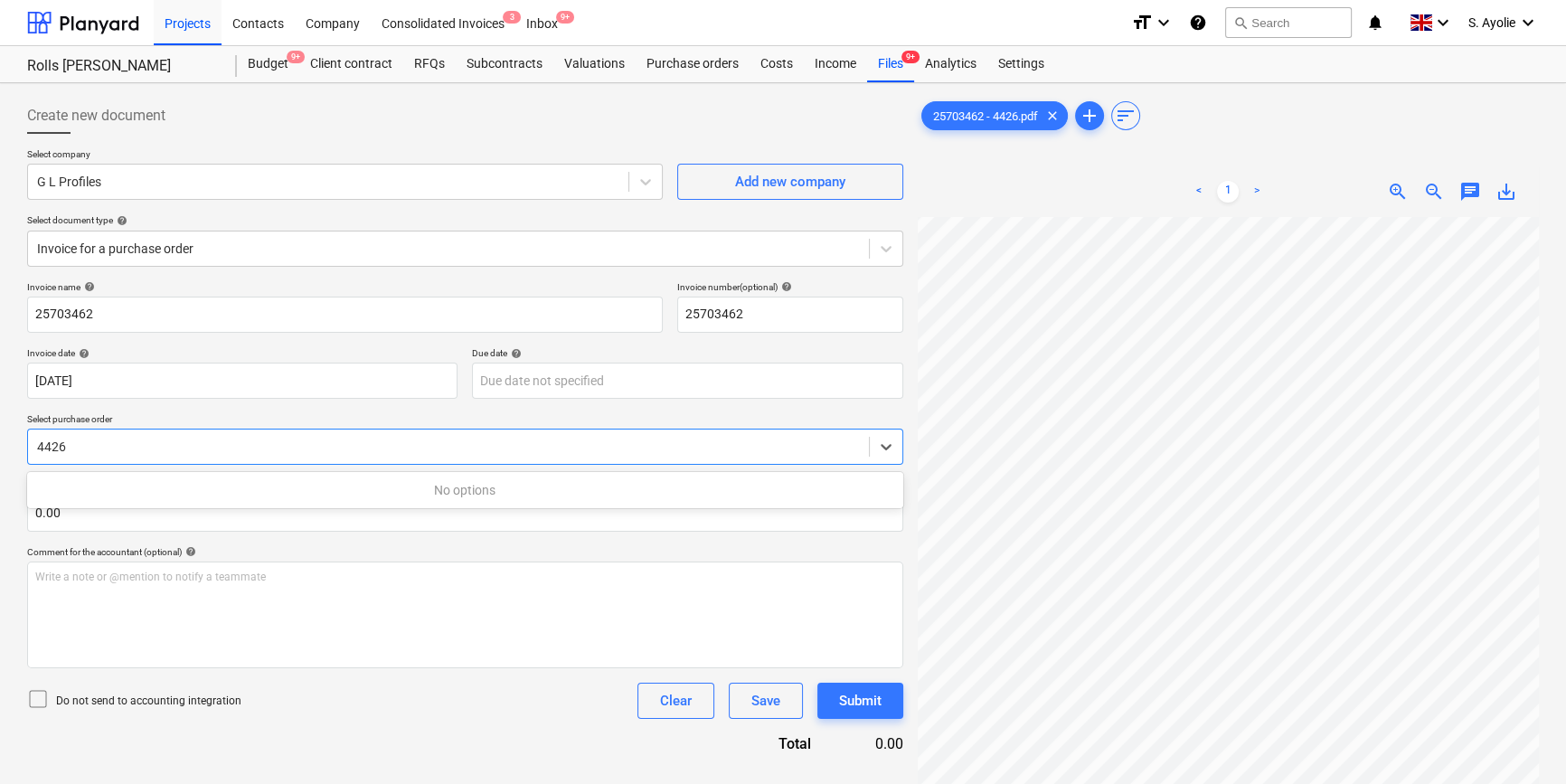
type input "4426"
click at [476, 406] on div "Invoice name help 25703462 Invoice number (optional) help 25703462 Invoice date…" at bounding box center [465, 518] width 876 height 473
click at [755, 247] on div "Create new document Select company G L Profiles Add new company Select document…" at bounding box center [783, 524] width 1526 height 867
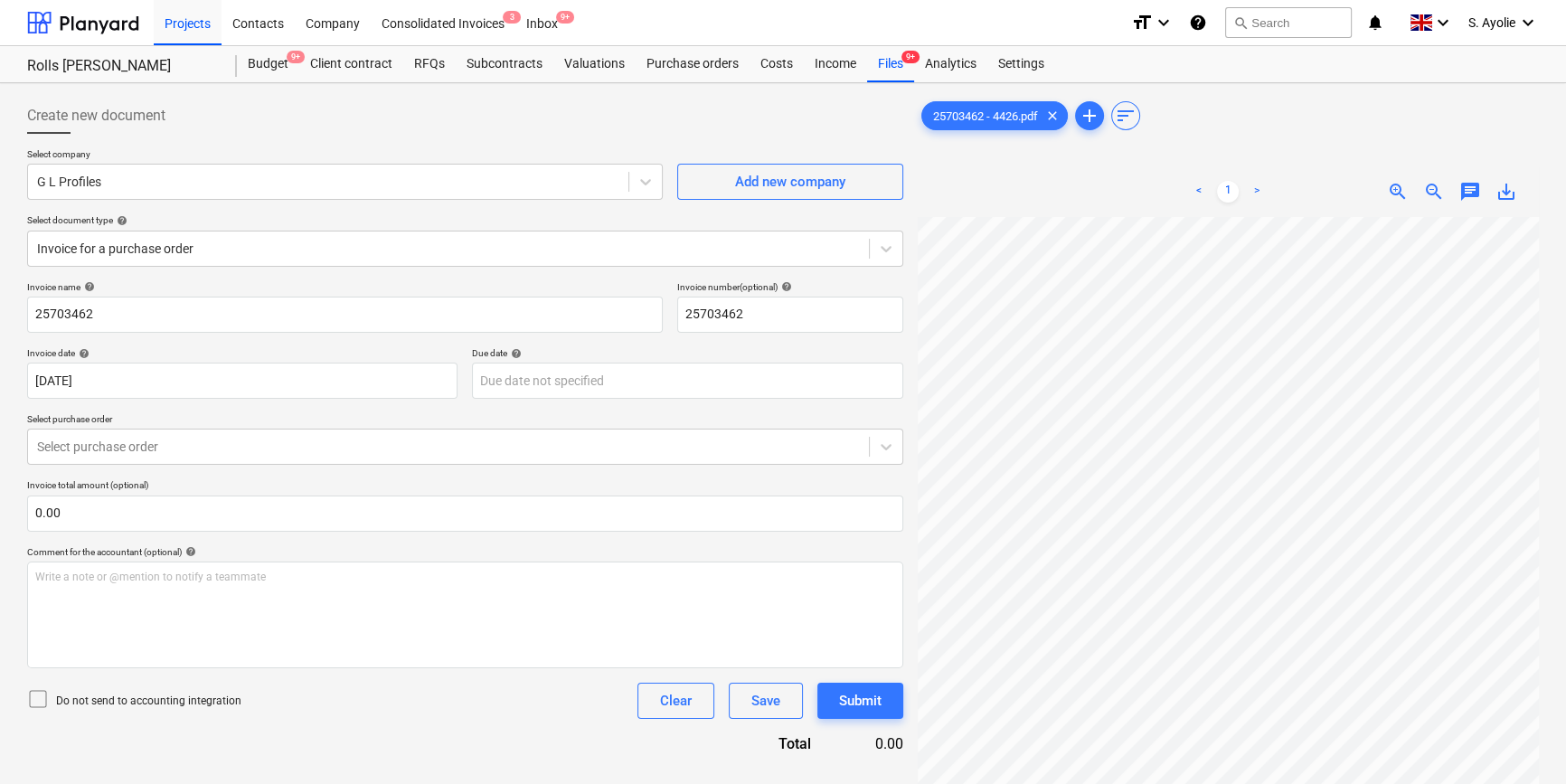
click at [1366, 783] on html "Projects Contacts Company Consolidated Invoices 3 Inbox 9+ format_size keyboard…" at bounding box center [783, 392] width 1566 height 784
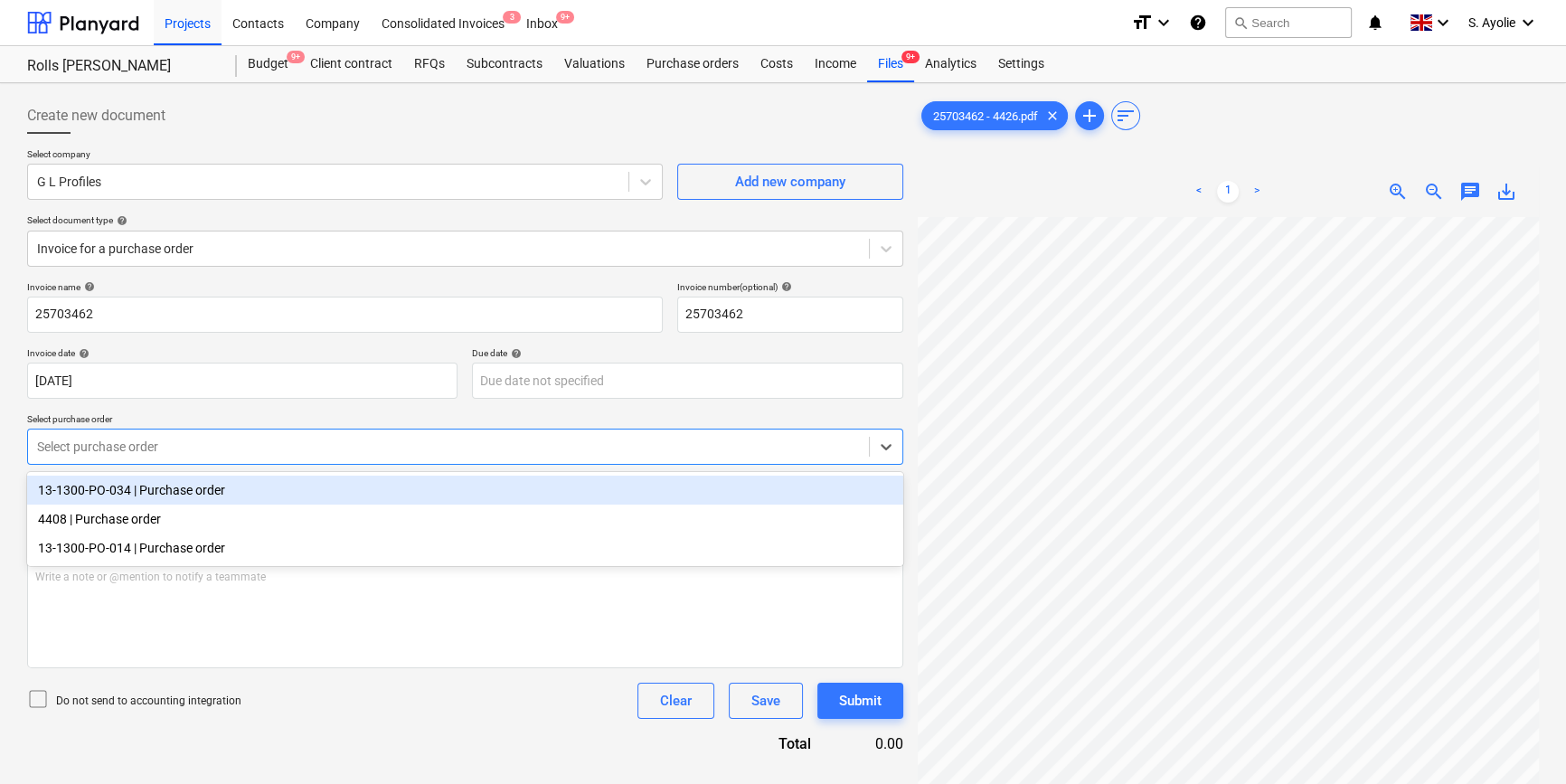
click at [311, 459] on div "Select purchase order" at bounding box center [448, 446] width 841 height 25
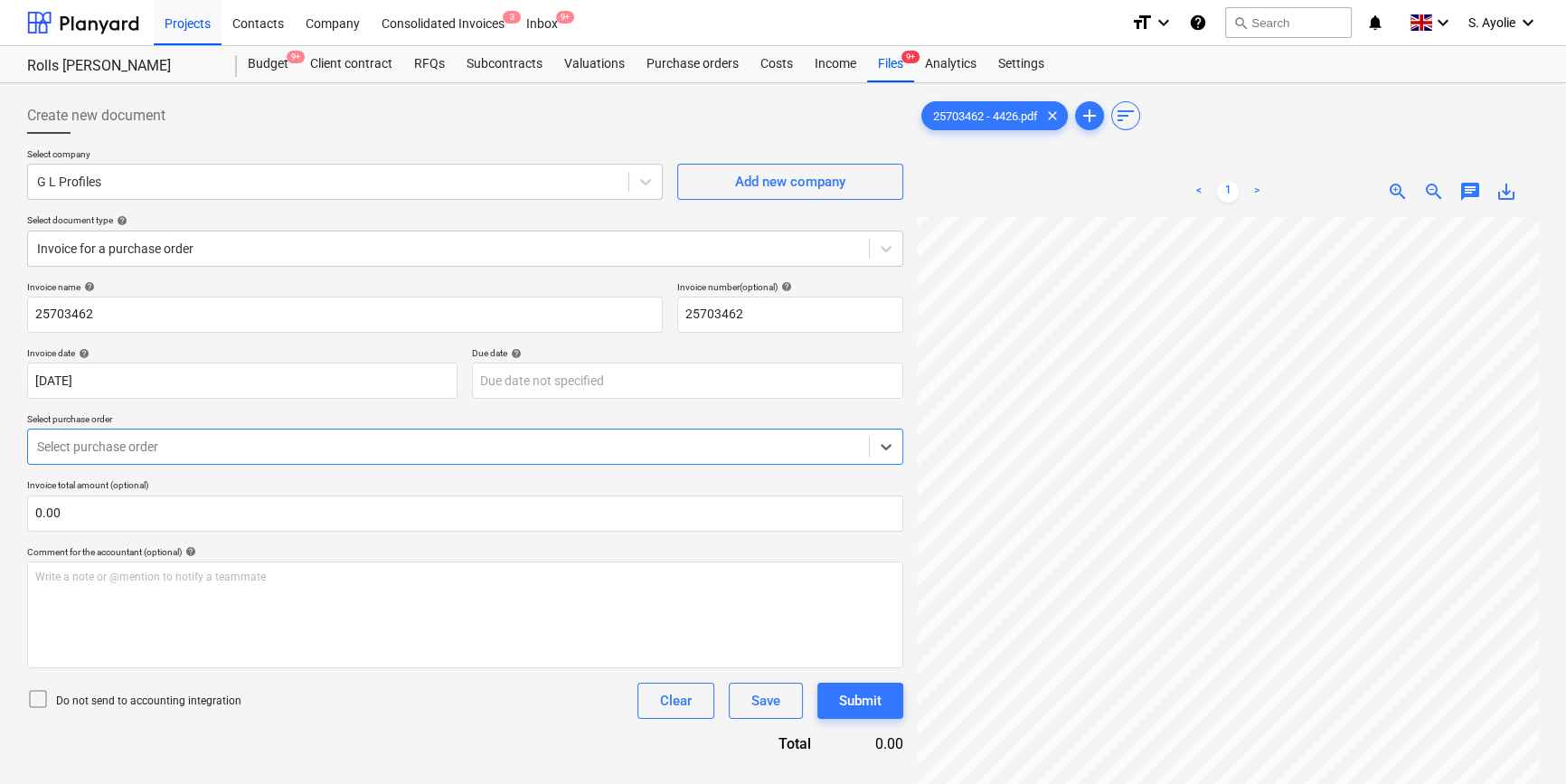
click at [310, 445] on div at bounding box center [448, 446] width 823 height 18
click at [697, 64] on div "Purchase orders" at bounding box center [693, 64] width 114 height 36
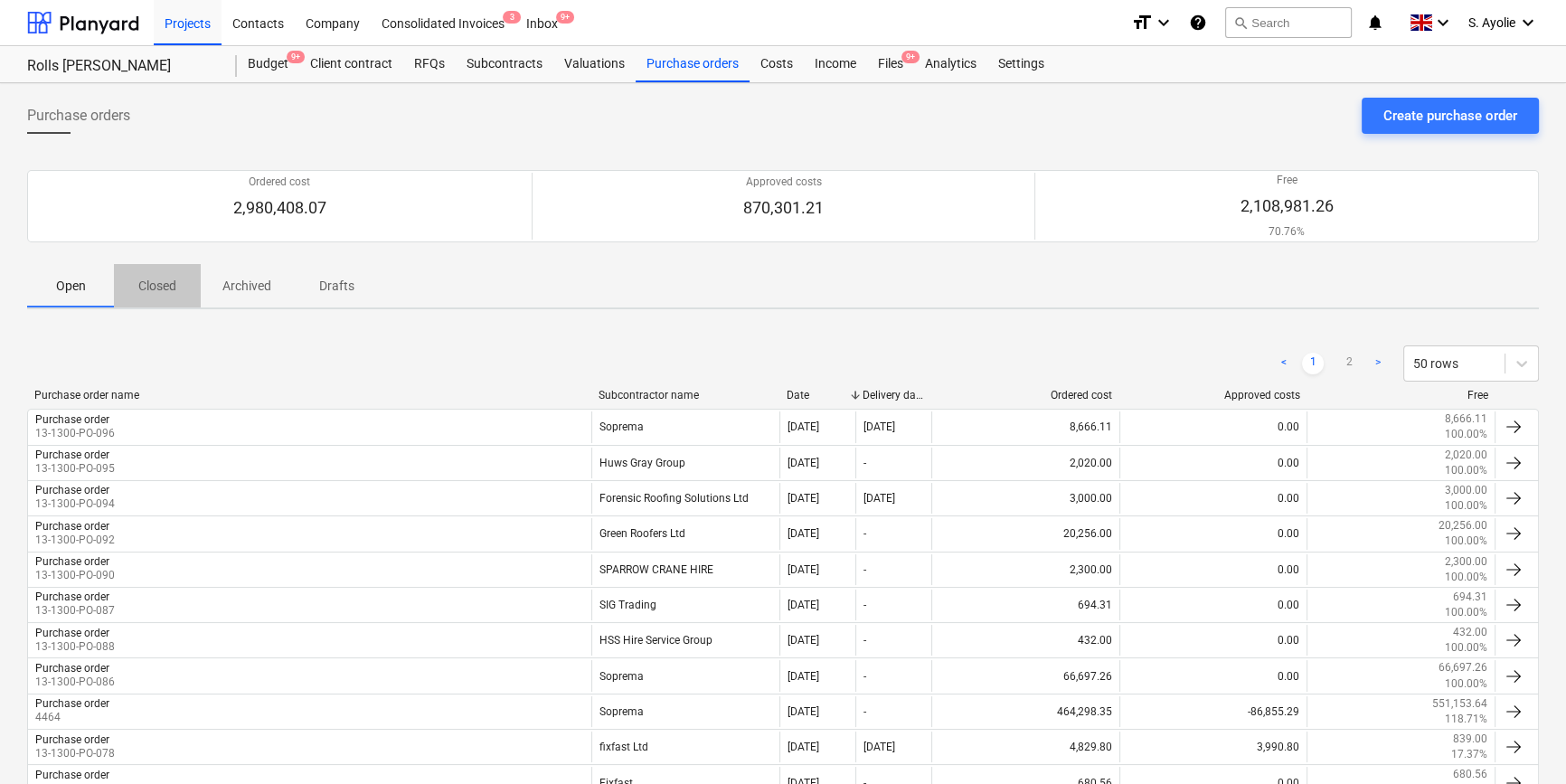
click at [155, 294] on p "Closed" at bounding box center [157, 286] width 43 height 19
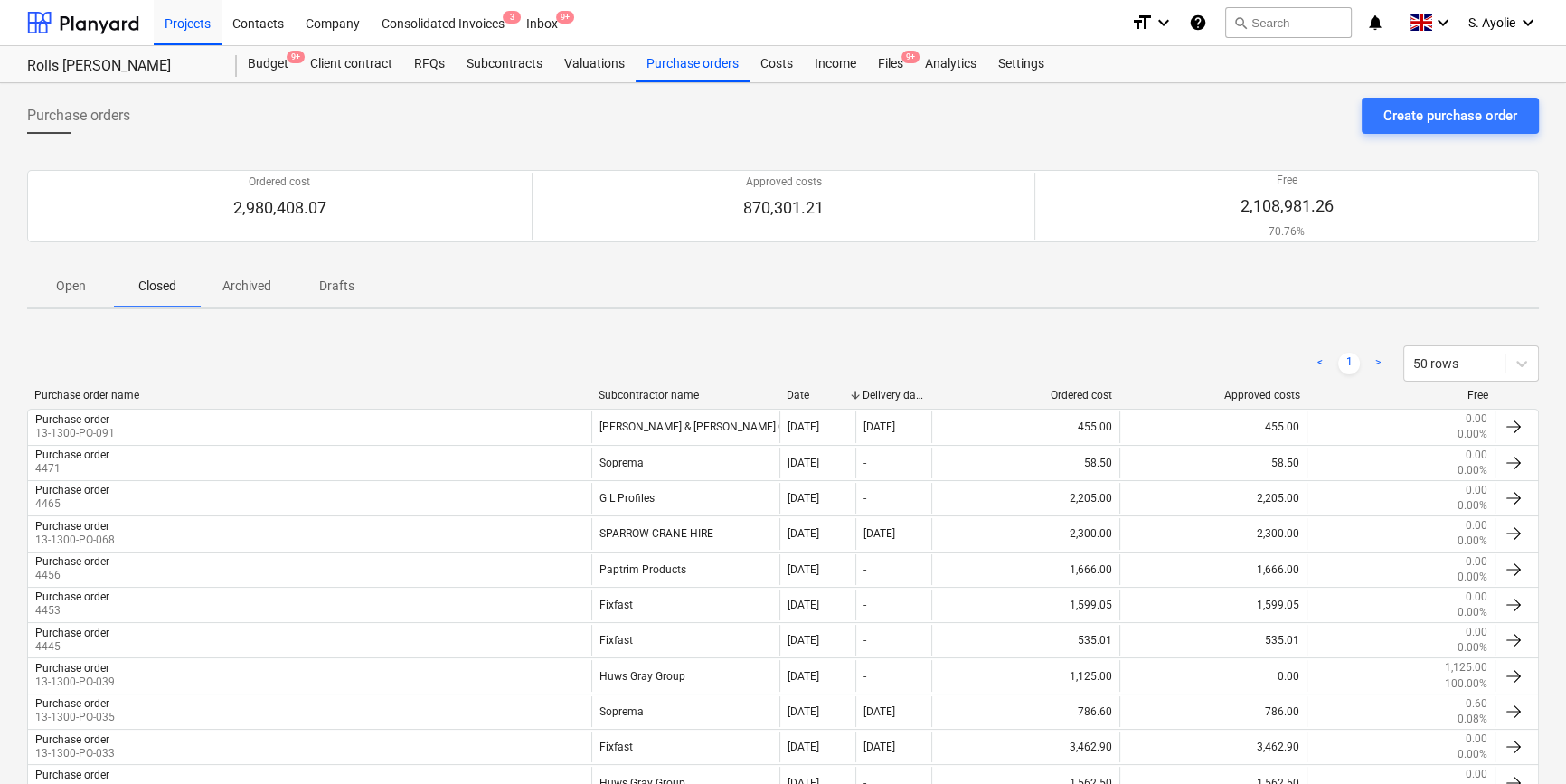
click at [67, 284] on p "Open" at bounding box center [71, 286] width 43 height 19
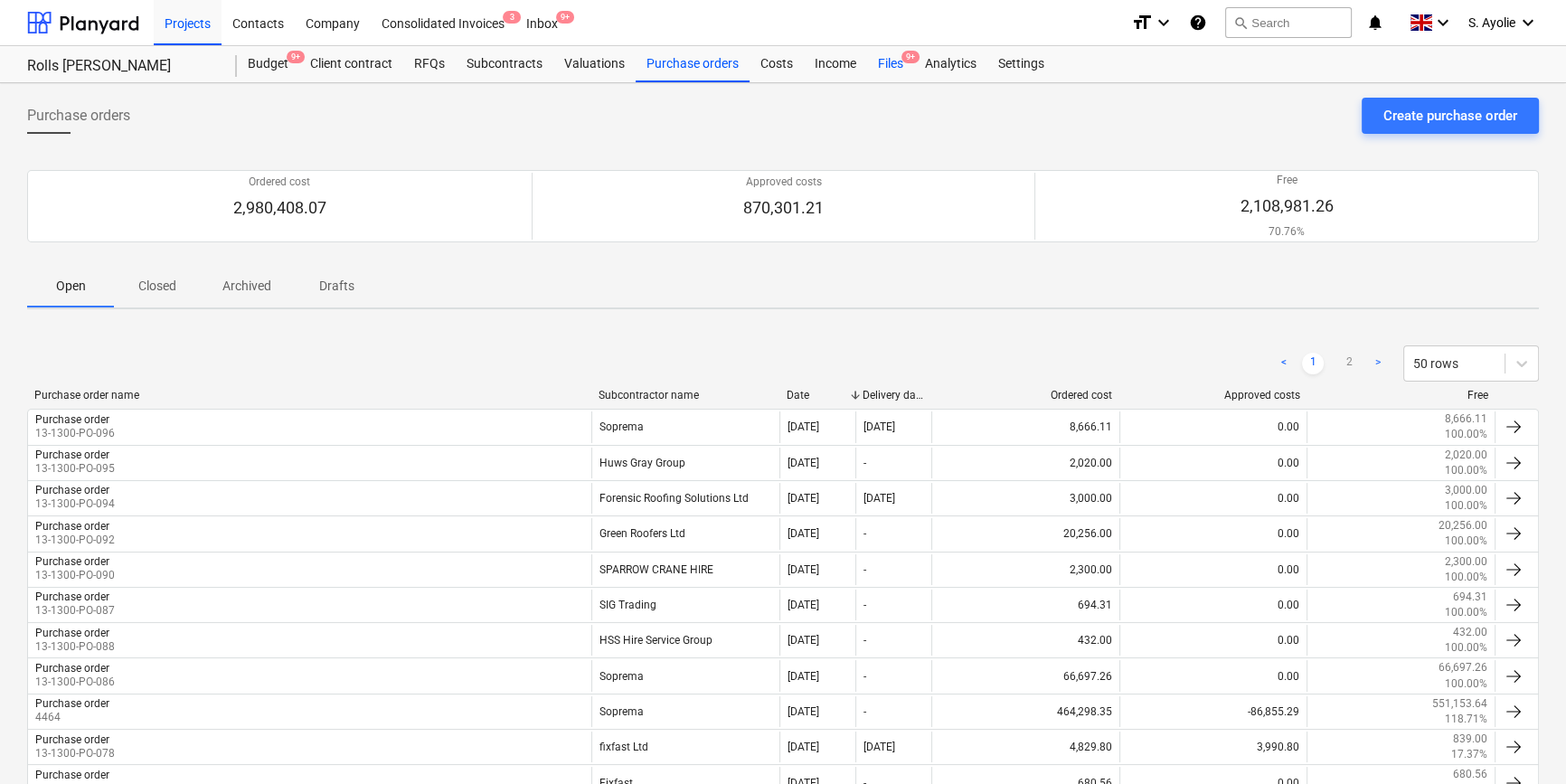
click at [876, 65] on div "Files 9+" at bounding box center [891, 64] width 47 height 36
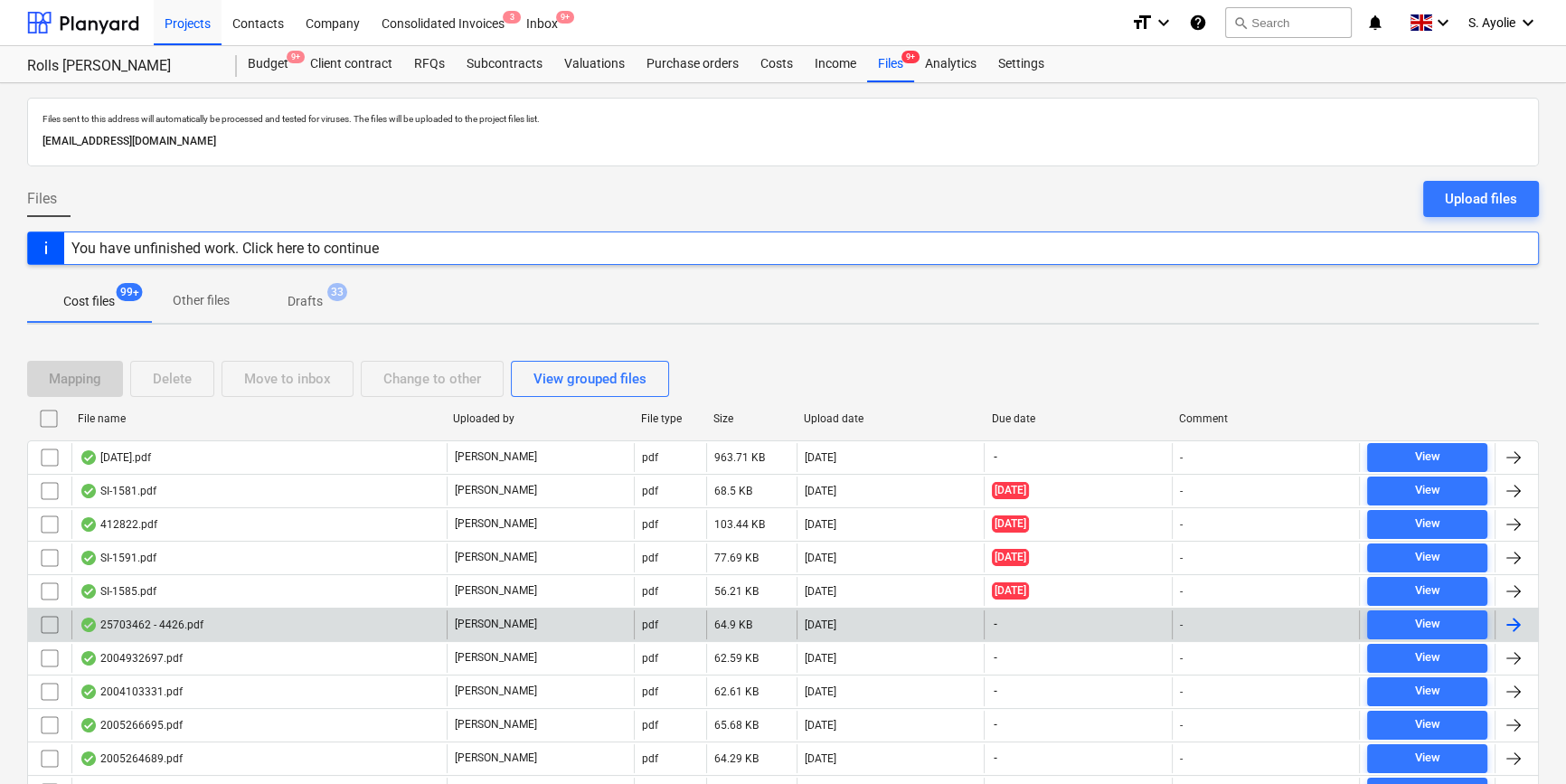
click at [242, 632] on div "25703462 - 4426.pdf" at bounding box center [259, 625] width 375 height 29
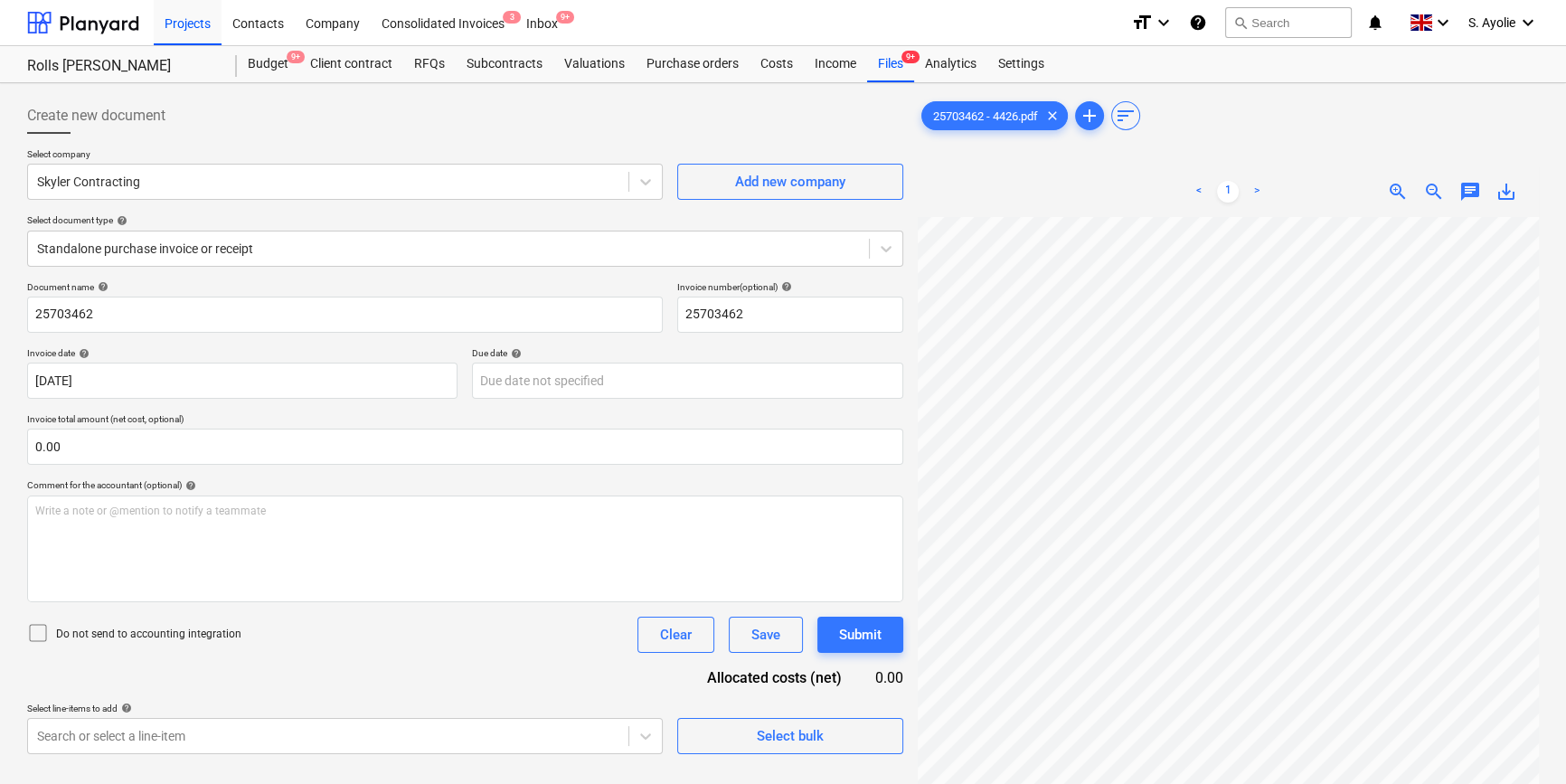
scroll to position [112, 134]
drag, startPoint x: 326, startPoint y: 123, endPoint x: 424, endPoint y: 118, distance: 98.1
click at [328, 122] on div "Create new document" at bounding box center [465, 115] width 876 height 36
click at [725, 498] on div "Create new document Select company Skyler Contracting Add new company Select do…" at bounding box center [783, 524] width 1526 height 867
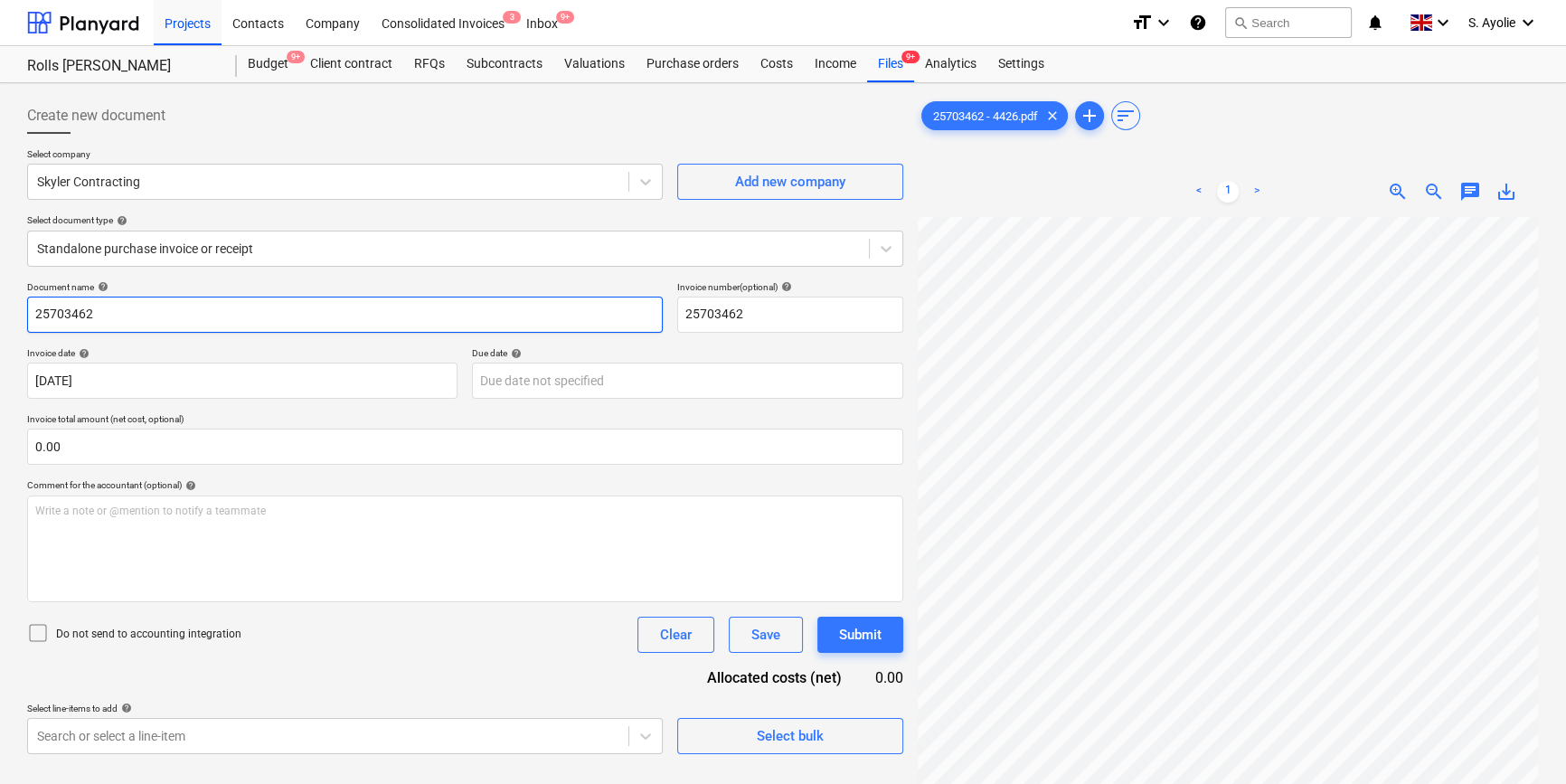
drag, startPoint x: 148, startPoint y: 317, endPoint x: -204, endPoint y: 327, distance: 352.1
click at [0, 327] on html "Projects Contacts Company Consolidated Invoices 3 Inbox 9+ format_size keyboard…" at bounding box center [783, 392] width 1566 height 784
click at [652, 70] on div "Purchase orders" at bounding box center [693, 64] width 114 height 36
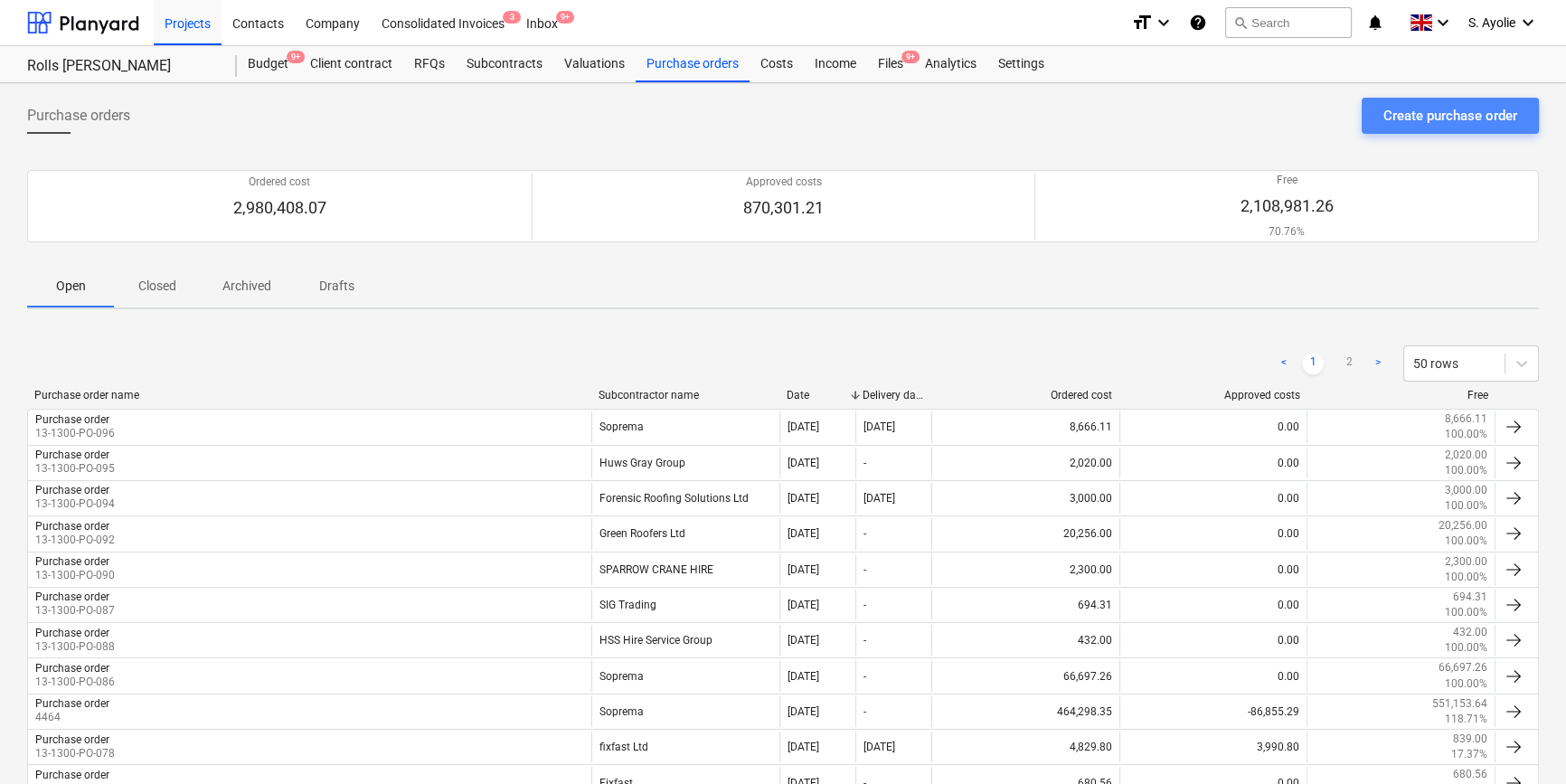
click at [1417, 124] on div "Create purchase order" at bounding box center [1450, 116] width 134 height 23
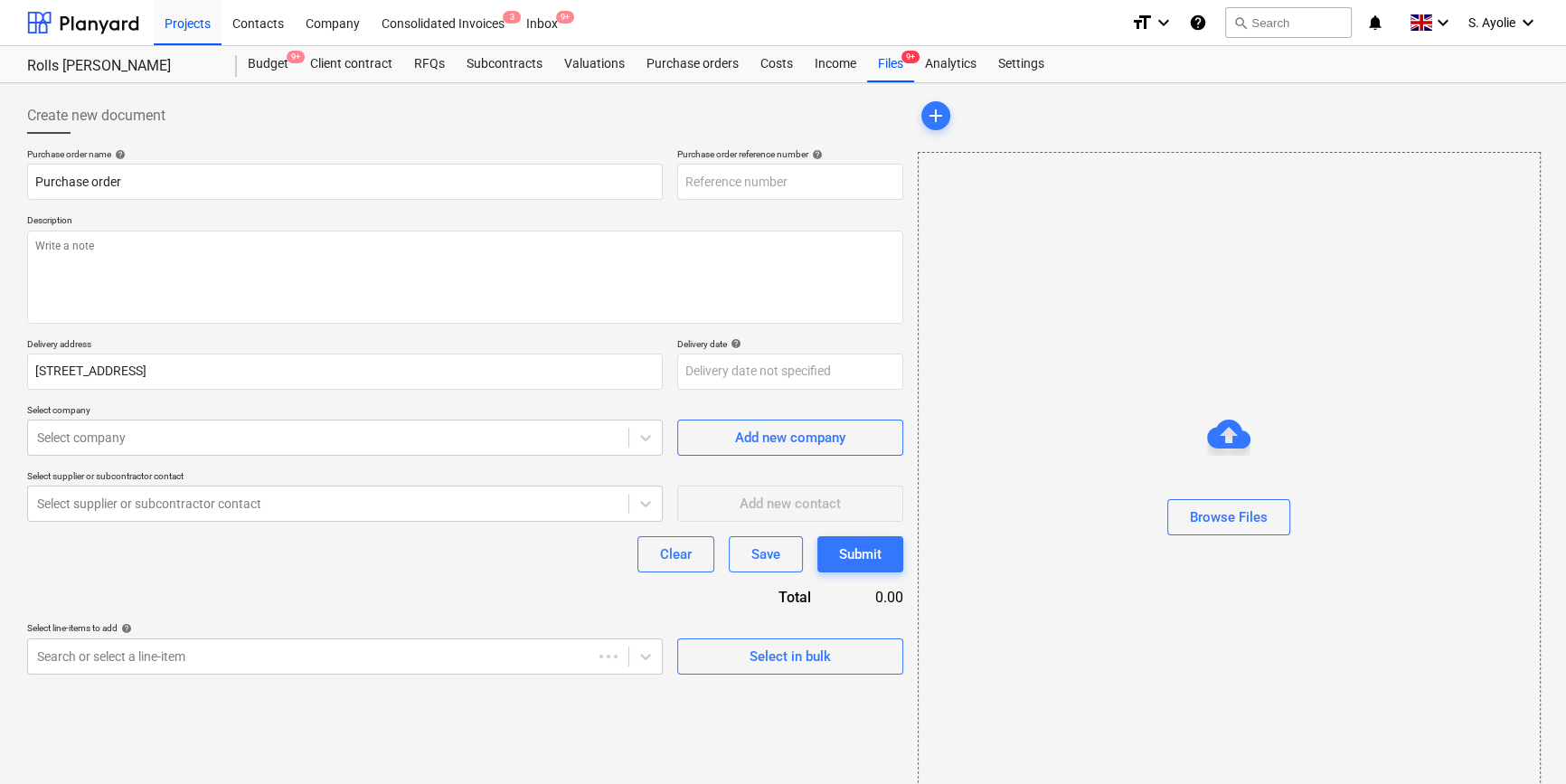
type textarea "x"
type input "13-1300-PO-097"
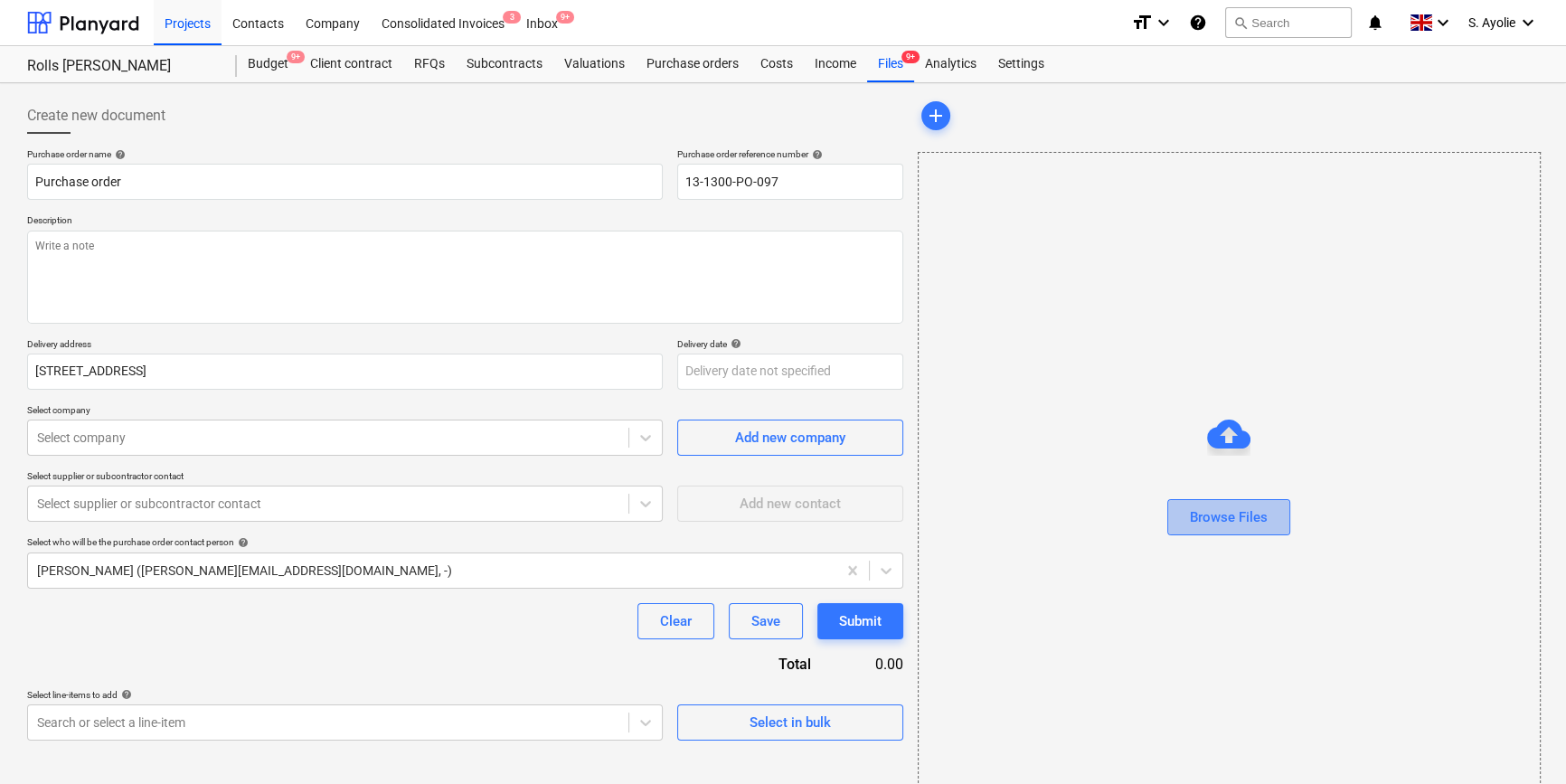
click at [1235, 523] on div "Browse Files" at bounding box center [1229, 517] width 77 height 23
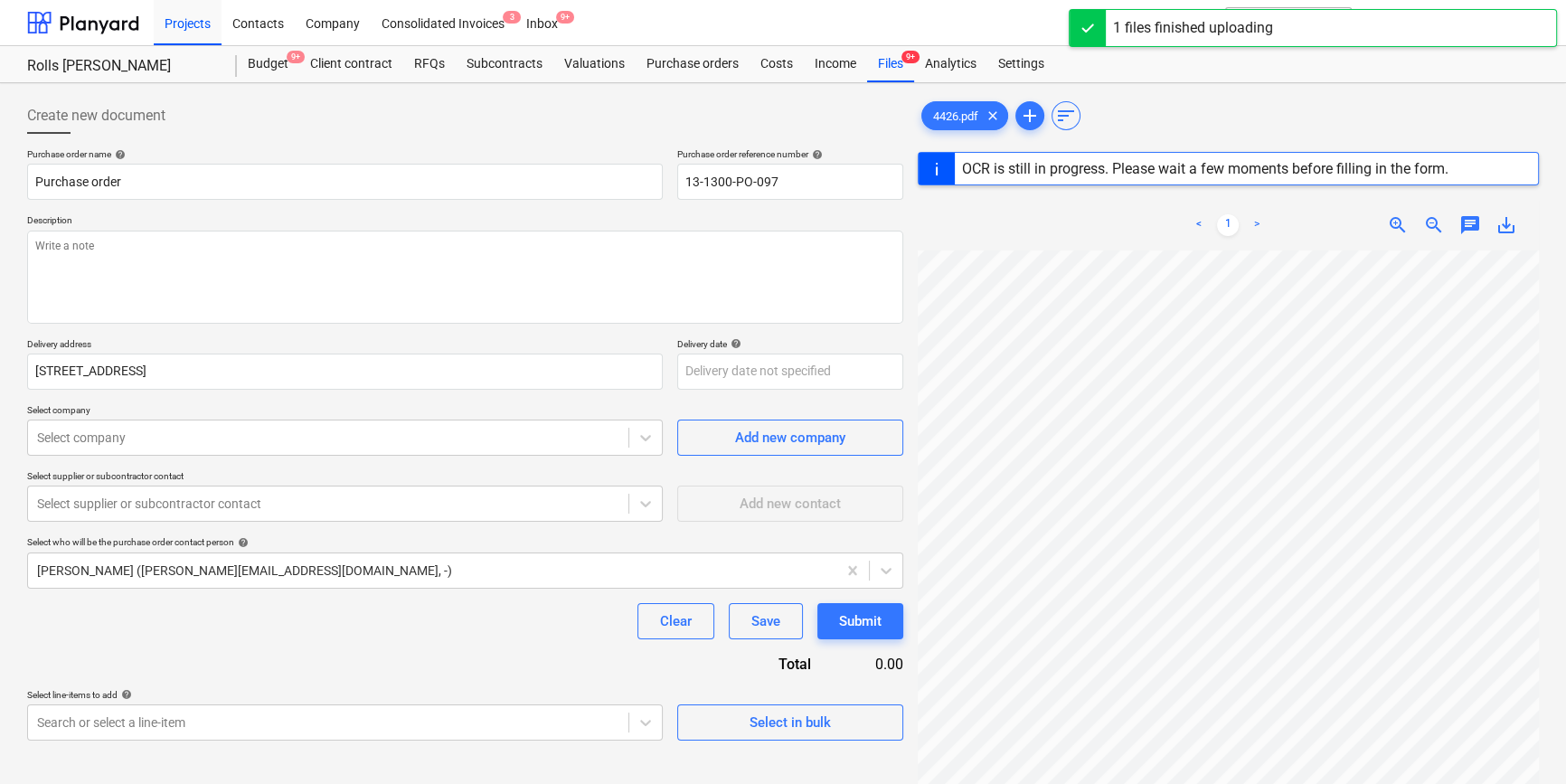
scroll to position [322, 36]
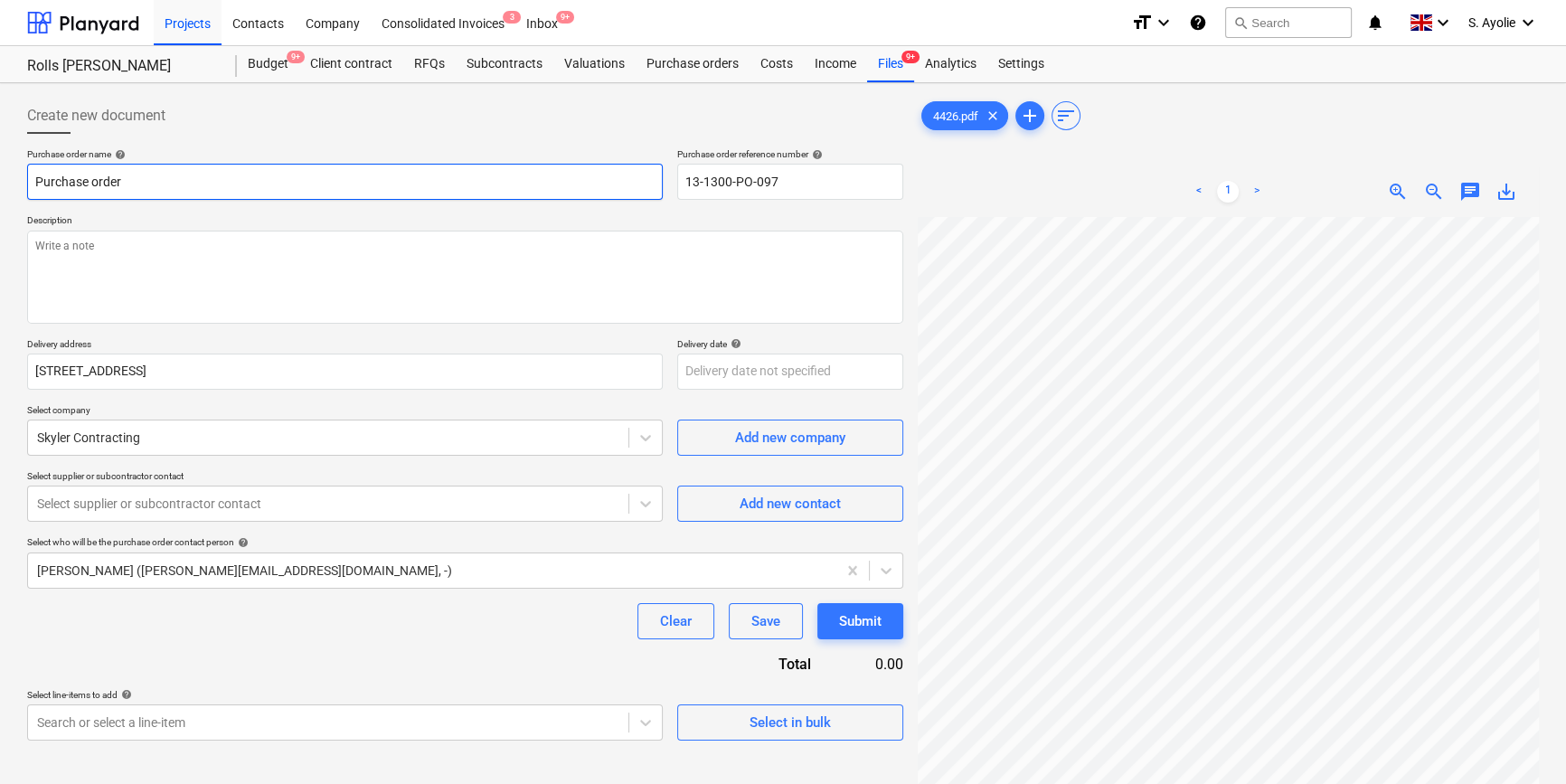
click at [541, 182] on input "Purchase order" at bounding box center [345, 181] width 636 height 36
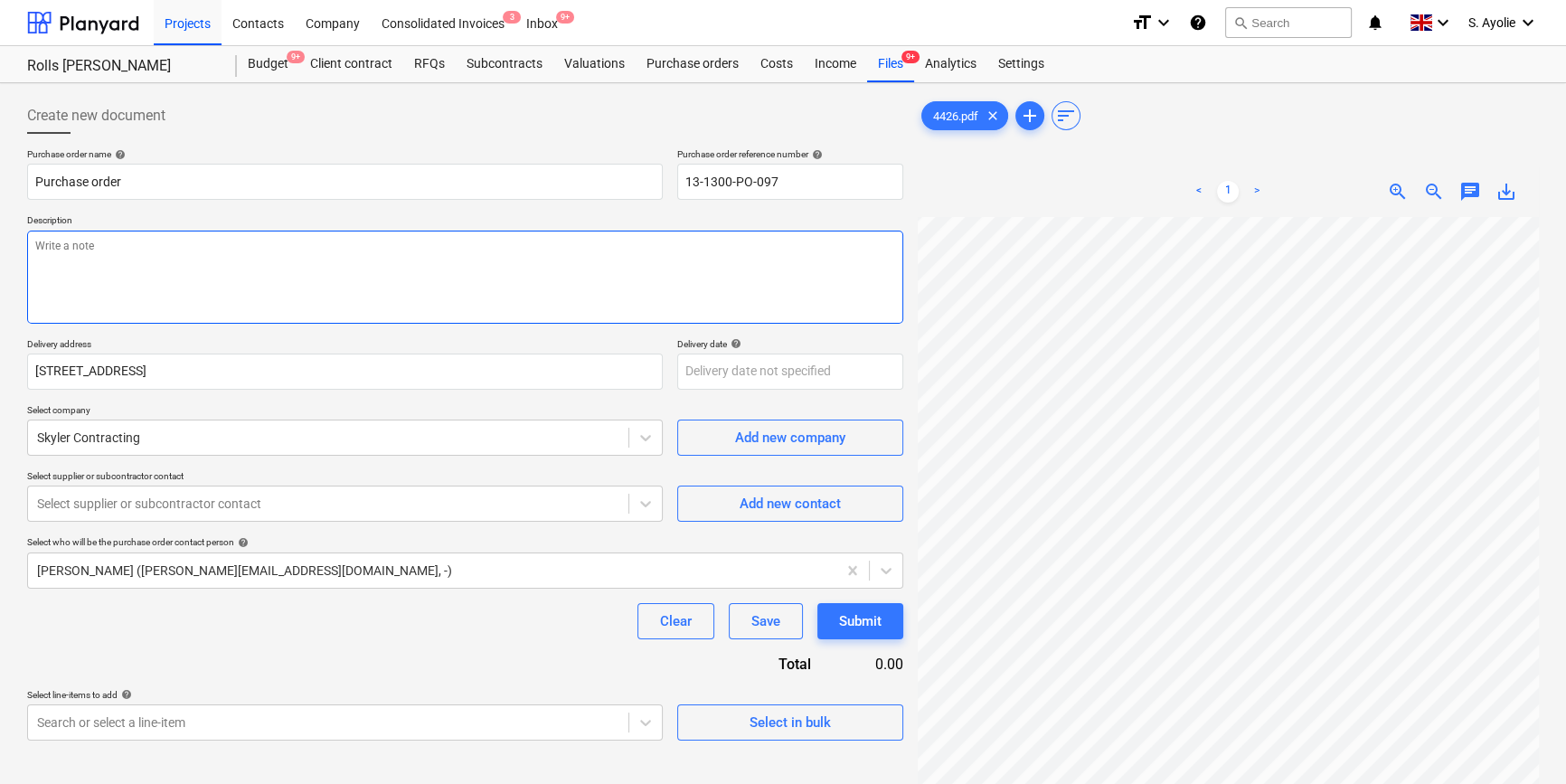
scroll to position [0, 11]
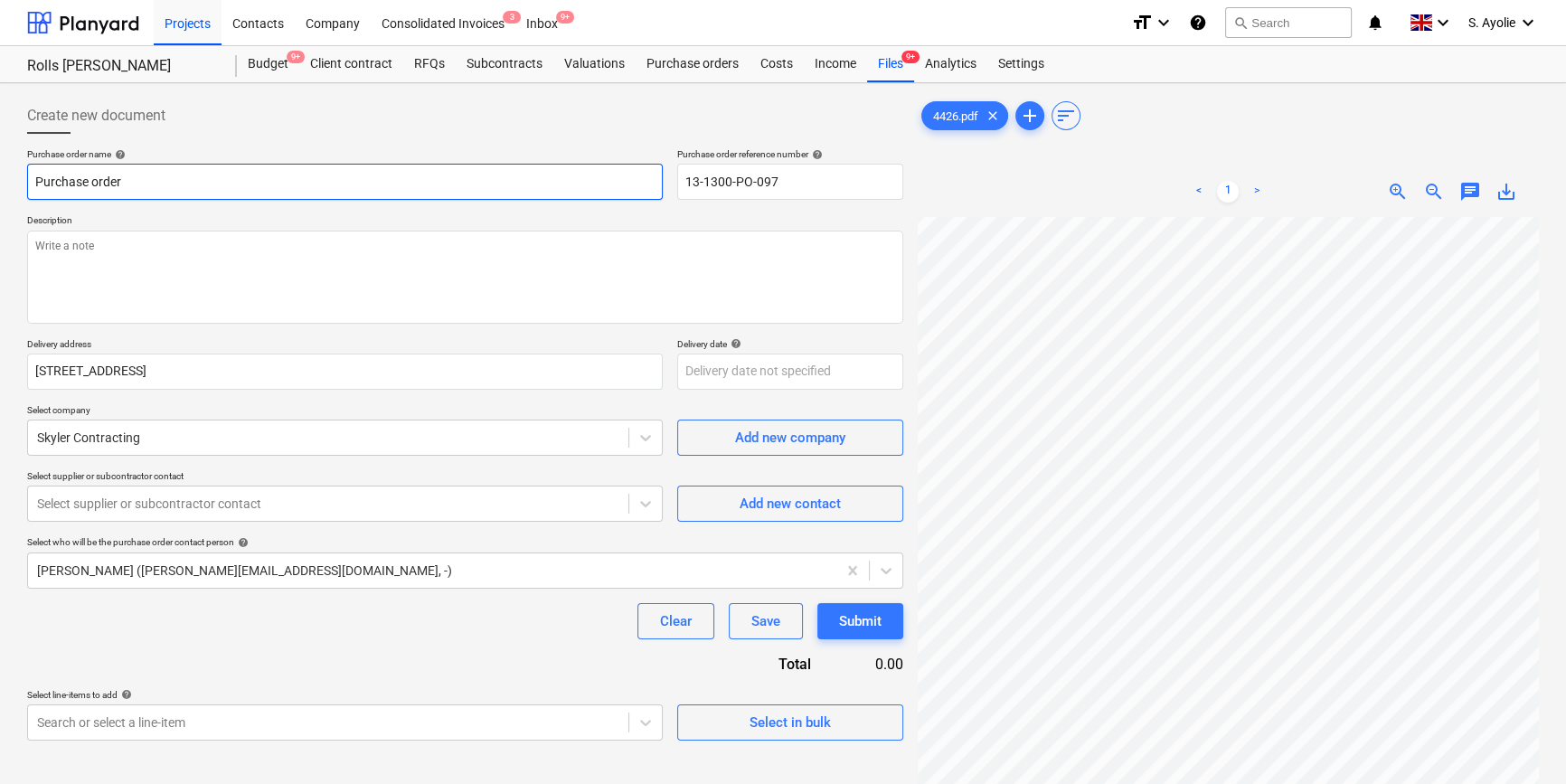
drag, startPoint x: 154, startPoint y: 190, endPoint x: -26, endPoint y: 190, distance: 180.0
click at [0, 190] on html "Projects Contacts Company Consolidated Invoices 3 Inbox 9+ format_size keyboard…" at bounding box center [783, 392] width 1566 height 784
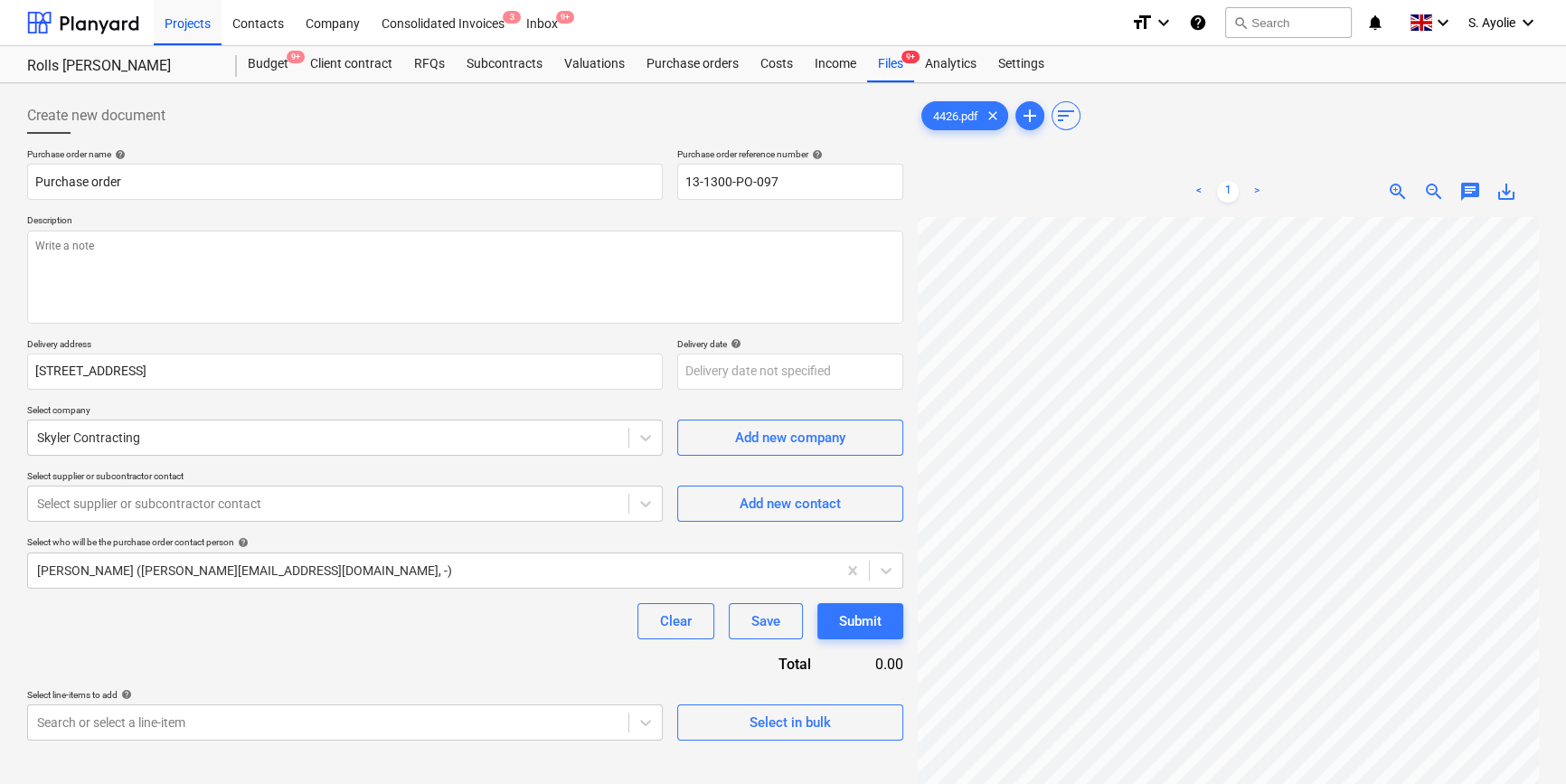
click at [299, 323] on div "Purchase order name help Purchase order Purchase order reference number help 13…" at bounding box center [465, 444] width 876 height 592
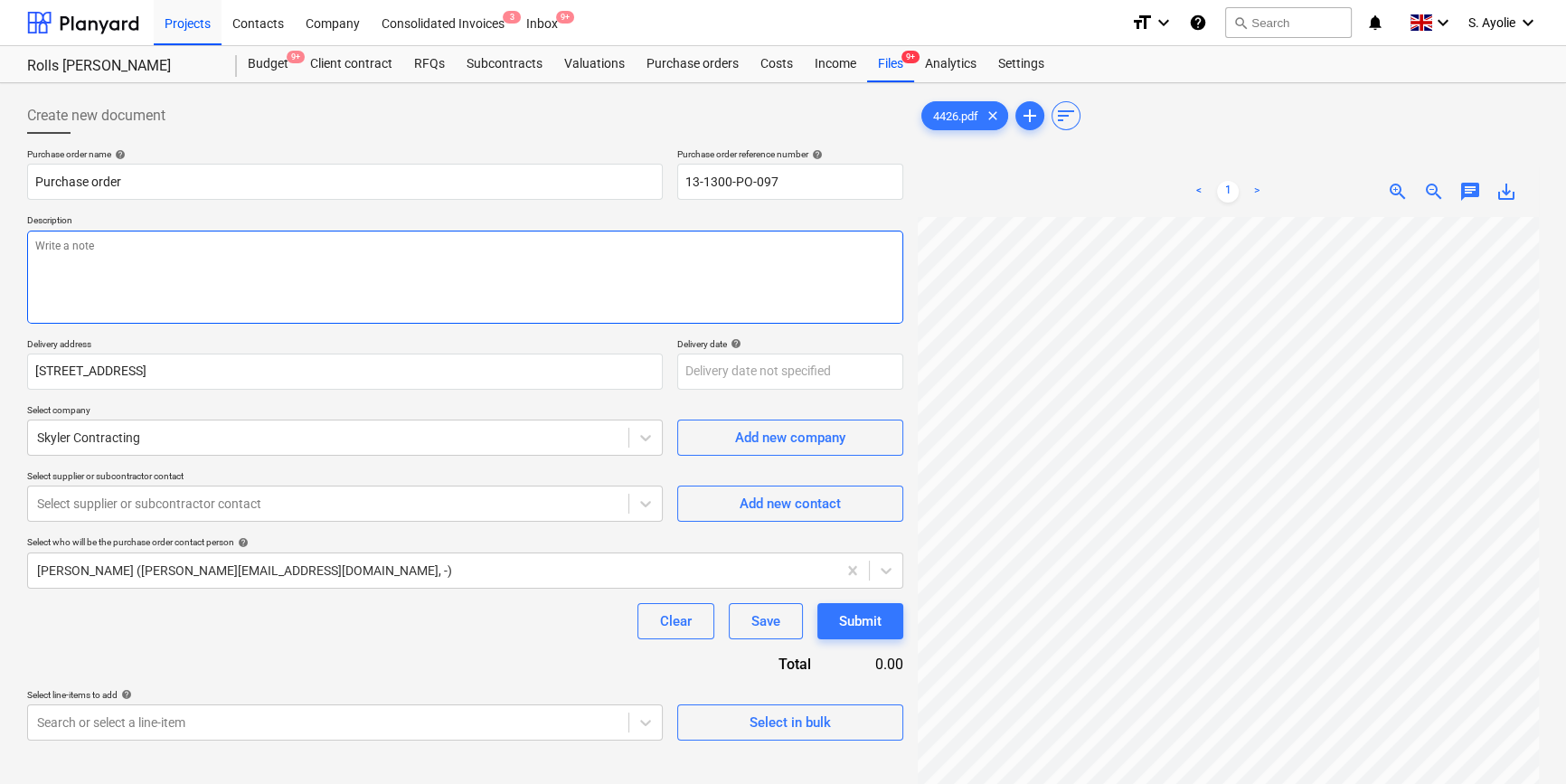
click at [289, 276] on textarea at bounding box center [465, 277] width 876 height 93
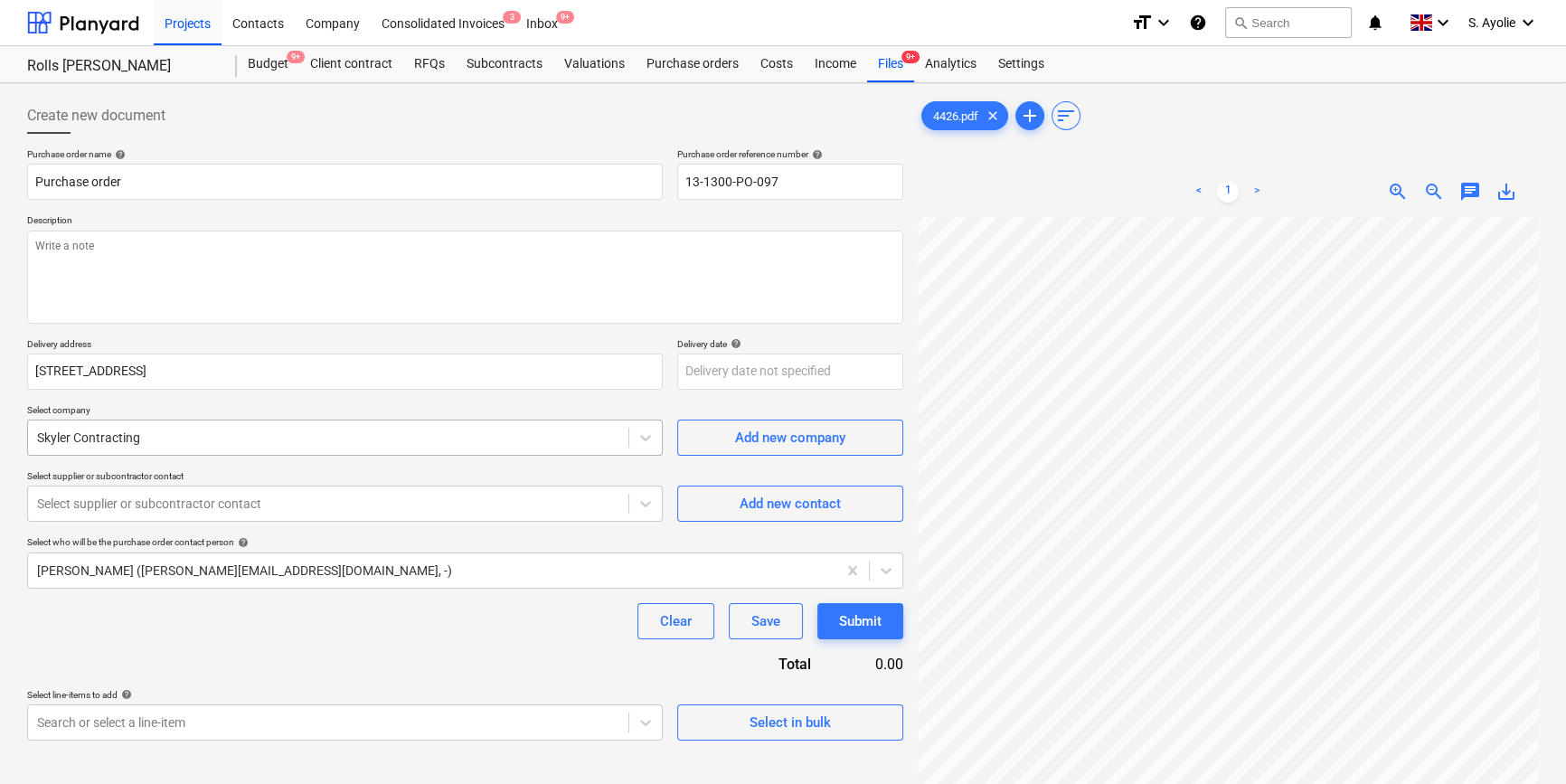
type textarea "x"
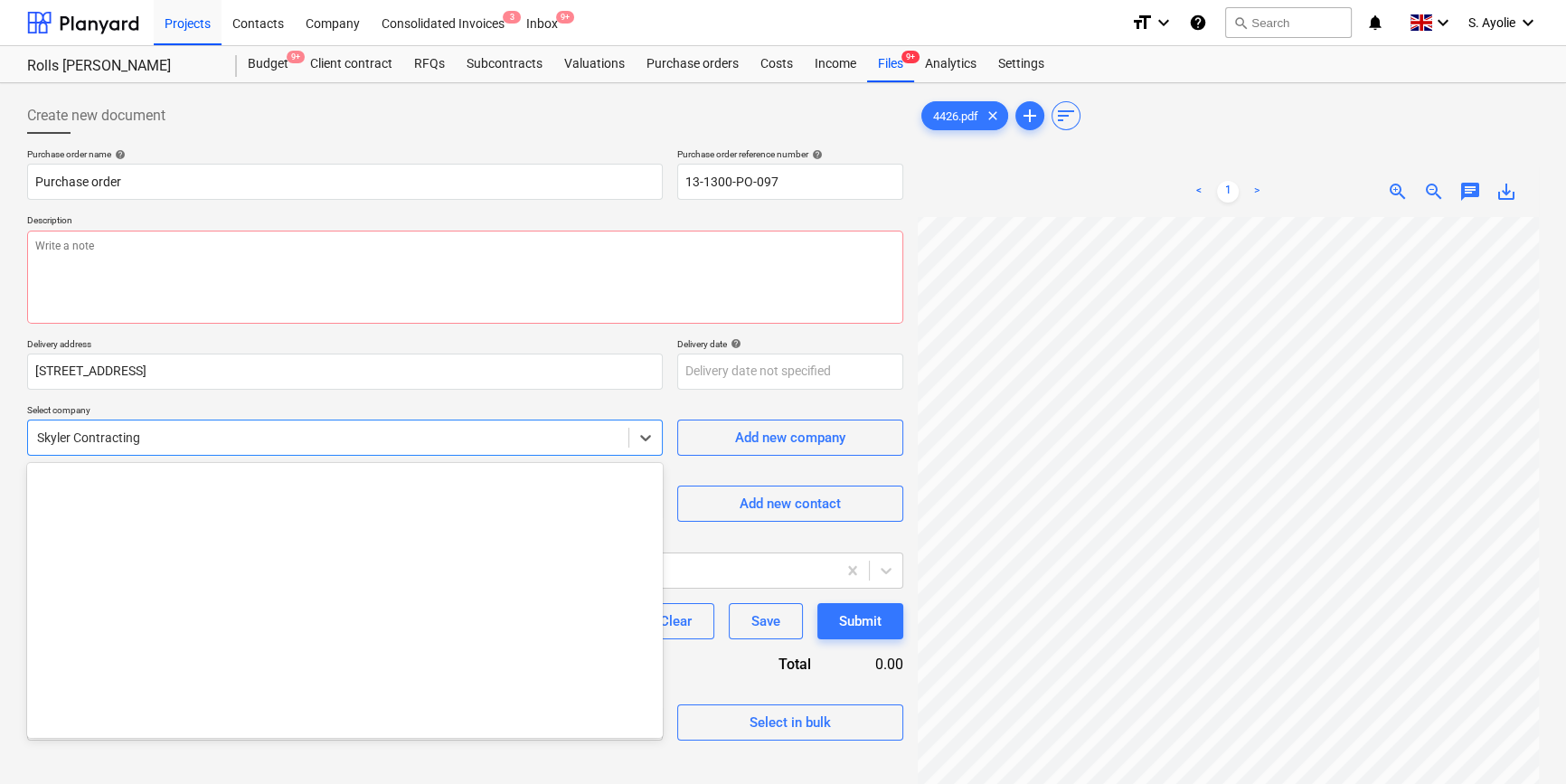
scroll to position [30809, 0]
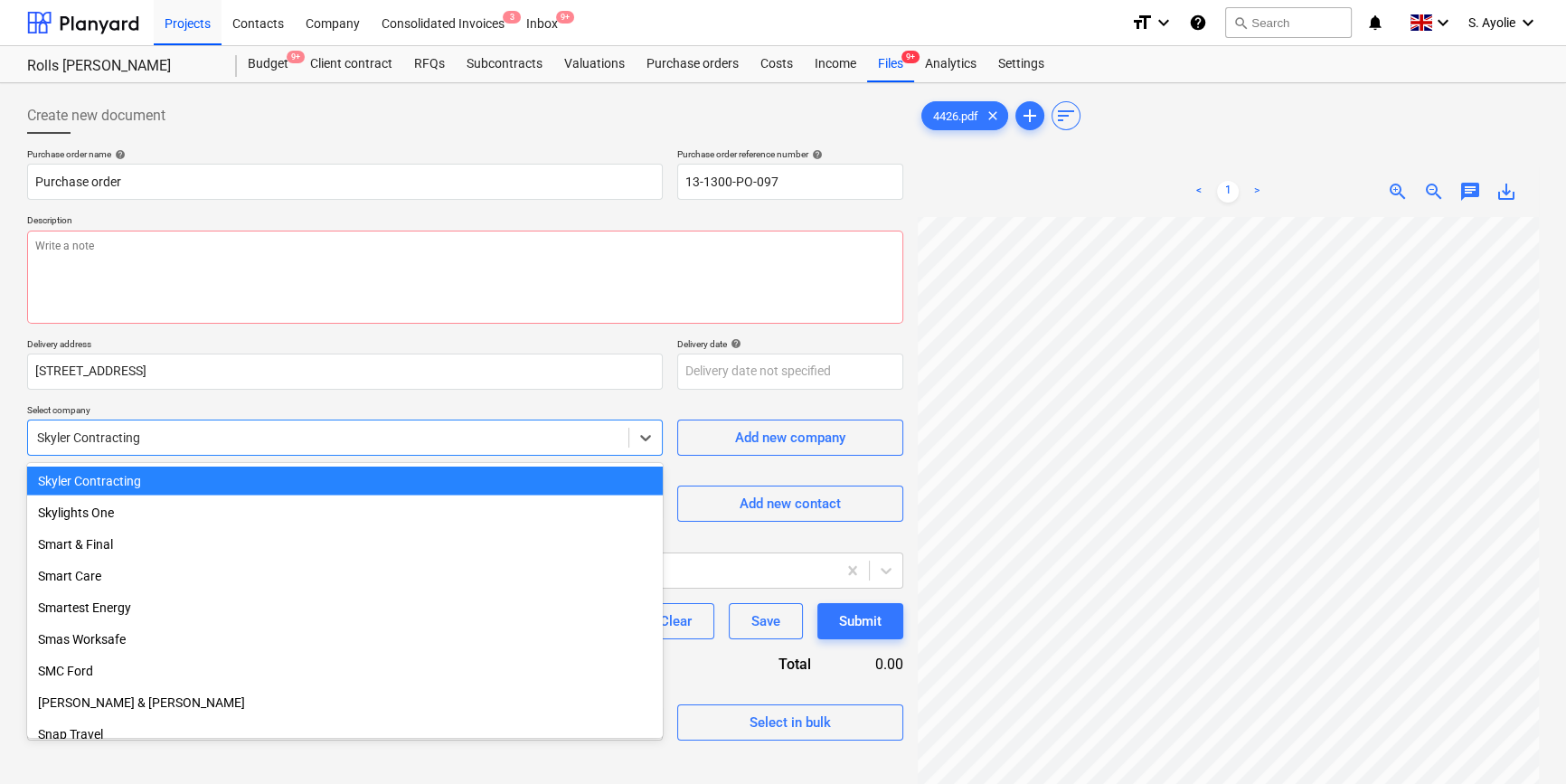
click at [275, 438] on div at bounding box center [327, 437] width 583 height 18
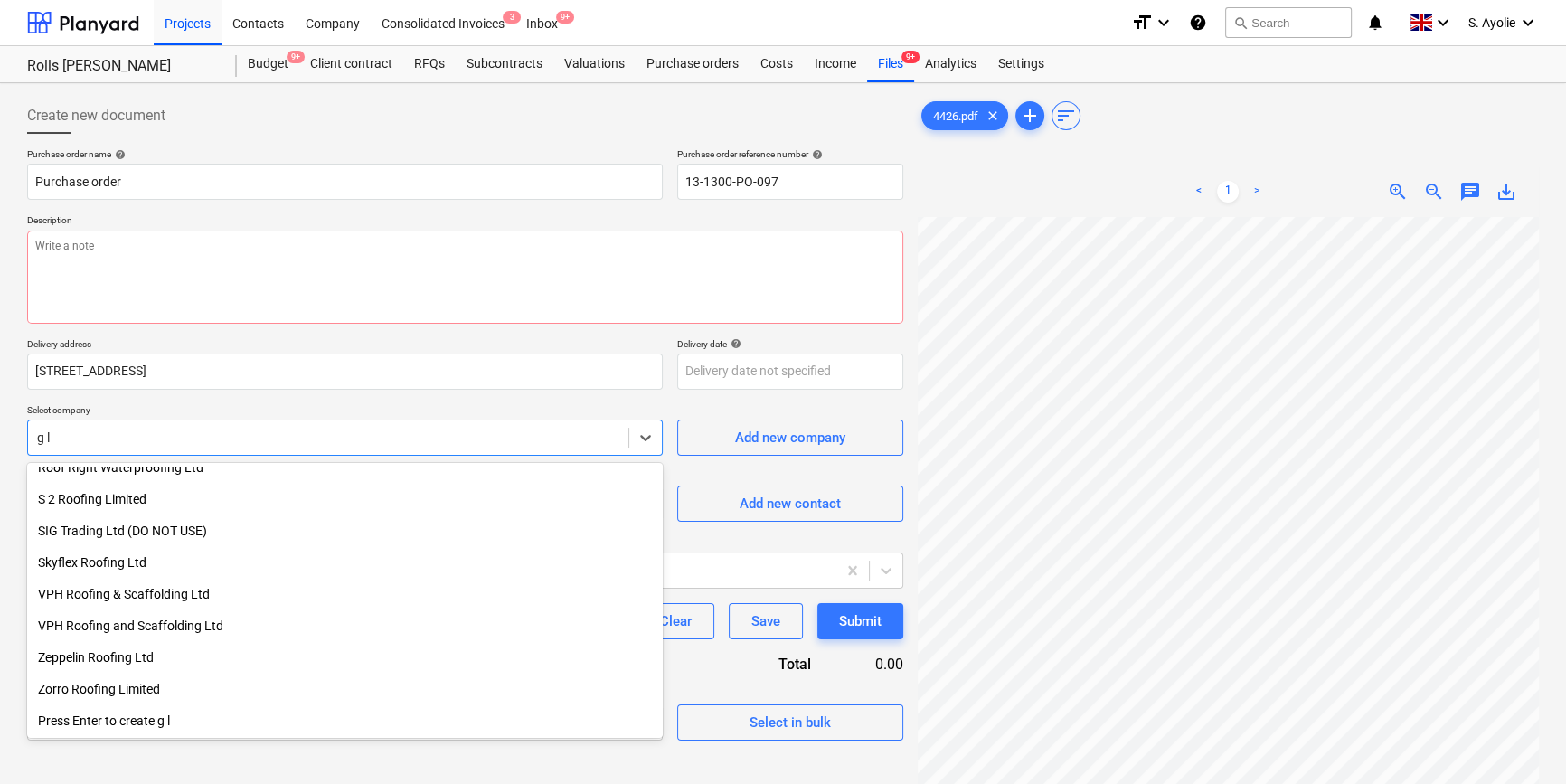
scroll to position [646, 0]
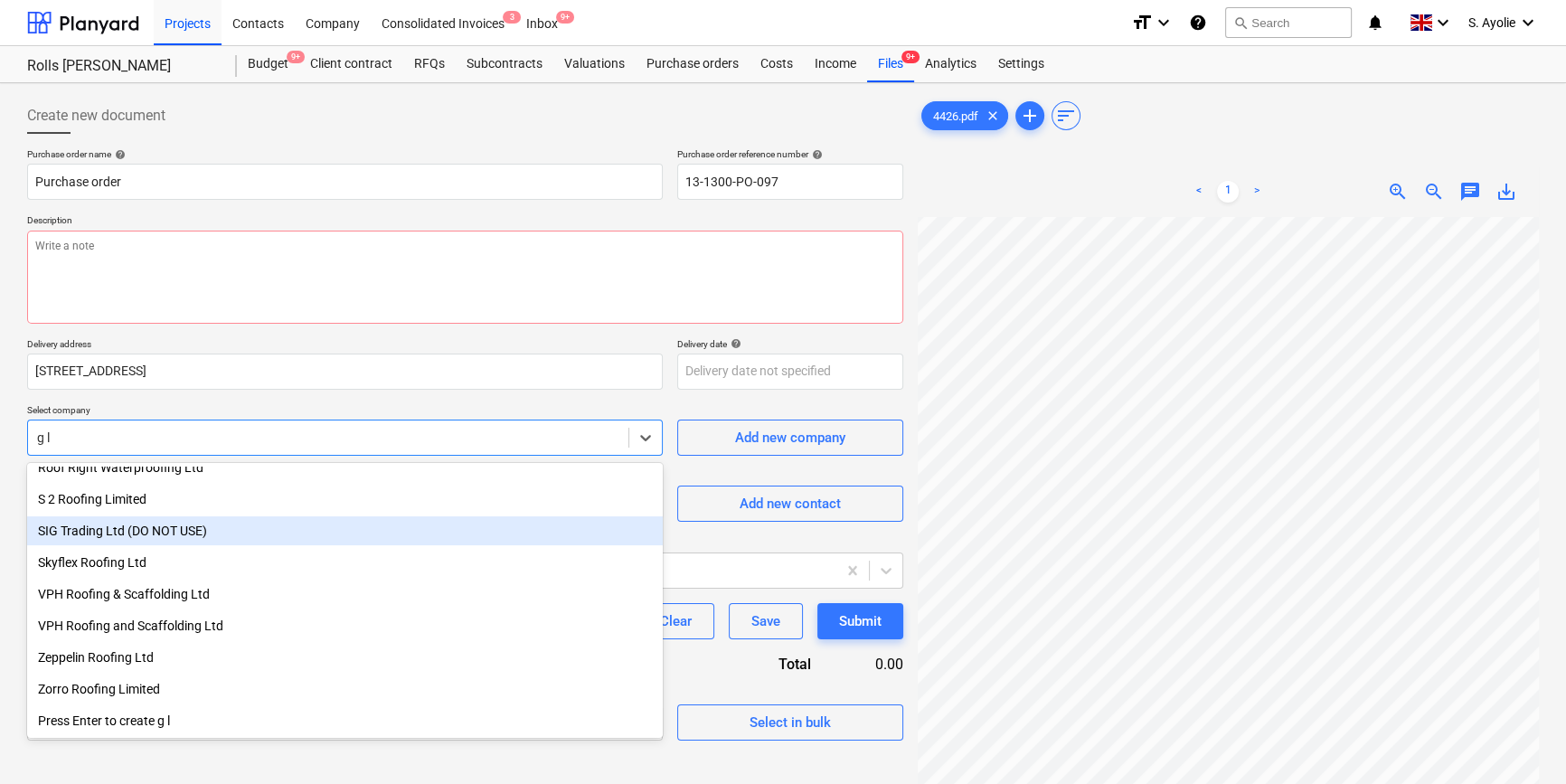
type input "g l p"
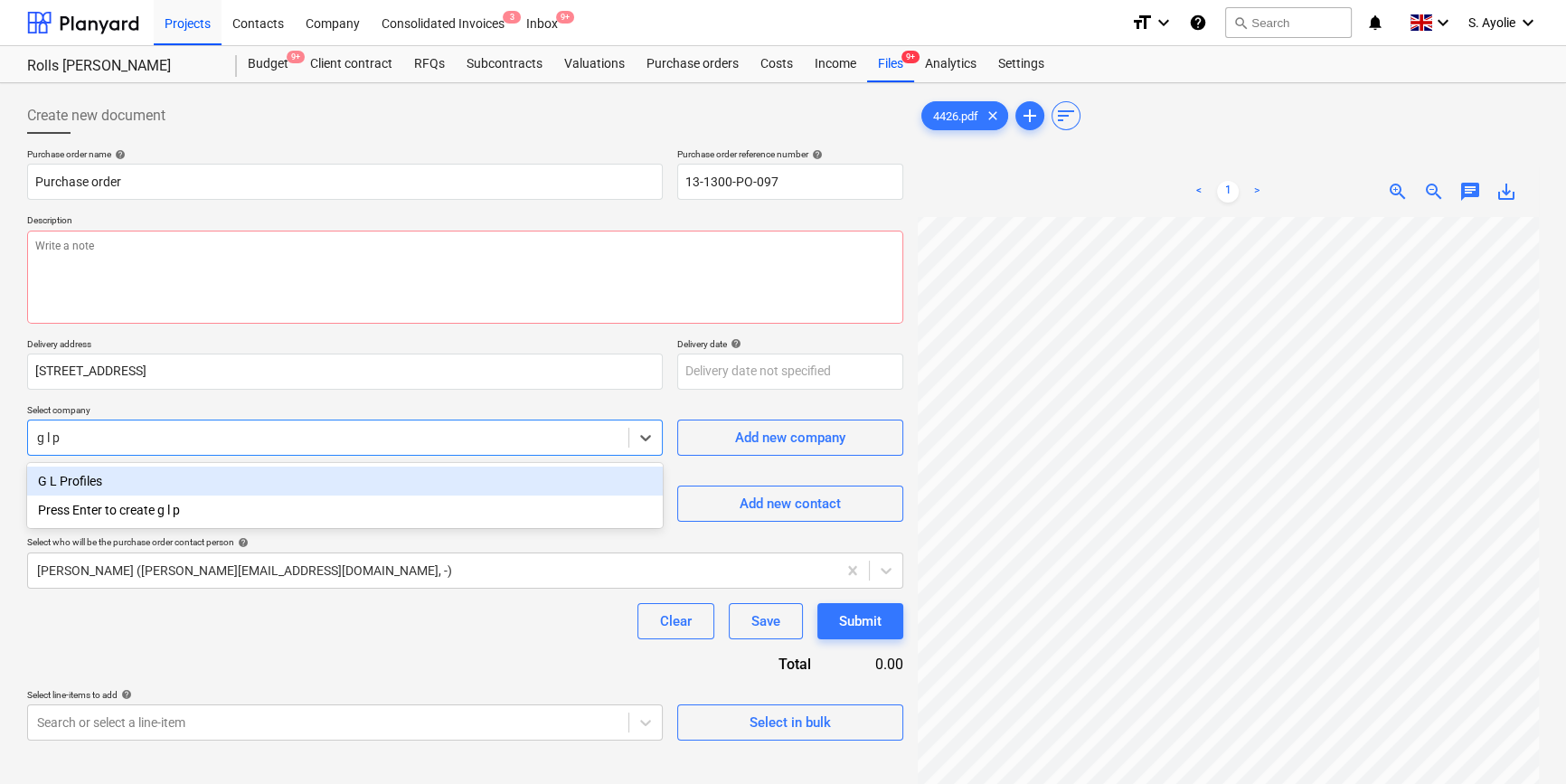
click at [182, 485] on div "G L Profiles" at bounding box center [345, 481] width 636 height 29
type textarea "x"
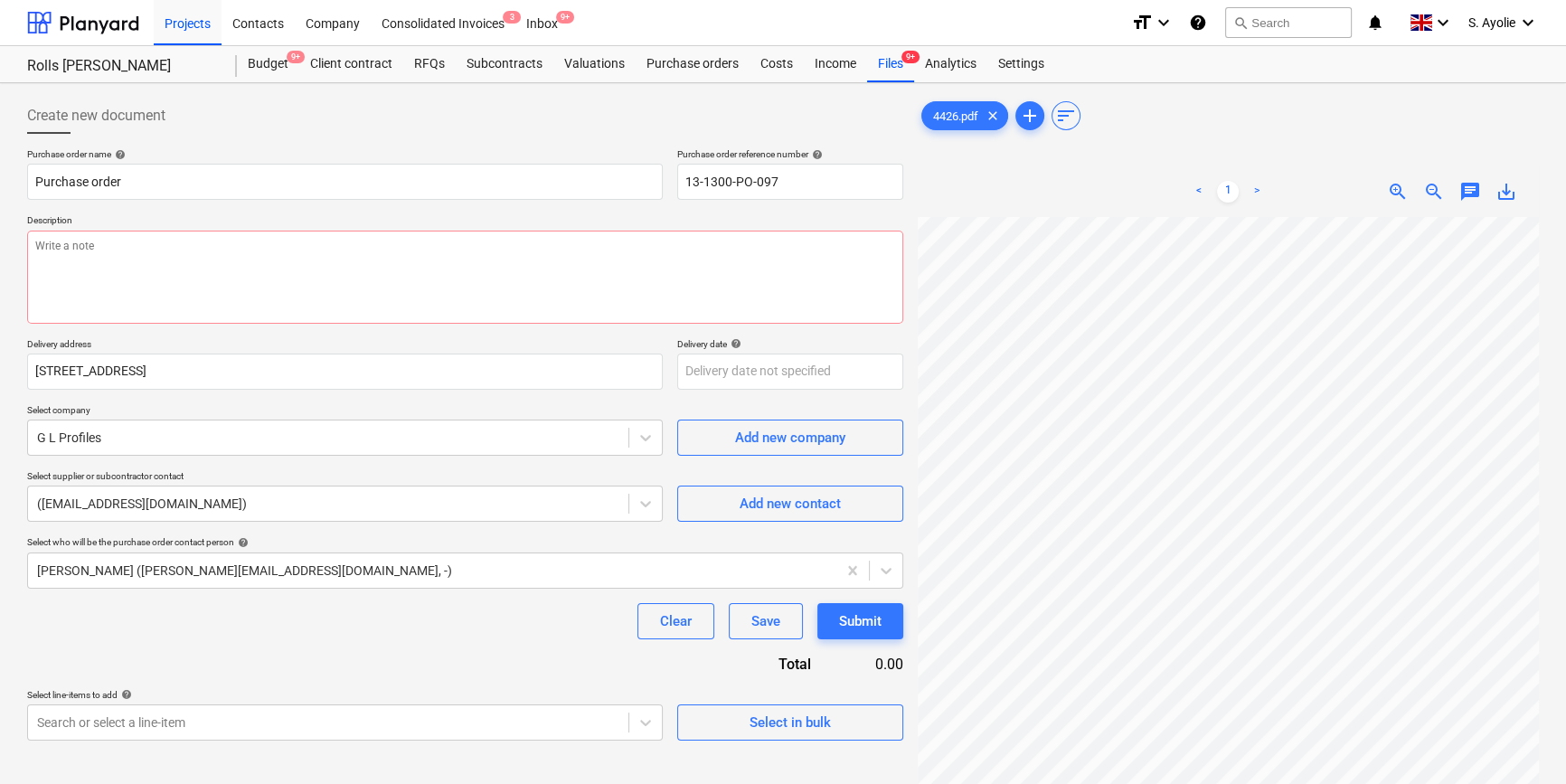
scroll to position [496, 0]
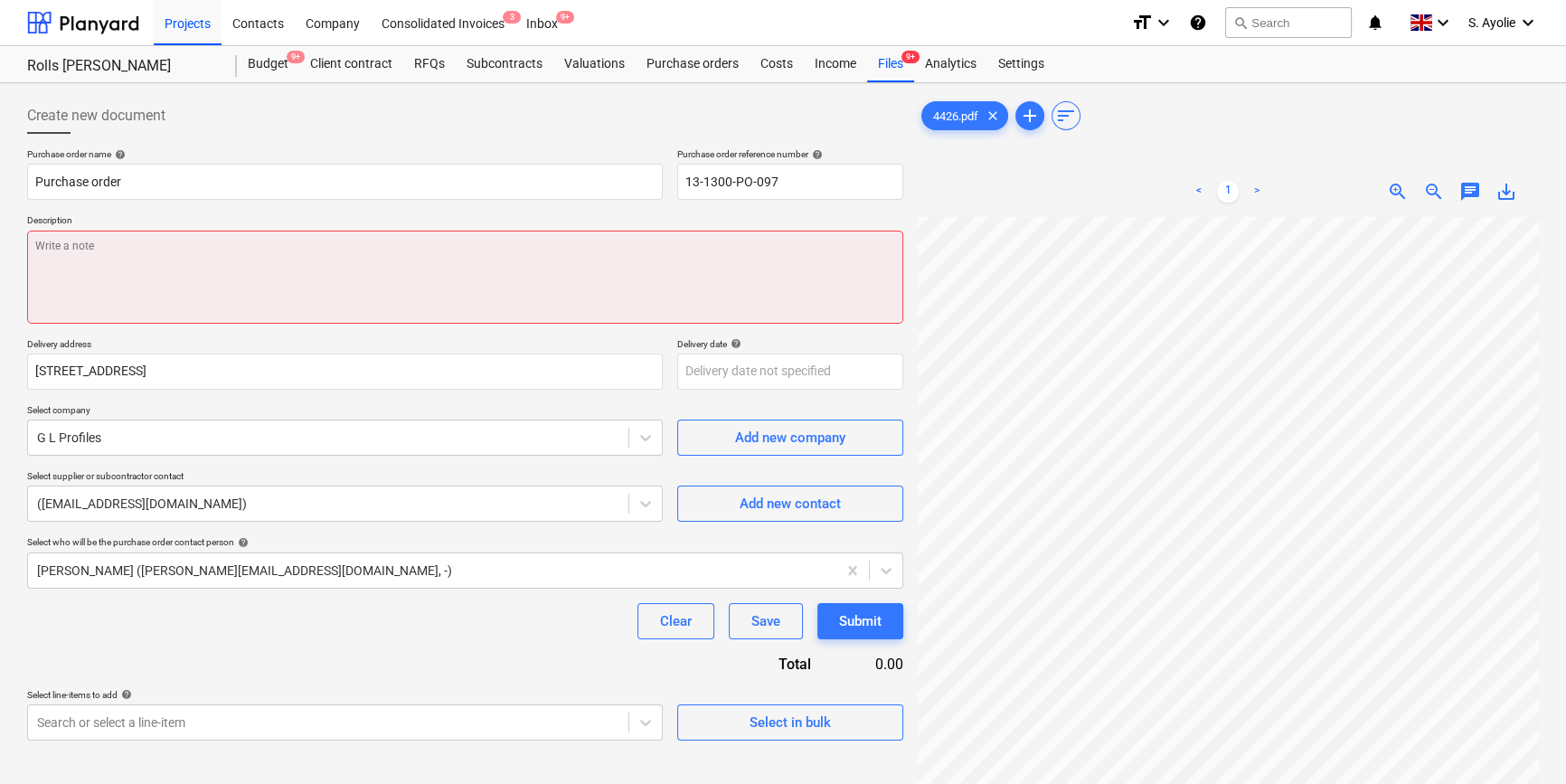
click at [135, 274] on textarea at bounding box center [465, 277] width 876 height 93
paste textarea "25703462"
type textarea "x"
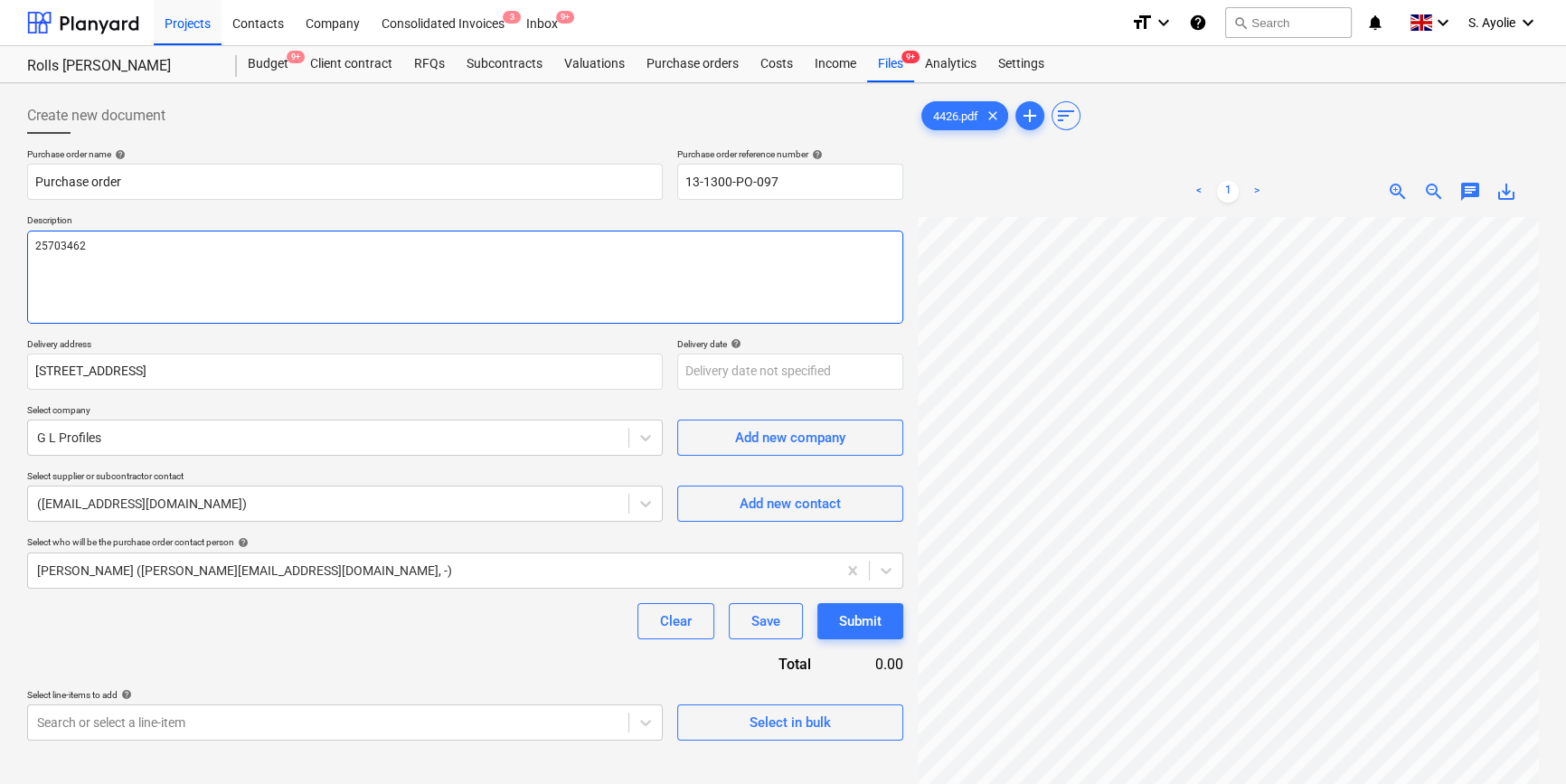
type textarea "25703462"
click at [235, 238] on textarea "25703462" at bounding box center [465, 277] width 876 height 93
drag, startPoint x: -18, startPoint y: 254, endPoint x: -160, endPoint y: 248, distance: 142.1
click at [0, 248] on html "Projects Contacts Company Consolidated Invoices 3 Inbox 9+ format_size keyboard…" at bounding box center [783, 392] width 1566 height 784
paste textarea "Site Contact David Lucas 07468084977 or Skyler Office 01634791810.Driver to cal…"
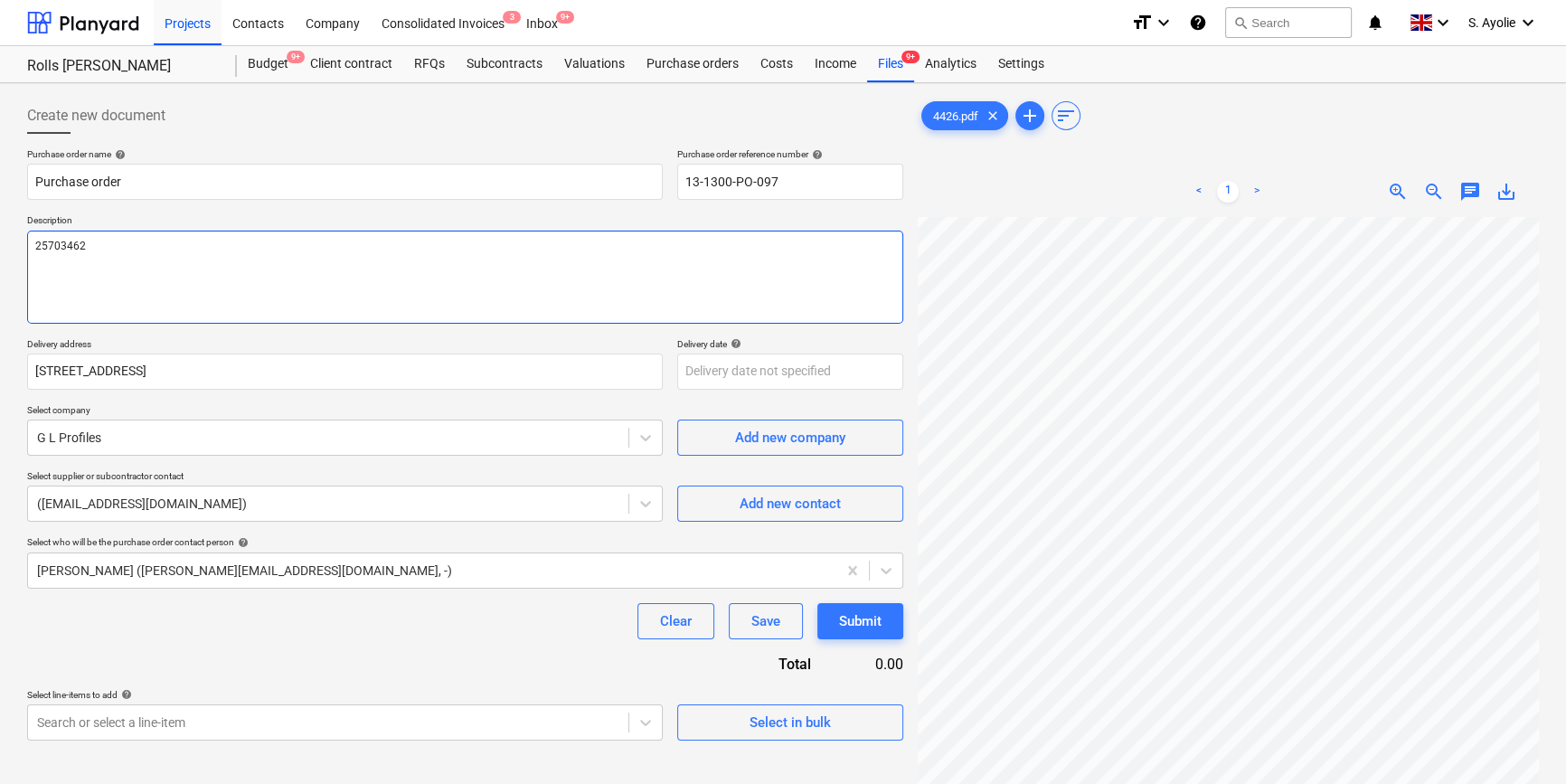
type textarea "x"
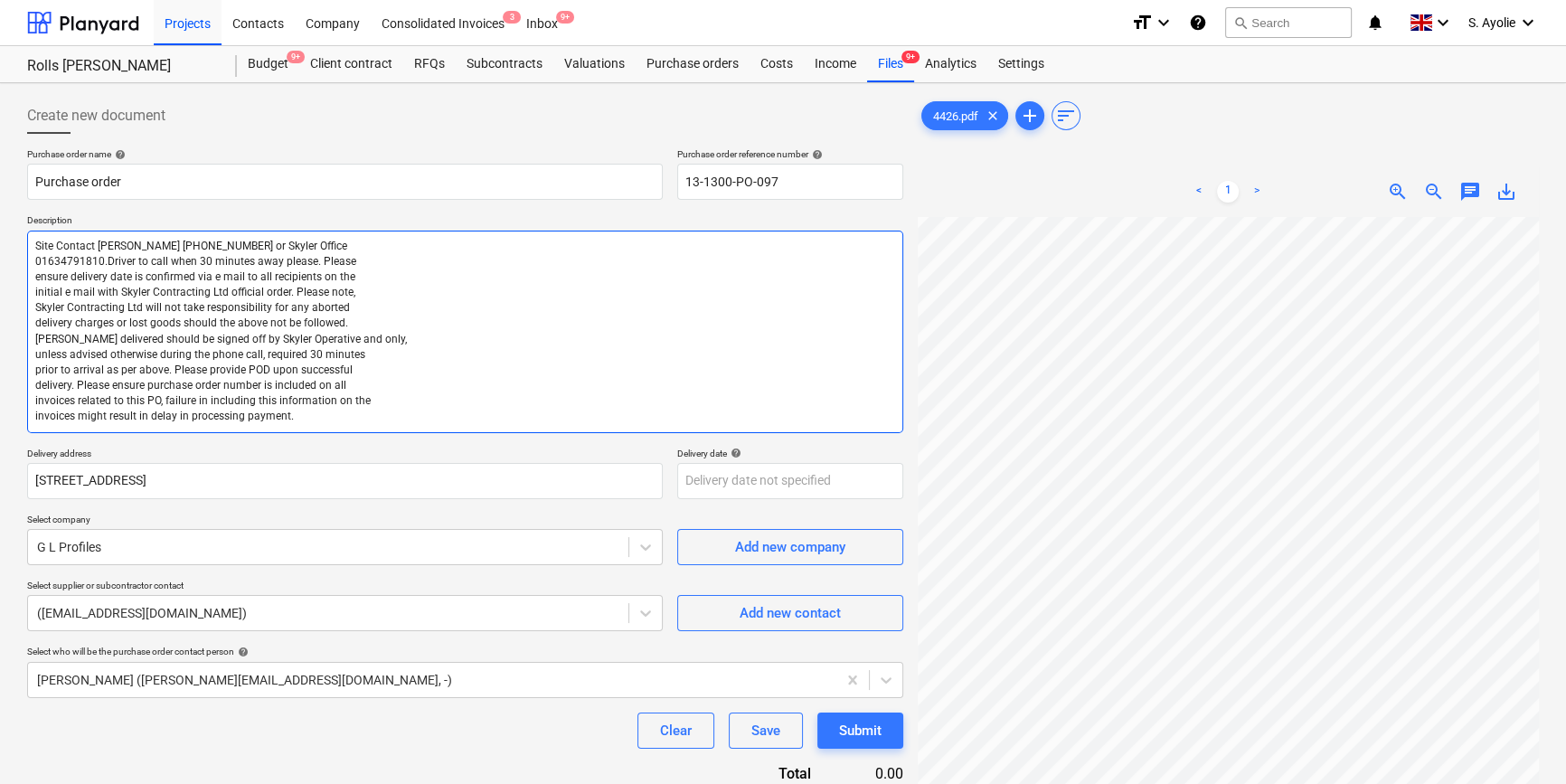
type textarea "Site Contact David Lucas 07468084977 or Skyler Office 01634791810.Driver to cal…"
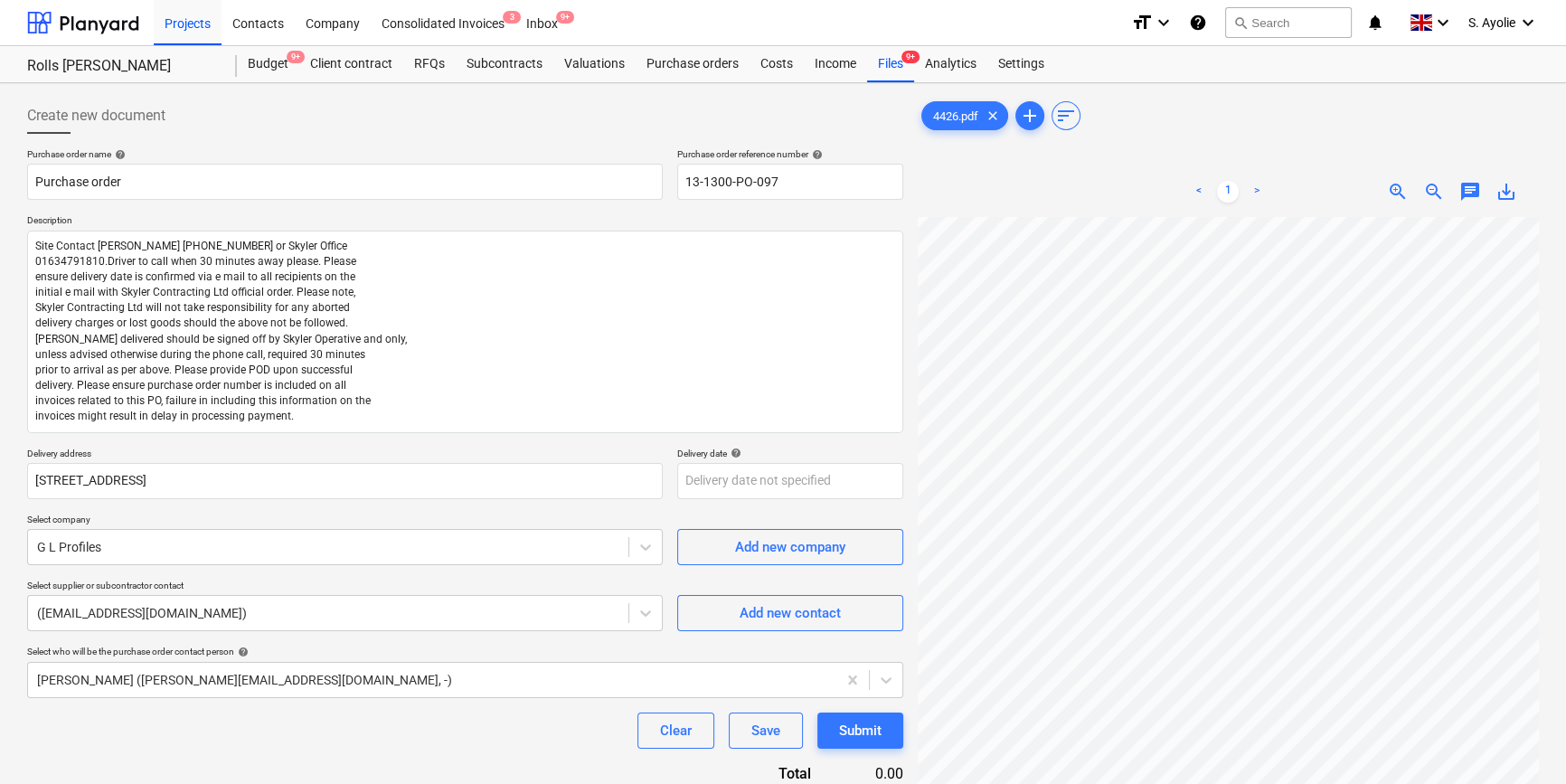
click at [274, 514] on p "Select company" at bounding box center [345, 521] width 636 height 15
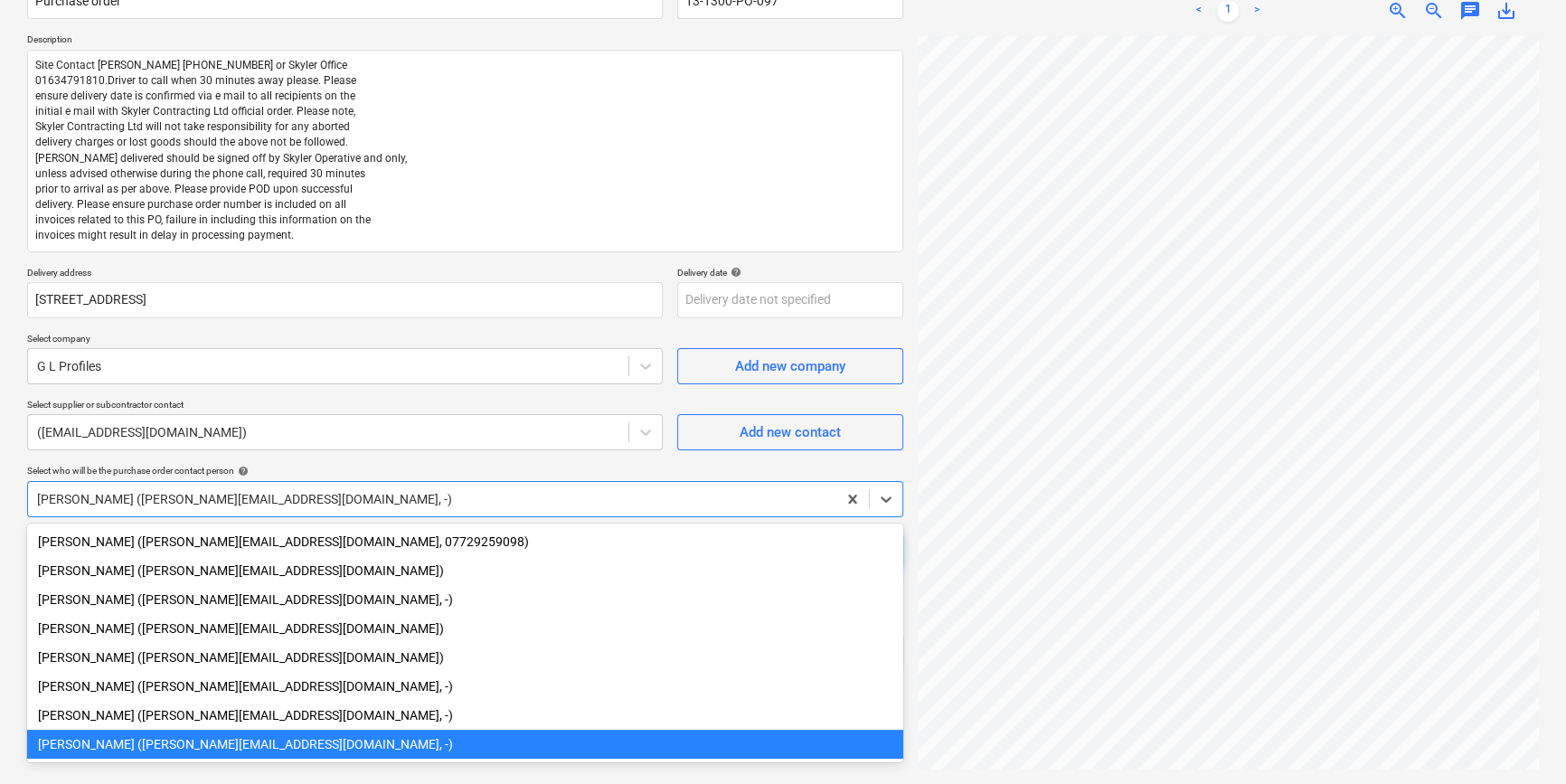
click at [207, 492] on div at bounding box center [432, 498] width 790 height 18
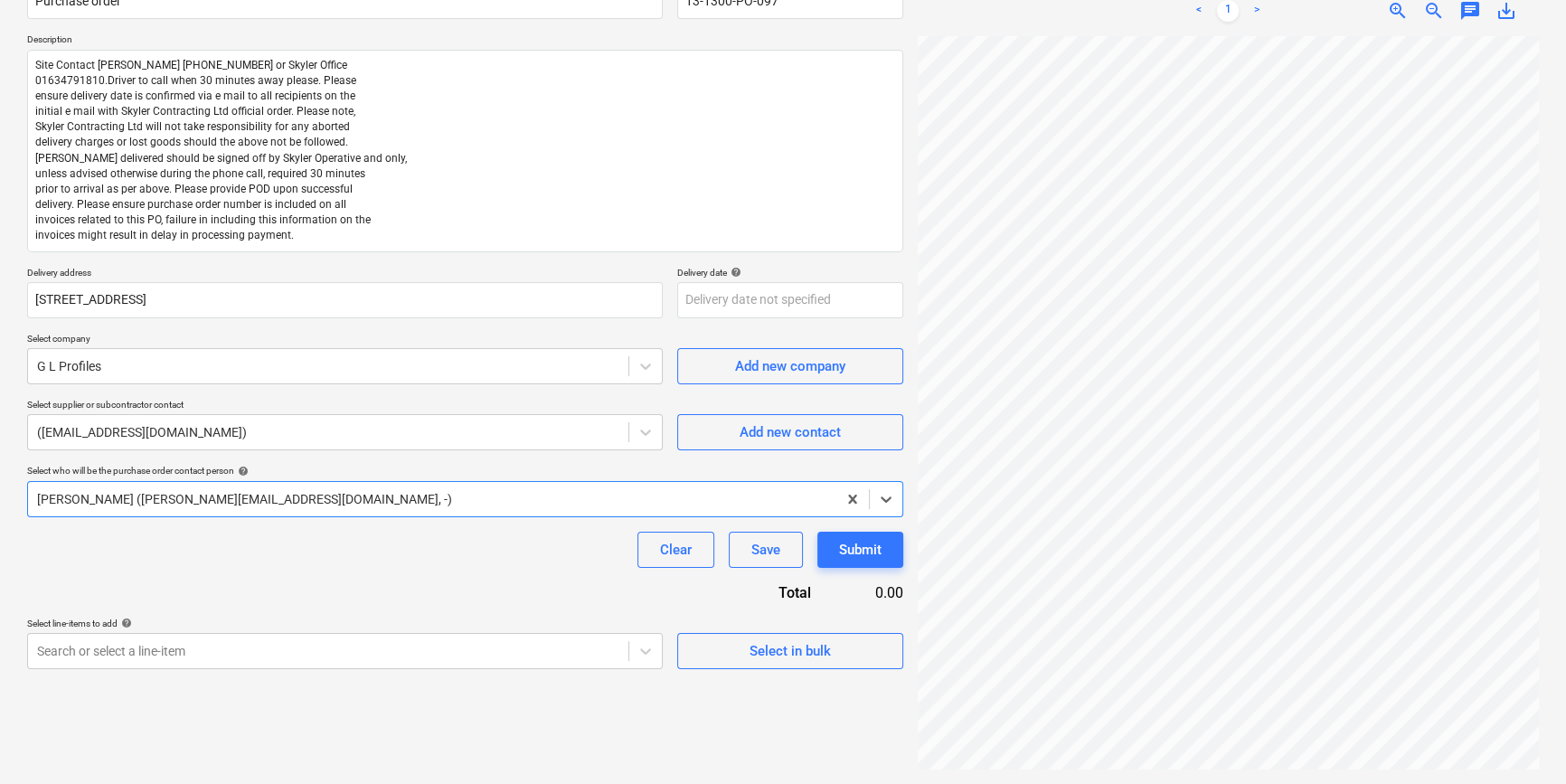
click at [207, 492] on div at bounding box center [432, 498] width 790 height 18
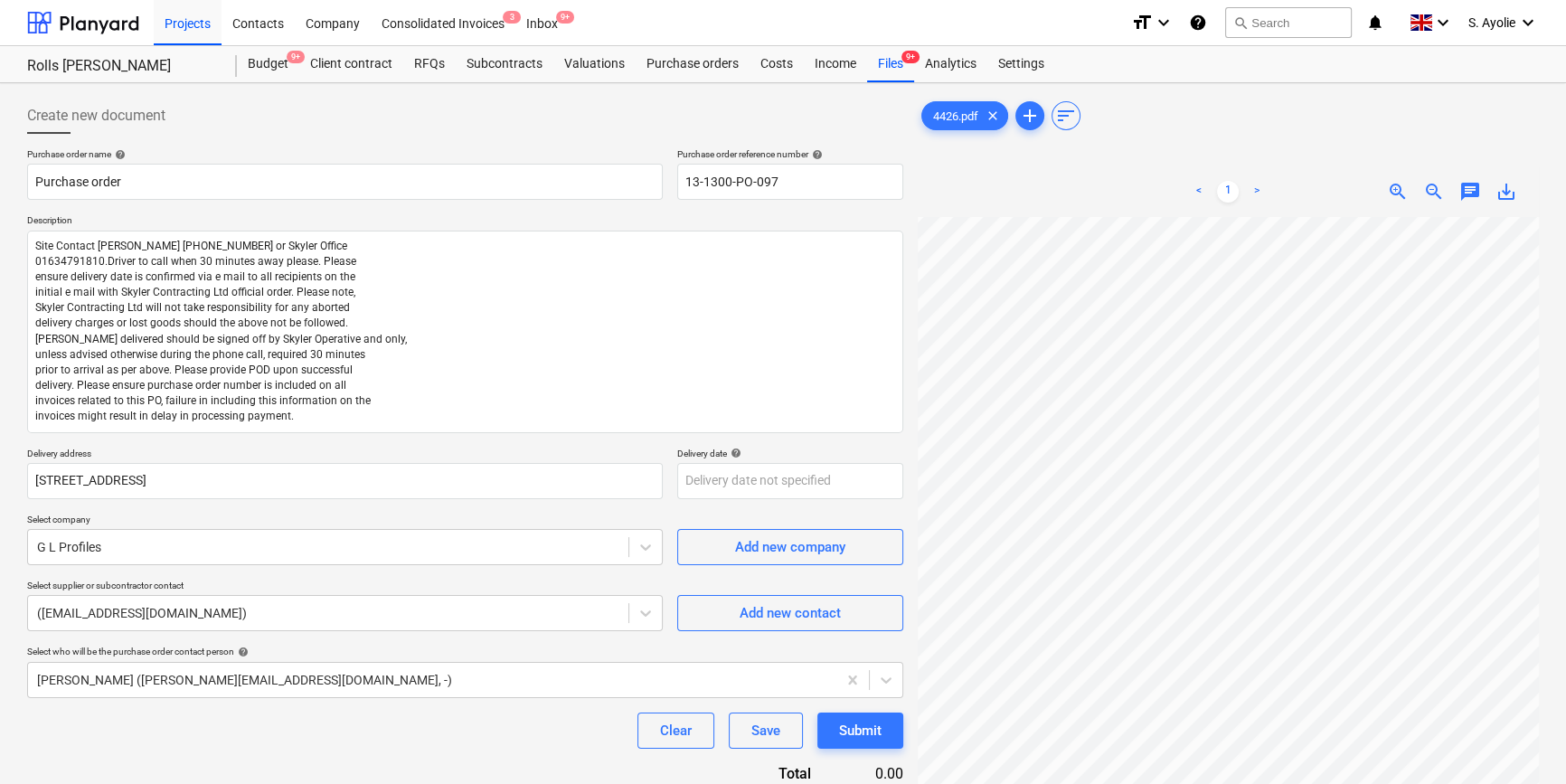
scroll to position [395, 235]
click at [643, 615] on div "Create new document Purchase order name help Purchase order Purchase order refe…" at bounding box center [783, 524] width 1526 height 867
click at [840, 743] on div "Create new document Purchase order name help Purchase order Purchase order refe…" at bounding box center [783, 524] width 1526 height 867
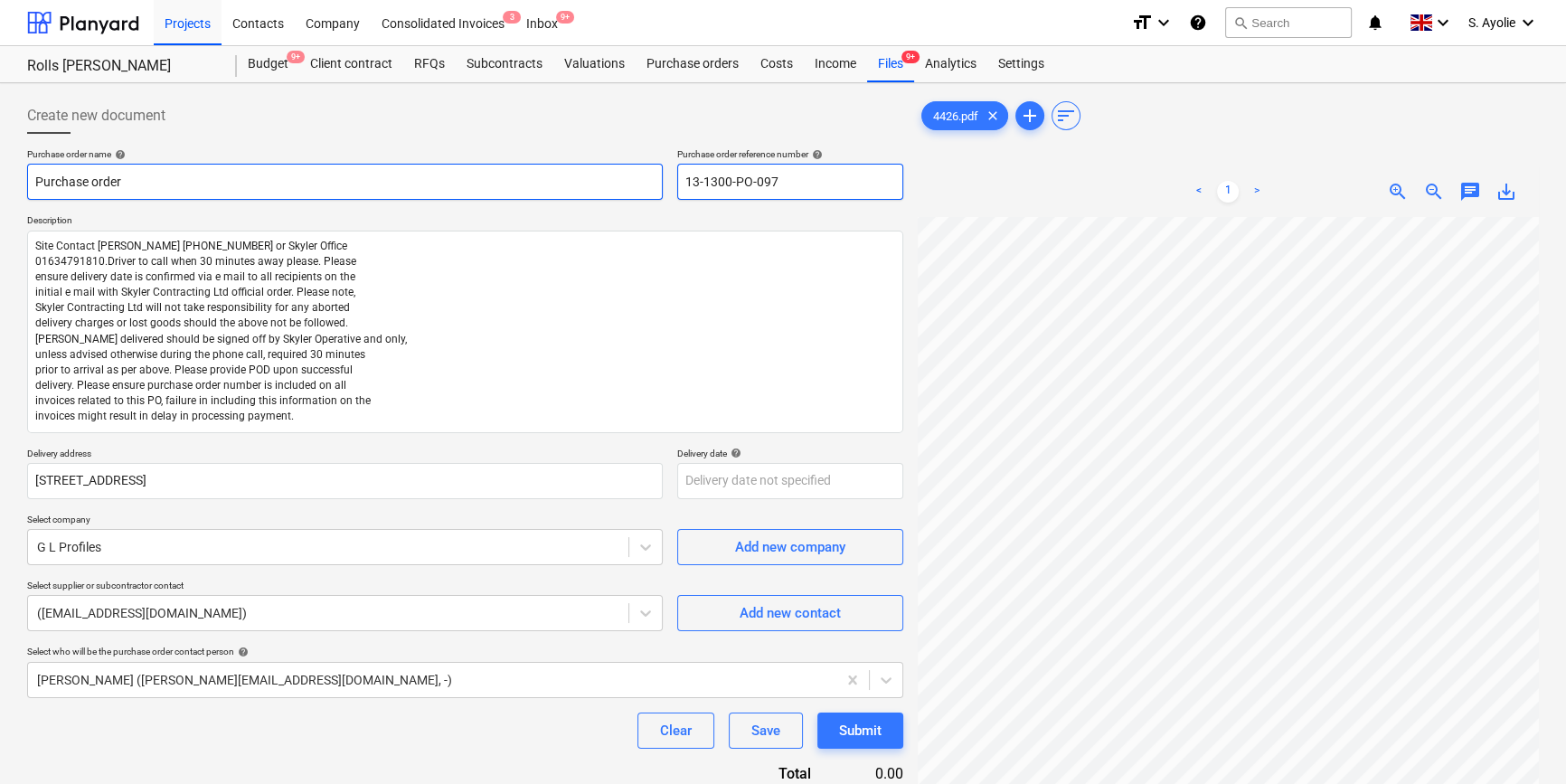
drag, startPoint x: 771, startPoint y: 183, endPoint x: 500, endPoint y: 189, distance: 271.1
click at [500, 189] on div "Purchase order name help Purchase order Purchase order reference number help 13…" at bounding box center [465, 174] width 876 height 51
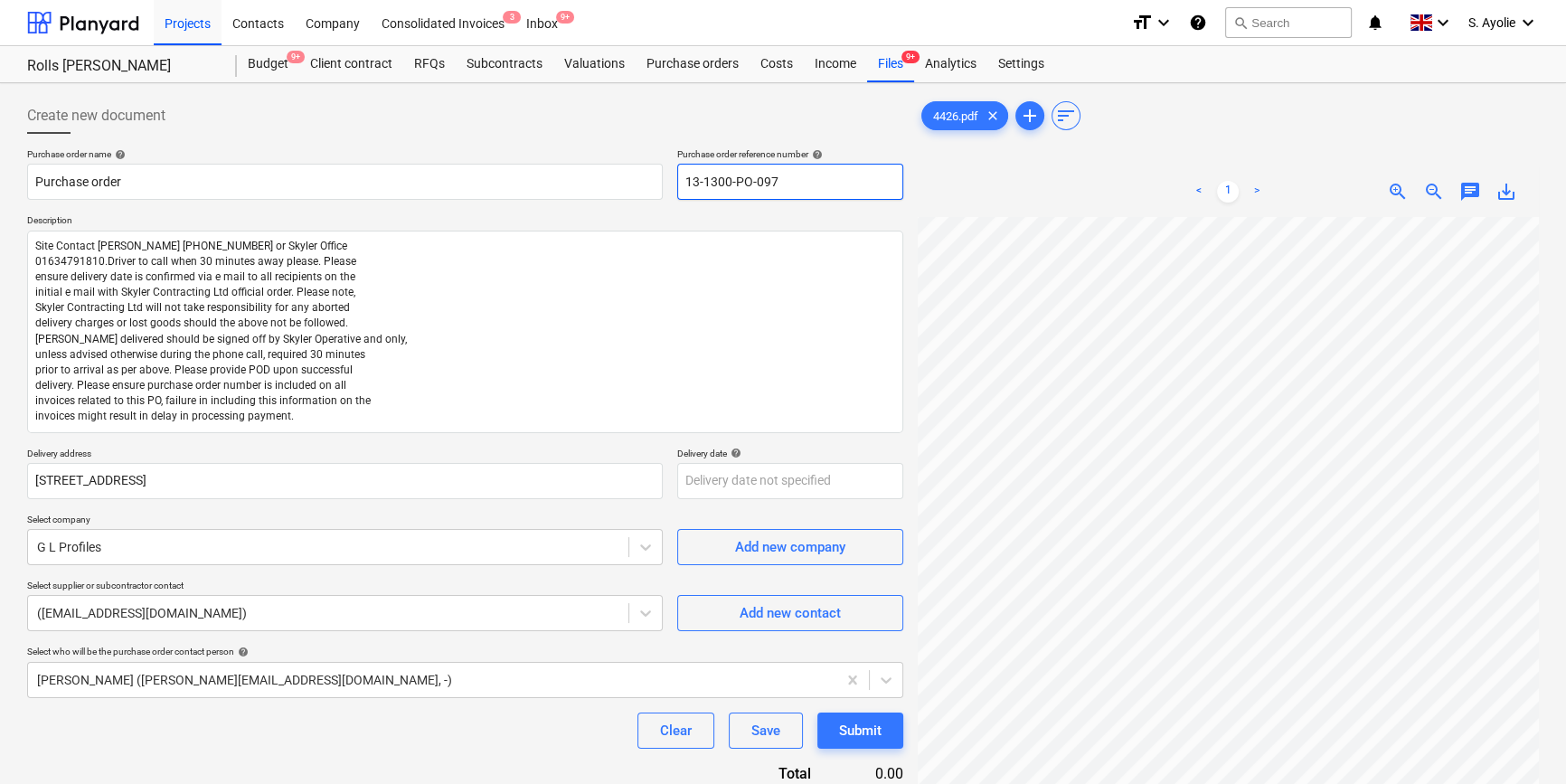
type textarea "x"
type input "4"
type textarea "x"
type input "44"
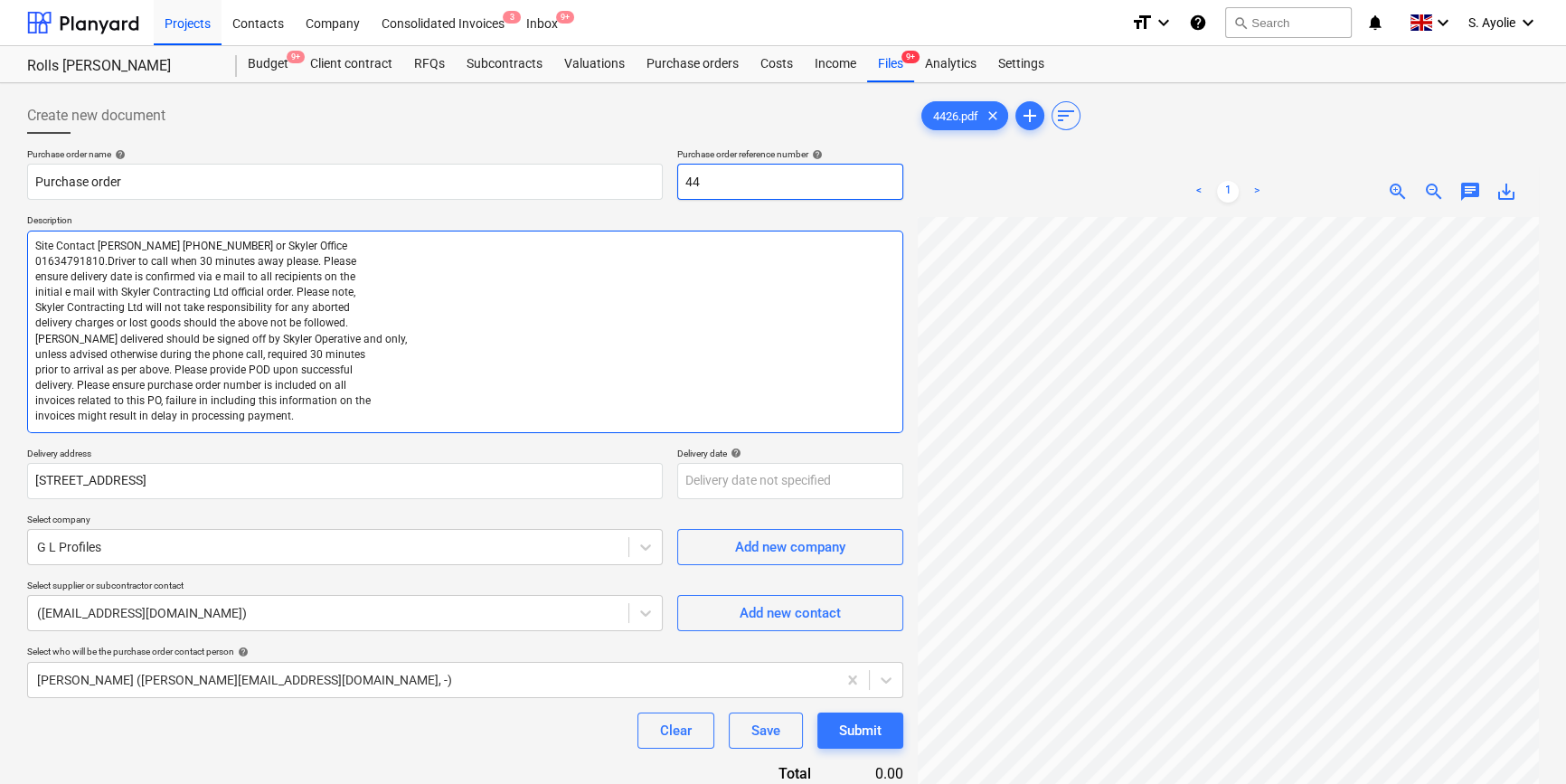
type textarea "x"
type input "442"
type textarea "x"
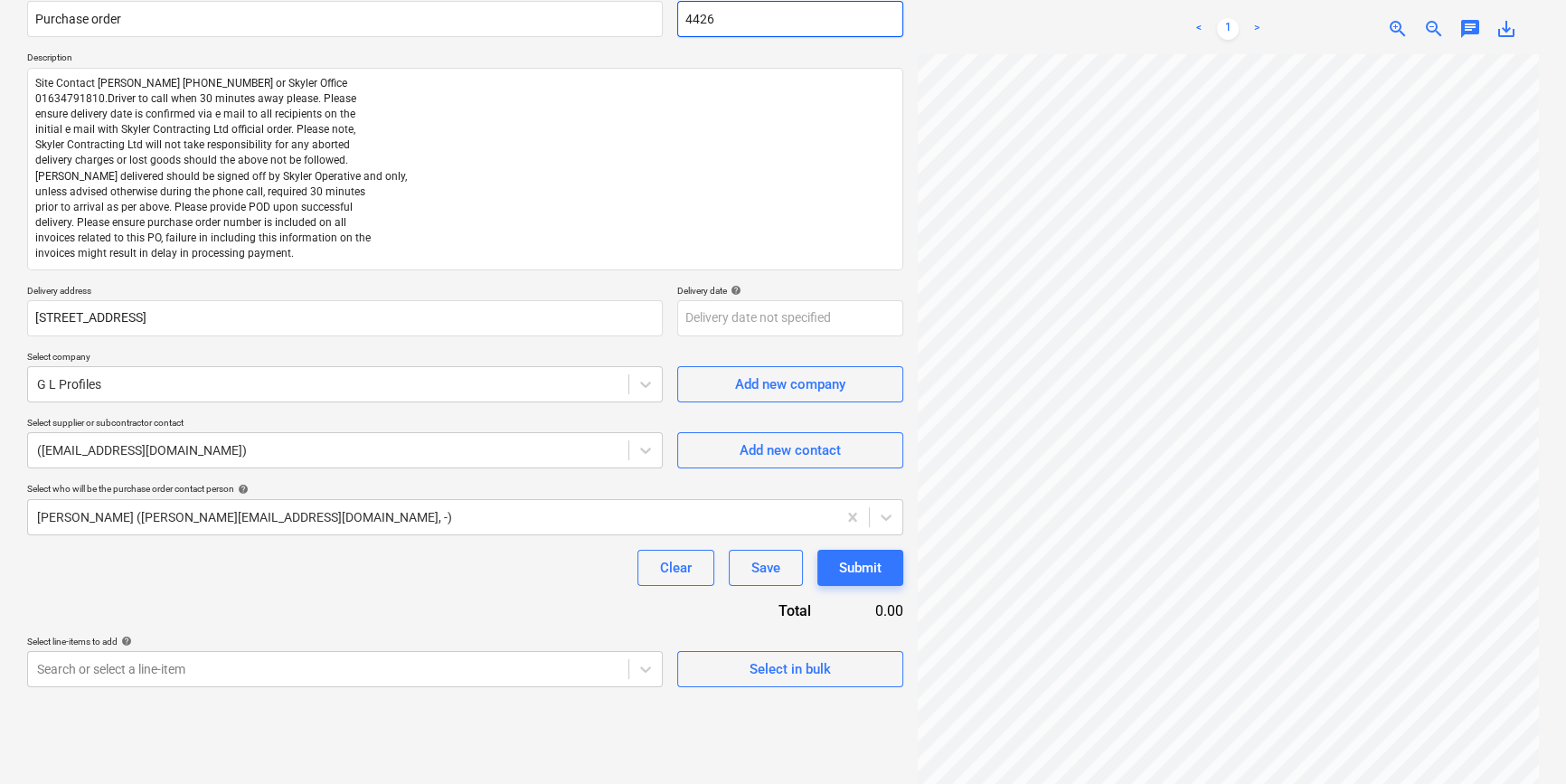
scroll to position [163, 0]
type input "4426"
click at [225, 620] on body "Projects Contacts Company Consolidated Invoices 3 Inbox 9+ format_size keyboard…" at bounding box center [783, 229] width 1566 height 784
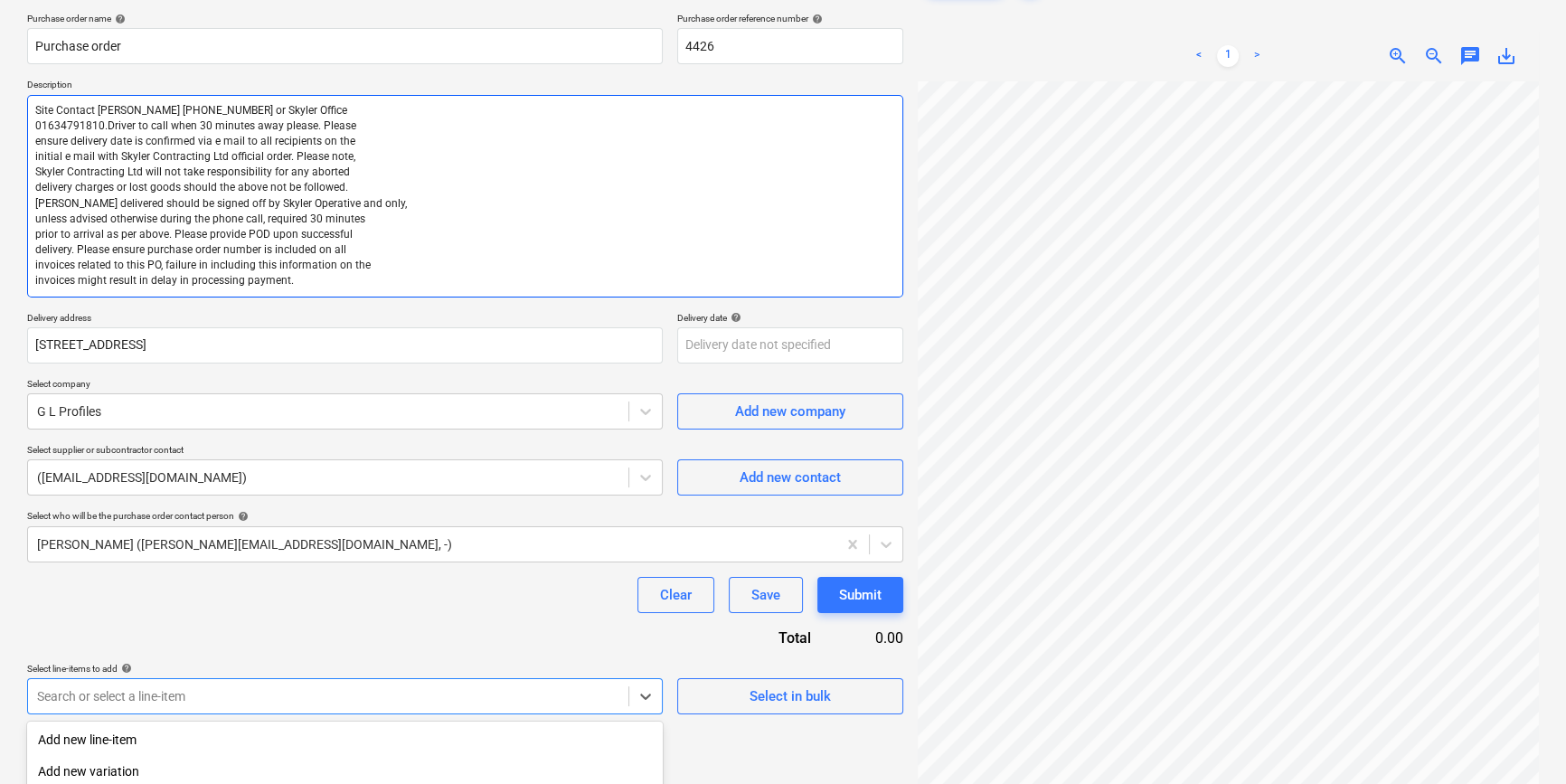
scroll to position [0, 0]
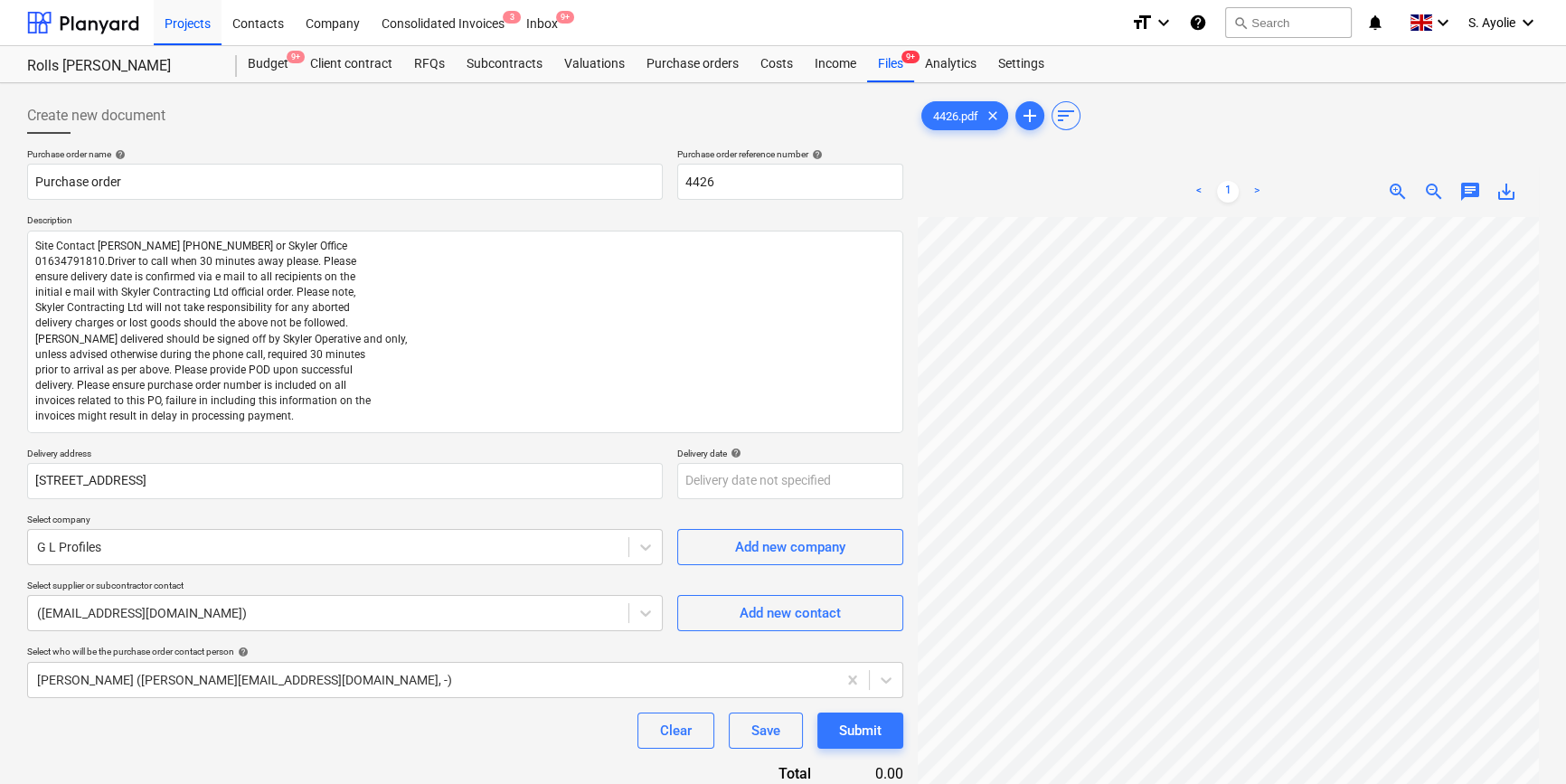
type textarea "x"
click at [1432, 189] on span "zoom_out" at bounding box center [1434, 191] width 21 height 21
click at [1431, 183] on span "zoom_out" at bounding box center [1434, 191] width 21 height 21
click at [1444, 193] on span "zoom_out" at bounding box center [1434, 191] width 21 height 21
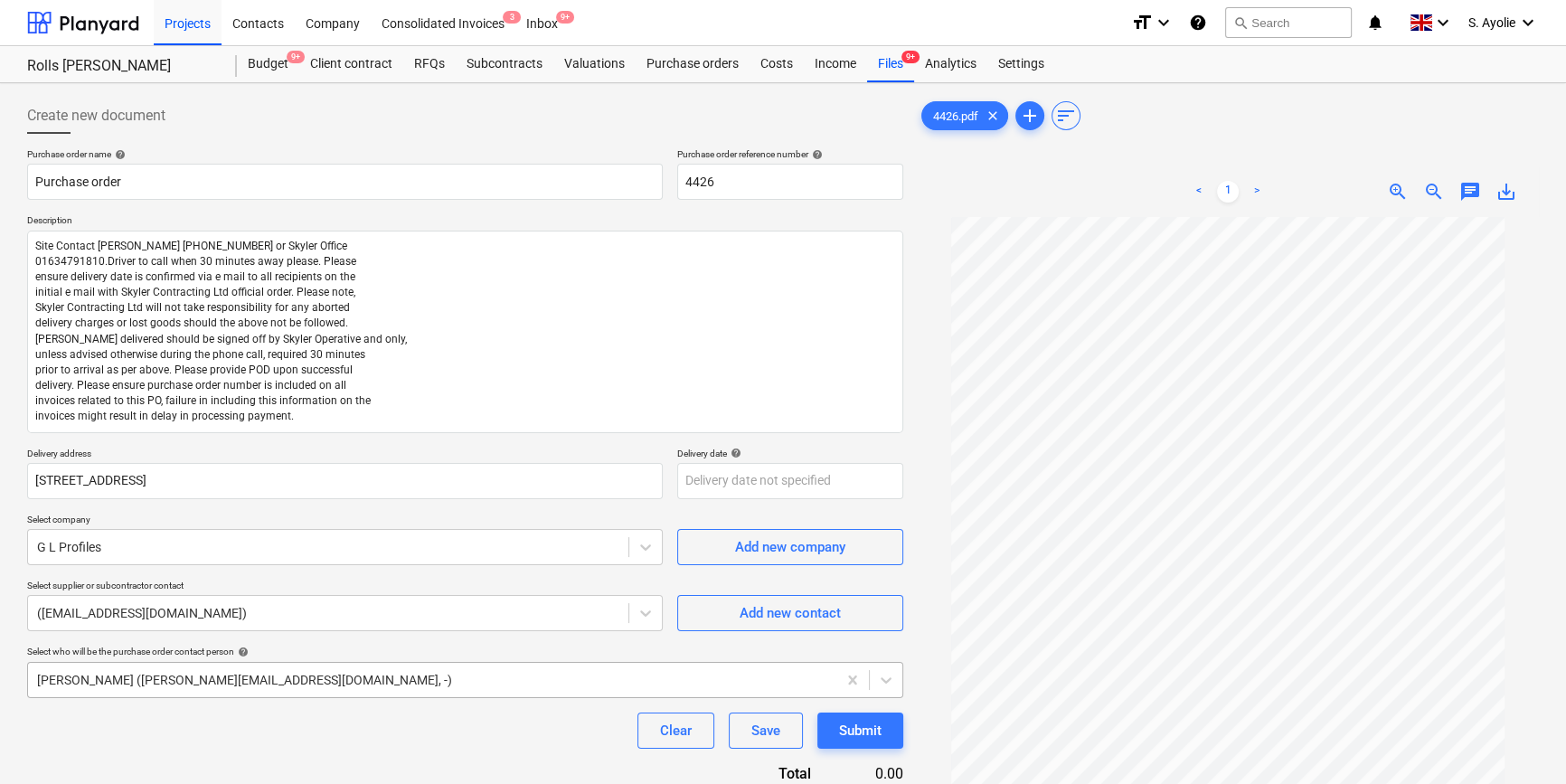
scroll to position [176, 0]
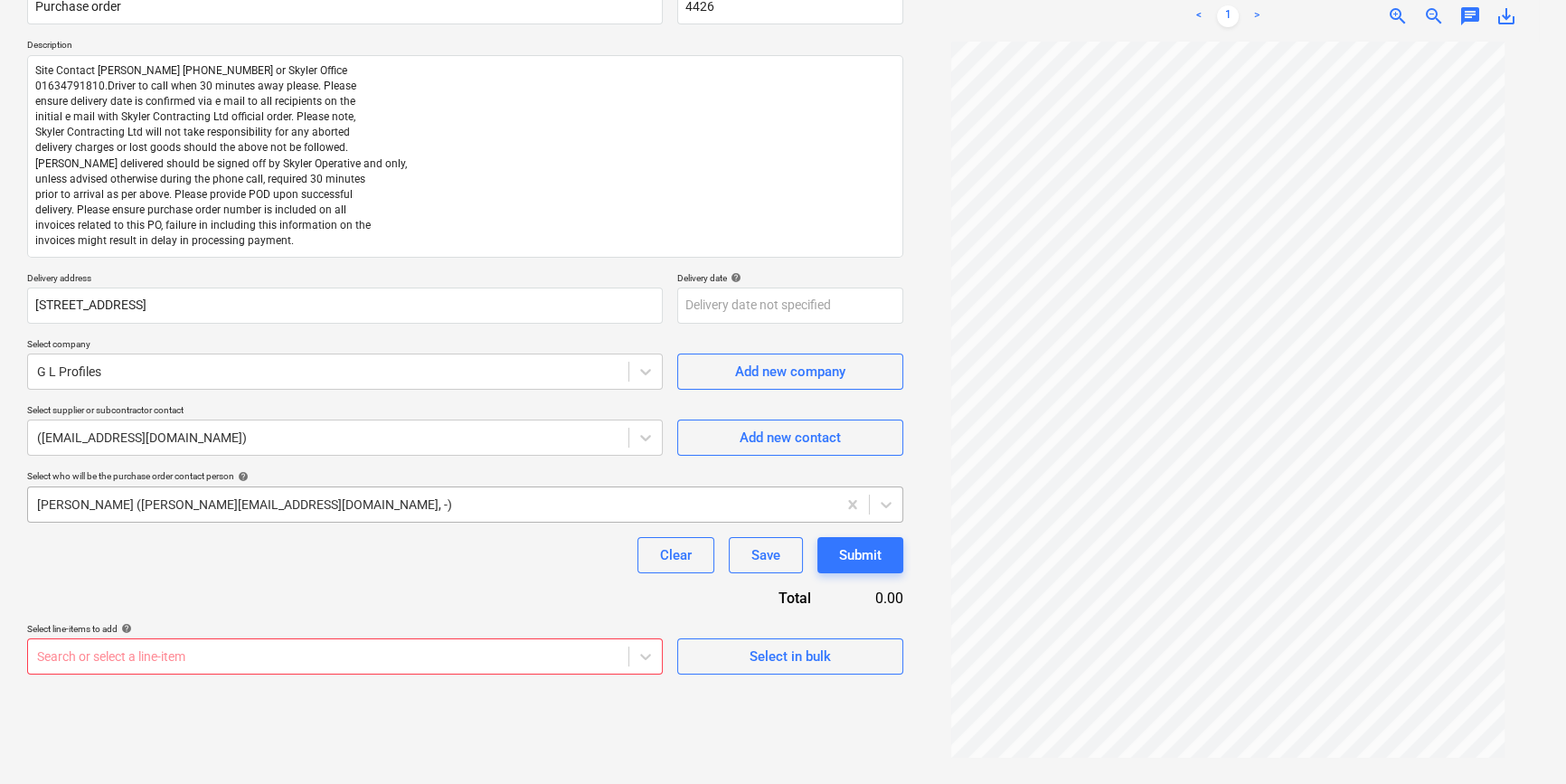
click at [372, 608] on body "Projects Contacts Company Consolidated Invoices 3 Inbox 9+ format_size keyboard…" at bounding box center [783, 216] width 1566 height 784
drag, startPoint x: 329, startPoint y: 476, endPoint x: 333, endPoint y: 489, distance: 13.6
click at [329, 477] on div "Select who will be the purchase order contact person help" at bounding box center [465, 476] width 876 height 12
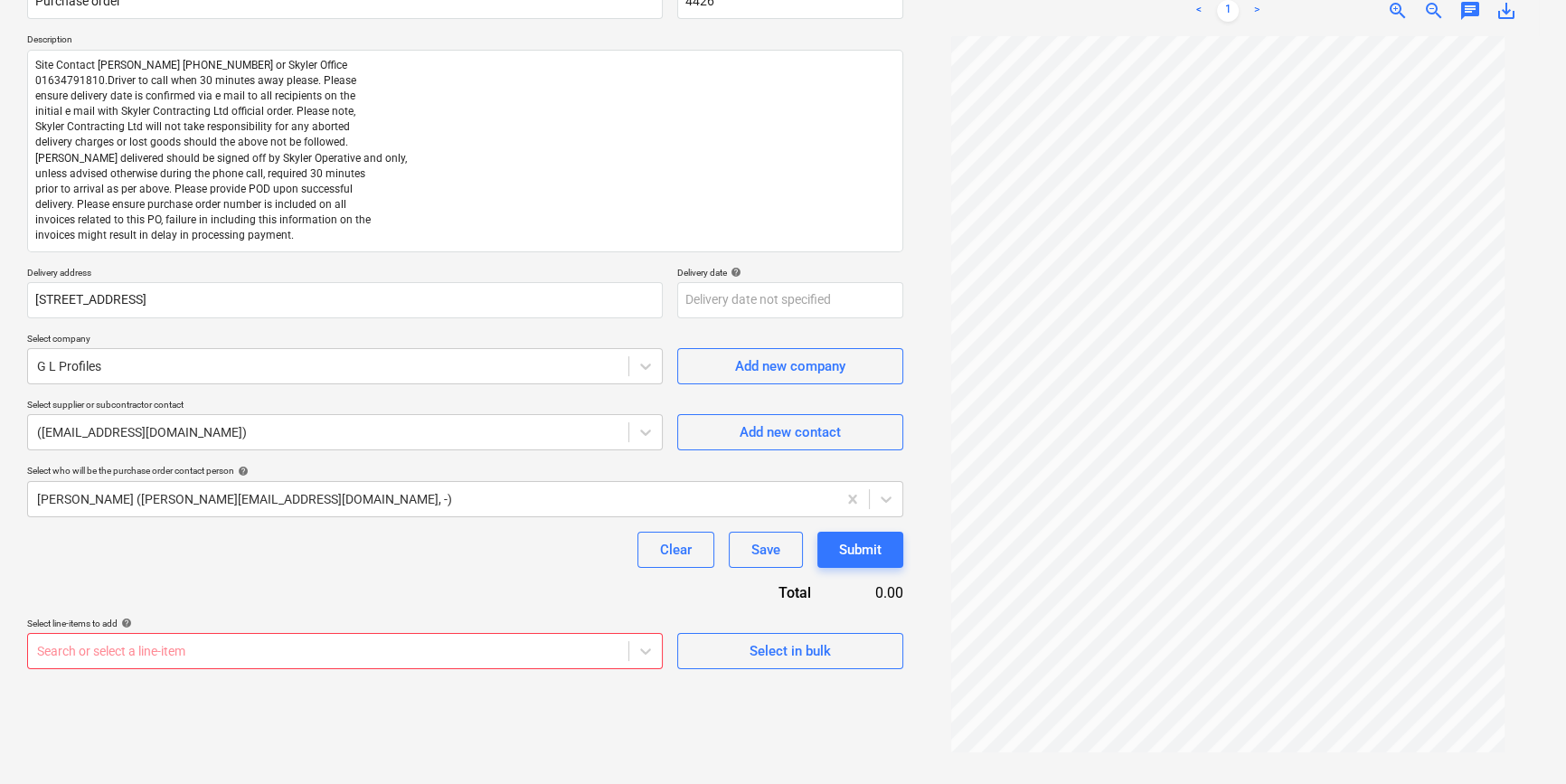
click at [246, 602] on body "Projects Contacts Company Consolidated Invoices 3 Inbox 9+ format_size keyboard…" at bounding box center [783, 211] width 1566 height 784
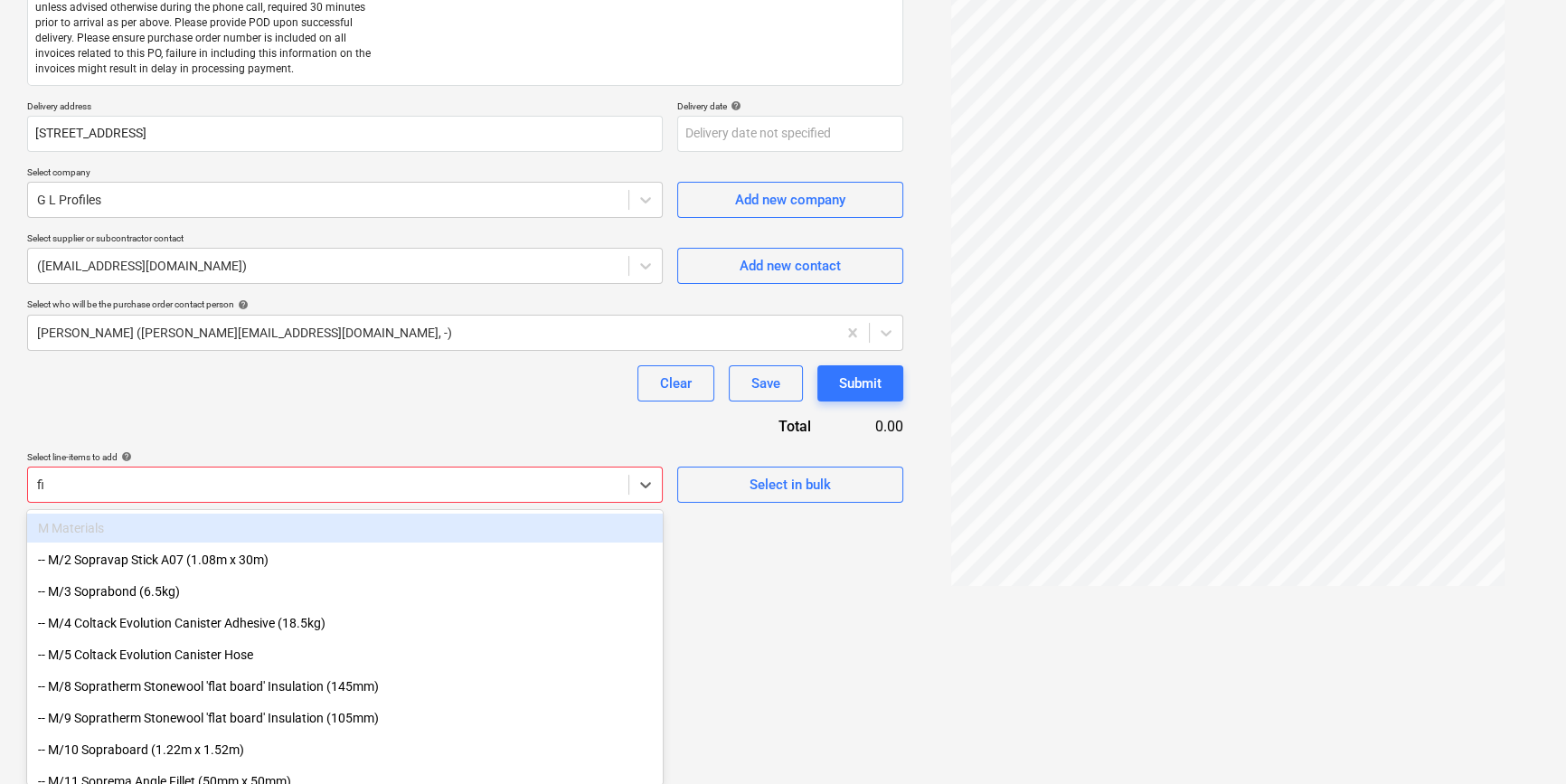
scroll to position [344, 0]
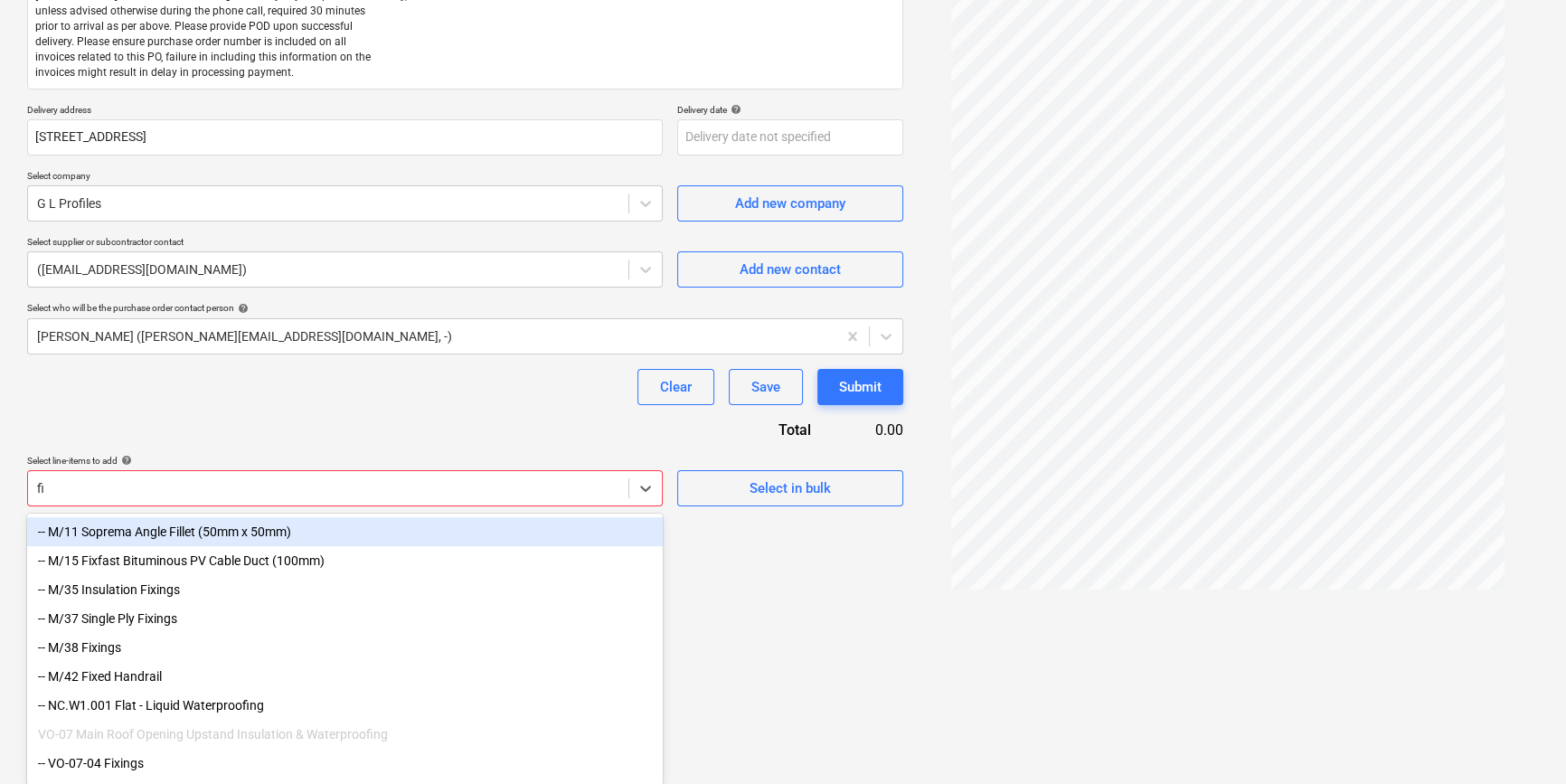
type input "fix"
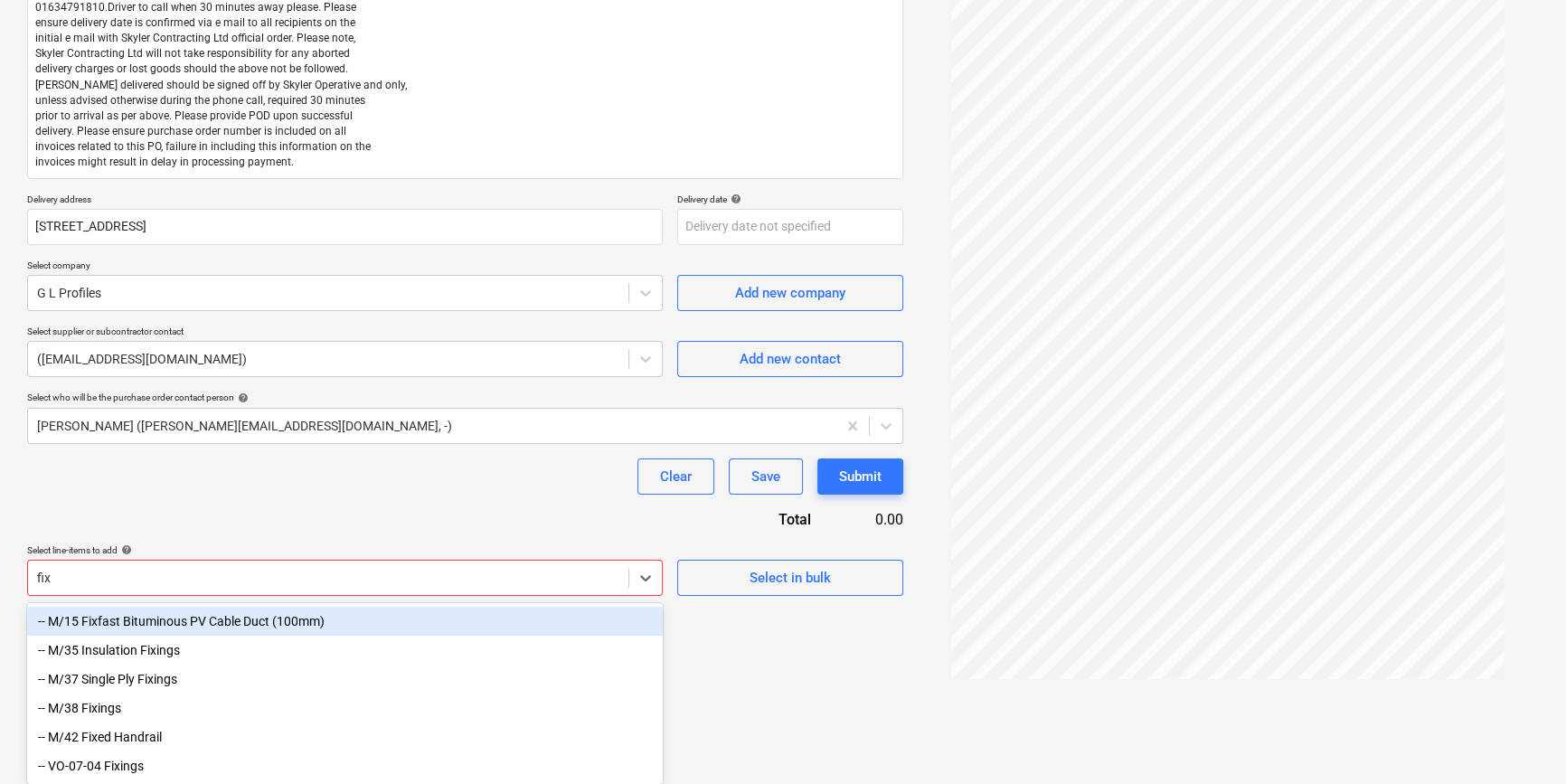
scroll to position [261, 0]
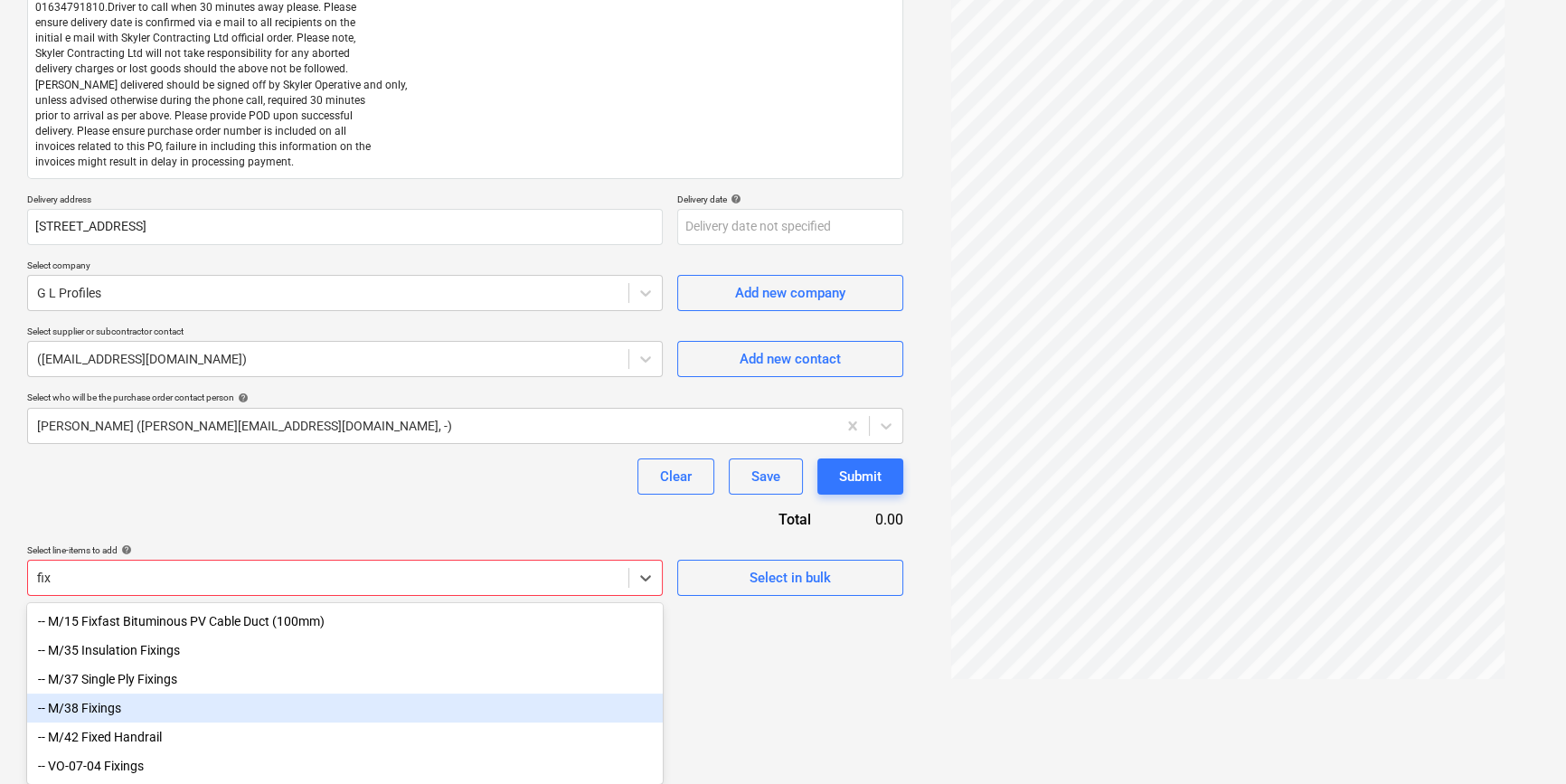
click at [155, 709] on div "-- M/38 Fixings" at bounding box center [345, 708] width 636 height 29
type textarea "x"
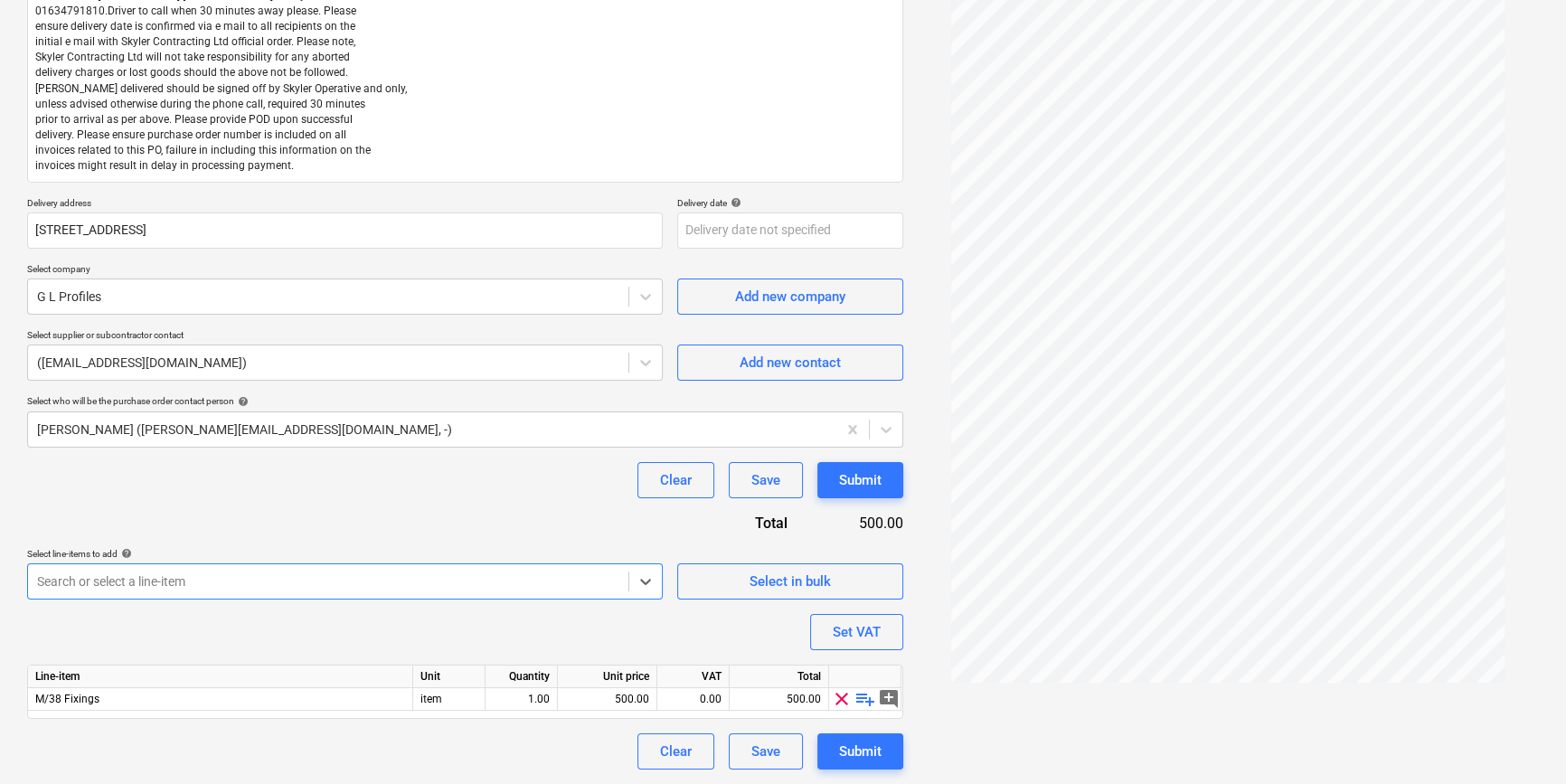
scroll to position [249, 0]
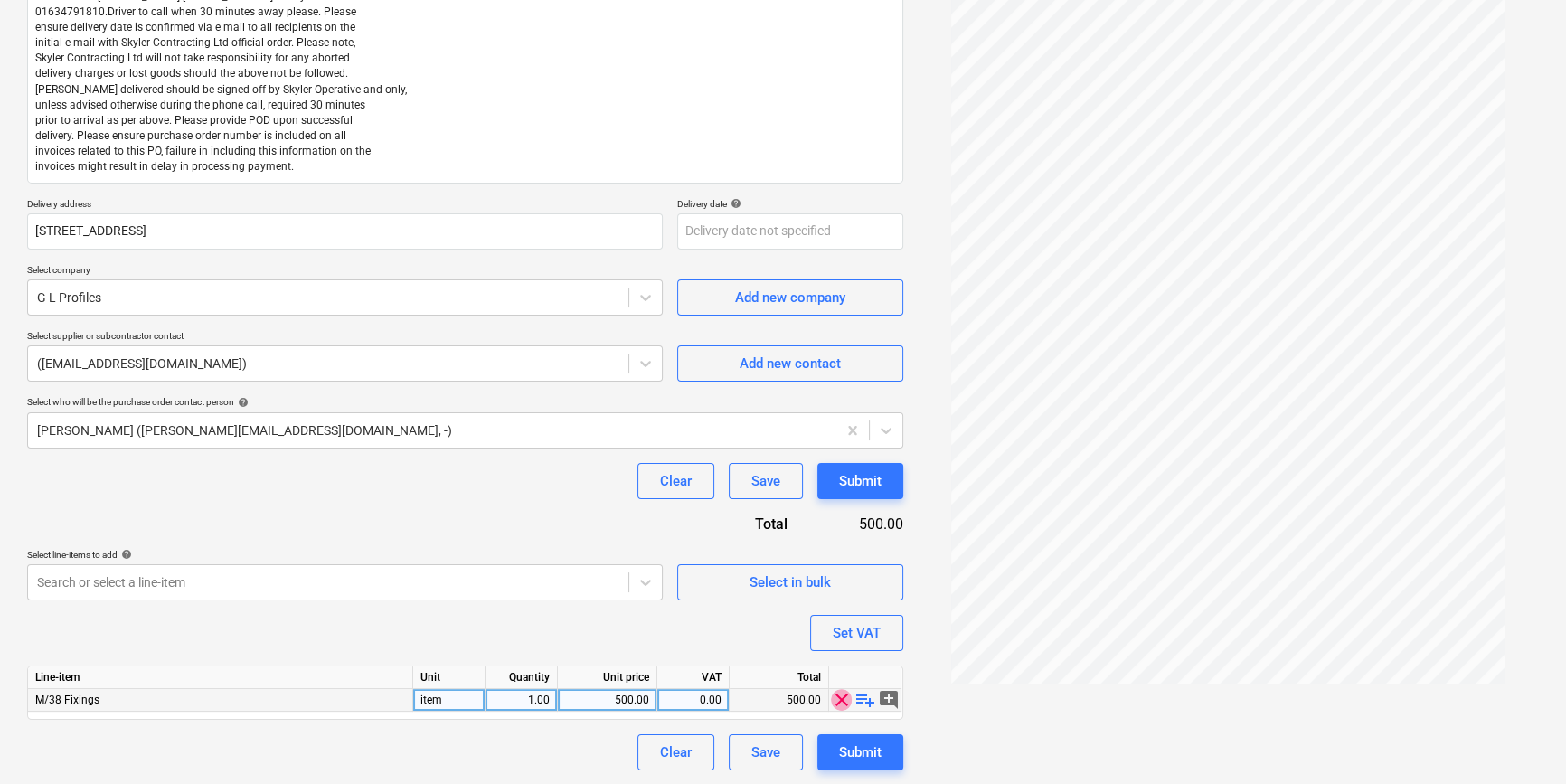
click at [849, 700] on span "clear" at bounding box center [841, 699] width 21 height 21
type textarea "x"
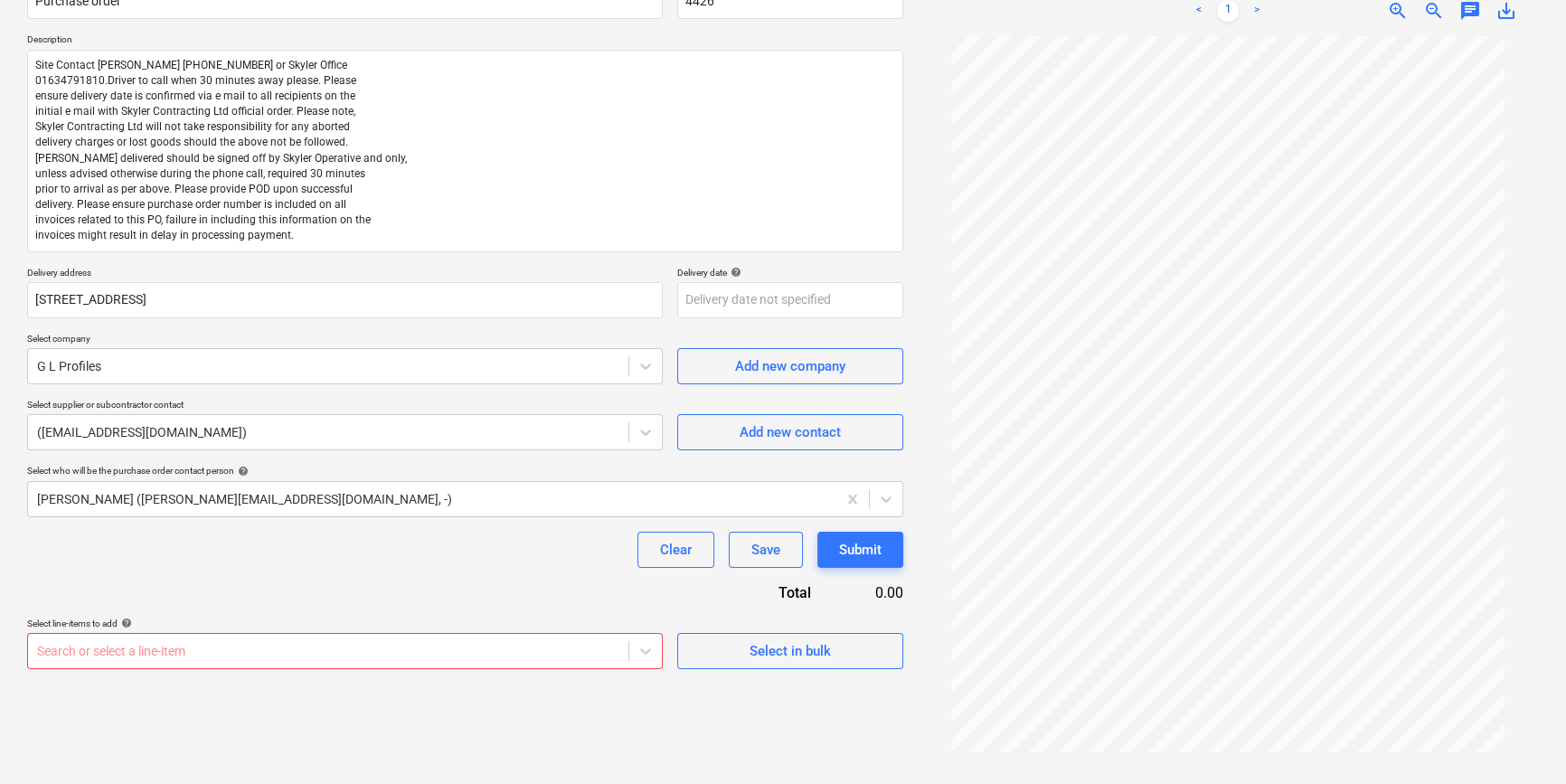
scroll to position [347, 0]
click at [481, 602] on body "Projects Contacts Company Consolidated Invoices 3 Inbox 9+ format_size keyboard…" at bounding box center [783, 211] width 1566 height 784
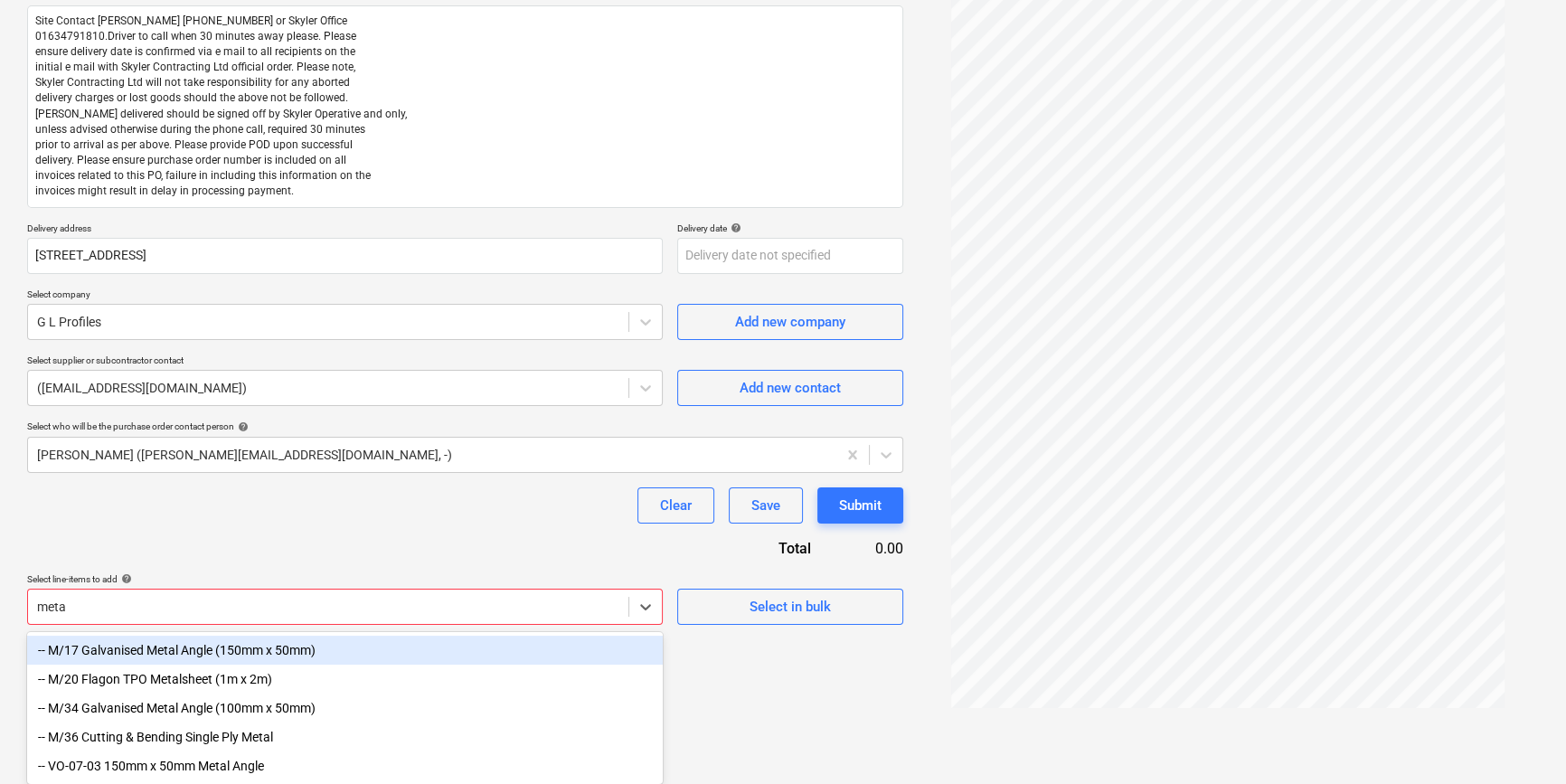
scroll to position [230, 0]
type input "metal"
click at [259, 648] on div "-- M/17 Galvanised Metal Angle (150mm x 50mm)" at bounding box center [345, 650] width 636 height 29
type textarea "x"
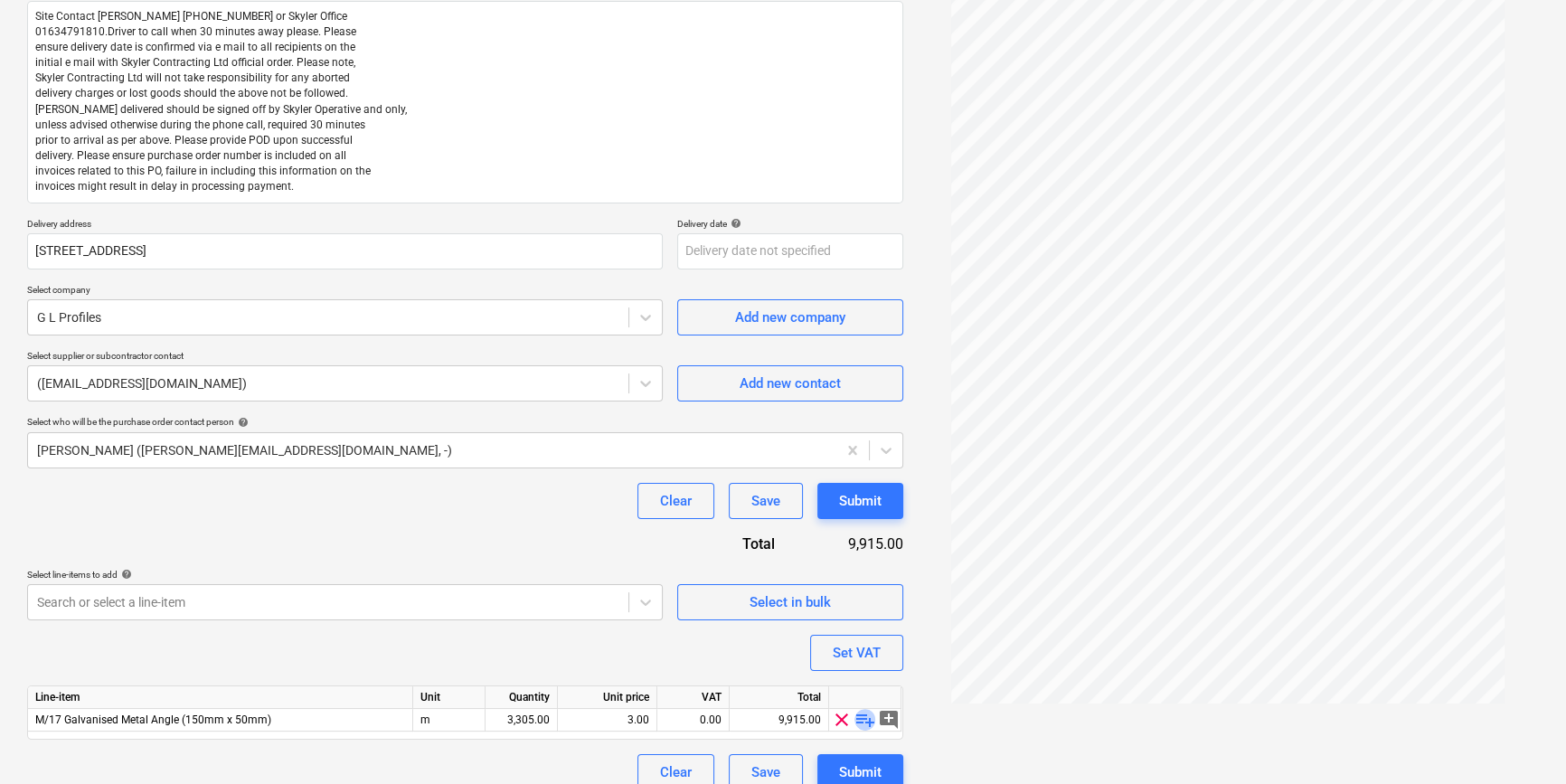
click at [862, 721] on span "playlist_add" at bounding box center [866, 719] width 21 height 21
type textarea "x"
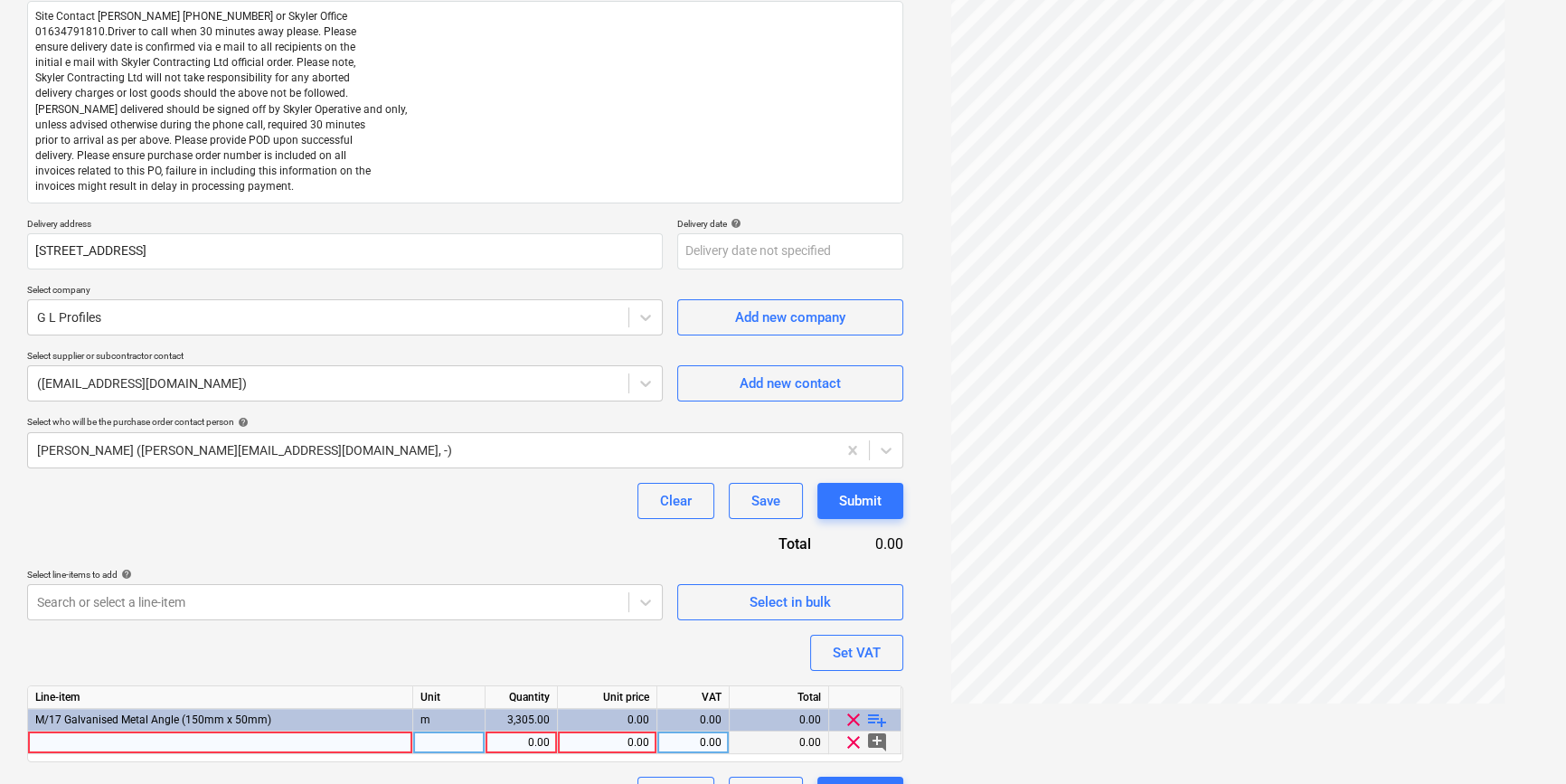
click at [307, 738] on div at bounding box center [220, 742] width 385 height 22
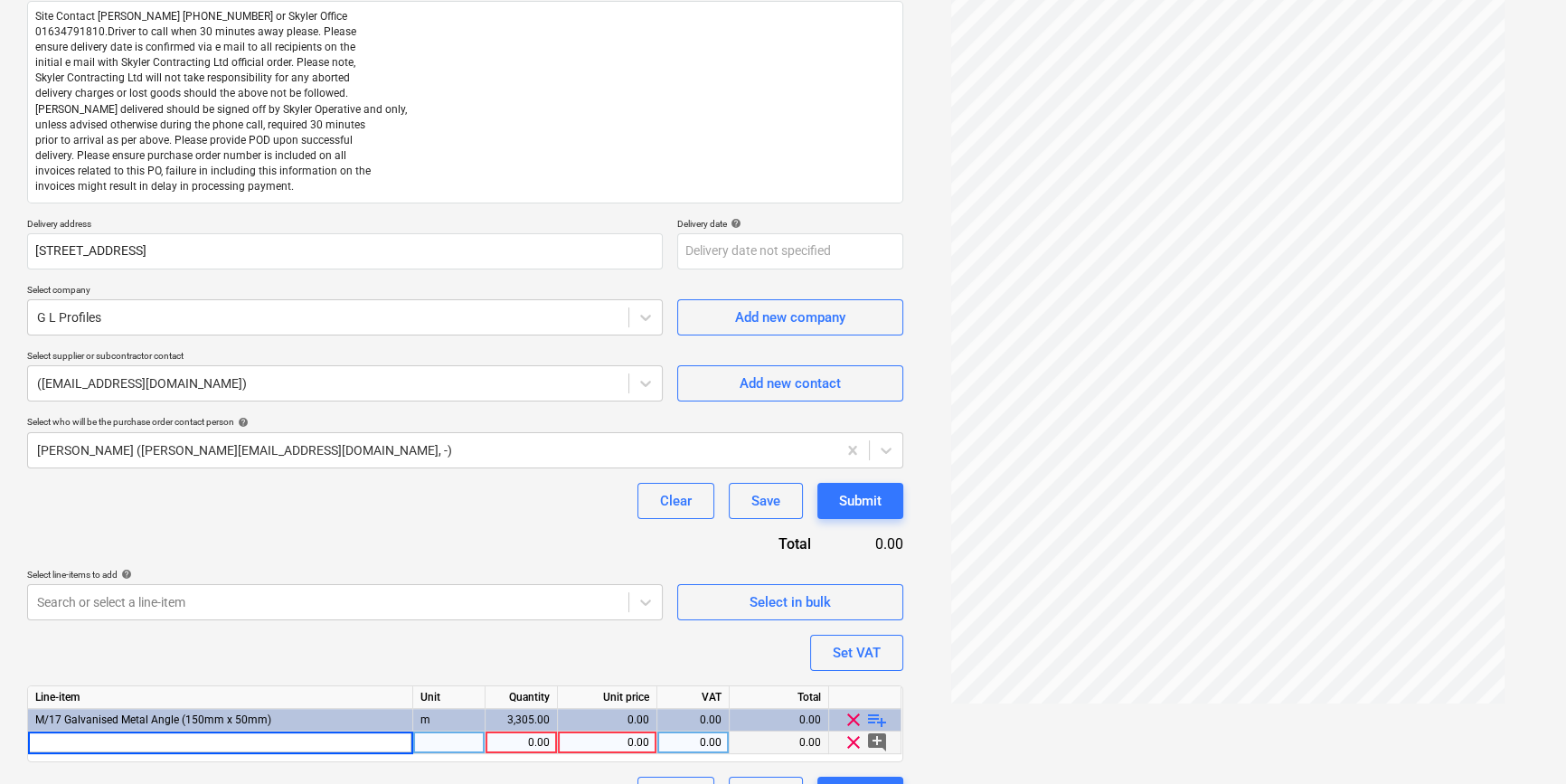
type input "3000 0.7mm Galv 200G"
type textarea "x"
click at [450, 742] on div "pcs" at bounding box center [449, 742] width 72 height 22
type input "m"
type textarea "x"
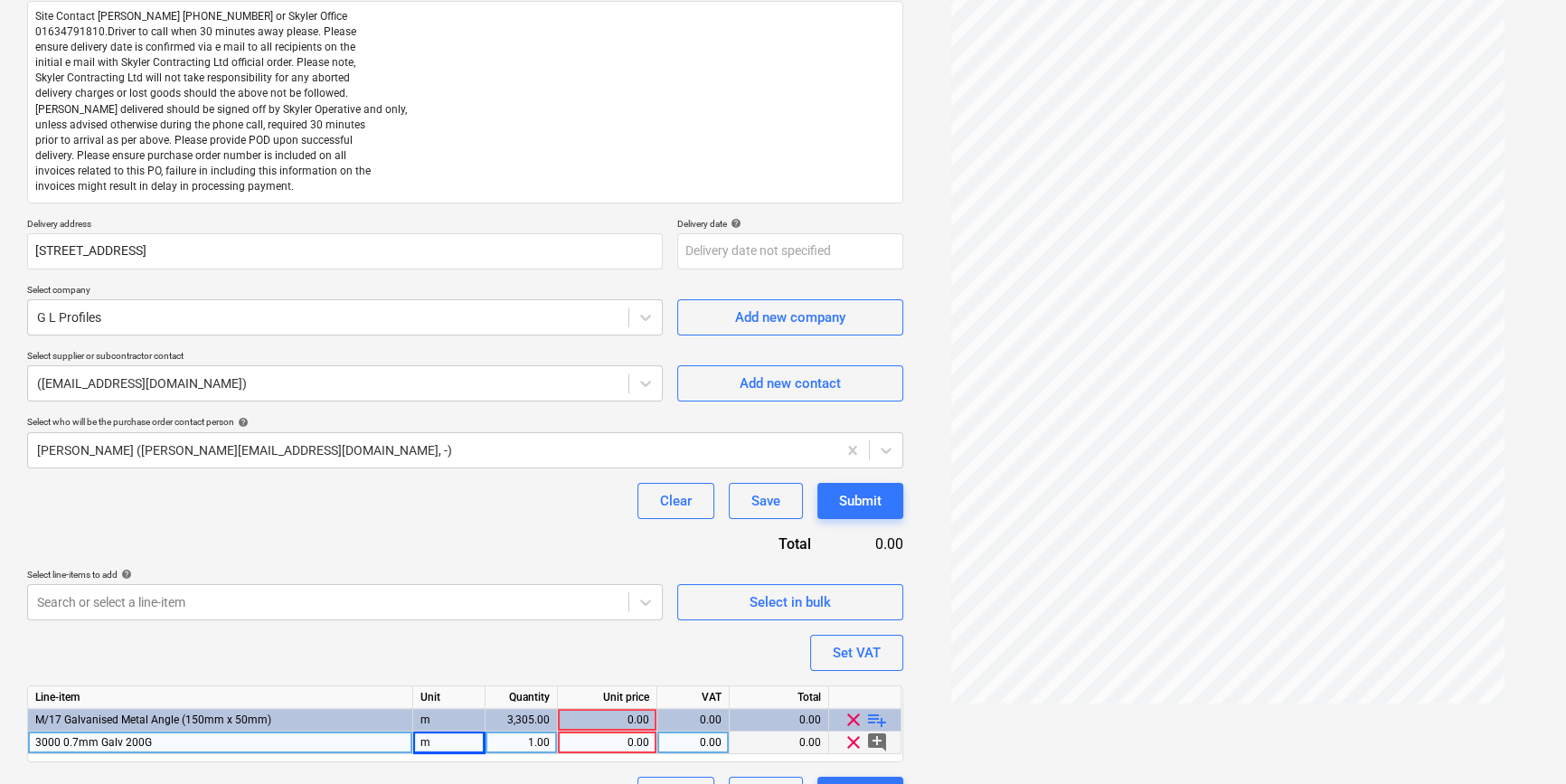
click at [546, 742] on div "1.00" at bounding box center [521, 742] width 57 height 22
type input "67"
type textarea "x"
click at [612, 742] on div "0.00" at bounding box center [607, 742] width 84 height 22
type input "5.88"
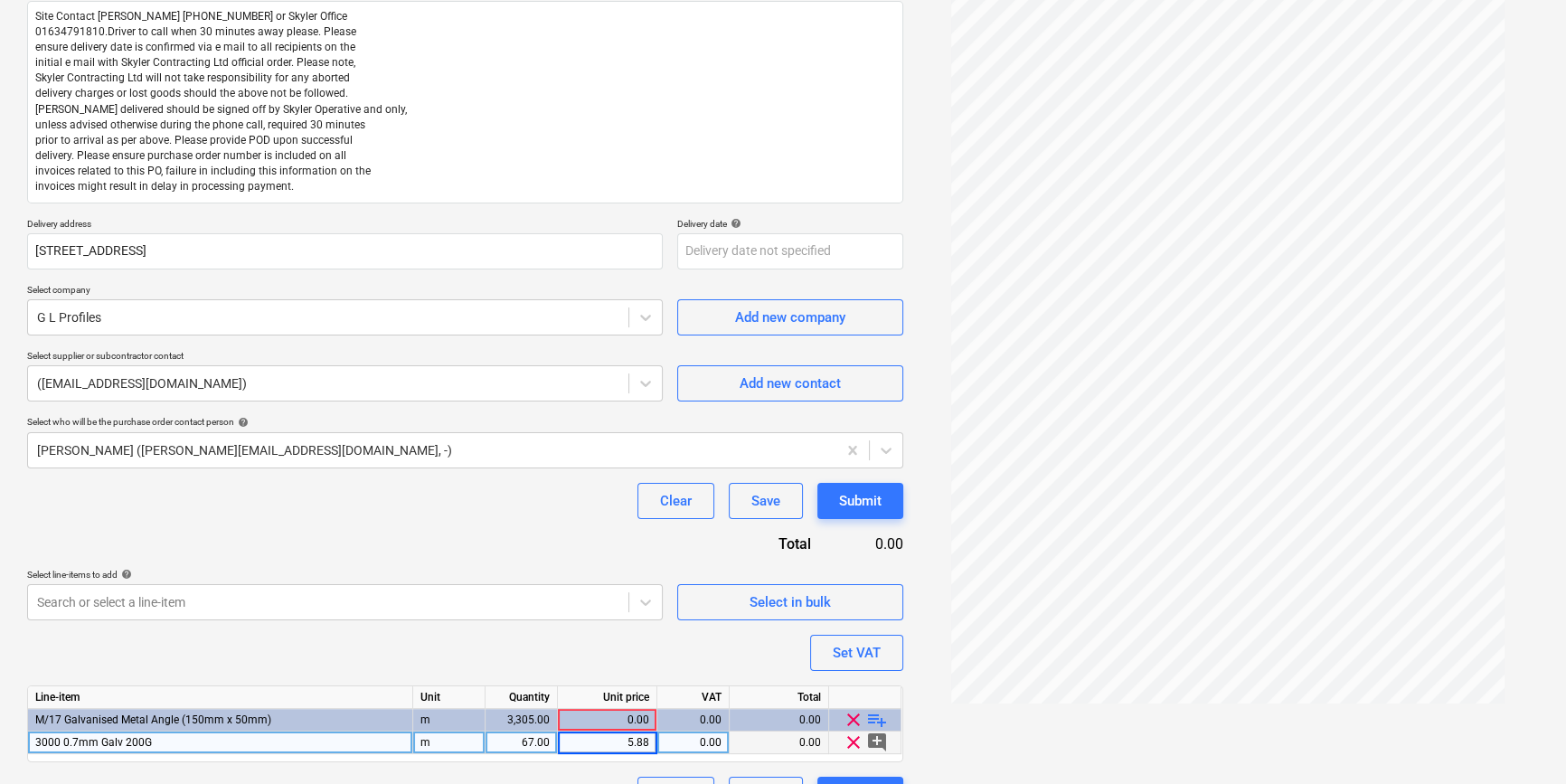
type textarea "x"
click at [657, 647] on div "Purchase order name help Purchase order Purchase order reference number help 44…" at bounding box center [465, 366] width 876 height 894
click at [603, 719] on div "0.12" at bounding box center [607, 719] width 84 height 22
click at [527, 716] on div "3,305.00" at bounding box center [521, 719] width 57 height 22
type input "67"
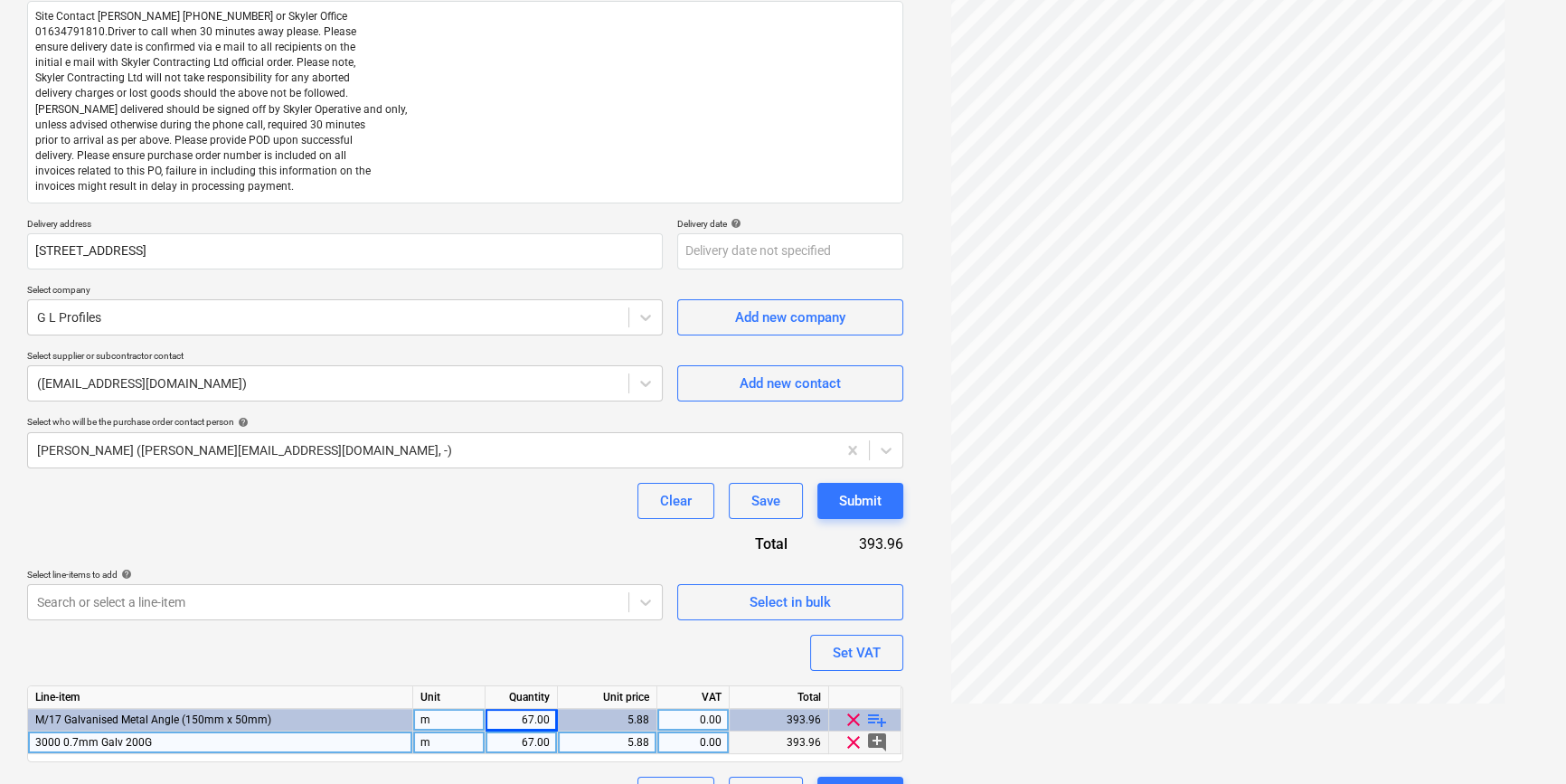
type textarea "x"
click at [595, 714] on div "5.88" at bounding box center [607, 719] width 84 height 22
click at [604, 716] on div "5.88" at bounding box center [607, 719] width 84 height 22
click at [470, 643] on div "Purchase order name help Purchase order Purchase order reference number help 44…" at bounding box center [465, 366] width 876 height 894
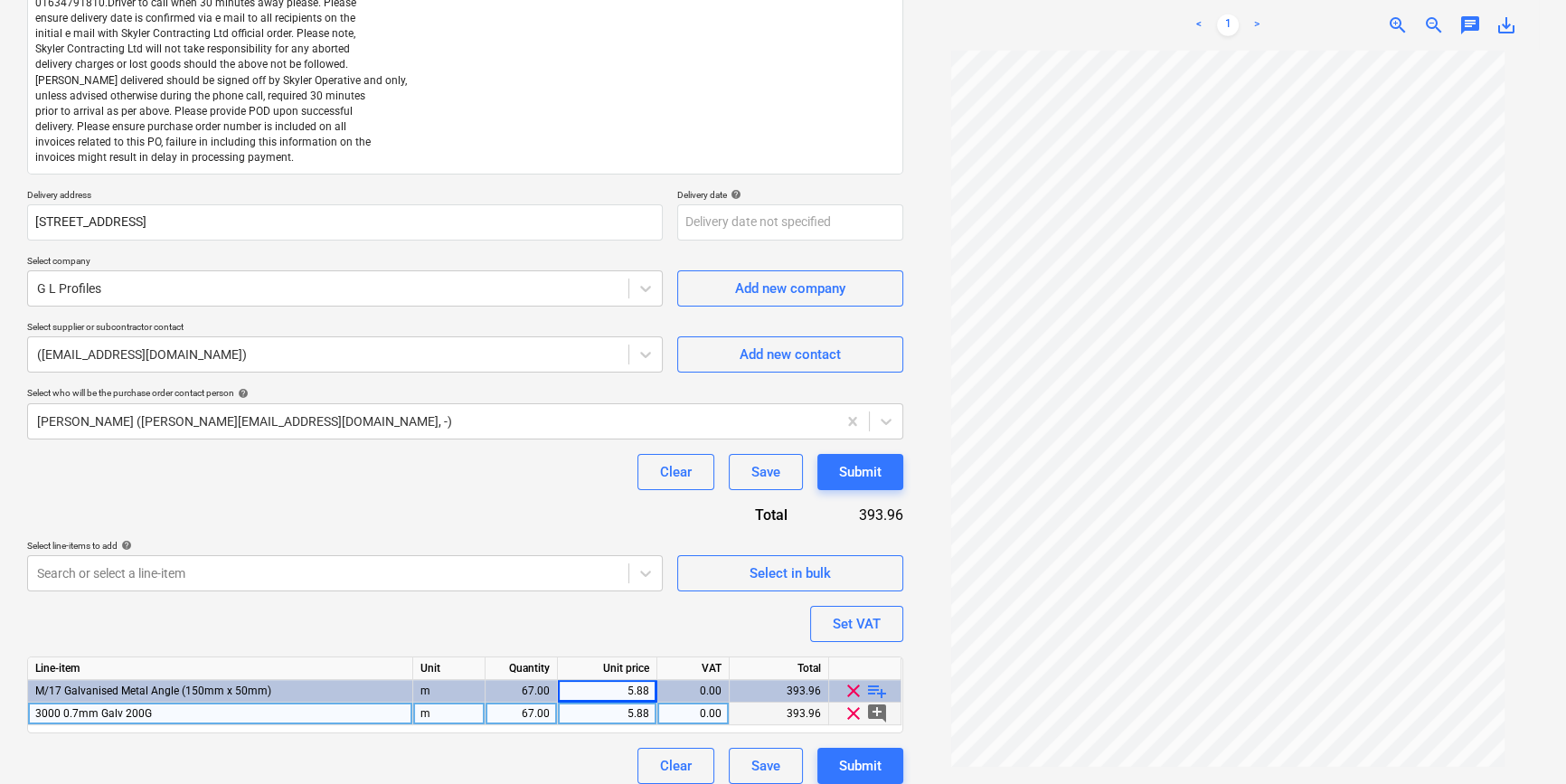
scroll to position [271, 0]
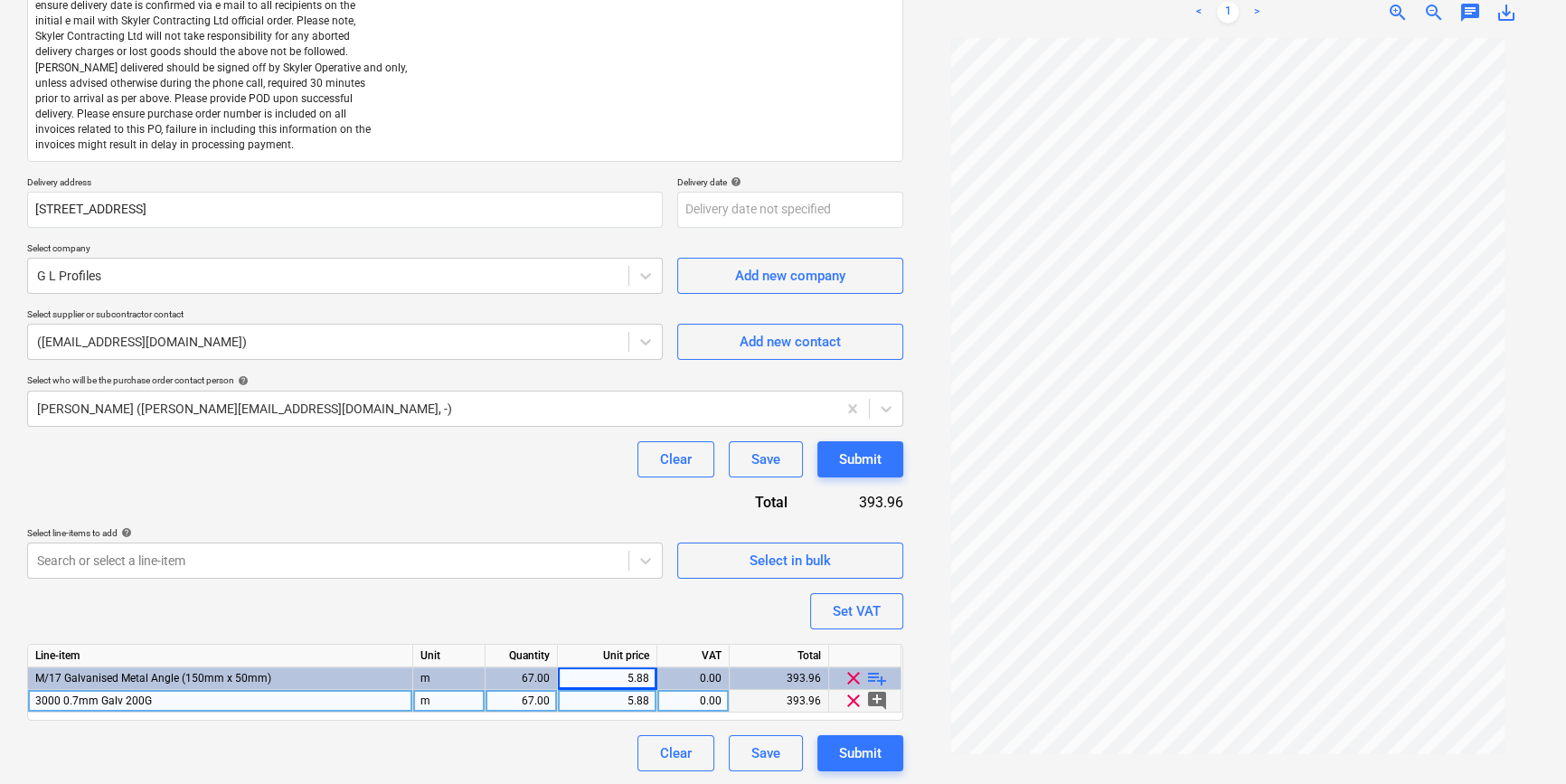
click at [716, 714] on div "Line-item Unit Quantity Unit price VAT Total M/17 Galvanised Metal Angle (150mm…" at bounding box center [465, 682] width 876 height 77
click at [321, 511] on body "Projects Contacts Company Consolidated Invoices 3 Inbox 9+ format_size keyboard…" at bounding box center [783, 119] width 1566 height 784
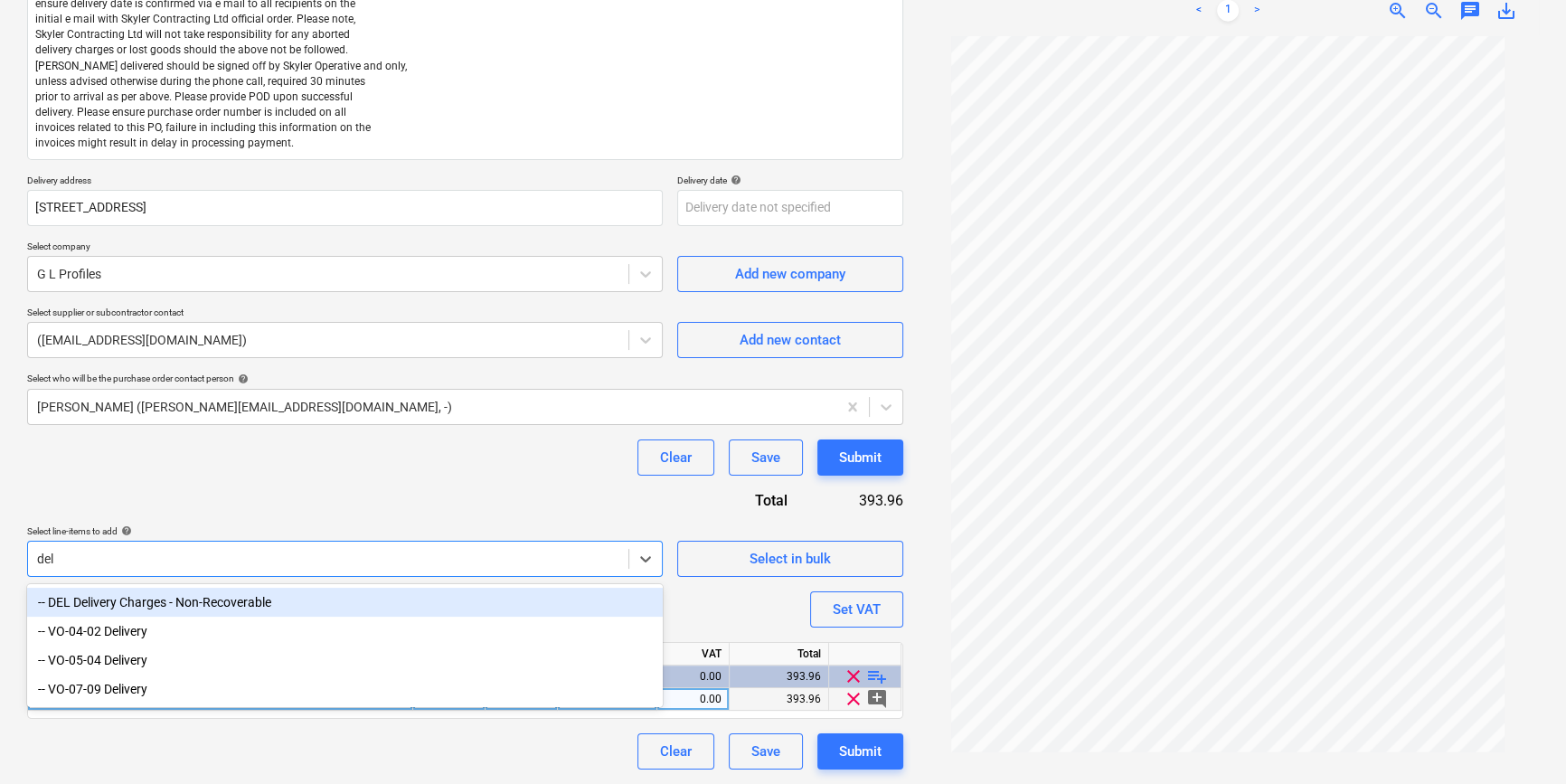
scroll to position [271, 0]
type input "deli"
click at [243, 598] on div "-- DEL Delivery Charges - Non-Recoverable" at bounding box center [345, 603] width 636 height 29
type textarea "x"
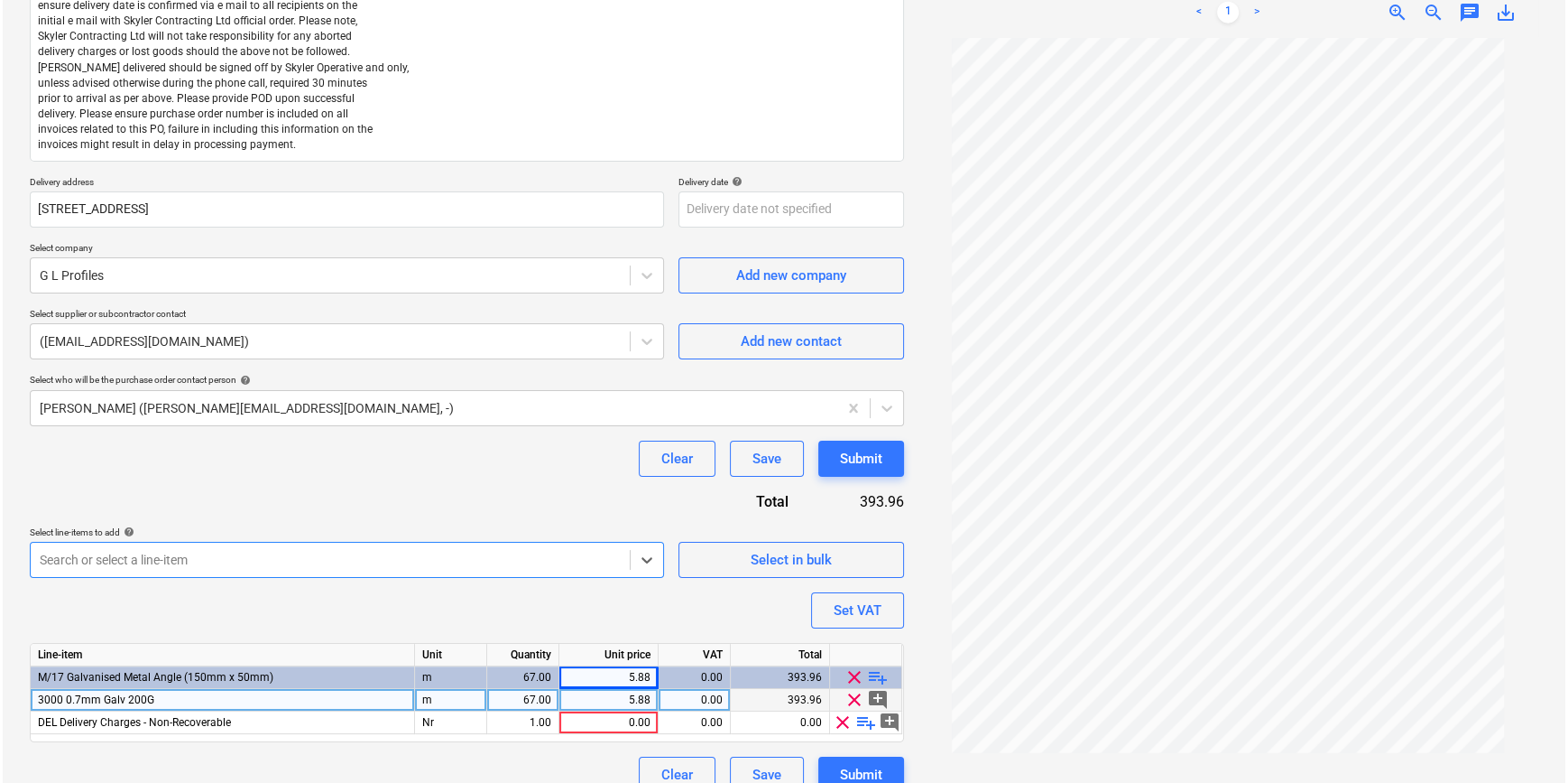
scroll to position [294, 0]
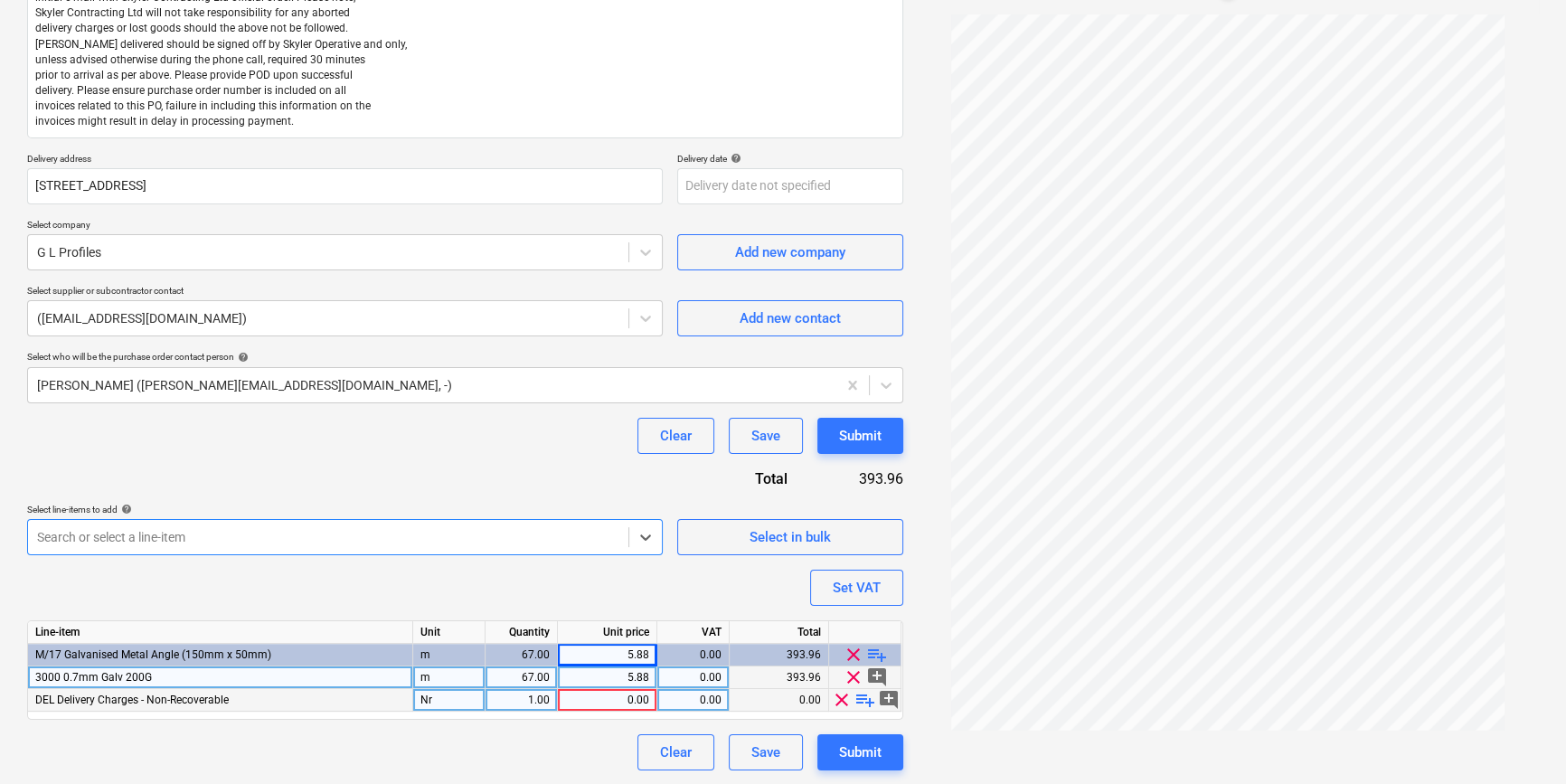
type textarea "x"
click at [523, 699] on div "1.00" at bounding box center [521, 699] width 57 height 22
click at [604, 699] on div "0.00" at bounding box center [607, 699] width 84 height 22
type input "130"
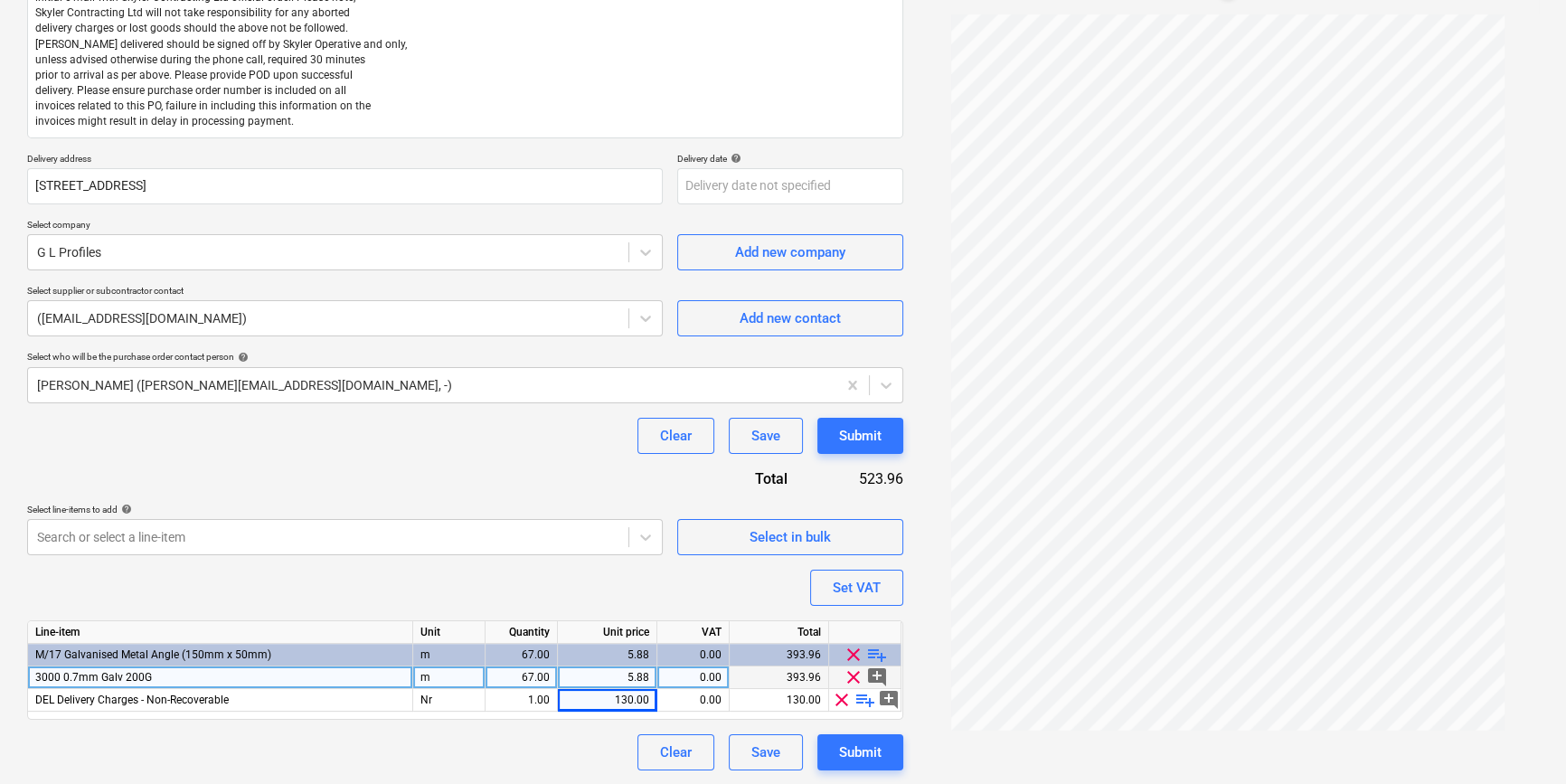
click at [619, 721] on div "Purchase order name help Purchase order Purchase order reference number help 44…" at bounding box center [465, 311] width 876 height 916
click at [864, 752] on div "Submit" at bounding box center [861, 752] width 43 height 23
type textarea "x"
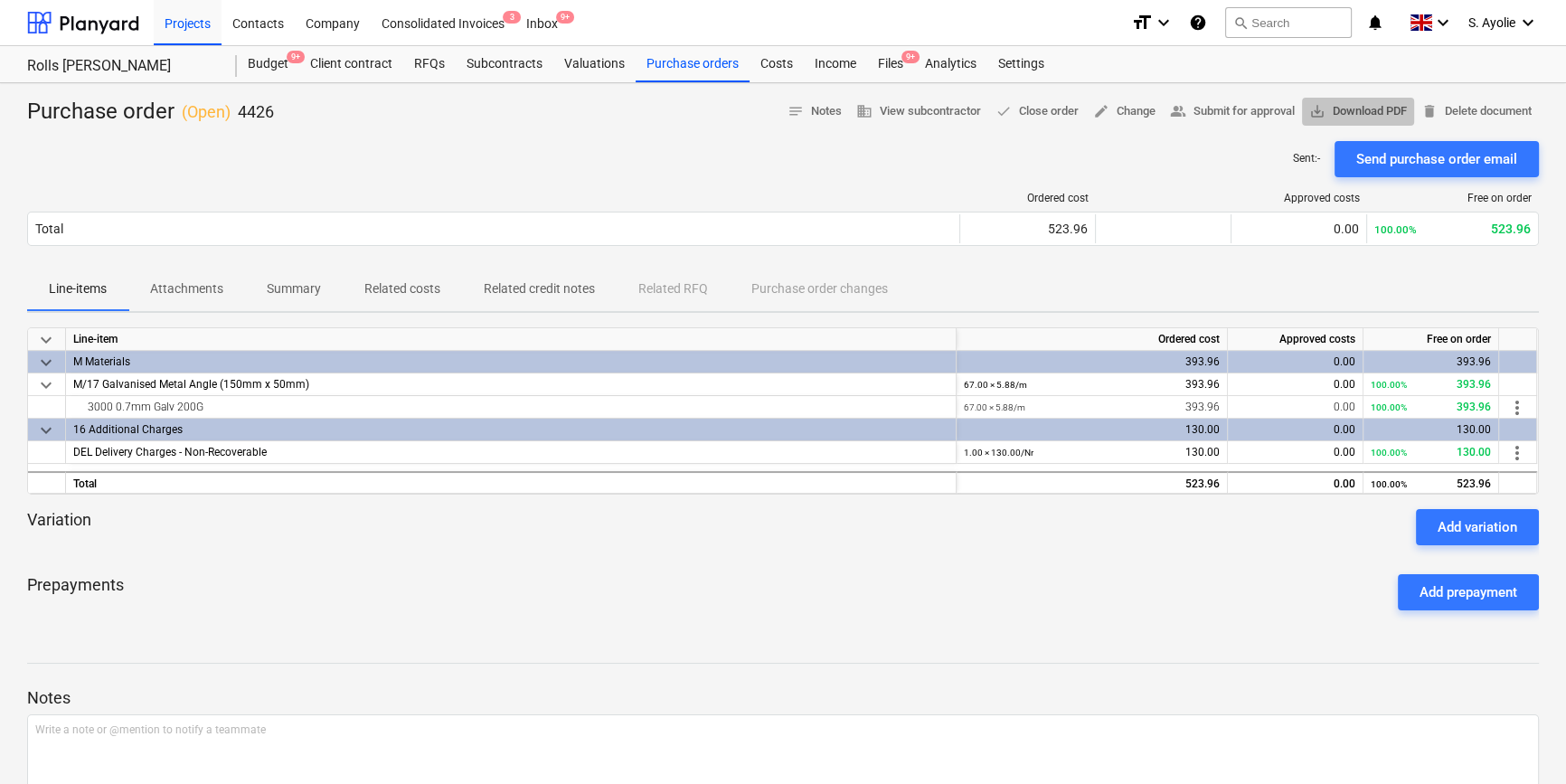
click at [1324, 120] on span "save_alt Download PDF" at bounding box center [1357, 112] width 98 height 21
click at [885, 68] on div "Files 9+" at bounding box center [891, 64] width 47 height 36
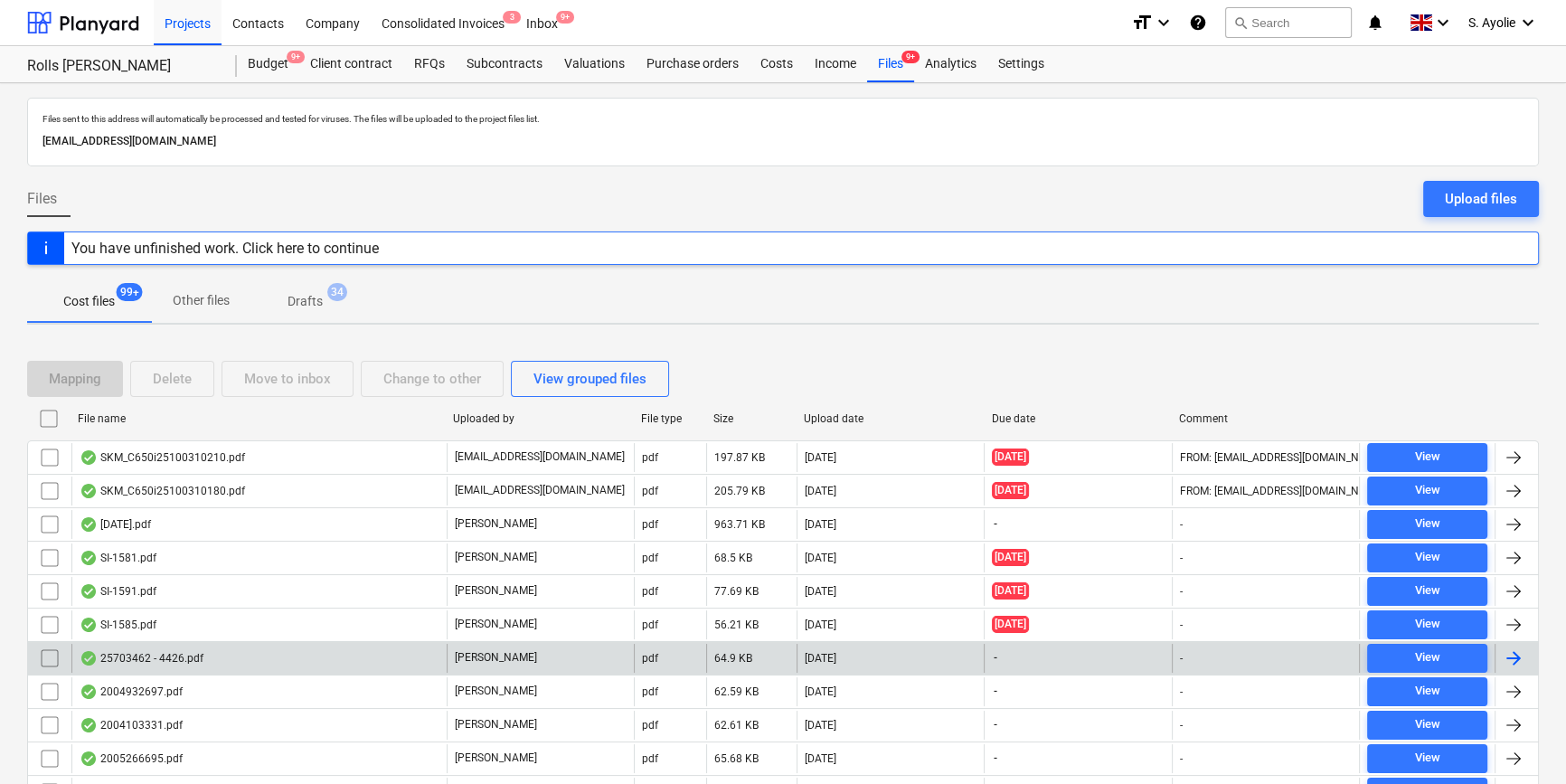
click at [311, 652] on div "25703462 - 4426.pdf" at bounding box center [259, 658] width 375 height 29
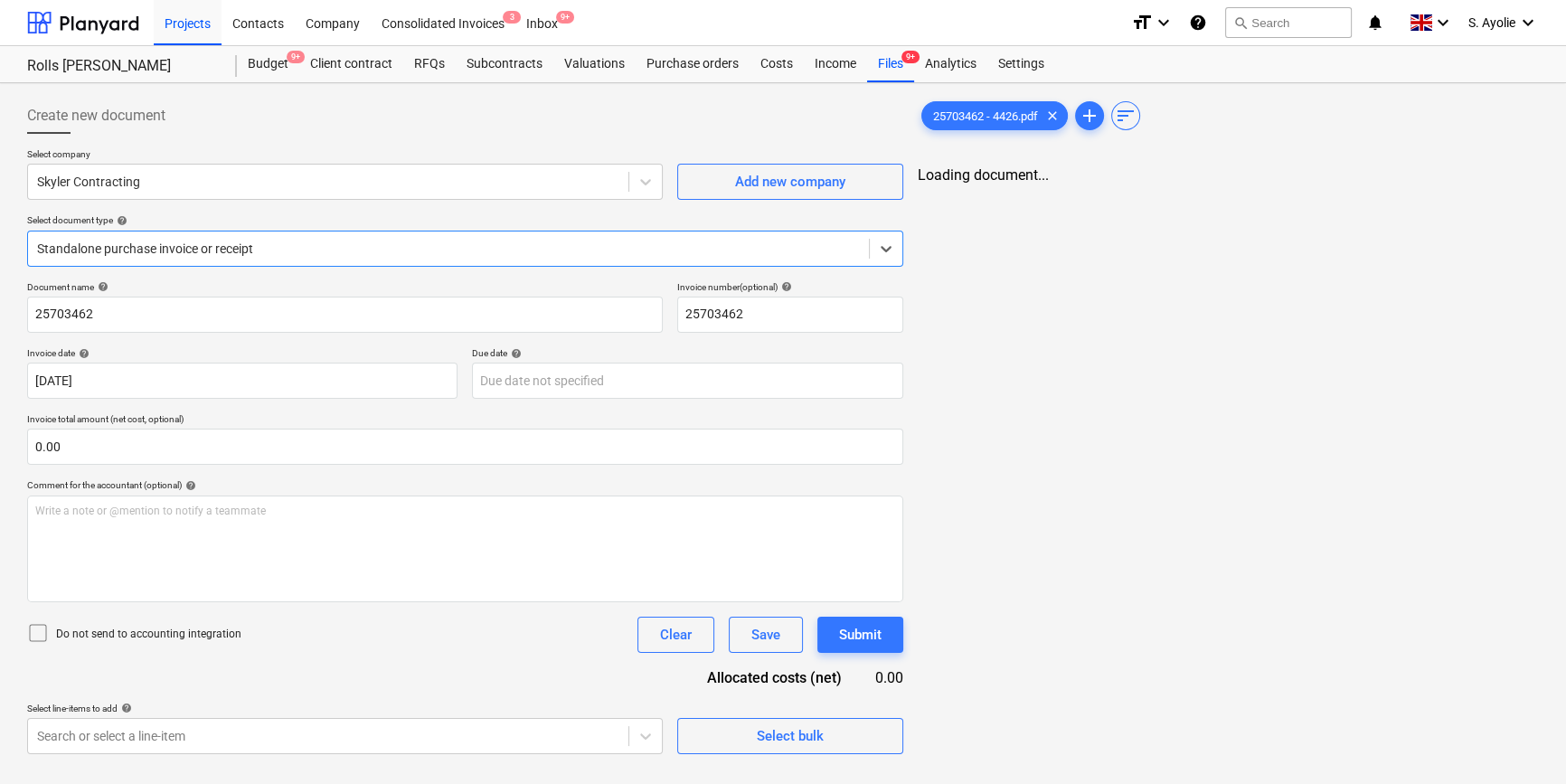
type input "25703462"
type input "14 May 2025"
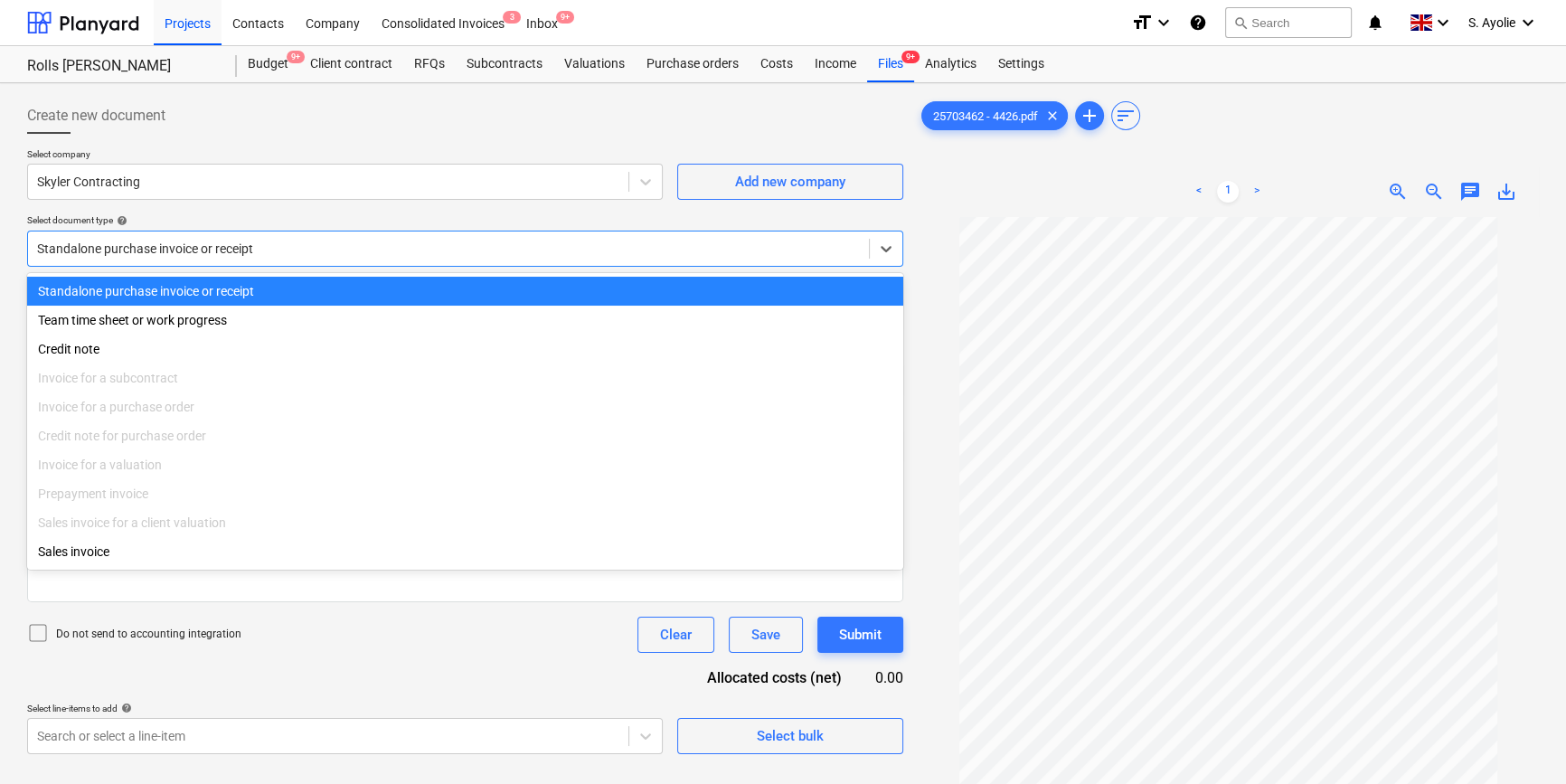
click at [520, 253] on div at bounding box center [448, 248] width 823 height 18
click at [460, 290] on div "Standalone purchase invoice or receipt" at bounding box center [465, 291] width 876 height 29
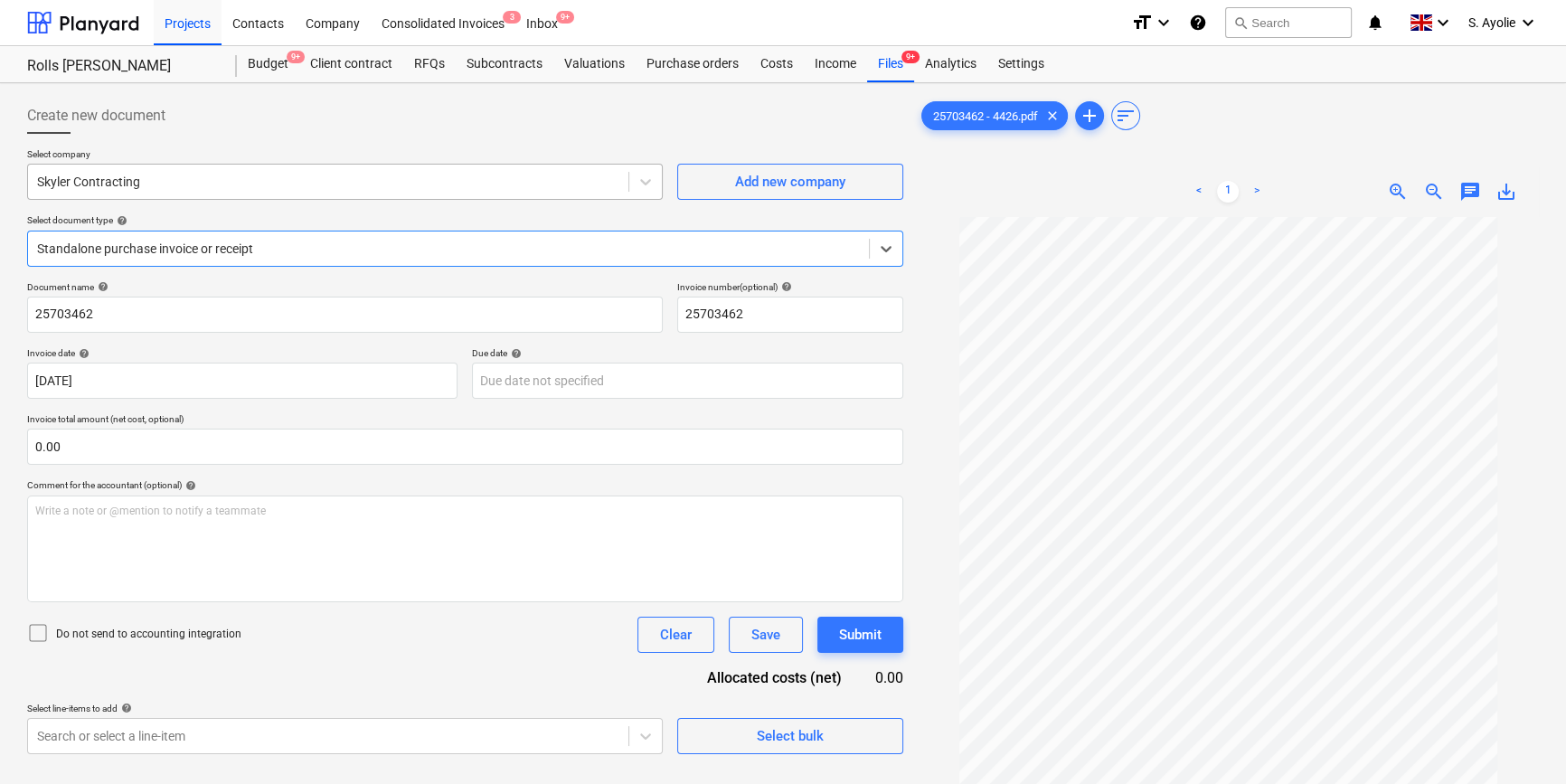
click at [377, 178] on div at bounding box center [327, 182] width 583 height 18
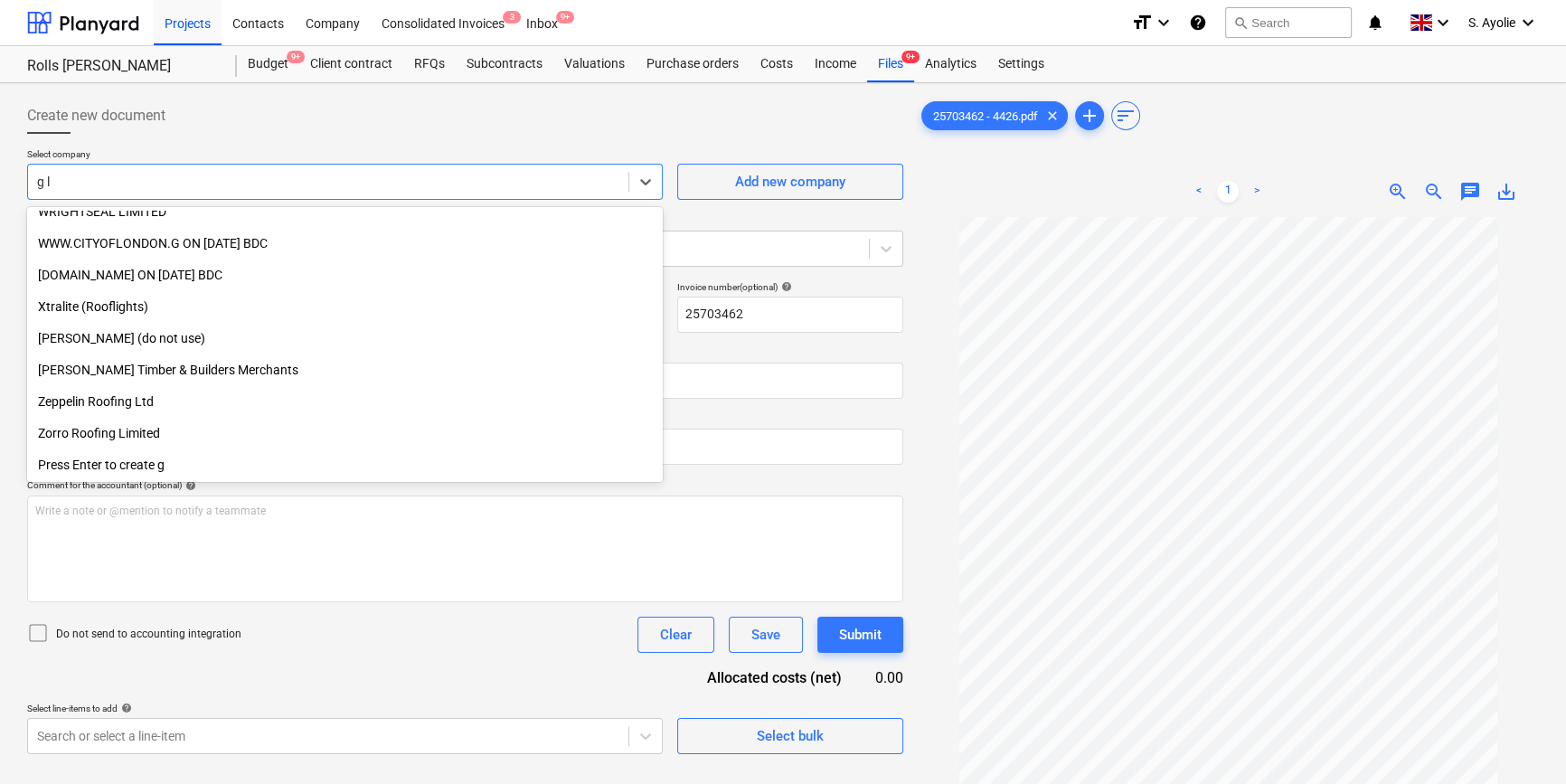
scroll to position [646, 0]
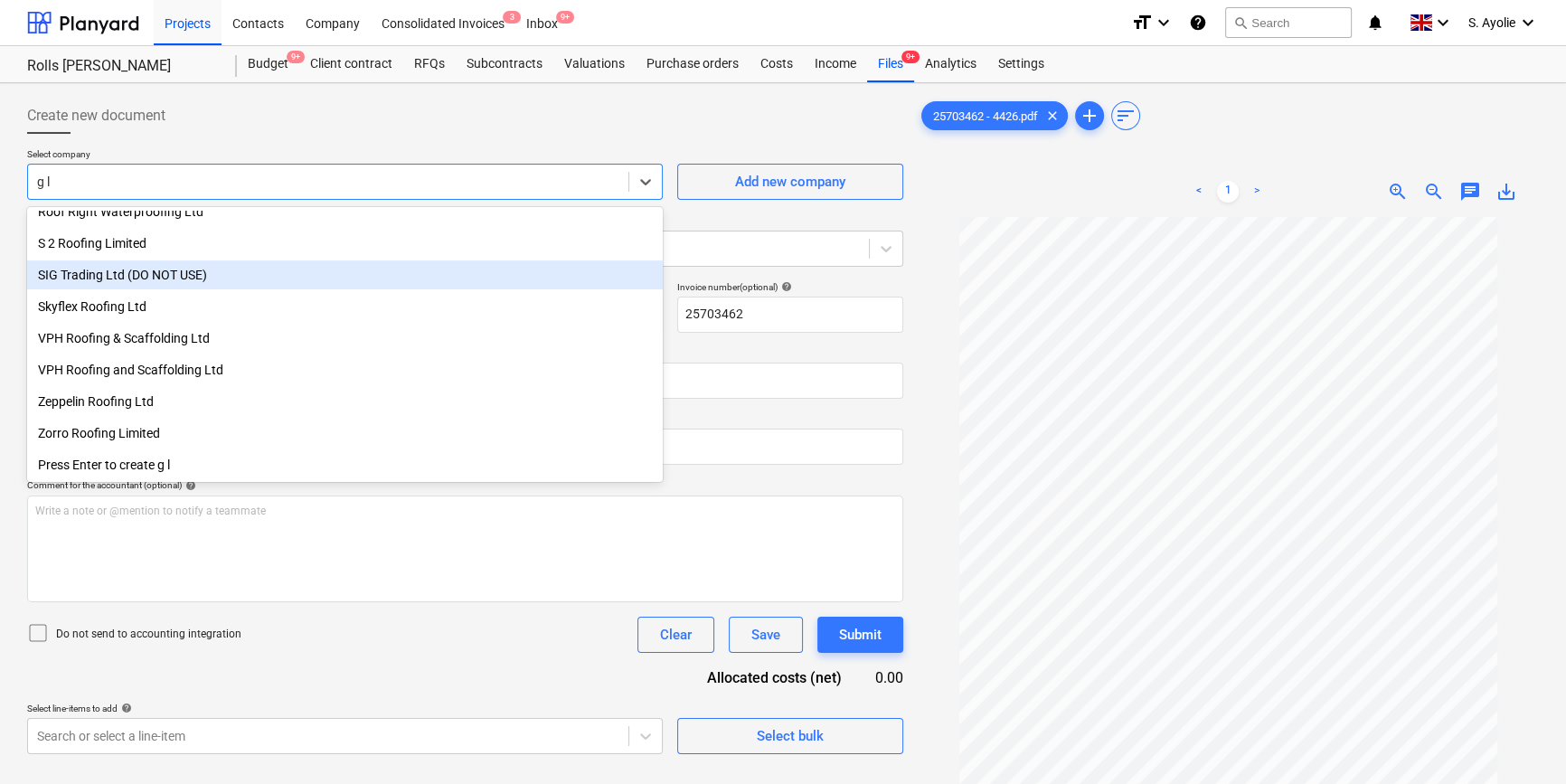
type input "g l p"
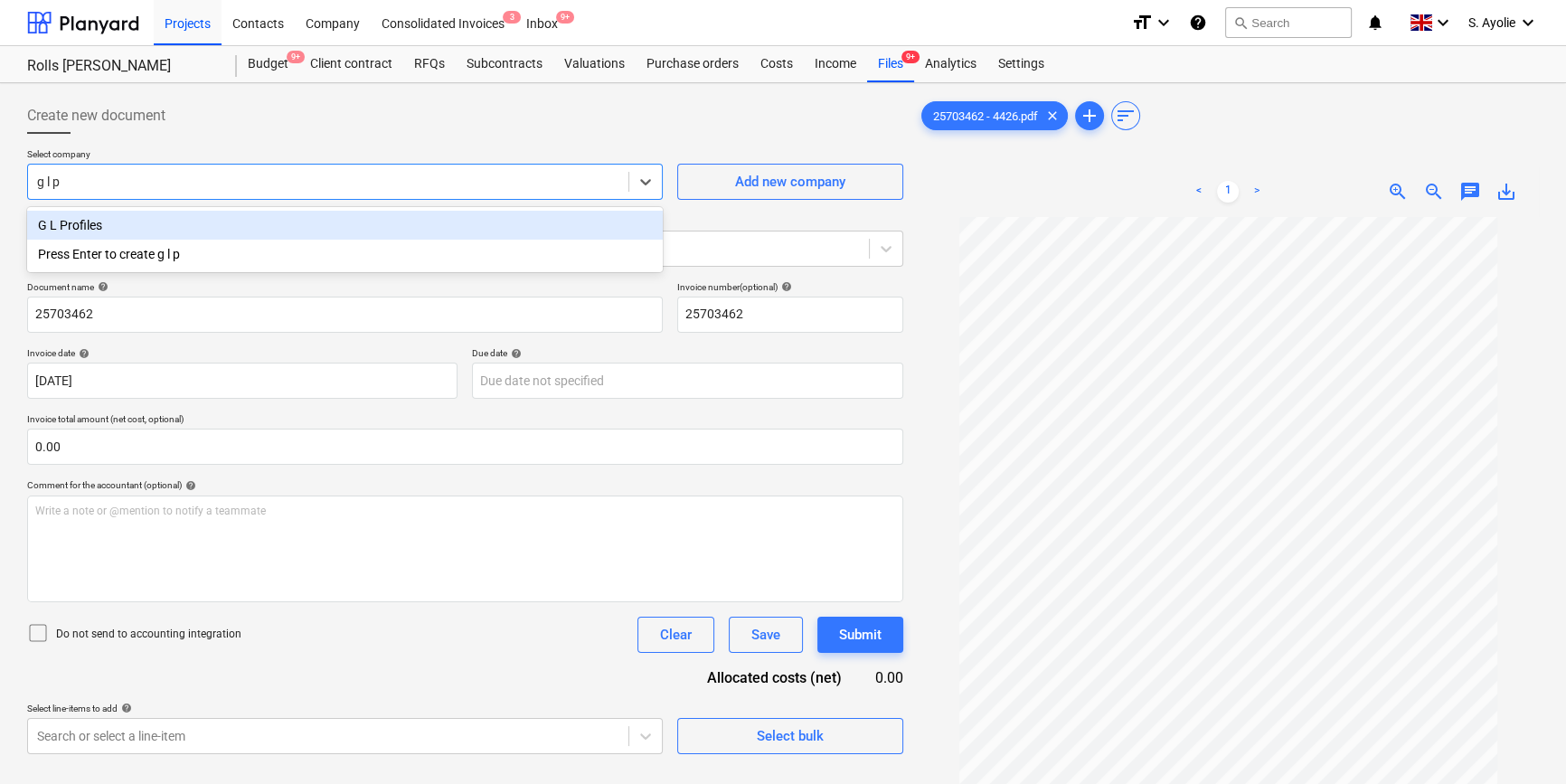
click at [280, 235] on div "G L Profiles" at bounding box center [345, 225] width 636 height 29
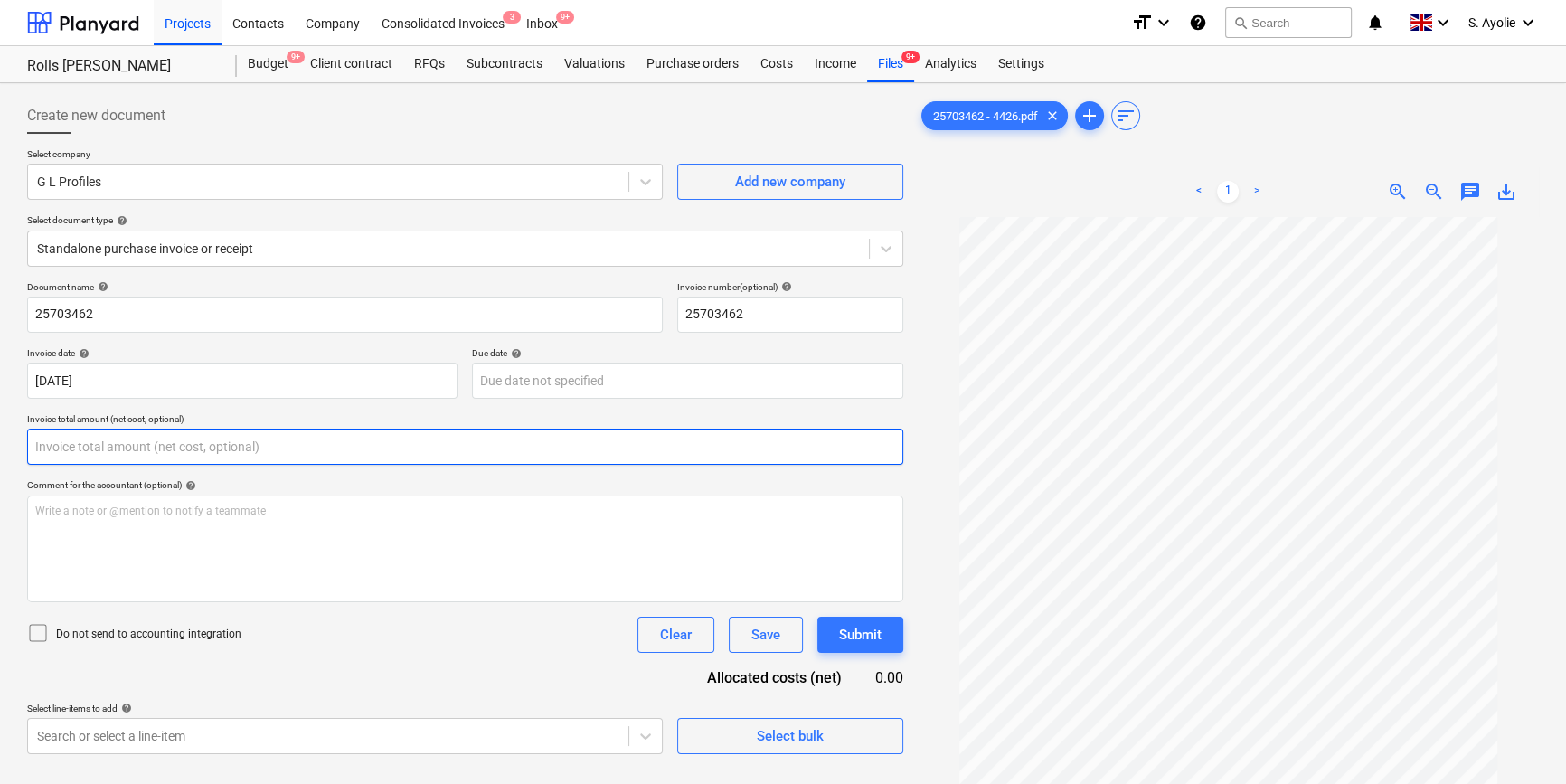
click at [239, 449] on input "text" at bounding box center [465, 446] width 876 height 36
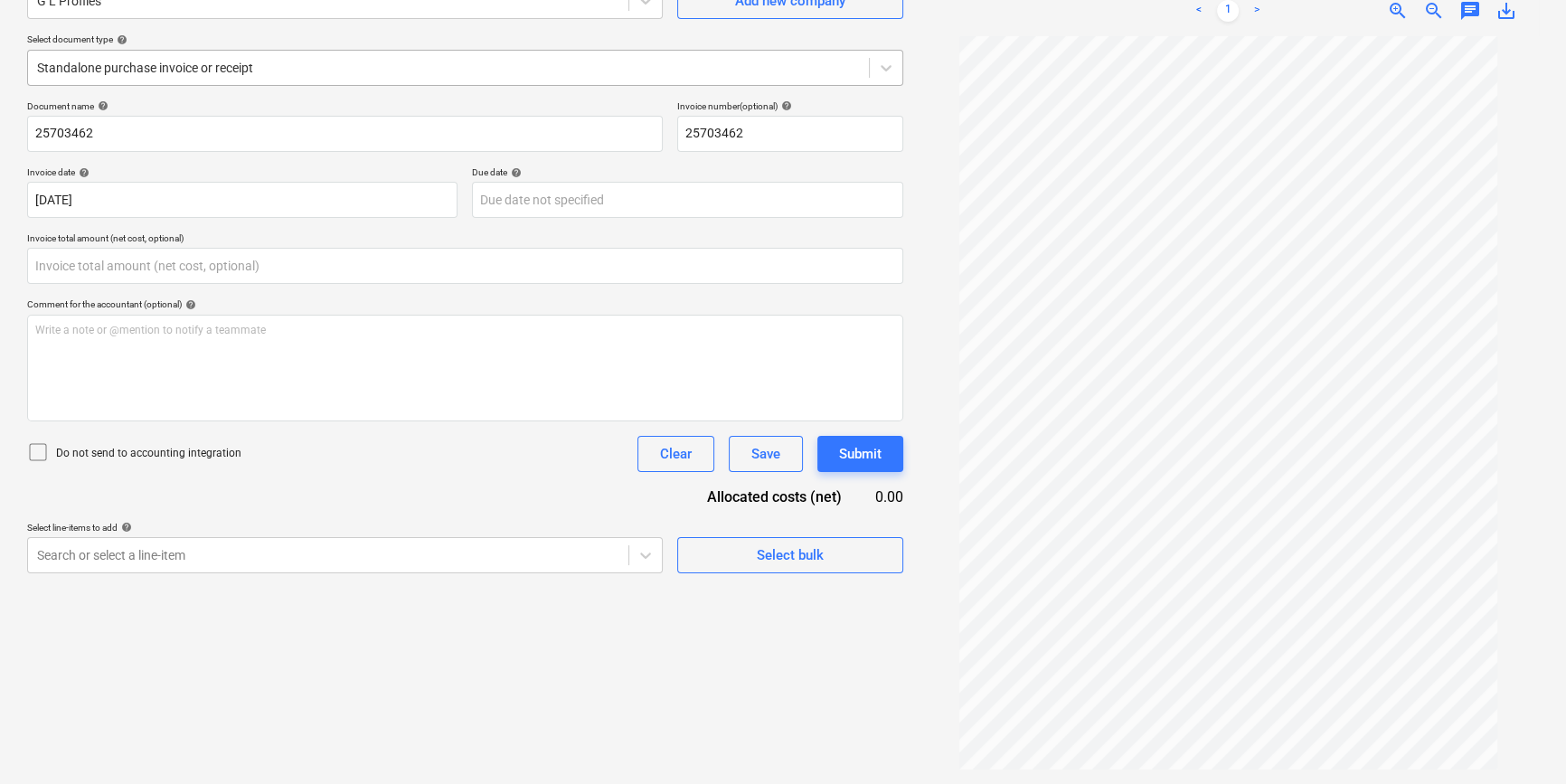
type input "0.00"
click at [180, 77] on div "Standalone purchase invoice or receipt" at bounding box center [448, 68] width 841 height 25
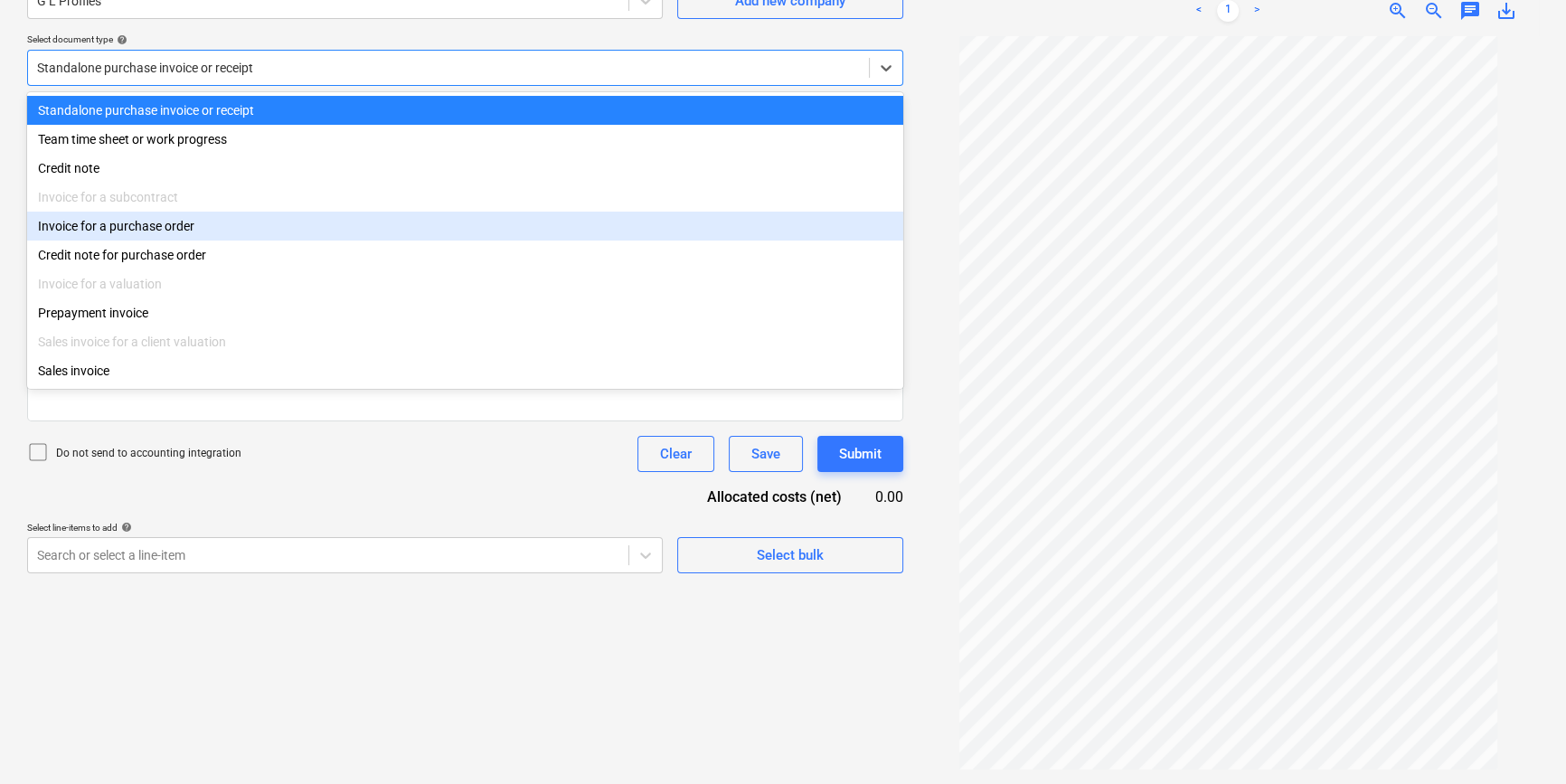
click at [208, 235] on div "Invoice for a purchase order" at bounding box center [465, 226] width 876 height 29
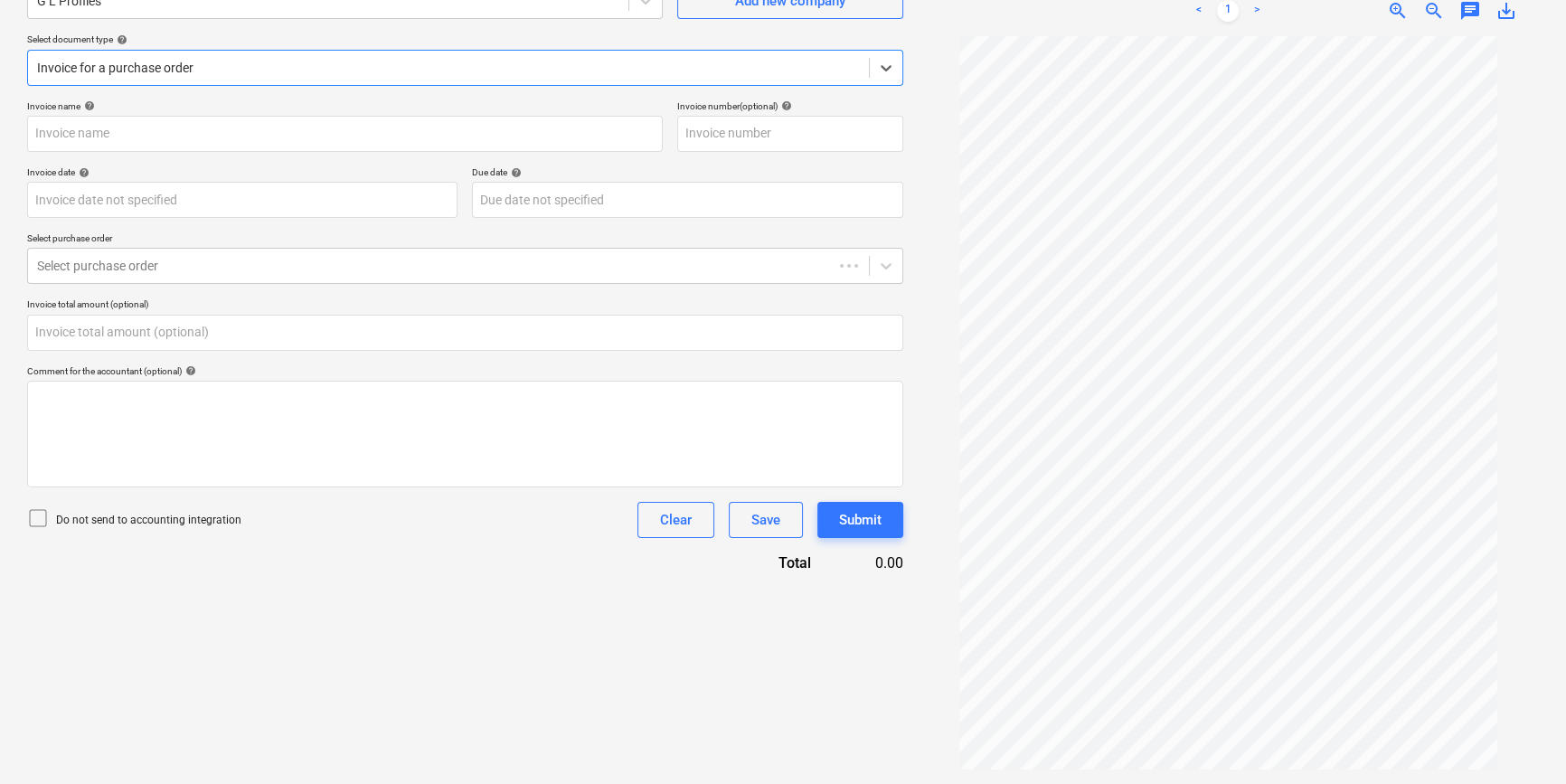
type input "25703462"
type input "14 May 2025"
type input "0.00"
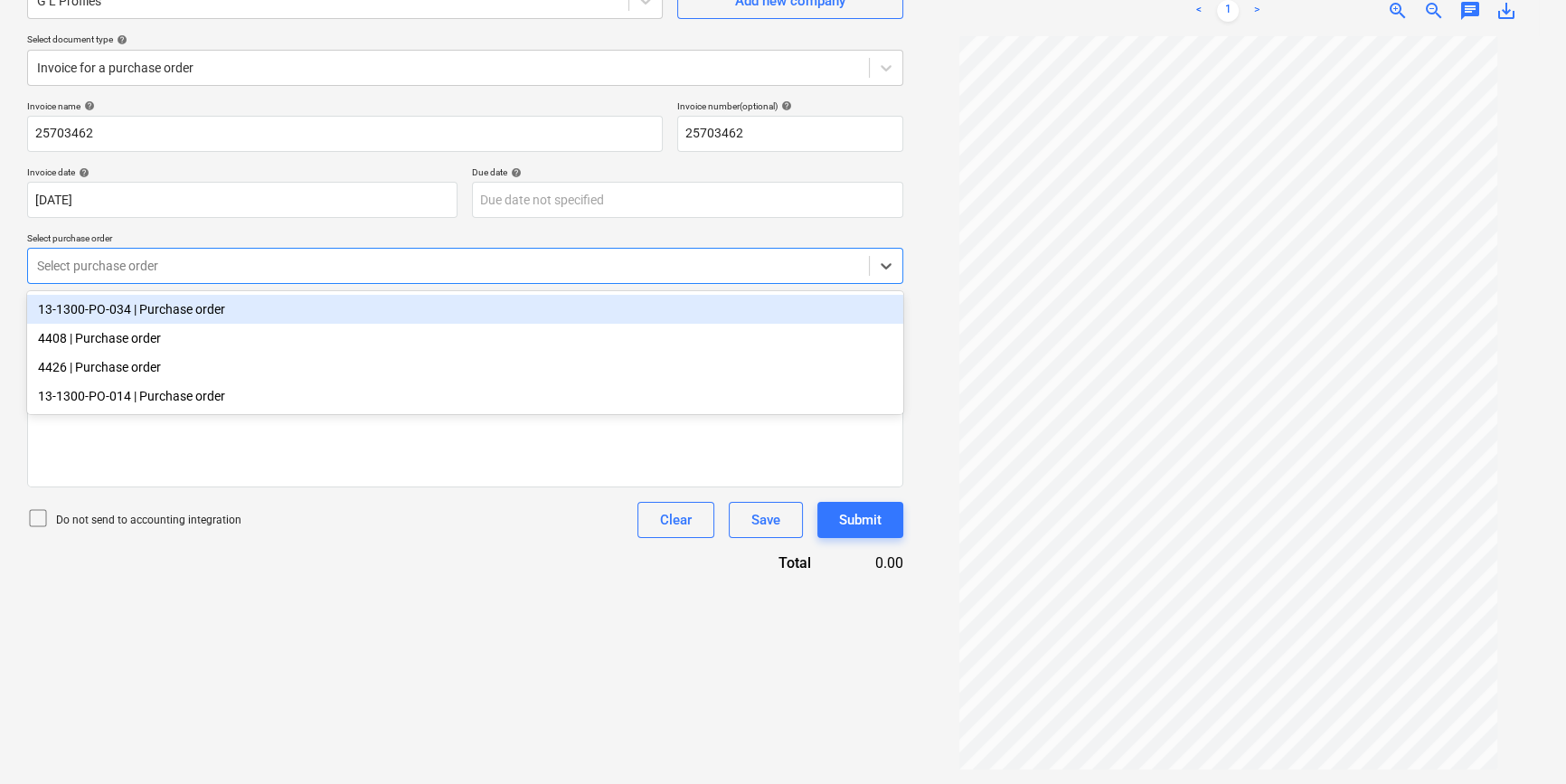
click at [191, 270] on div at bounding box center [448, 266] width 823 height 18
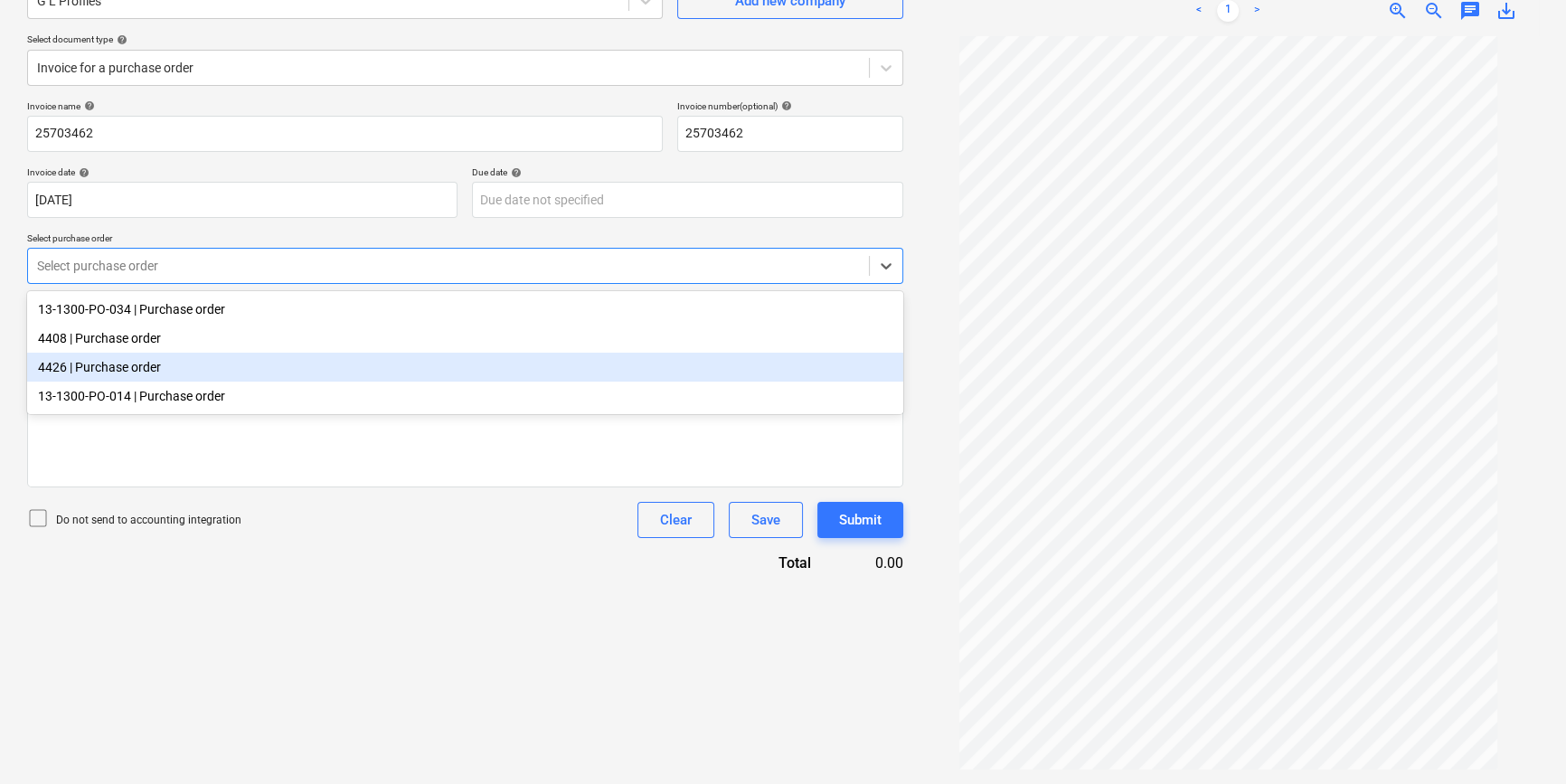
click at [175, 372] on div "4426 | Purchase order" at bounding box center [465, 367] width 876 height 29
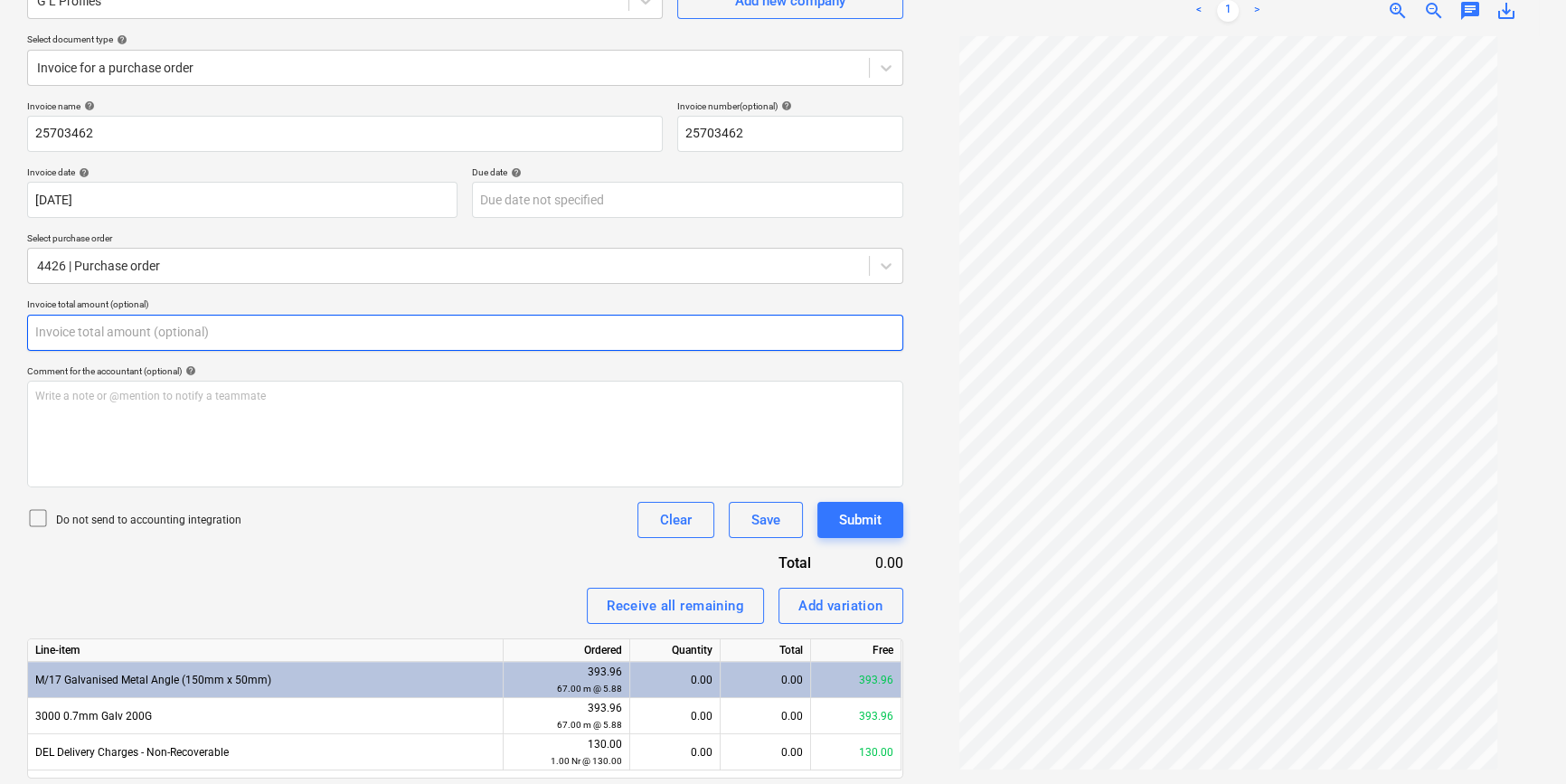
click at [165, 336] on input "text" at bounding box center [465, 332] width 876 height 36
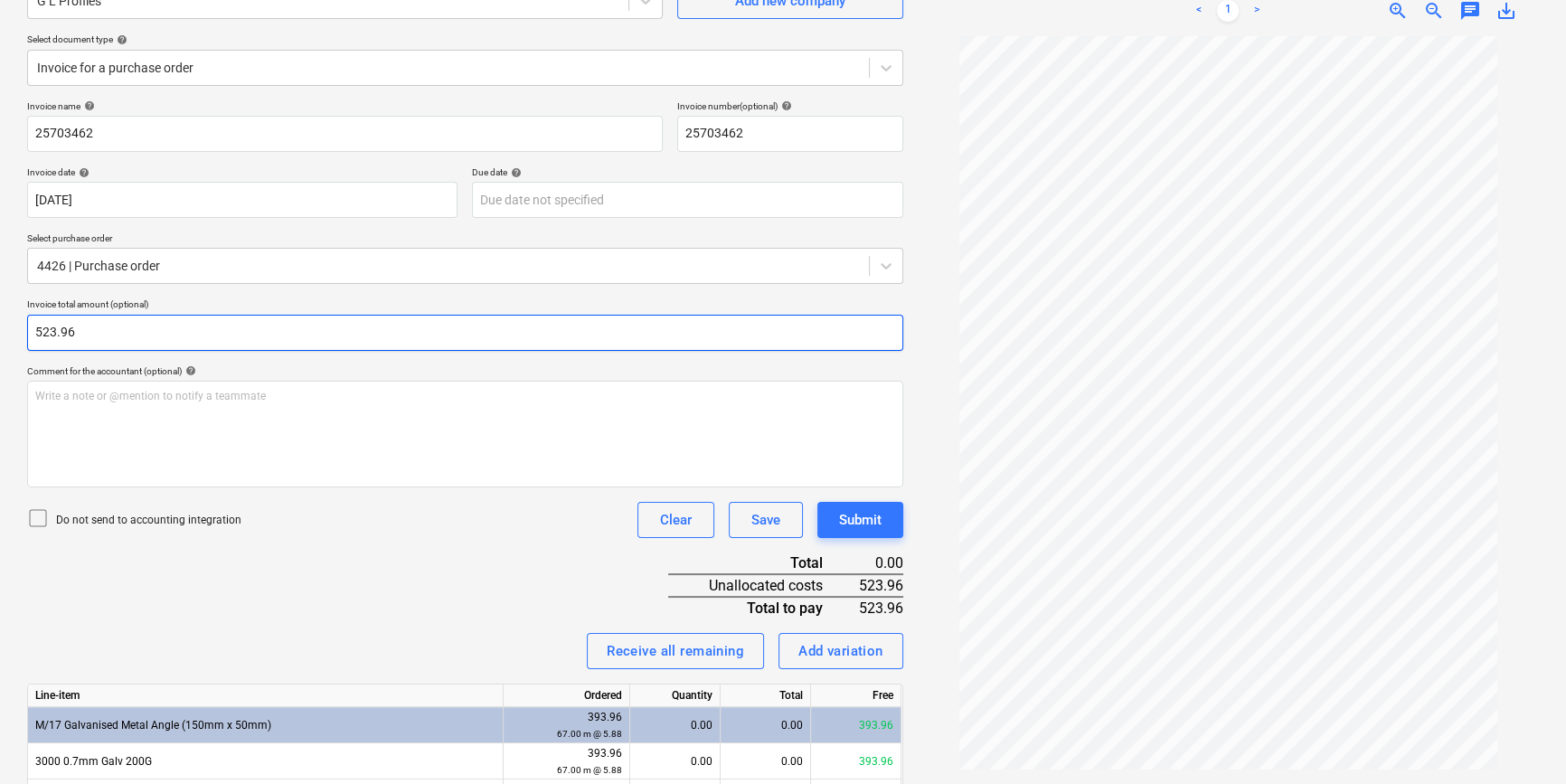
type input "523.96"
click at [43, 513] on icon at bounding box center [38, 518] width 21 height 21
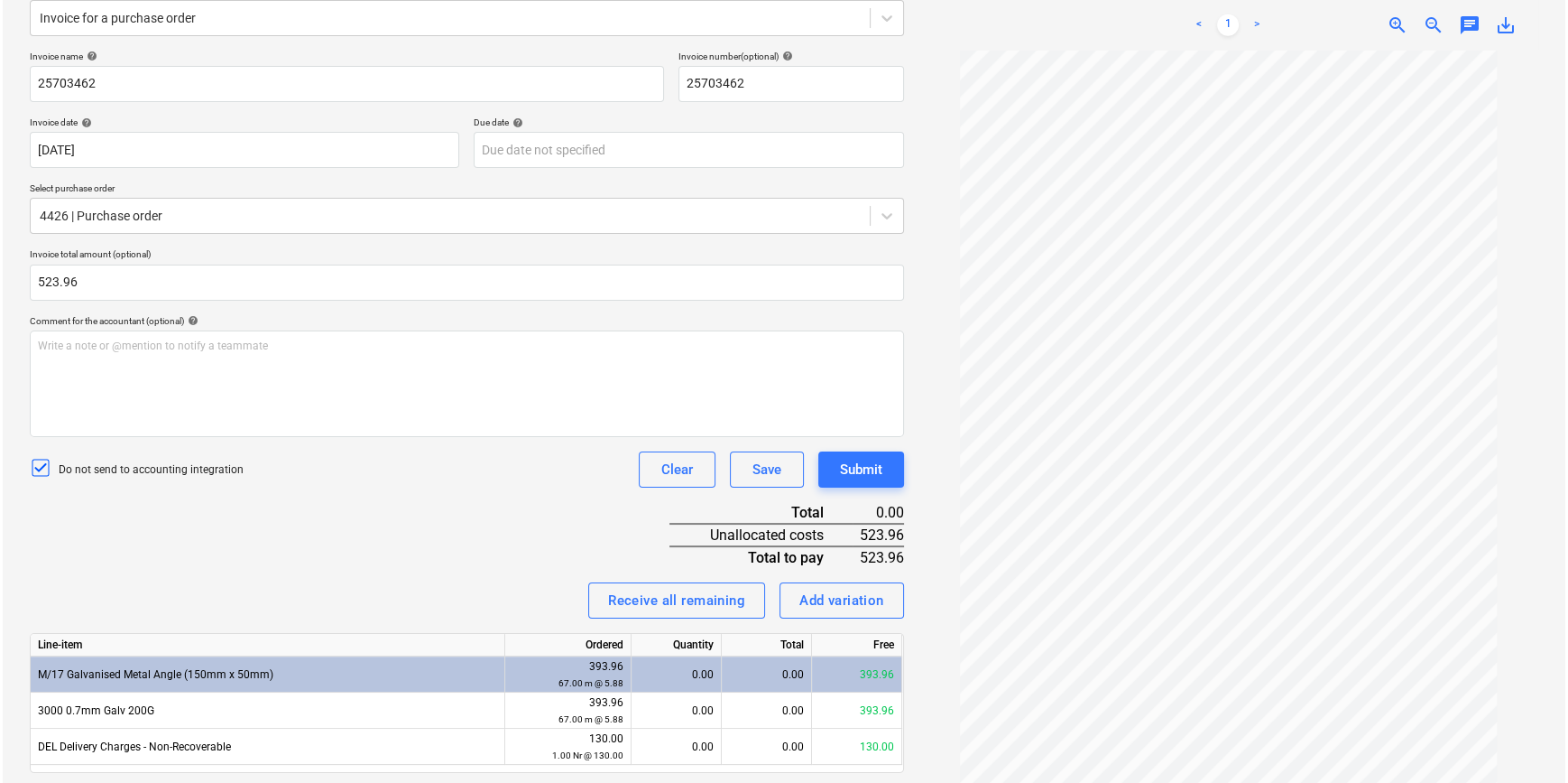
scroll to position [284, 0]
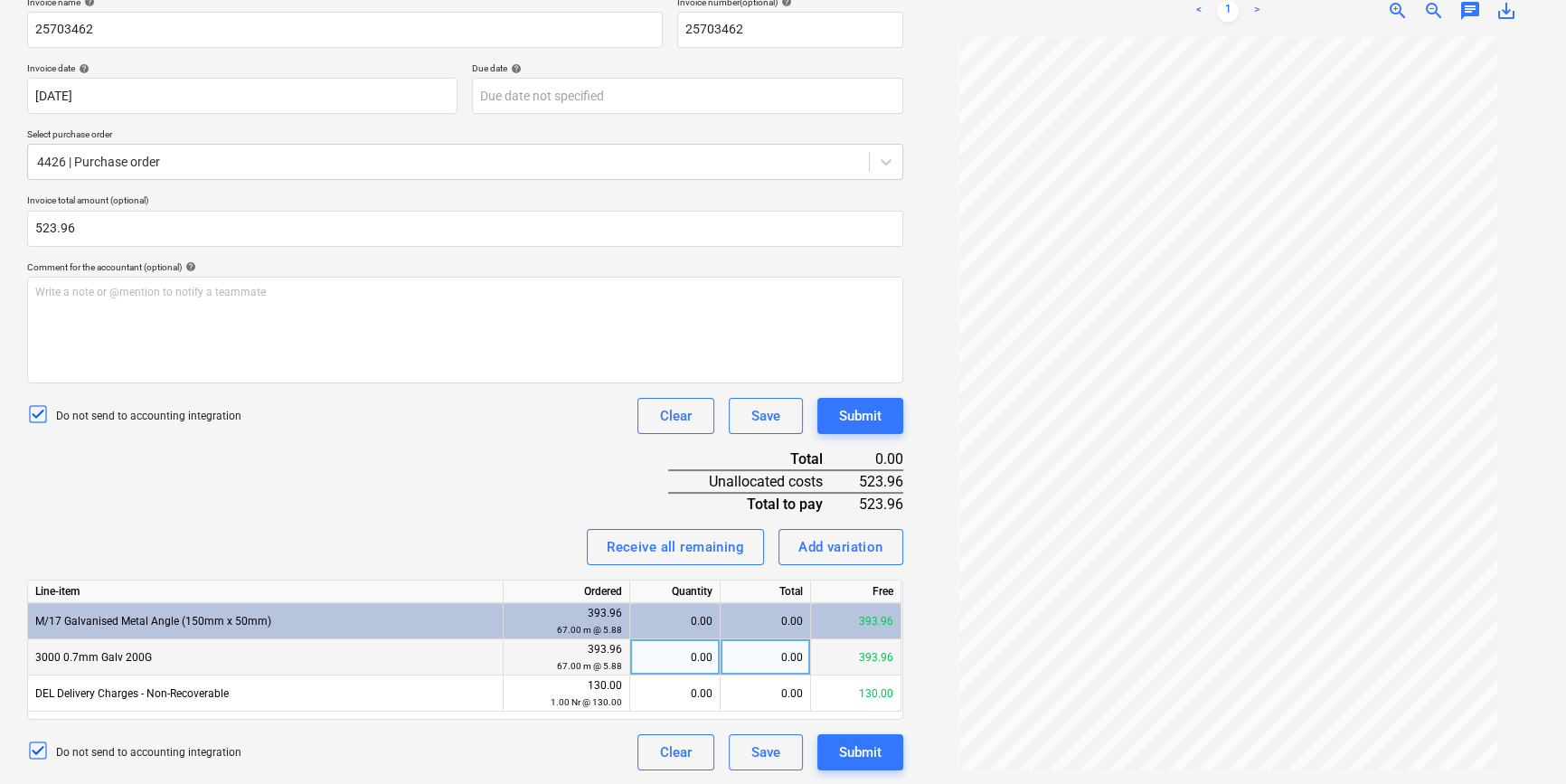
click at [770, 661] on div "0.00" at bounding box center [766, 657] width 91 height 36
type input "393.96"
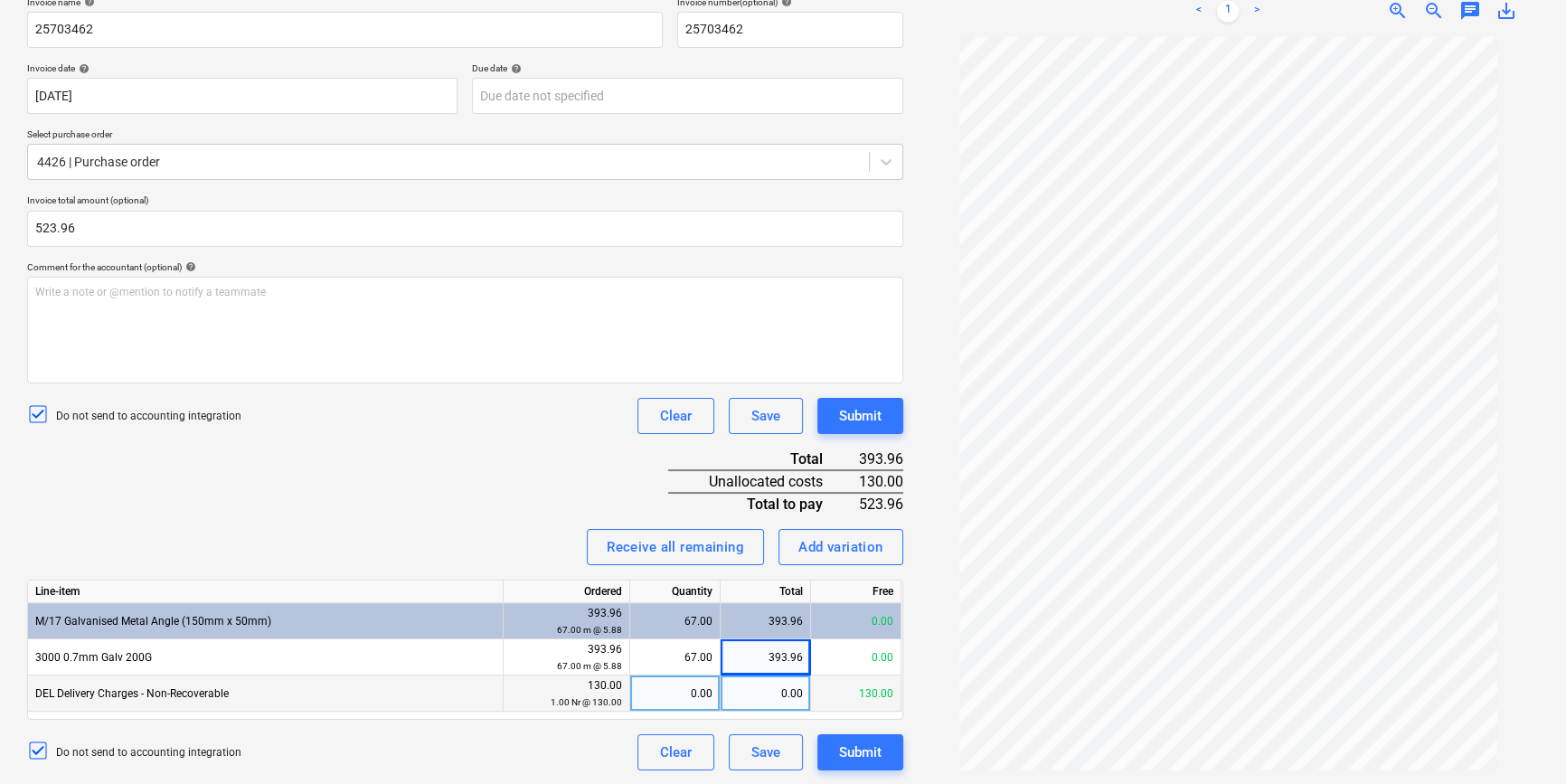
click at [756, 699] on div "0.00" at bounding box center [766, 692] width 91 height 36
type input "130"
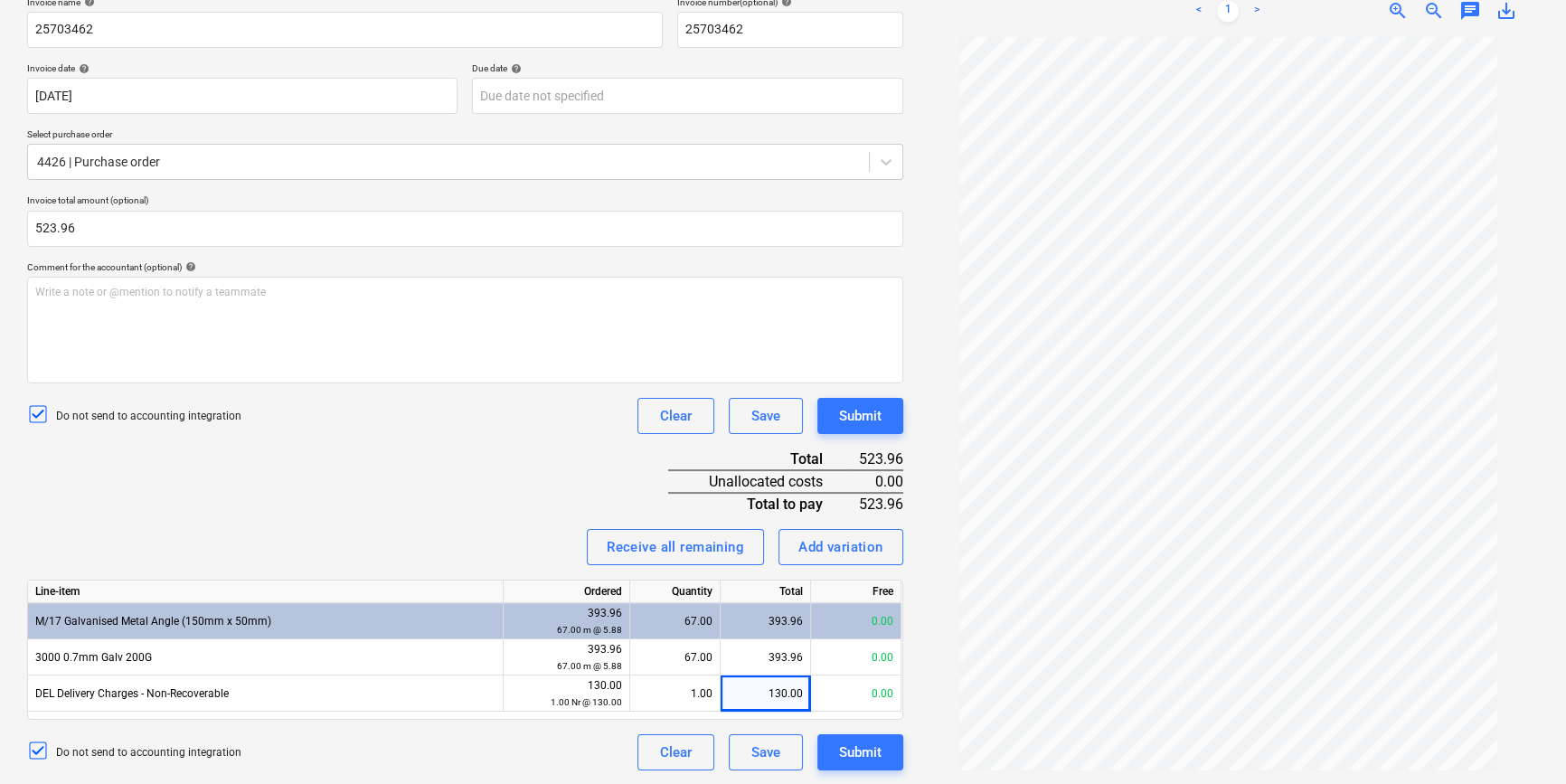
click at [606, 727] on div "Invoice name help 25703462 Invoice number (optional) help 25703462 Invoice date…" at bounding box center [465, 382] width 876 height 773
click at [827, 749] on button "Submit" at bounding box center [860, 751] width 86 height 36
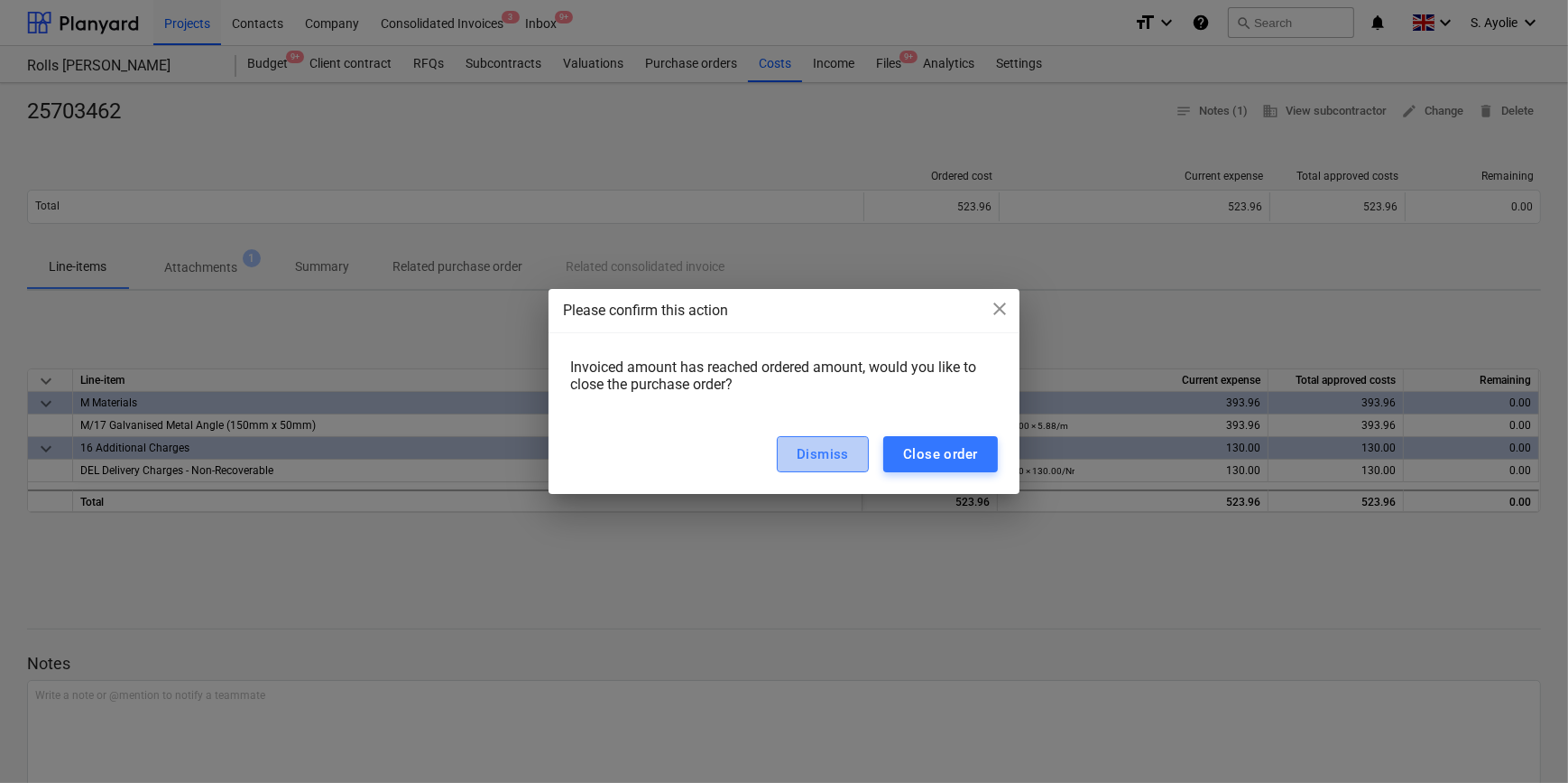
click at [838, 456] on div "Dismiss" at bounding box center [823, 454] width 52 height 23
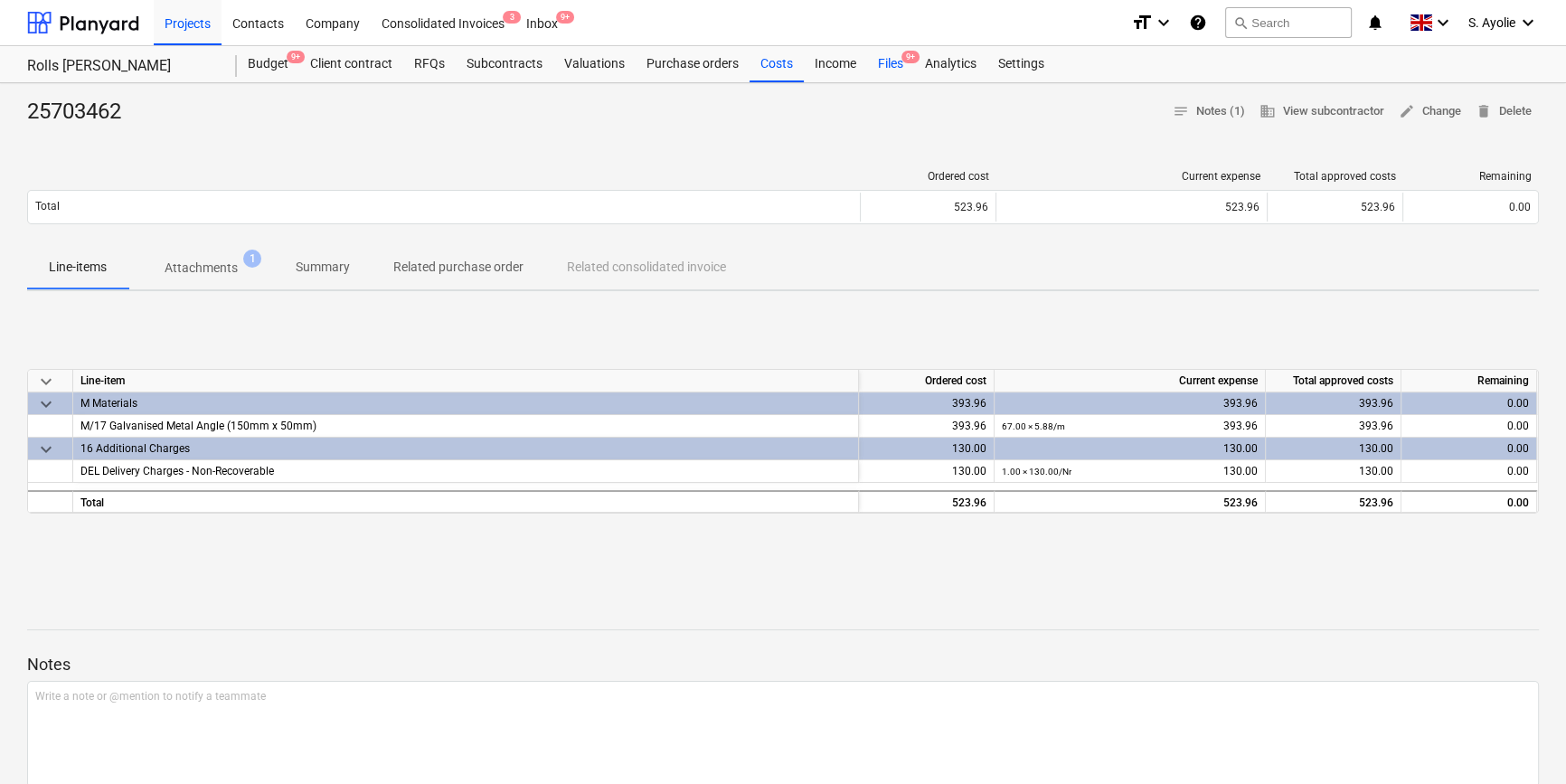
click at [891, 68] on div "Files 9+" at bounding box center [891, 64] width 47 height 36
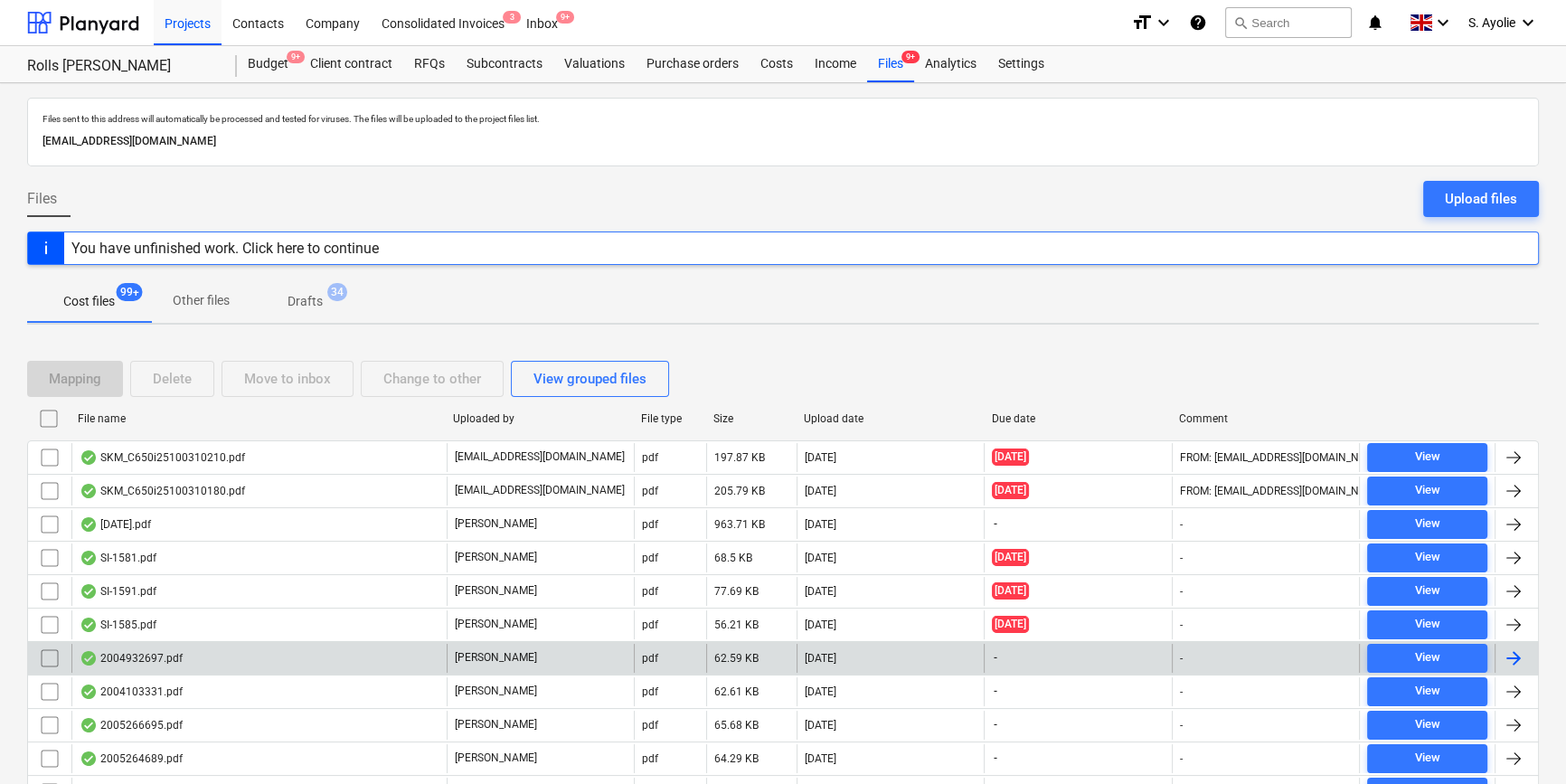
click at [267, 658] on div "2004932697.pdf" at bounding box center [259, 658] width 375 height 29
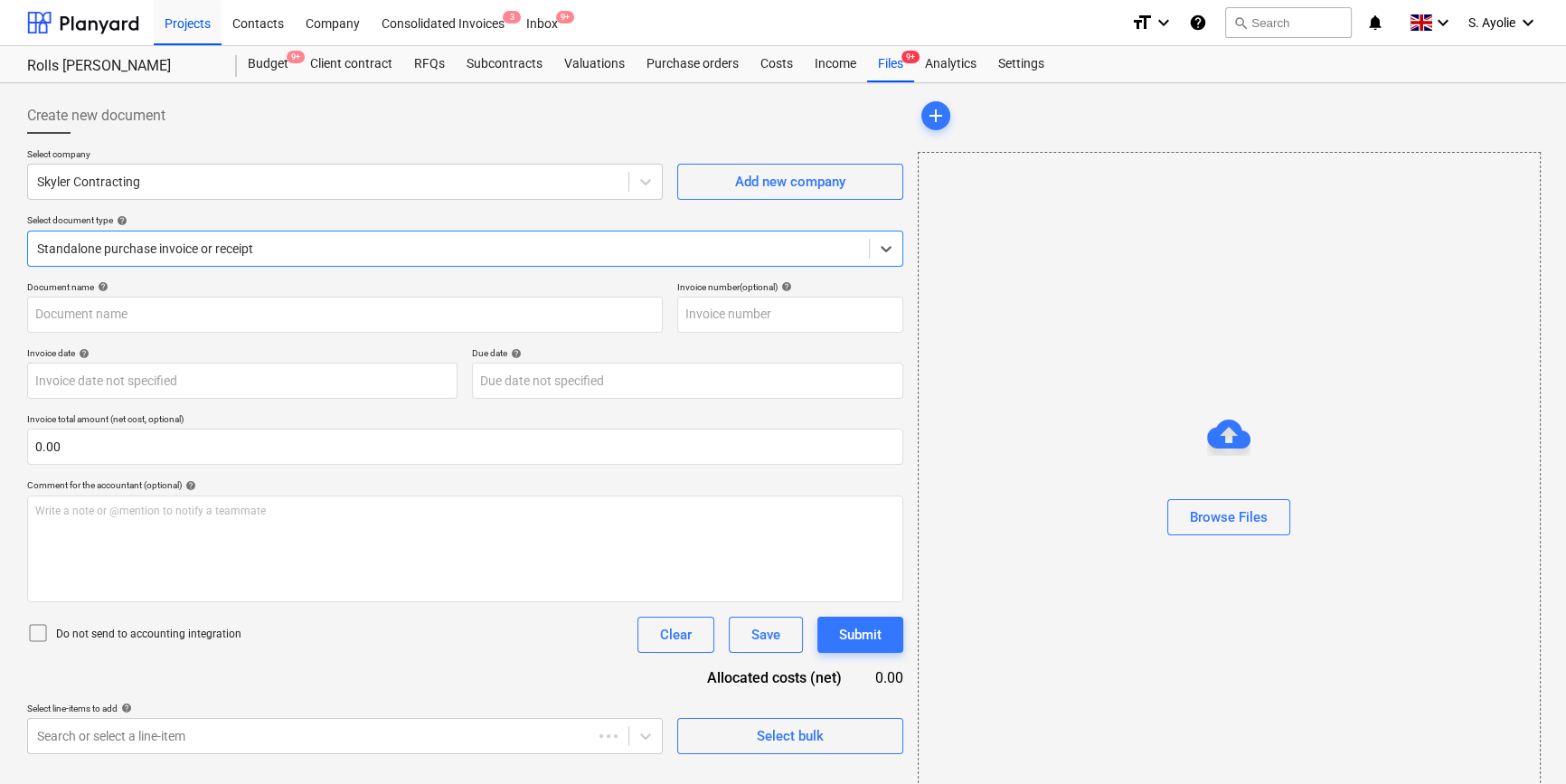
type input "2004932697"
type input "12 Jun 2025"
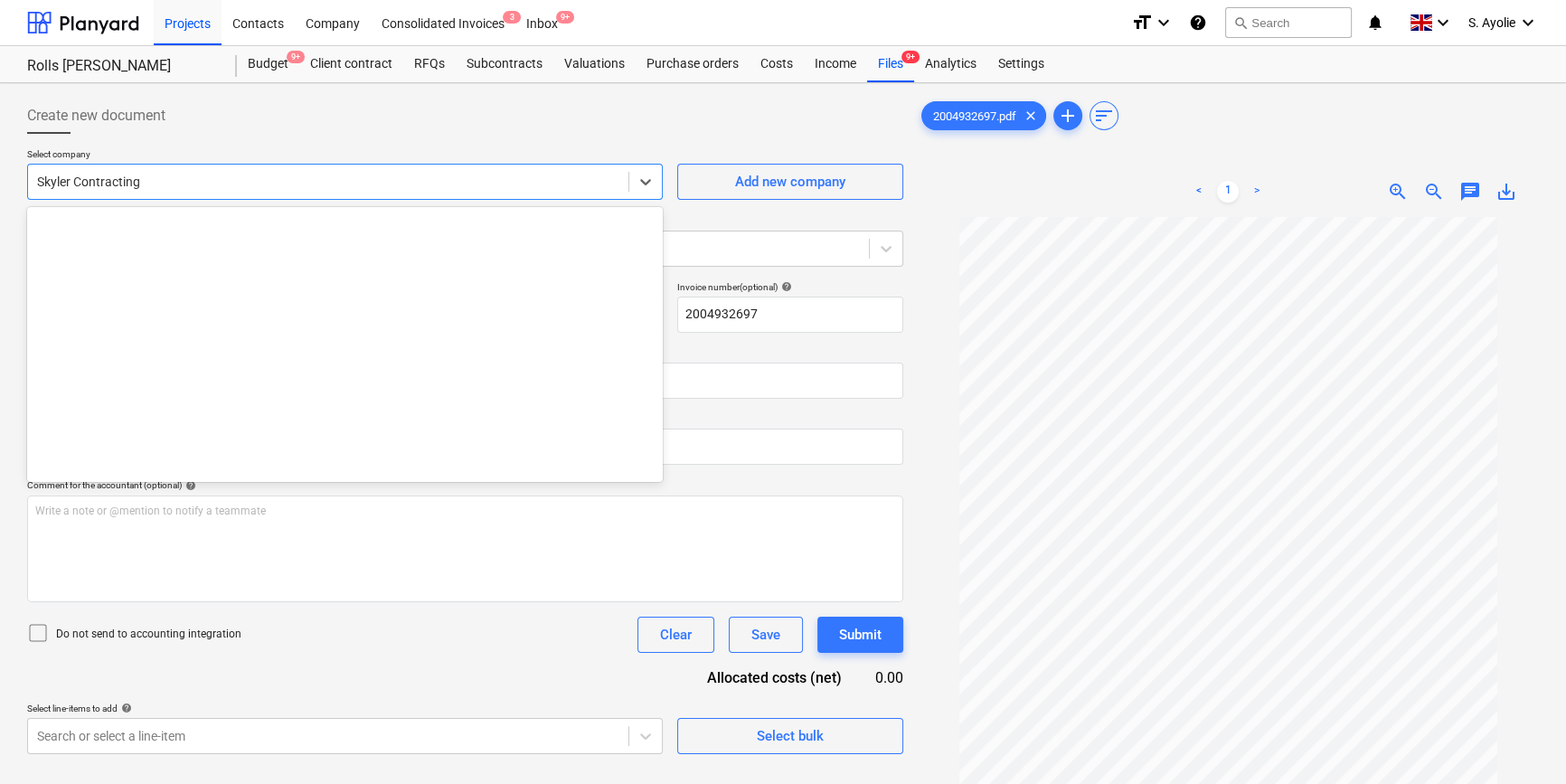
click at [403, 183] on div at bounding box center [327, 182] width 583 height 18
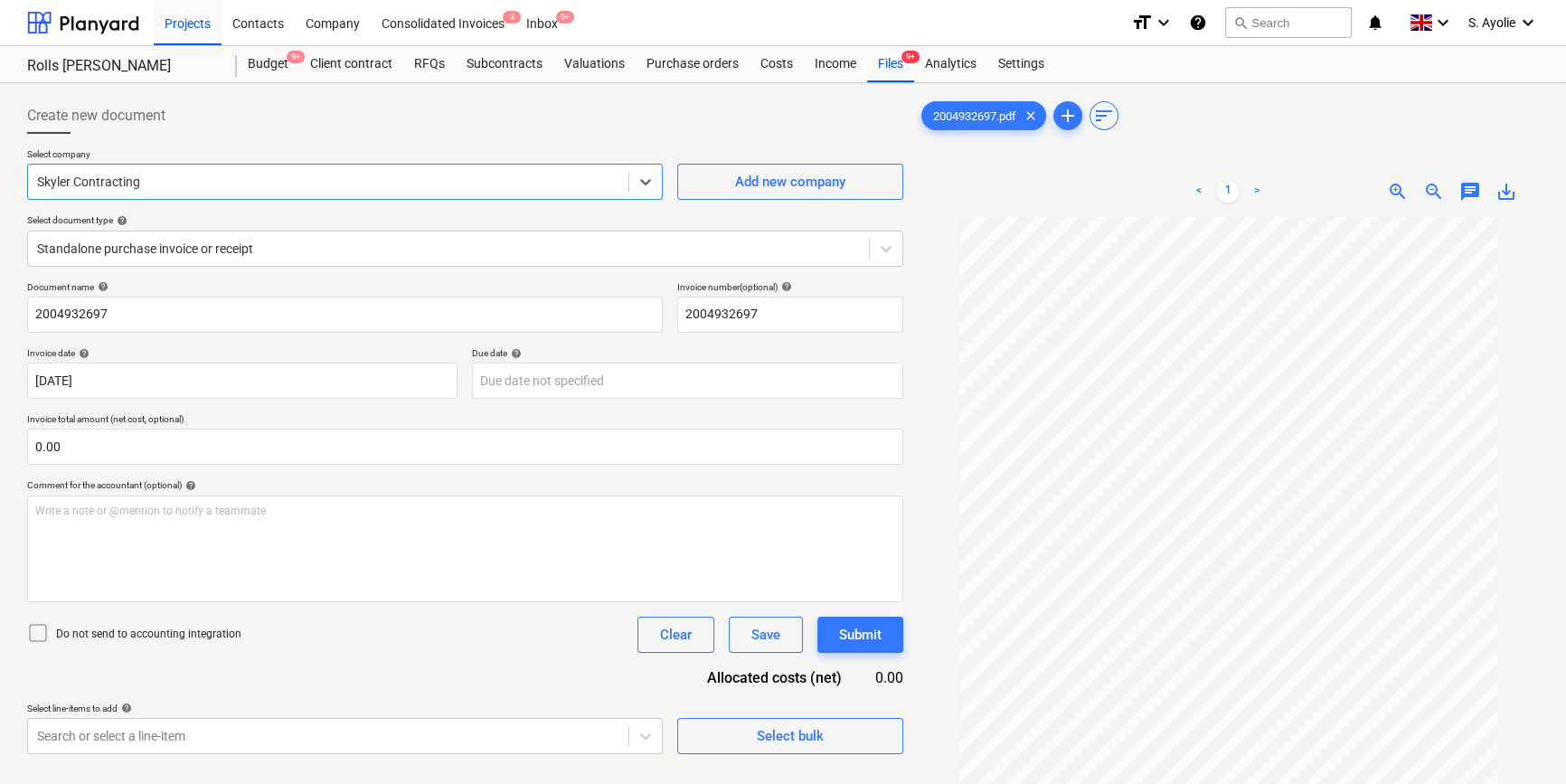
drag, startPoint x: 403, startPoint y: 184, endPoint x: 416, endPoint y: 190, distance: 14.3
click at [415, 190] on div at bounding box center [327, 182] width 583 height 18
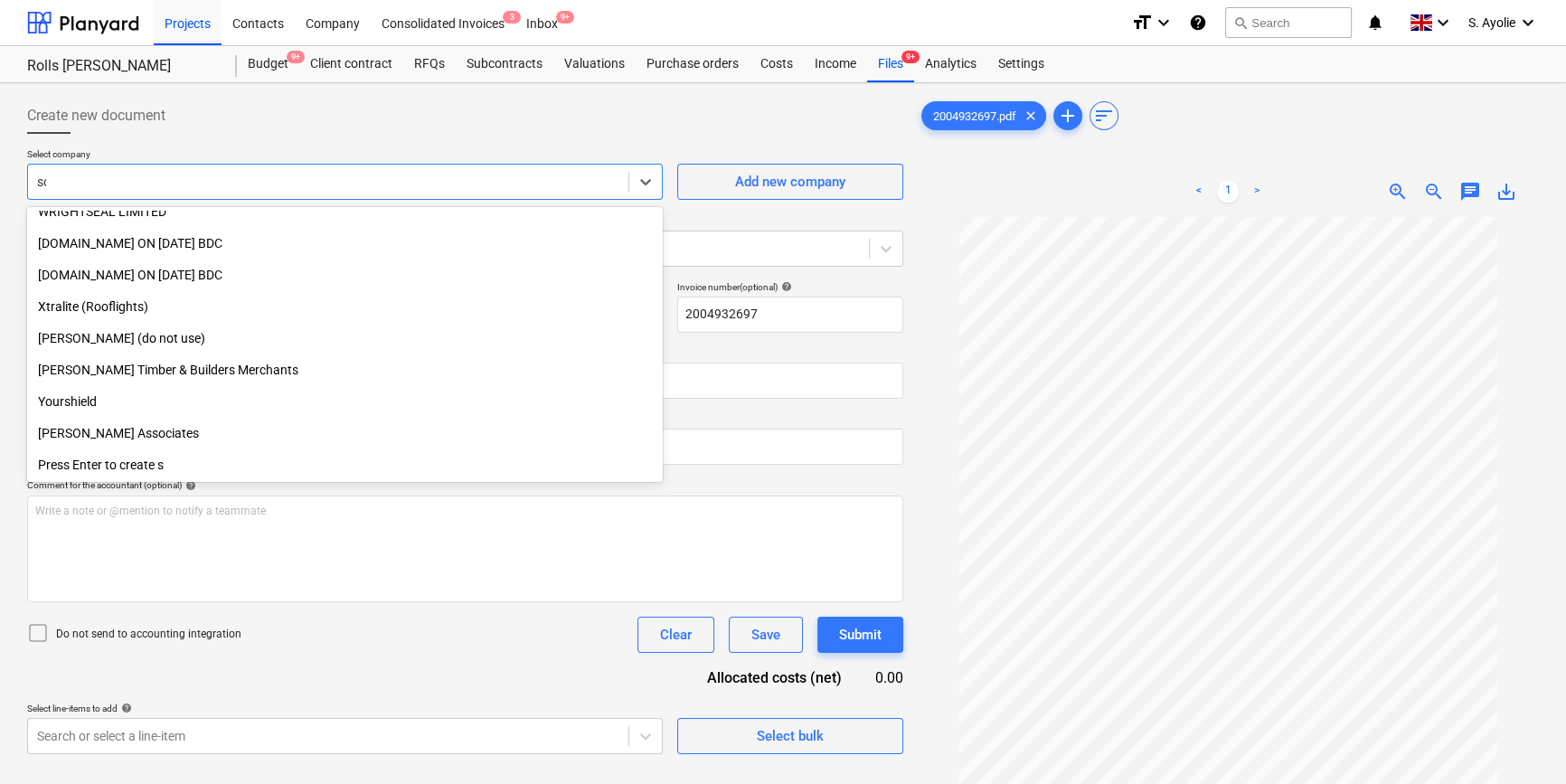
scroll to position [614, 0]
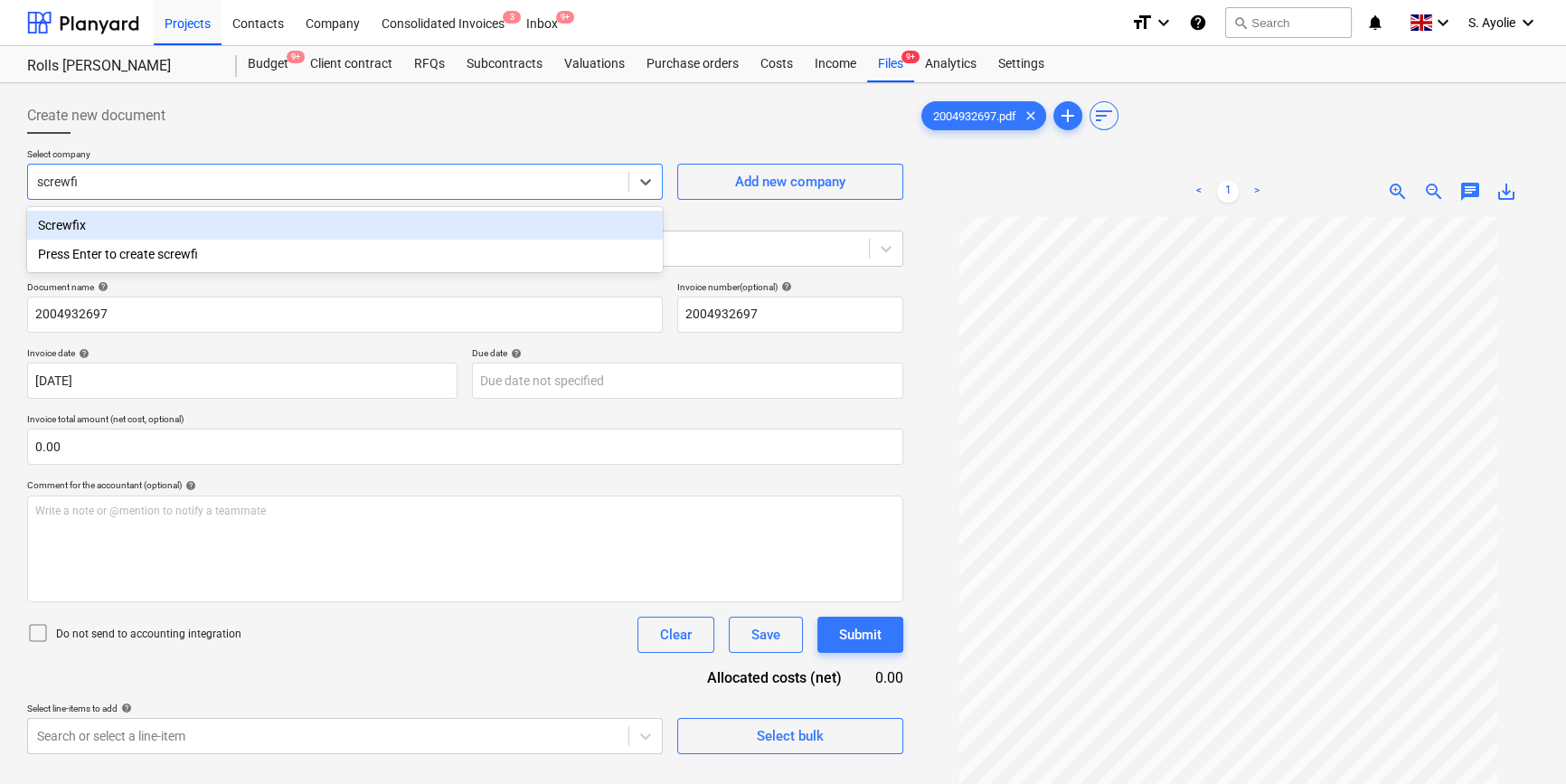
type input "screwfix"
click at [425, 212] on div "Screwfix" at bounding box center [345, 225] width 636 height 29
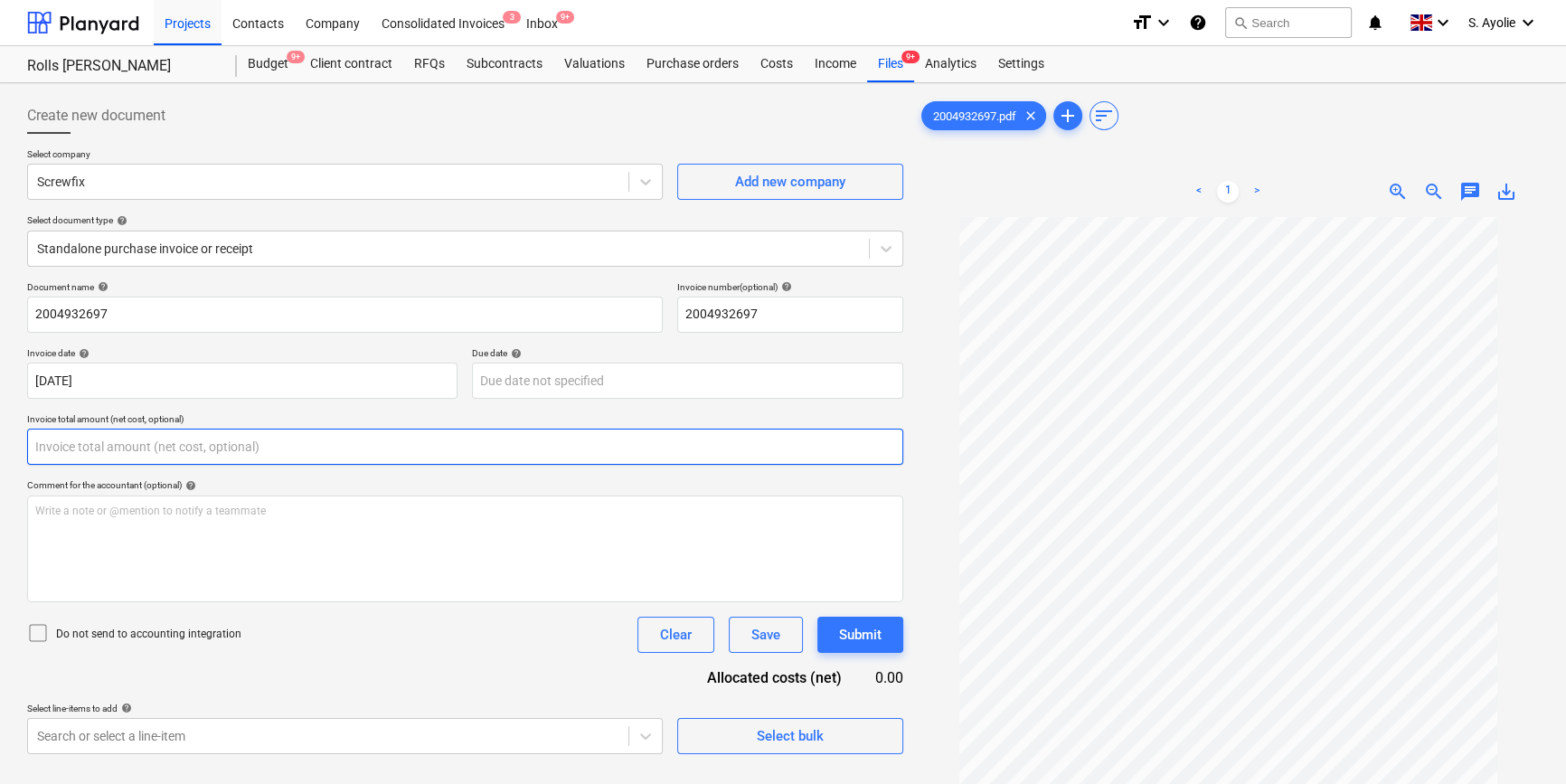
click at [251, 451] on input "text" at bounding box center [465, 446] width 876 height 36
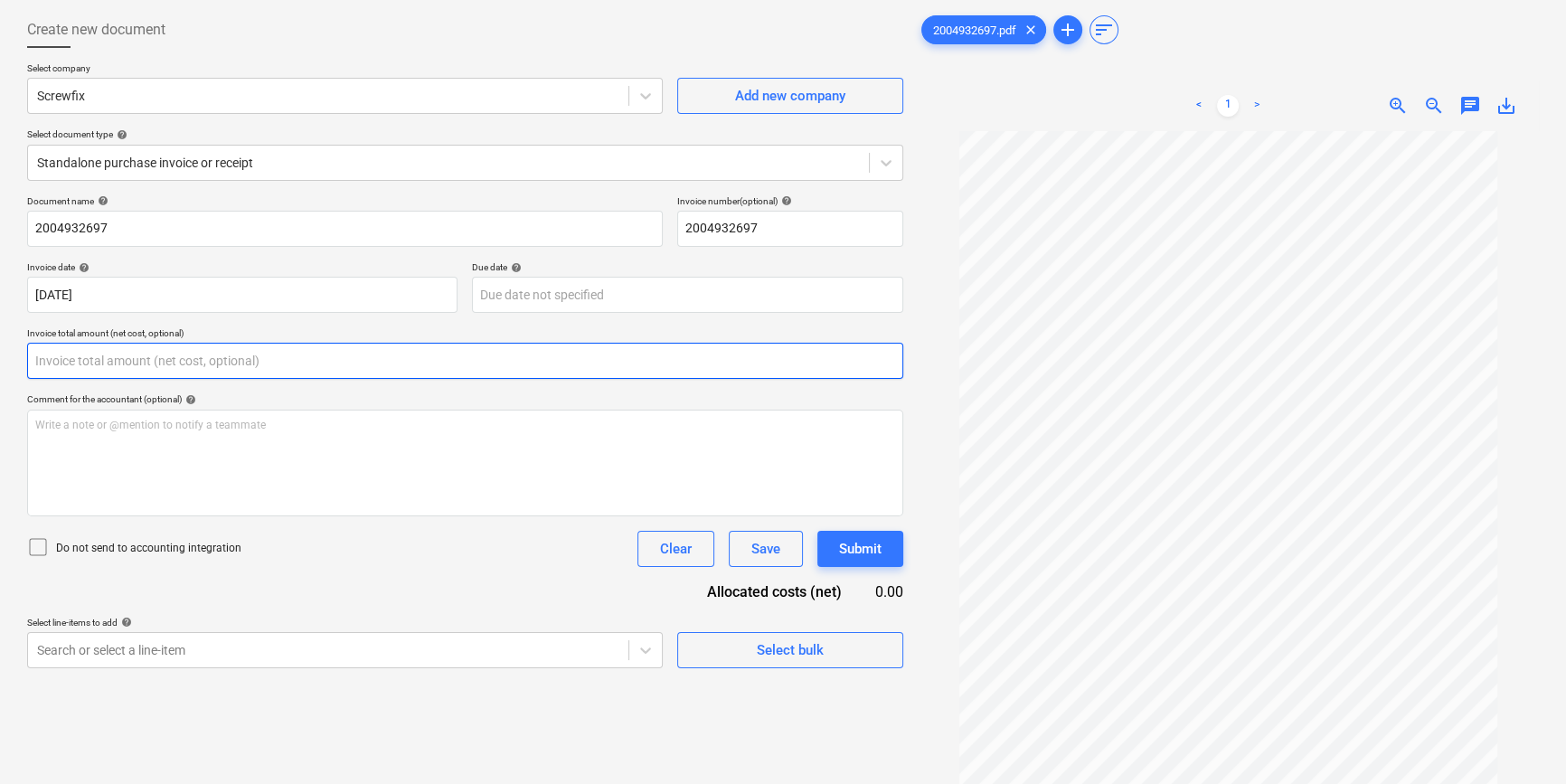
scroll to position [163, 0]
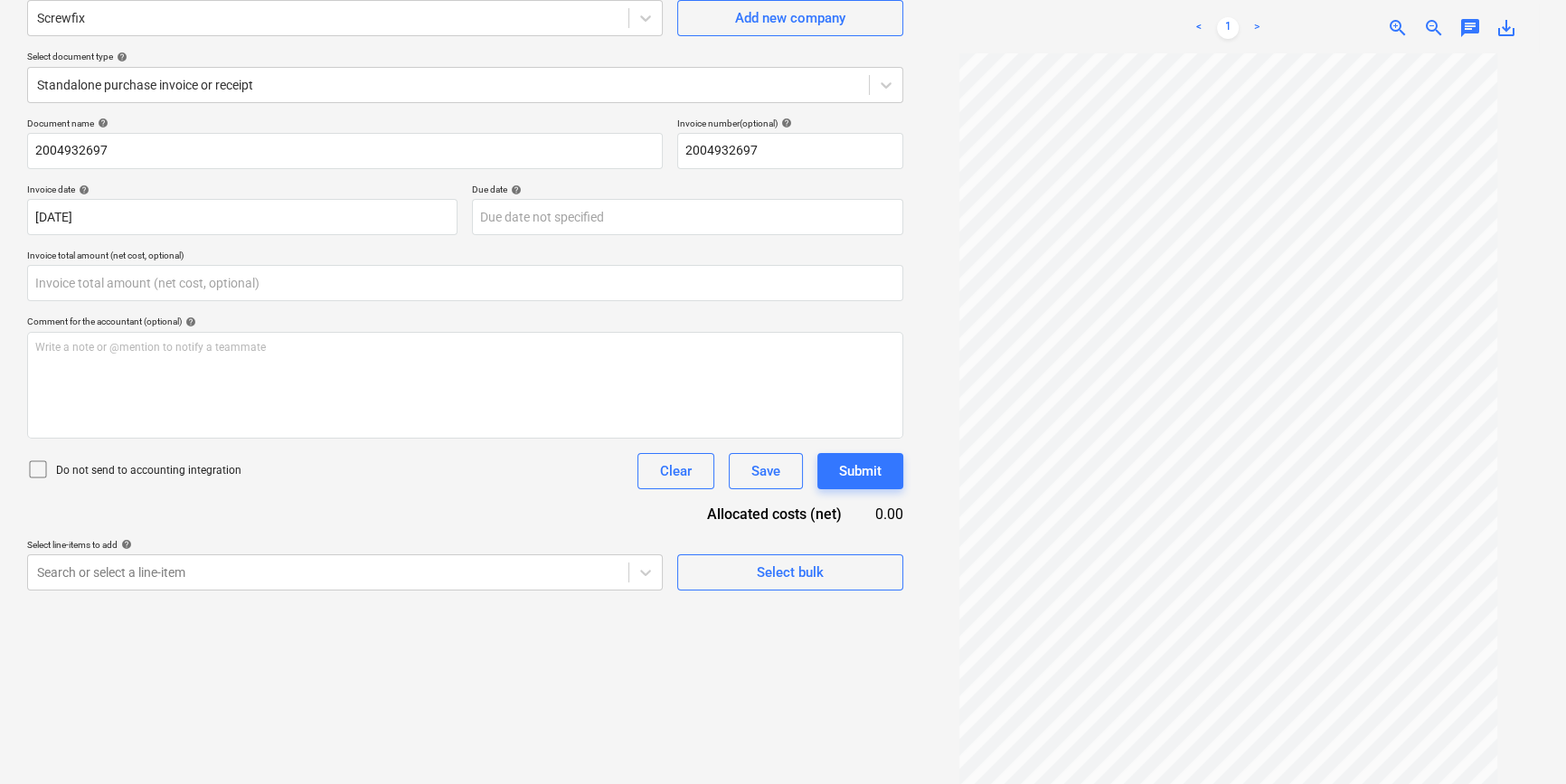
type input "0.00"
click at [1390, 17] on span "zoom_in" at bounding box center [1398, 28] width 21 height 21
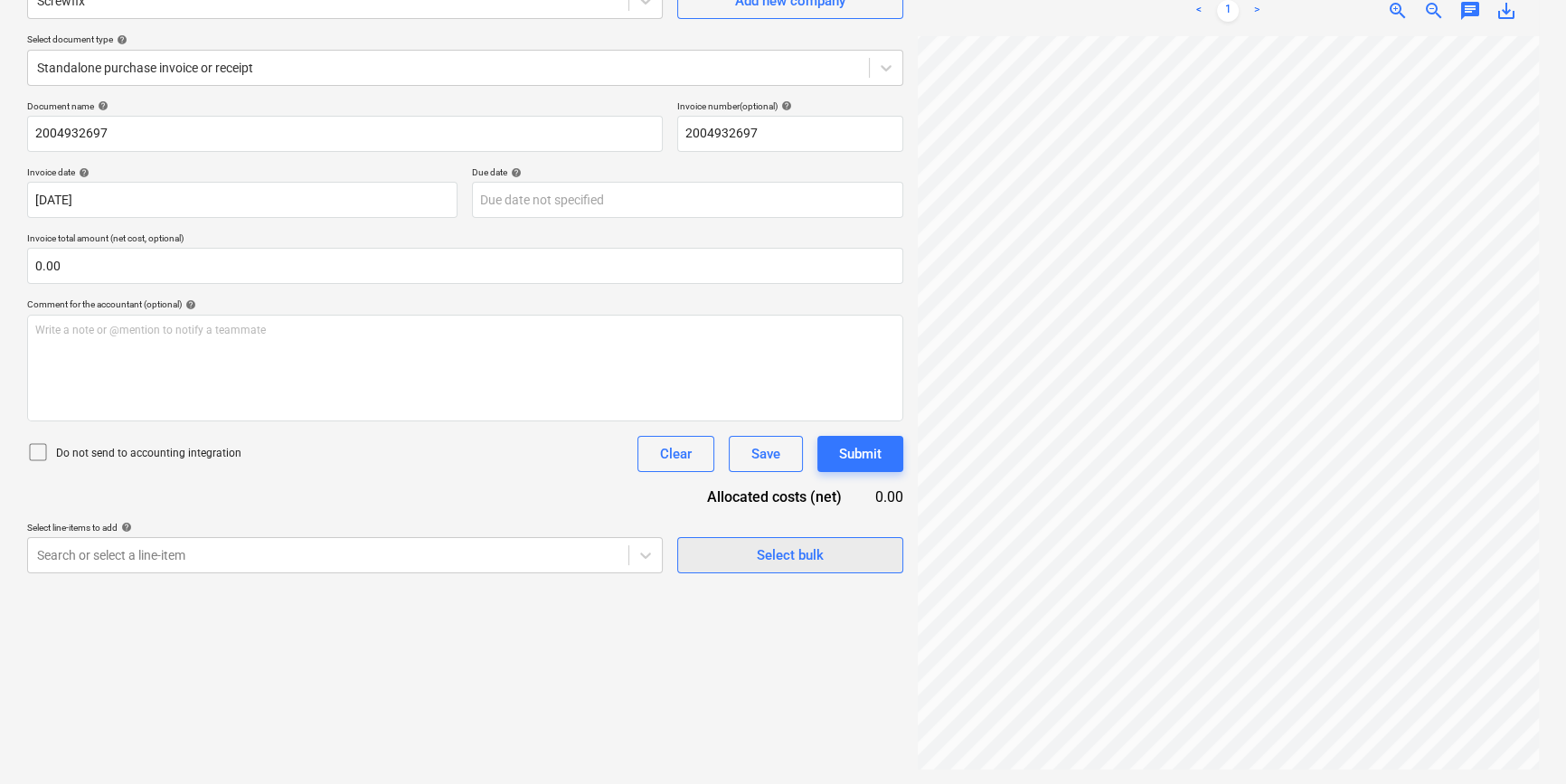
scroll to position [597, 330]
click at [687, 557] on div "Create new document Select company Screwfix Add new company Select document typ…" at bounding box center [783, 343] width 1526 height 867
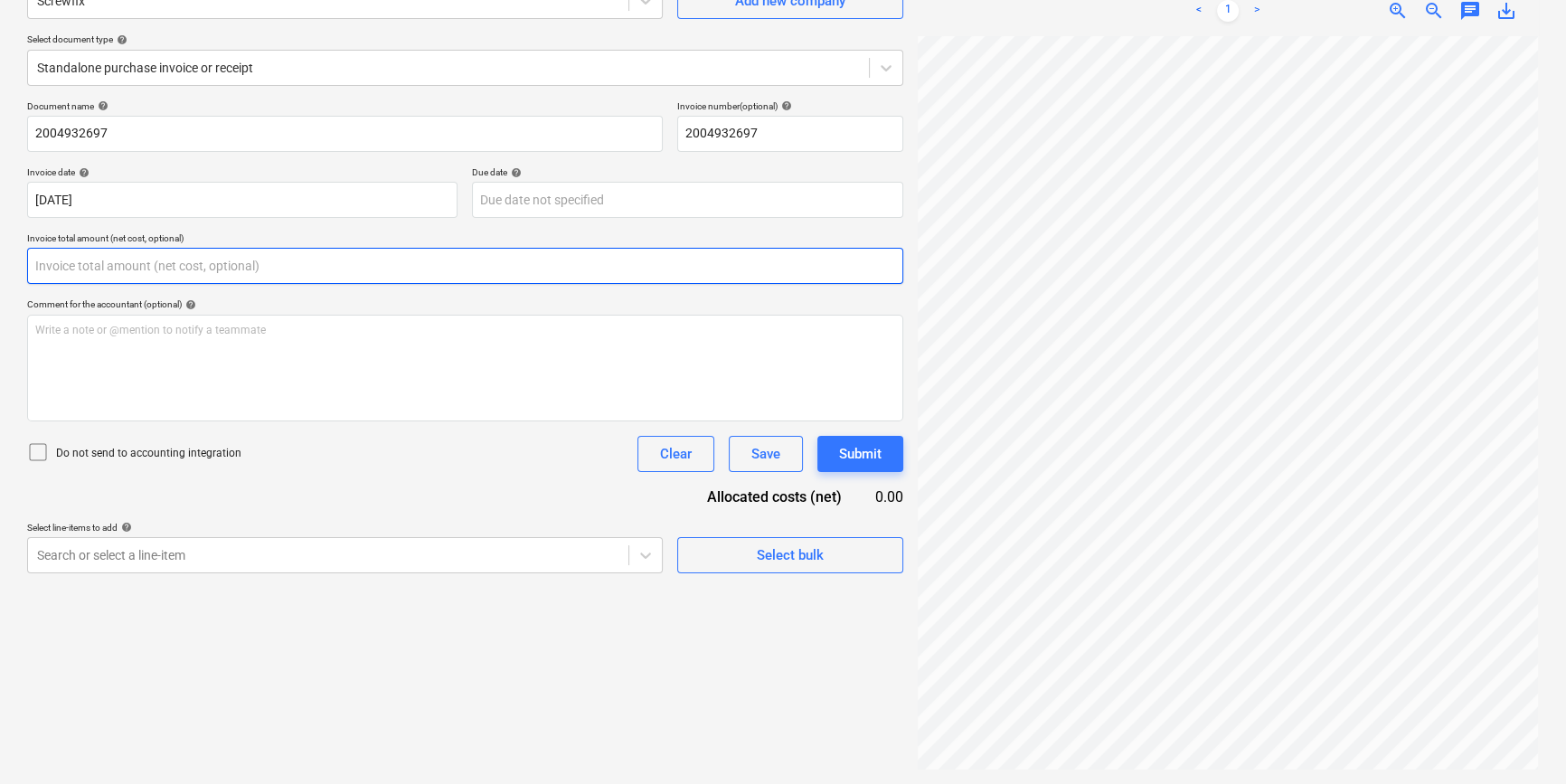
click at [244, 267] on input "text" at bounding box center [465, 265] width 876 height 36
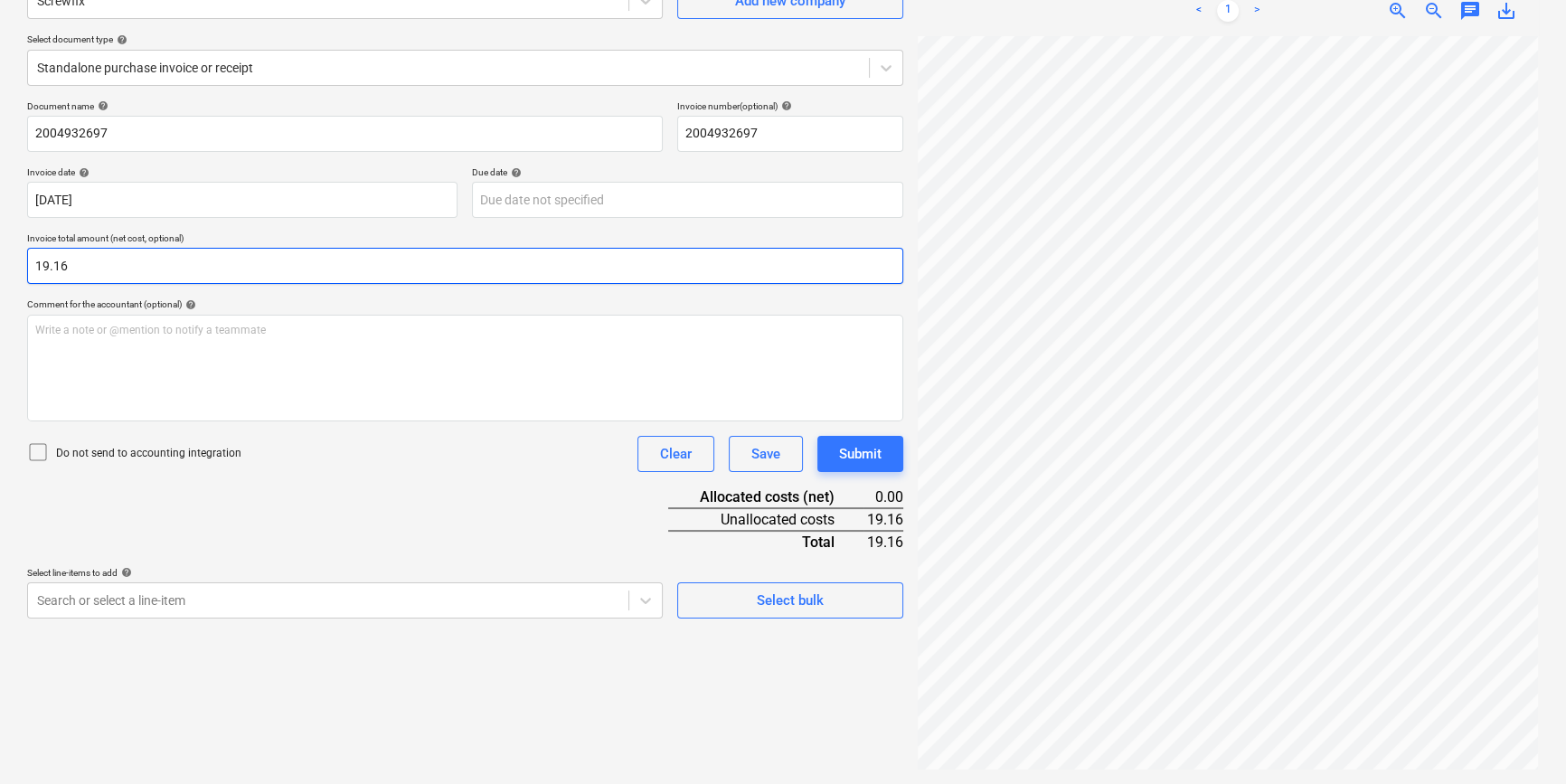
type input "19.16"
click at [293, 453] on div "Do not send to accounting integration Clear Save Submit" at bounding box center [465, 453] width 876 height 36
click at [154, 455] on p "Do not send to accounting integration" at bounding box center [149, 453] width 185 height 15
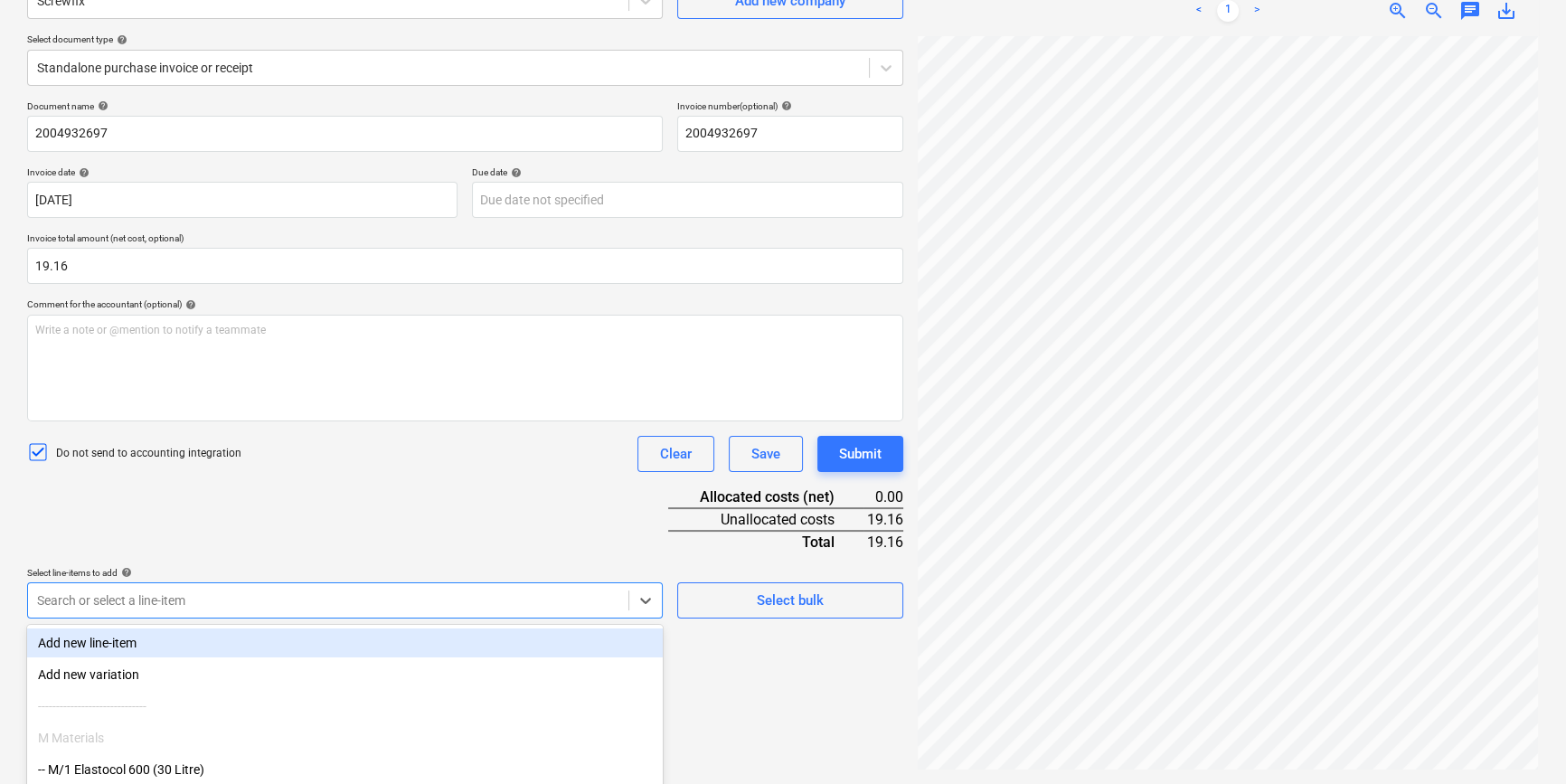
scroll to position [296, 0]
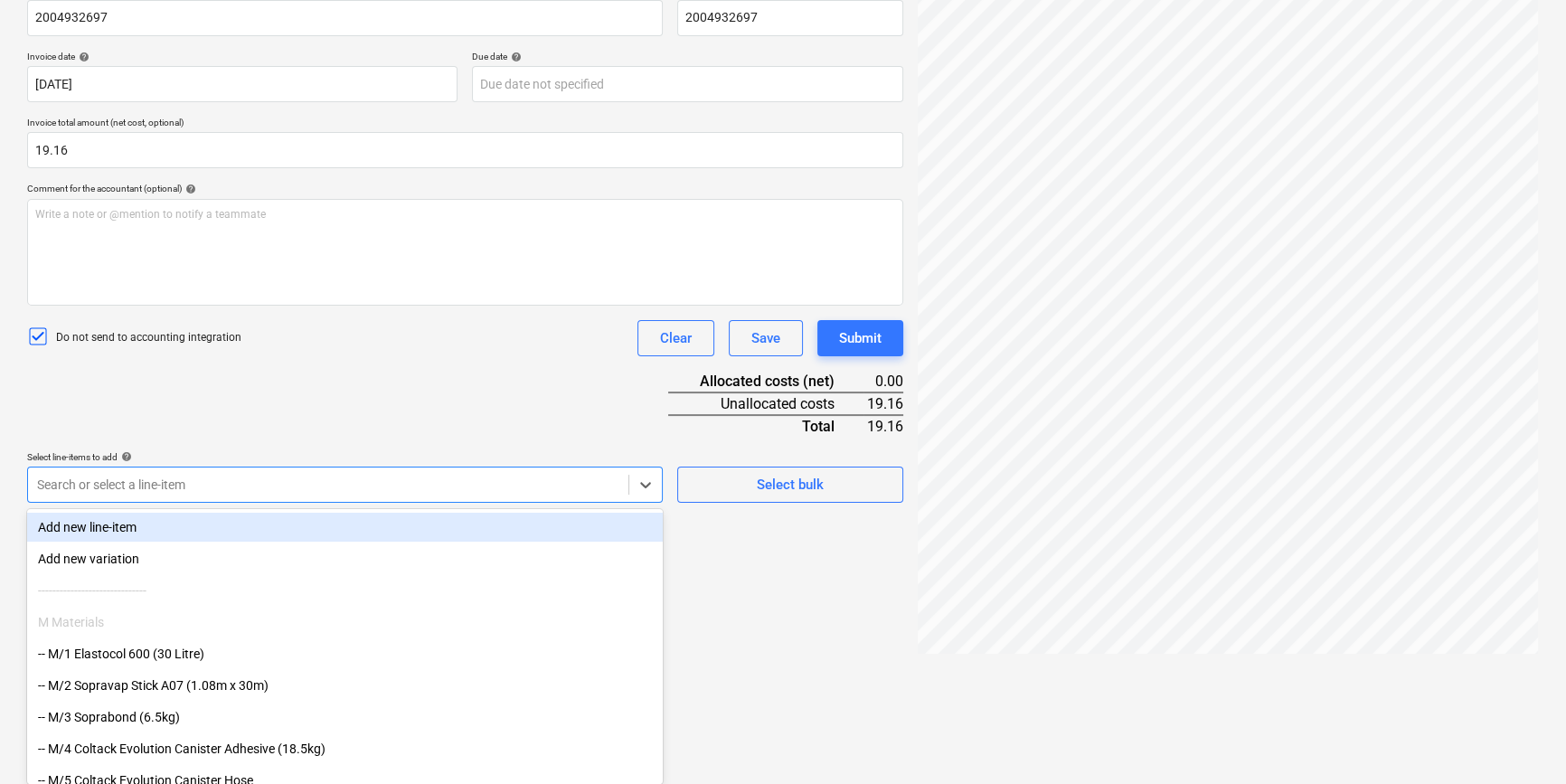
click at [213, 488] on body "Projects Contacts Company Consolidated Invoices 3 Inbox 9+ format_size keyboard…" at bounding box center [783, 96] width 1566 height 784
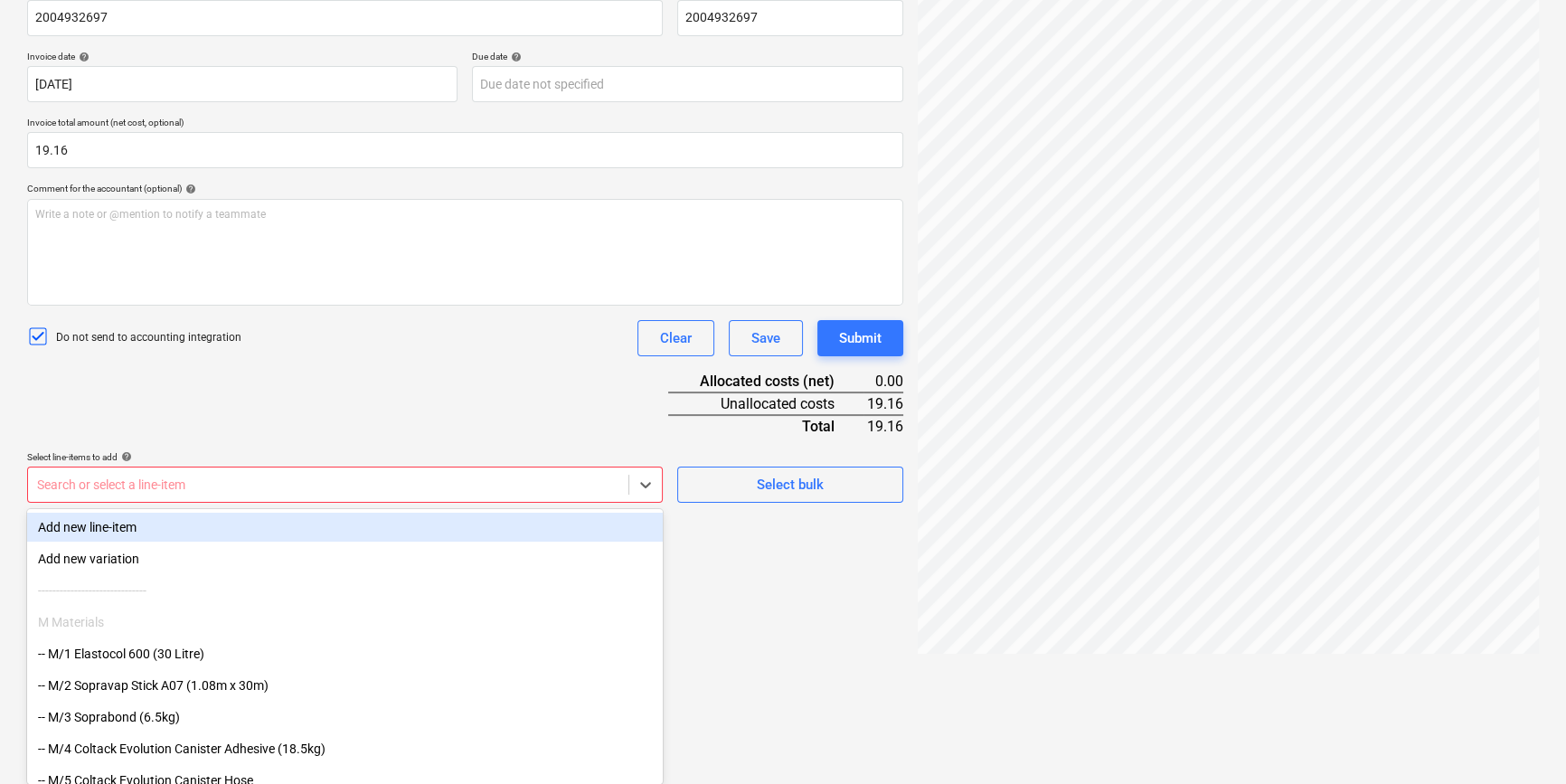
click at [473, 488] on body "Projects Contacts Company Consolidated Invoices 3 Inbox 9+ format_size keyboard…" at bounding box center [783, 96] width 1566 height 784
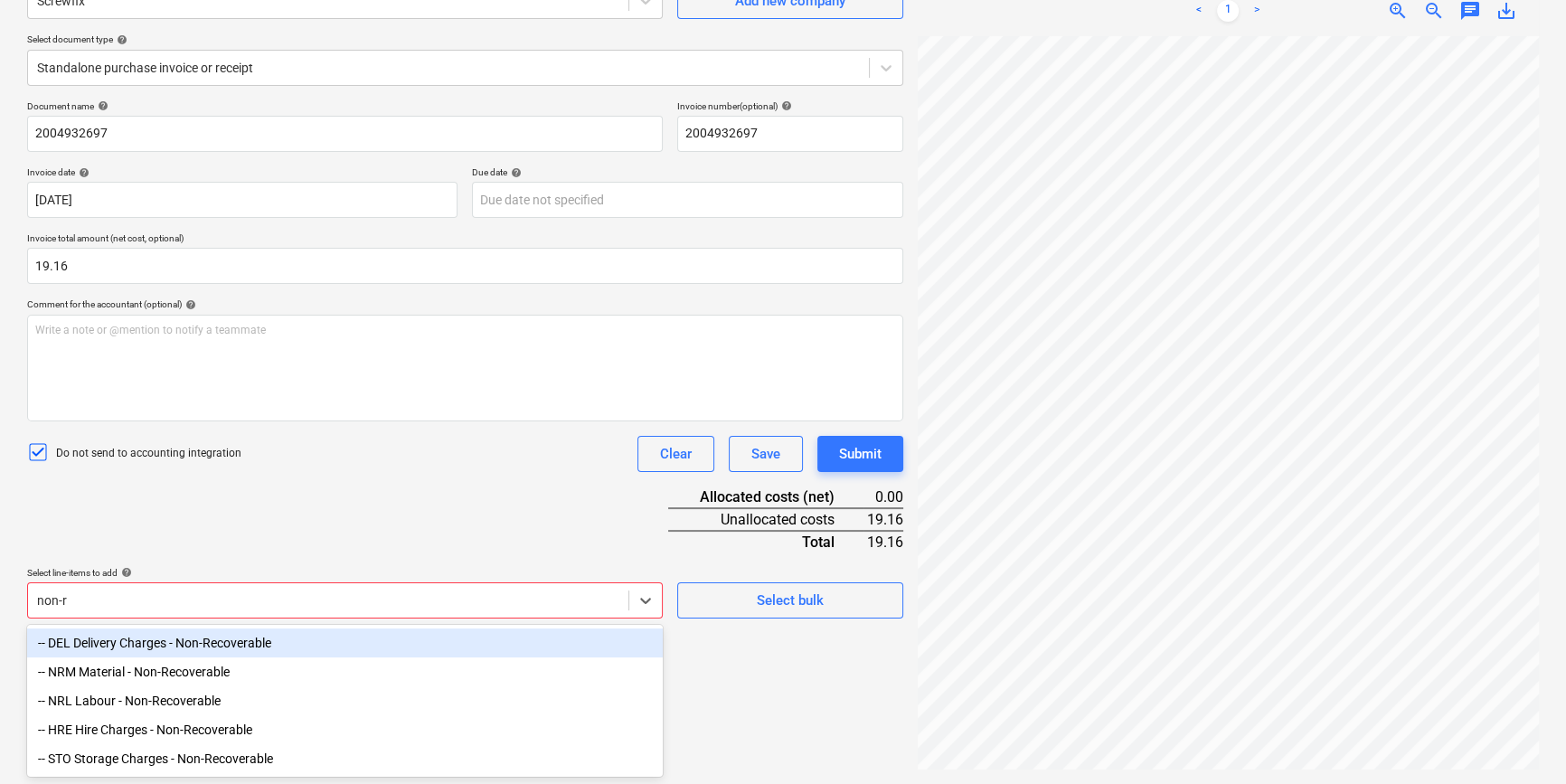
scroll to position [181, 0]
type input "non-re"
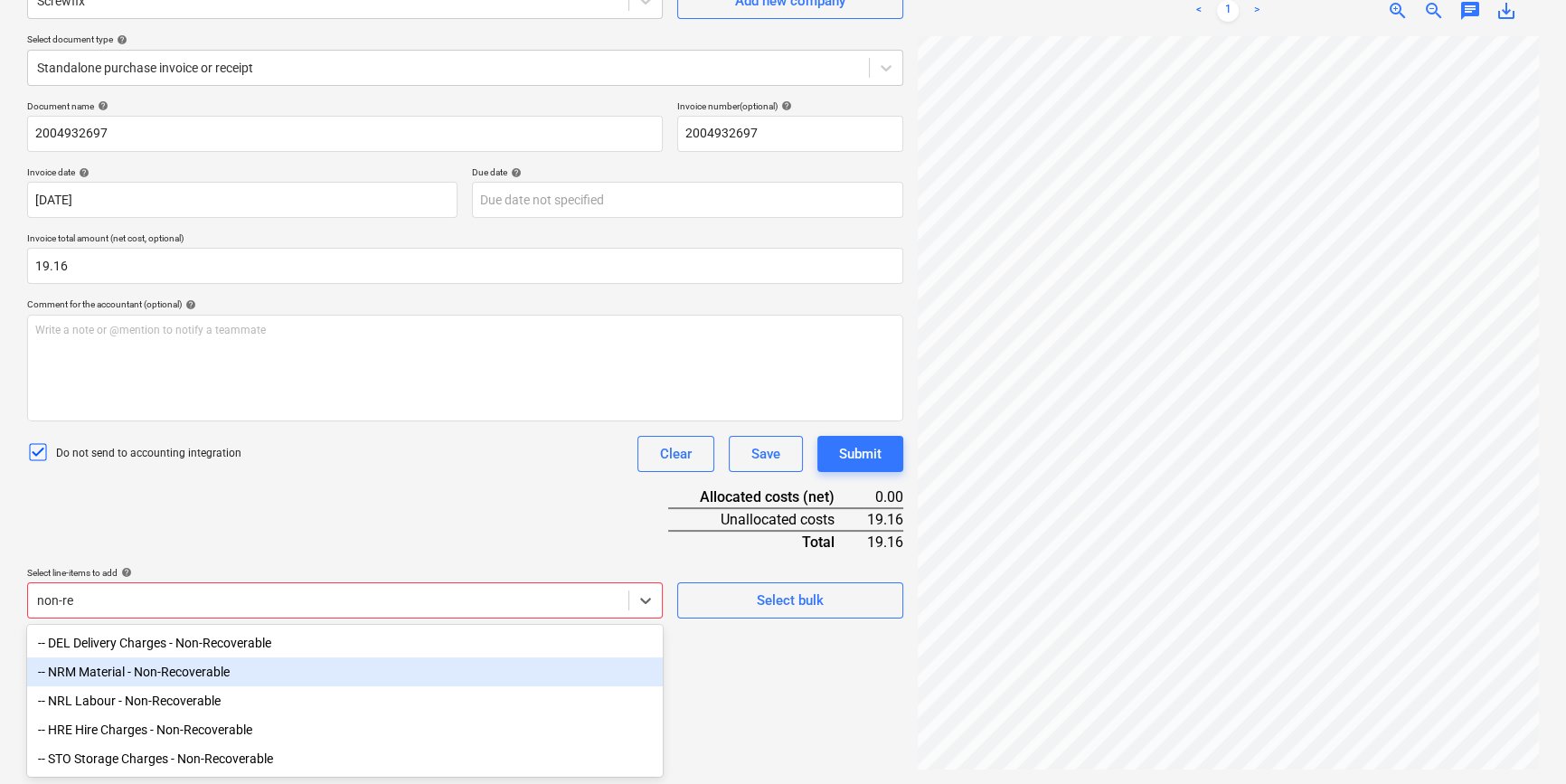
click at [217, 677] on div "-- NRM Material - Non-Recoverable" at bounding box center [345, 671] width 636 height 29
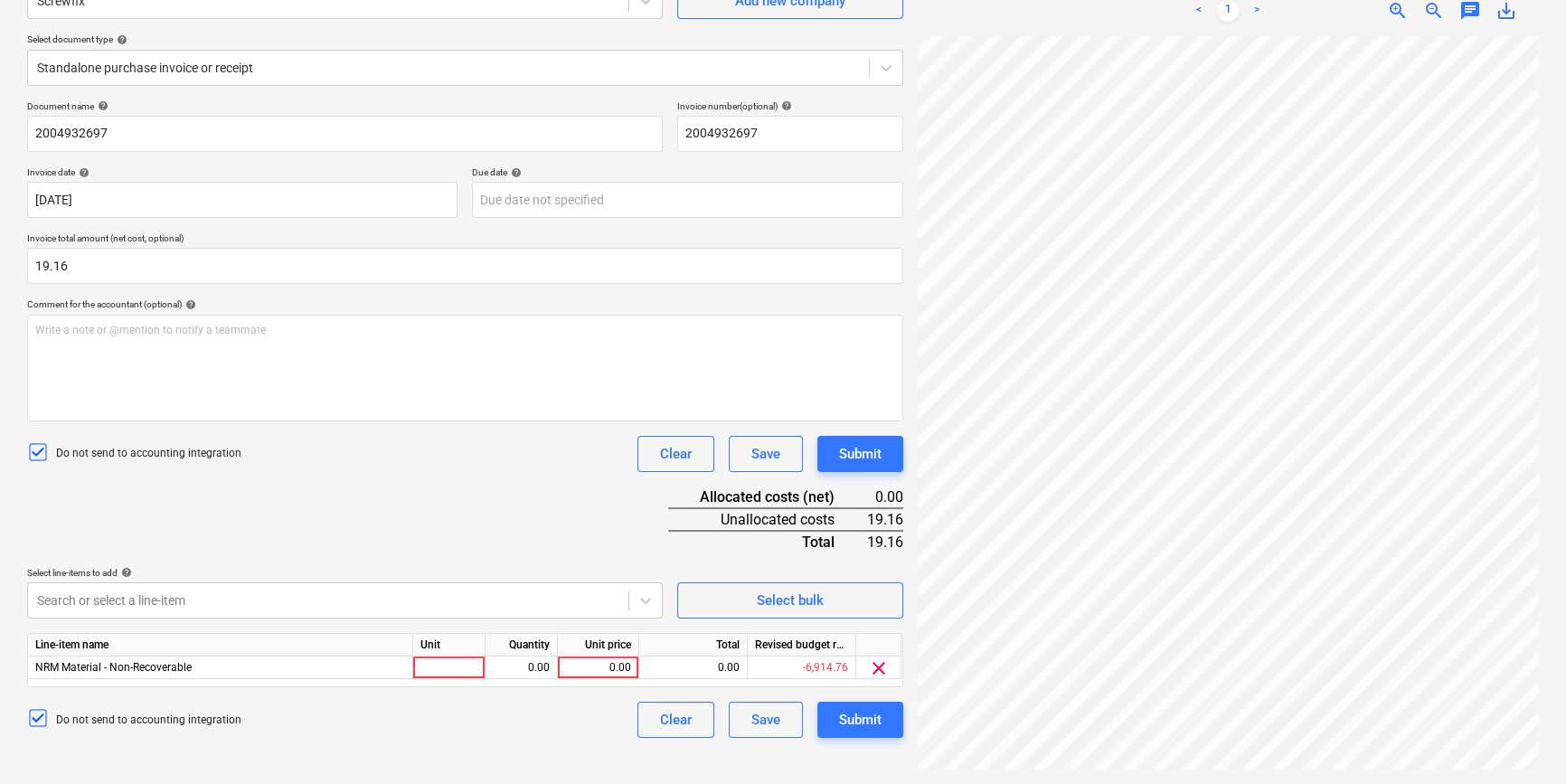
click at [314, 544] on div "Document name help 2004932697 Invoice number (optional) help 2004932697 Invoice…" at bounding box center [465, 419] width 876 height 637
click at [470, 671] on div at bounding box center [449, 667] width 72 height 22
drag, startPoint x: 552, startPoint y: 714, endPoint x: 435, endPoint y: 656, distance: 130.6
click at [435, 656] on div "Document name help 2004932697 Invoice number (optional) help 2004932697 Invoice…" at bounding box center [465, 419] width 876 height 637
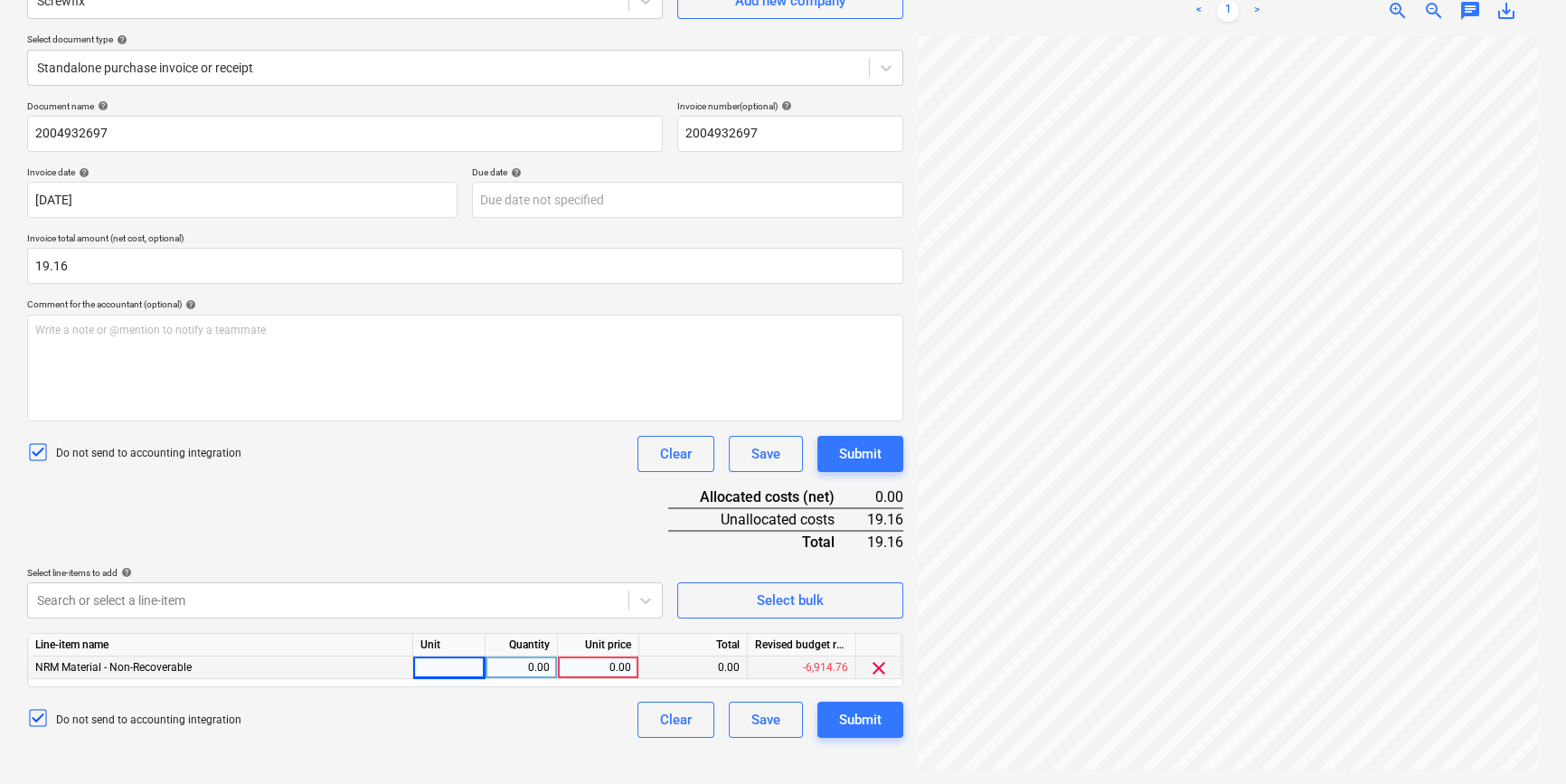
click at [516, 663] on div "0.00" at bounding box center [521, 667] width 57 height 22
click at [472, 663] on div at bounding box center [449, 667] width 72 height 22
type input "pcs"
click at [521, 669] on div "0.00" at bounding box center [521, 667] width 57 height 22
type input "1"
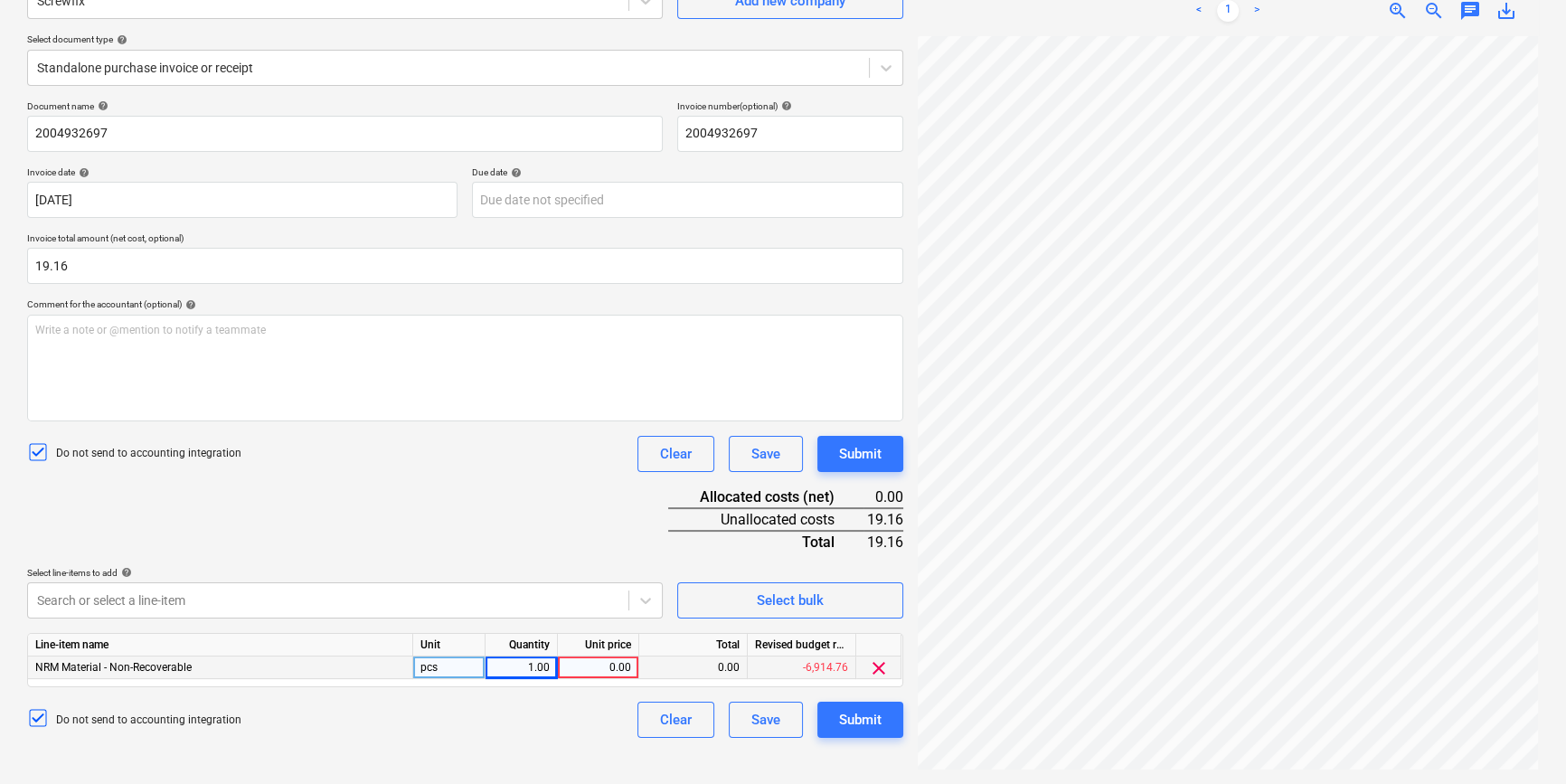
click at [609, 669] on div "0.00" at bounding box center [598, 667] width 66 height 22
type input "19.16"
click at [848, 714] on div "Submit" at bounding box center [861, 719] width 43 height 23
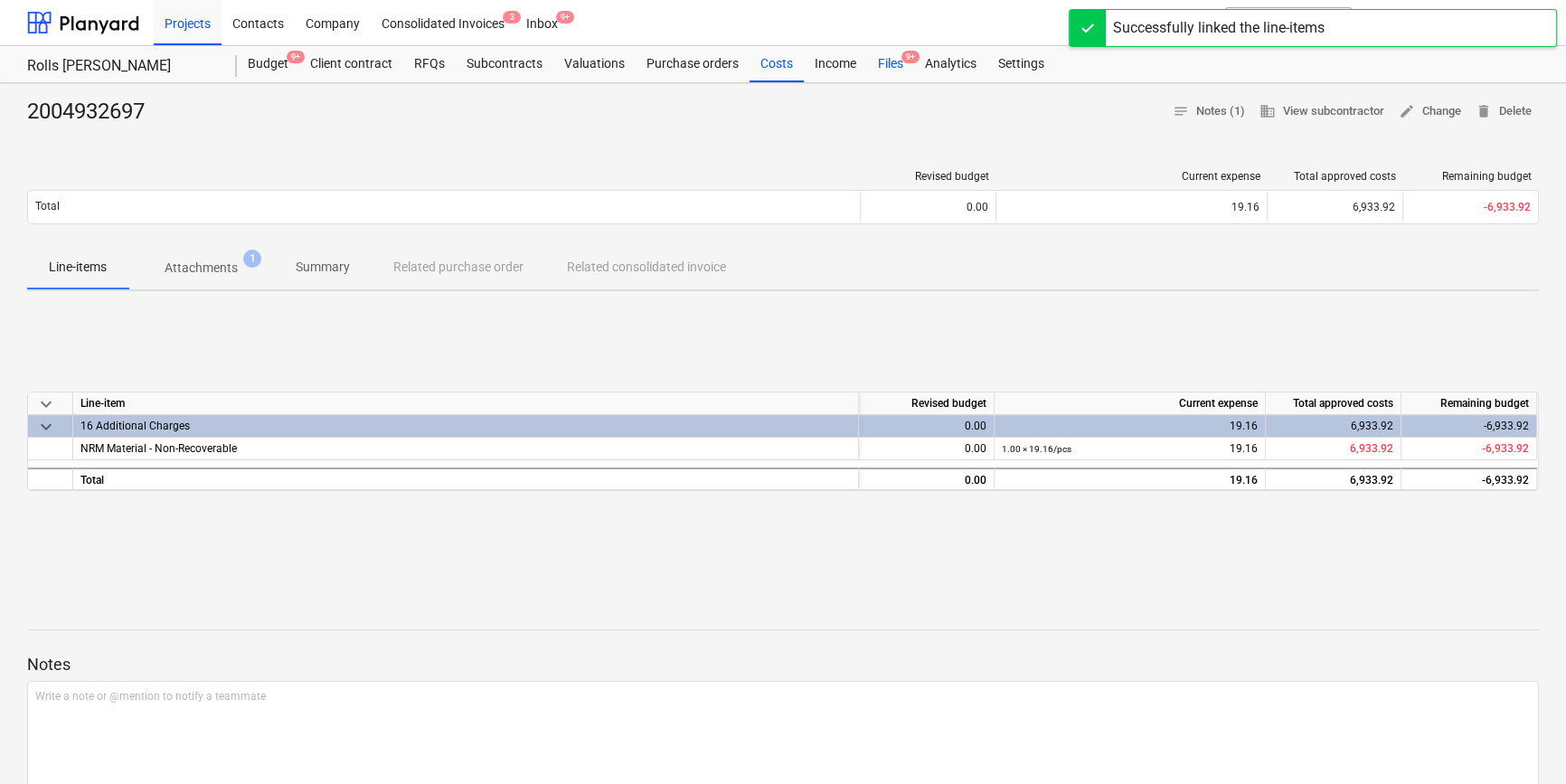
click at [902, 66] on div "Files 9+" at bounding box center [891, 64] width 47 height 36
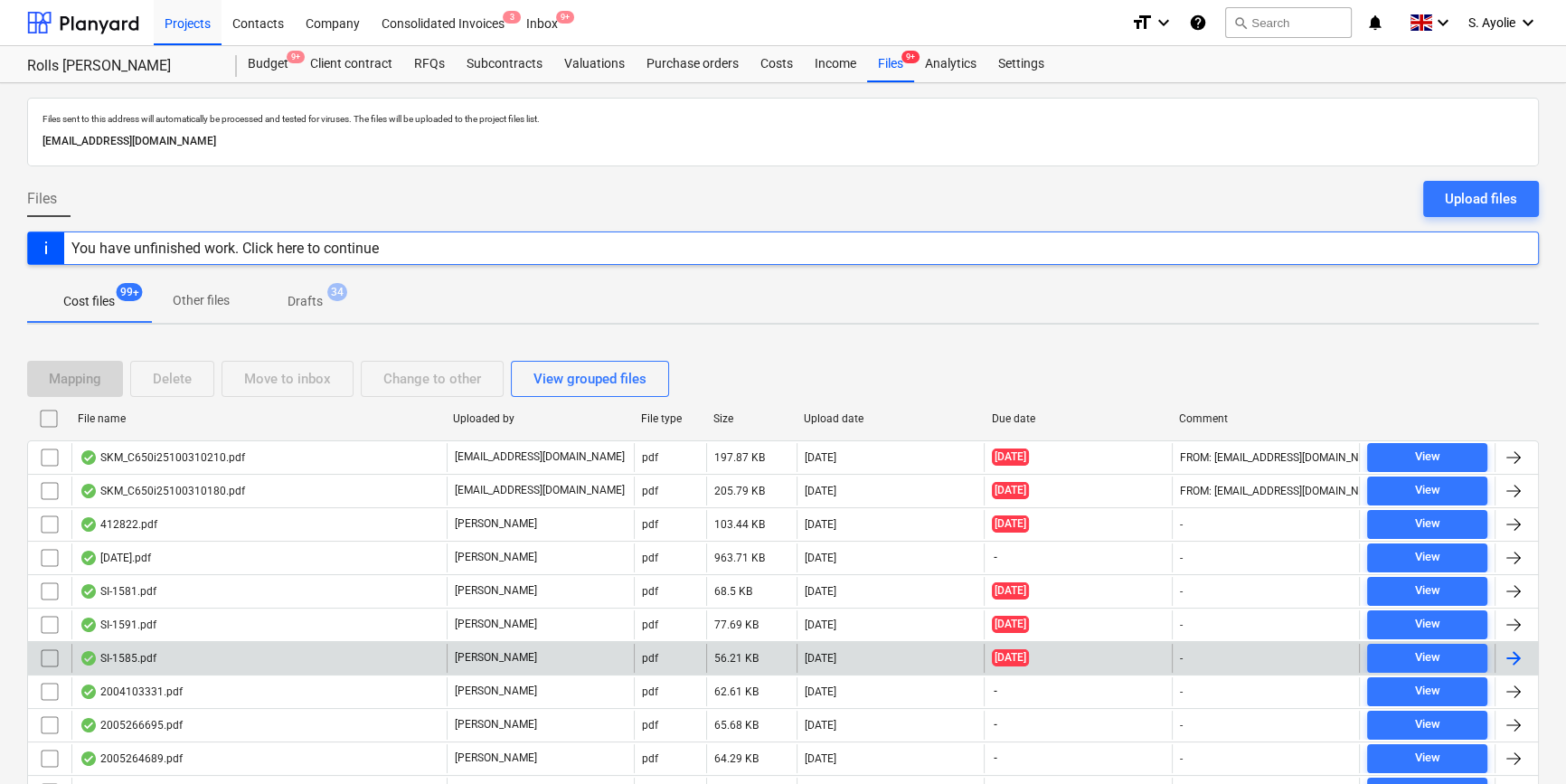
click at [506, 657] on div "[PERSON_NAME]" at bounding box center [540, 658] width 187 height 29
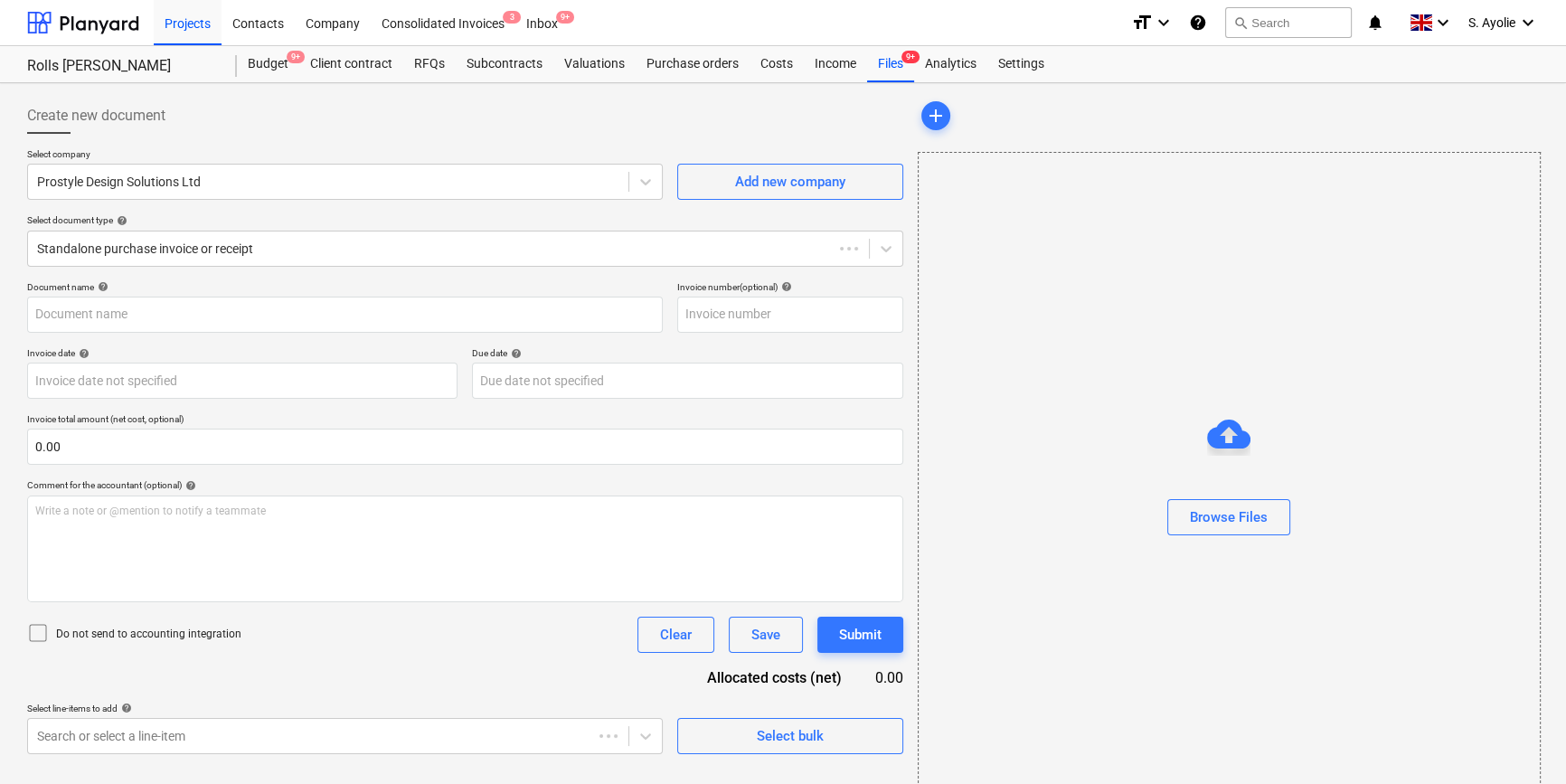
click at [506, 657] on div "Document name help Invoice number (optional) help Invoice date help Press the d…" at bounding box center [465, 518] width 876 height 473
type input "SI-1585"
type input "06 Jul 2025"
type input "18 Jul 2025"
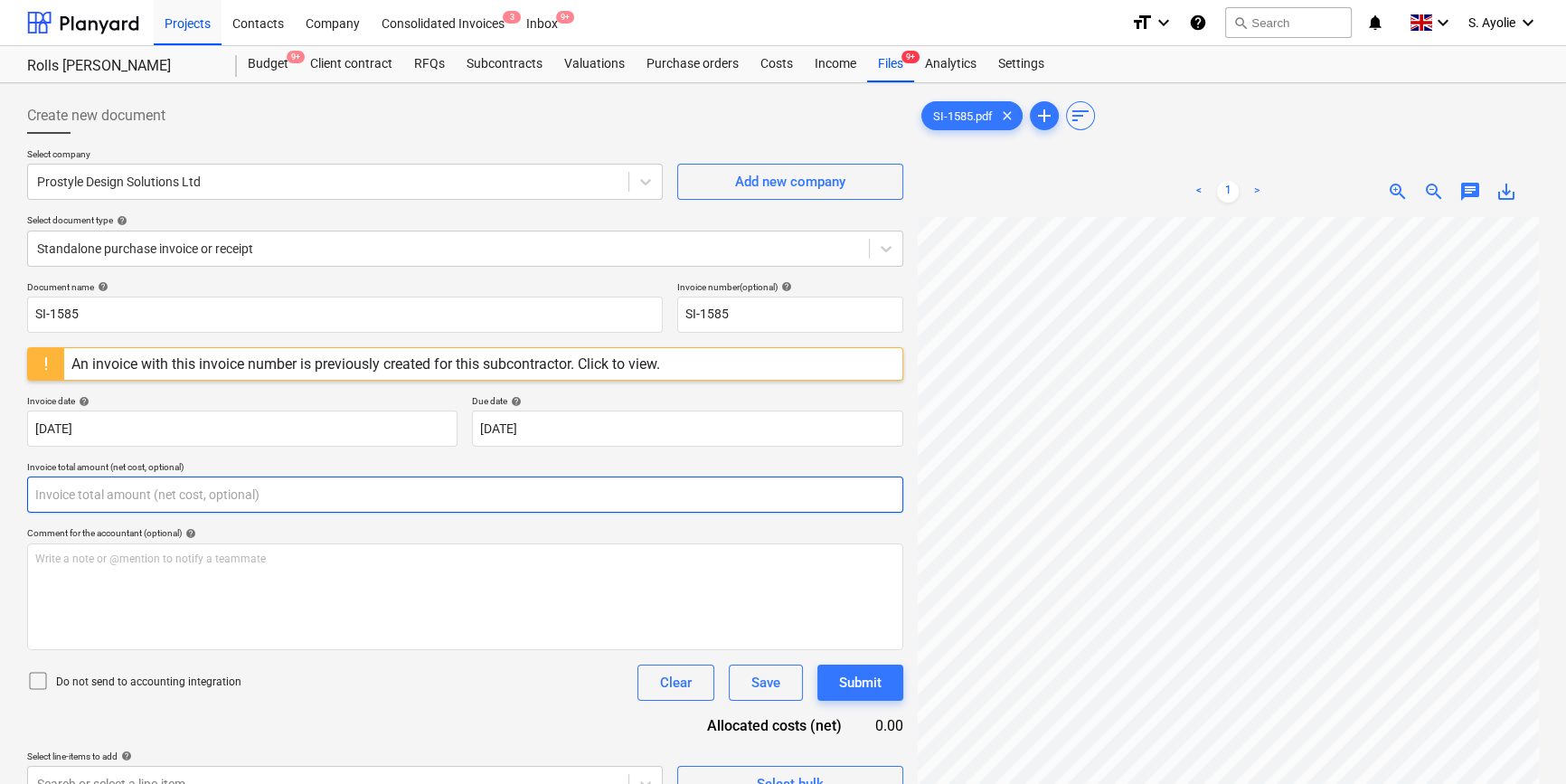
drag, startPoint x: 506, startPoint y: 657, endPoint x: 701, endPoint y: 481, distance: 262.7
click at [701, 481] on input "text" at bounding box center [465, 493] width 876 height 36
type input "0.00"
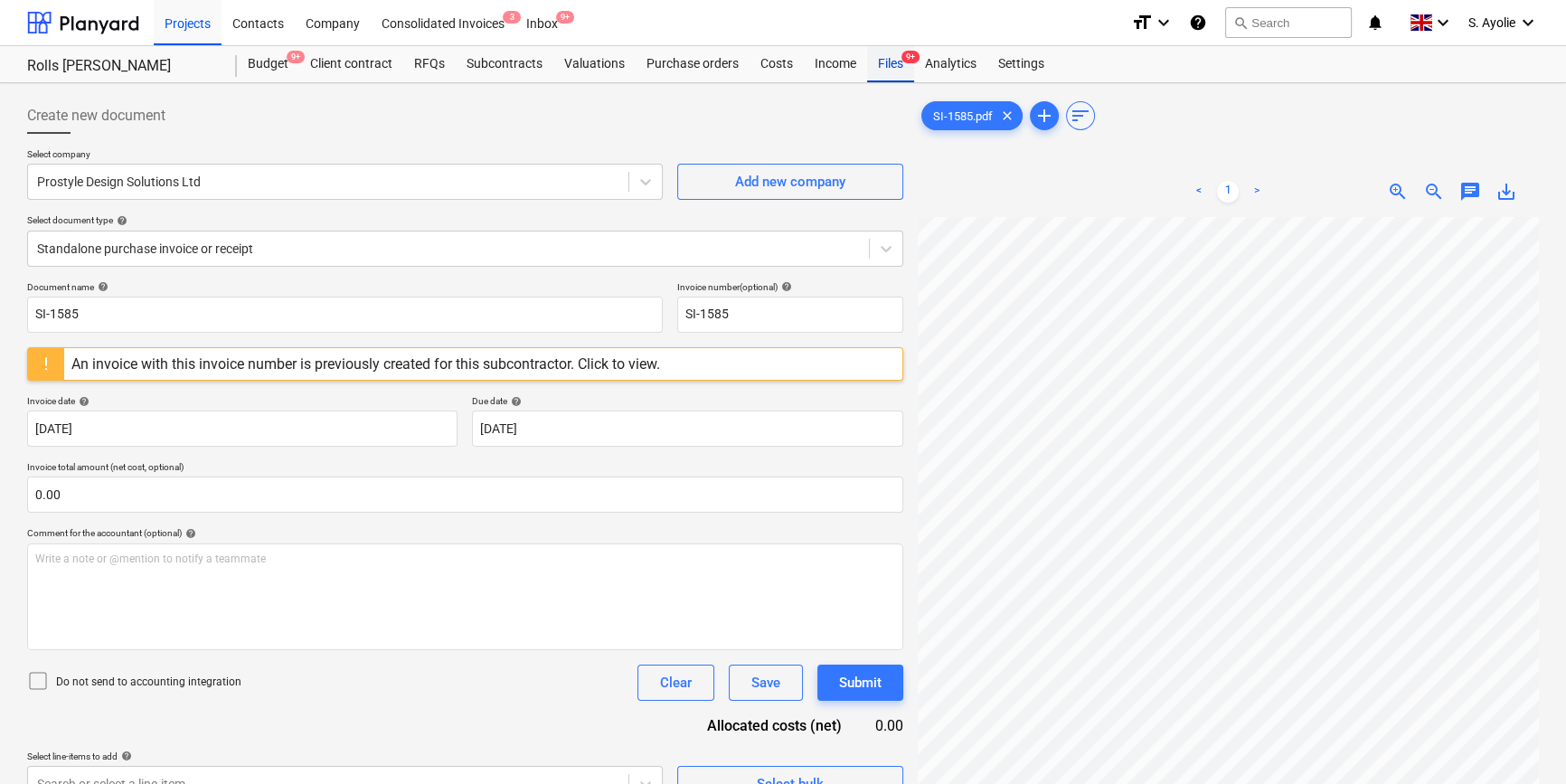
click at [896, 71] on div "Files 9+" at bounding box center [891, 64] width 47 height 36
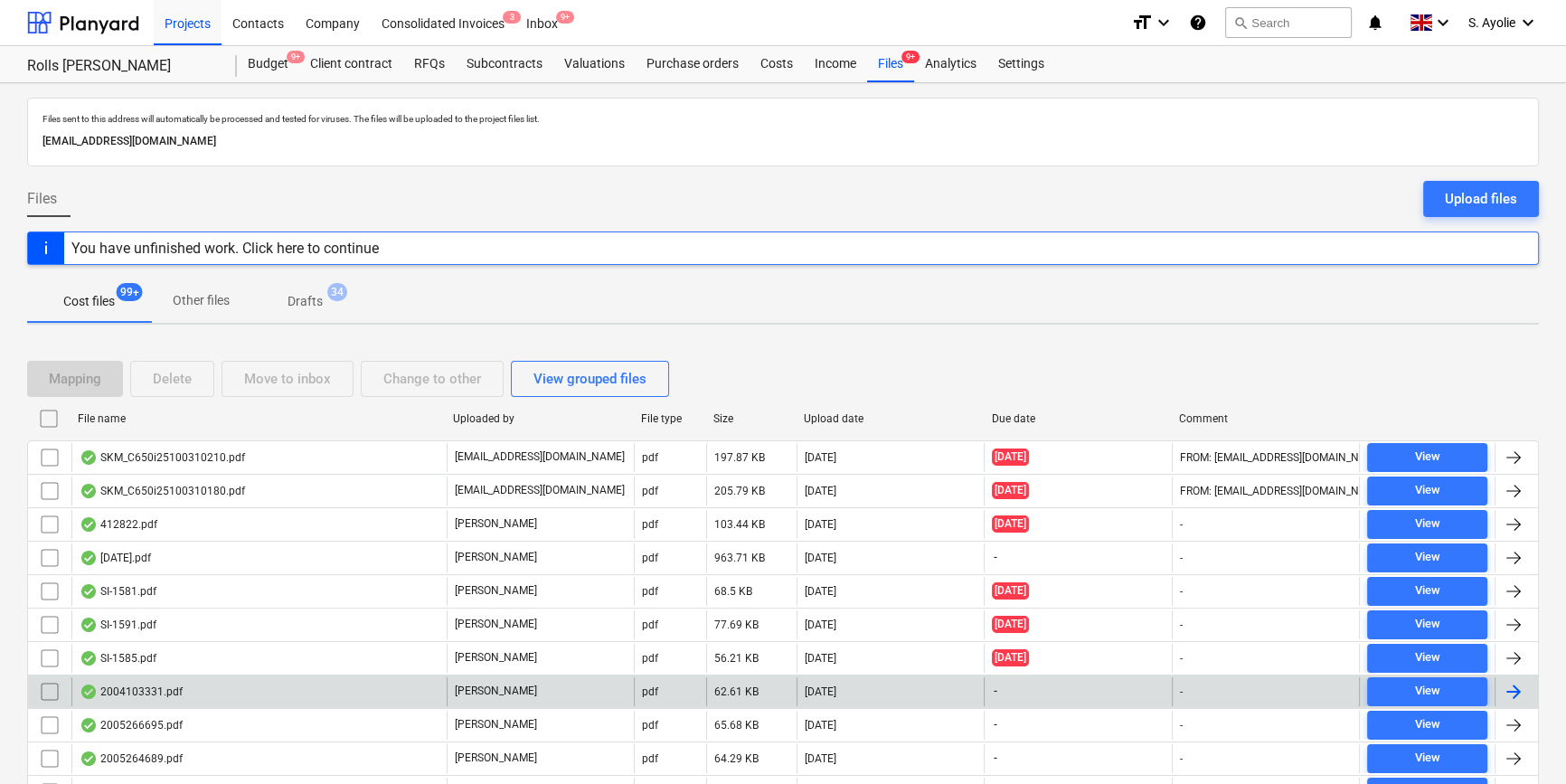
click at [361, 699] on div "2004103331.pdf" at bounding box center [259, 691] width 375 height 29
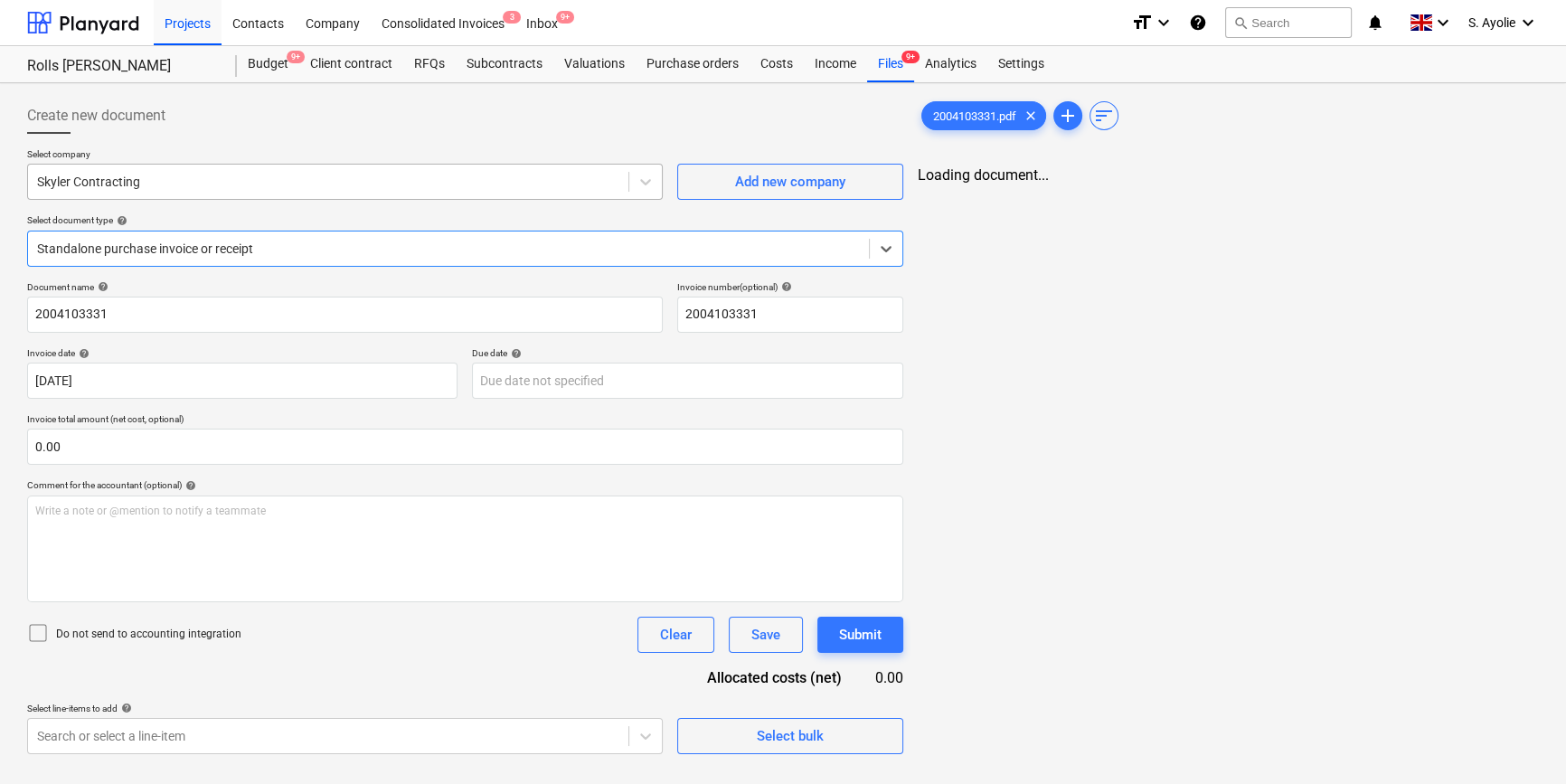
type input "2004103331"
type input "08 May 2025"
click at [169, 178] on div at bounding box center [327, 182] width 583 height 18
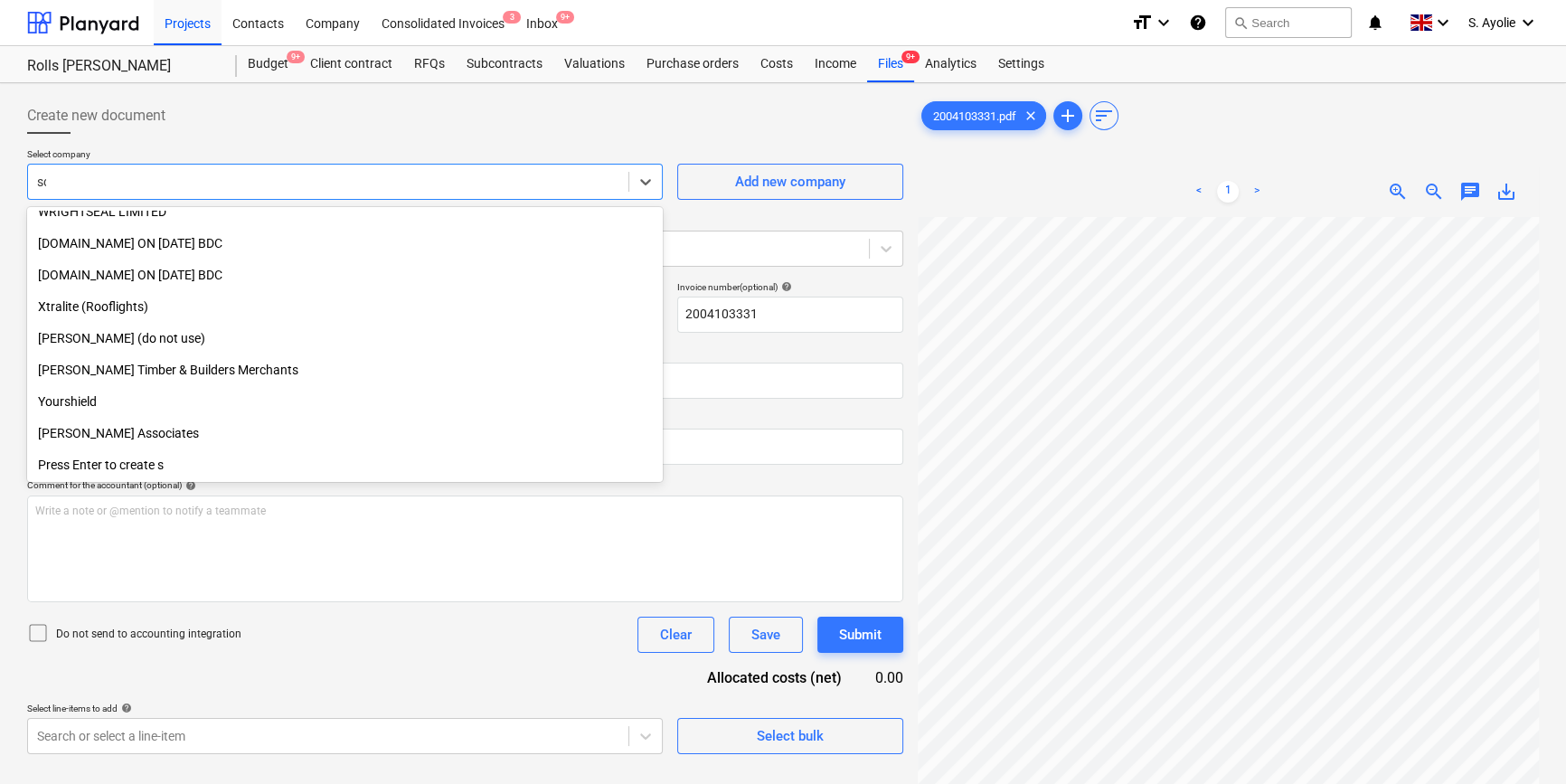
scroll to position [614, 0]
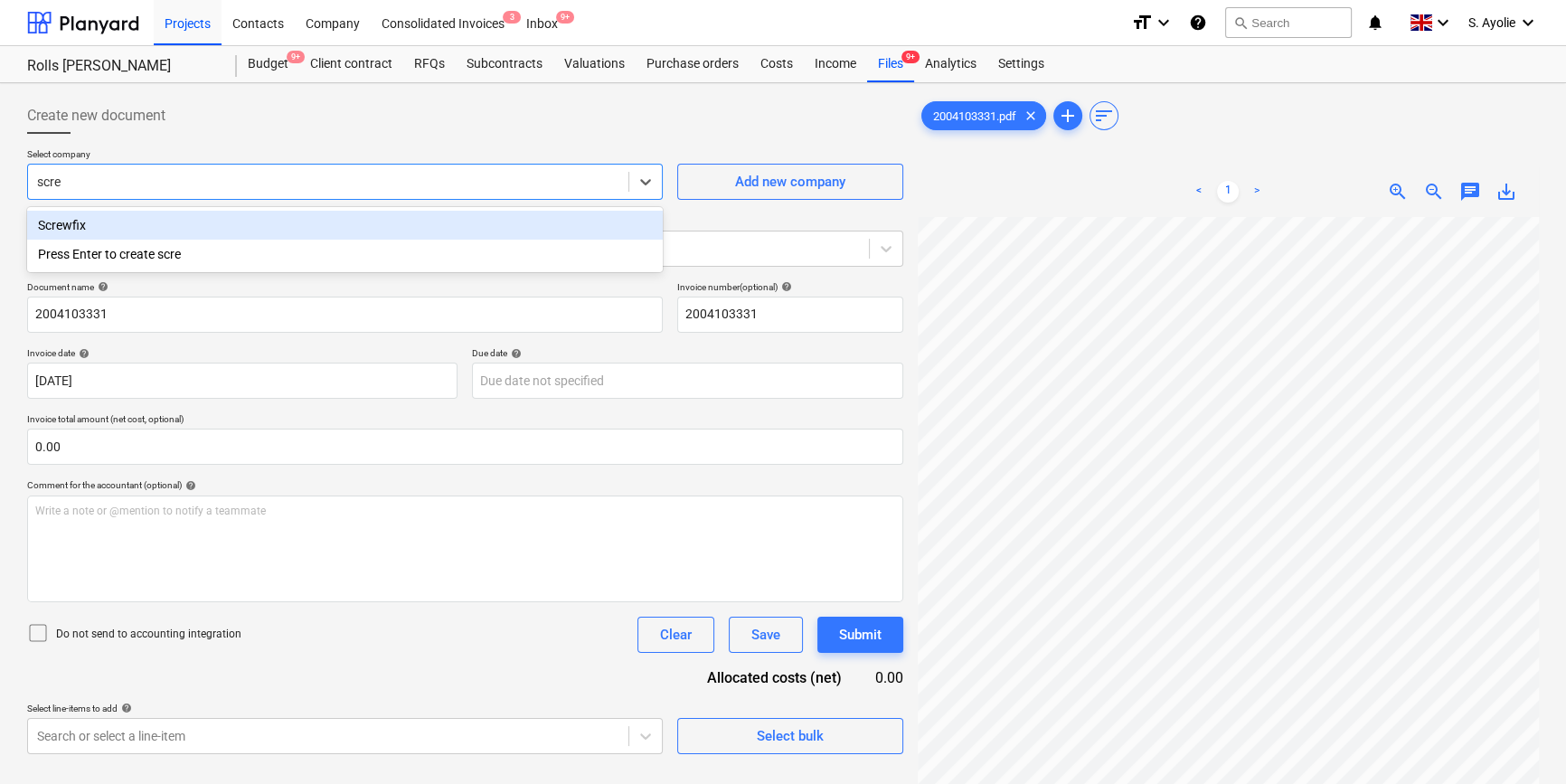
type input "screw"
click at [146, 219] on div "Screwfix" at bounding box center [345, 225] width 636 height 29
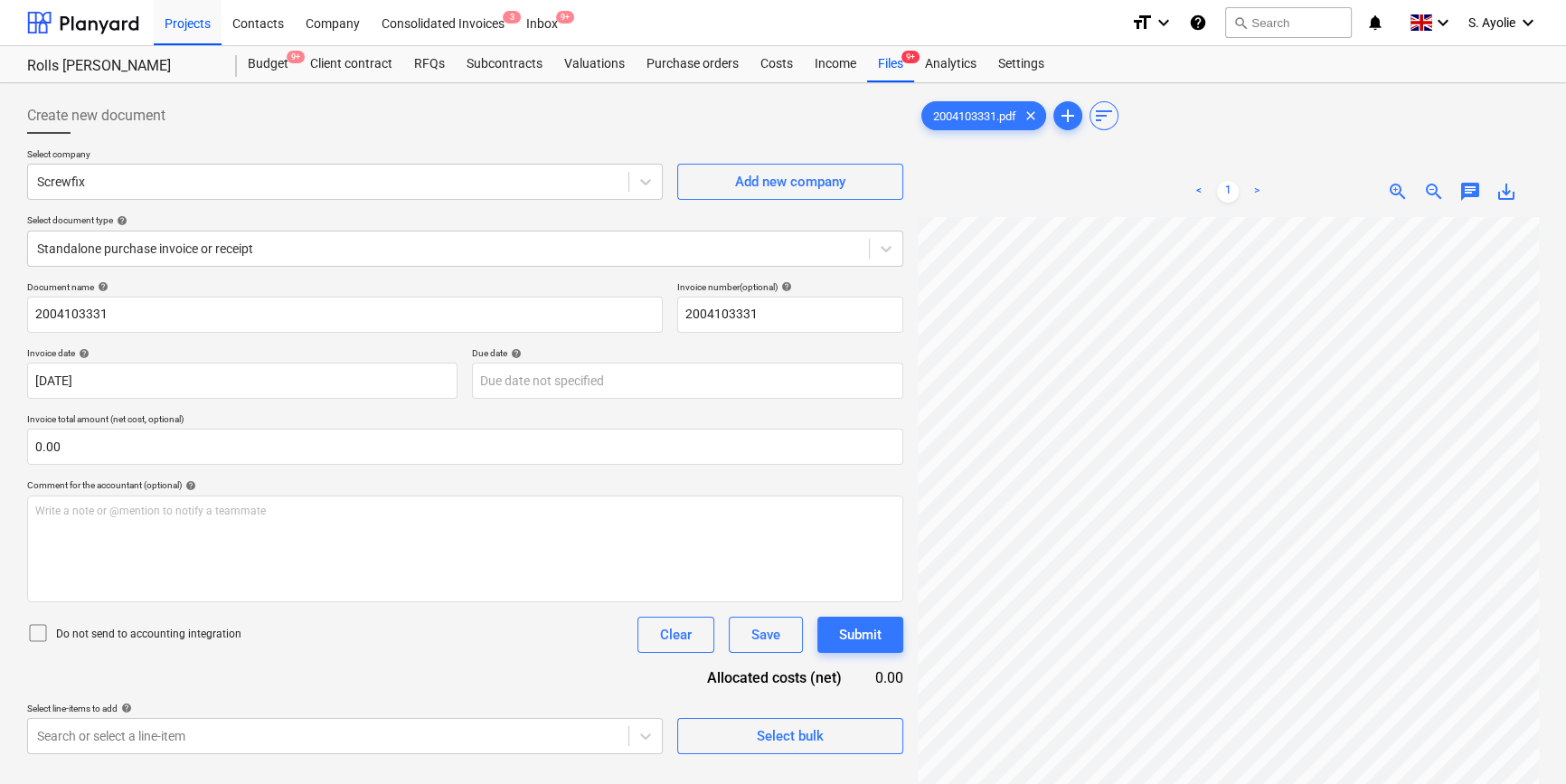
scroll to position [0, 246]
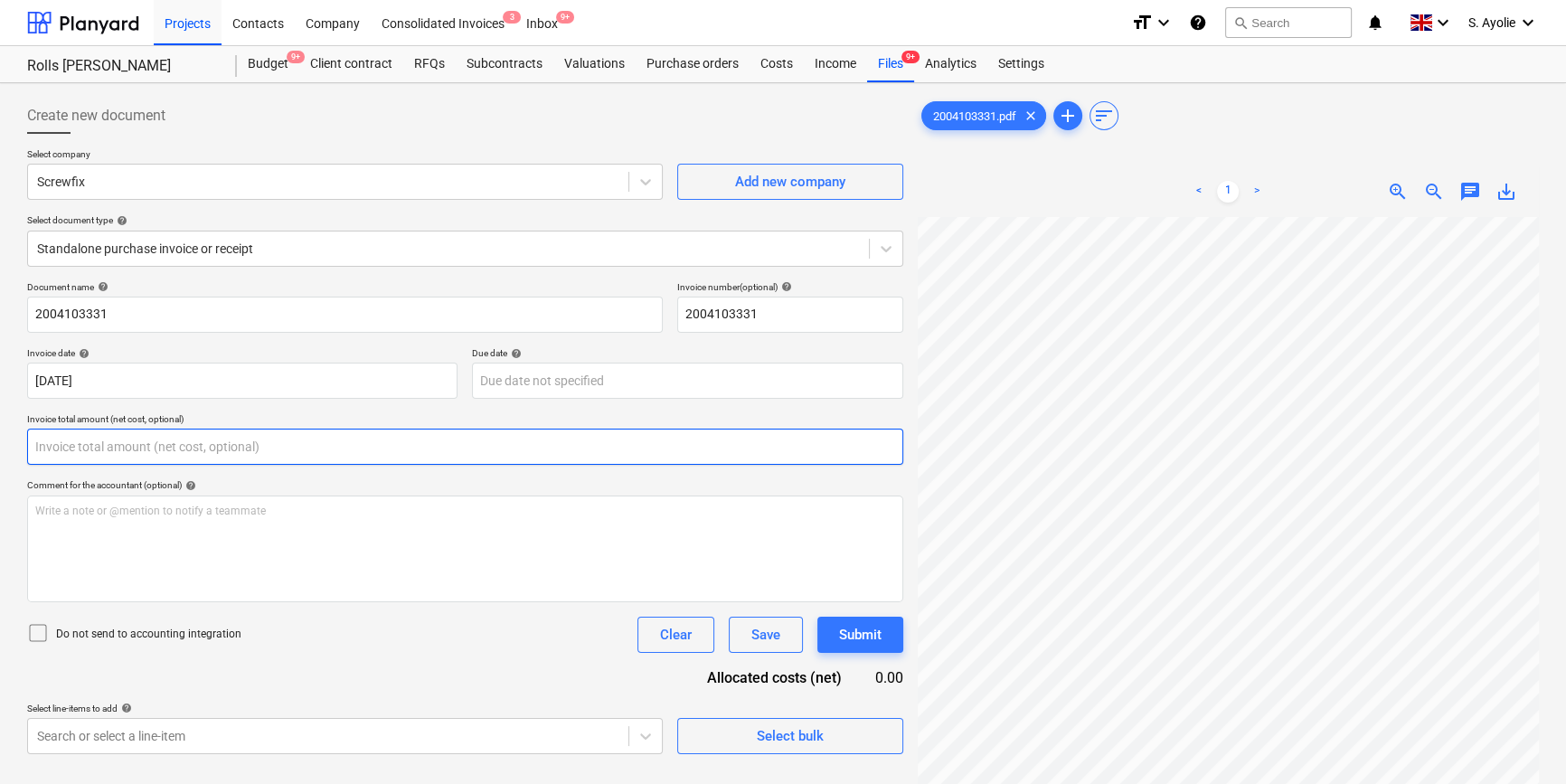
click at [228, 452] on input "text" at bounding box center [465, 446] width 876 height 36
type input "0.00"
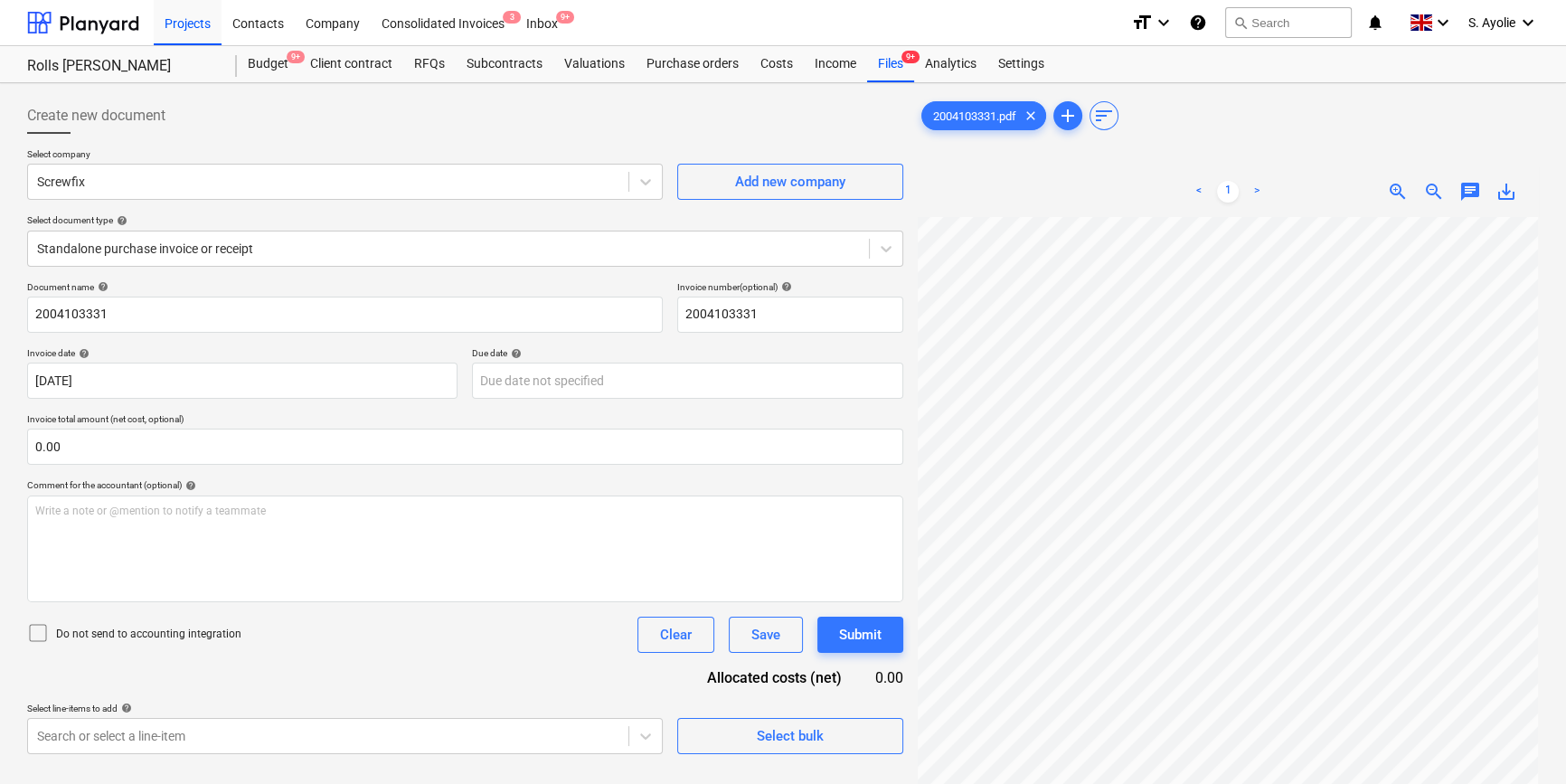
click at [660, 27] on div "Projects Contacts Company Consolidated Invoices 3 Inbox 9+ format_size keyboard…" at bounding box center [783, 482] width 1566 height 965
click at [958, 47] on div "Projects Contacts Company Consolidated Invoices 3 Inbox 9+ format_size keyboard…" at bounding box center [783, 482] width 1566 height 965
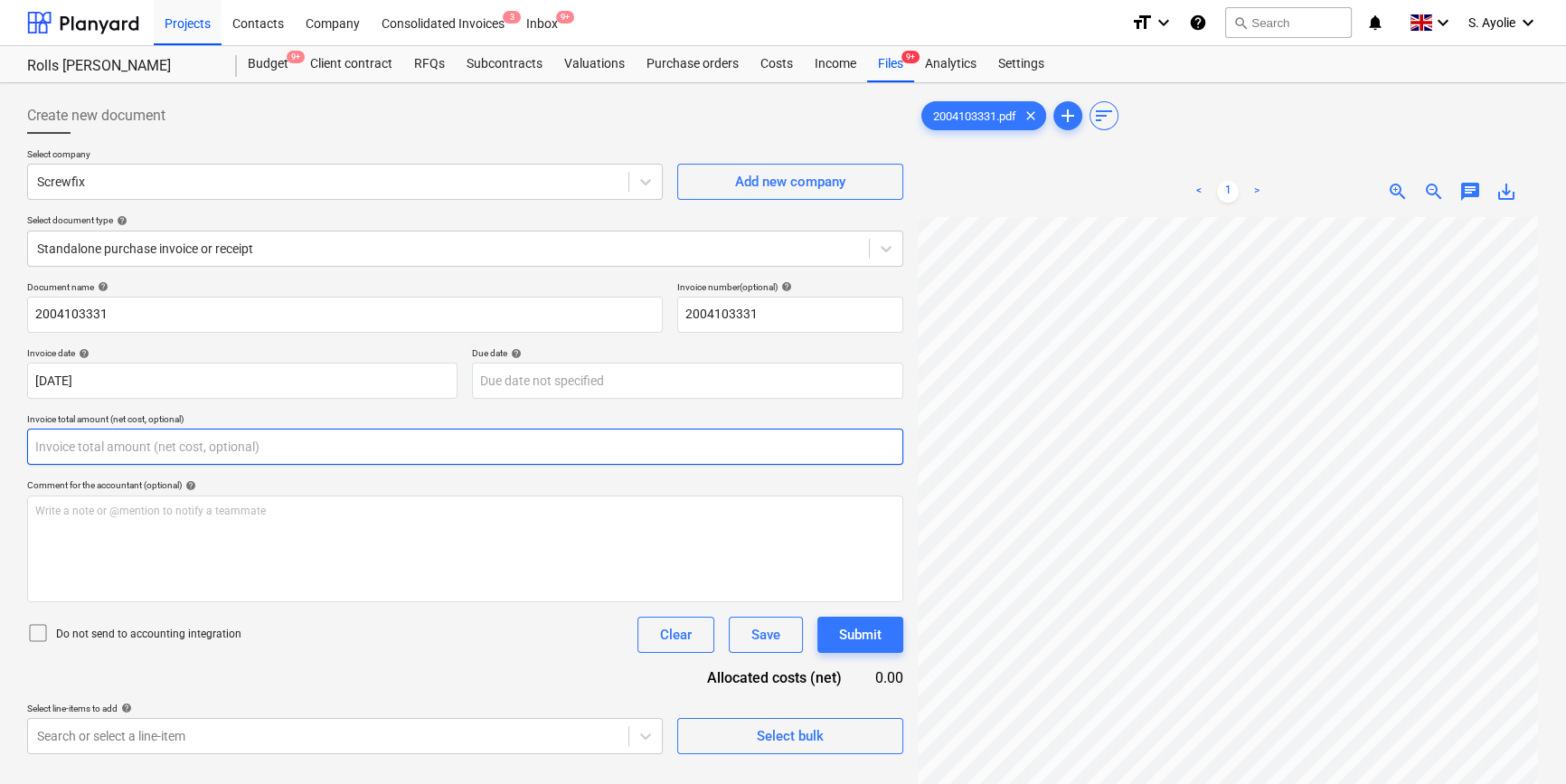
click at [120, 445] on input "text" at bounding box center [465, 446] width 876 height 36
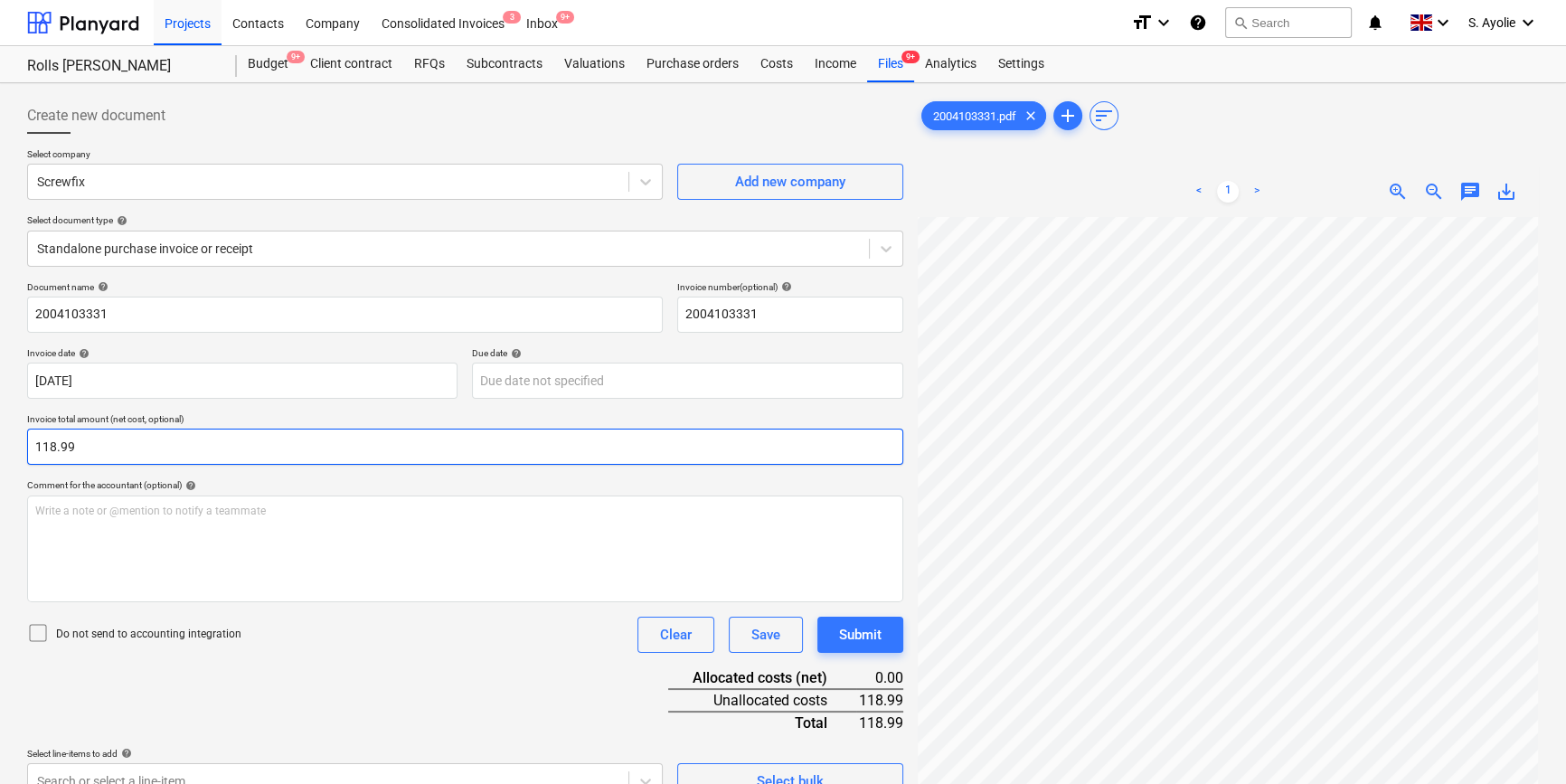
type input "118.99"
click at [37, 630] on icon at bounding box center [38, 632] width 21 height 21
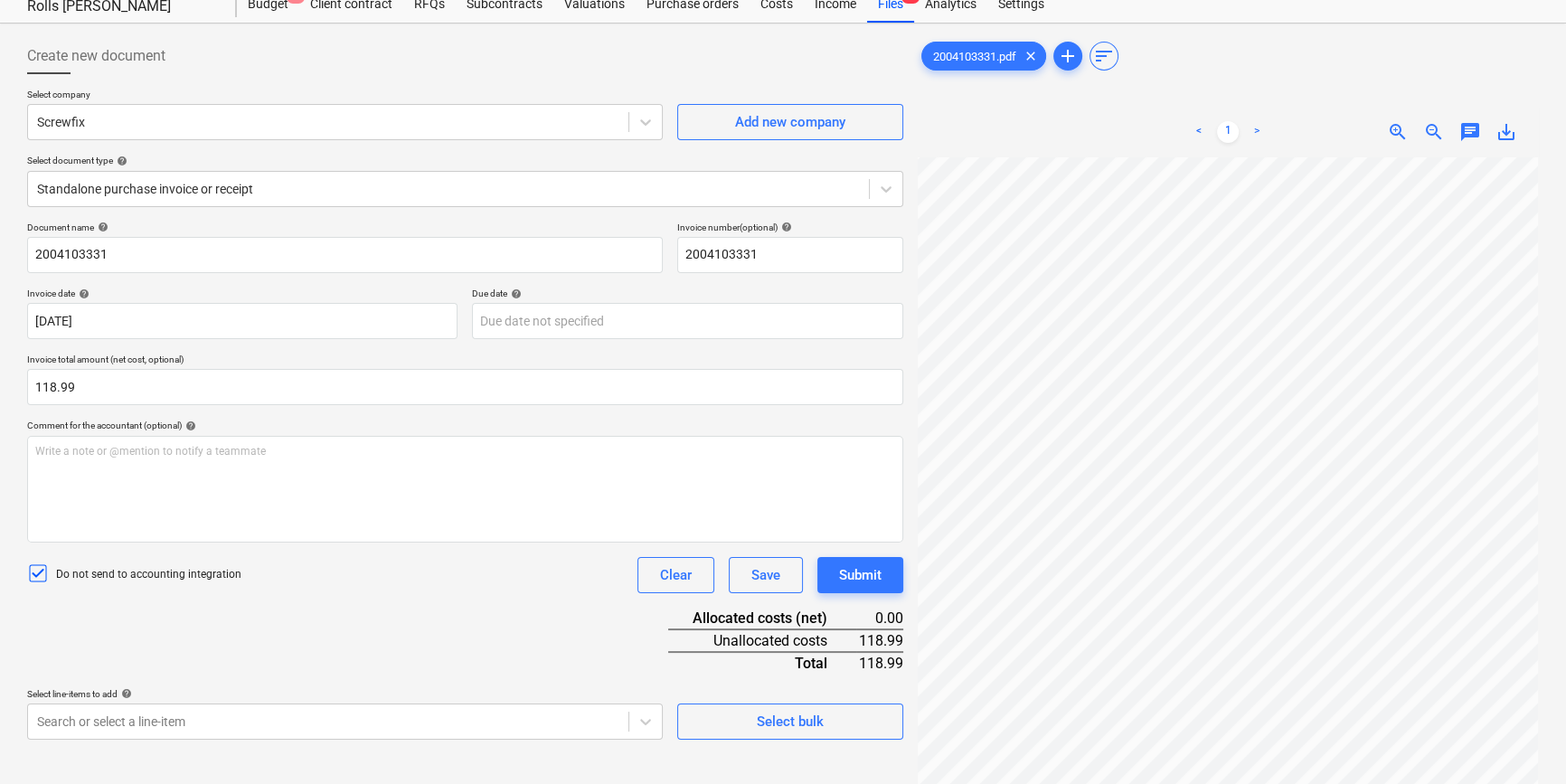
scroll to position [81, 0]
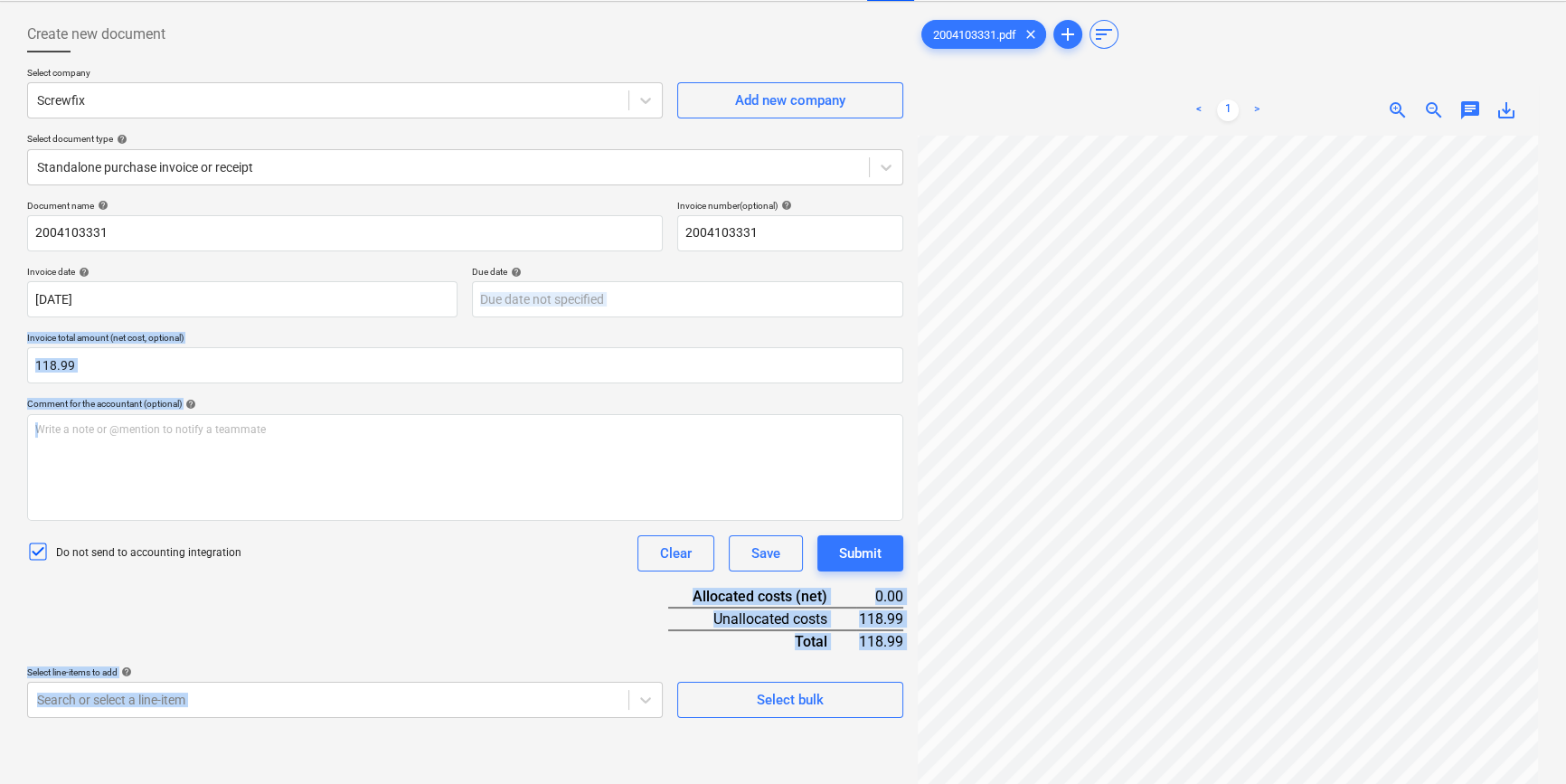
click at [982, 322] on div "Create new document Select company Screwfix Add new company Select document typ…" at bounding box center [783, 442] width 1526 height 867
click at [717, 392] on div "Document name help 2004103331 Invoice number (optional) help 2004103331 Invoice…" at bounding box center [465, 459] width 876 height 518
click at [902, 400] on div "Comment for the accountant (optional) help" at bounding box center [465, 404] width 876 height 12
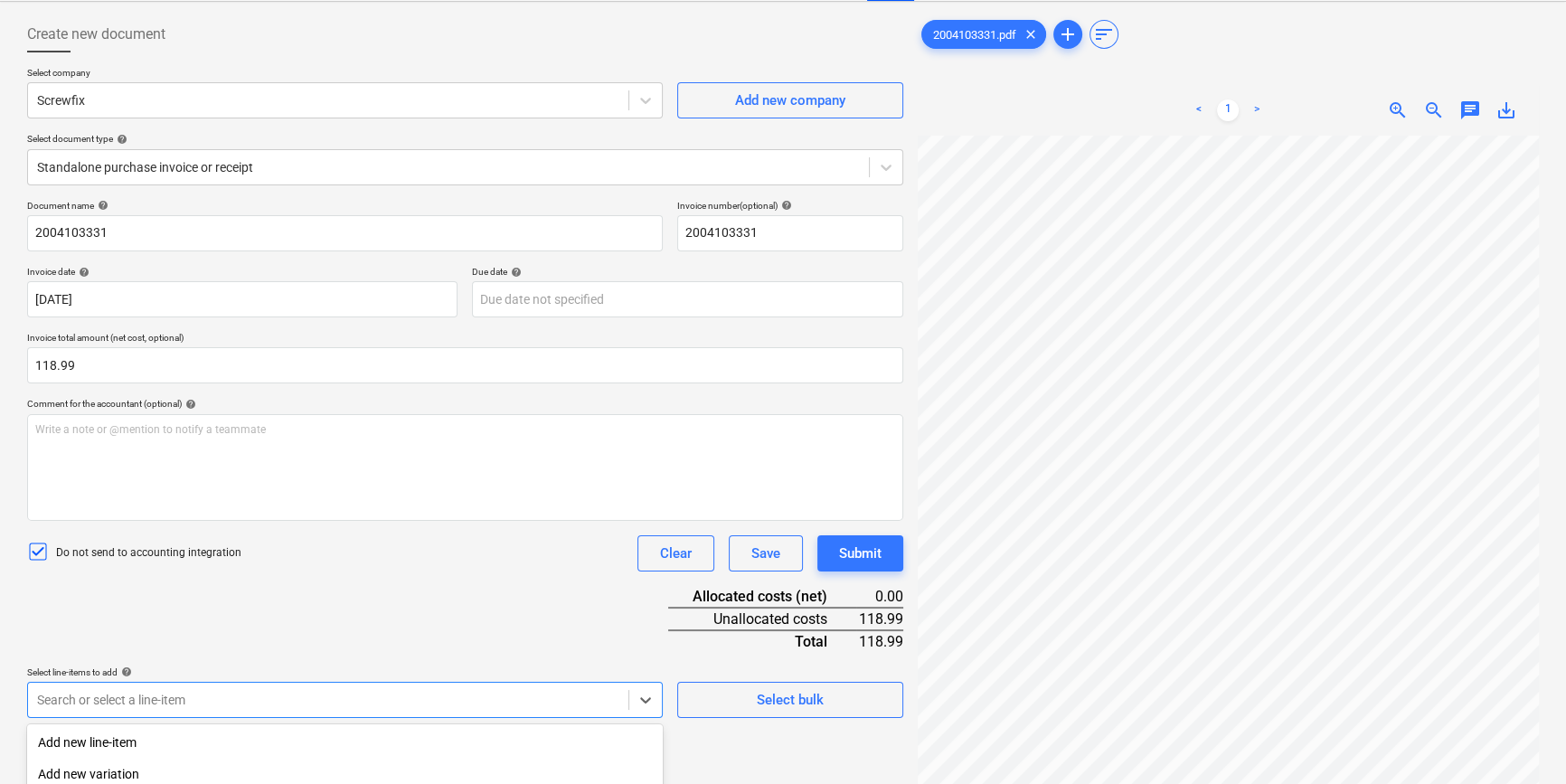
scroll to position [296, 0]
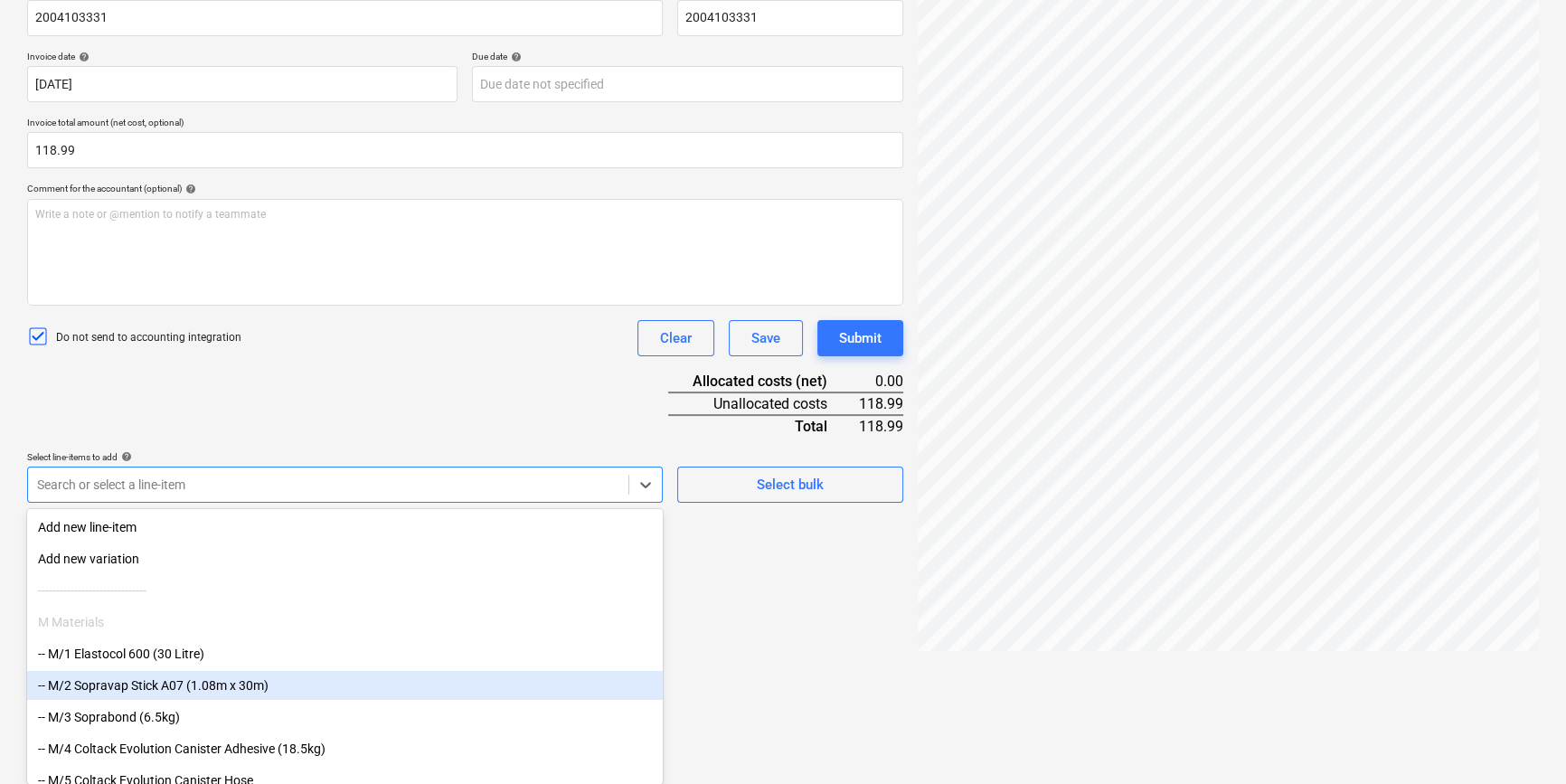
click at [158, 488] on body "Projects Contacts Company Consolidated Invoices 3 Inbox 9+ format_size keyboard…" at bounding box center [783, 96] width 1566 height 784
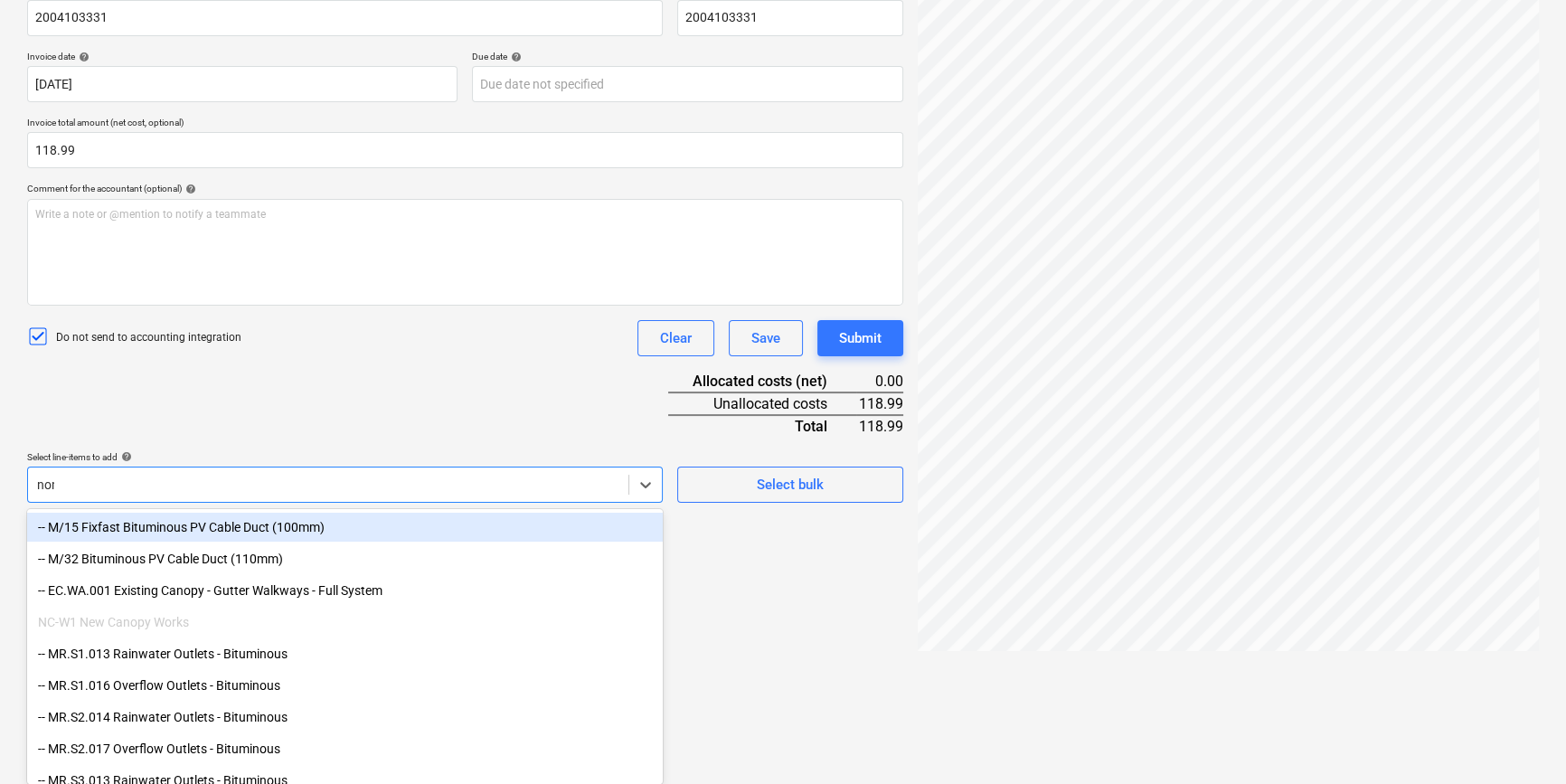
scroll to position [209, 0]
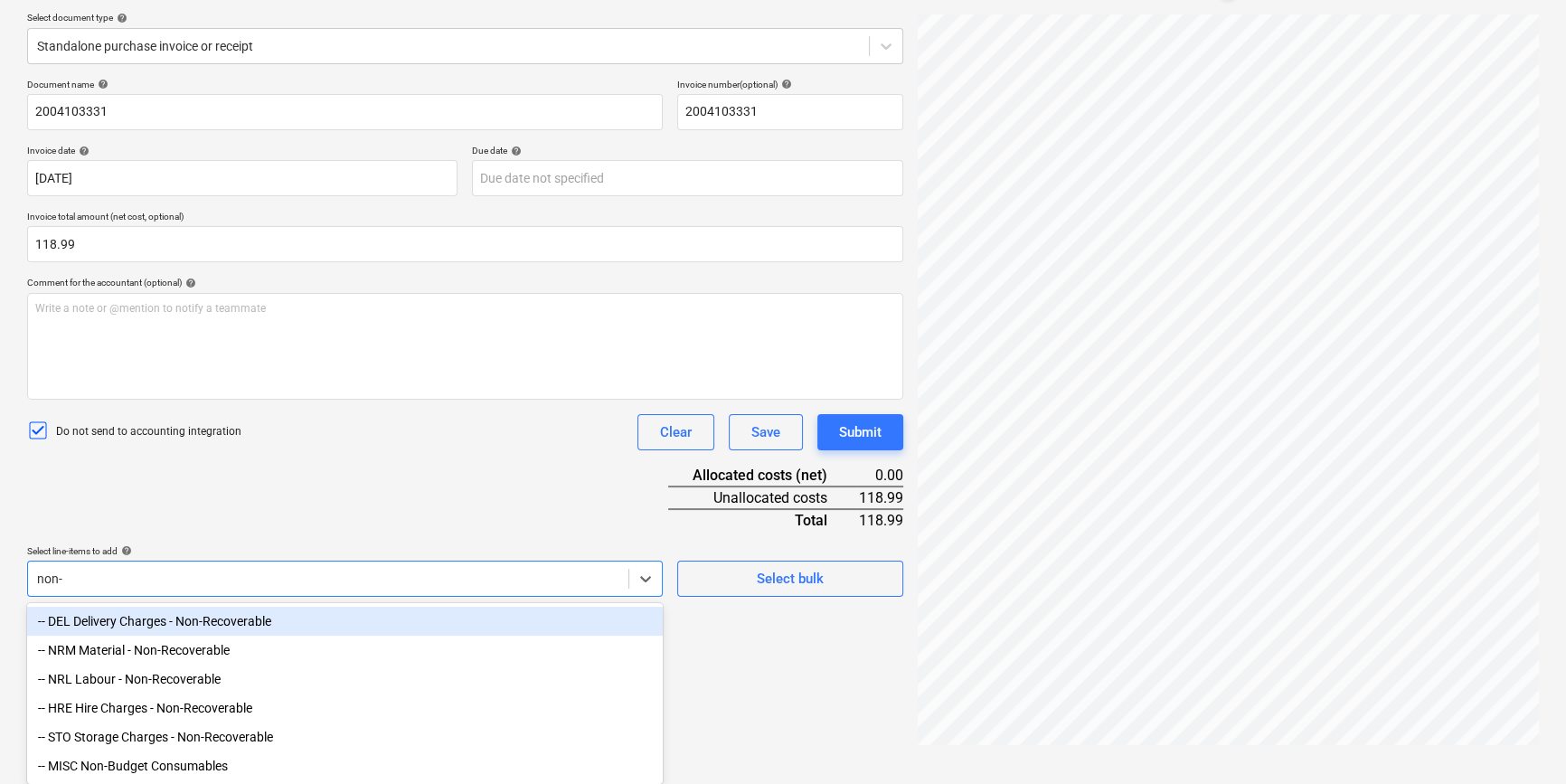
type input "non-r"
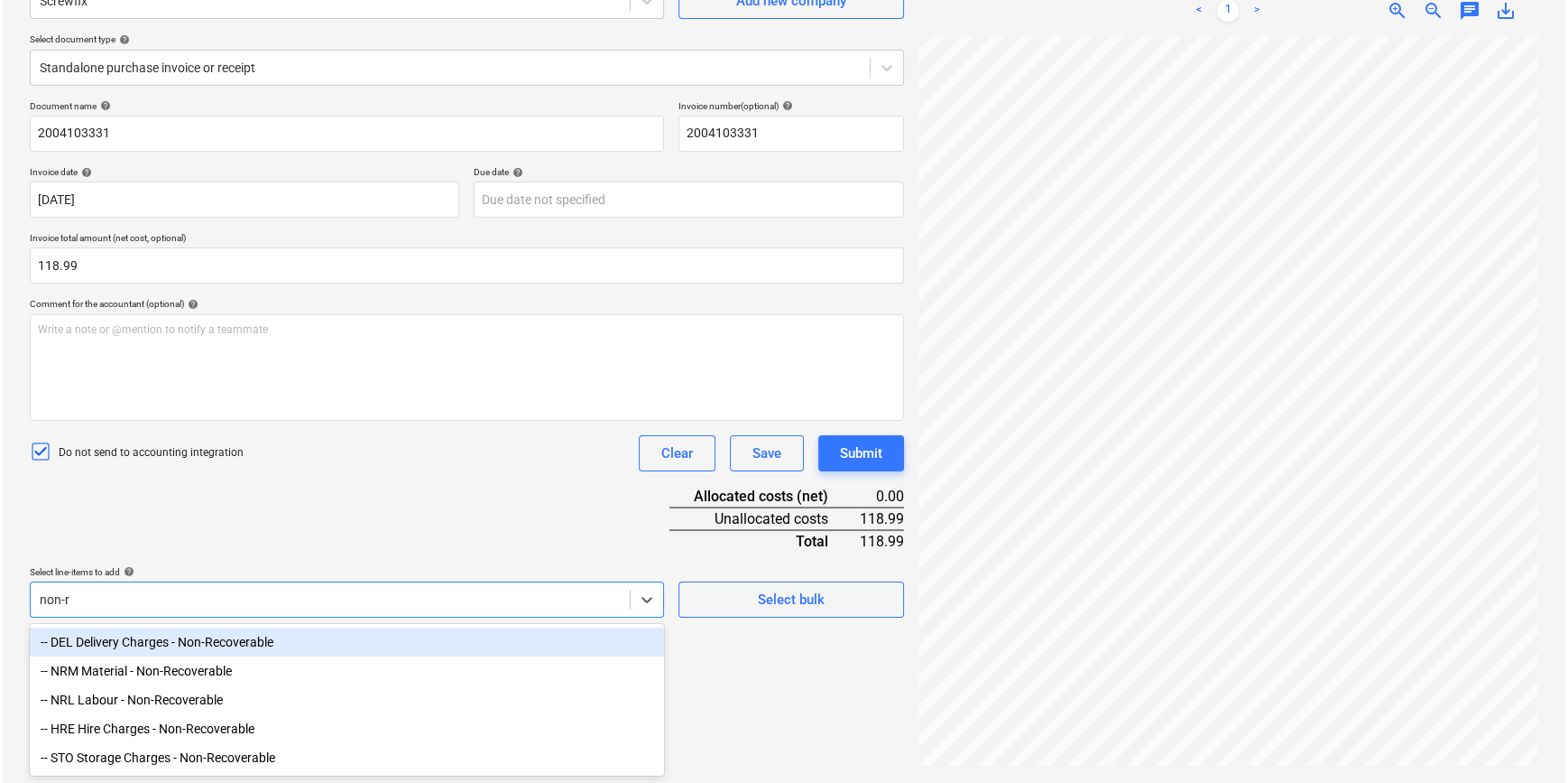
scroll to position [180, 0]
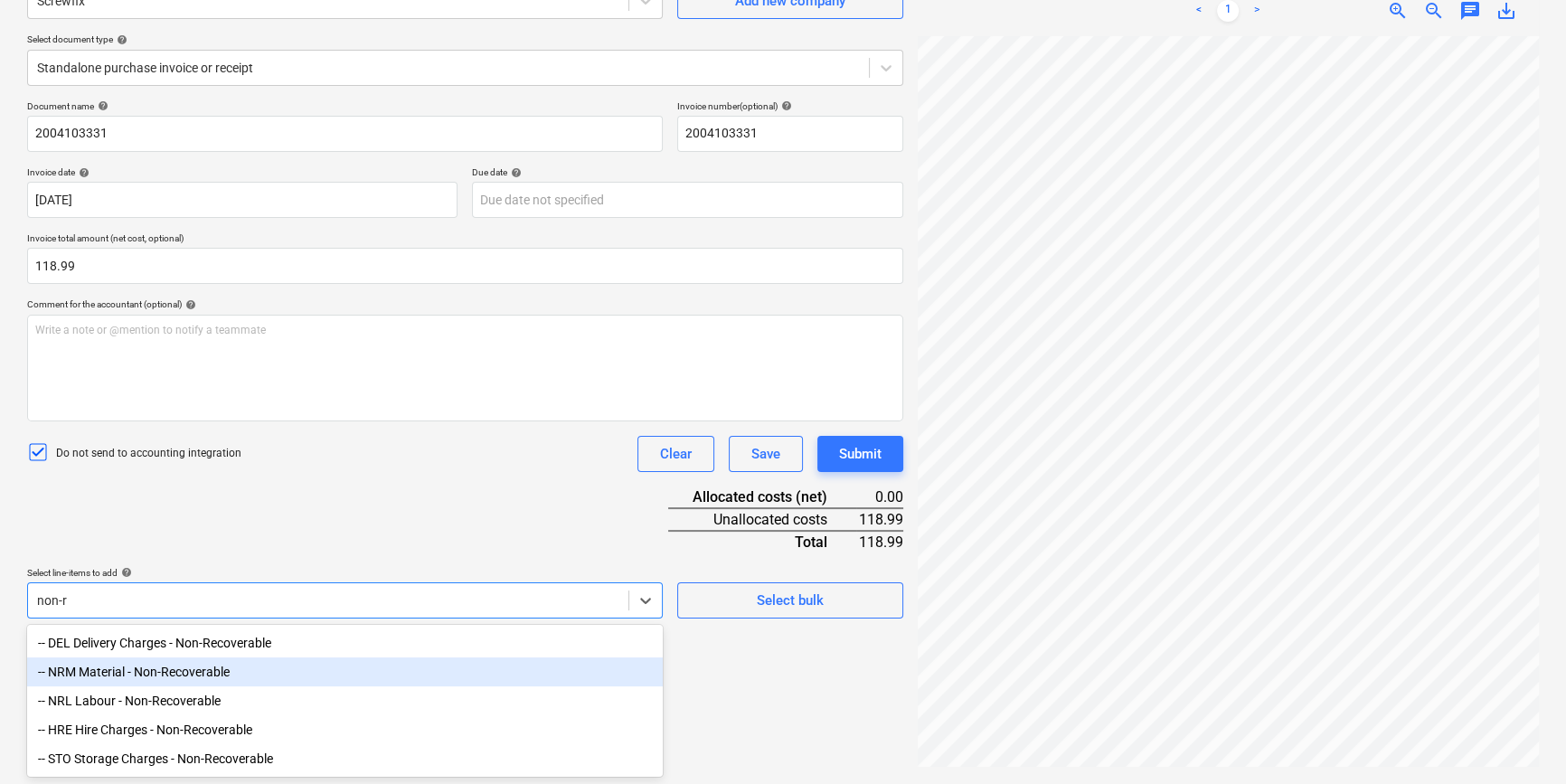
click at [195, 678] on div "-- NRM Material - Non-Recoverable" at bounding box center [345, 671] width 636 height 29
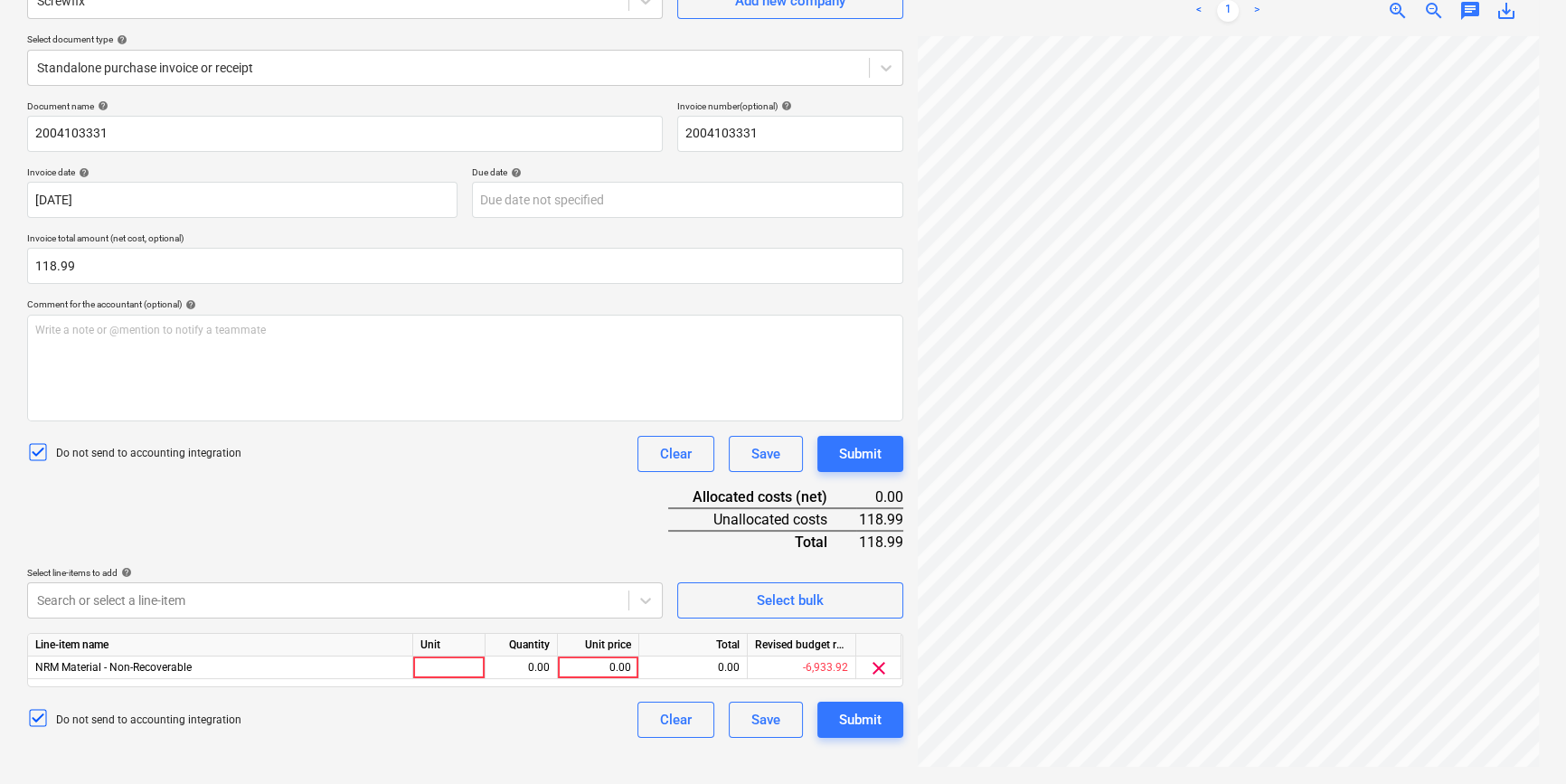
click at [308, 498] on div "Document name help 2004103331 Invoice number (optional) help 2004103331 Invoice…" at bounding box center [465, 419] width 876 height 637
click at [462, 668] on div at bounding box center [449, 667] width 72 height 22
type input "pcs"
click at [517, 667] on div "0.00" at bounding box center [521, 667] width 57 height 22
type input "1"
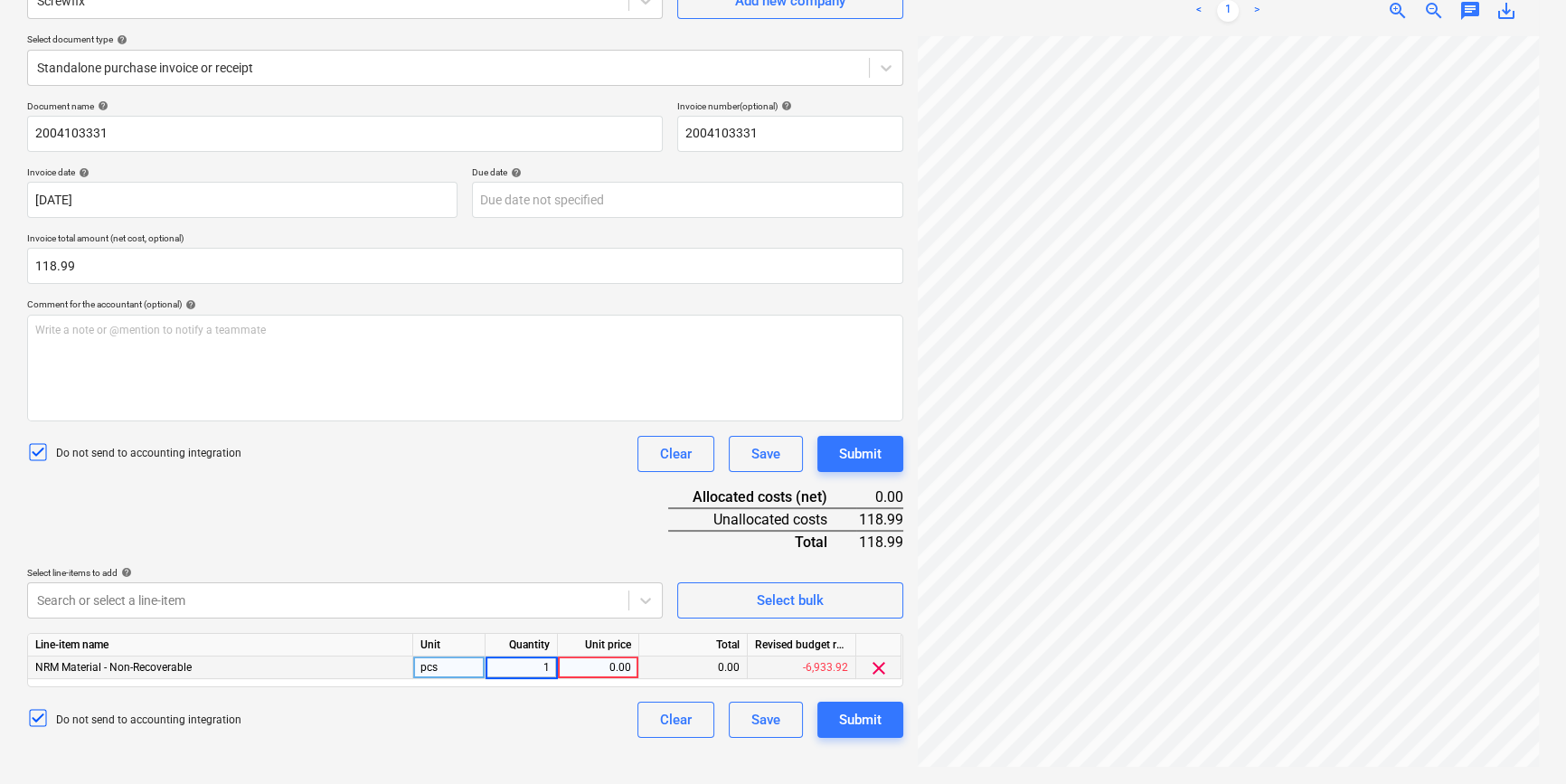
click at [625, 670] on div "0.00" at bounding box center [598, 667] width 66 height 22
type input "118.99"
click at [616, 733] on div "Do not send to accounting integration Clear Save Submit" at bounding box center [465, 718] width 876 height 36
click at [833, 715] on button "Submit" at bounding box center [860, 718] width 86 height 36
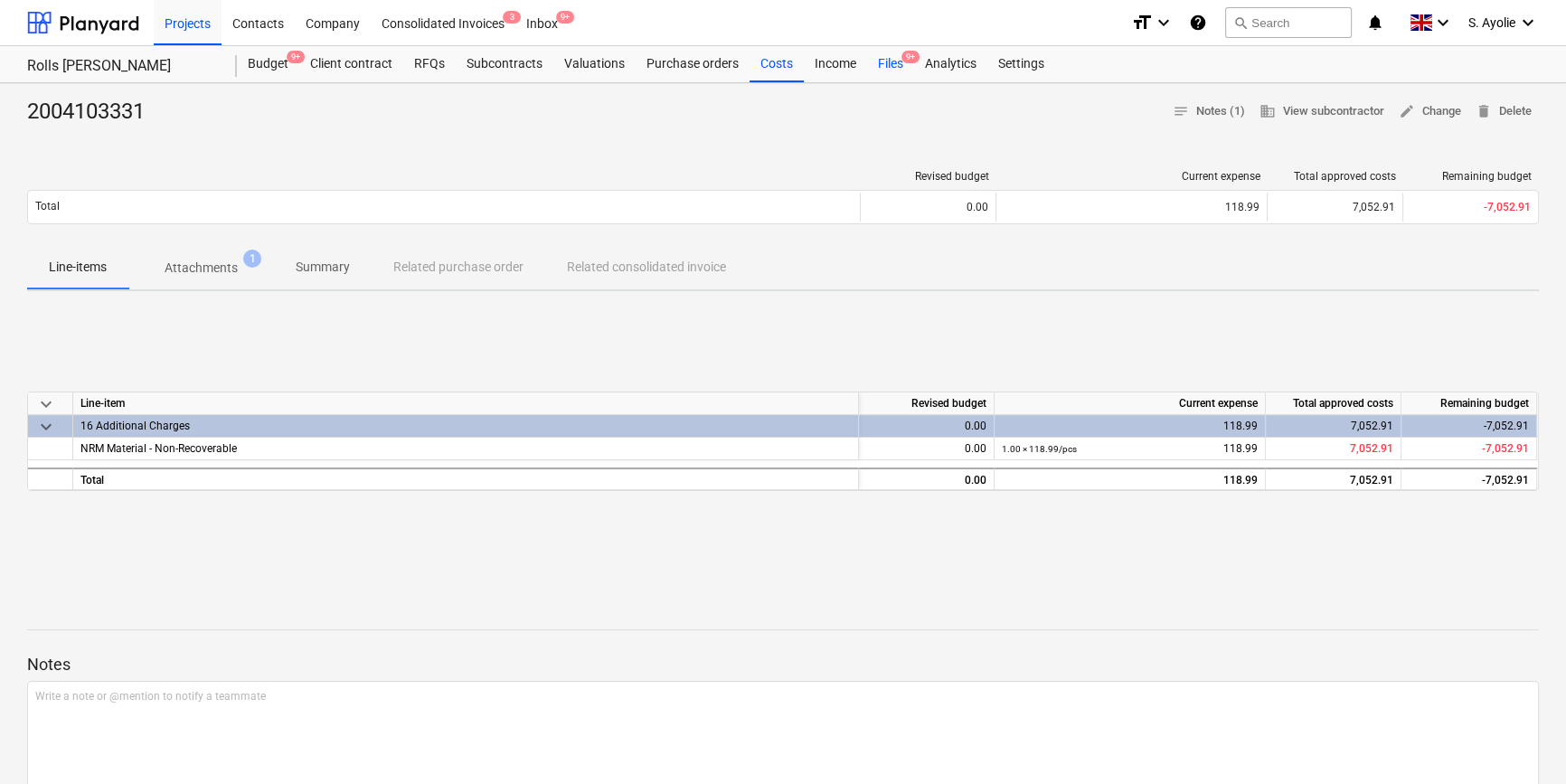
click at [897, 74] on div "Files 9+" at bounding box center [891, 64] width 47 height 36
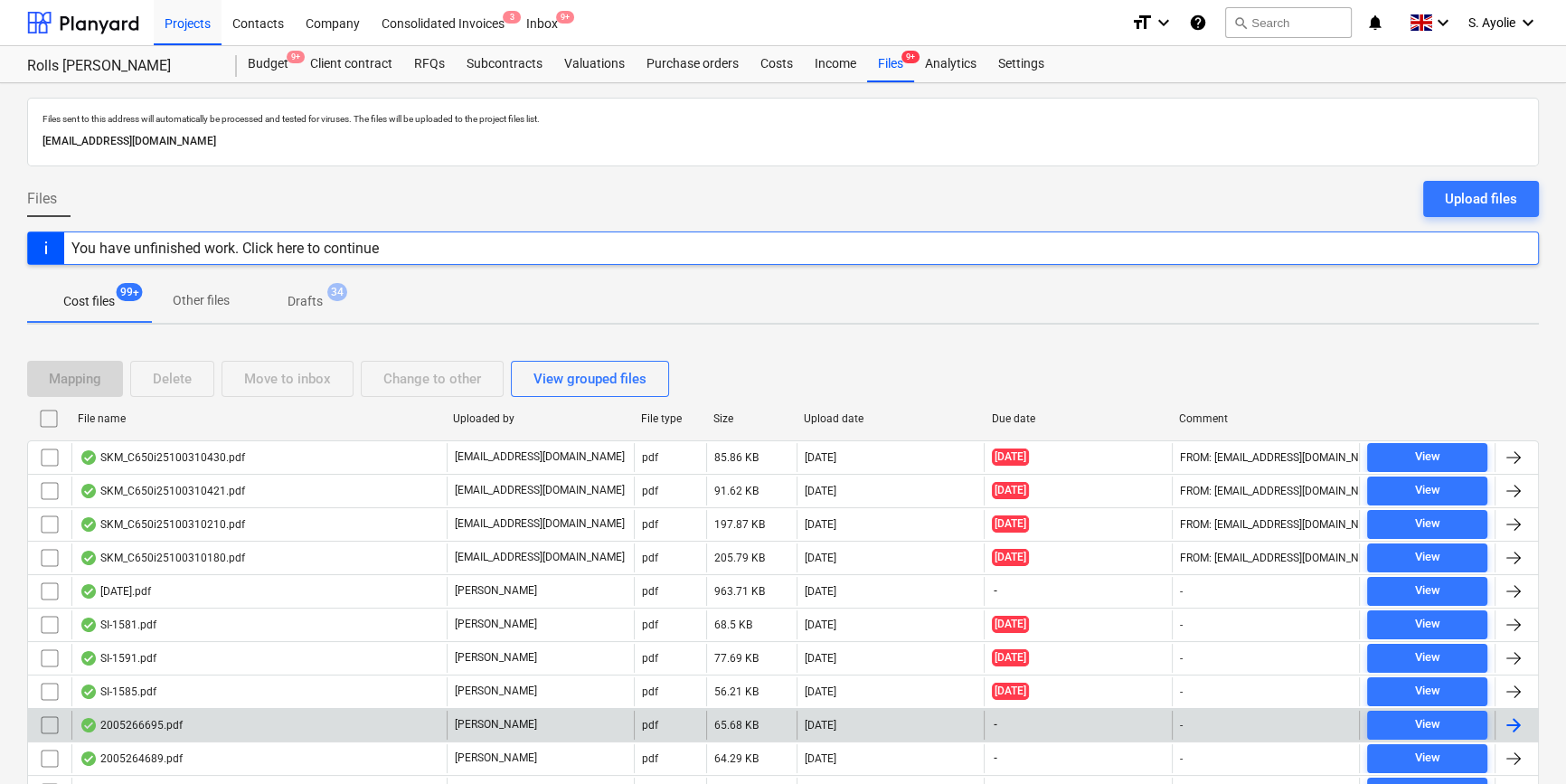
click at [531, 725] on div "[PERSON_NAME]" at bounding box center [540, 725] width 187 height 29
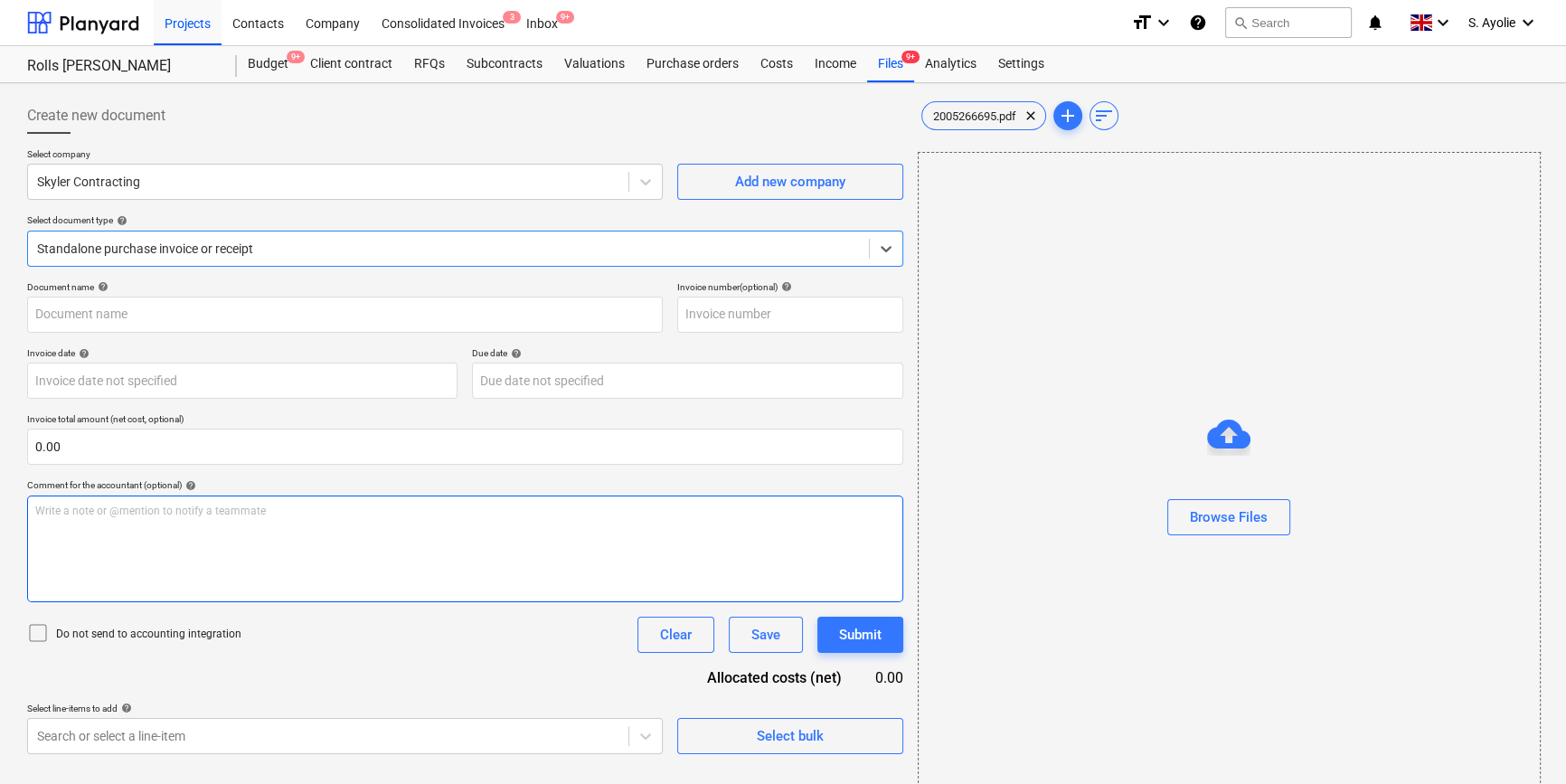
type input "2005266695"
type input "26 Jun 2025"
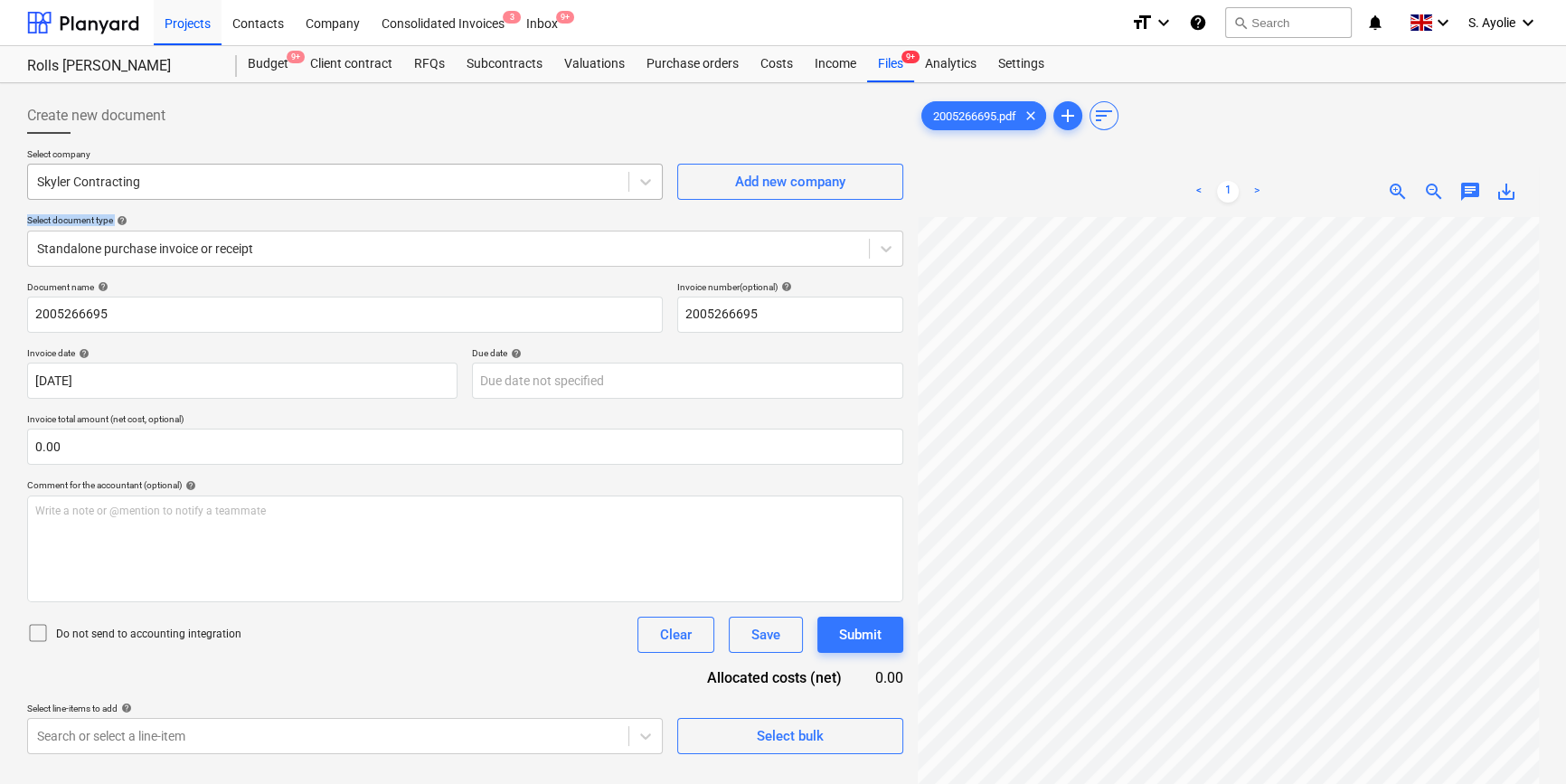
drag, startPoint x: 388, startPoint y: 209, endPoint x: 371, endPoint y: 179, distance: 34.5
click at [371, 179] on div "Select company Skyler Contracting Add new company Select document type help Sta…" at bounding box center [465, 215] width 876 height 133
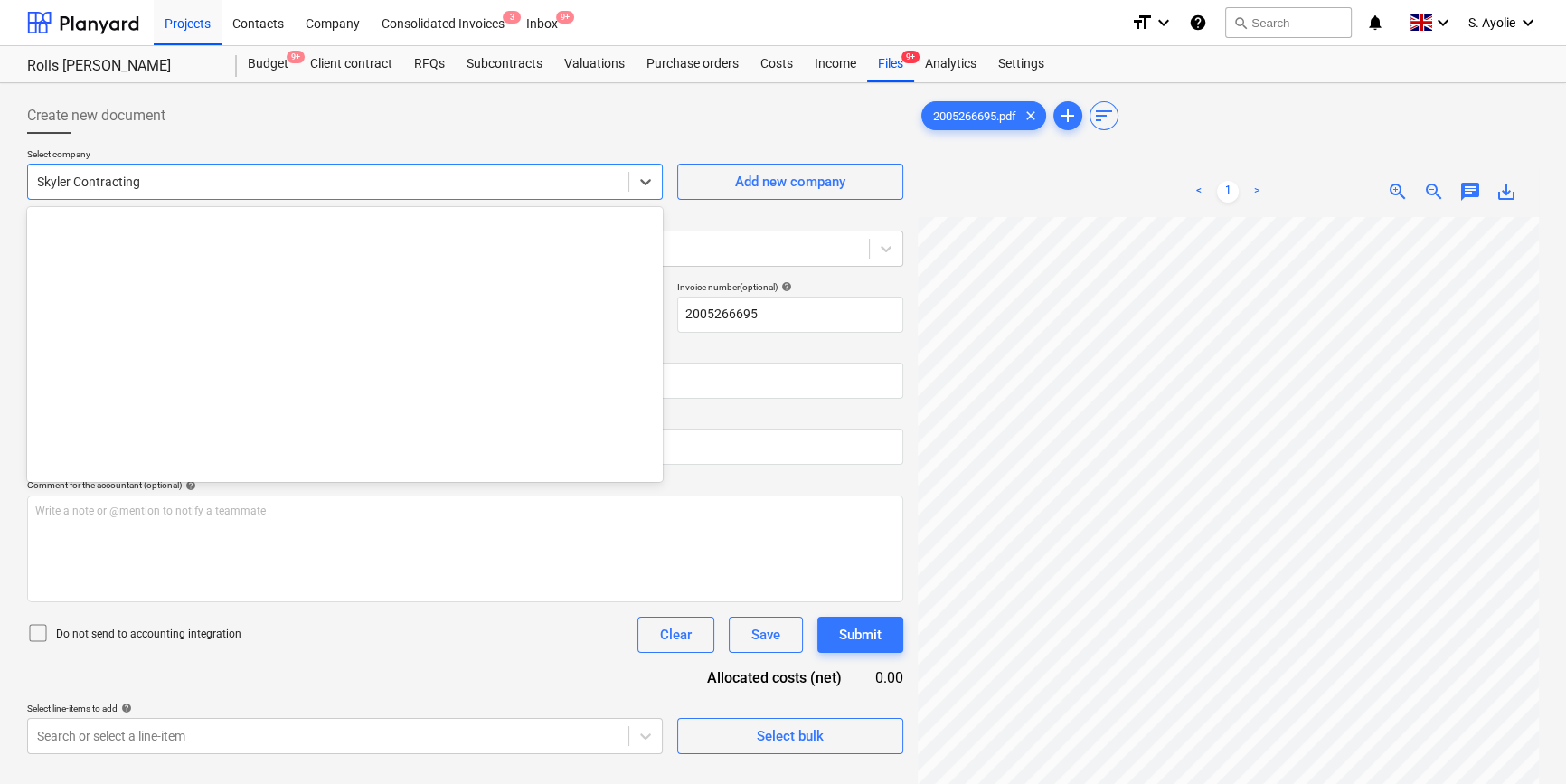
click at [203, 177] on div at bounding box center [327, 182] width 583 height 18
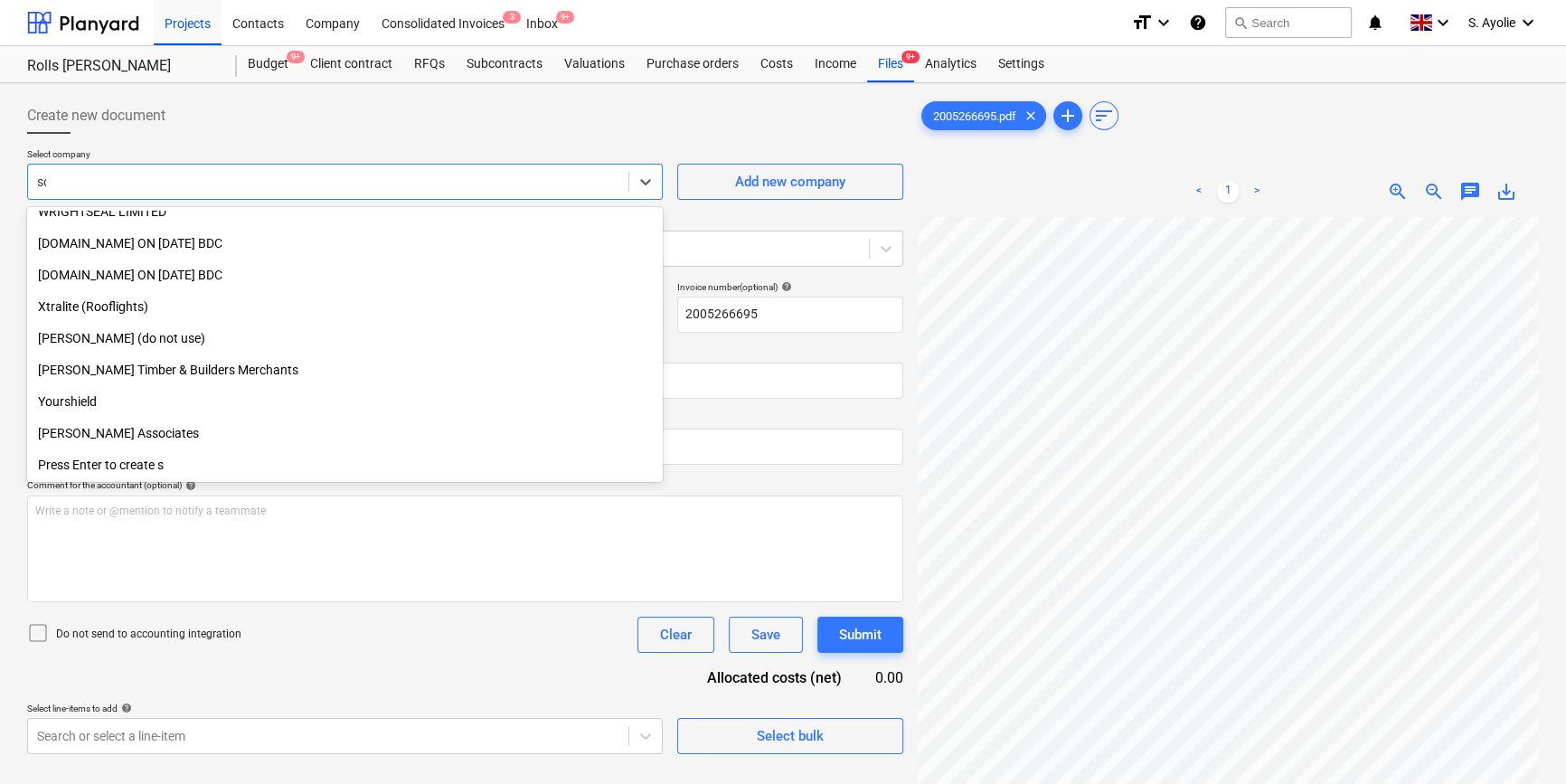
scroll to position [614, 0]
type input "scr"
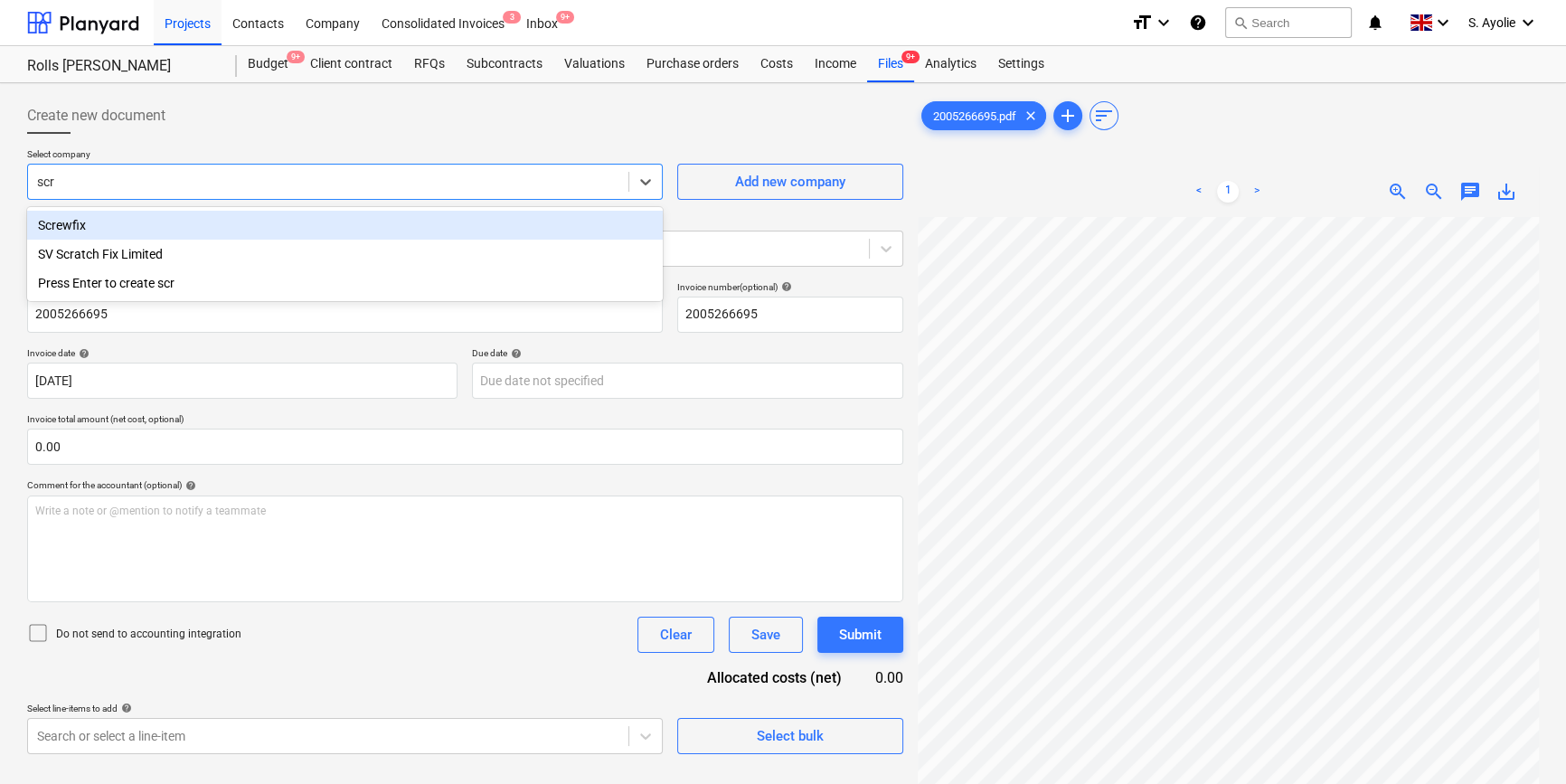
click at [212, 226] on div "Screwfix" at bounding box center [345, 225] width 636 height 29
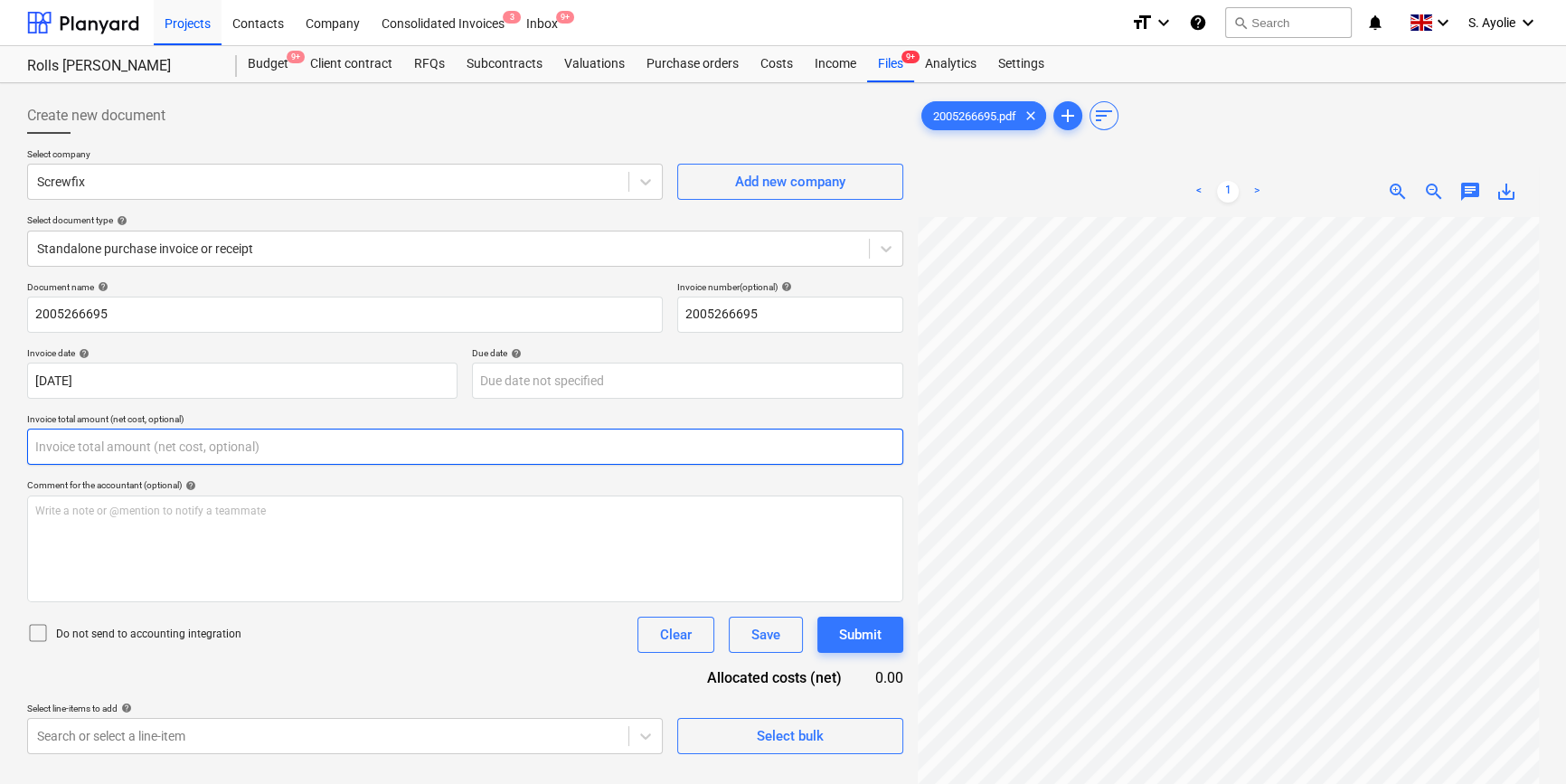
click at [188, 444] on input "text" at bounding box center [465, 446] width 876 height 36
type input "0.00"
click at [393, 442] on input "text" at bounding box center [465, 446] width 876 height 36
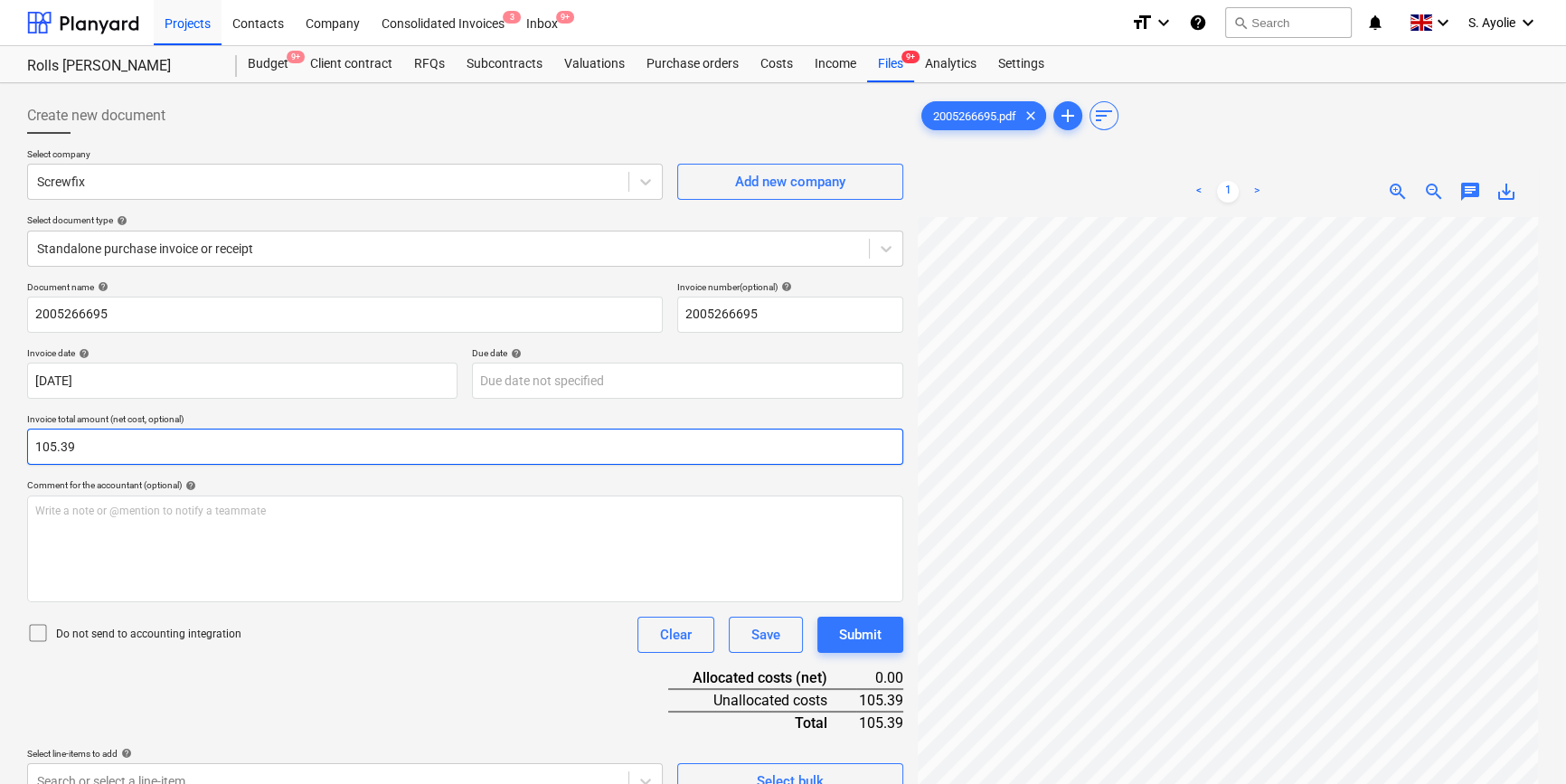
type input "105.39"
click at [395, 479] on div "Comment for the accountant (optional) help" at bounding box center [465, 485] width 876 height 12
click at [157, 630] on p "Do not send to accounting integration" at bounding box center [149, 634] width 185 height 15
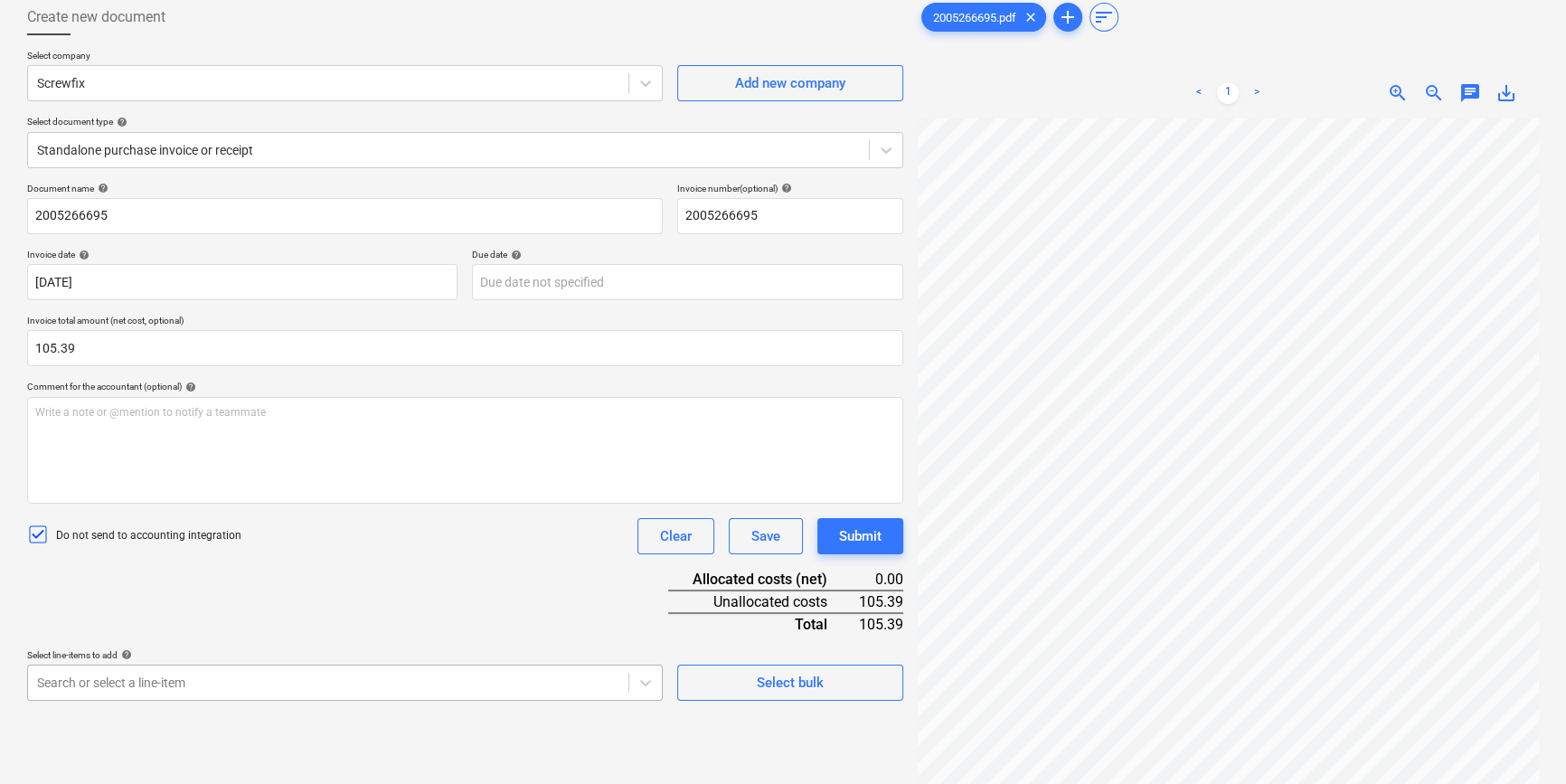
scroll to position [296, 0]
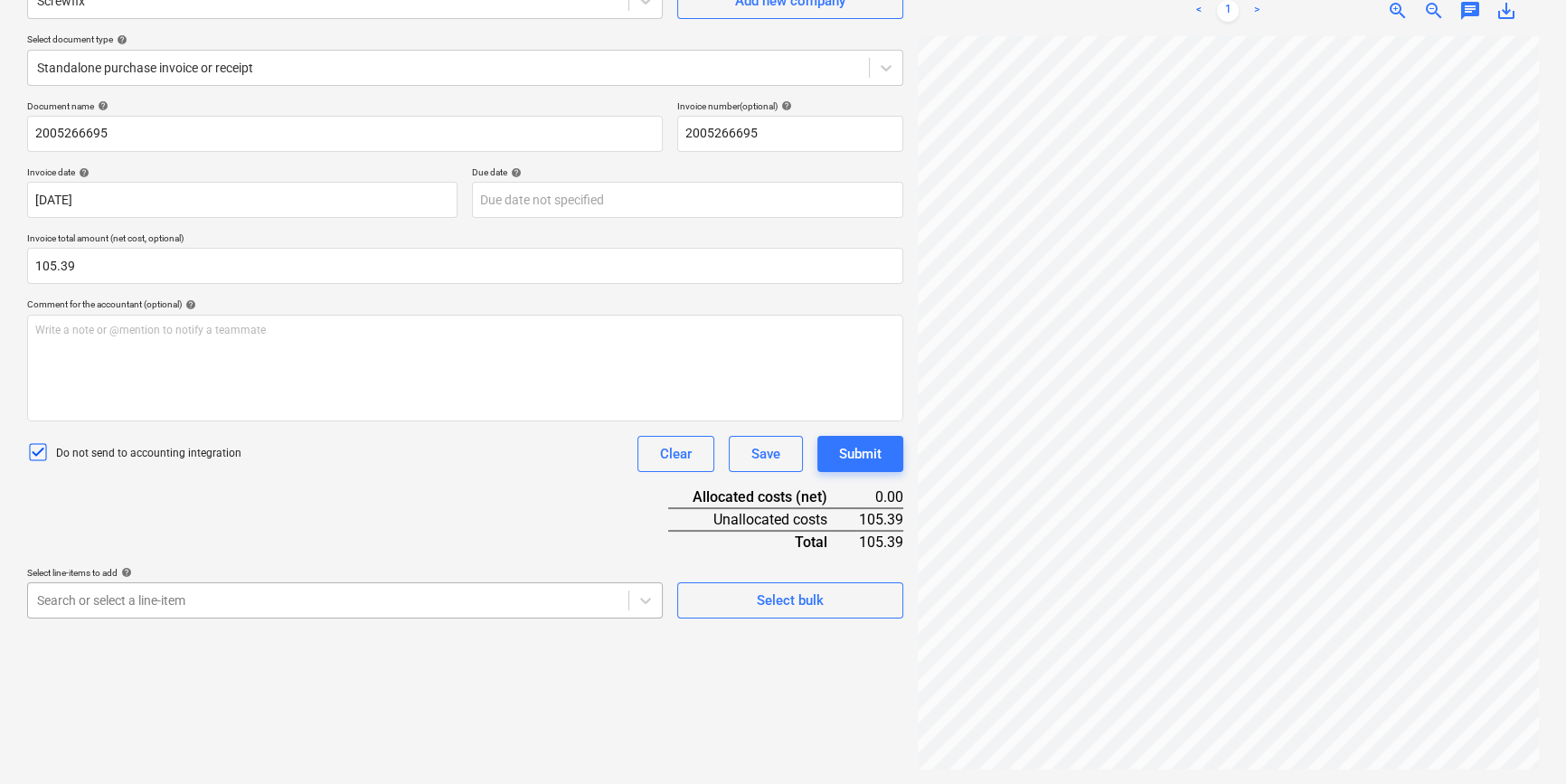
click at [517, 602] on body "Projects Contacts Company Consolidated Invoices 3 Inbox 9+ format_size keyboard…" at bounding box center [783, 211] width 1566 height 784
click at [397, 487] on div "Document name help 2005266695 Invoice number (optional) help 2005266695 Invoice…" at bounding box center [465, 359] width 876 height 518
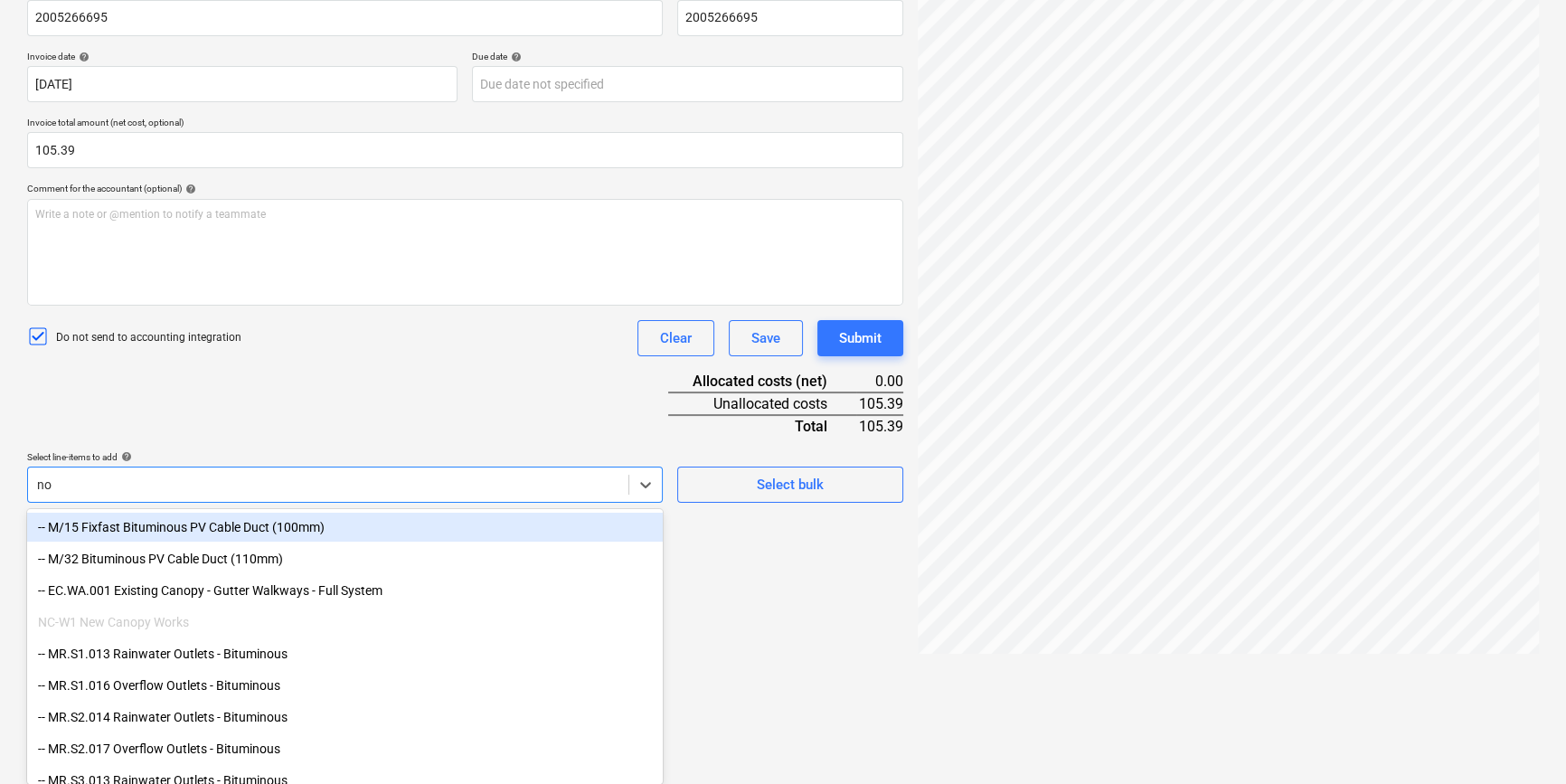
type input "non"
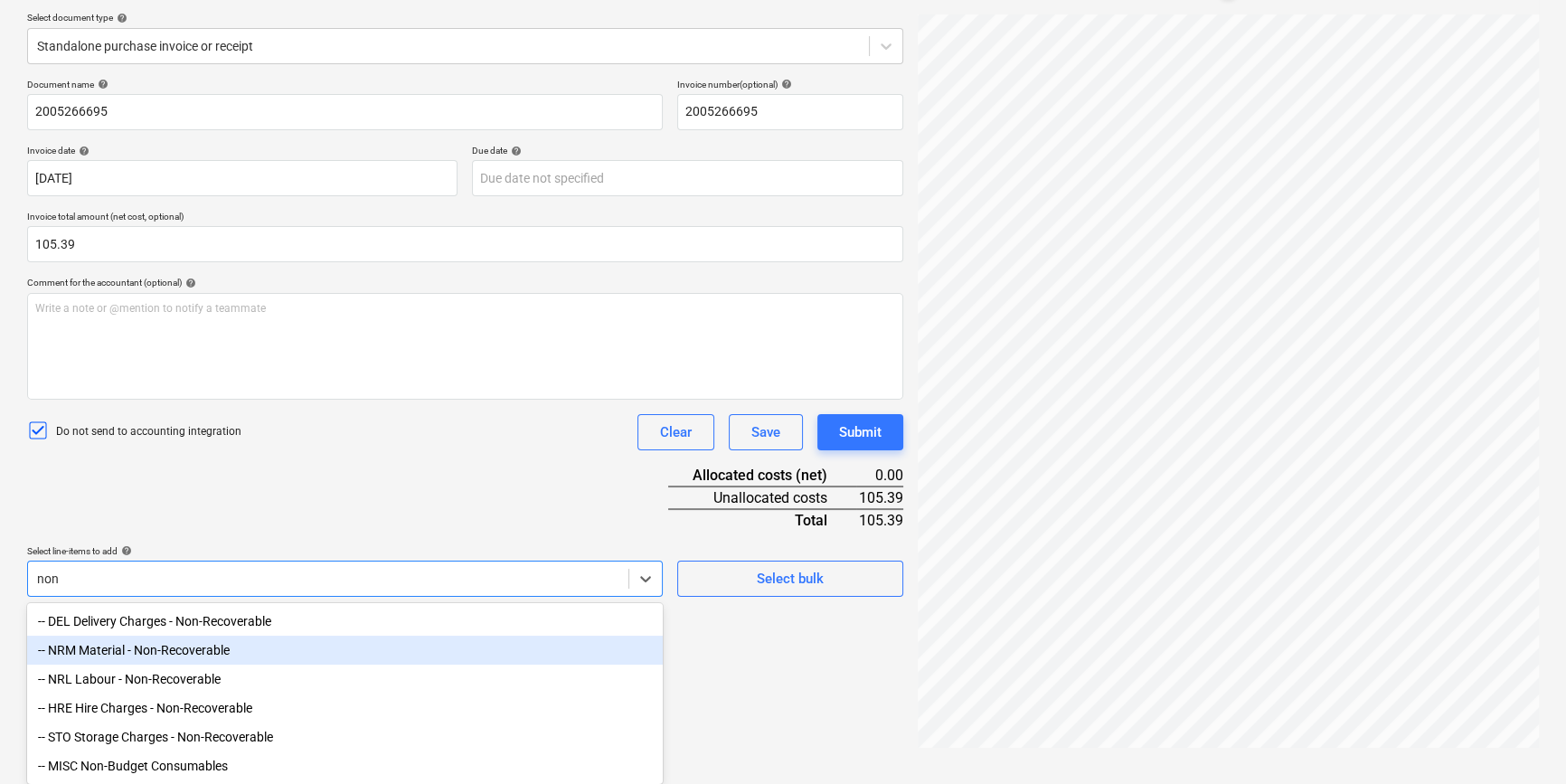
click at [277, 635] on div "-- NRM Material - Non-Recoverable" at bounding box center [345, 650] width 636 height 29
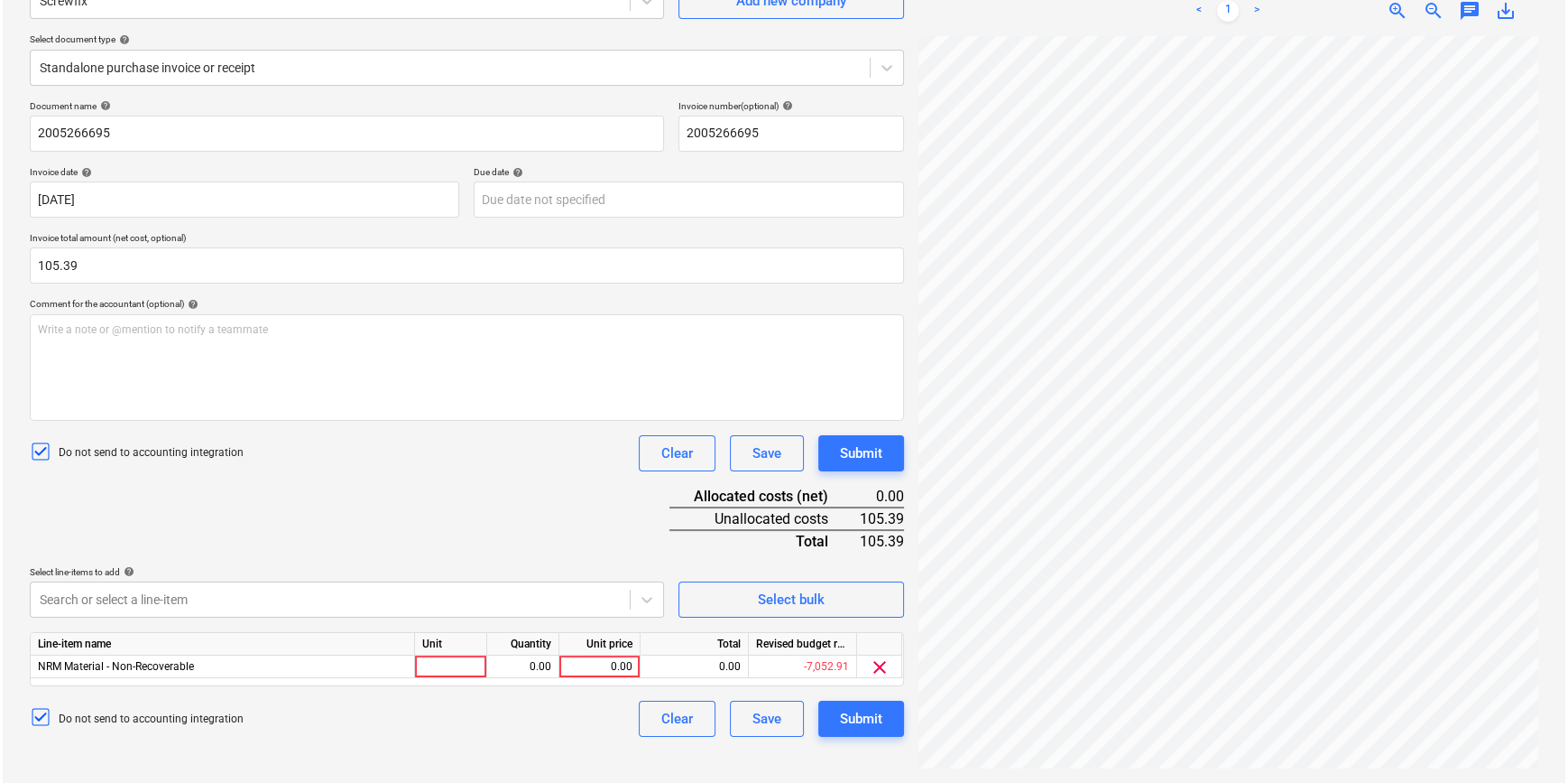
scroll to position [180, 0]
click at [536, 508] on div "Document name help 2005266695 Invoice number (optional) help 2005266695 Invoice…" at bounding box center [464, 418] width 874 height 636
click at [459, 671] on div at bounding box center [448, 666] width 72 height 22
type input "pcs"
click at [523, 667] on div "0.00" at bounding box center [519, 666] width 57 height 22
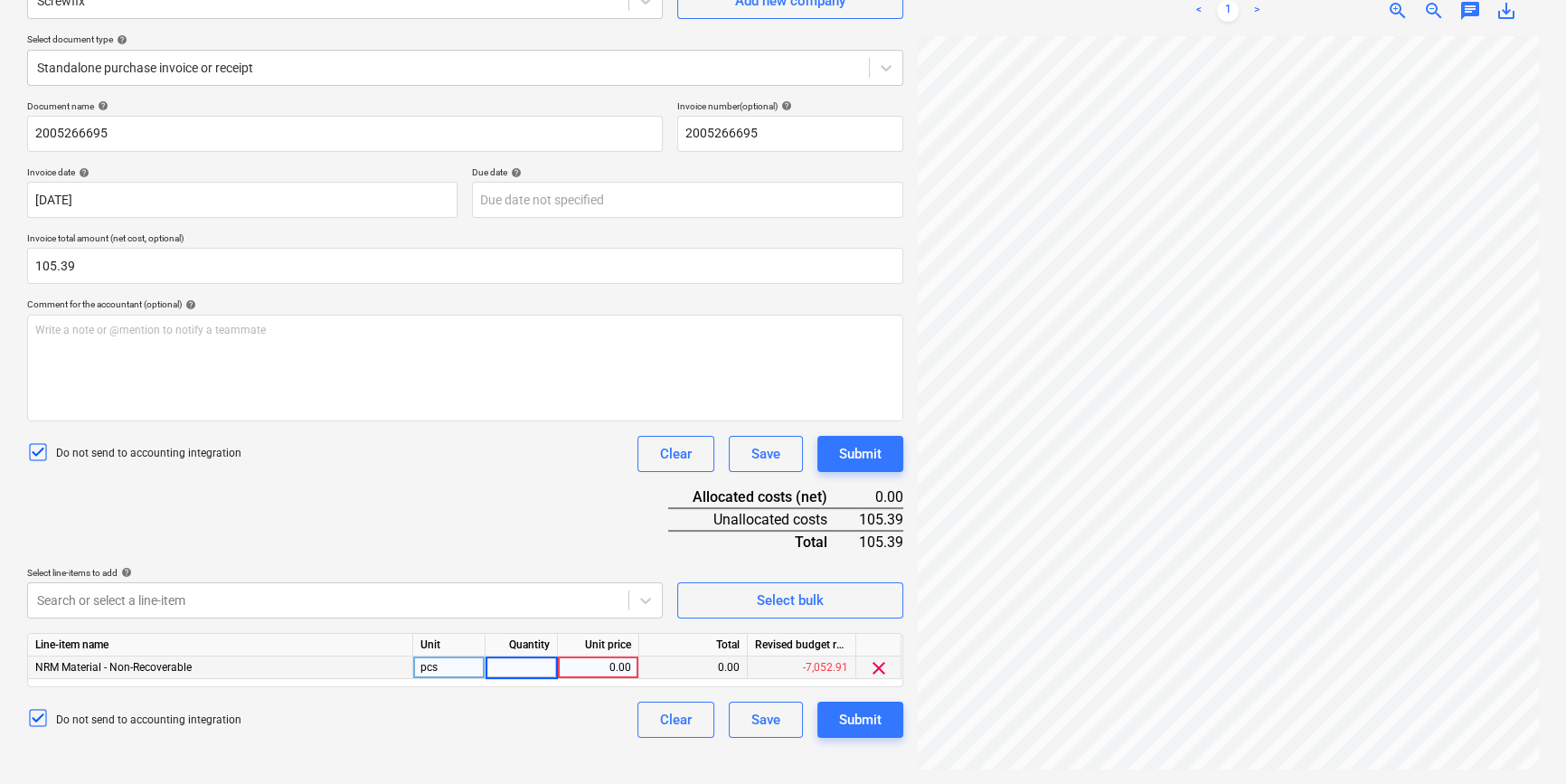
type input "1"
click at [596, 670] on div "0.00" at bounding box center [598, 667] width 66 height 22
type input "105.39"
click at [614, 513] on div "Document name help 2005266695 Invoice number (optional) help 2005266695 Invoice…" at bounding box center [465, 419] width 876 height 637
click at [828, 714] on button "Submit" at bounding box center [860, 718] width 86 height 36
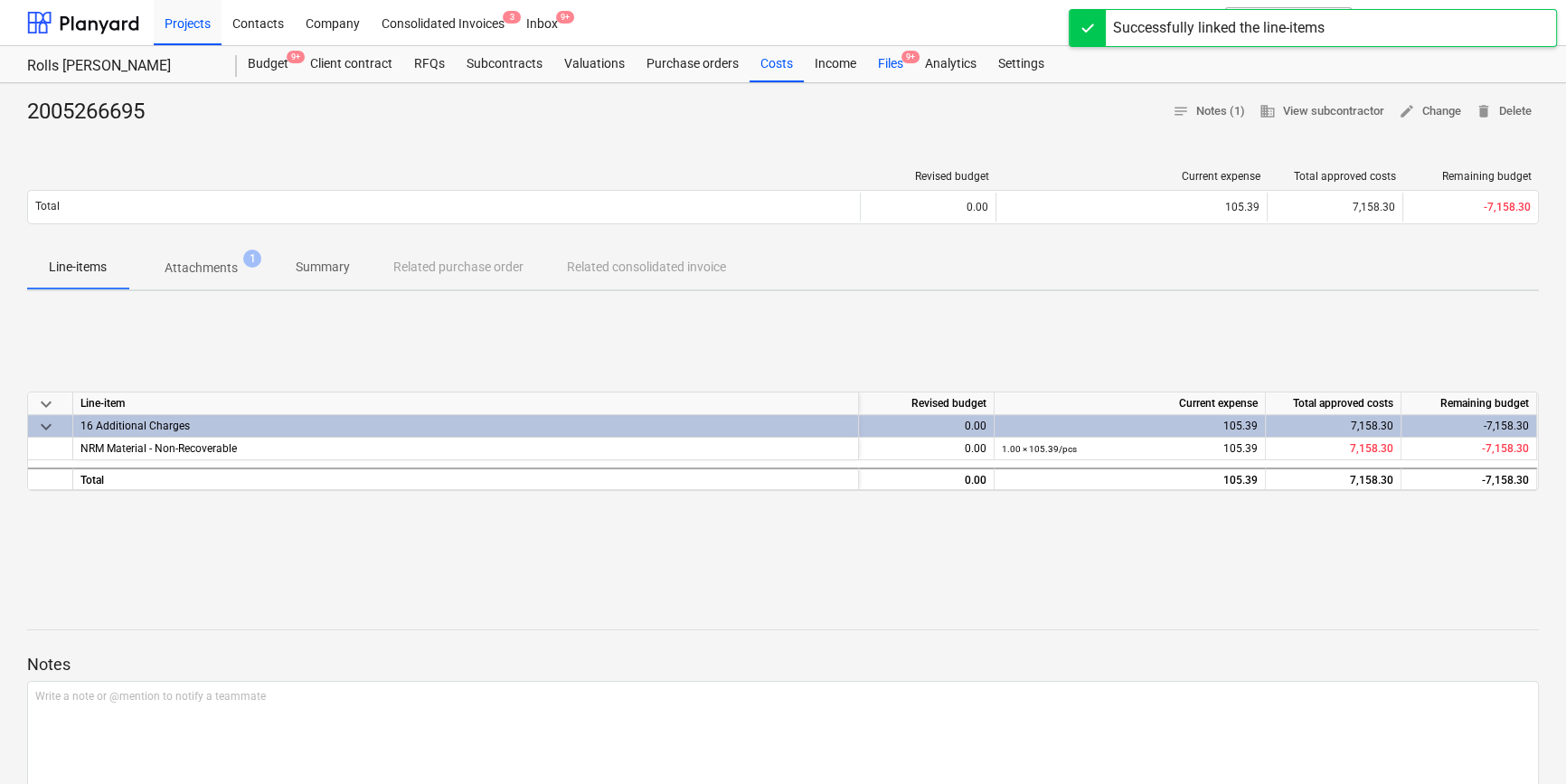
click at [891, 56] on div "Files 9+" at bounding box center [891, 64] width 47 height 36
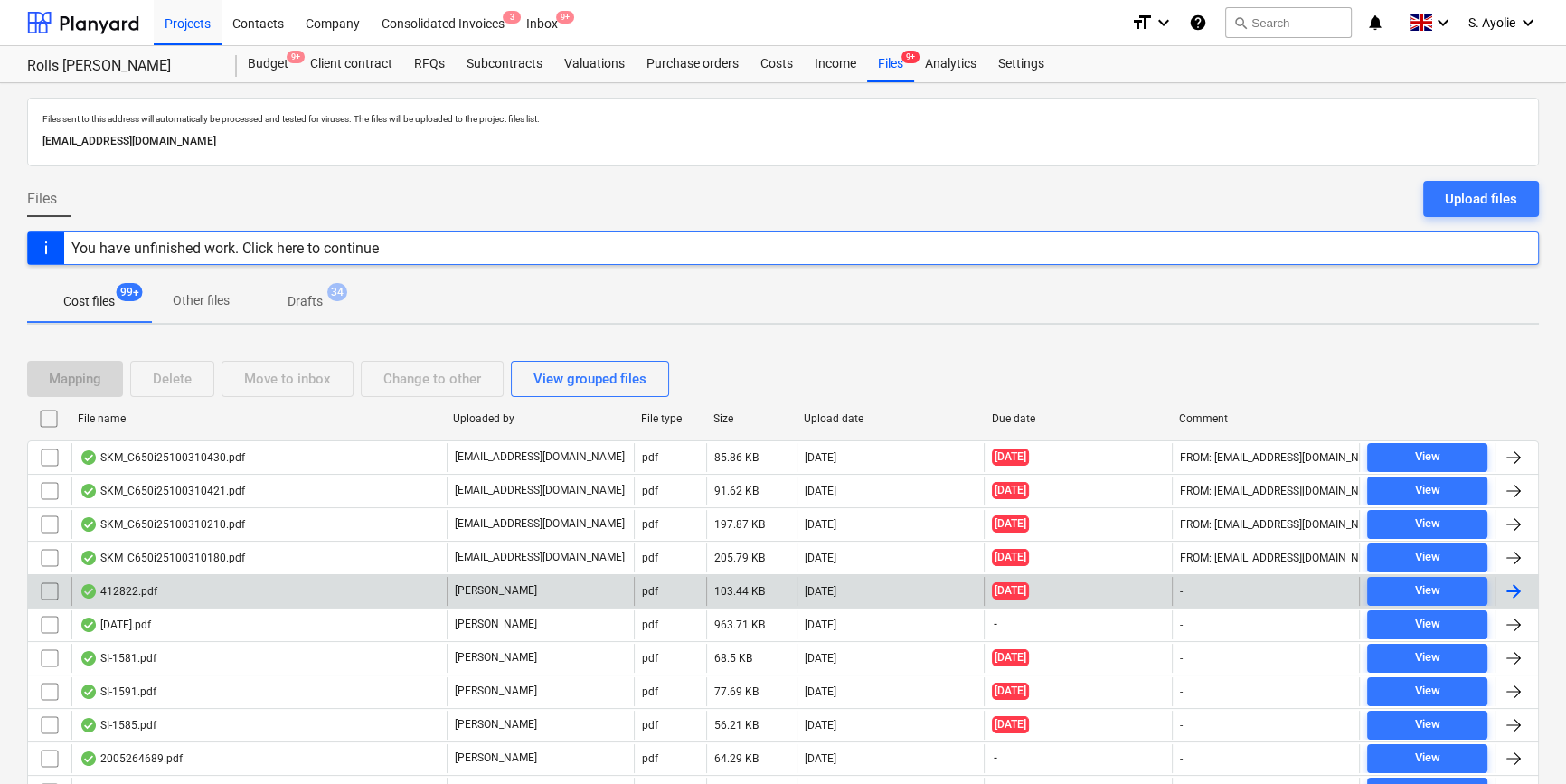
click at [518, 580] on div "[PERSON_NAME]" at bounding box center [540, 591] width 187 height 29
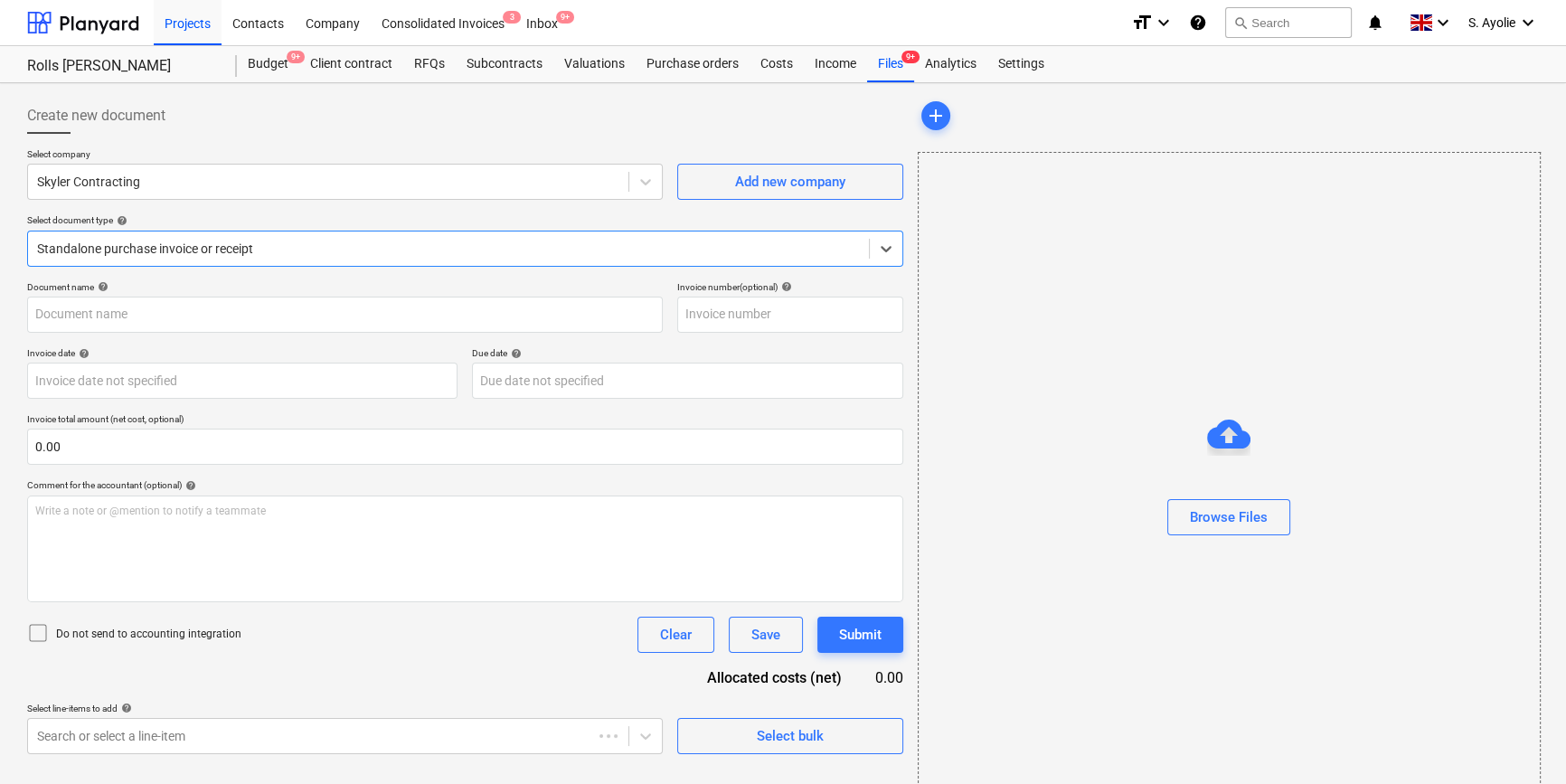
type input "412822"
type input "16 Jul 2025"
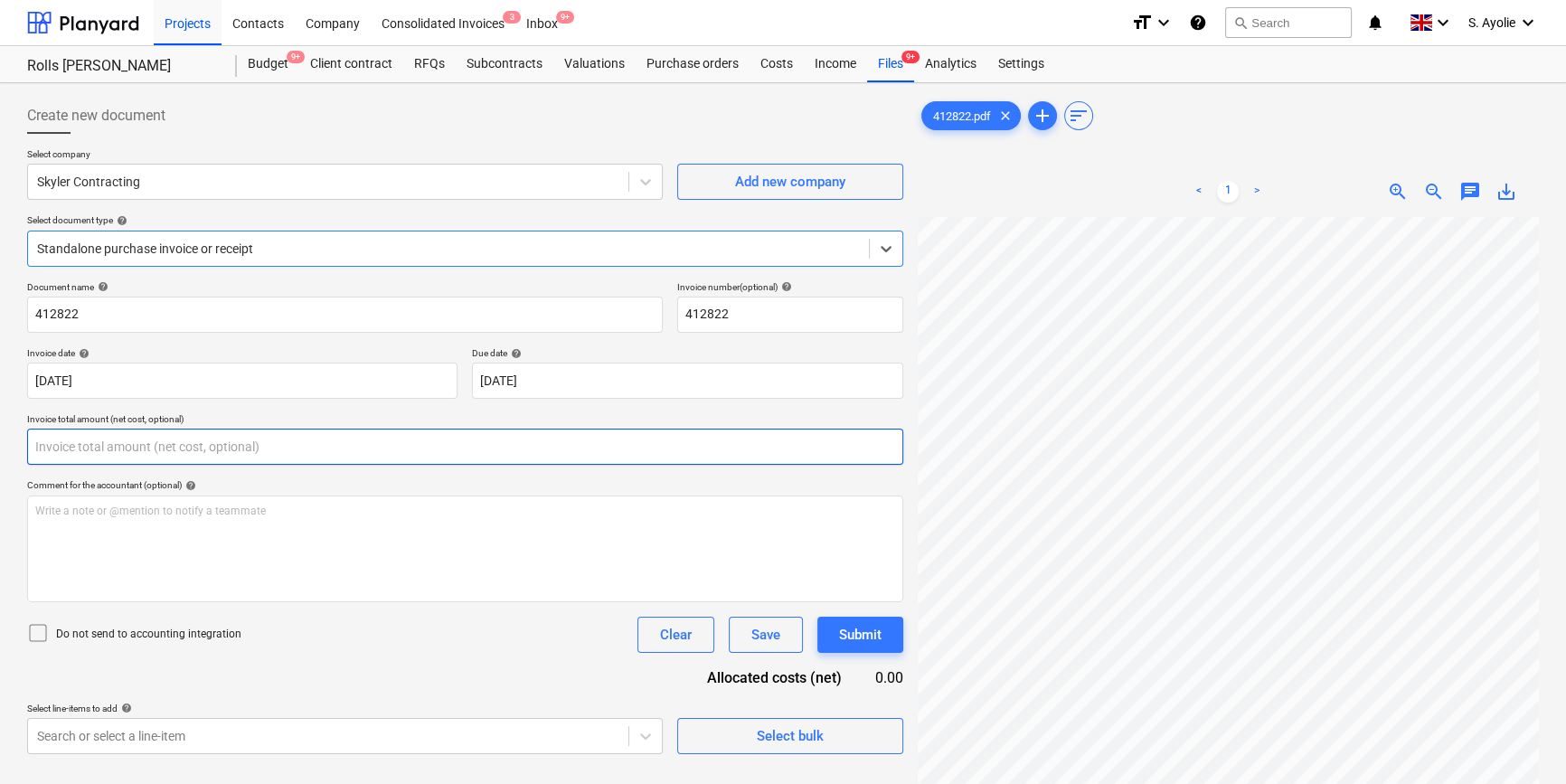
click at [285, 451] on input "text" at bounding box center [465, 446] width 876 height 36
type input "0.00"
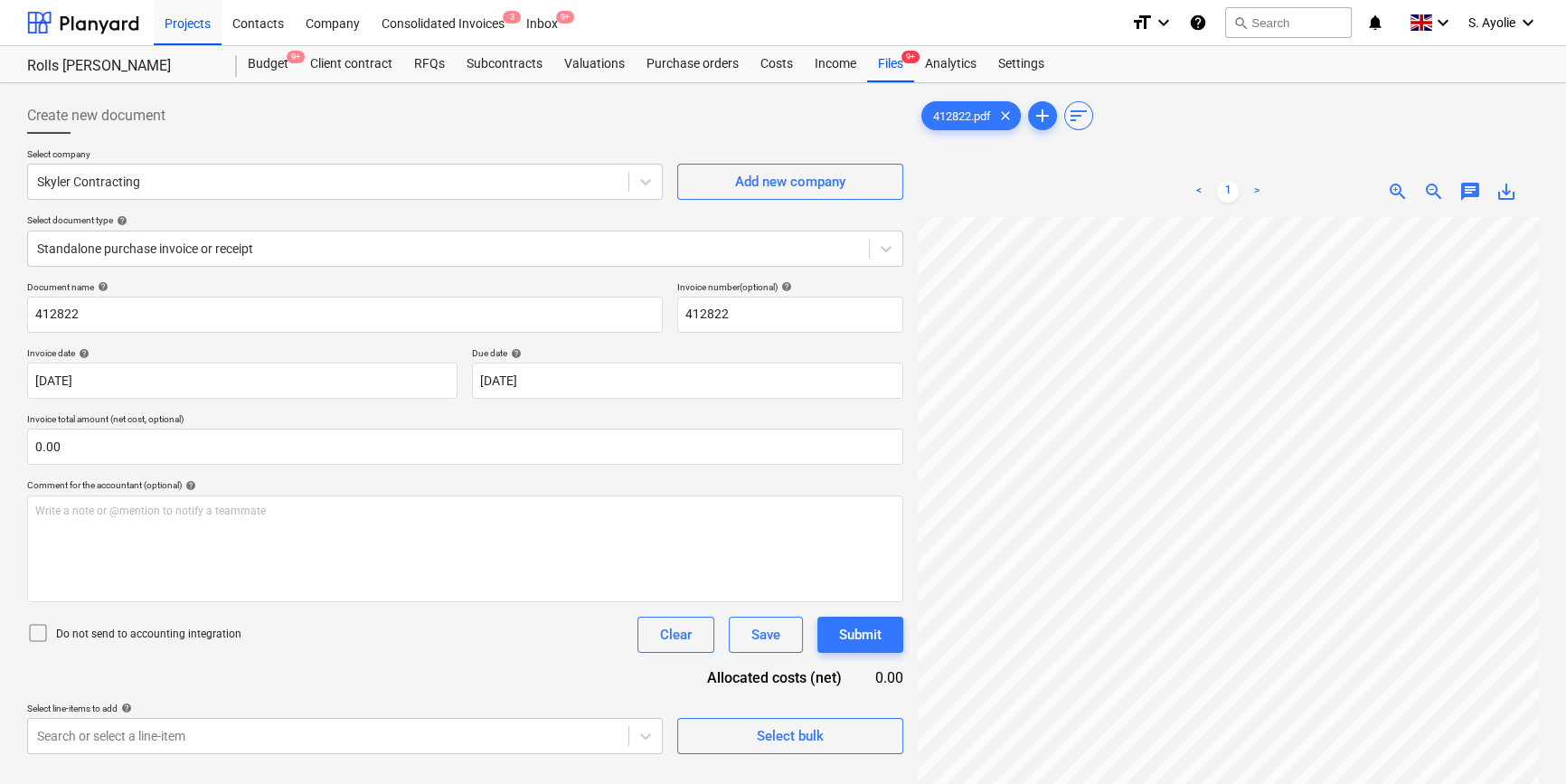
scroll to position [0, 330]
click at [908, 535] on div "Create new document Select company Skyler Contracting Add new company Select do…" at bounding box center [783, 524] width 1526 height 867
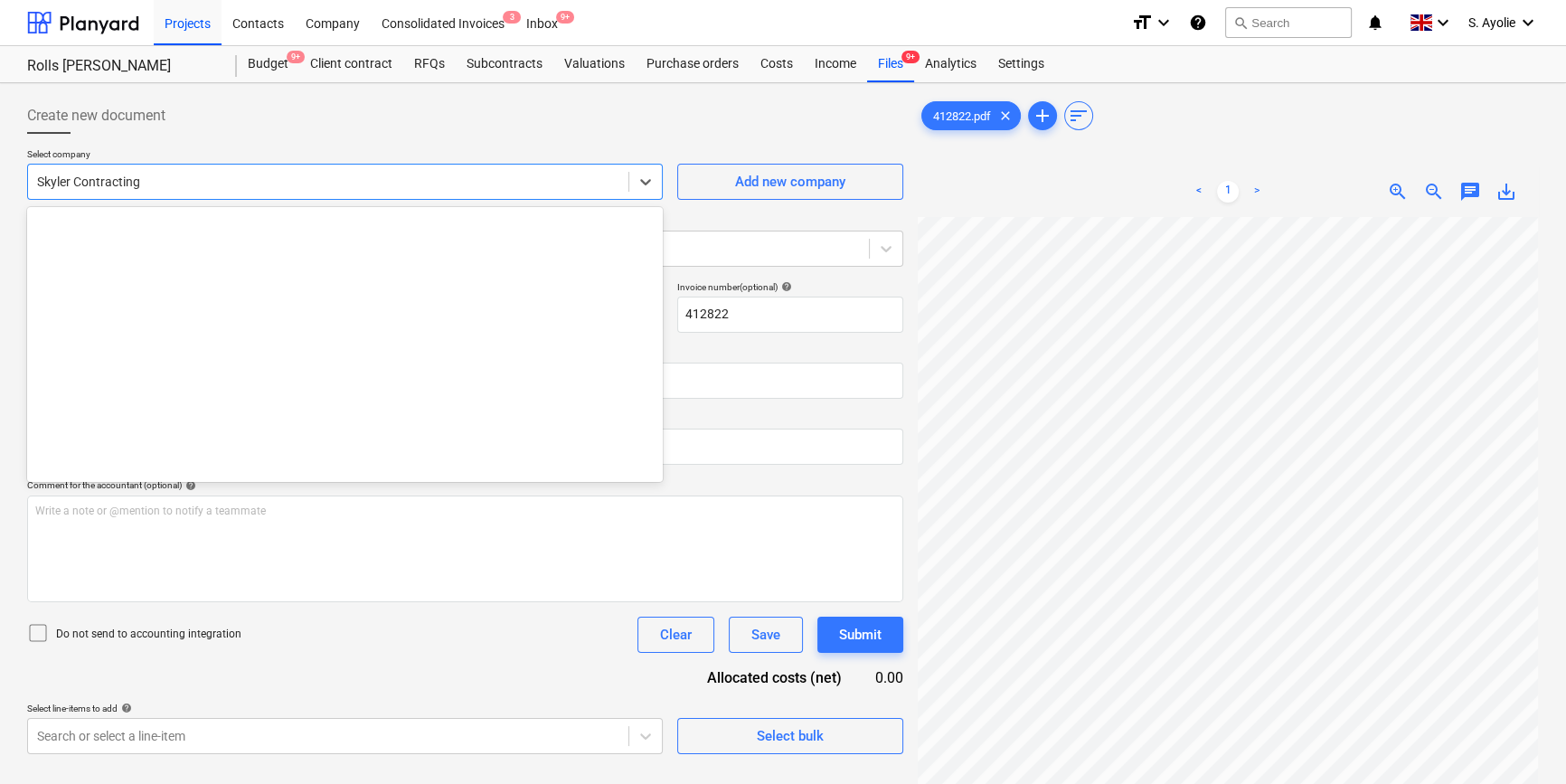
click at [207, 193] on div "Skyler Contracting" at bounding box center [328, 182] width 601 height 25
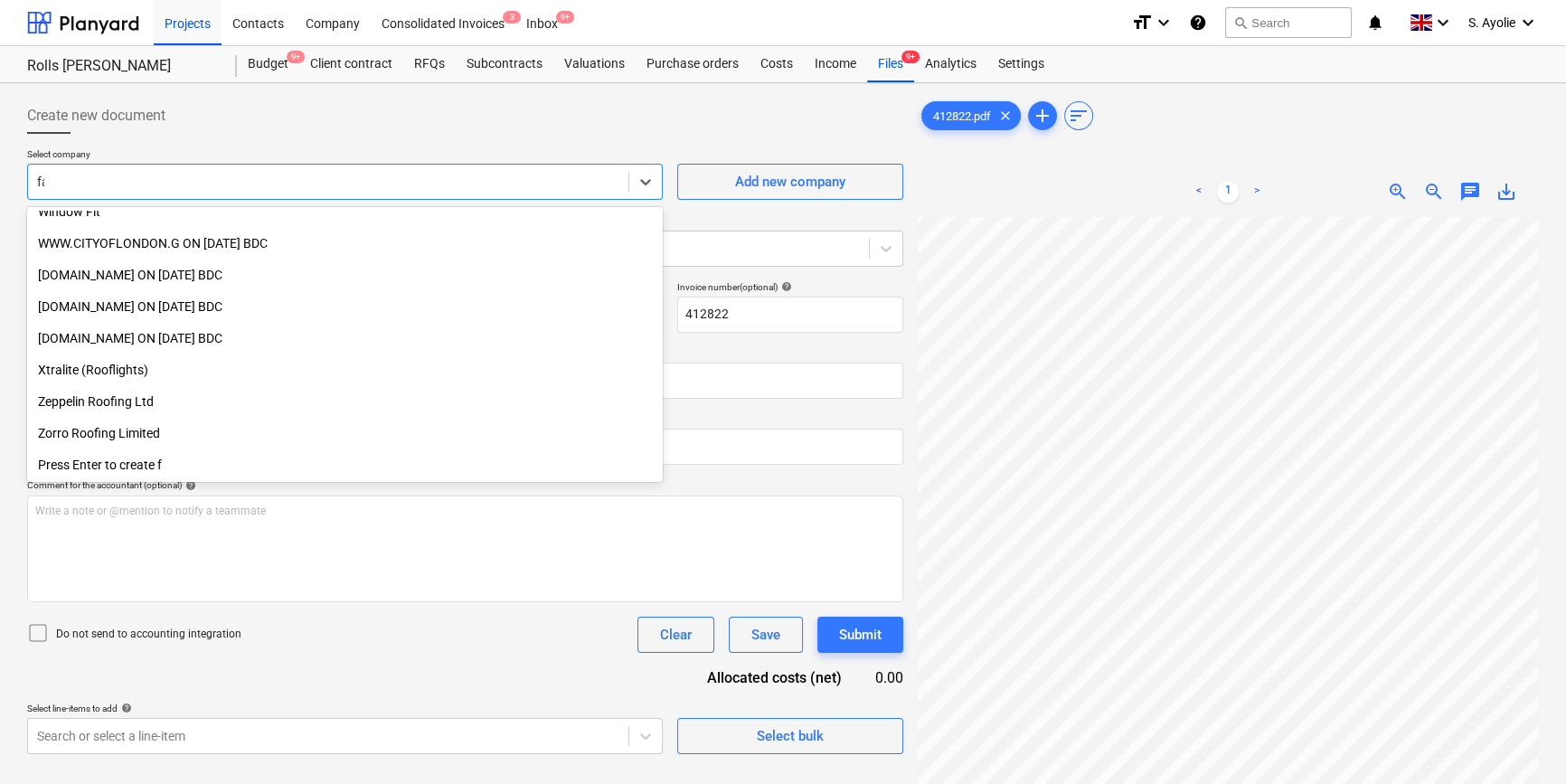
scroll to position [583, 0]
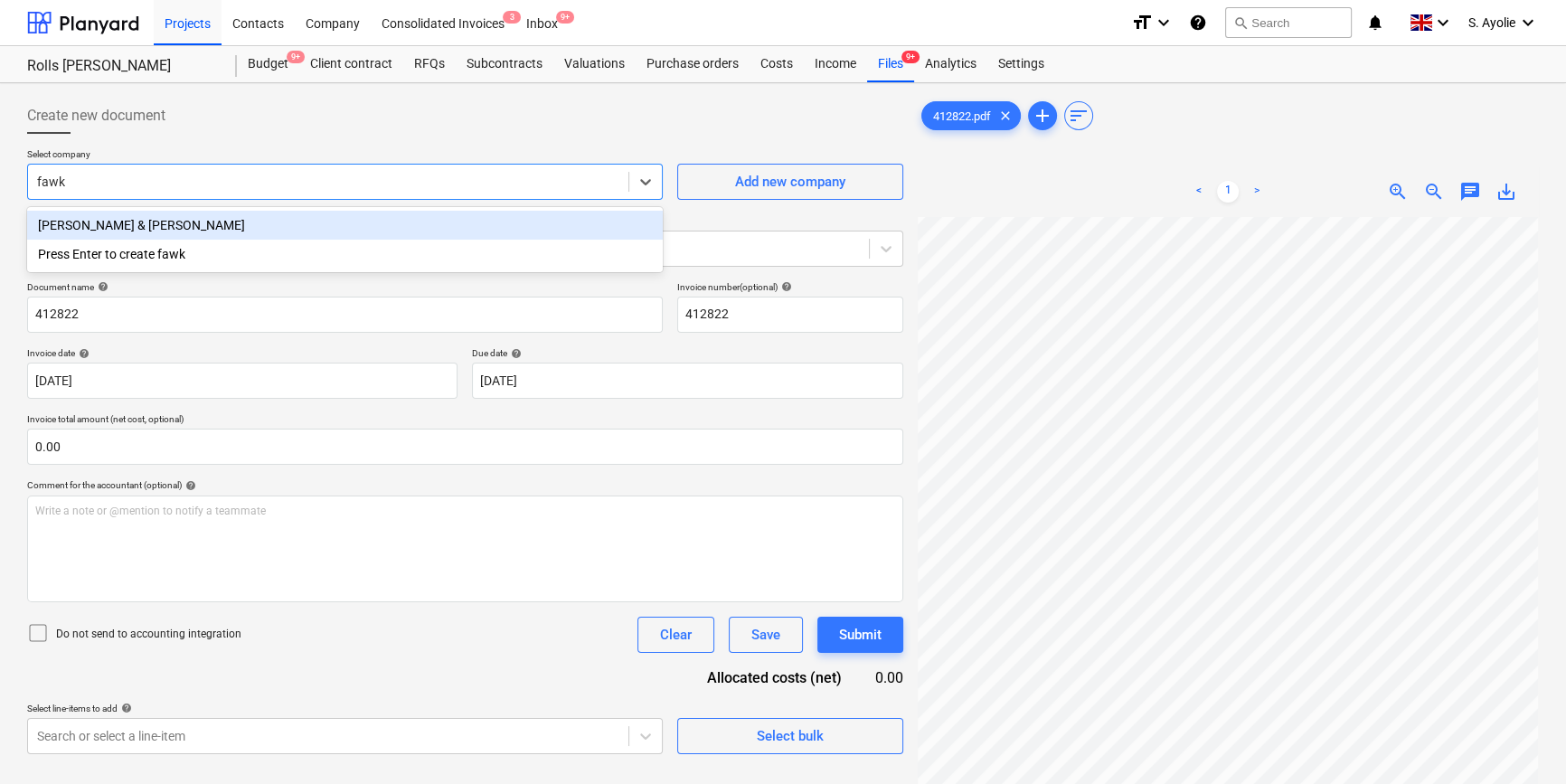
type input "fawke"
click at [185, 221] on div "Fawkes & Reece" at bounding box center [345, 225] width 636 height 29
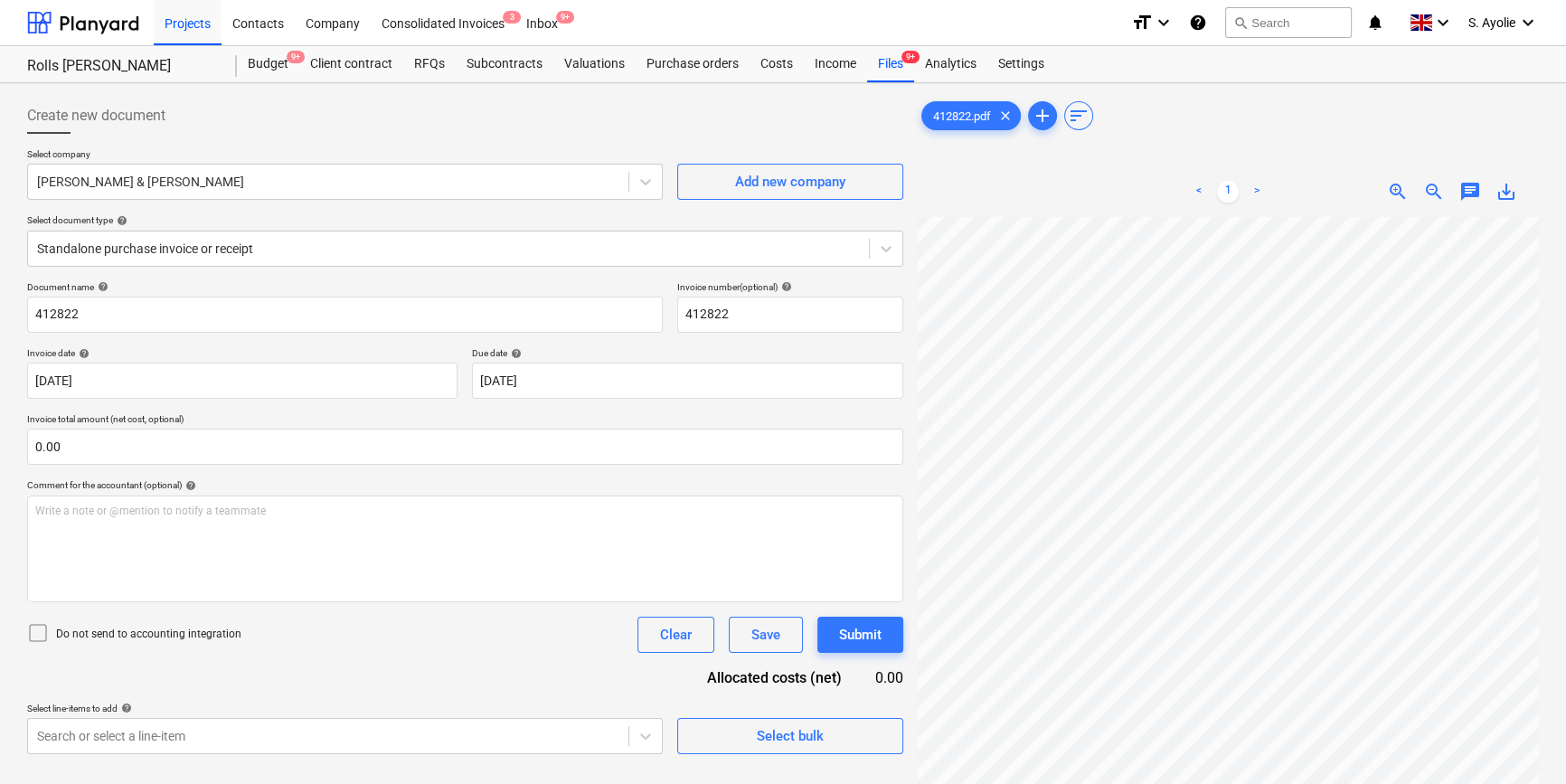
scroll to position [0, 146]
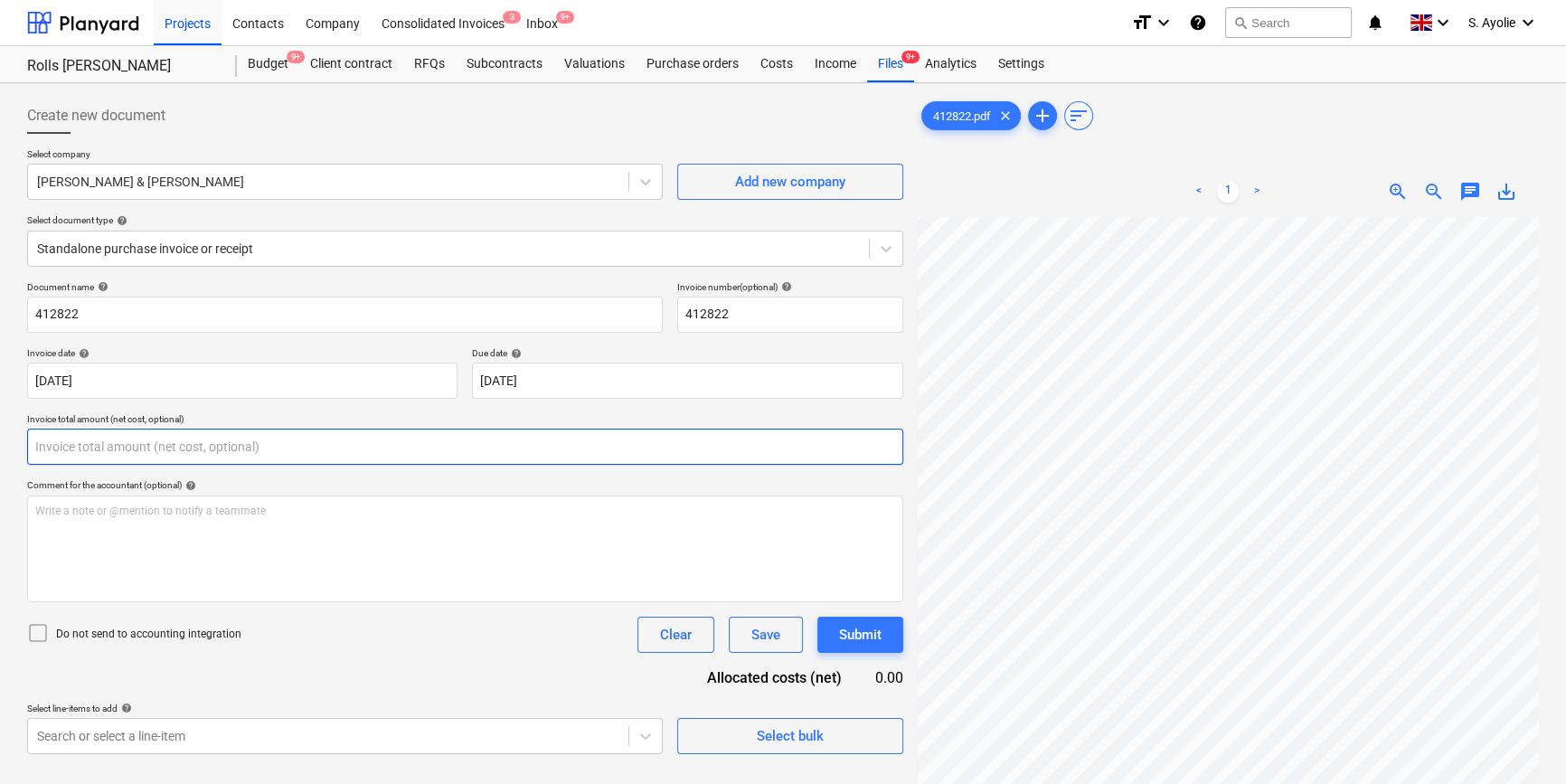
click at [148, 451] on input "text" at bounding box center [465, 446] width 876 height 36
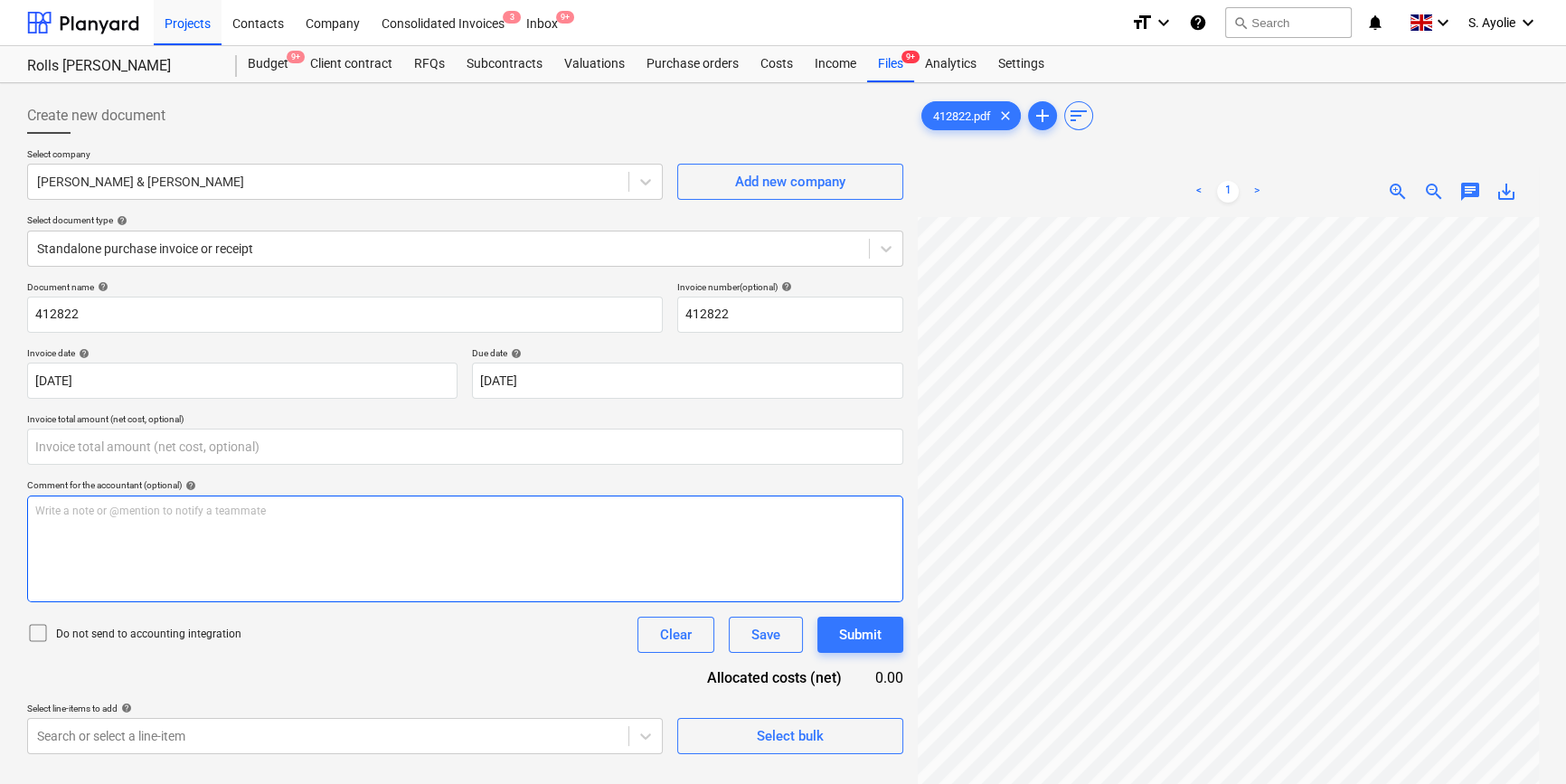
type input "0.00"
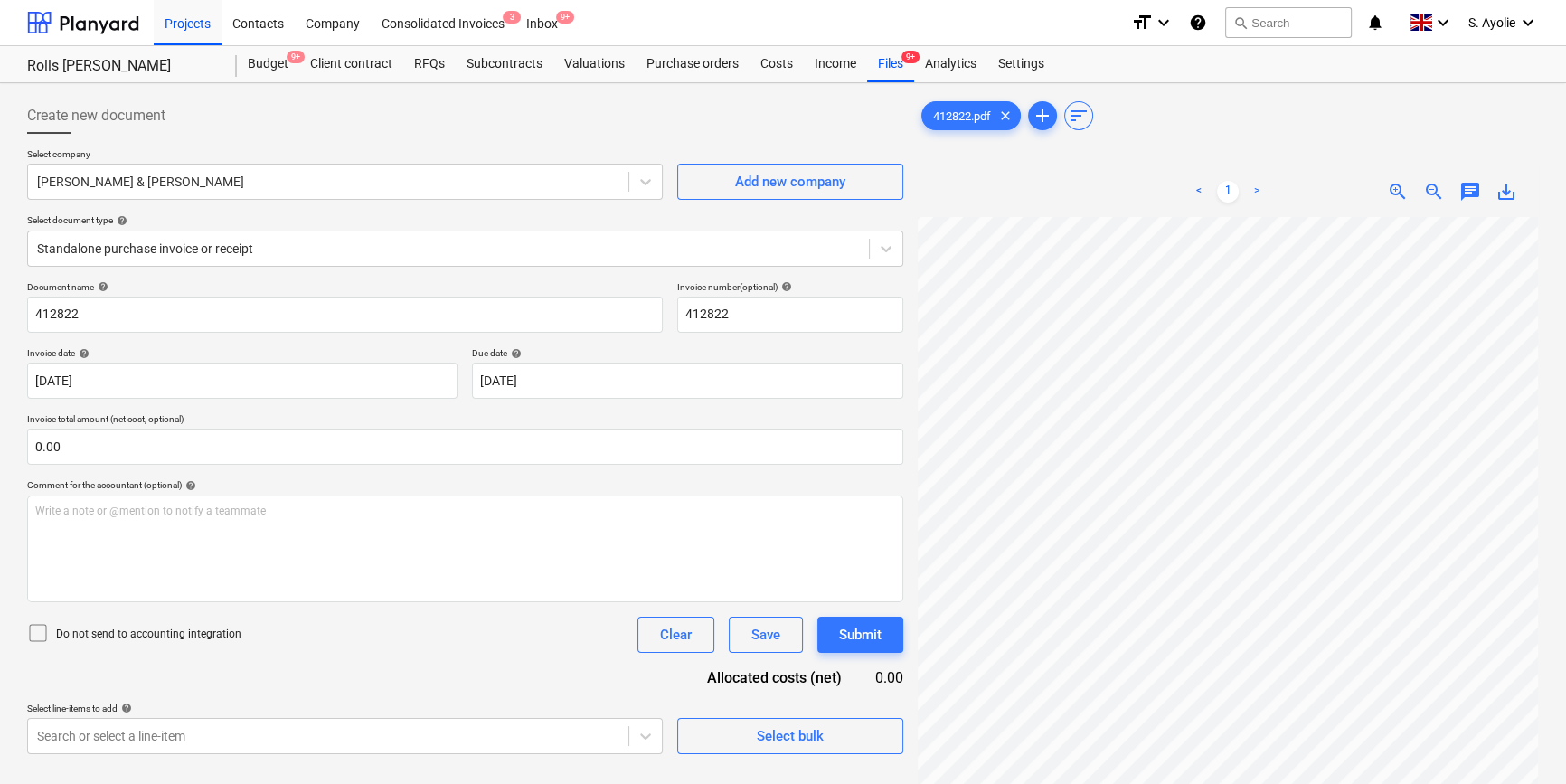
click at [727, 286] on div "Create new document Select company Fawkes & Reece Add new company Select docume…" at bounding box center [783, 524] width 1526 height 867
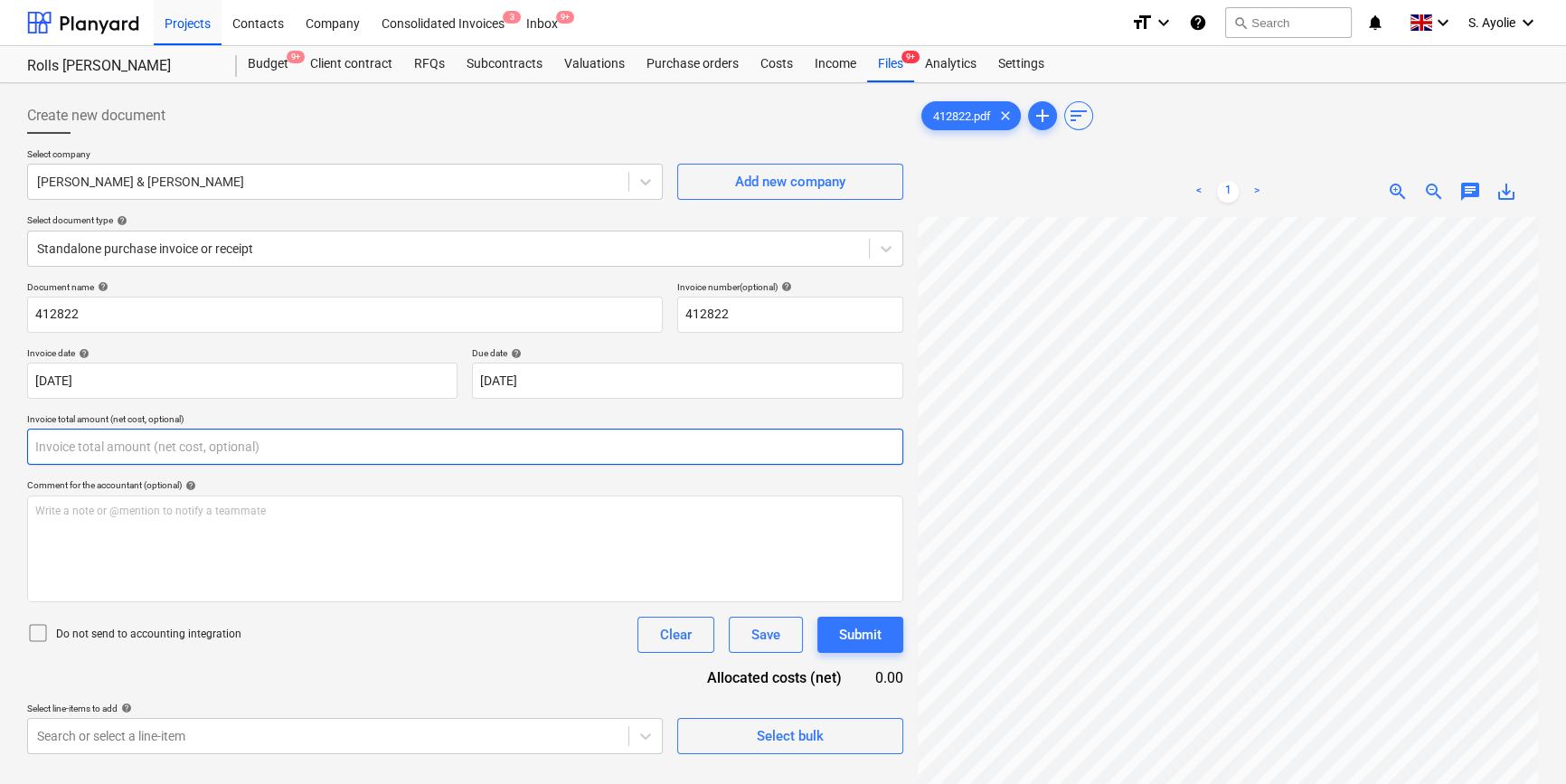
click at [570, 437] on input "text" at bounding box center [465, 446] width 876 height 36
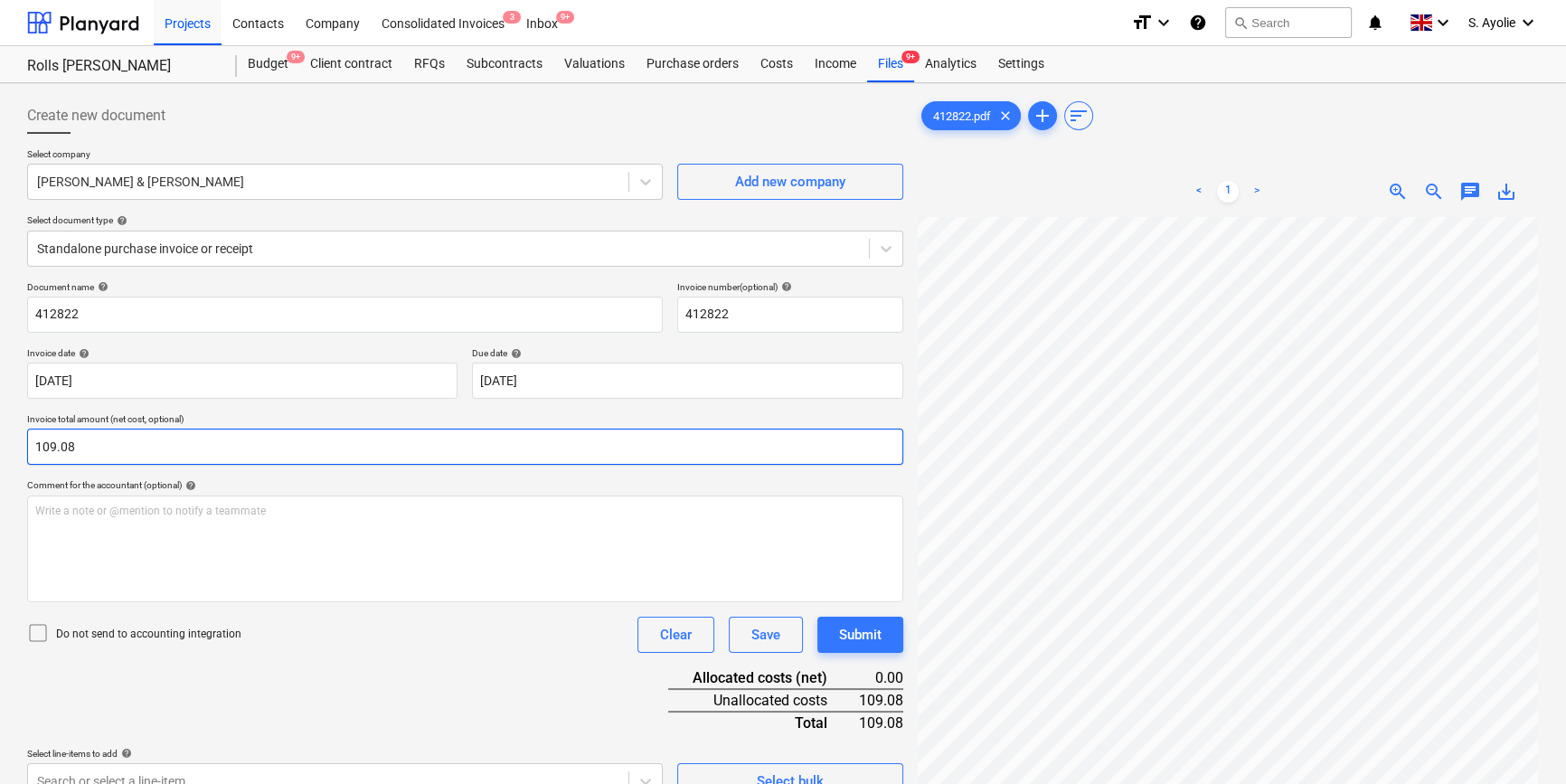
type input "109.08"
click at [45, 635] on icon at bounding box center [38, 632] width 16 height 16
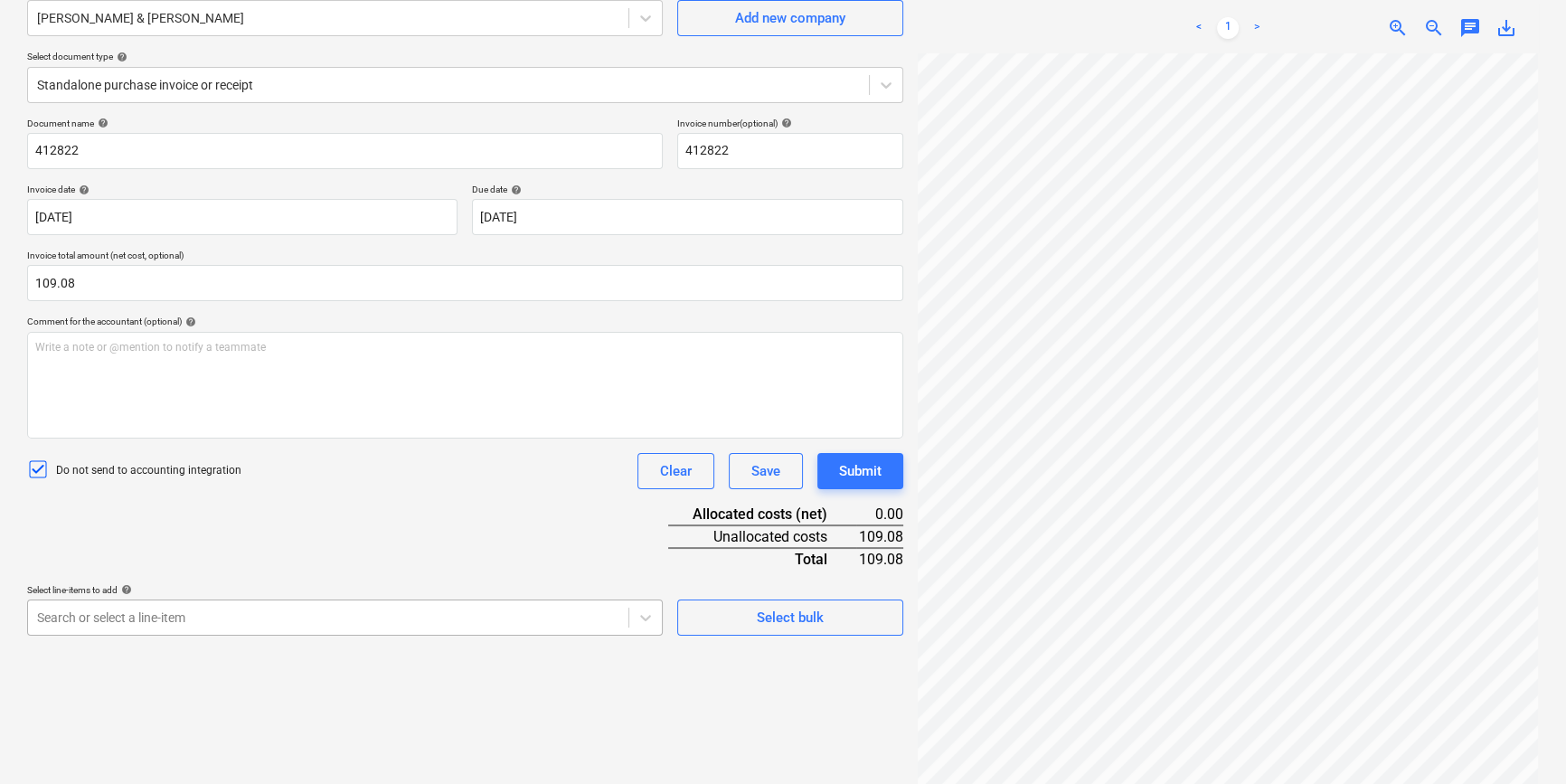
scroll to position [296, 0]
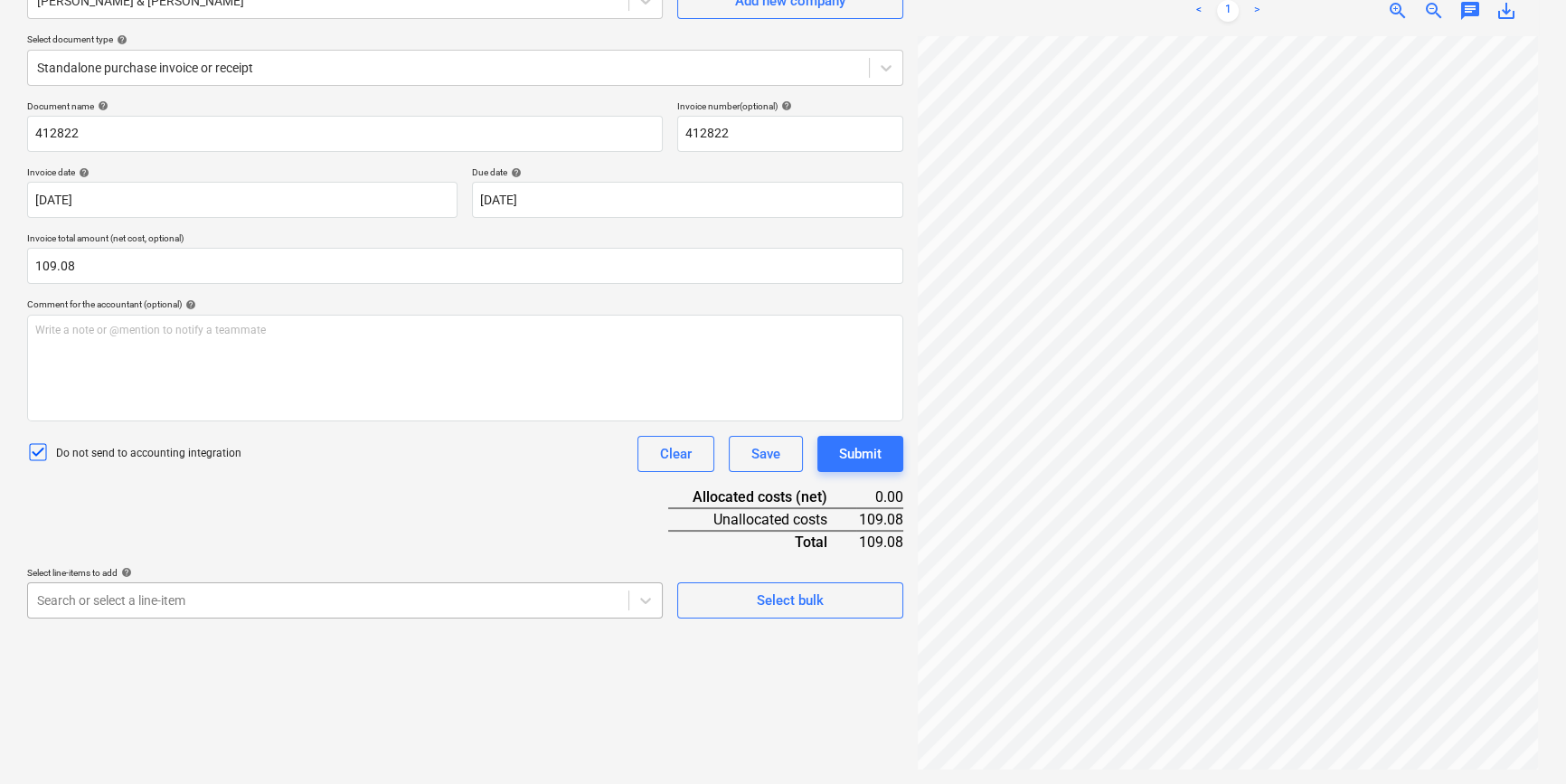
click at [259, 602] on body "Projects Contacts Company Consolidated Invoices 3 Inbox 9+ format_size keyboard…" at bounding box center [783, 211] width 1566 height 784
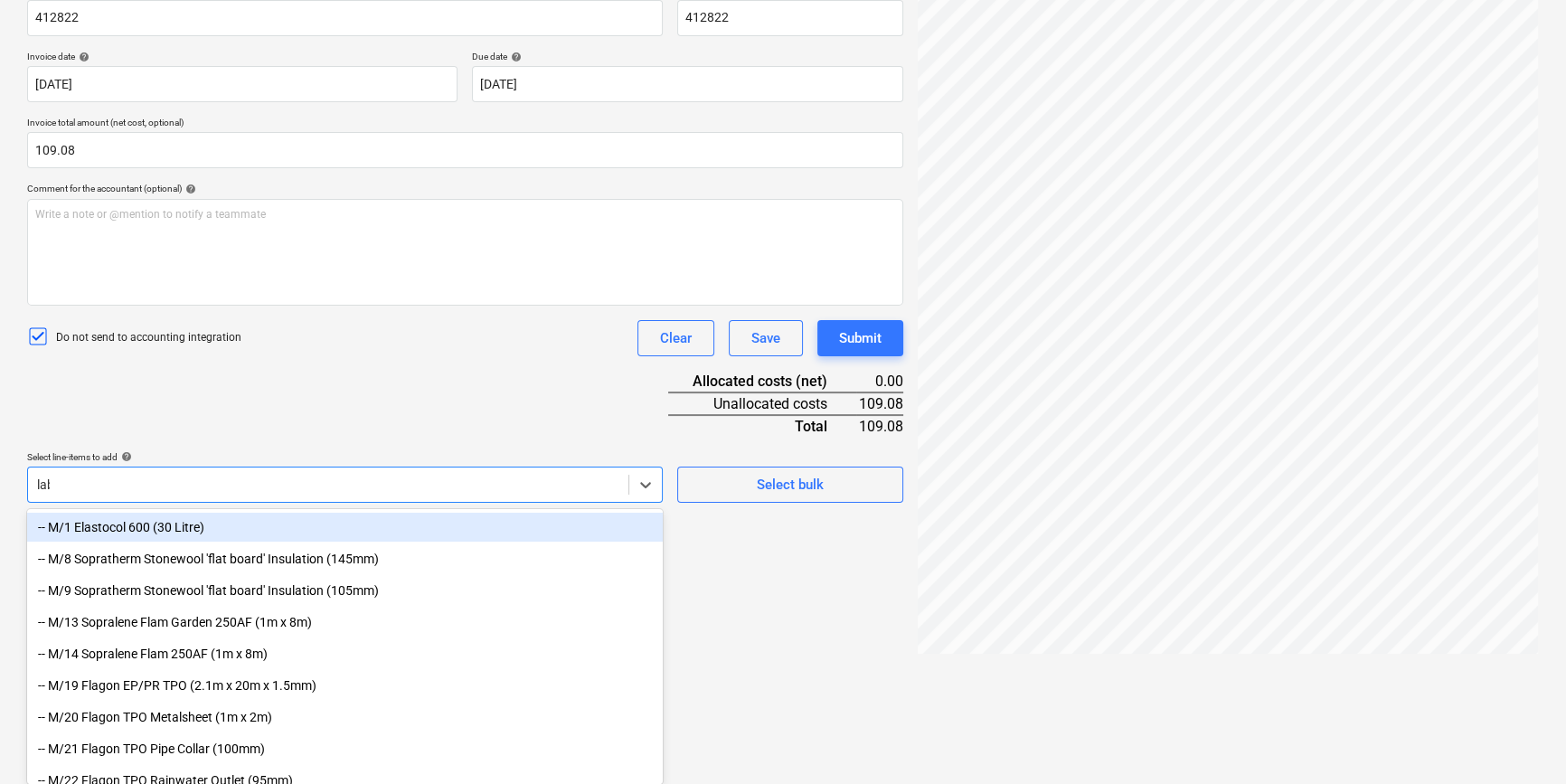
scroll to position [293, 0]
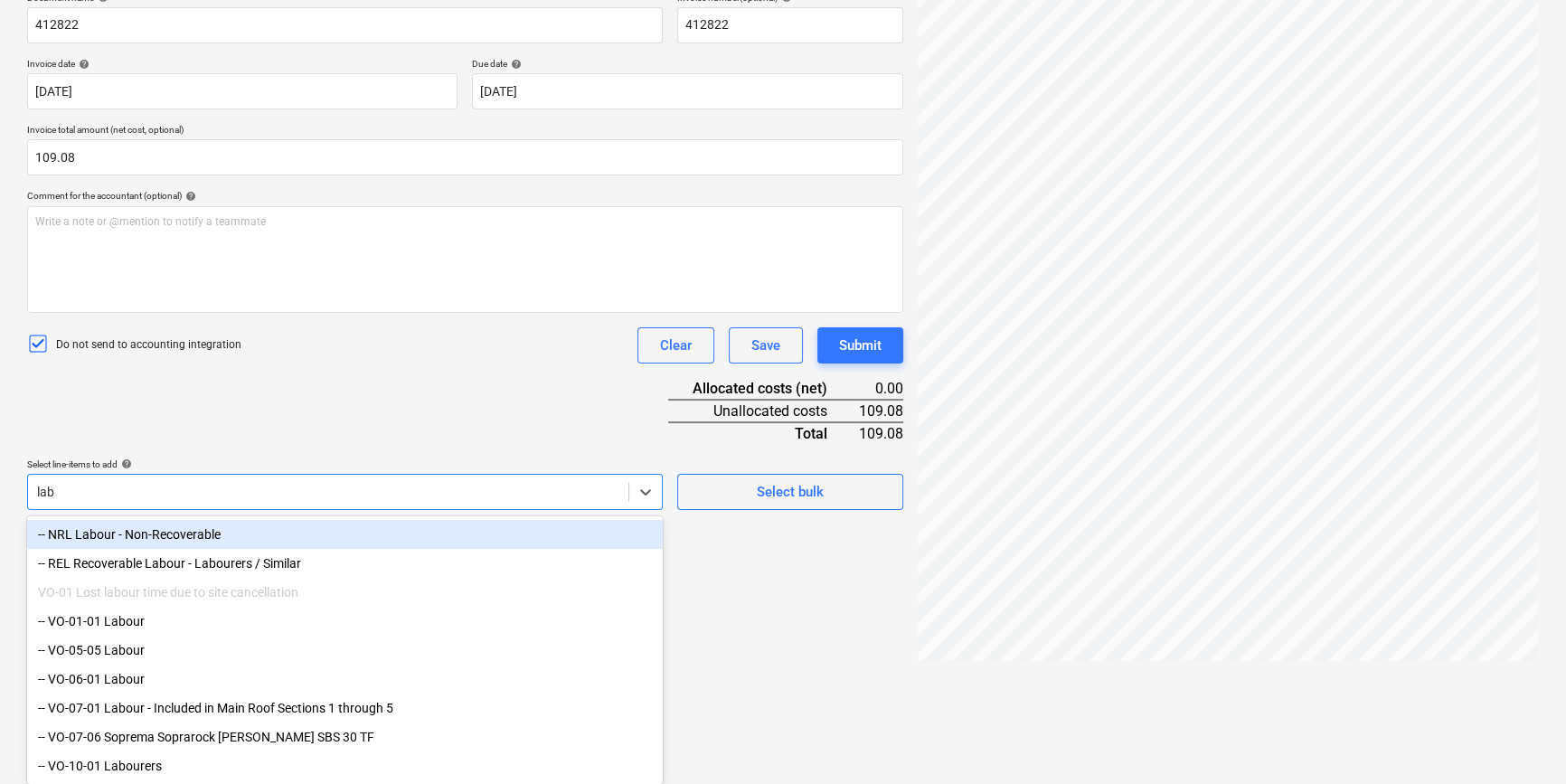
click at [345, 538] on div "-- NRL Labour - Non-Recoverable" at bounding box center [345, 534] width 636 height 29
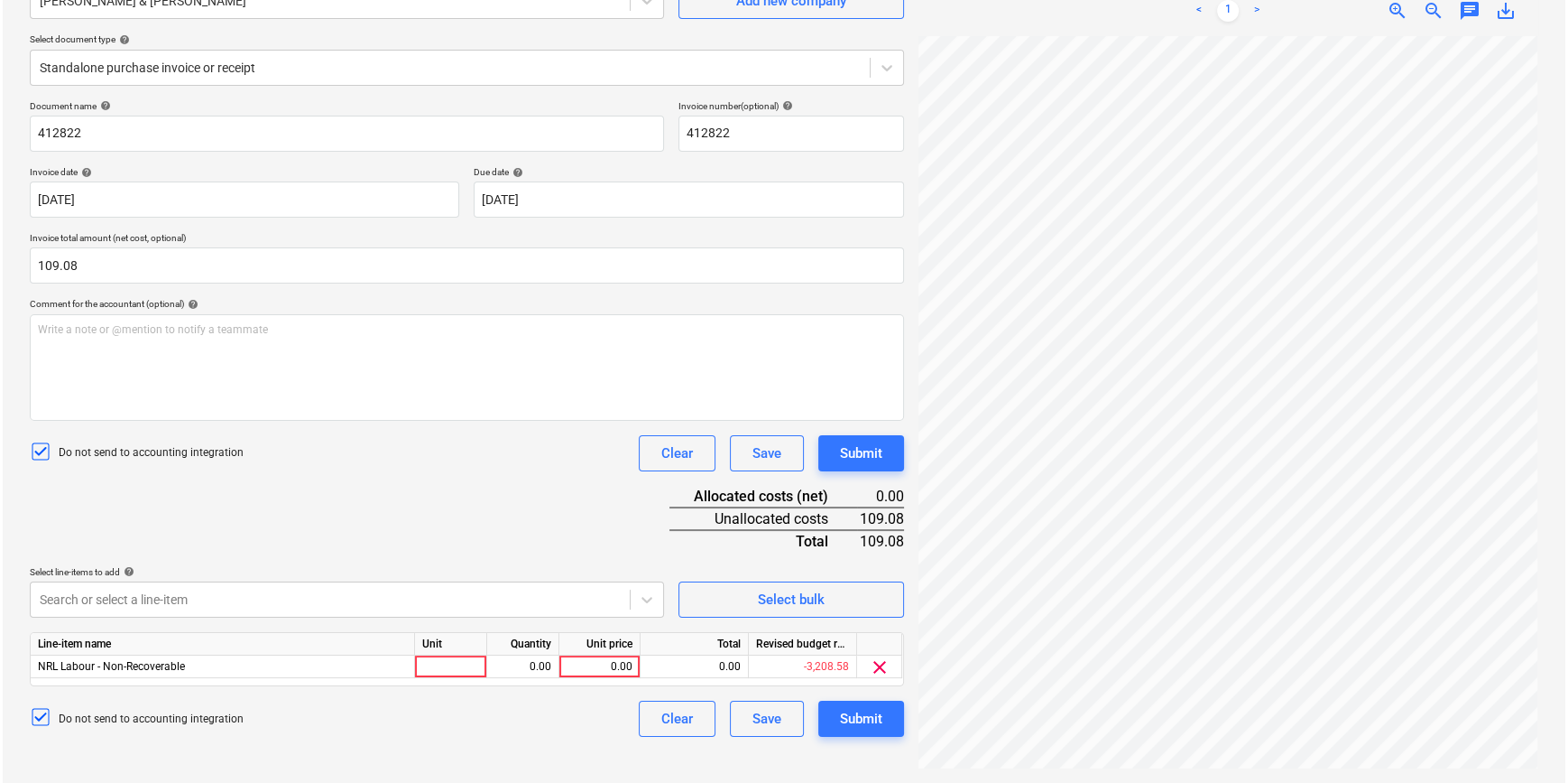
scroll to position [180, 0]
drag, startPoint x: 511, startPoint y: 401, endPoint x: 510, endPoint y: 423, distance: 22.0
click at [512, 408] on div "Document name help 412822 Invoice number (optional) help 412822 Invoice date he…" at bounding box center [464, 418] width 874 height 636
click at [441, 661] on div at bounding box center [448, 666] width 72 height 22
click at [543, 666] on div "0.00" at bounding box center [519, 666] width 57 height 22
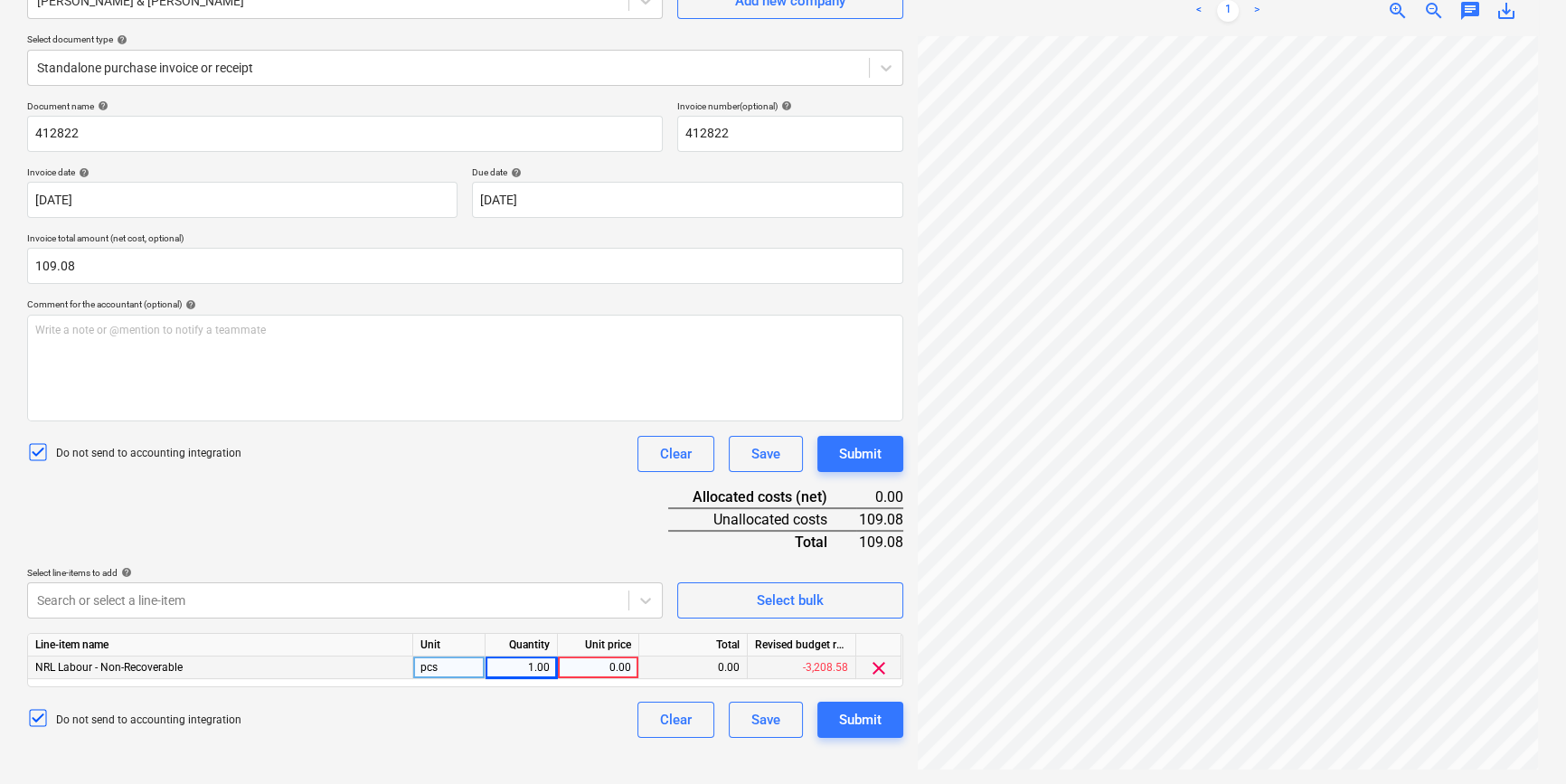
click at [597, 667] on div "0.00" at bounding box center [598, 667] width 66 height 22
click at [600, 701] on div "Do not send to accounting integration Clear Save Submit" at bounding box center [465, 718] width 876 height 36
click at [842, 722] on div "Submit" at bounding box center [861, 719] width 43 height 23
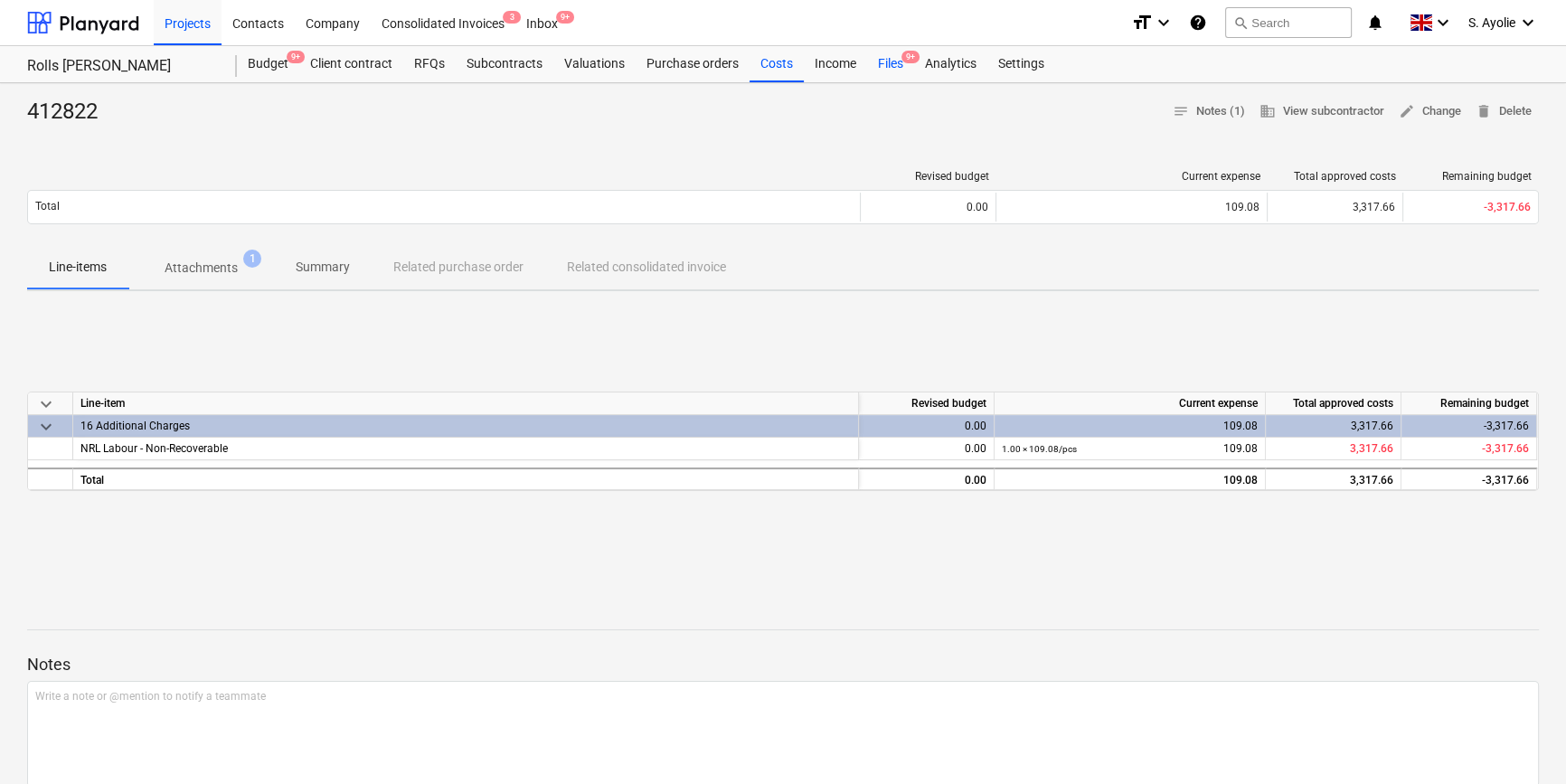
click at [883, 72] on div "Files 9+" at bounding box center [891, 64] width 47 height 36
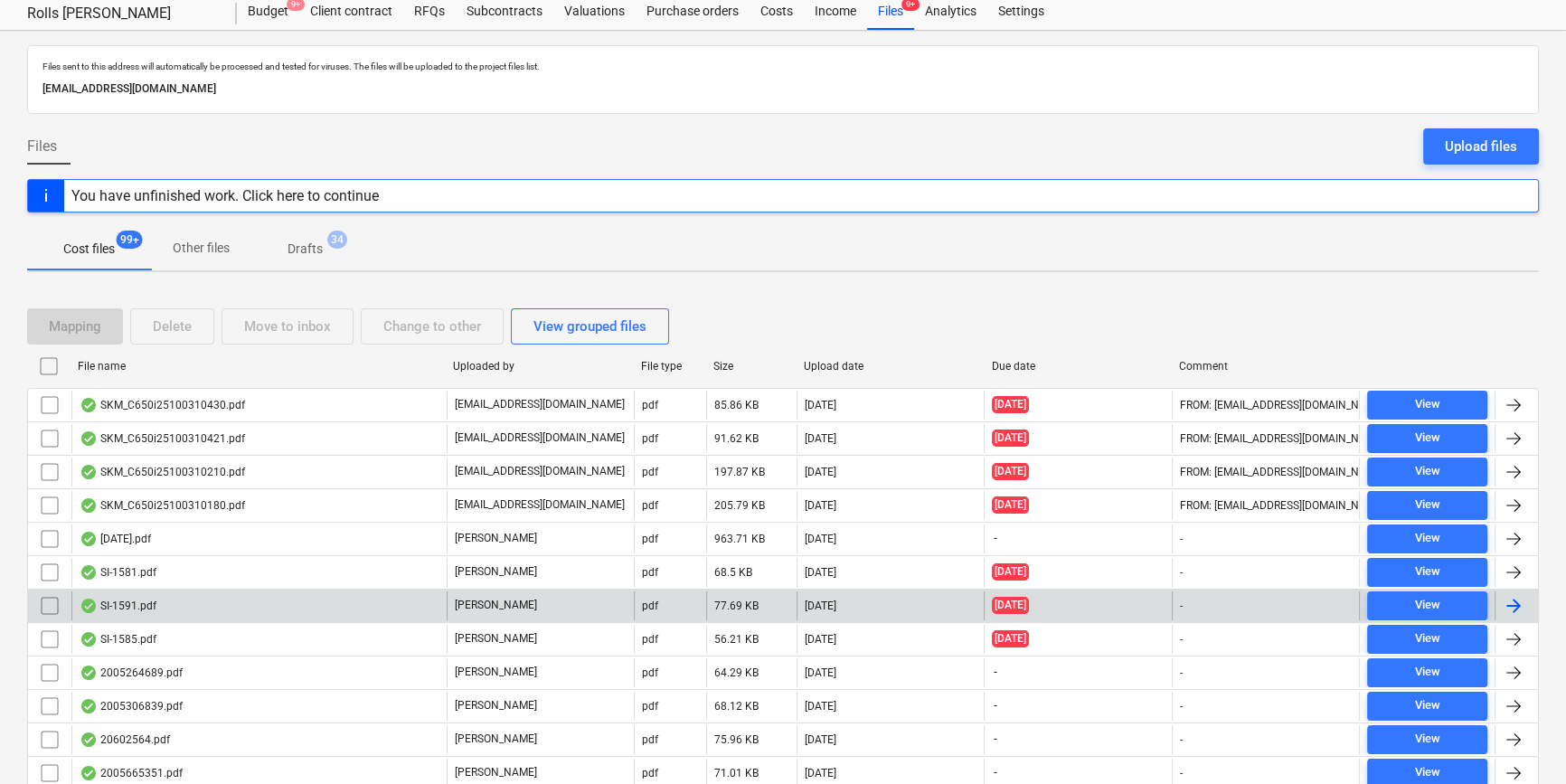
scroll to position [81, 0]
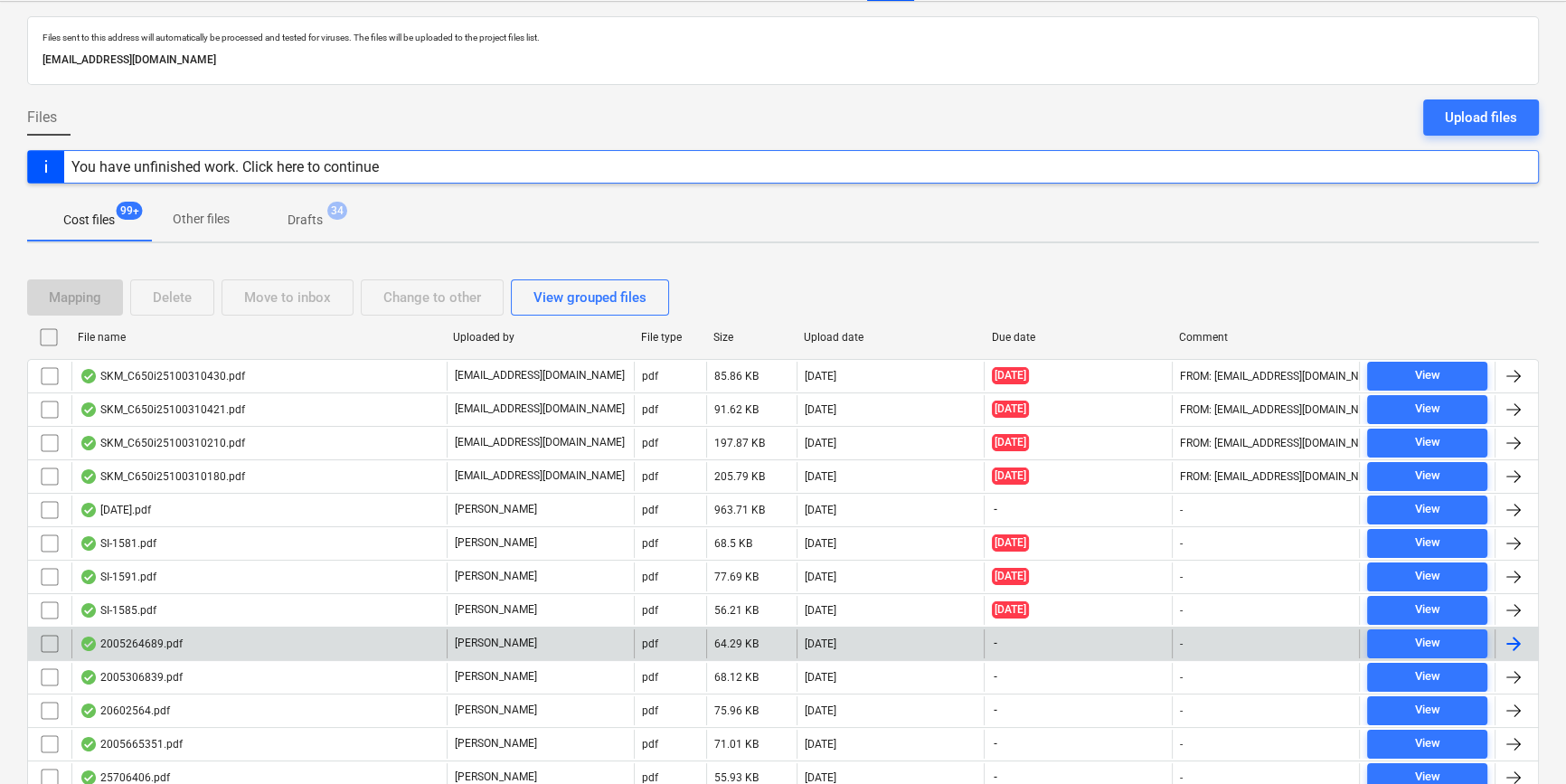
click at [501, 644] on div "[PERSON_NAME]" at bounding box center [540, 643] width 187 height 29
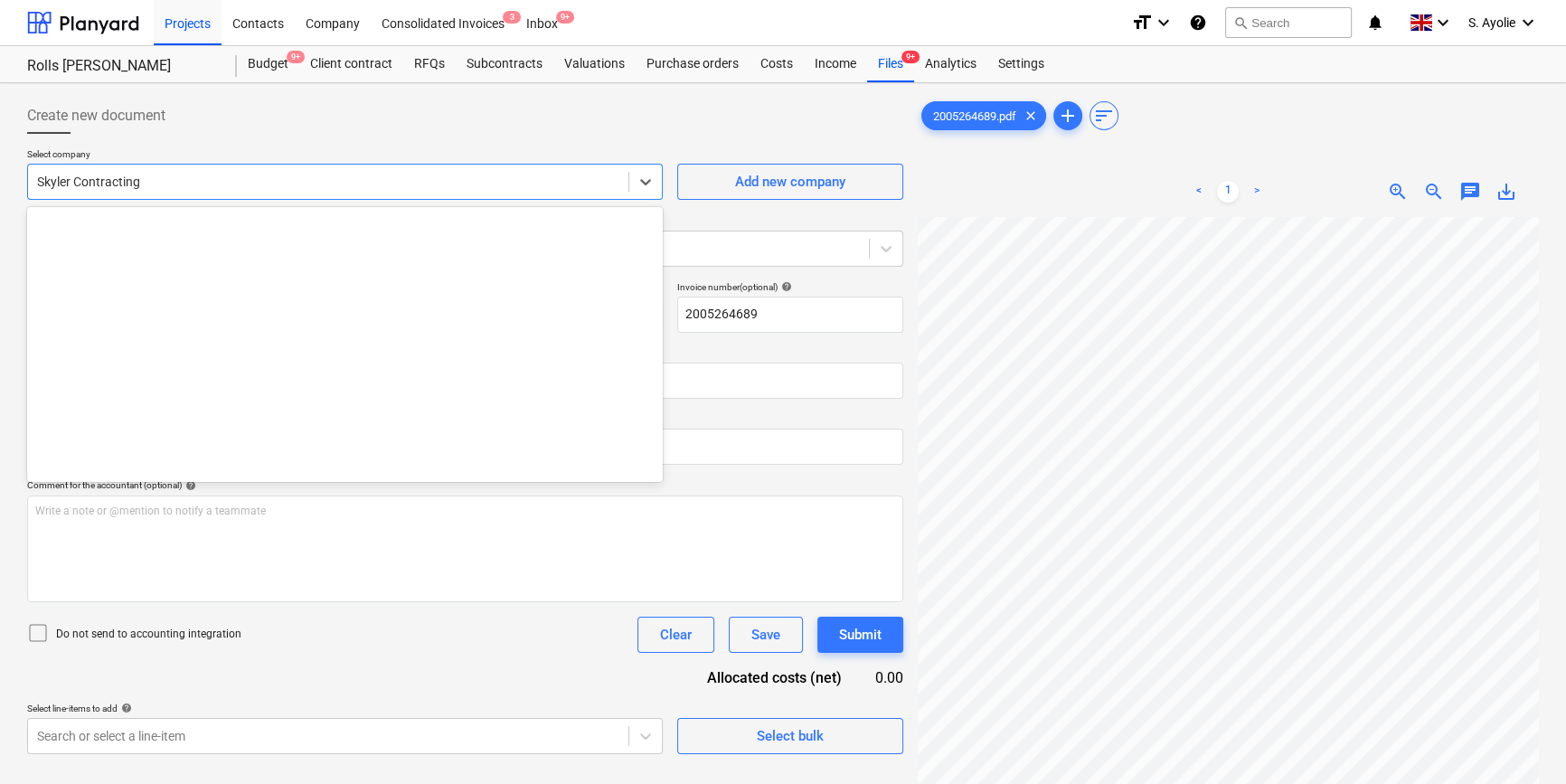
click at [316, 185] on div at bounding box center [327, 182] width 583 height 18
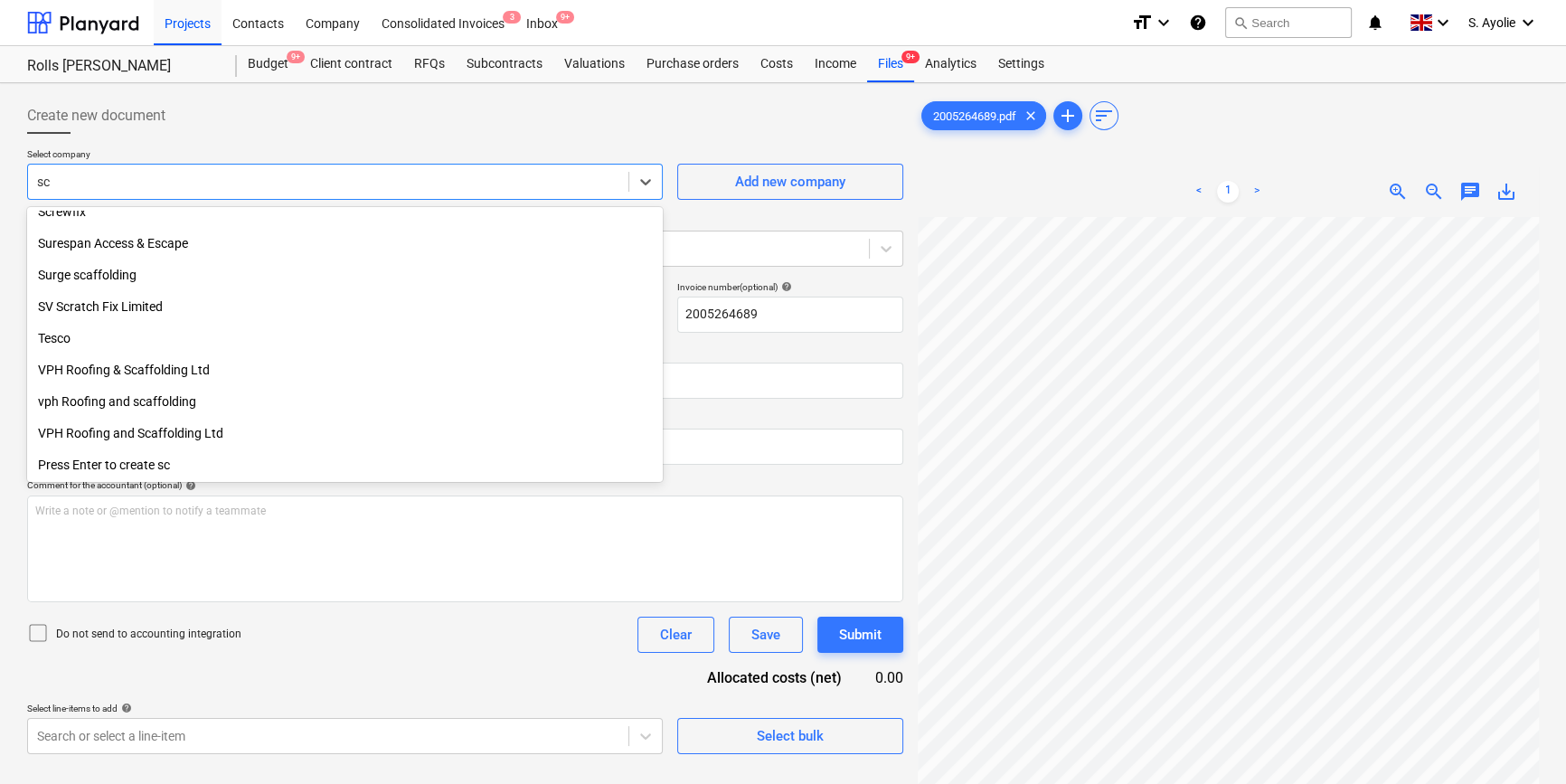
scroll to position [614, 0]
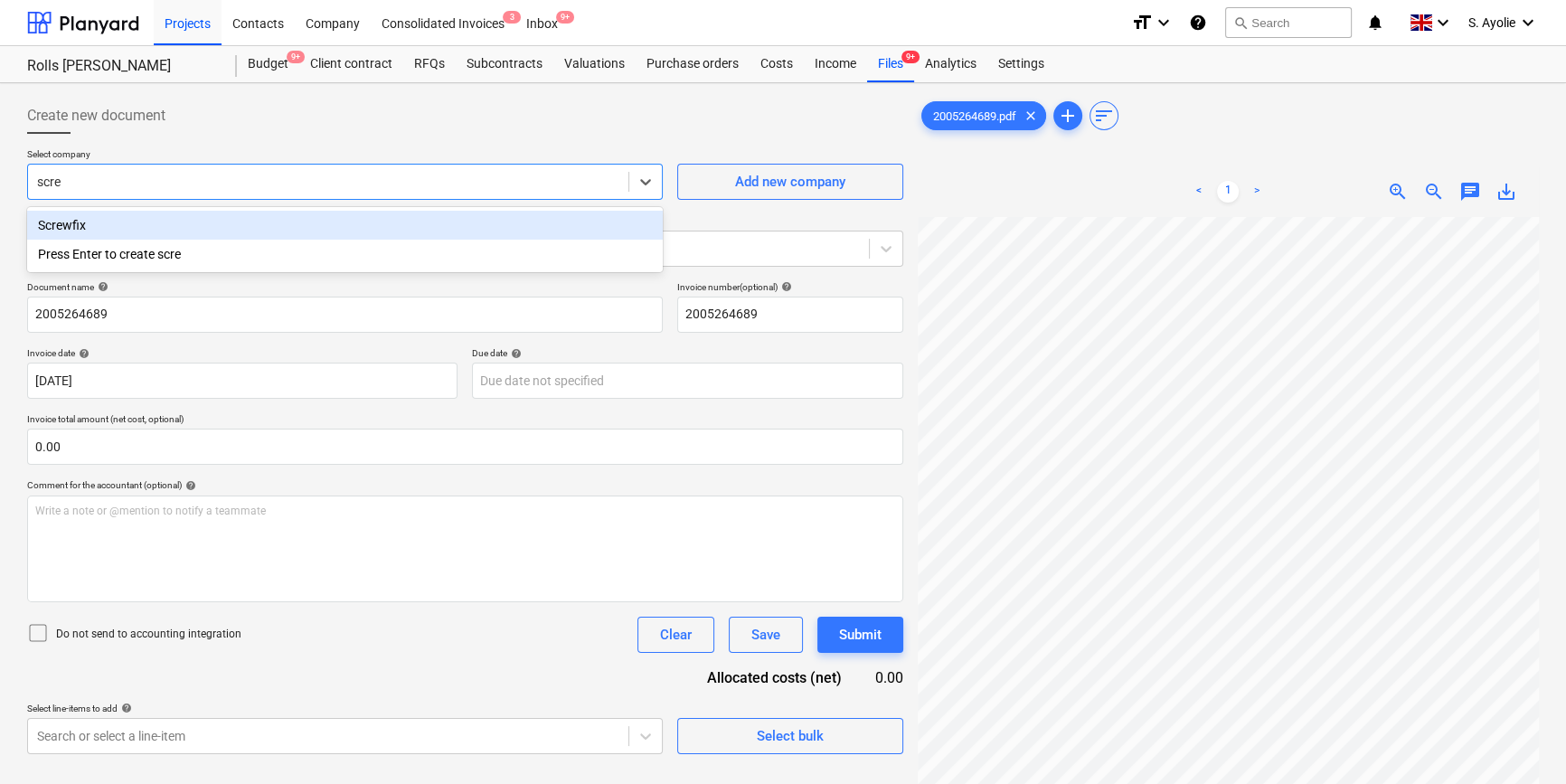
click at [206, 225] on div "Screwfix" at bounding box center [345, 225] width 636 height 29
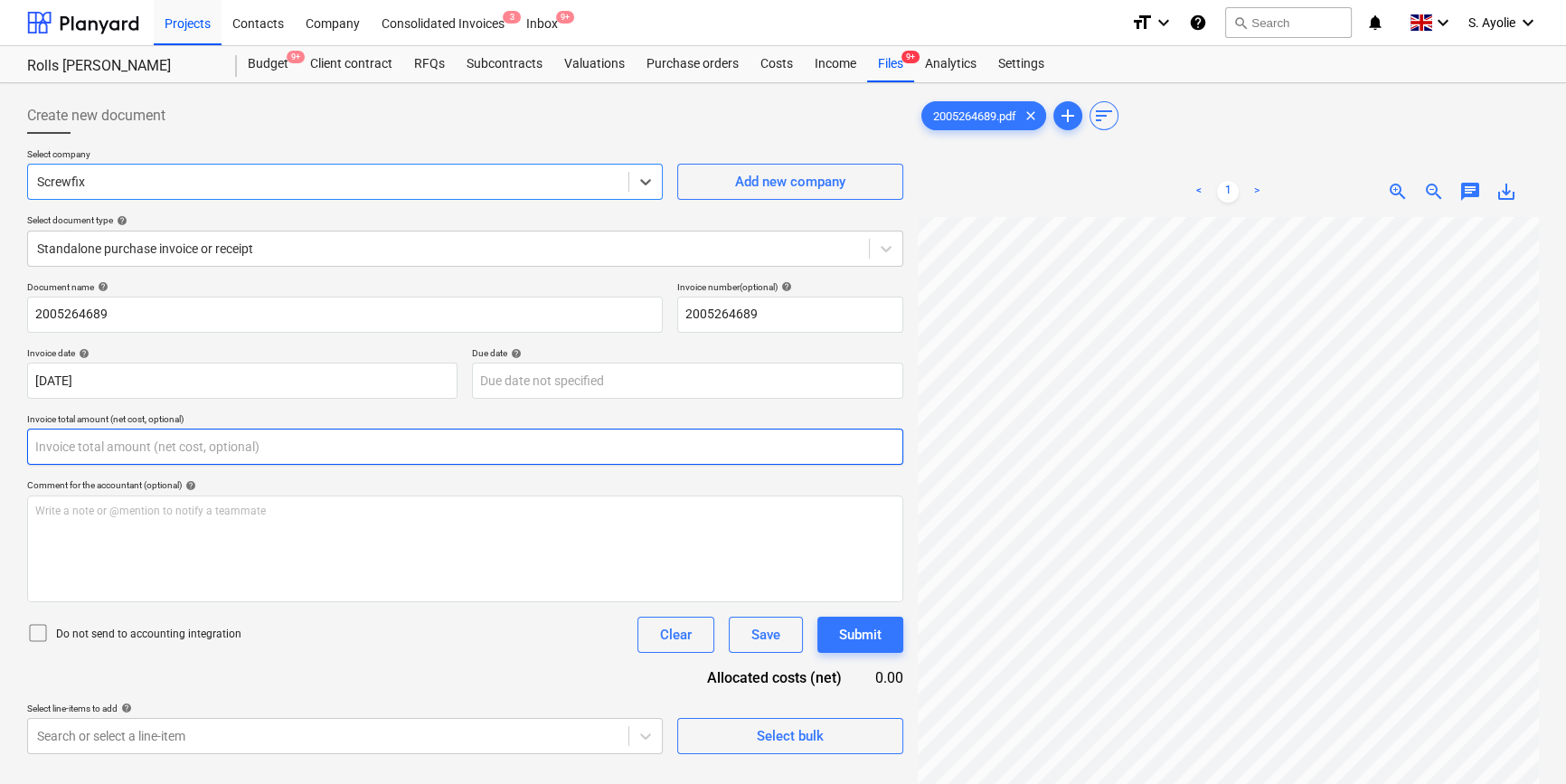
drag, startPoint x: 154, startPoint y: 454, endPoint x: 293, endPoint y: 470, distance: 139.9
click at [155, 454] on input "text" at bounding box center [465, 446] width 876 height 36
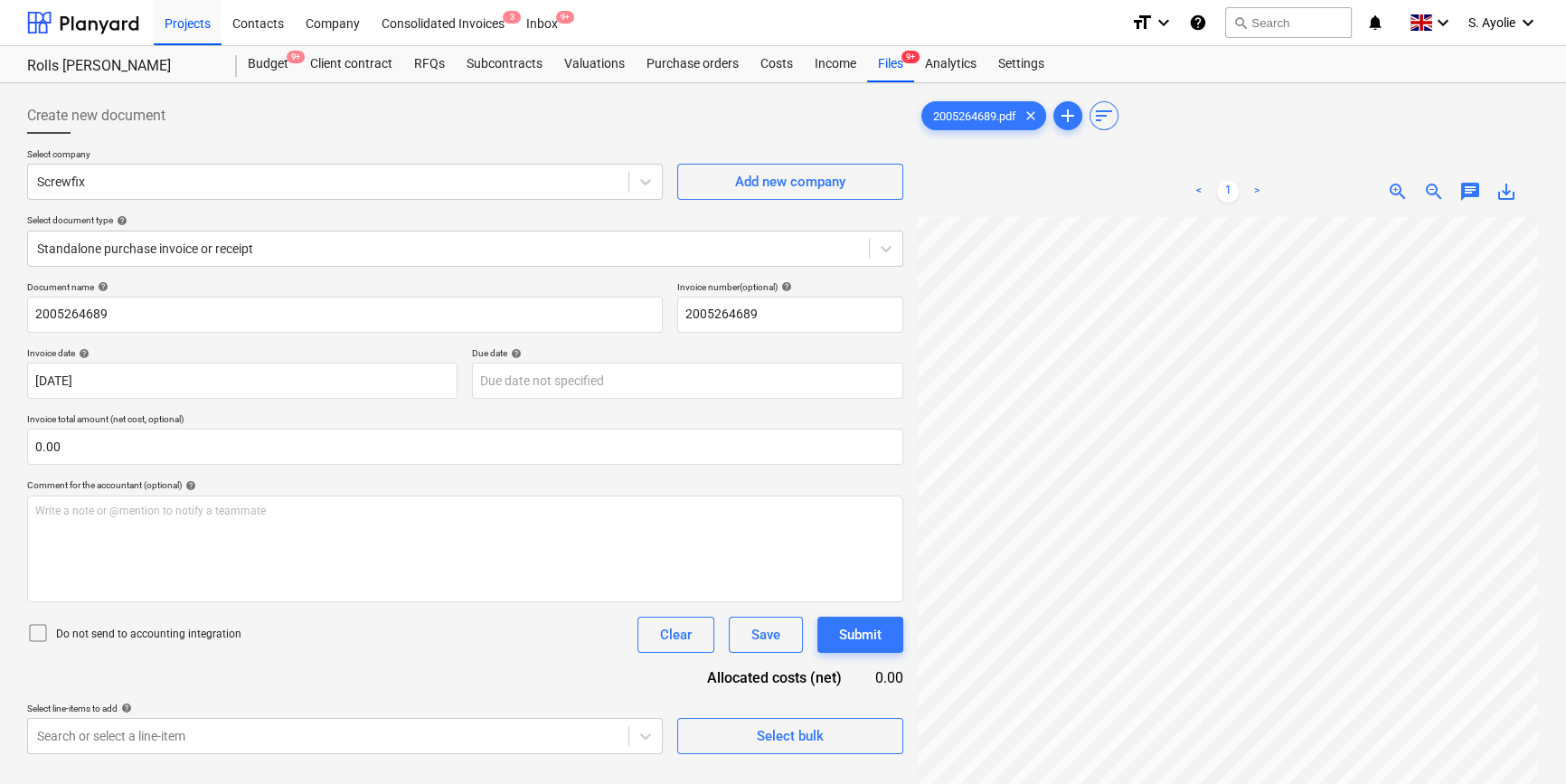
click at [844, 468] on div "Create new document Select company Screwfix Add new company Select document typ…" at bounding box center [783, 524] width 1526 height 867
click at [1088, 177] on div "< 1 > zoom_in zoom_out chat 0 save_alt" at bounding box center [1228, 558] width 621 height 784
click at [1110, 198] on div "< 1 > zoom_in zoom_out chat 0 save_alt" at bounding box center [1228, 558] width 621 height 784
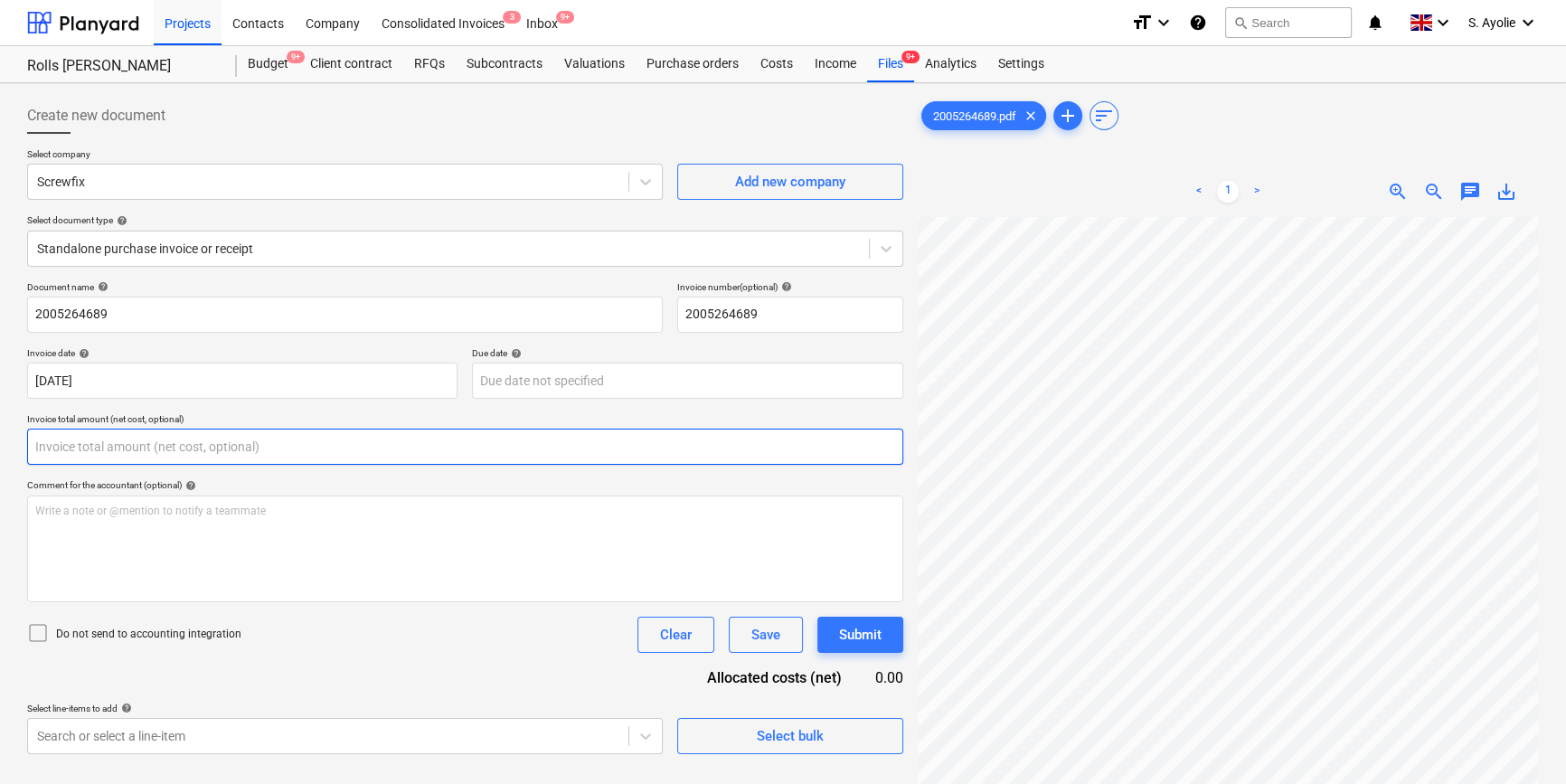
click at [132, 438] on input "text" at bounding box center [465, 446] width 876 height 36
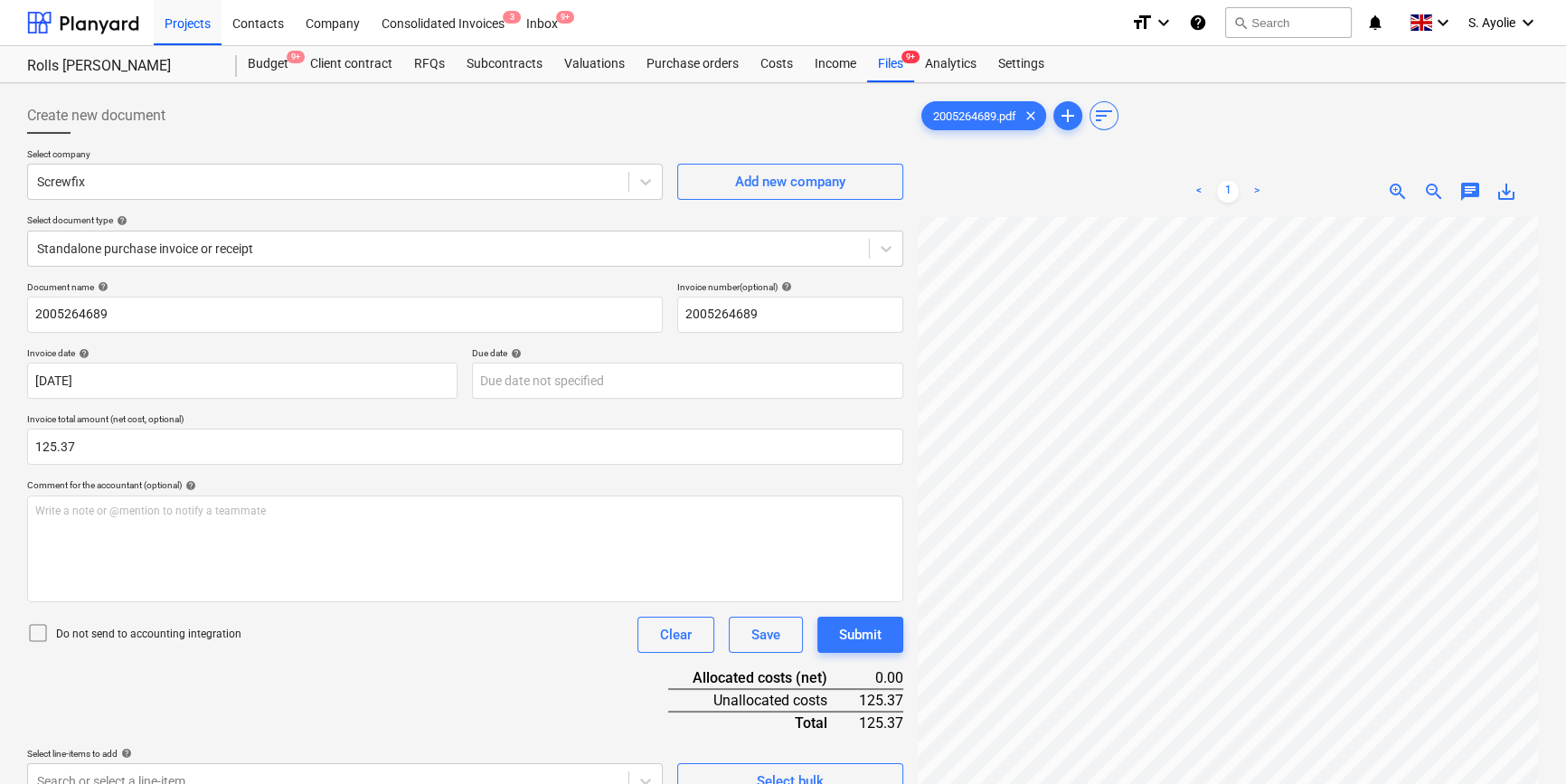
click at [128, 632] on p "Do not send to accounting integration" at bounding box center [149, 634] width 185 height 15
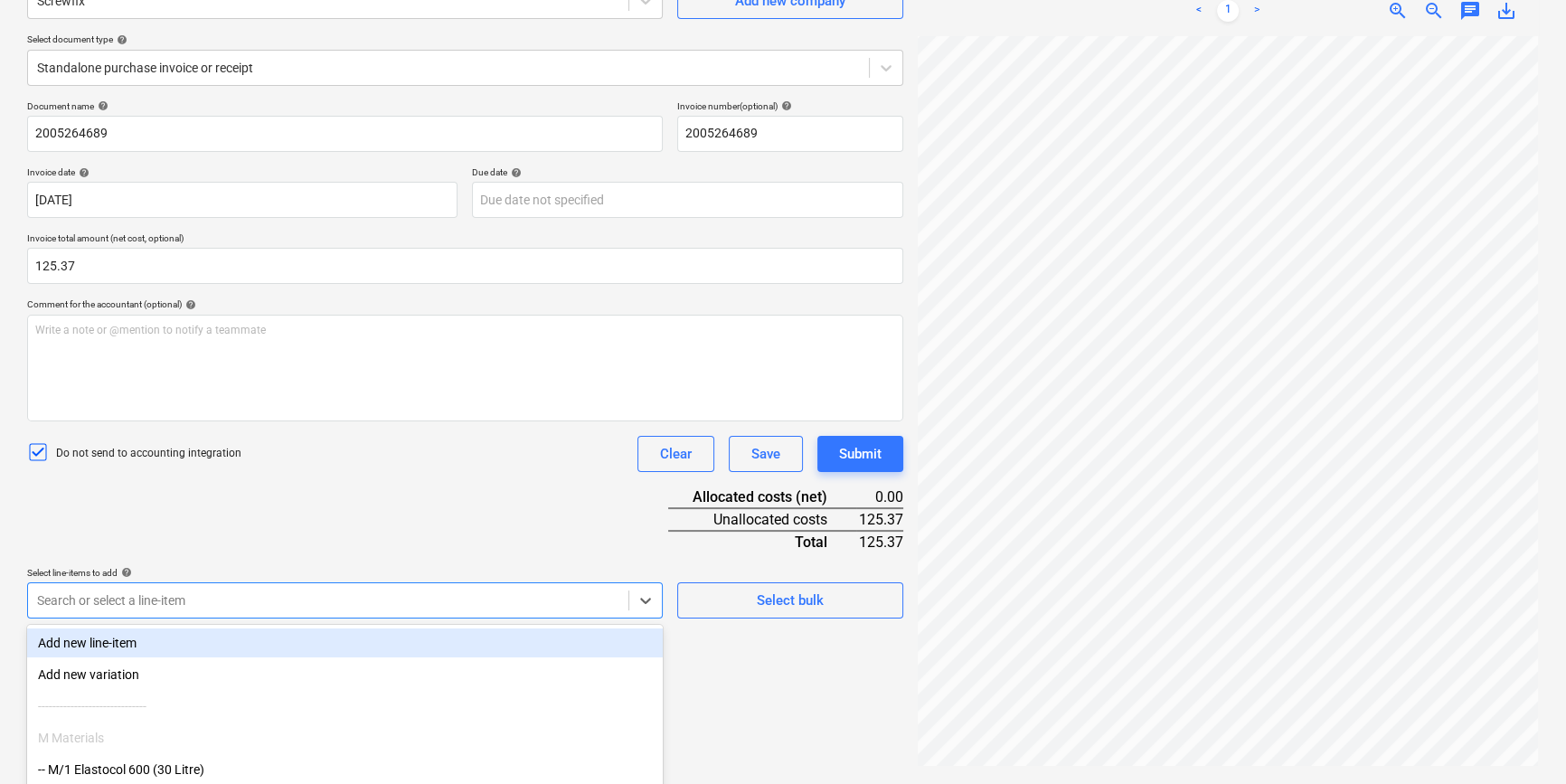
scroll to position [296, 0]
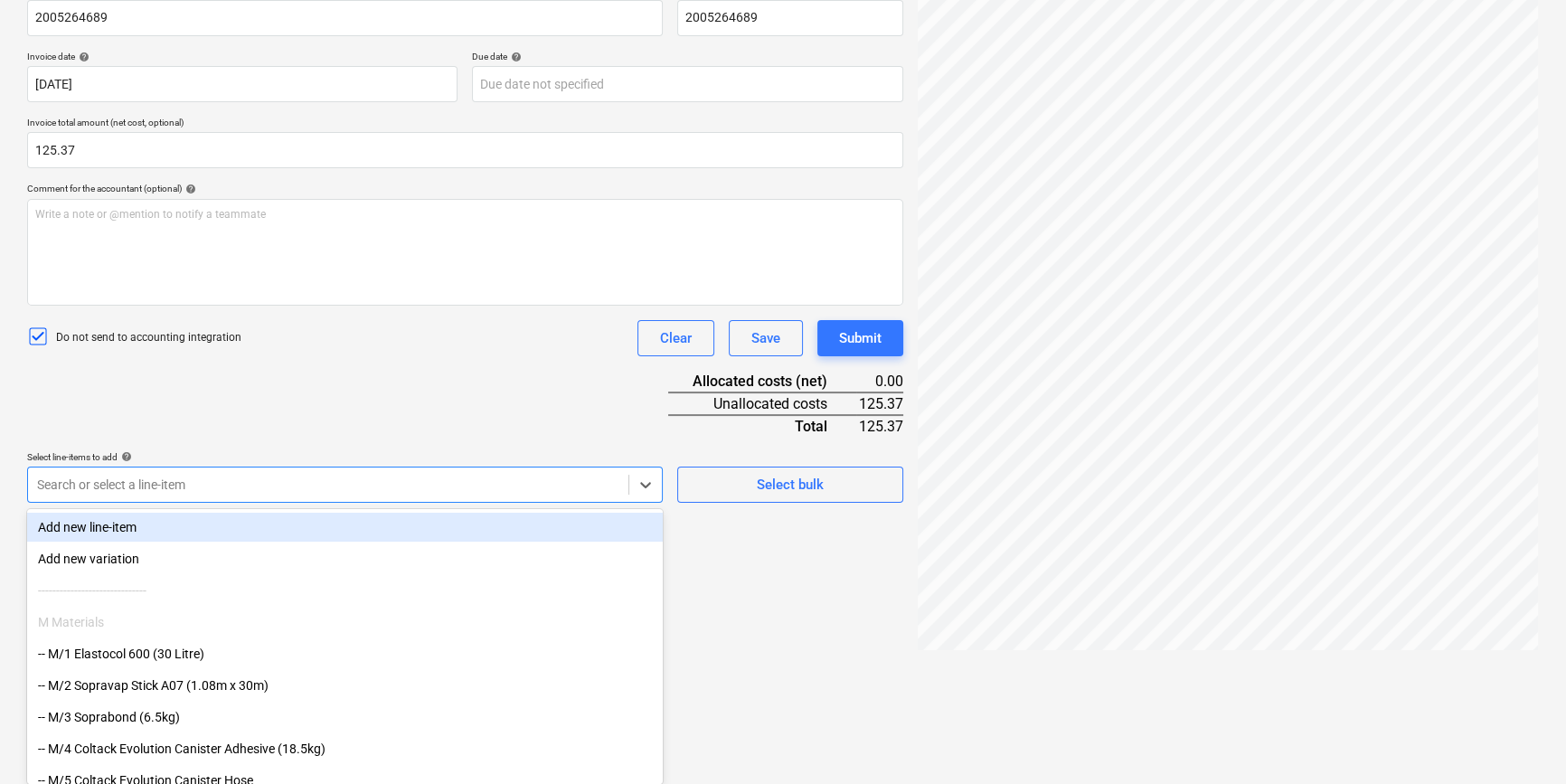
click at [177, 488] on body "Projects Contacts Company Consolidated Invoices 3 Inbox 9+ format_size keyboard…" at bounding box center [783, 96] width 1566 height 784
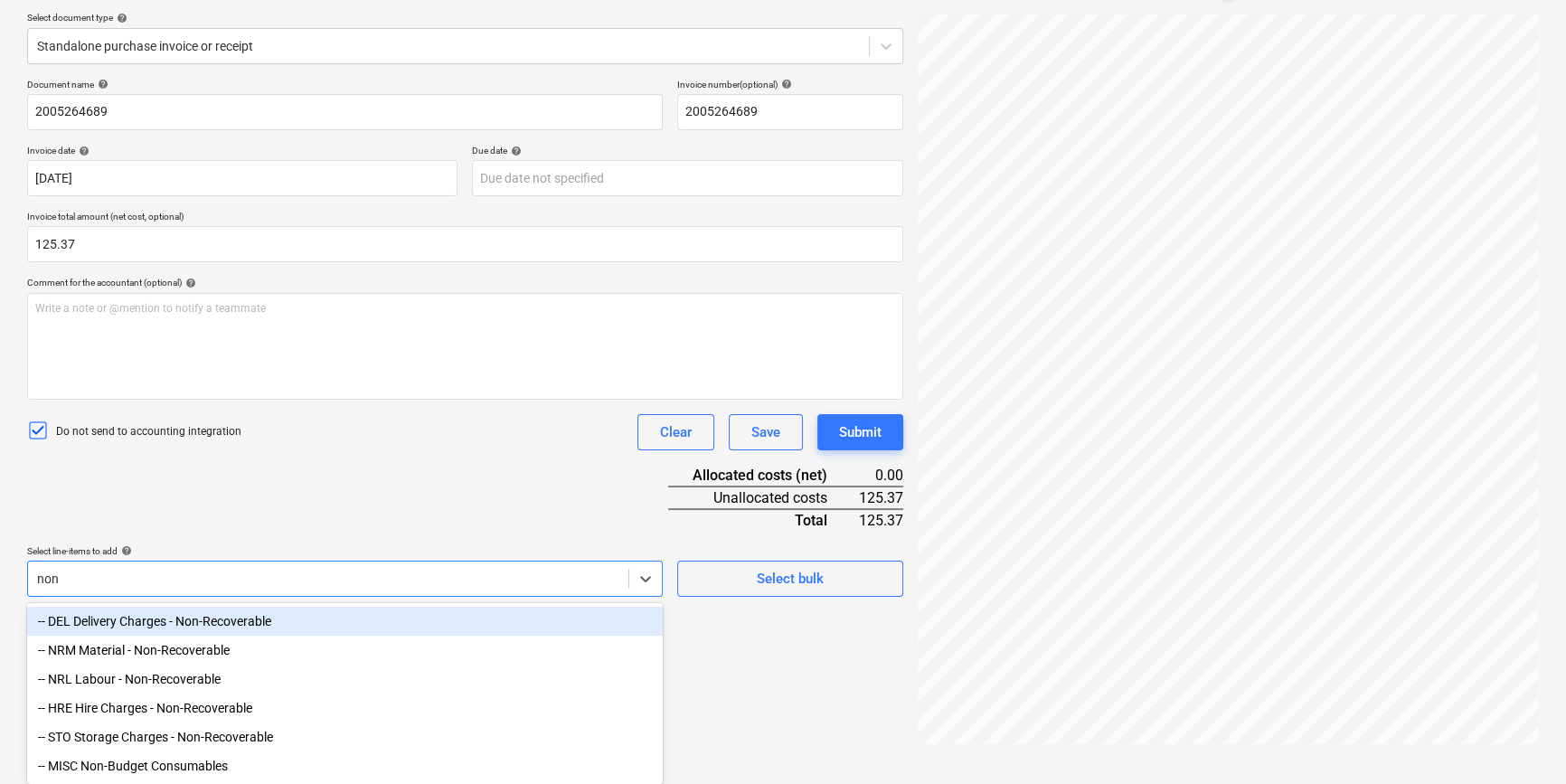
scroll to position [209, 0]
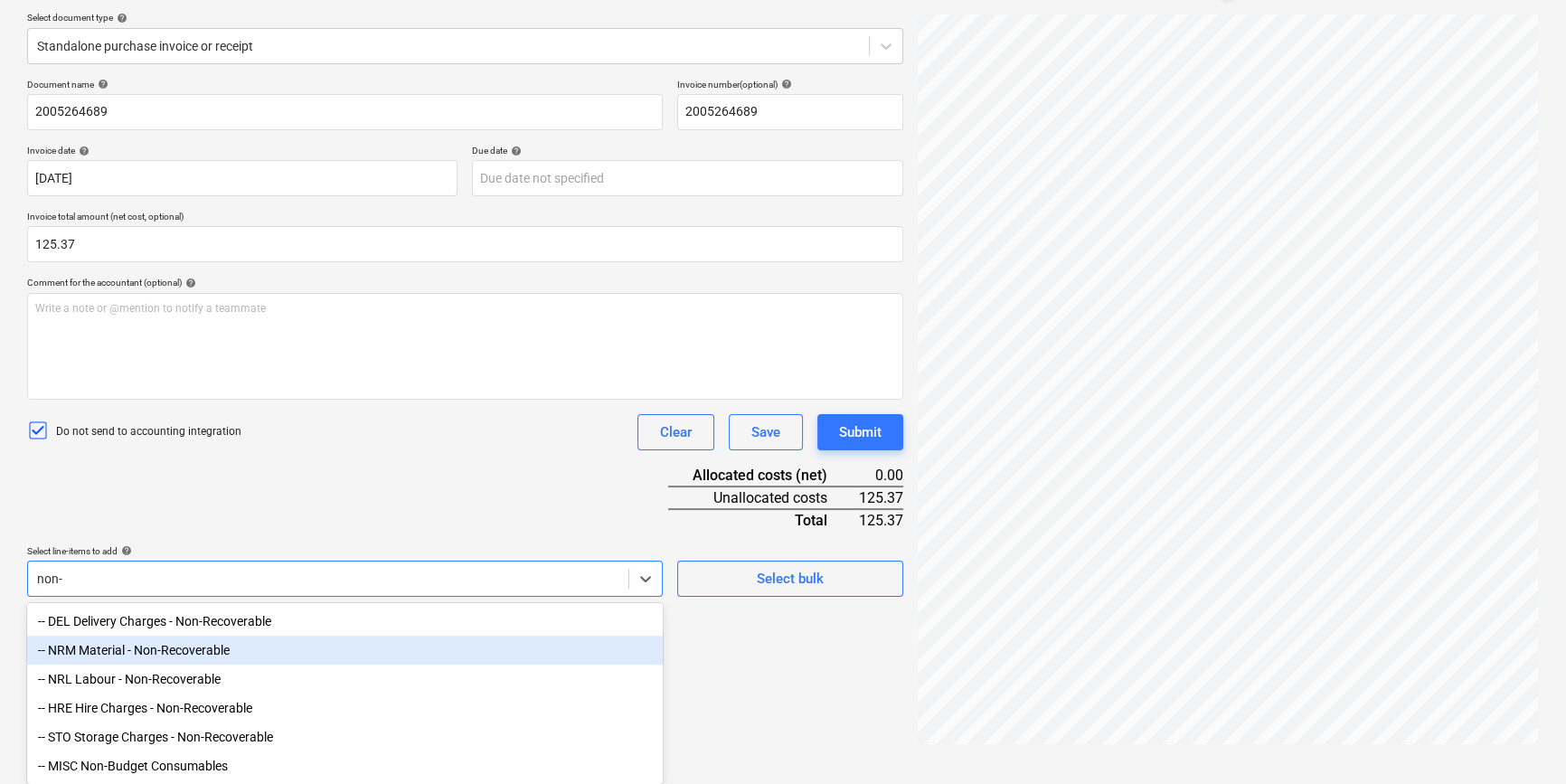
click at [230, 639] on div "-- NRM Material - Non-Recoverable" at bounding box center [345, 650] width 636 height 29
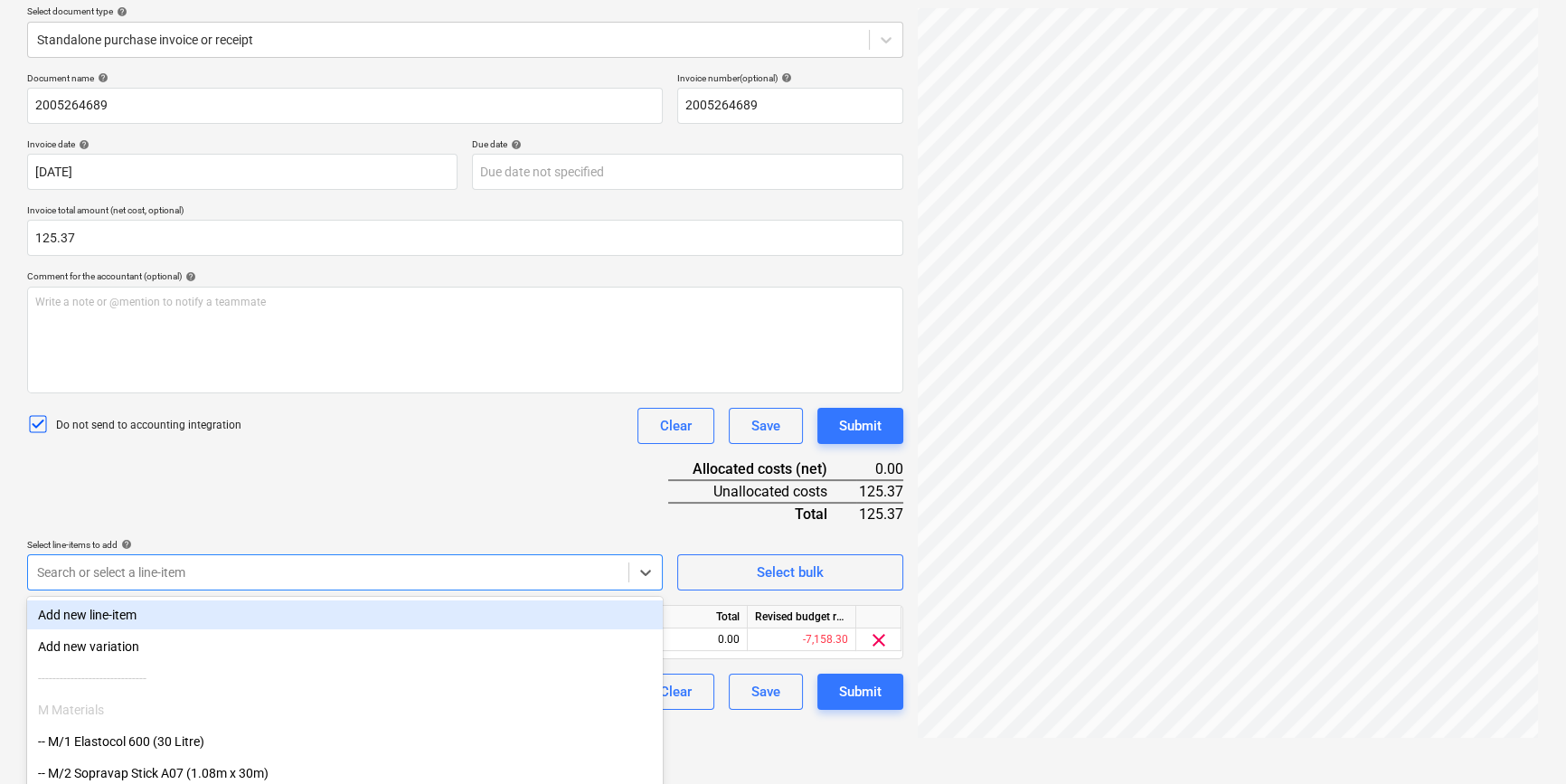
scroll to position [181, 0]
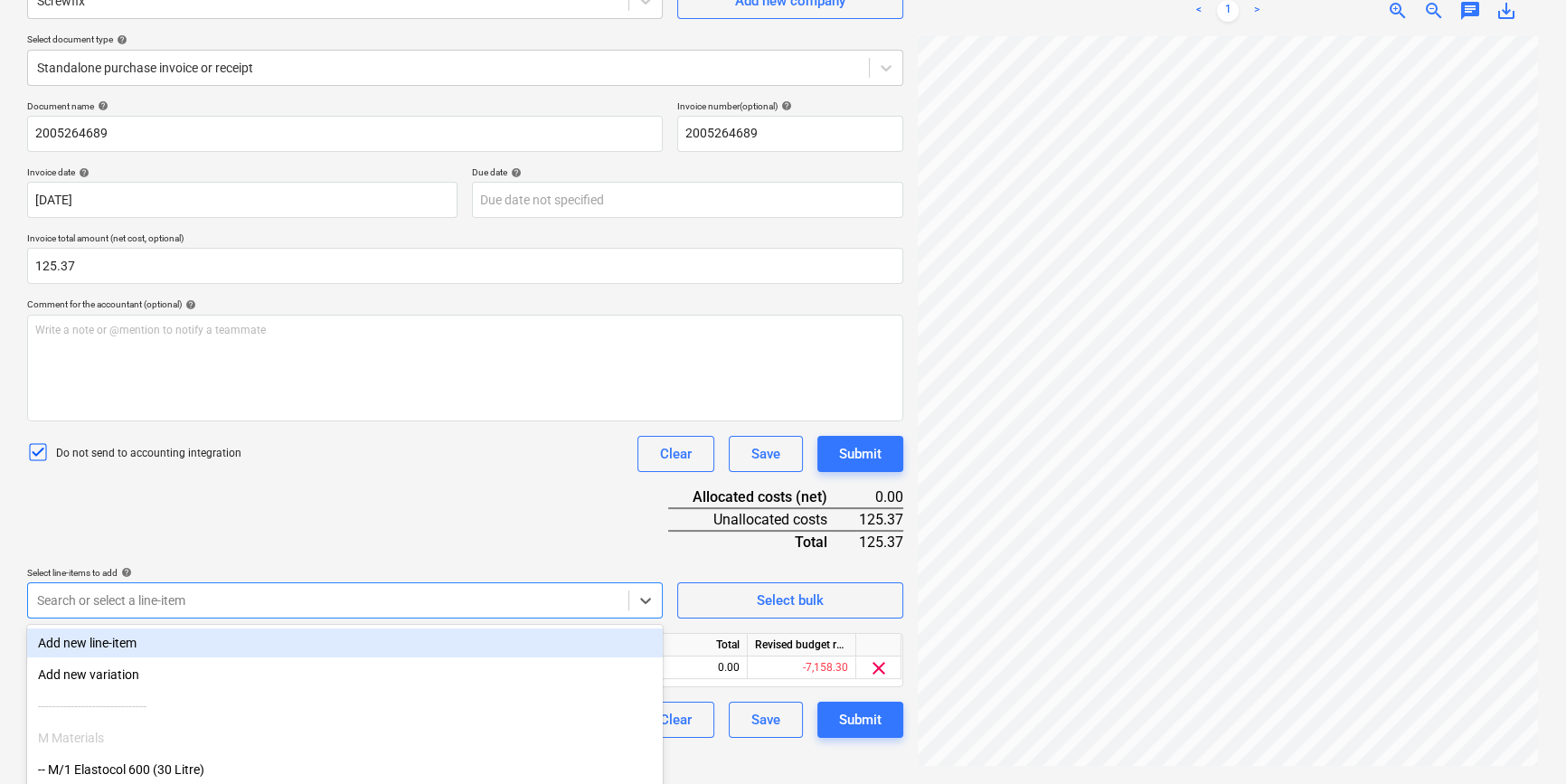
click at [460, 524] on div "Document name help 2005264689 Invoice number (optional) help 2005264689 Invoice…" at bounding box center [465, 419] width 876 height 637
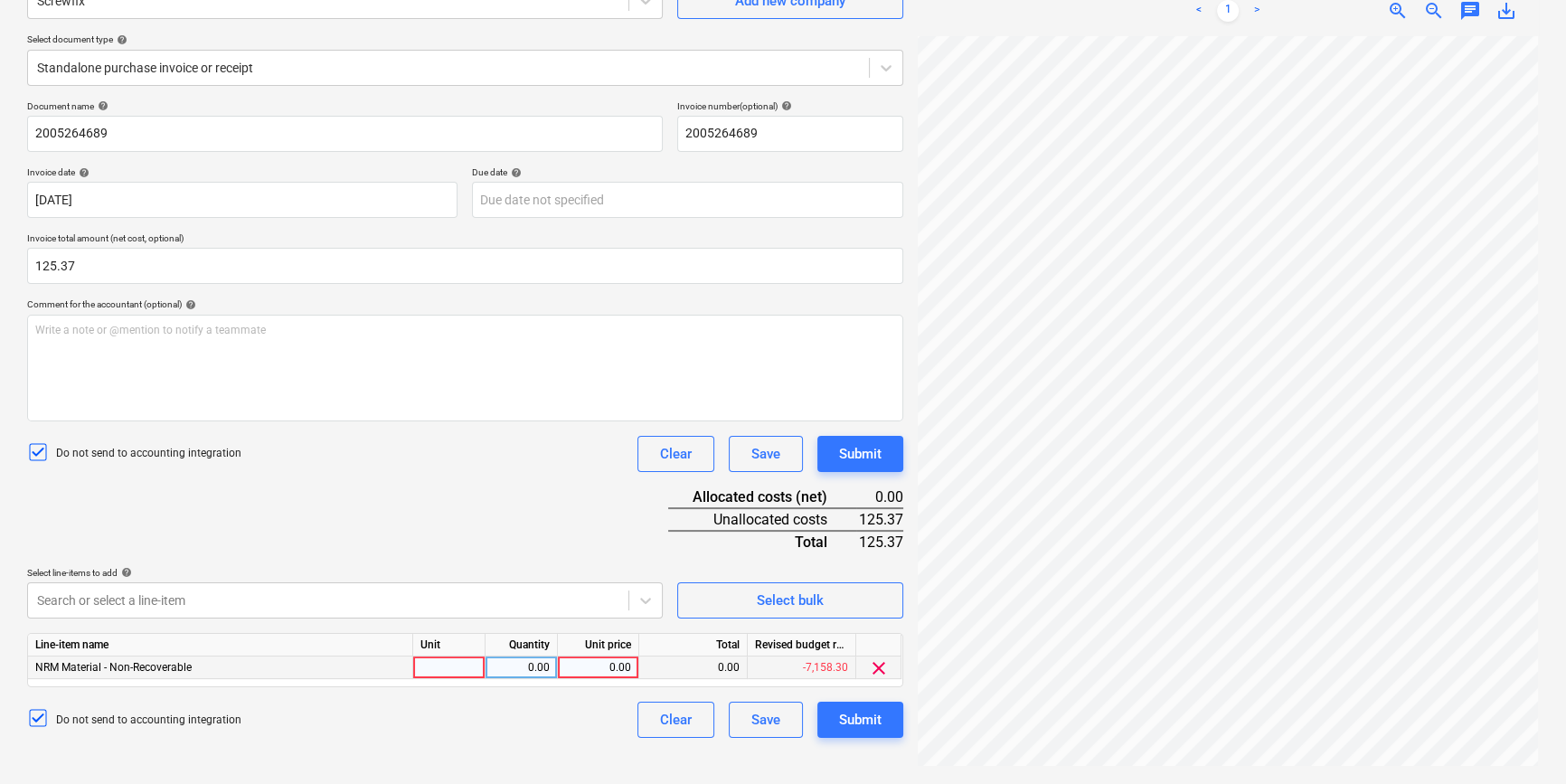
click at [449, 665] on div at bounding box center [449, 667] width 72 height 22
click at [505, 664] on div "0.00" at bounding box center [521, 667] width 57 height 22
click at [624, 666] on div "0.00" at bounding box center [598, 667] width 66 height 22
click at [599, 722] on div "Do not send to accounting integration Clear Save Submit" at bounding box center [465, 718] width 876 height 36
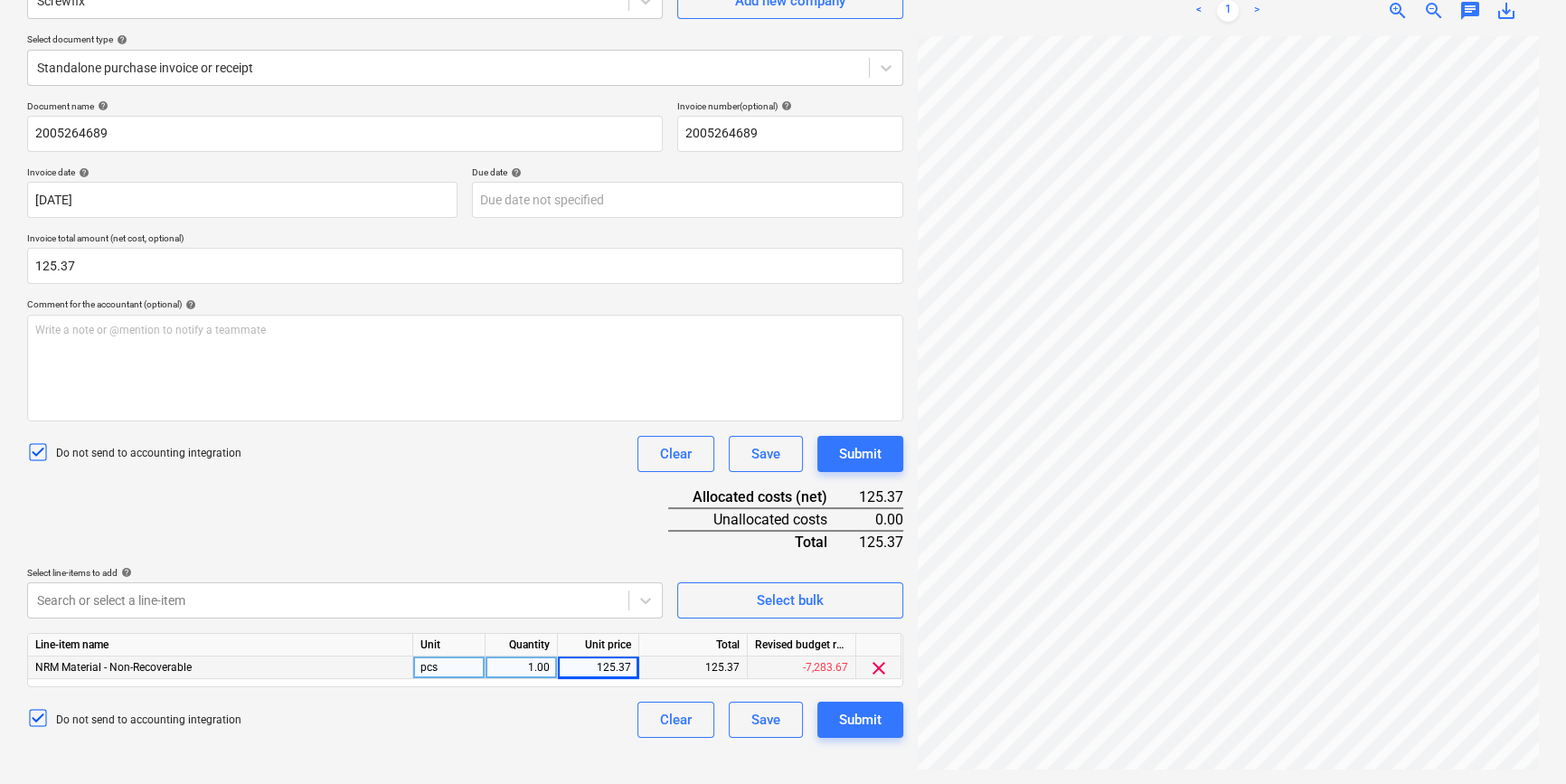
click at [1528, 580] on div at bounding box center [1228, 402] width 621 height 733
click at [870, 730] on div "Submit" at bounding box center [861, 719] width 43 height 23
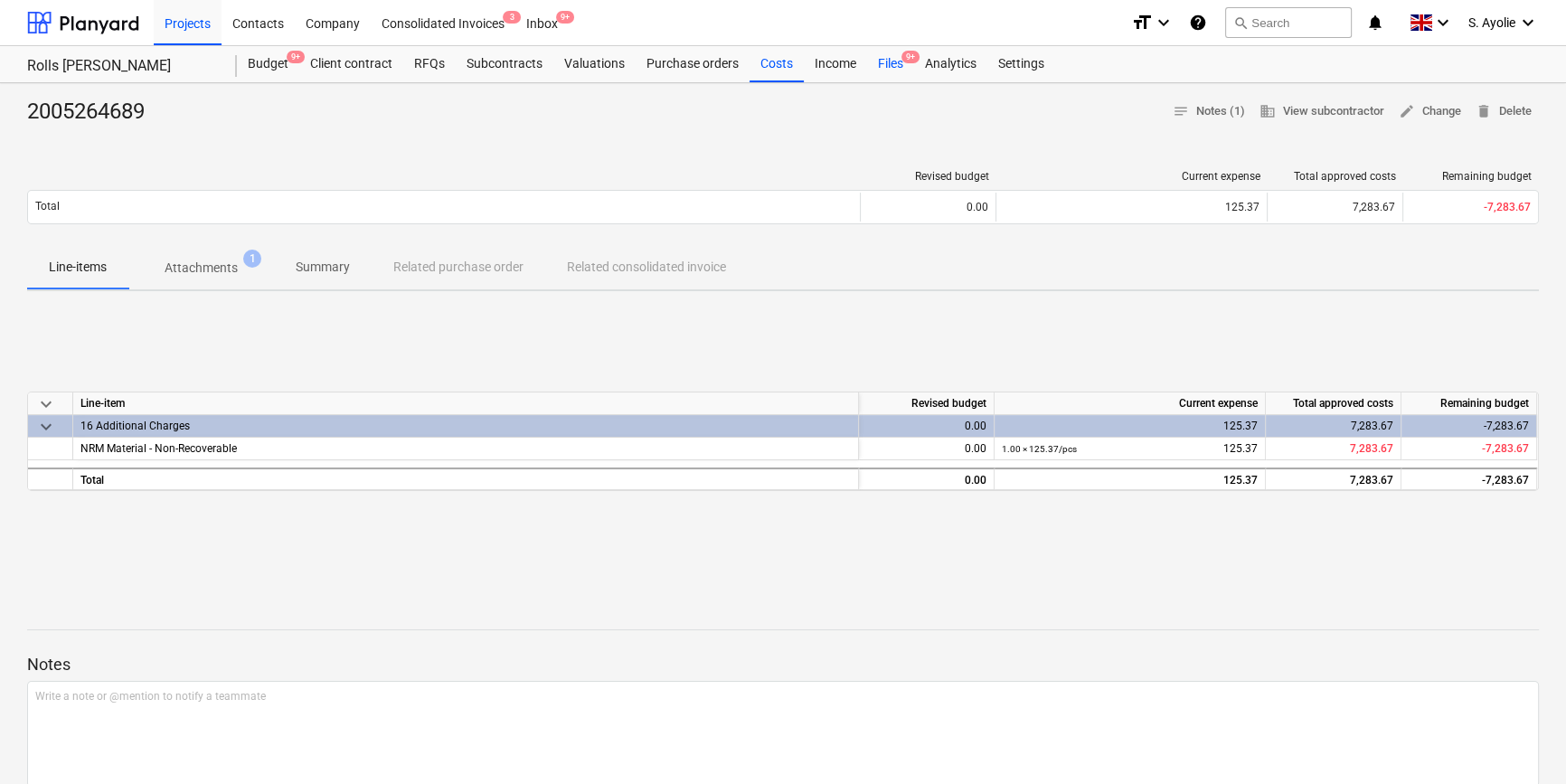
click at [876, 69] on div "Files 9+" at bounding box center [891, 64] width 47 height 36
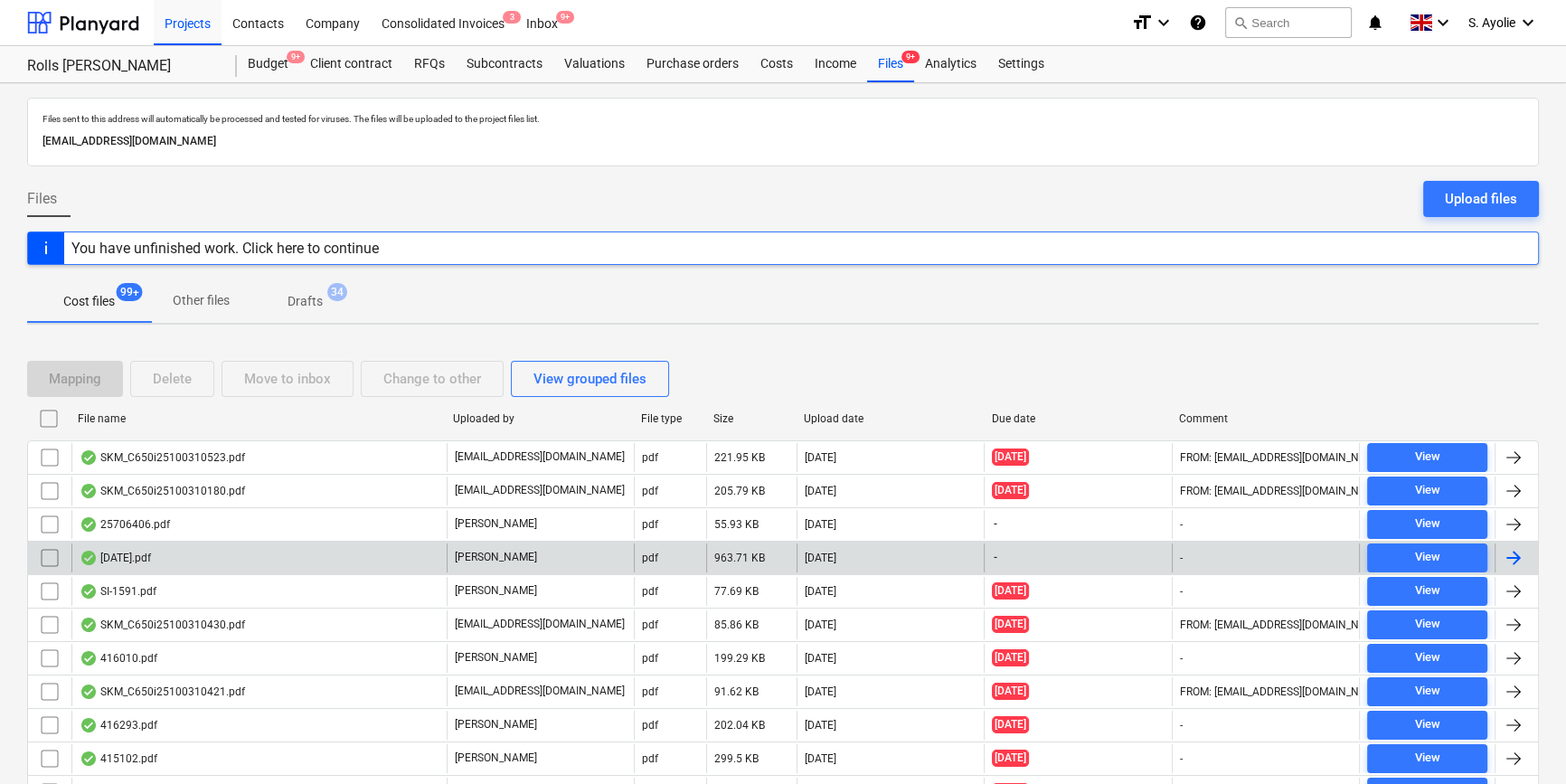
drag, startPoint x: 566, startPoint y: 553, endPoint x: 569, endPoint y: 544, distance: 9.5
click at [569, 544] on div "[PERSON_NAME]" at bounding box center [540, 558] width 187 height 29
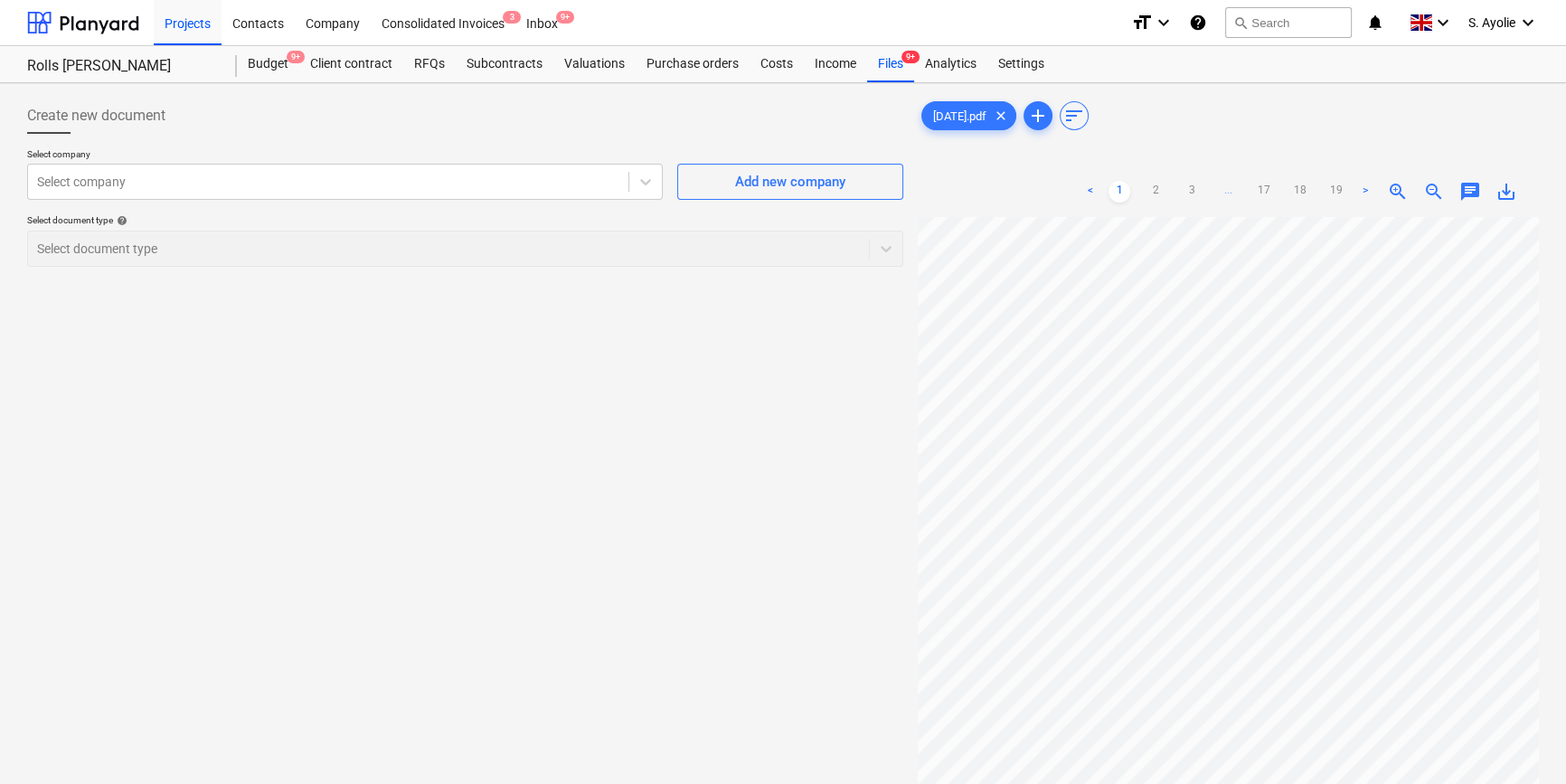
drag, startPoint x: 880, startPoint y: 65, endPoint x: 868, endPoint y: 81, distance: 20.0
click at [880, 66] on div "Files 9+" at bounding box center [891, 64] width 47 height 36
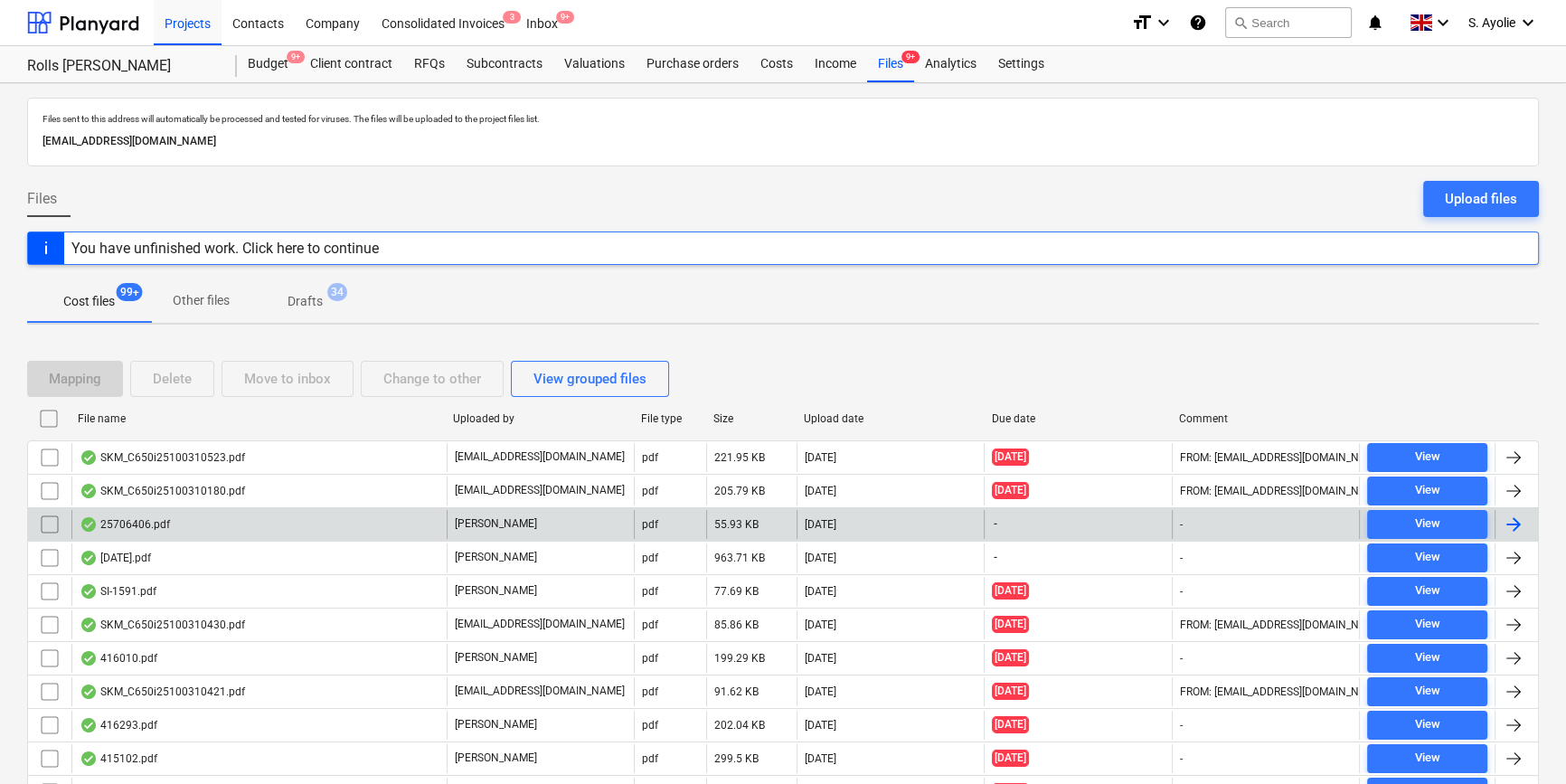
click at [401, 528] on div "25706406.pdf" at bounding box center [259, 524] width 375 height 29
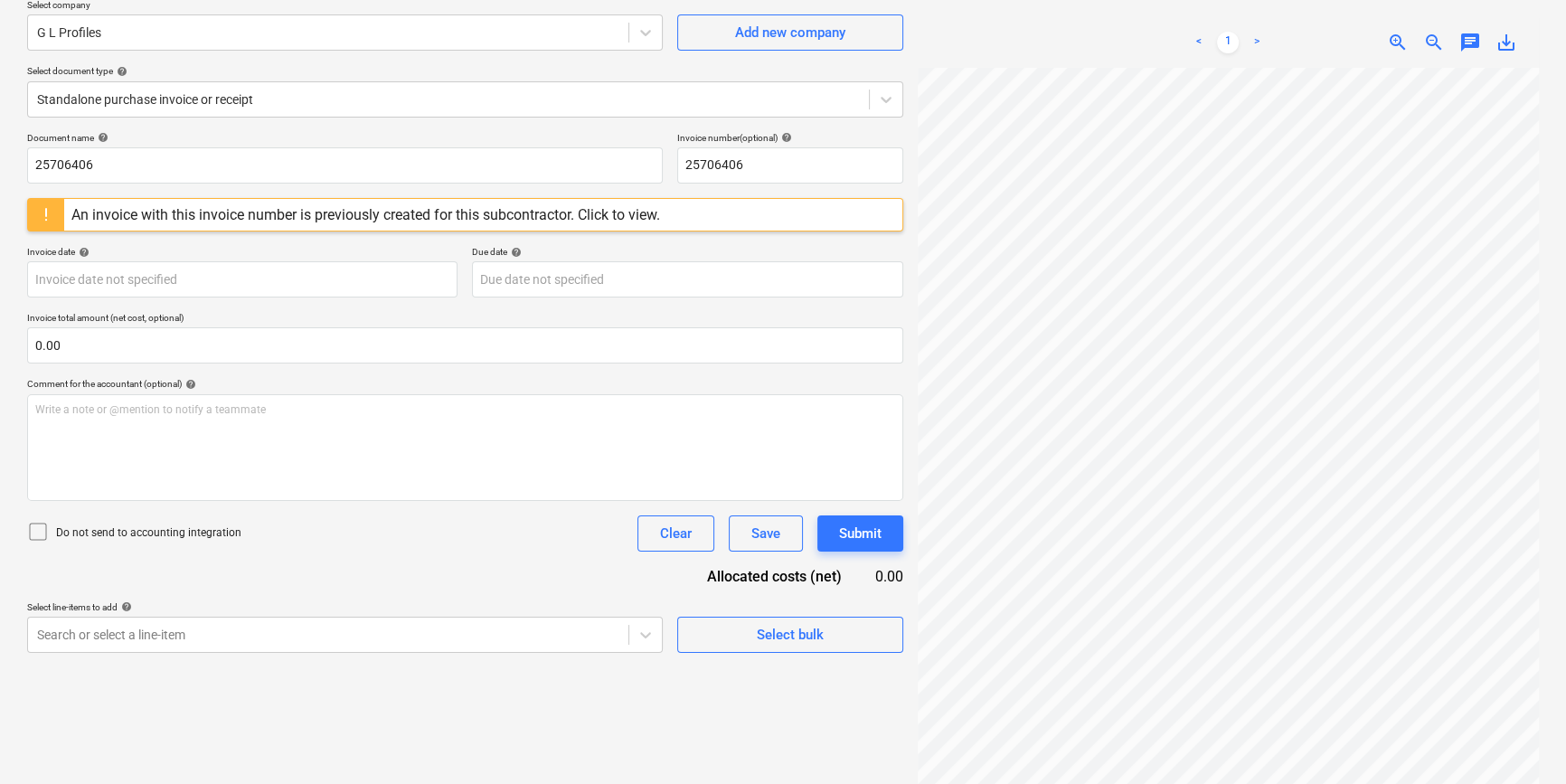
scroll to position [181, 0]
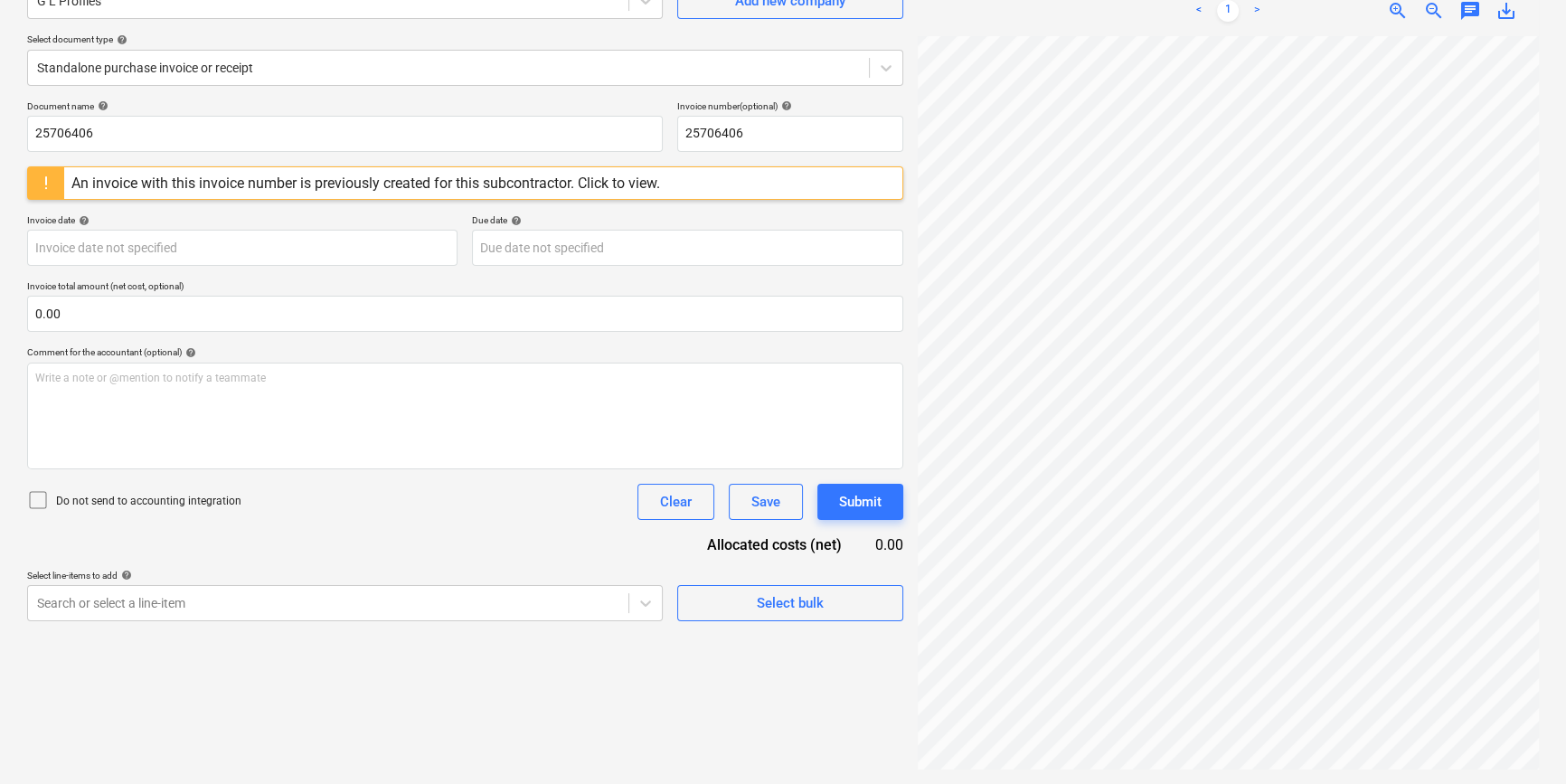
drag, startPoint x: 893, startPoint y: 70, endPoint x: 906, endPoint y: 316, distance: 246.3
click at [884, 294] on div "Create new document Select company G L Profiles Add new company Select document…" at bounding box center [783, 343] width 1526 height 867
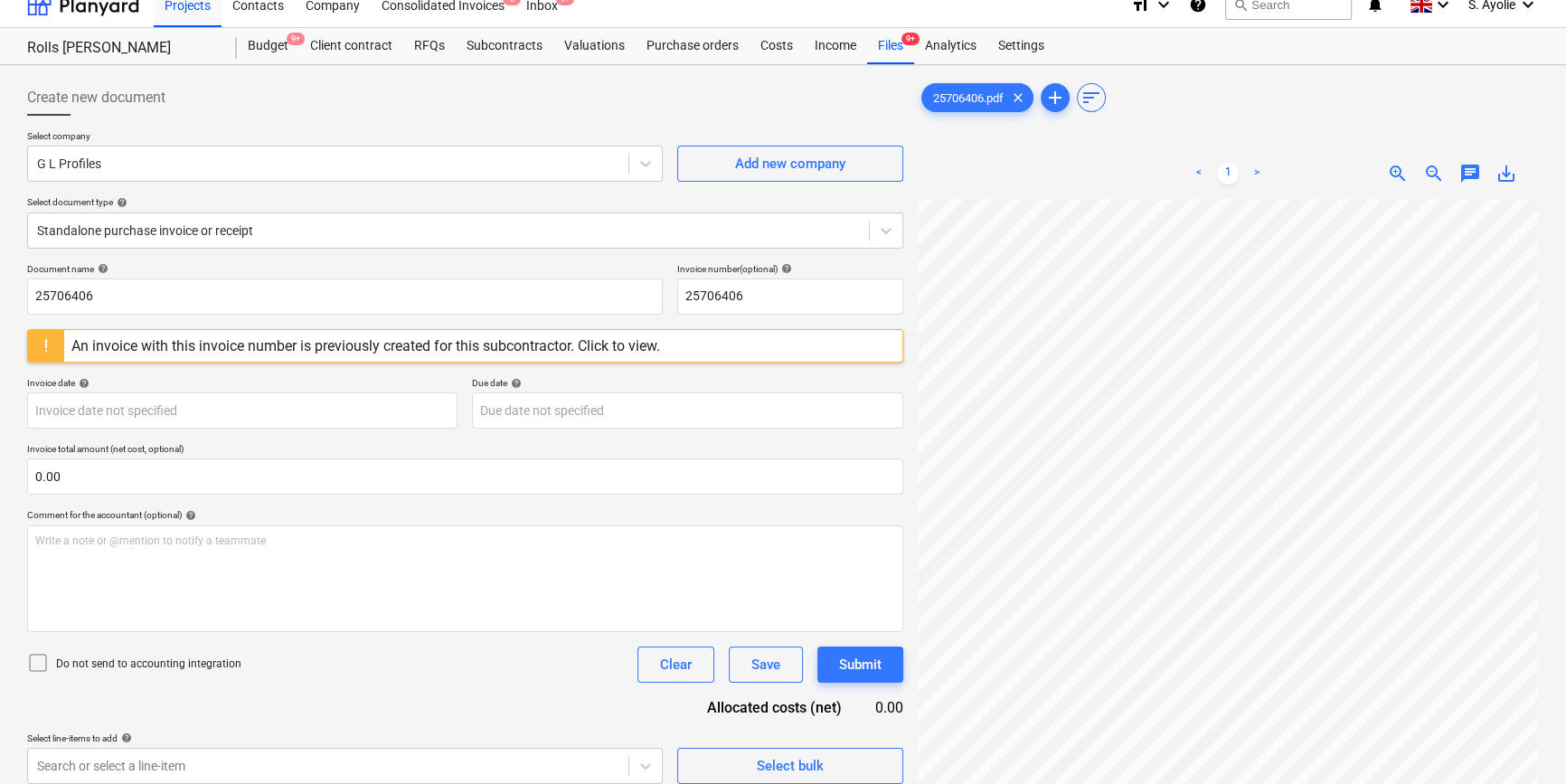
scroll to position [0, 0]
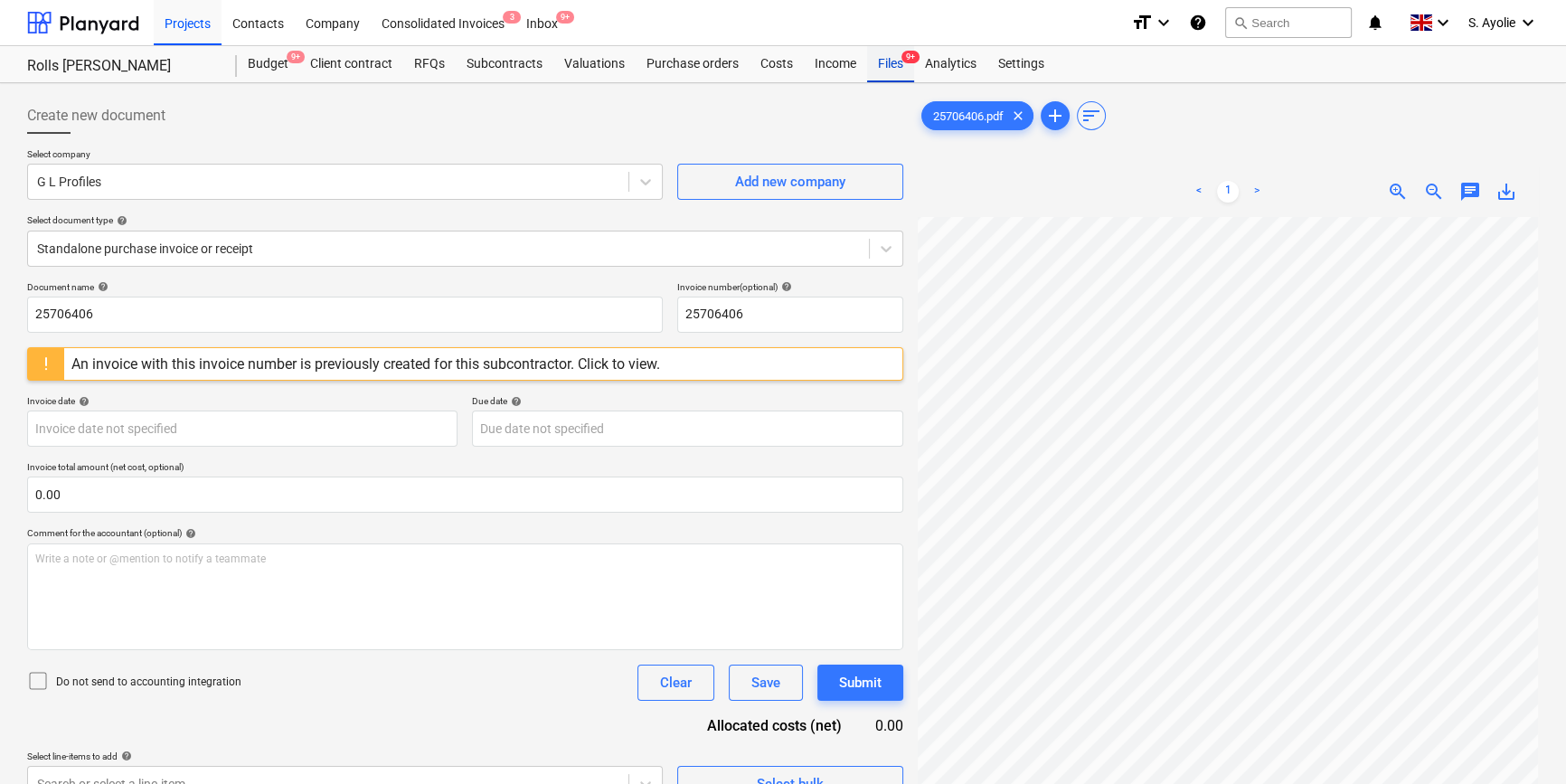
click at [904, 70] on div "Files 9+" at bounding box center [891, 64] width 47 height 36
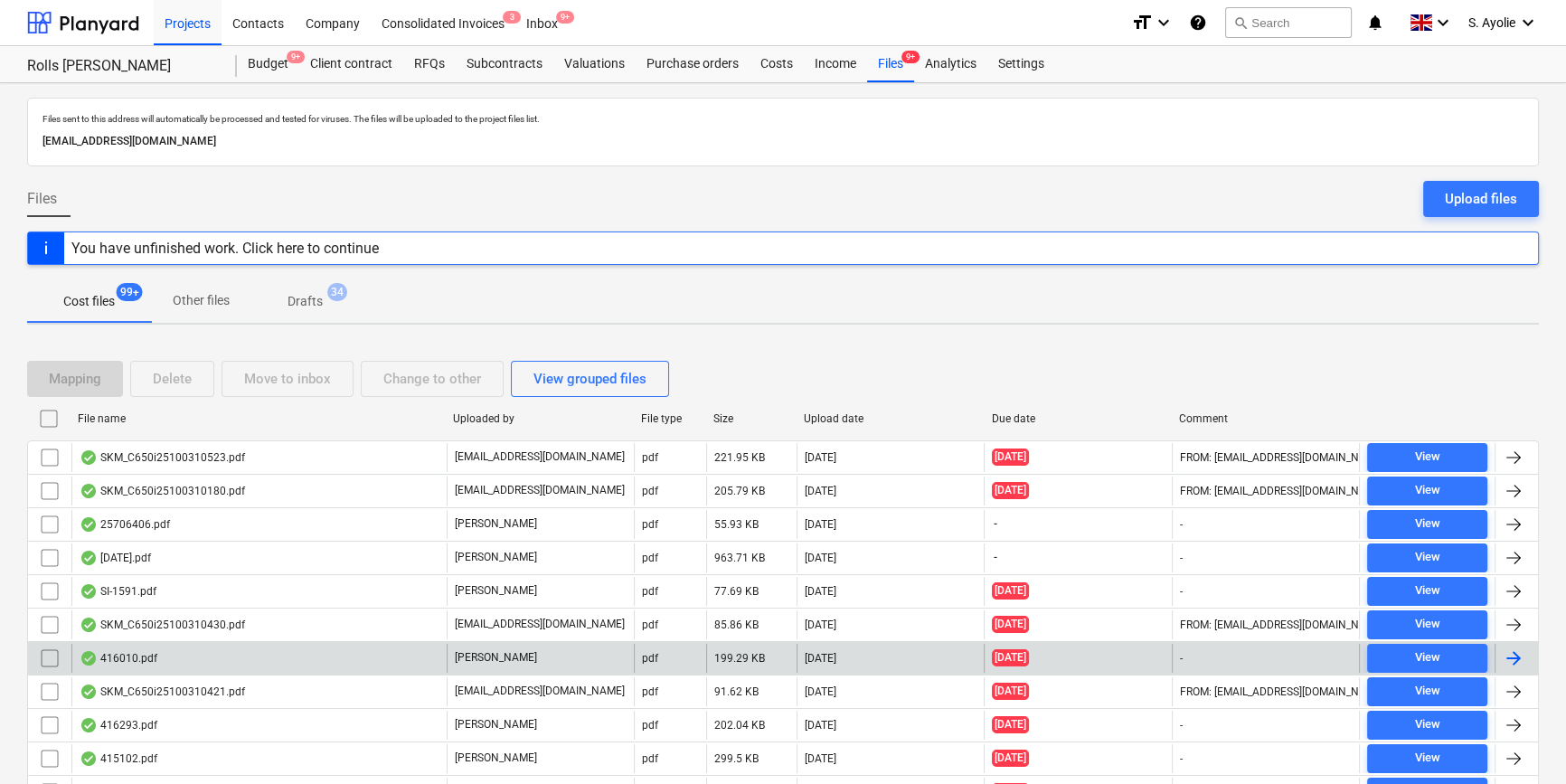
click at [307, 657] on div "416010.pdf" at bounding box center [259, 658] width 375 height 29
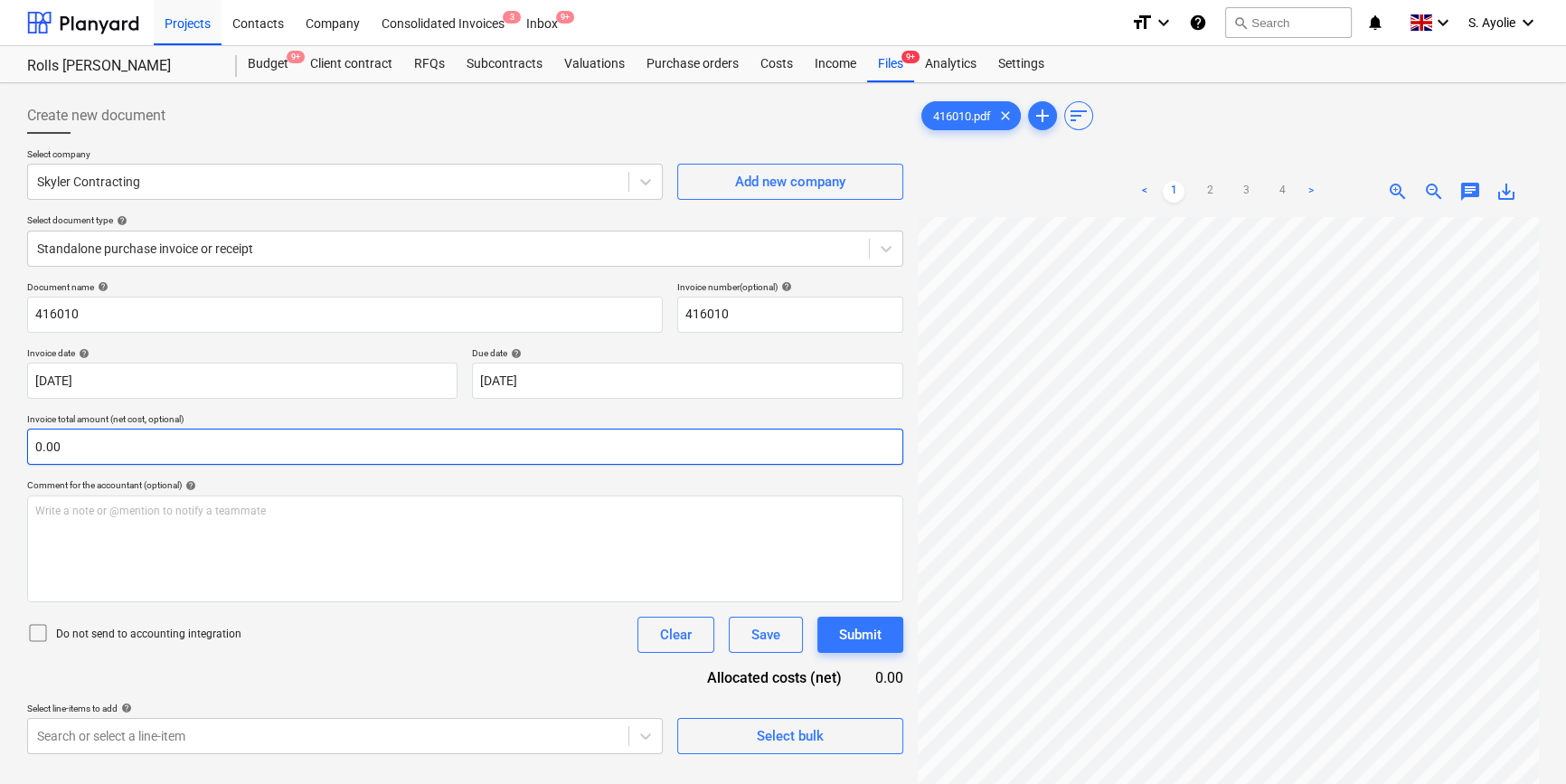
click at [858, 456] on div "Create new document Select company Skyler Contracting Add new company Select do…" at bounding box center [783, 524] width 1526 height 867
click at [302, 205] on div "Select company Skyler Contracting Add new company Select document type help Sta…" at bounding box center [465, 215] width 876 height 133
click at [304, 197] on div "Skyler Contracting" at bounding box center [345, 181] width 636 height 36
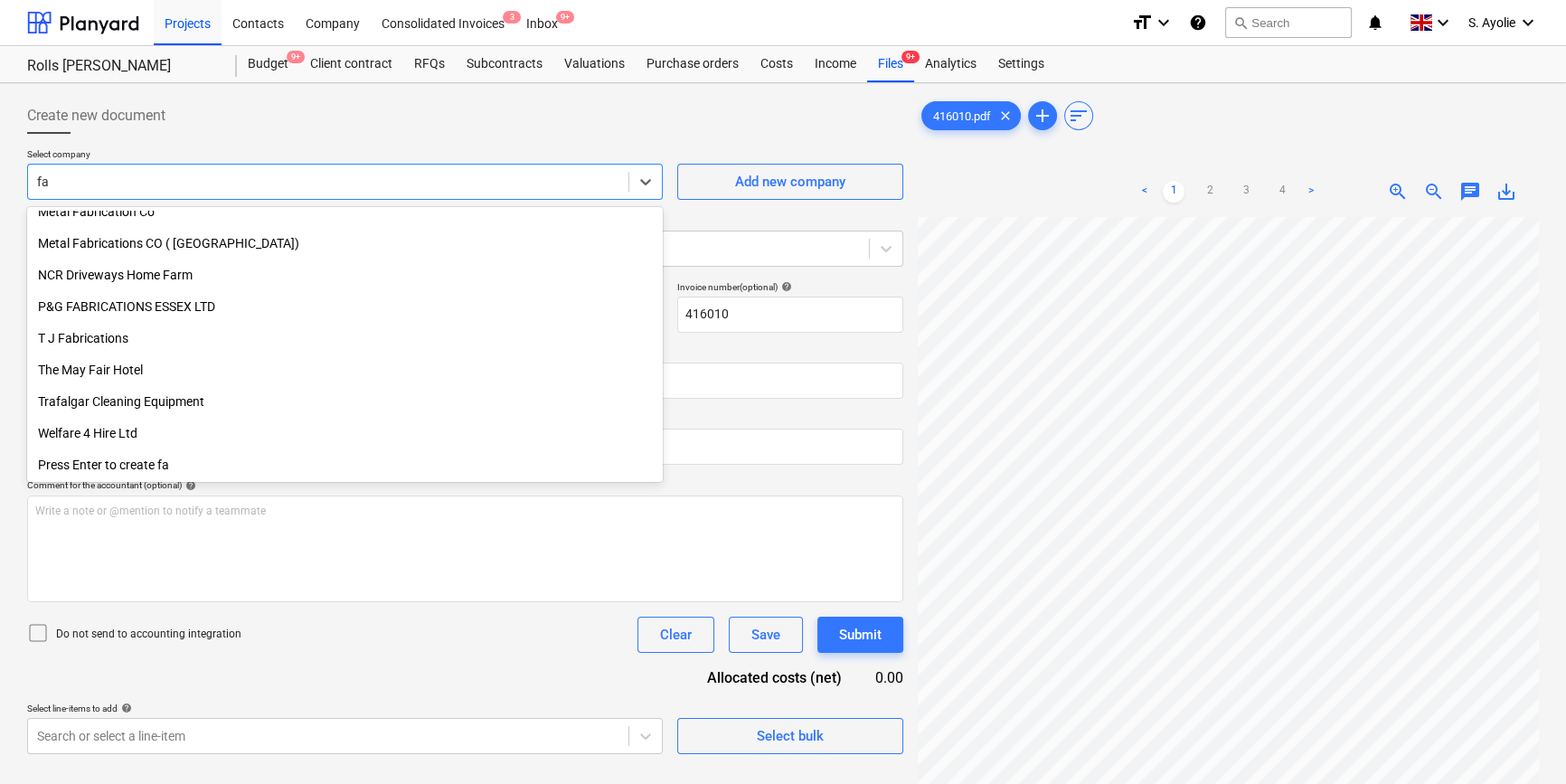
scroll to position [583, 0]
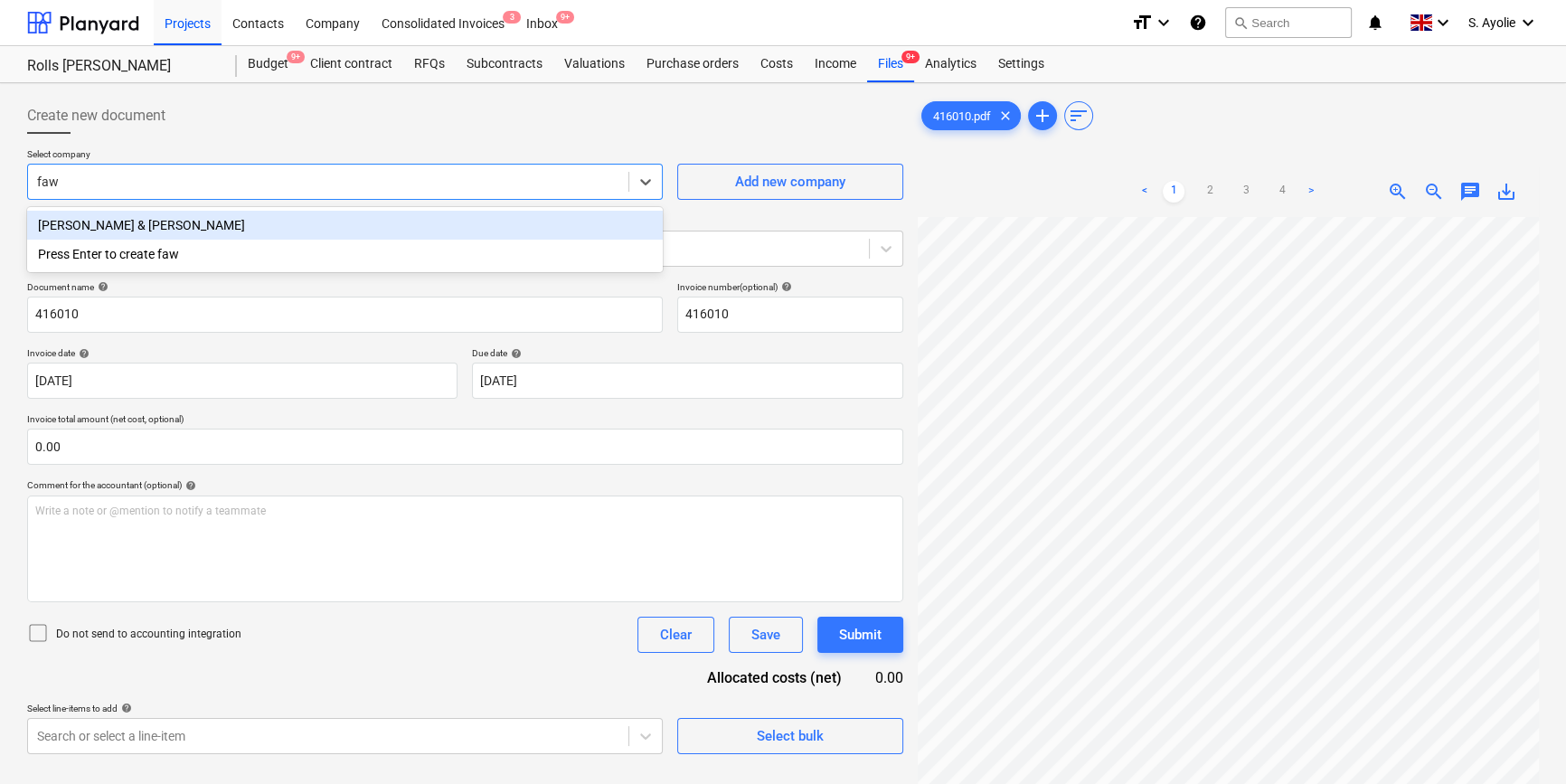
click at [300, 222] on div "Fawkes & Reece" at bounding box center [345, 225] width 636 height 29
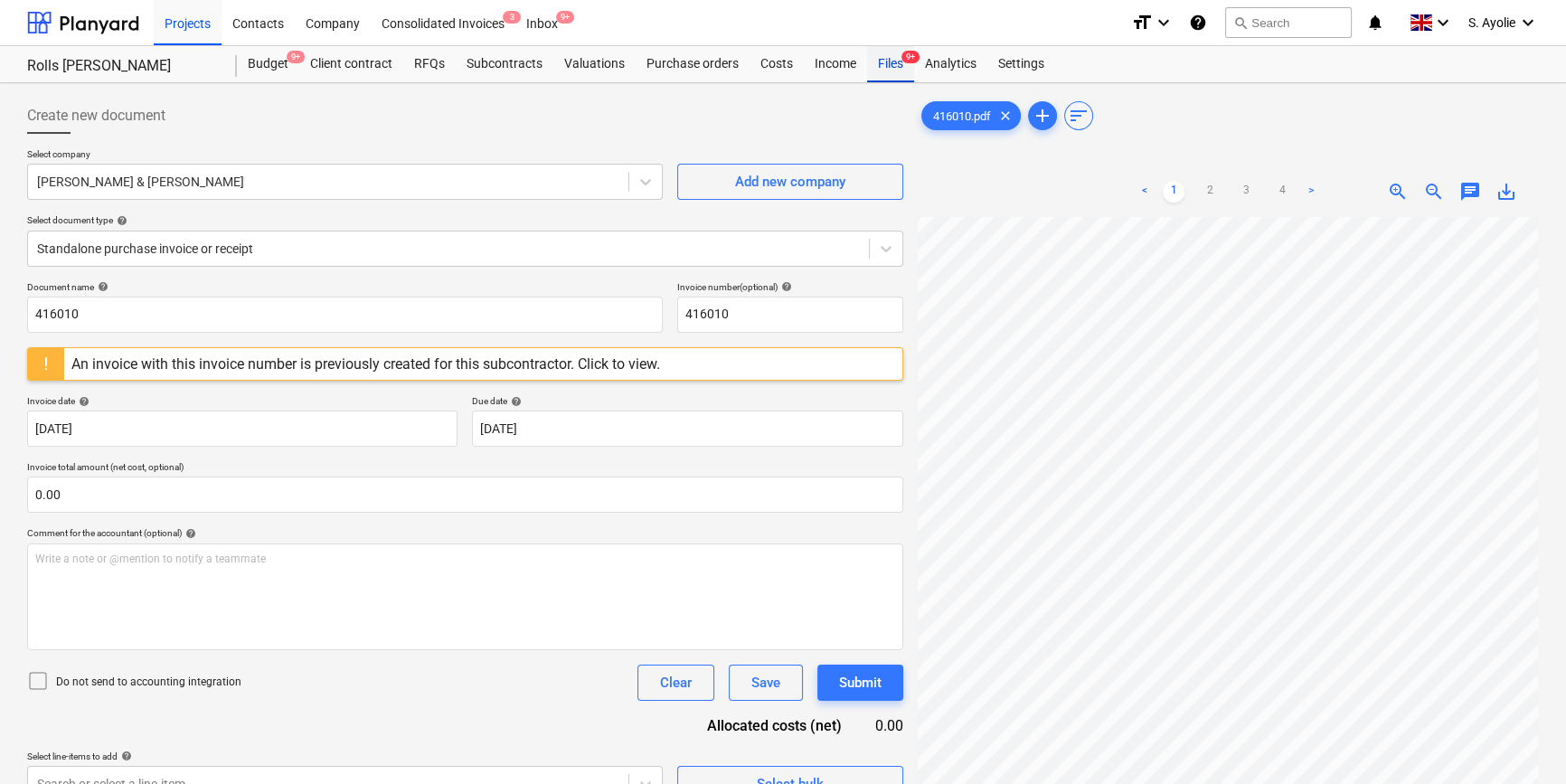
click at [897, 71] on div "Files 9+" at bounding box center [891, 64] width 47 height 36
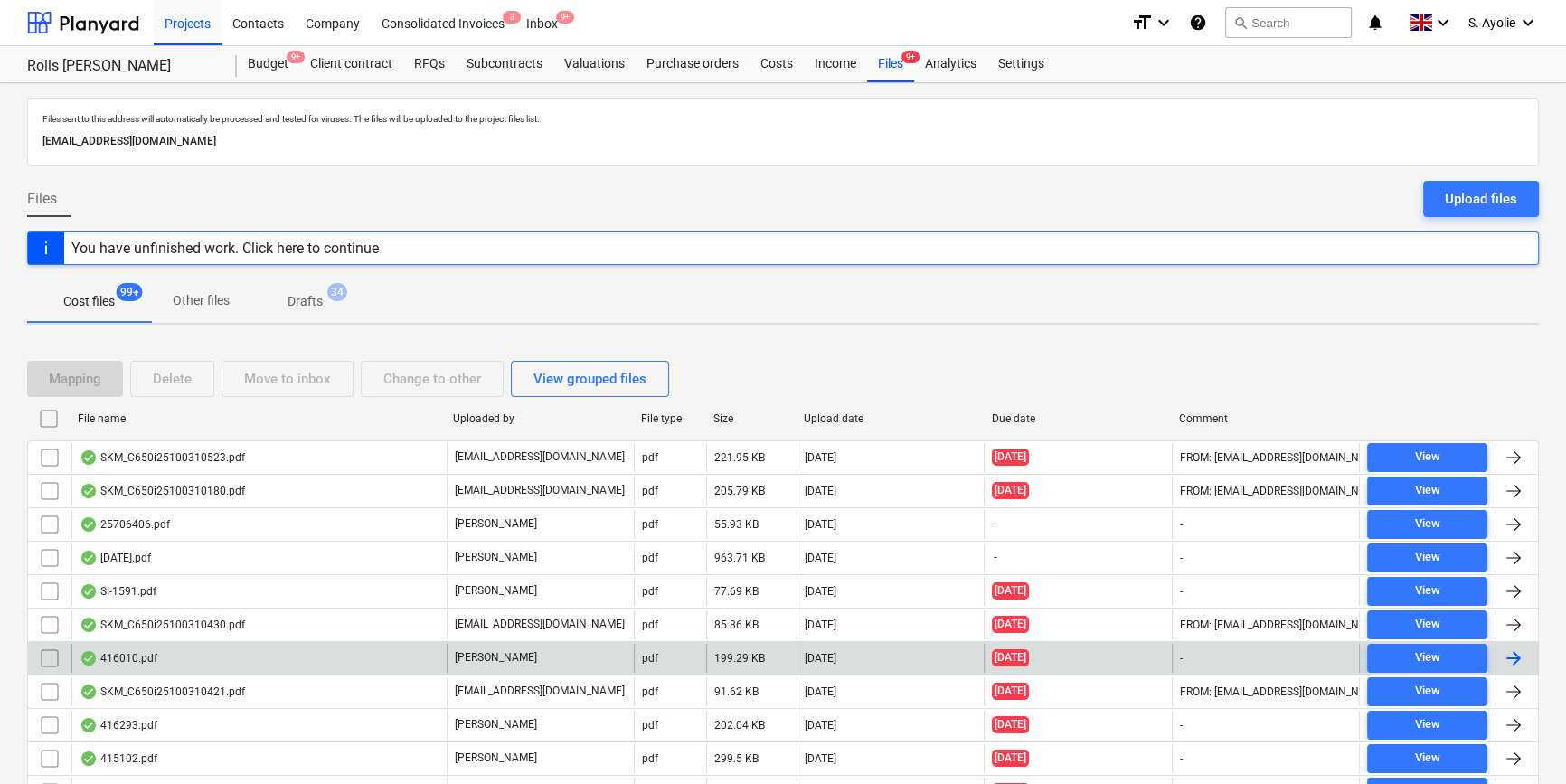
click at [51, 655] on input "checkbox" at bounding box center [50, 658] width 29 height 29
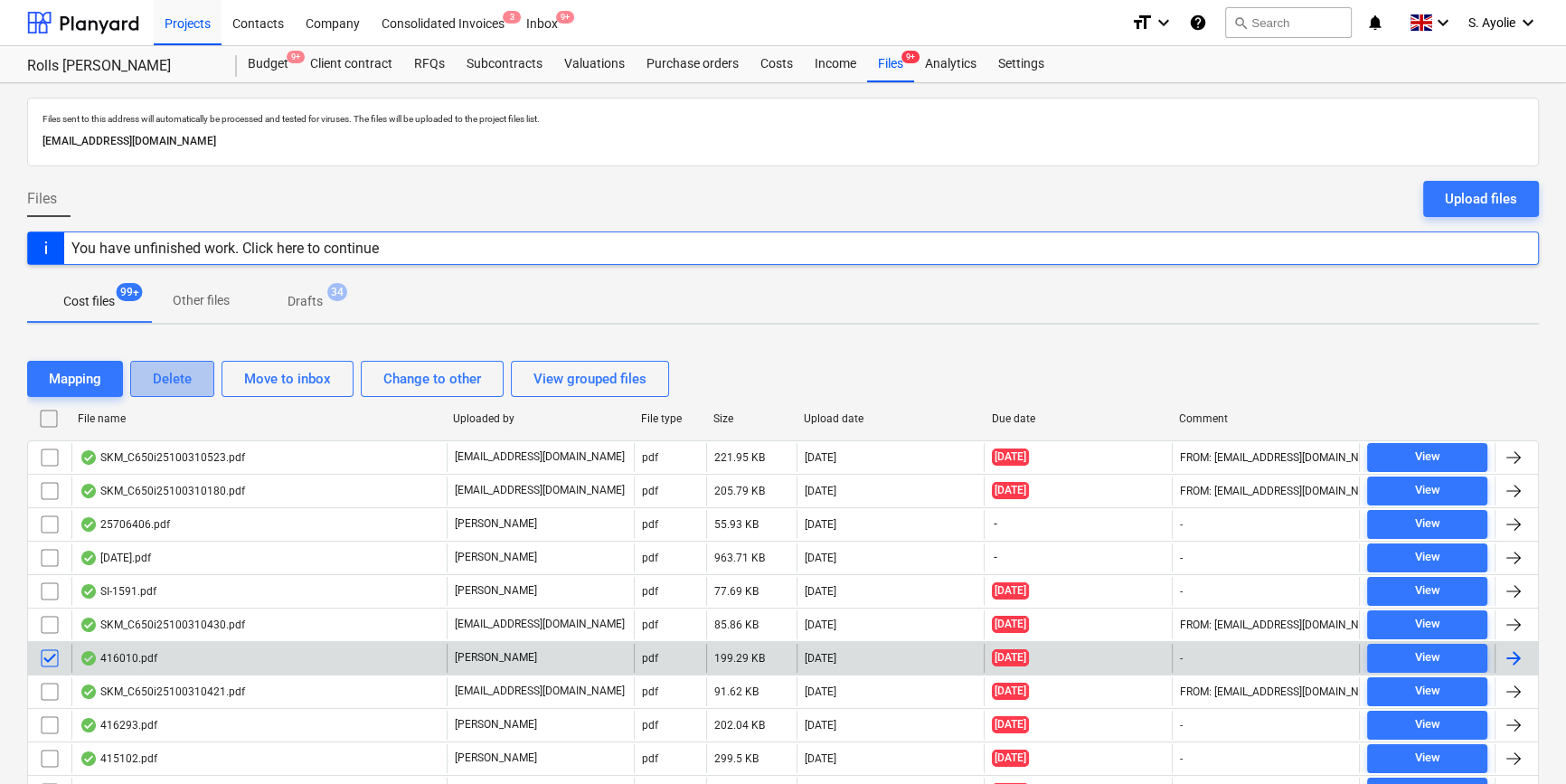
click at [193, 380] on button "Delete" at bounding box center [172, 378] width 84 height 36
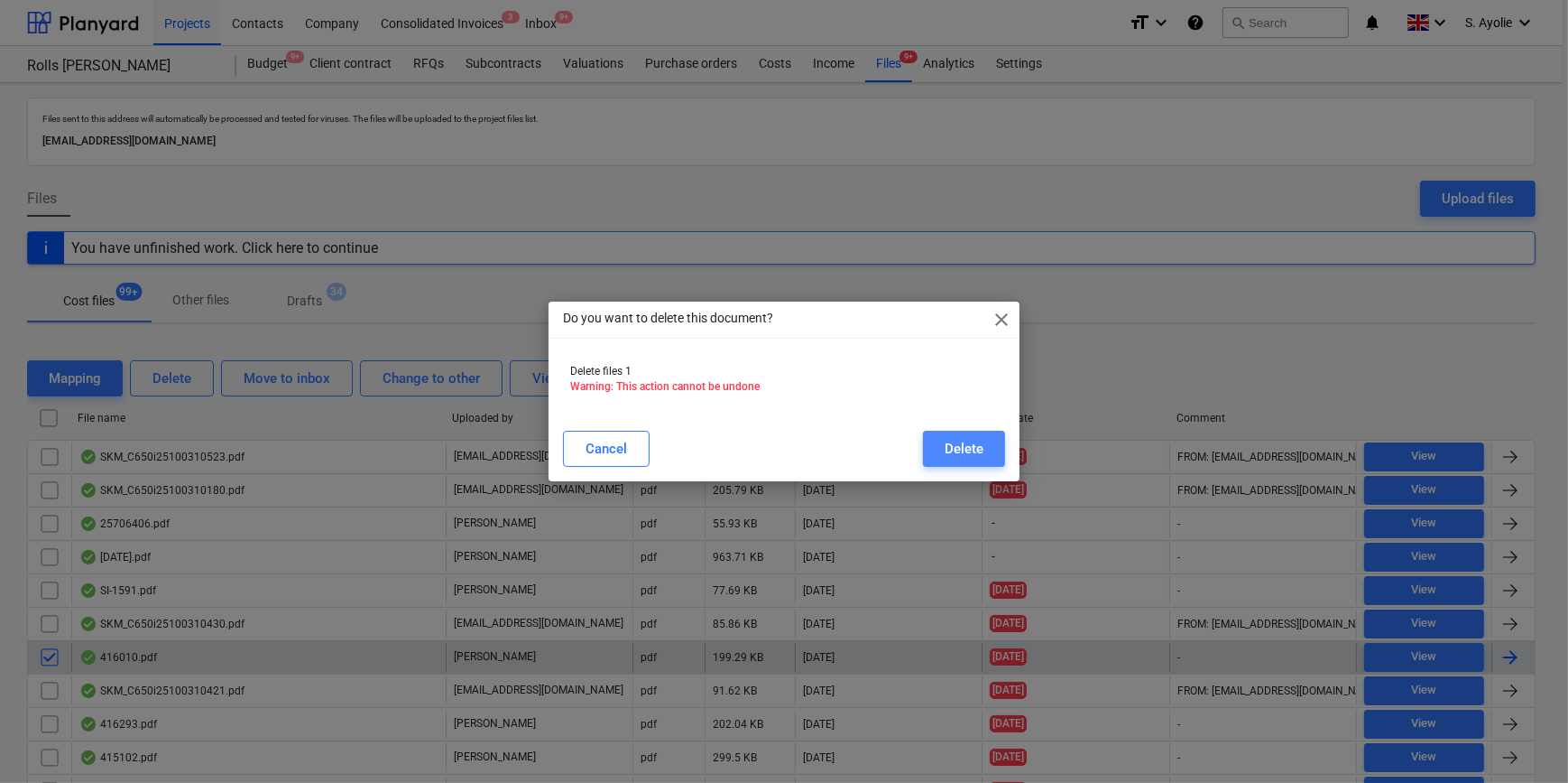
click at [960, 449] on div "Delete" at bounding box center [964, 448] width 39 height 23
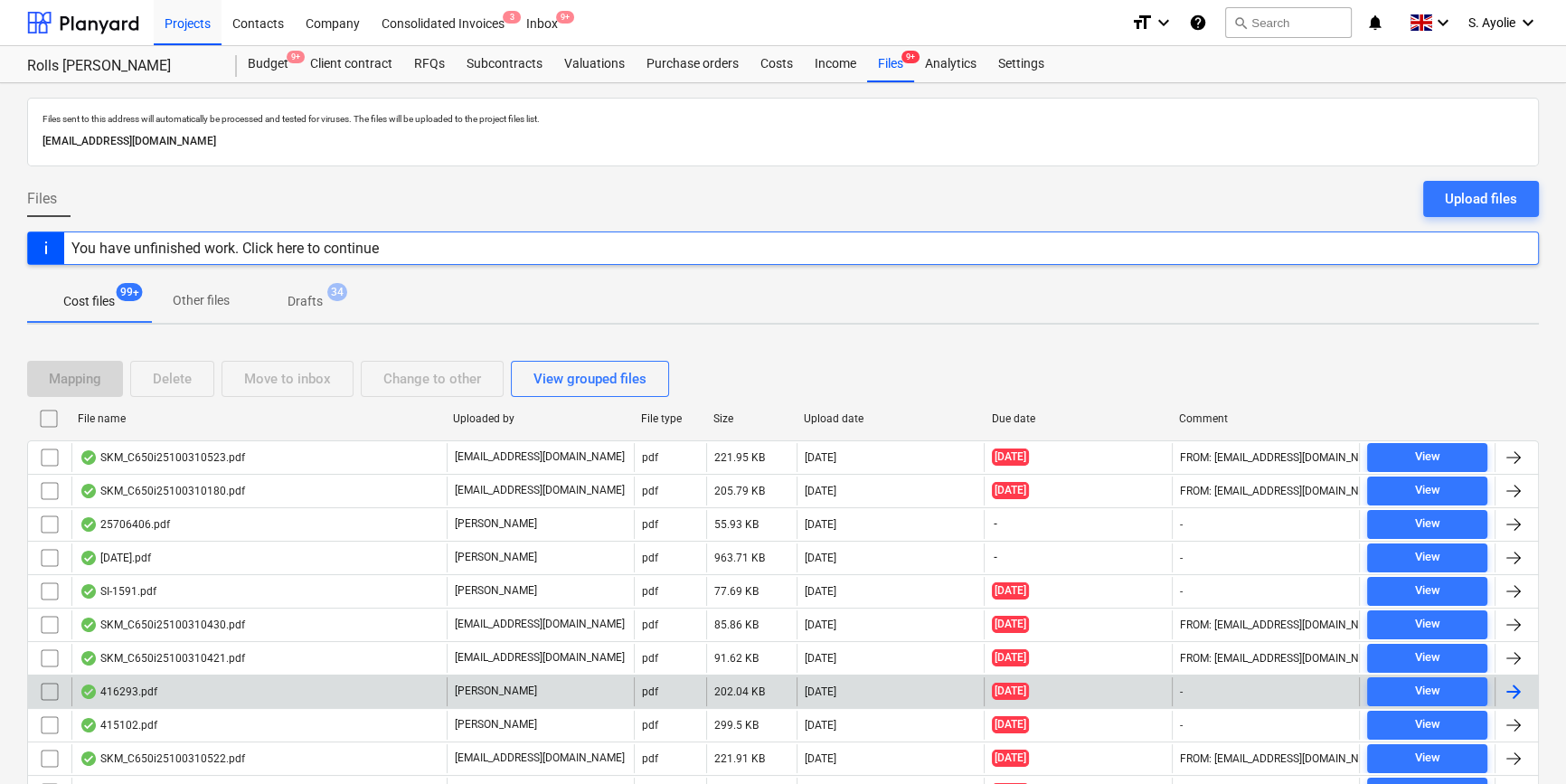
click at [280, 693] on div "416293.pdf" at bounding box center [259, 691] width 375 height 29
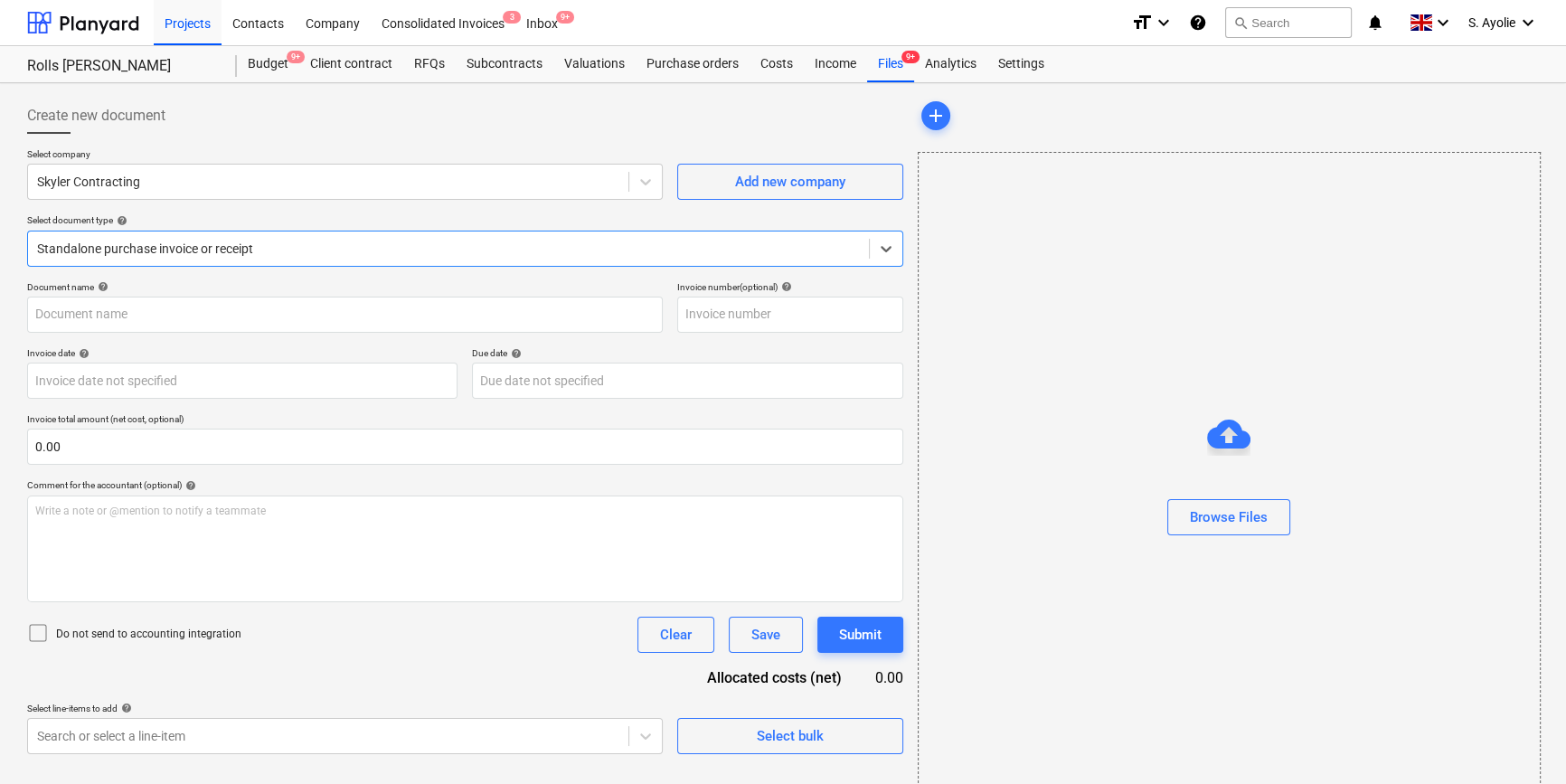
type input "416293"
type input "13 Aug 2025"
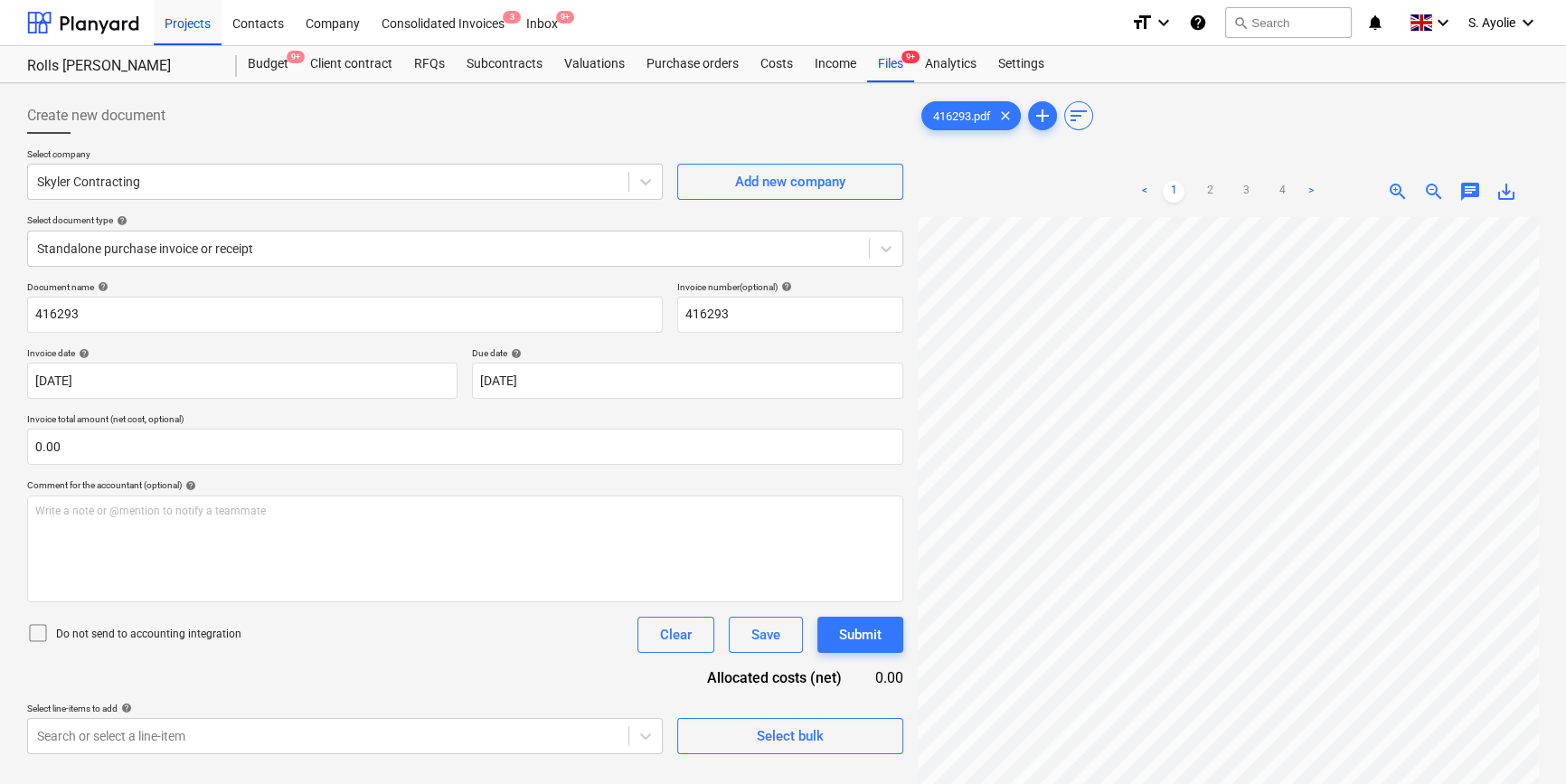
scroll to position [199, 265]
click at [1374, 783] on html "Projects Contacts Company Consolidated Invoices 3 Inbox 9+ format_size keyboard…" at bounding box center [783, 392] width 1566 height 784
click at [211, 191] on div "Skyler Contracting" at bounding box center [328, 182] width 601 height 25
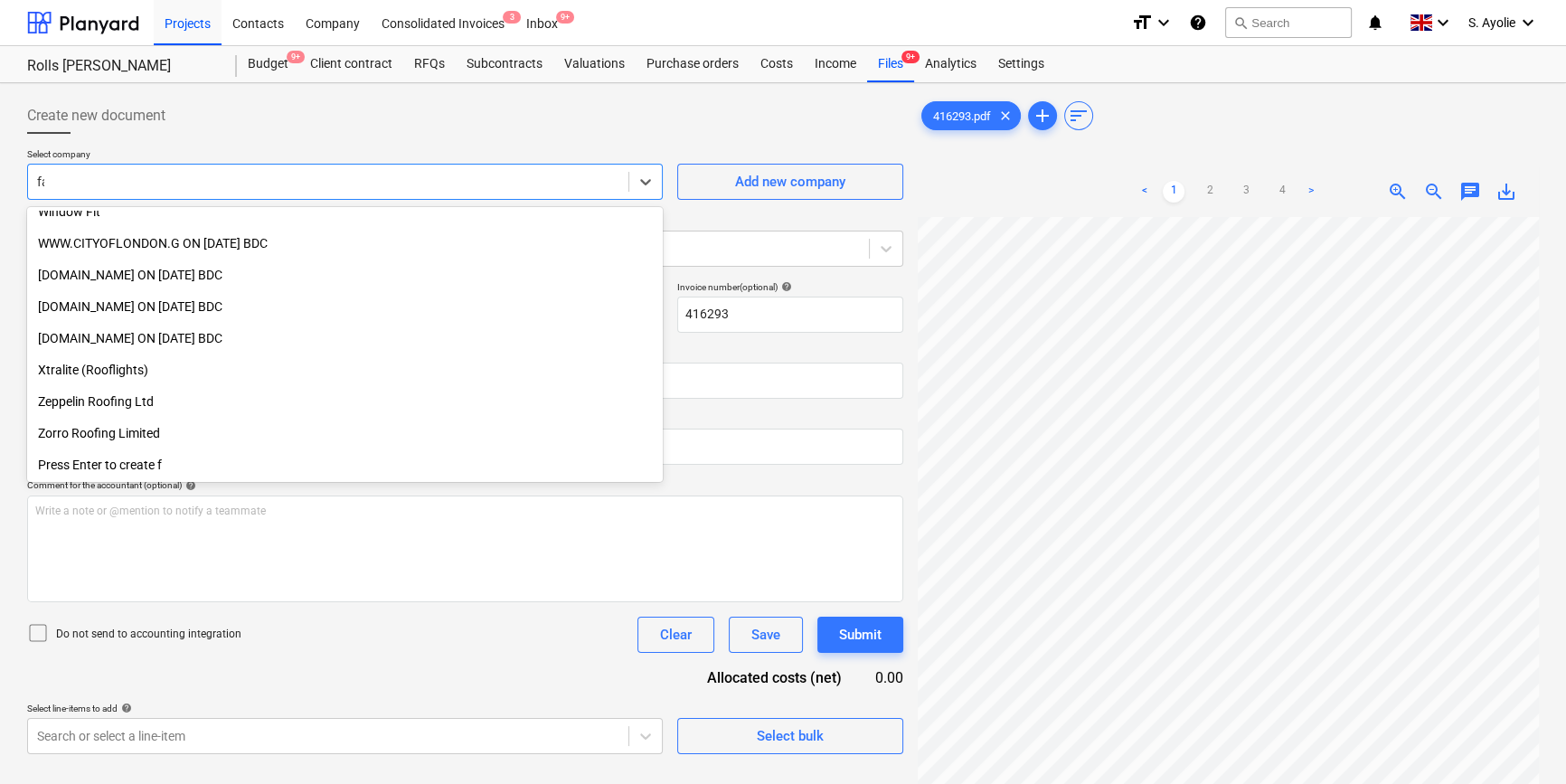
scroll to position [583, 0]
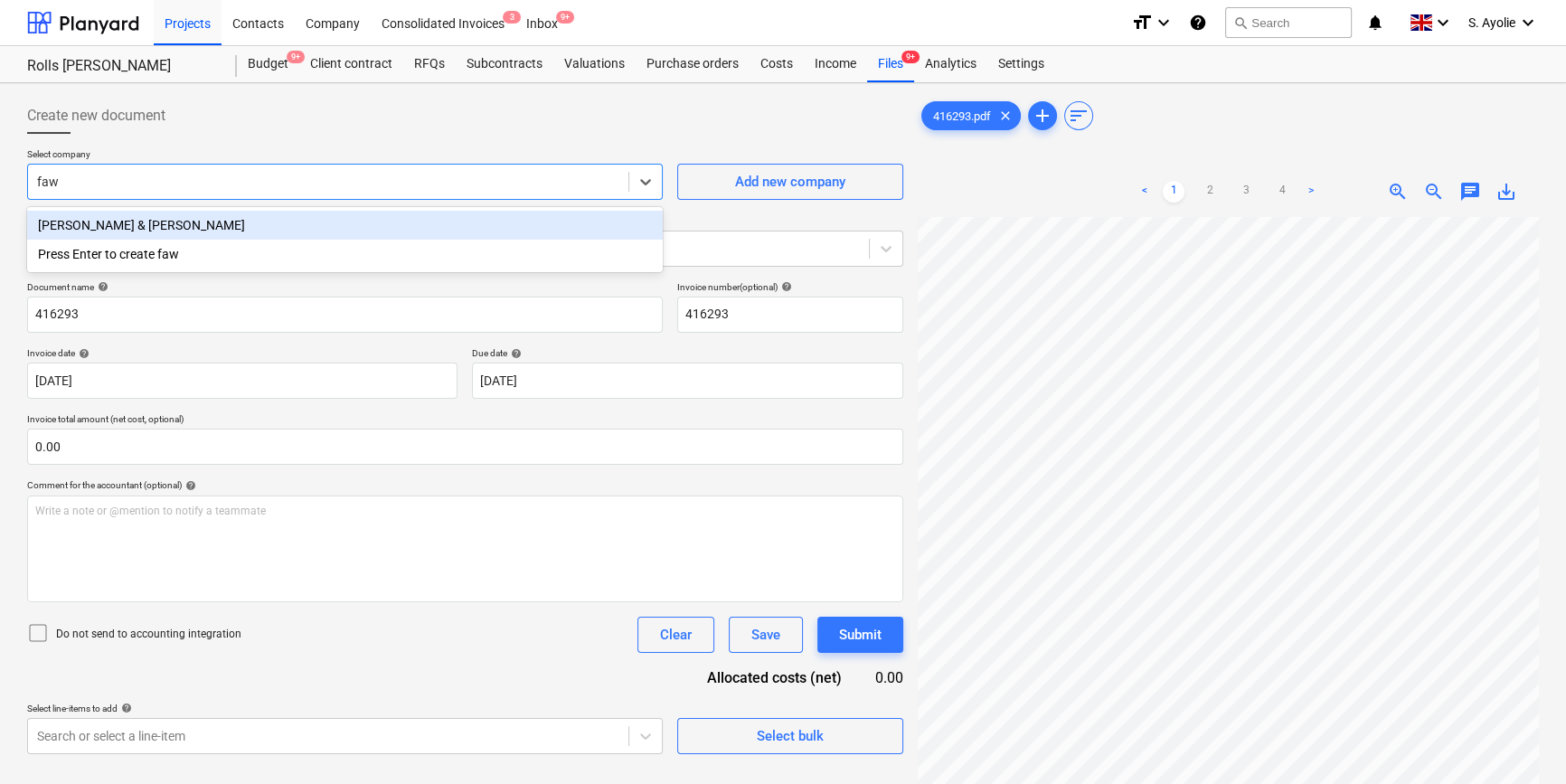
type input "faw"
click at [249, 229] on div "Fawkes & Reece" at bounding box center [345, 225] width 636 height 29
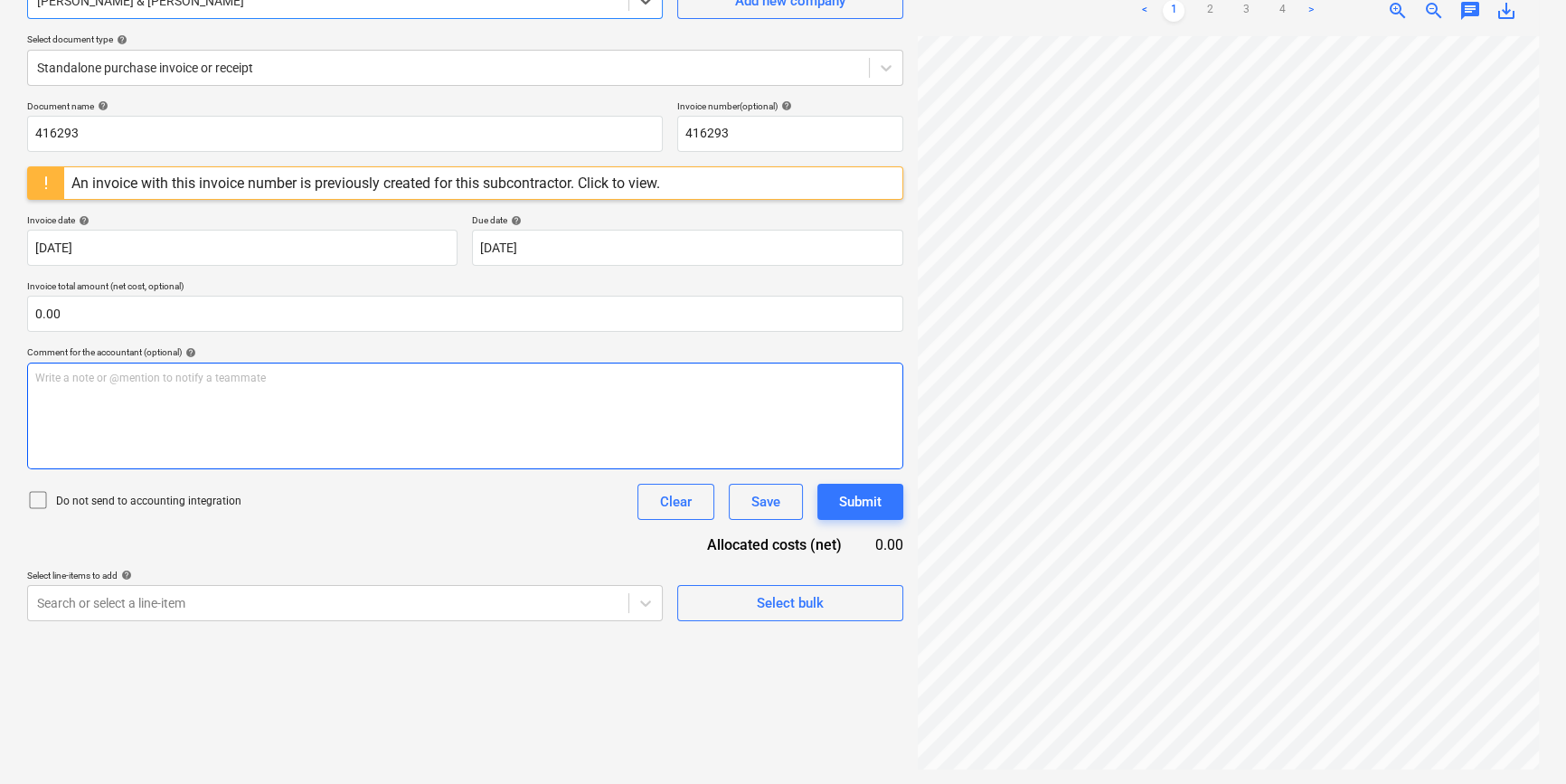
scroll to position [163, 302]
click at [587, 184] on div "An invoice with this invoice number is previously created for this subcontracto…" at bounding box center [365, 183] width 588 height 17
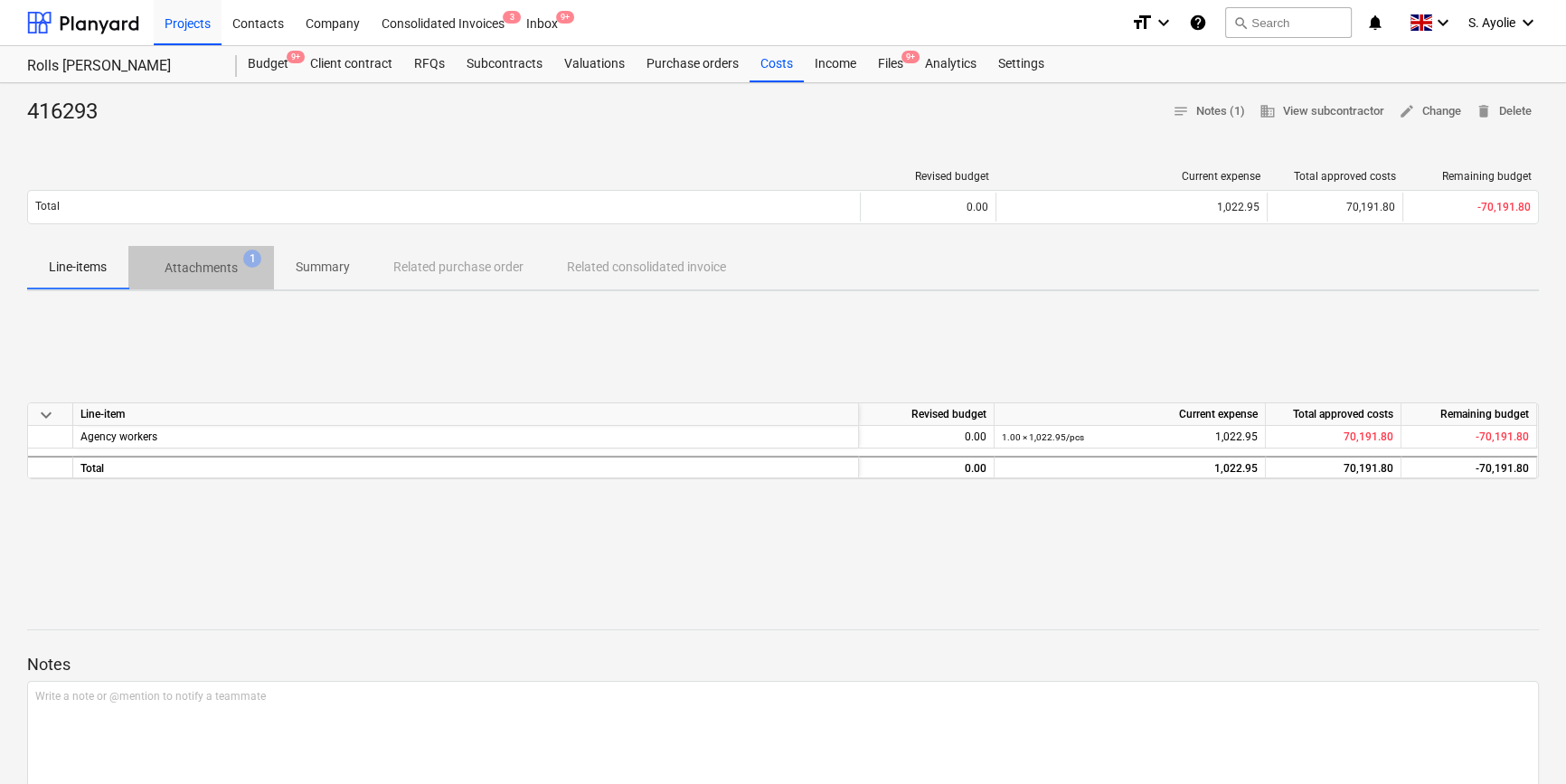
click at [192, 270] on p "Attachments" at bounding box center [201, 268] width 73 height 19
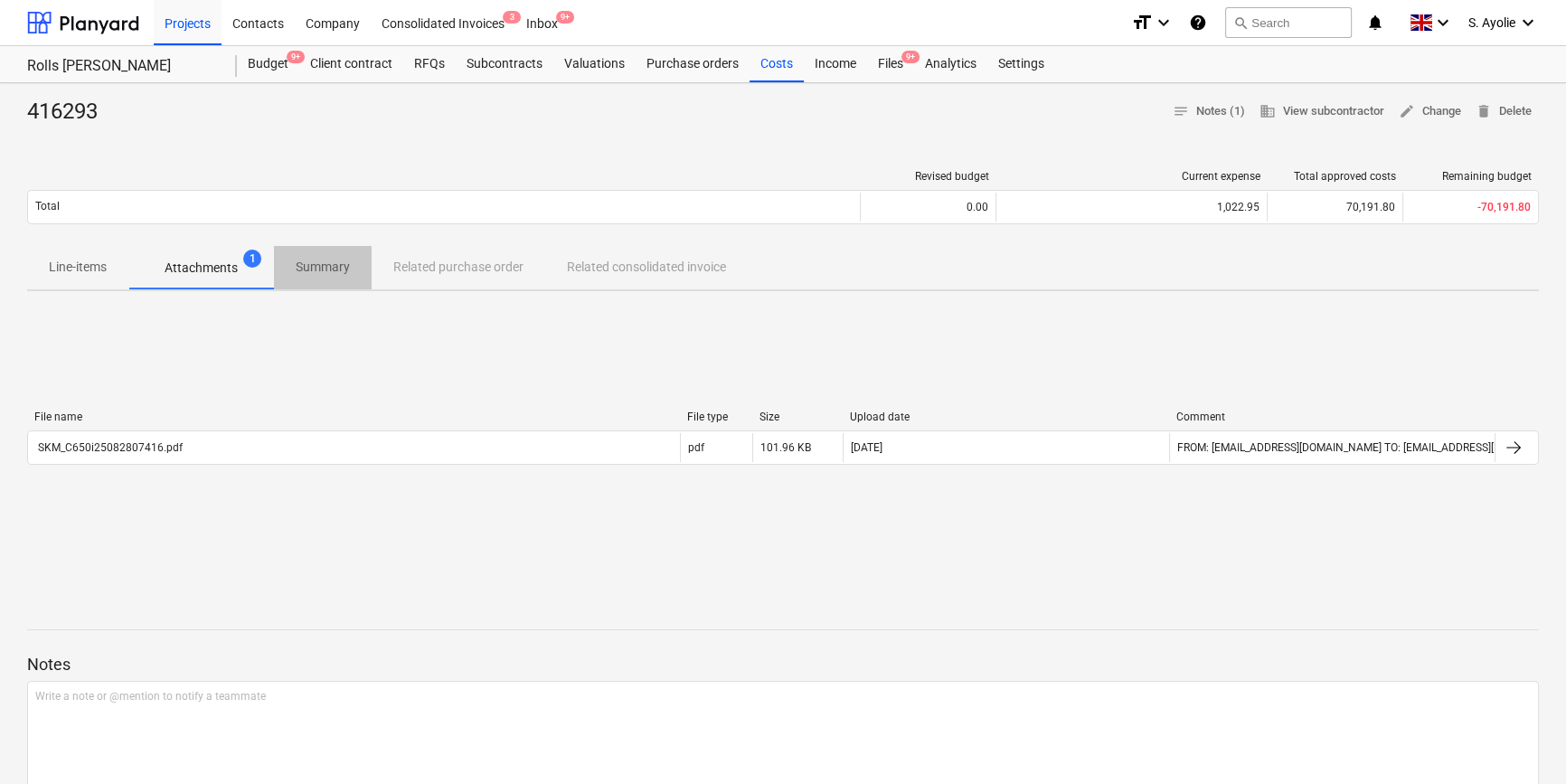
click at [325, 279] on span "Summary" at bounding box center [323, 266] width 98 height 30
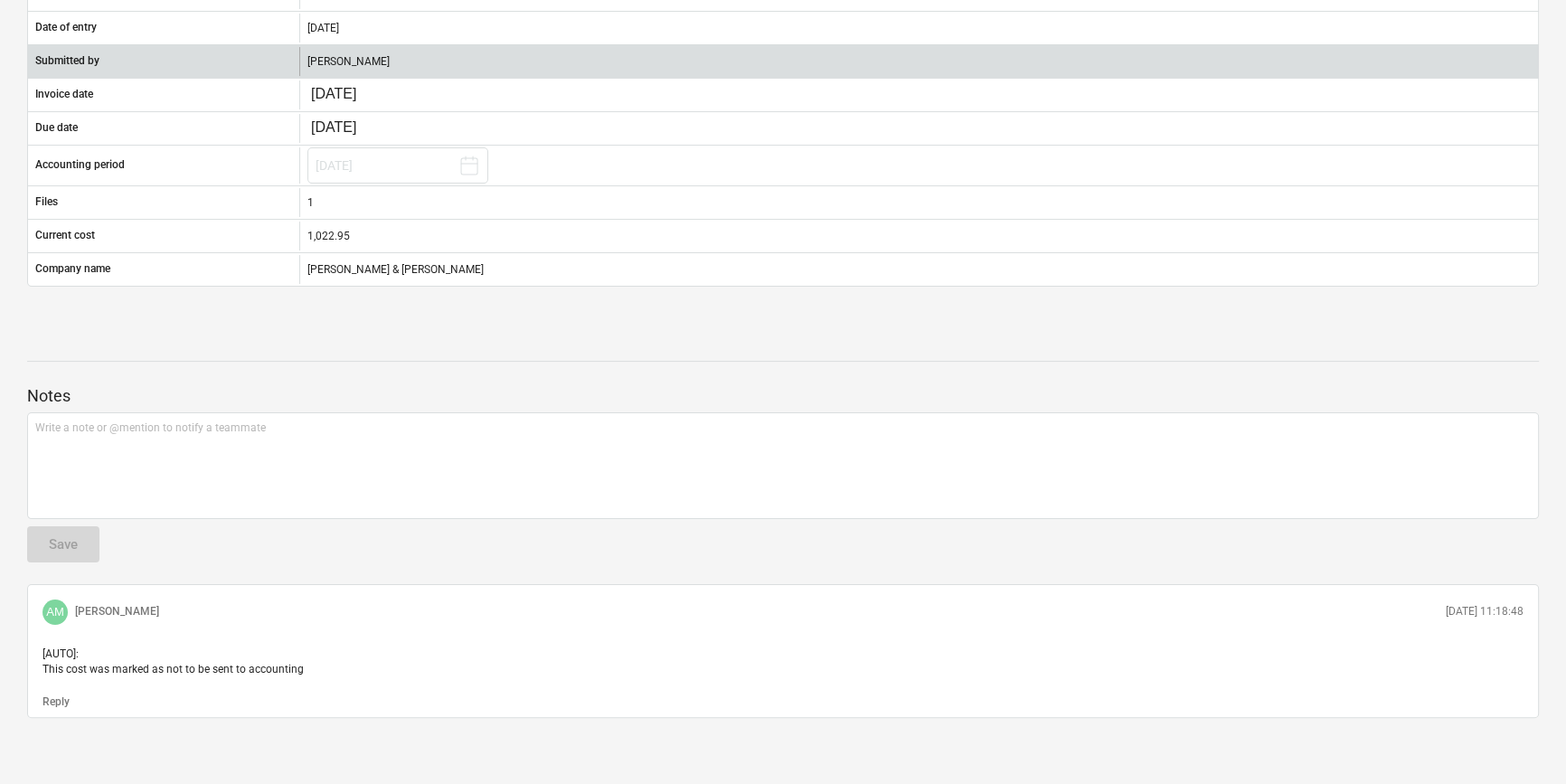
scroll to position [420, 0]
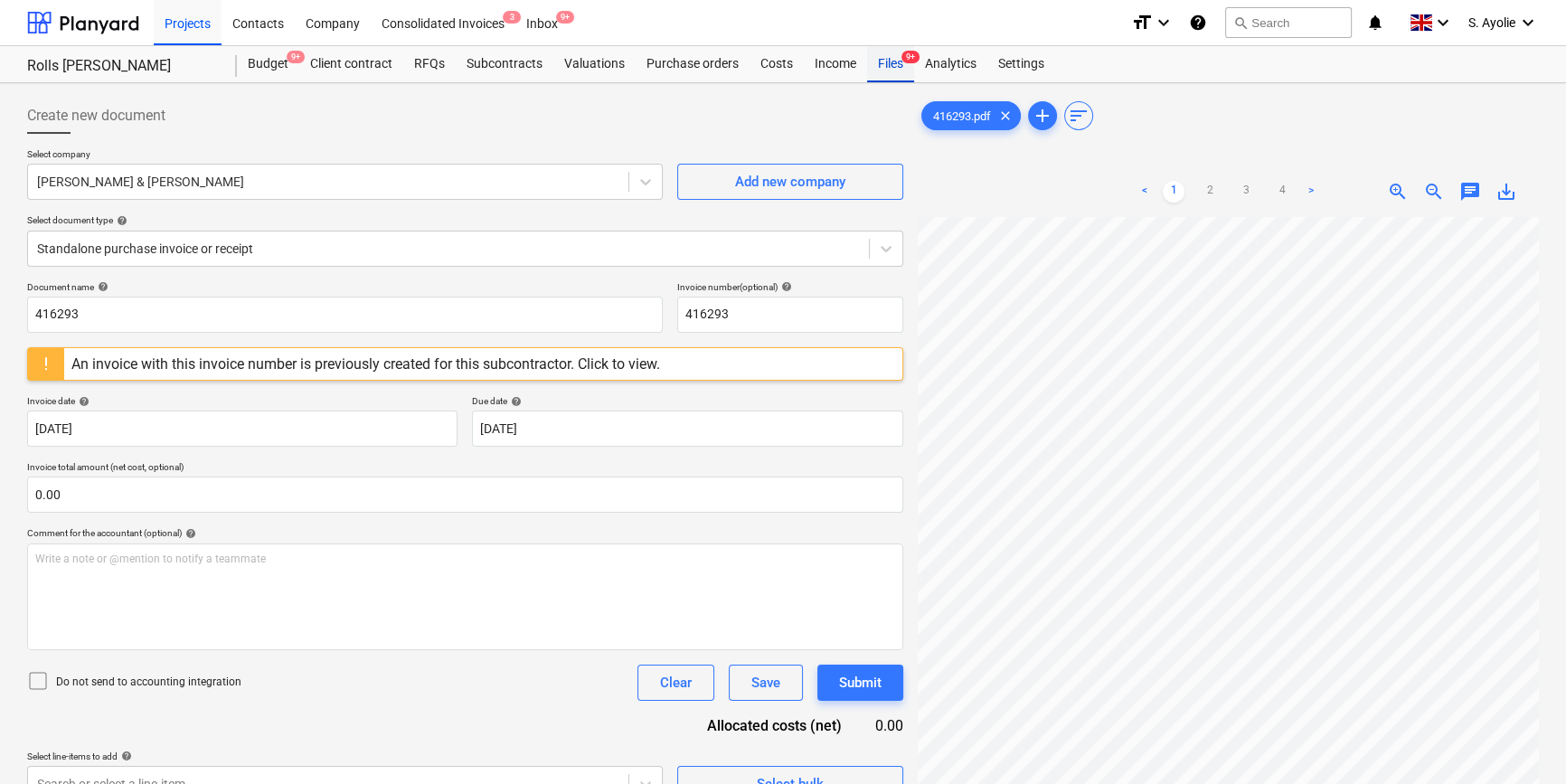
click at [884, 64] on div "Files 9+" at bounding box center [891, 64] width 47 height 36
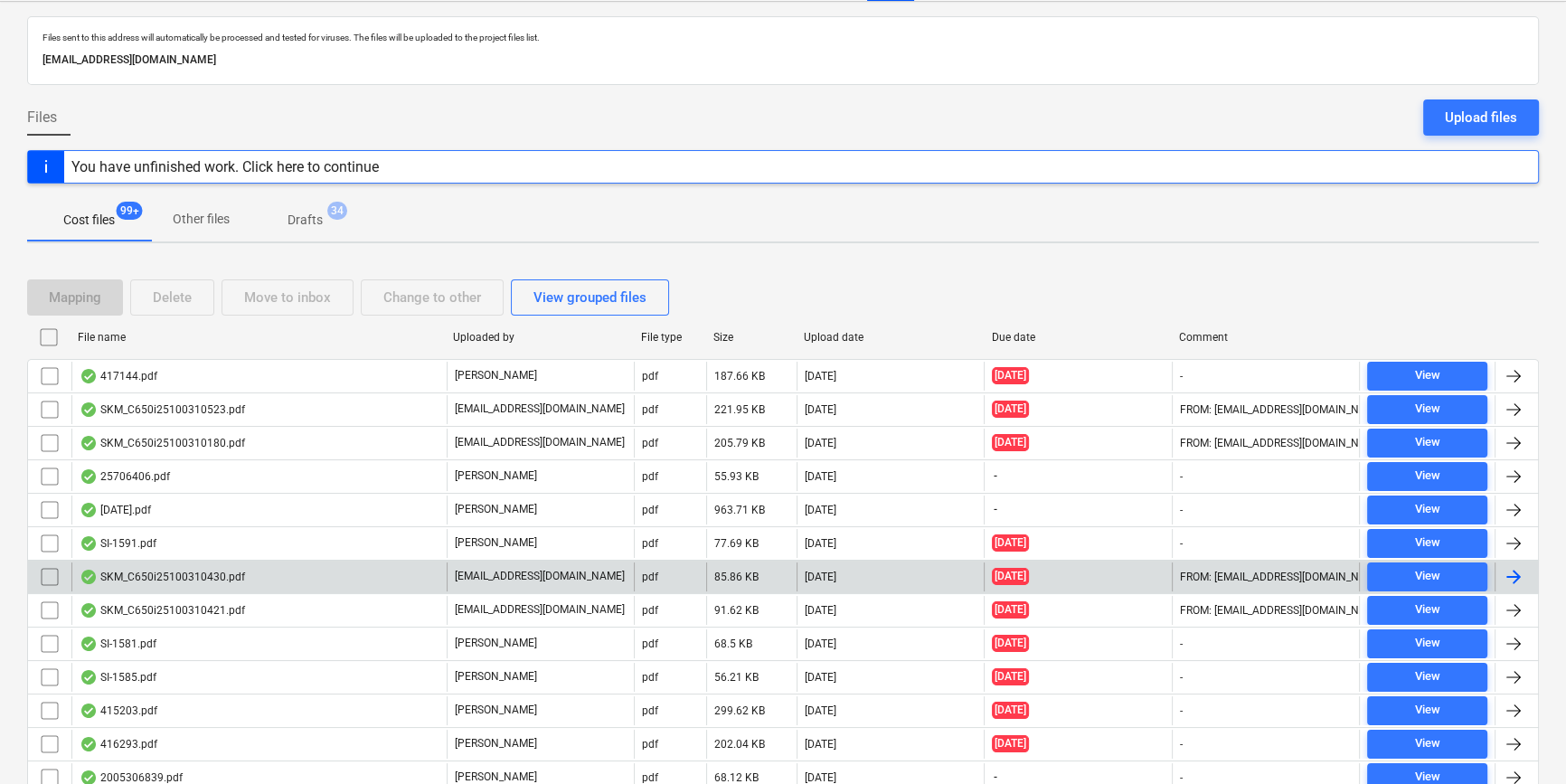
scroll to position [163, 0]
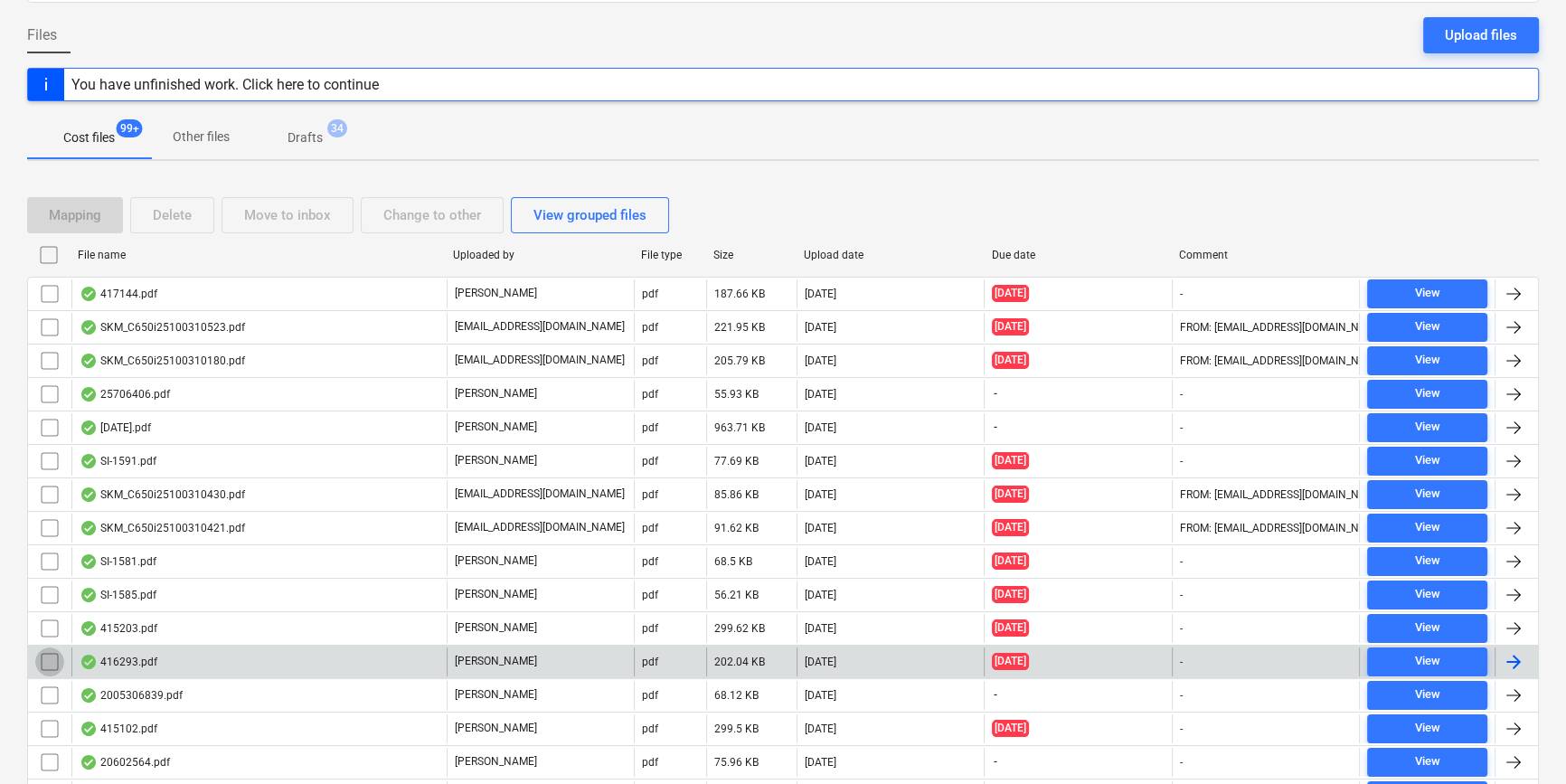
click at [56, 656] on input "checkbox" at bounding box center [50, 661] width 29 height 29
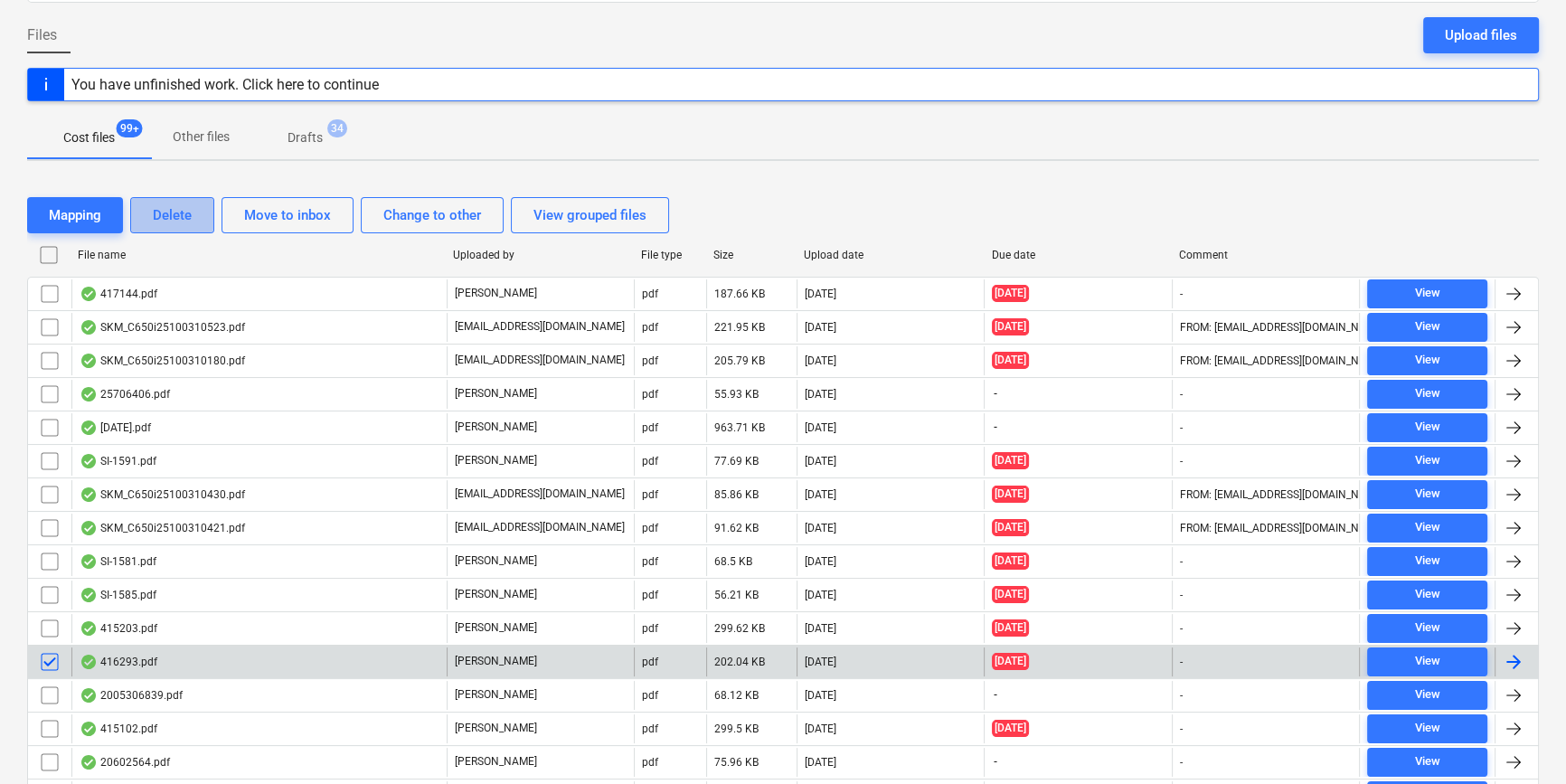
click at [179, 214] on div "Delete" at bounding box center [172, 215] width 39 height 23
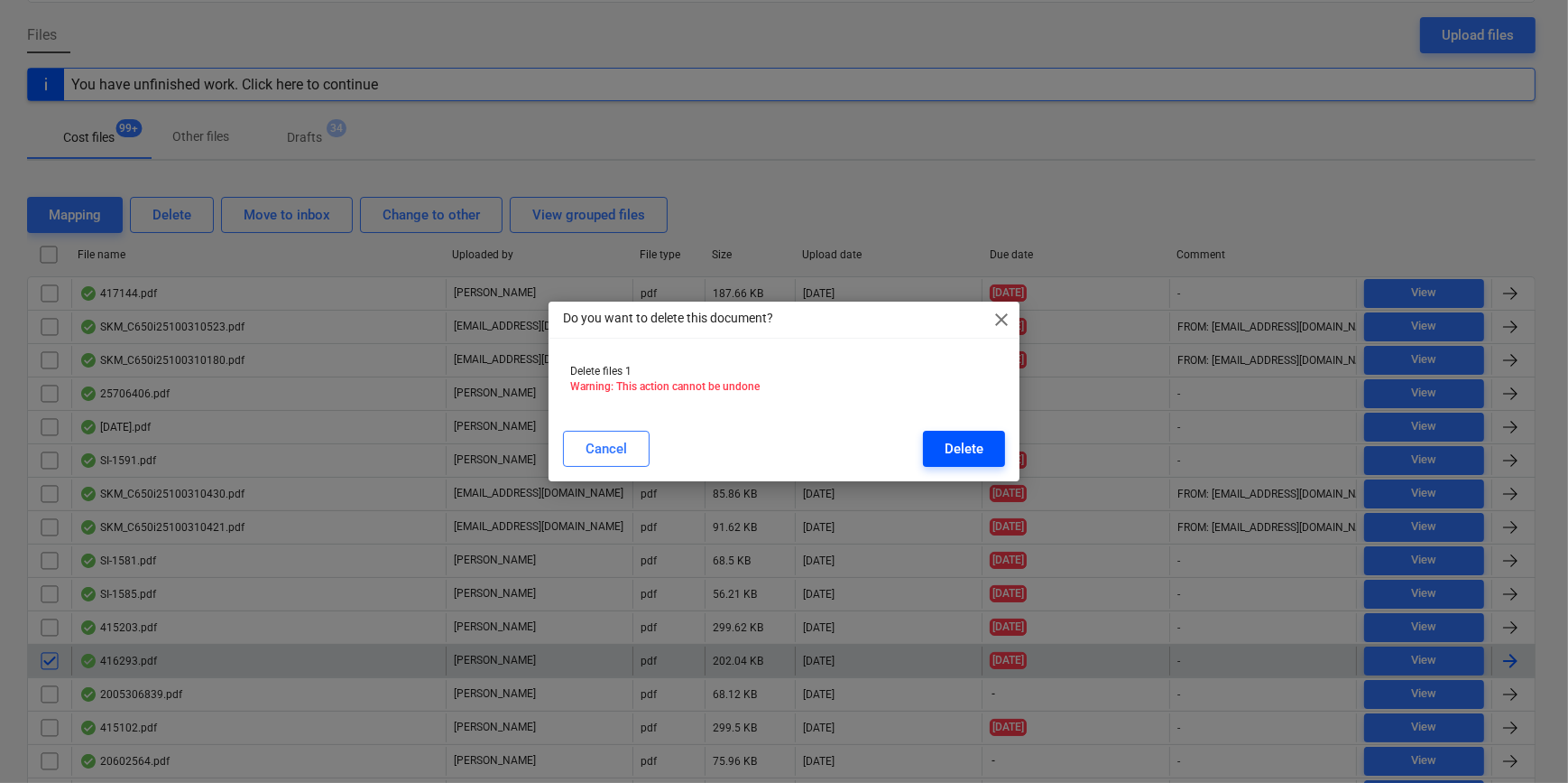
click at [949, 461] on button "Delete" at bounding box center [964, 447] width 82 height 36
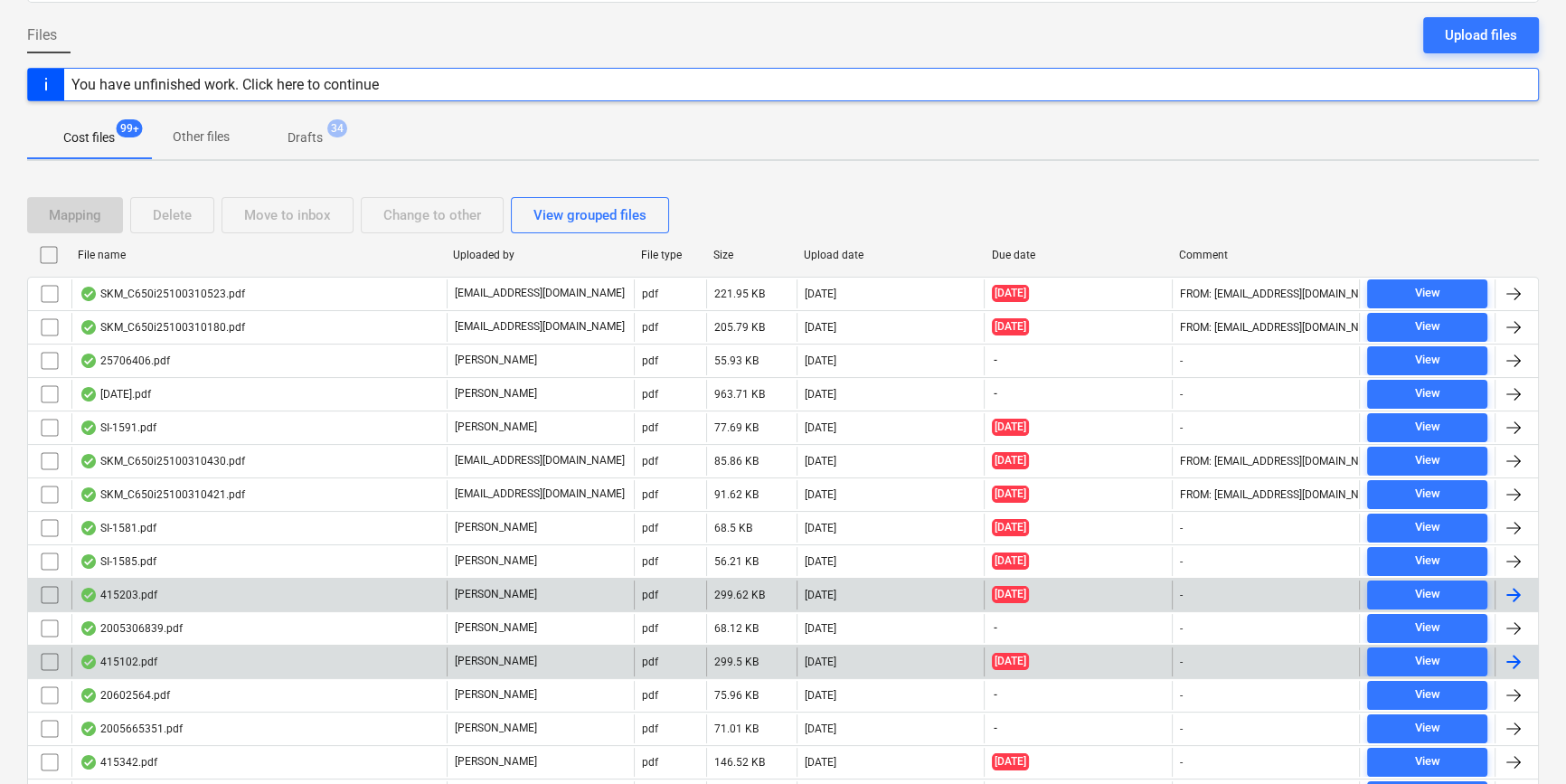
click at [265, 597] on div "415203.pdf" at bounding box center [259, 595] width 375 height 29
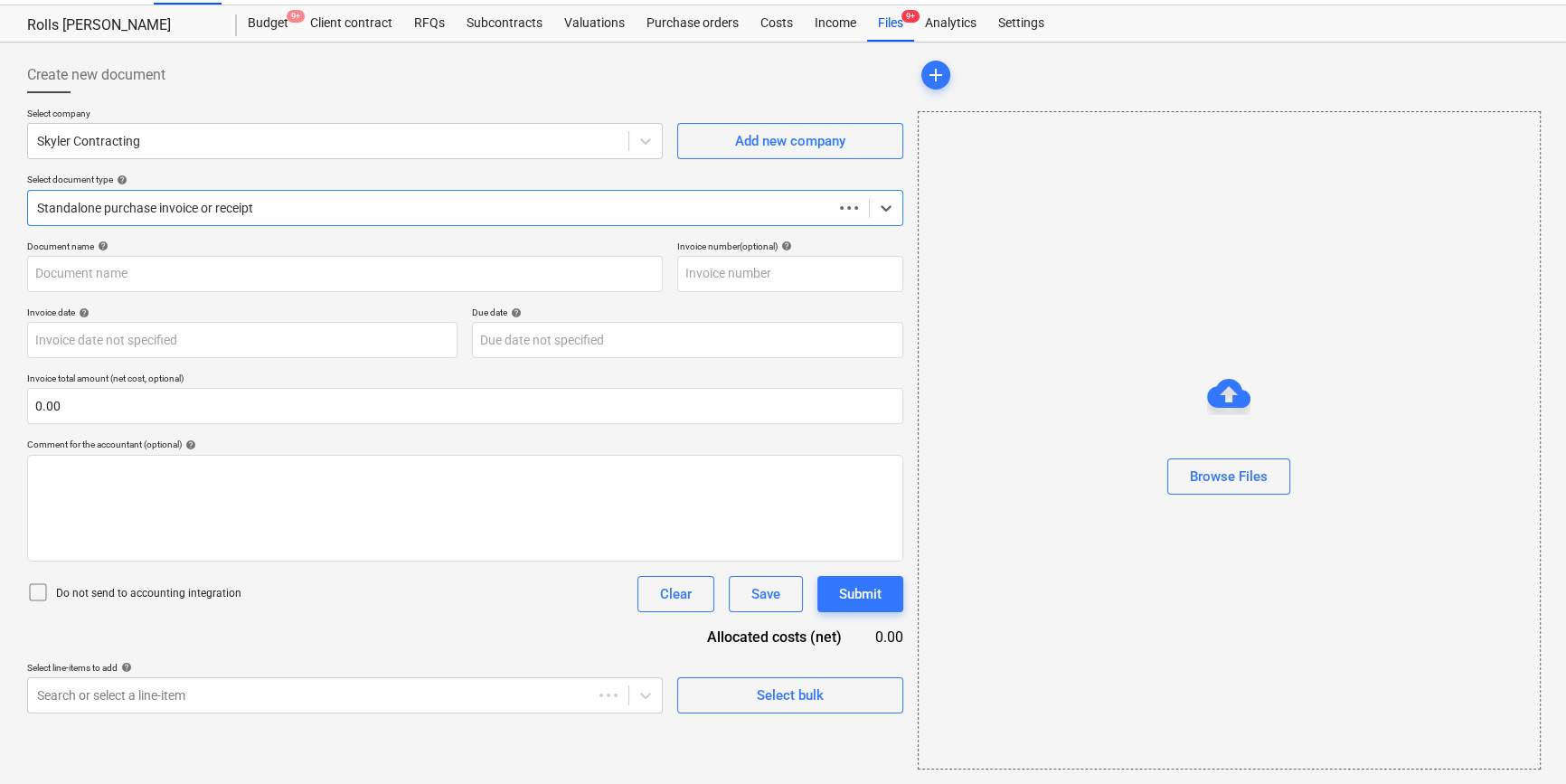
scroll to position [39, 0]
type input "415203"
type input "06 Aug 2025"
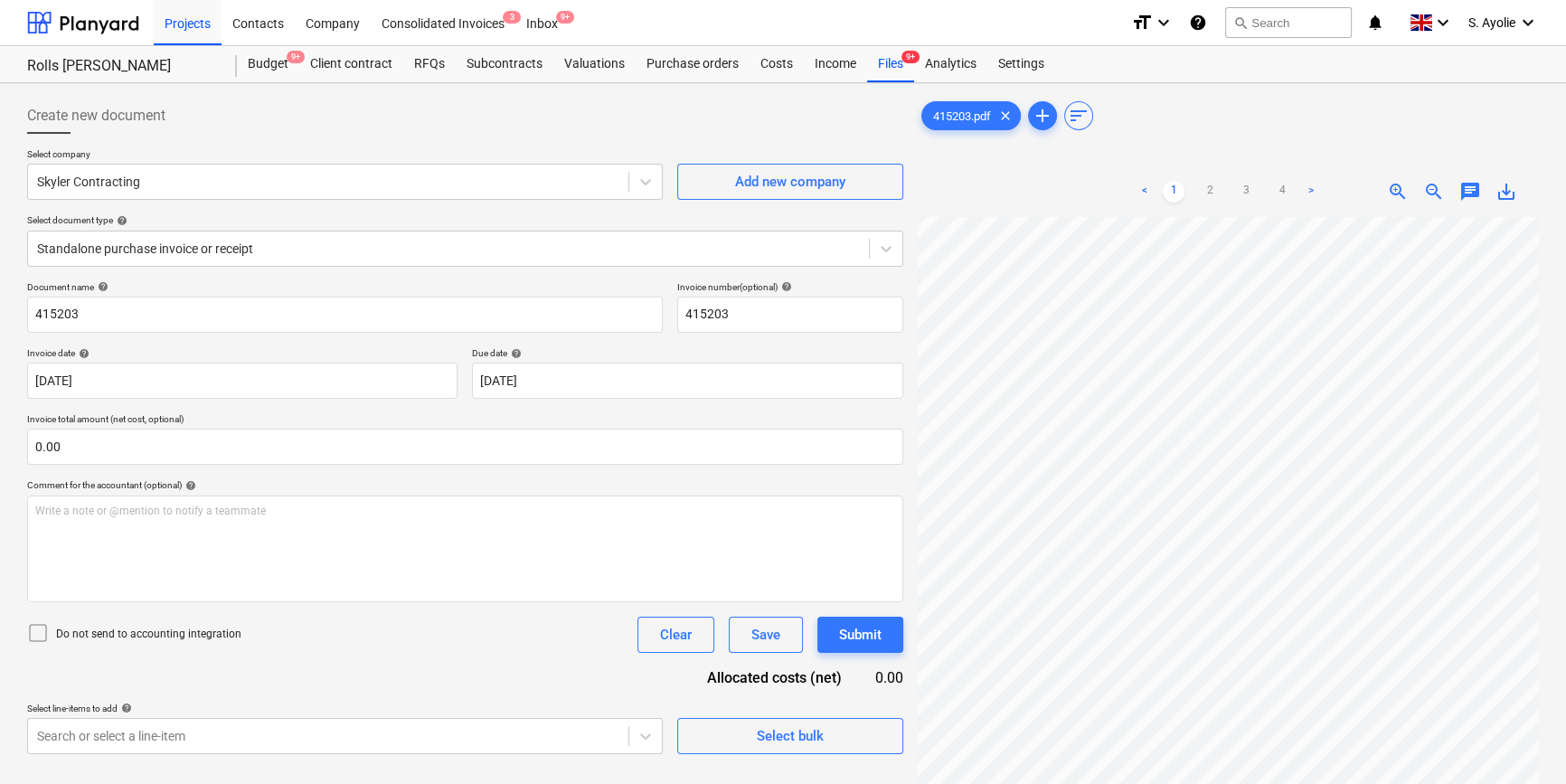
scroll to position [0, 330]
click at [564, 400] on div "Create new document Select company Skyler Contracting Add new company Select do…" at bounding box center [783, 524] width 1526 height 867
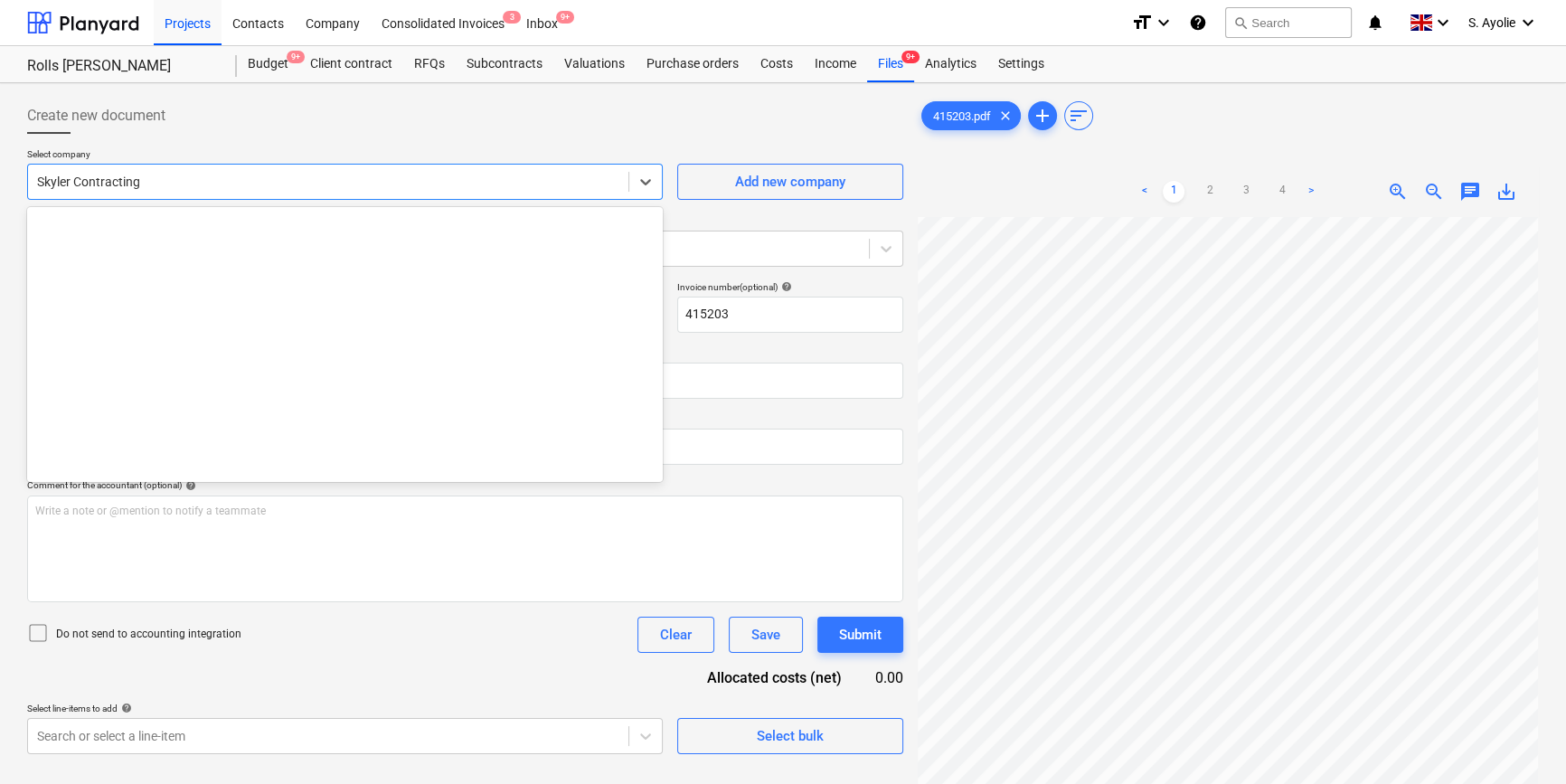
click at [191, 182] on div at bounding box center [327, 182] width 583 height 18
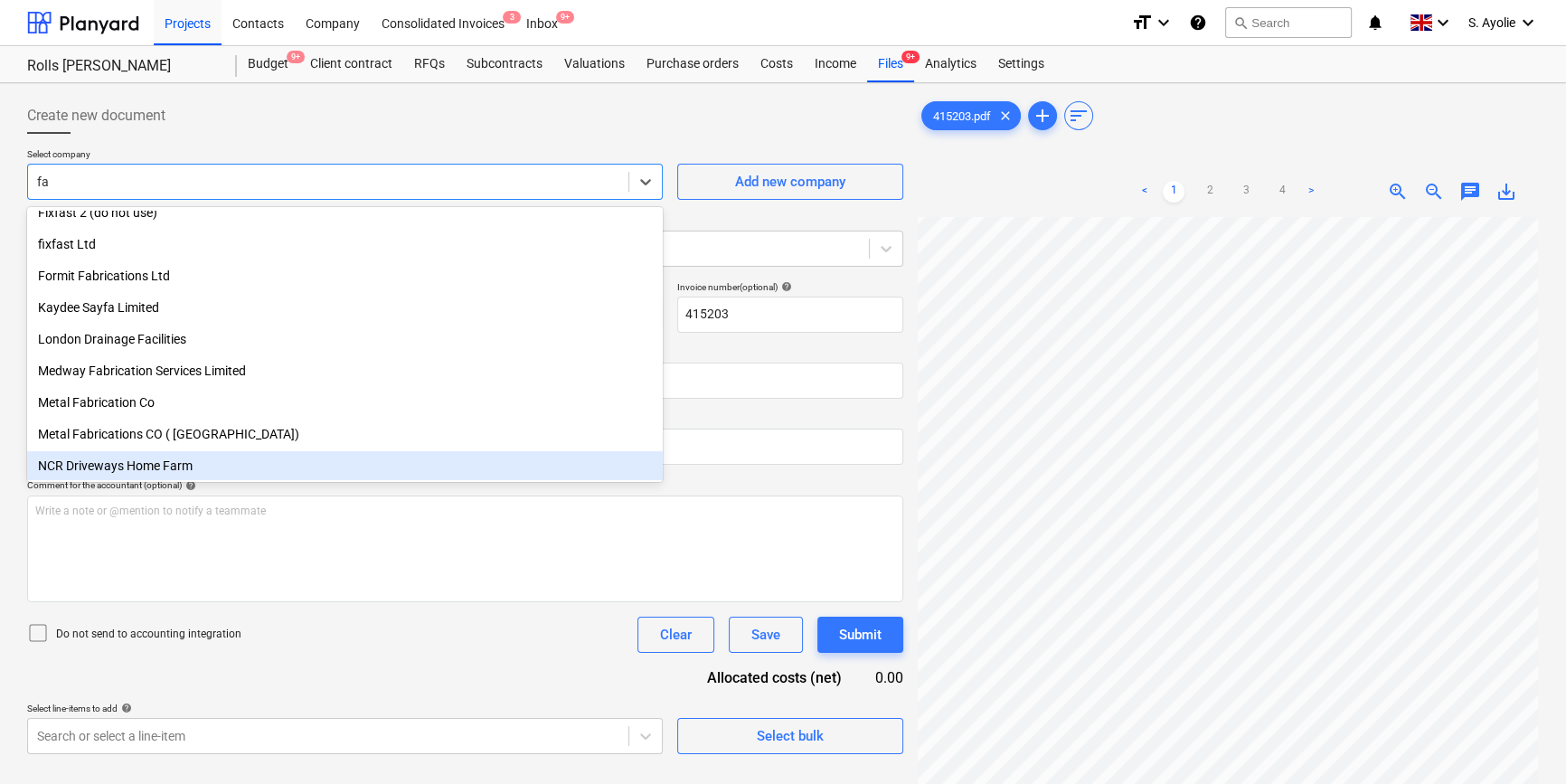
scroll to position [336, 0]
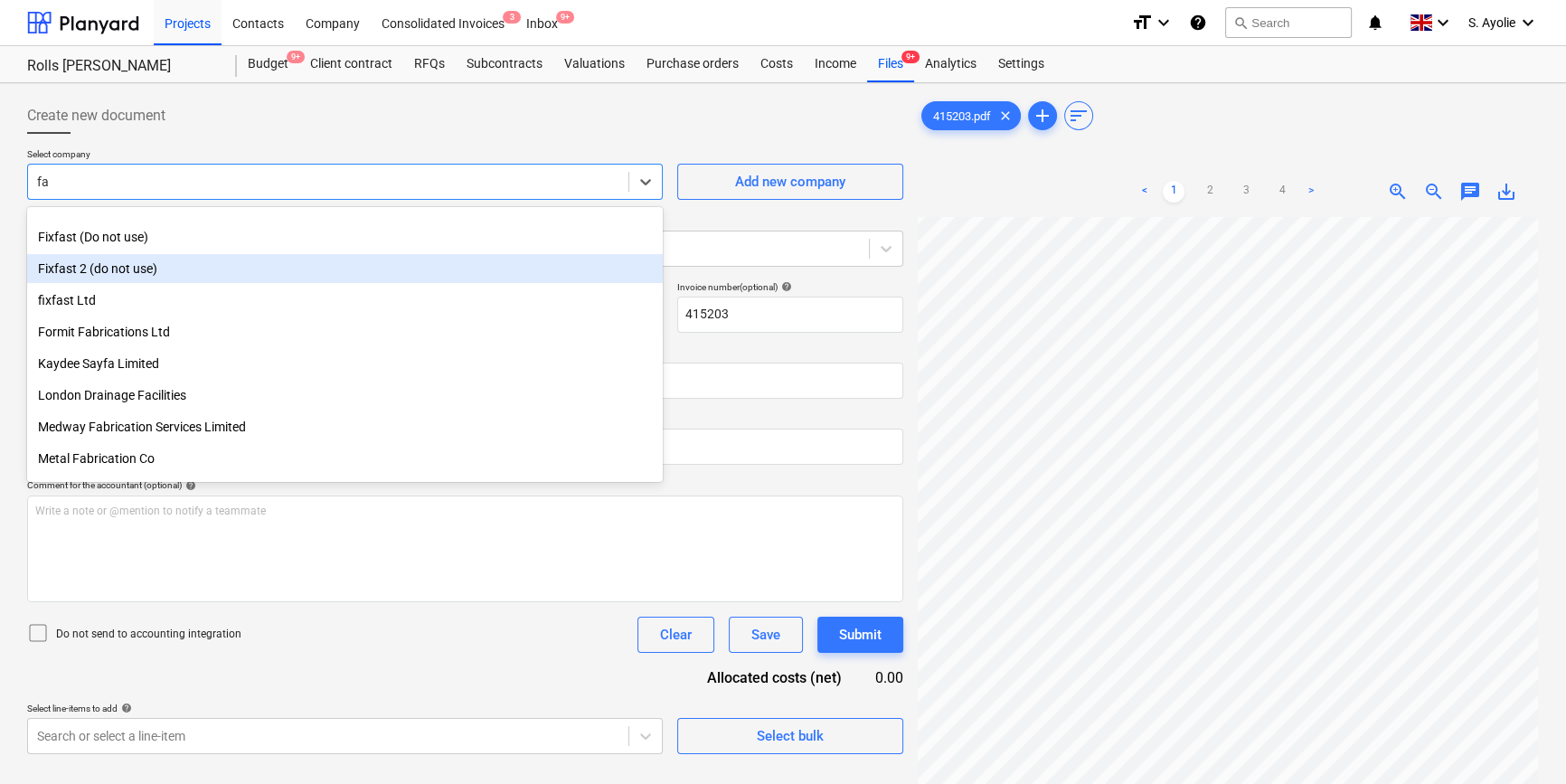
type input "faw"
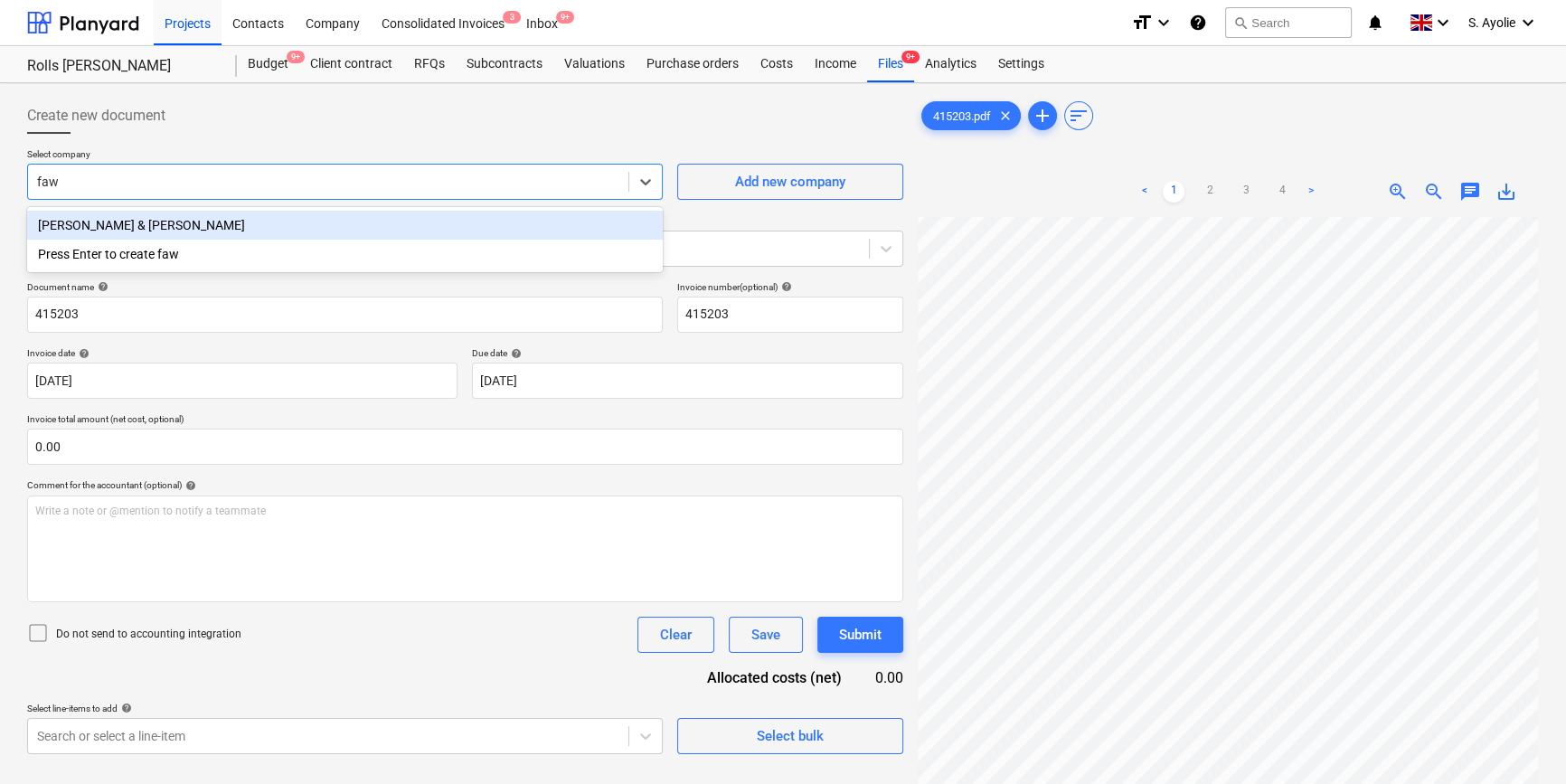
click at [142, 220] on div "Fawkes & Reece" at bounding box center [345, 225] width 636 height 29
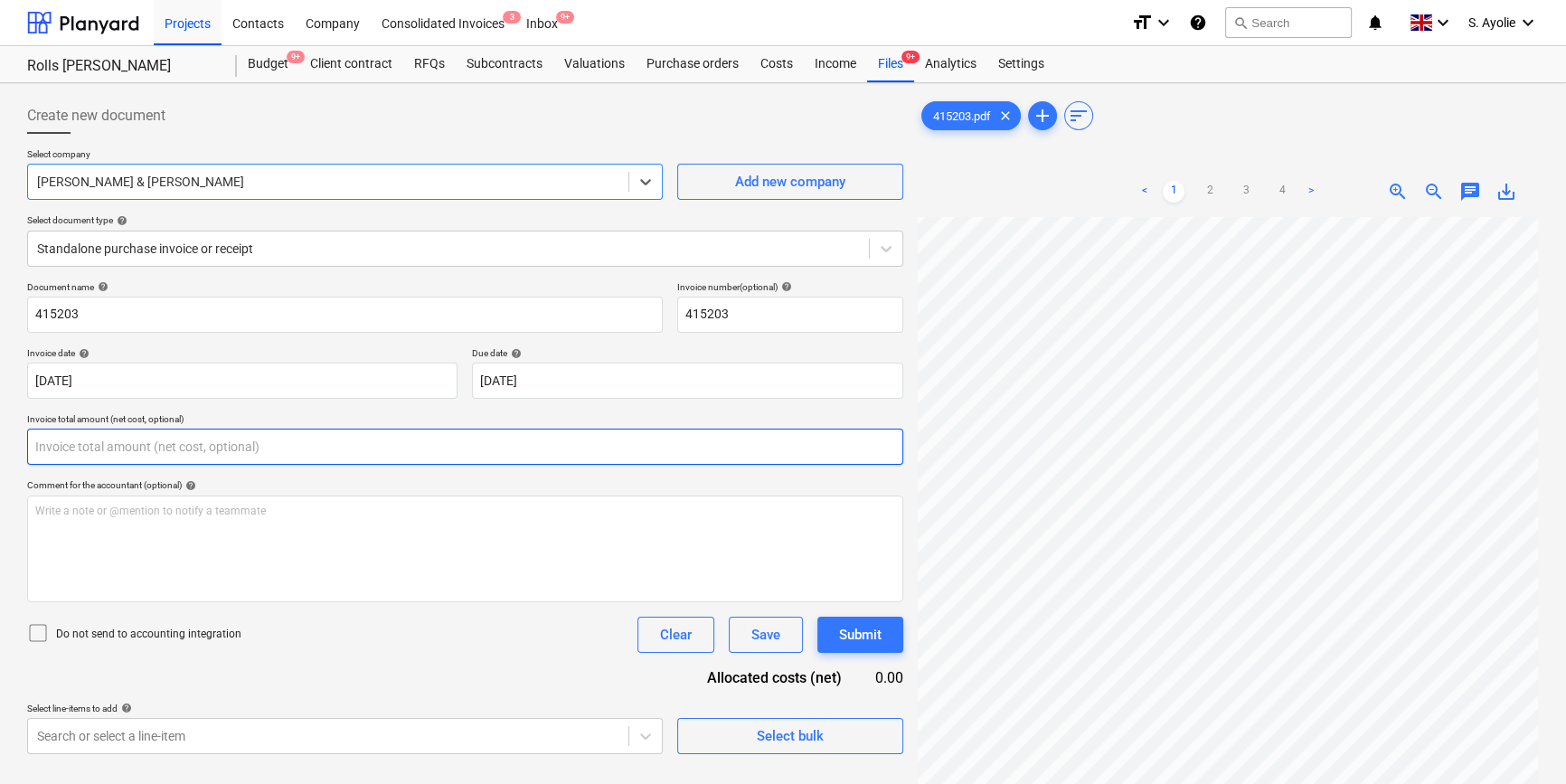
click at [191, 459] on input "text" at bounding box center [465, 446] width 876 height 36
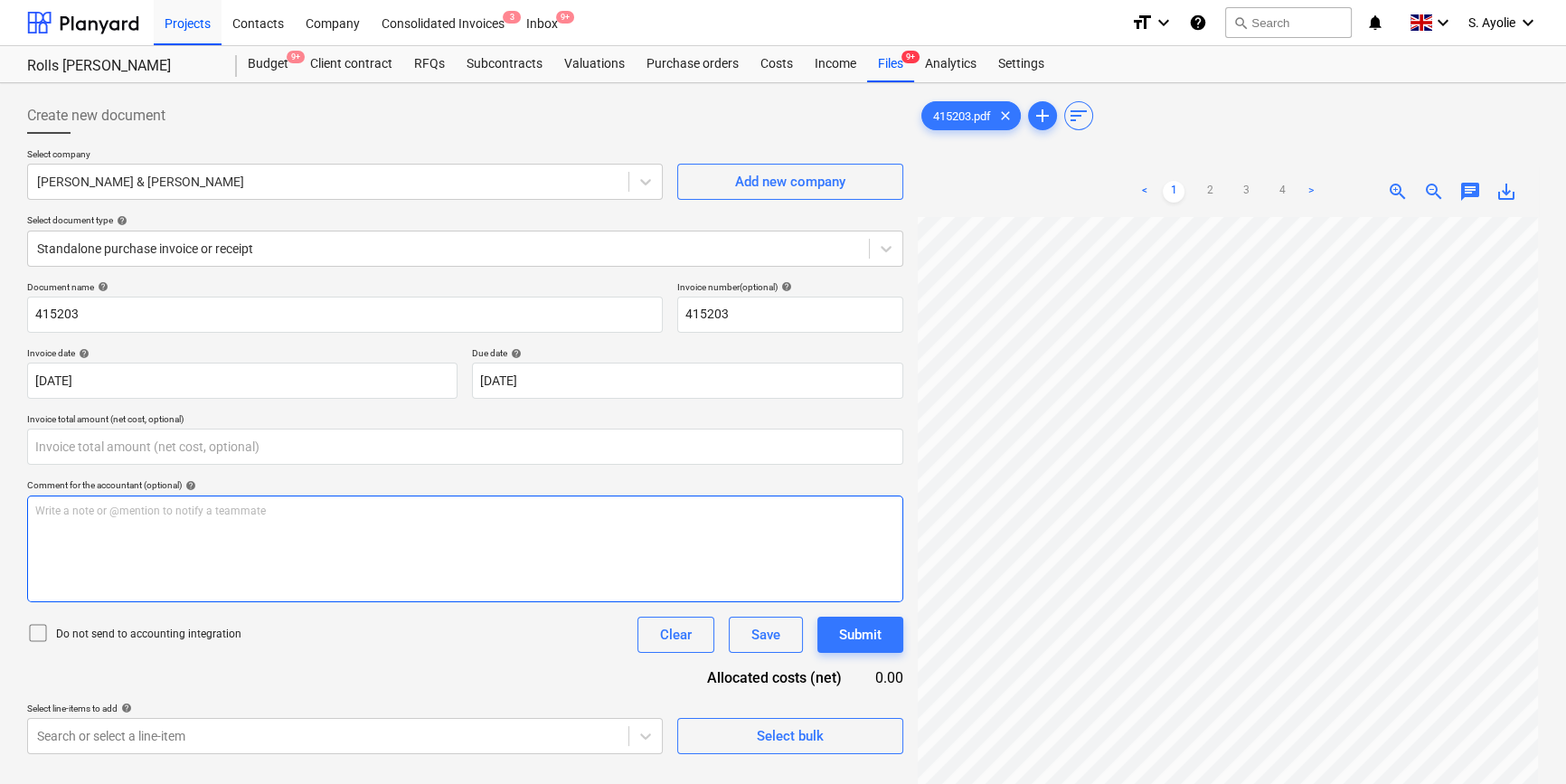
type input "0.00"
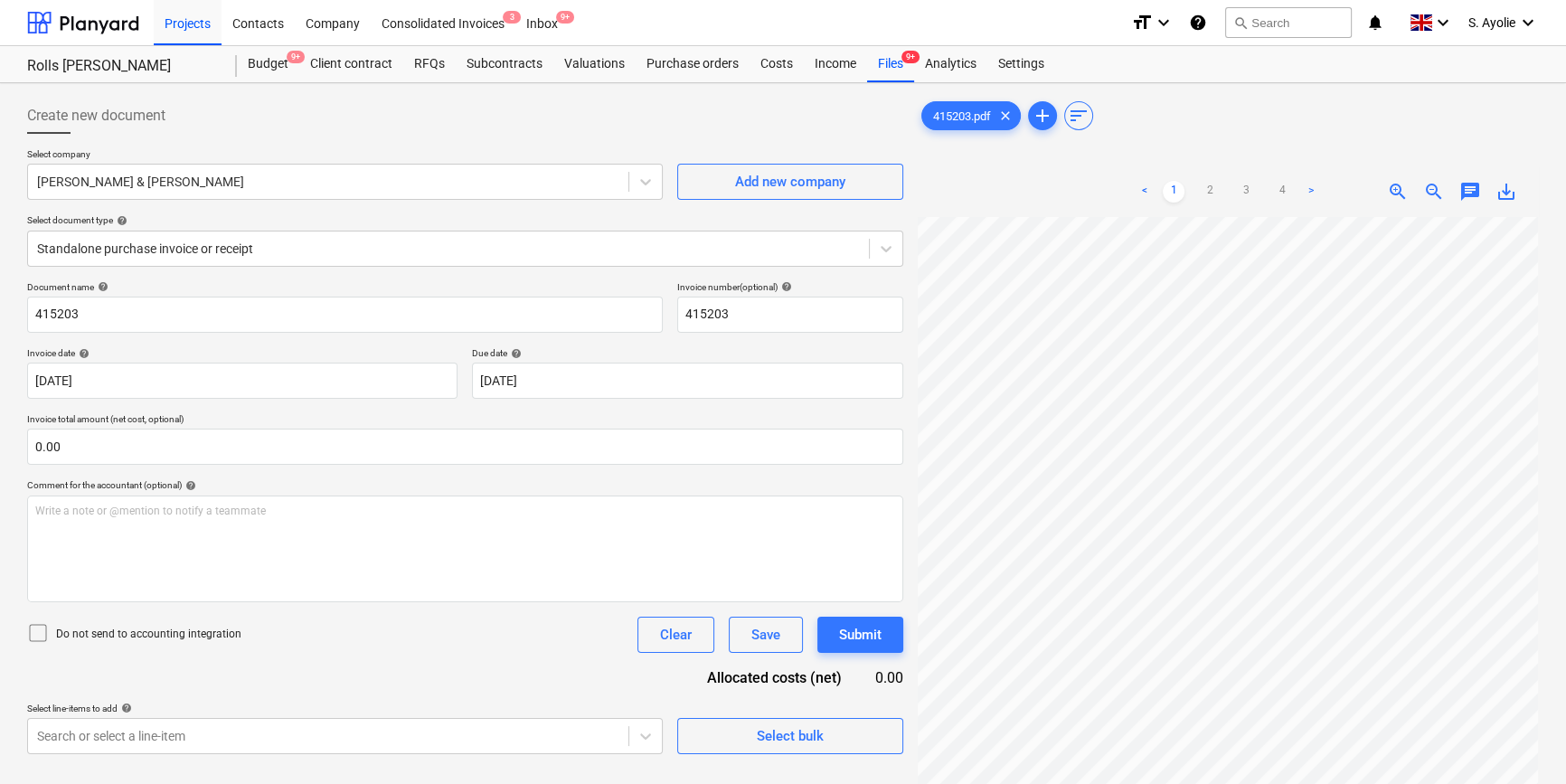
click at [991, 178] on div "< 1 2 3 4 > zoom_in zoom_out chat 0 save_alt" at bounding box center [1228, 558] width 621 height 784
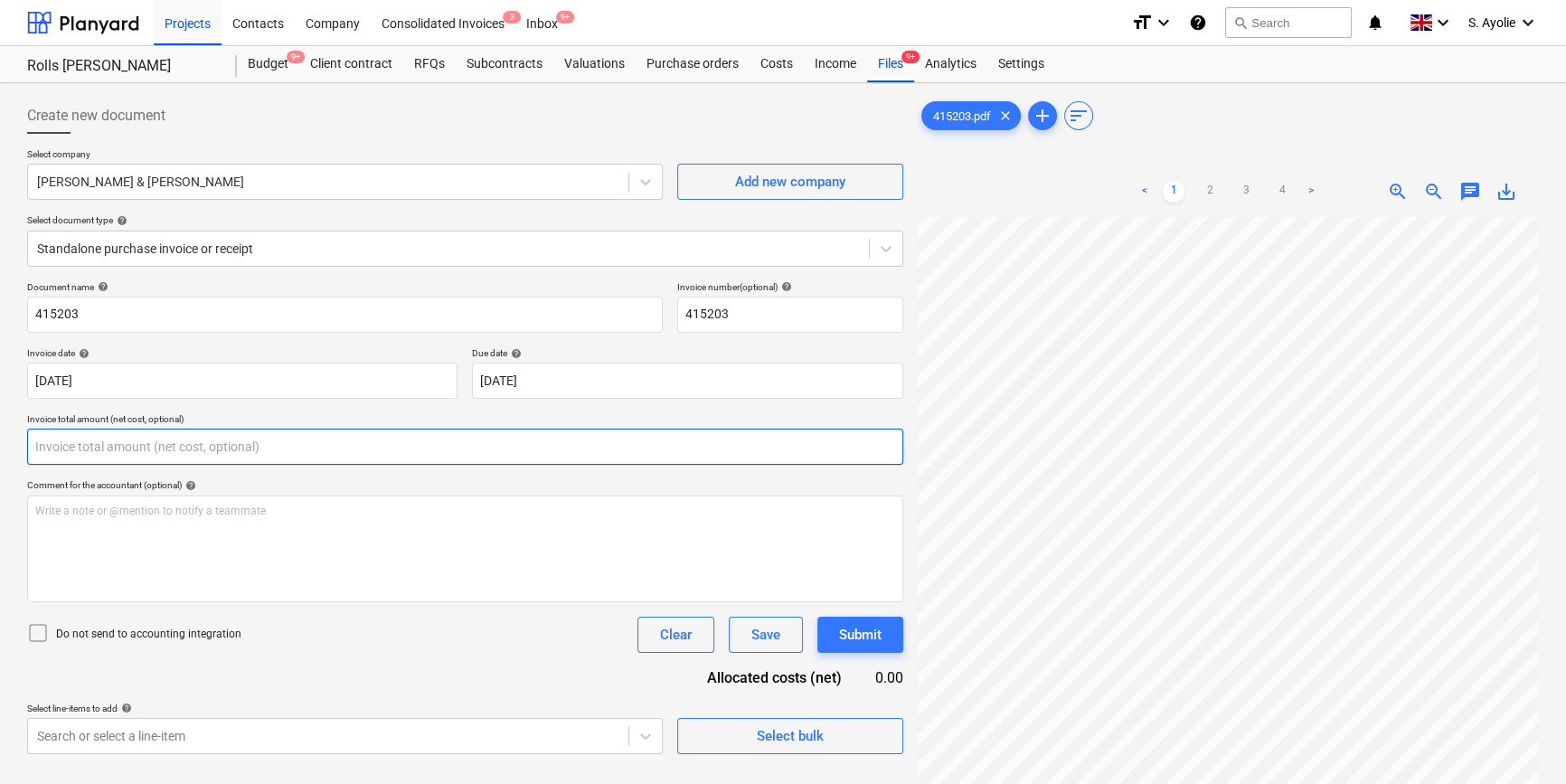
click at [291, 451] on input "text" at bounding box center [465, 446] width 876 height 36
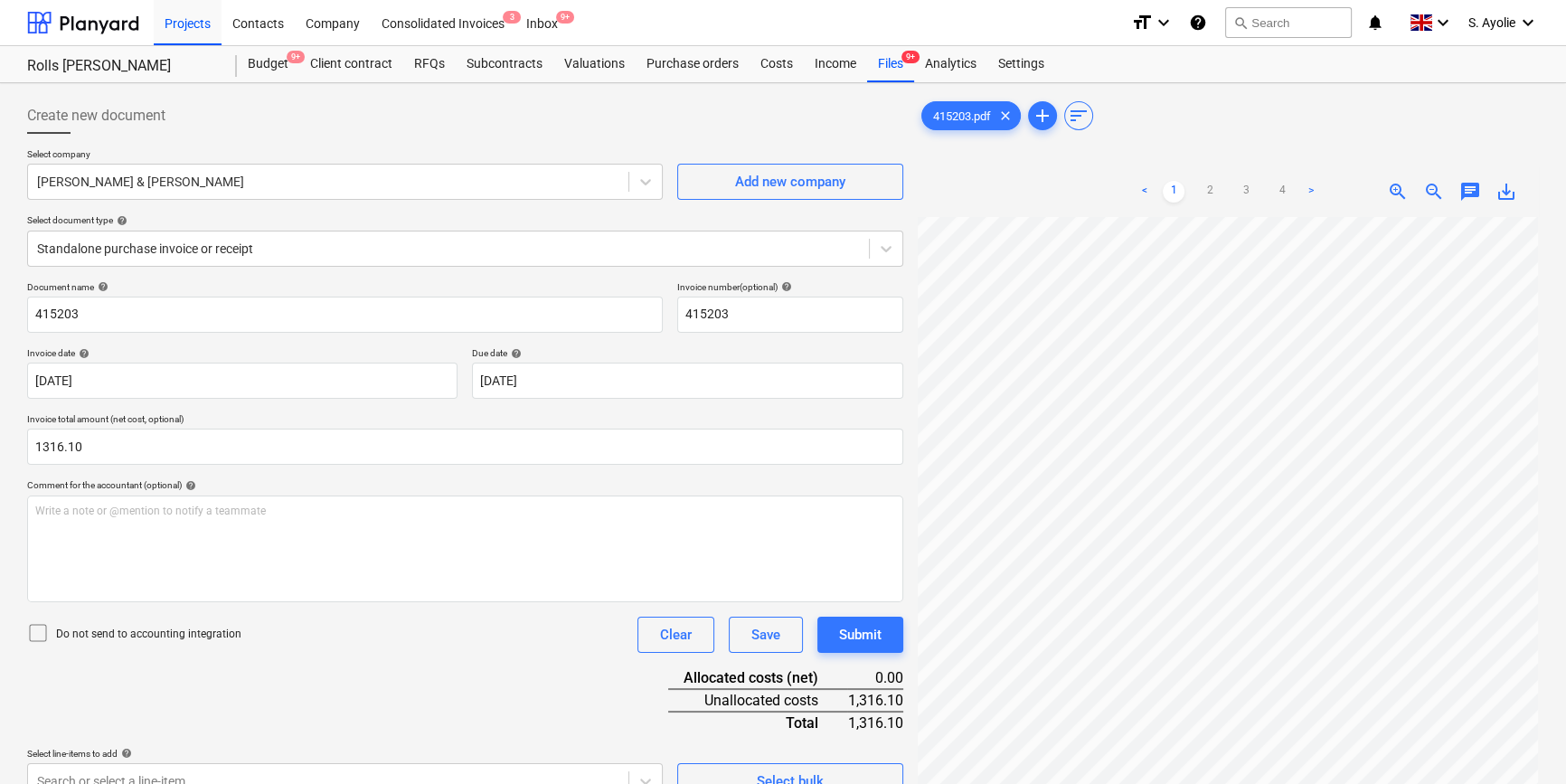
type input "1,316.10"
click at [193, 638] on p "Do not send to accounting integration" at bounding box center [149, 634] width 185 height 15
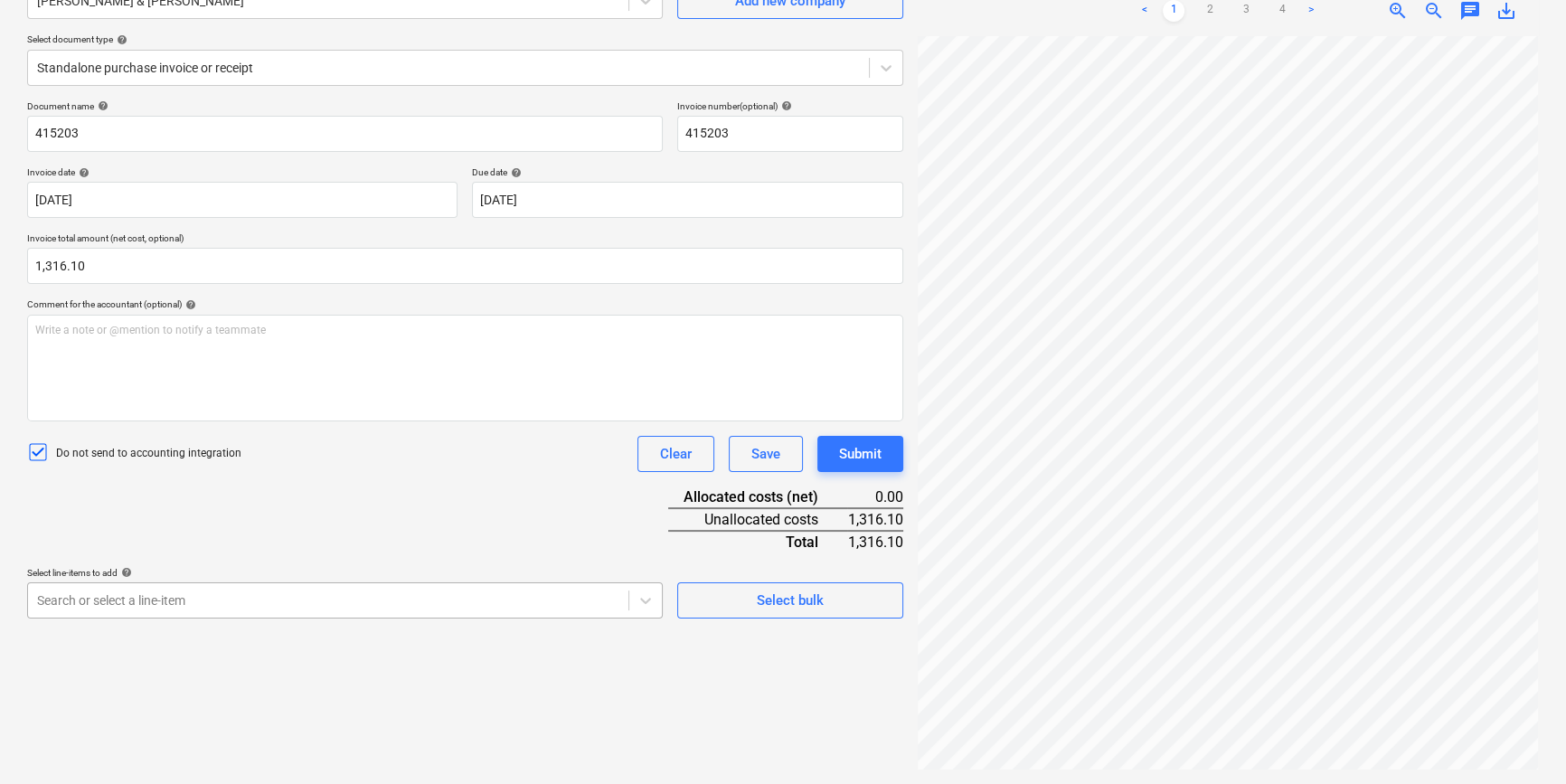
scroll to position [296, 0]
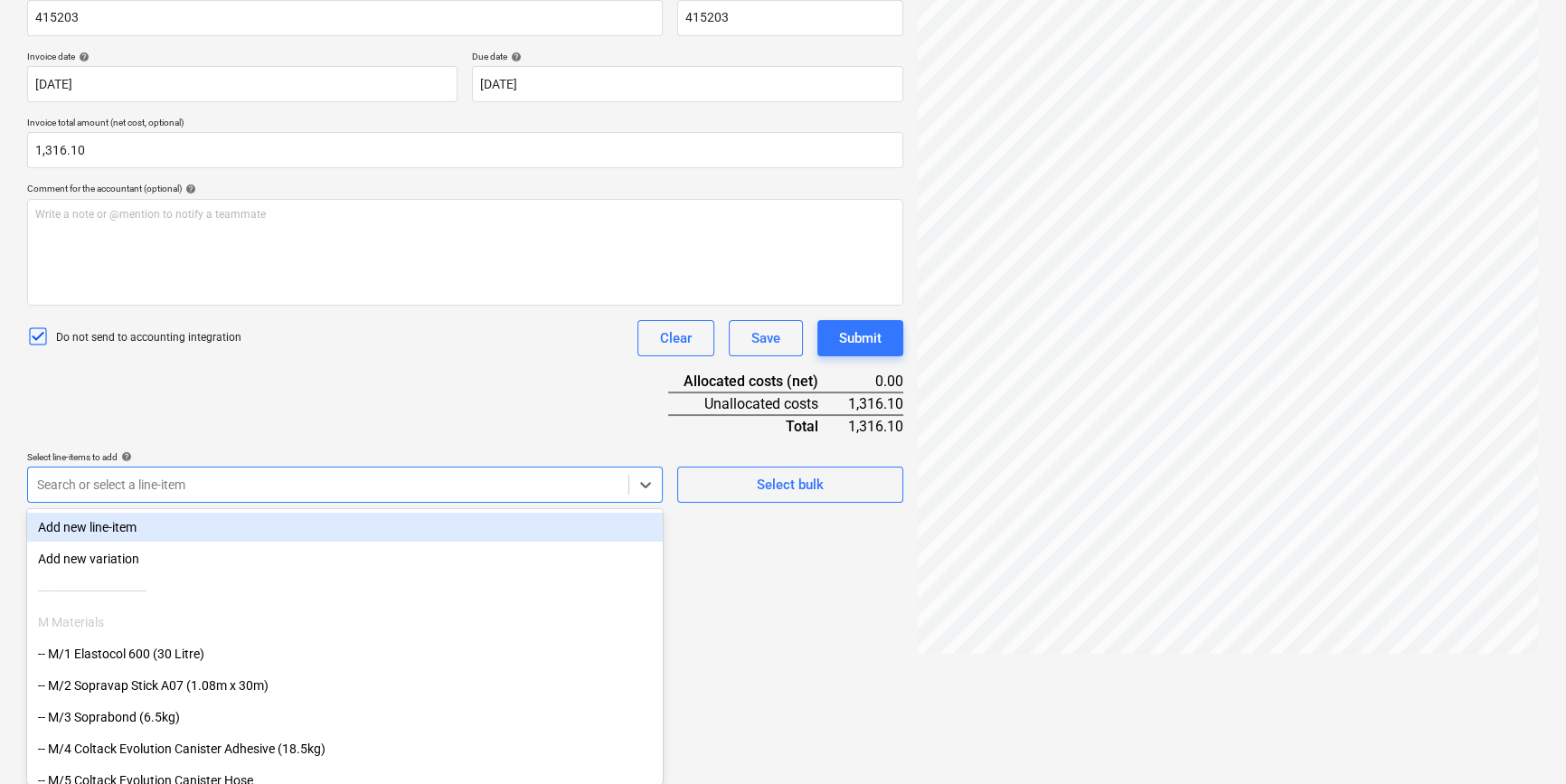
click at [440, 488] on body "Projects Contacts Company Consolidated Invoices 3 Inbox 9+ format_size keyboard…" at bounding box center [783, 96] width 1566 height 784
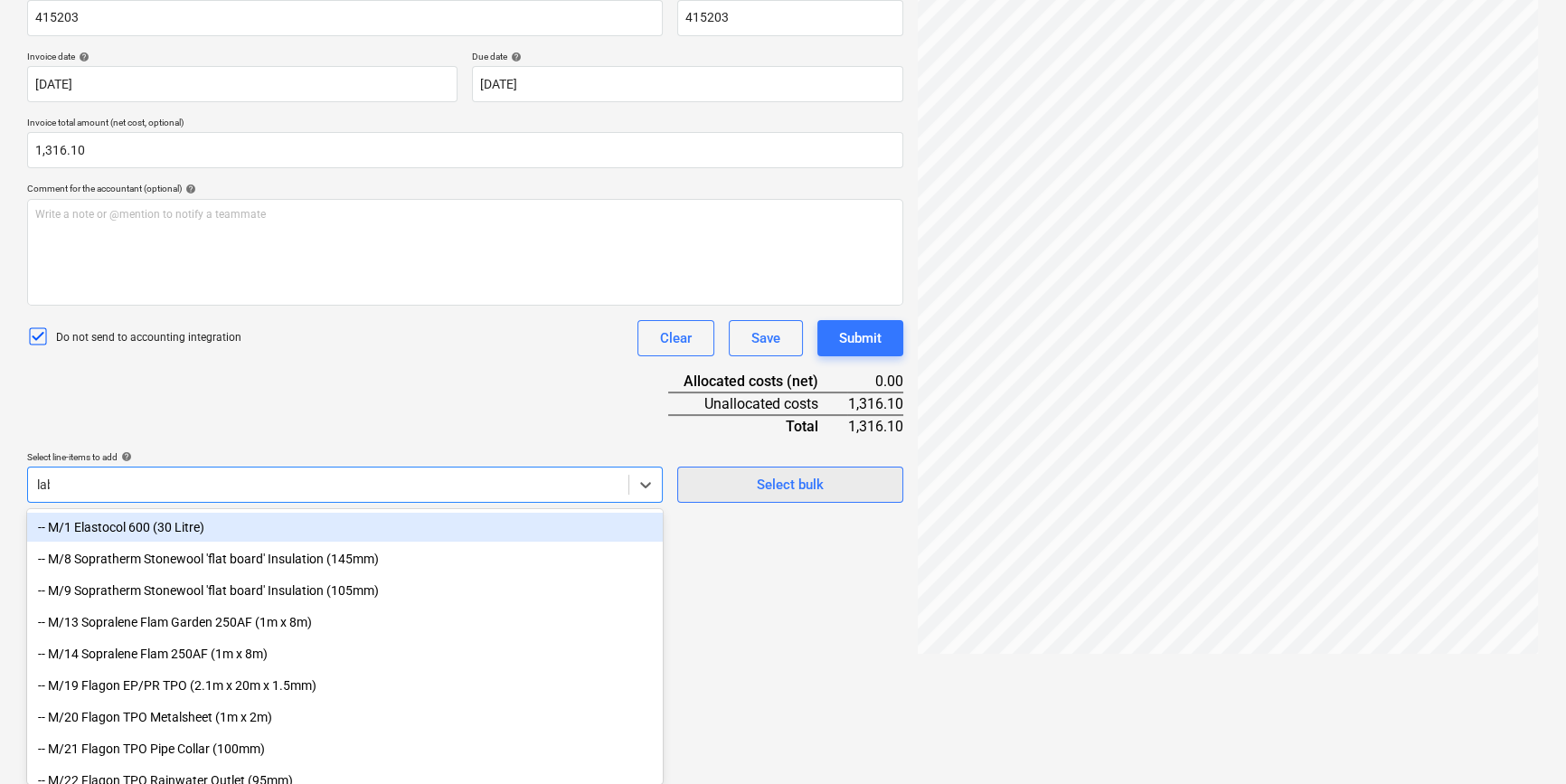
scroll to position [293, 0]
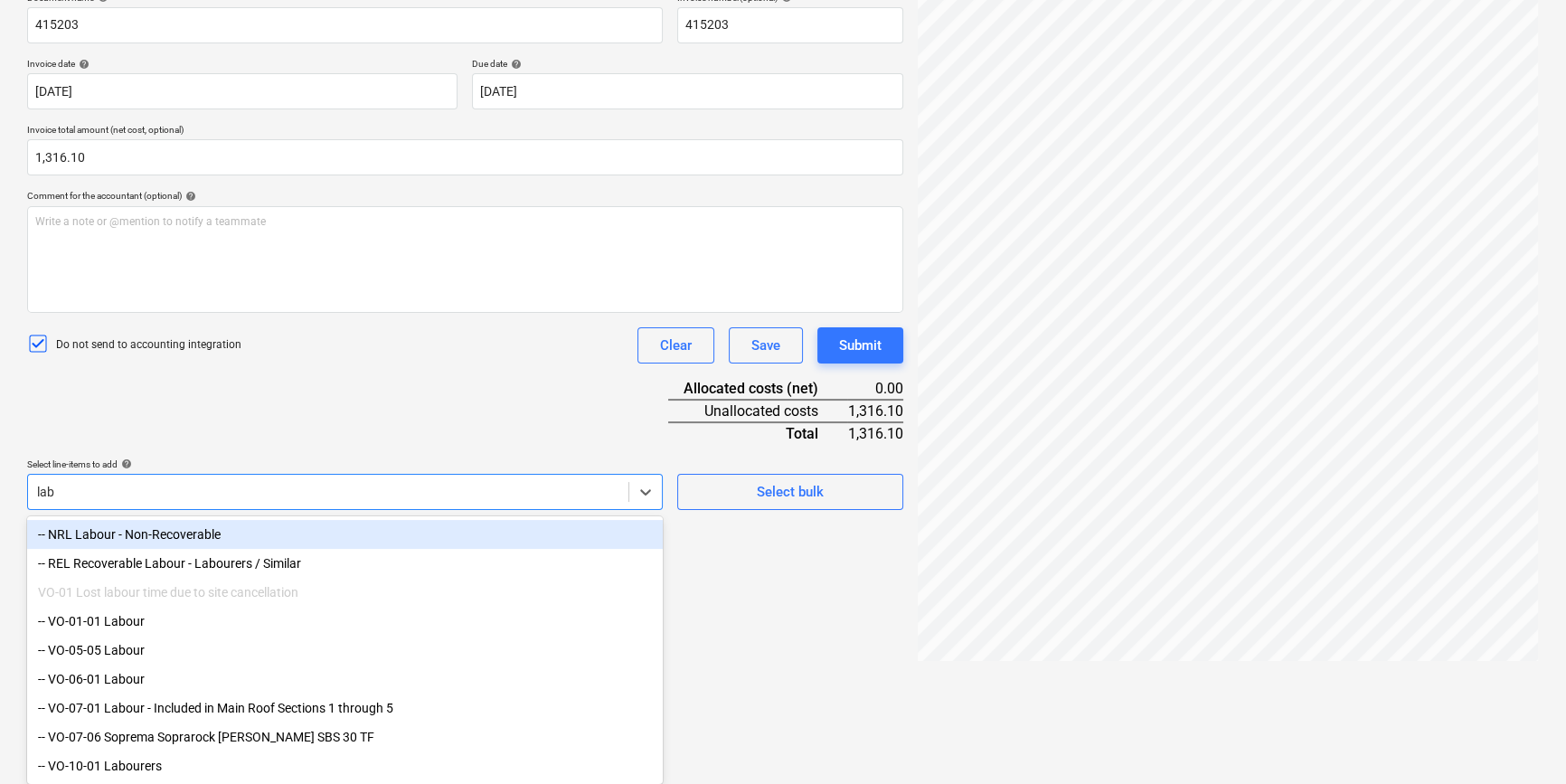
type input "lab"
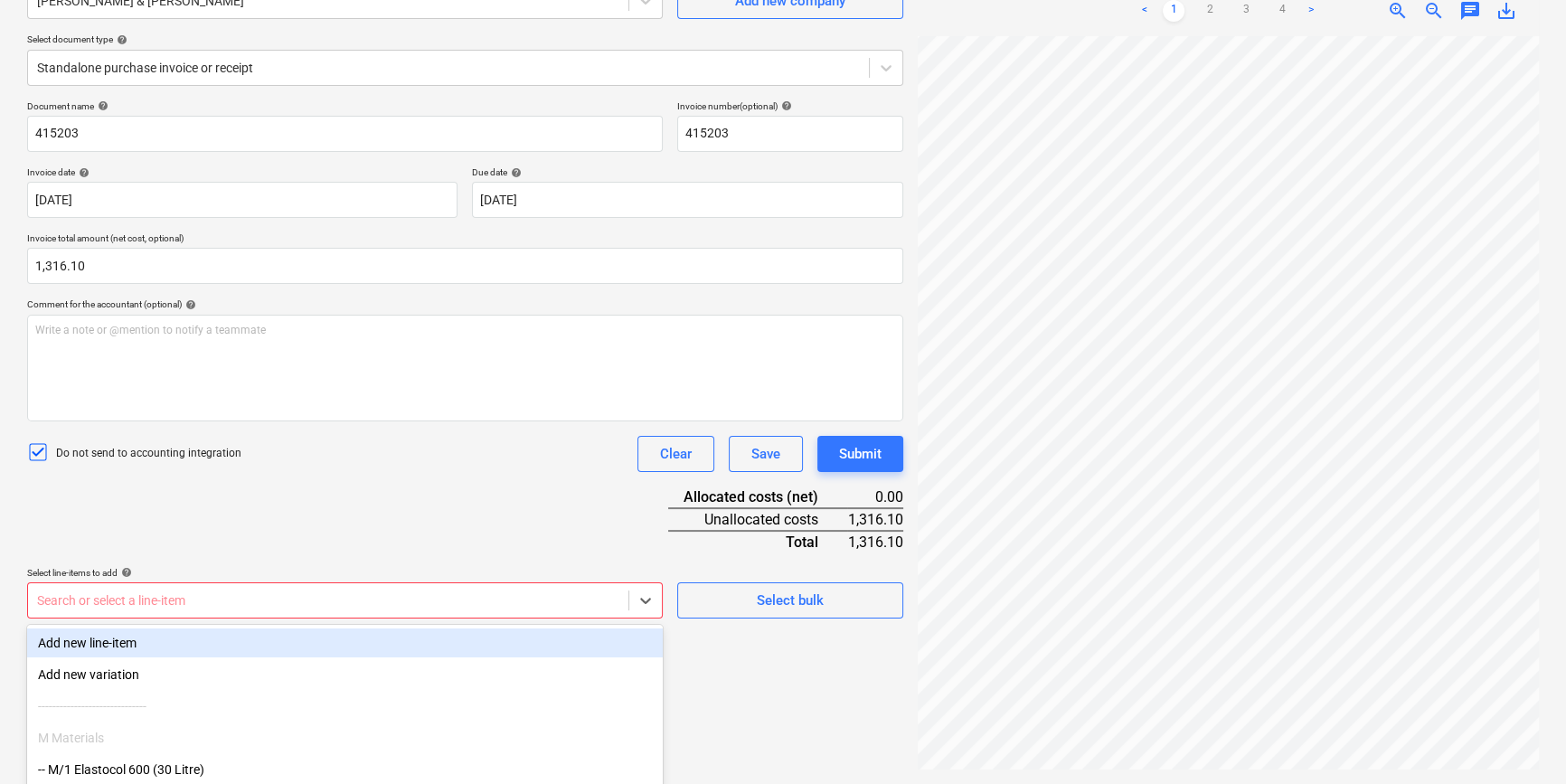
scroll to position [296, 0]
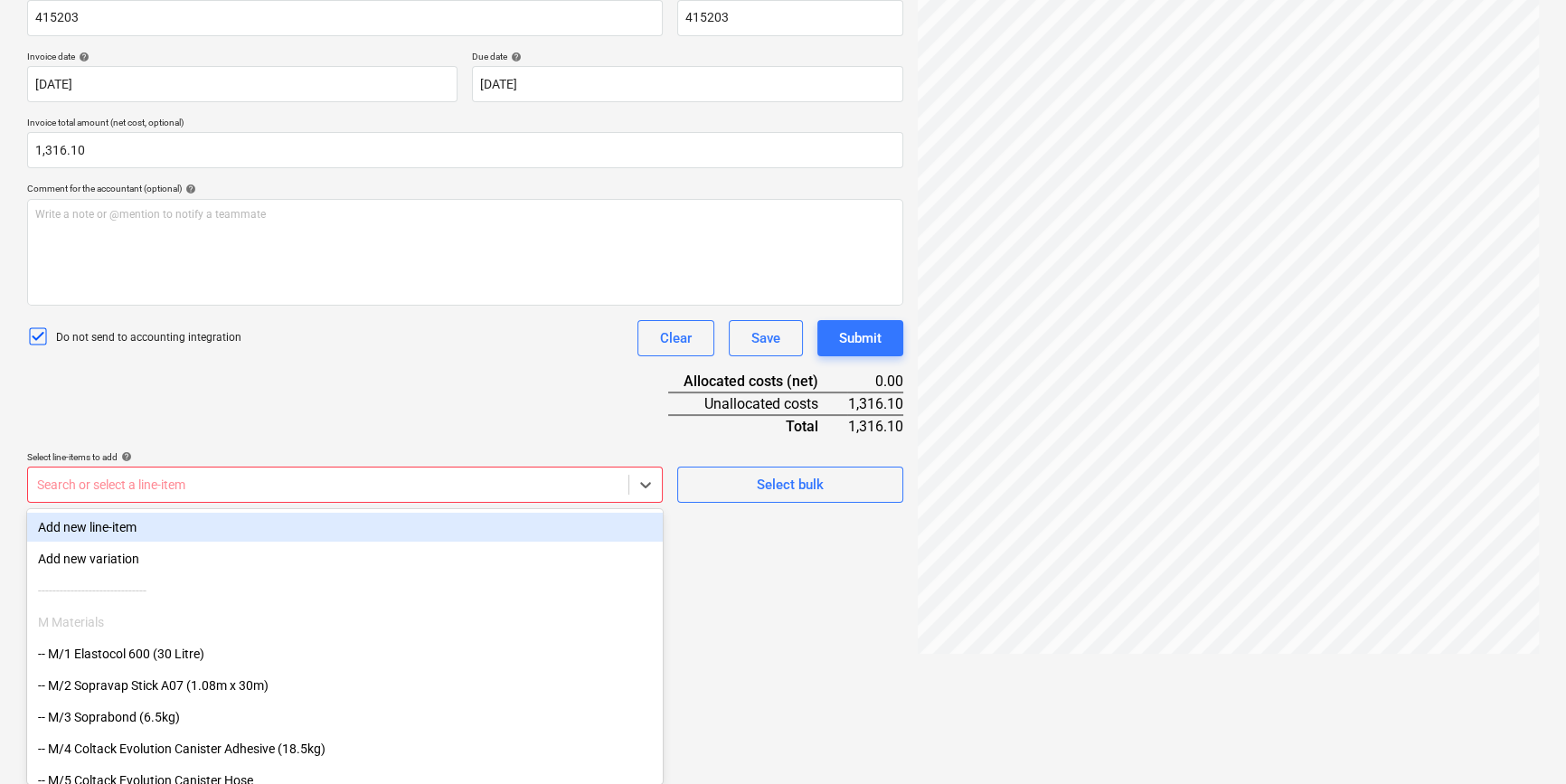
click at [254, 488] on body "Projects Contacts Company Consolidated Invoices 3 Inbox 9+ format_size keyboard…" at bounding box center [783, 96] width 1566 height 784
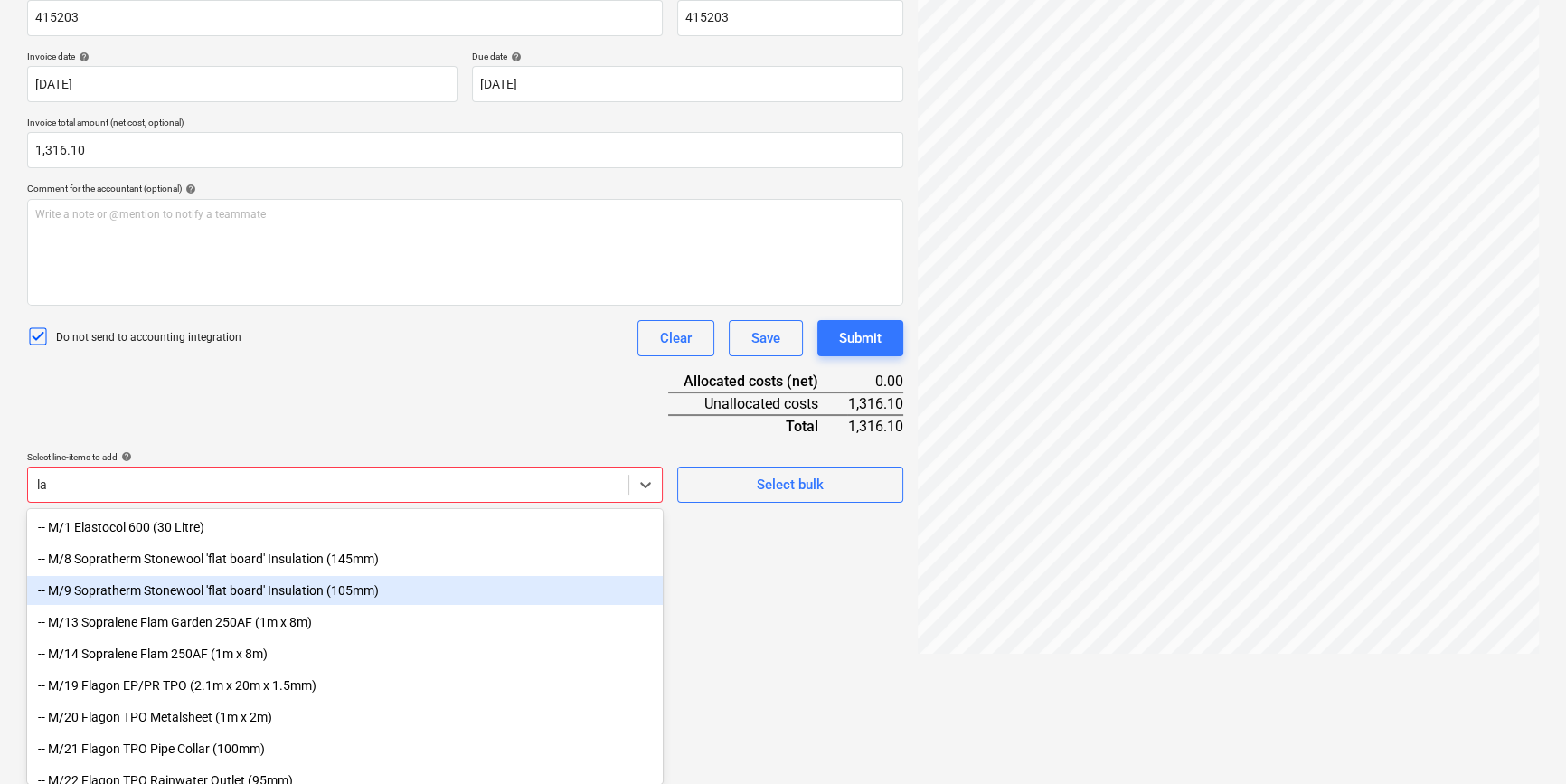
type input "lab"
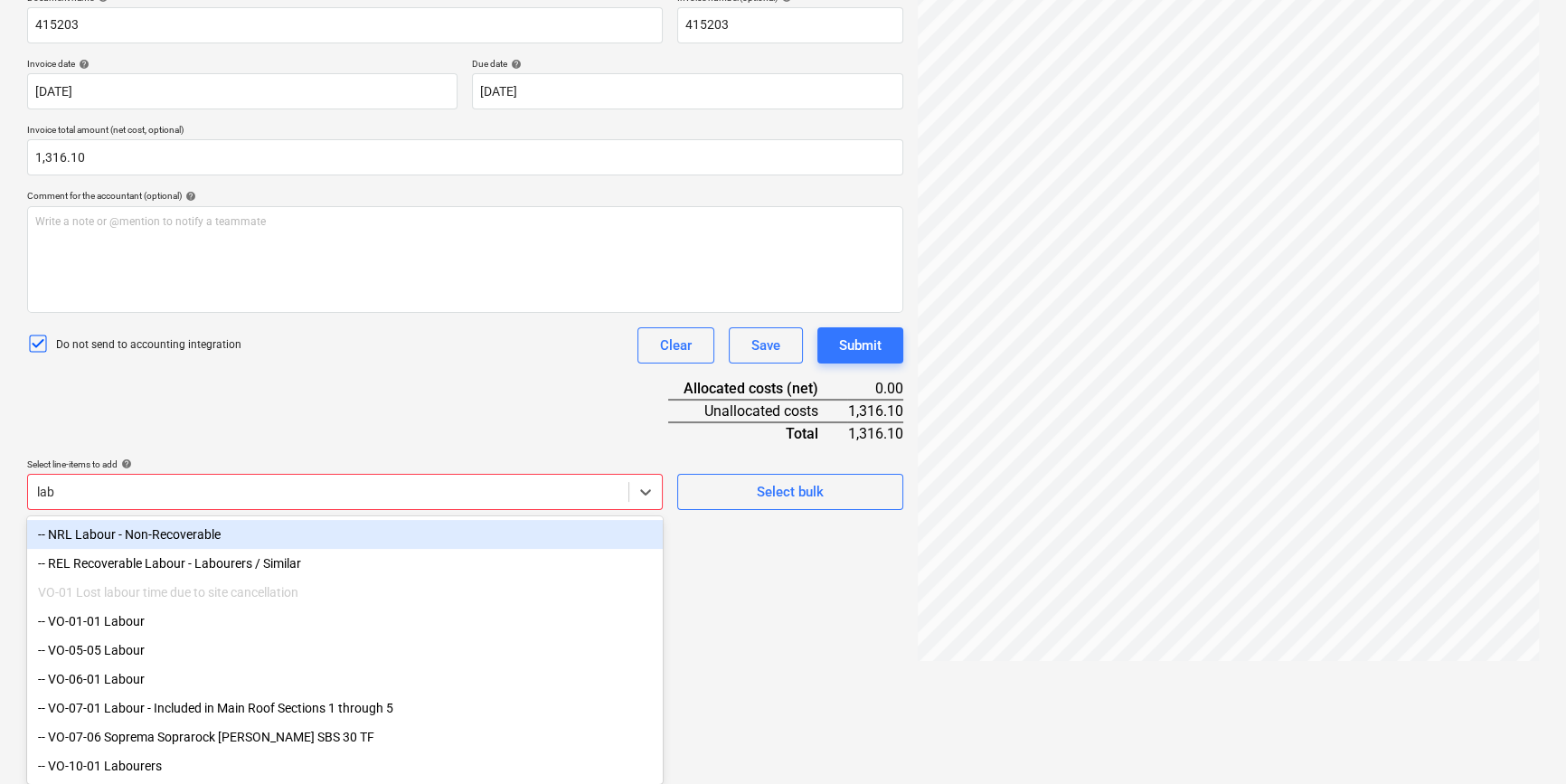
click at [198, 531] on div "-- NRL Labour - Non-Recoverable" at bounding box center [345, 534] width 636 height 29
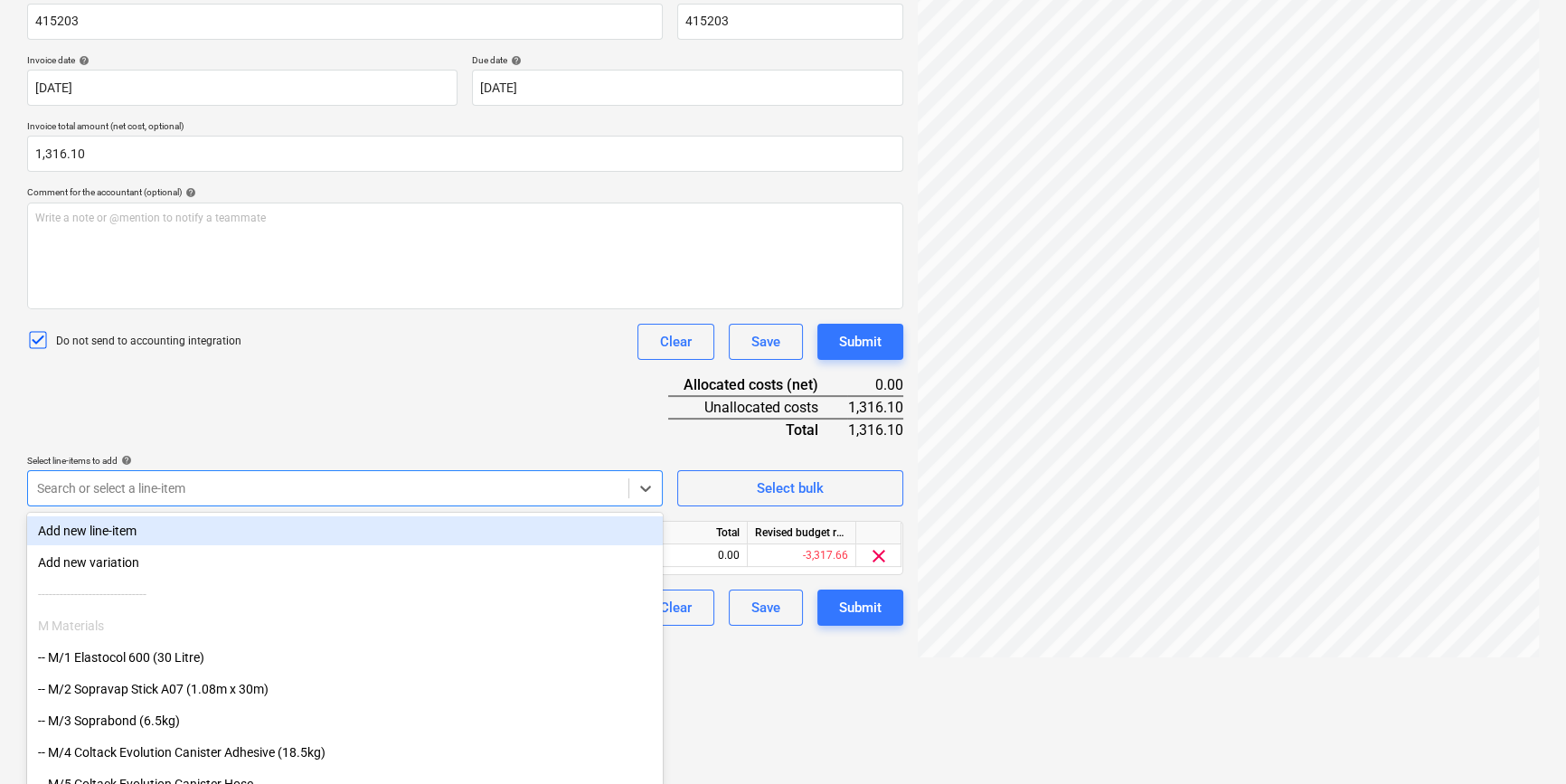
click at [259, 435] on div "Document name help 415203 Invoice number (optional) help 415203 Invoice date he…" at bounding box center [465, 307] width 876 height 637
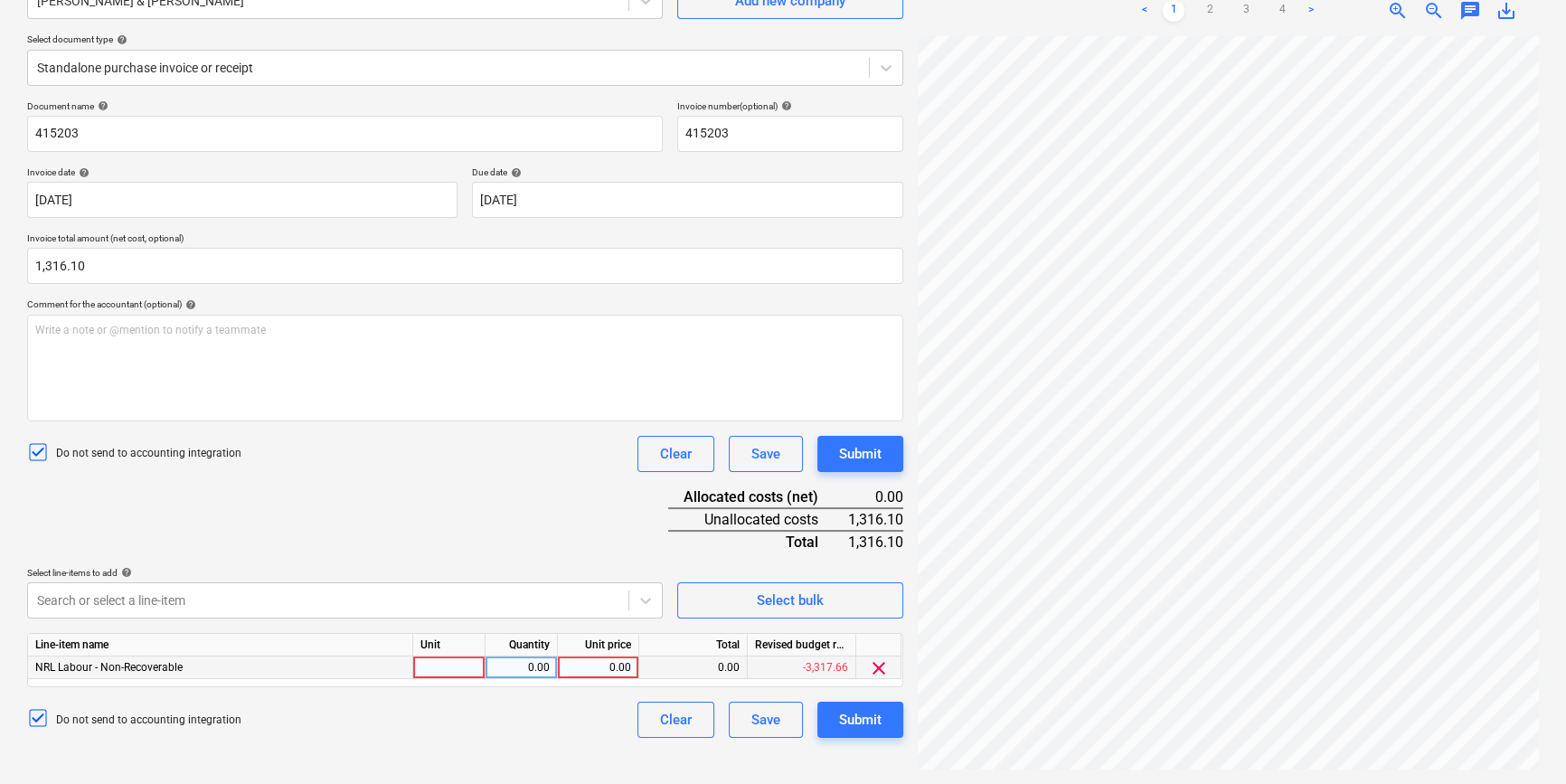
click at [441, 675] on div at bounding box center [449, 667] width 72 height 22
type input "1"
click at [546, 662] on div "0.00" at bounding box center [521, 667] width 57 height 22
click at [448, 659] on div "1" at bounding box center [449, 667] width 72 height 22
click at [449, 667] on input "1" at bounding box center [449, 667] width 71 height 21
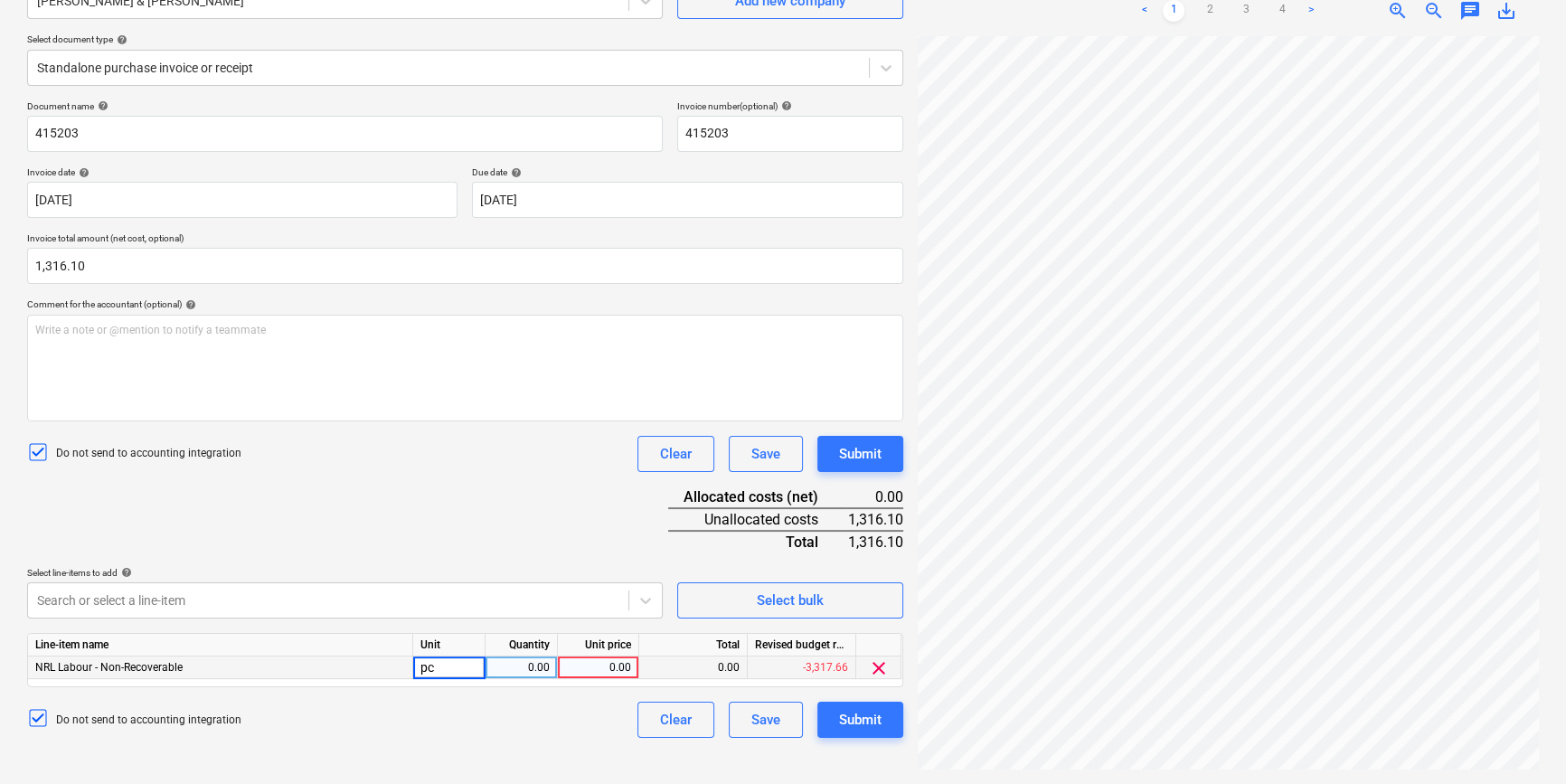
type input "pcs"
click at [502, 669] on div "0.00" at bounding box center [521, 667] width 57 height 22
type input "1"
click at [579, 673] on div "0.00" at bounding box center [598, 667] width 66 height 22
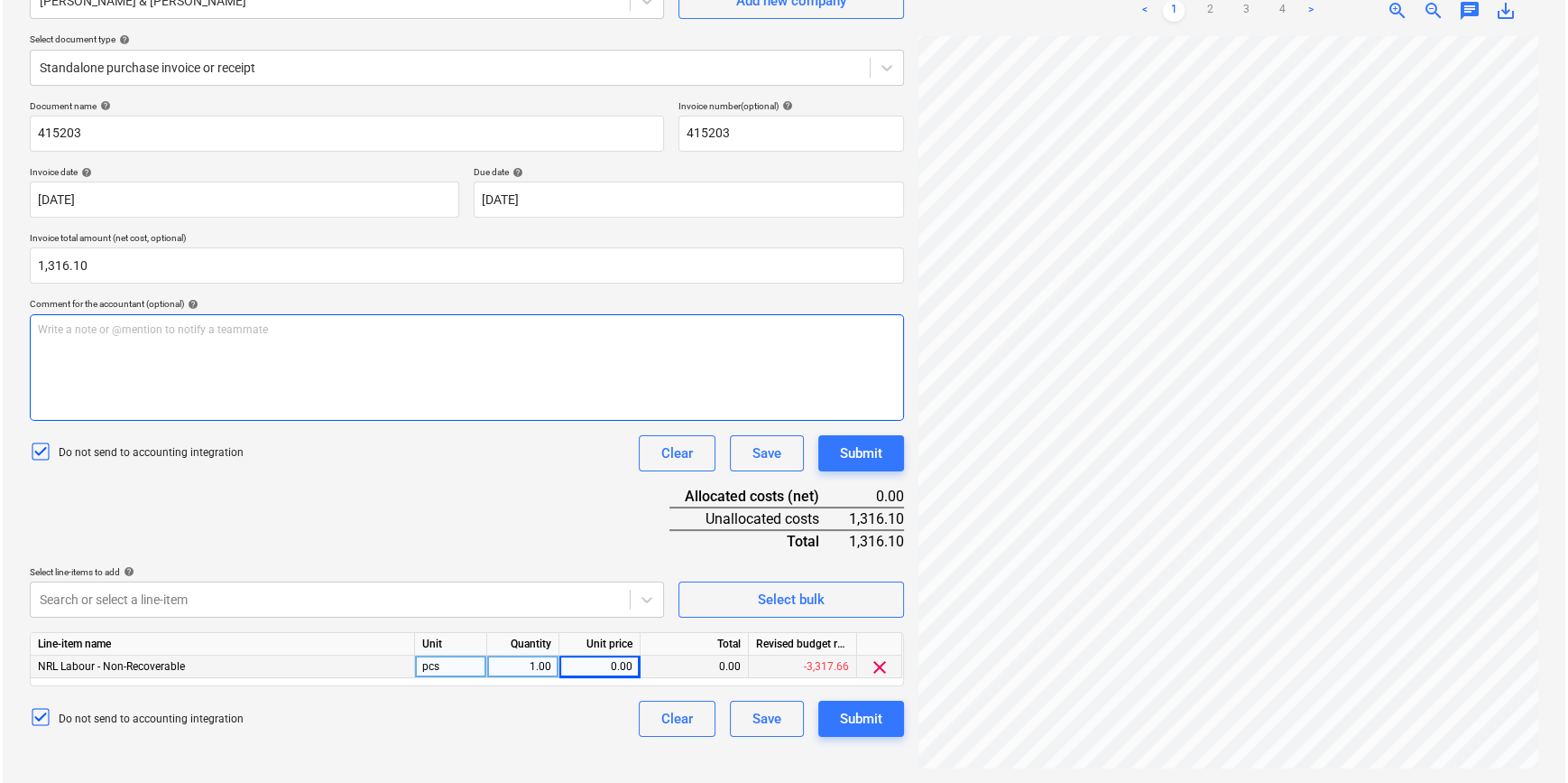
scroll to position [284, 293]
click at [622, 399] on div "Create new document Select company Fawkes & Reece Add new company Select docume…" at bounding box center [782, 342] width 1523 height 866
click at [623, 668] on div "0.00" at bounding box center [597, 666] width 66 height 22
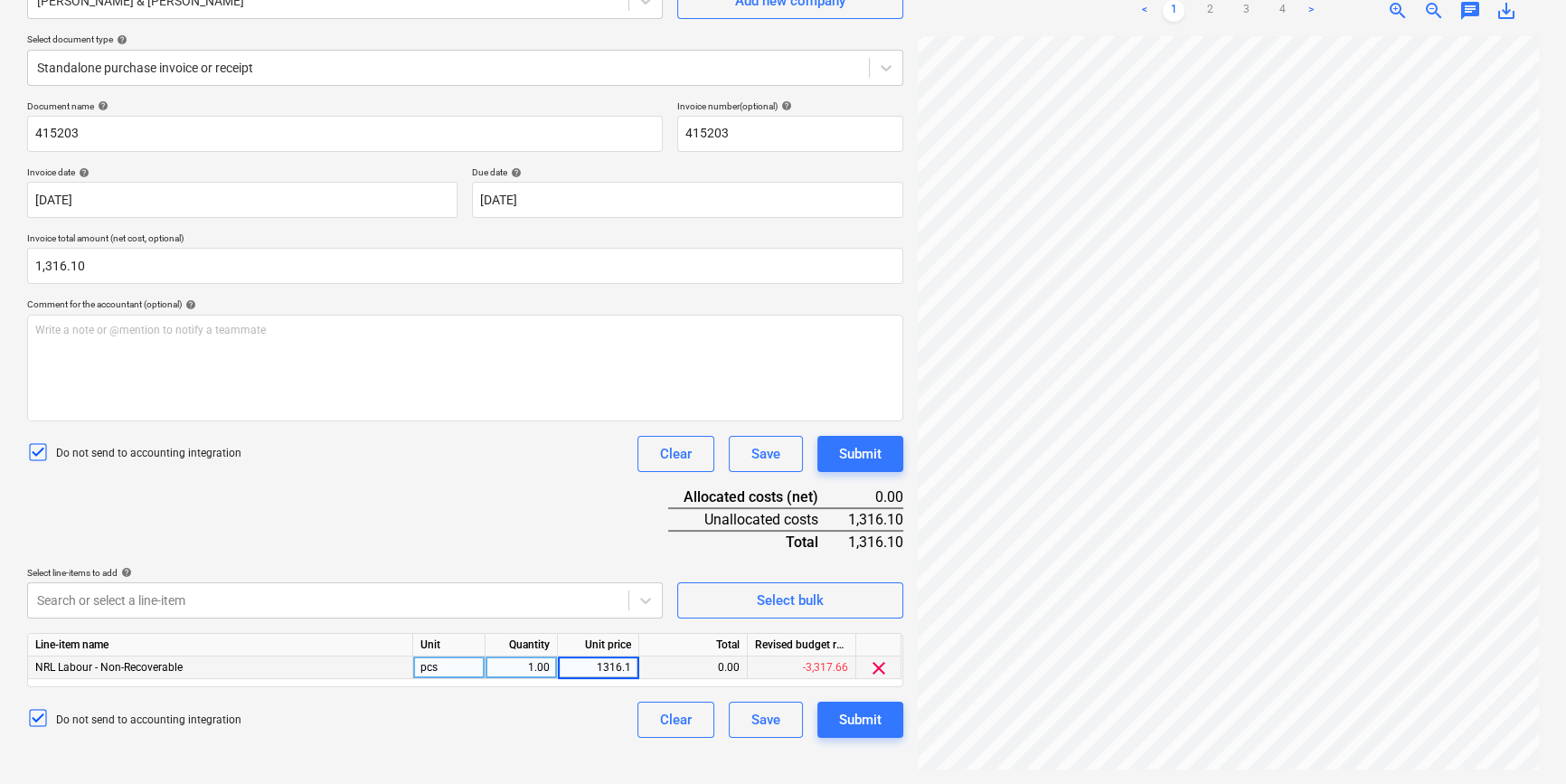
type input "1316.10"
click at [580, 708] on div "Do not send to accounting integration Clear Save Submit" at bounding box center [465, 718] width 876 height 36
click at [854, 732] on button "Submit" at bounding box center [860, 718] width 86 height 36
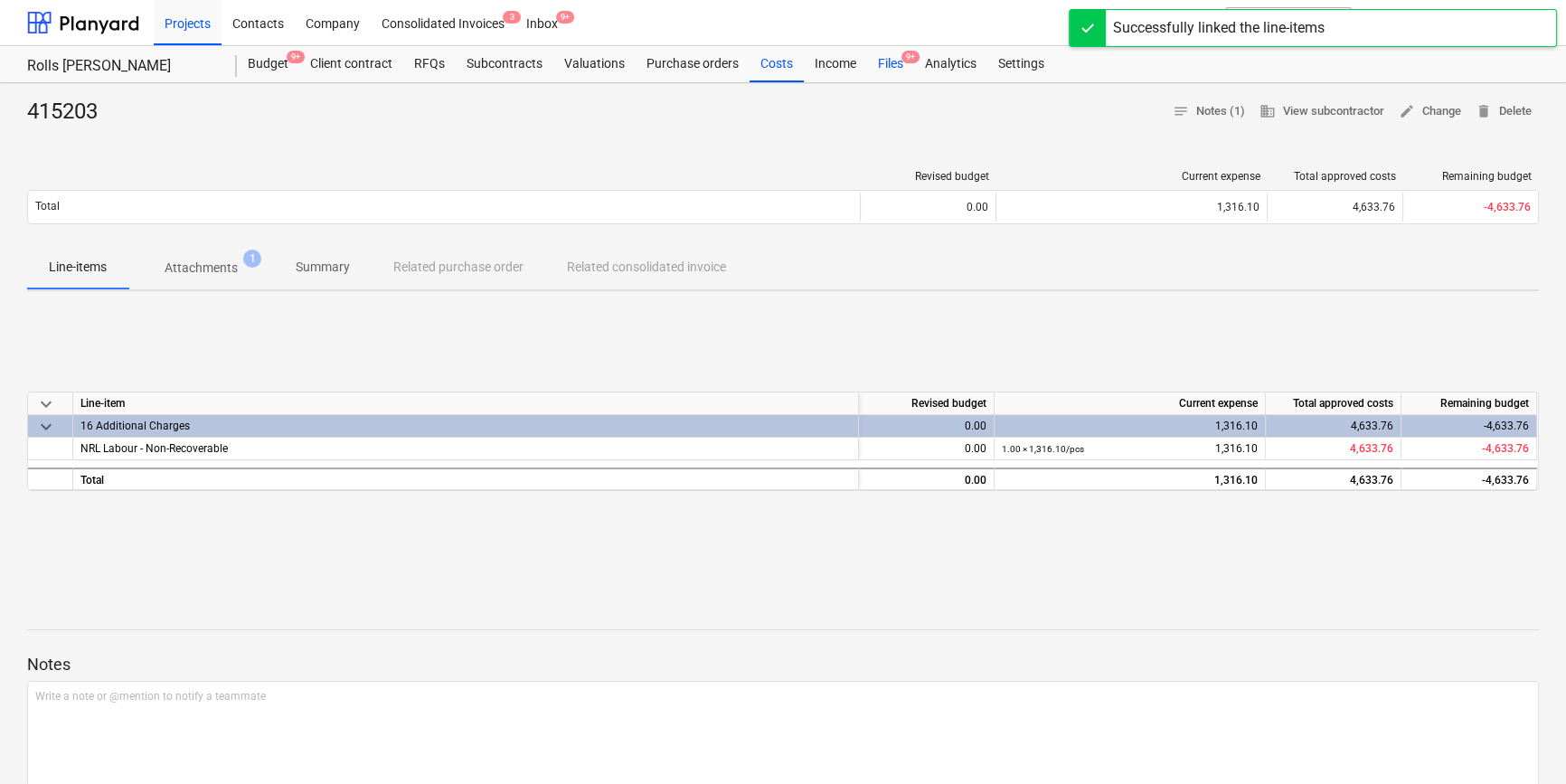
drag, startPoint x: 889, startPoint y: 61, endPoint x: 892, endPoint y: 70, distance: 9.5
click at [889, 62] on div "Files 9+" at bounding box center [891, 64] width 47 height 36
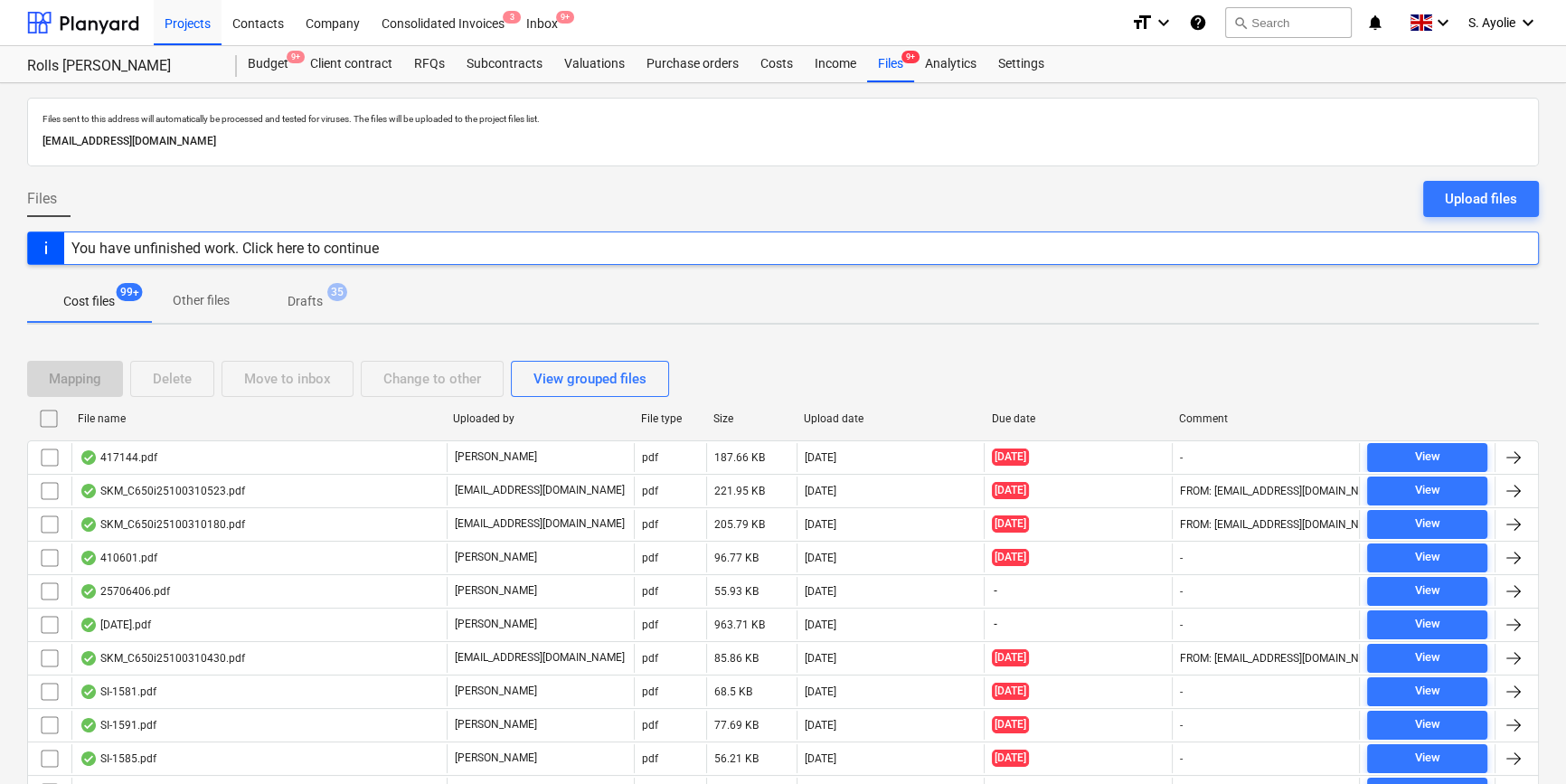
click at [53, 415] on input "checkbox" at bounding box center [49, 418] width 29 height 29
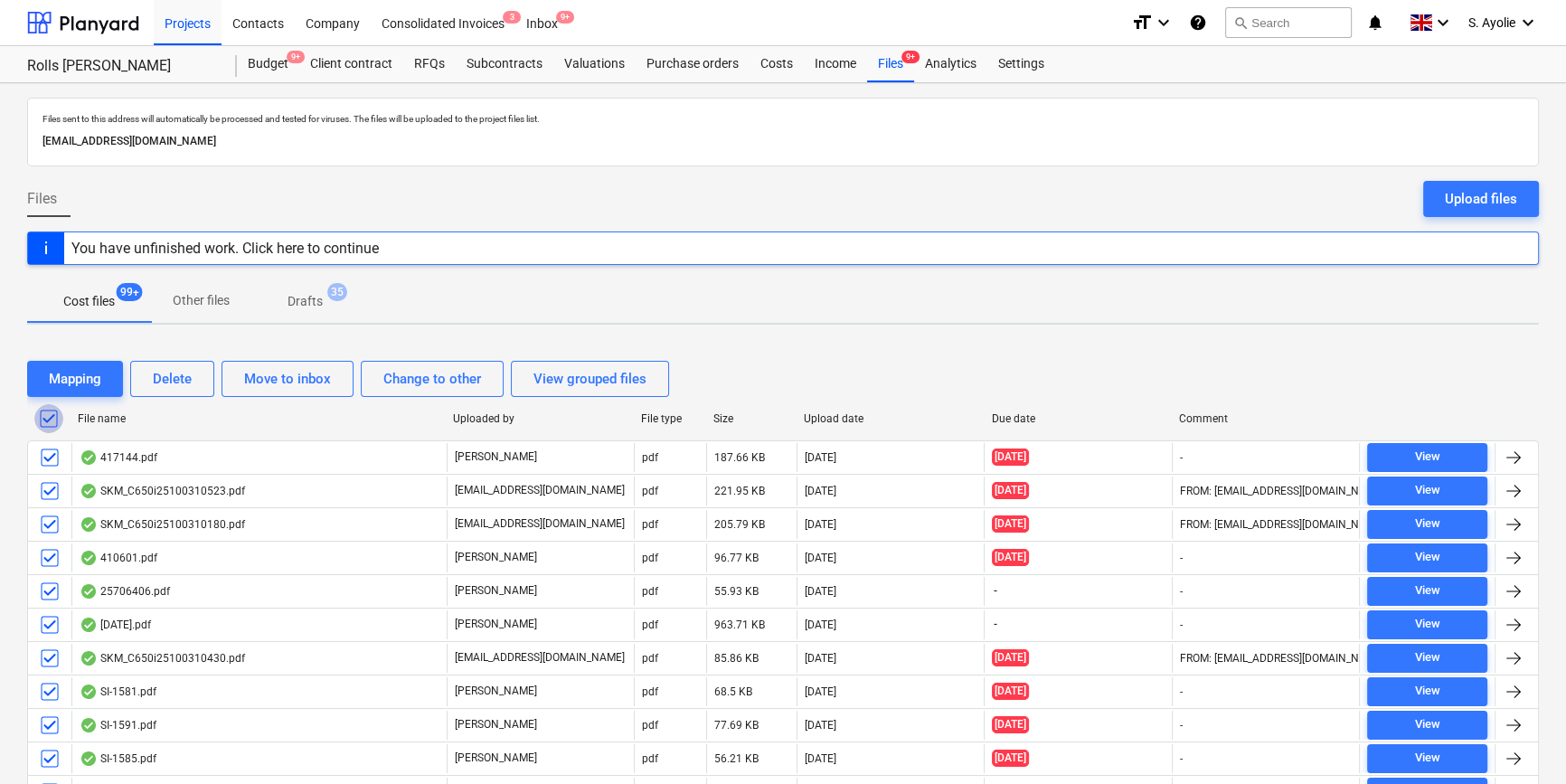
click at [53, 415] on input "checkbox" at bounding box center [49, 418] width 29 height 29
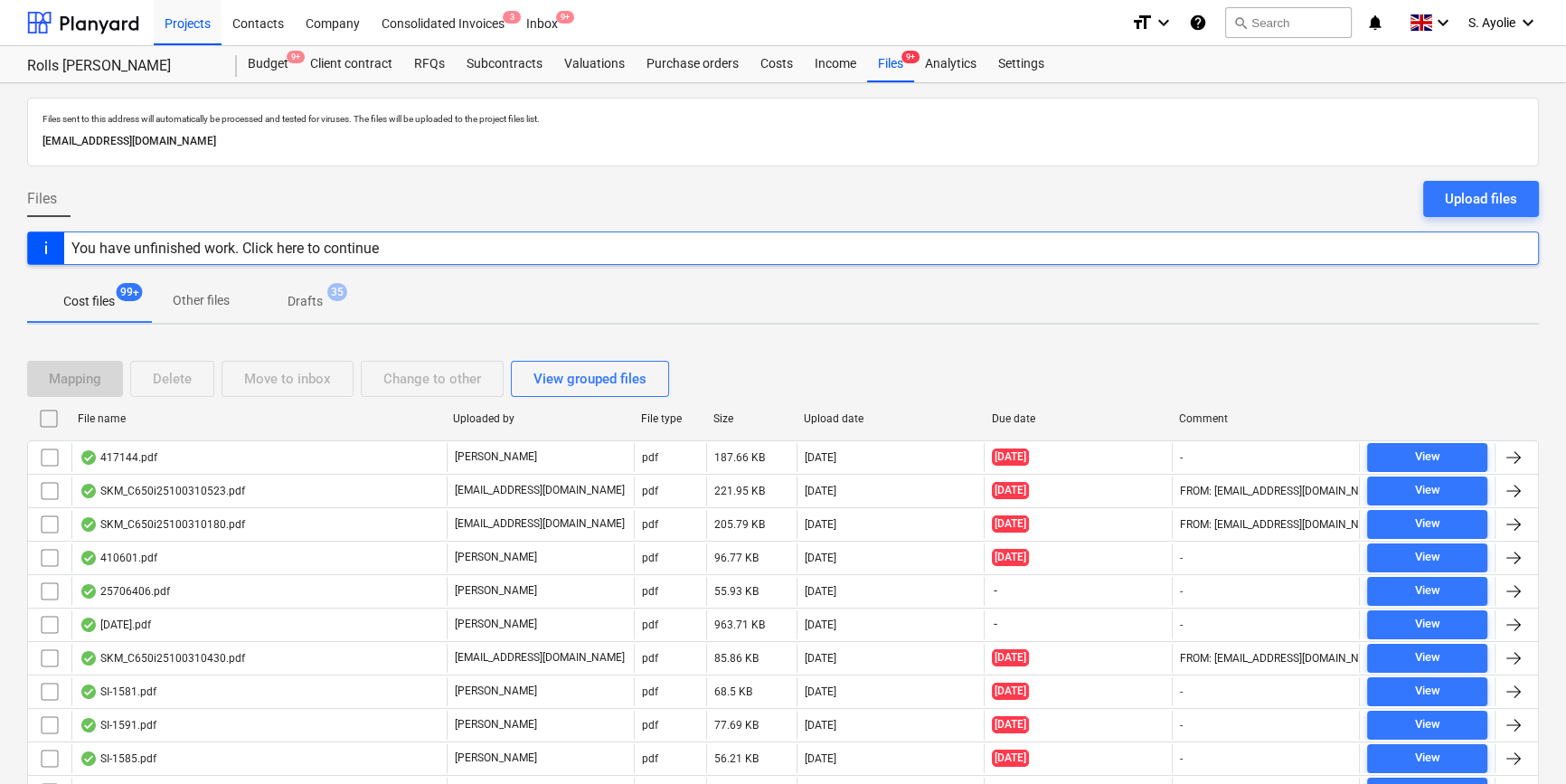
click at [45, 412] on input "checkbox" at bounding box center [49, 418] width 29 height 29
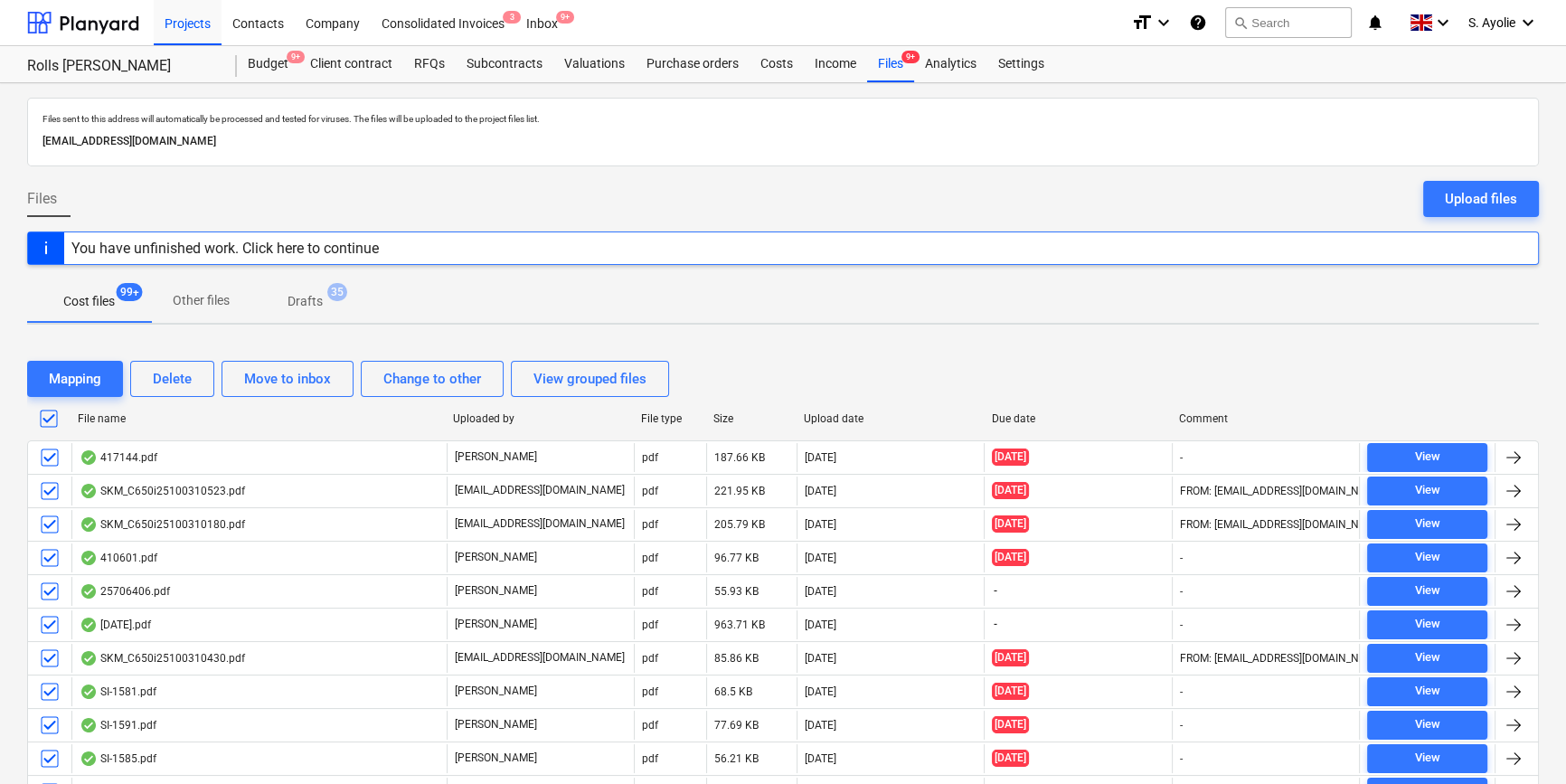
click at [1380, 355] on div "Mapping Delete Move to inbox Change to other View grouped files" at bounding box center [783, 378] width 1512 height 50
click at [47, 418] on input "checkbox" at bounding box center [49, 418] width 29 height 29
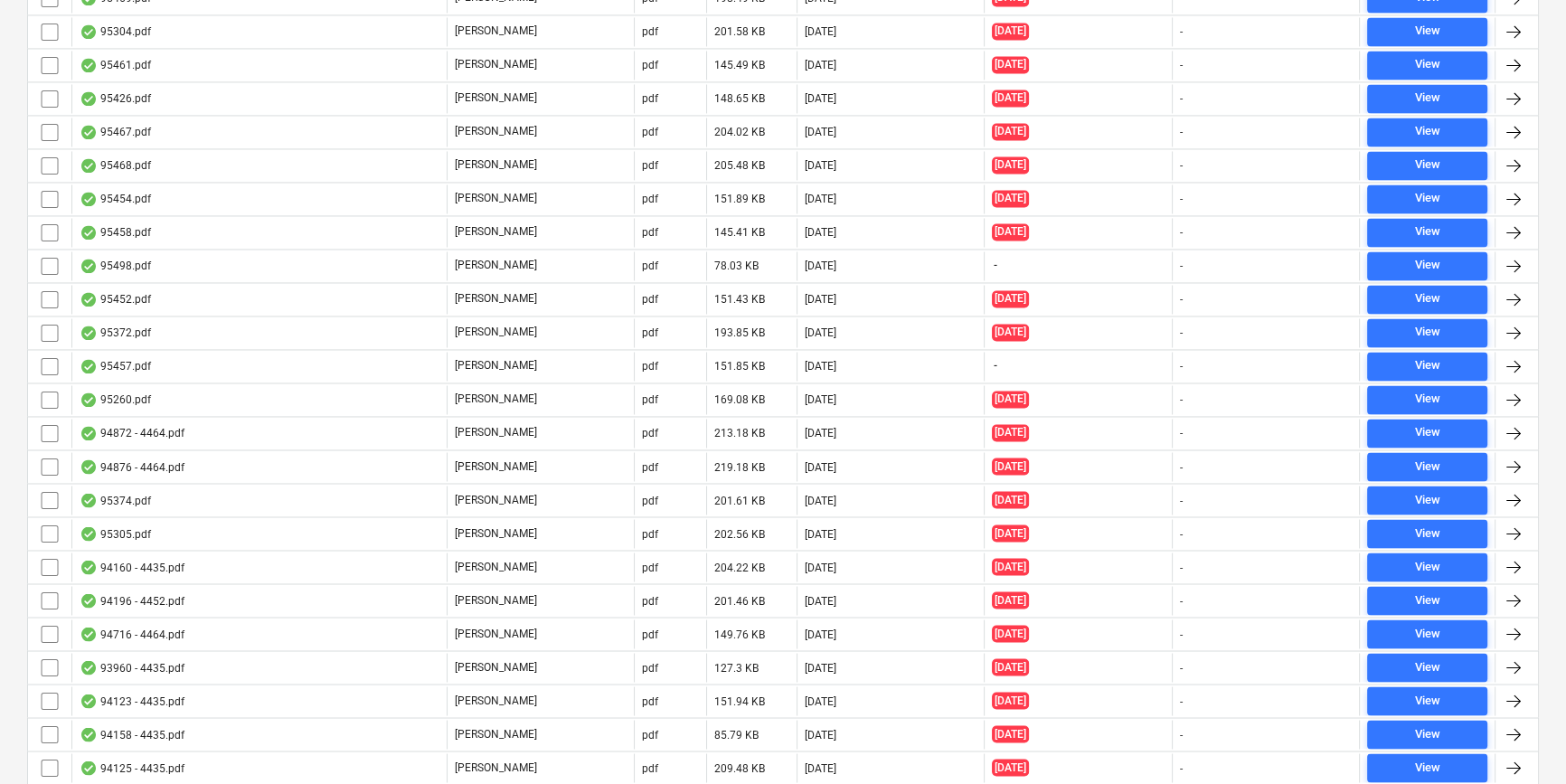
scroll to position [3920, 0]
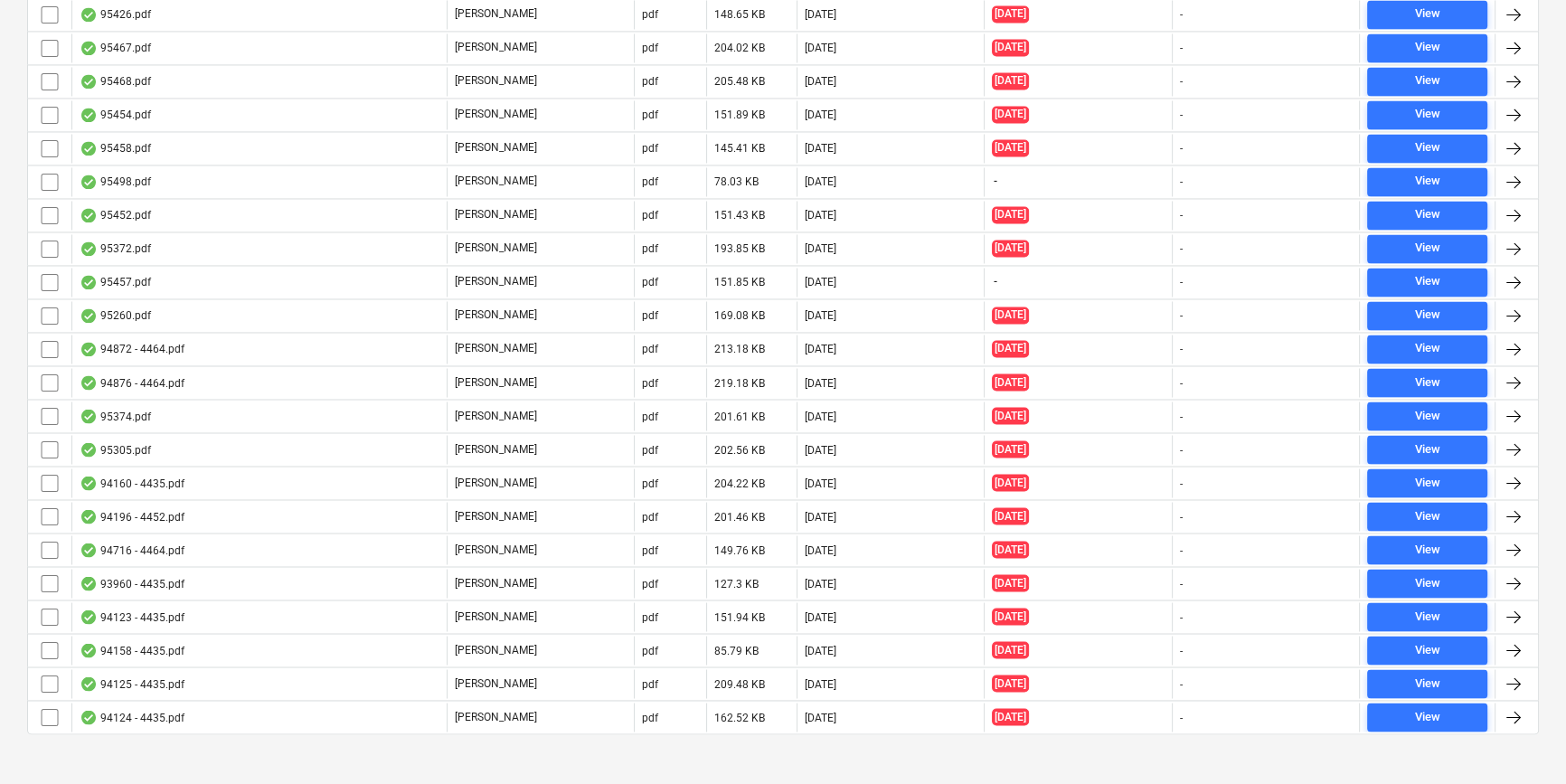
click at [622, 742] on div at bounding box center [783, 748] width 1512 height 14
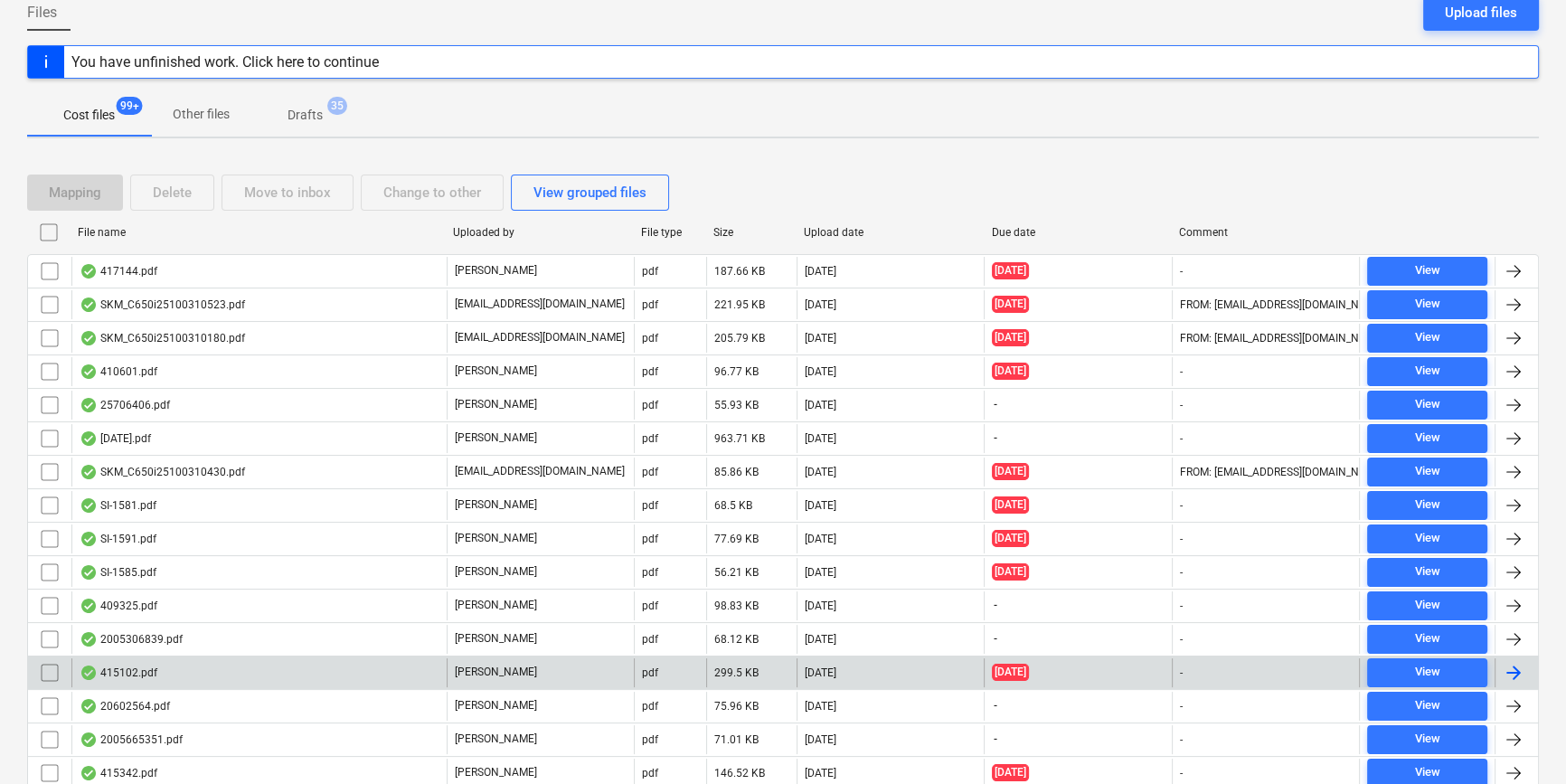
scroll to position [328, 0]
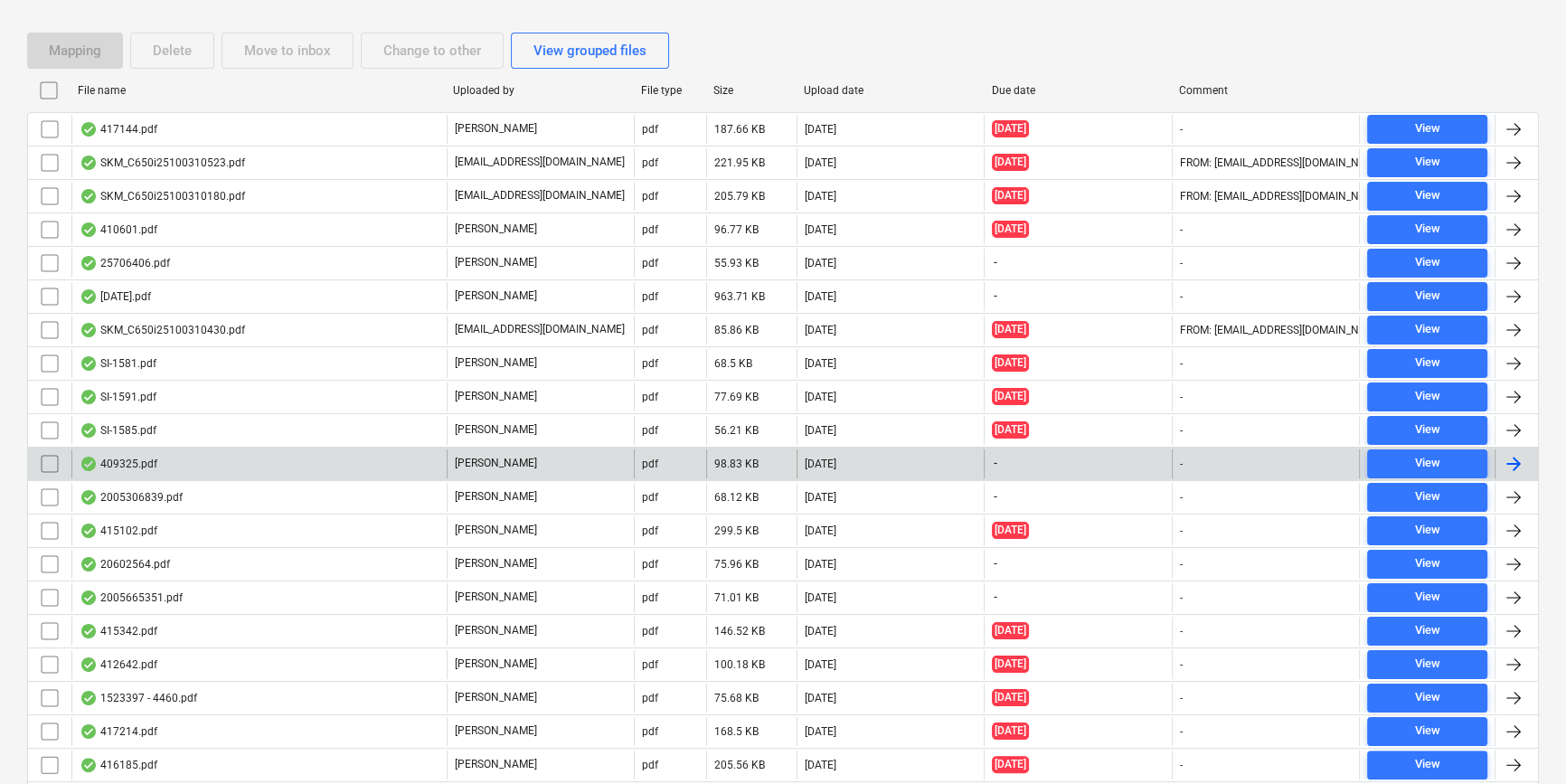
click at [205, 467] on div "409325.pdf" at bounding box center [259, 463] width 375 height 29
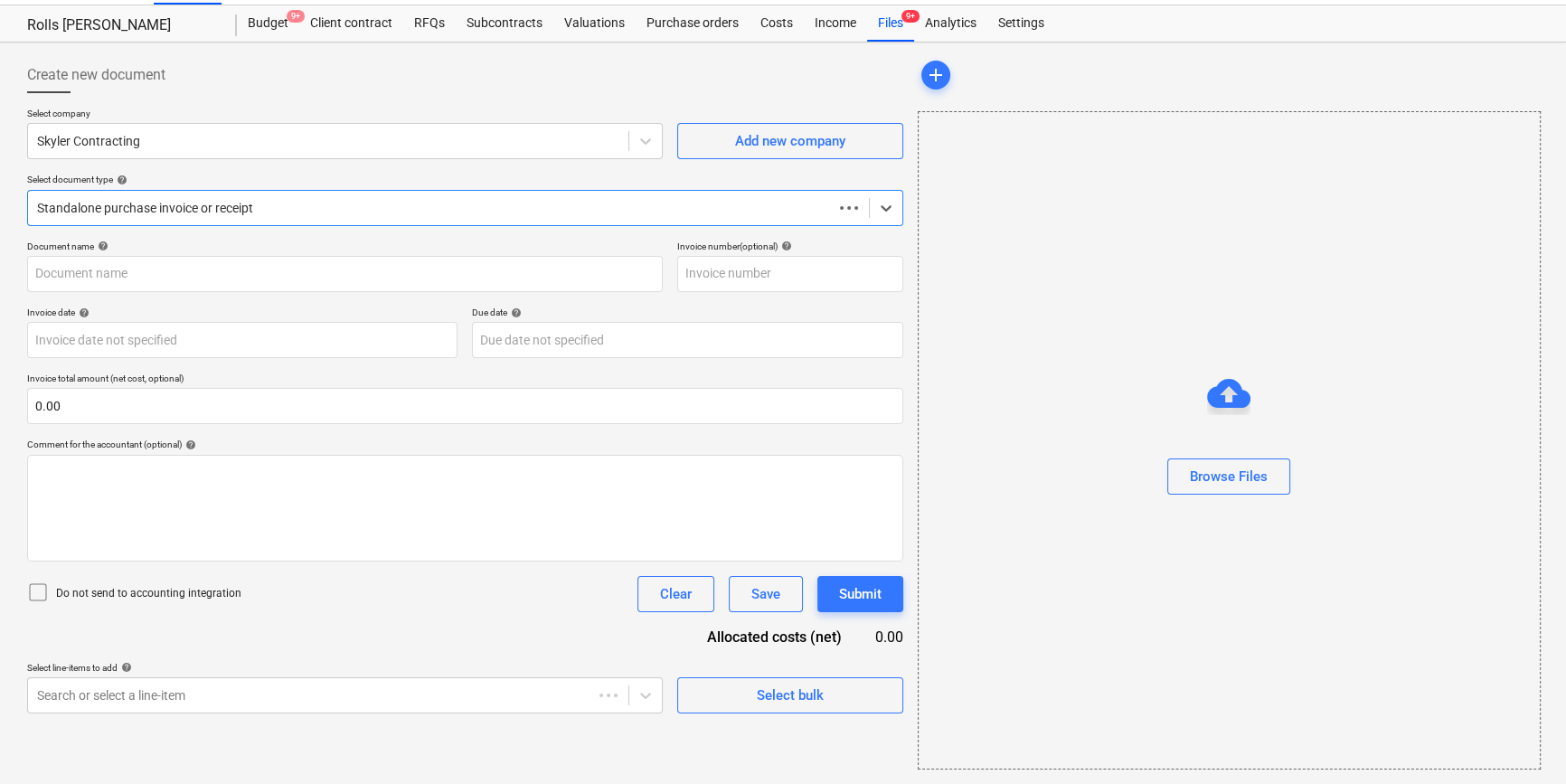
scroll to position [39, 0]
type input "409325"
type input "18 Jun 2025"
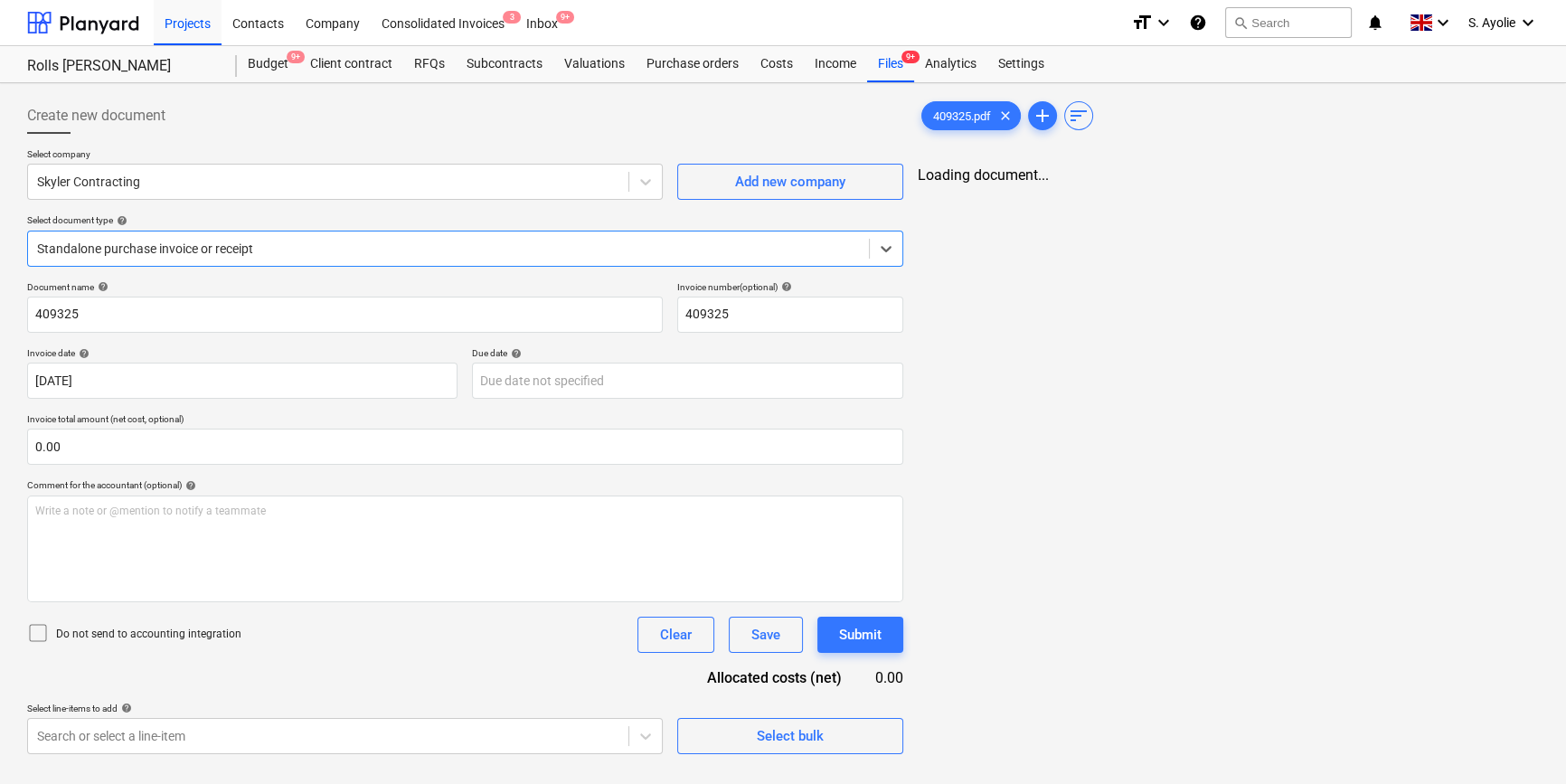
scroll to position [0, 0]
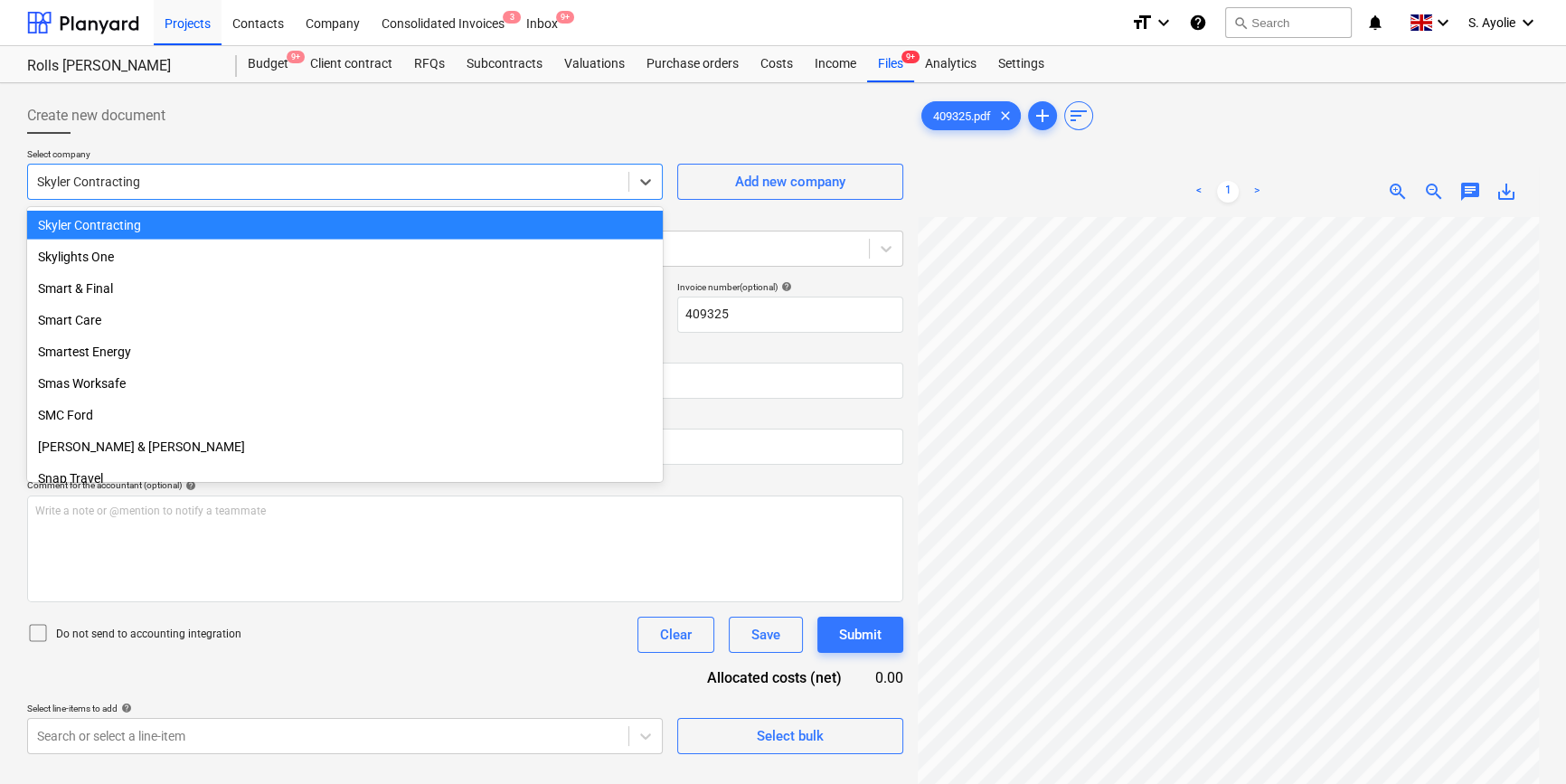
click at [248, 187] on div at bounding box center [327, 182] width 583 height 18
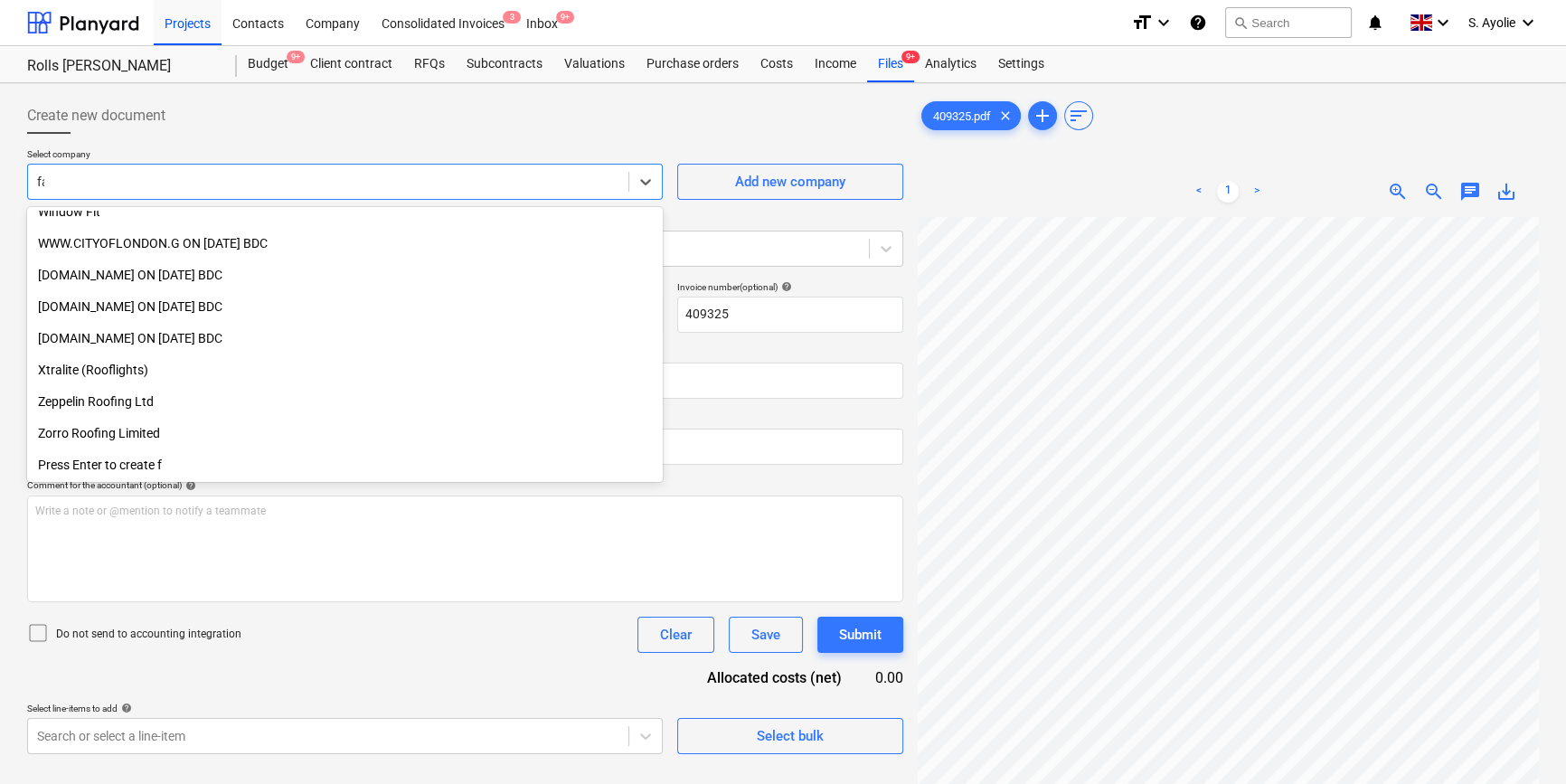
scroll to position [583, 0]
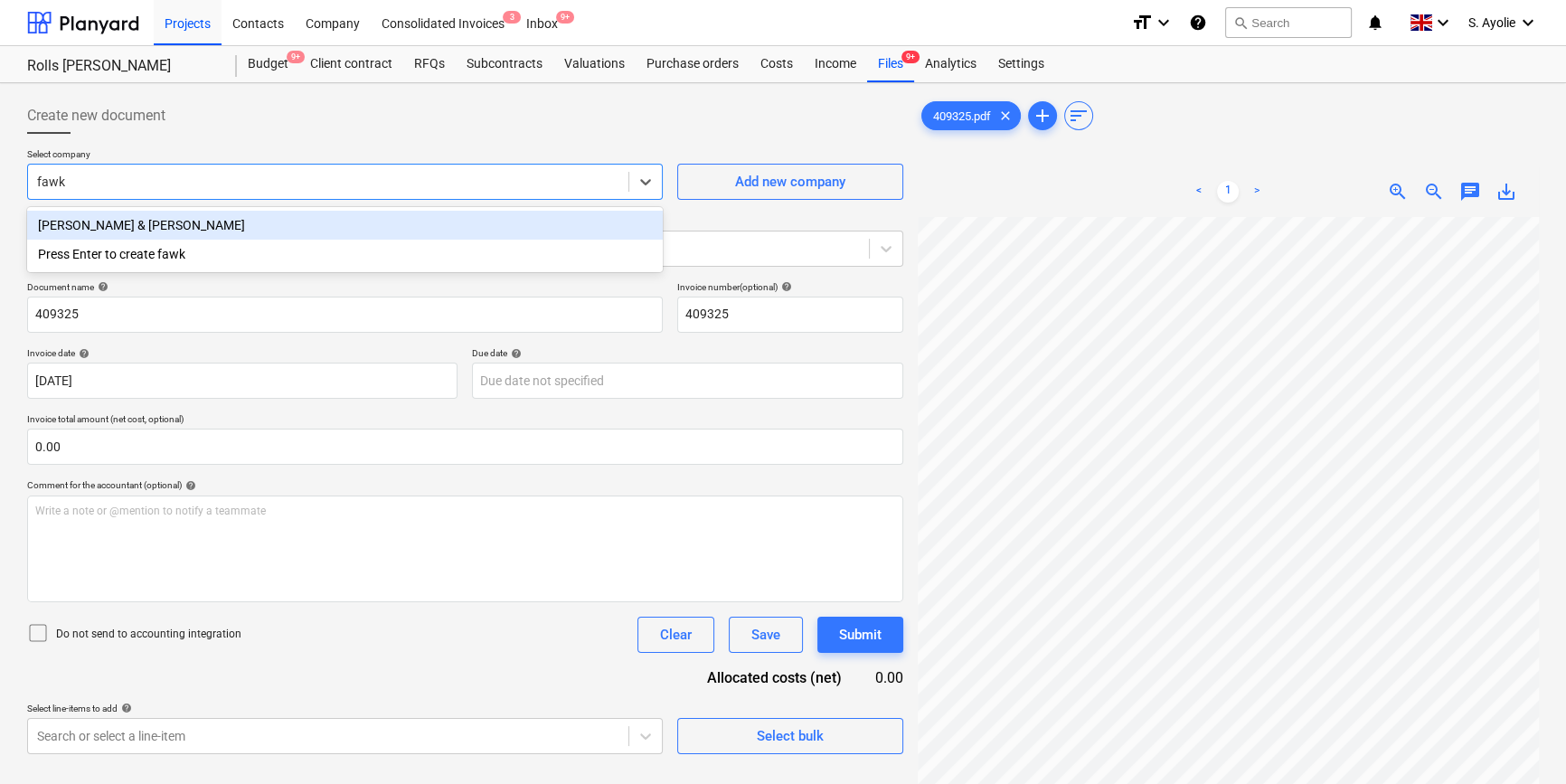
type input "fawke"
click at [192, 236] on div "Fawkes & Reece" at bounding box center [345, 225] width 636 height 29
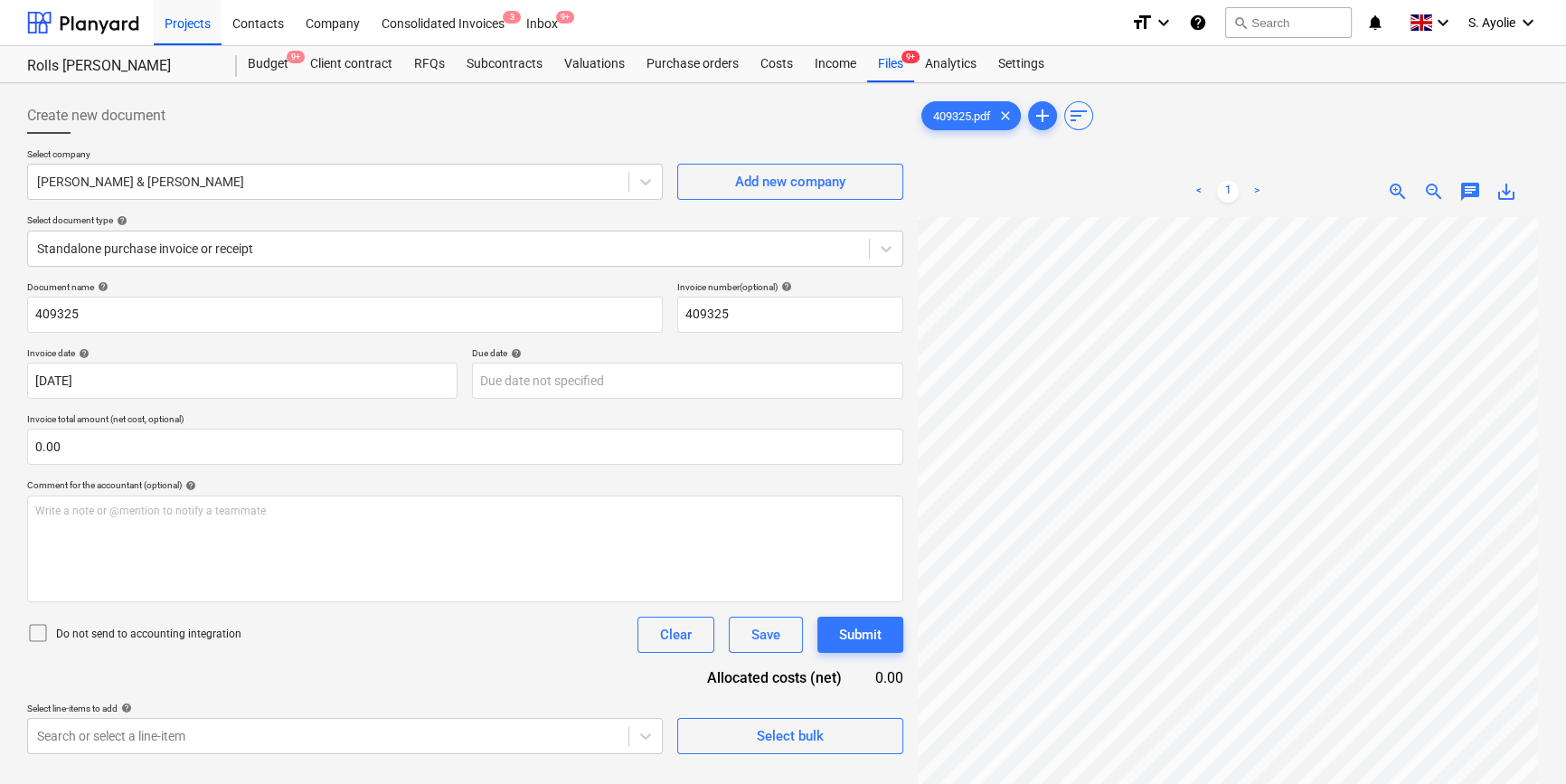
scroll to position [363, 330]
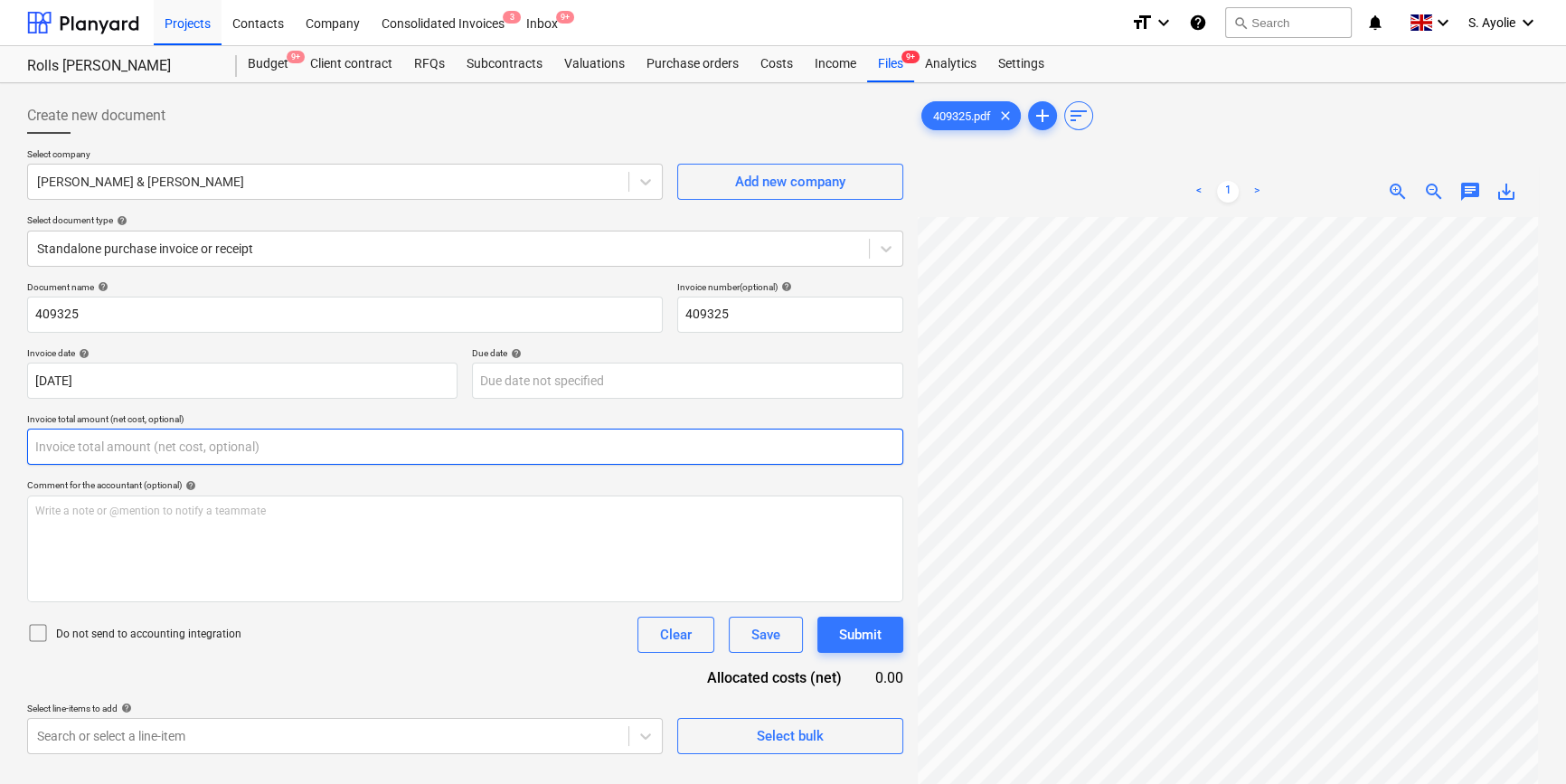
click at [171, 441] on input "text" at bounding box center [465, 446] width 876 height 36
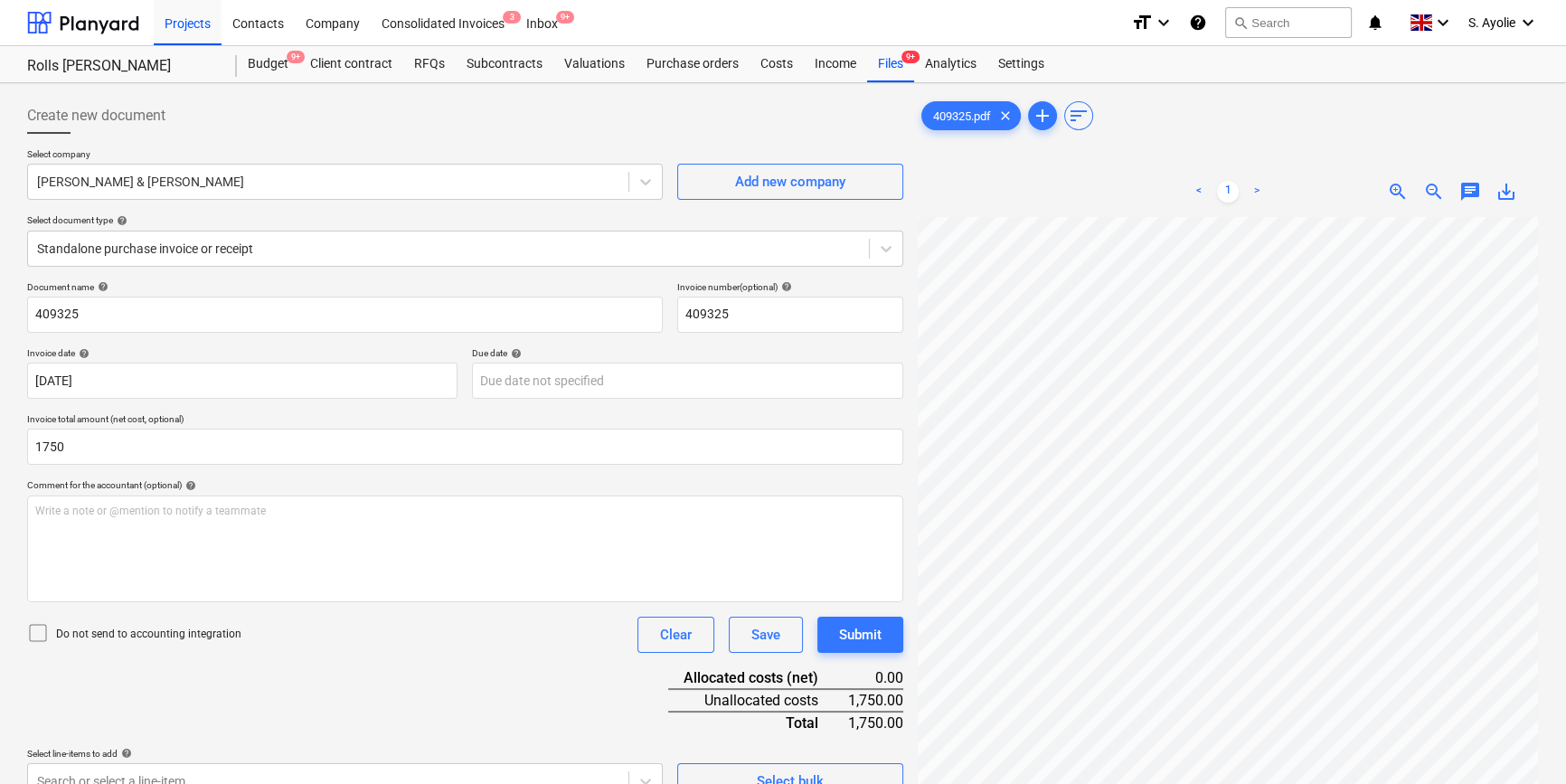
type input "1,750.00"
click at [42, 628] on icon at bounding box center [38, 632] width 21 height 21
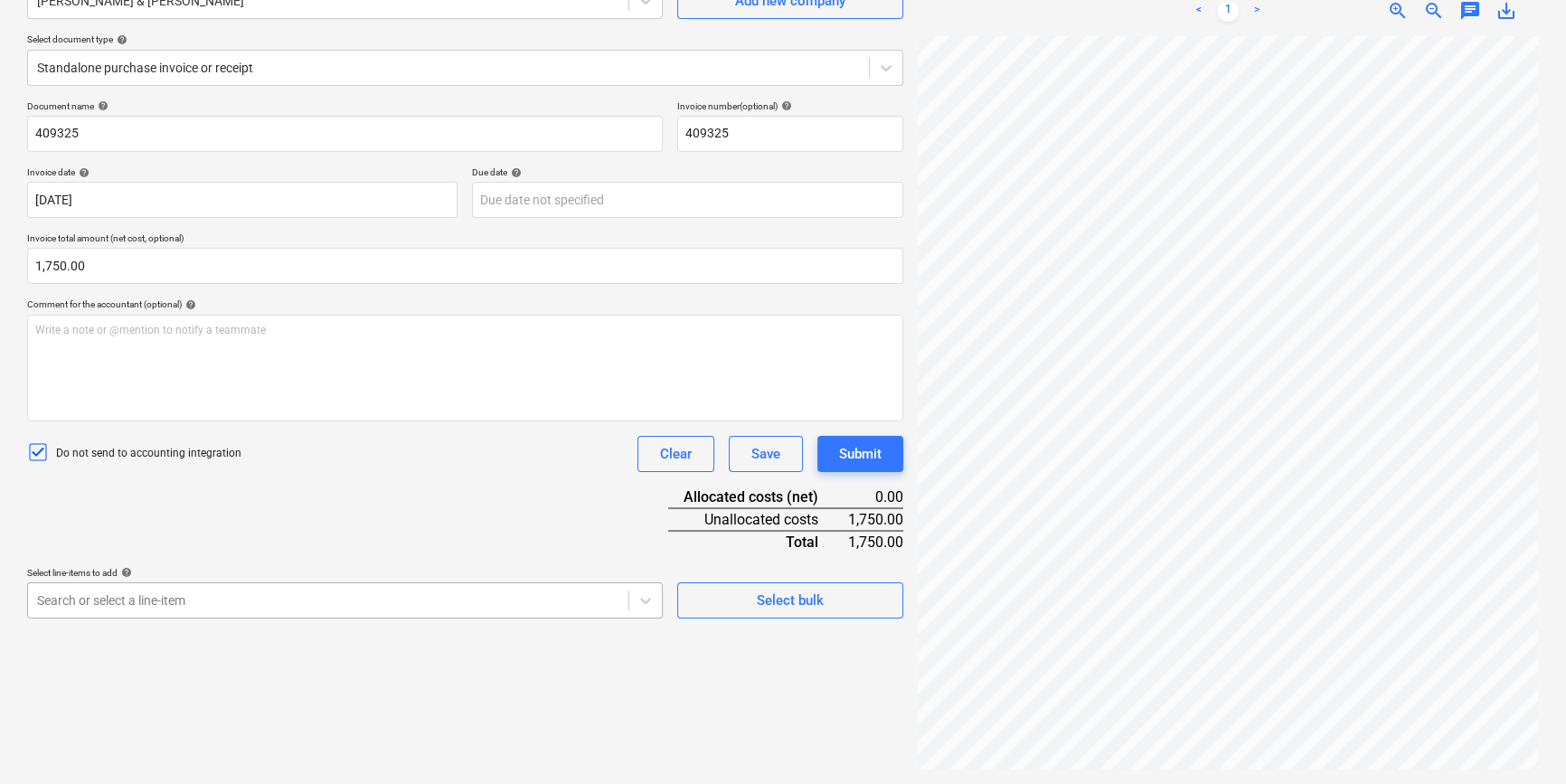
scroll to position [296, 0]
click at [347, 602] on body "Projects Contacts Company Consolidated Invoices 3 Inbox 9+ format_size keyboard…" at bounding box center [783, 211] width 1566 height 784
click at [883, 646] on div "Create new document Select company Fawkes & Reece Add new company Select docume…" at bounding box center [466, 343] width 891 height 867
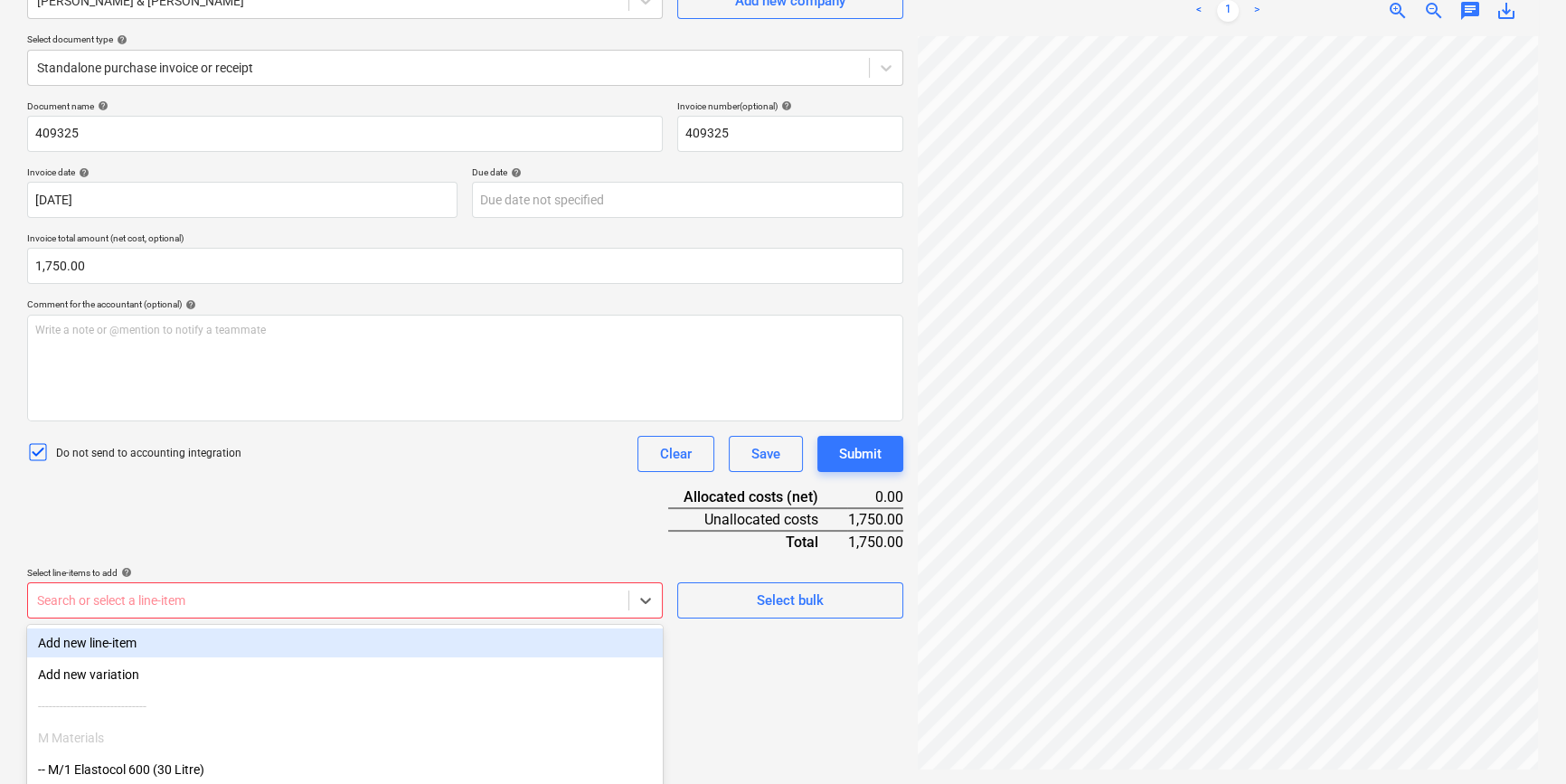
scroll to position [296, 0]
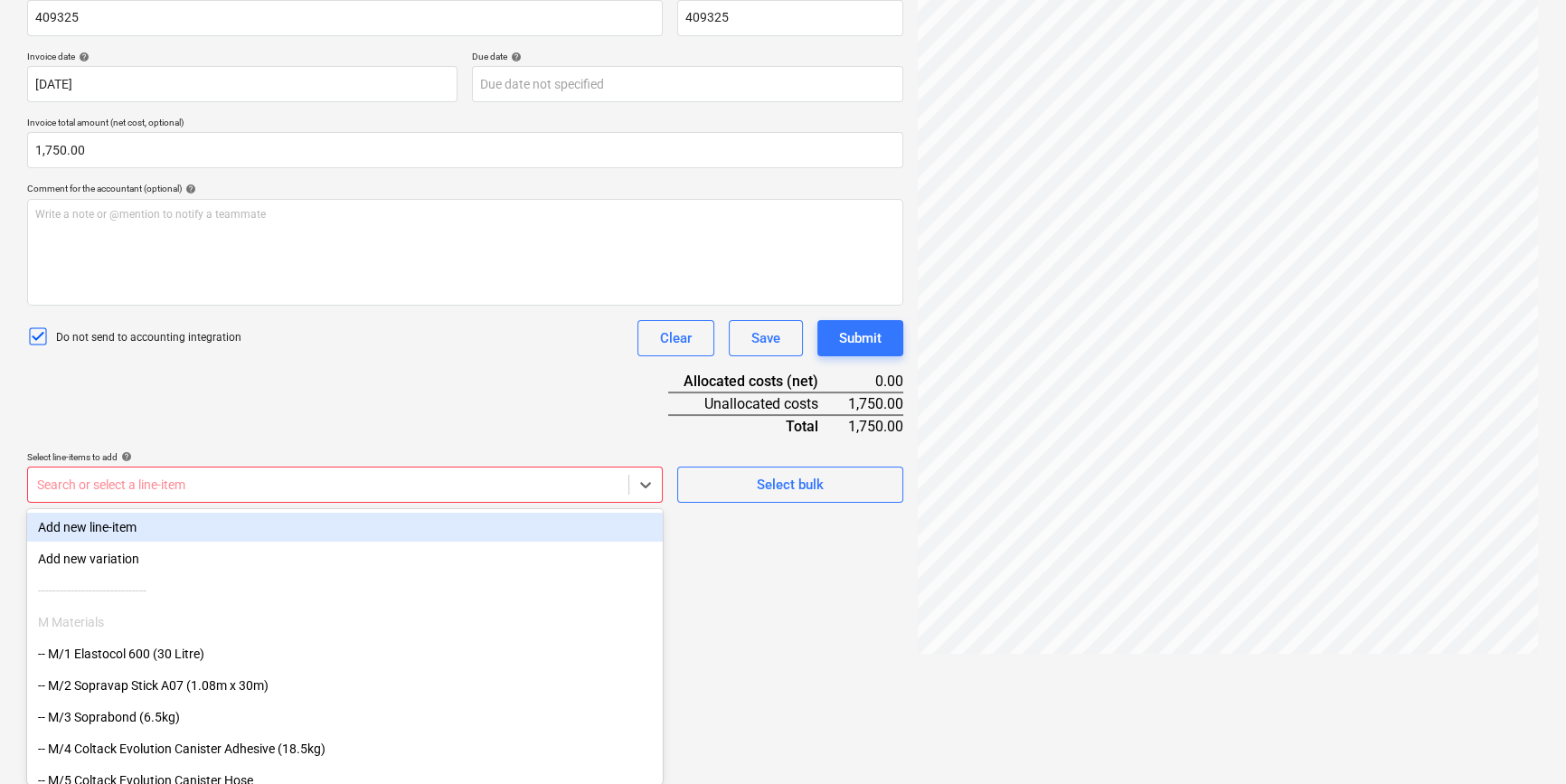
click at [546, 488] on body "Projects Contacts Company Consolidated Invoices 3 Inbox 9+ format_size keyboard…" at bounding box center [783, 96] width 1566 height 784
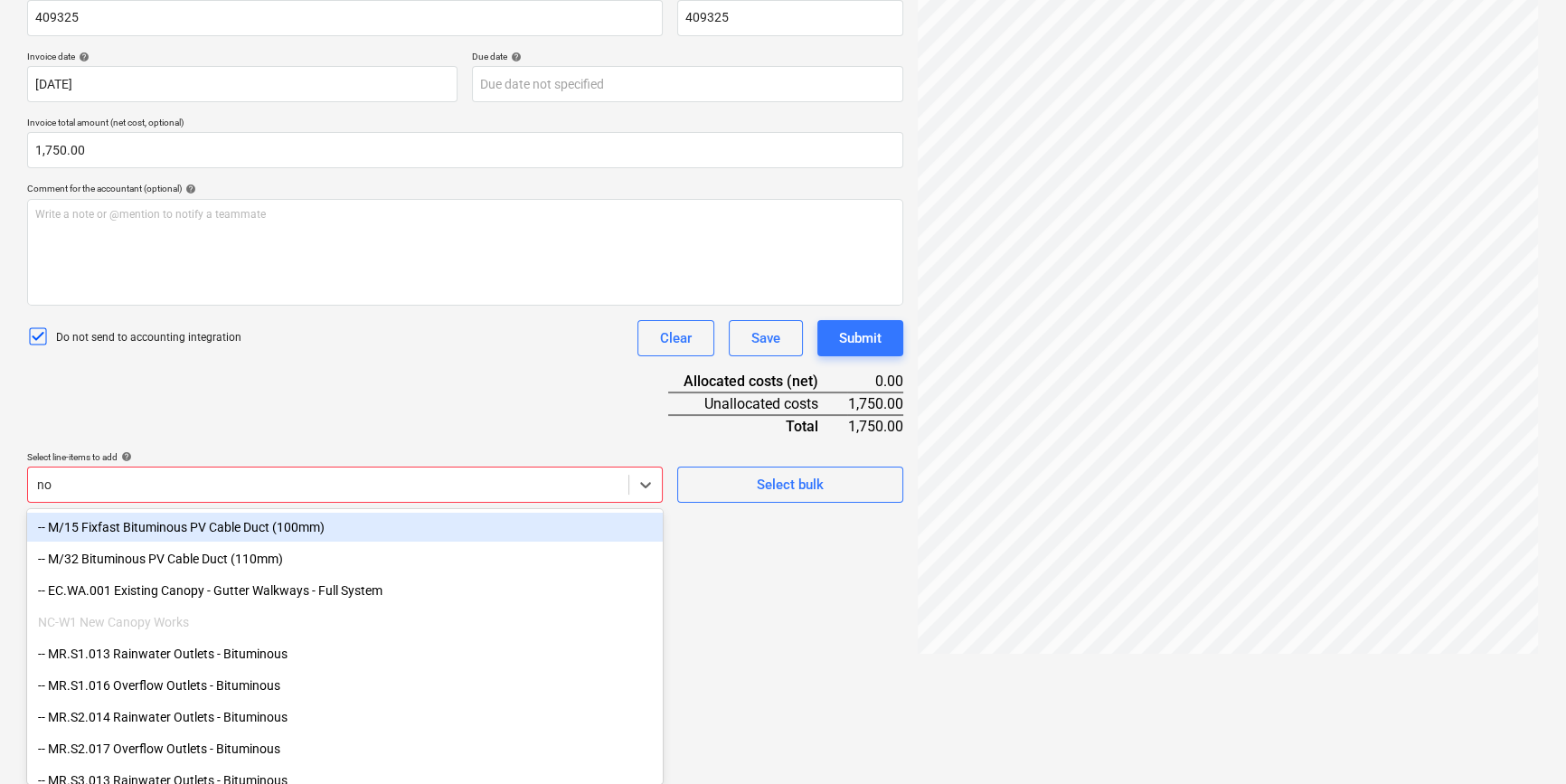
type input "n"
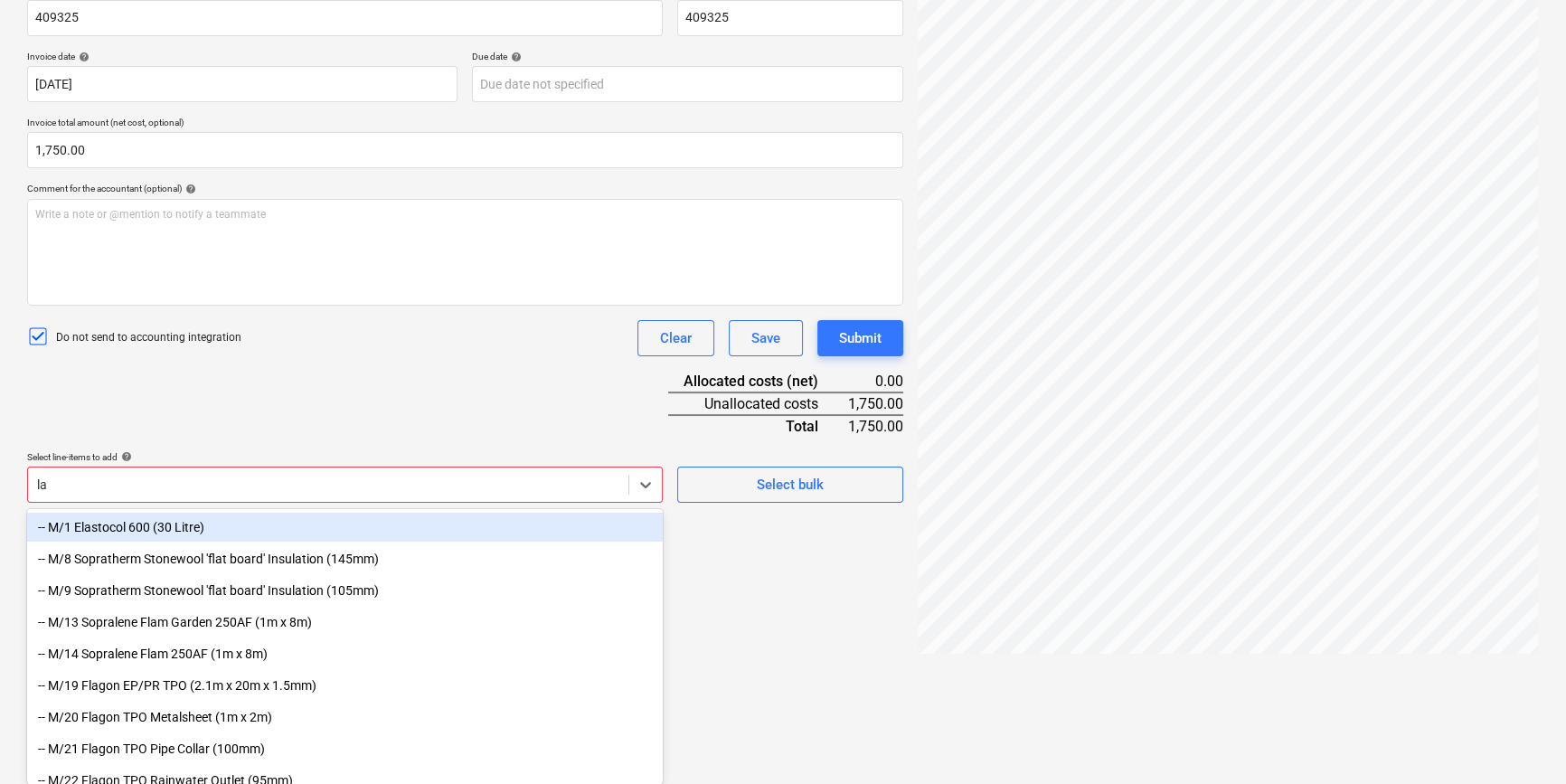
type input "lab"
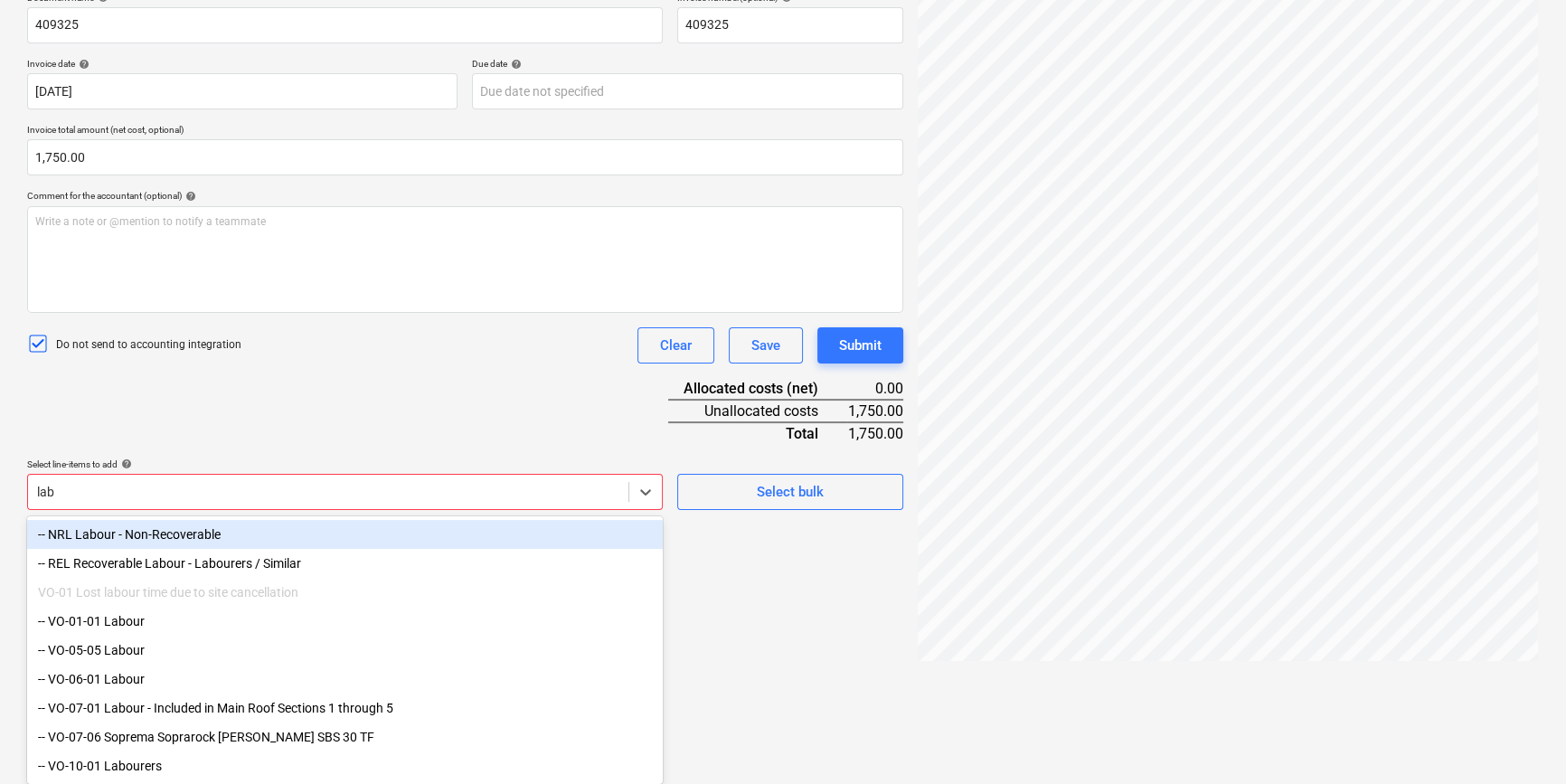
click at [223, 539] on div "-- NRL Labour - Non-Recoverable" at bounding box center [345, 534] width 636 height 29
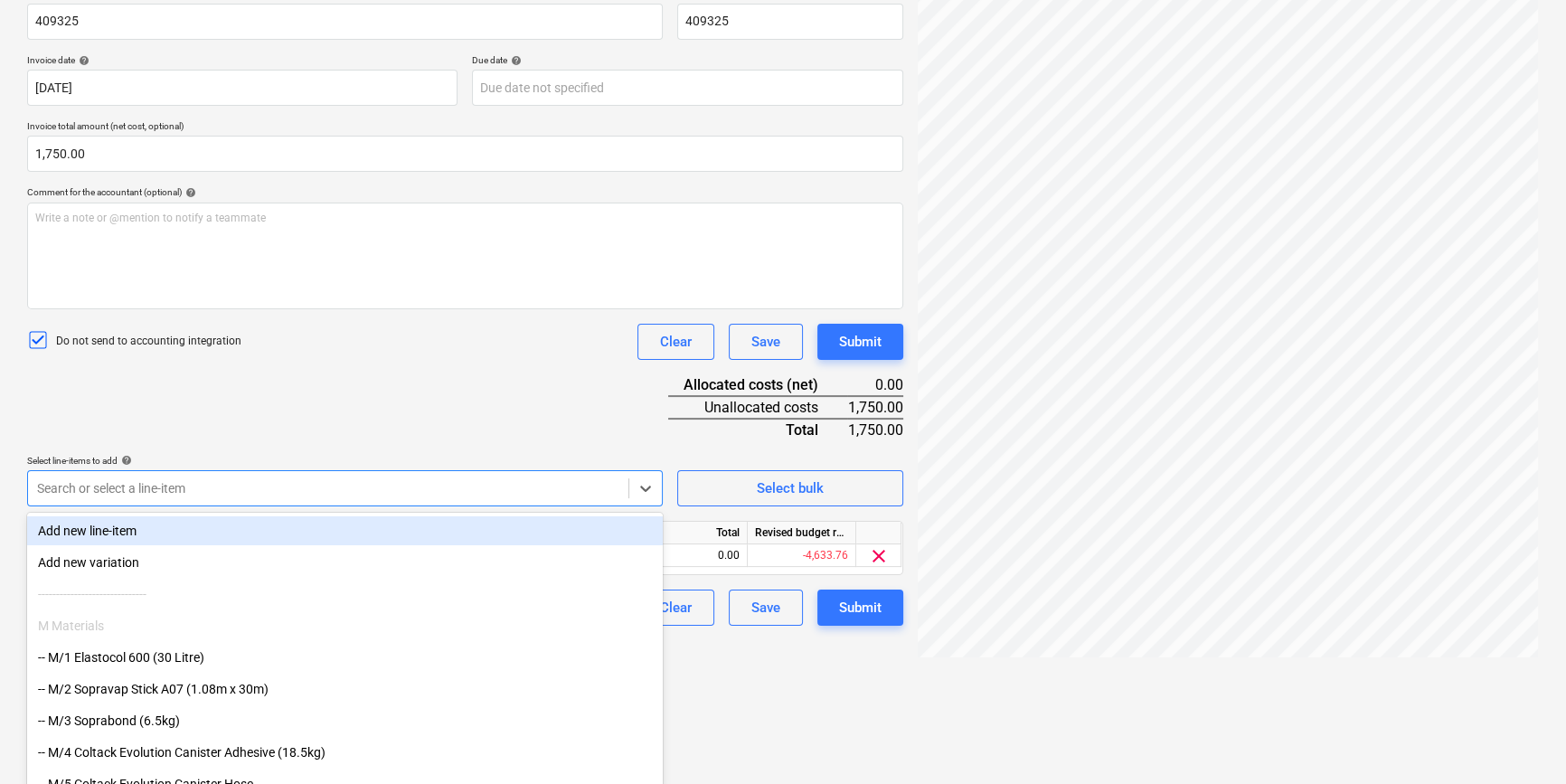
click at [372, 431] on div "Document name help 409325 Invoice number (optional) help 409325 Invoice date he…" at bounding box center [465, 307] width 876 height 637
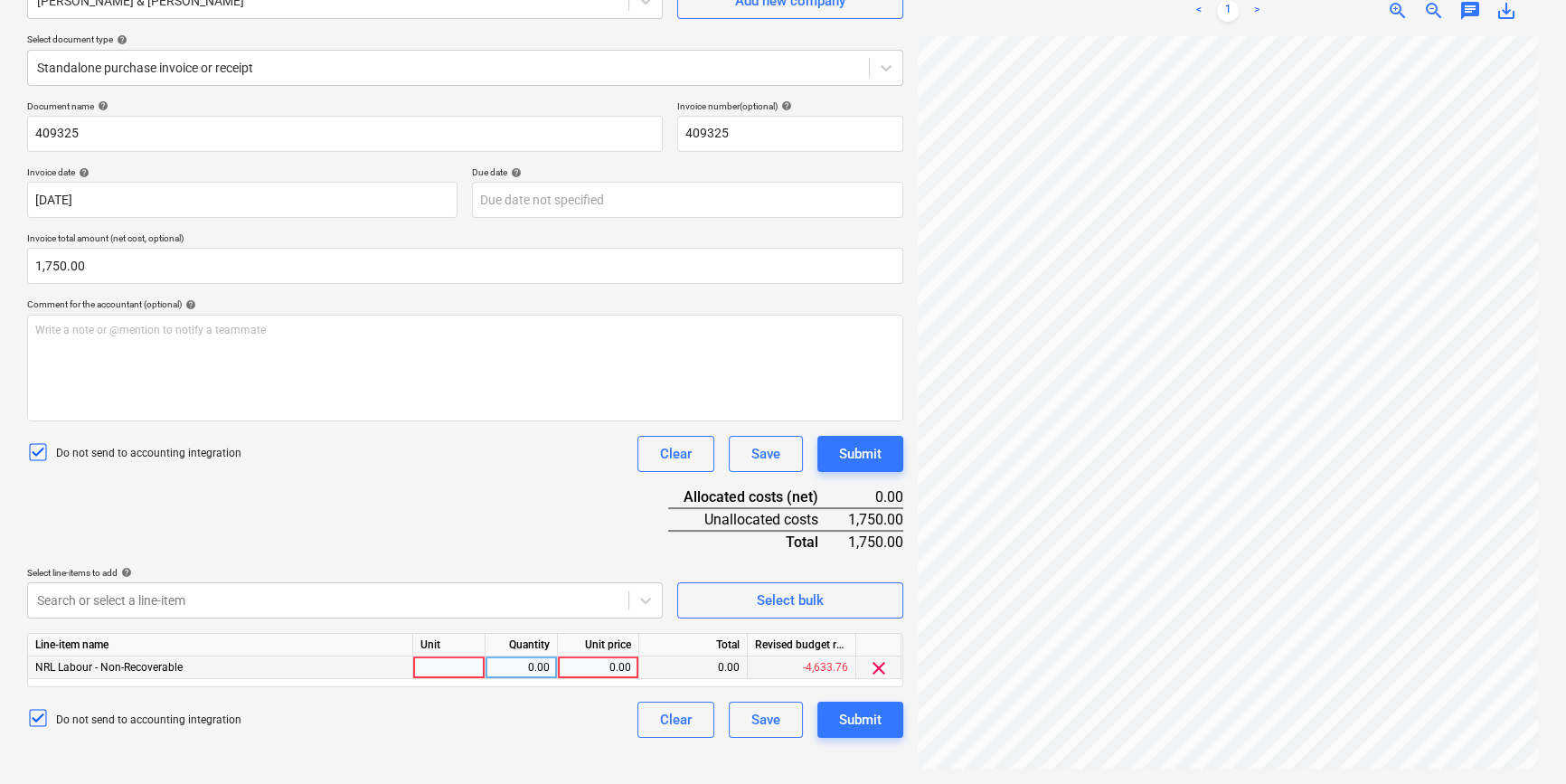
click at [451, 662] on div at bounding box center [449, 667] width 72 height 22
type input "pcs"
click at [528, 662] on div "0.00" at bounding box center [521, 667] width 57 height 22
type input "1"
click at [586, 666] on div "0.00" at bounding box center [598, 667] width 66 height 22
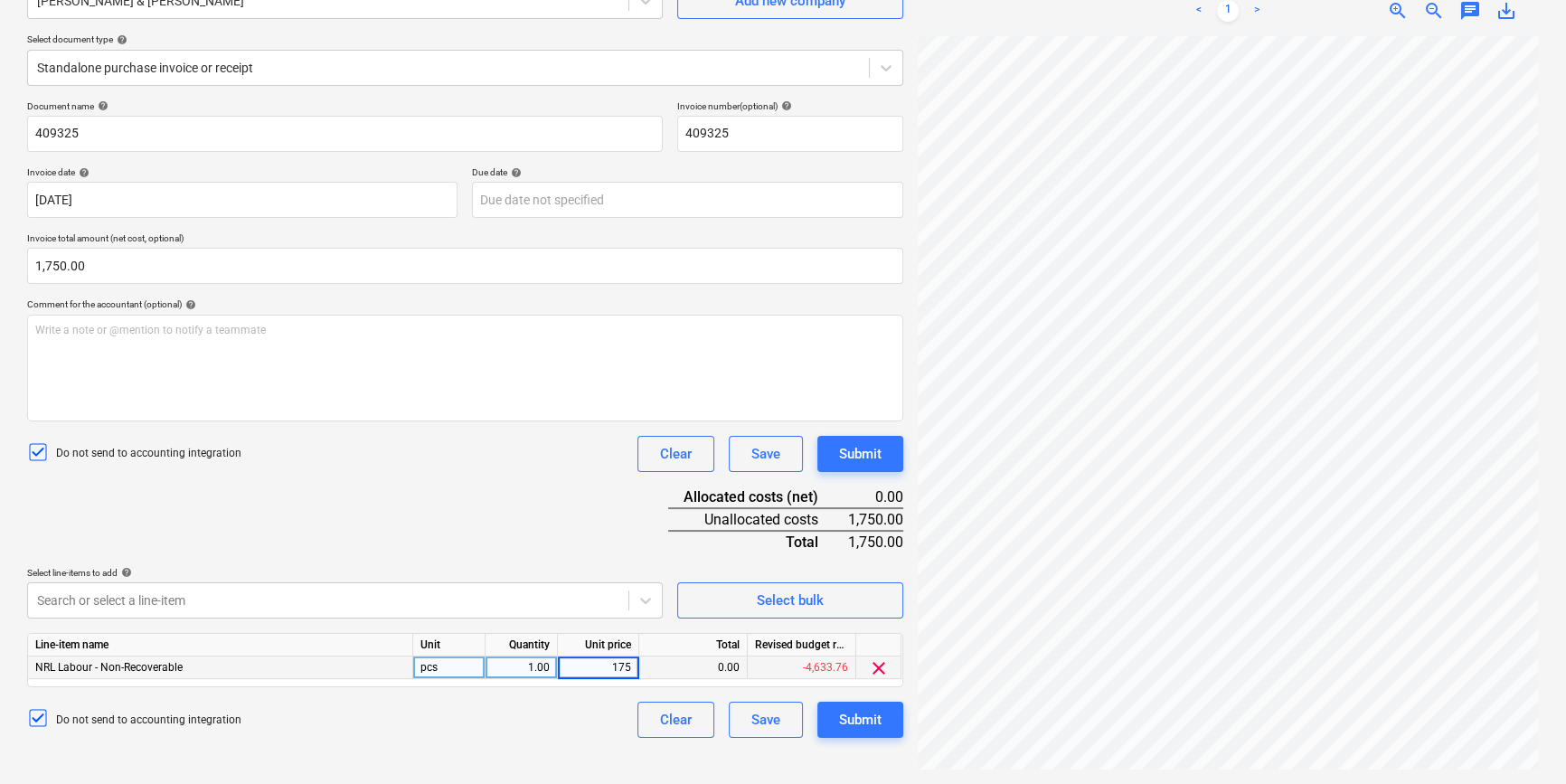
type input "1750"
click at [473, 501] on div "Document name help 409325 Invoice number (optional) help 409325 Invoice date he…" at bounding box center [465, 419] width 876 height 637
click at [885, 726] on button "Submit" at bounding box center [860, 718] width 86 height 36
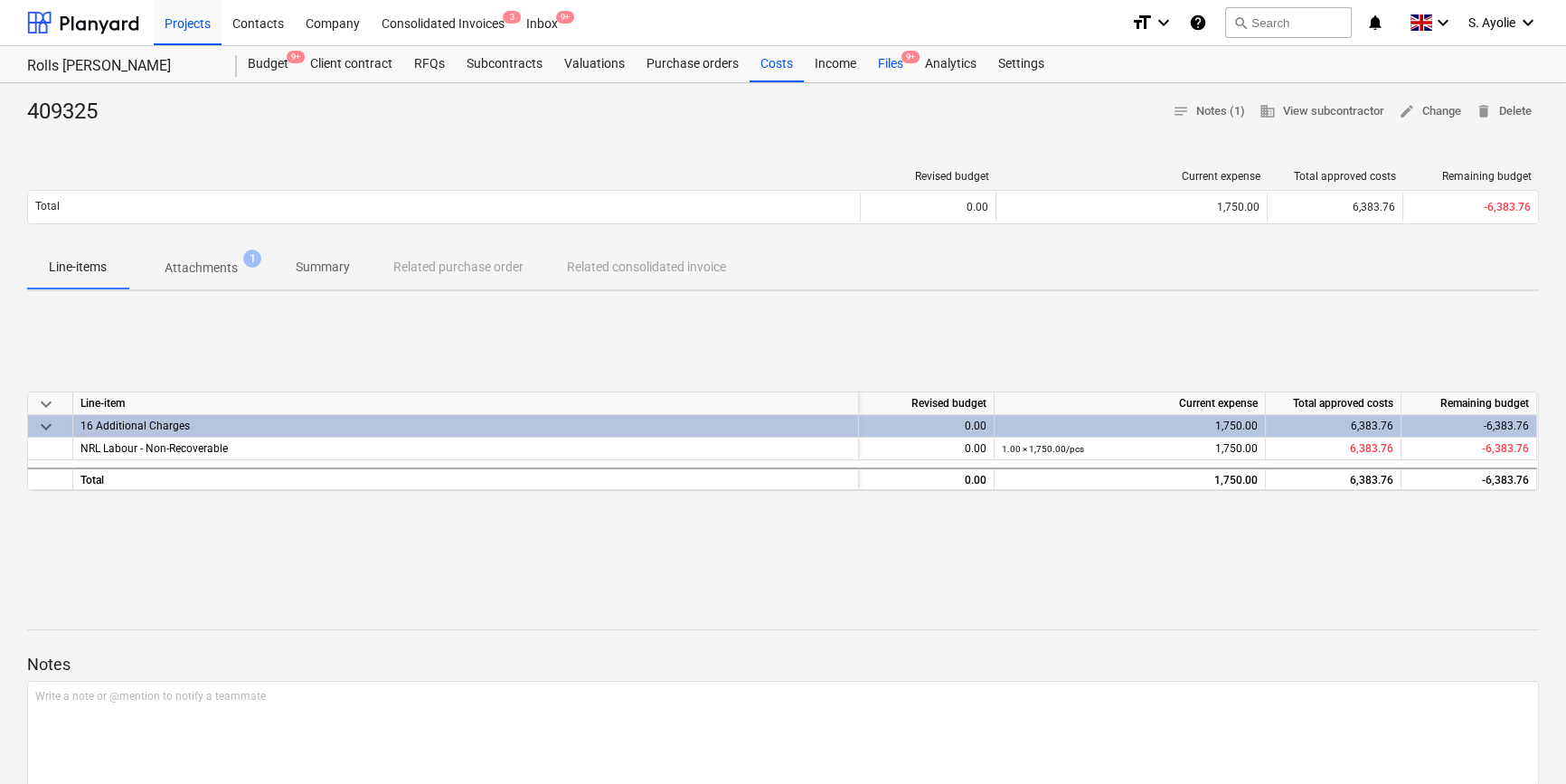
click at [897, 64] on div "Files 9+" at bounding box center [891, 64] width 47 height 36
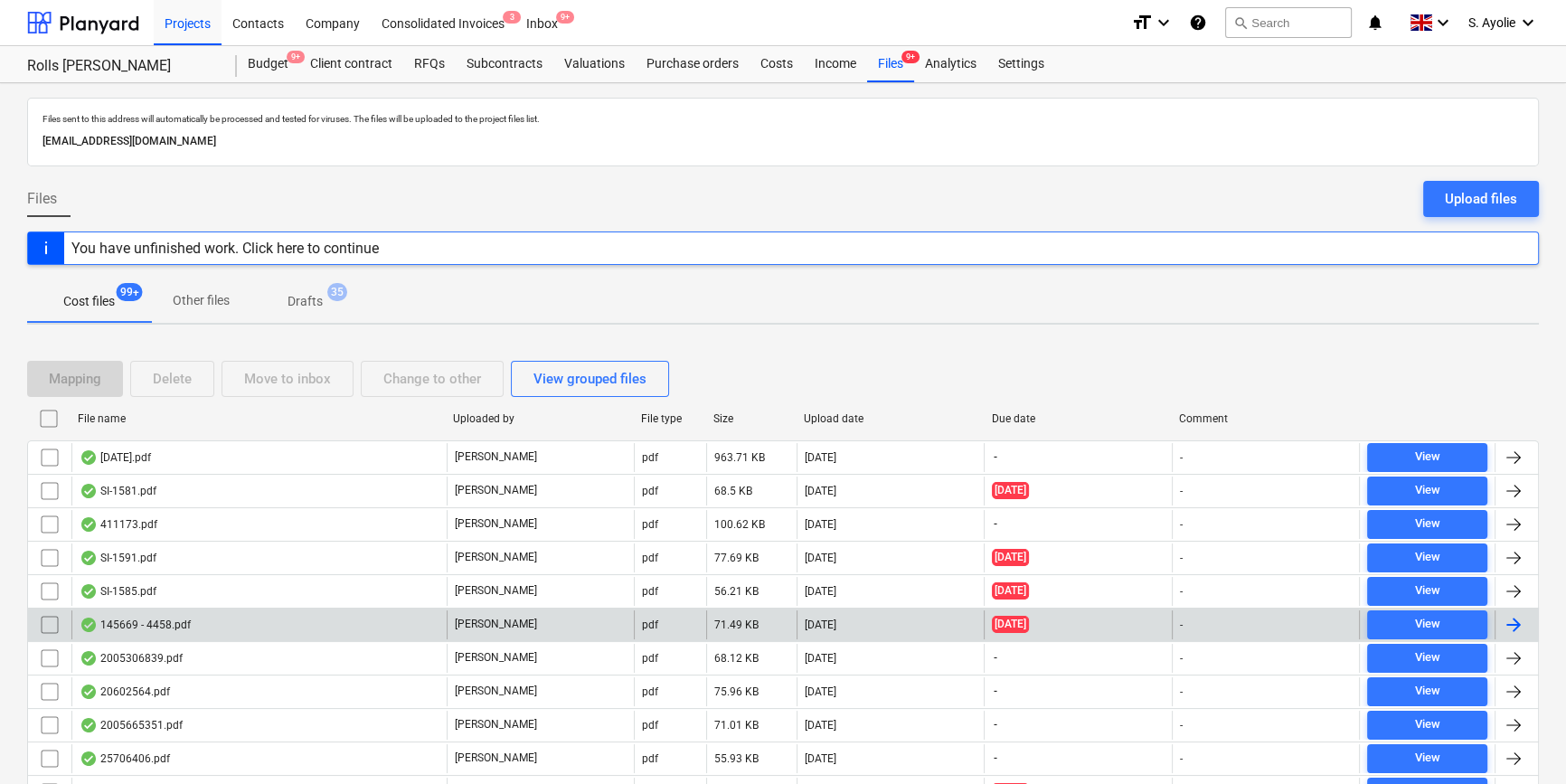
click at [277, 620] on div "145669 - 4458.pdf" at bounding box center [259, 625] width 375 height 29
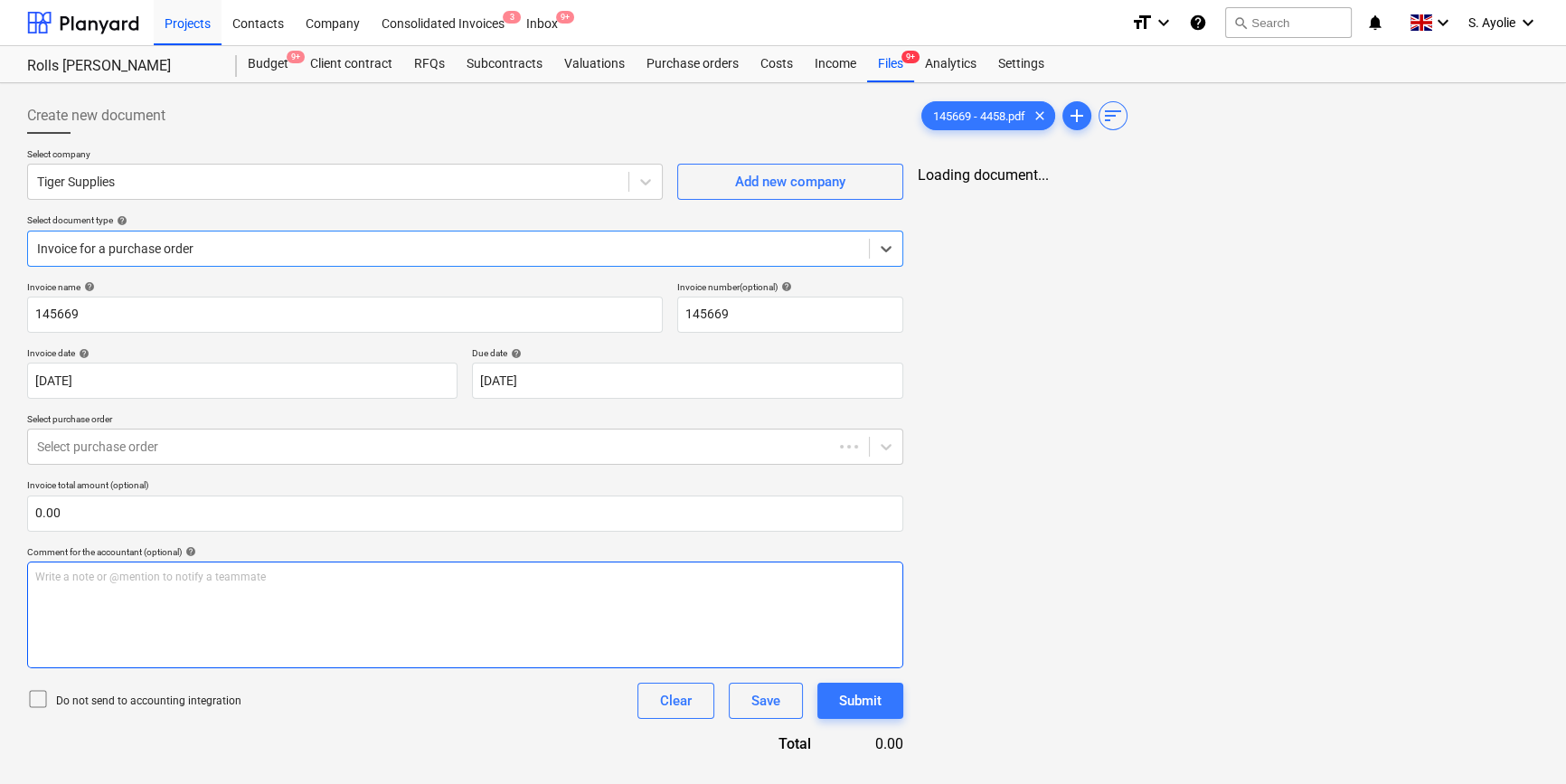
type input "145669"
type input "26 Jun 2025"
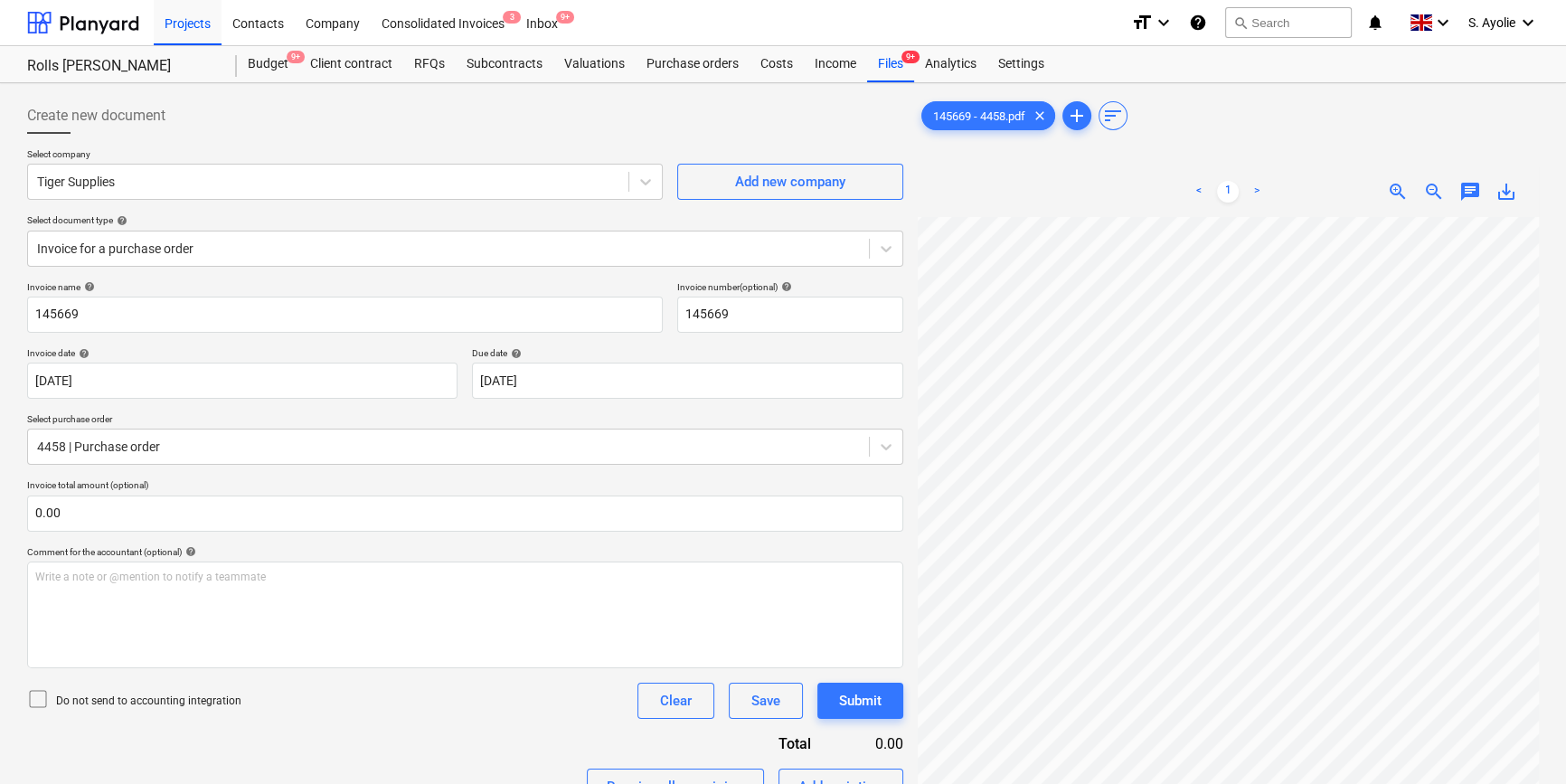
click at [869, 475] on div "Create new document Select company Tiger Supplies Add new company Select docume…" at bounding box center [783, 536] width 1526 height 890
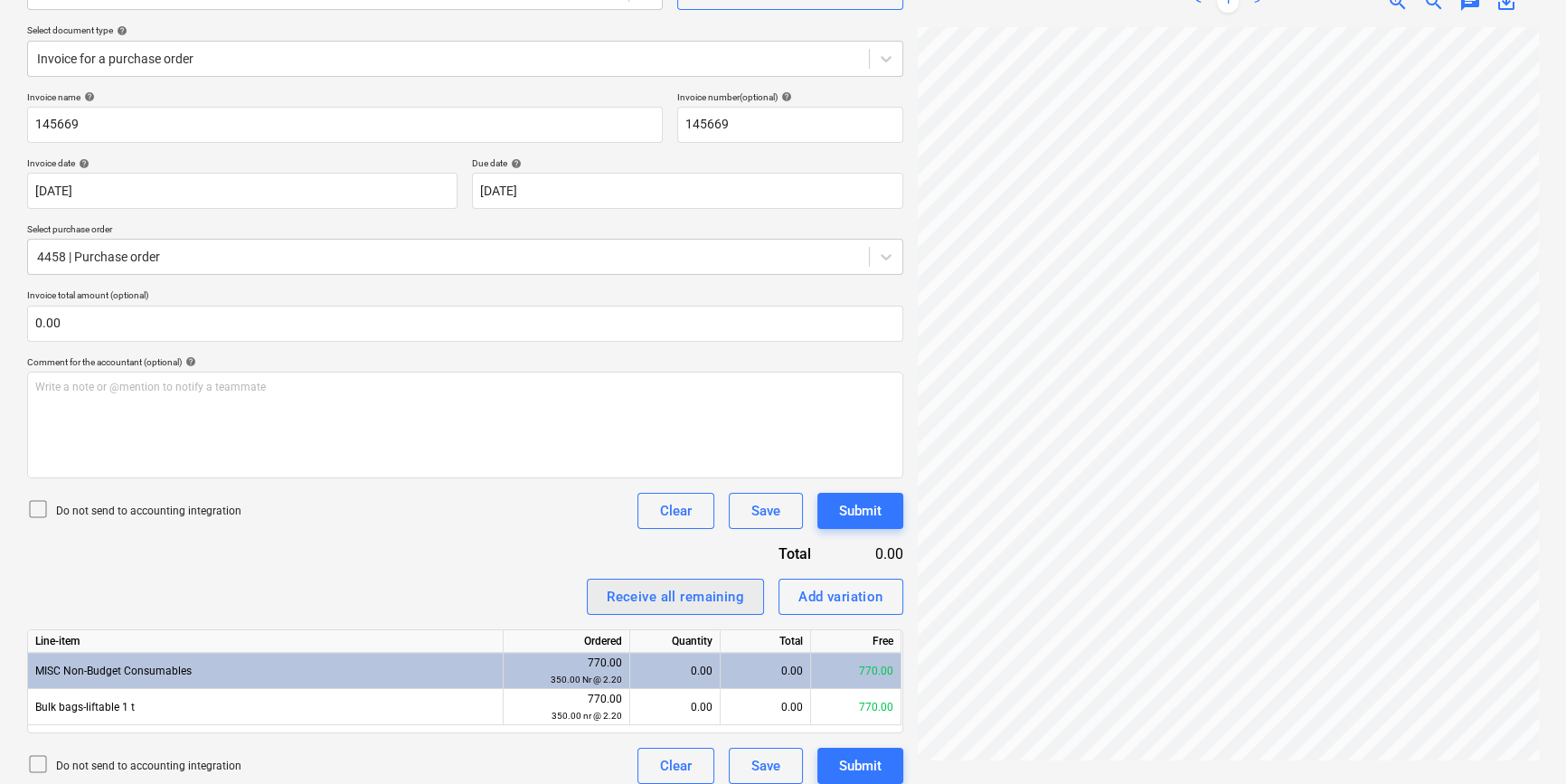
scroll to position [204, 0]
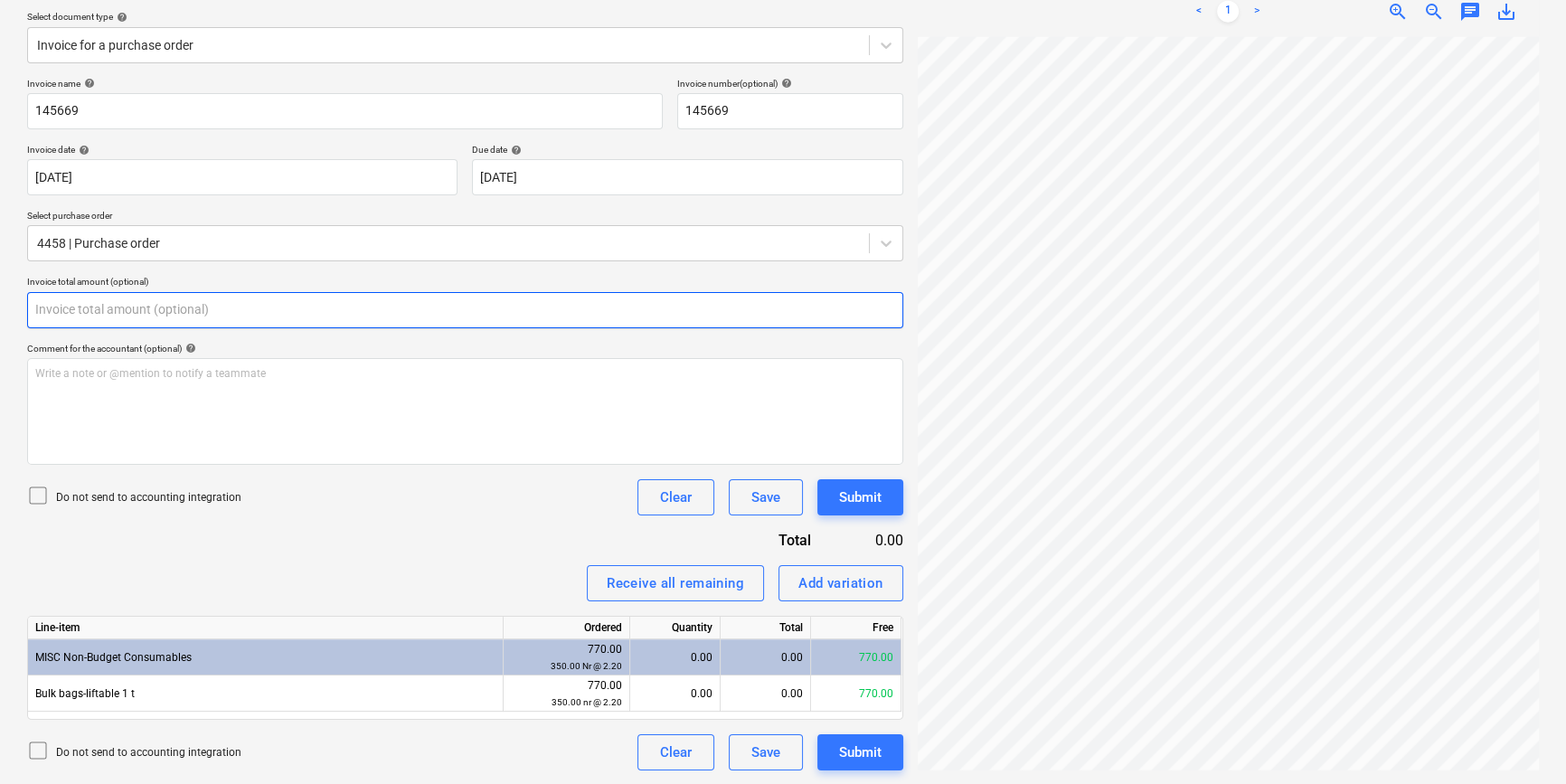
click at [149, 310] on input "text" at bounding box center [465, 309] width 876 height 36
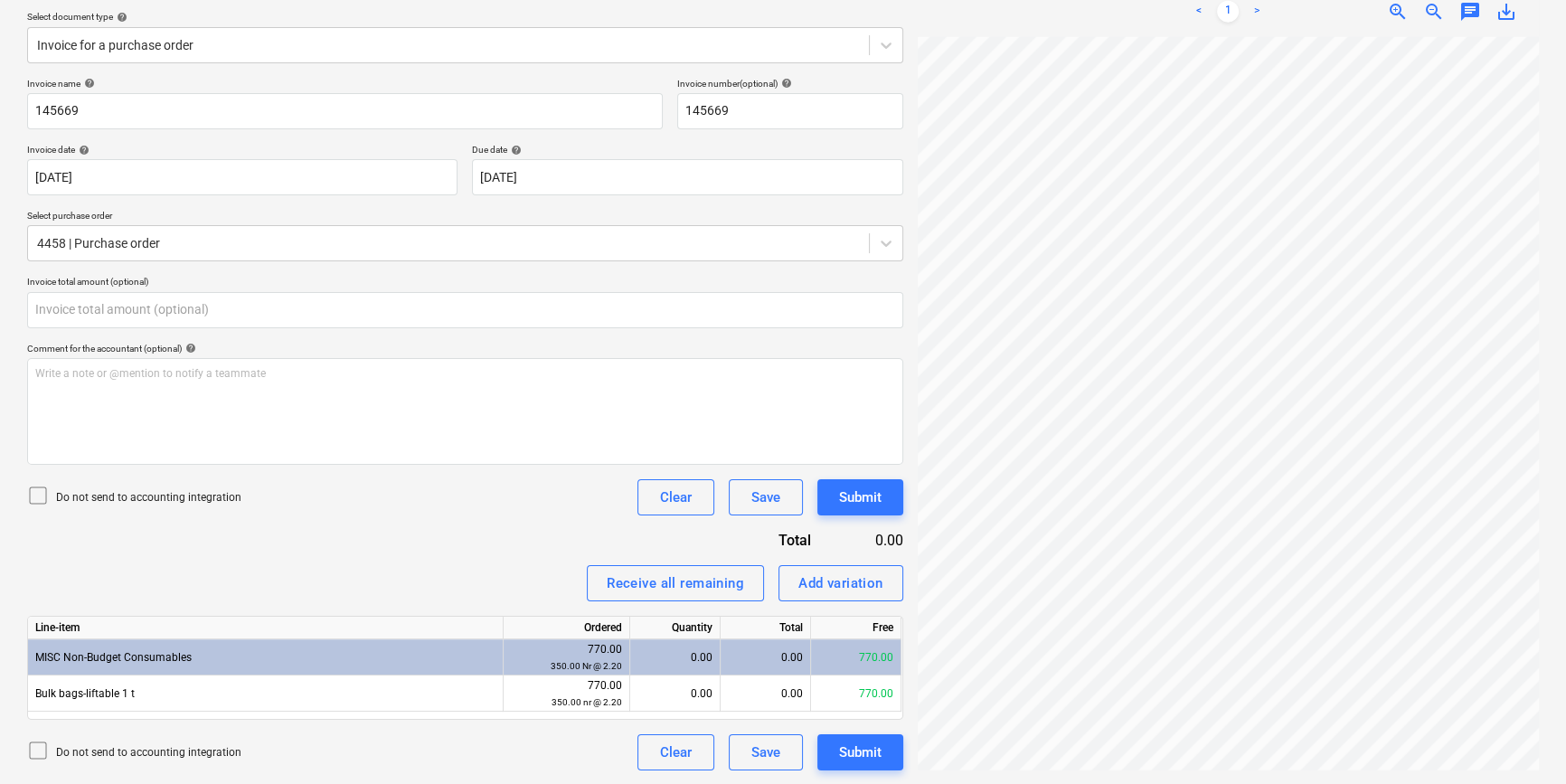
type input "0.00"
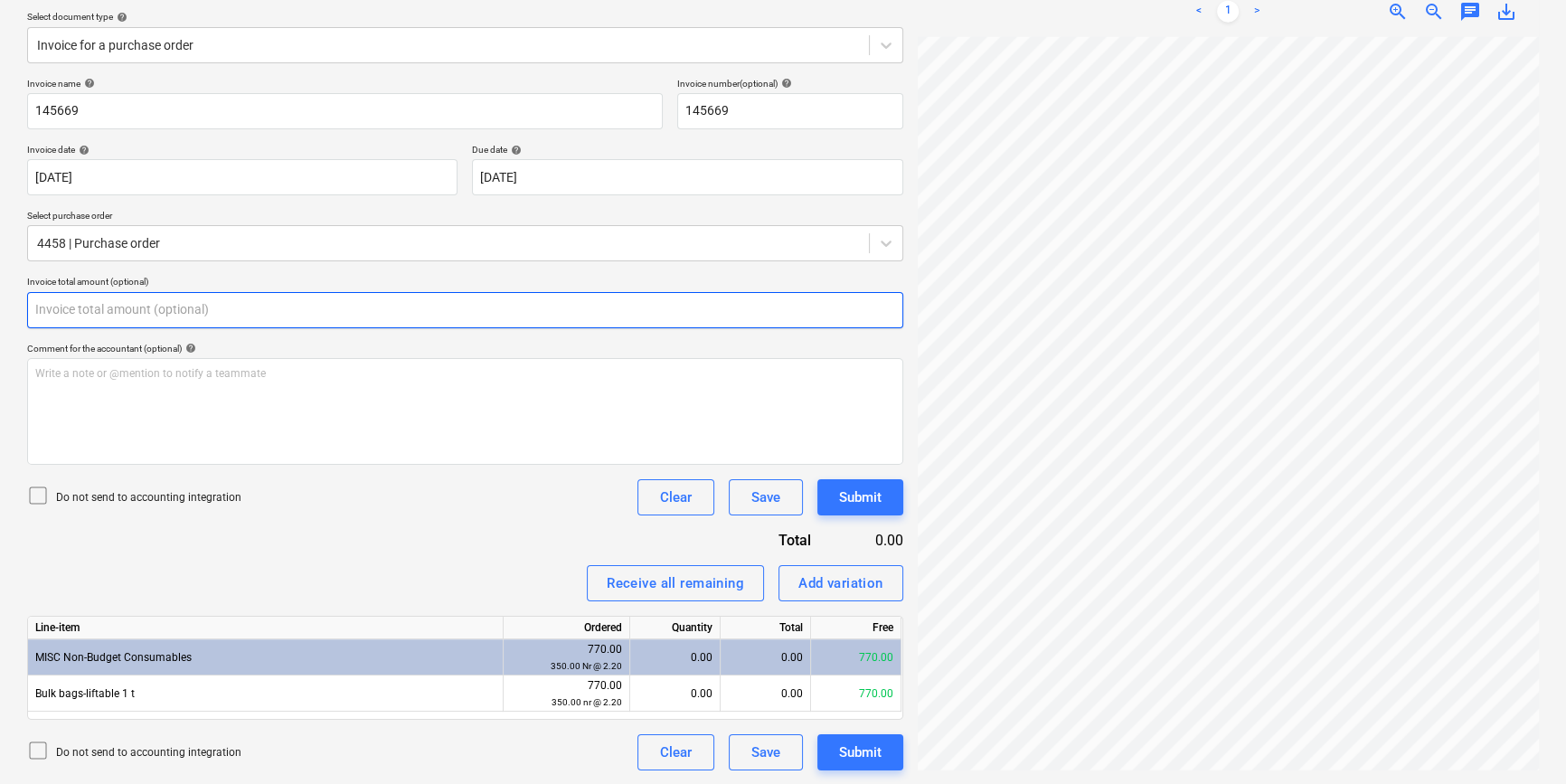
click at [134, 296] on input "text" at bounding box center [465, 309] width 876 height 36
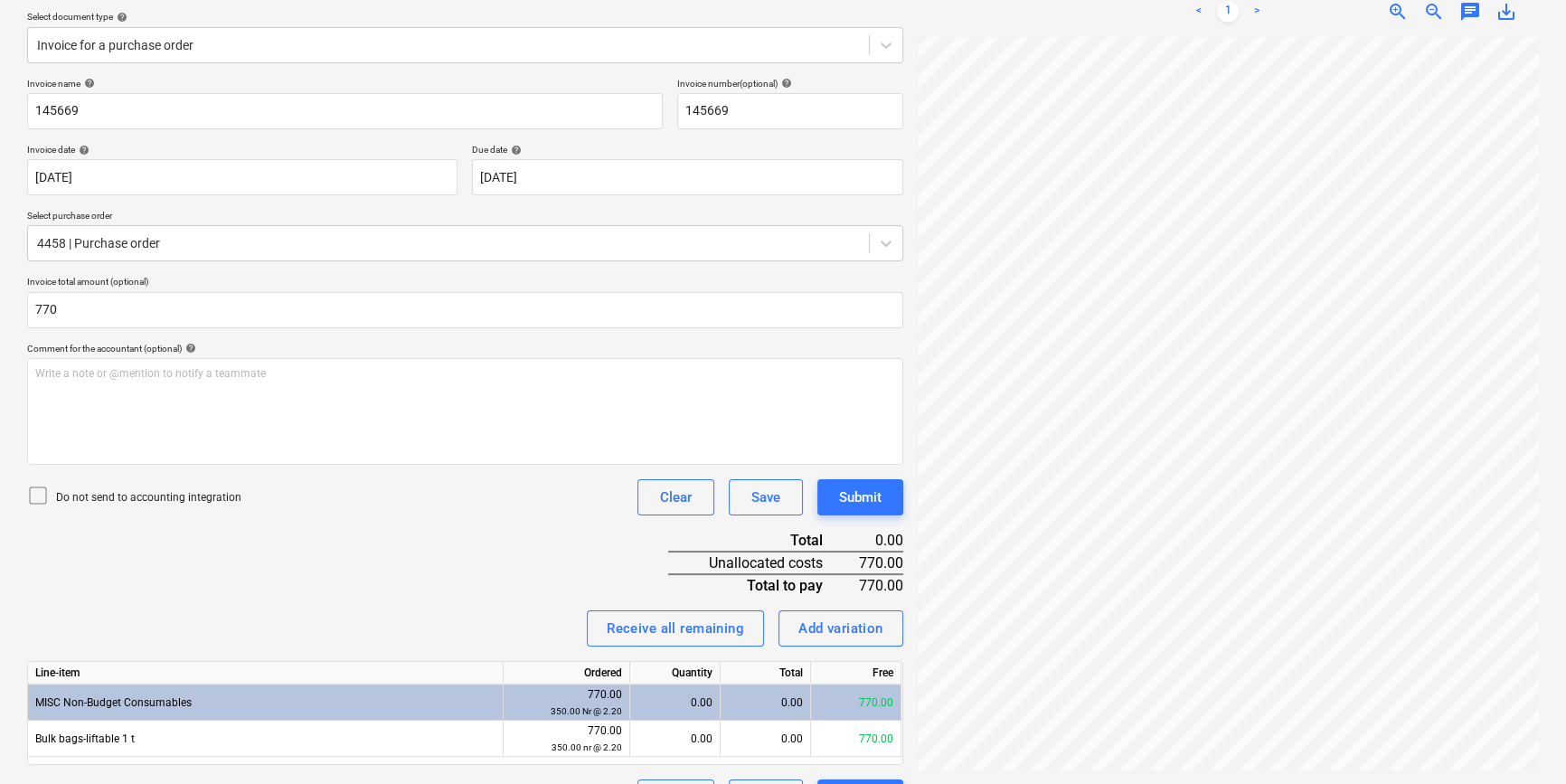
type input "770.00"
click at [67, 492] on p "Do not send to accounting integration" at bounding box center [149, 497] width 185 height 15
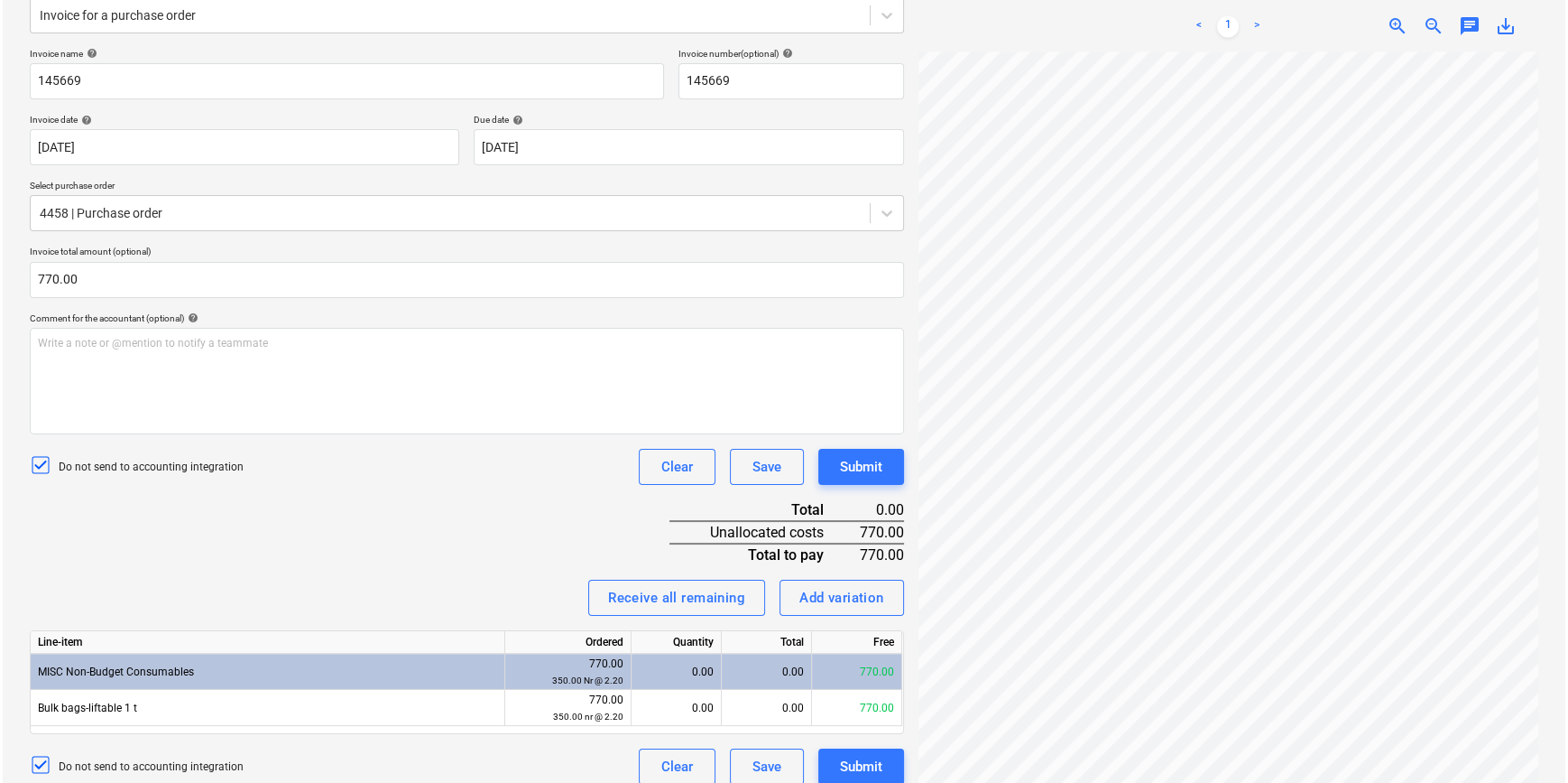
scroll to position [248, 0]
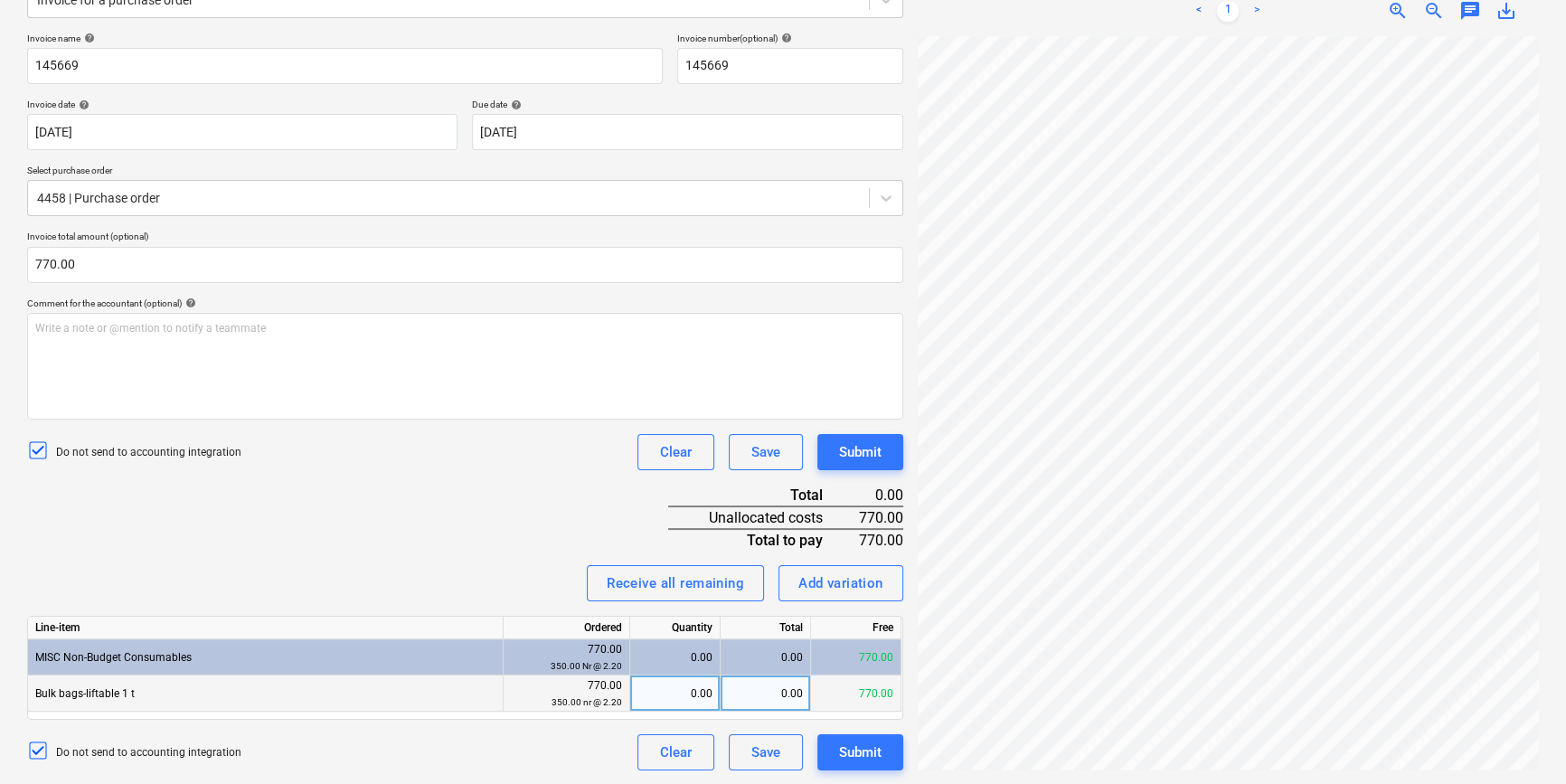
click at [789, 696] on div "0.00" at bounding box center [766, 692] width 91 height 36
type input "770"
drag, startPoint x: 262, startPoint y: 524, endPoint x: 333, endPoint y: 564, distance: 81.5
click at [262, 525] on div "Invoice name help 145669 Invoice number (optional) help 145669 Invoice date hel…" at bounding box center [465, 402] width 876 height 738
click at [833, 756] on button "Submit" at bounding box center [860, 751] width 86 height 36
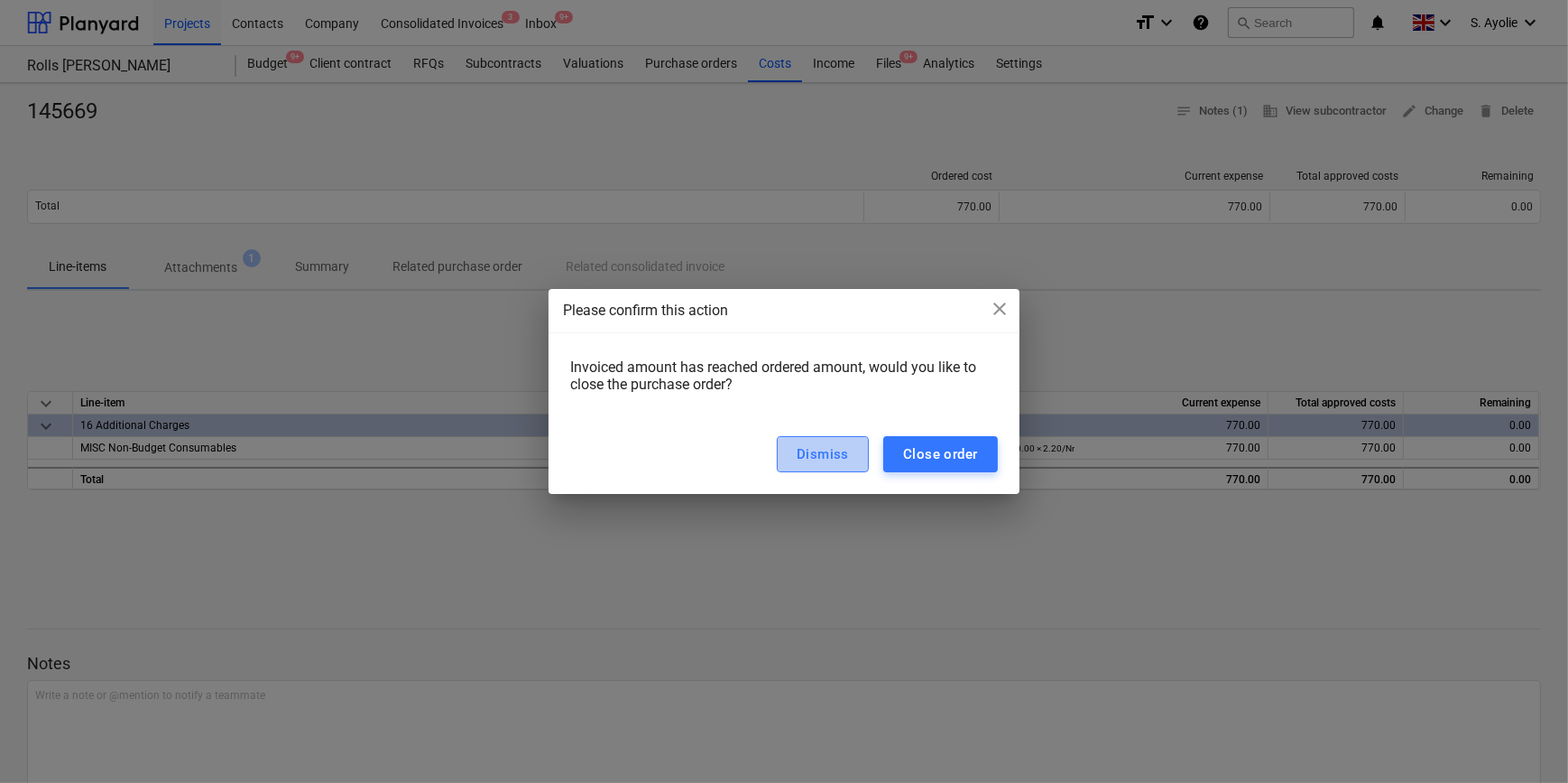
click at [825, 470] on button "Dismiss" at bounding box center [822, 453] width 92 height 36
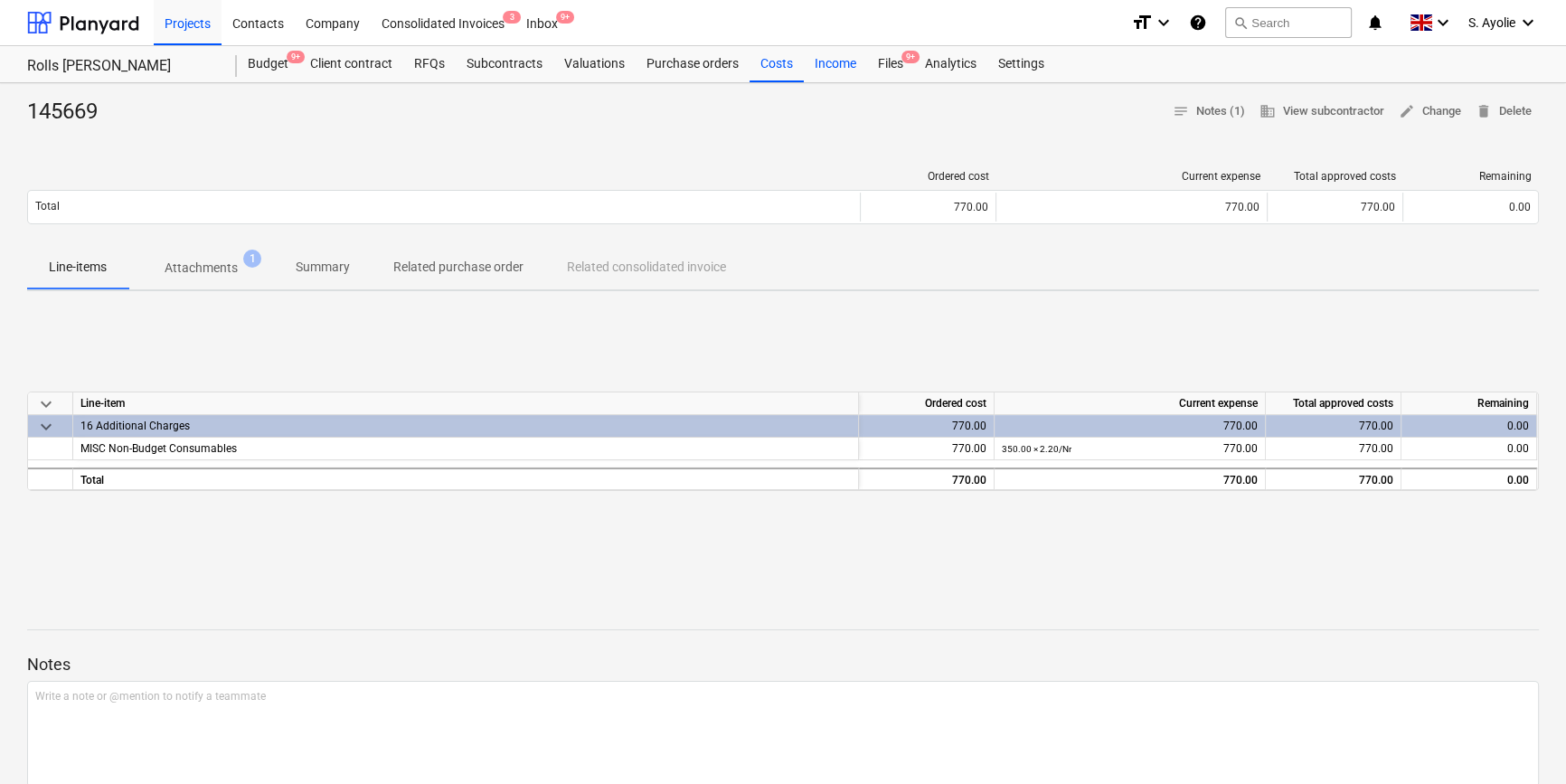
click at [876, 68] on div "Files 9+" at bounding box center [891, 64] width 47 height 36
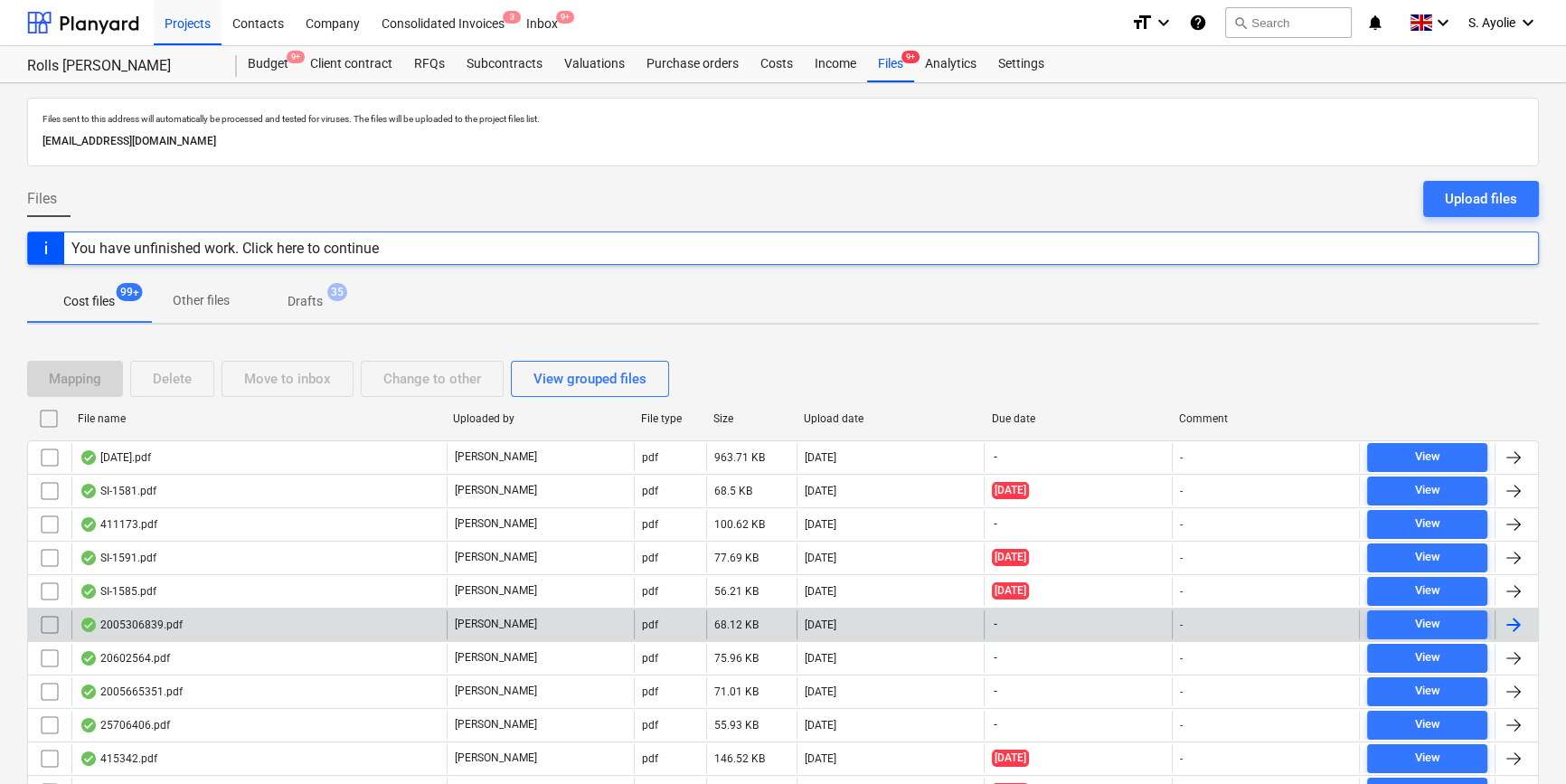
click at [516, 627] on div "[PERSON_NAME]" at bounding box center [540, 625] width 187 height 29
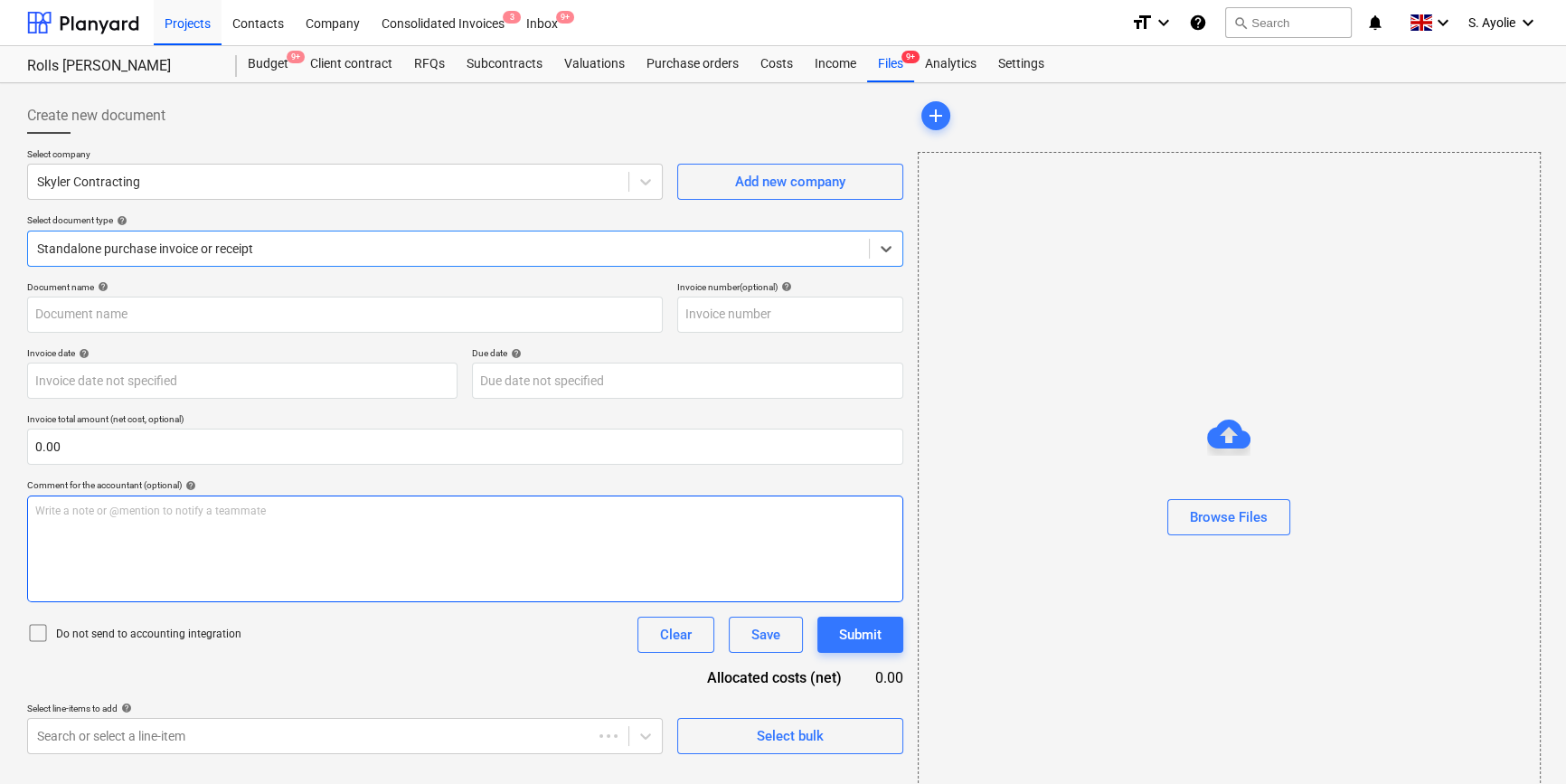
type input "2005306839"
type input "29 Jun 2025"
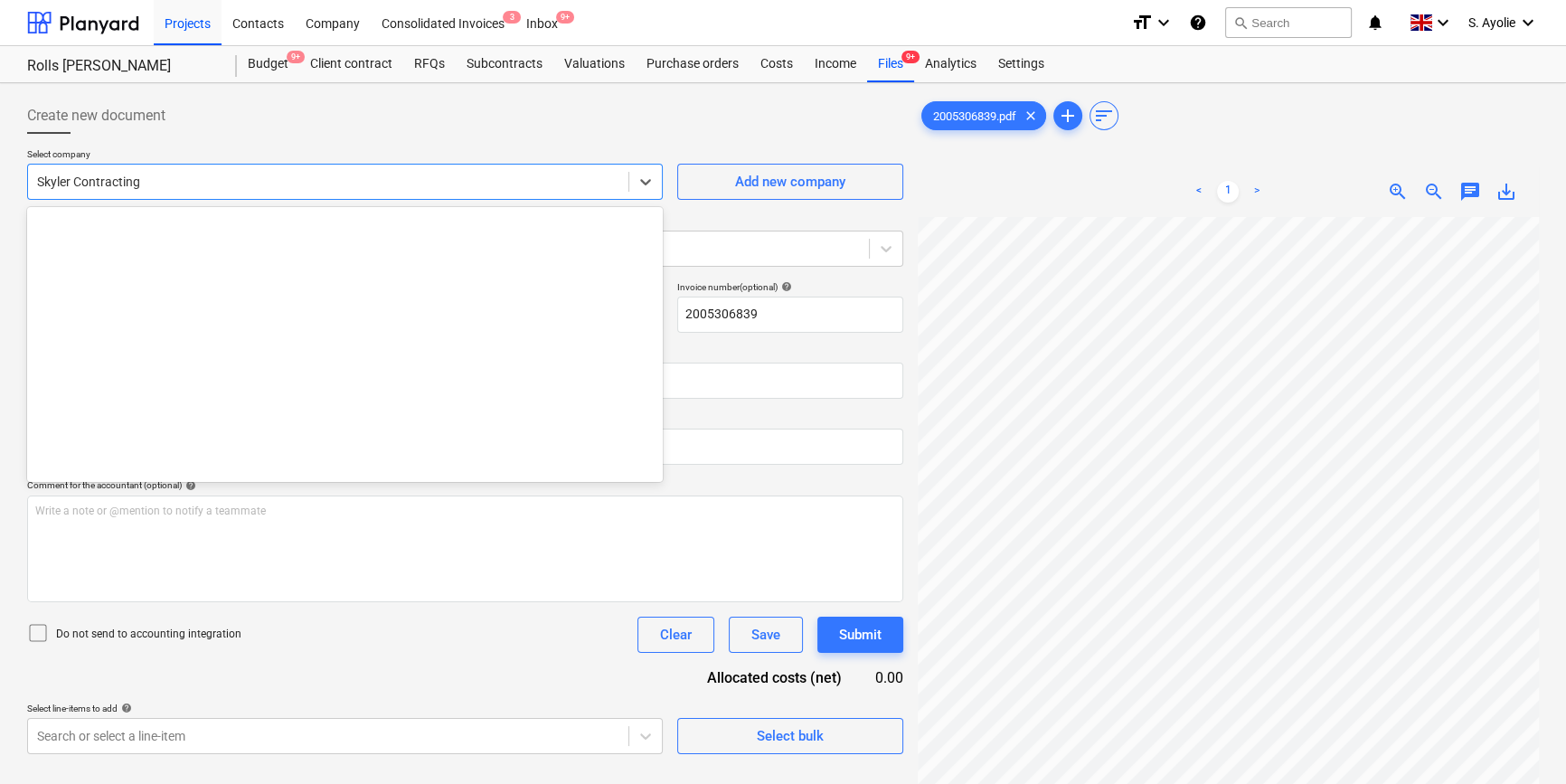
drag, startPoint x: 360, startPoint y: 190, endPoint x: 349, endPoint y: 198, distance: 13.6
click at [349, 198] on div "Skyler Contracting" at bounding box center [345, 181] width 636 height 36
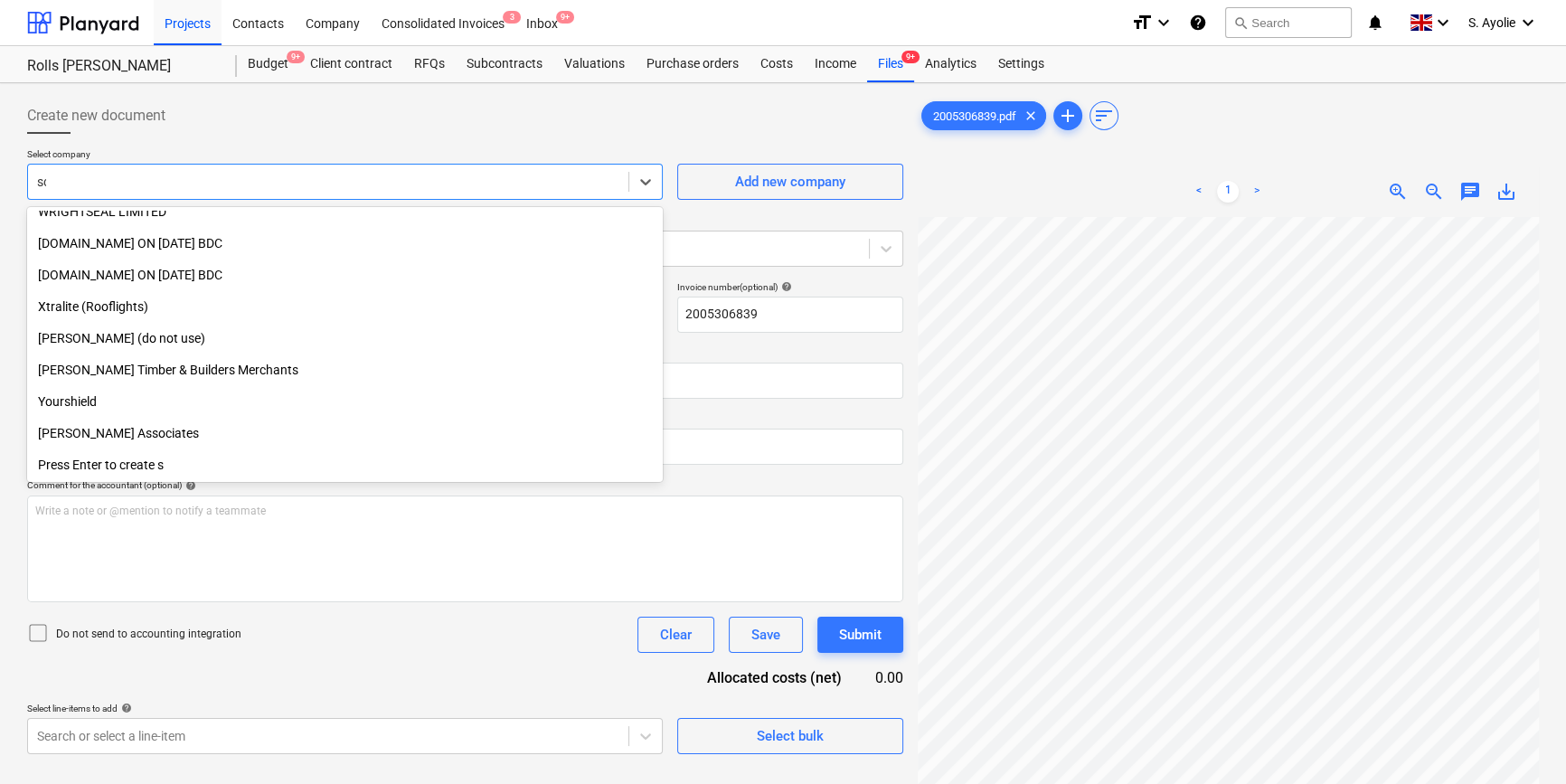
scroll to position [614, 0]
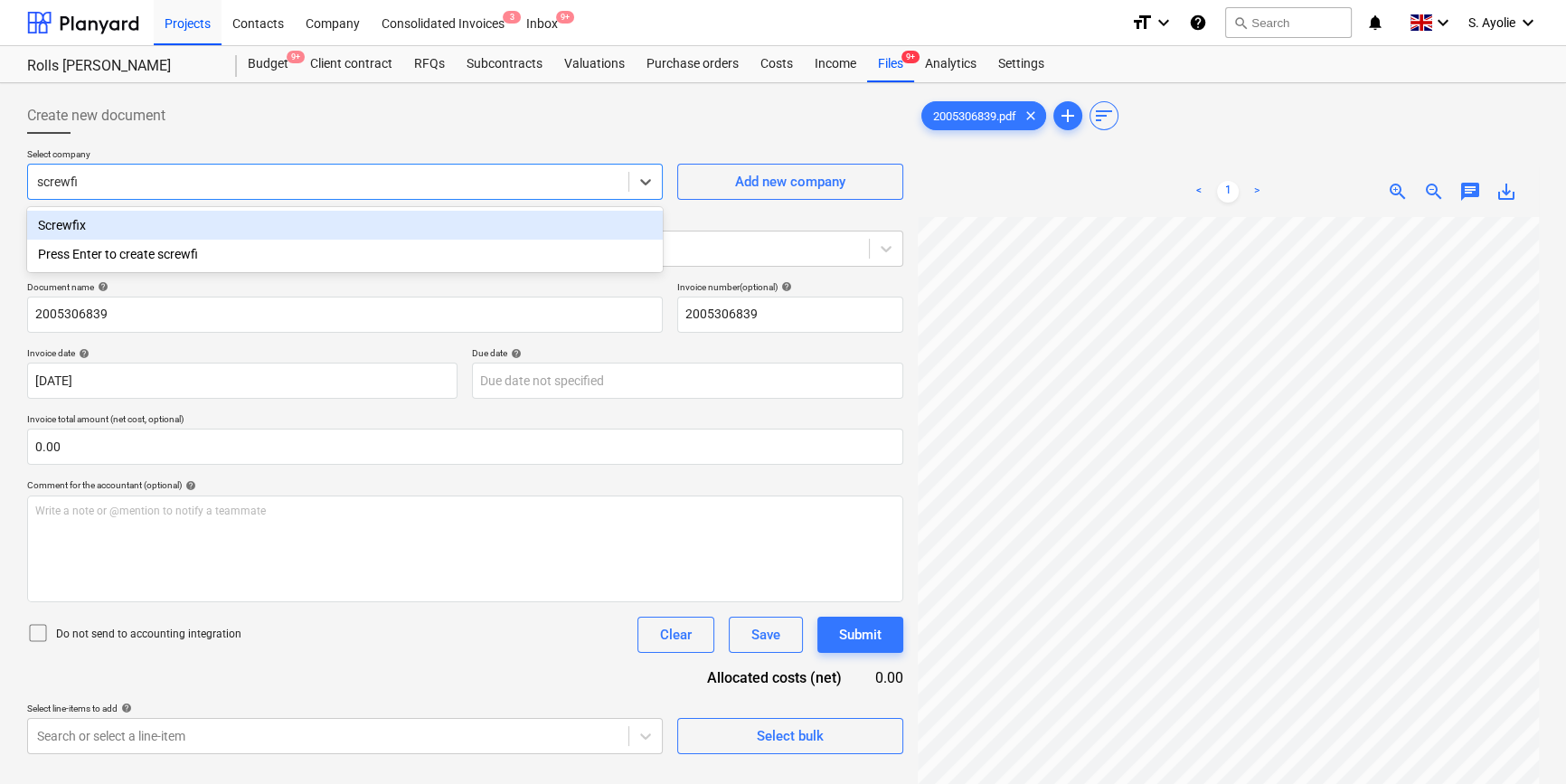
type input "screwfix"
click at [271, 216] on div "Screwfix" at bounding box center [345, 225] width 636 height 29
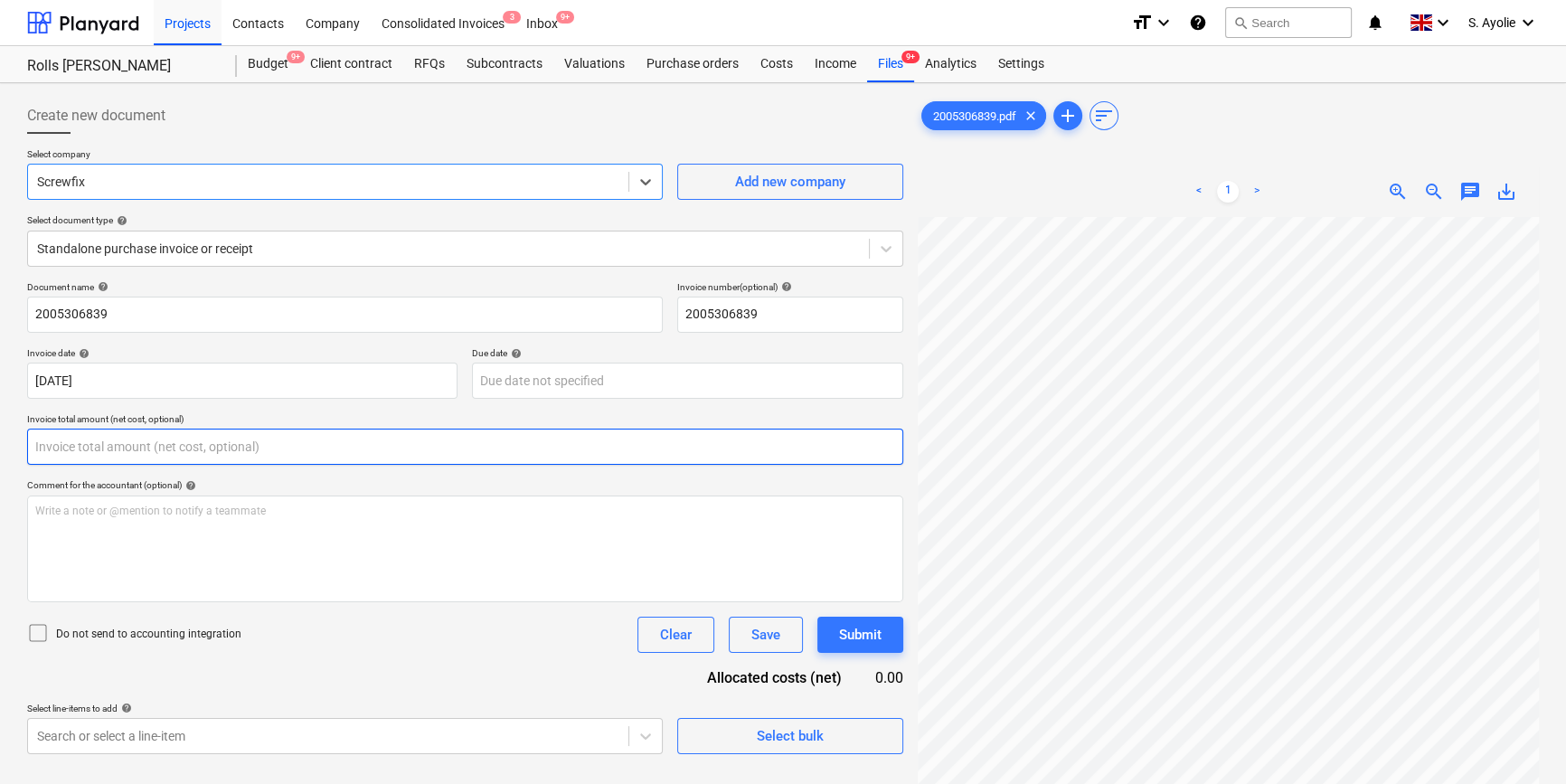
click at [205, 439] on input "text" at bounding box center [465, 446] width 876 height 36
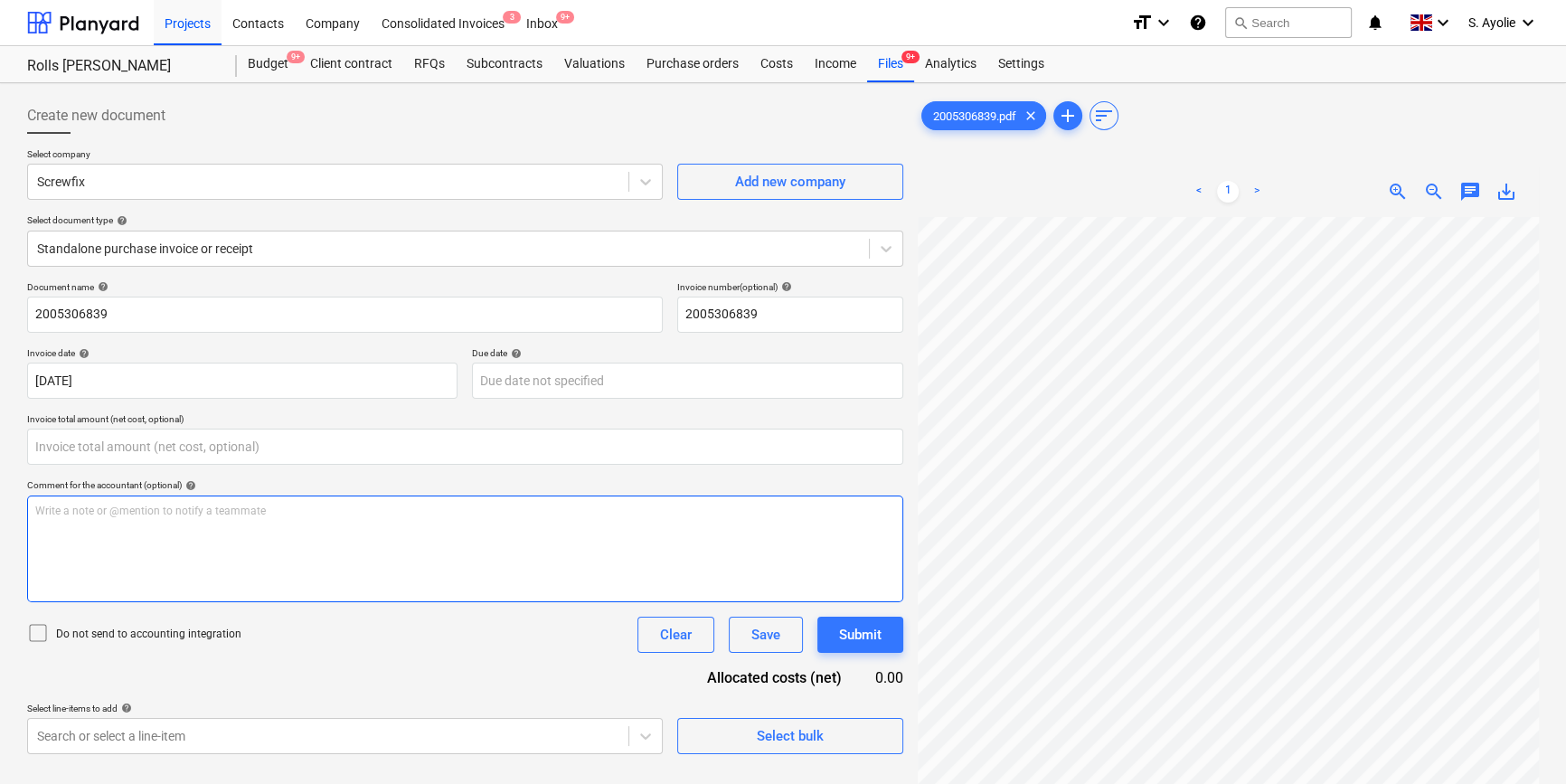
type input "0.00"
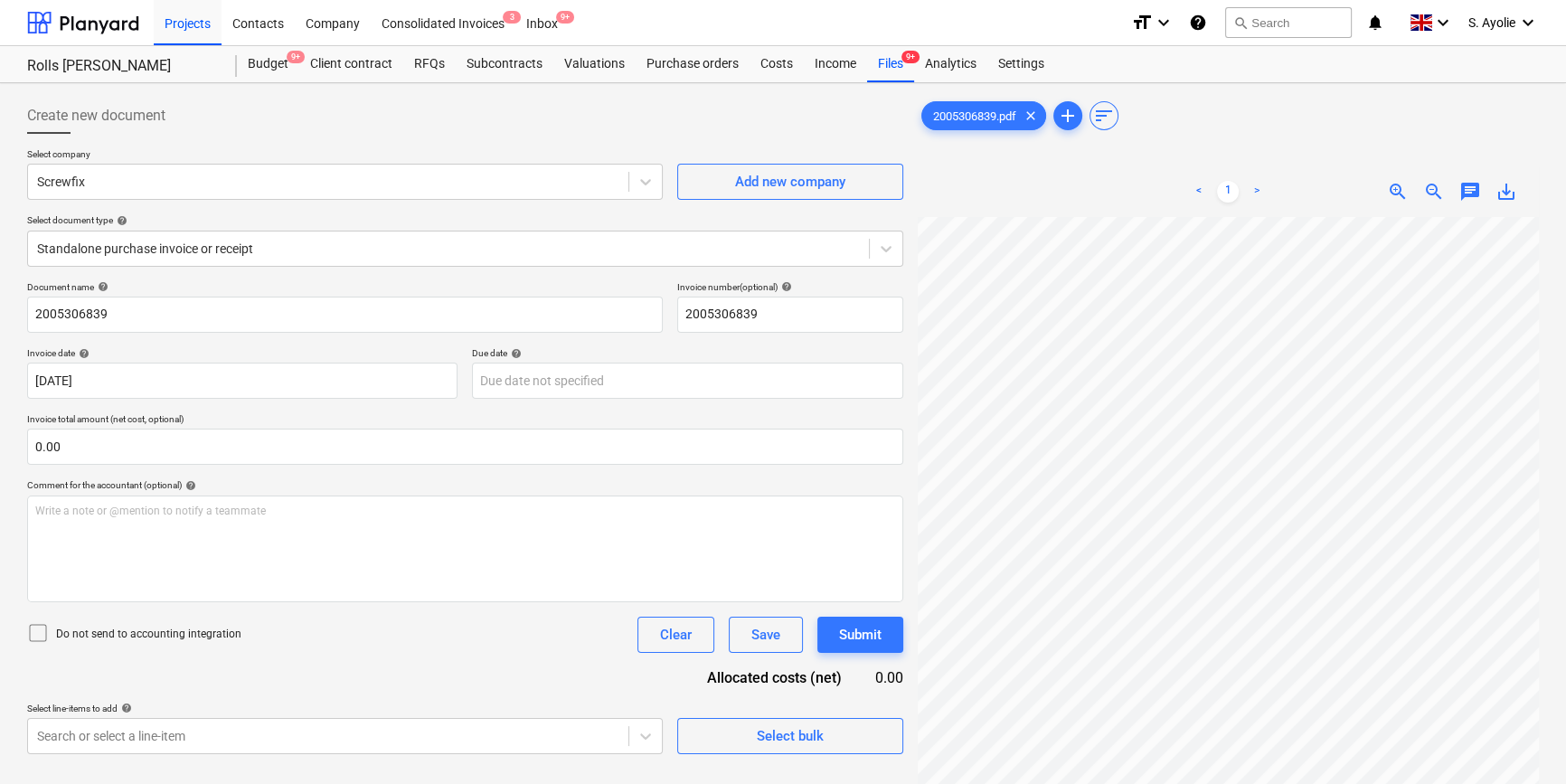
click at [950, 181] on div "< 1 > zoom_in zoom_out chat 0 save_alt" at bounding box center [1228, 558] width 621 height 784
click at [1011, 200] on div "< 1 > zoom_in zoom_out chat 0 save_alt" at bounding box center [1228, 558] width 621 height 784
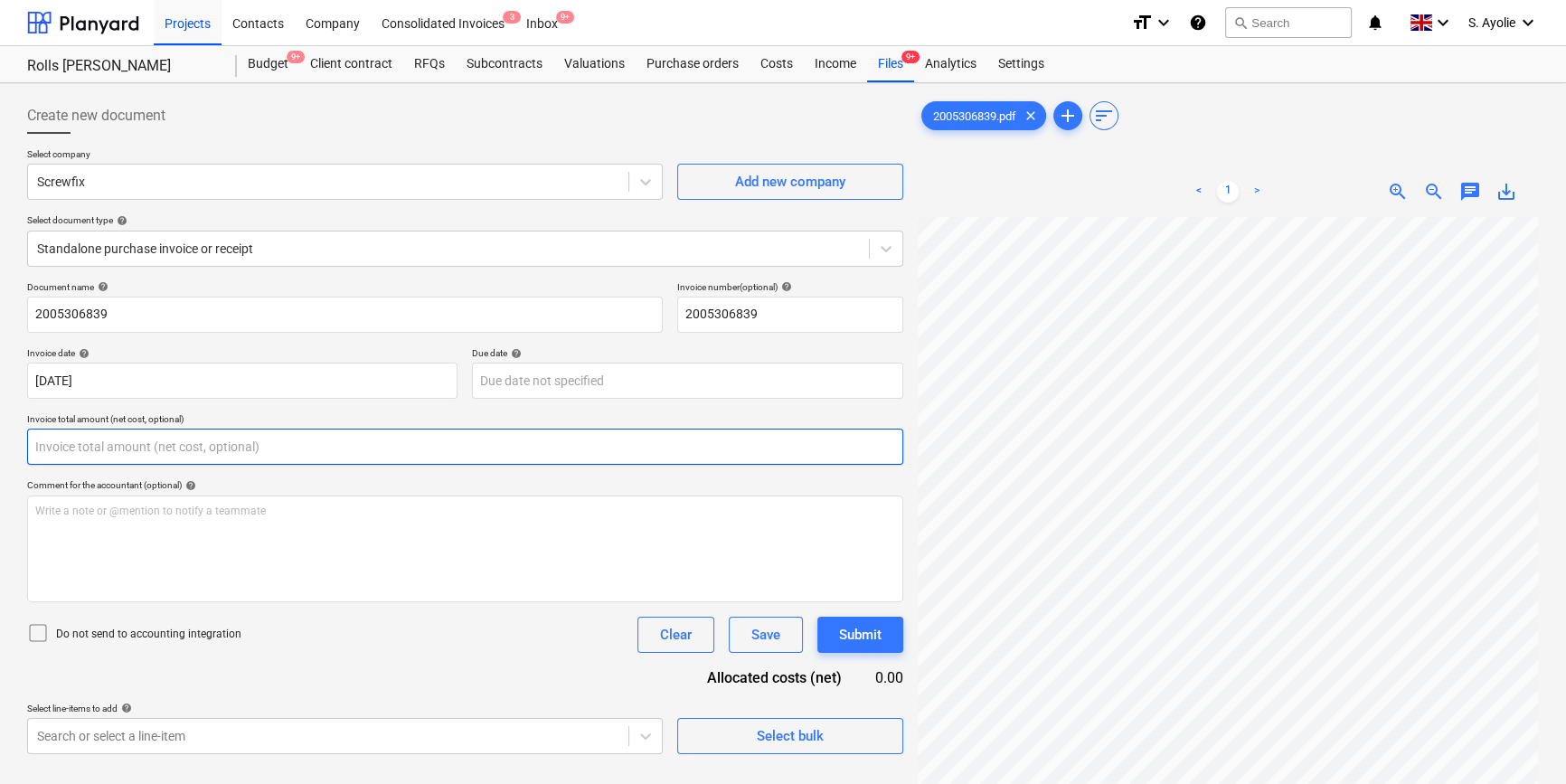
click at [218, 448] on input "text" at bounding box center [465, 446] width 876 height 36
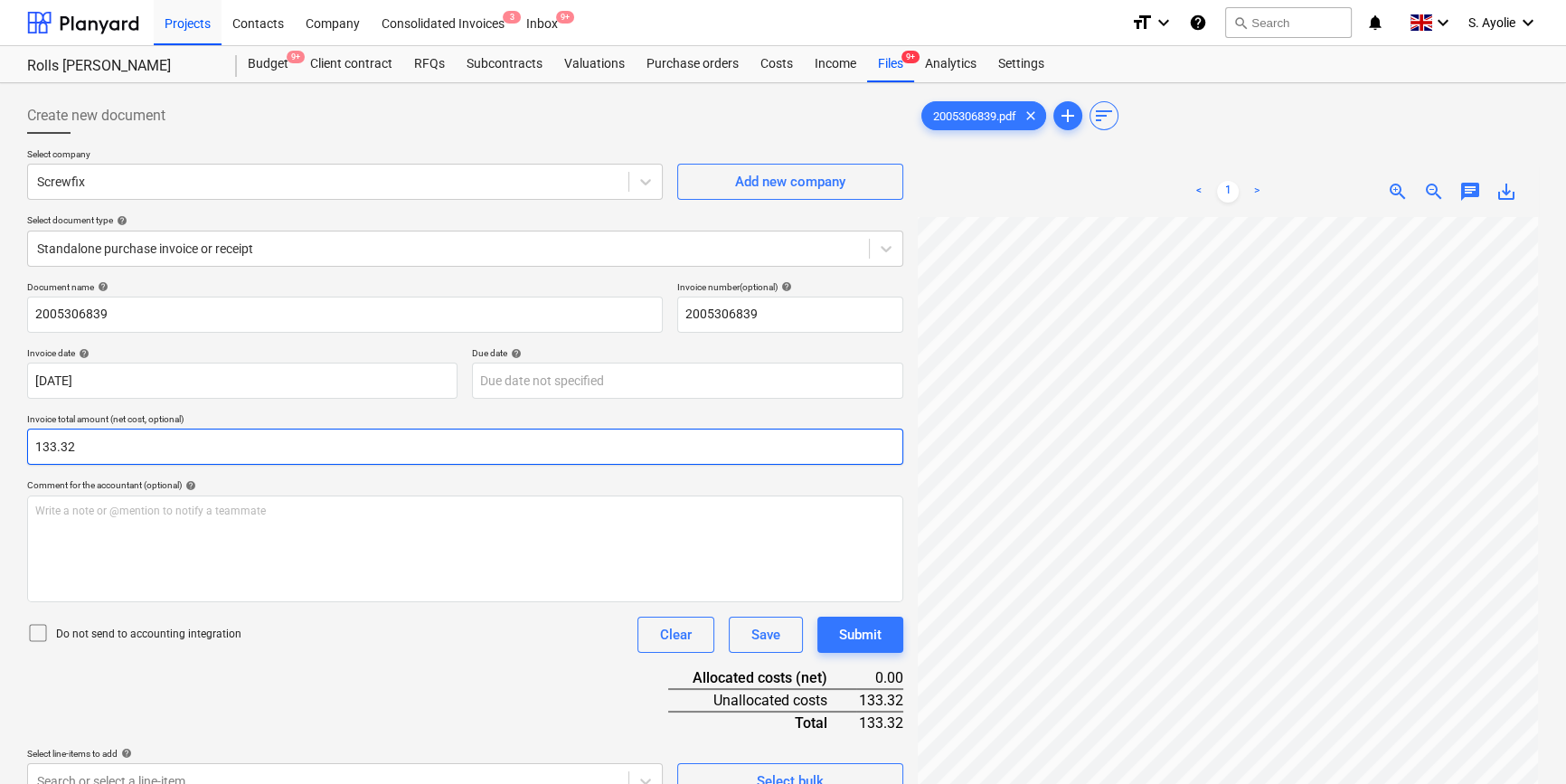
type input "133.32"
click at [138, 642] on div "Do not send to accounting integration" at bounding box center [134, 634] width 214 height 25
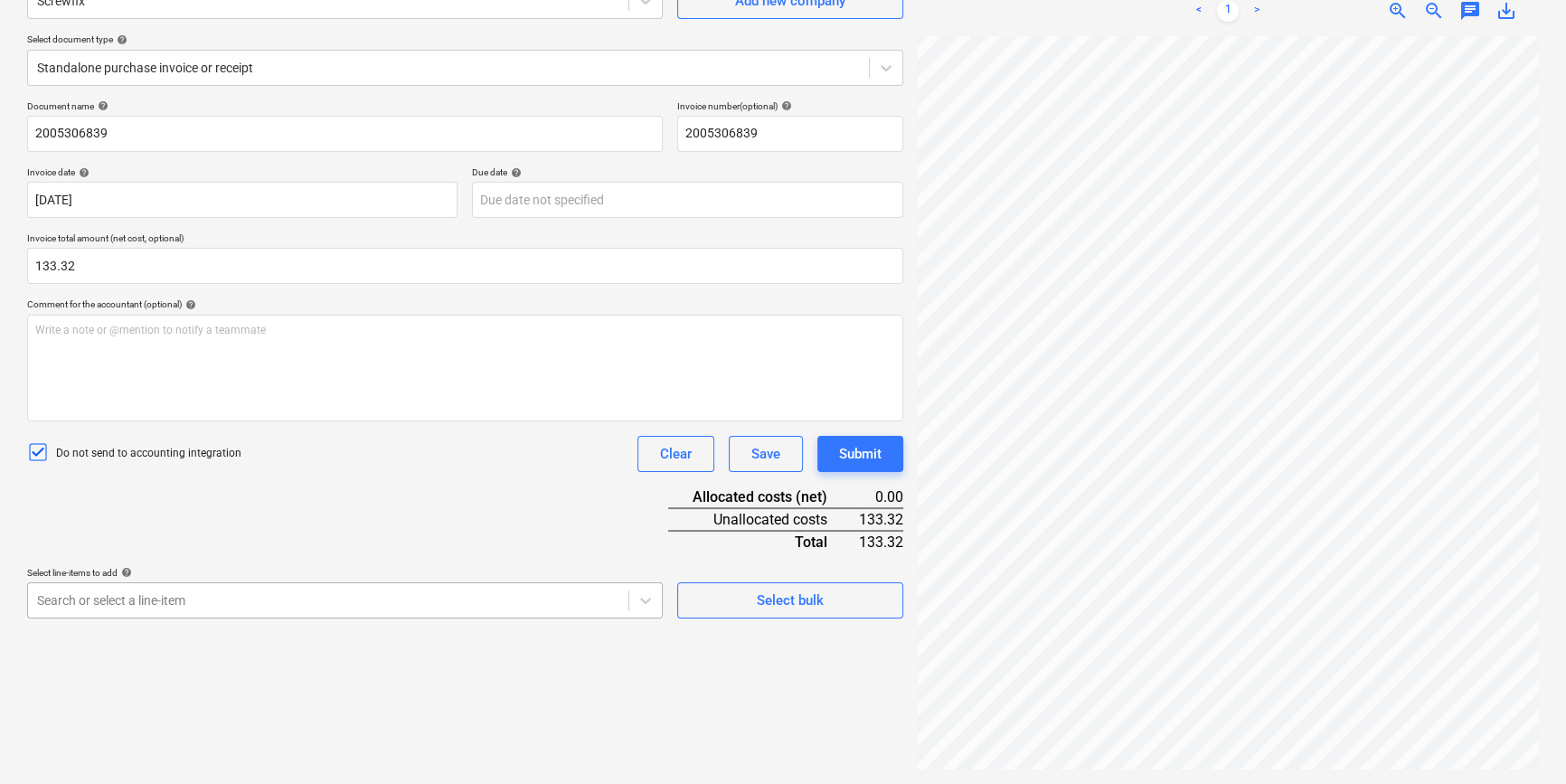
scroll to position [296, 0]
click at [290, 597] on body "Projects Contacts Company Consolidated Invoices 3 Inbox 9+ format_size keyboard…" at bounding box center [783, 211] width 1566 height 784
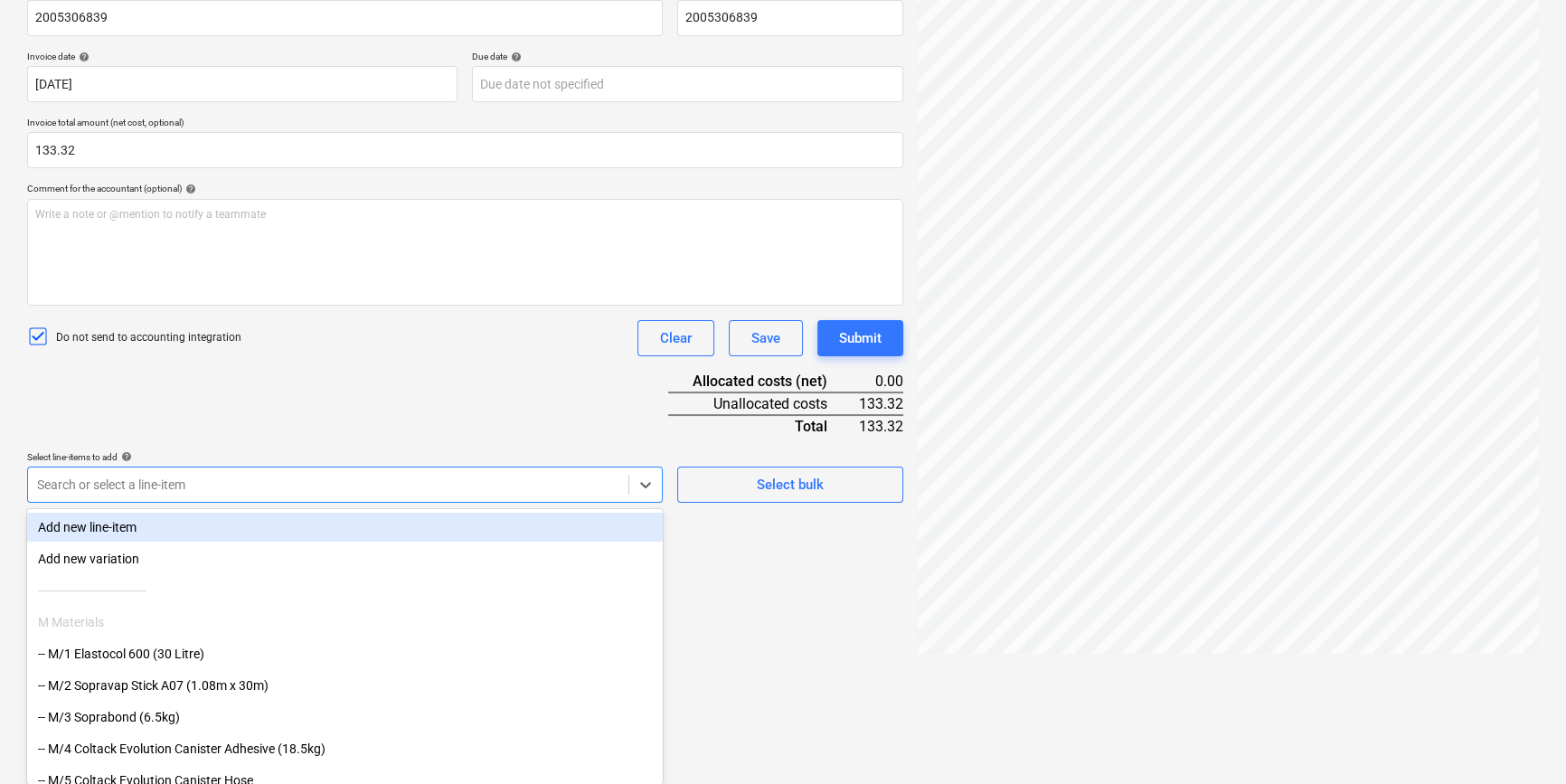
scroll to position [181, 0]
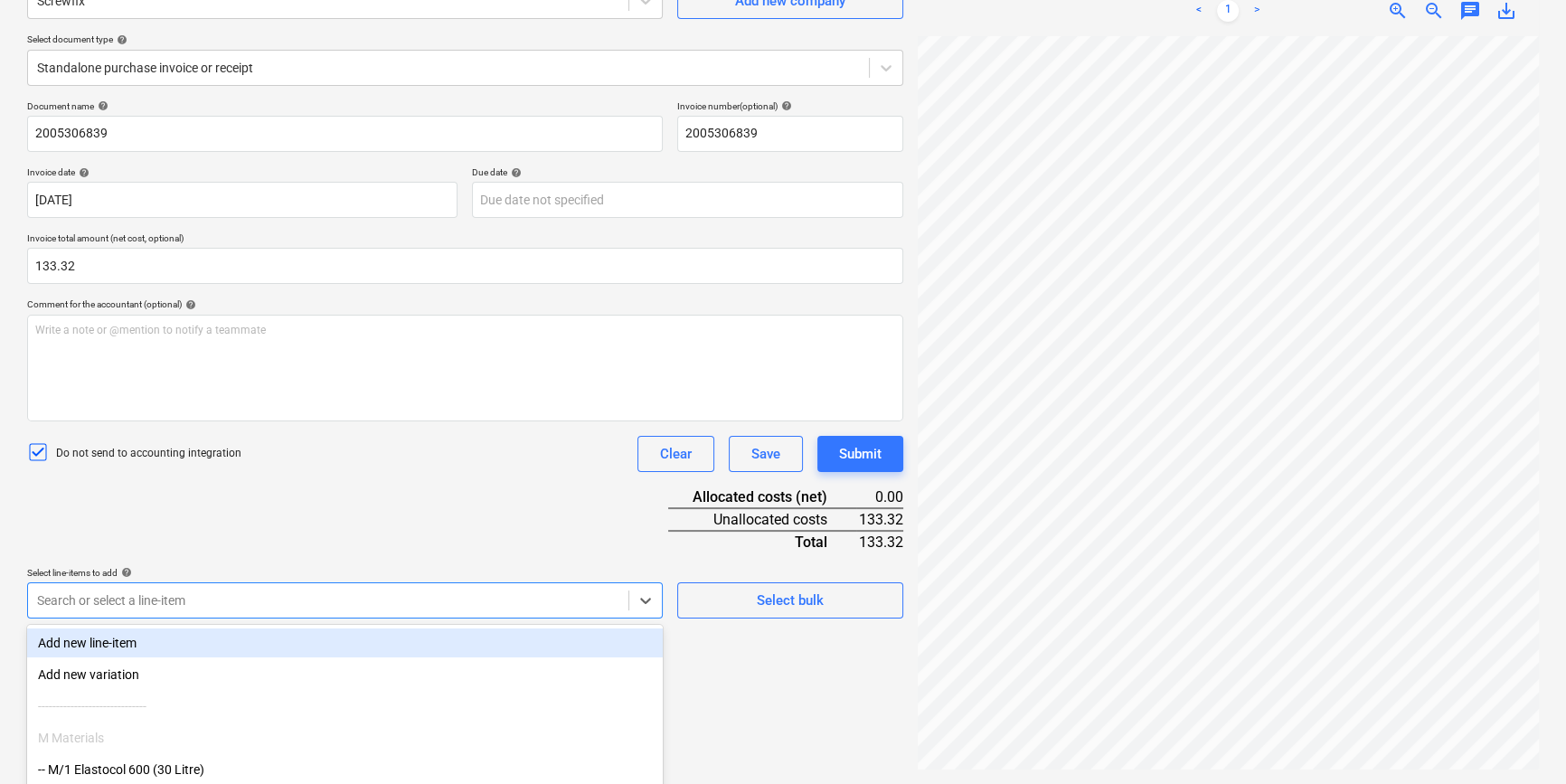
click at [99, 482] on div "Document name help 2005306839 Invoice number (optional) help 2005306839 Invoice…" at bounding box center [465, 359] width 876 height 518
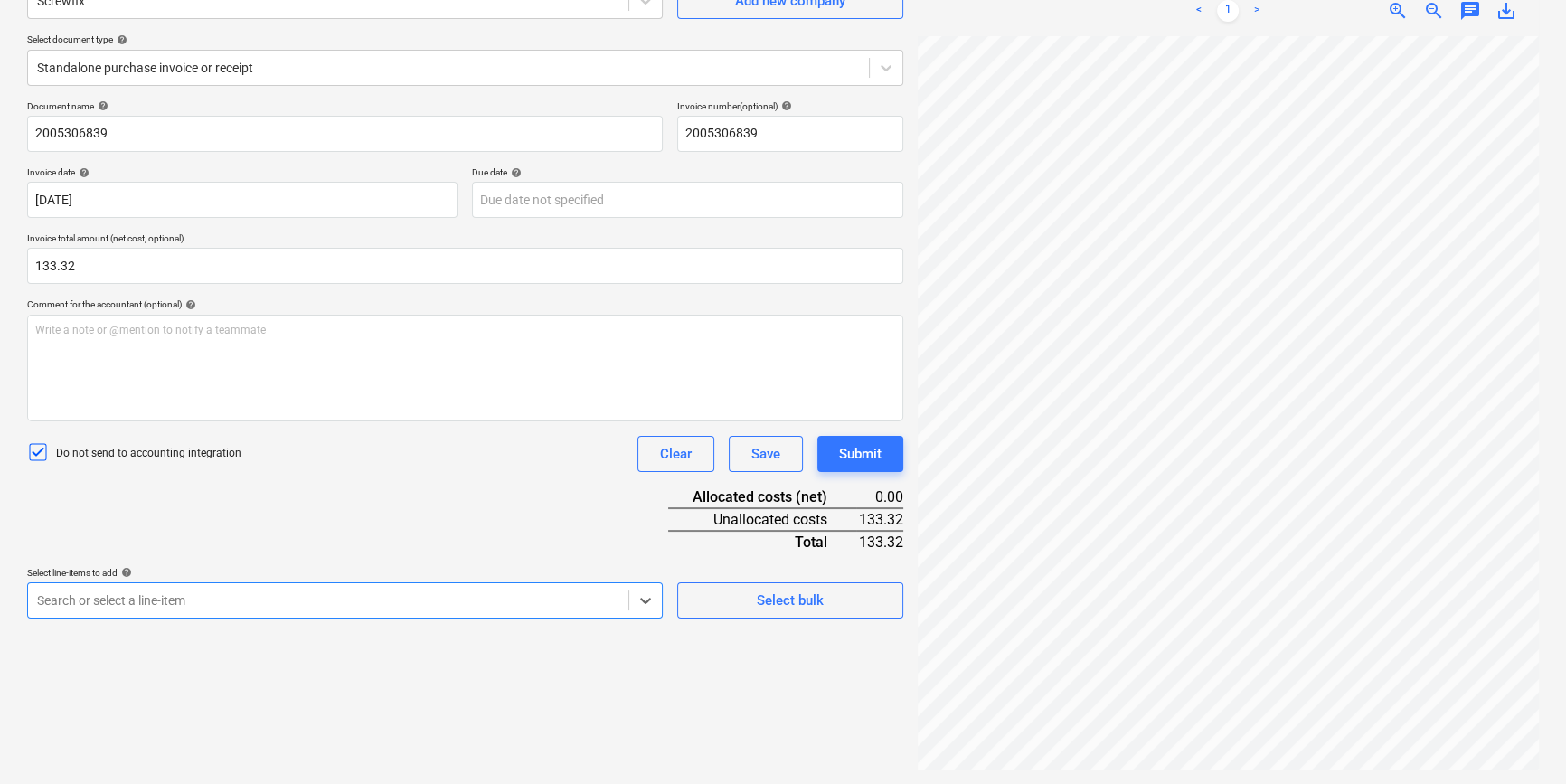
scroll to position [524, 330]
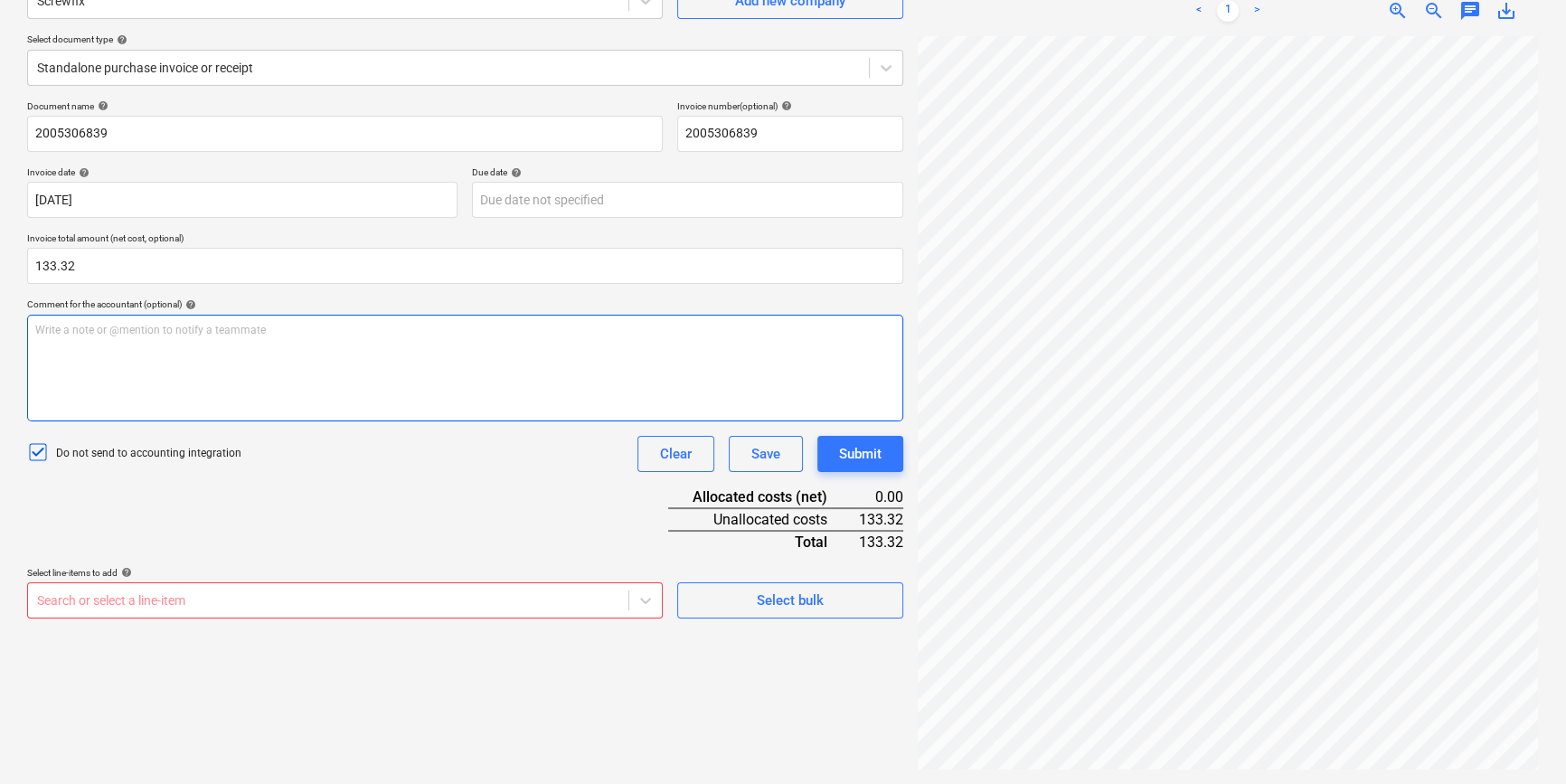
click at [720, 419] on div "Create new document Select company Screwfix Add new company Select document typ…" at bounding box center [783, 343] width 1526 height 867
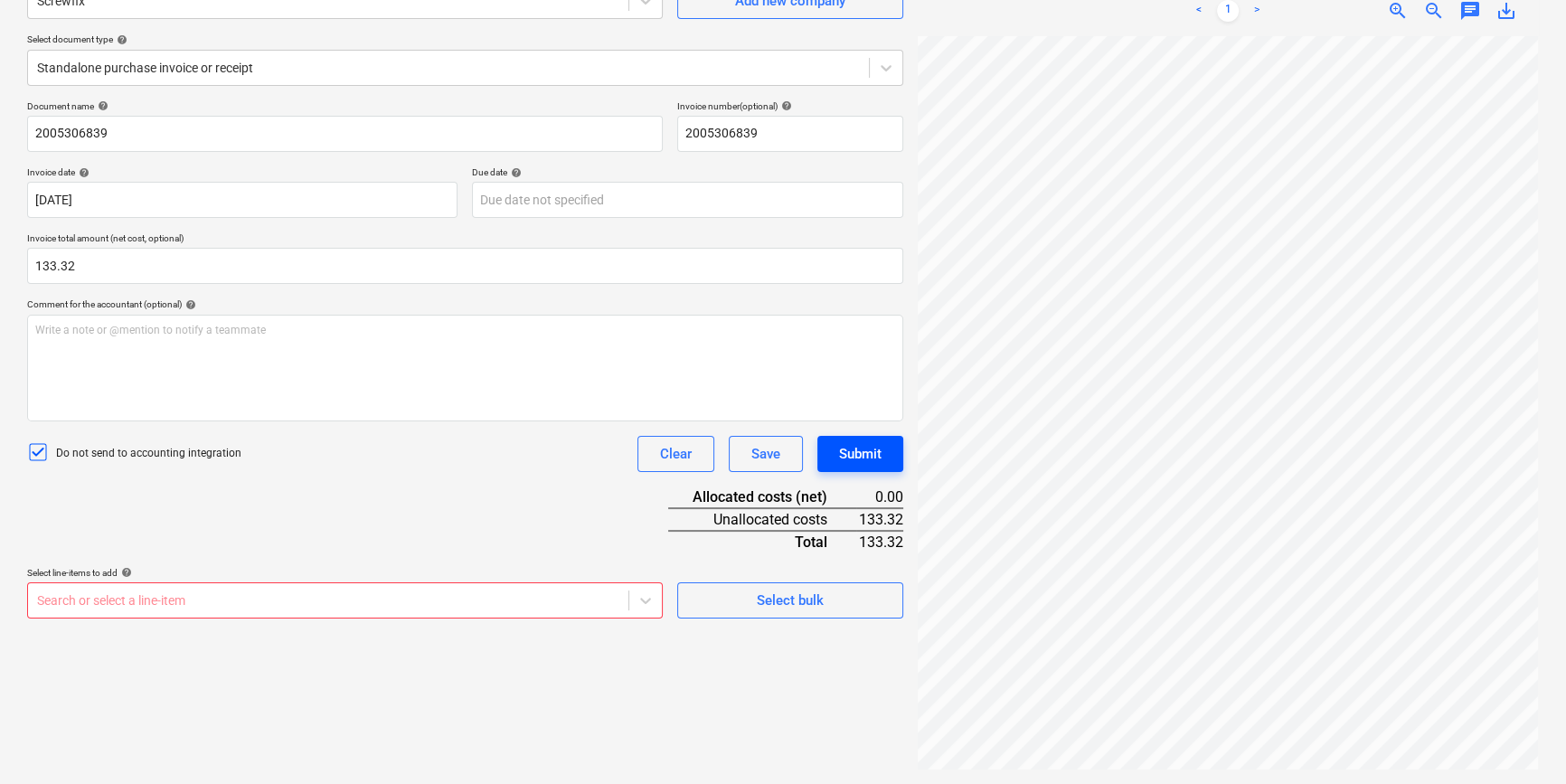
scroll to position [275, 0]
click at [955, 771] on div "2005306839.pdf clear add sort < 1 > zoom_in zoom_out chat 0 save_alt" at bounding box center [1229, 343] width 636 height 867
click at [1024, 11] on div "< 1 > zoom_in zoom_out chat 0 save_alt" at bounding box center [1228, 378] width 621 height 784
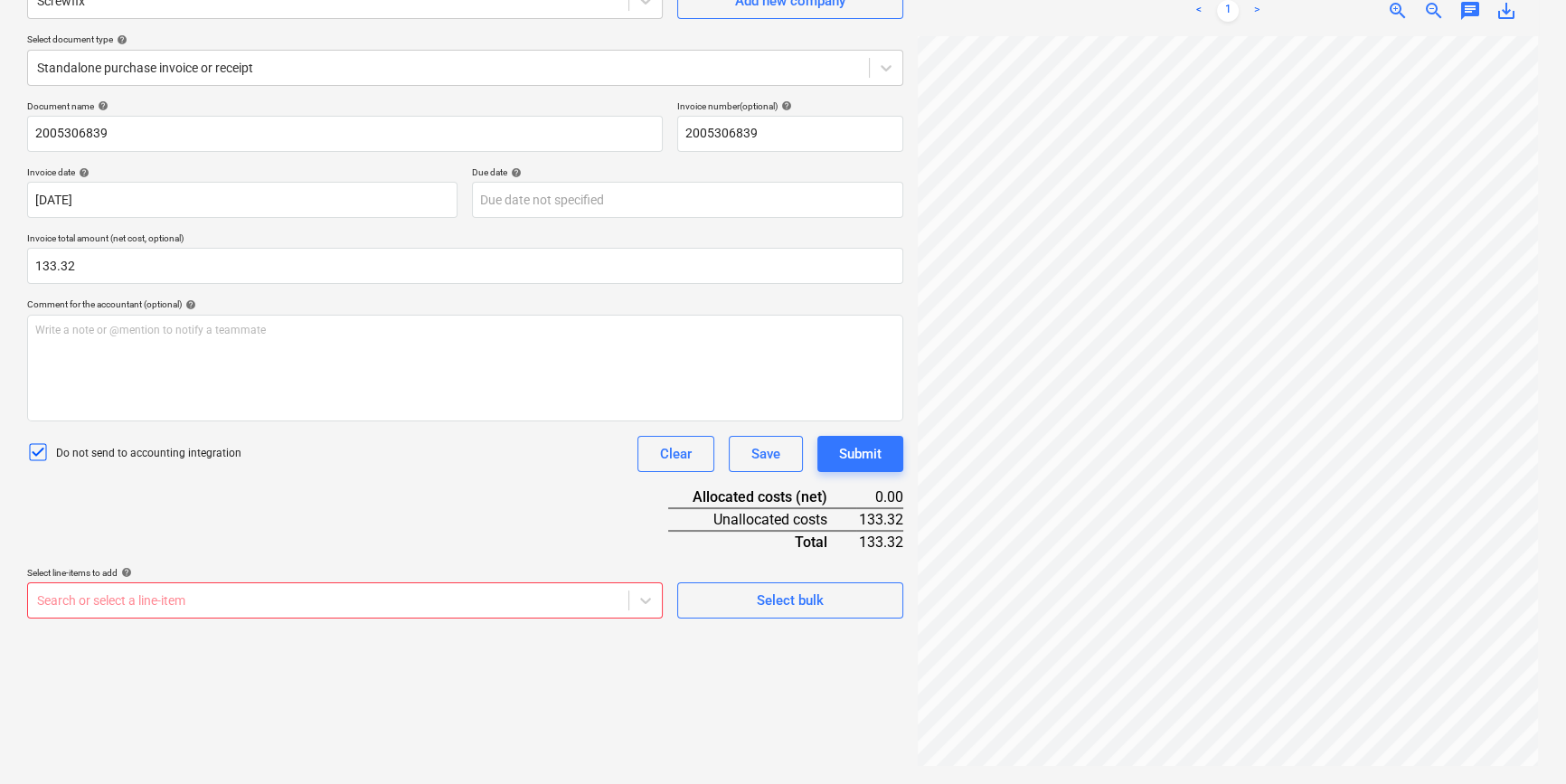
click at [256, 599] on body "Projects Contacts Company Consolidated Invoices 3 Inbox 9+ format_size keyboard…" at bounding box center [783, 211] width 1566 height 784
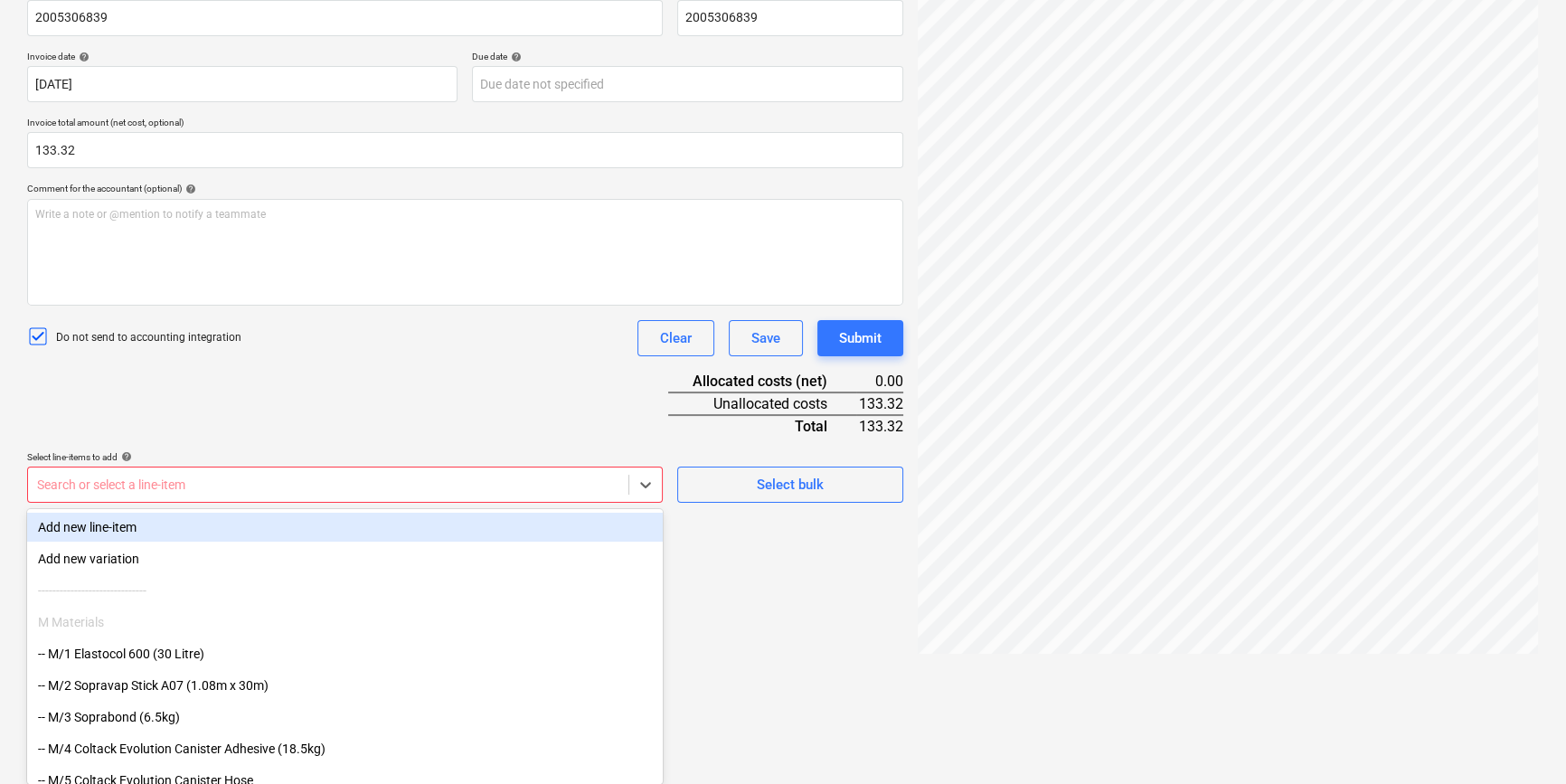
click at [573, 488] on body "Projects Contacts Company Consolidated Invoices 3 Inbox 9+ format_size keyboard…" at bounding box center [783, 96] width 1566 height 784
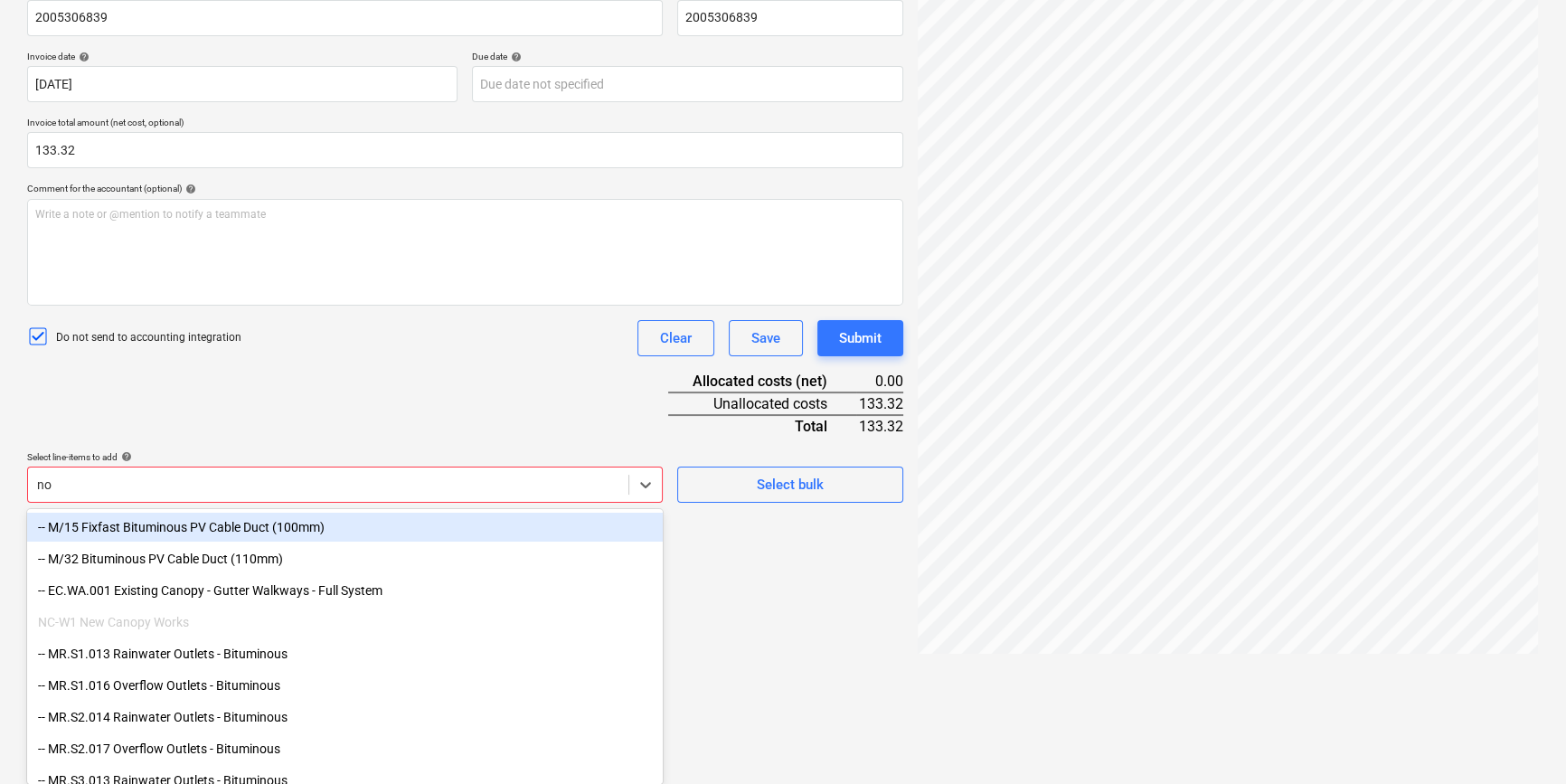
type input "non"
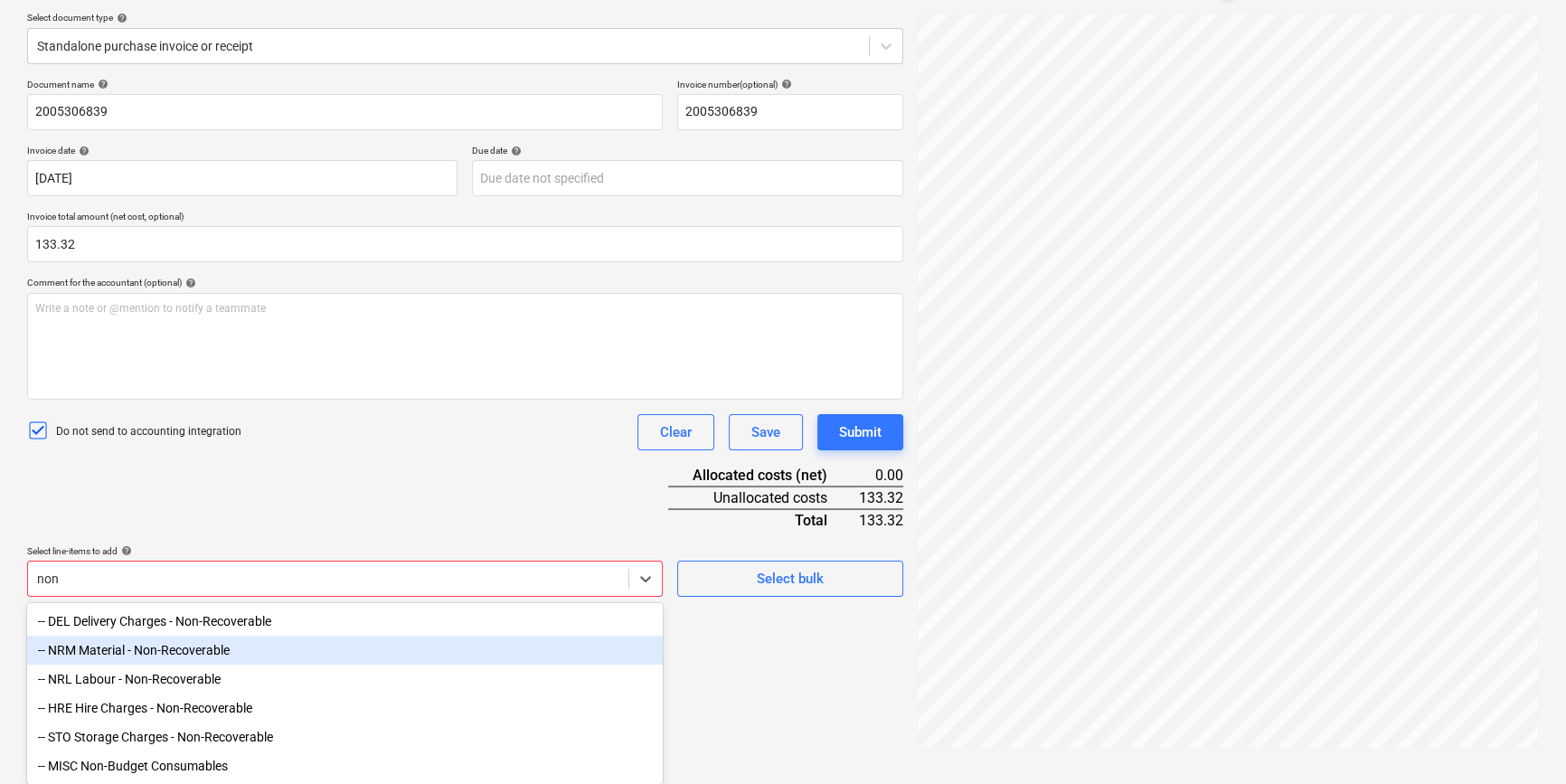
click at [288, 651] on div "-- NRM Material - Non-Recoverable" at bounding box center [345, 650] width 636 height 29
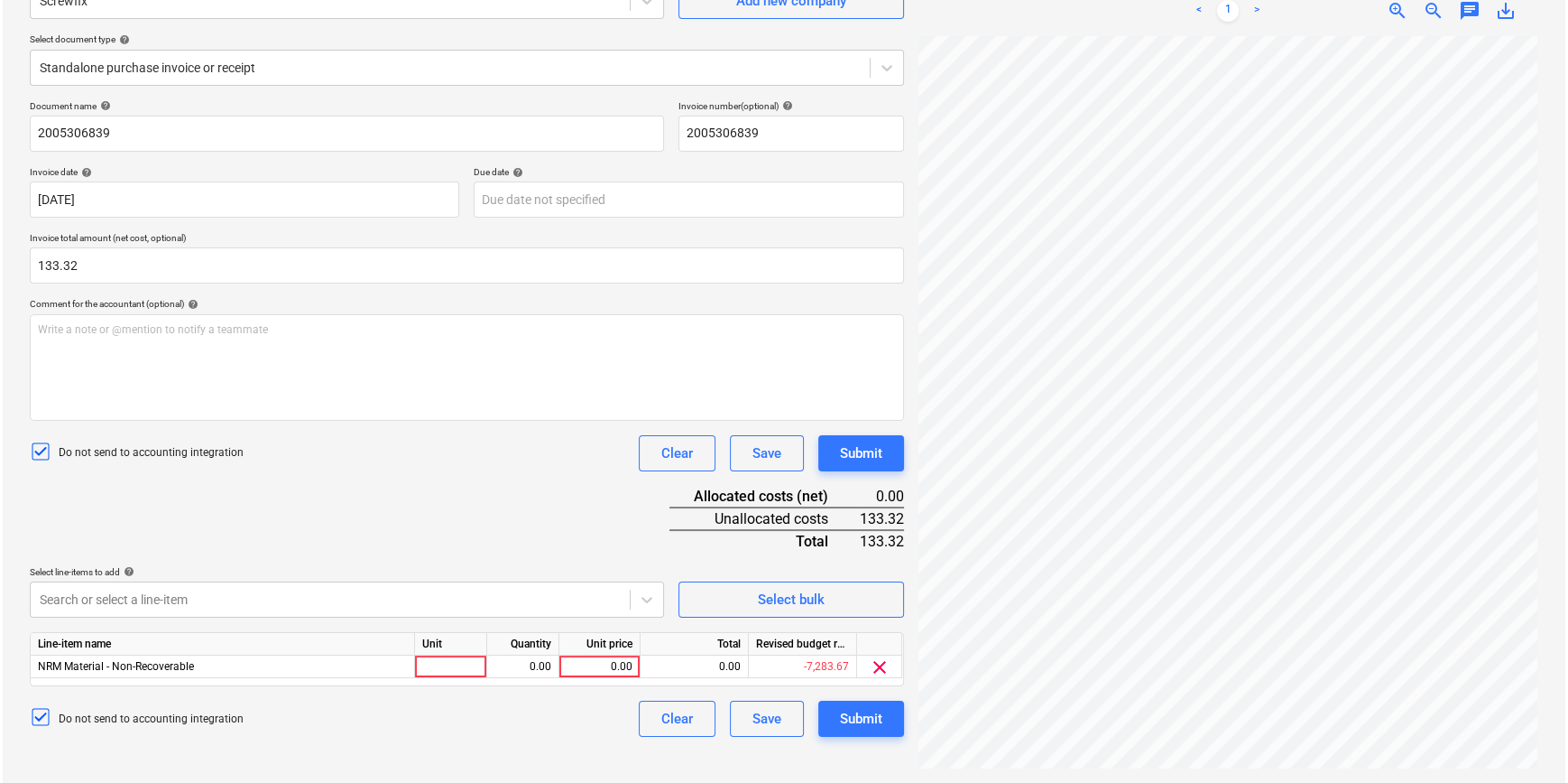
scroll to position [180, 0]
click at [388, 514] on div "Document name help 2005306839 Invoice number (optional) help 2005306839 Invoice…" at bounding box center [464, 418] width 874 height 636
click at [454, 670] on div at bounding box center [448, 666] width 72 height 22
type input "pcs"
click at [540, 663] on div "0.00" at bounding box center [519, 666] width 57 height 22
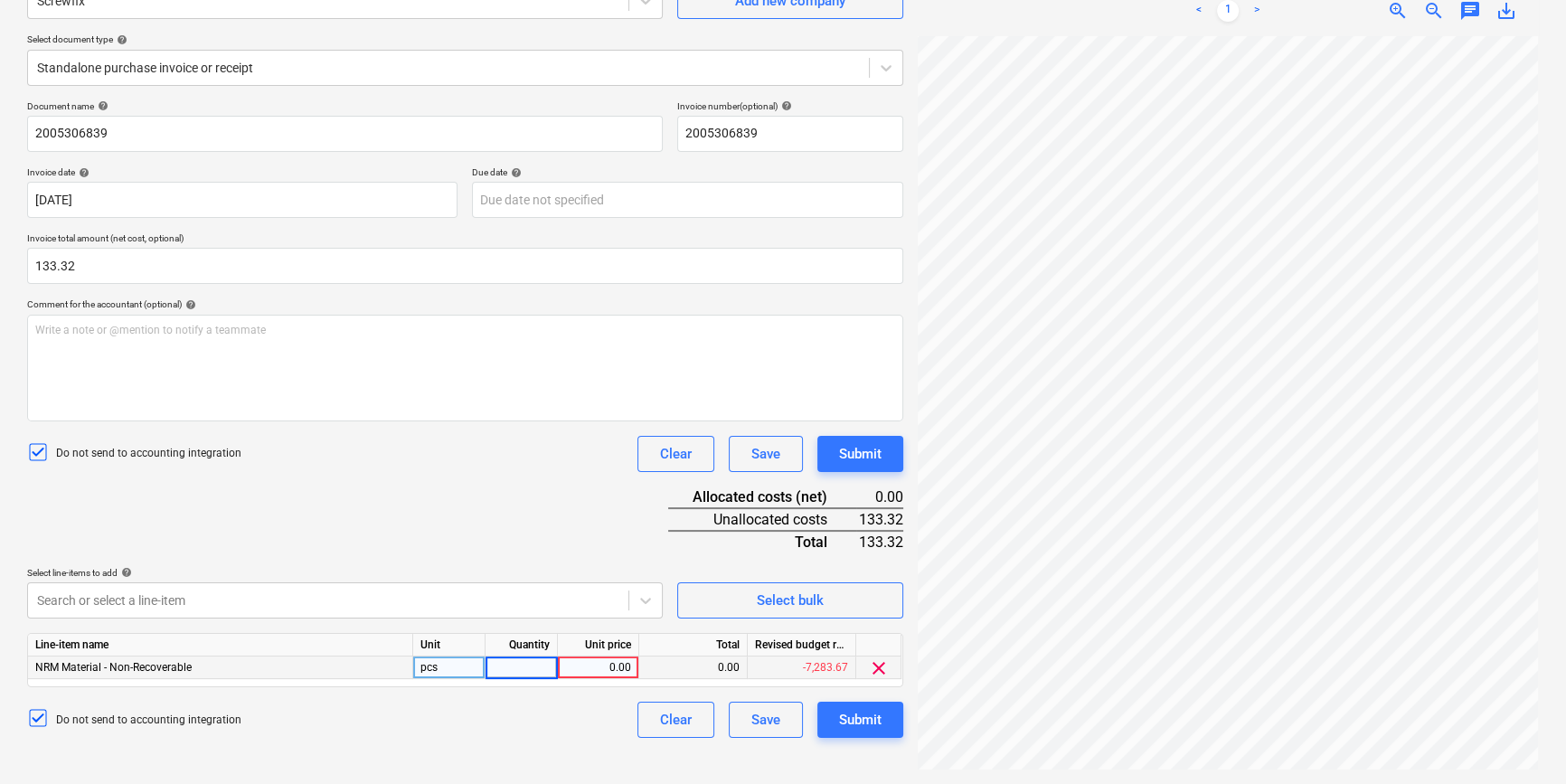
type input "1"
click at [605, 670] on div "0.00" at bounding box center [598, 667] width 66 height 22
type input "133.32"
drag, startPoint x: 625, startPoint y: 542, endPoint x: 625, endPoint y: 551, distance: 9.0
click at [625, 548] on div "Document name help 2005306839 Invoice number (optional) help 2005306839 Invoice…" at bounding box center [465, 419] width 876 height 637
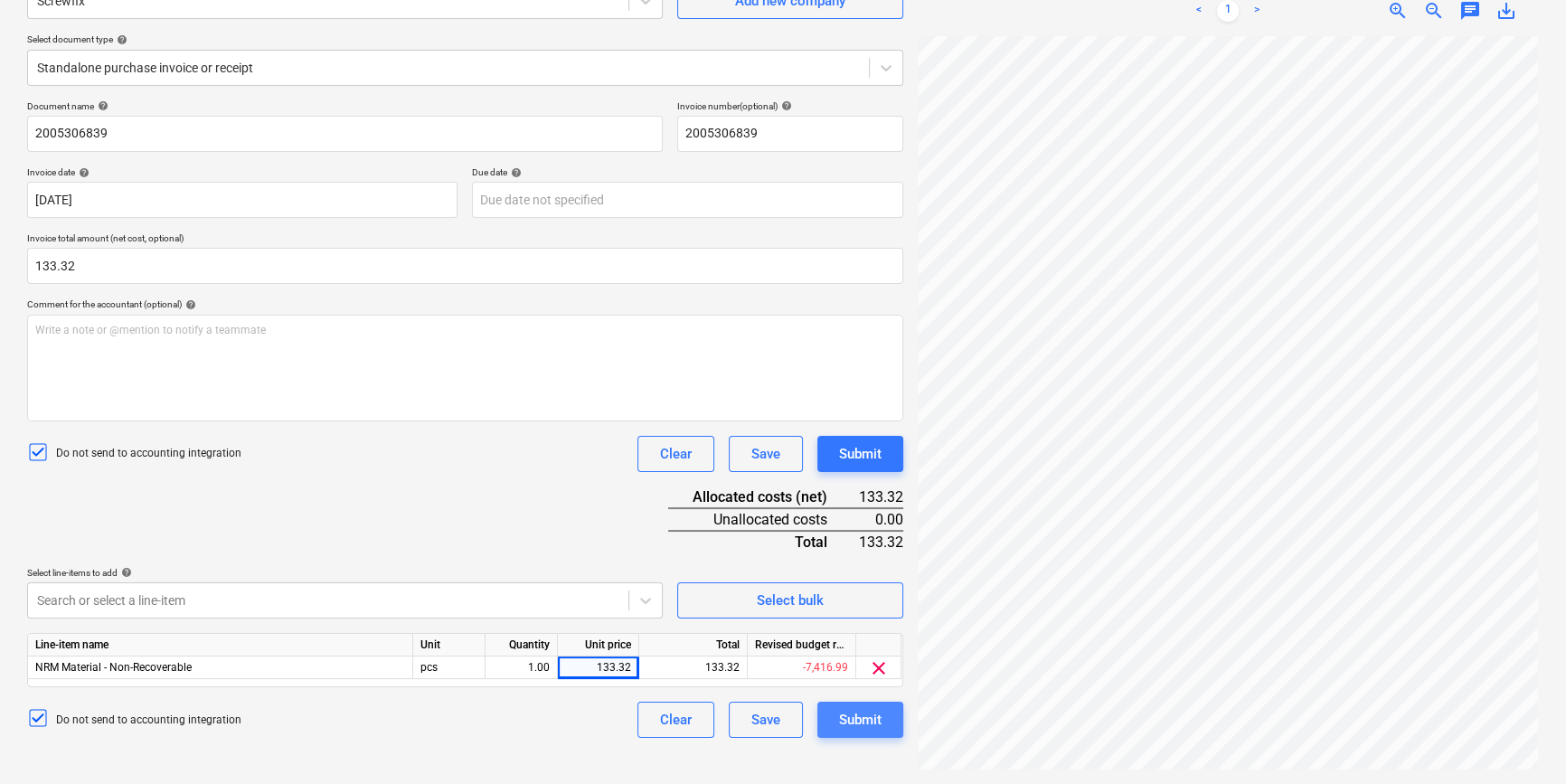
click at [836, 715] on button "Submit" at bounding box center [860, 718] width 86 height 36
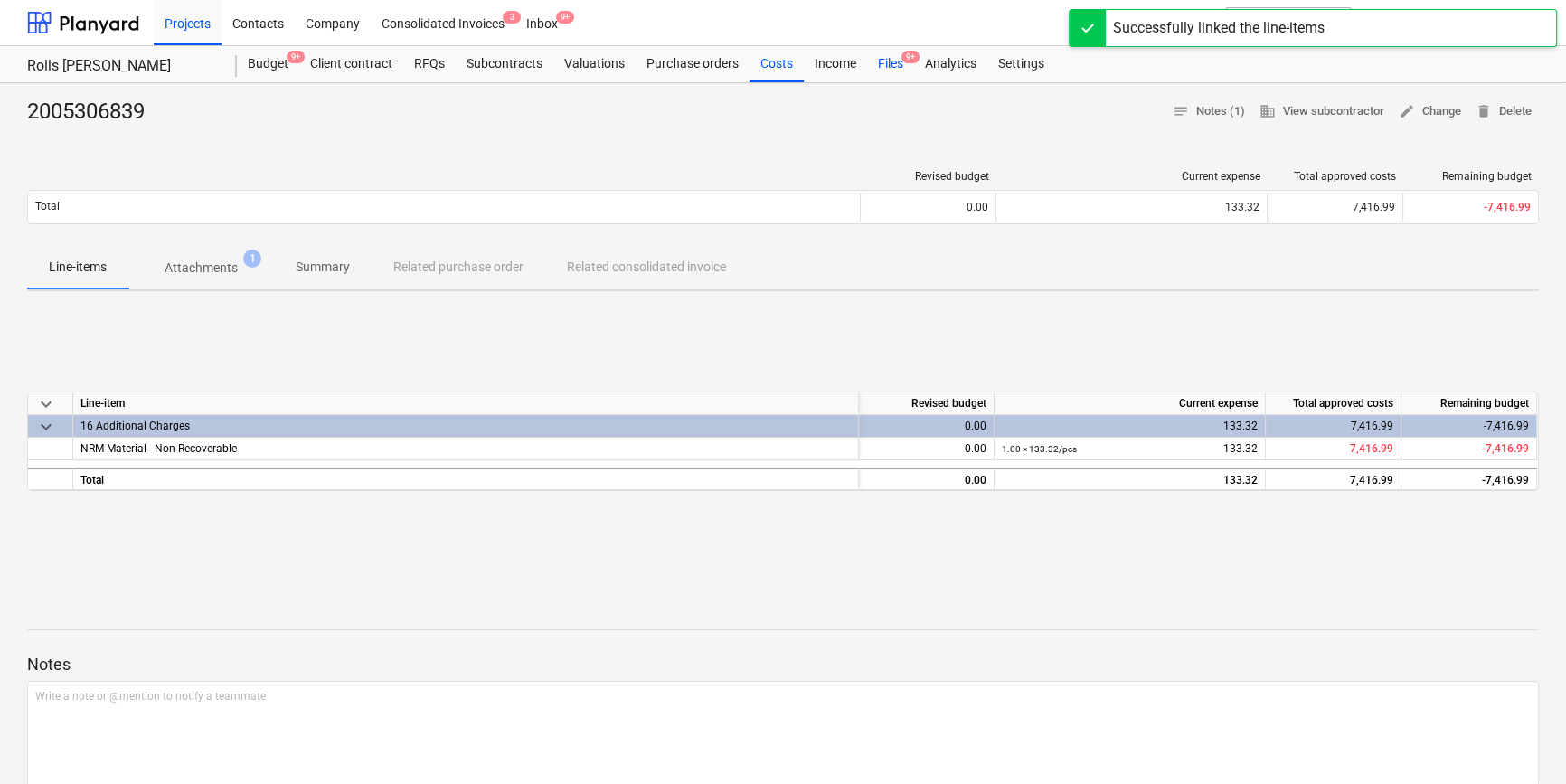
click at [897, 63] on div "Files 9+" at bounding box center [891, 64] width 47 height 36
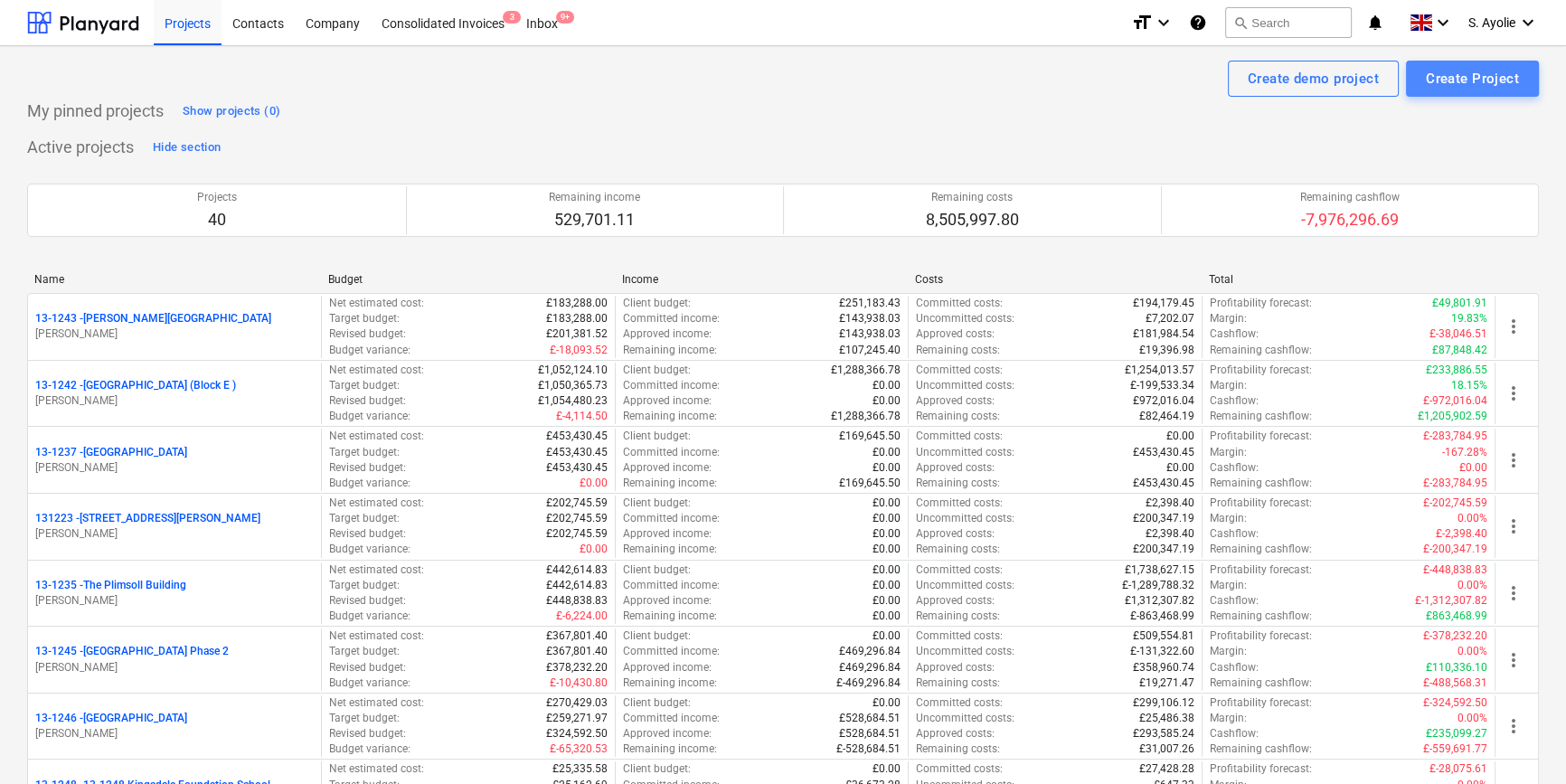
click at [1440, 73] on div "Create Project" at bounding box center [1472, 78] width 93 height 23
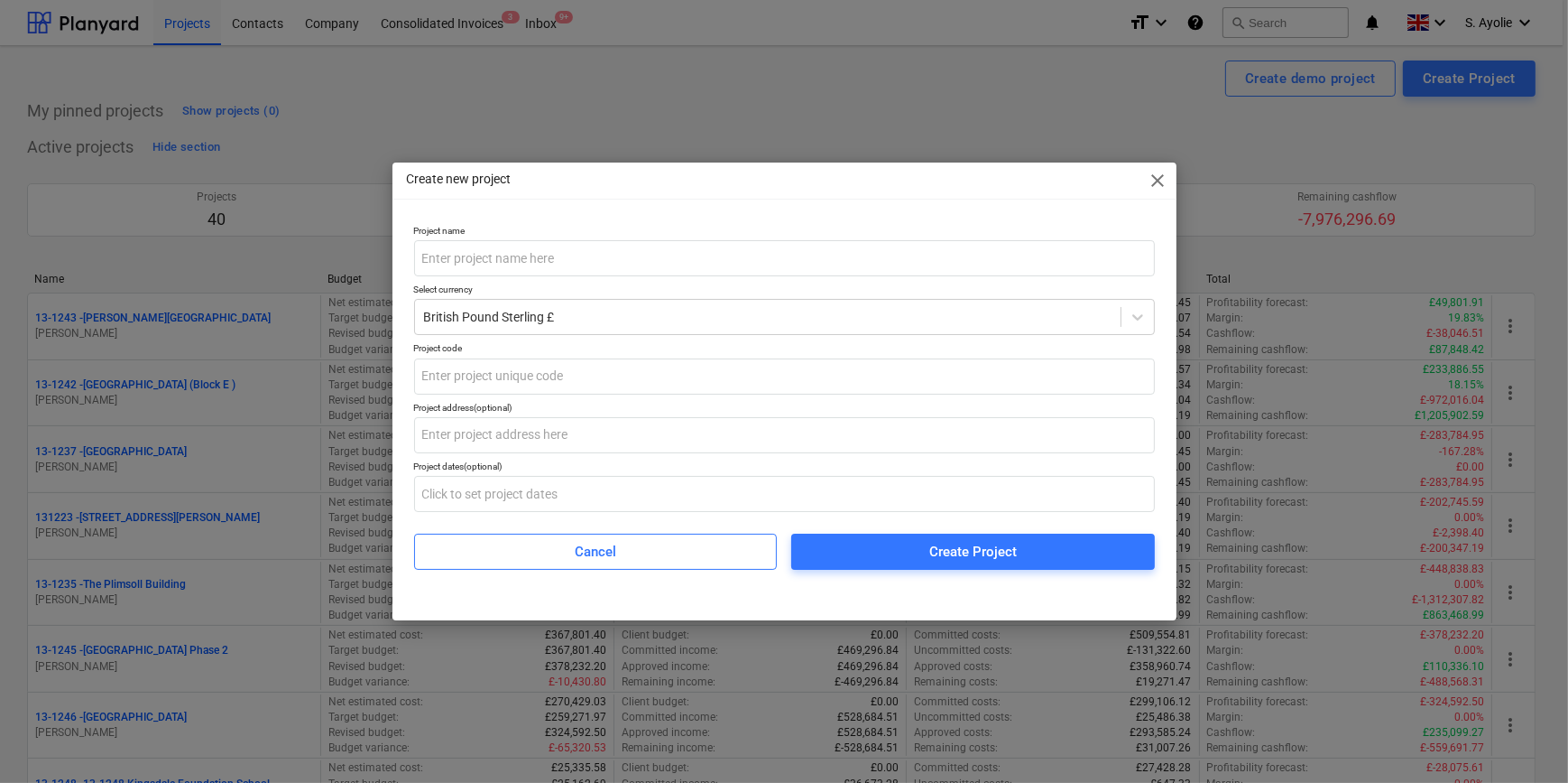
click at [1159, 176] on span "close" at bounding box center [1158, 180] width 21 height 21
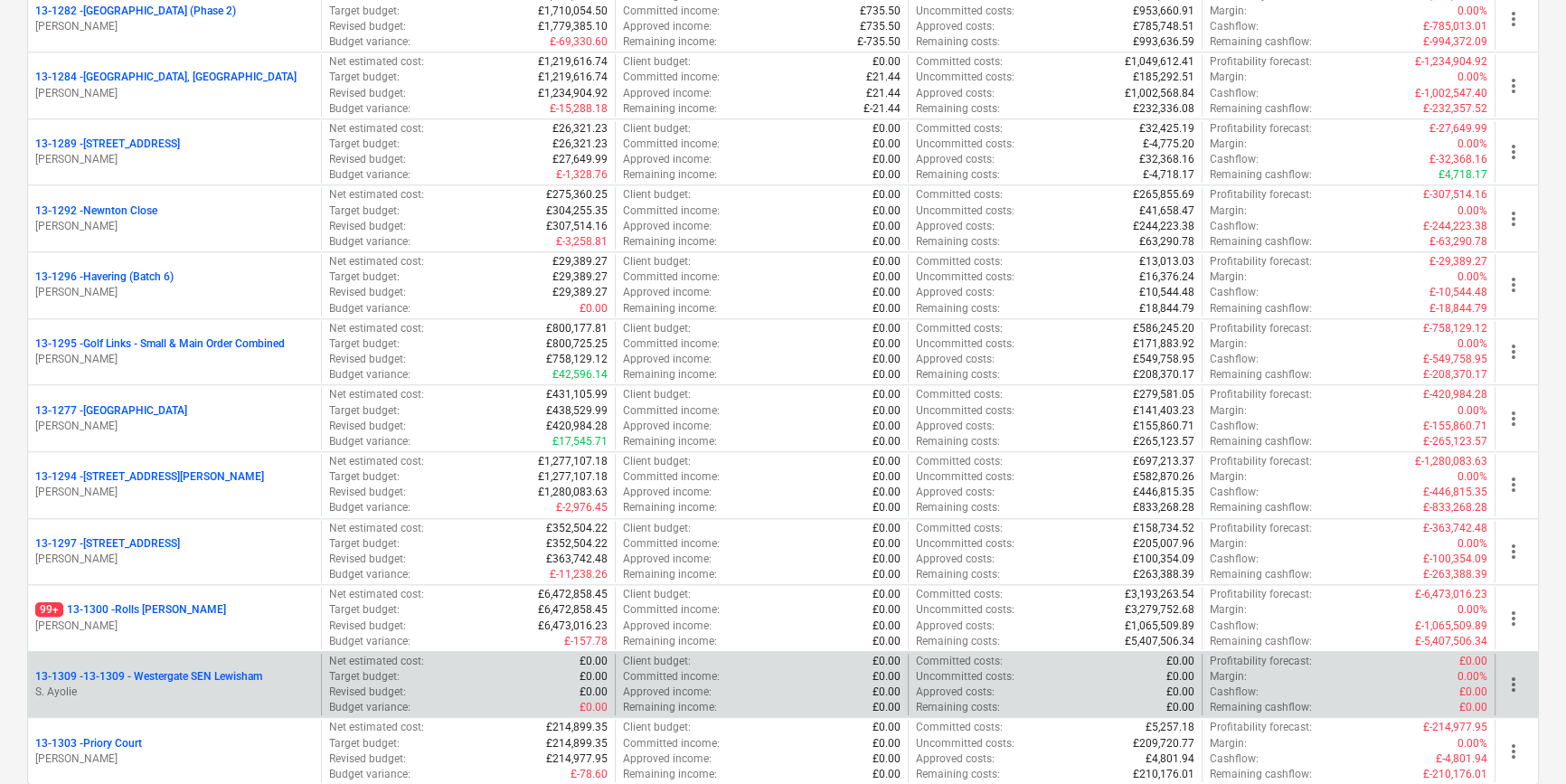
scroll to position [2312, 0]
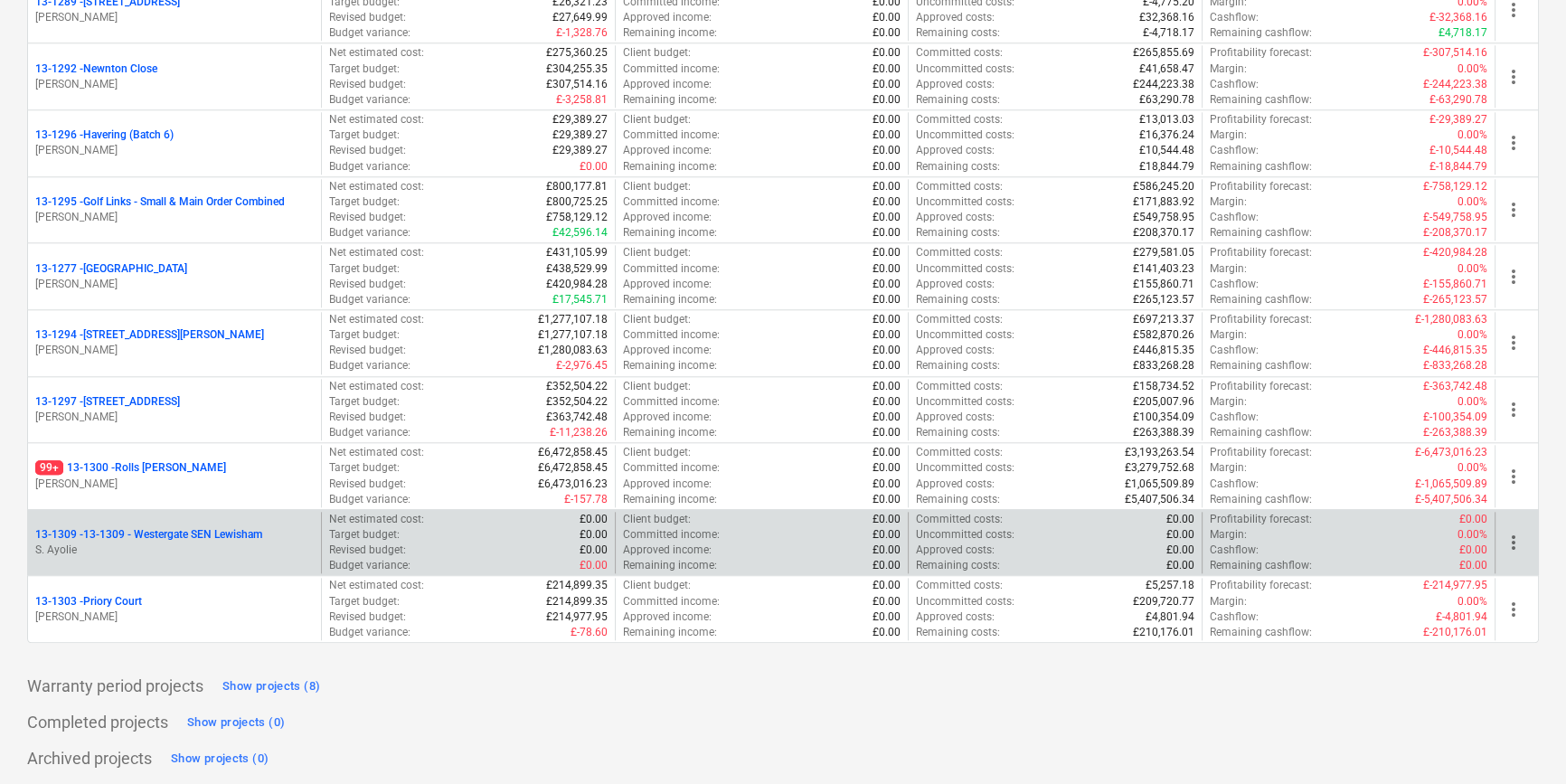
click at [190, 543] on p "S. Ayolie" at bounding box center [175, 550] width 278 height 15
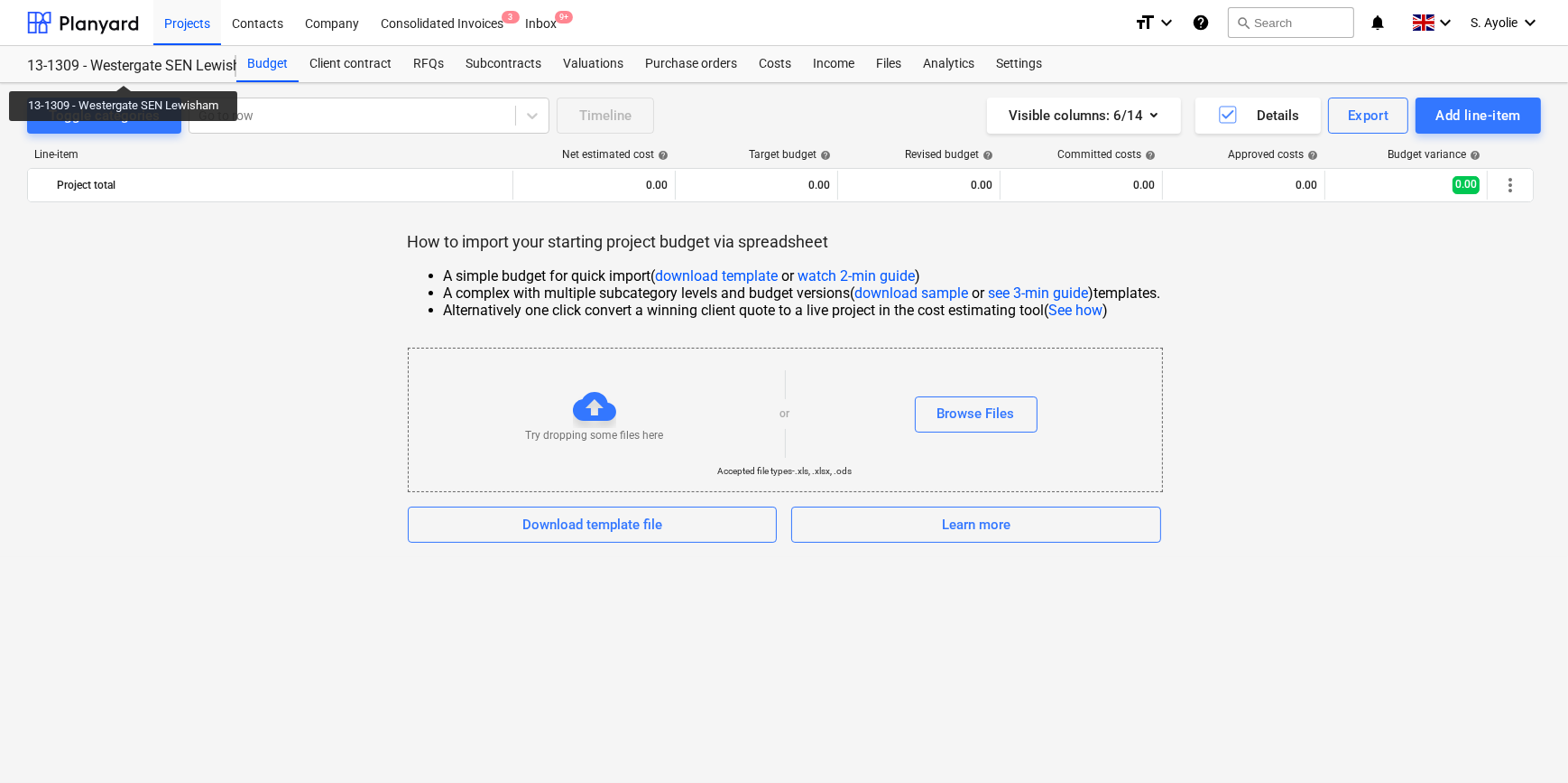
click at [124, 68] on div "13-1309 - Westergate SEN Lewisham" at bounding box center [120, 67] width 188 height 19
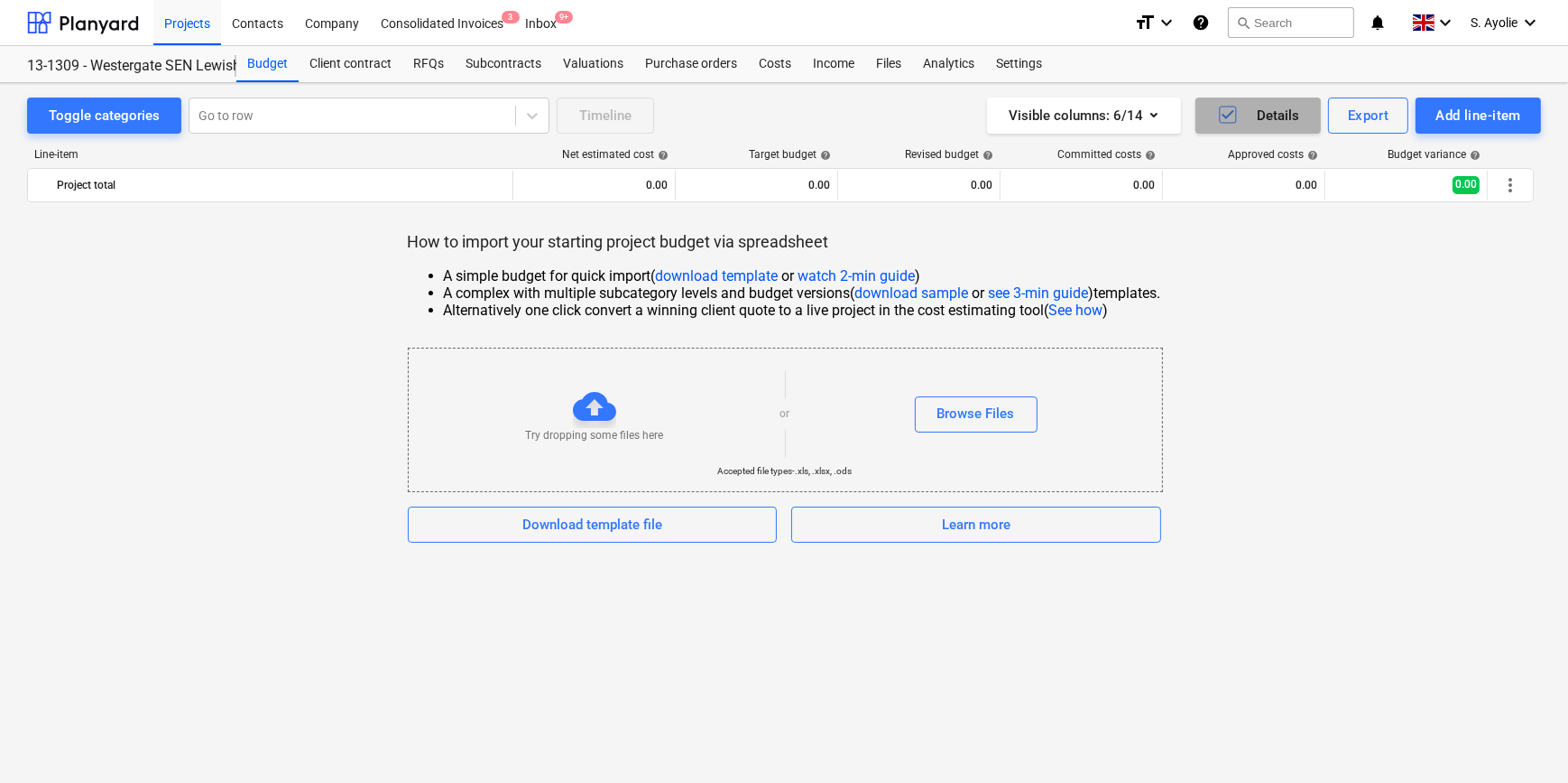
click at [1267, 121] on div "Details" at bounding box center [1258, 116] width 82 height 23
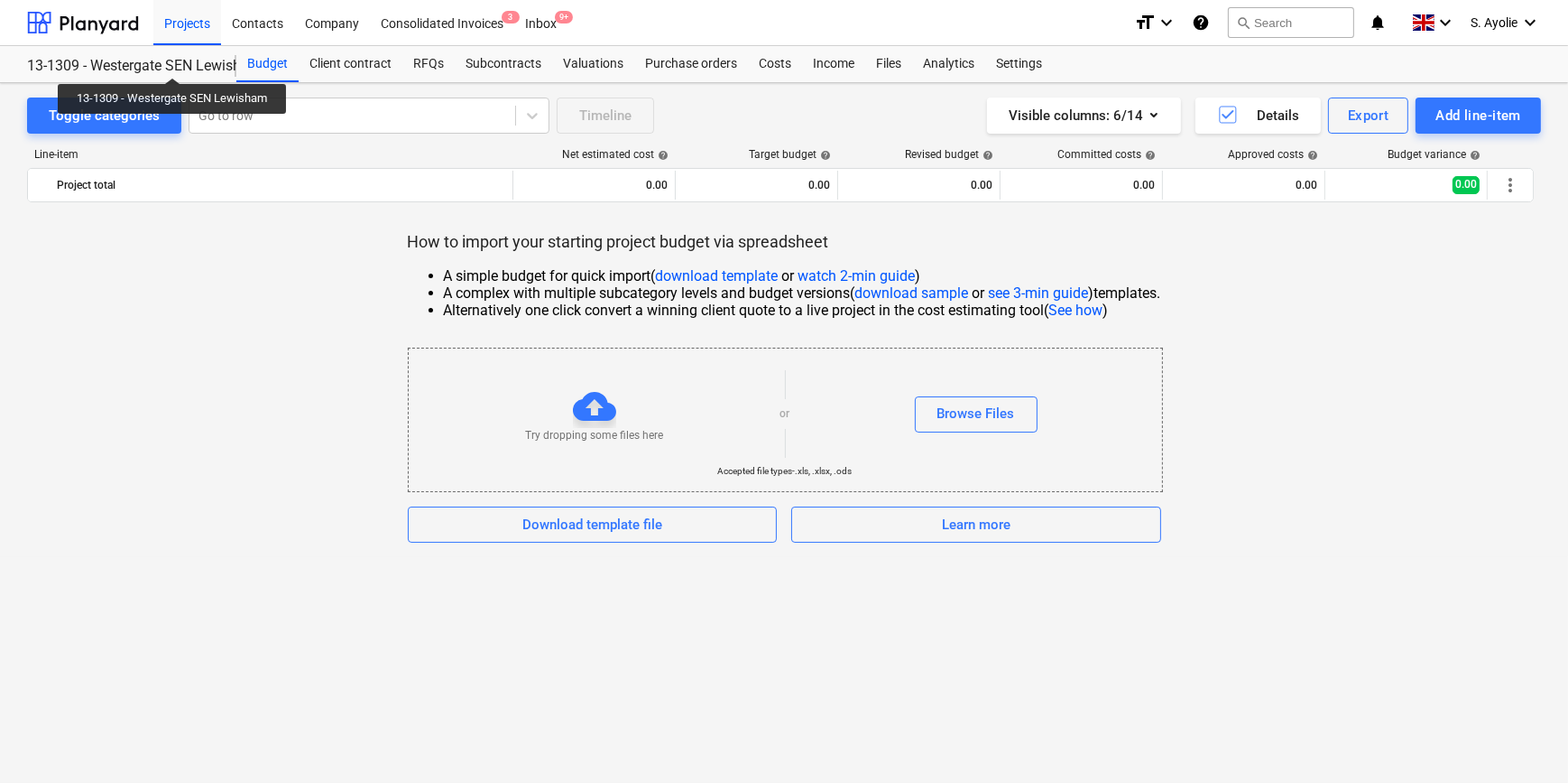
click at [173, 62] on div "13-1309 - Westergate SEN Lewisham" at bounding box center [120, 67] width 188 height 19
drag, startPoint x: 173, startPoint y: 64, endPoint x: 162, endPoint y: 64, distance: 11.0
click at [162, 64] on div "13-1309 - Westergate SEN Lewisham" at bounding box center [120, 67] width 188 height 19
click at [1033, 62] on div "Settings" at bounding box center [1019, 64] width 67 height 36
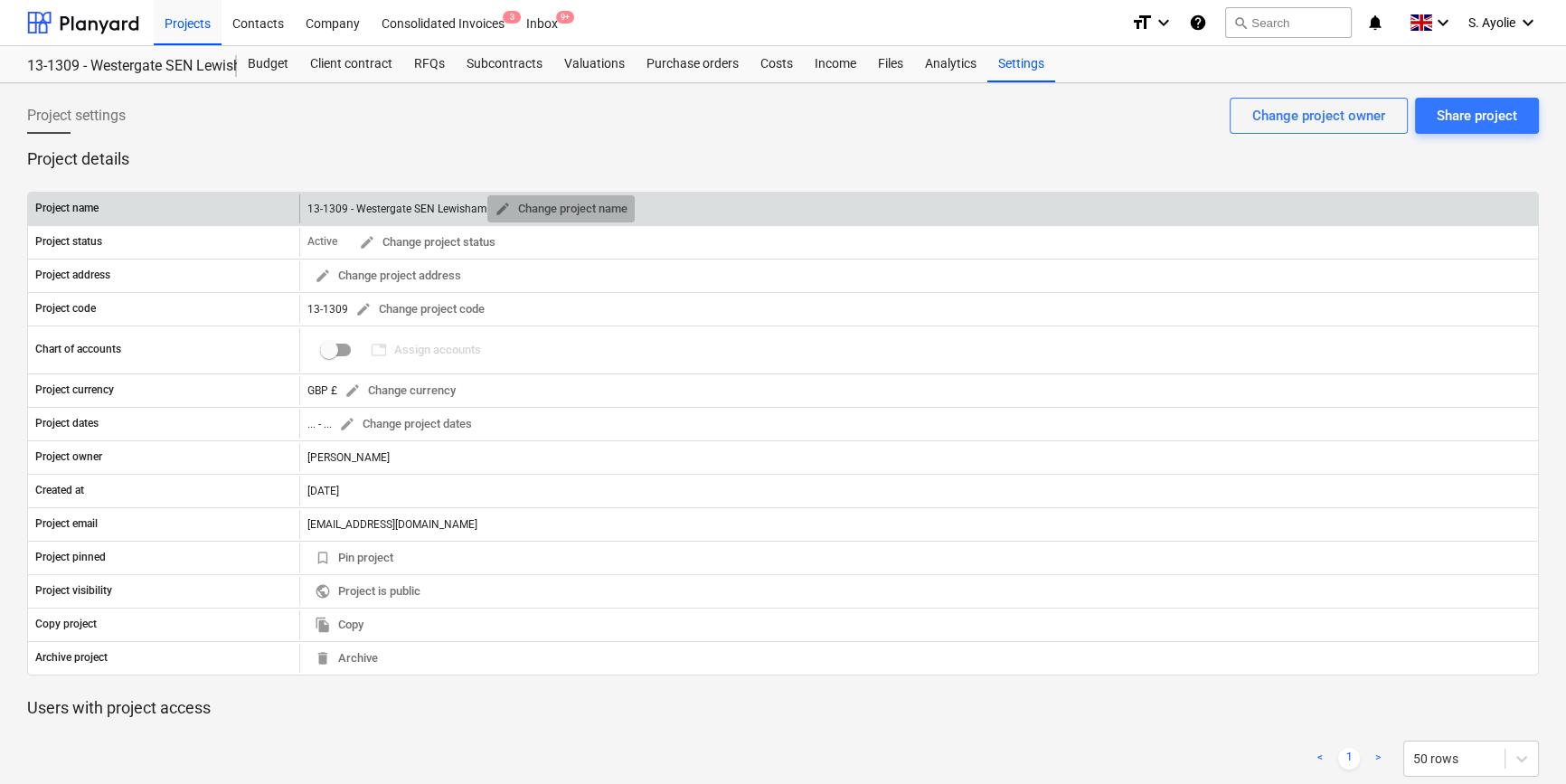
click at [498, 205] on span "edit" at bounding box center [502, 209] width 16 height 16
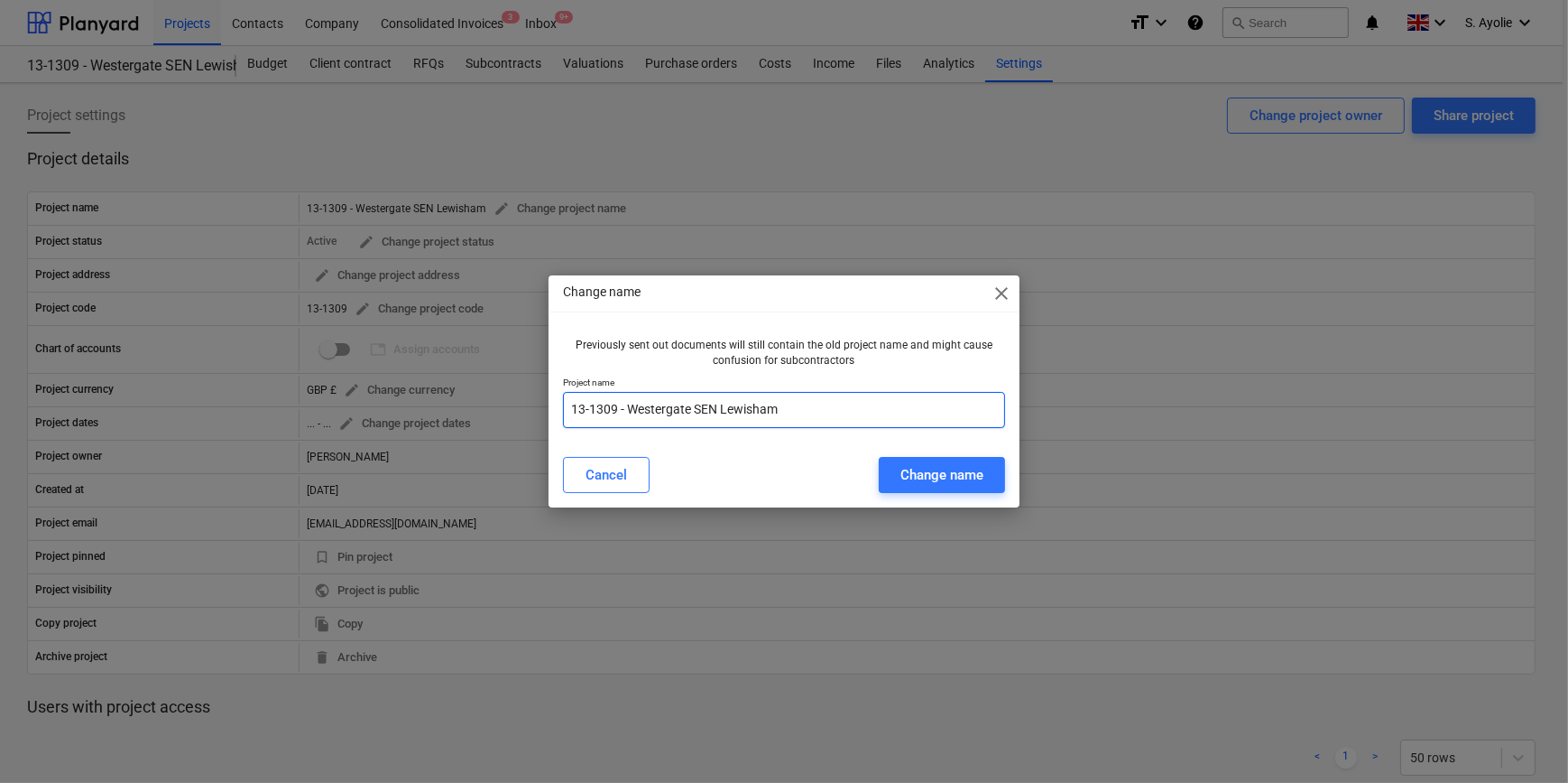
click at [653, 407] on input "13-1309 - Westergate SEN Lewisham" at bounding box center [784, 409] width 441 height 36
type input "13-1309 - Watergate SEN Lewisham"
click at [922, 477] on div "Change name" at bounding box center [942, 474] width 83 height 23
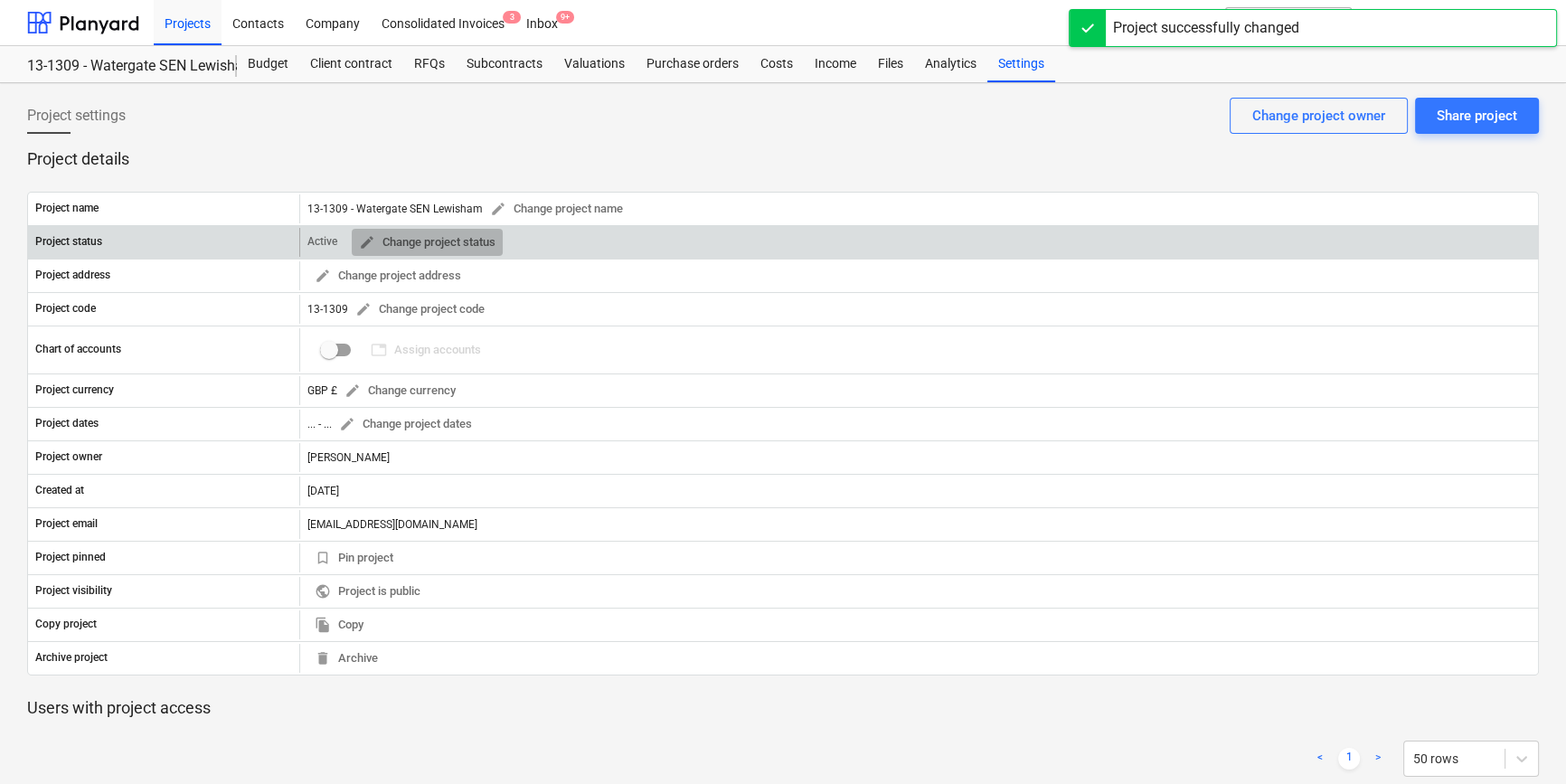
click at [367, 239] on span "edit" at bounding box center [367, 241] width 16 height 16
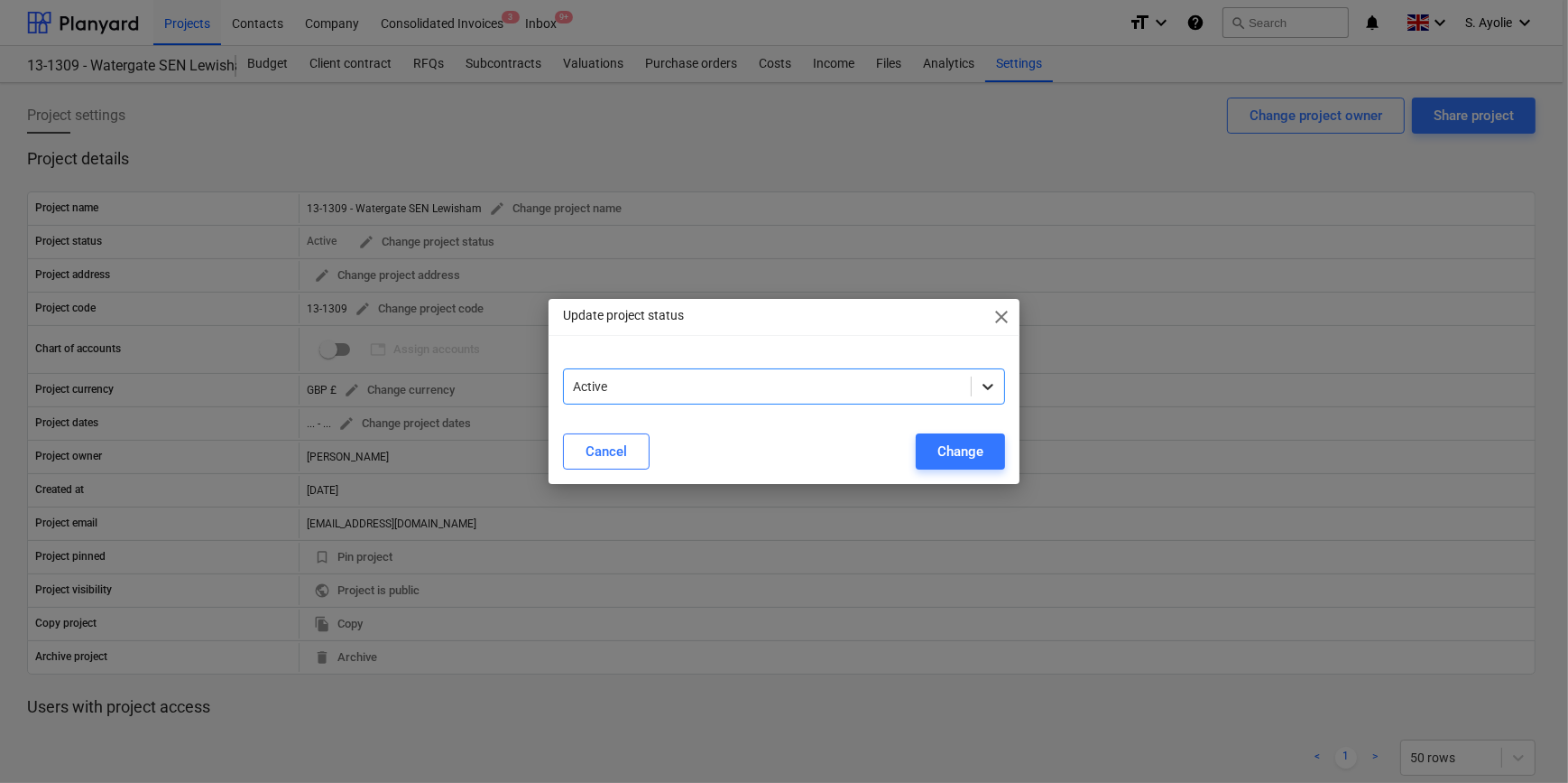
click at [980, 389] on icon at bounding box center [988, 386] width 18 height 18
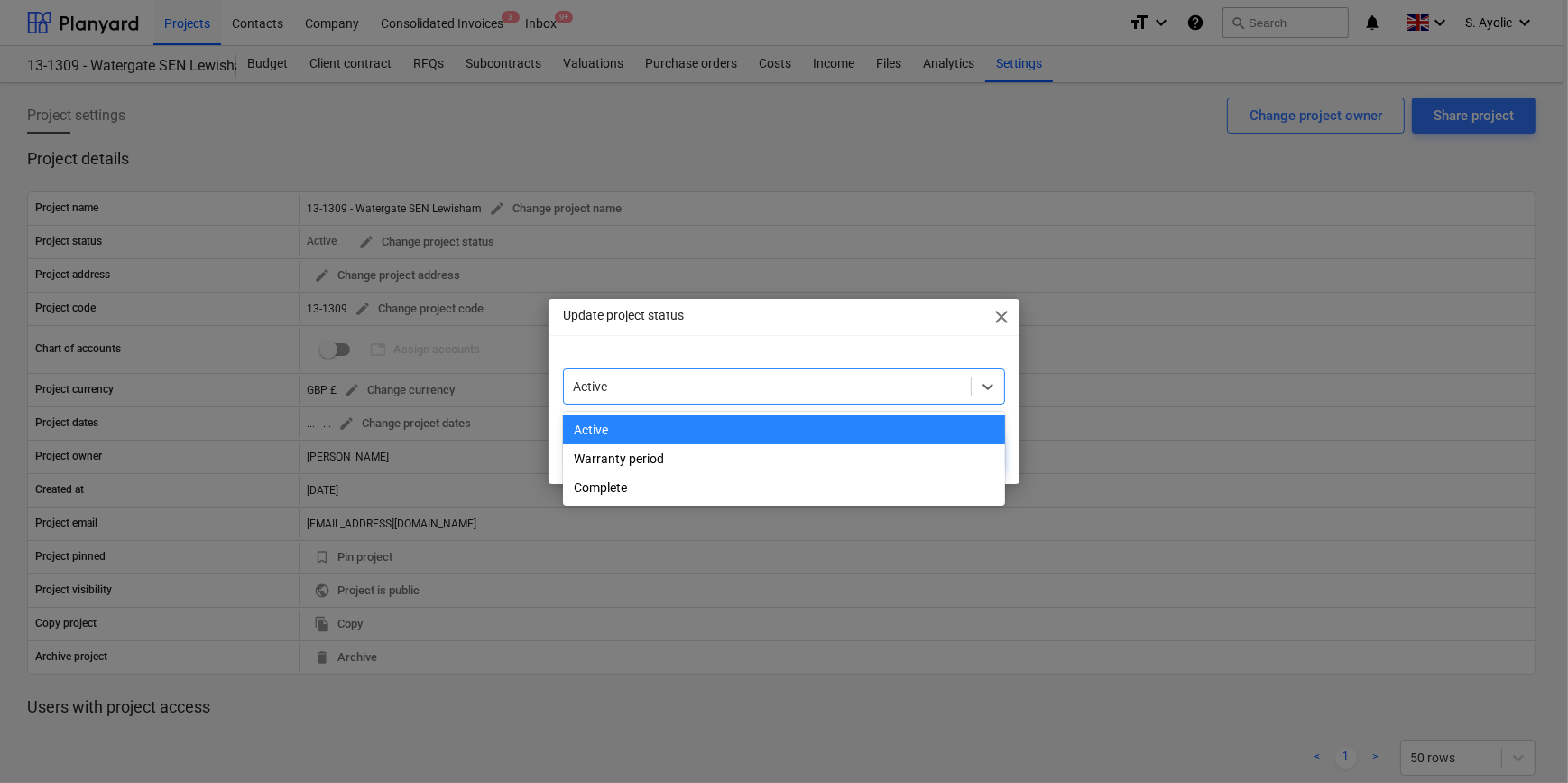
click at [670, 350] on div "Update project status close option Active focused, 1 of 3. 3 results available.…" at bounding box center [784, 392] width 470 height 185
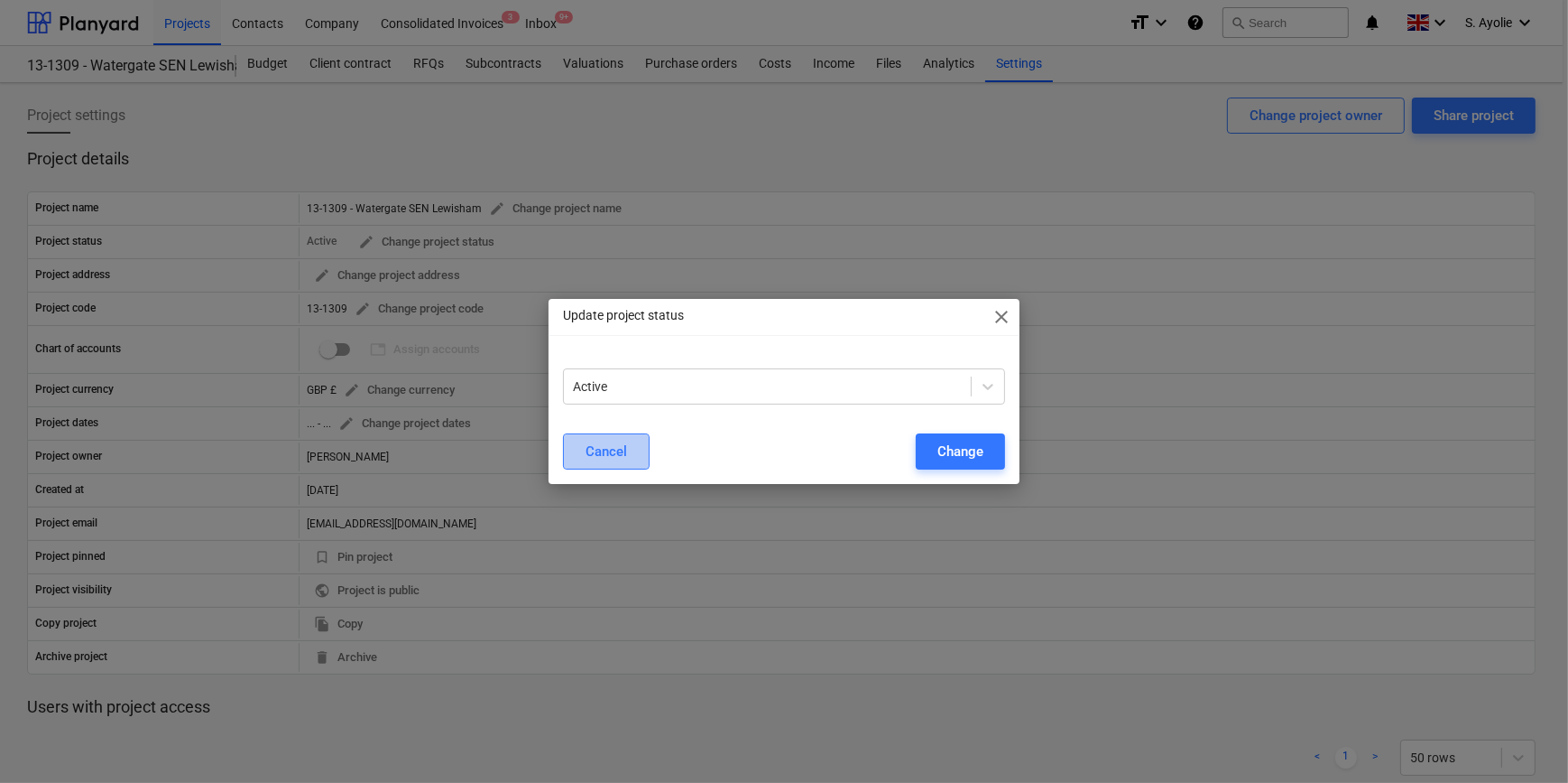
click at [620, 446] on div "Cancel" at bounding box center [605, 451] width 41 height 23
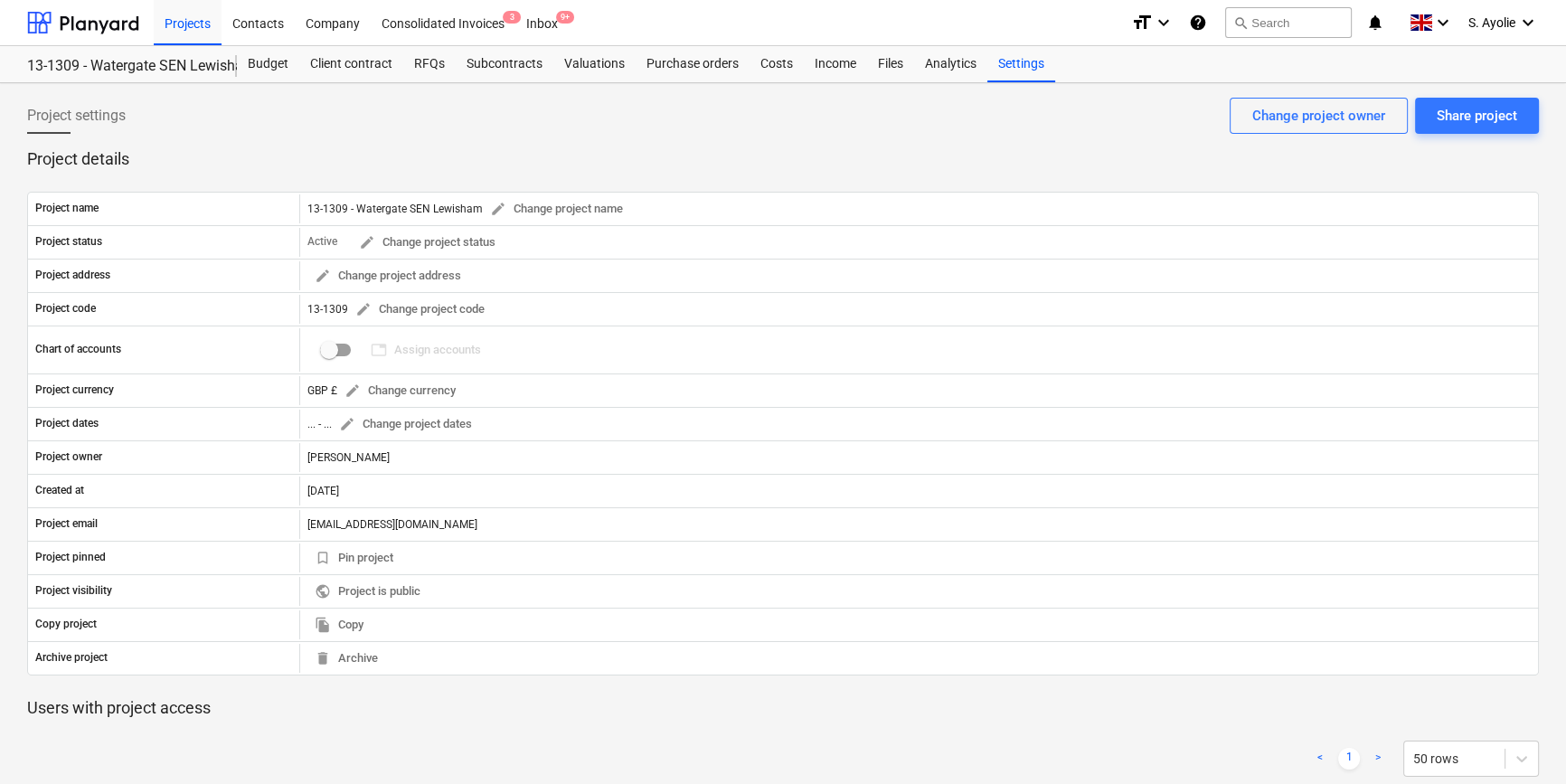
drag, startPoint x: 384, startPoint y: 114, endPoint x: 382, endPoint y: 105, distance: 9.2
click at [384, 109] on div "Project settings Share project Change project owner" at bounding box center [783, 123] width 1512 height 50
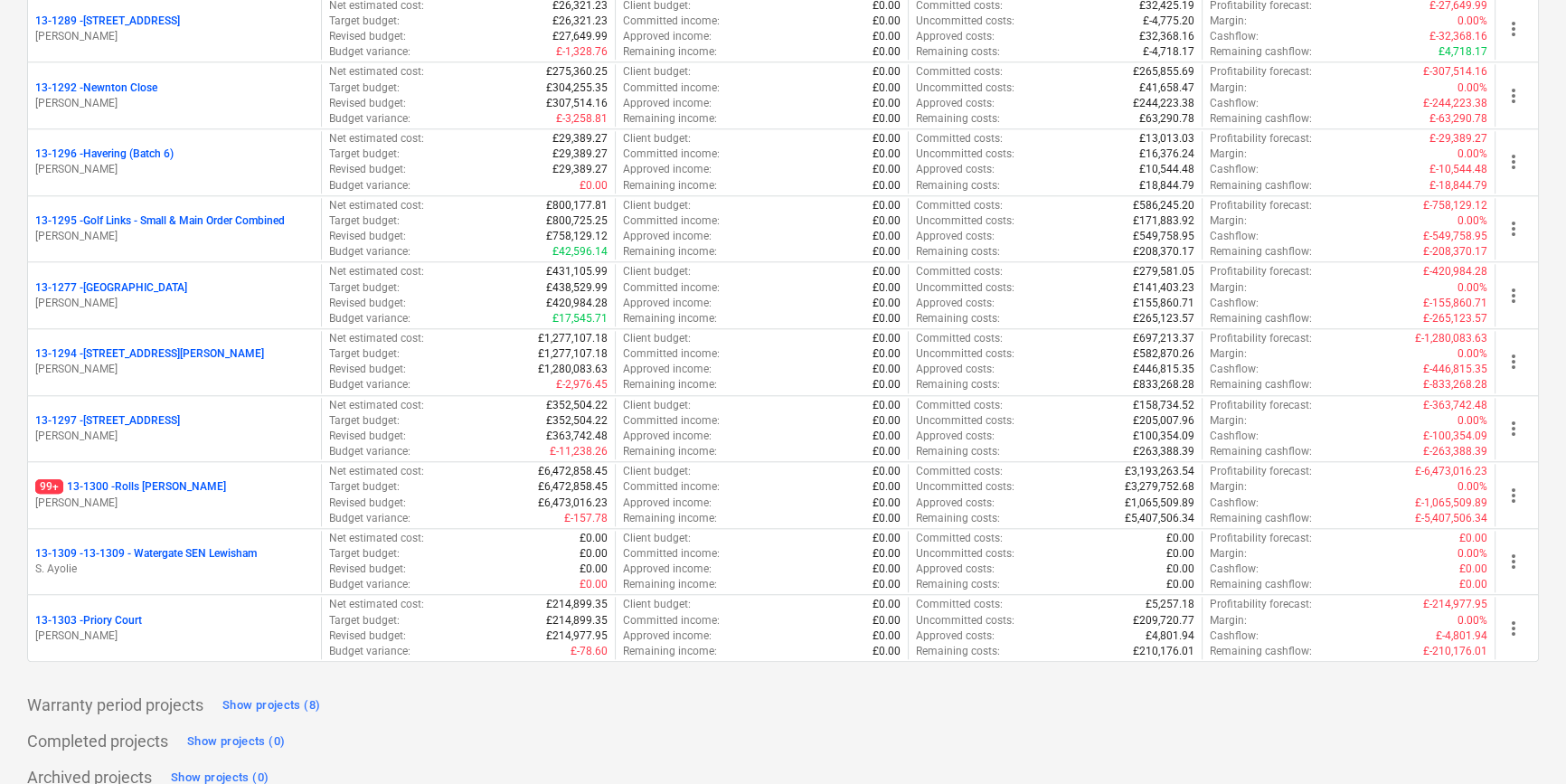
scroll to position [2300, 0]
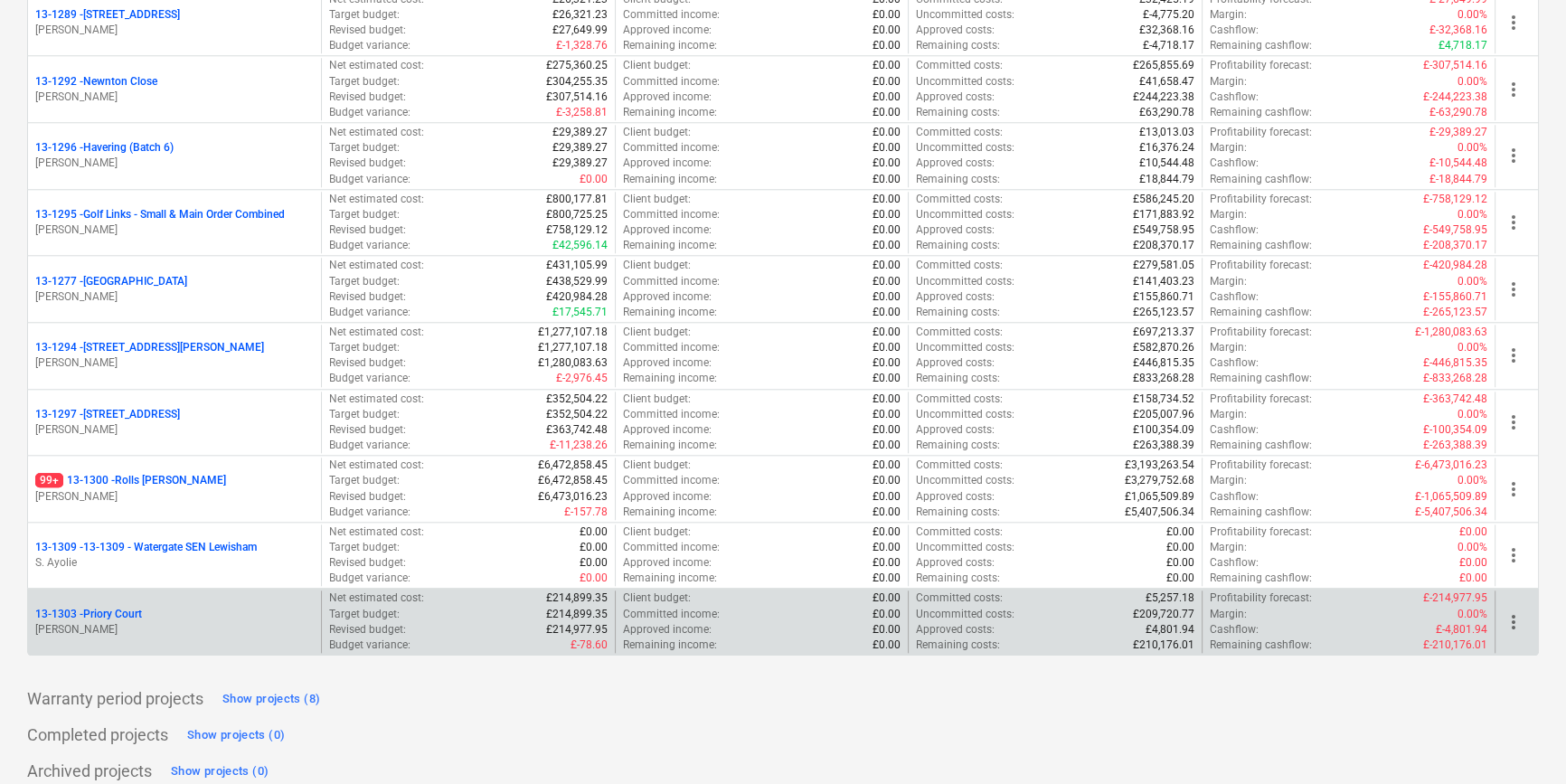
click at [199, 622] on p "[PERSON_NAME]" at bounding box center [175, 630] width 278 height 15
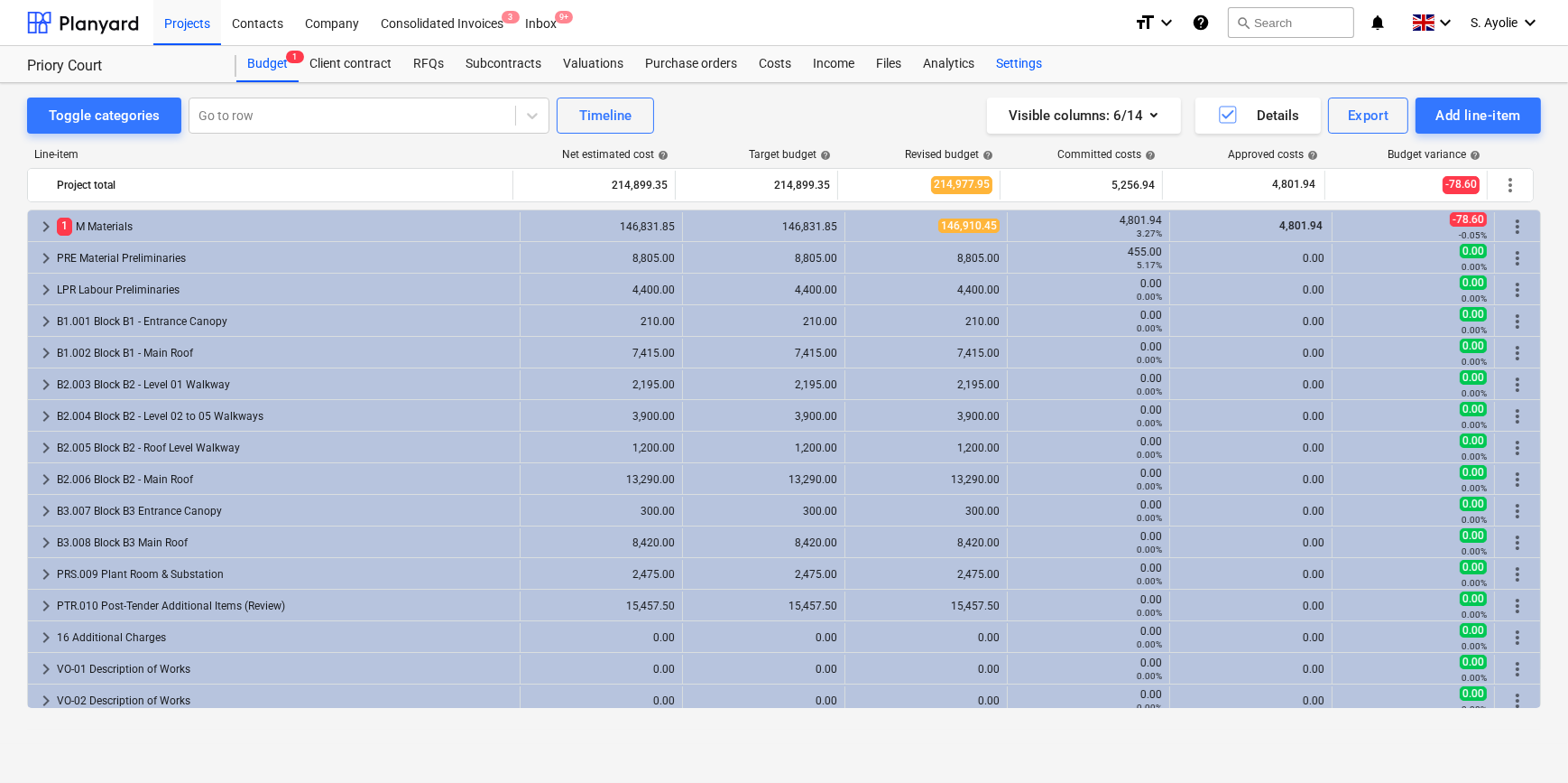
click at [1020, 63] on div "Settings" at bounding box center [1019, 64] width 67 height 36
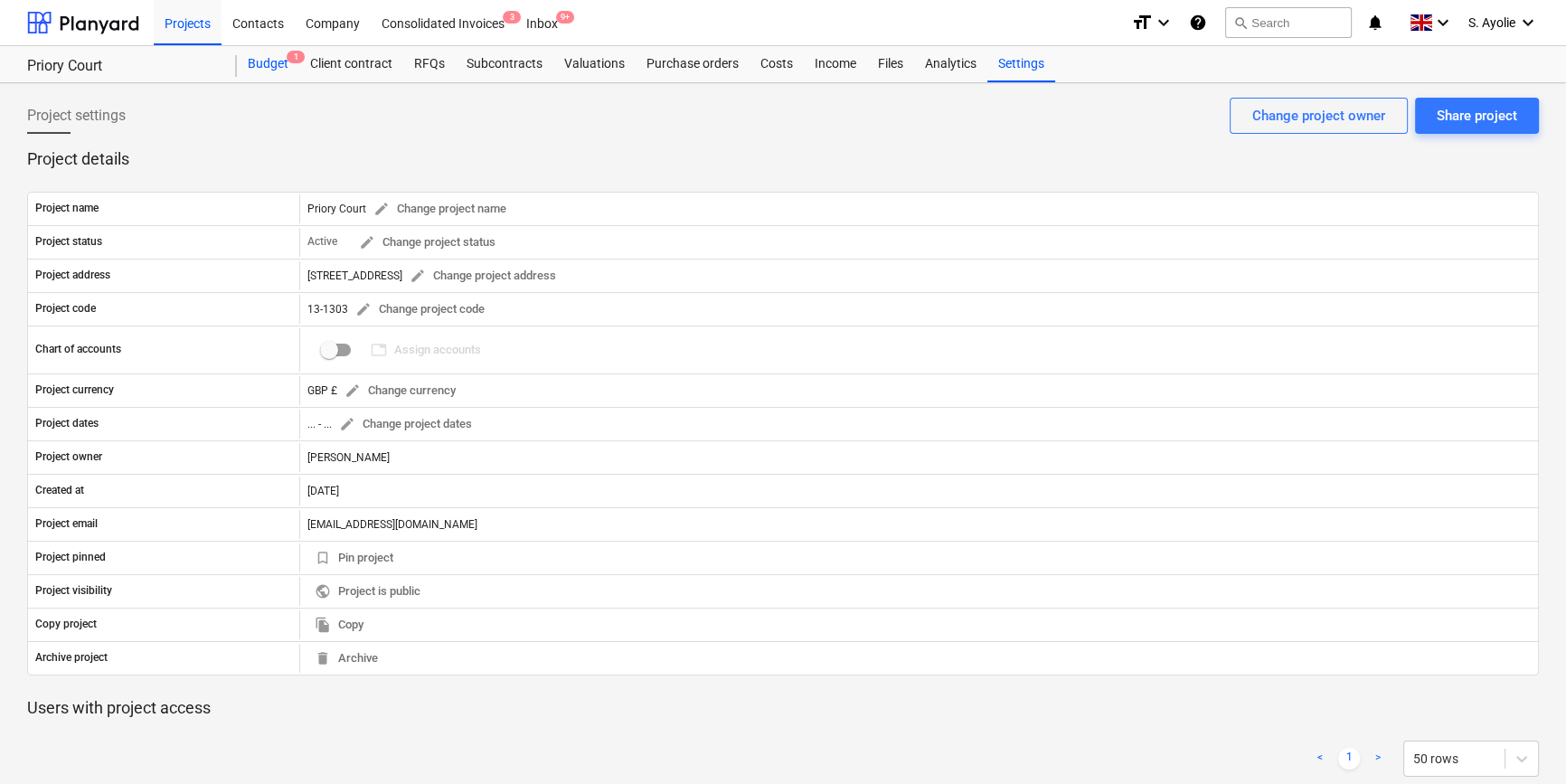
click at [283, 72] on div "Budget 1" at bounding box center [268, 64] width 63 height 36
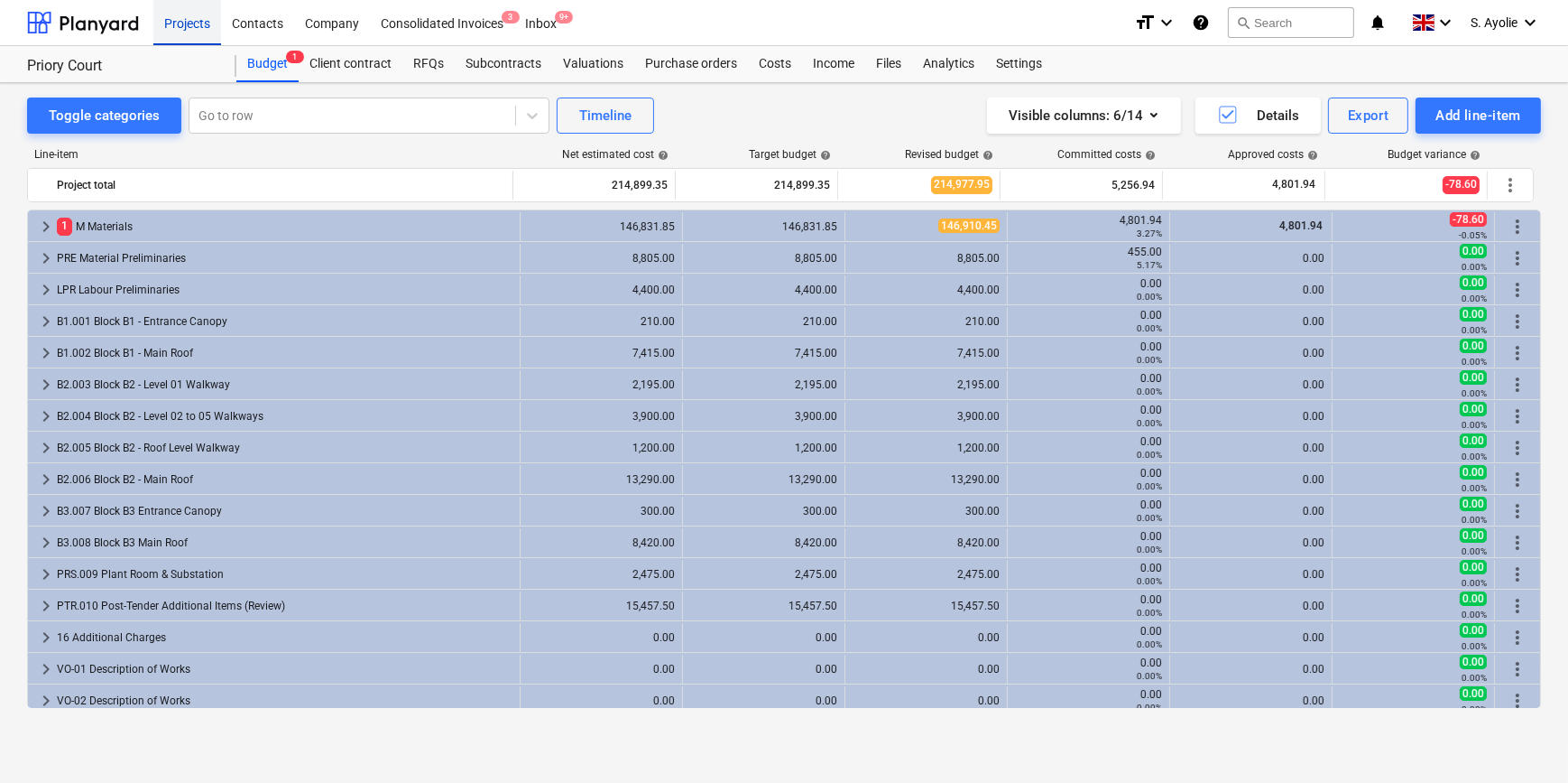
click at [200, 24] on div "Projects" at bounding box center [187, 22] width 67 height 46
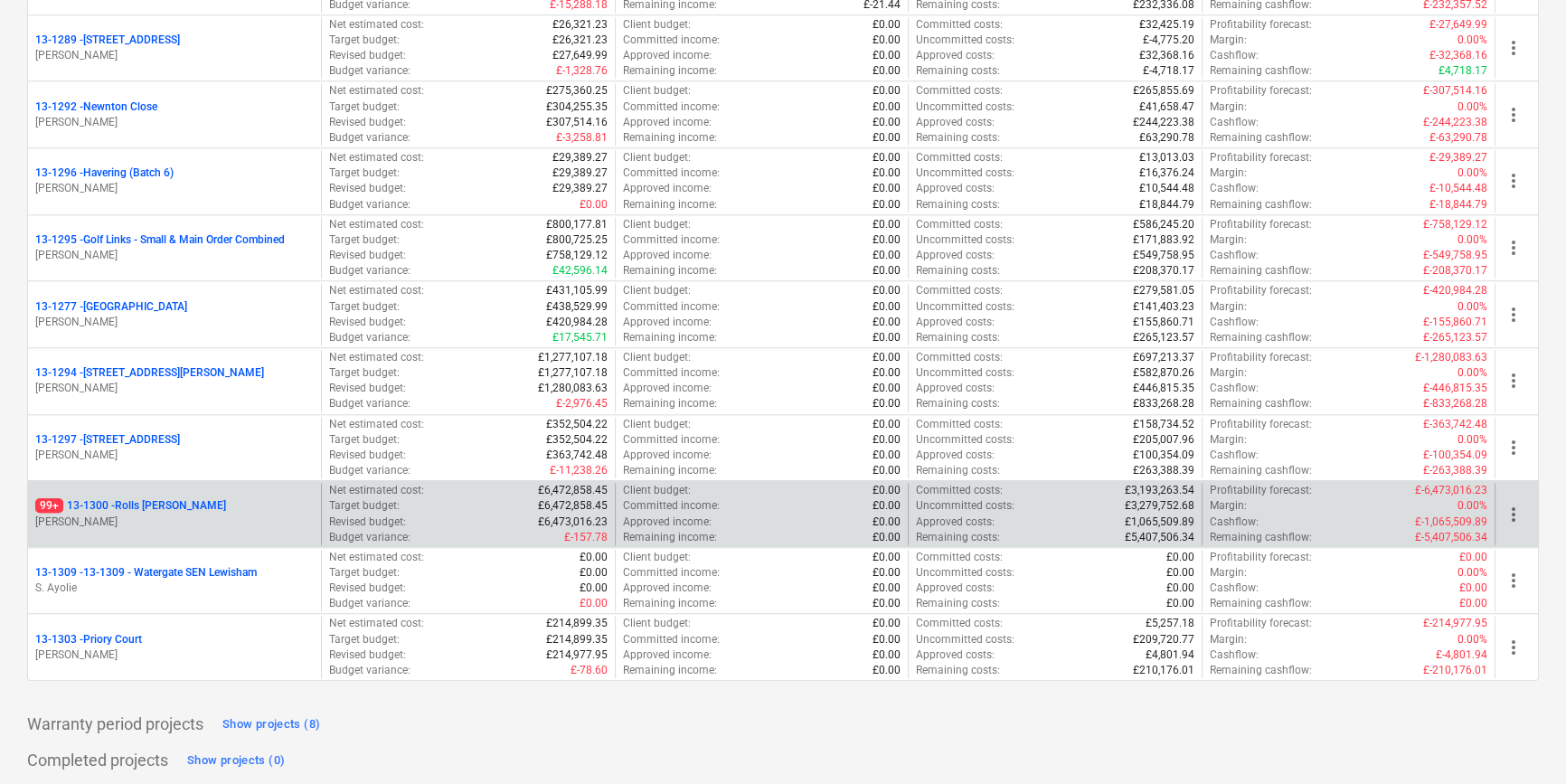
scroll to position [2312, 0]
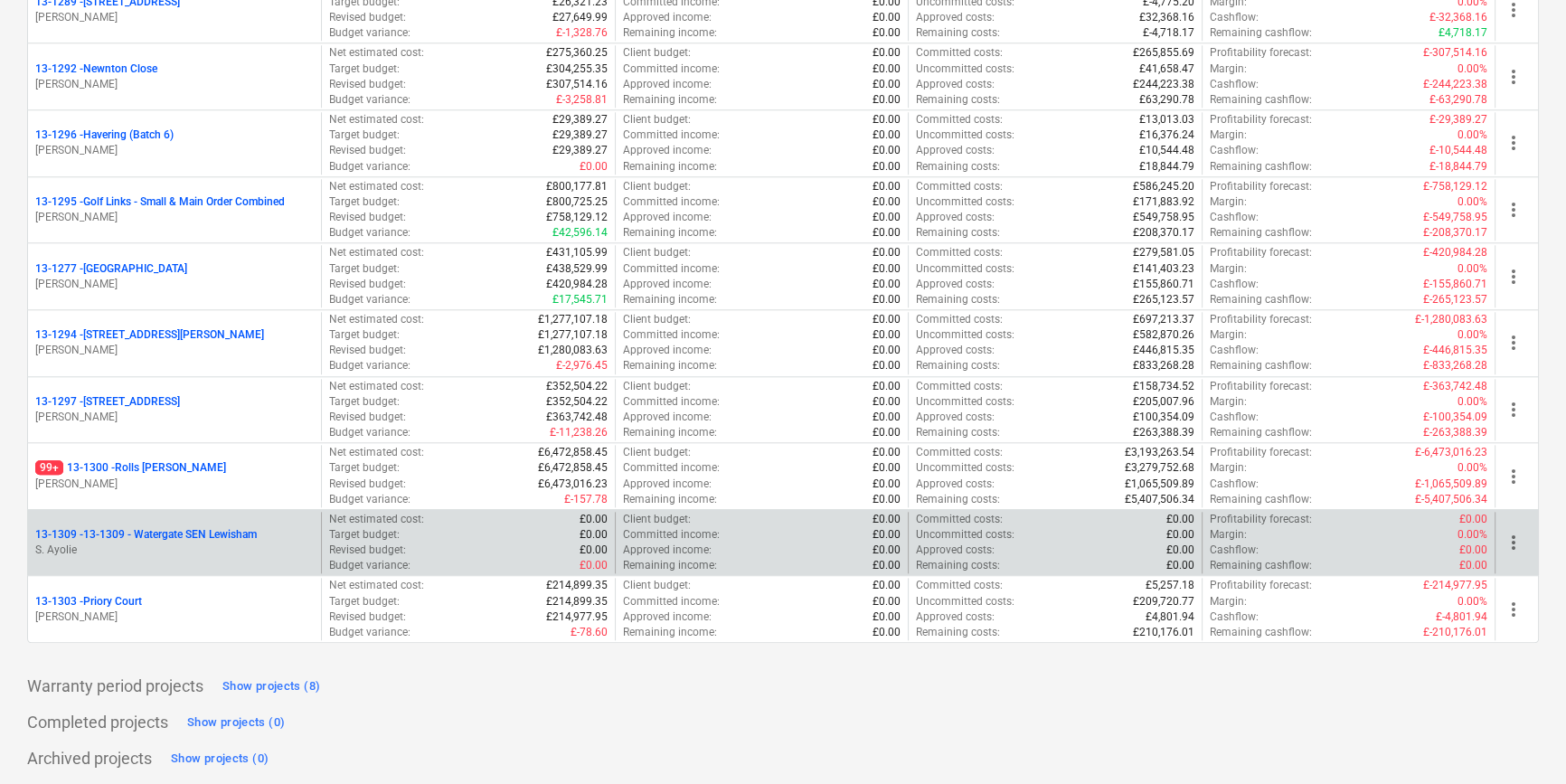
click at [204, 533] on p "13-1309 - 13-1309 - Watergate SEN Lewisham" at bounding box center [146, 535] width 221 height 15
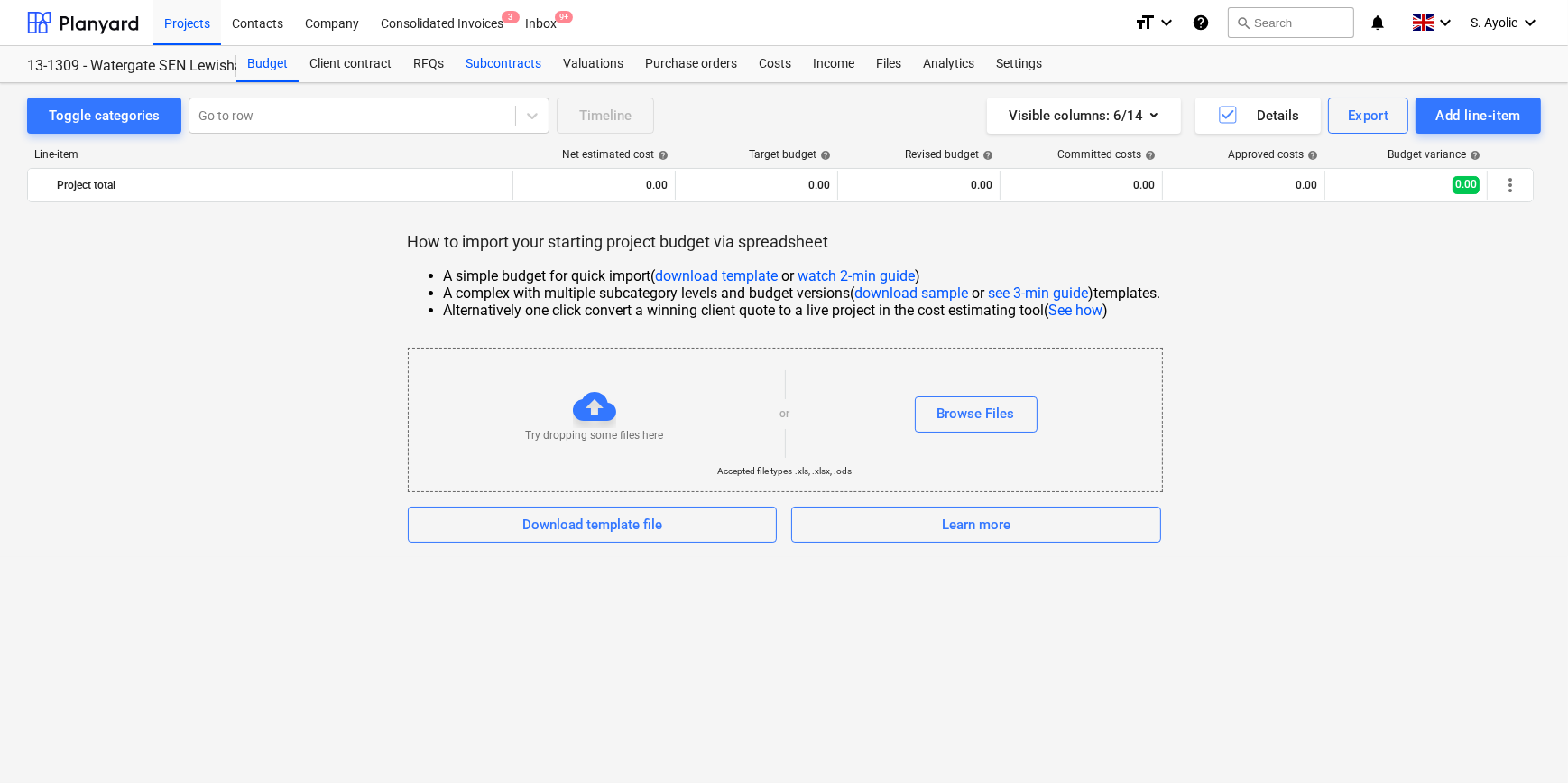
click at [521, 71] on div "Subcontracts" at bounding box center [503, 64] width 97 height 36
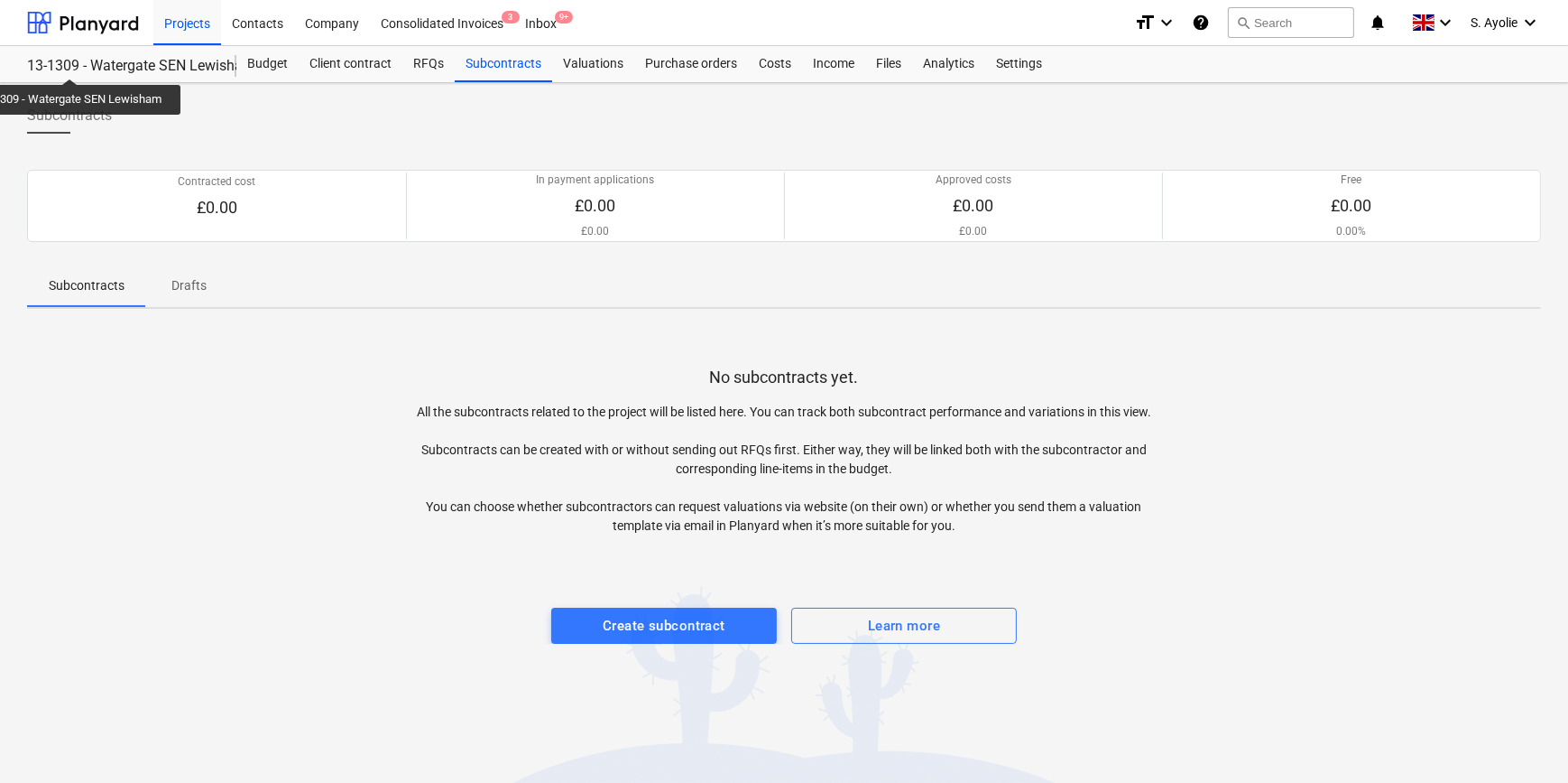
click at [70, 63] on div "13-1309 - Watergate SEN Lewisham" at bounding box center [120, 67] width 188 height 19
click at [185, 18] on div "Projects" at bounding box center [187, 22] width 67 height 46
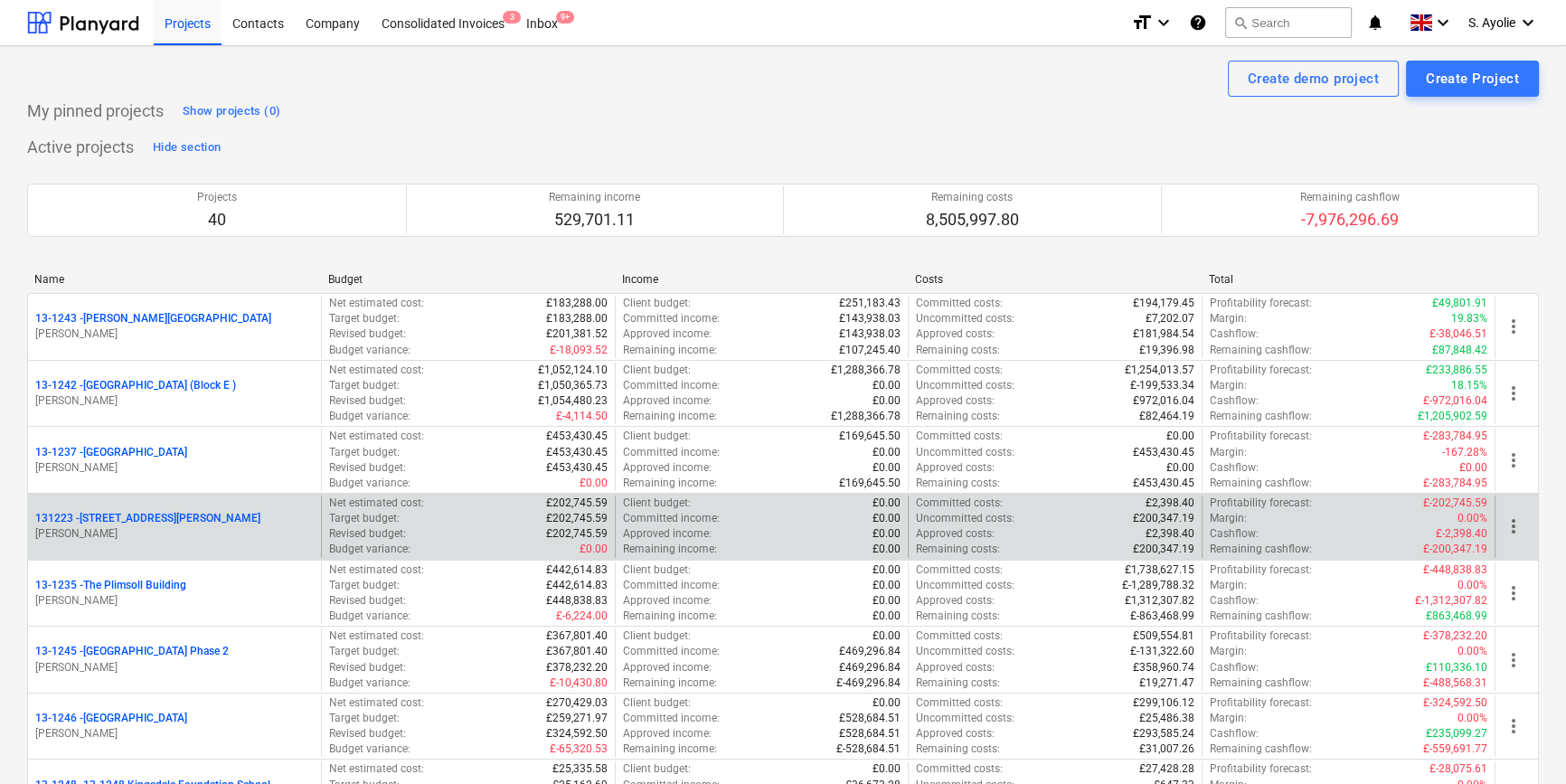
click at [172, 558] on div "131223 - 27 Eccleston Place G. Collins Net estimated cost : £202,745.59 Target …" at bounding box center [783, 525] width 1512 height 67
click at [146, 531] on p "[PERSON_NAME]" at bounding box center [175, 534] width 278 height 15
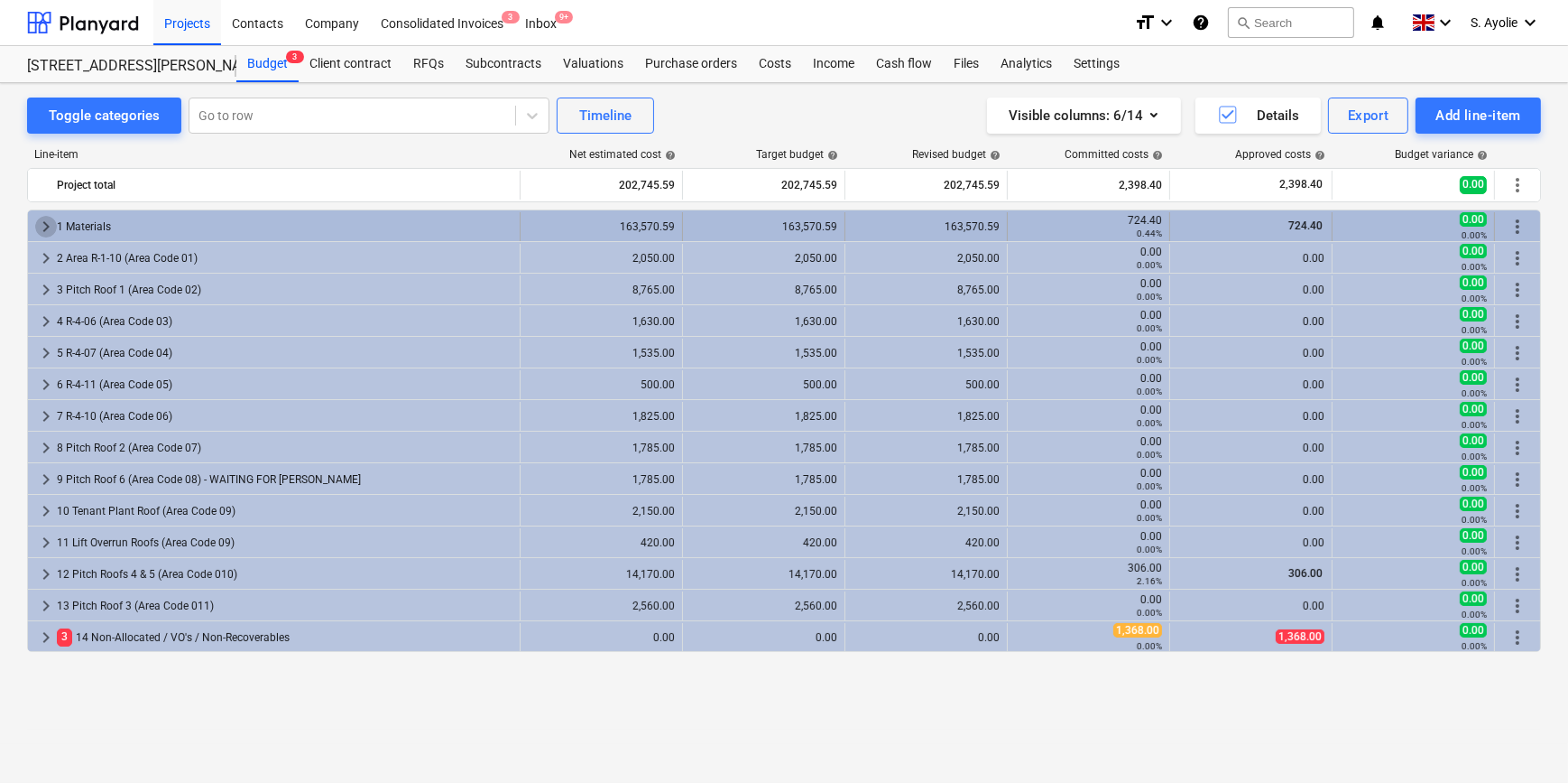
click at [53, 223] on span "keyboard_arrow_right" at bounding box center [46, 227] width 21 height 21
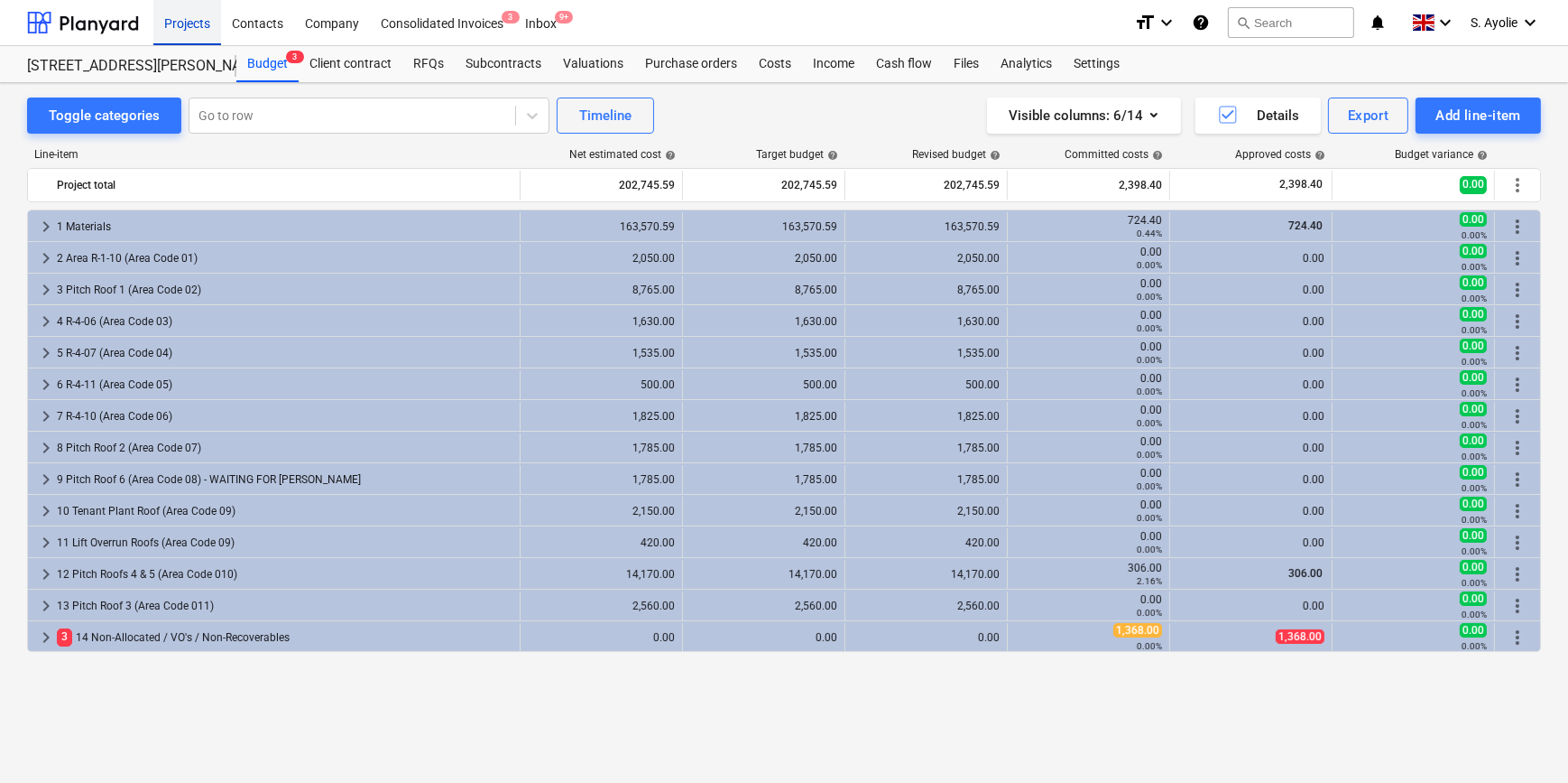
click at [189, 35] on div "Projects" at bounding box center [187, 22] width 67 height 46
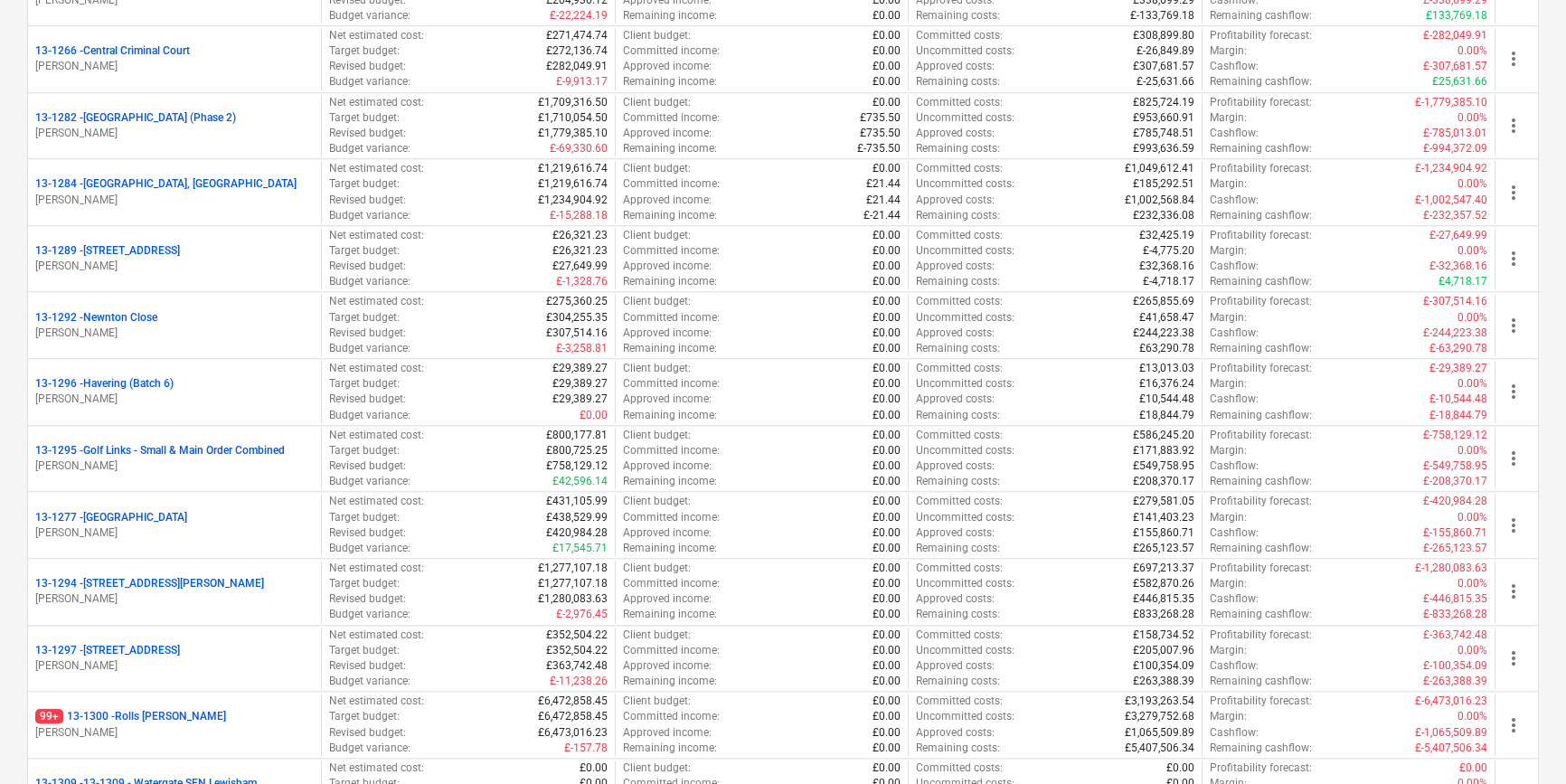
scroll to position [2312, 0]
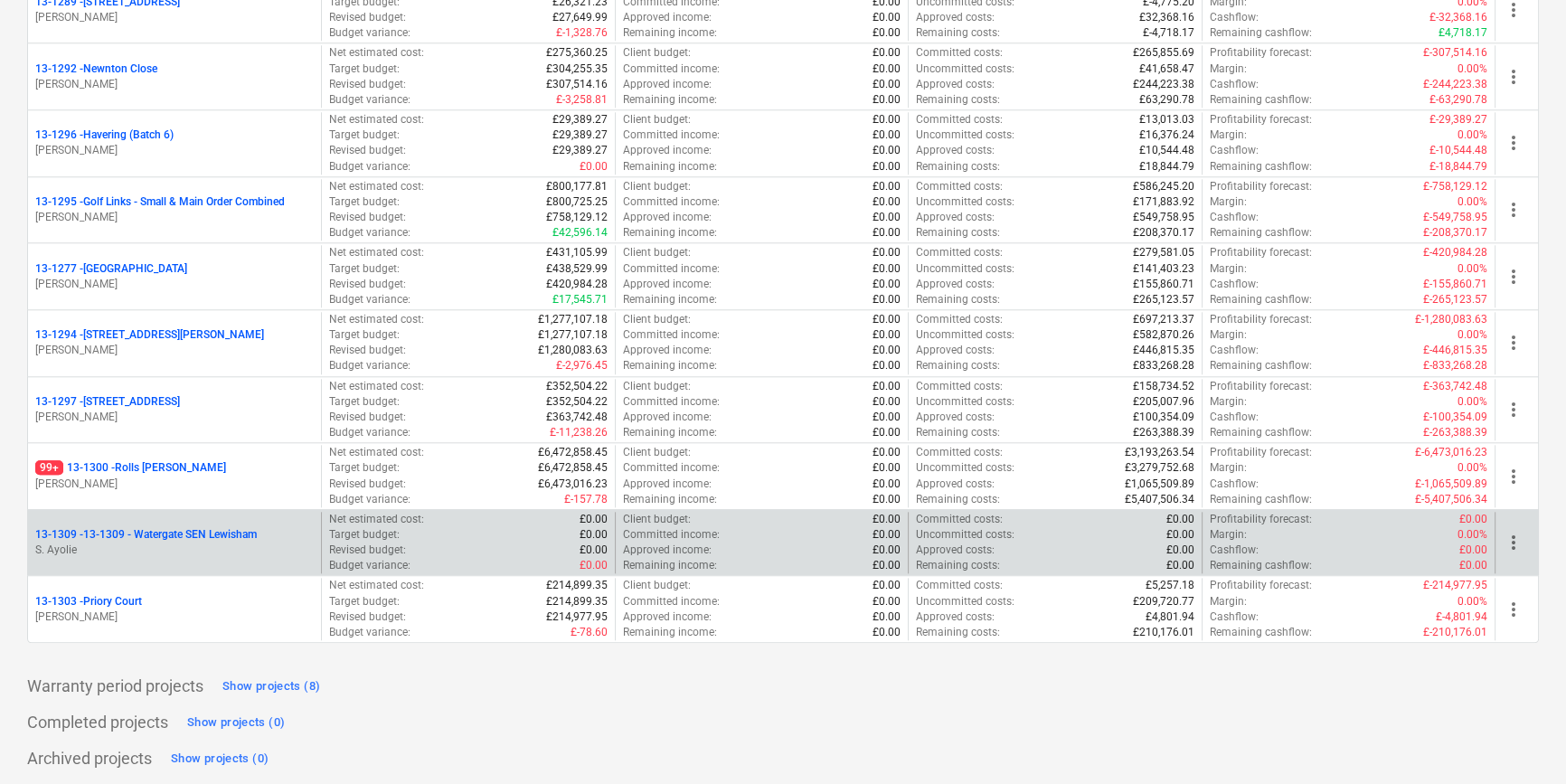
click at [147, 527] on p "13-1309 - 13-1309 - Watergate SEN Lewisham" at bounding box center [146, 535] width 221 height 15
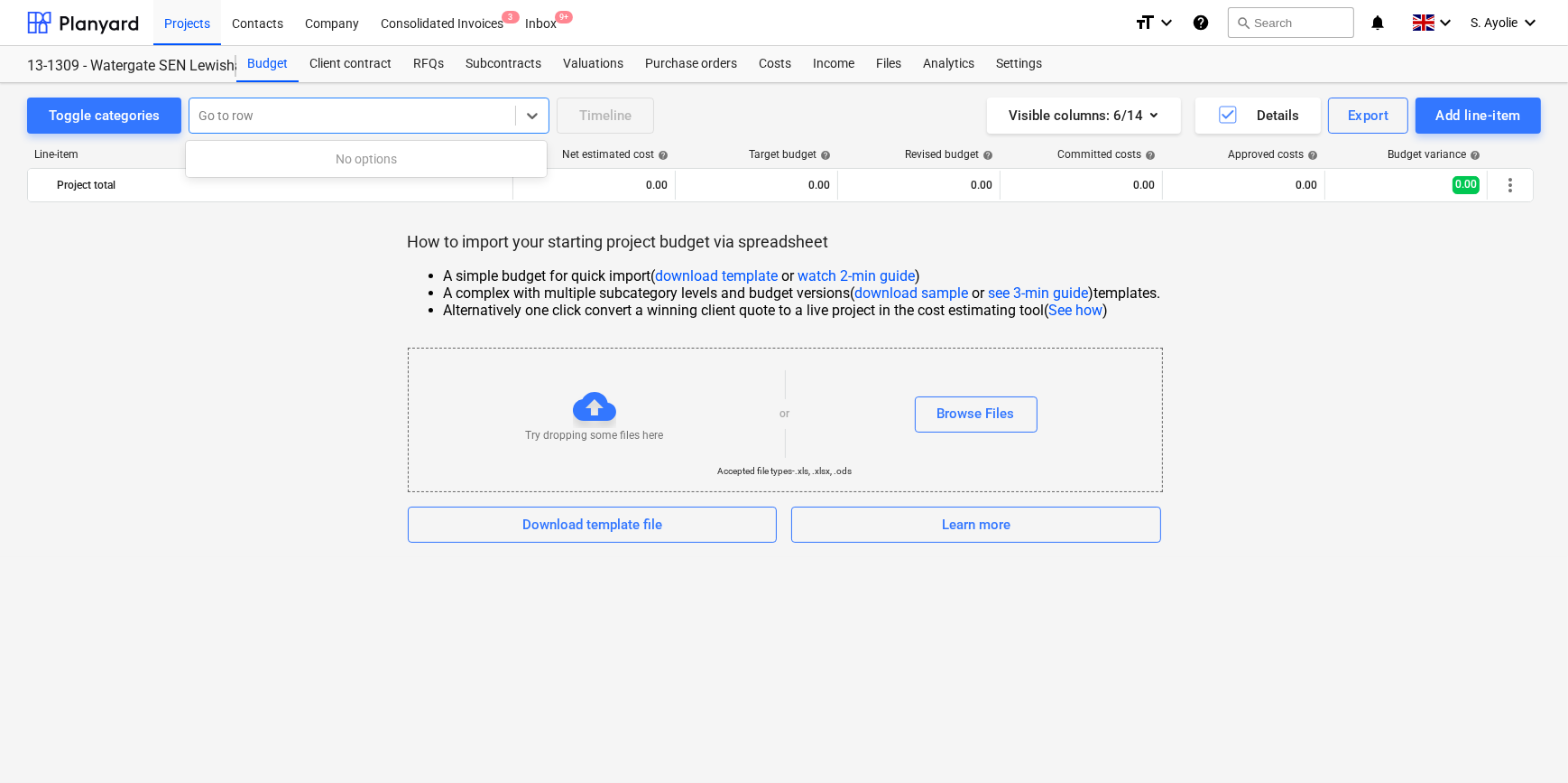
click at [414, 122] on div at bounding box center [352, 115] width 307 height 18
click at [347, 302] on div "How to import your starting project budget via spreadsheet A simple budget for …" at bounding box center [784, 387] width 1514 height 311
click at [1488, 126] on button "Add line-item" at bounding box center [1478, 115] width 125 height 36
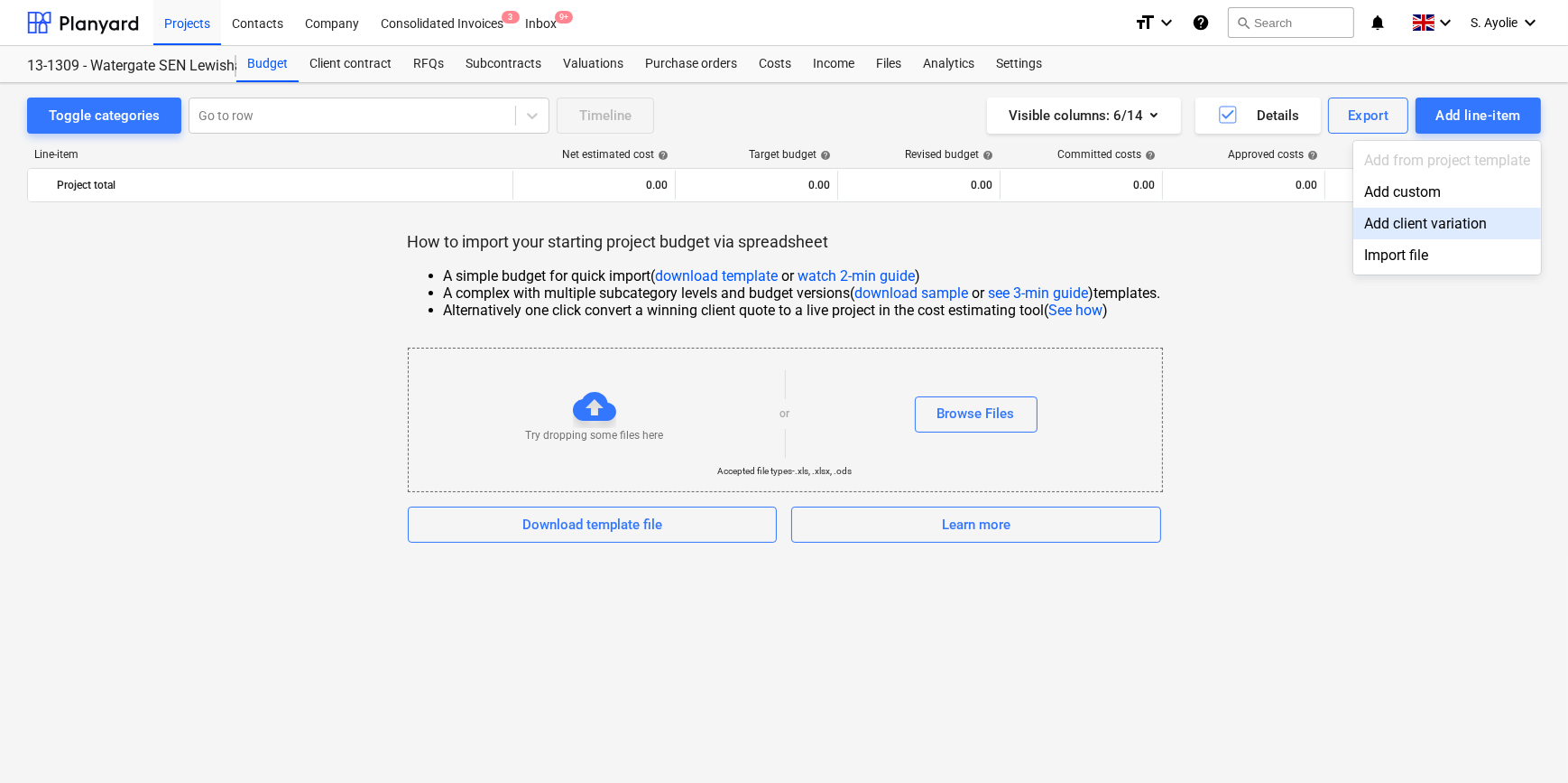
click at [1308, 244] on div at bounding box center [784, 392] width 1568 height 783
click at [271, 391] on div "How to import your starting project budget via spreadsheet A simple budget for …" at bounding box center [784, 387] width 1514 height 311
drag, startPoint x: 271, startPoint y: 391, endPoint x: 216, endPoint y: 404, distance: 56.5
click at [216, 404] on div "How to import your starting project budget via spreadsheet A simple budget for …" at bounding box center [784, 387] width 1514 height 311
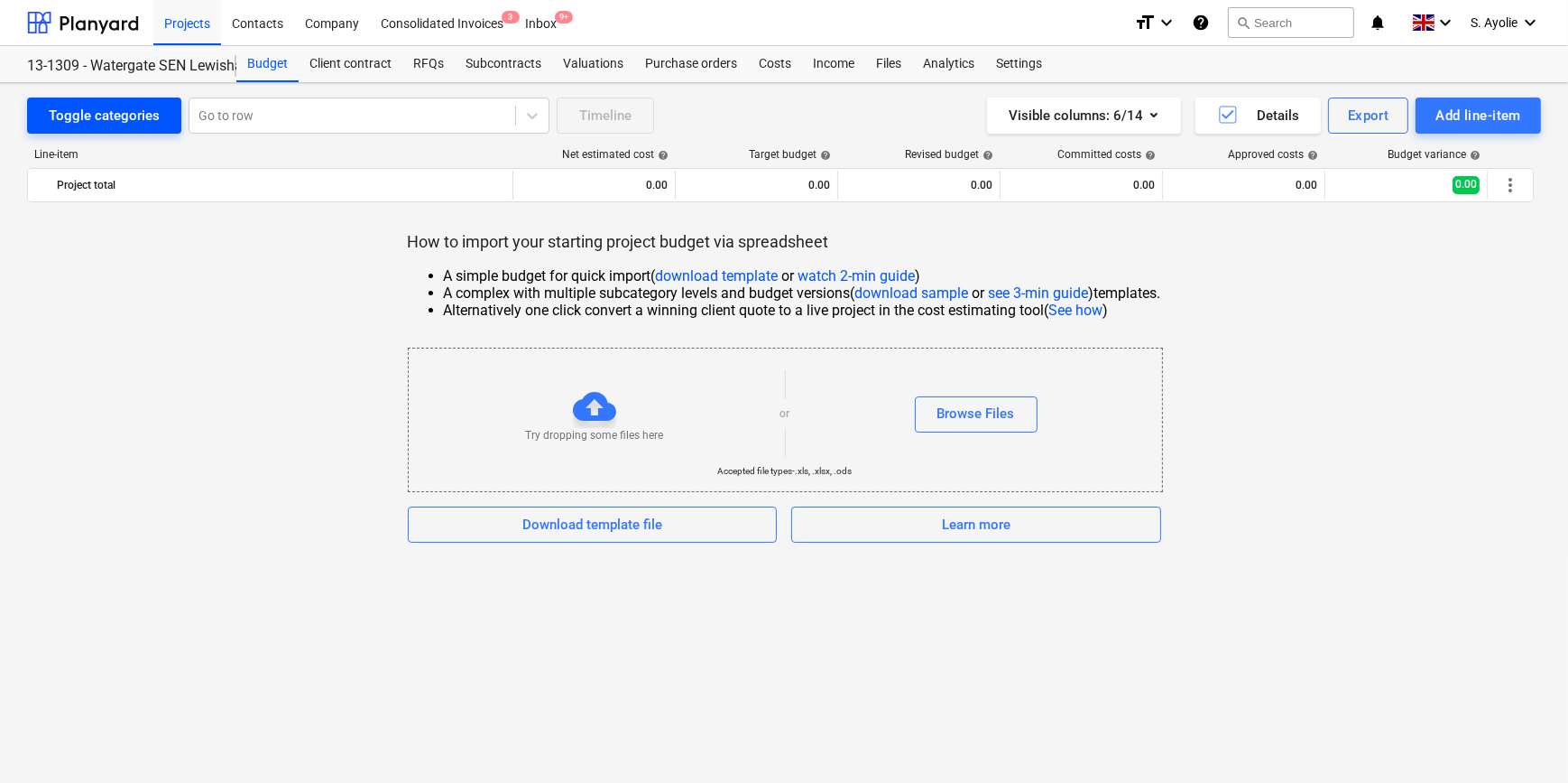
click at [135, 122] on div "Toggle categories" at bounding box center [104, 116] width 111 height 23
click at [237, 127] on div "Go to row" at bounding box center [353, 116] width 326 height 25
click at [234, 256] on div "How to import your starting project budget via spreadsheet A simple budget for …" at bounding box center [784, 387] width 1514 height 311
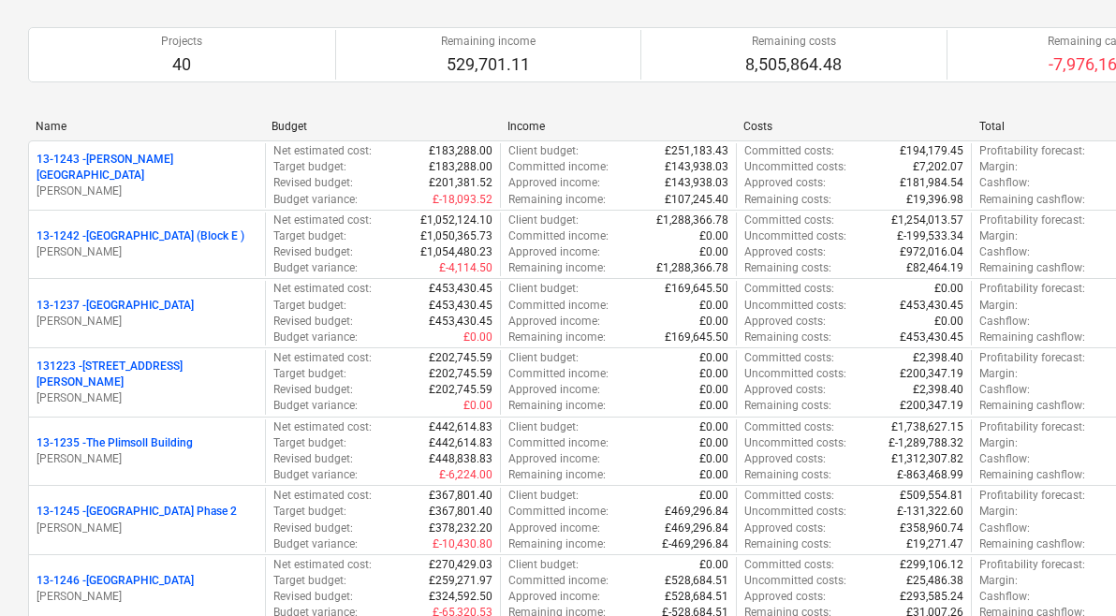
scroll to position [340, 0]
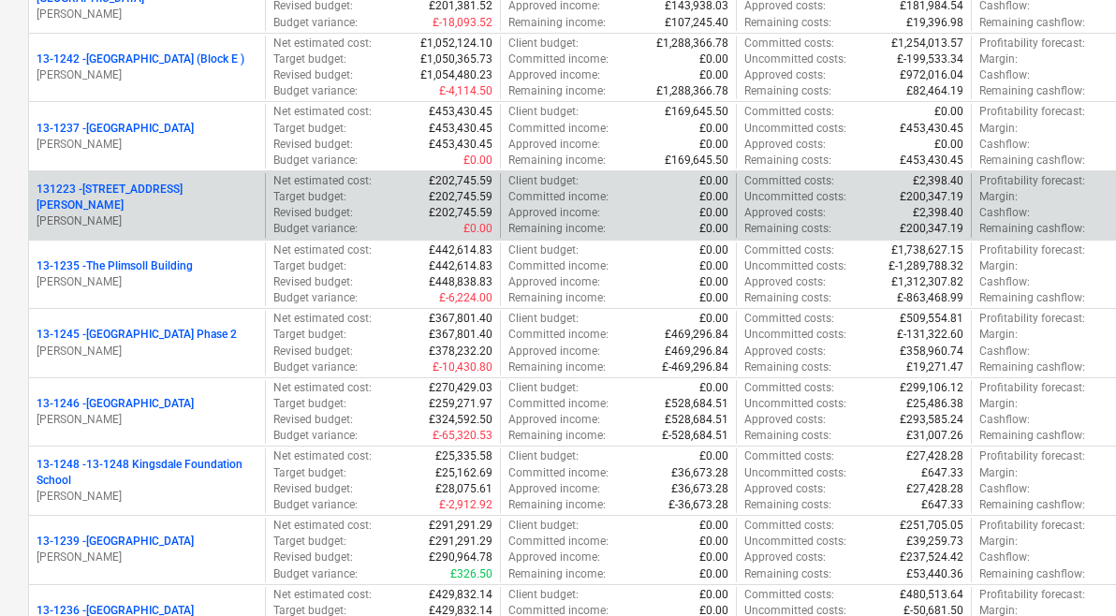
click at [182, 198] on div "131223 - [STREET_ADDRESS][PERSON_NAME]" at bounding box center [147, 198] width 221 height 32
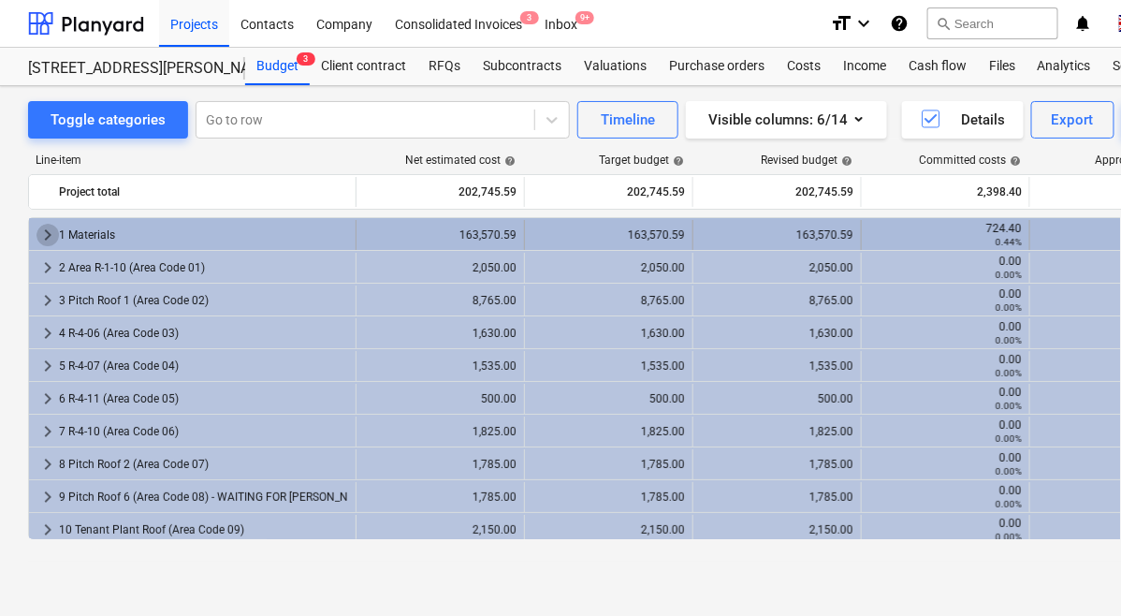
click at [49, 232] on span "keyboard_arrow_right" at bounding box center [48, 235] width 22 height 22
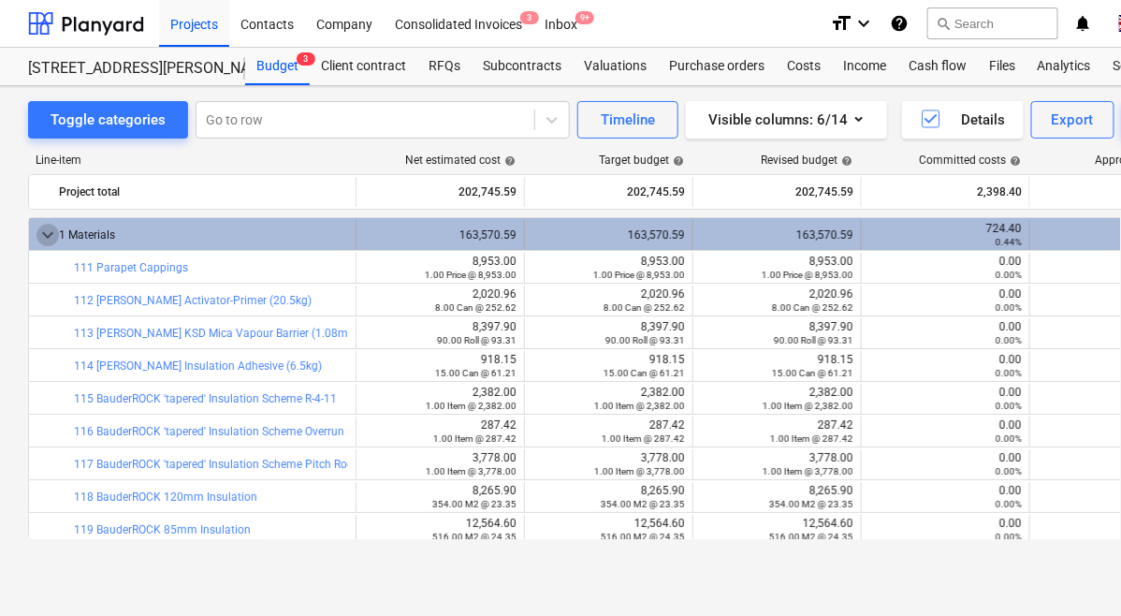
click at [47, 227] on span "keyboard_arrow_down" at bounding box center [48, 235] width 22 height 22
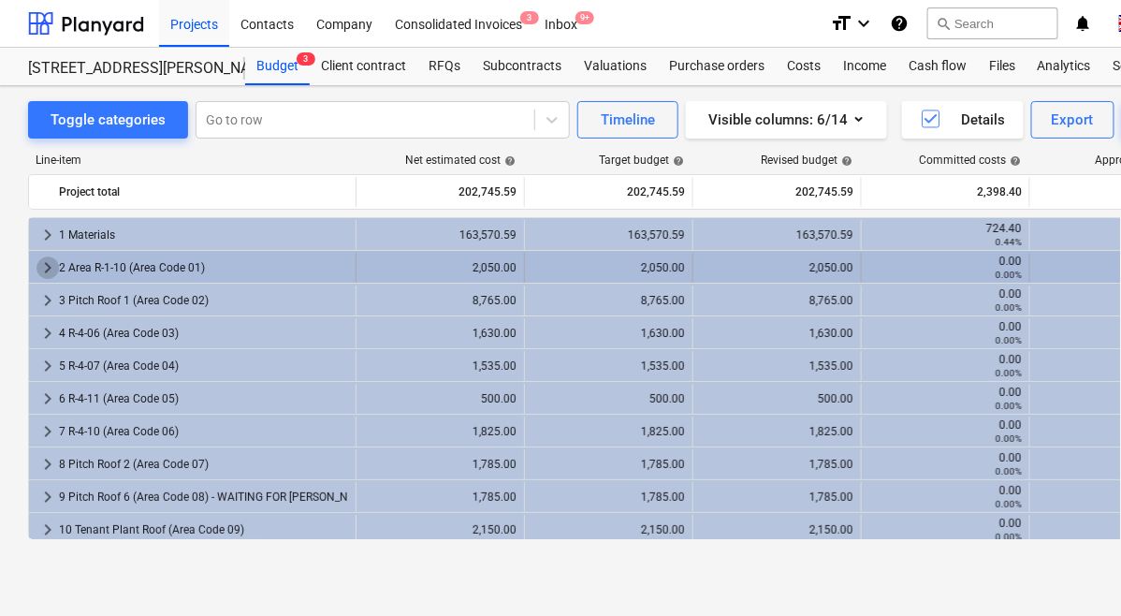
click at [50, 272] on span "keyboard_arrow_right" at bounding box center [48, 267] width 22 height 22
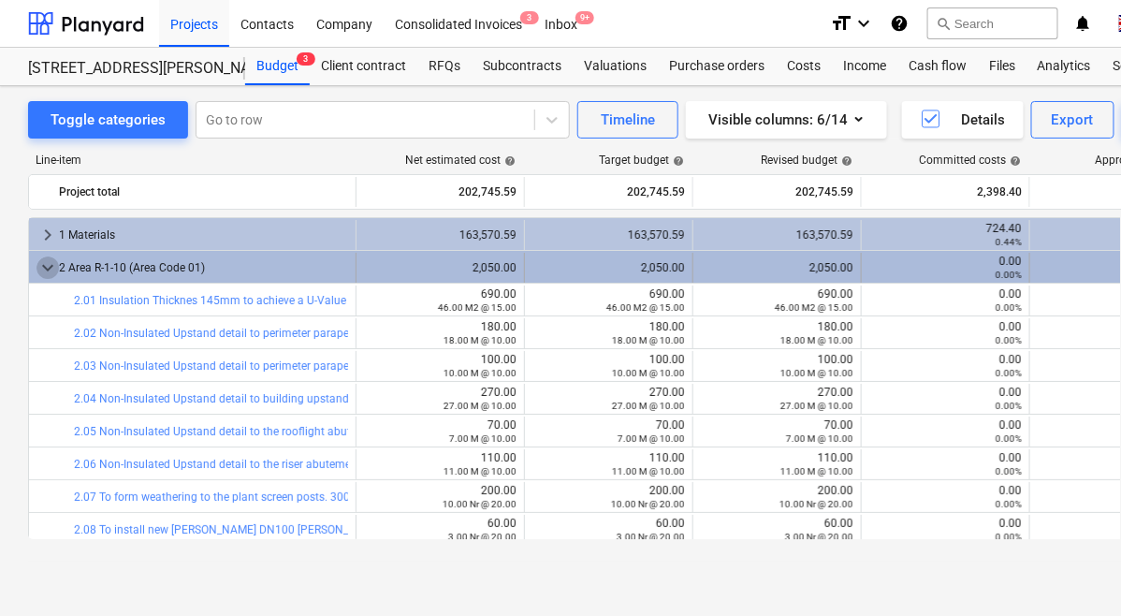
click at [51, 266] on span "keyboard_arrow_down" at bounding box center [48, 267] width 22 height 22
